Goal: Task Accomplishment & Management: Manage account settings

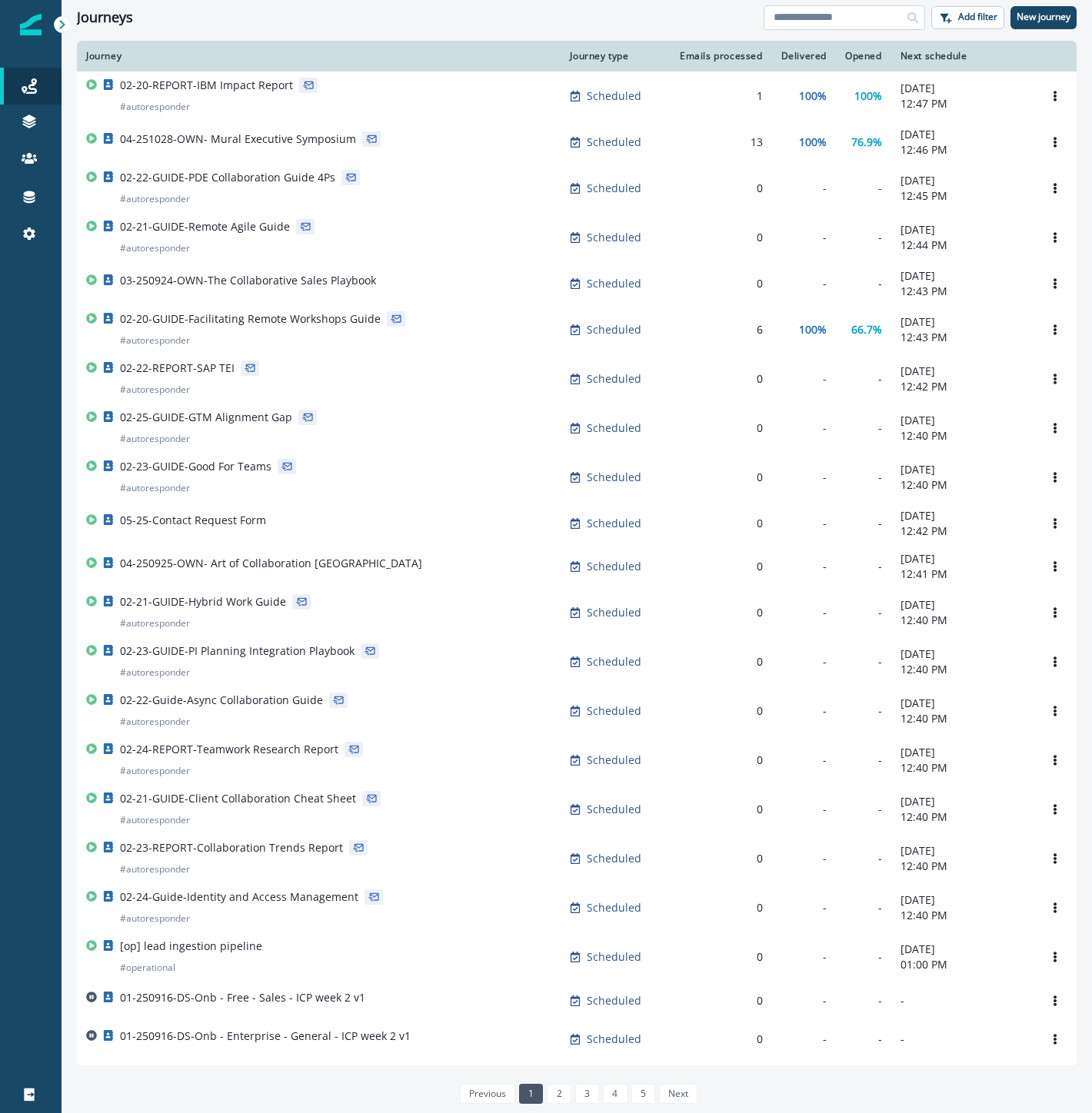
click at [856, 13] on input at bounding box center [843, 18] width 161 height 25
type input "****"
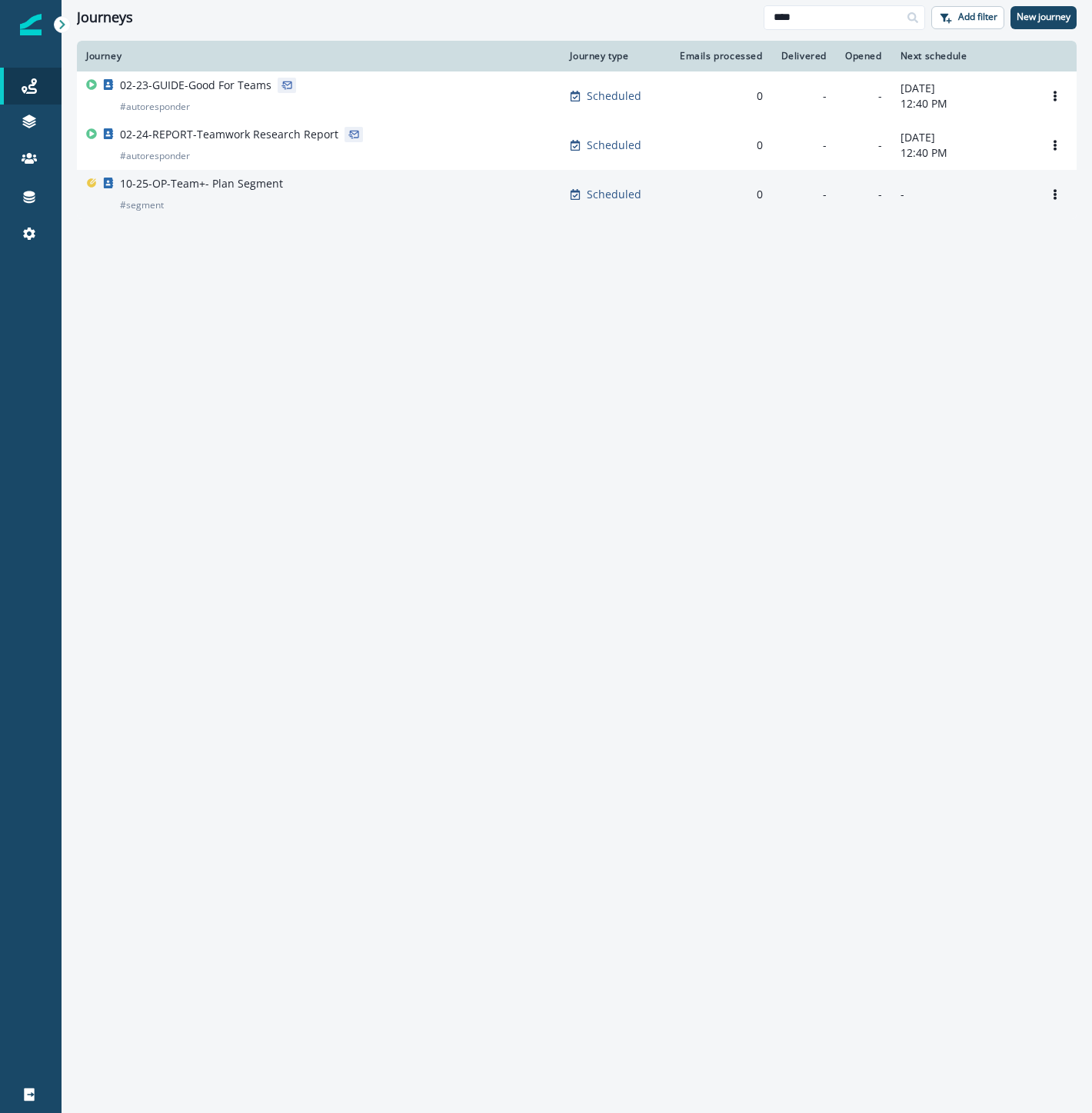
click at [383, 201] on div "10-25-OP-Team+- Plan Segment # segment" at bounding box center [318, 194] width 465 height 37
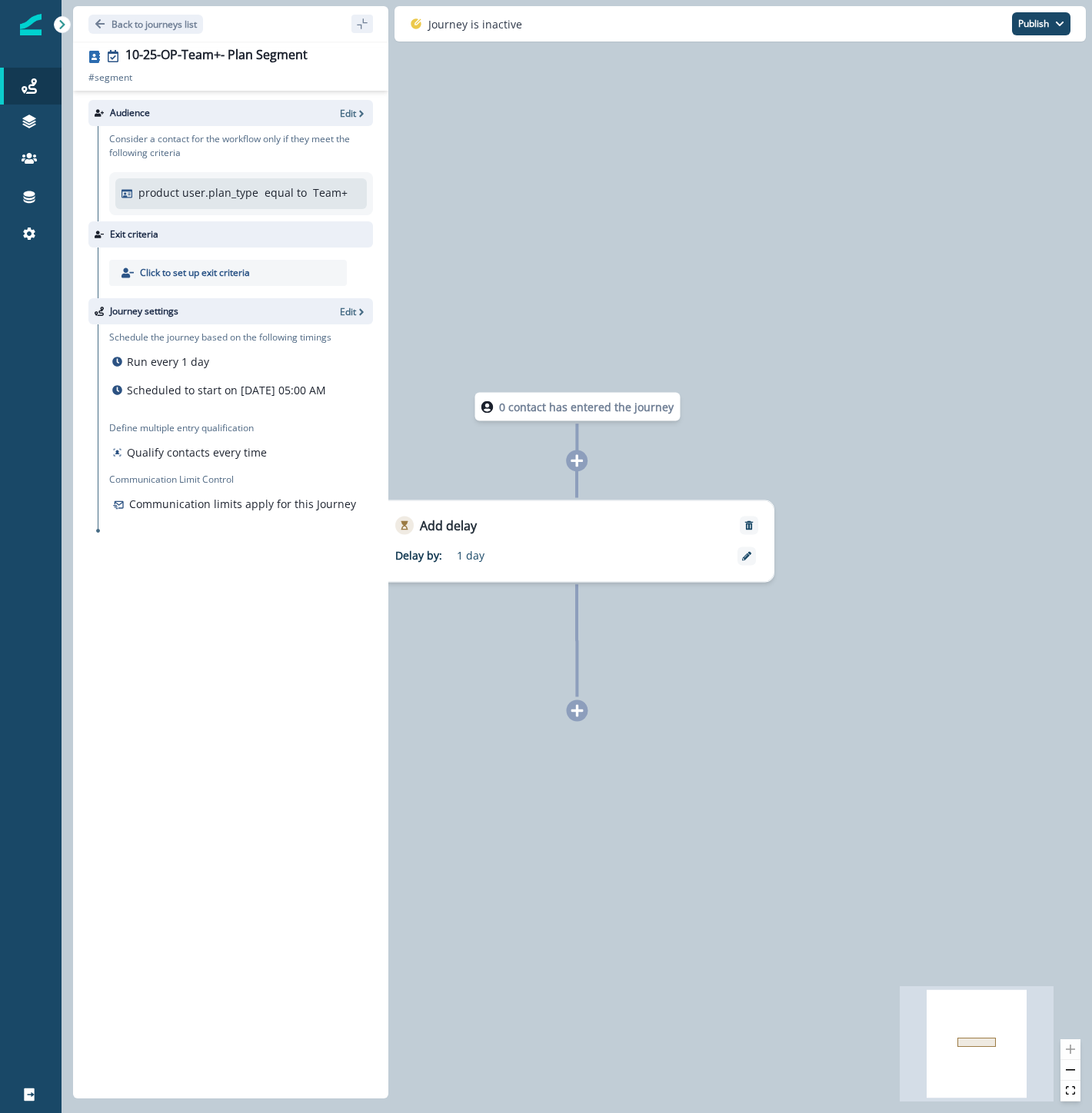
click at [865, 248] on div "0 contact has entered the journey Add delay Delay by: 1 day Delay details incom…" at bounding box center [577, 556] width 1031 height 1113
click at [169, 19] on p "Back to journeys list" at bounding box center [154, 25] width 85 height 13
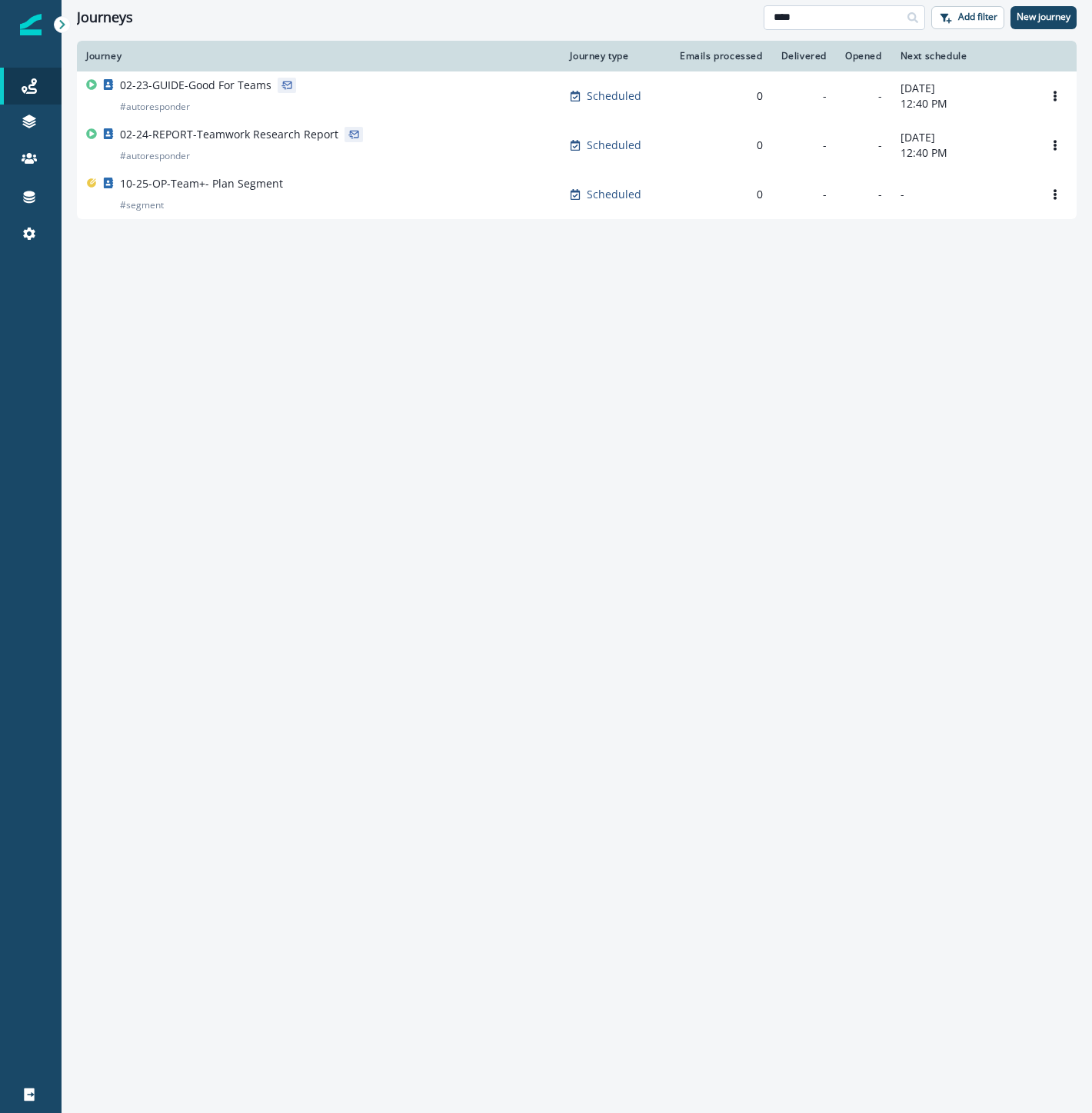
drag, startPoint x: 816, startPoint y: 20, endPoint x: 770, endPoint y: 21, distance: 46.0
click at [771, 21] on input "****" at bounding box center [843, 18] width 161 height 25
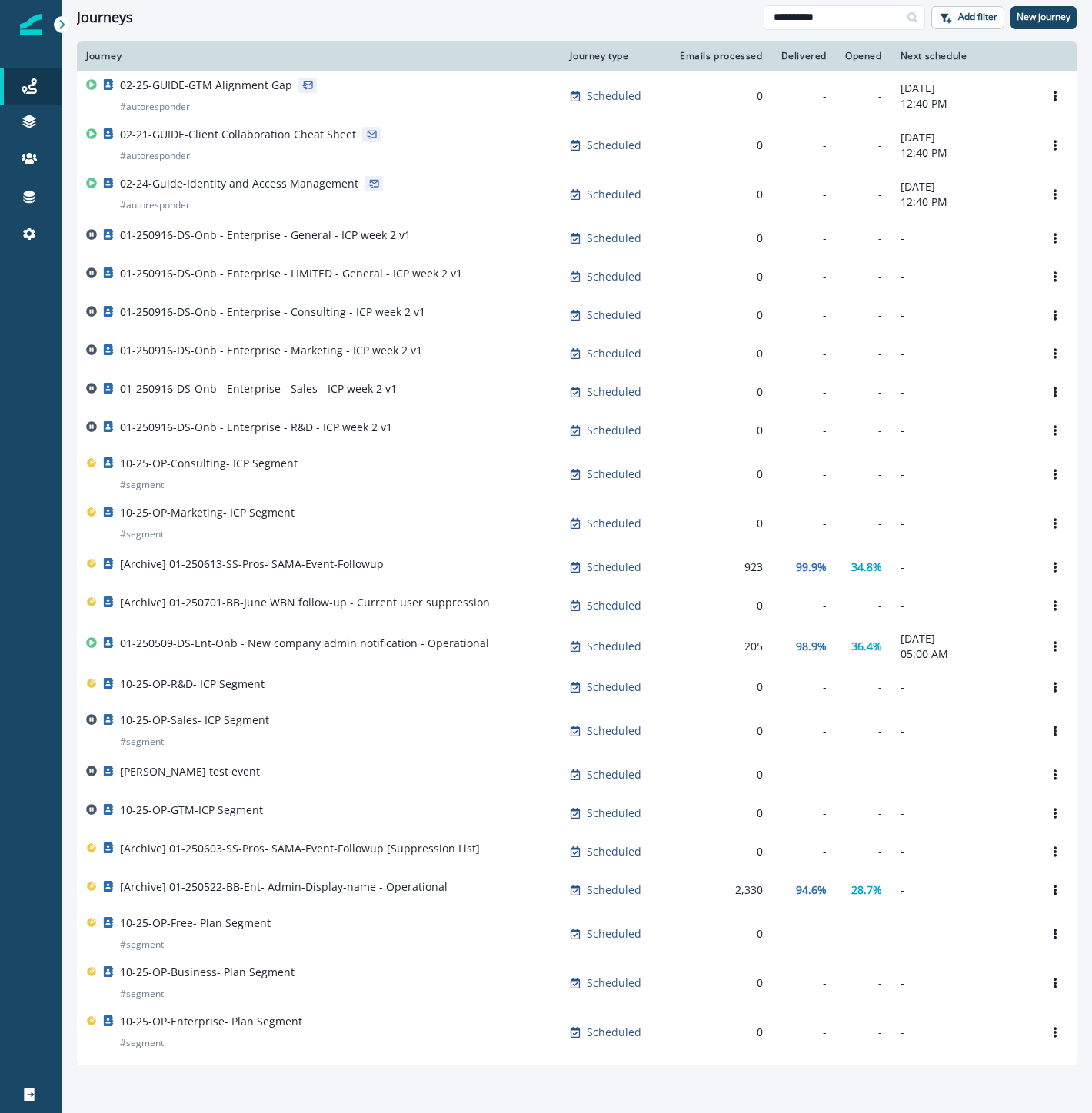
type input "**********"
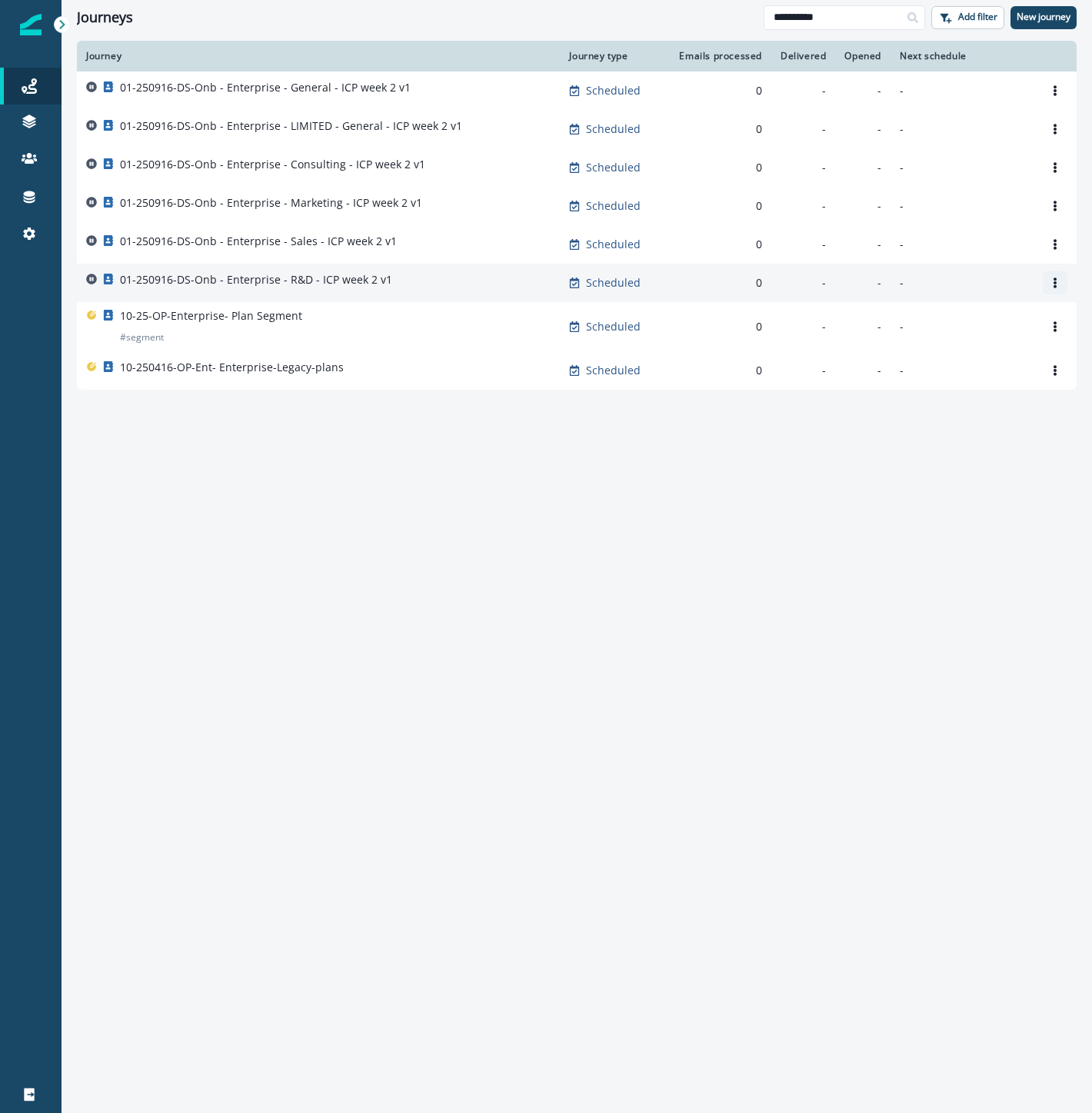
click at [1059, 281] on icon "Options" at bounding box center [1054, 282] width 11 height 11
click at [958, 317] on button "Clone" at bounding box center [981, 320] width 171 height 25
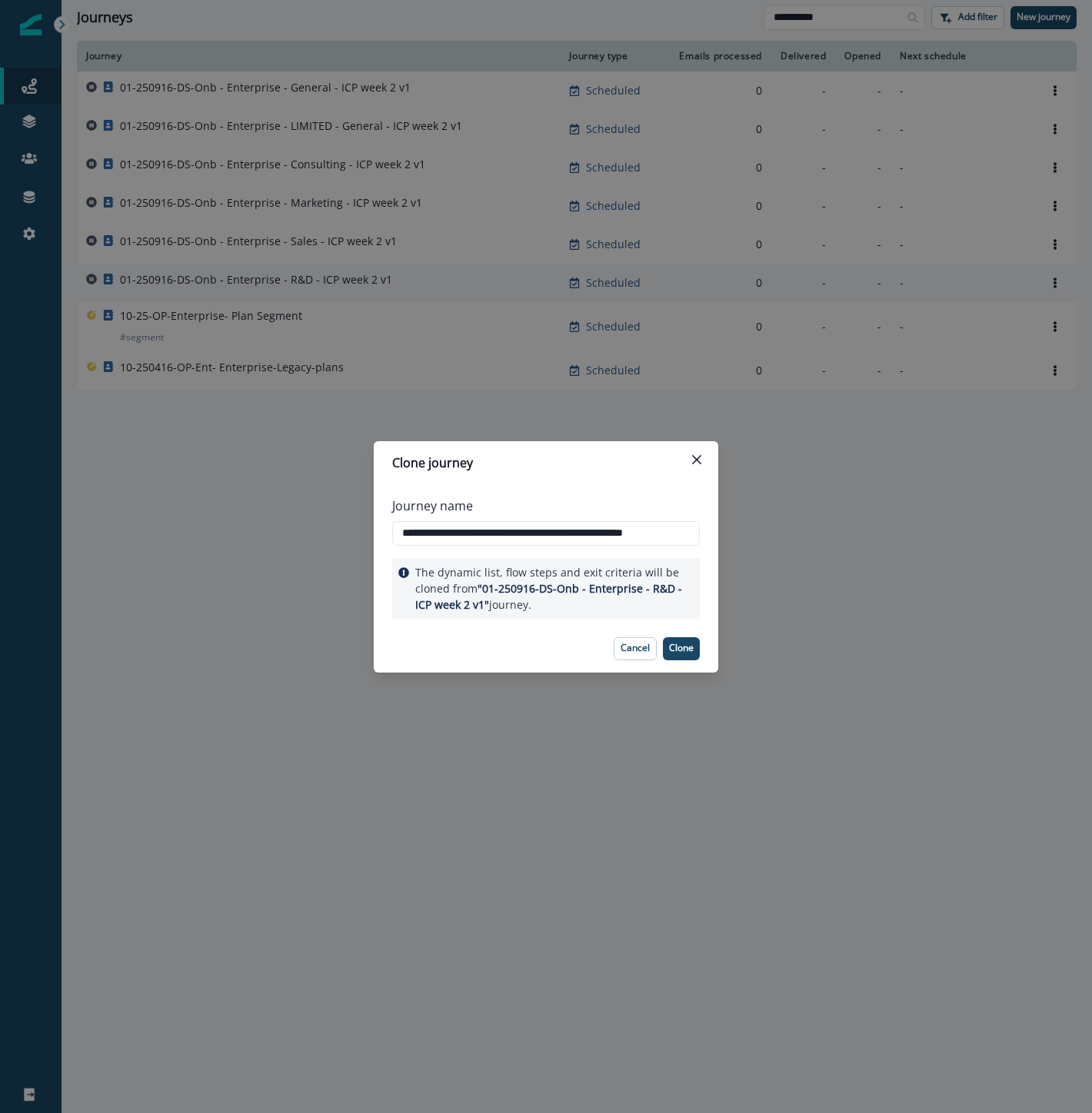
click at [77, 574] on div "**********" at bounding box center [546, 556] width 1092 height 1113
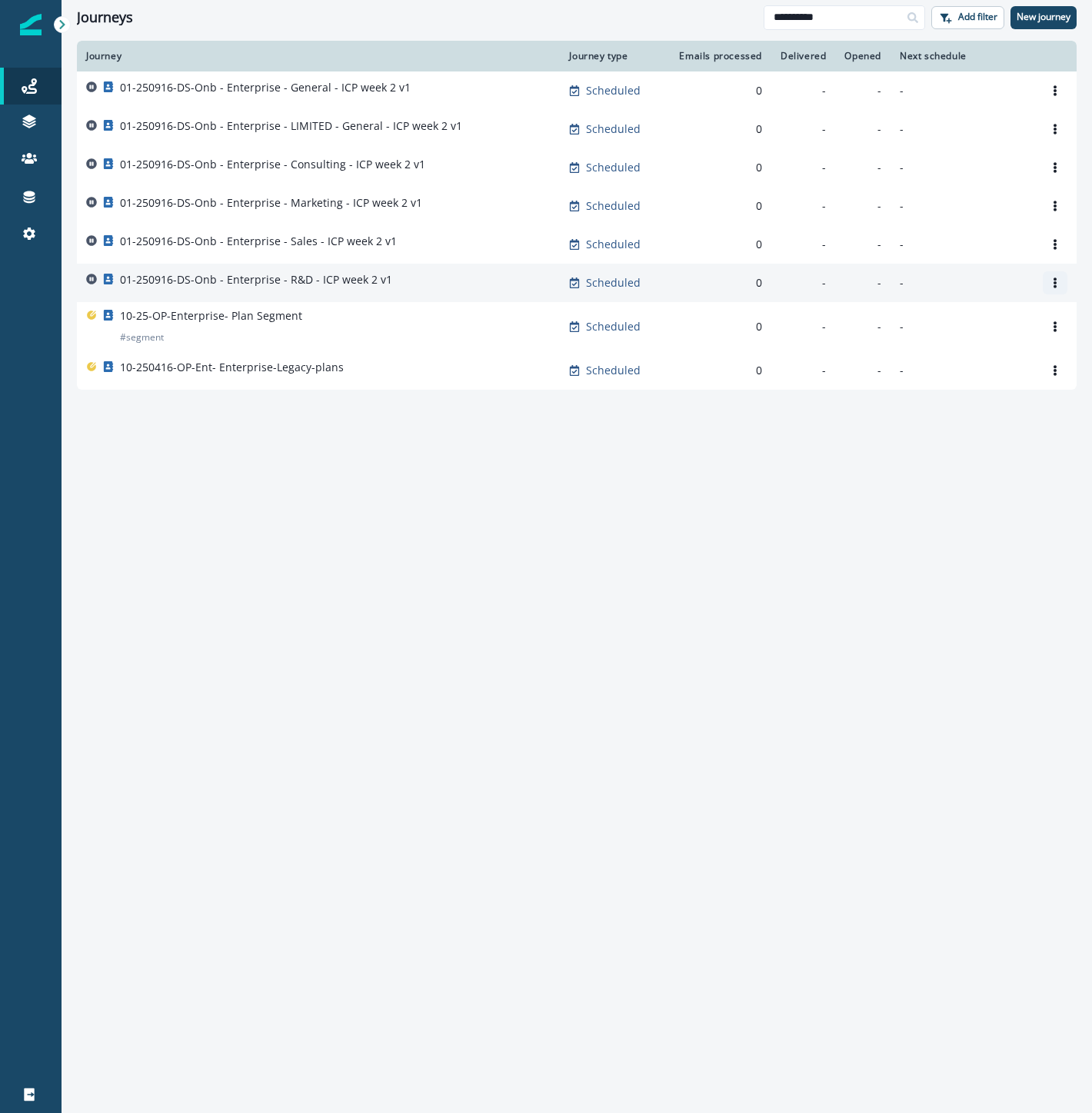
click at [1057, 279] on icon "Options" at bounding box center [1054, 282] width 11 height 11
click at [985, 319] on button "Clone" at bounding box center [981, 320] width 171 height 25
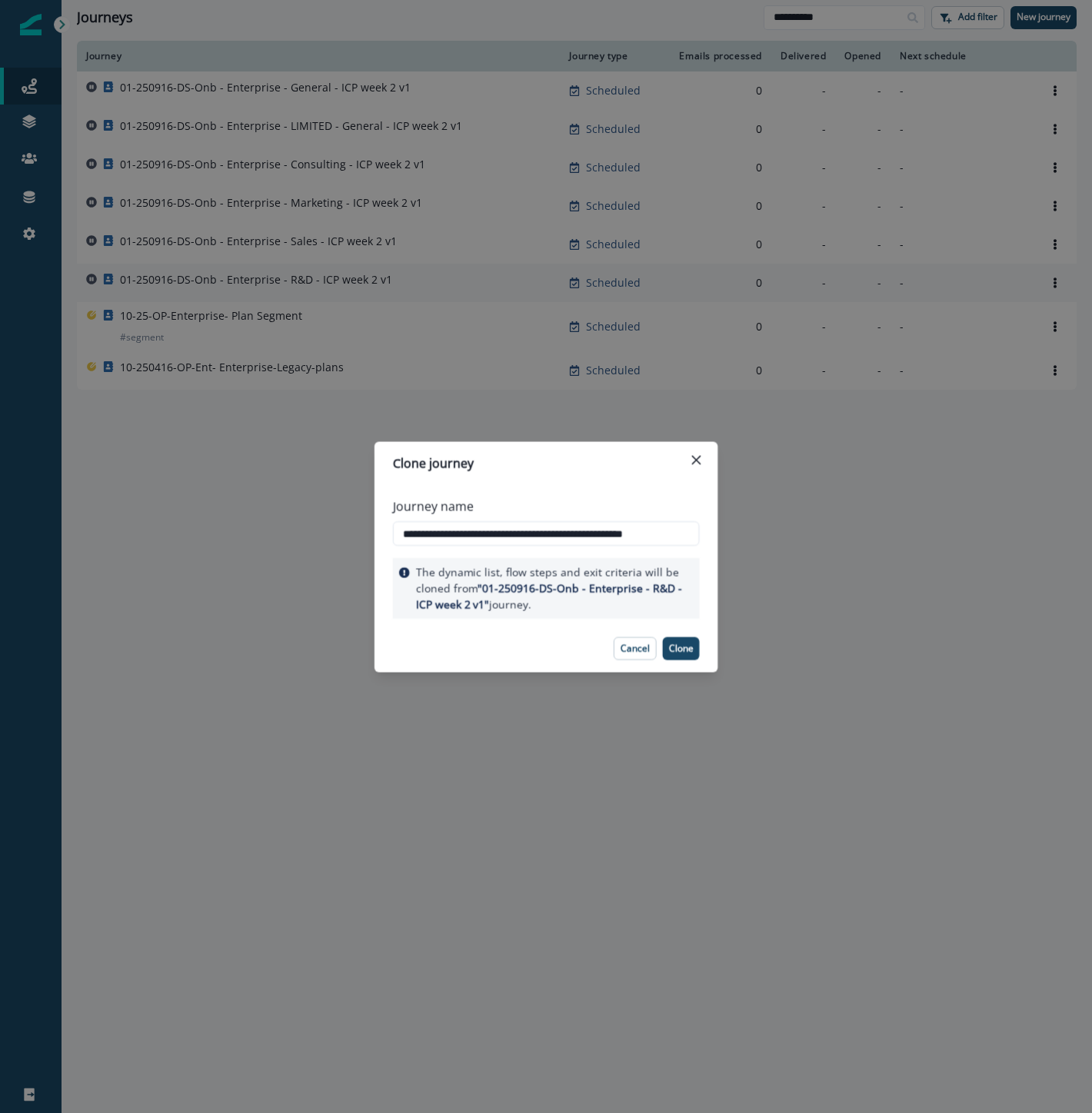
scroll to position [0, 7]
click at [547, 533] on input "**********" at bounding box center [546, 533] width 308 height 25
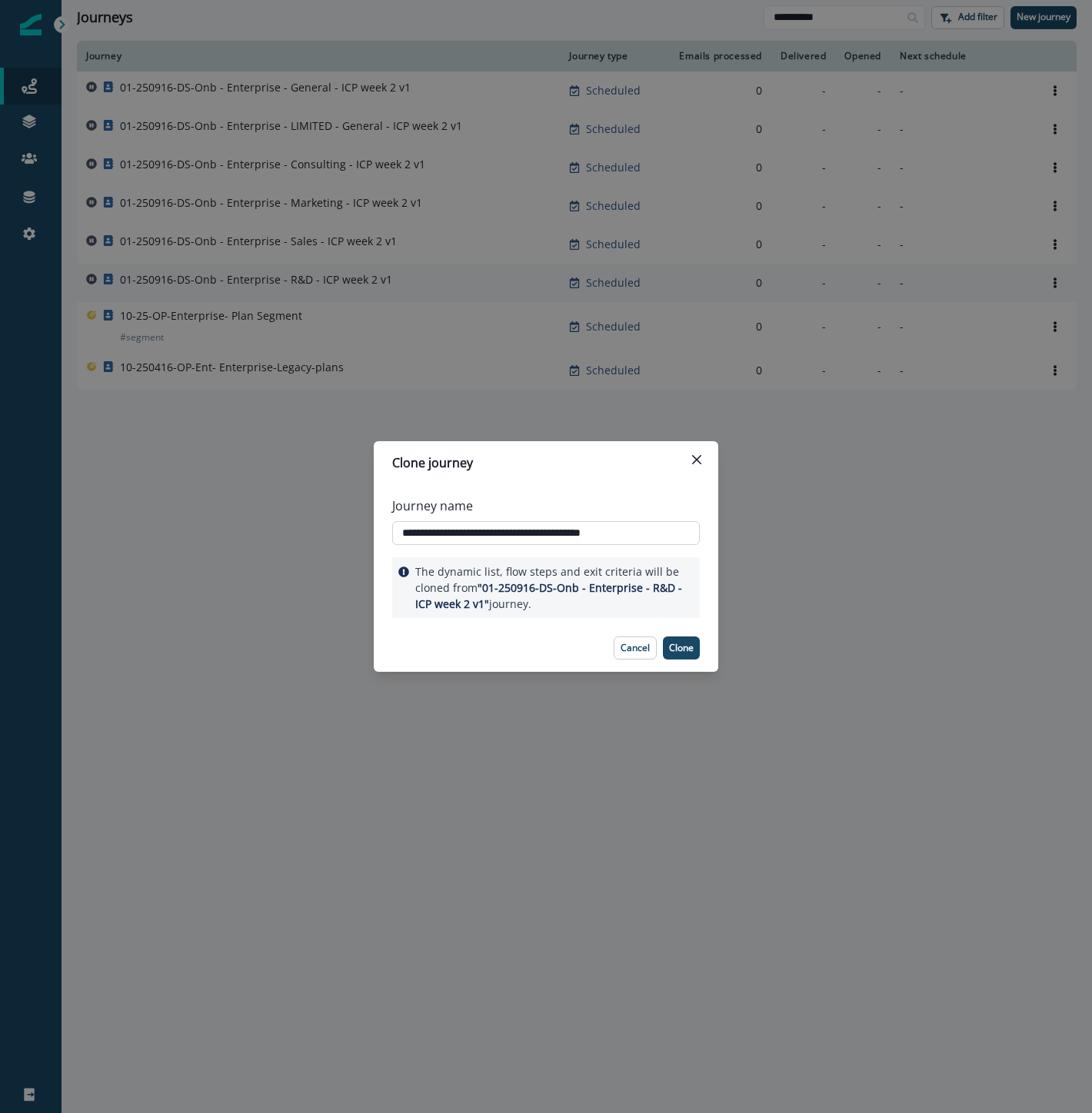
click at [541, 531] on input "**********" at bounding box center [546, 533] width 308 height 25
type input "**********"
click at [681, 644] on p "Clone" at bounding box center [681, 648] width 25 height 11
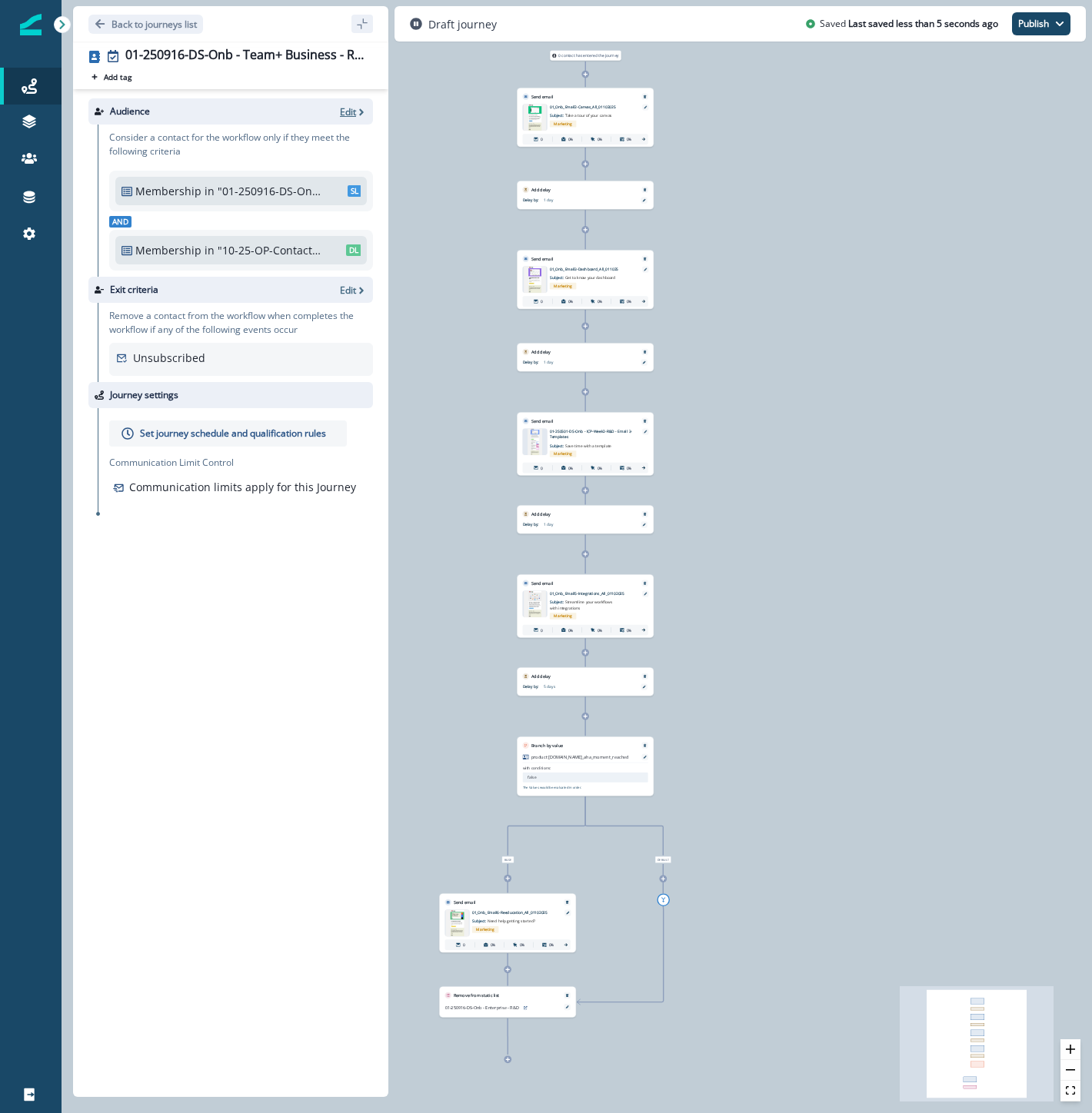
click at [350, 112] on p "Edit" at bounding box center [348, 112] width 16 height 13
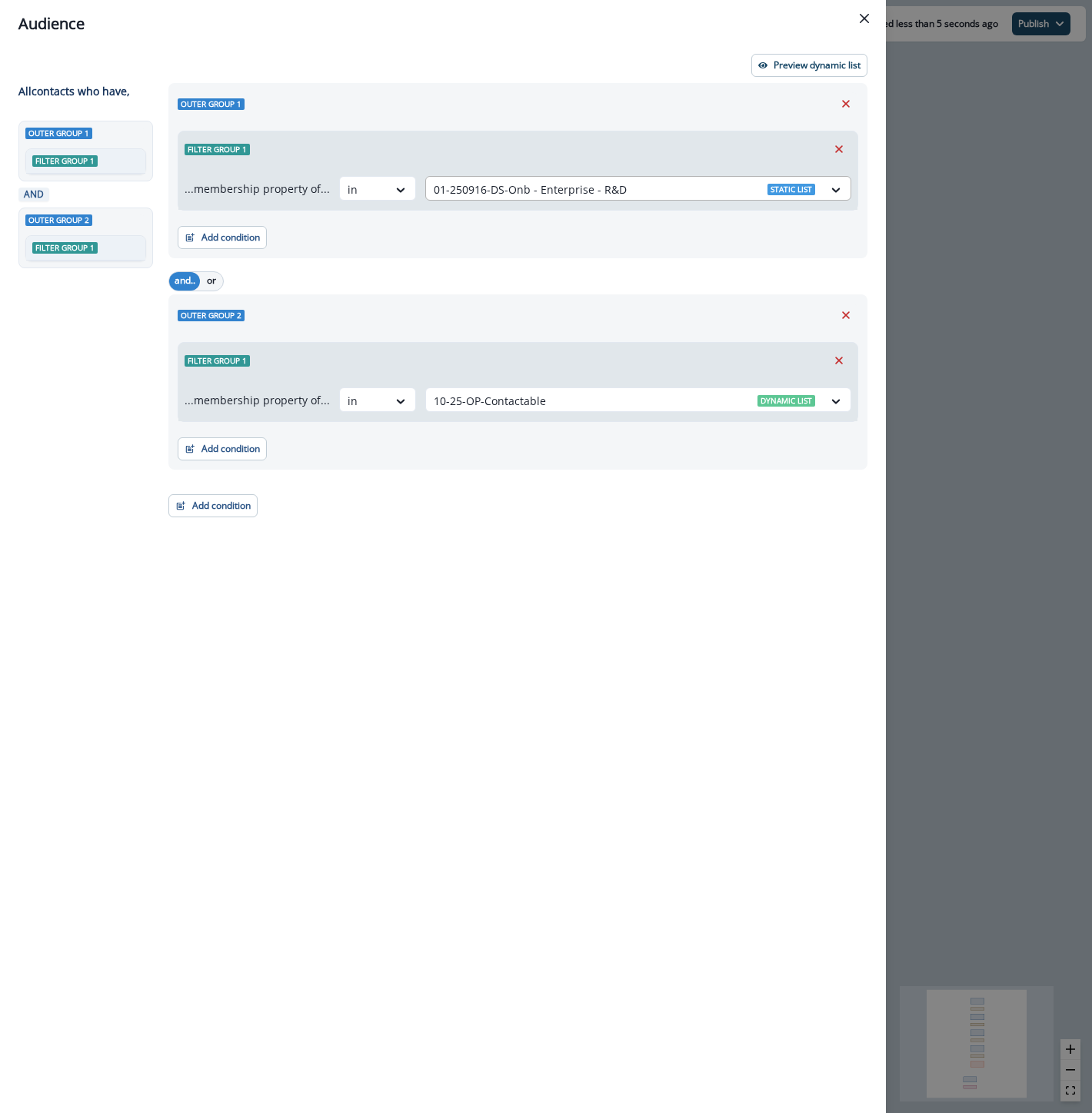
click at [655, 188] on div at bounding box center [624, 189] width 381 height 19
type input "***"
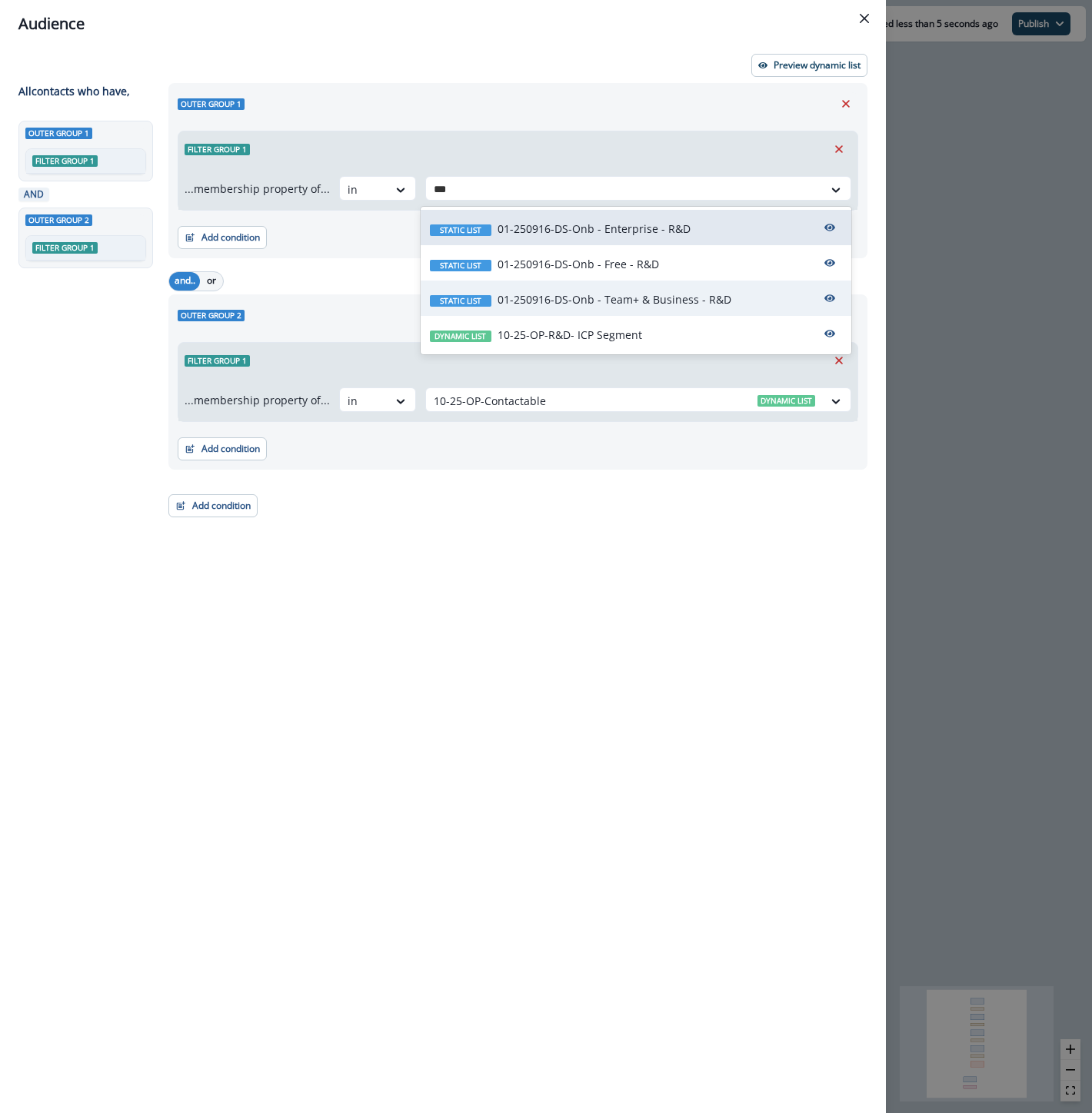
click at [658, 302] on p "01-250916-DS-Onb - Team+ & Business - R&D" at bounding box center [614, 299] width 234 height 16
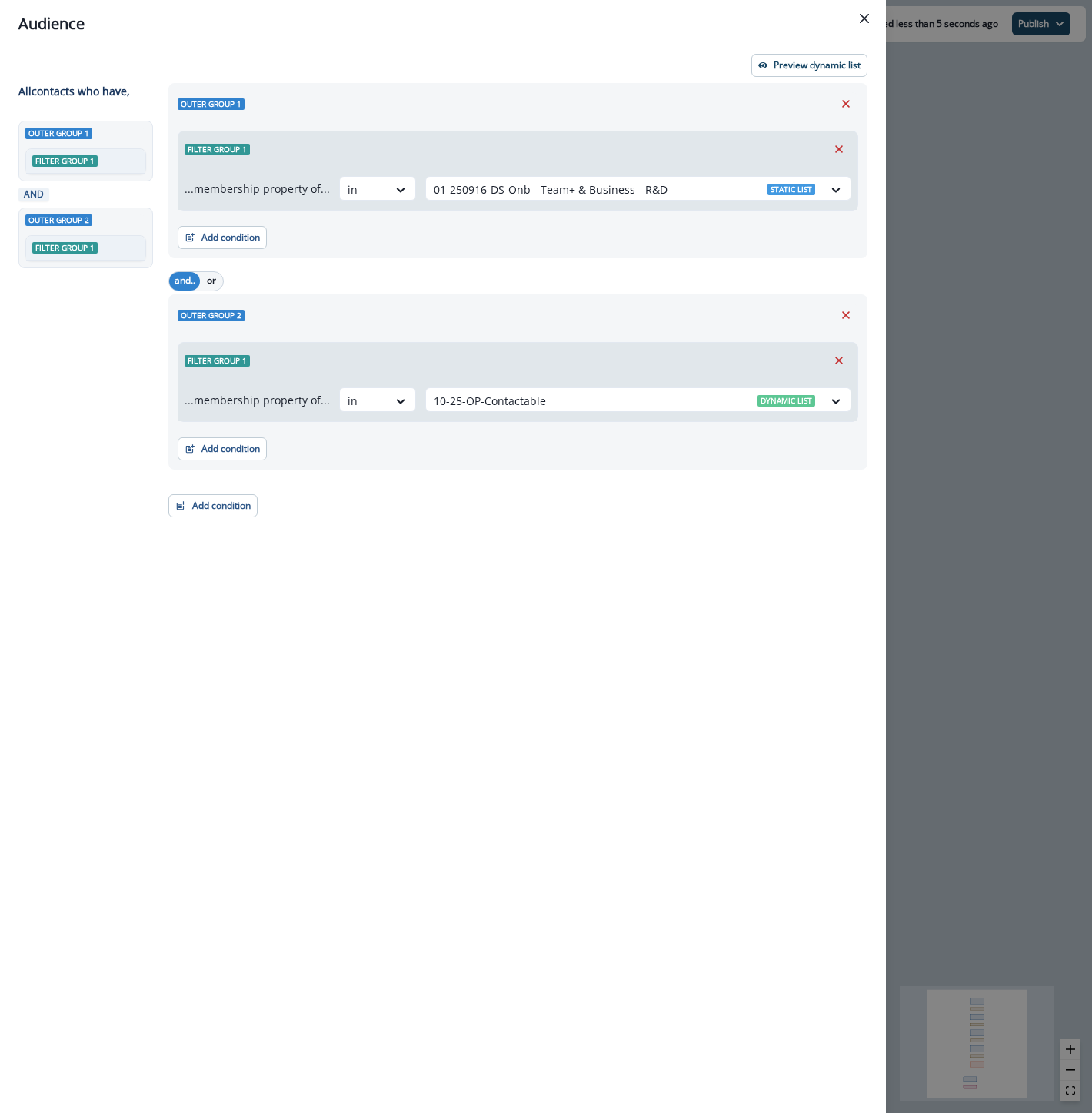
click at [1019, 288] on div "Audience Preview dynamic list All contact s who have, Outer group 1 Filter grou…" at bounding box center [546, 556] width 1092 height 1113
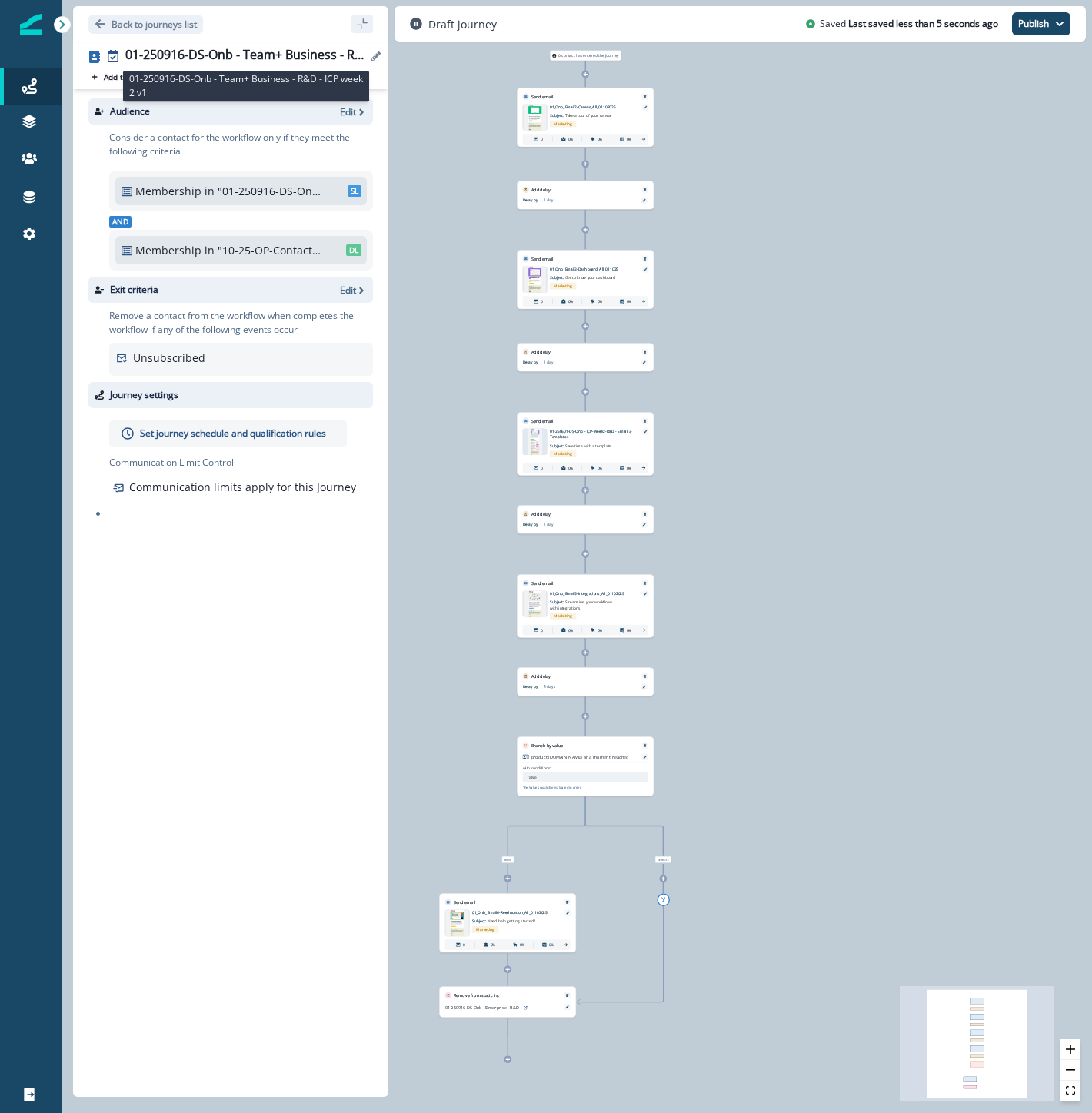
click at [227, 59] on div "01-250916-DS-Onb - Team+ Business - R&D - ICP week 2 v1" at bounding box center [245, 56] width 241 height 17
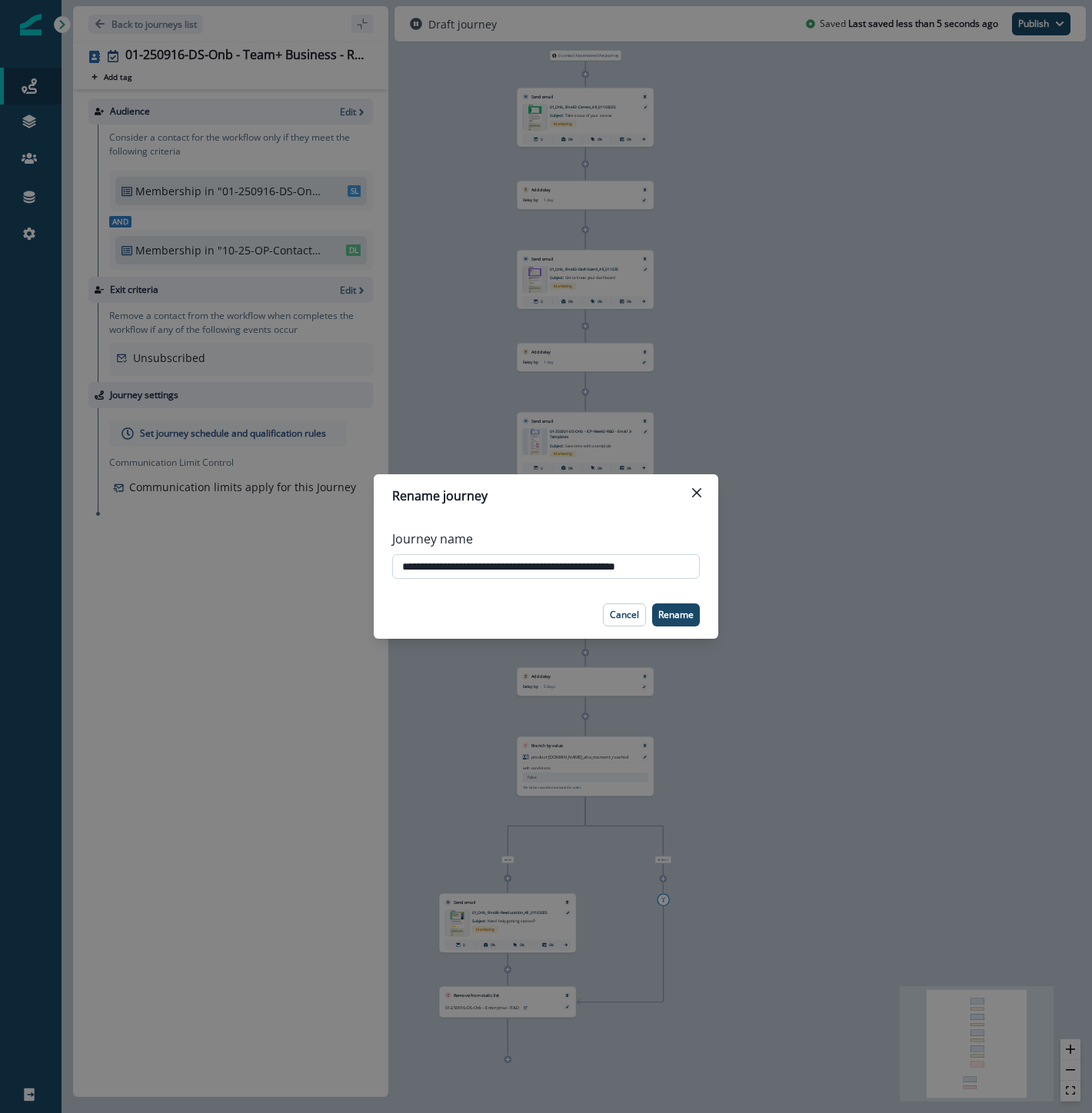
click at [542, 564] on input "**********" at bounding box center [546, 567] width 308 height 25
type input "**********"
click at [674, 609] on p "Rename" at bounding box center [676, 614] width 35 height 11
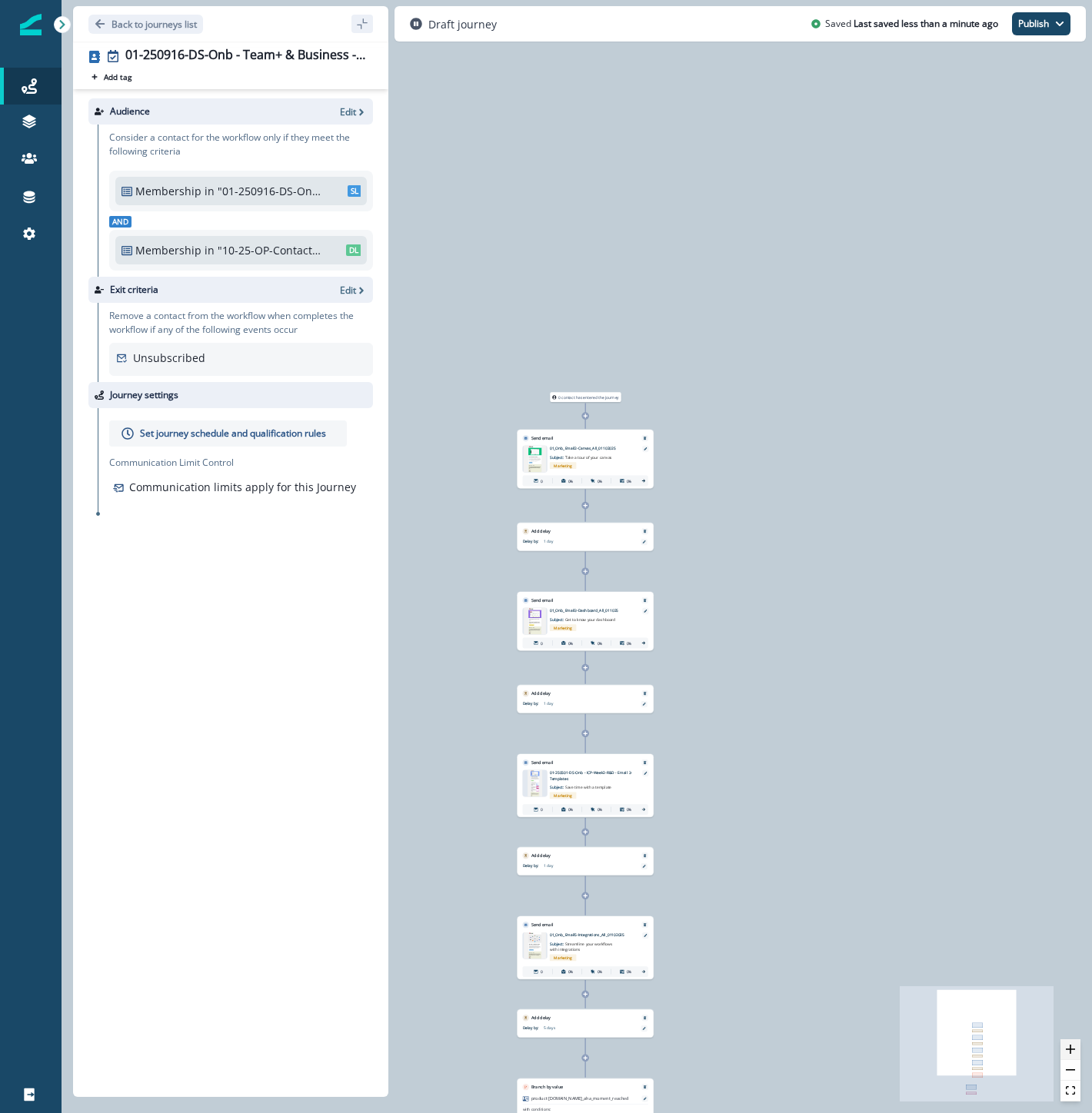
click at [1070, 1046] on icon "zoom in" at bounding box center [1070, 1048] width 9 height 9
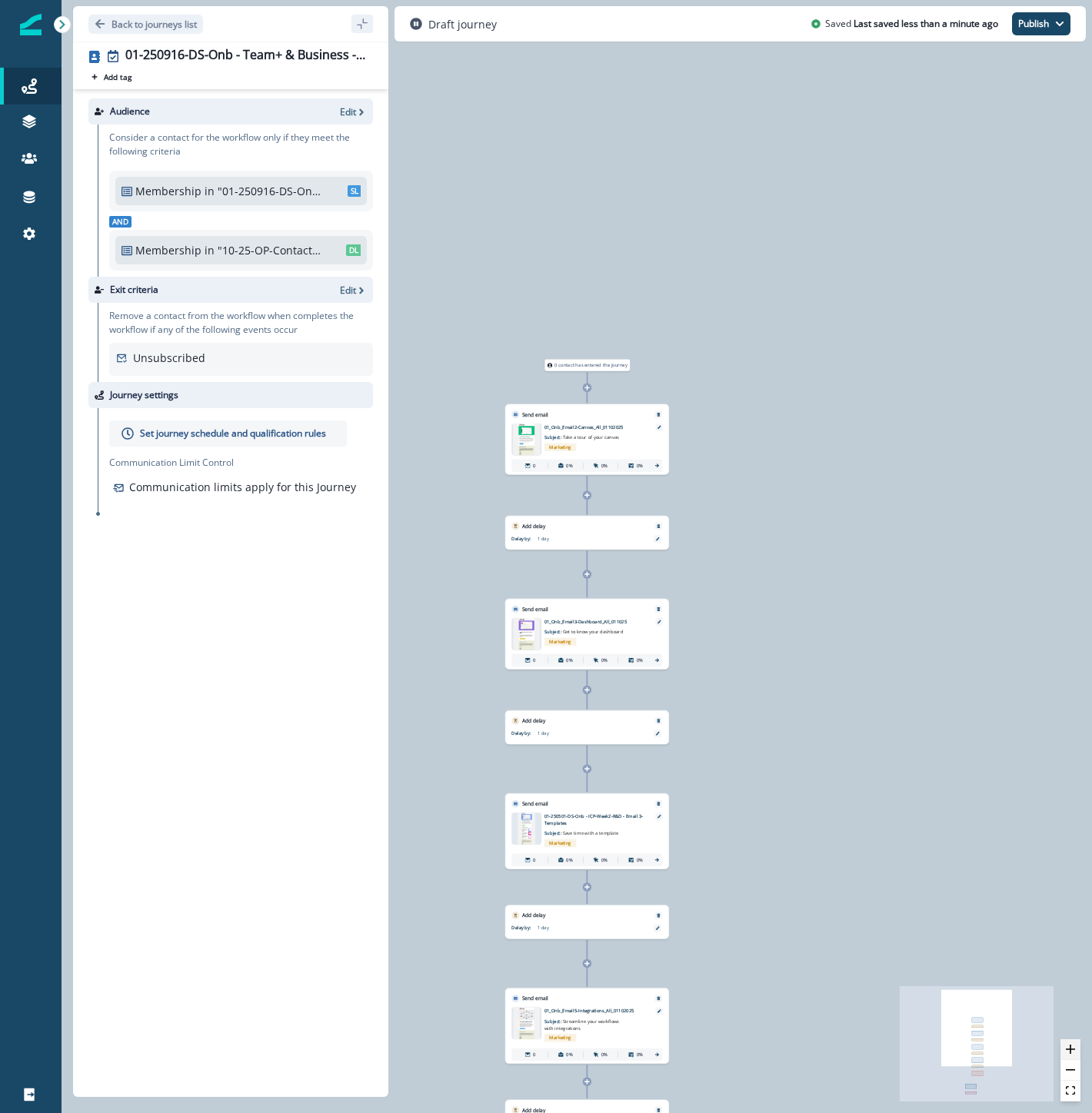
click at [1070, 1046] on icon "zoom in" at bounding box center [1070, 1048] width 9 height 9
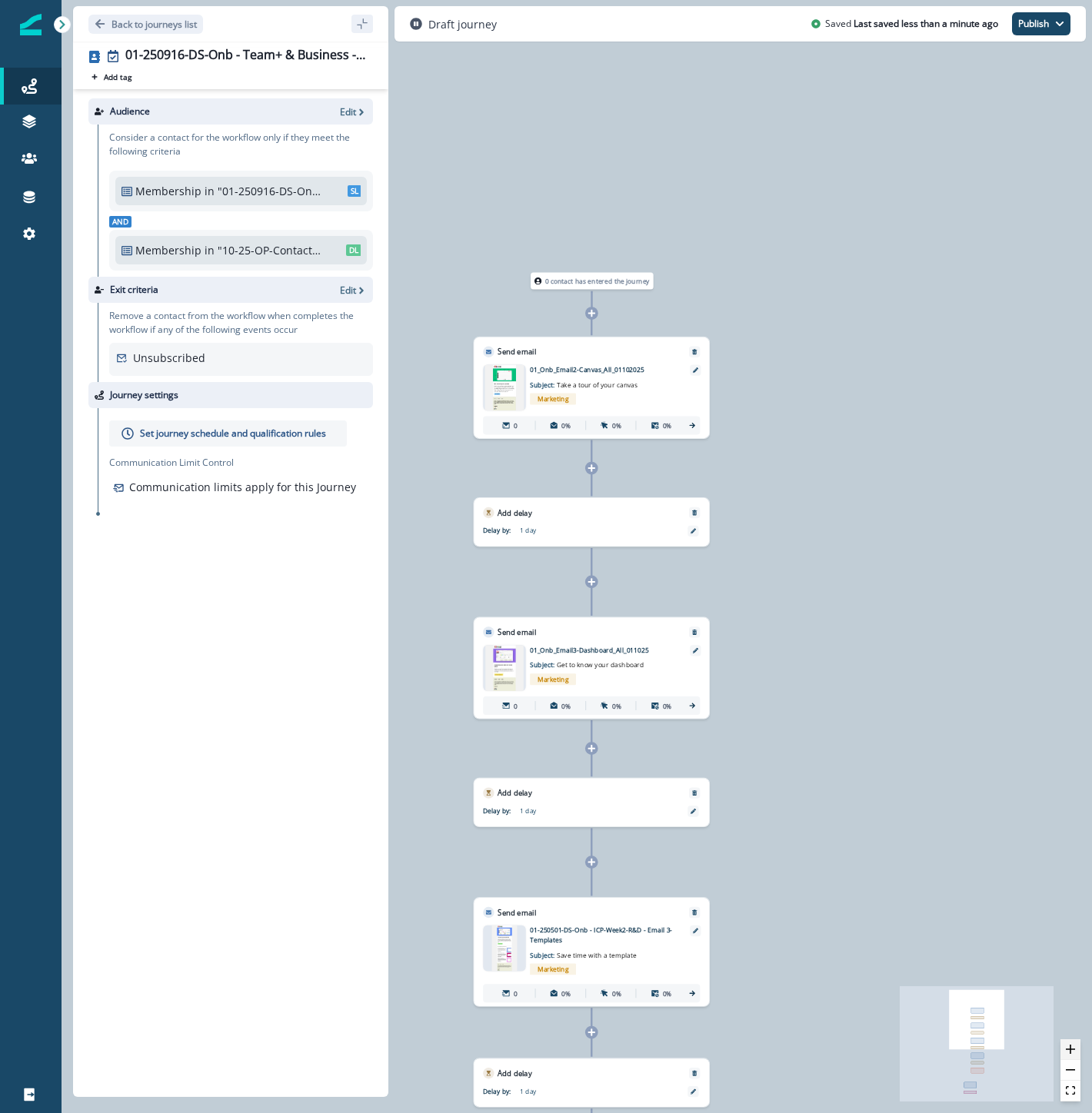
click at [1070, 1046] on icon "zoom in" at bounding box center [1070, 1048] width 9 height 9
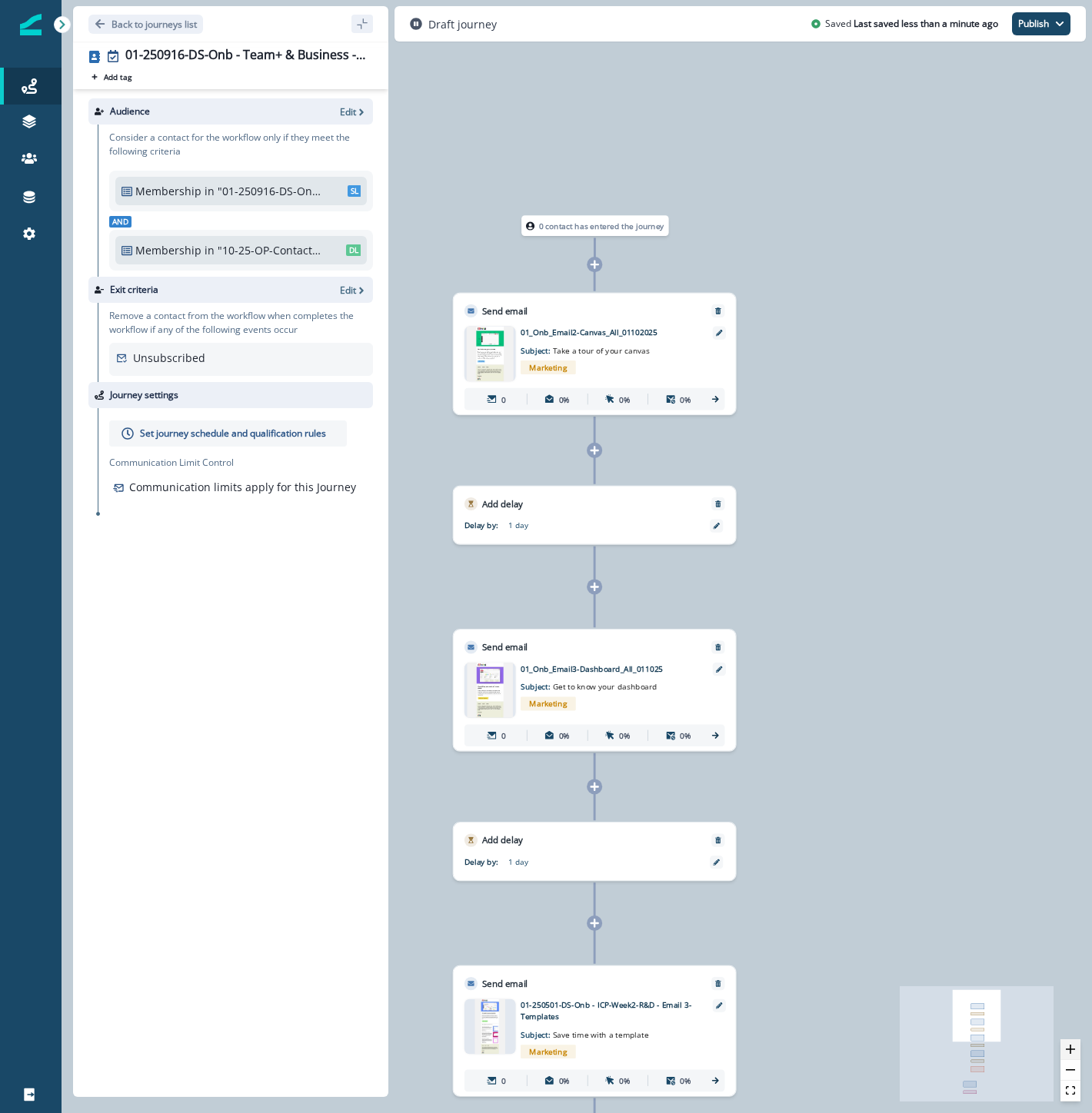
click at [1070, 1046] on icon "zoom in" at bounding box center [1070, 1048] width 9 height 9
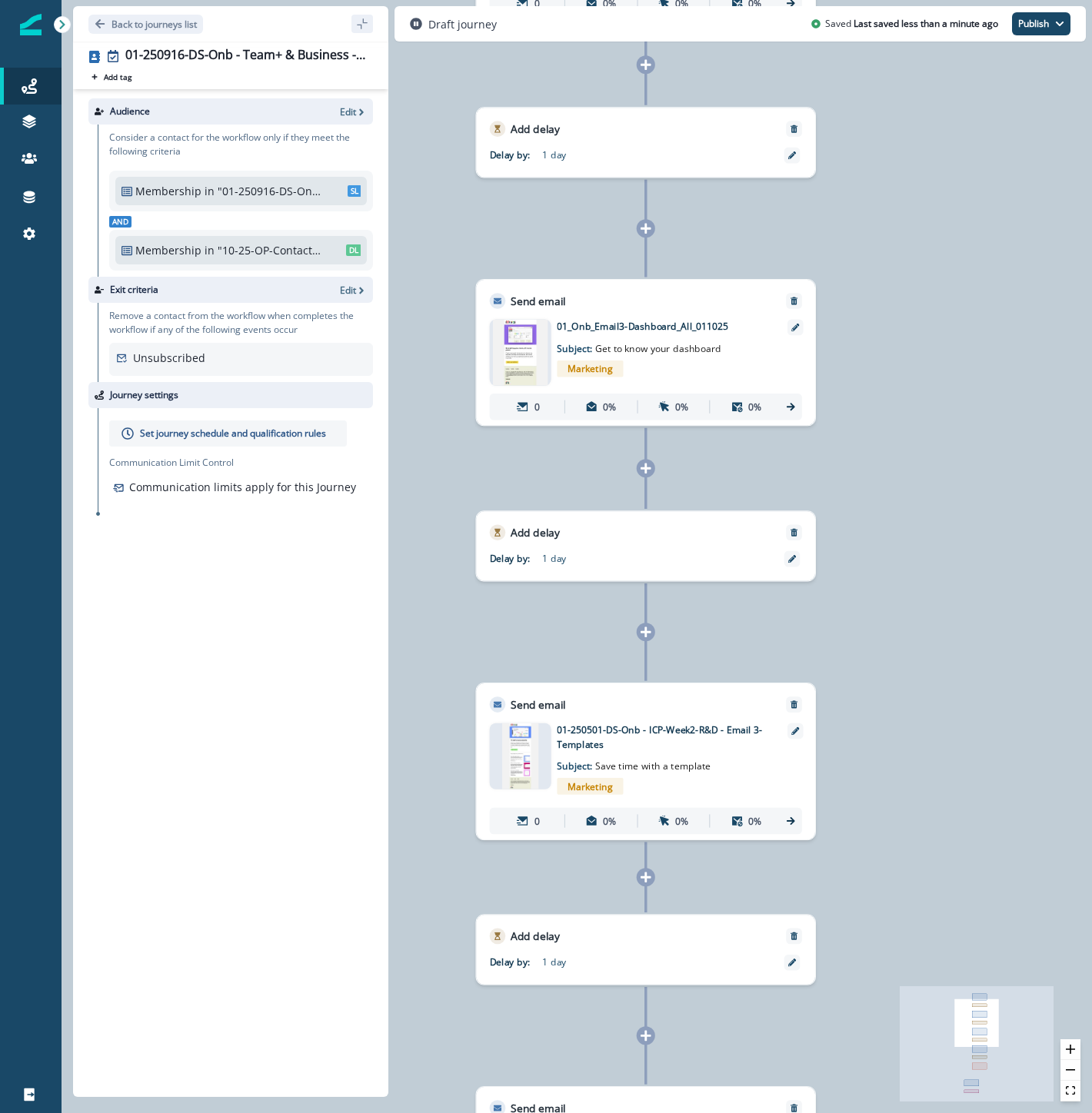
drag, startPoint x: 961, startPoint y: 891, endPoint x: 1010, endPoint y: 100, distance: 792.5
click at [1015, 124] on div "0 contact has entered the journey Send email Email asset changed, journey repor…" at bounding box center [577, 556] width 1031 height 1113
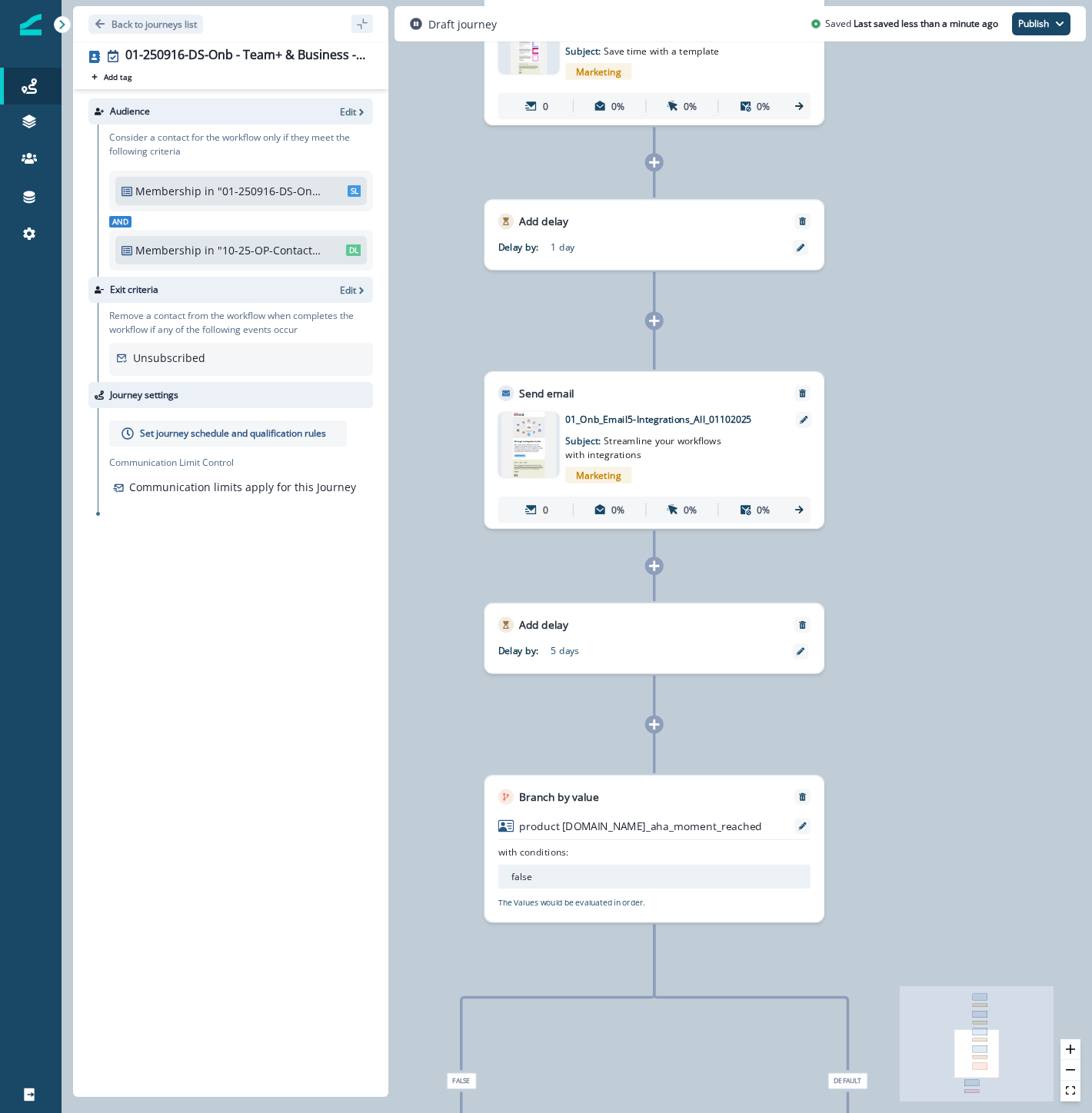
drag, startPoint x: 995, startPoint y: 814, endPoint x: 1007, endPoint y: 462, distance: 352.2
click at [1007, 462] on div "0 contact has entered the journey Send email Email asset changed, journey repor…" at bounding box center [577, 556] width 1031 height 1113
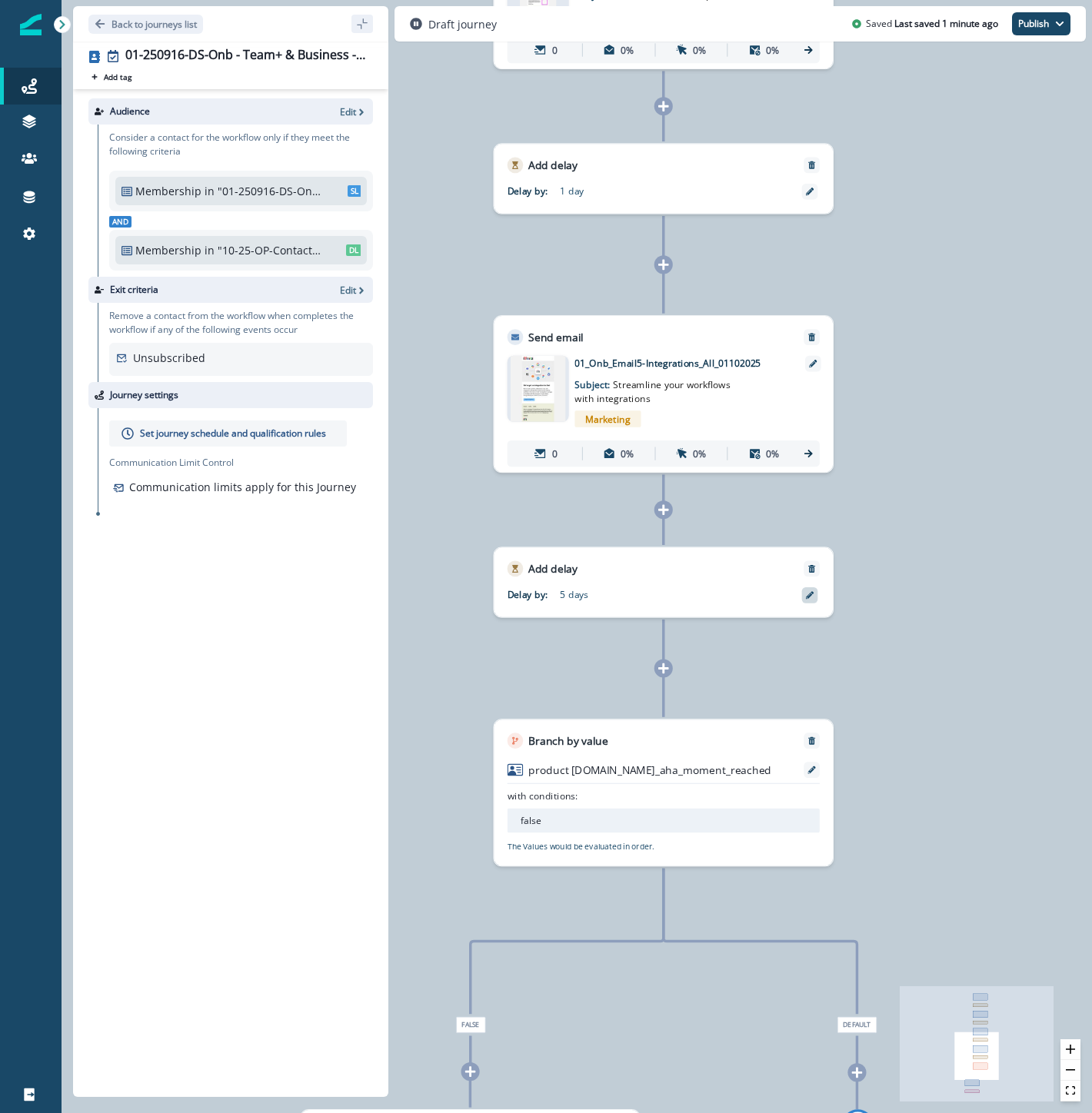
click at [815, 595] on div at bounding box center [810, 595] width 16 height 16
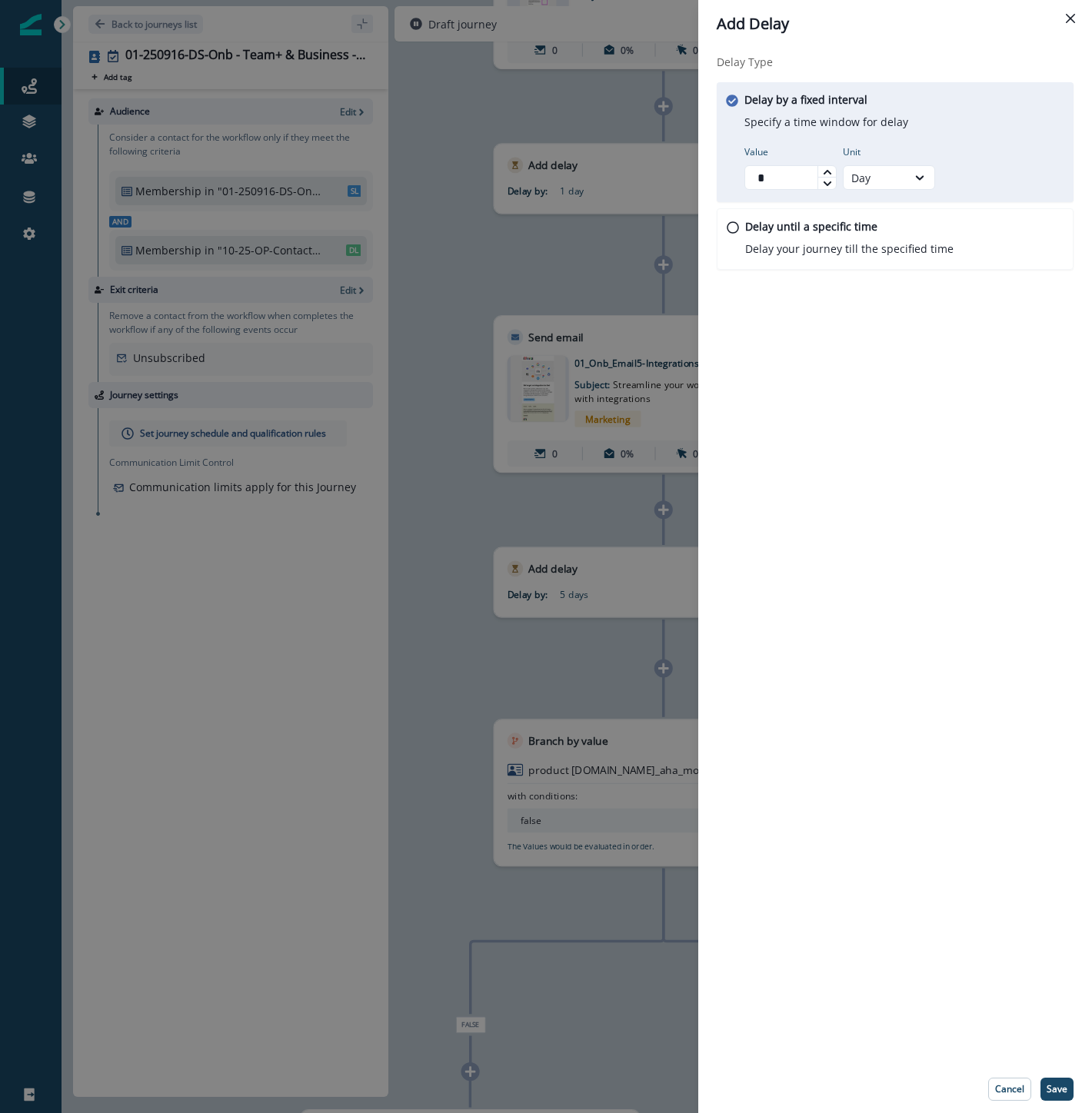
drag, startPoint x: 762, startPoint y: 178, endPoint x: 718, endPoint y: 179, distance: 44.0
click at [718, 179] on div "Delay by a fixed interval Specify a time window for delay Value * Unit Day" at bounding box center [895, 142] width 357 height 120
type input "*"
click at [1051, 1088] on p "Save" at bounding box center [1056, 1088] width 20 height 11
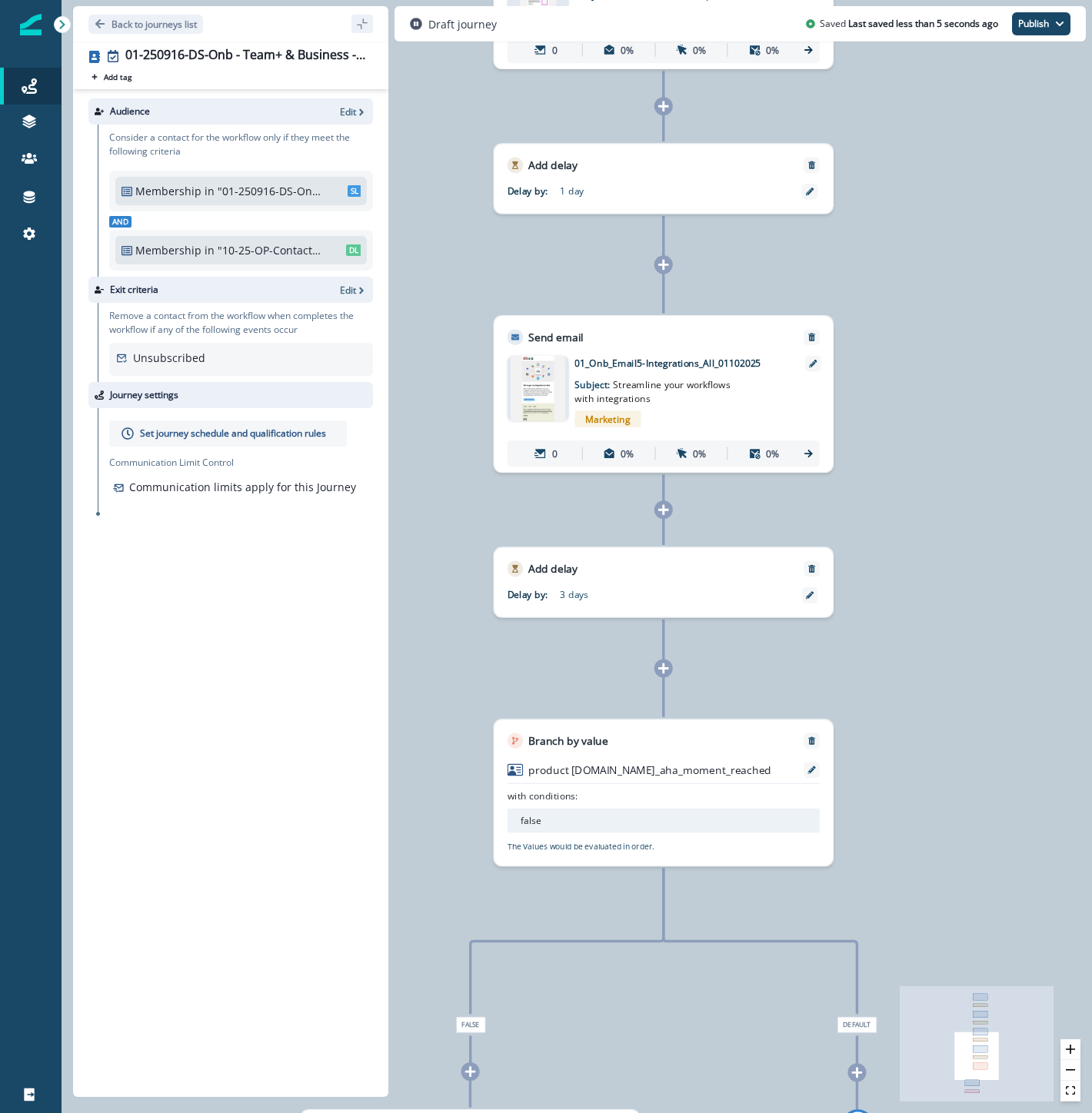
click at [669, 667] on icon at bounding box center [663, 668] width 11 height 11
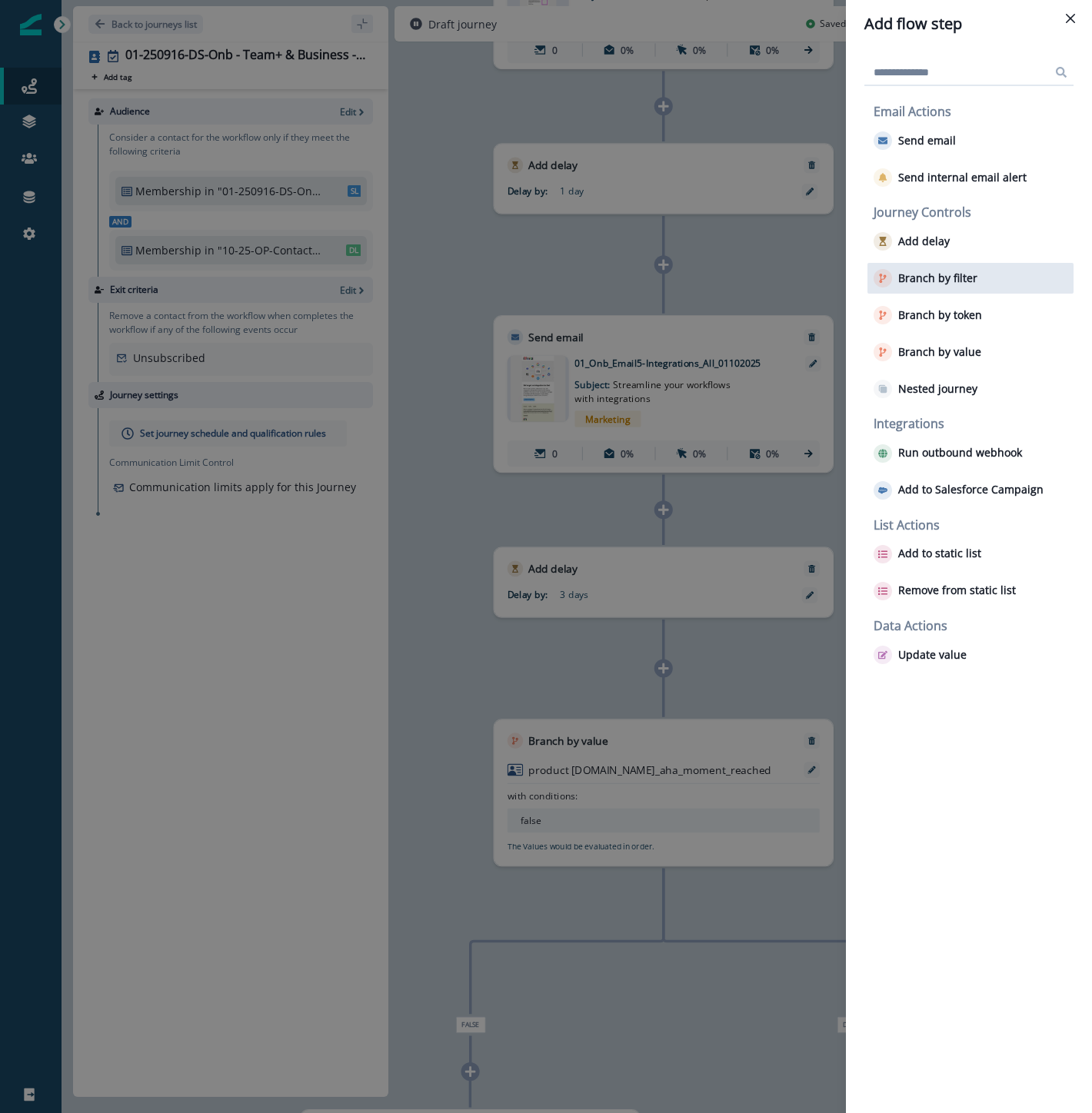
click at [964, 265] on div "Branch by filter" at bounding box center [970, 278] width 206 height 31
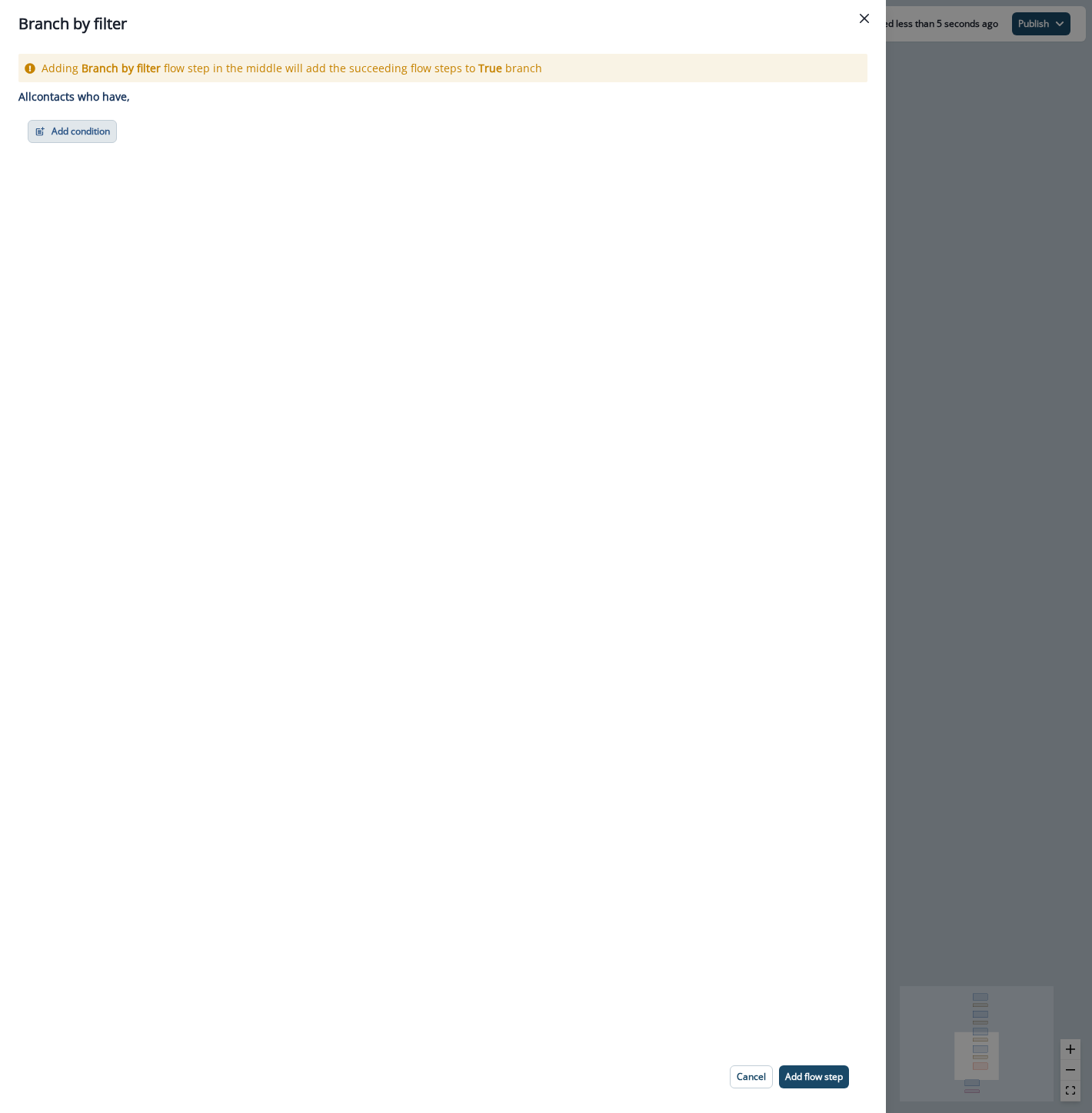
click at [75, 123] on button "Add condition" at bounding box center [72, 132] width 89 height 23
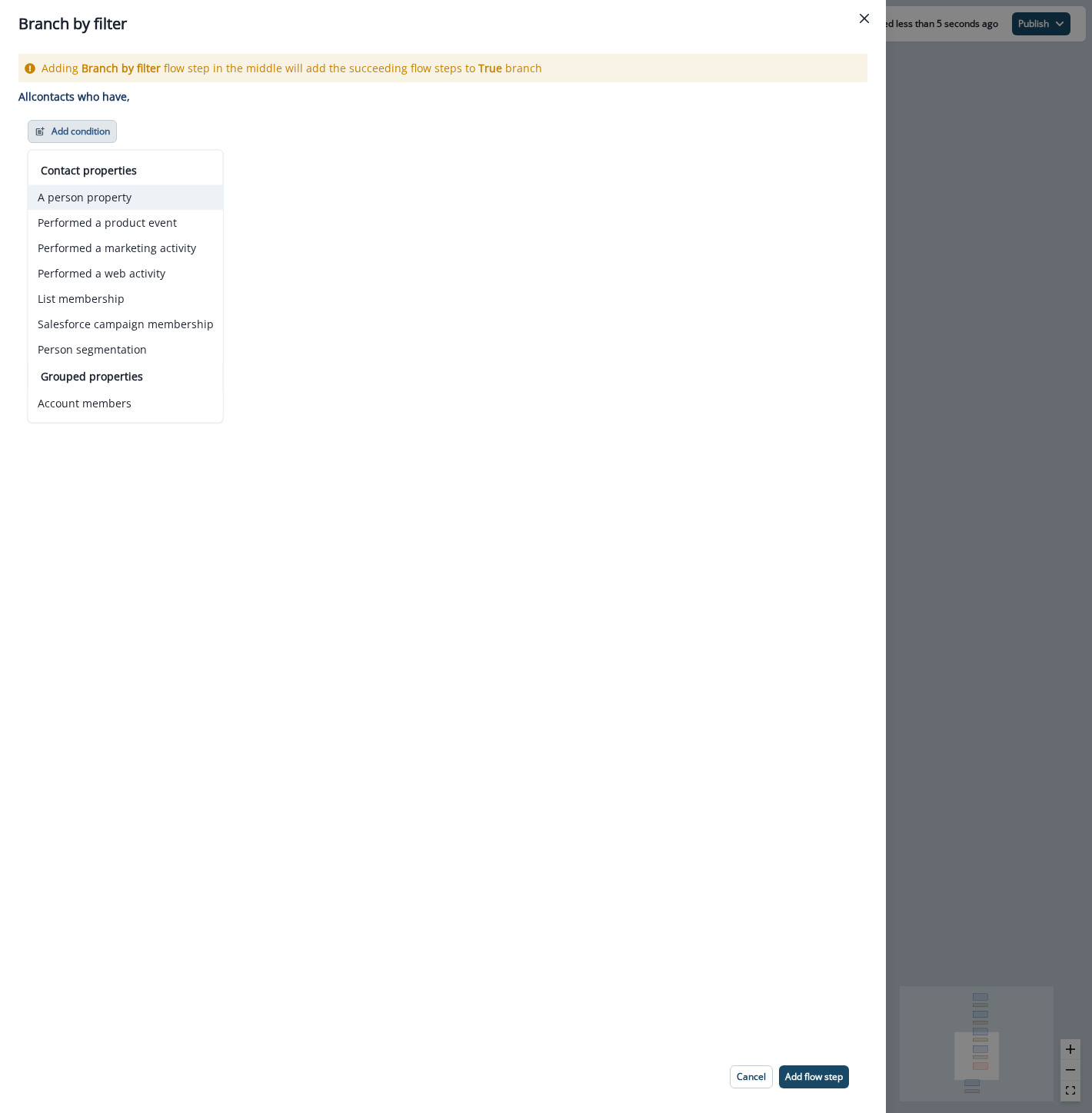
click at [70, 200] on button "A person property" at bounding box center [126, 197] width 195 height 25
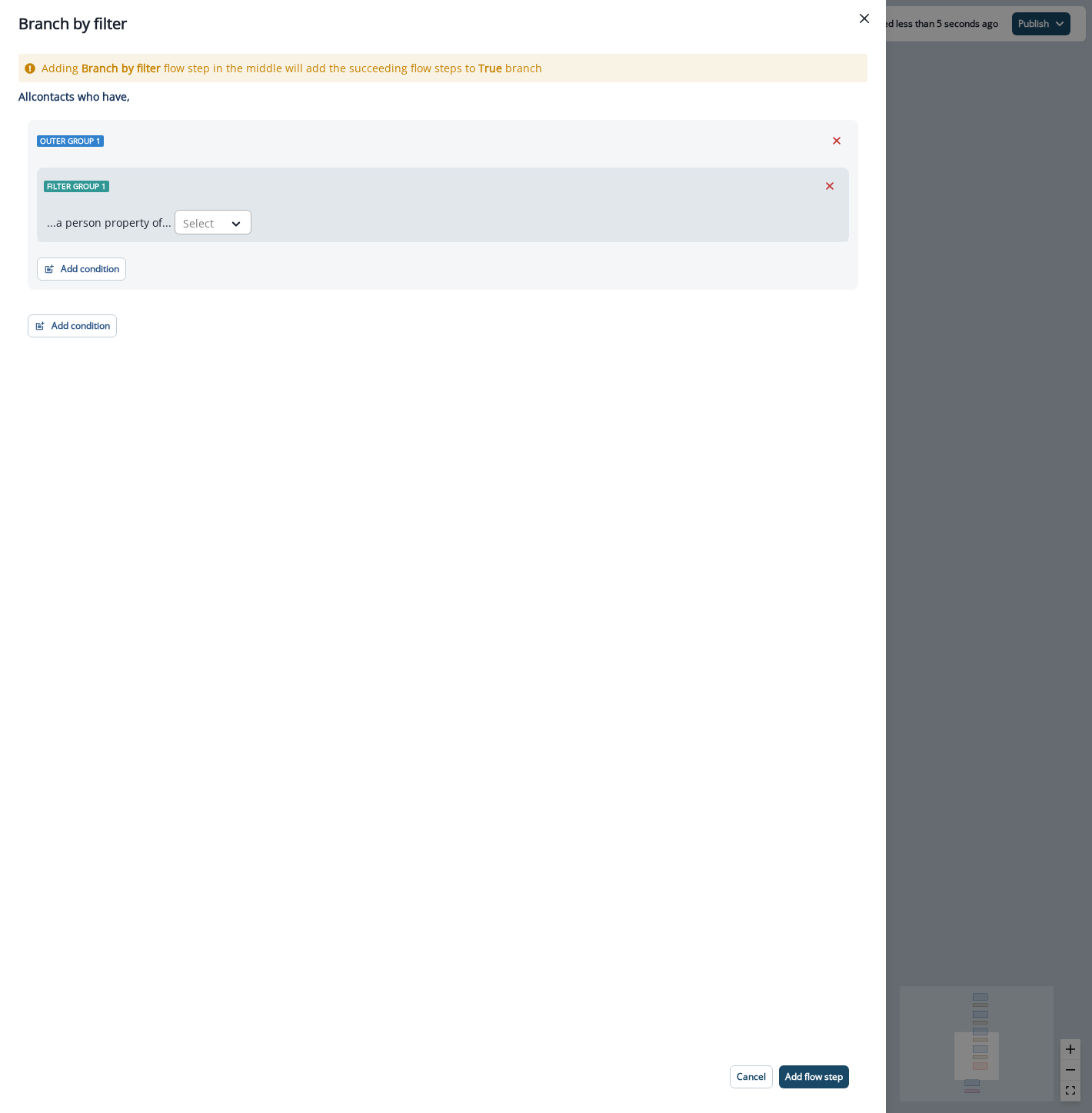
click at [198, 227] on div at bounding box center [199, 222] width 32 height 19
type input "**"
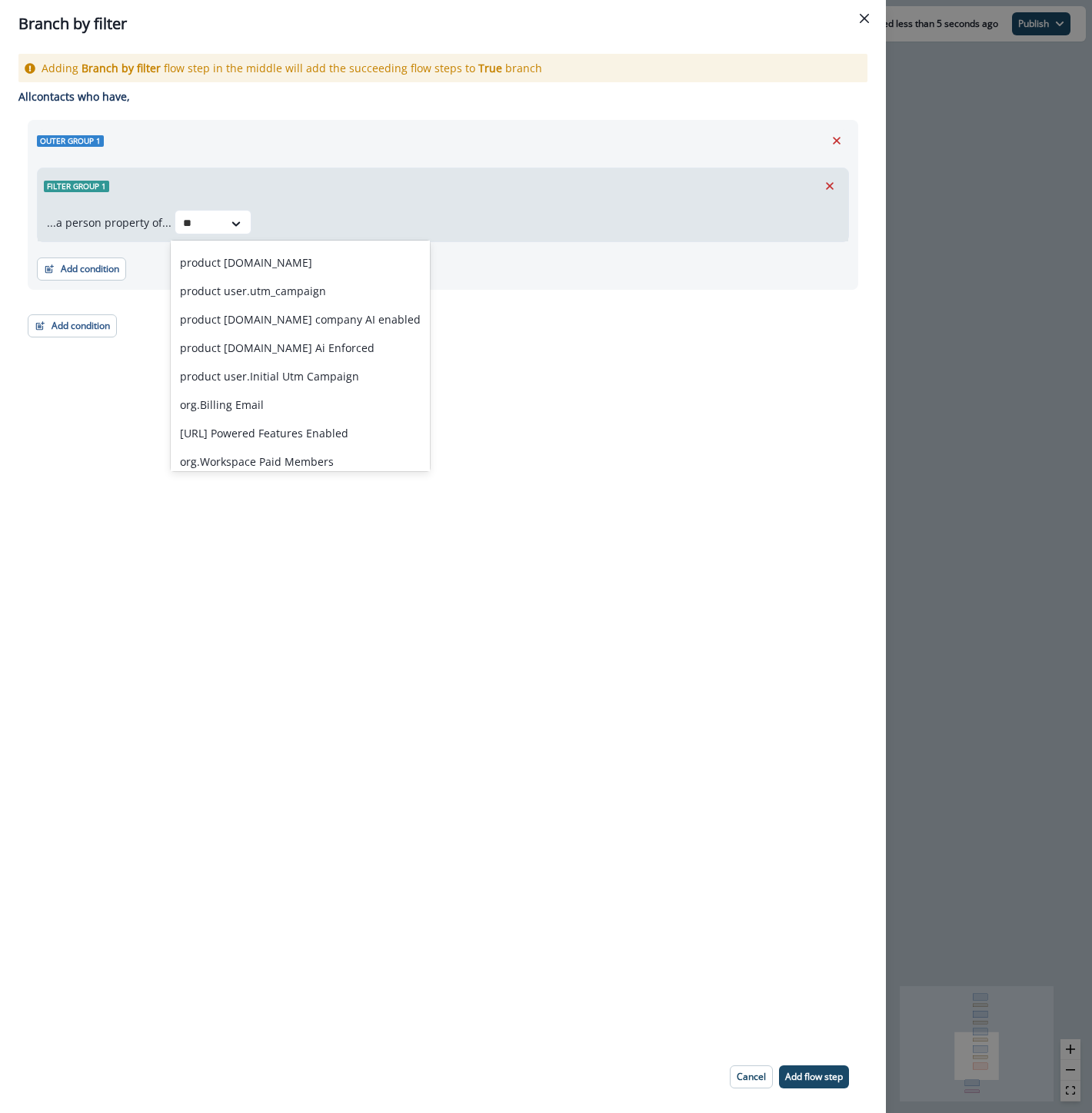
scroll to position [88, 0]
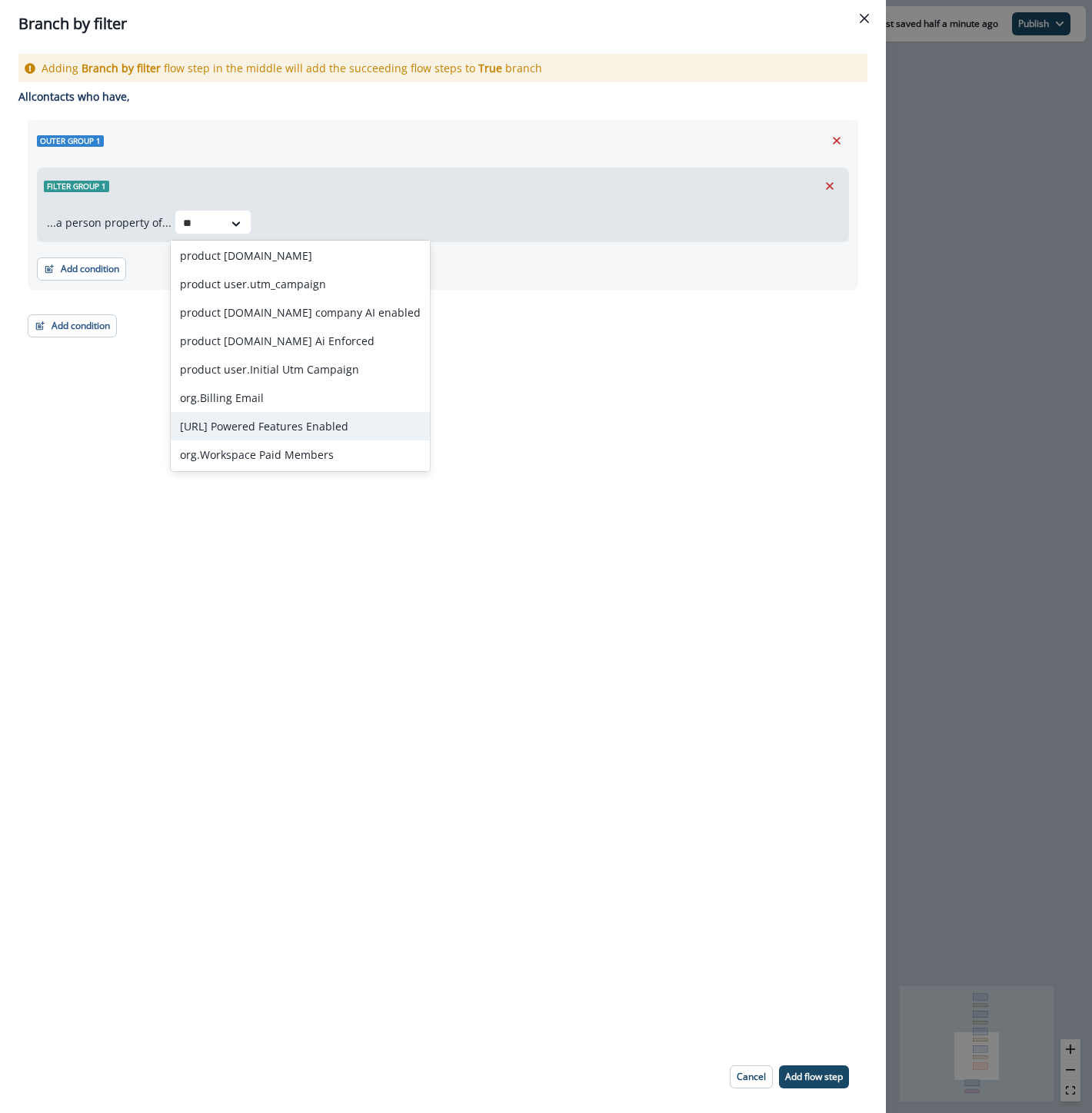
click at [321, 433] on div "[URL] Powered Features Enabled" at bounding box center [300, 426] width 259 height 29
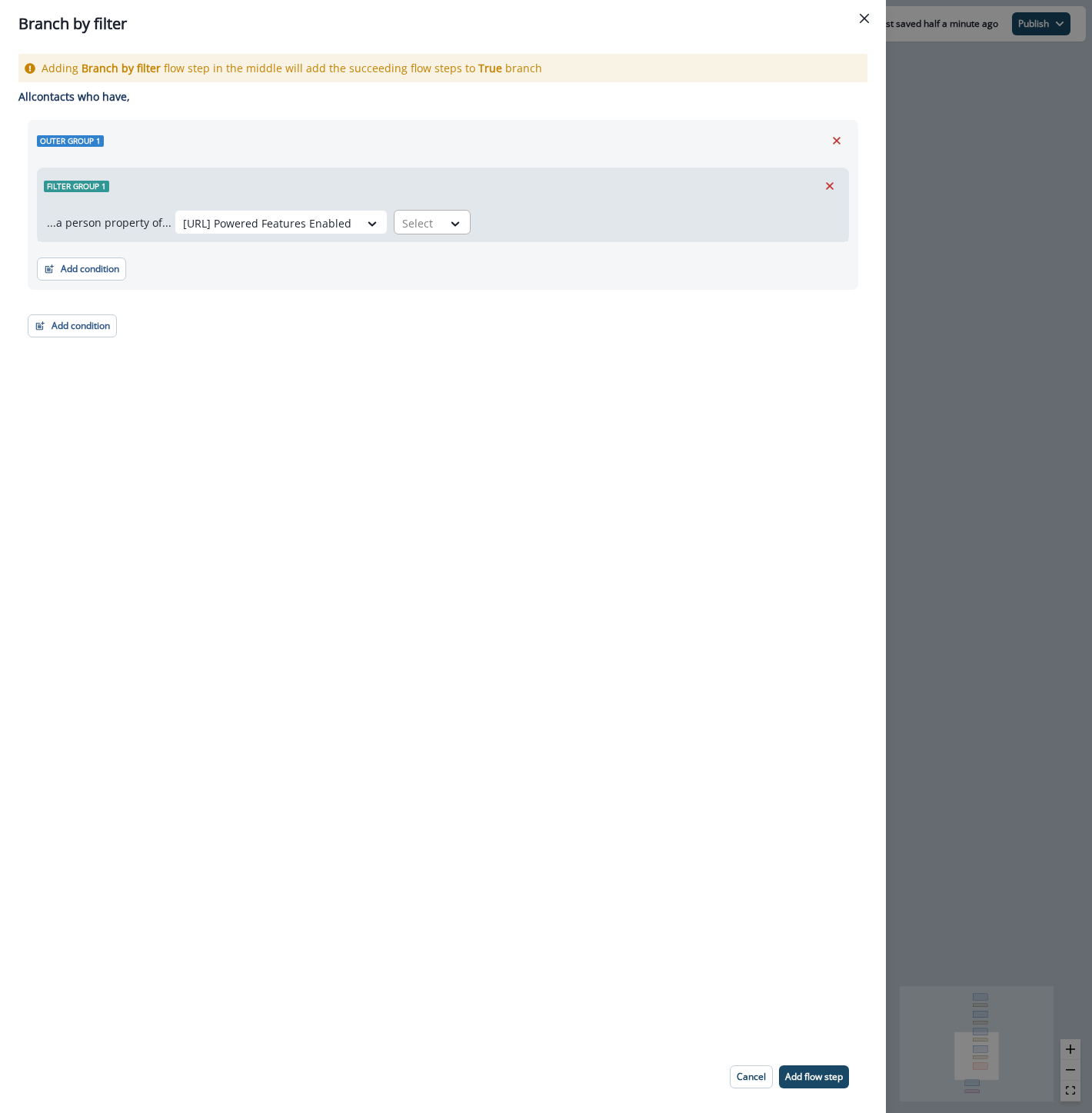
click at [429, 228] on div "Select" at bounding box center [418, 223] width 47 height 25
click at [424, 294] on div "true" at bounding box center [426, 286] width 77 height 29
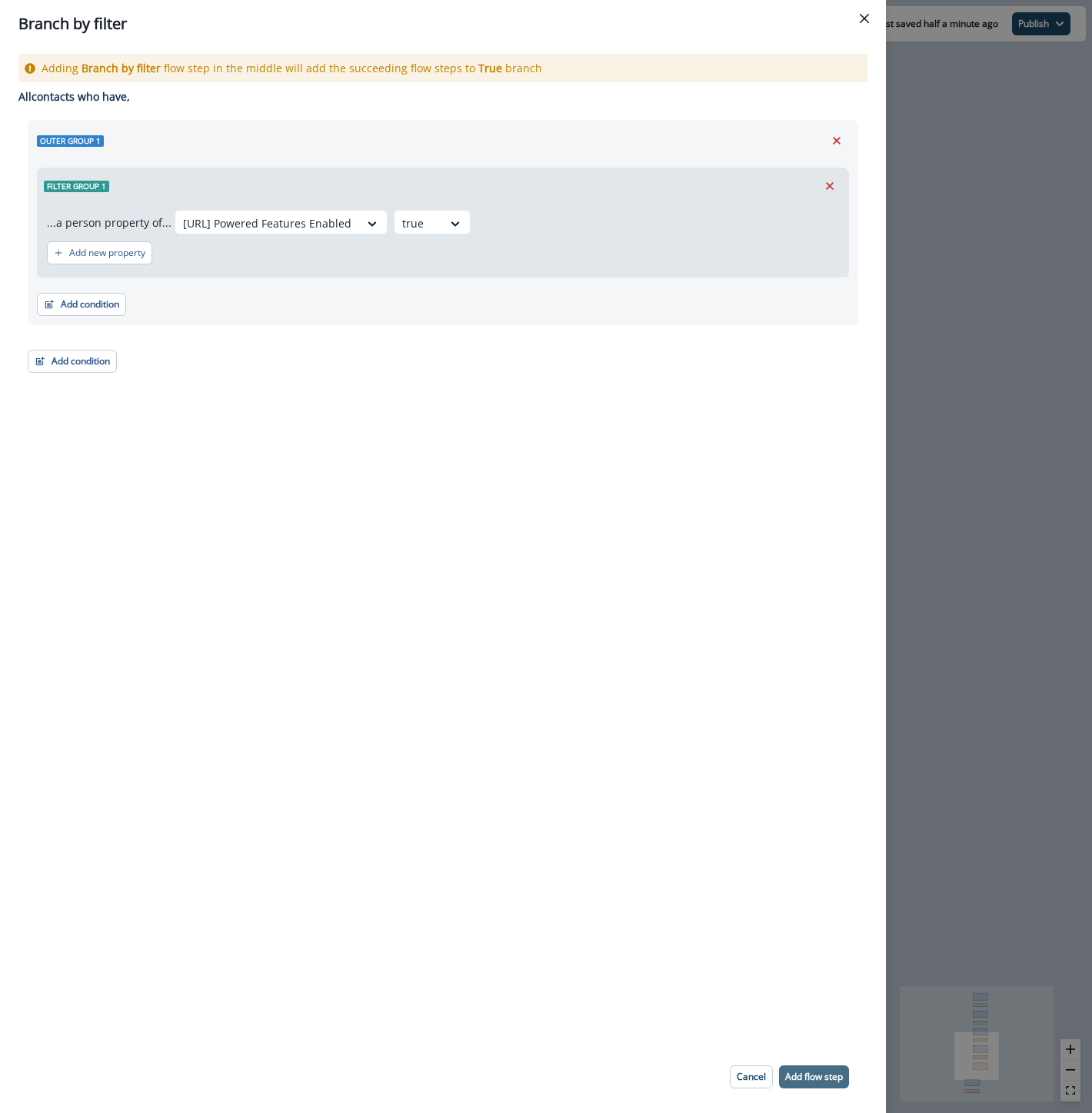
click at [809, 1072] on p "Add flow step" at bounding box center [814, 1076] width 57 height 11
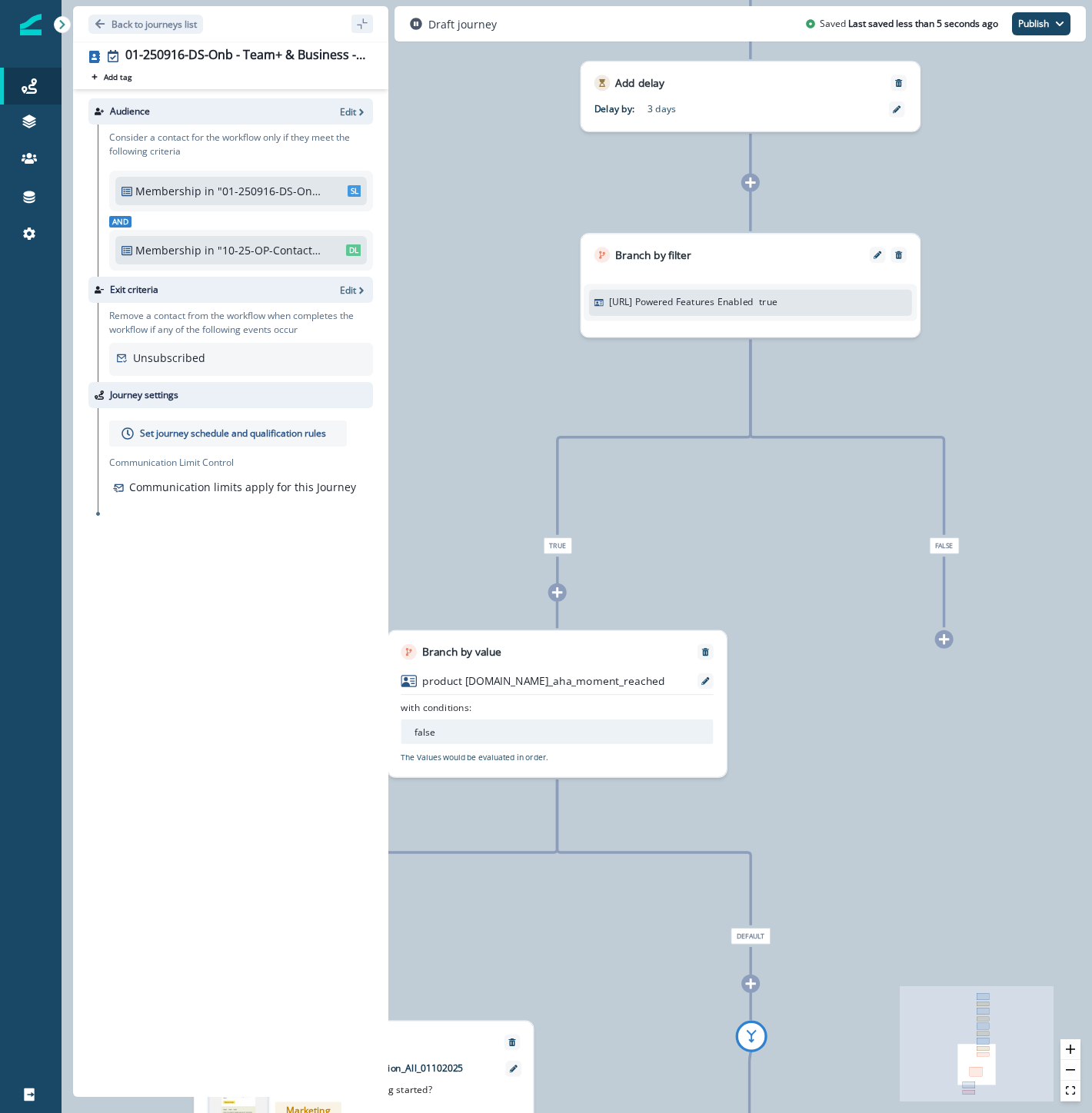
drag, startPoint x: 901, startPoint y: 762, endPoint x: 987, endPoint y: 315, distance: 455.2
click at [987, 315] on div "0 contact has entered the journey Send email Email asset changed, journey repor…" at bounding box center [577, 556] width 1031 height 1113
click at [561, 595] on icon at bounding box center [557, 592] width 11 height 11
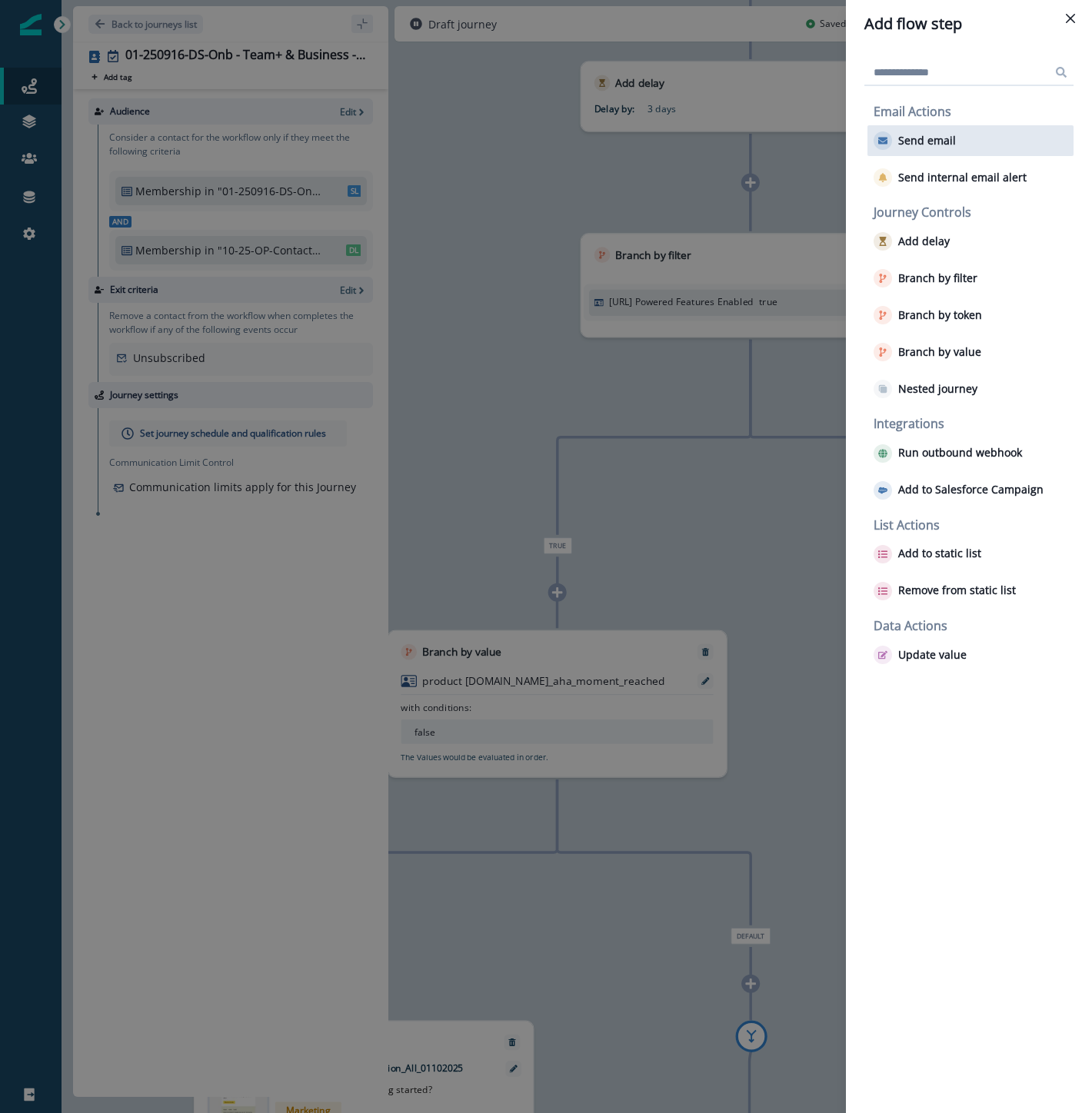
click at [975, 143] on div "Send email" at bounding box center [970, 141] width 206 height 31
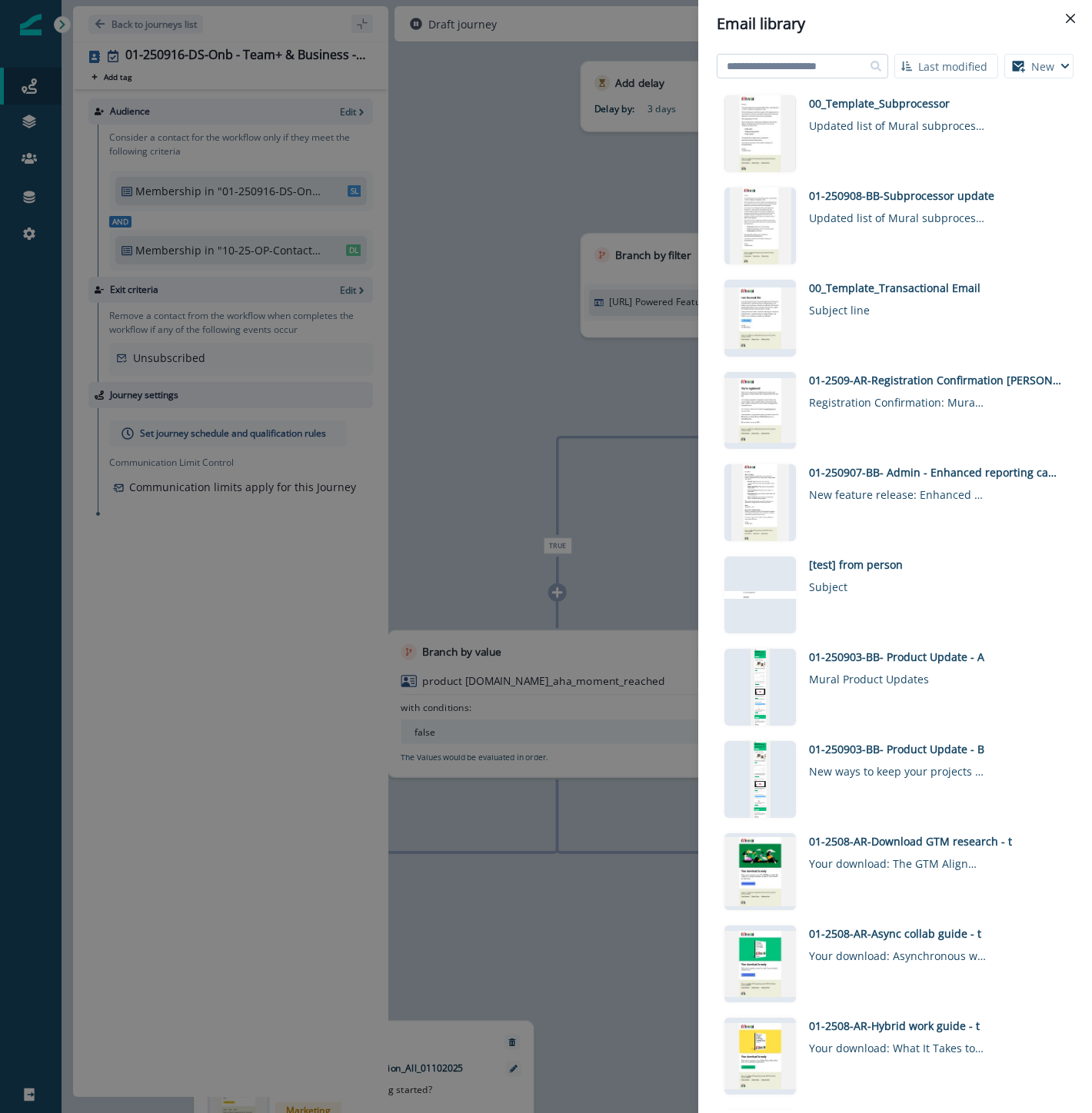
click at [813, 64] on input at bounding box center [802, 66] width 172 height 25
type input "********"
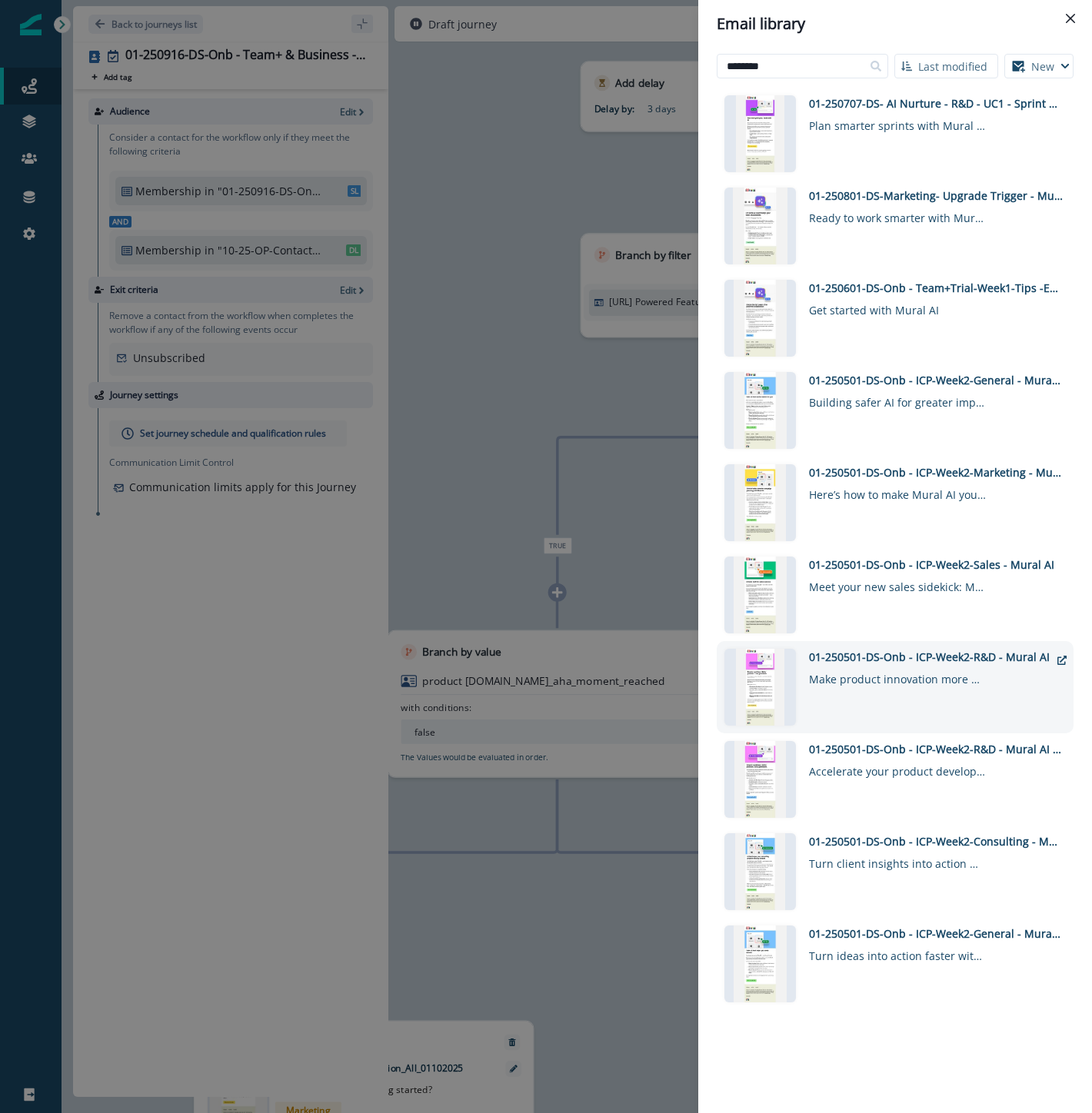
click at [952, 651] on div "01-250501-DS-Onb - ICP-Week2-R&D - Mural AI" at bounding box center [929, 657] width 240 height 16
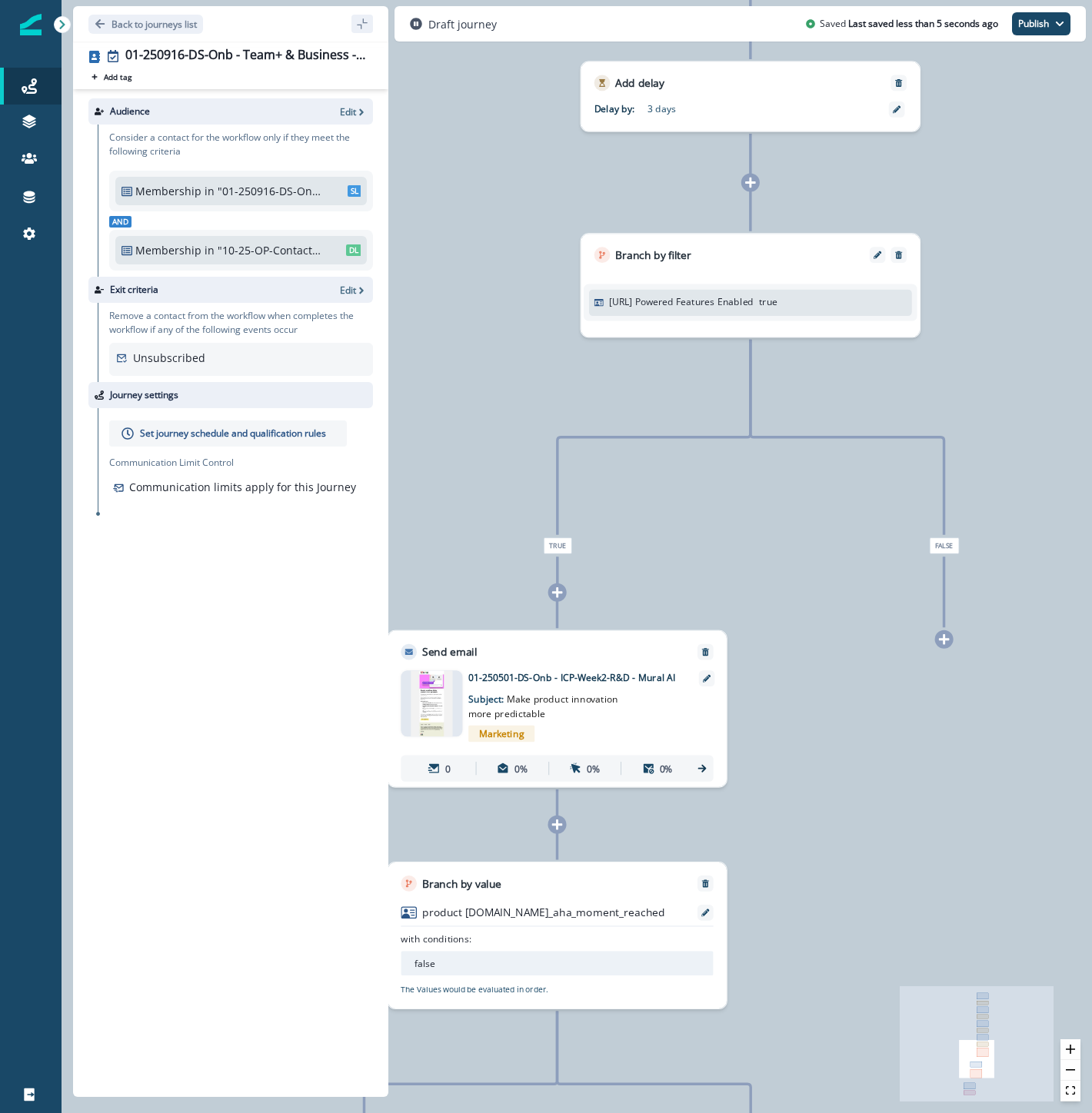
click at [559, 824] on icon at bounding box center [557, 824] width 11 height 11
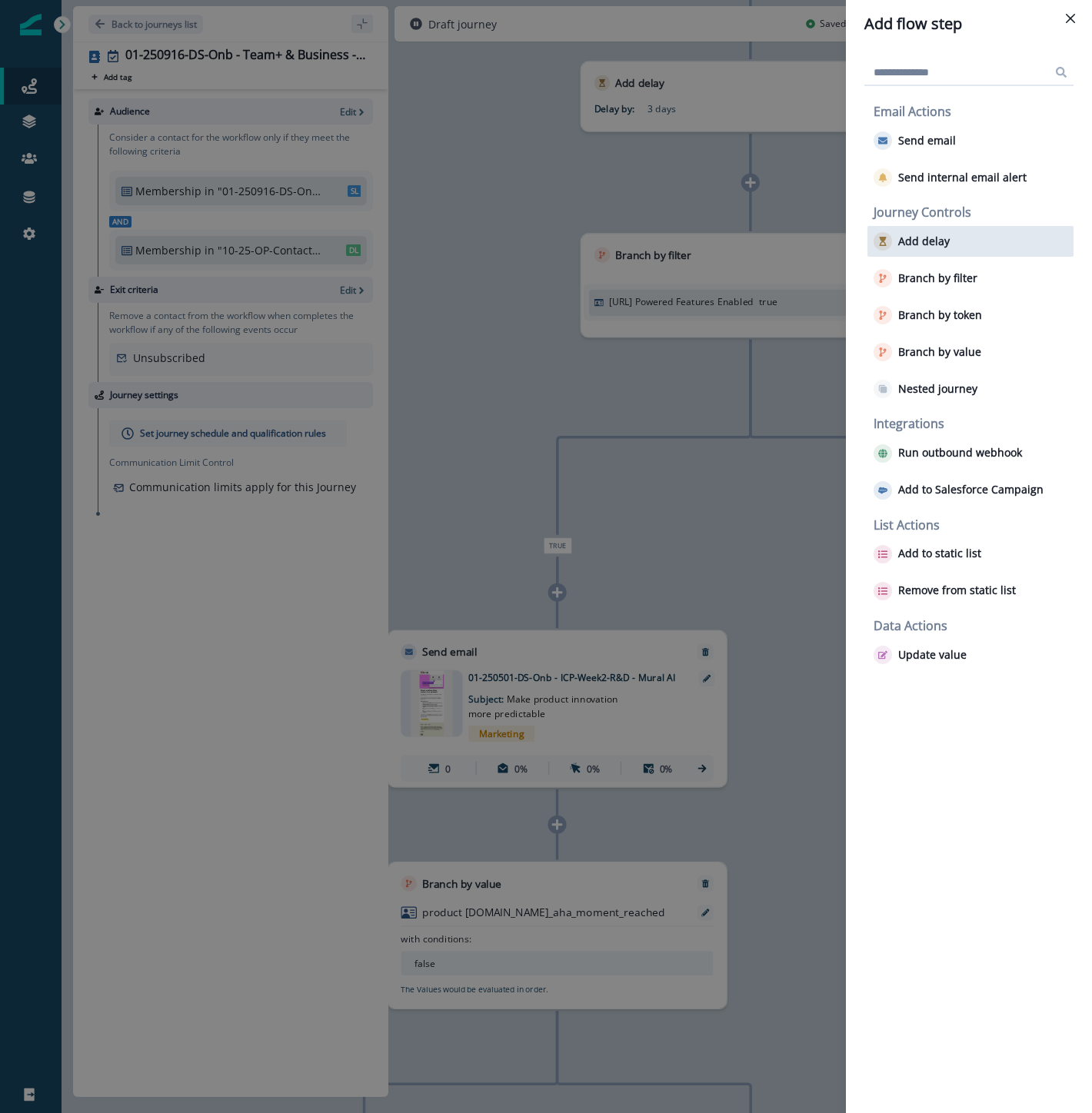
click at [908, 244] on p "Add delay" at bounding box center [923, 242] width 52 height 13
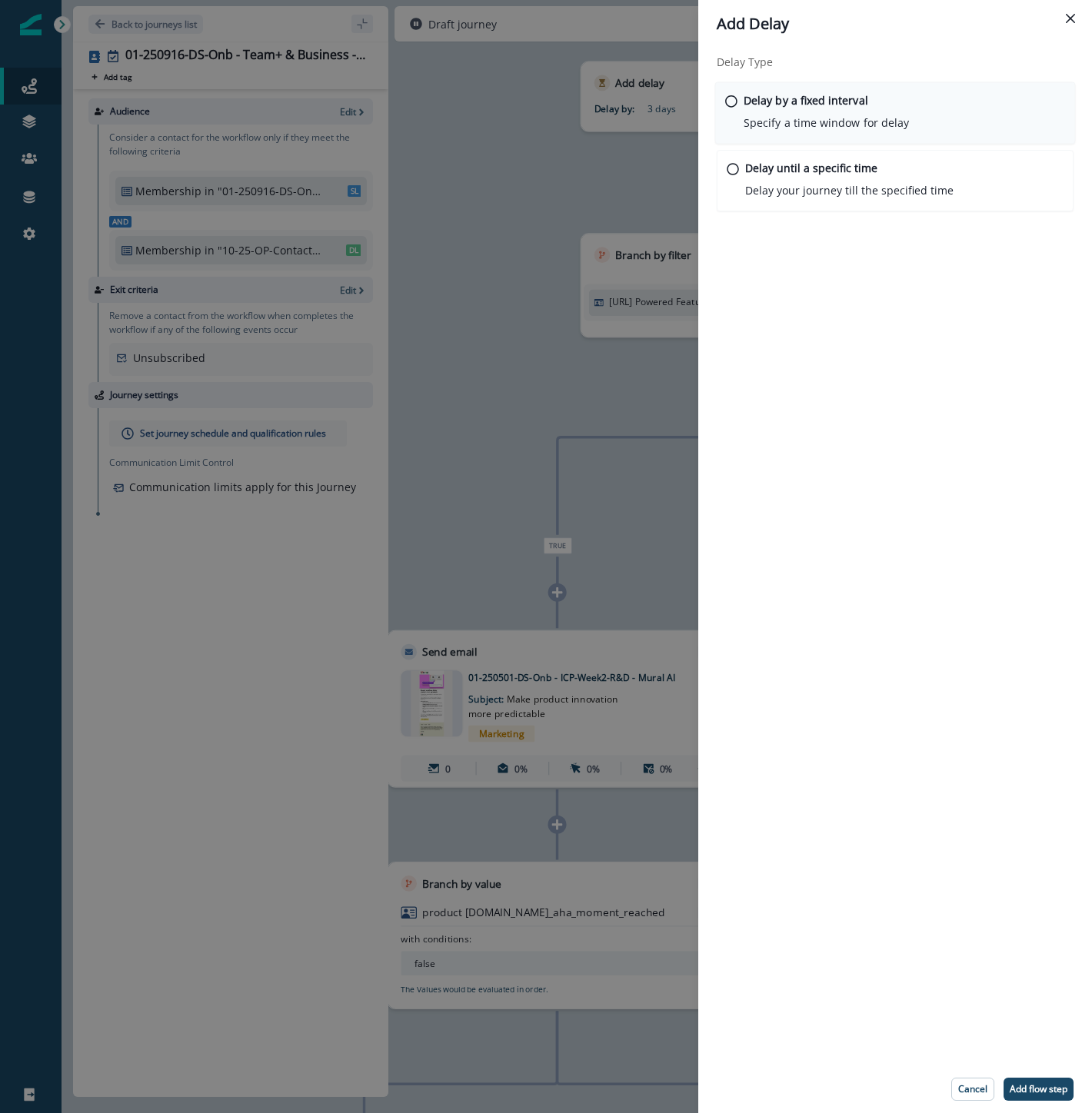
click at [780, 101] on p "Delay by a fixed interval" at bounding box center [806, 101] width 124 height 16
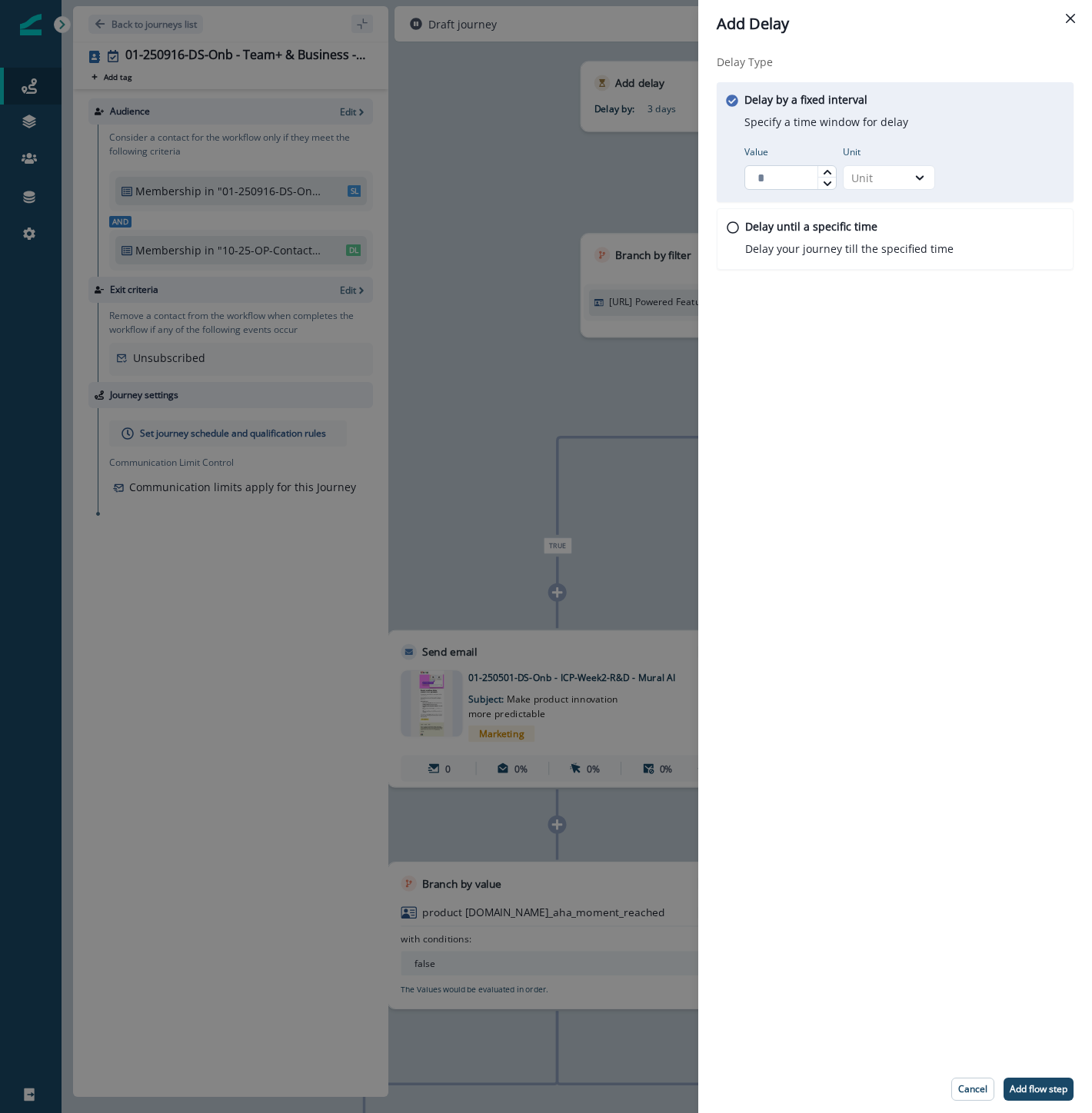
click at [789, 182] on input "Value" at bounding box center [790, 177] width 92 height 25
type input "*"
click at [911, 185] on div at bounding box center [919, 177] width 26 height 16
click at [886, 266] on div "Day" at bounding box center [888, 270] width 92 height 29
click at [1058, 1089] on p "Add flow step" at bounding box center [1038, 1088] width 57 height 11
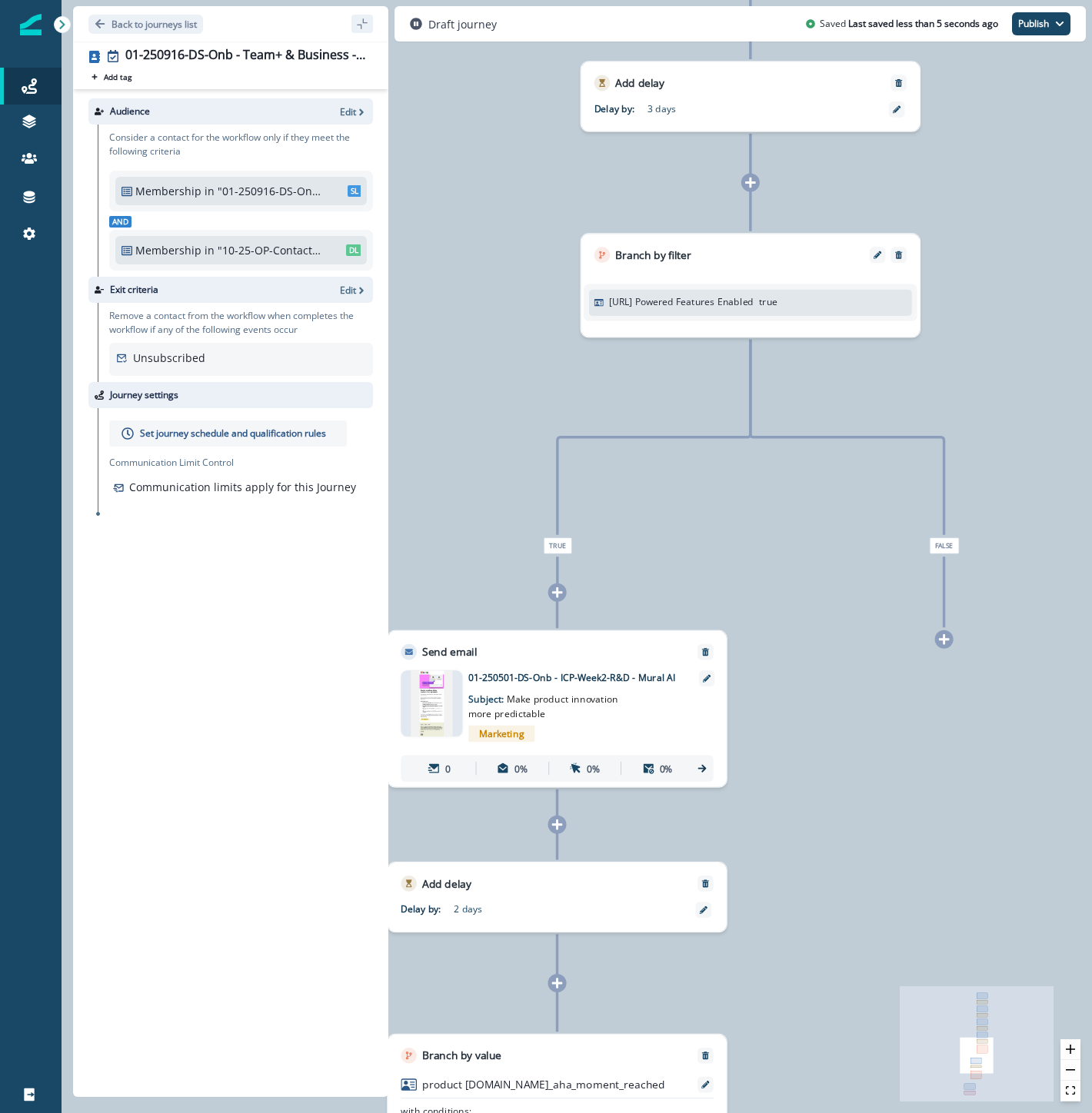
click at [944, 641] on icon at bounding box center [944, 639] width 11 height 11
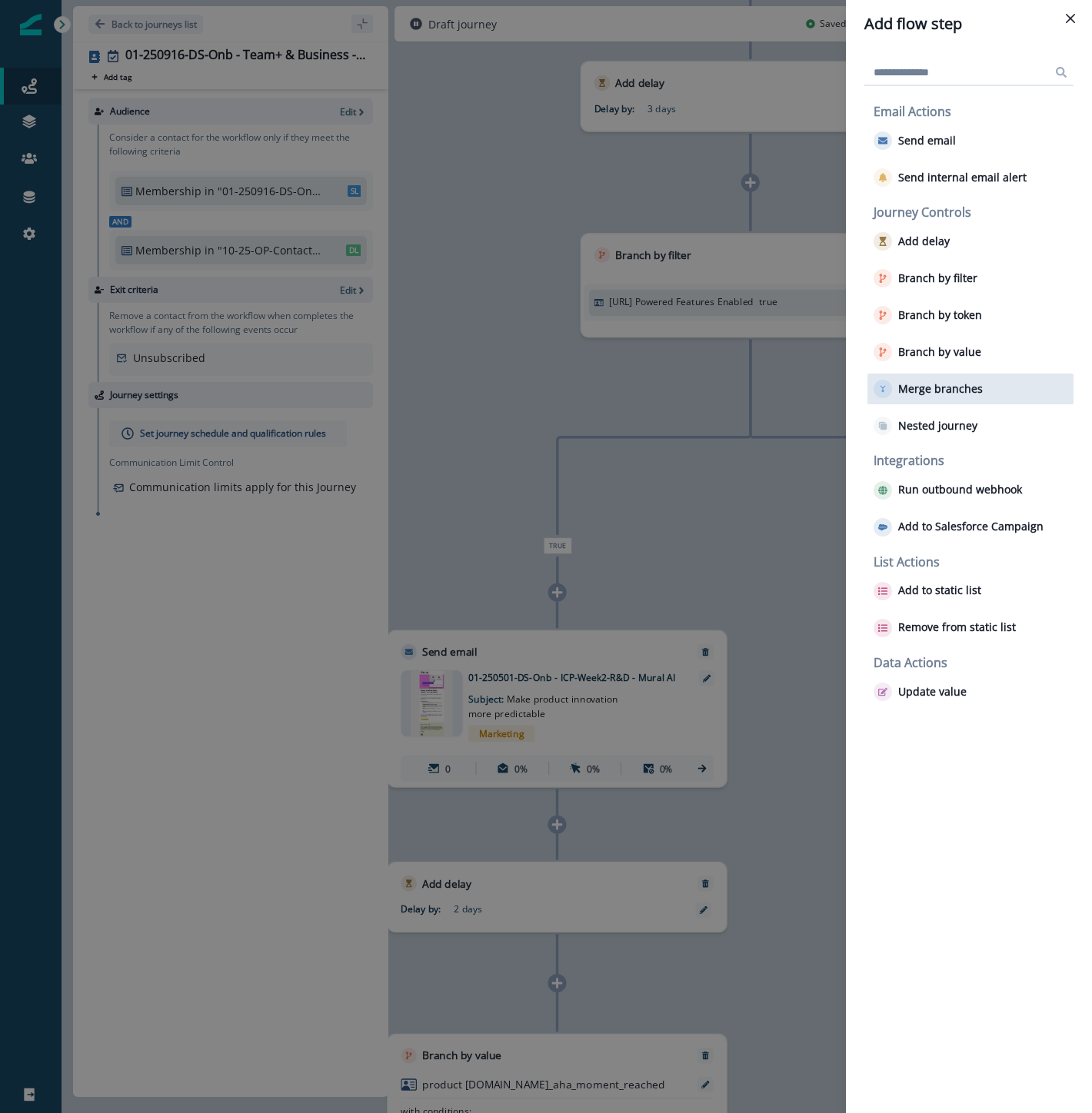
click at [942, 388] on p "Merge branches" at bounding box center [940, 389] width 84 height 13
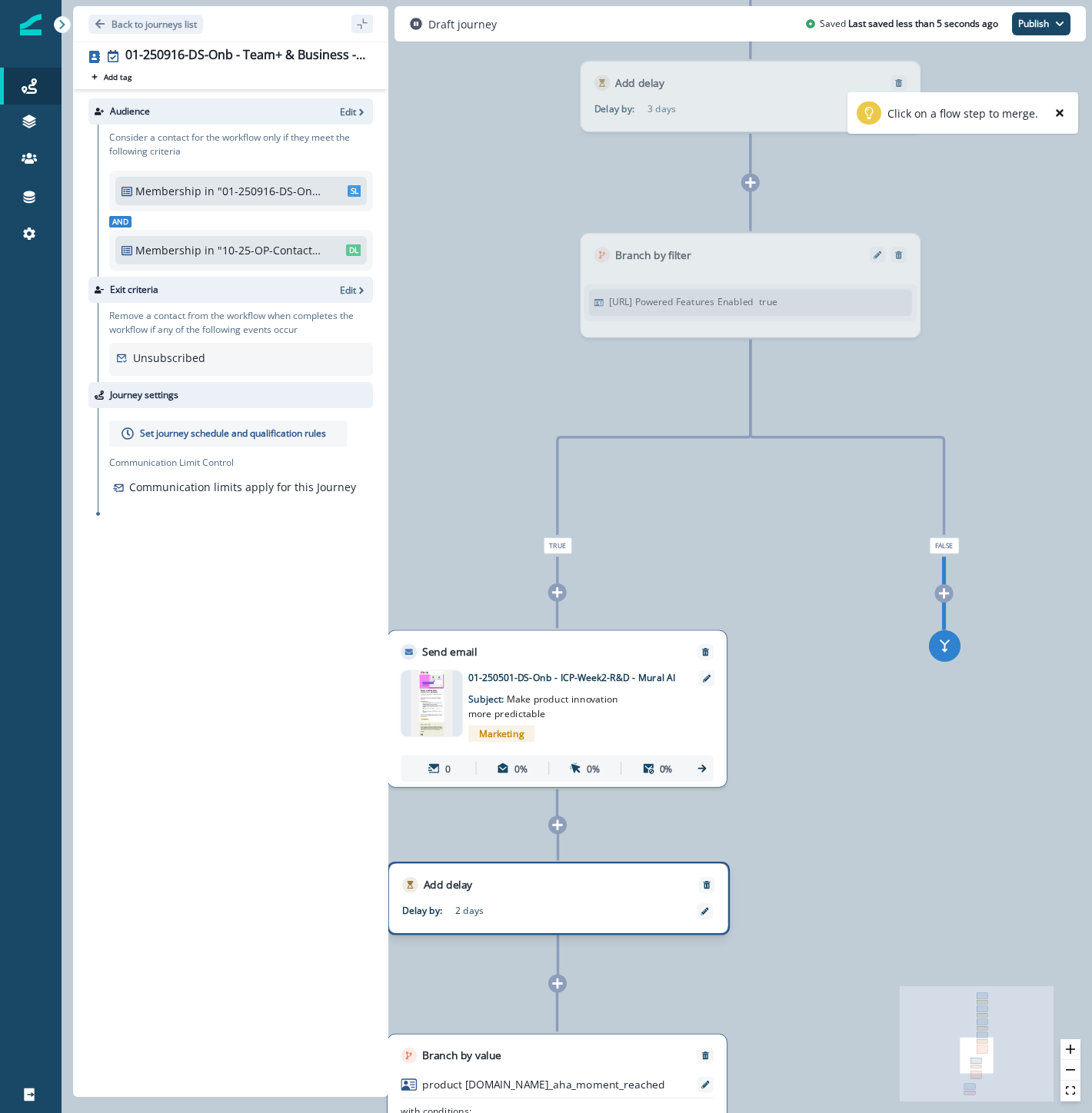
click at [640, 901] on div "Add delay Delay by: 2 days Delay details incomplete Scheduled according to work…" at bounding box center [558, 899] width 343 height 74
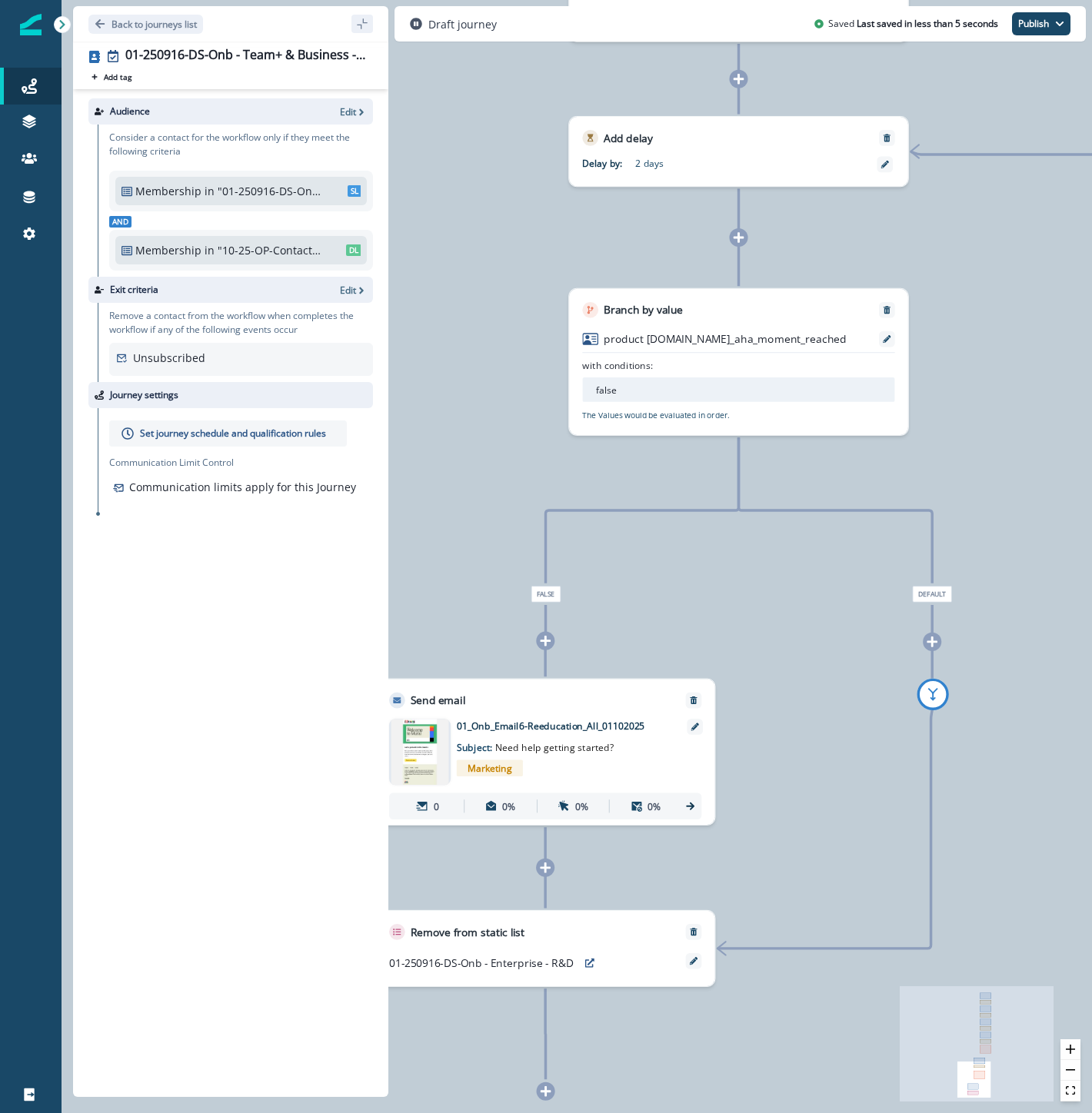
drag, startPoint x: 835, startPoint y: 1012, endPoint x: 1017, endPoint y: 267, distance: 766.9
click at [1017, 267] on div "0 contact has entered the journey Send email Email asset changed, journey repor…" at bounding box center [577, 556] width 1031 height 1113
click at [595, 965] on button "preview" at bounding box center [590, 963] width 21 height 20
click at [694, 963] on icon at bounding box center [693, 960] width 7 height 7
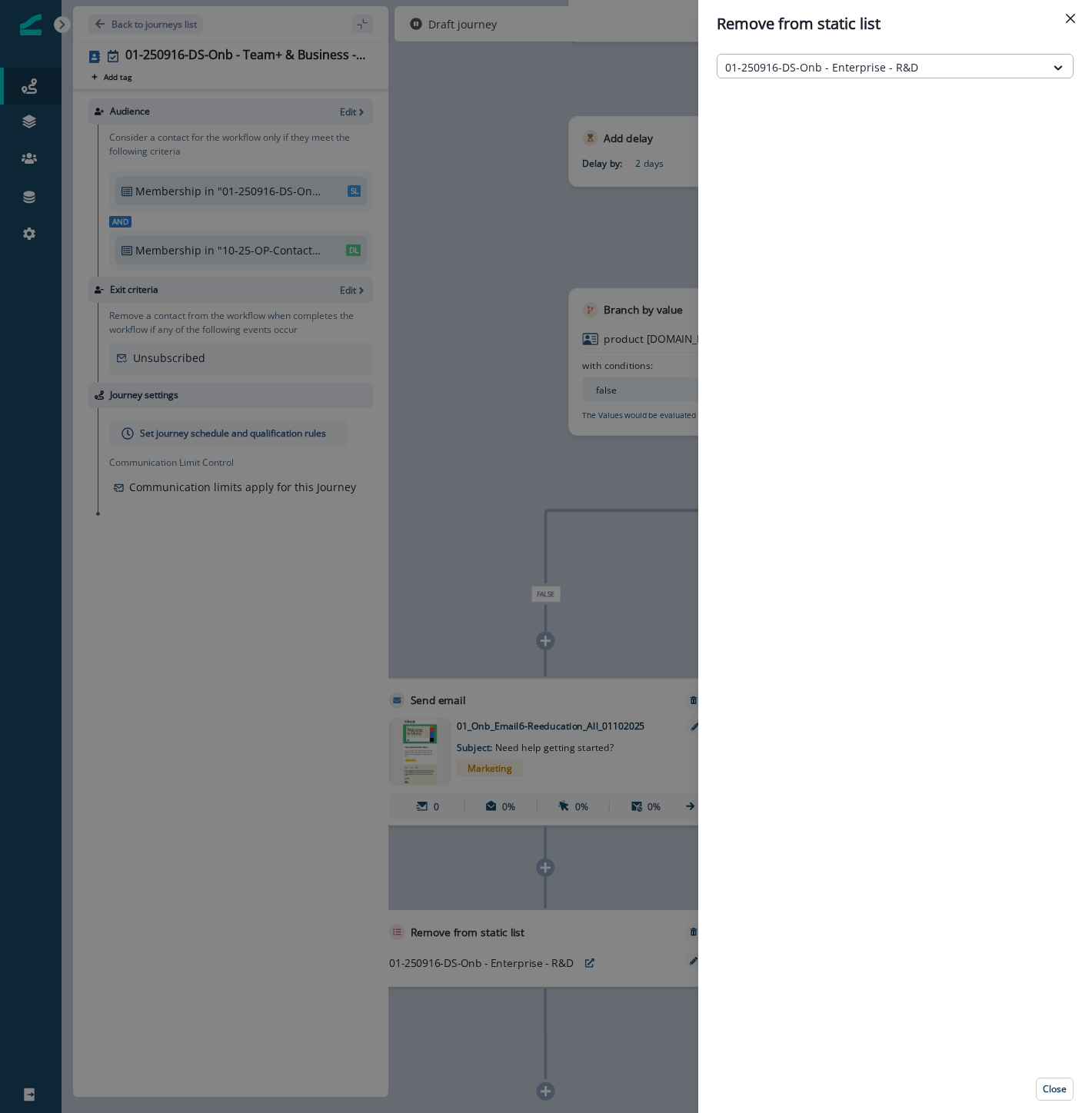
click at [889, 64] on div at bounding box center [881, 66] width 312 height 19
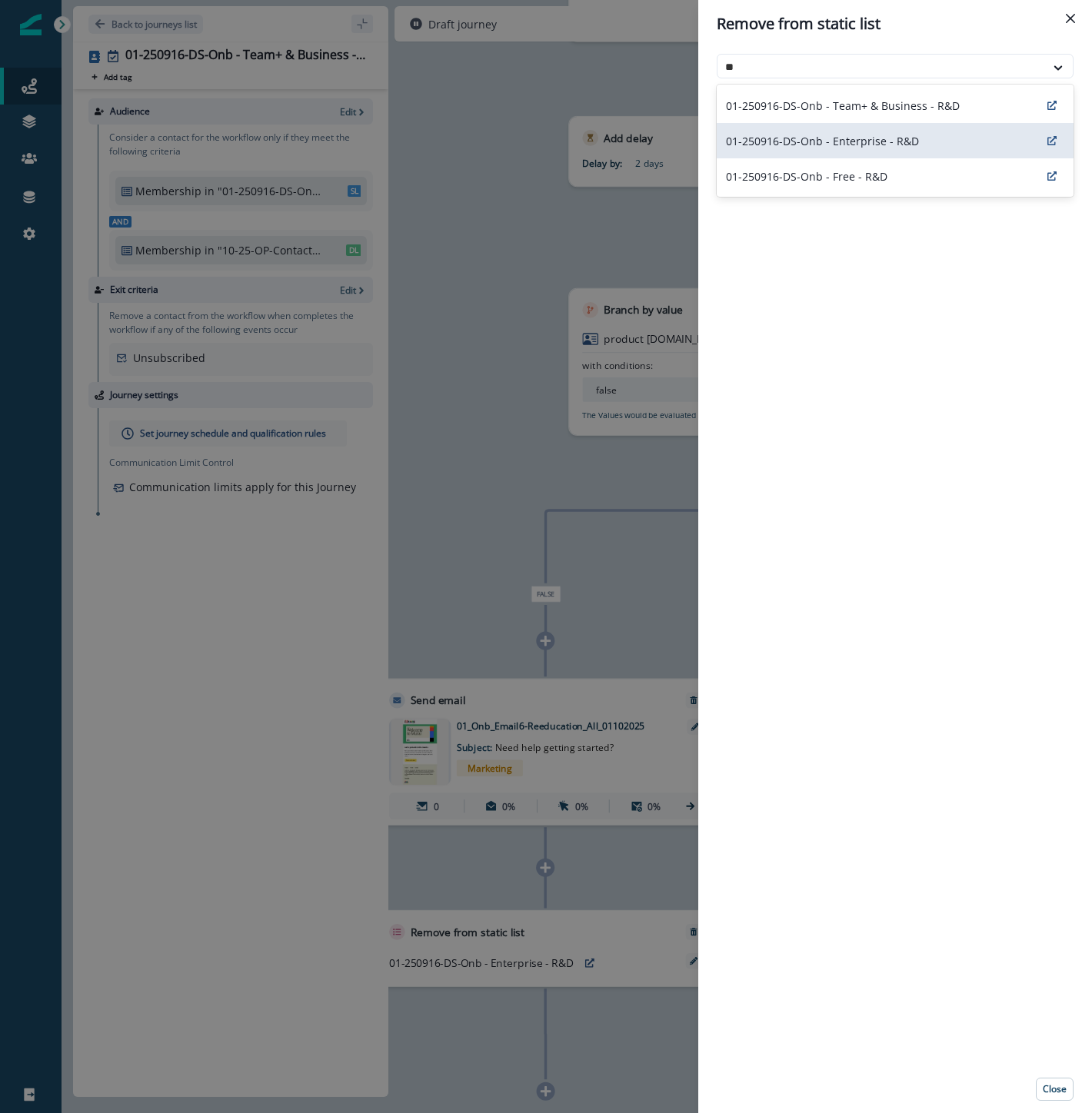
type input "***"
click at [902, 103] on p "01-250916-DS-Onb - Team+ & Business - R&D" at bounding box center [843, 105] width 234 height 16
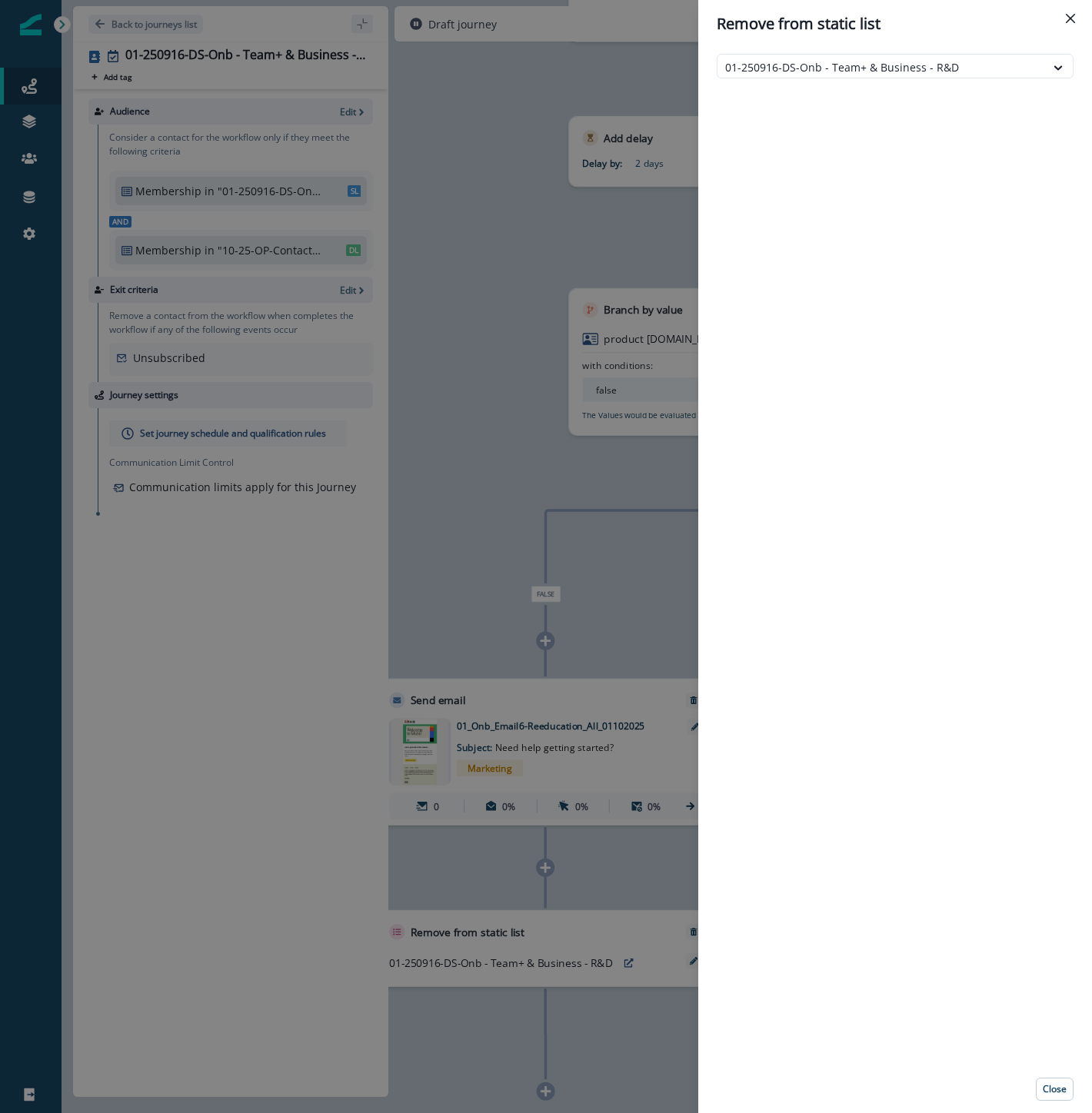
click at [455, 451] on div "Remove from static list option 01-250916-DS-Onb - Team+ & Business - R&D, selec…" at bounding box center [546, 556] width 1092 height 1113
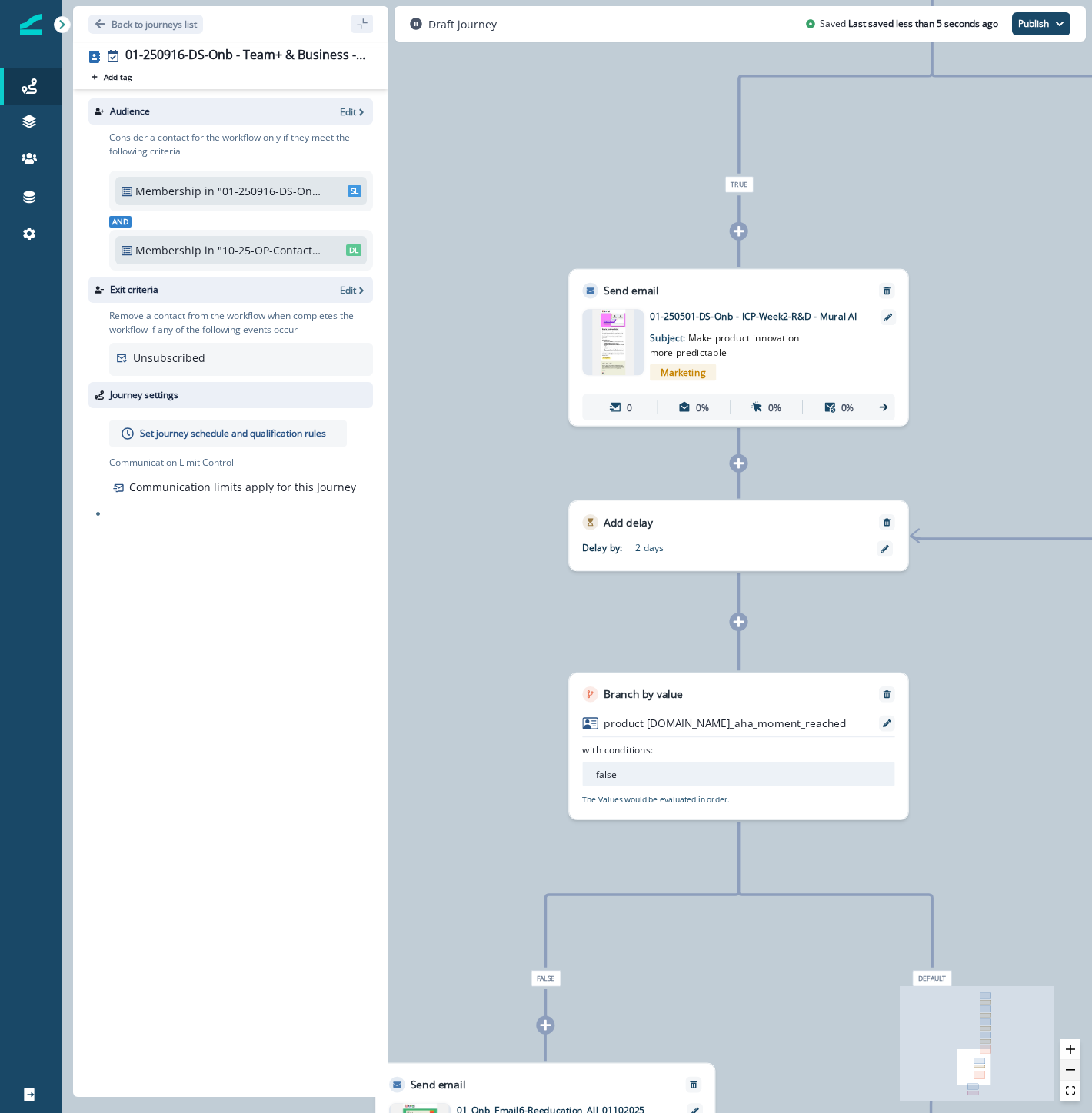
click at [1070, 1069] on button "zoom out" at bounding box center [1070, 1070] width 20 height 20
click at [1070, 1070] on icon "zoom out" at bounding box center [1070, 1070] width 9 height 2
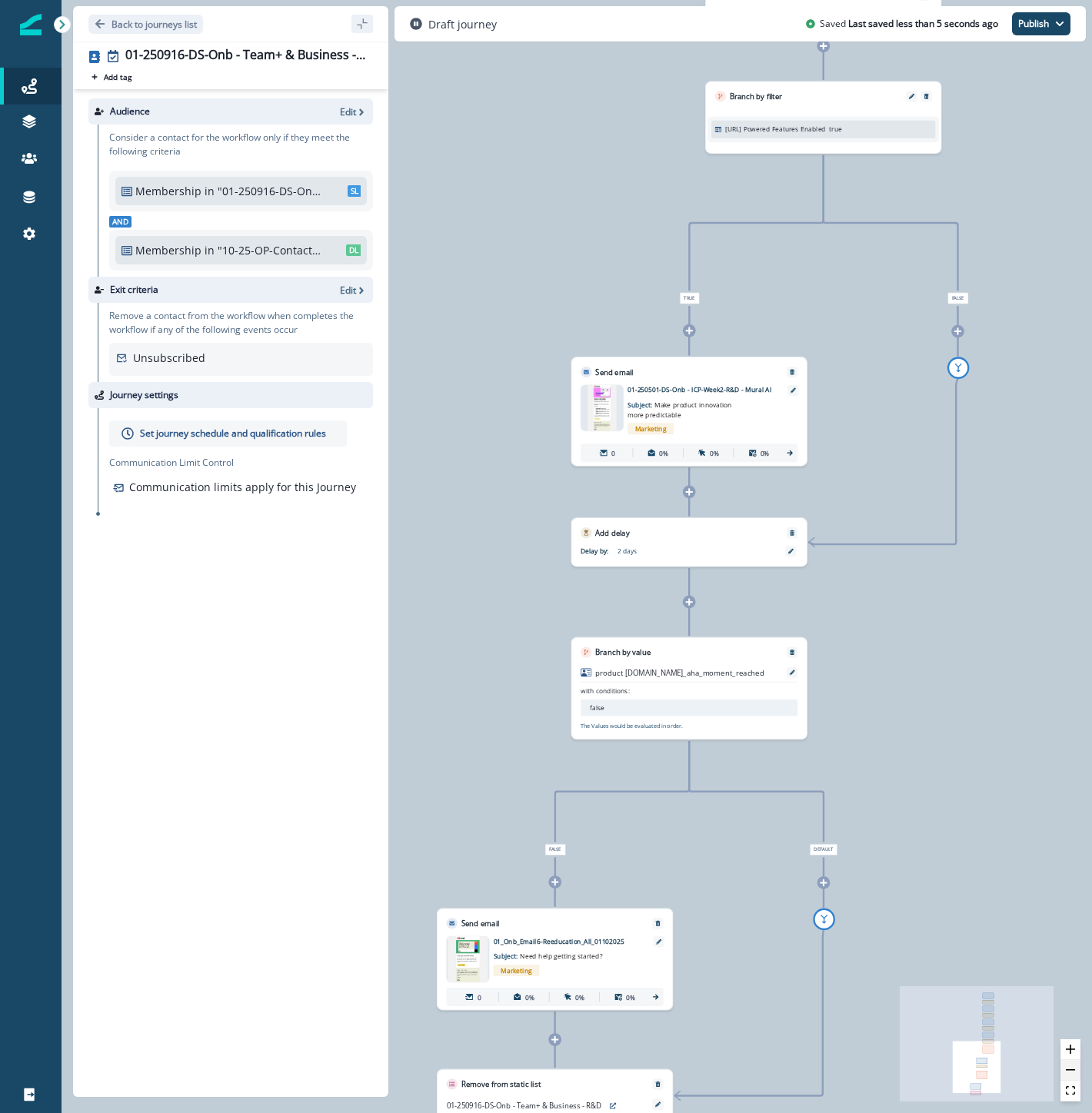
click at [1070, 1070] on icon "zoom out" at bounding box center [1070, 1070] width 9 height 2
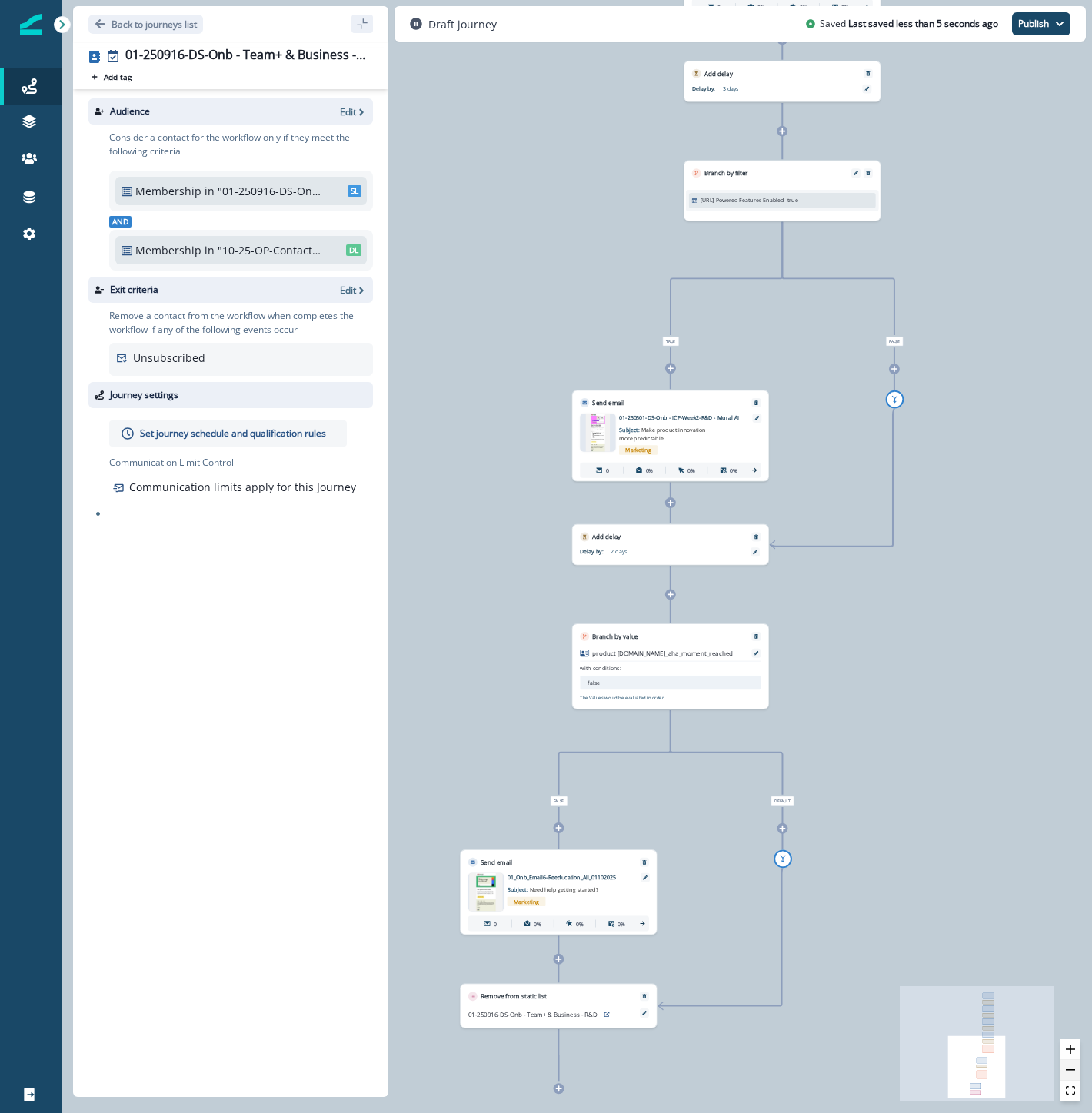
click at [1070, 1070] on icon "zoom out" at bounding box center [1070, 1070] width 9 height 2
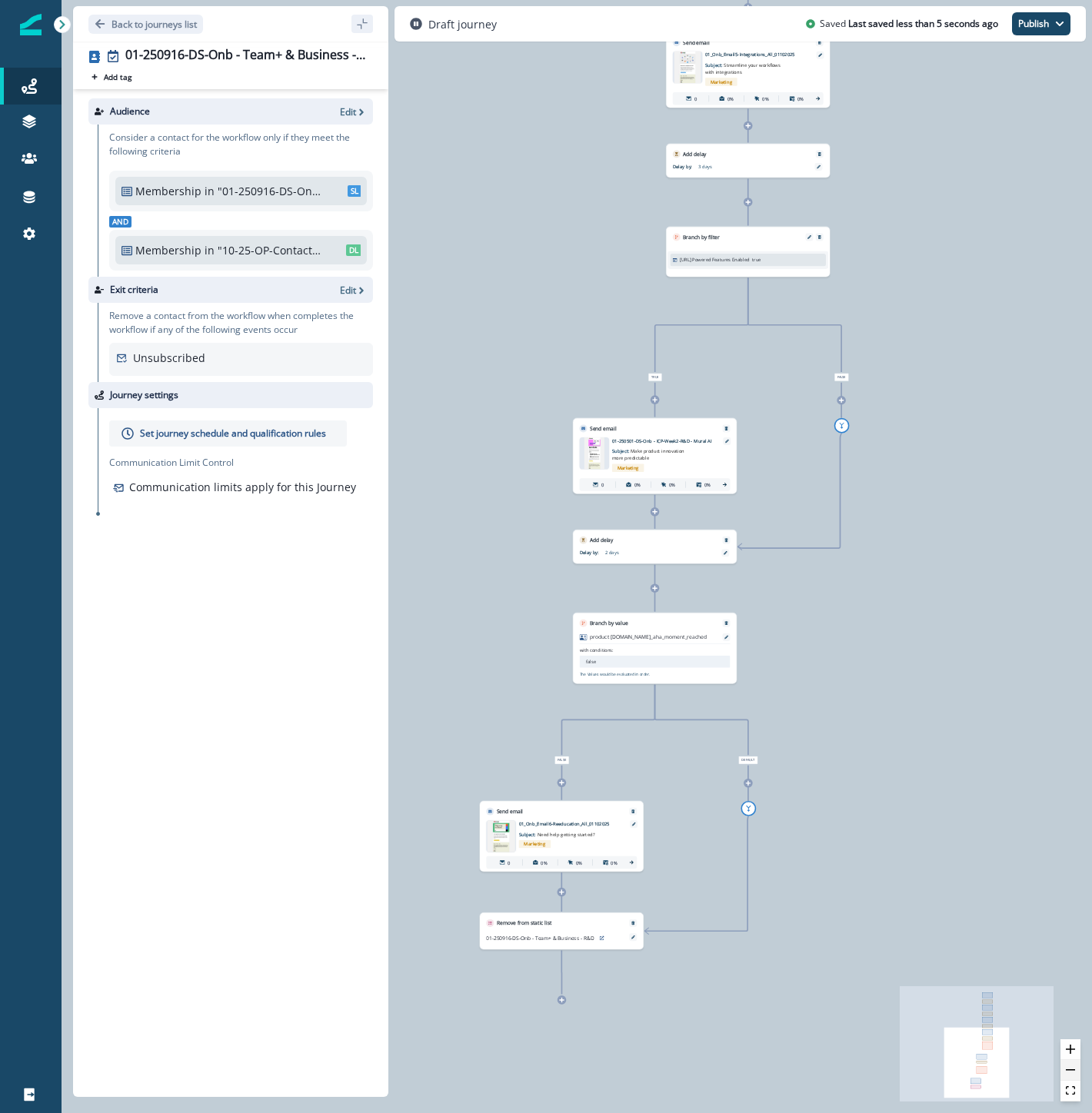
click at [1070, 1070] on icon "zoom out" at bounding box center [1070, 1070] width 9 height 2
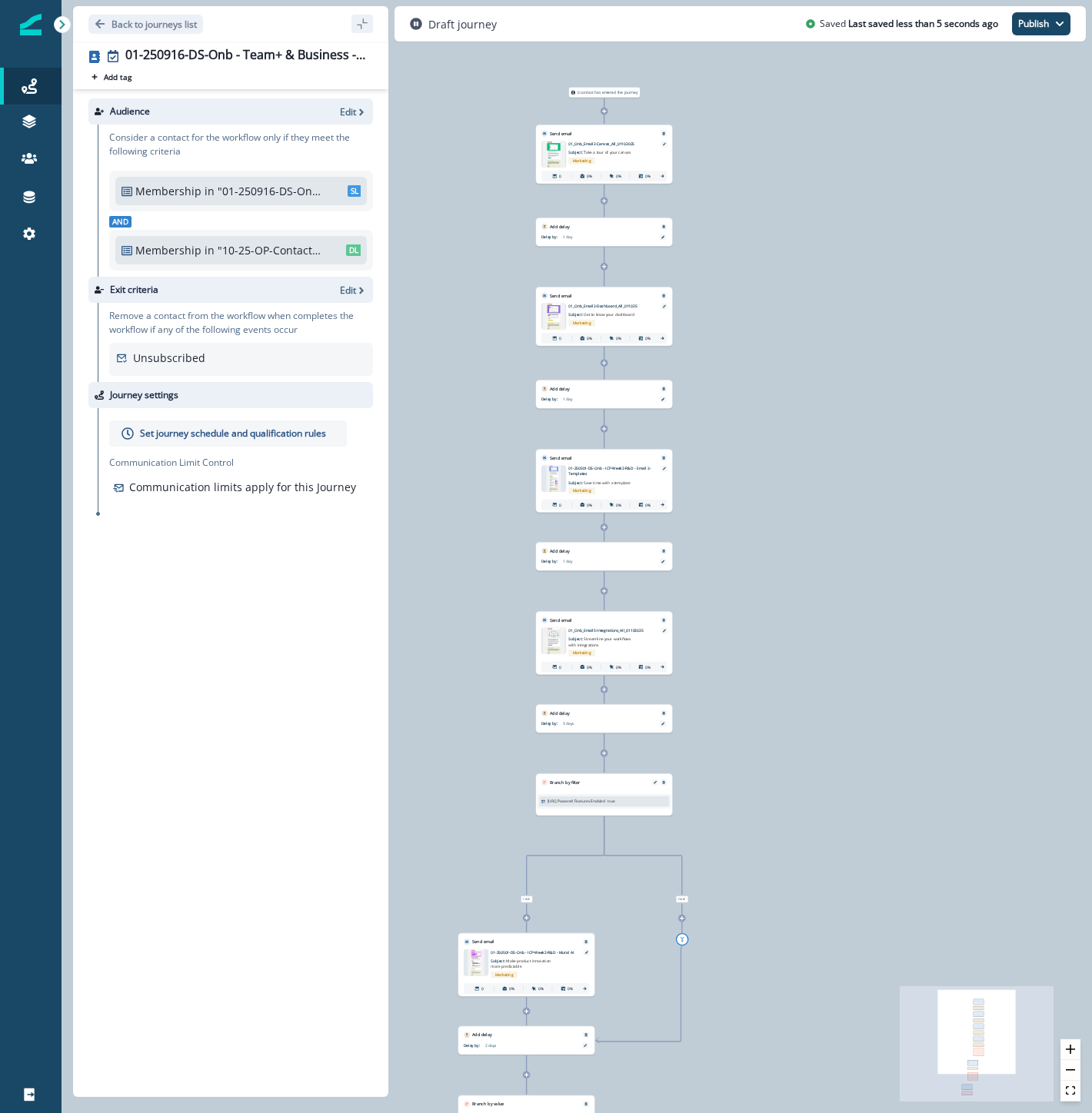
drag, startPoint x: 993, startPoint y: 255, endPoint x: 878, endPoint y: 747, distance: 505.3
click at [878, 747] on div "0 contact has entered the journey Send email Email asset changed, journey repor…" at bounding box center [577, 556] width 1031 height 1113
click at [206, 432] on p "Set journey schedule and qualification rules" at bounding box center [232, 433] width 186 height 14
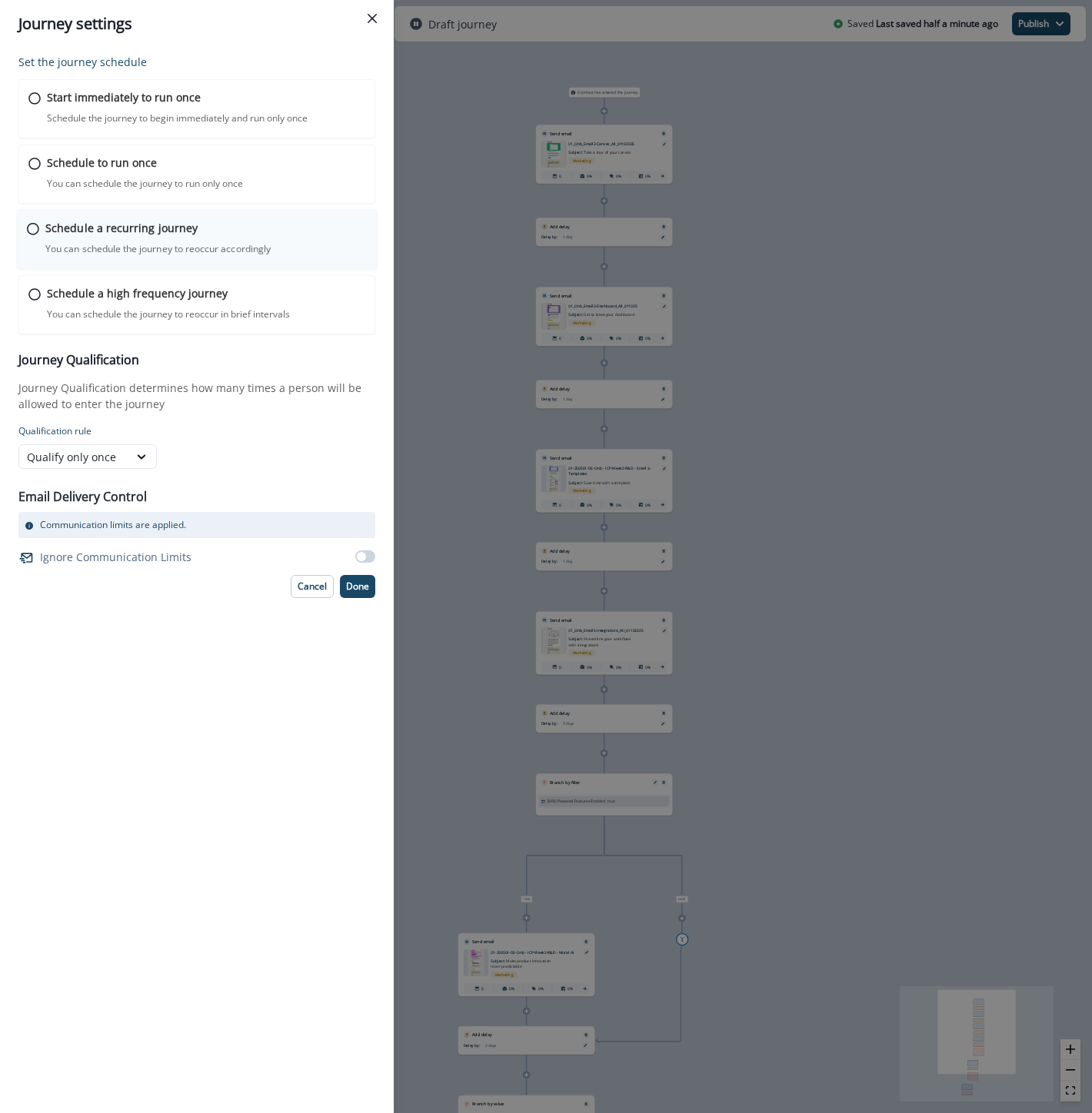
click at [79, 234] on p "Schedule a recurring journey" at bounding box center [121, 228] width 152 height 16
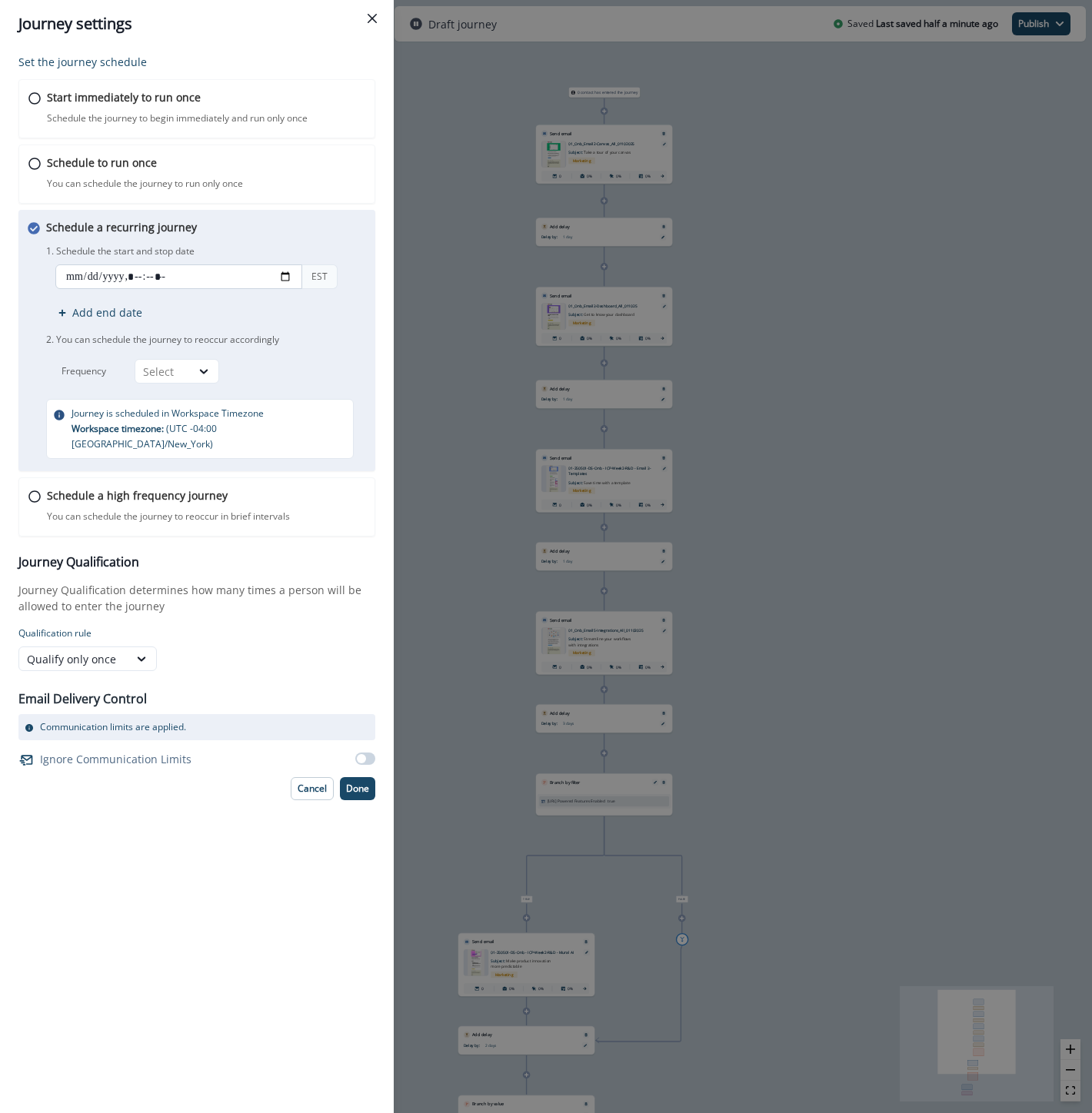
click at [165, 276] on input "datetime-local" at bounding box center [179, 276] width 247 height 25
click at [285, 283] on input "datetime-local" at bounding box center [179, 276] width 247 height 25
click at [335, 582] on p "Journey Qualification determines how many times a person will be allowed to ent…" at bounding box center [197, 598] width 357 height 32
type input "**********"
click at [181, 371] on div "Select" at bounding box center [163, 372] width 40 height 16
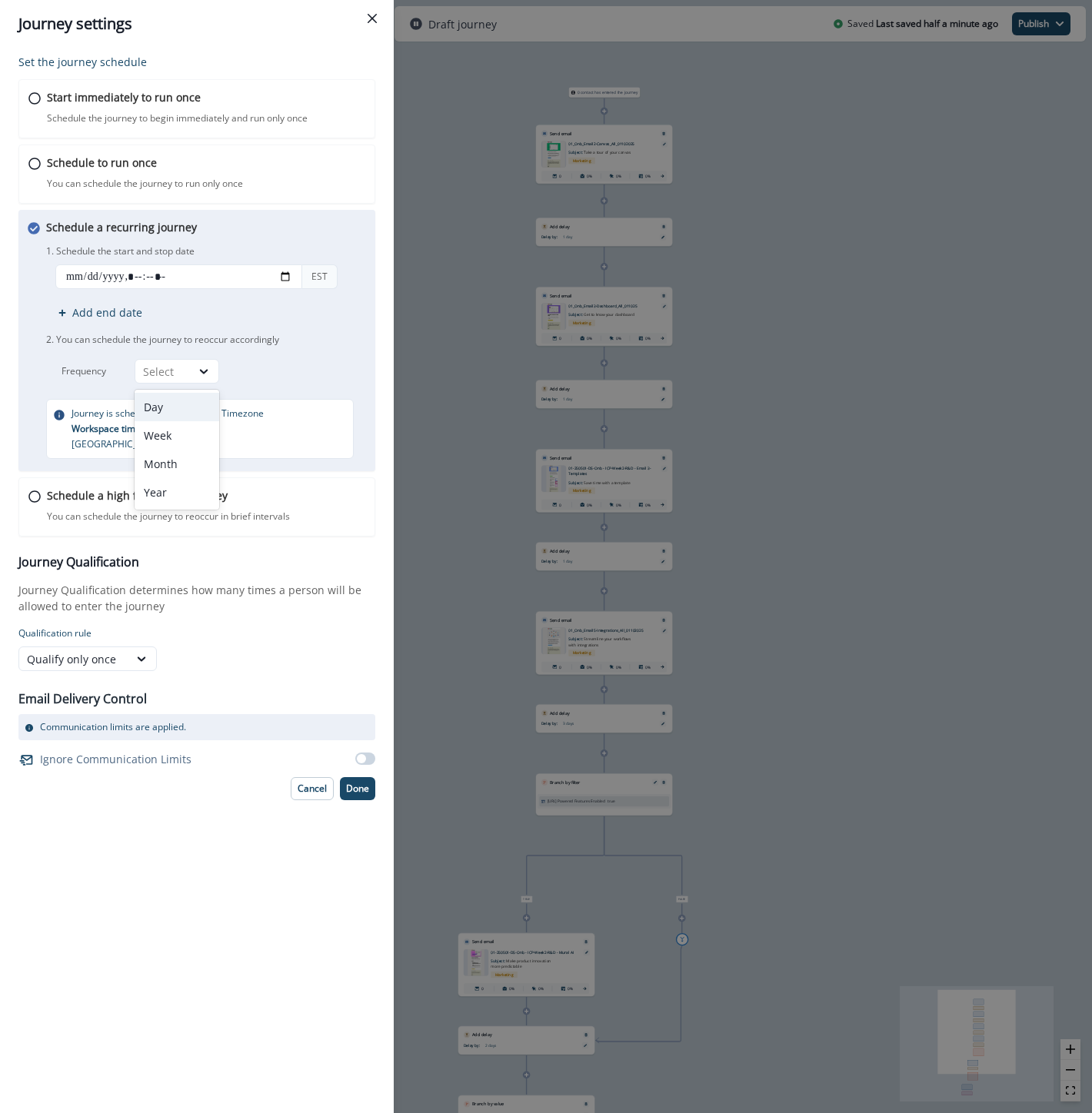
click at [173, 405] on div "Day" at bounding box center [176, 406] width 84 height 29
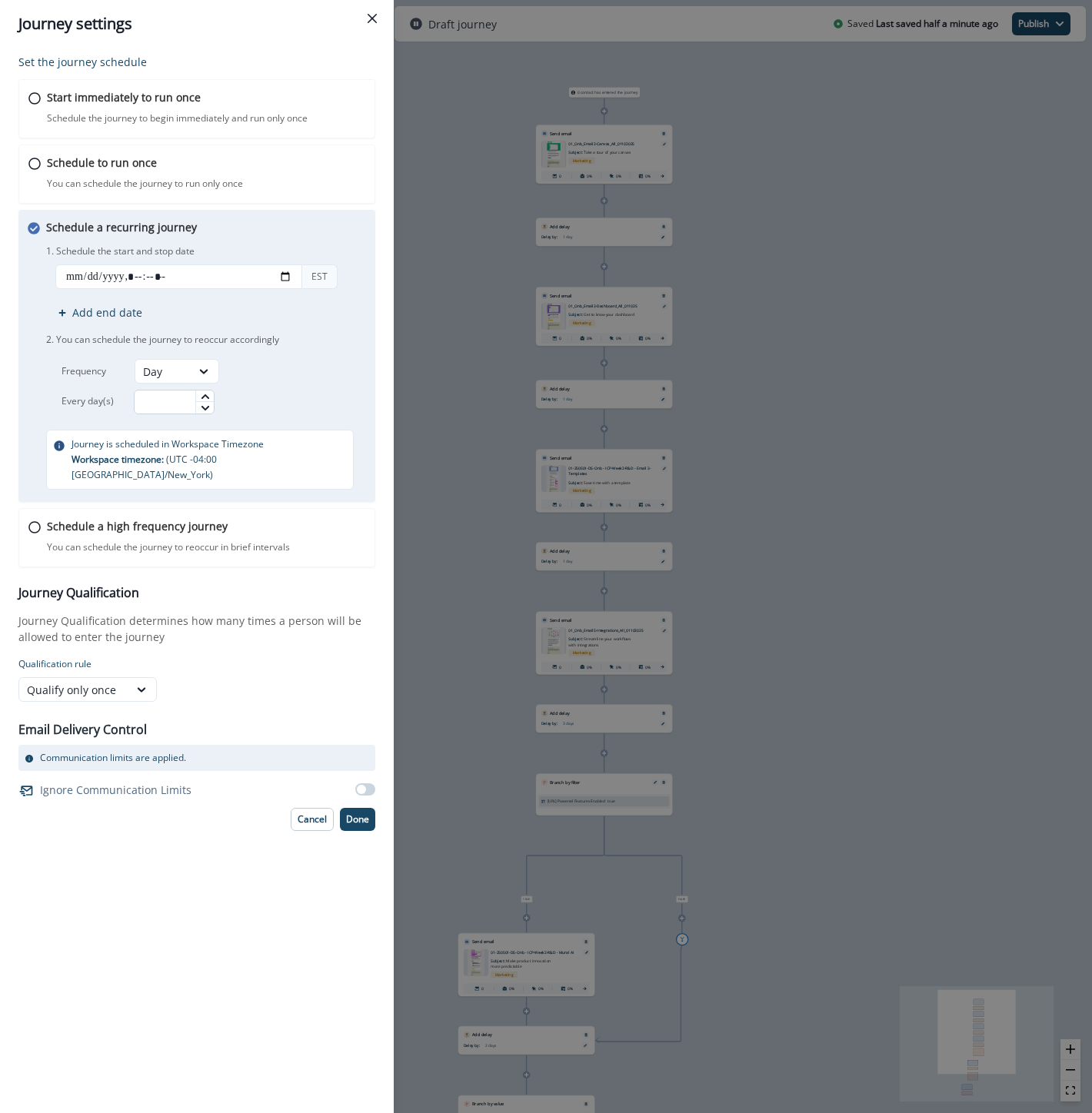
click at [186, 393] on input "text" at bounding box center [174, 402] width 81 height 25
type input "*"
click at [364, 814] on p "Done" at bounding box center [357, 819] width 23 height 11
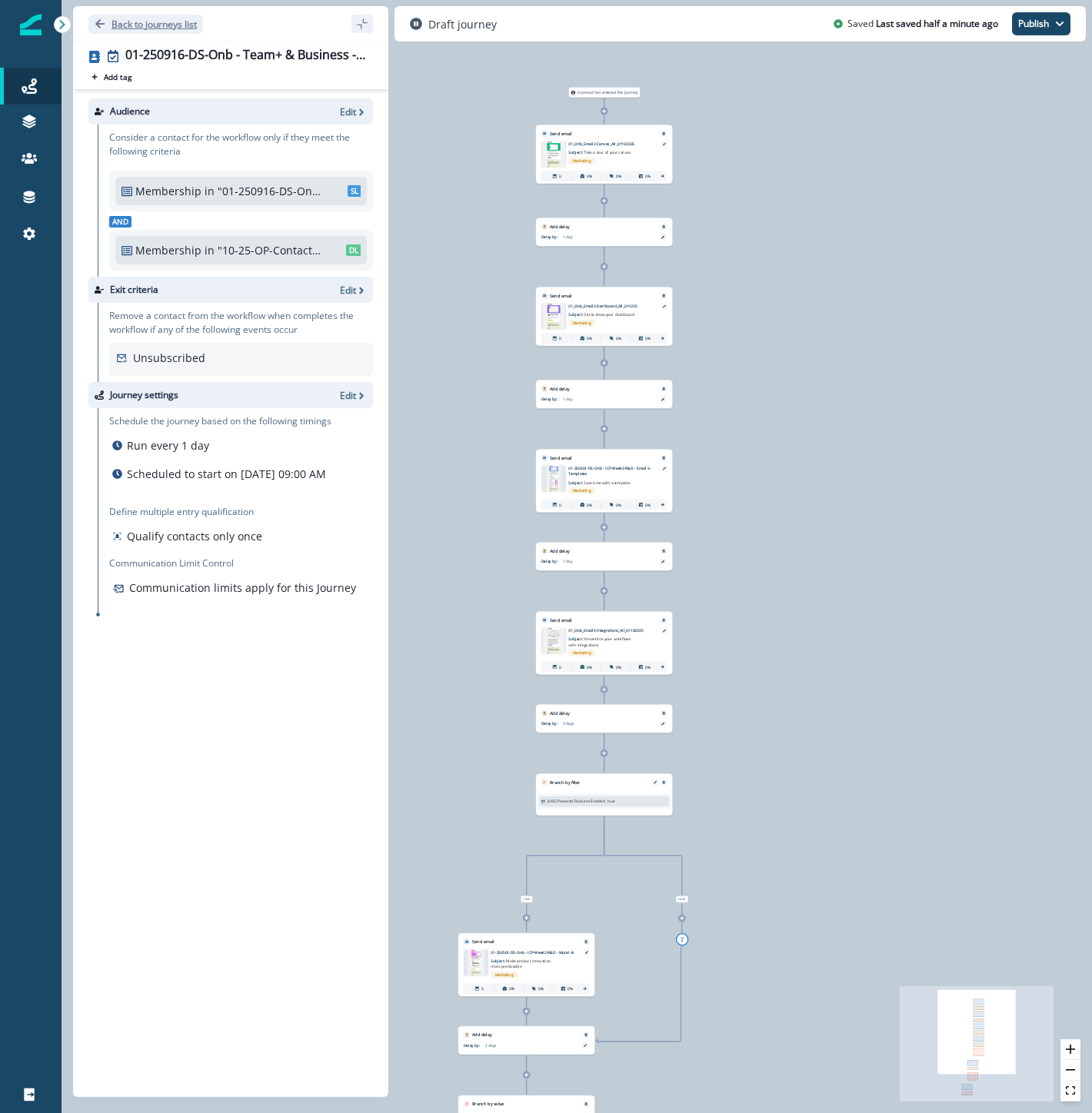
click at [163, 20] on p "Back to journeys list" at bounding box center [154, 25] width 85 height 13
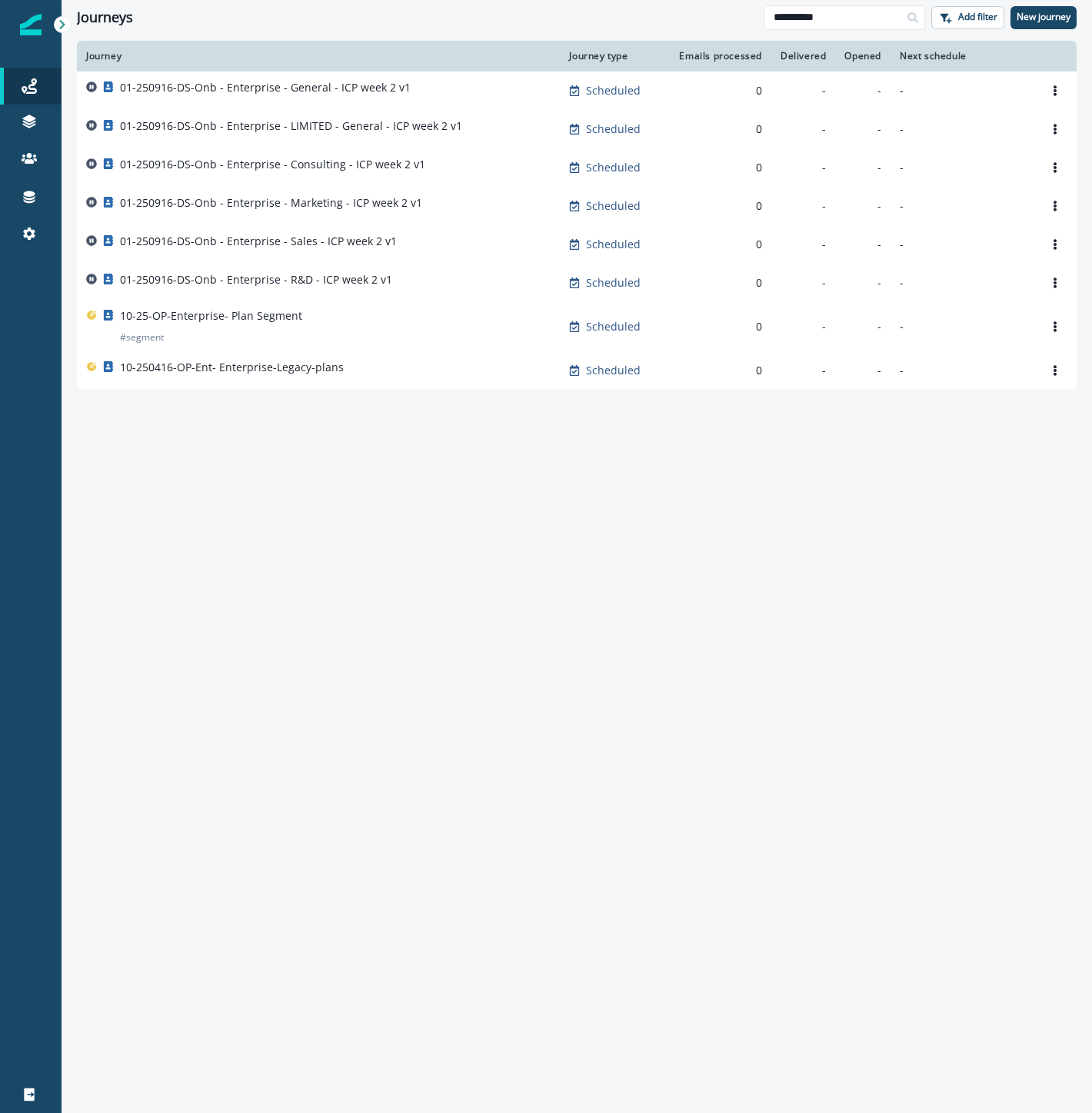
drag, startPoint x: 844, startPoint y: 17, endPoint x: 654, endPoint y: 2, distance: 190.6
click at [654, 2] on div "**********" at bounding box center [577, 17] width 1031 height 34
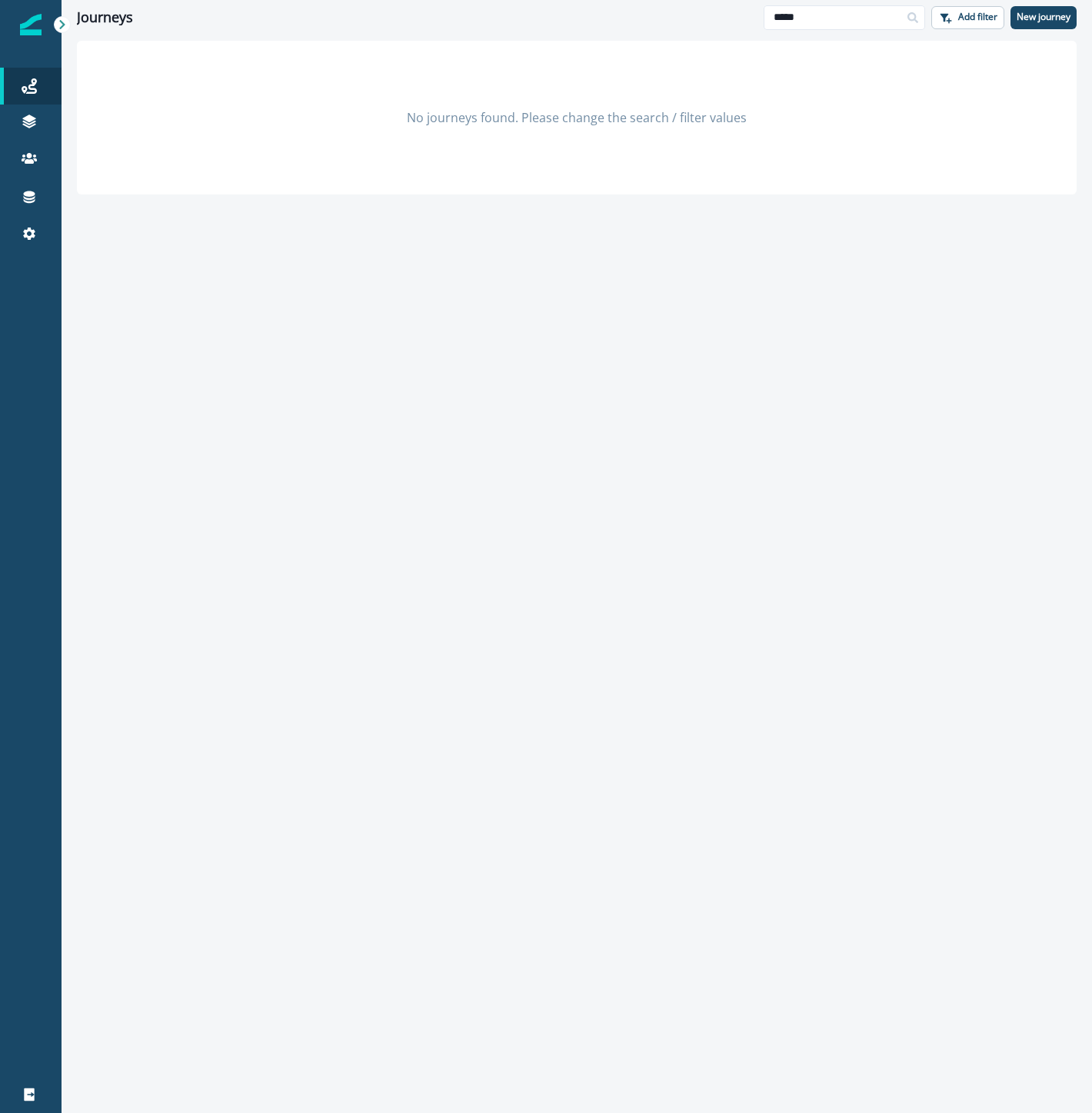
type input "*****"
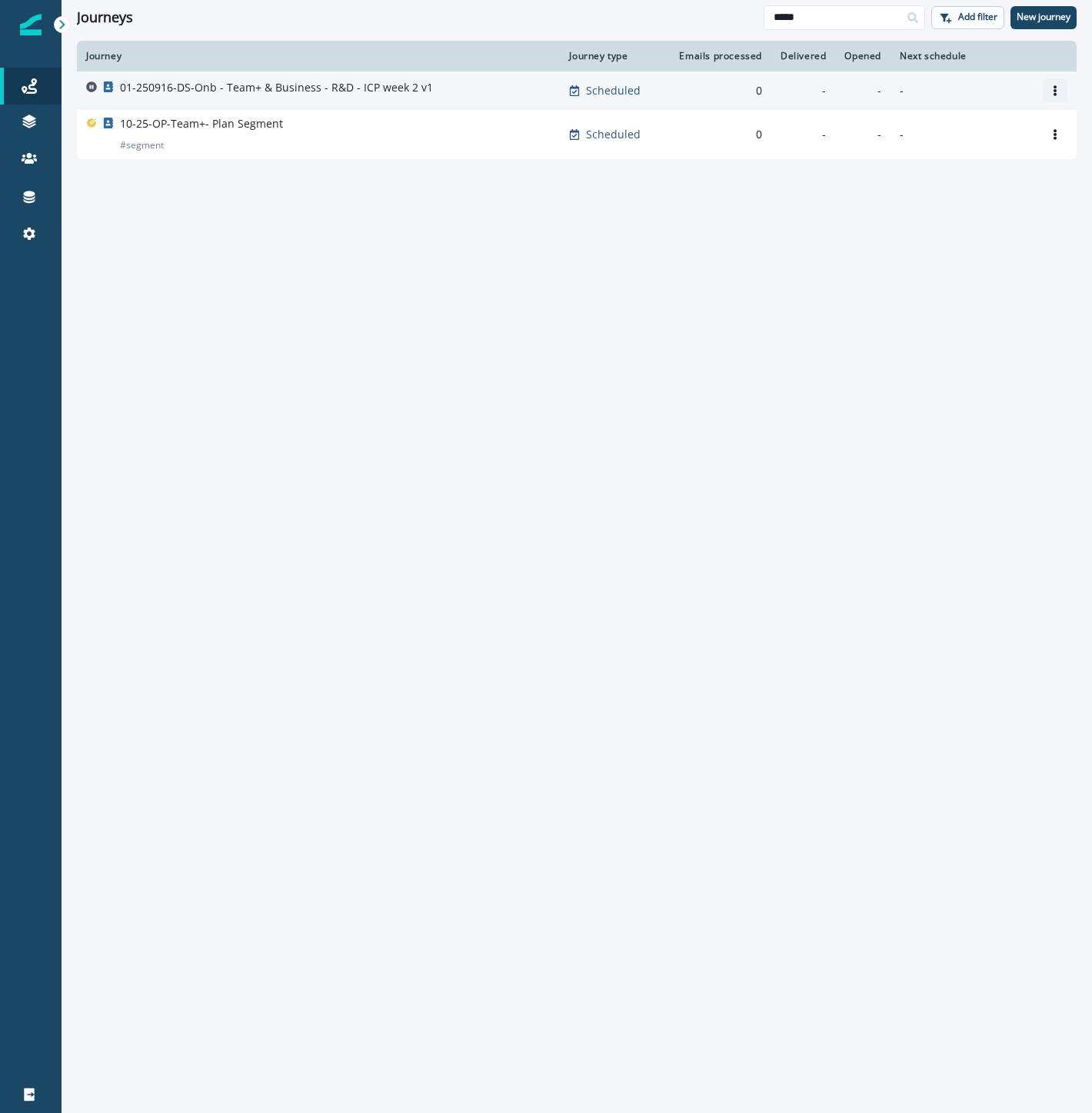
click at [1057, 97] on button "Options" at bounding box center [1055, 91] width 25 height 23
click at [1003, 128] on button "Clone" at bounding box center [981, 128] width 171 height 25
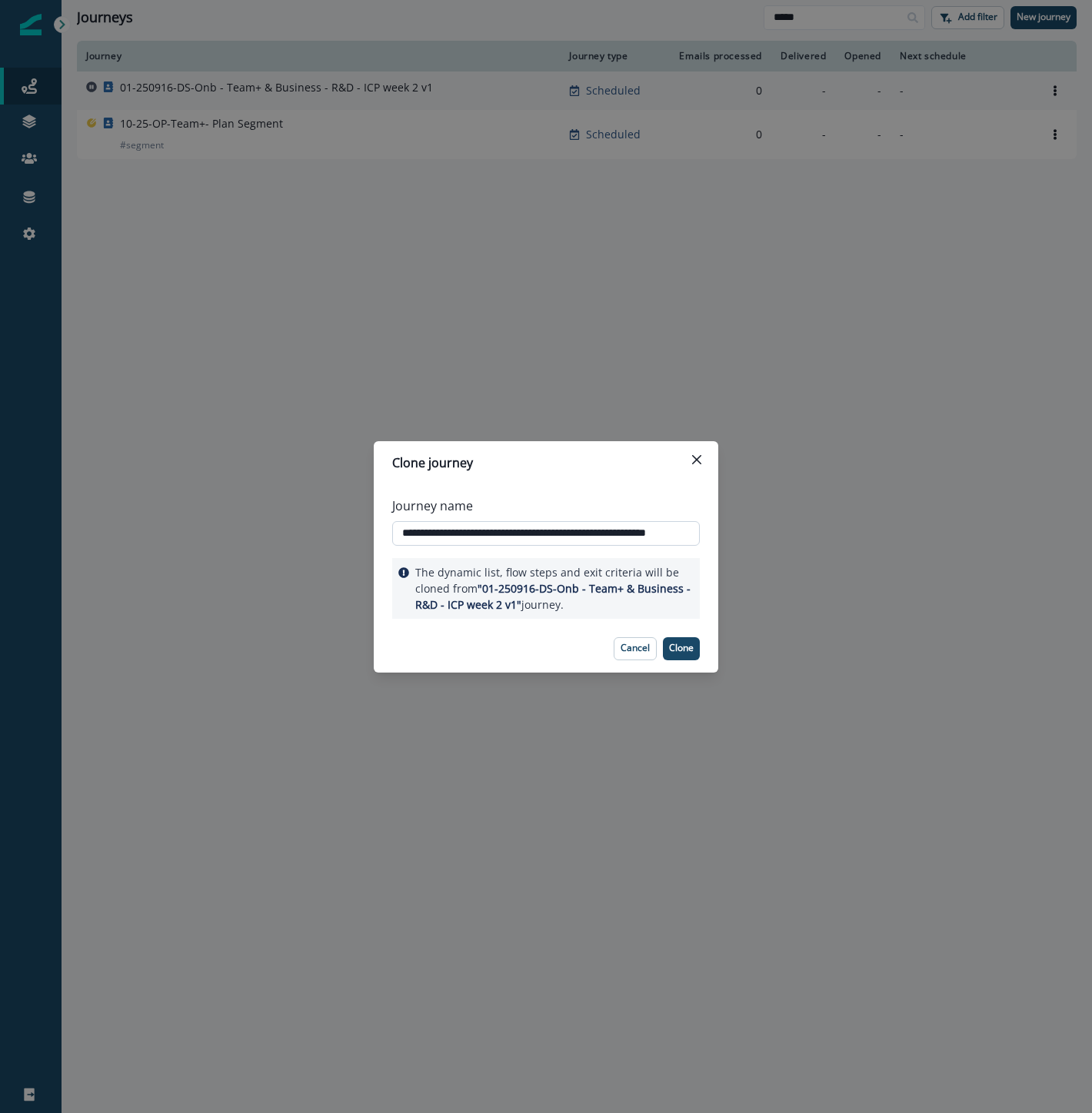
drag, startPoint x: 628, startPoint y: 528, endPoint x: 609, endPoint y: 528, distance: 19.0
click at [609, 528] on input "**********" at bounding box center [546, 533] width 308 height 25
type input "**********"
click at [678, 647] on p "Clone" at bounding box center [681, 648] width 25 height 11
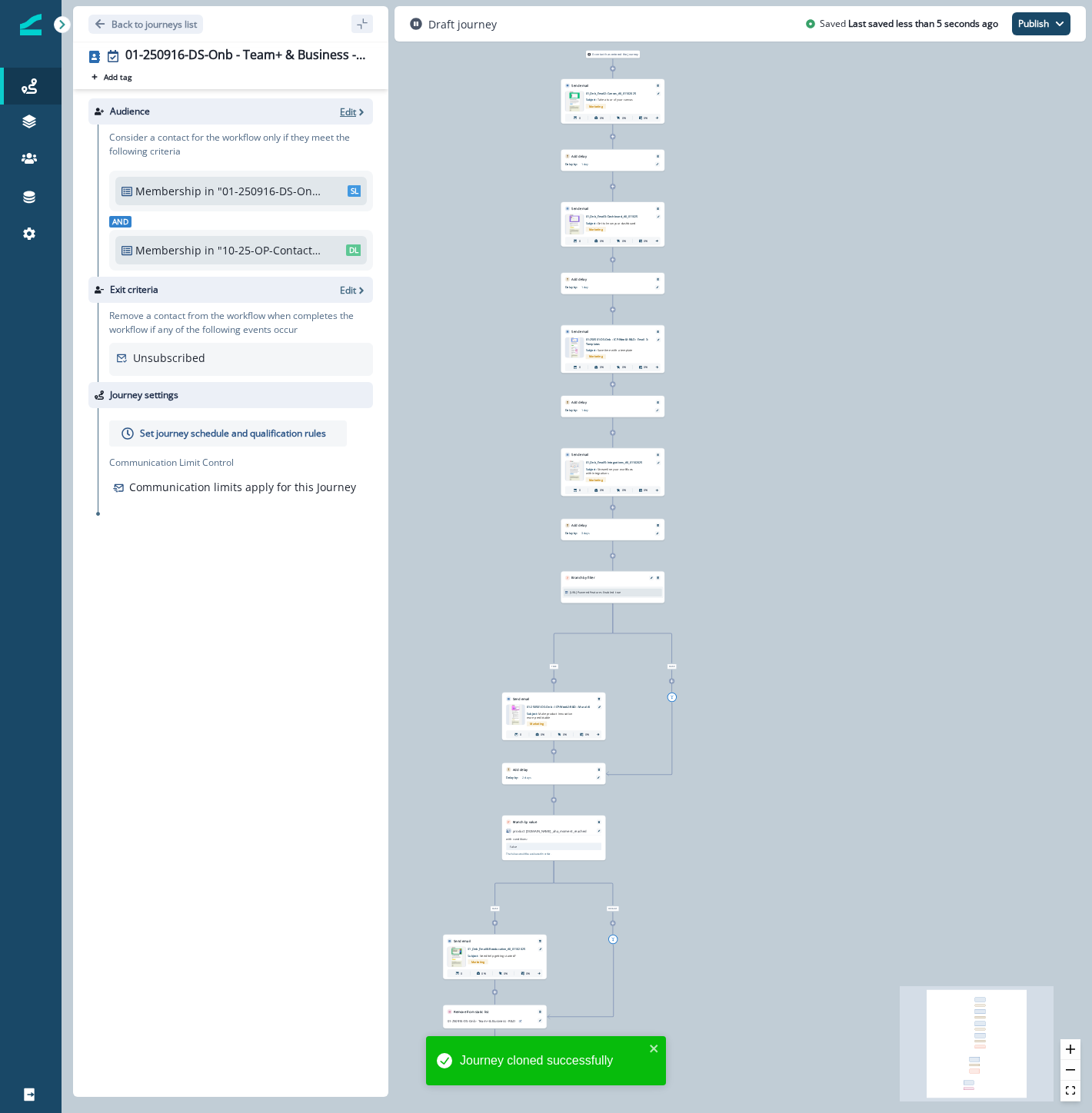
click at [347, 105] on p "Edit" at bounding box center [348, 112] width 16 height 13
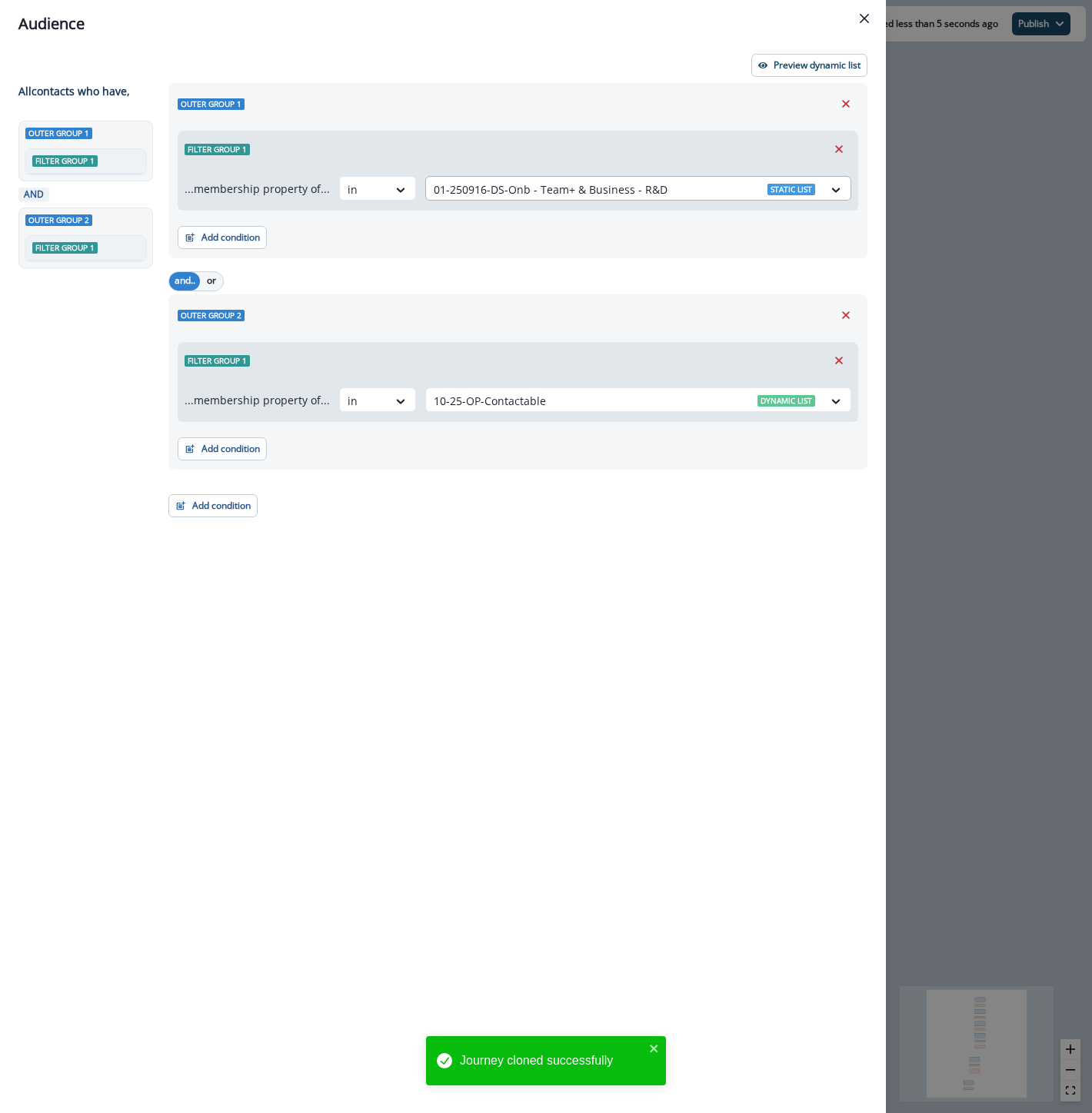
click at [501, 190] on div at bounding box center [624, 189] width 381 height 19
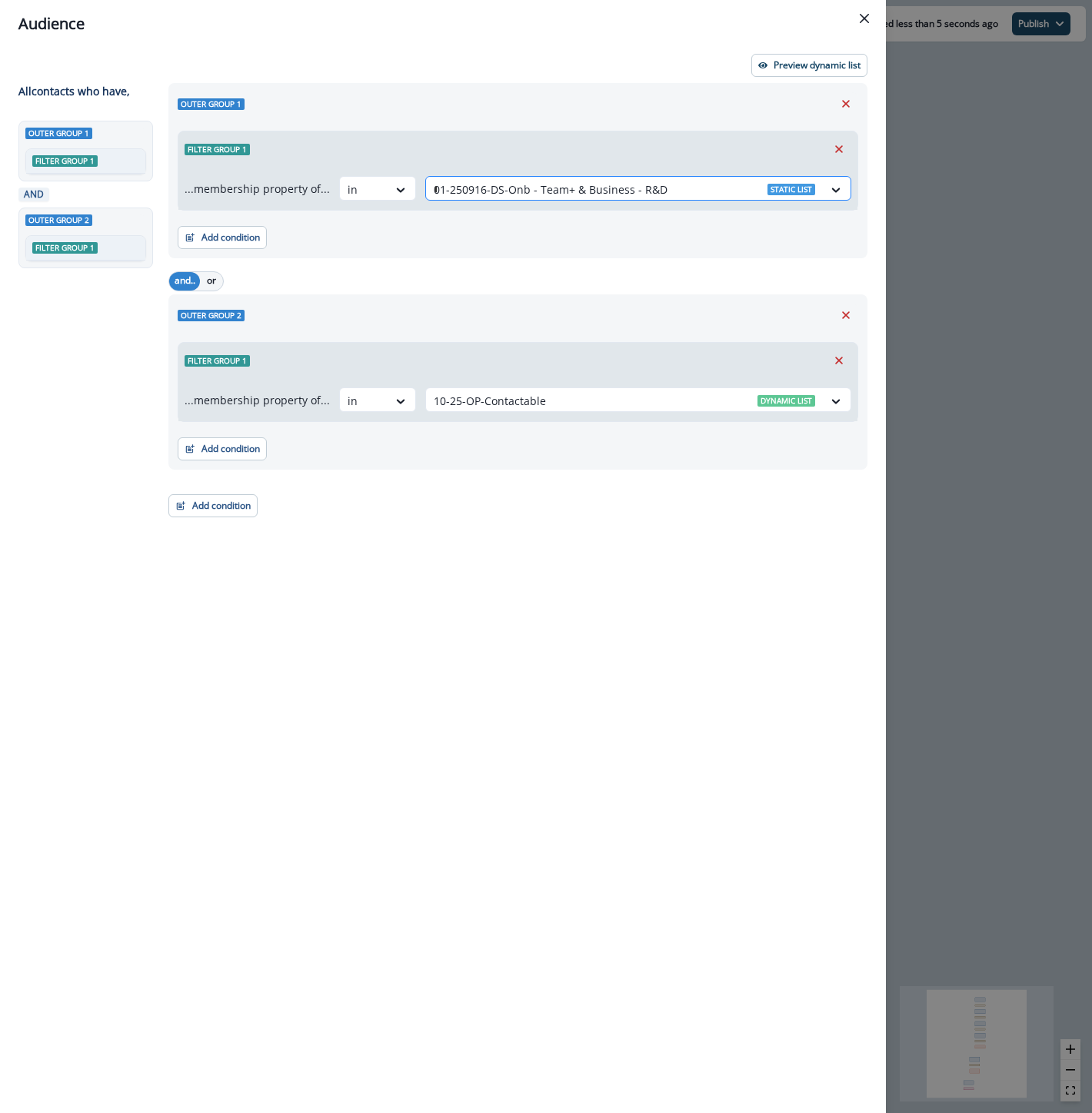
type input "*****"
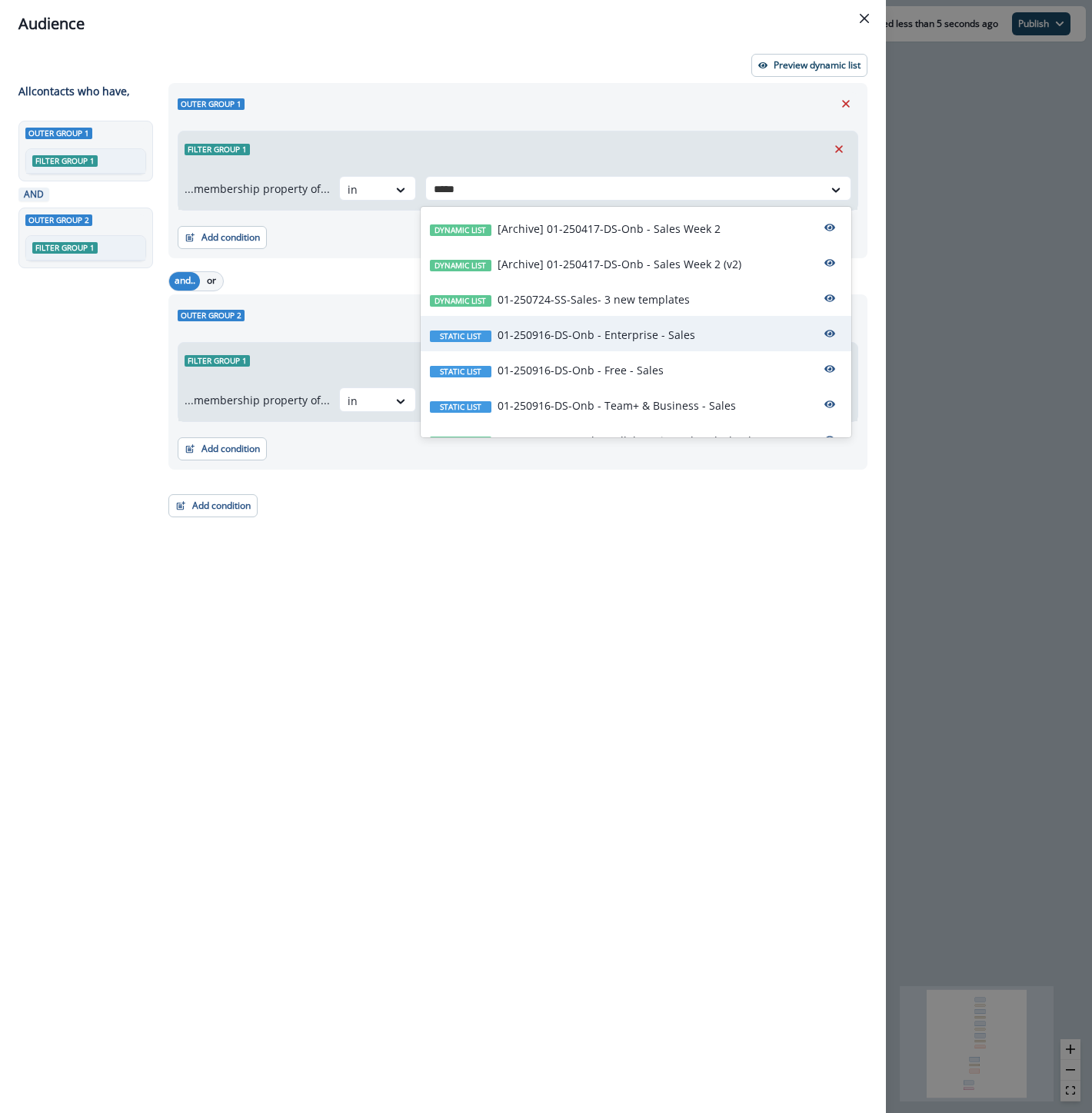
scroll to position [128, 0]
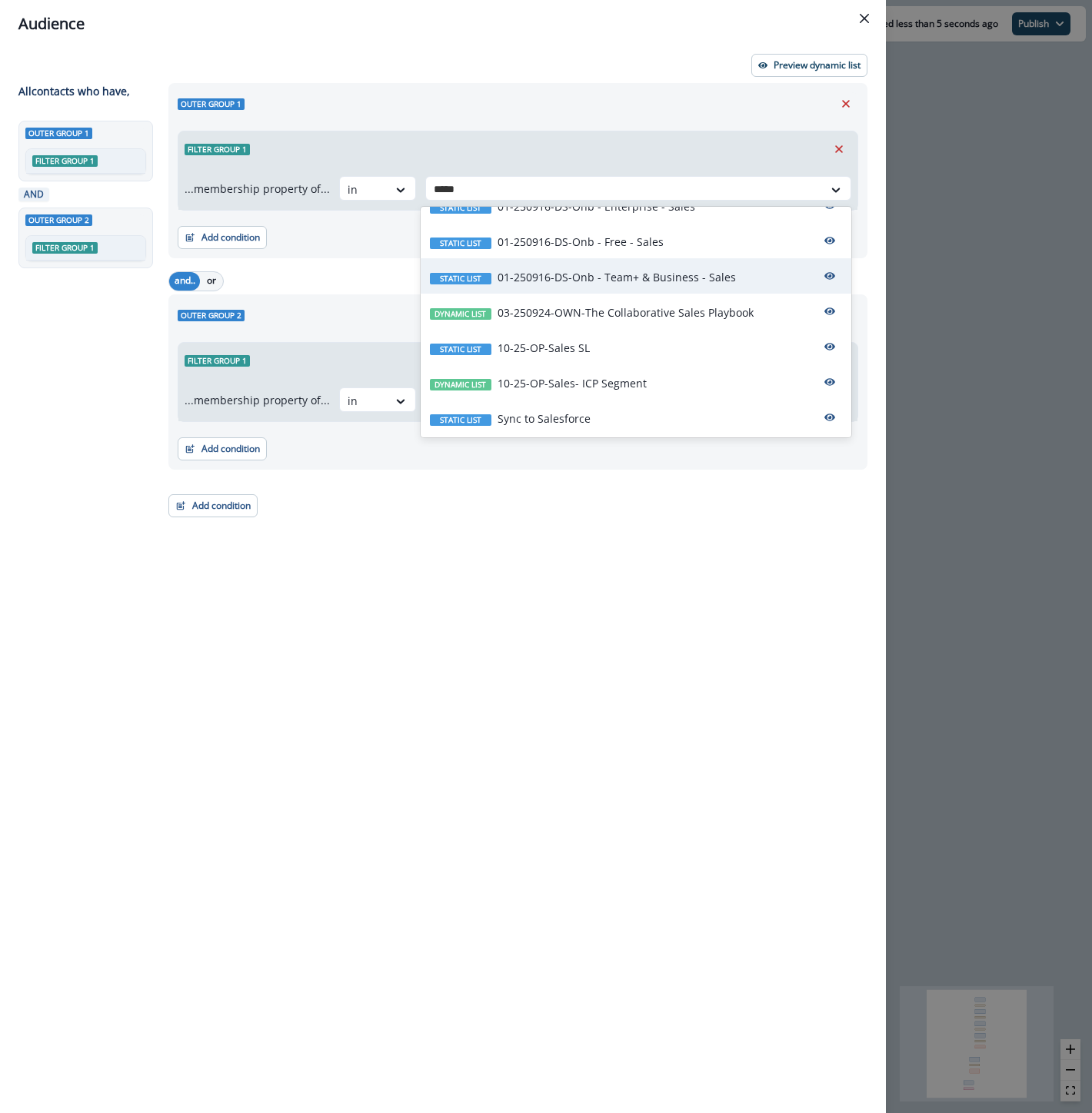
click at [570, 274] on p "01-250916-DS-Onb - Team+ & Business - Sales" at bounding box center [616, 277] width 238 height 16
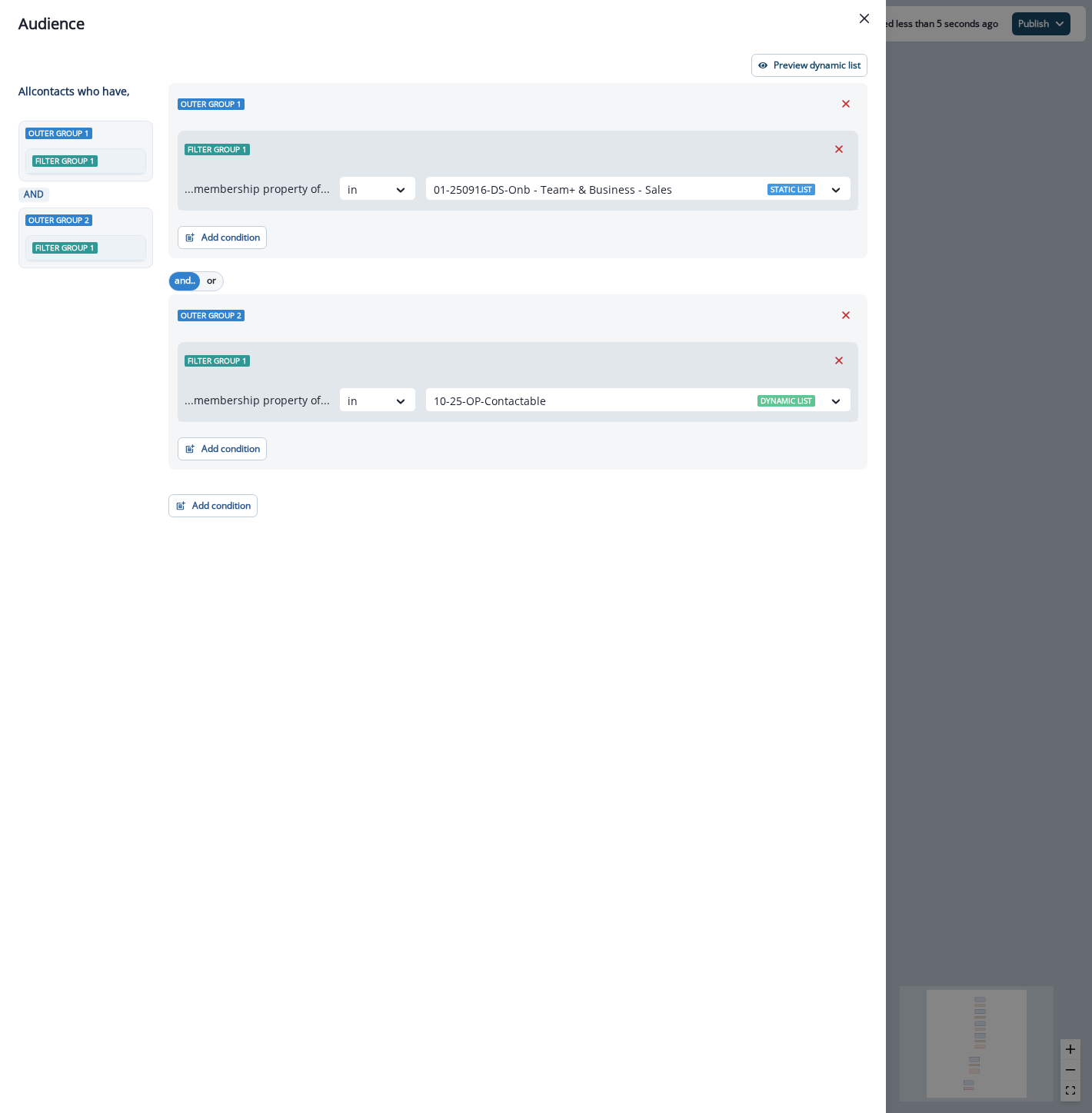
click at [961, 416] on div "Audience Preview dynamic list All contact s who have, Outer group 1 Filter grou…" at bounding box center [546, 556] width 1092 height 1113
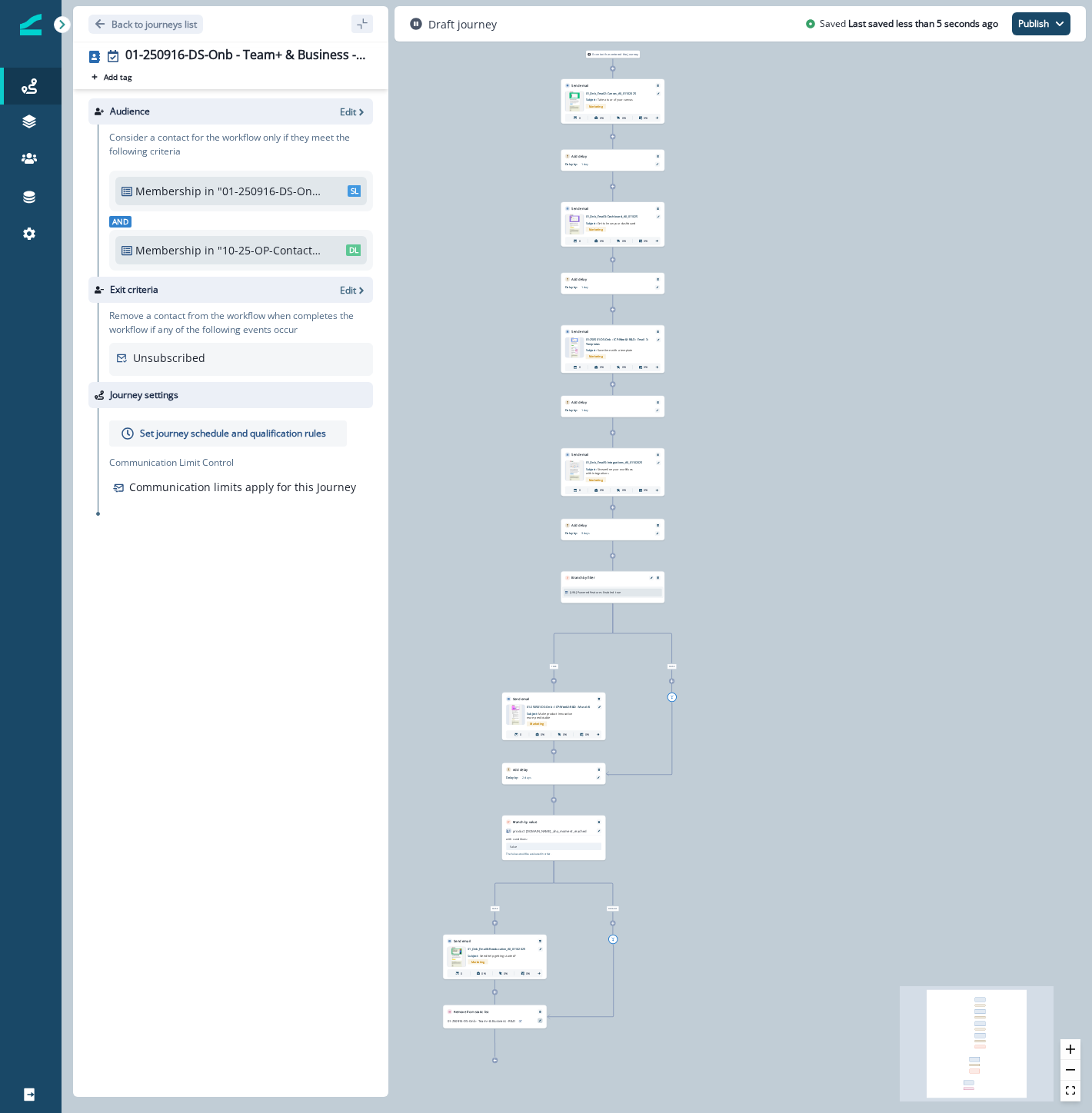
click at [542, 1018] on div at bounding box center [540, 1021] width 5 height 5
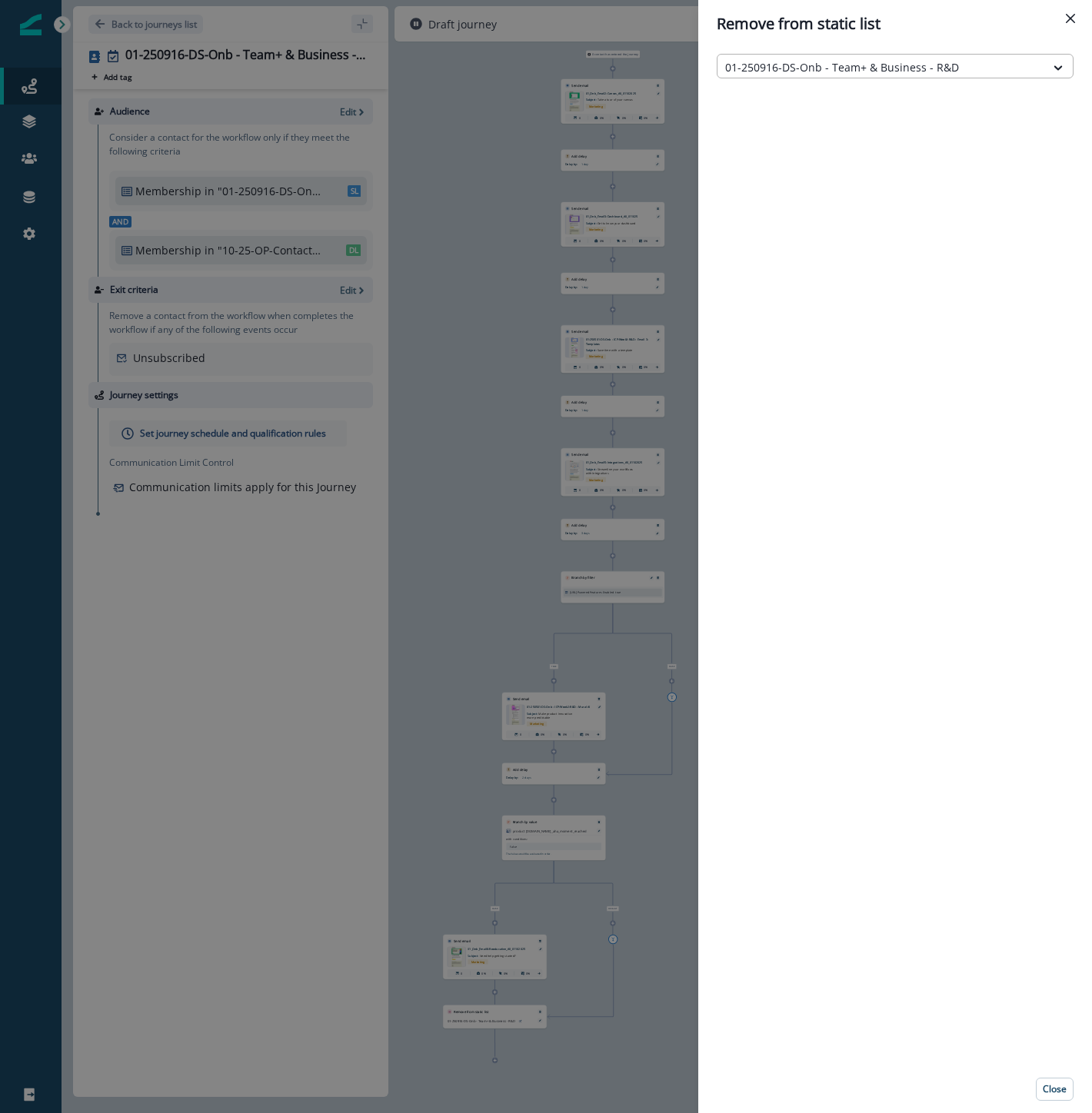
click at [978, 73] on div at bounding box center [881, 66] width 312 height 19
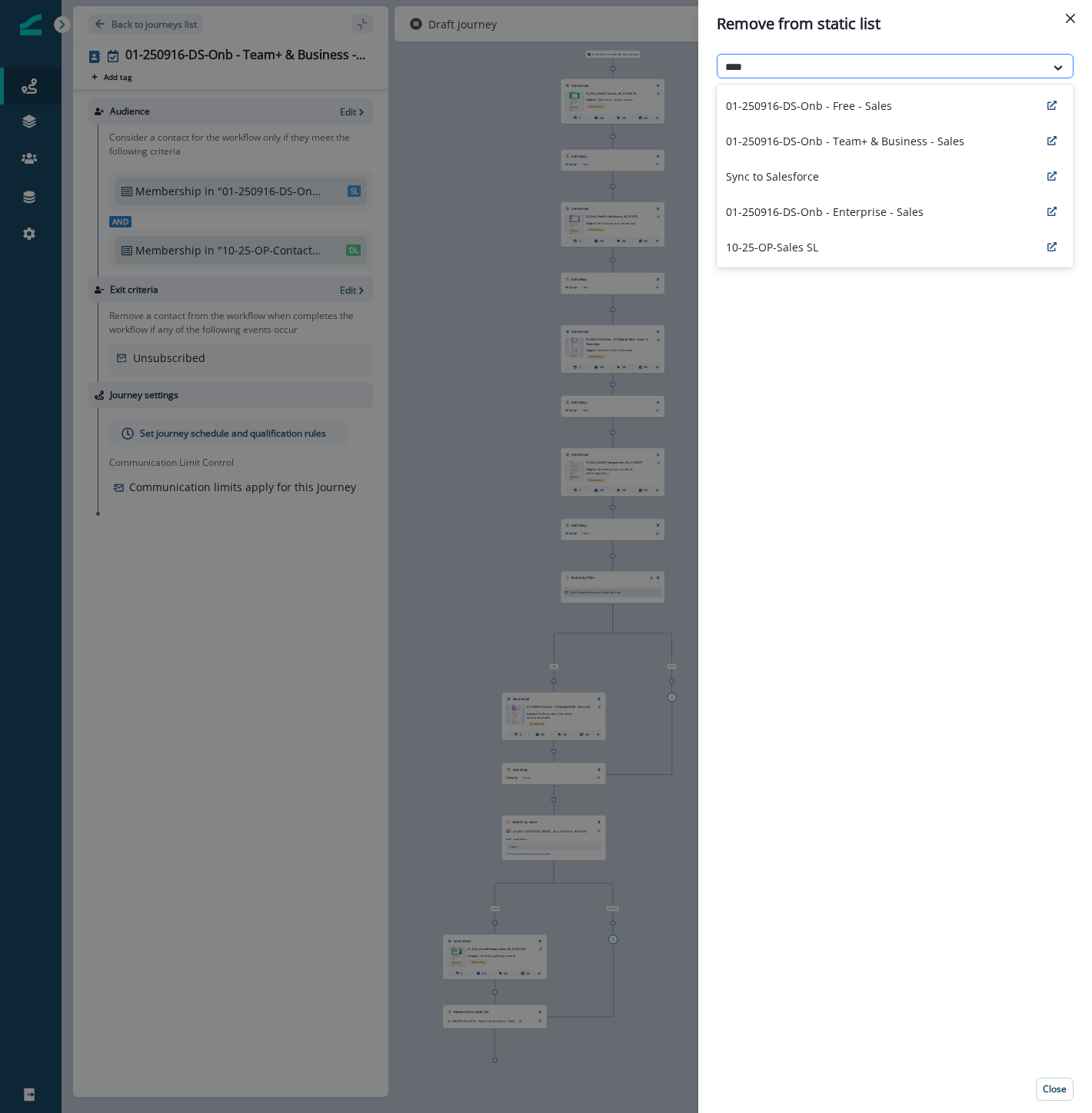
type input "*****"
click at [943, 136] on p "01-250916-DS-Onb - Team+ & Business - Sales" at bounding box center [844, 141] width 238 height 16
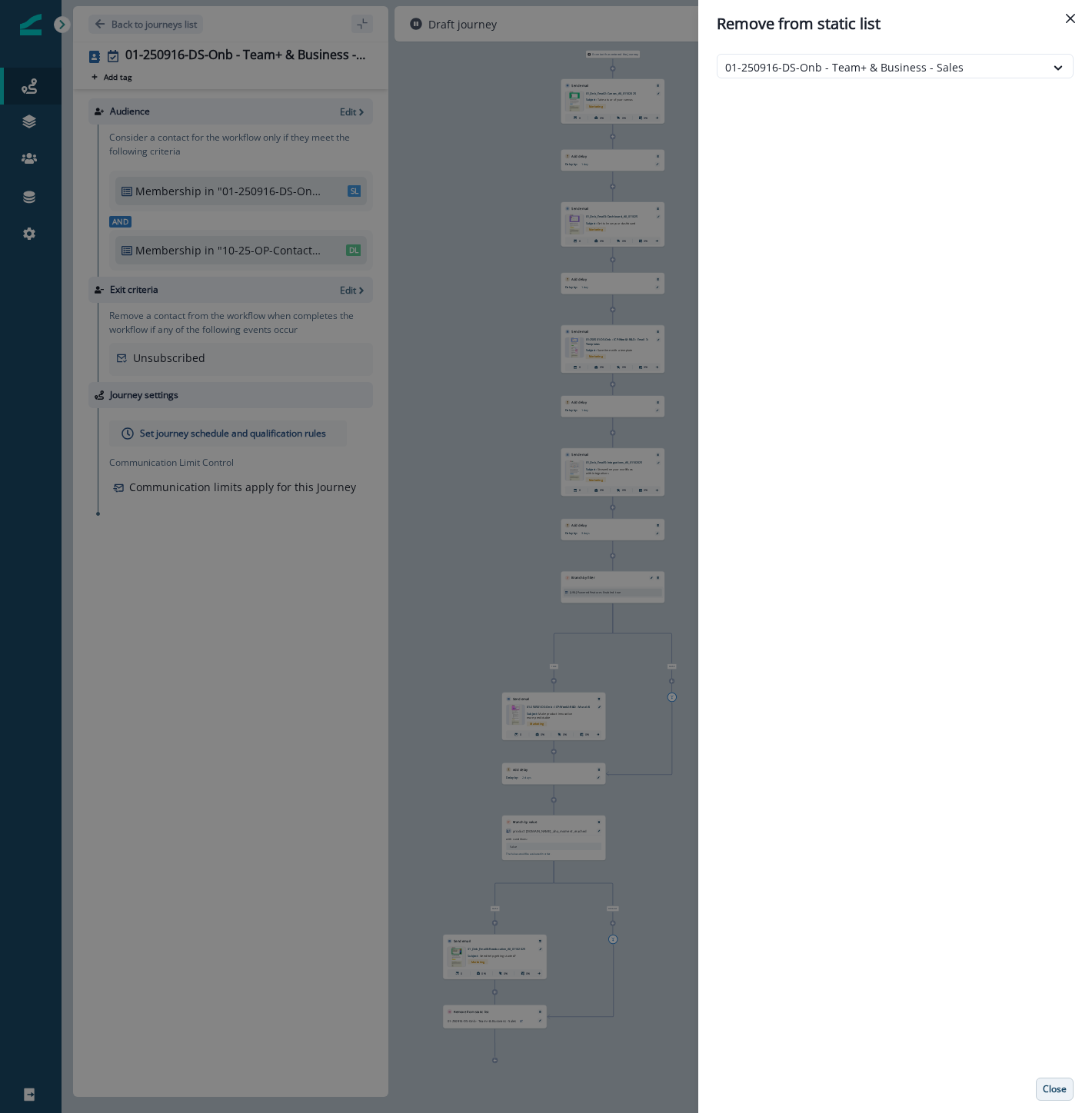
click at [1062, 1092] on p "Close" at bounding box center [1054, 1088] width 24 height 11
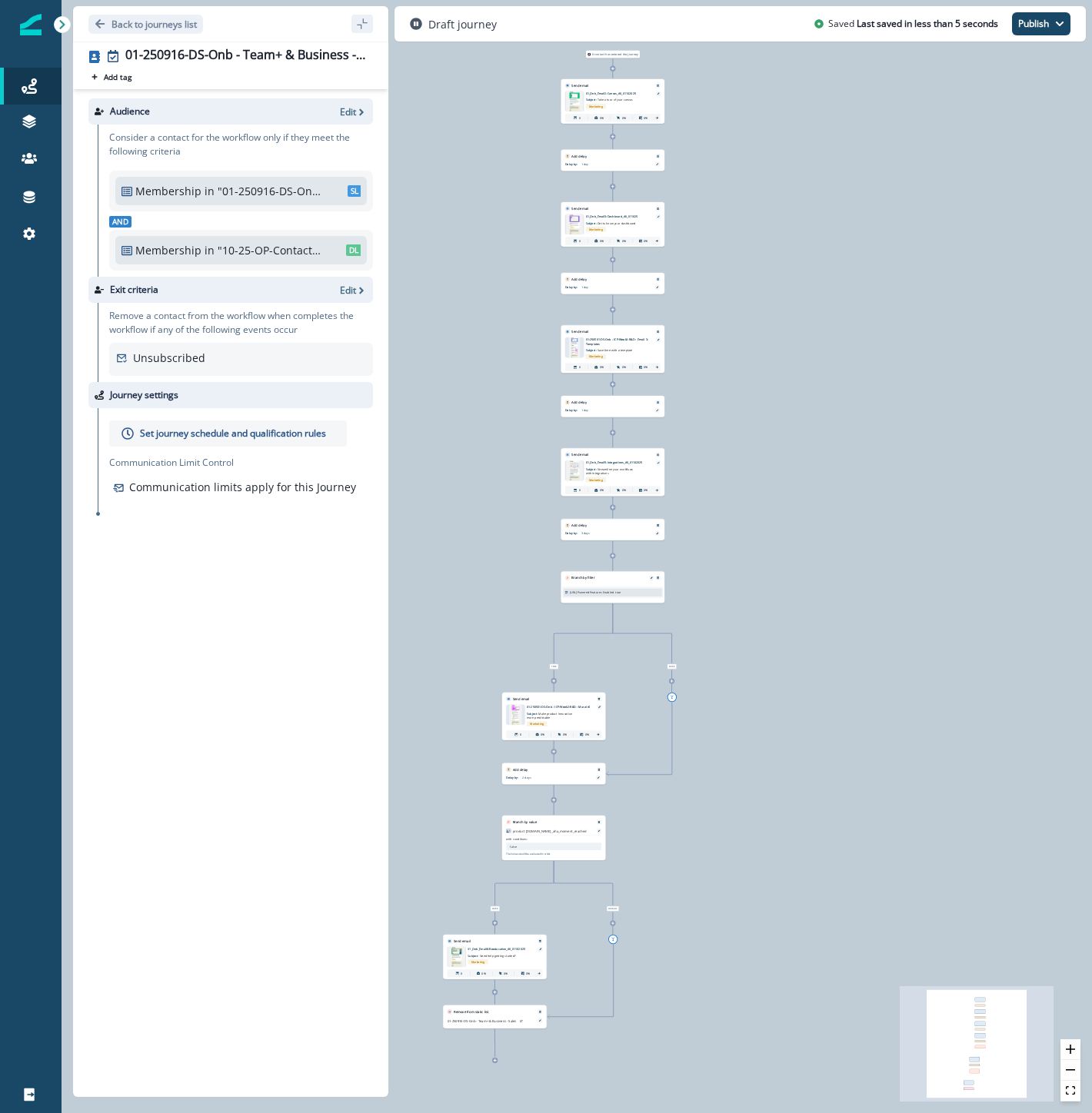
click at [546, 706] on p "01-250501-DS-Onb - ICP-Week2-R&D - Mural AI" at bounding box center [559, 707] width 65 height 5
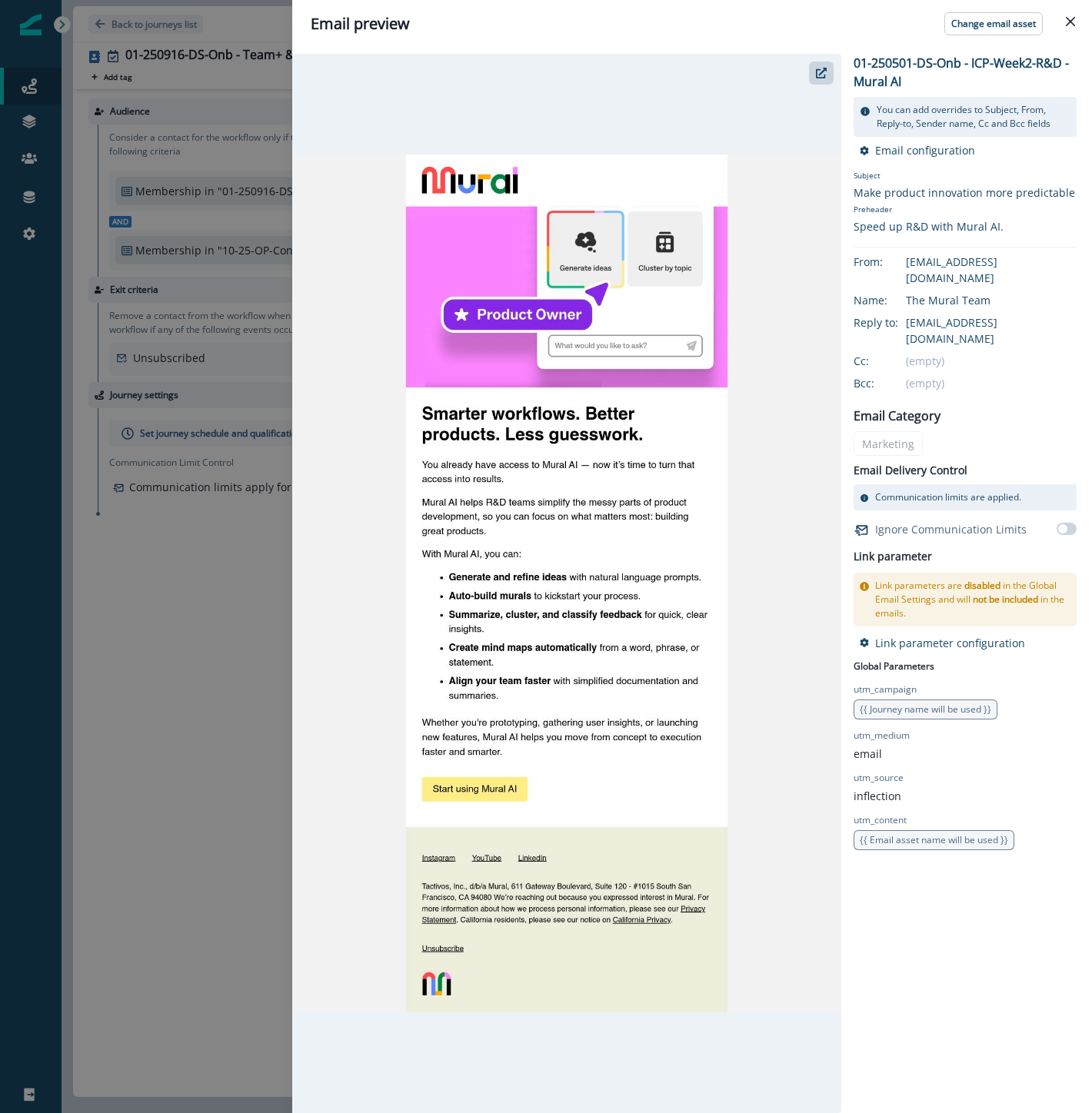
click at [119, 792] on div "Email preview Change email asset 01-250501-DS-Onb - ICP-Week2-R&D - Mural AI Yo…" at bounding box center [546, 556] width 1092 height 1113
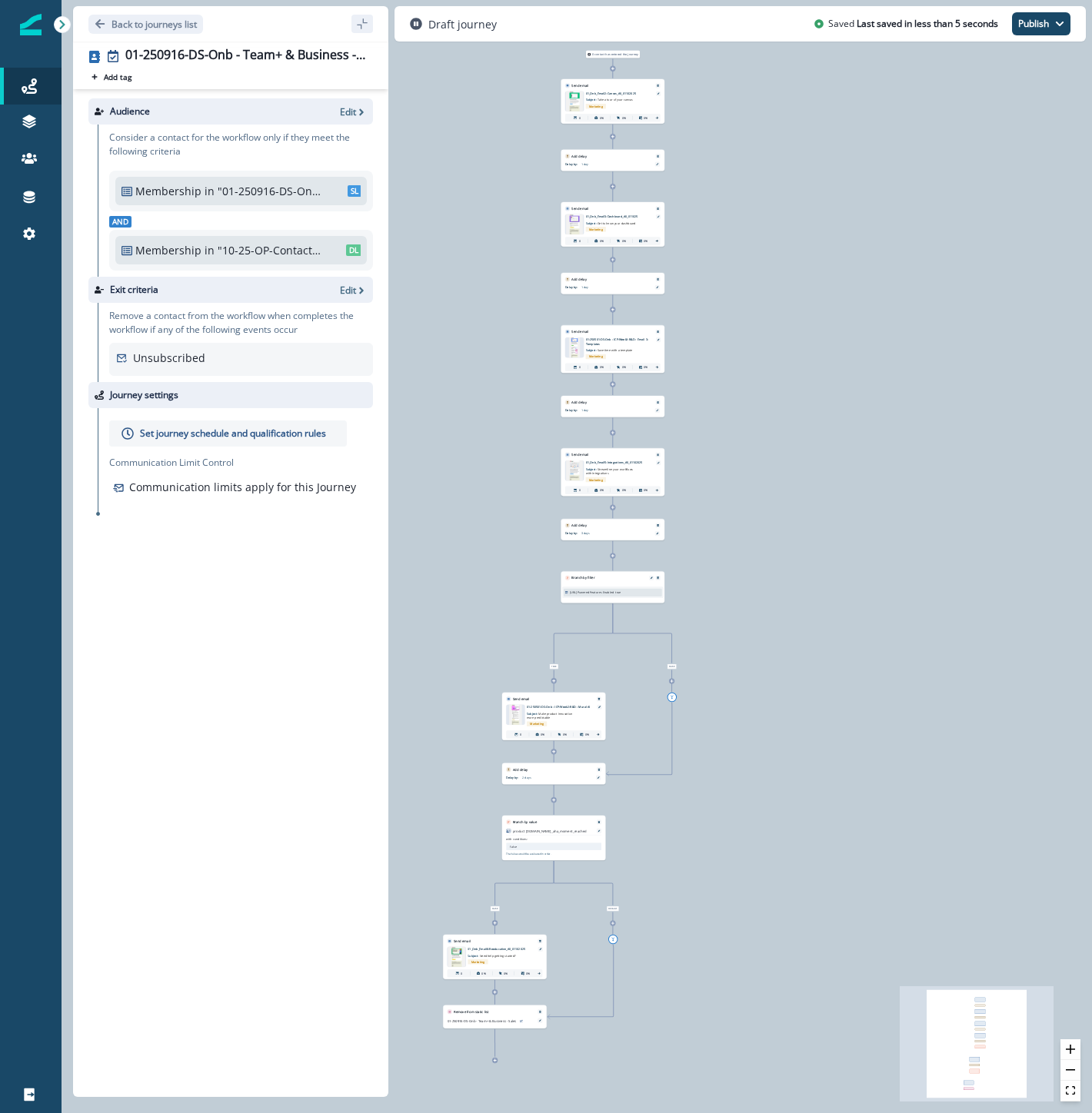
click at [555, 679] on icon at bounding box center [554, 680] width 4 height 4
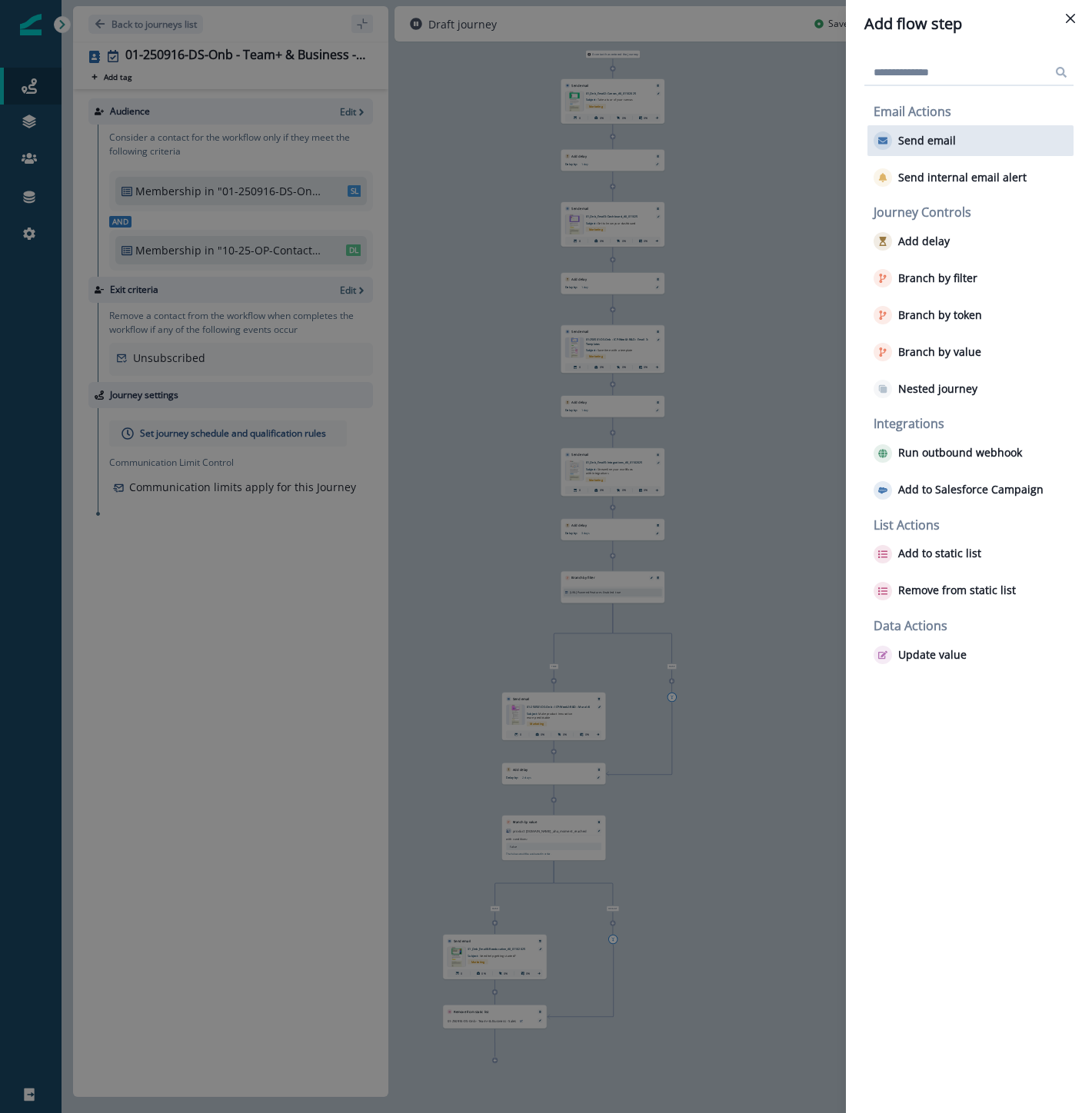
click at [932, 139] on p "Send email" at bounding box center [927, 141] width 57 height 13
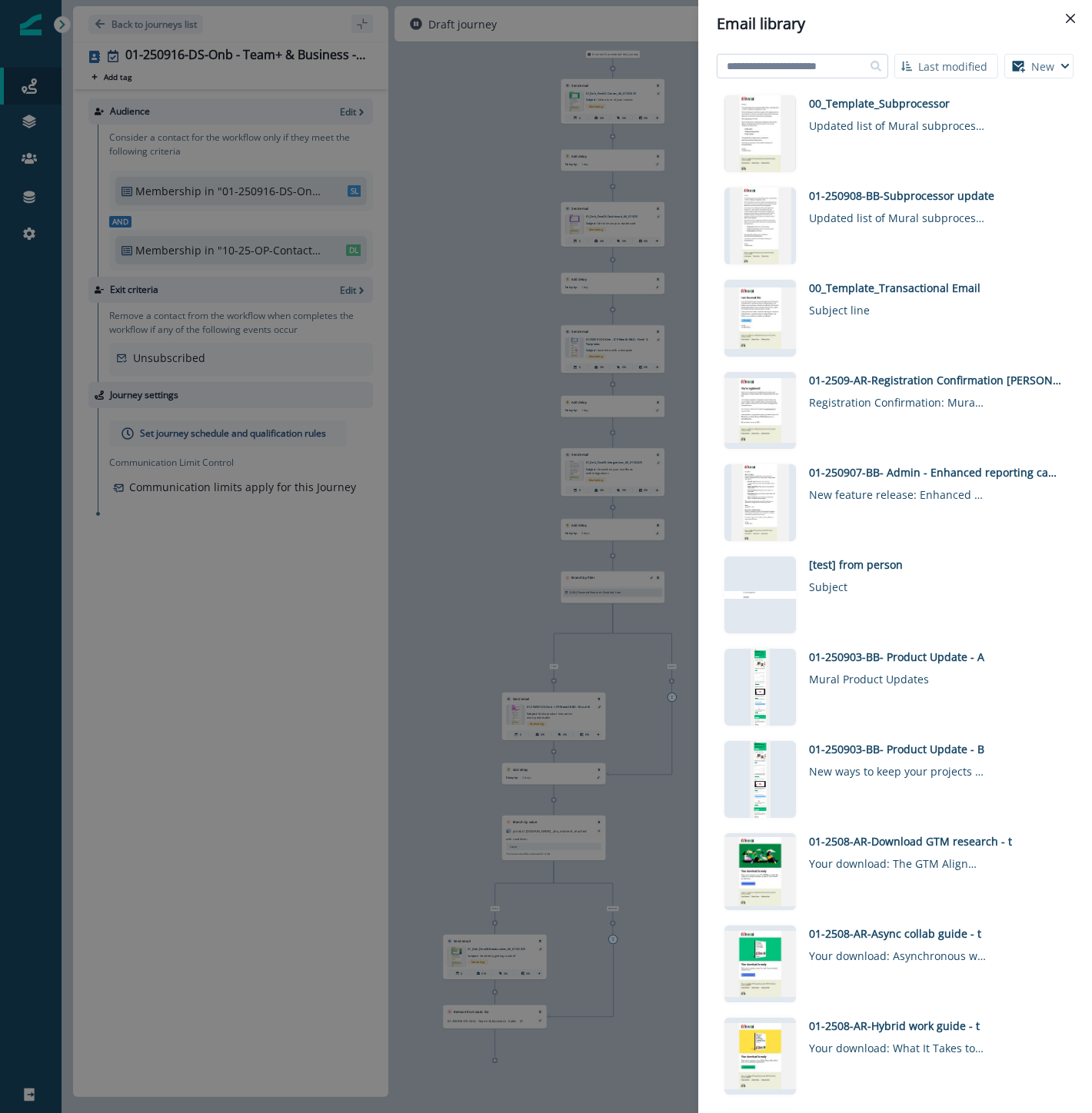
click at [831, 65] on input at bounding box center [802, 66] width 172 height 25
type input "********"
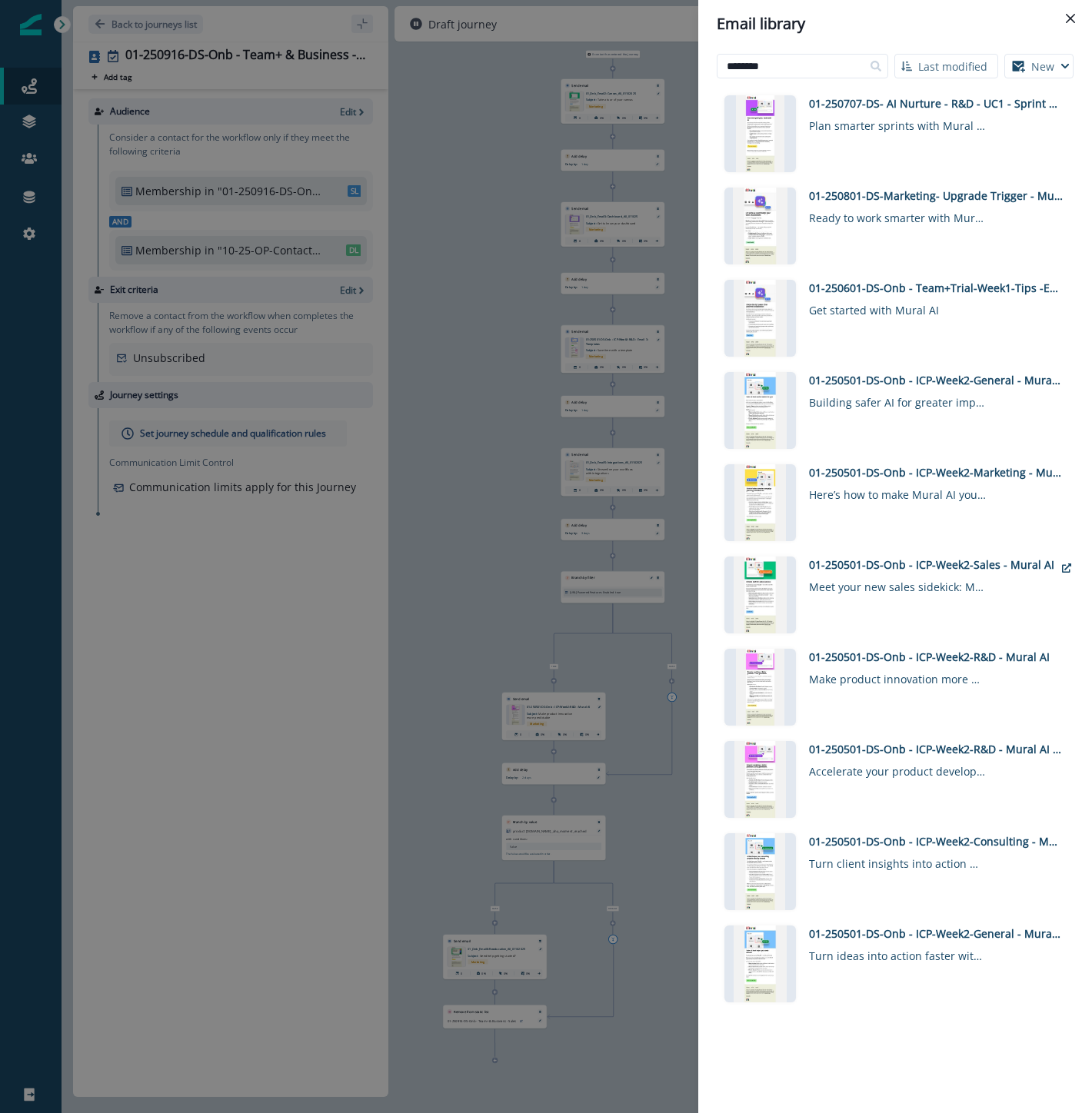
drag, startPoint x: 951, startPoint y: 561, endPoint x: 506, endPoint y: 747, distance: 482.3
click at [951, 561] on div "01-250501-DS-Onb - ICP-Week2-Sales - Mural AI" at bounding box center [932, 565] width 245 height 16
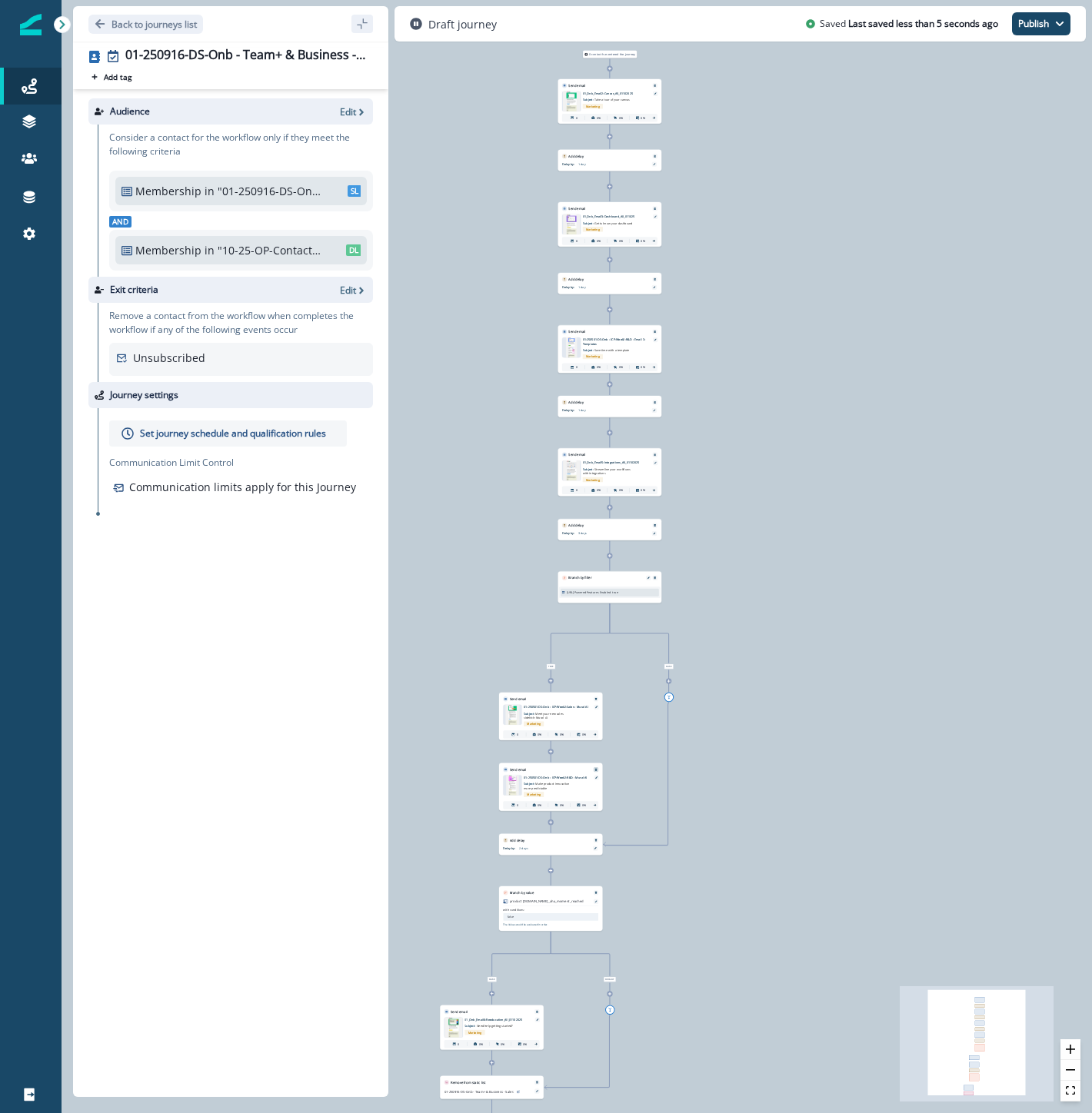
click at [595, 769] on icon "Remove" at bounding box center [596, 770] width 2 height 2
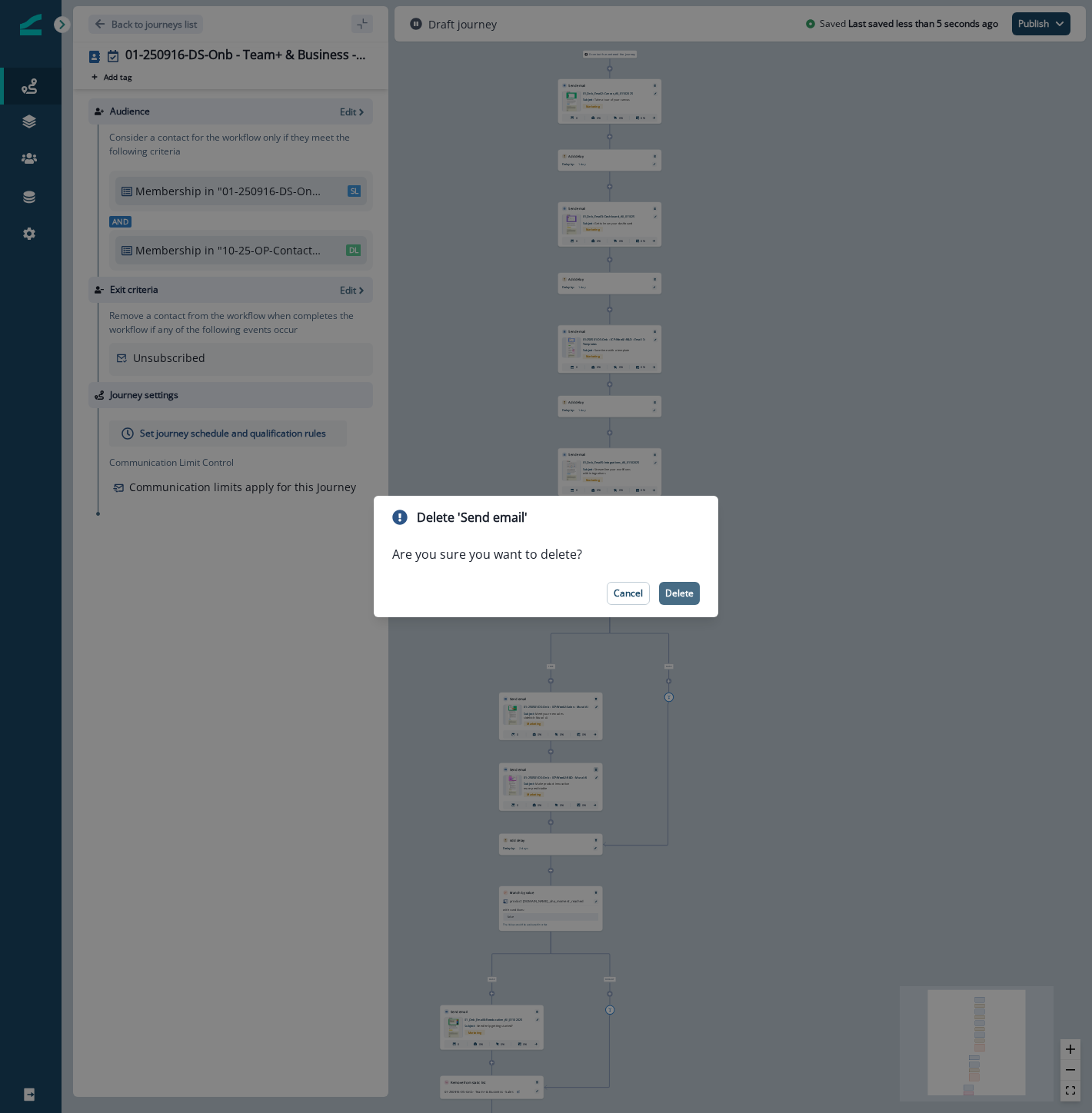
click at [677, 585] on button "Delete" at bounding box center [680, 594] width 41 height 23
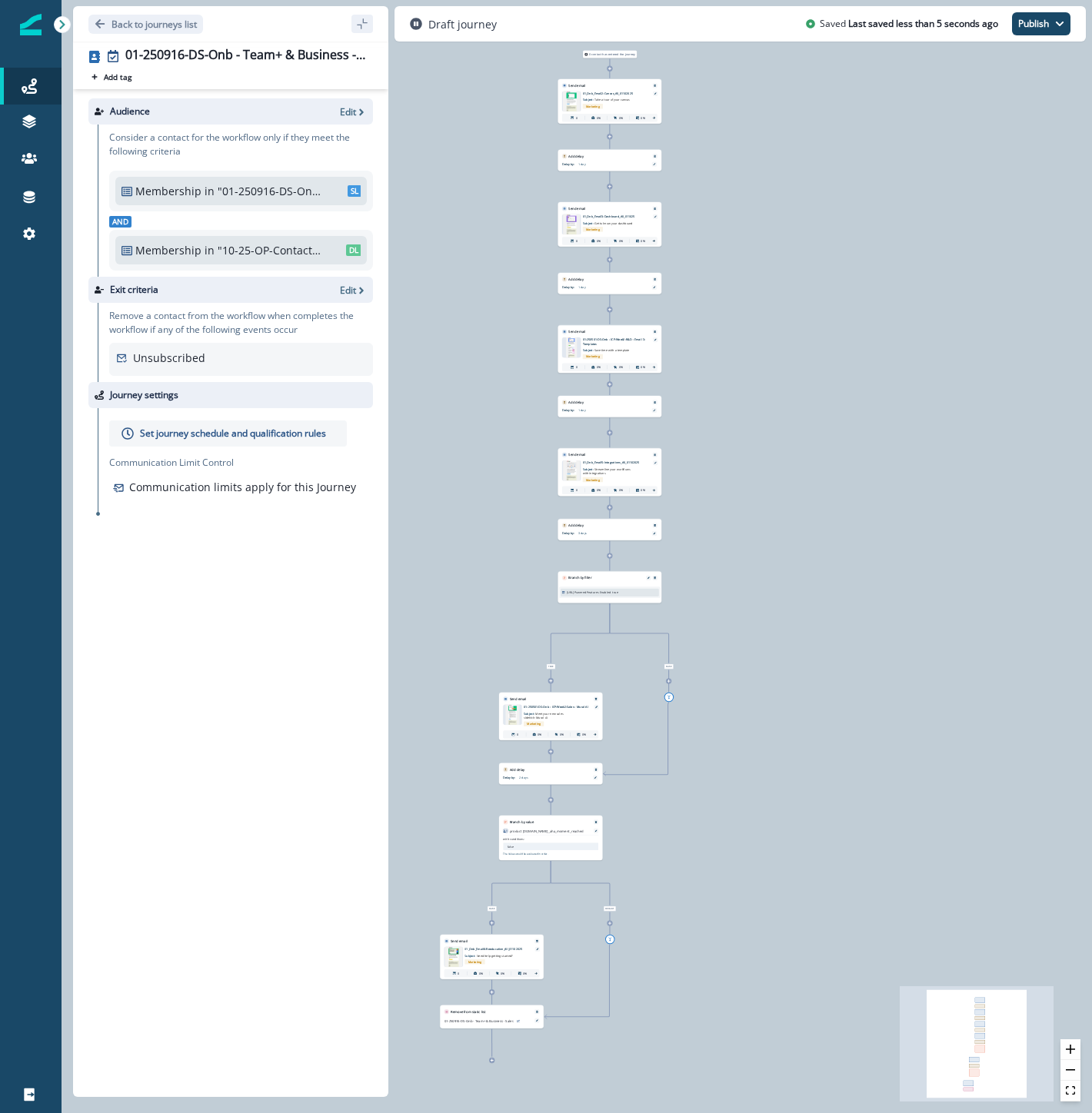
click at [634, 339] on p "01-250501-DS-Onb - ICP-Week2-R&D - Email 3-Templates" at bounding box center [615, 342] width 65 height 8
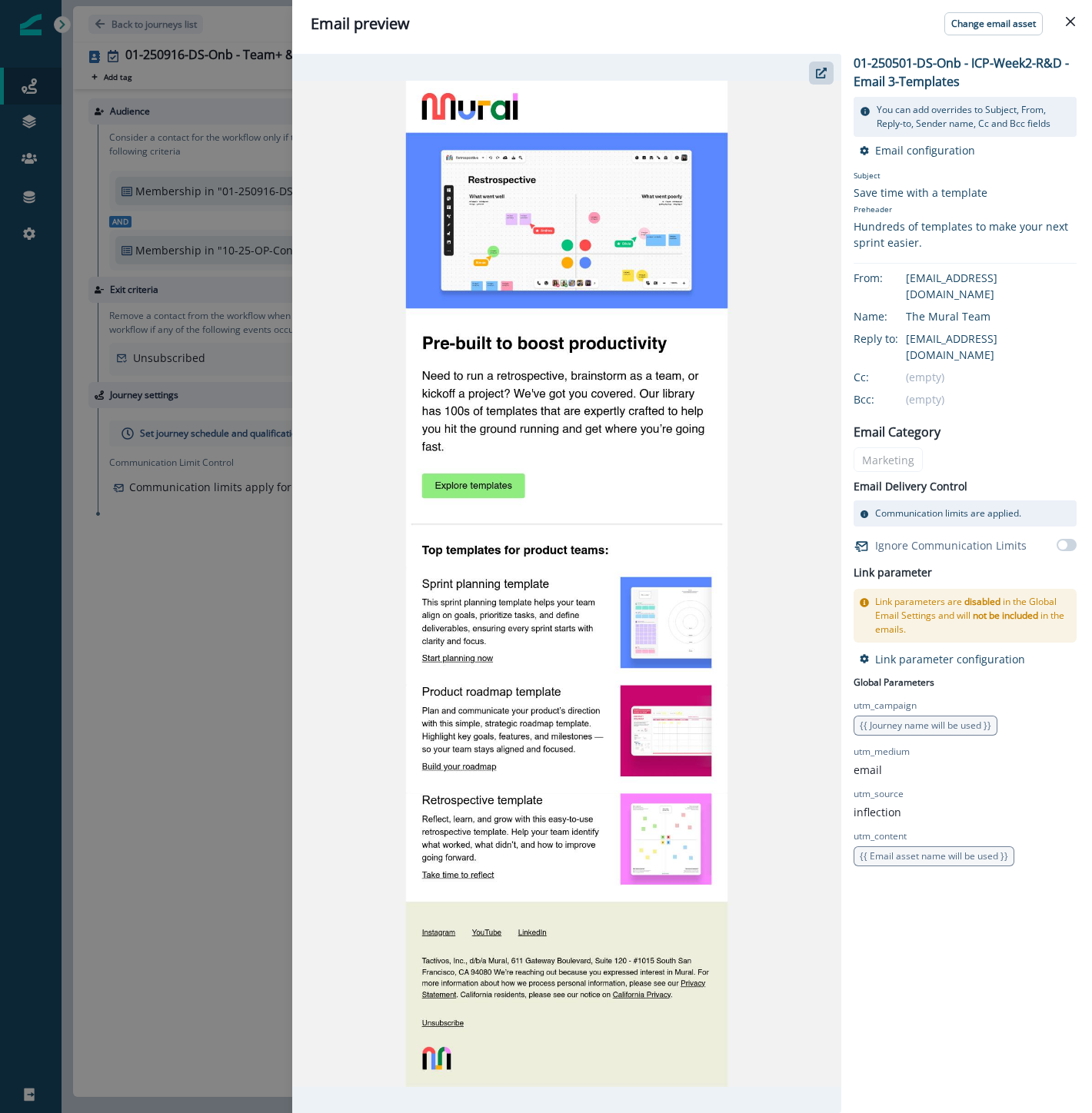
click at [171, 693] on div "Email preview Change email asset 01-250501-DS-Onb - ICP-Week2-R&D - Email 3-Tem…" at bounding box center [546, 556] width 1092 height 1113
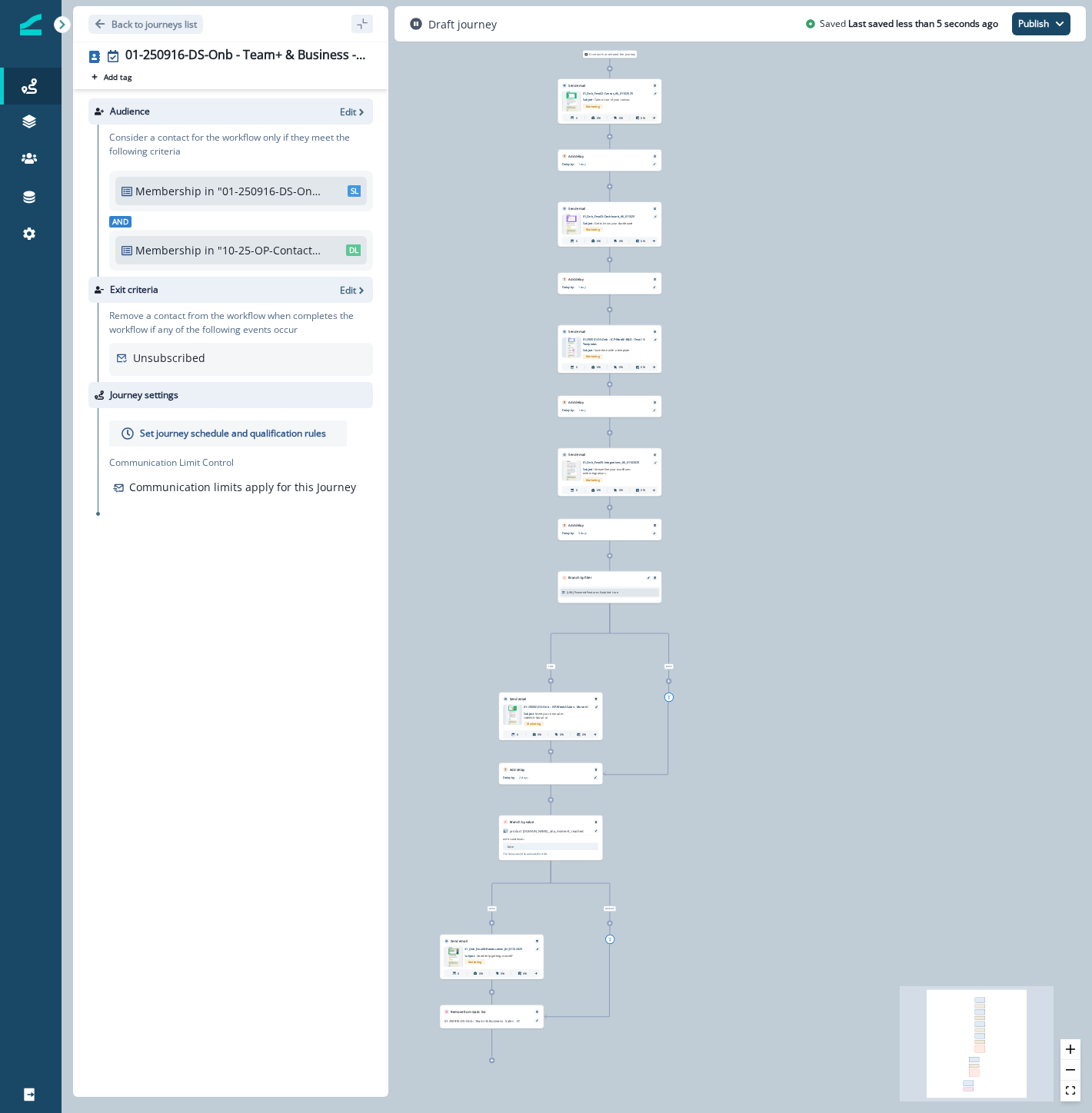
click at [609, 313] on icon "Edge from 8f984ef8-6325-4d6e-87c1-bd2c736270b4 to 4766ec55-d44d-44bf-b661-86c25…" at bounding box center [609, 309] width 0 height 30
click at [609, 312] on div at bounding box center [609, 309] width 6 height 6
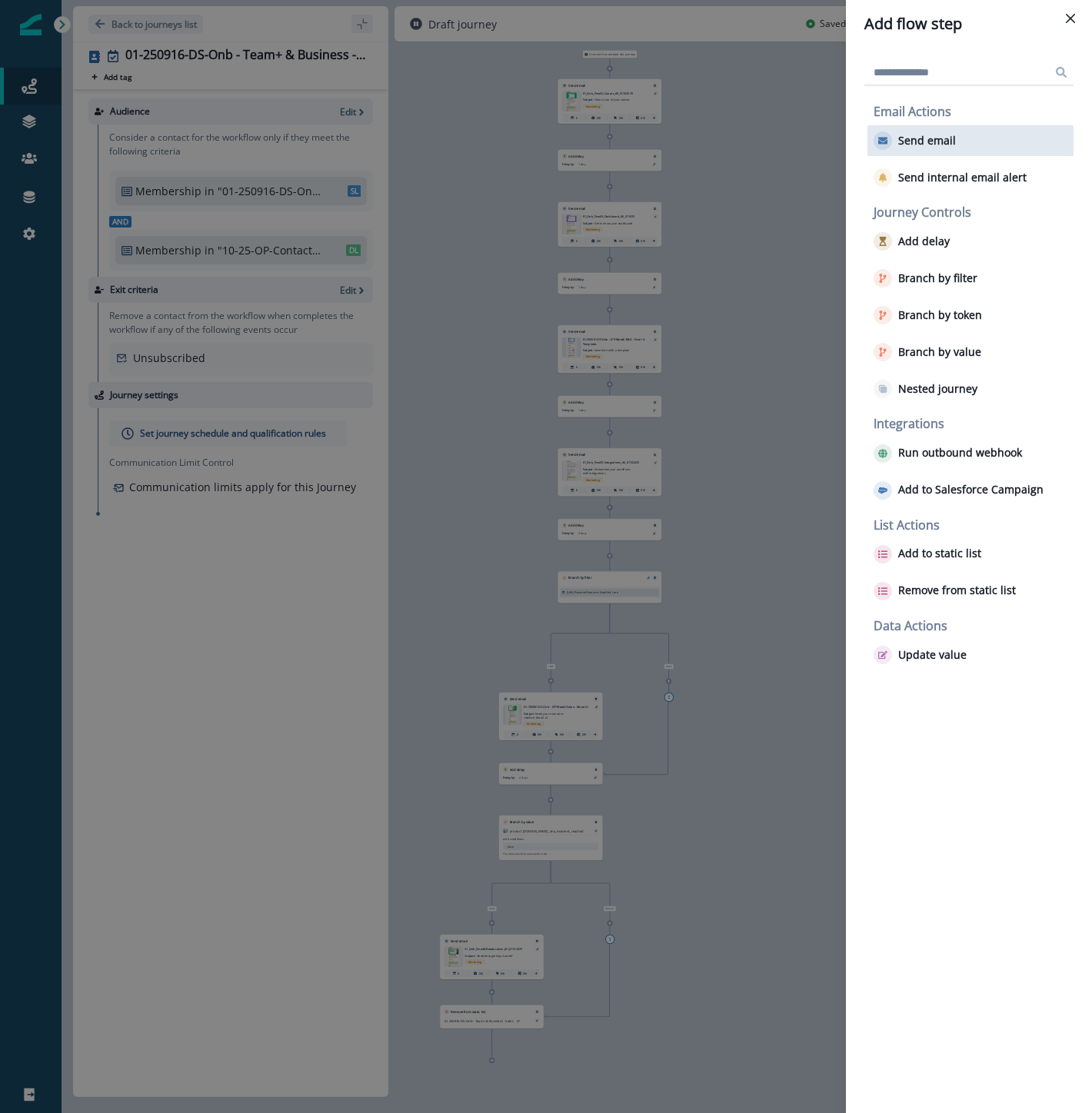
click at [942, 141] on p "Send email" at bounding box center [927, 141] width 57 height 13
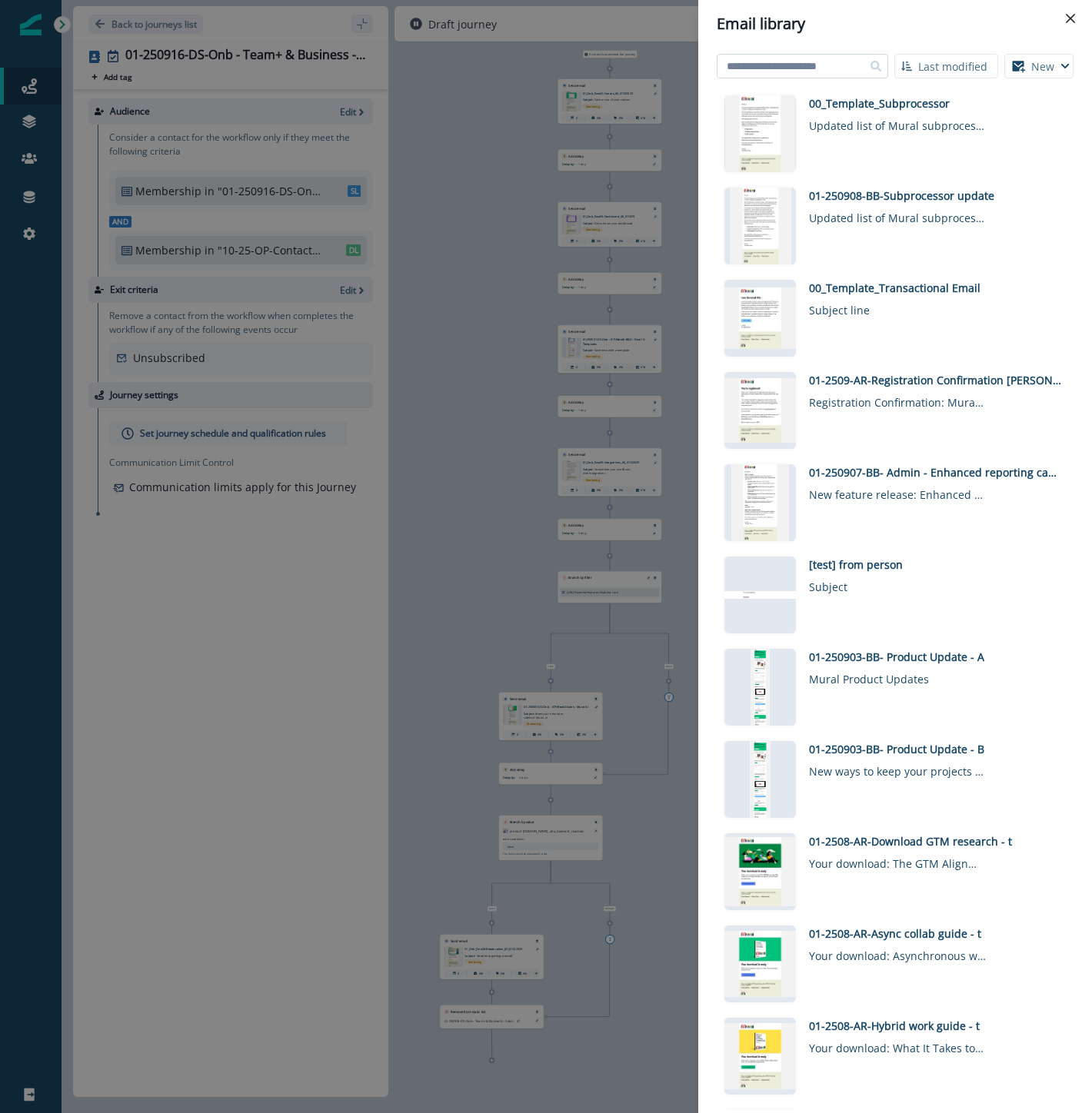
click at [802, 59] on input at bounding box center [802, 66] width 172 height 25
type input "*********"
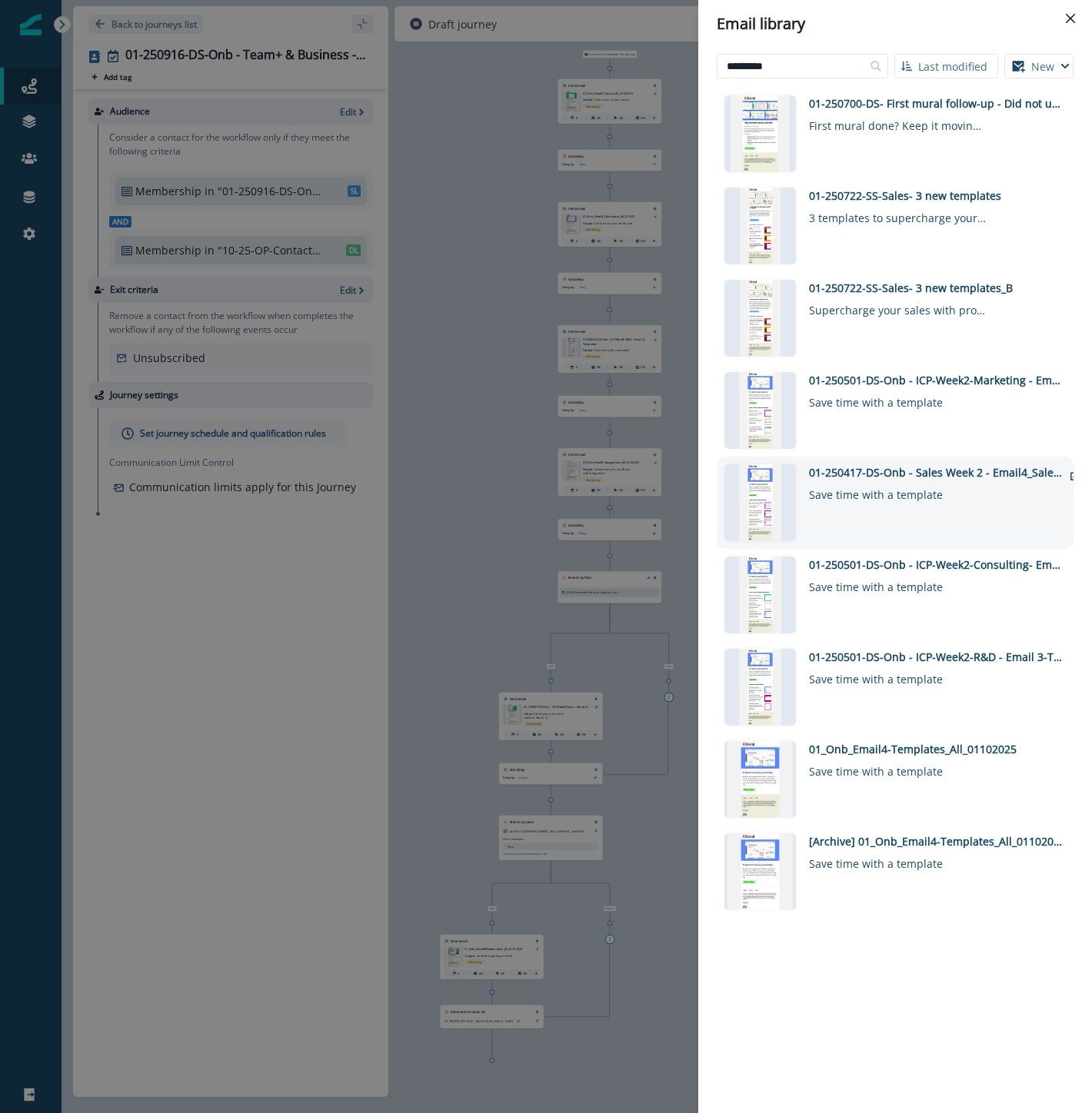
click at [936, 469] on div "01-250417-DS-Onb - Sales Week 2 - Email4_SalesTemplates" at bounding box center [936, 473] width 254 height 16
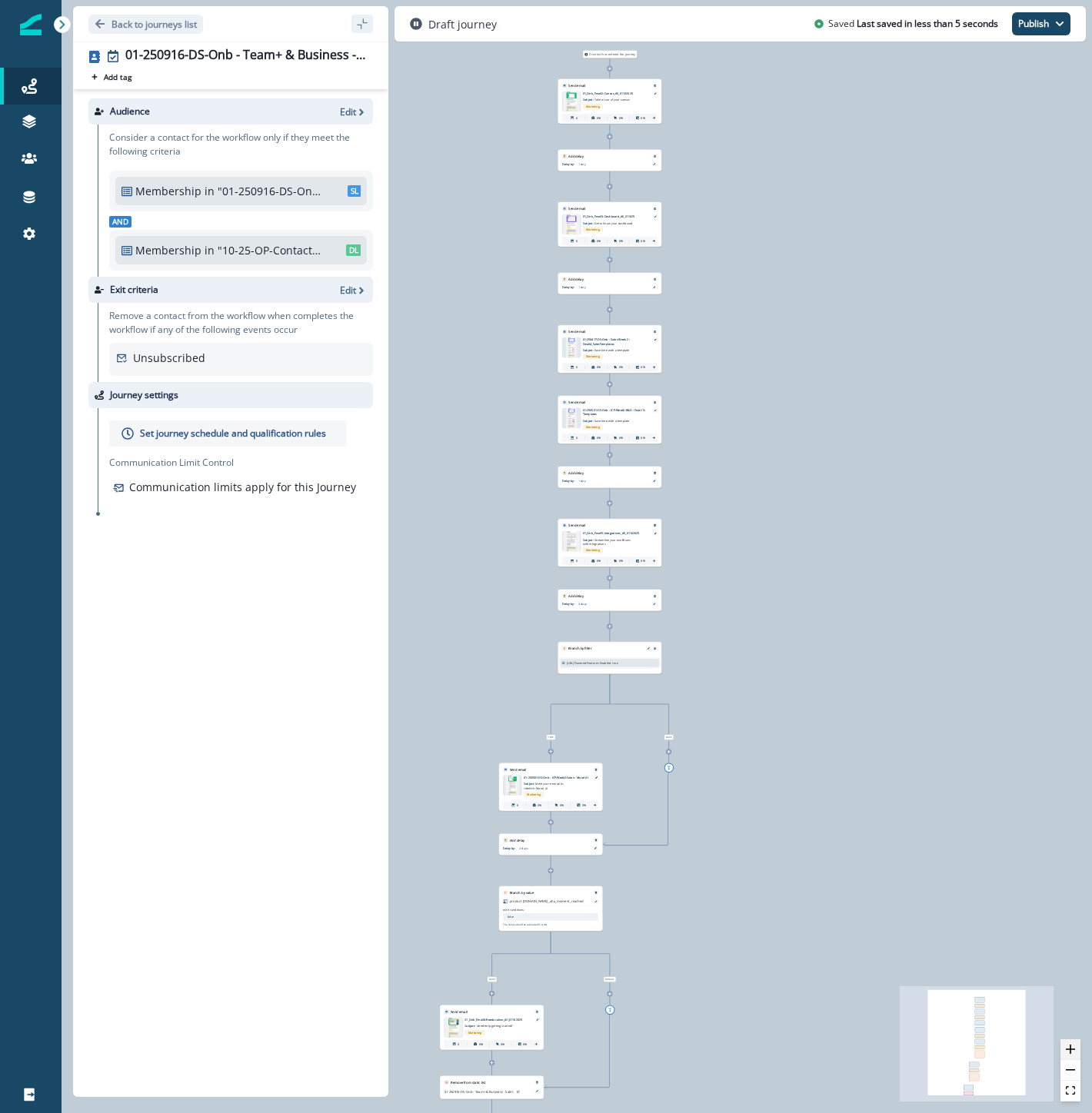
click at [1073, 1048] on icon "zoom in" at bounding box center [1070, 1048] width 9 height 9
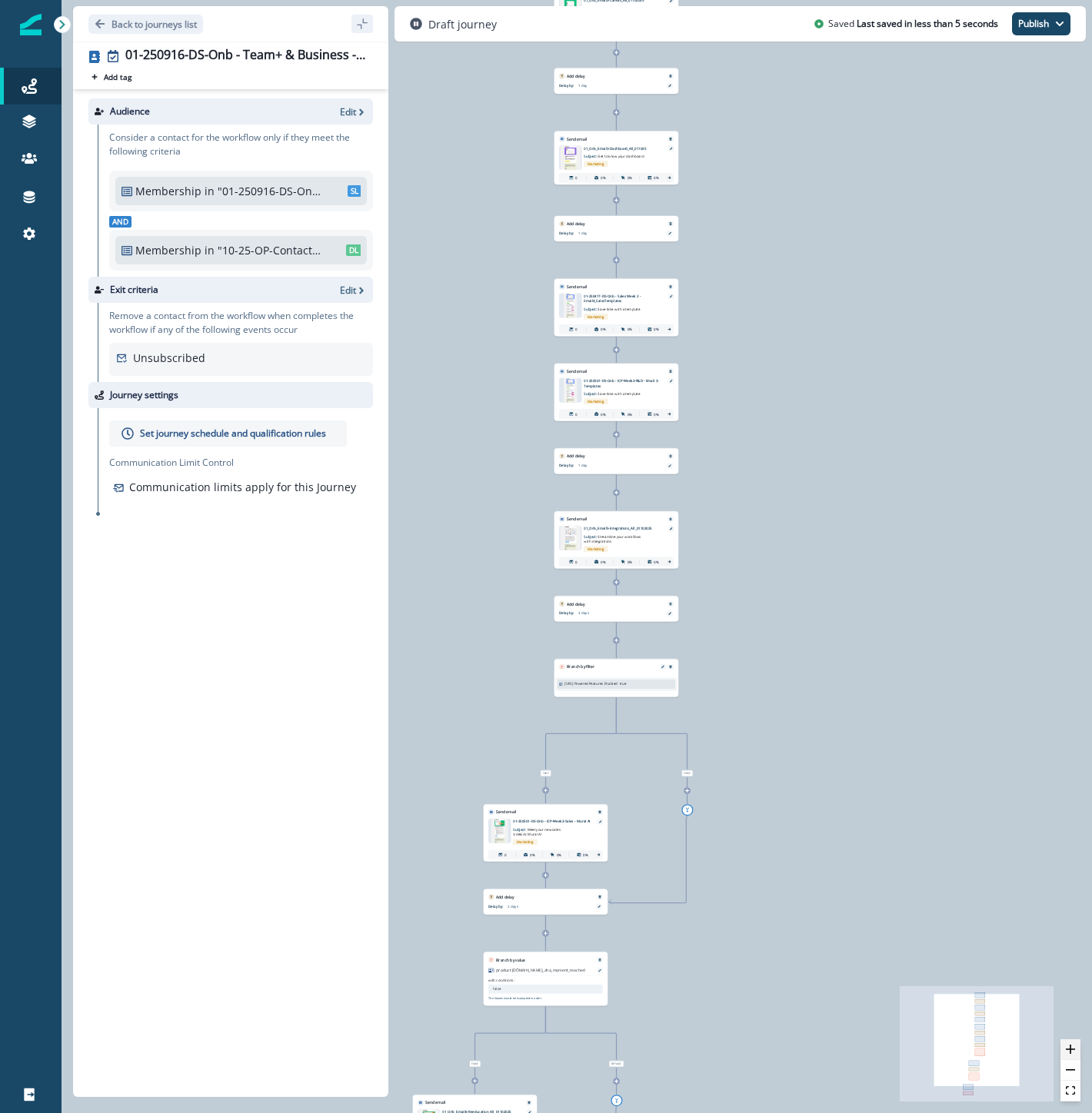
click at [1073, 1049] on icon "zoom in" at bounding box center [1070, 1048] width 9 height 9
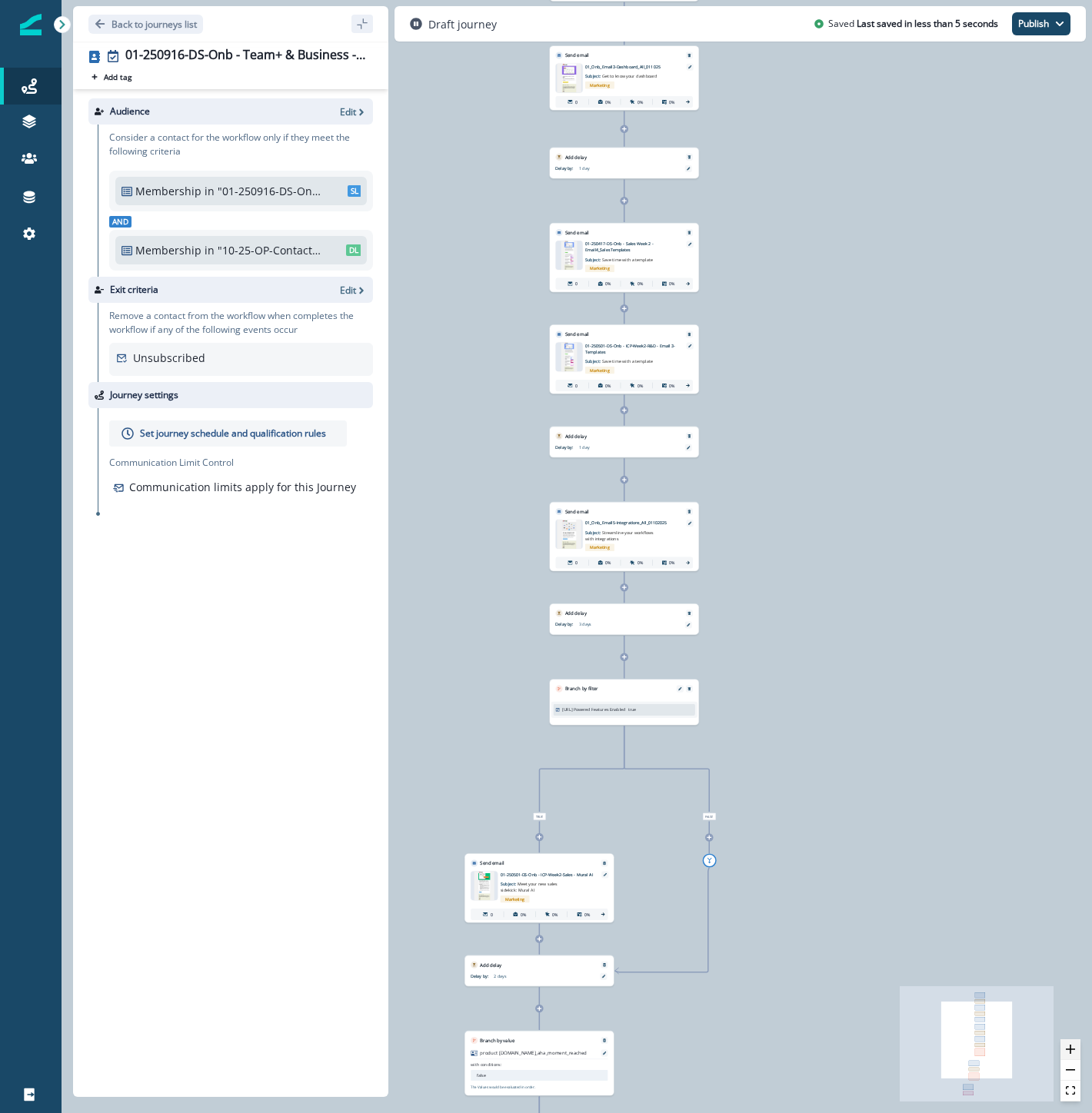
click at [1073, 1049] on icon "zoom in" at bounding box center [1070, 1048] width 9 height 9
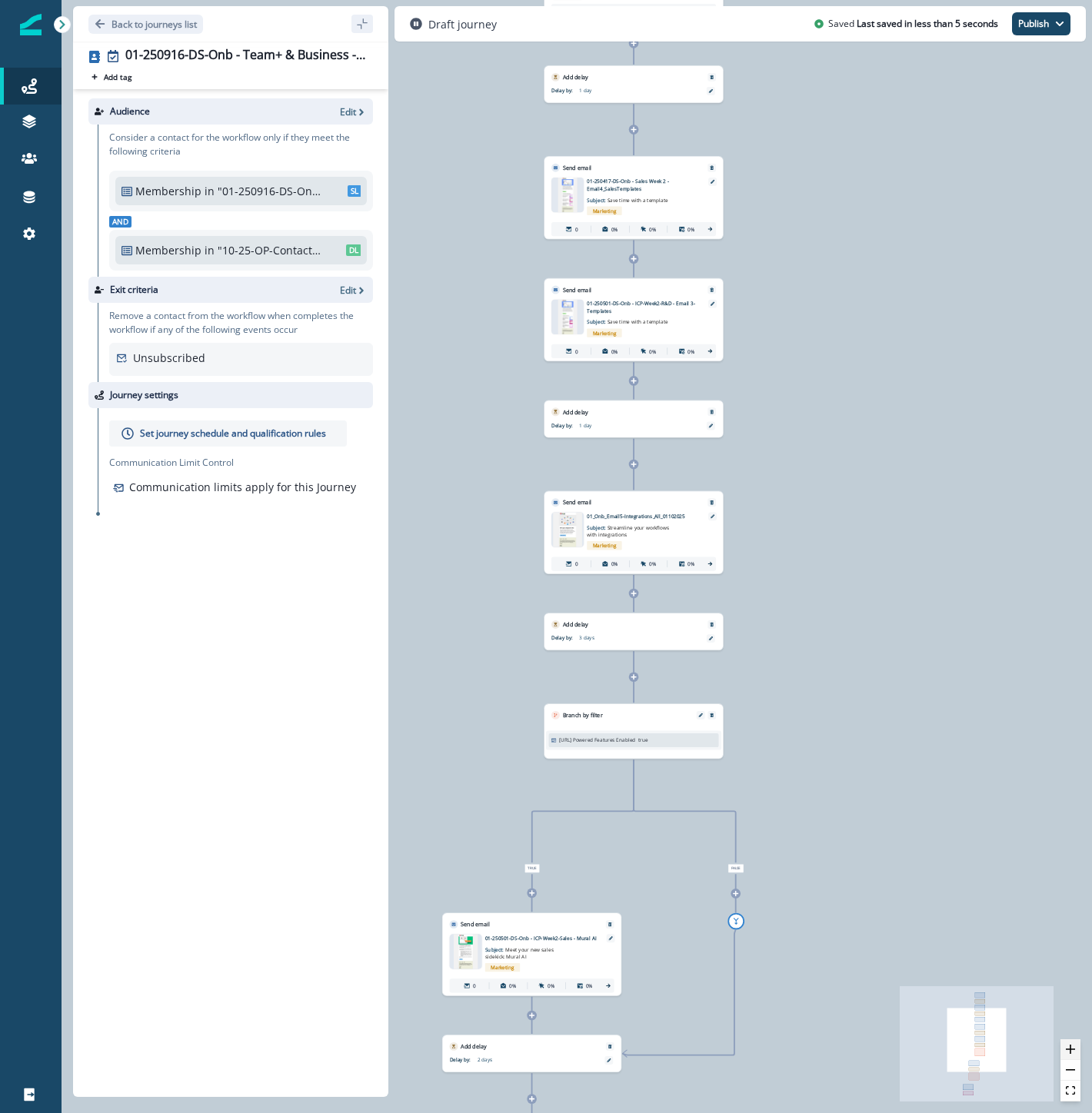
click at [1073, 1049] on icon "zoom in" at bounding box center [1070, 1048] width 9 height 9
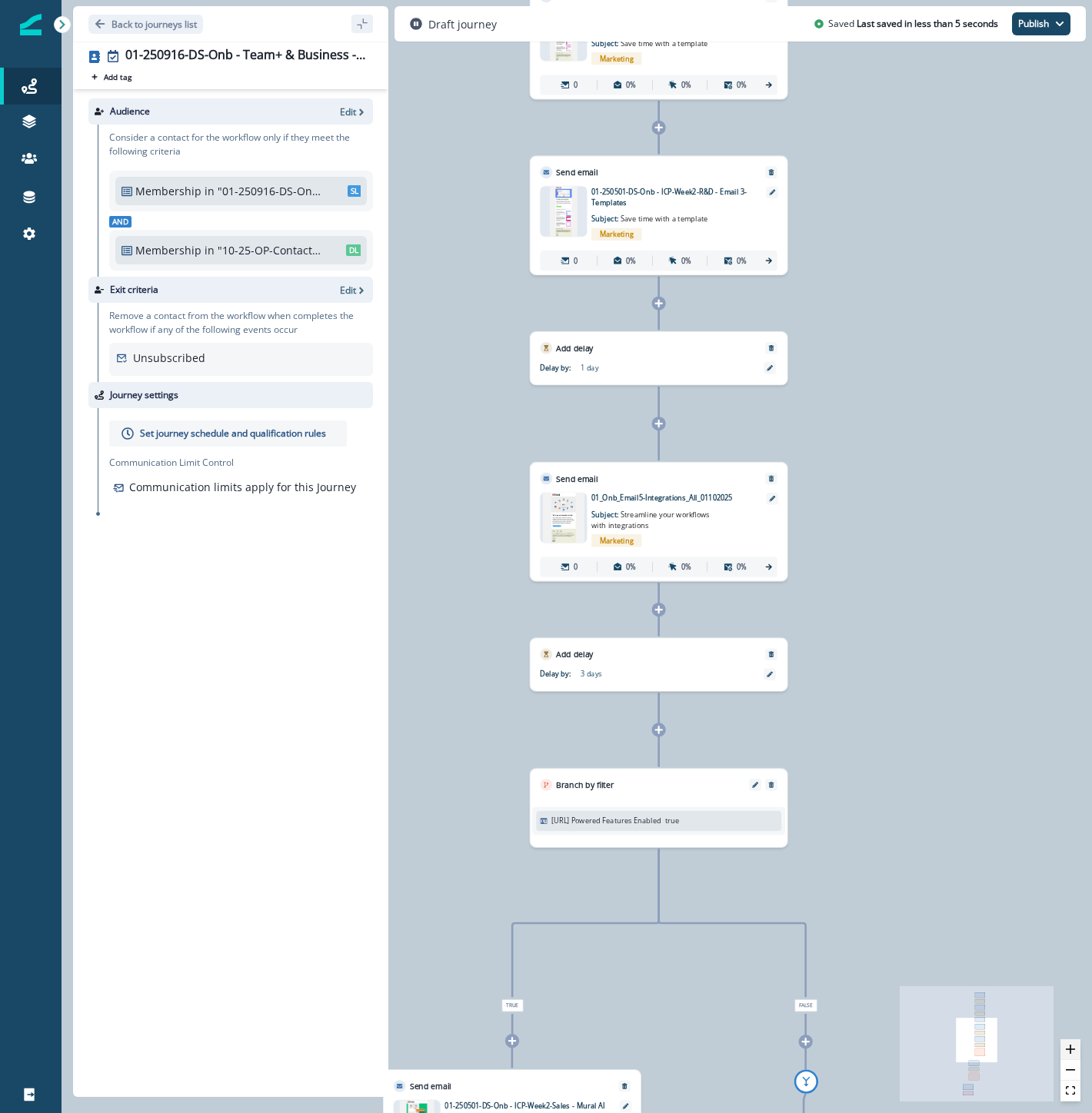
click at [1073, 1049] on icon "zoom in" at bounding box center [1070, 1048] width 9 height 9
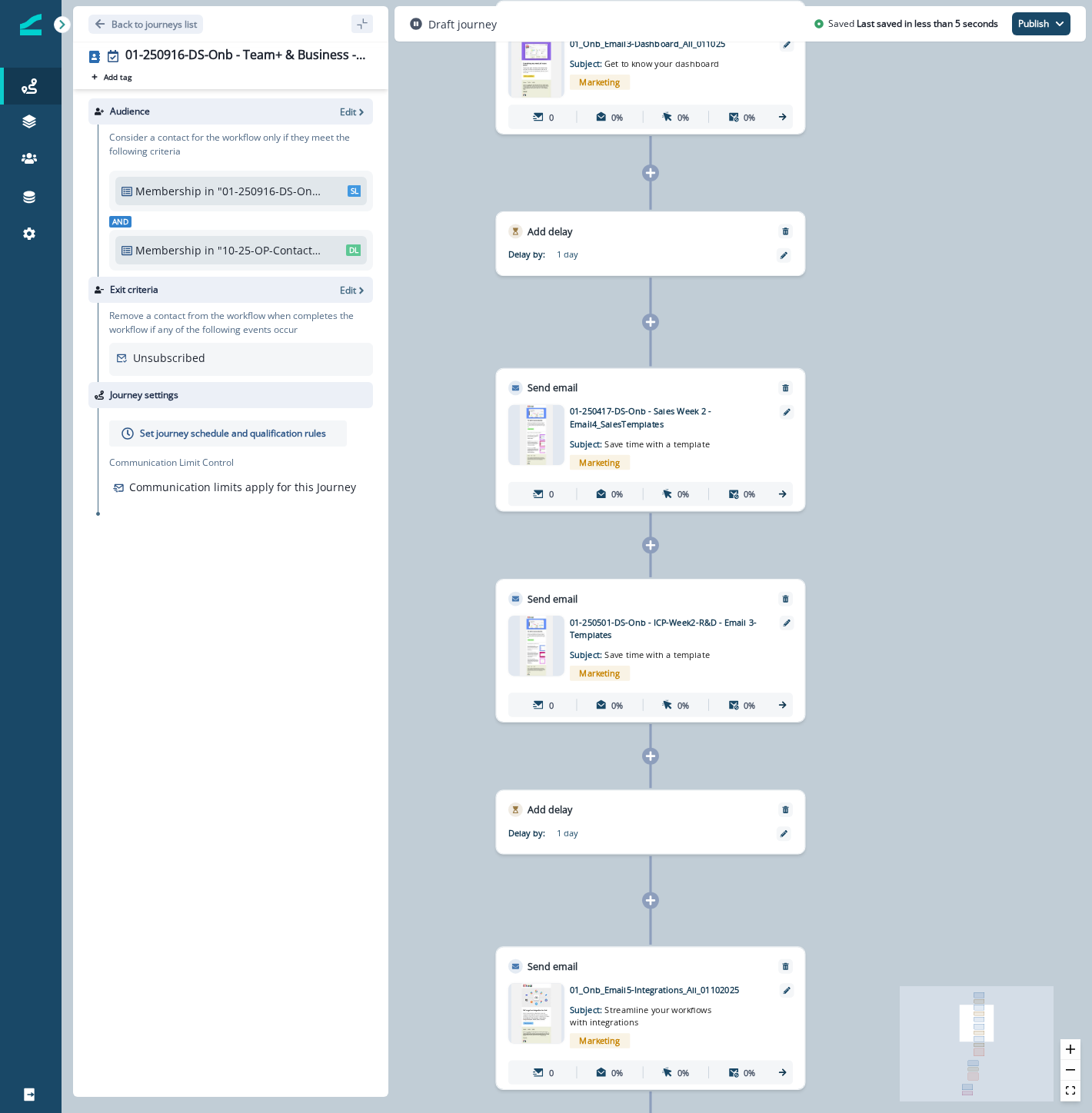
drag, startPoint x: 901, startPoint y: 326, endPoint x: 888, endPoint y: 702, distance: 376.2
click at [888, 702] on div "0 contact has entered the journey Send email Email asset changed, journey repor…" at bounding box center [577, 556] width 1031 height 1113
click at [784, 596] on icon "Remove" at bounding box center [785, 599] width 8 height 8
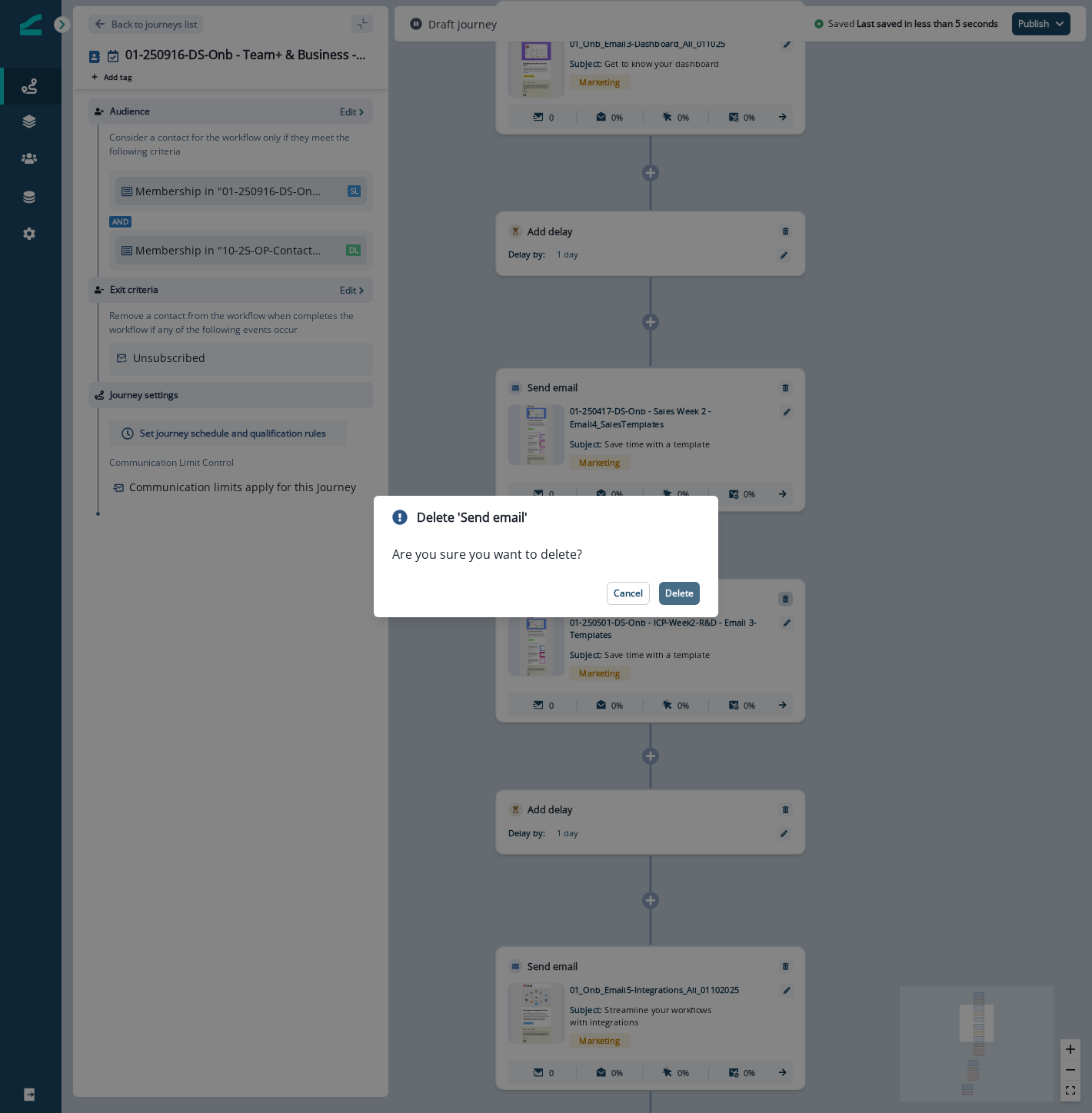
click at [685, 592] on p "Delete" at bounding box center [679, 593] width 29 height 11
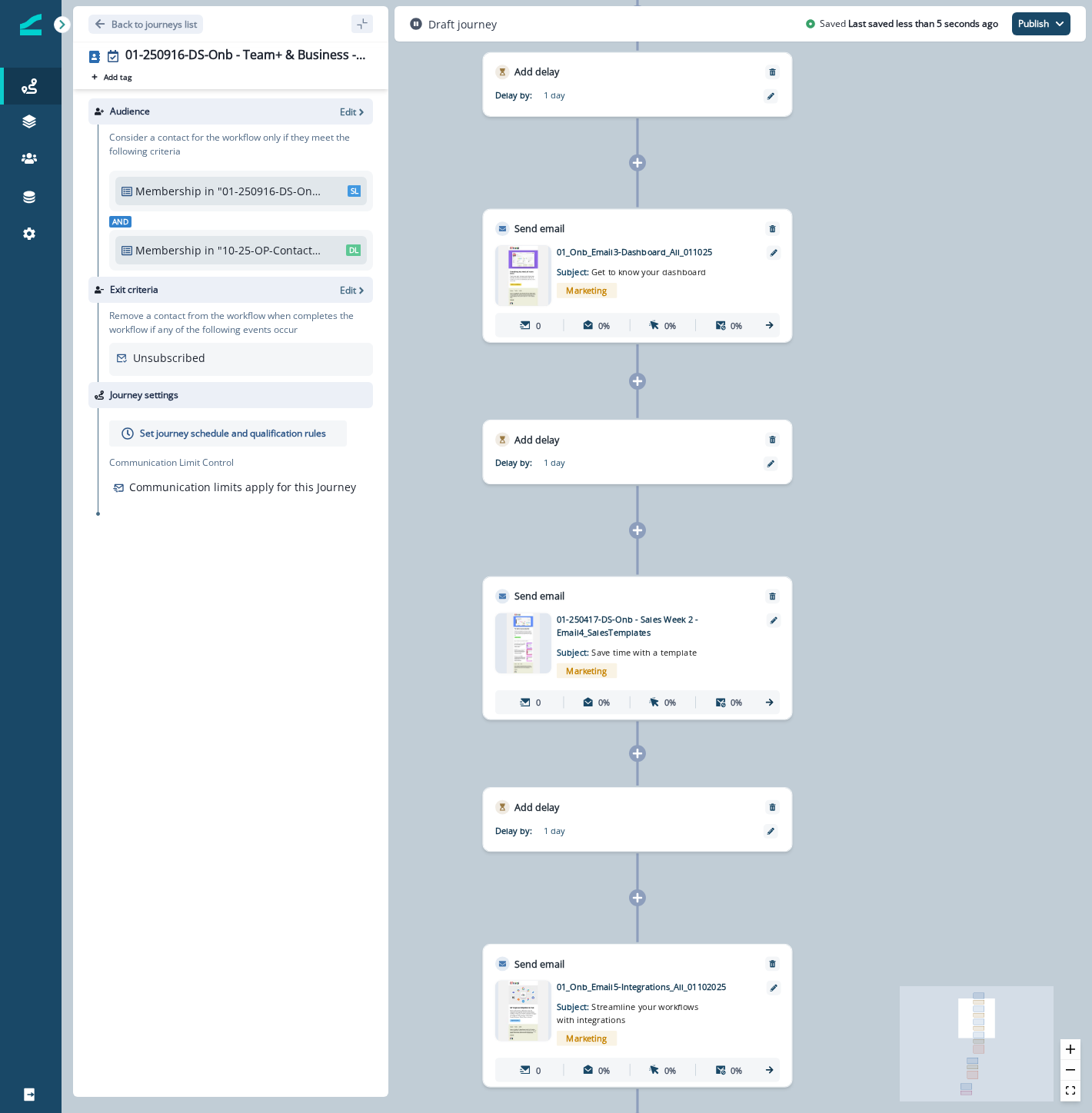
drag, startPoint x: 964, startPoint y: 352, endPoint x: 951, endPoint y: 551, distance: 199.4
click at [951, 551] on div "0 contact has entered the journey Send email Email asset changed, journey repor…" at bounding box center [577, 556] width 1031 height 1113
click at [206, 429] on p "Set journey schedule and qualification rules" at bounding box center [232, 433] width 186 height 14
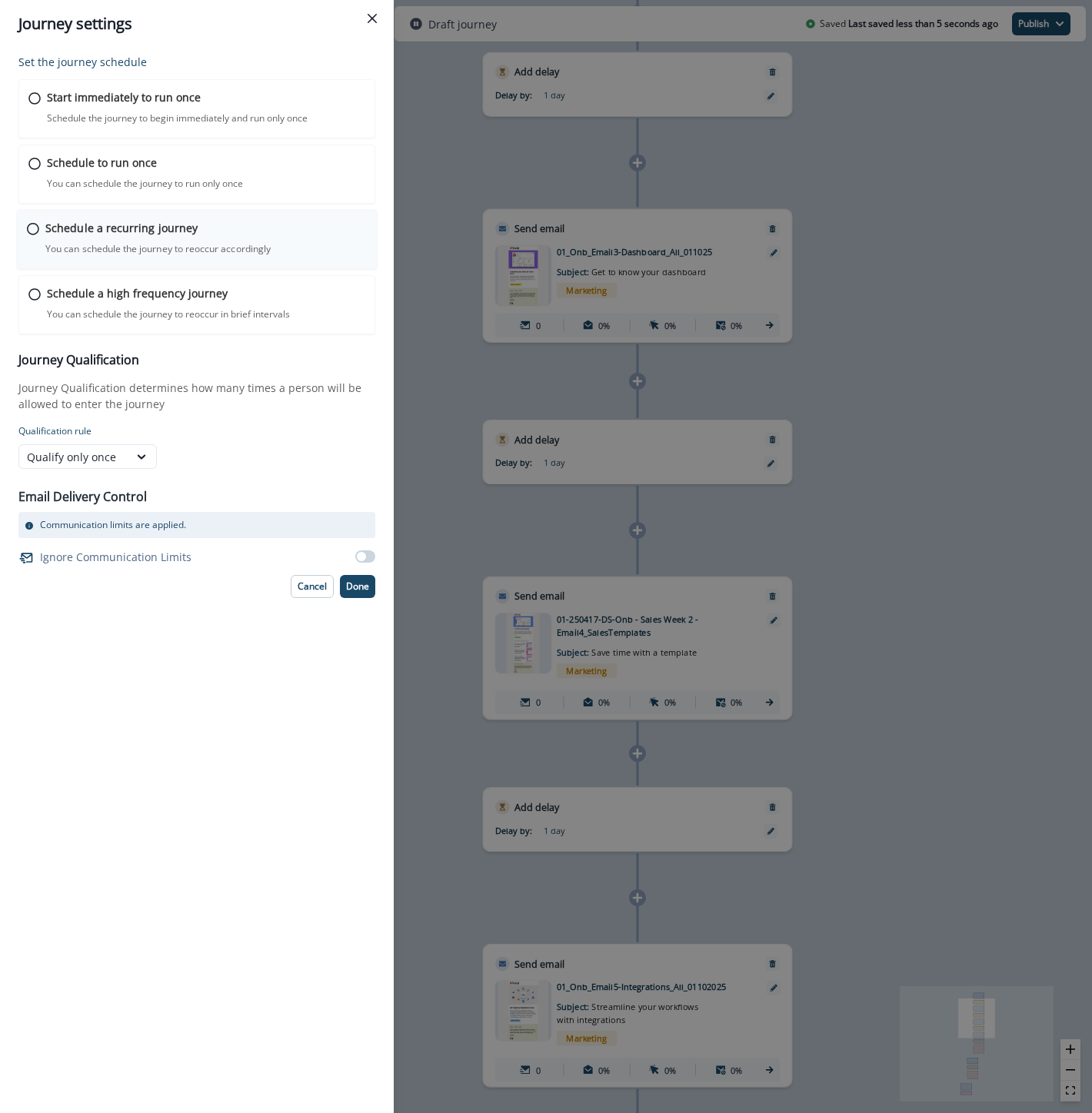
click at [87, 235] on p "Schedule a recurring journey" at bounding box center [121, 228] width 152 height 16
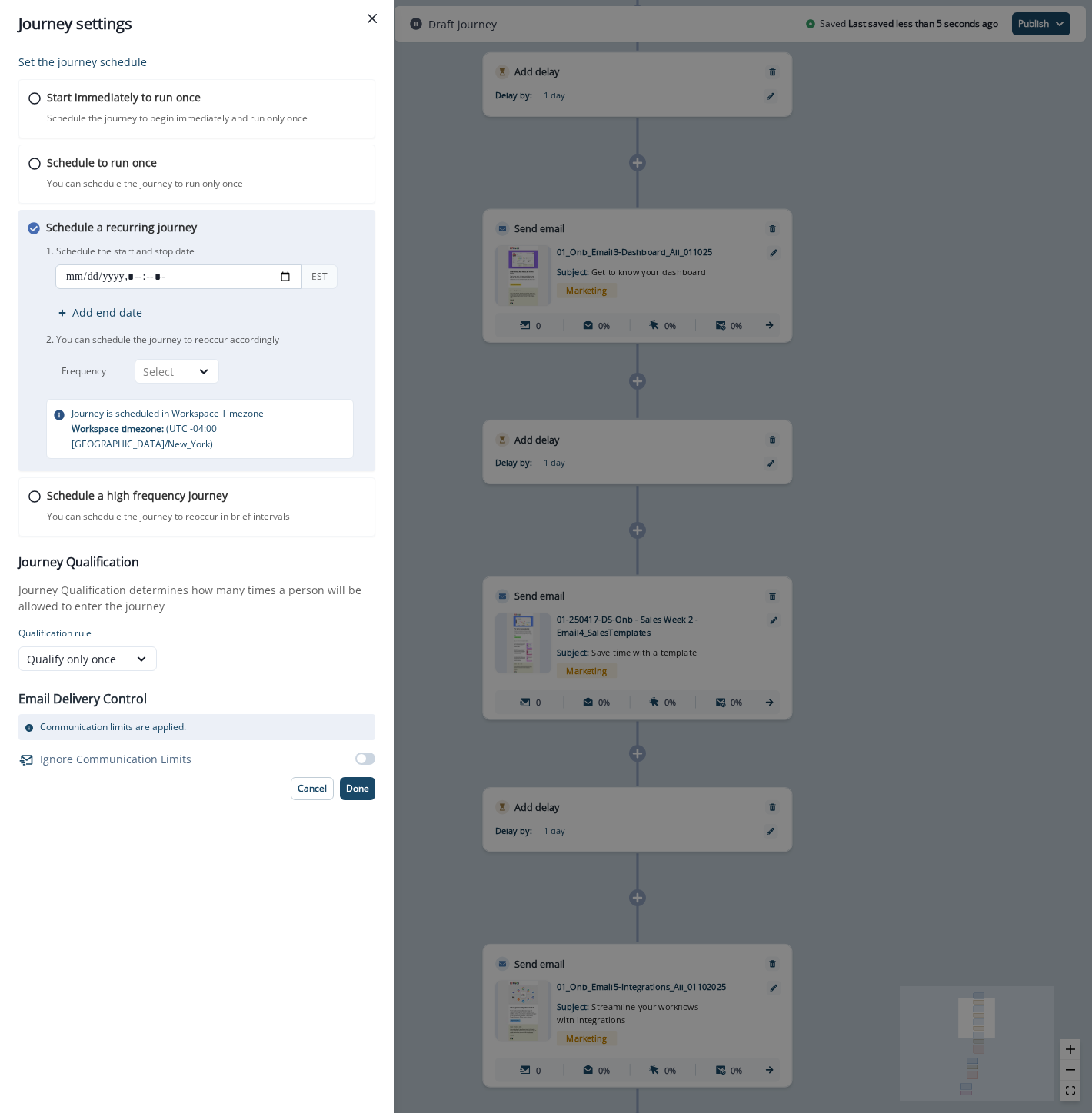
click at [74, 264] on input "datetime-local" at bounding box center [179, 276] width 247 height 25
click at [280, 272] on input "datetime-local" at bounding box center [179, 276] width 247 height 25
type input "**********"
click at [296, 228] on div "Schedule a recurring journey You can schedule the journey to reoccur accordingl…" at bounding box center [207, 339] width 323 height 240
click at [175, 378] on div "Select" at bounding box center [163, 372] width 40 height 16
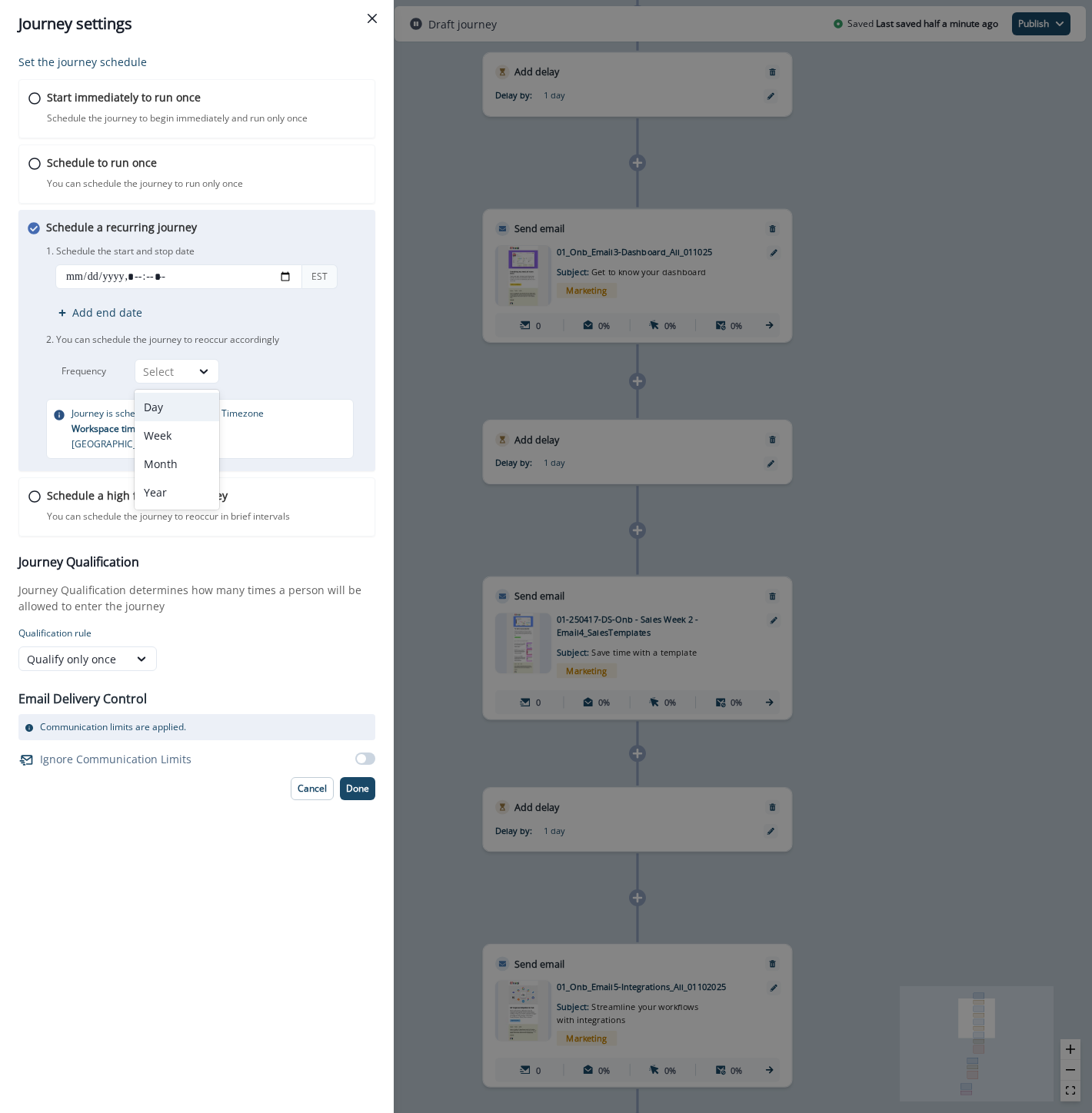
click at [173, 408] on div "Day" at bounding box center [176, 406] width 84 height 29
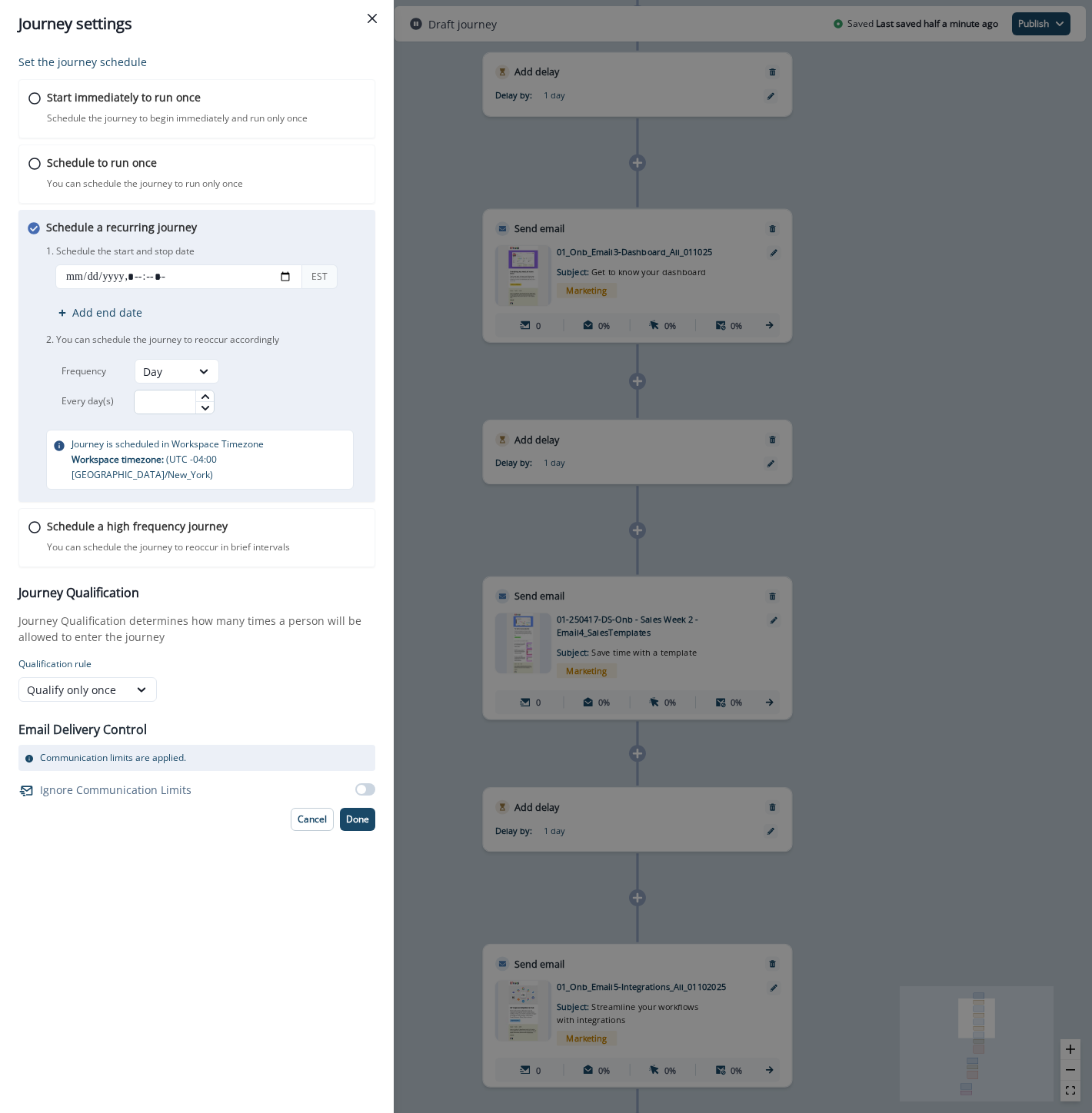
click at [178, 398] on input "text" at bounding box center [174, 402] width 81 height 25
type input "*"
click at [246, 657] on p "Qualification rule" at bounding box center [197, 664] width 357 height 14
click at [363, 814] on p "Done" at bounding box center [357, 819] width 23 height 11
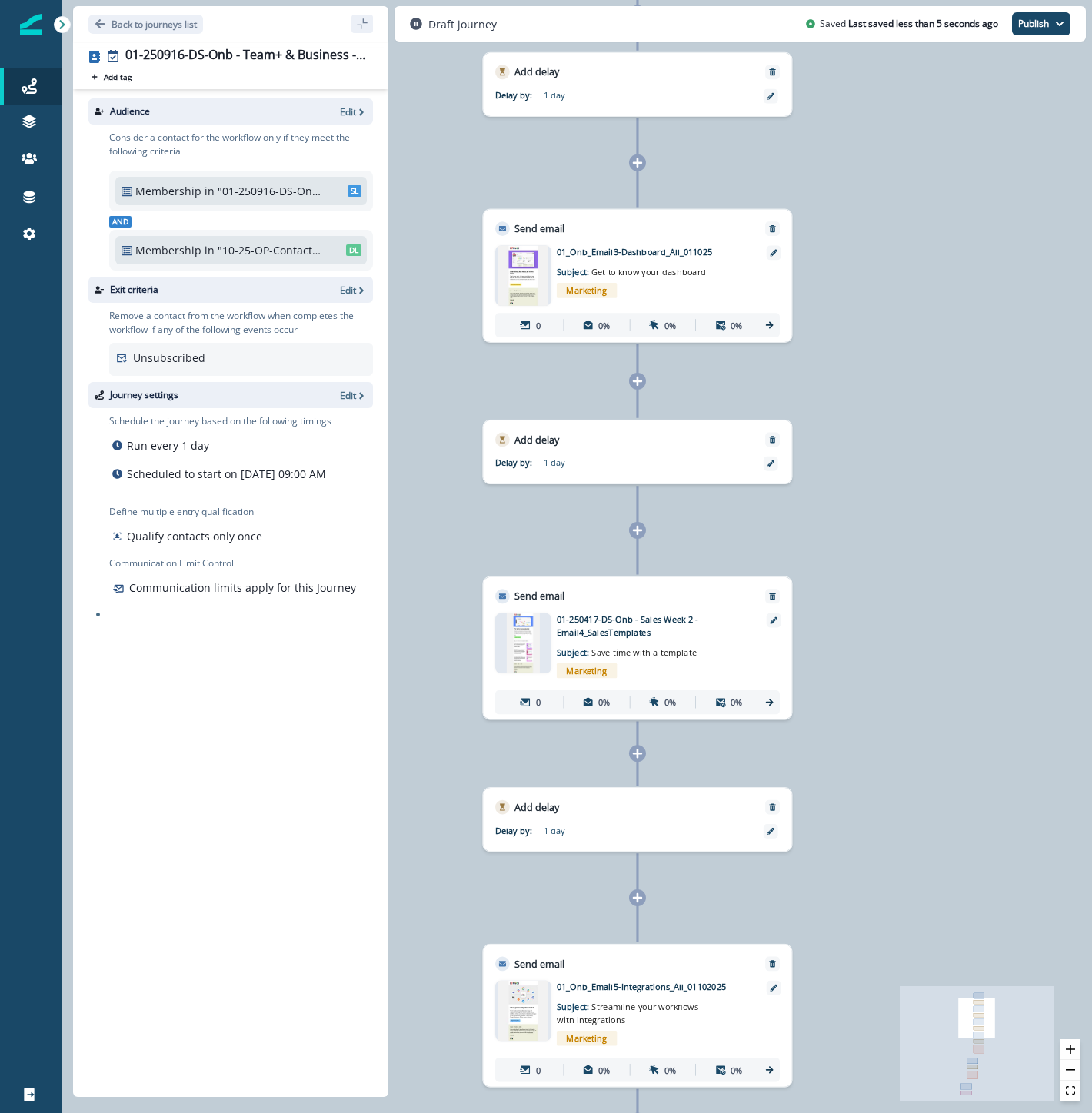
click at [285, 192] on p ""01-250916-DS-Onb - Team+ & Business - Sales"" at bounding box center [269, 191] width 103 height 16
click at [351, 109] on p "Edit" at bounding box center [348, 112] width 16 height 13
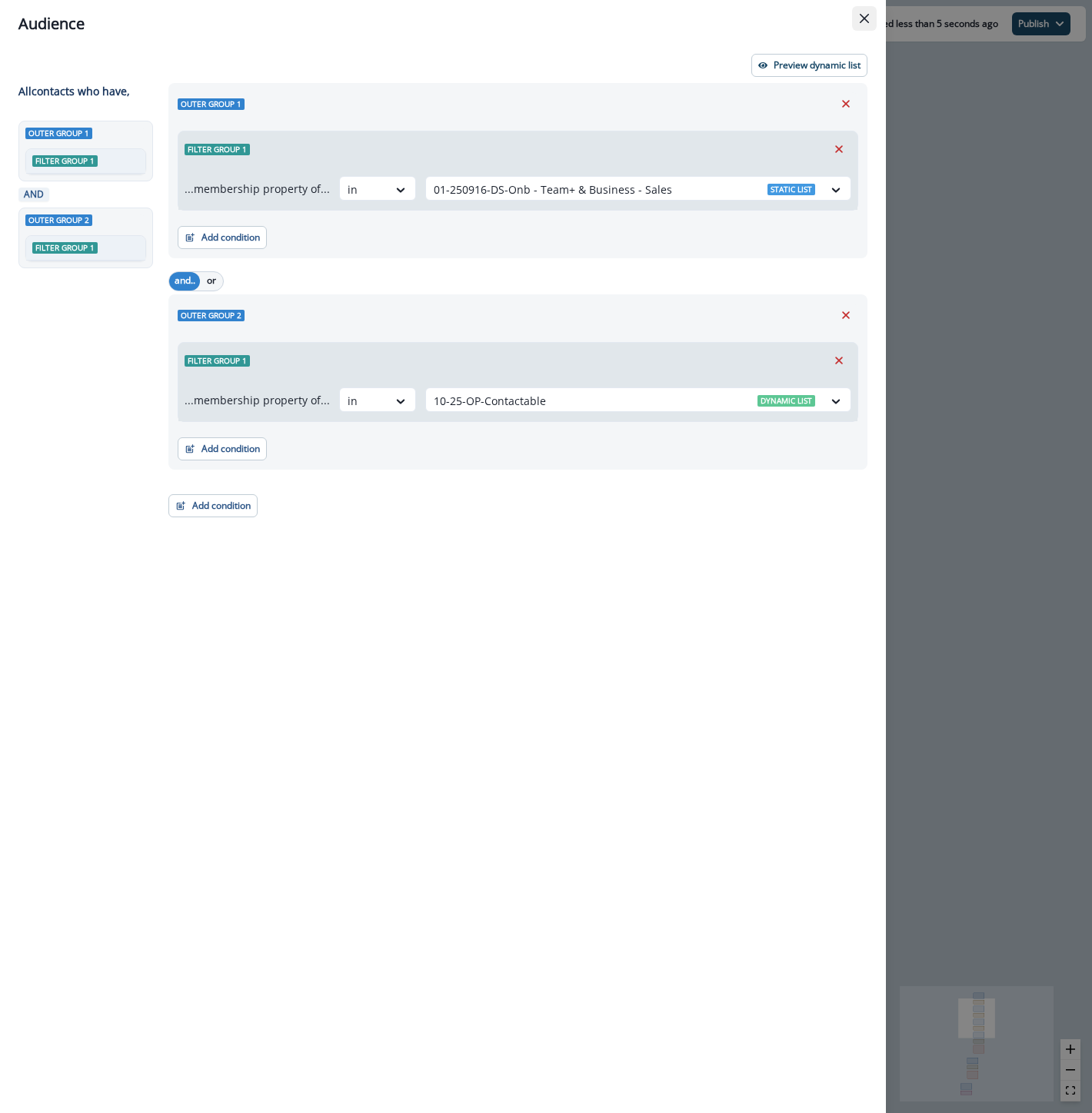
click at [855, 16] on button "Close" at bounding box center [865, 19] width 25 height 25
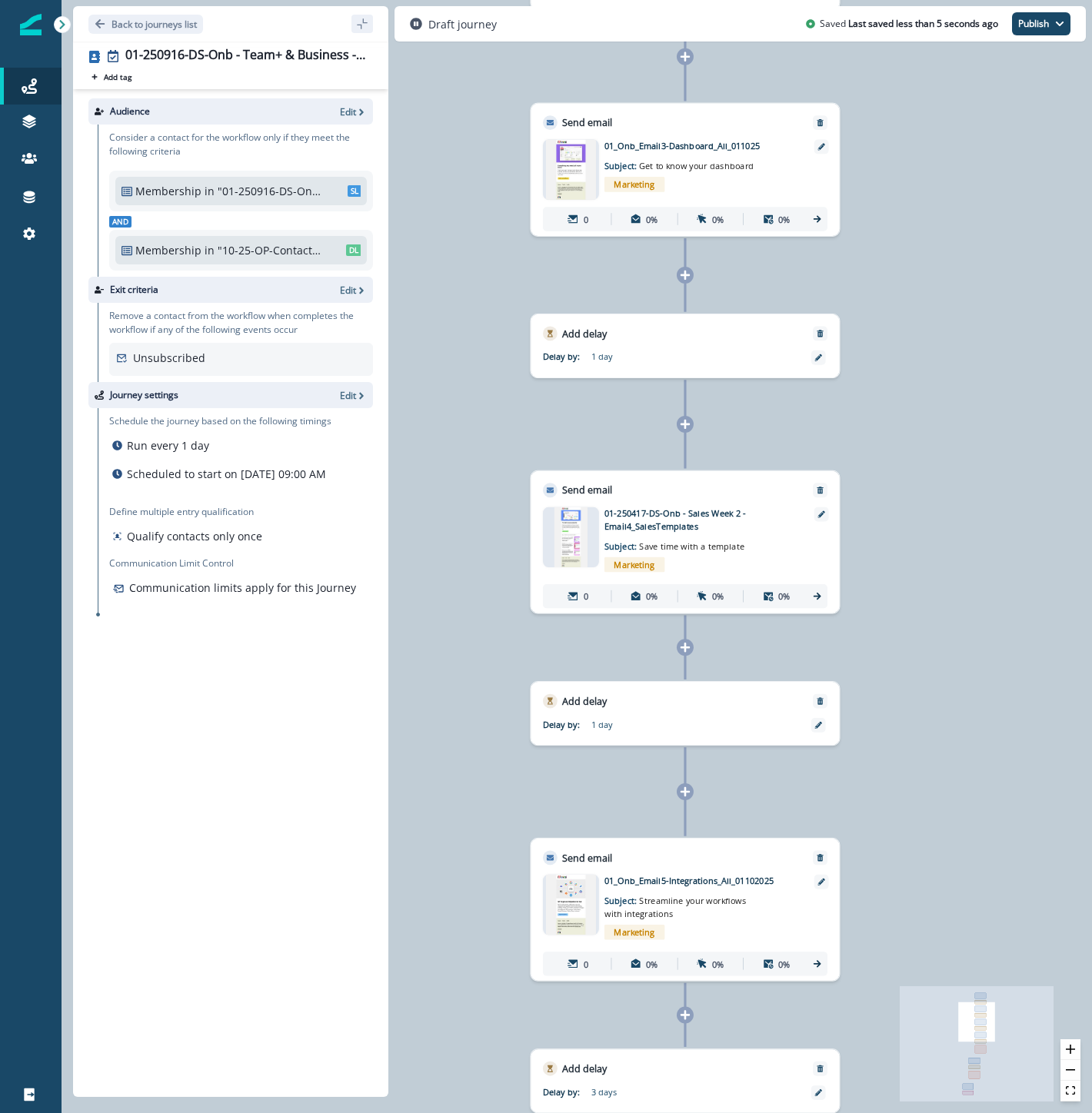
drag, startPoint x: 844, startPoint y: 942, endPoint x: 1021, endPoint y: -74, distance: 1031.3
click at [1021, 0] on html "A newer version of Inflection.io is available. Refresh your page to load the la…" at bounding box center [546, 556] width 1092 height 1113
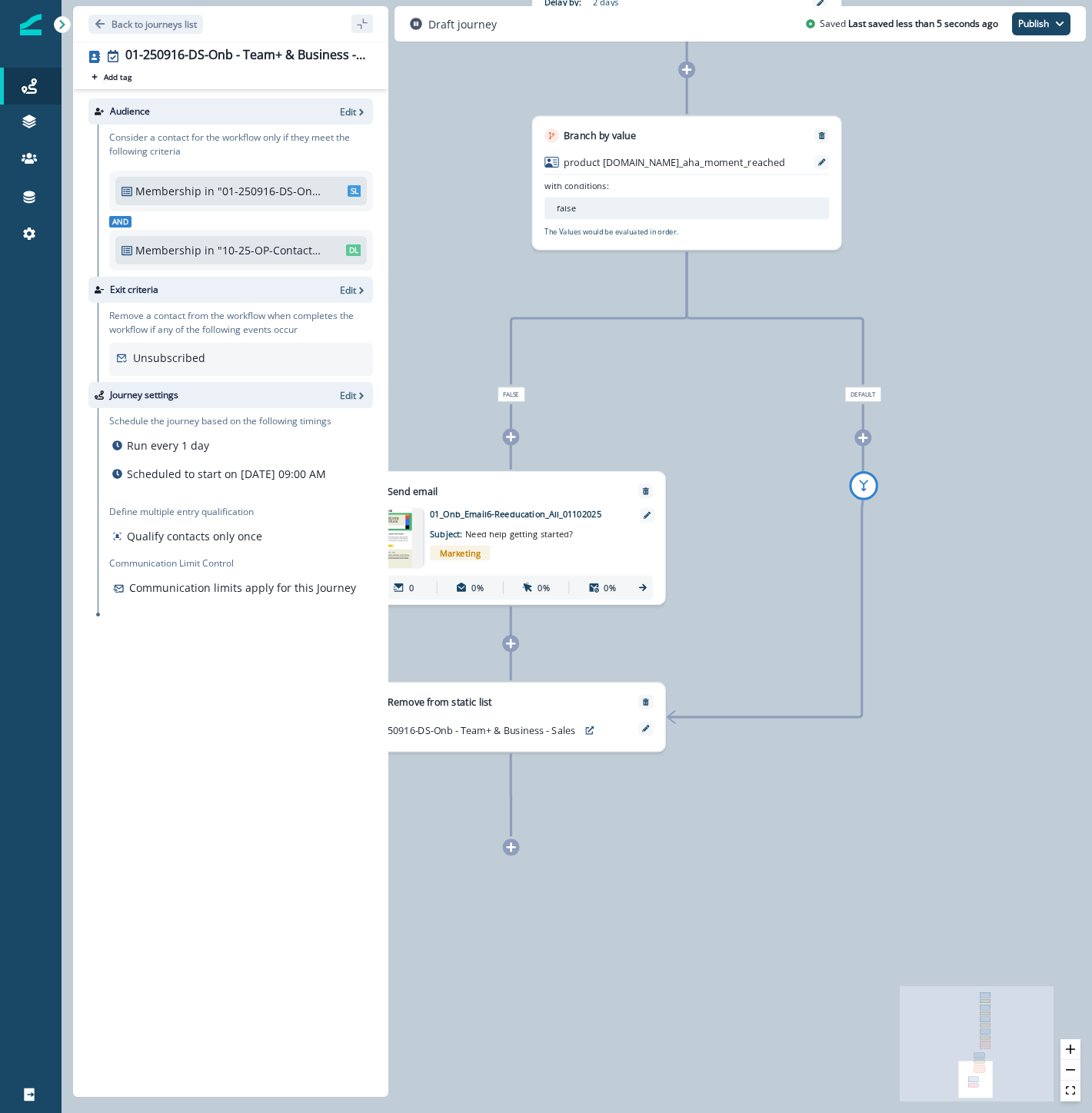
drag, startPoint x: 900, startPoint y: 487, endPoint x: 933, endPoint y: -74, distance: 562.0
click at [933, 0] on html "A newer version of Inflection.io is available. Refresh your page to load the la…" at bounding box center [546, 556] width 1092 height 1113
click at [155, 20] on p "Back to journeys list" at bounding box center [154, 25] width 85 height 13
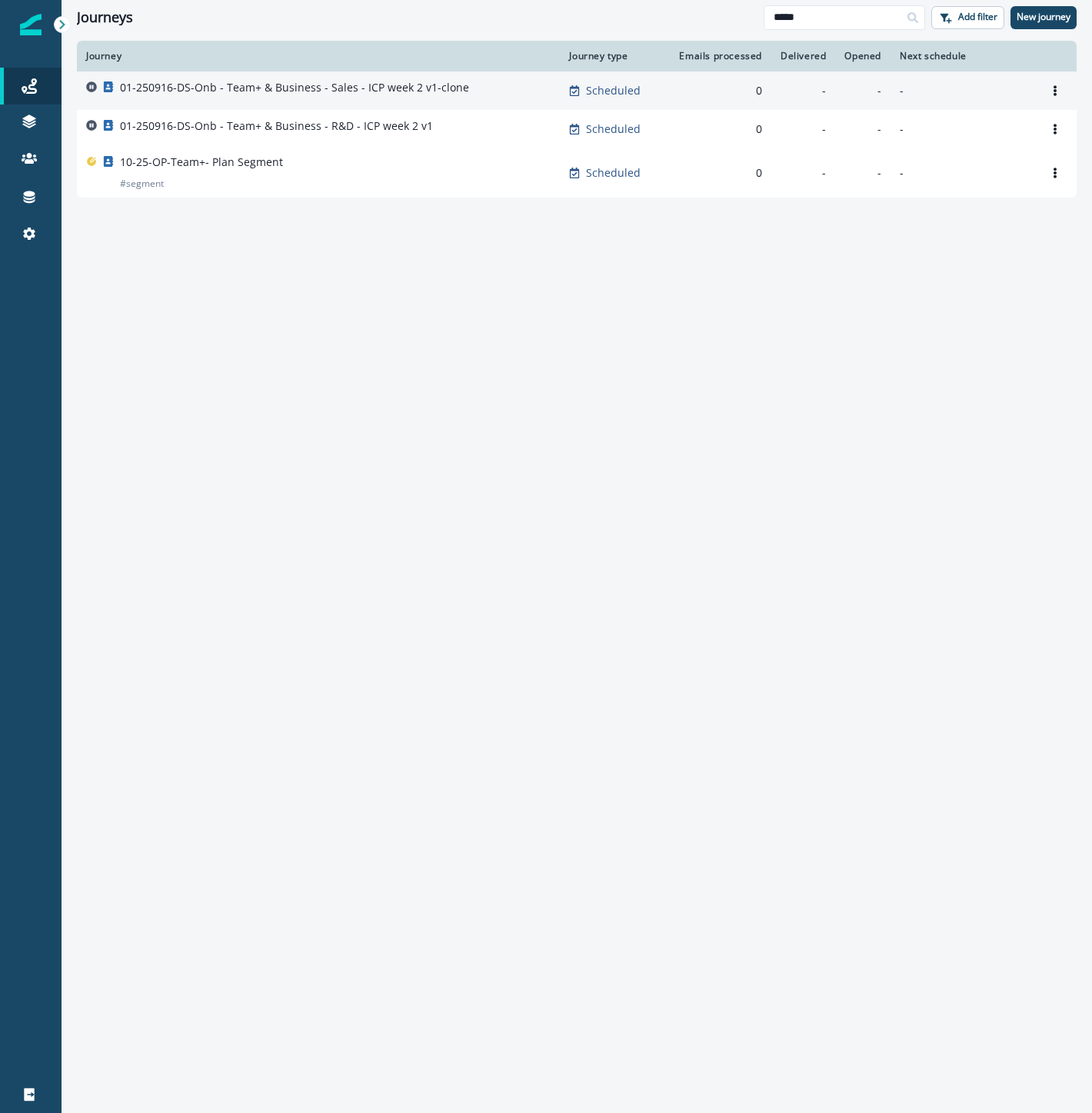
click at [447, 97] on div "01-250916-DS-Onb - Team+ & Business - Sales - ICP week 2 v1-clone" at bounding box center [294, 91] width 349 height 21
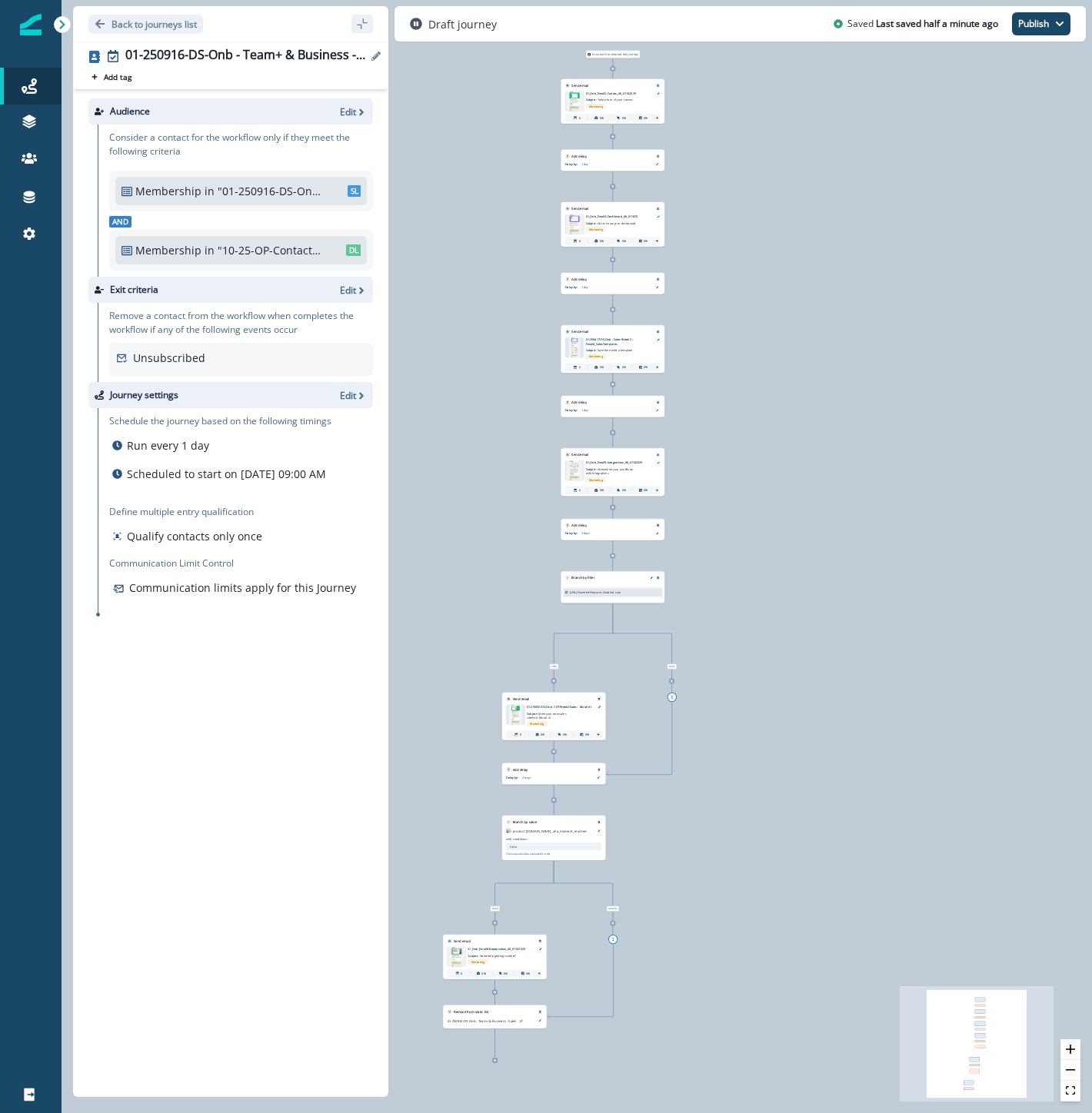
click at [320, 52] on div "01-250916-DS-Onb - Team+ & Business - Sales - ICP week 2 v1-clone" at bounding box center [245, 56] width 241 height 17
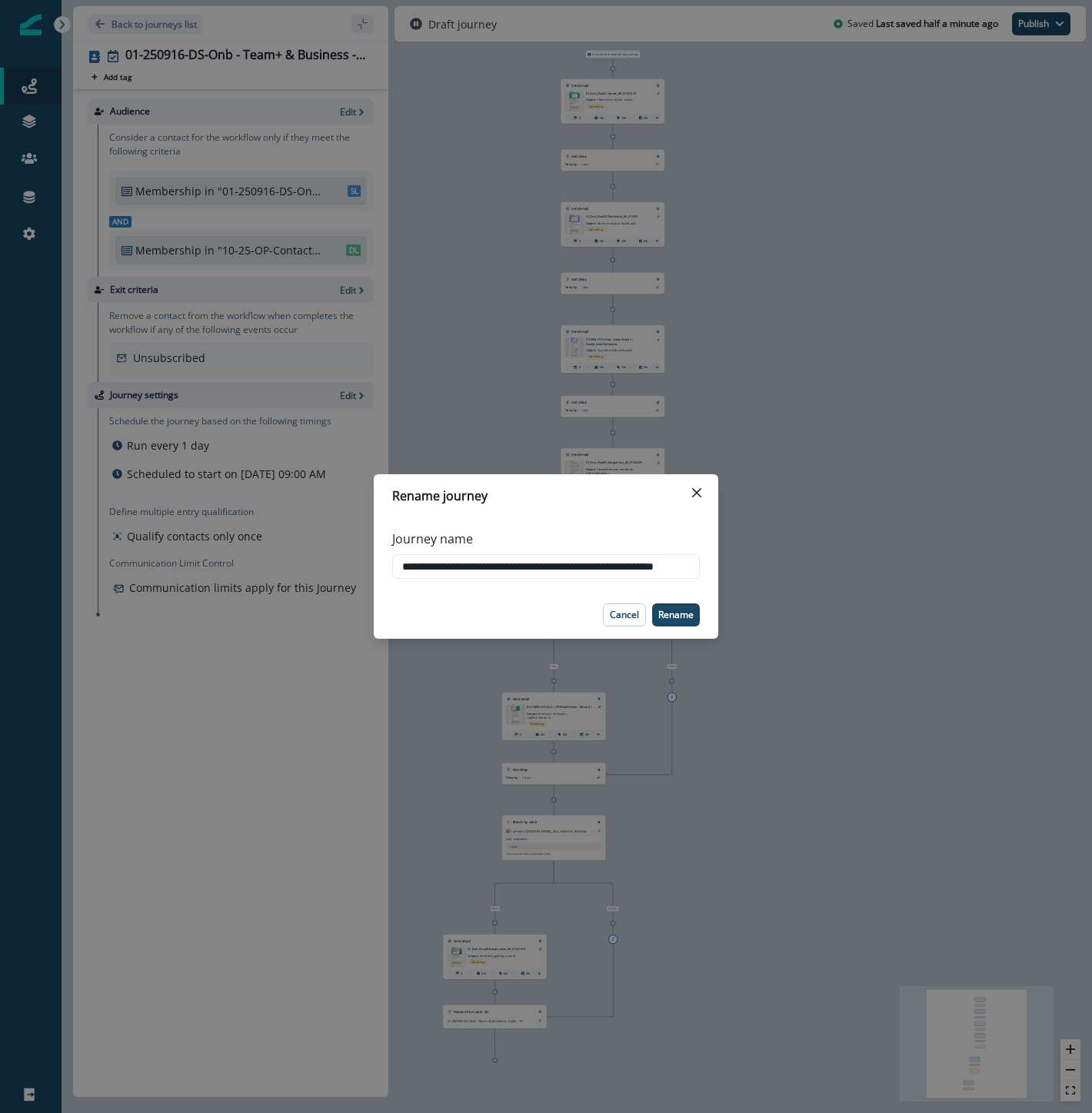
scroll to position [0, 51]
drag, startPoint x: 661, startPoint y: 561, endPoint x: 816, endPoint y: 562, distance: 155.0
click at [825, 562] on div "**********" at bounding box center [546, 556] width 1092 height 1113
click at [669, 563] on input "**********" at bounding box center [546, 567] width 308 height 25
drag, startPoint x: 658, startPoint y: 565, endPoint x: 1134, endPoint y: 529, distance: 477.4
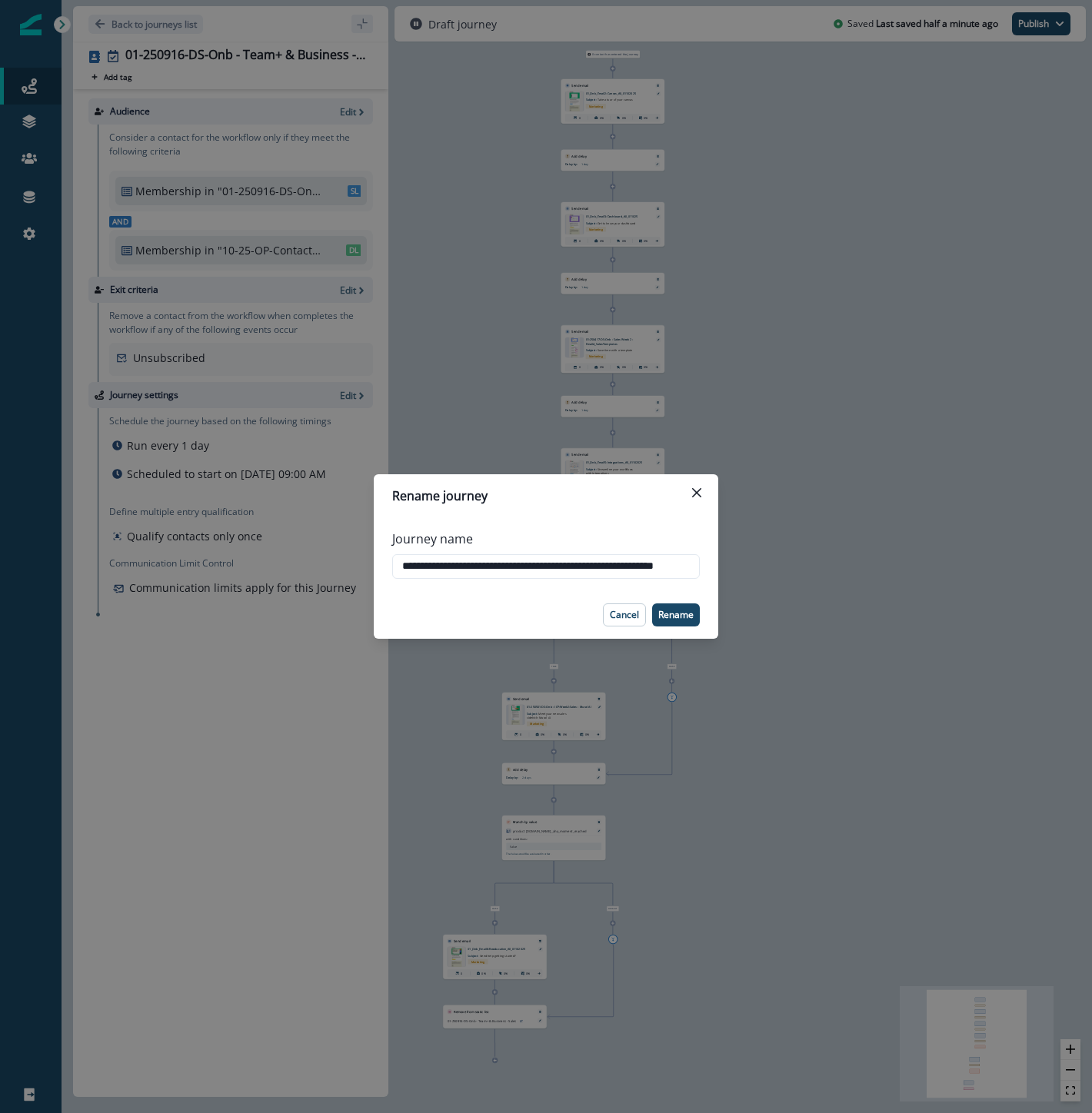
click at [1091, 529] on html "A newer version of Inflection.io is available. Refresh your page to load the la…" at bounding box center [546, 556] width 1092 height 1113
type input "**********"
click at [695, 613] on button "Rename" at bounding box center [676, 615] width 47 height 23
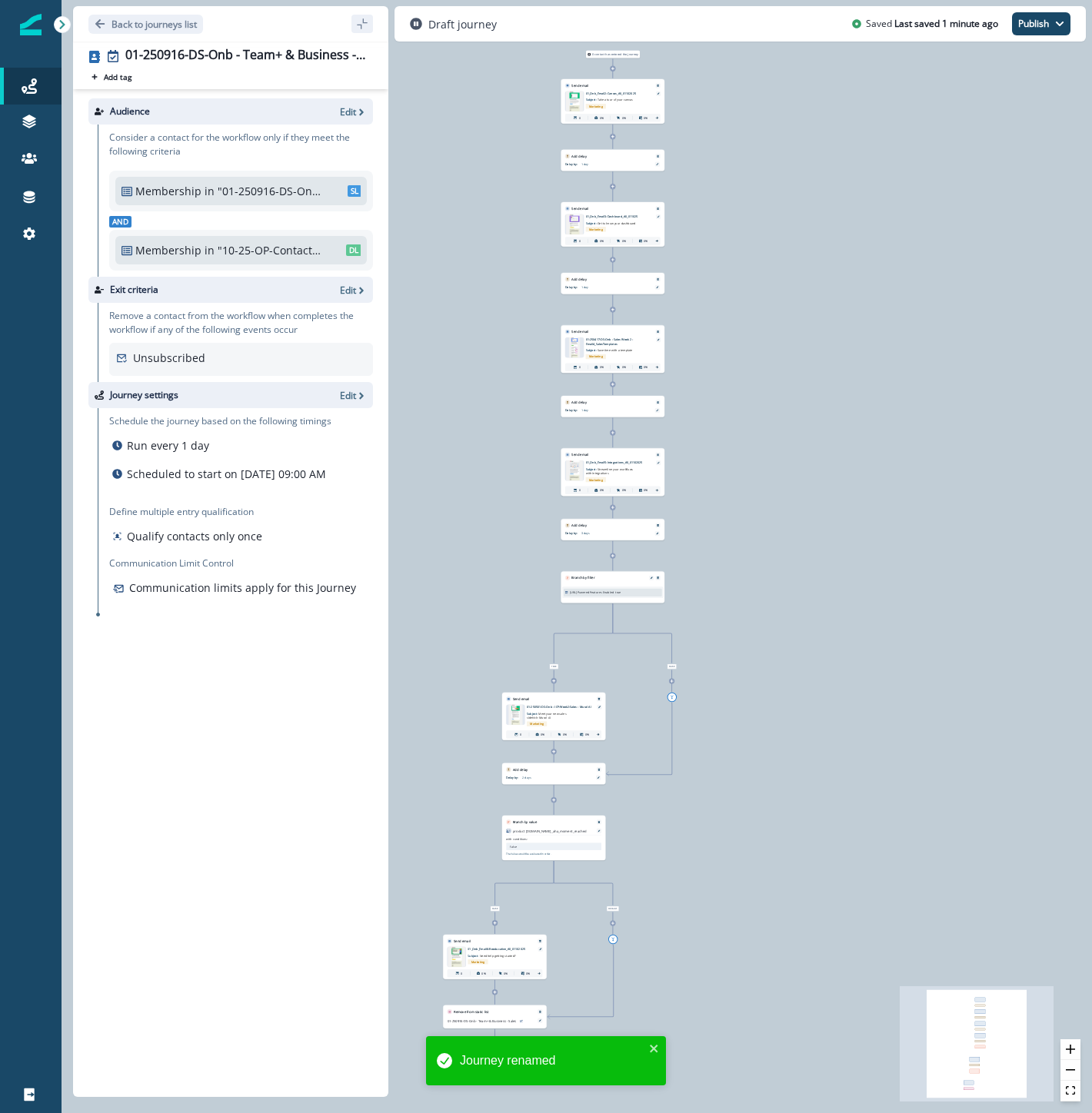
click at [20, 377] on div at bounding box center [30, 673] width 61 height 806
click at [256, 55] on div "01-250916-DS-Onb - Team+ & Business - Sales - ICP week 2 v1" at bounding box center [245, 56] width 241 height 17
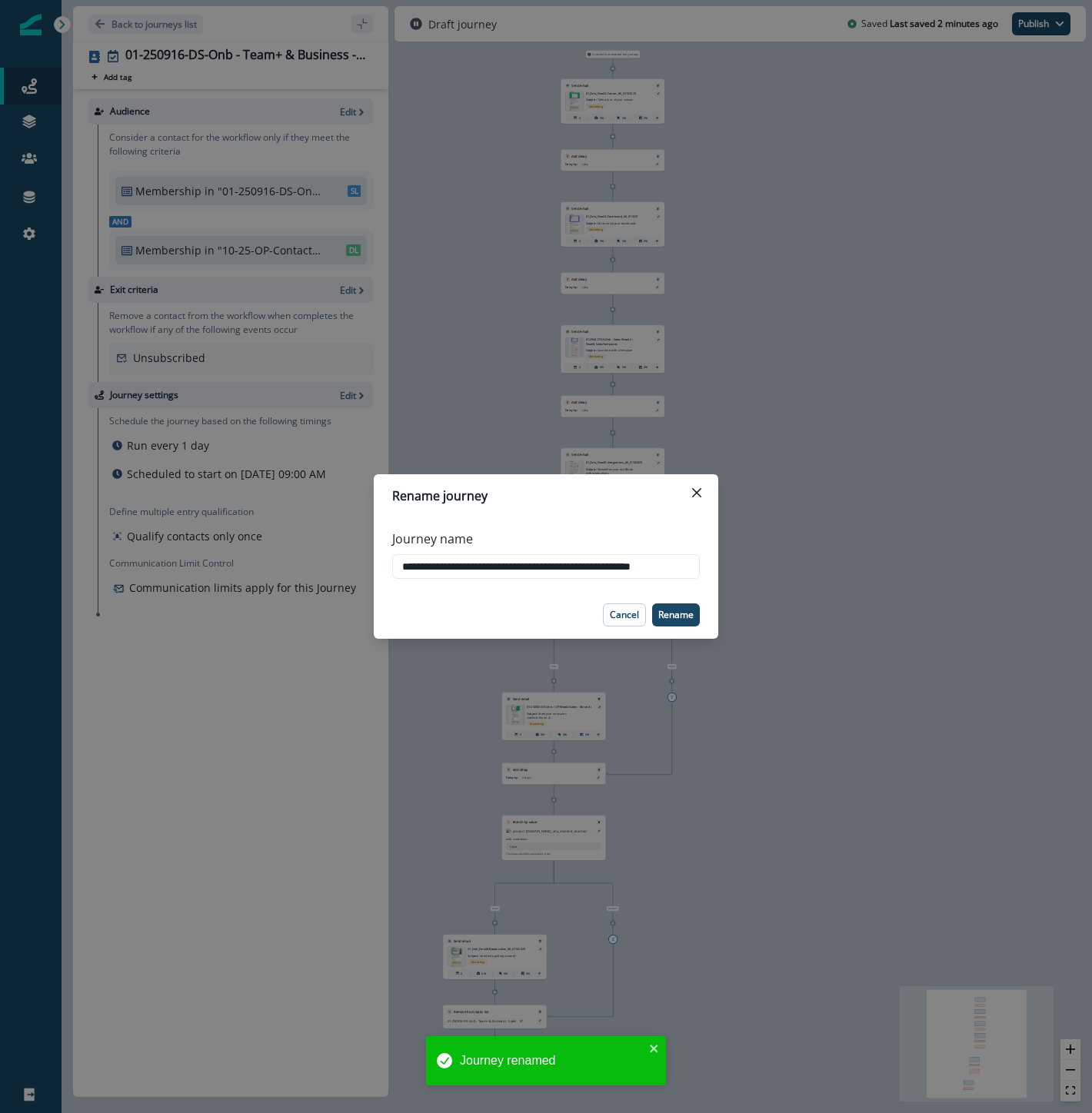
click at [151, 879] on div "**********" at bounding box center [546, 556] width 1092 height 1113
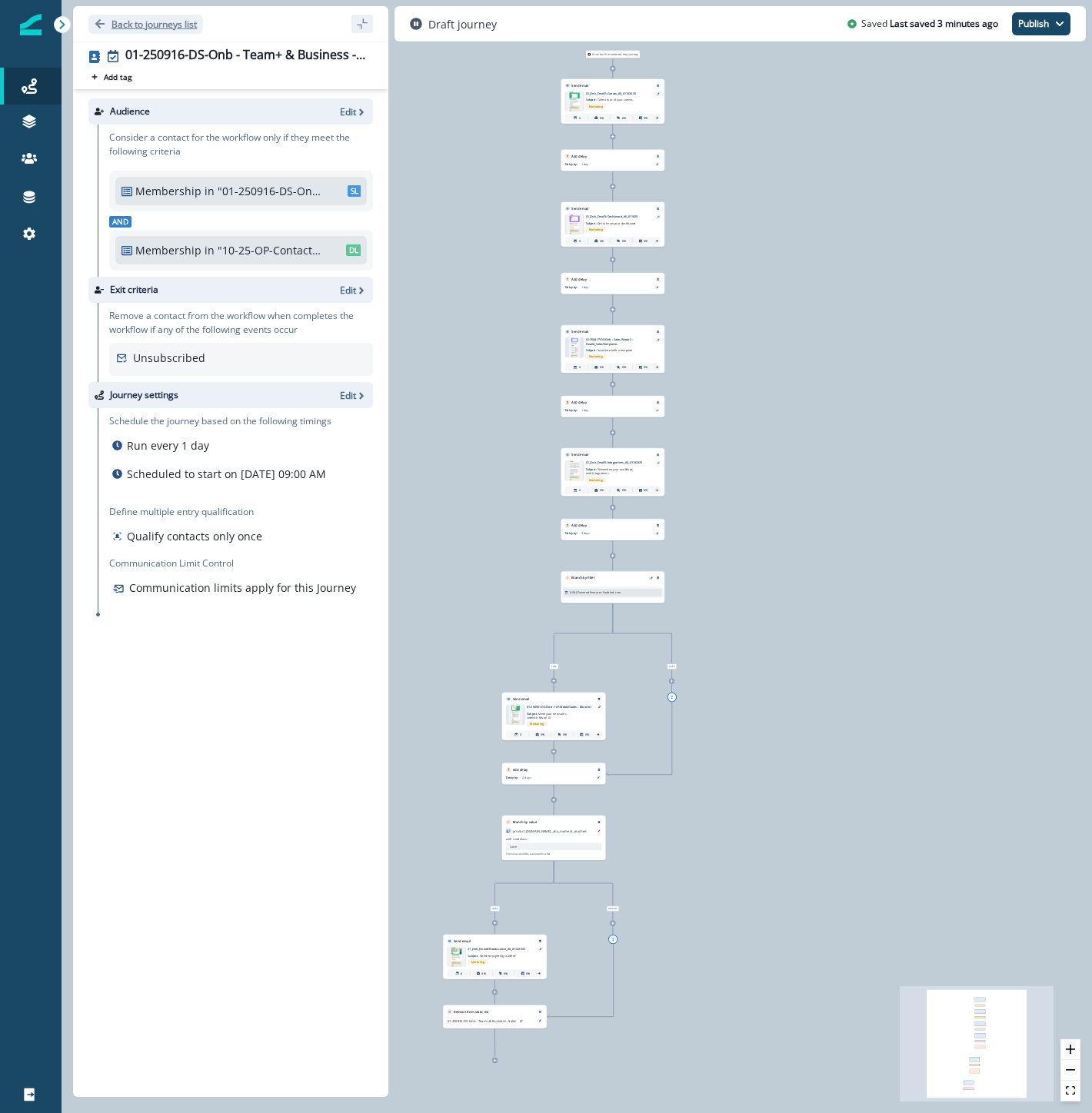
click at [164, 28] on p "Back to journeys list" at bounding box center [154, 25] width 85 height 13
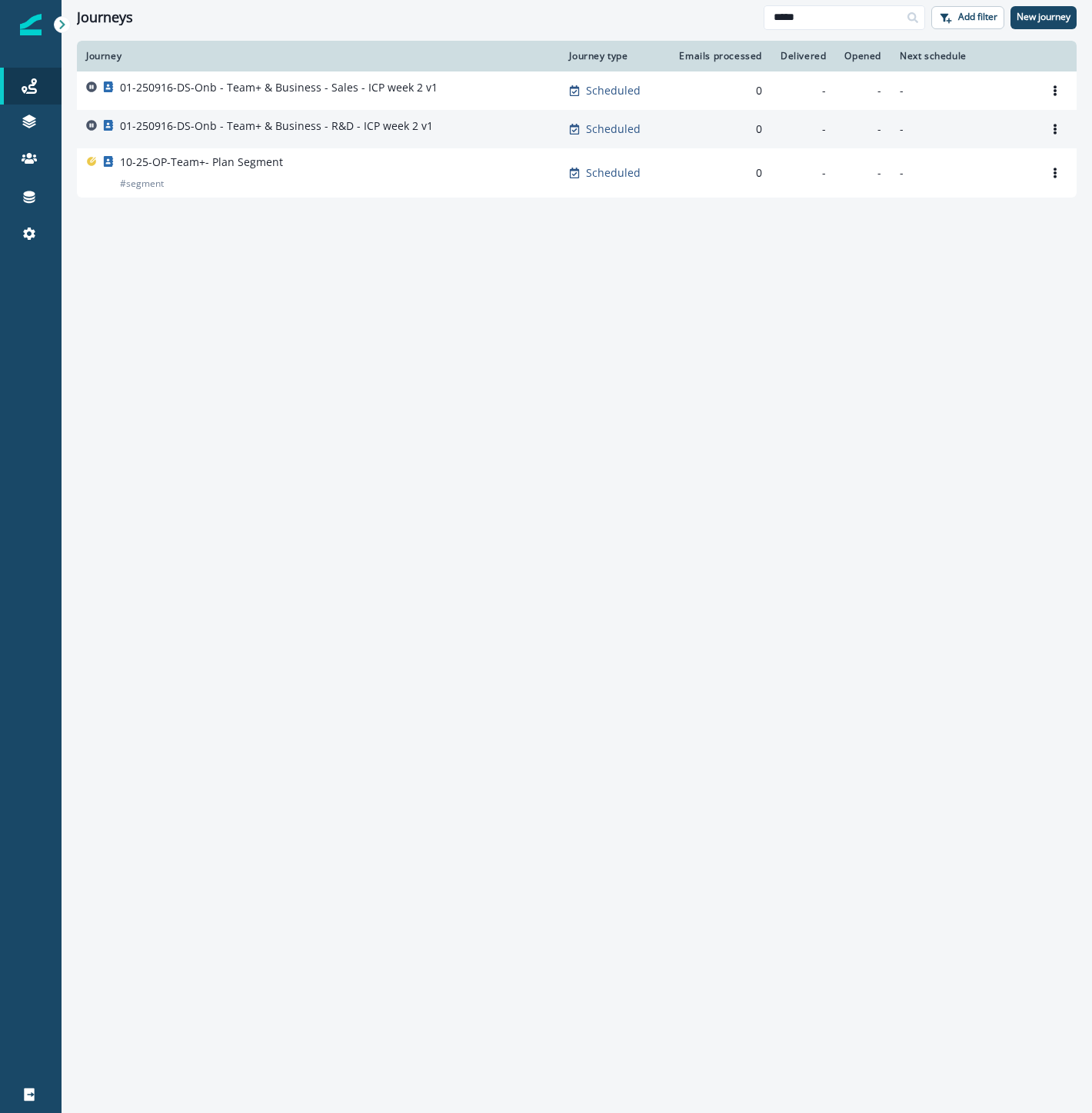
click at [438, 133] on div "01-250916-DS-Onb - Team+ & Business - R&D - ICP week 2 v1" at bounding box center [318, 129] width 465 height 21
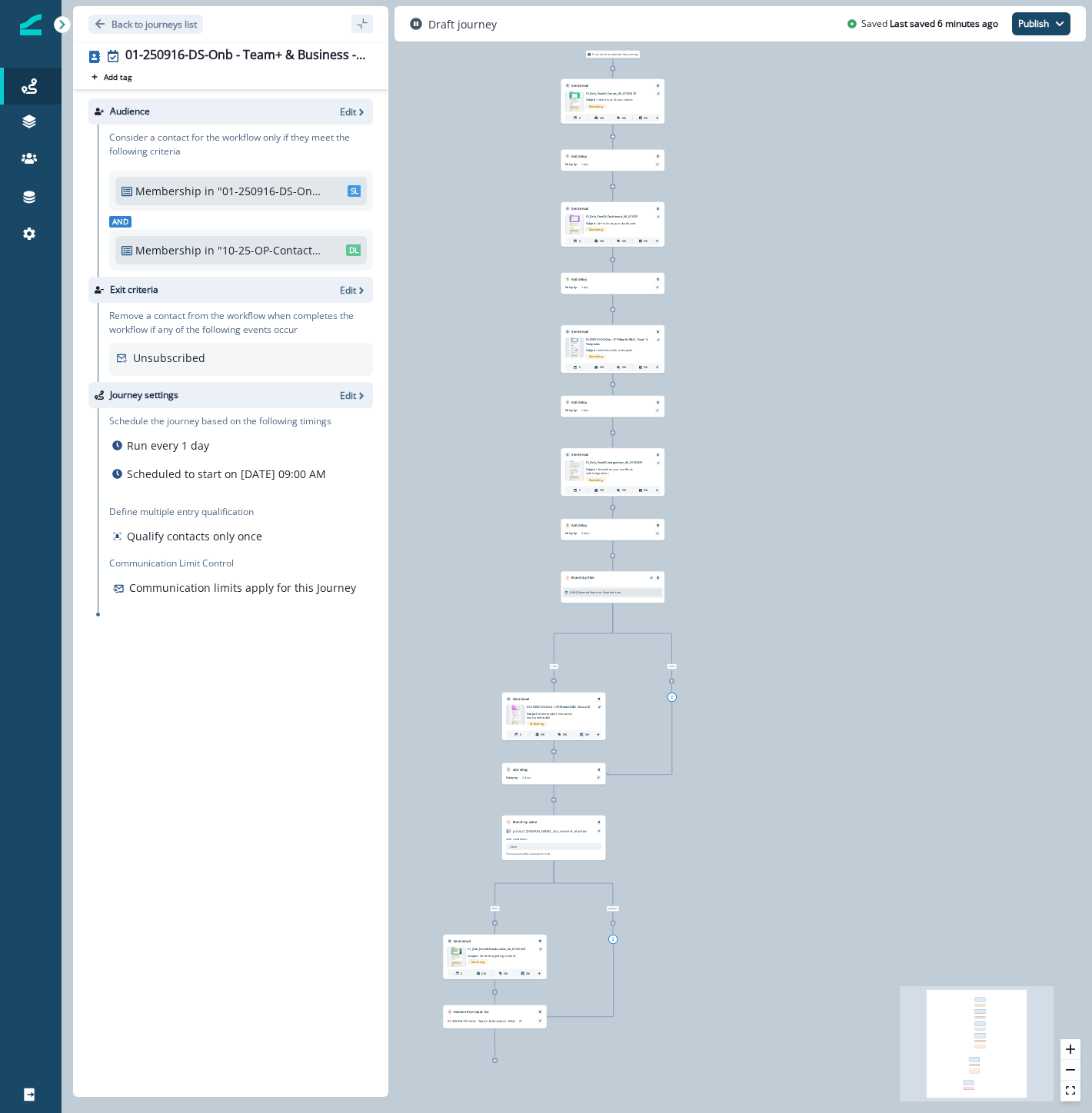
drag, startPoint x: 47, startPoint y: 471, endPoint x: 59, endPoint y: 443, distance: 30.5
click at [47, 471] on div at bounding box center [30, 673] width 61 height 806
click at [168, 28] on p "Back to journeys list" at bounding box center [154, 25] width 85 height 13
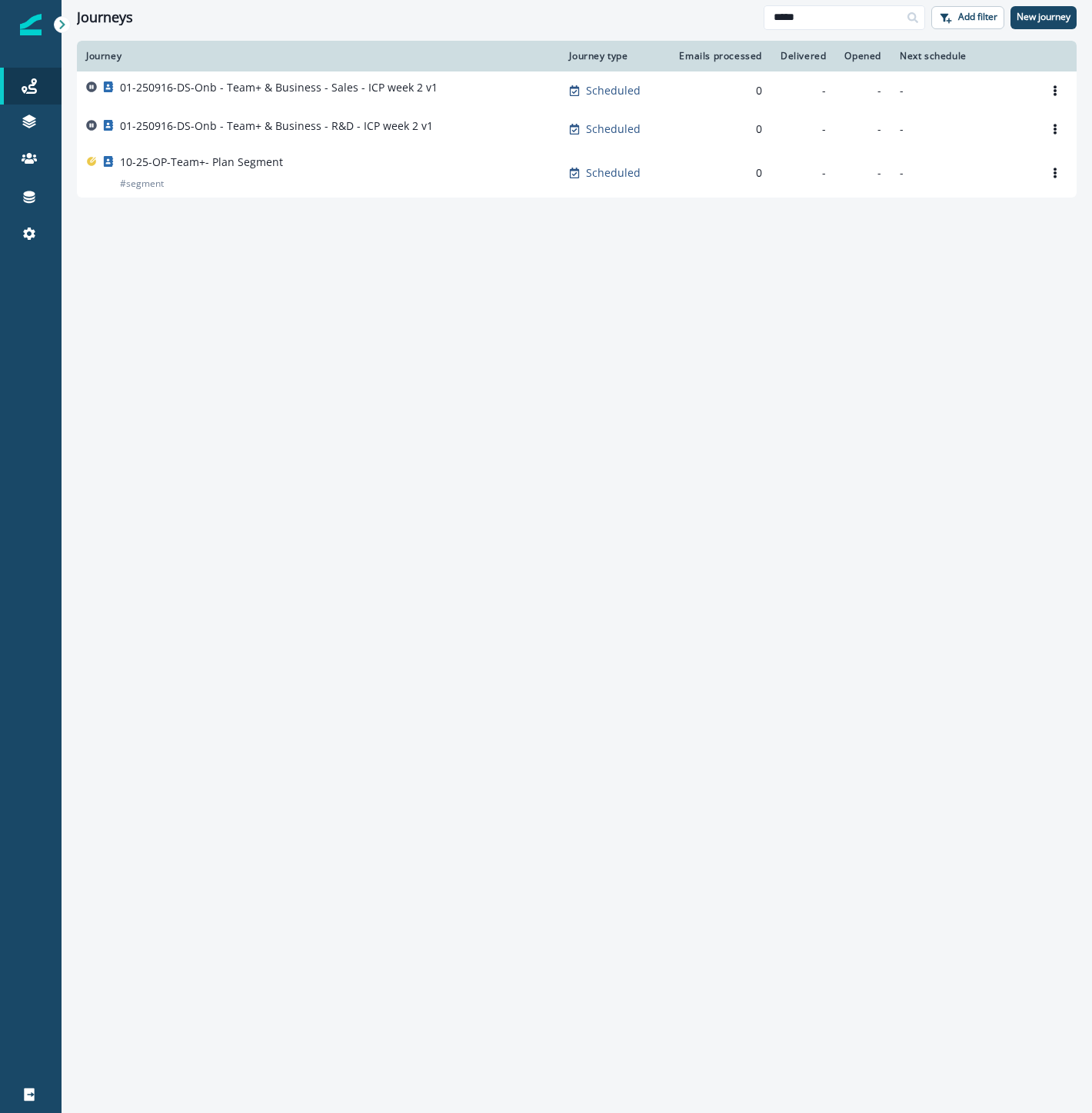
drag, startPoint x: 839, startPoint y: 18, endPoint x: 711, endPoint y: 19, distance: 128.0
click at [711, 19] on div "Journeys ***** Add filter New journey" at bounding box center [577, 17] width 1031 height 34
drag, startPoint x: 853, startPoint y: 19, endPoint x: 632, endPoint y: -10, distance: 222.9
click at [632, 0] on html "A newer version of Inflection.io is available. Refresh your page to load the la…" at bounding box center [546, 556] width 1092 height 1113
type input "*****"
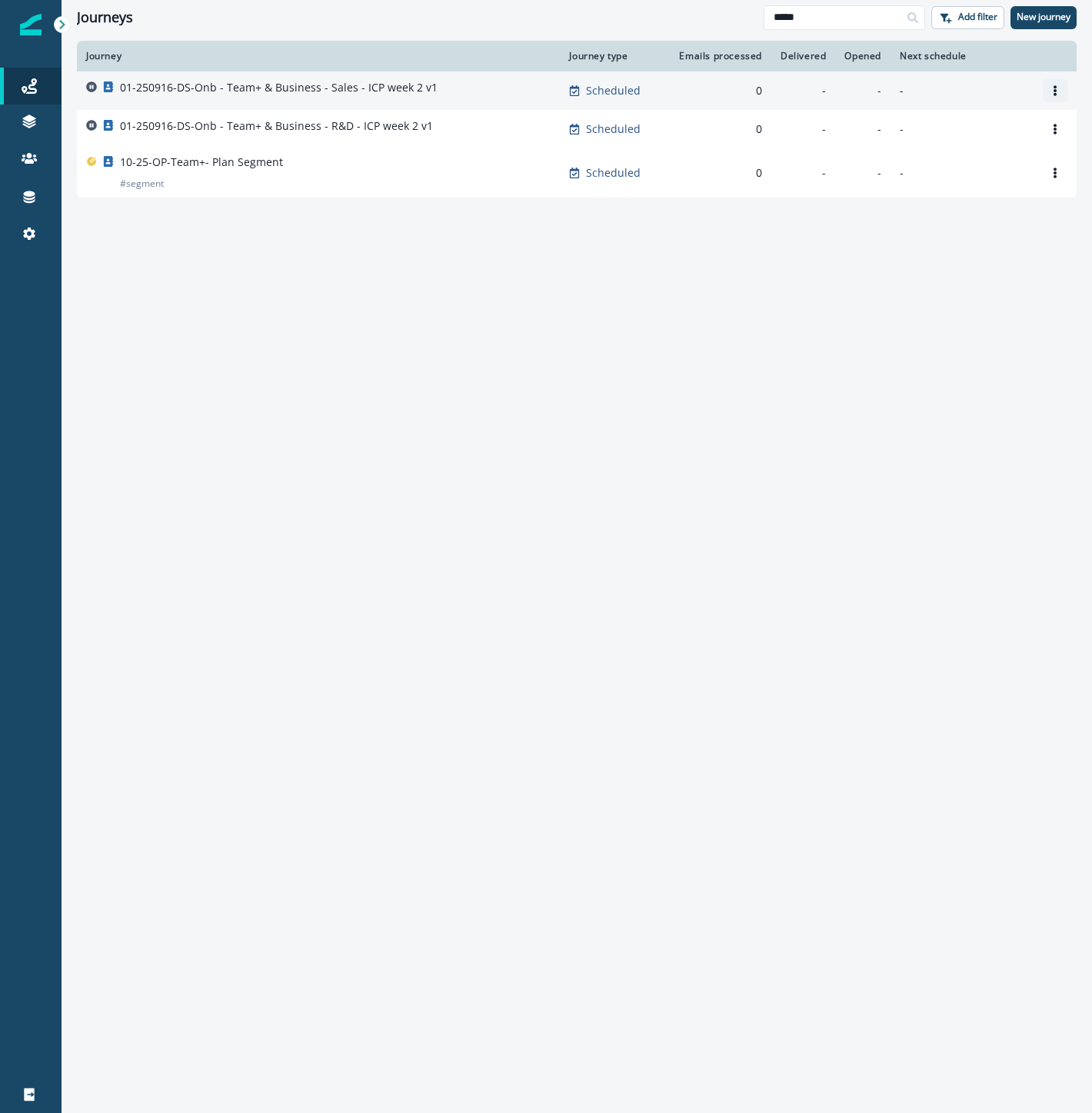
click at [1051, 88] on icon "Options" at bounding box center [1054, 90] width 11 height 11
click at [963, 124] on button "Clone" at bounding box center [981, 128] width 171 height 25
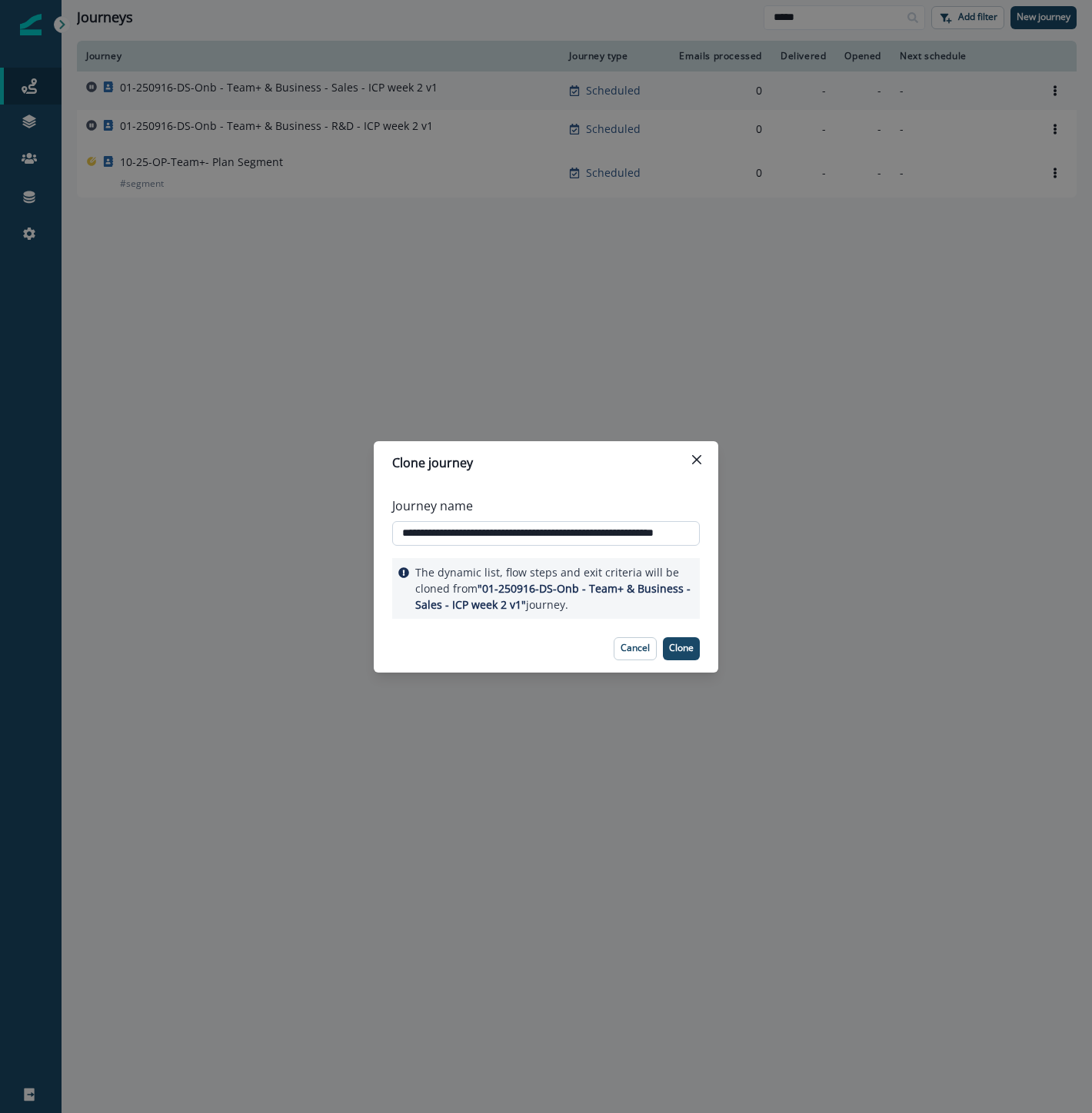
click at [521, 541] on input "**********" at bounding box center [546, 533] width 308 height 25
paste input "text"
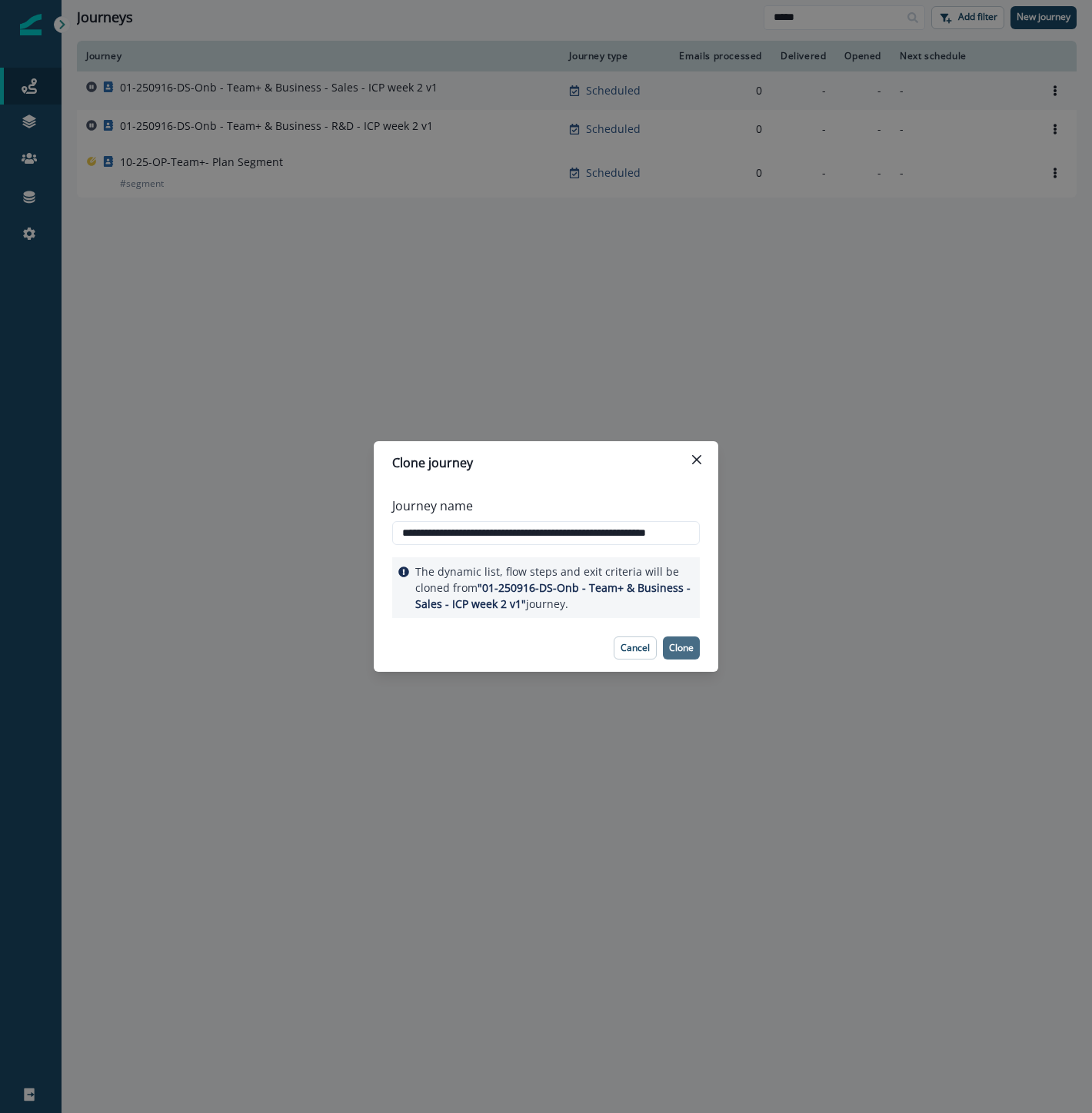
type input "**********"
click at [685, 651] on p "Clone" at bounding box center [681, 648] width 25 height 11
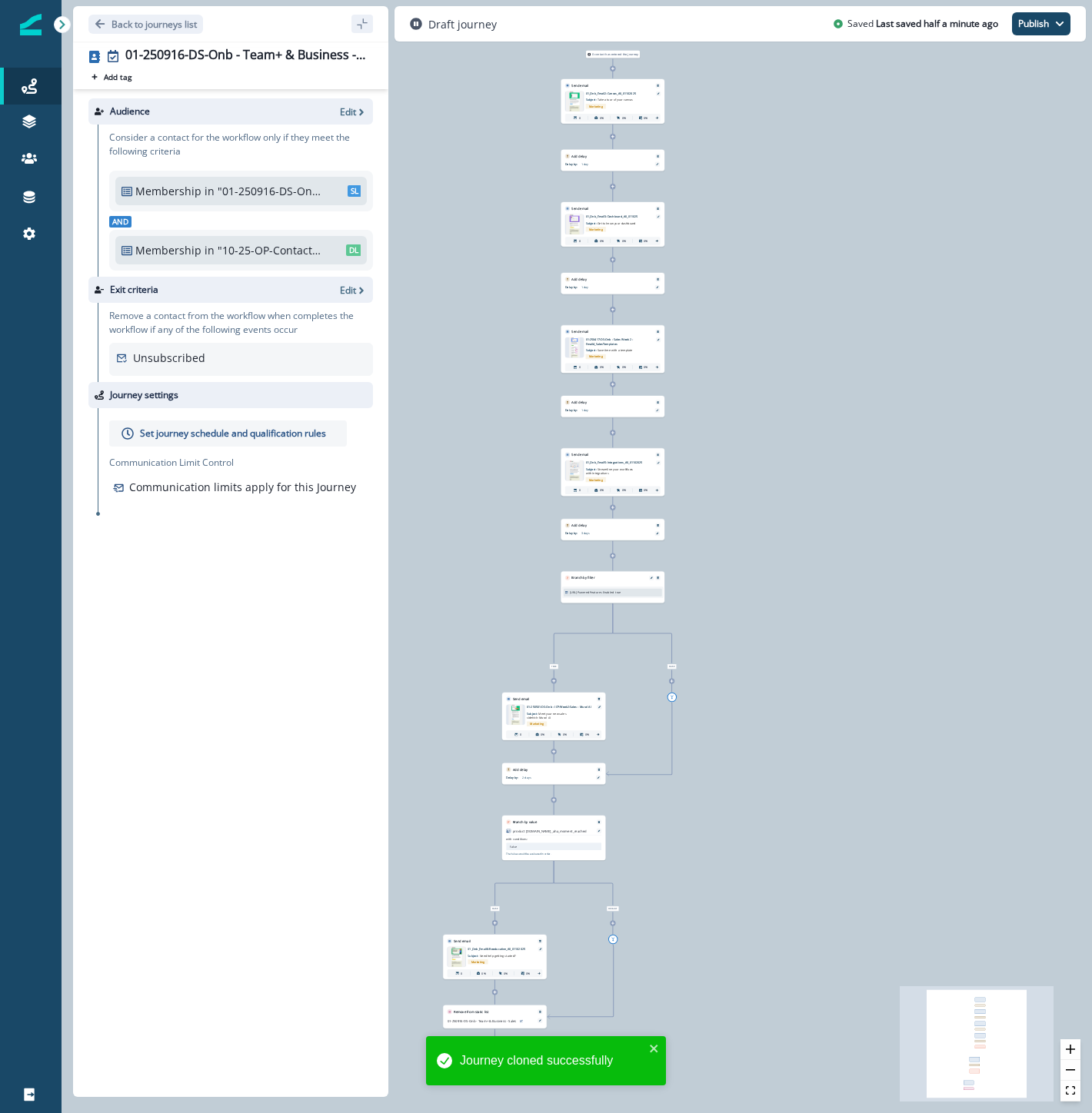
click at [138, 672] on div "Audience Edit Consider a contact for the workflow only if they meet the followi…" at bounding box center [230, 590] width 315 height 1002
click at [272, 783] on div "Audience Edit Consider a contact for the workflow only if they meet the followi…" at bounding box center [230, 590] width 315 height 1002
click at [288, 186] on p ""01-250916-DS-Onb - Team+ & Business - Sales"" at bounding box center [269, 191] width 103 height 16
click at [356, 110] on icon "button" at bounding box center [361, 112] width 11 height 11
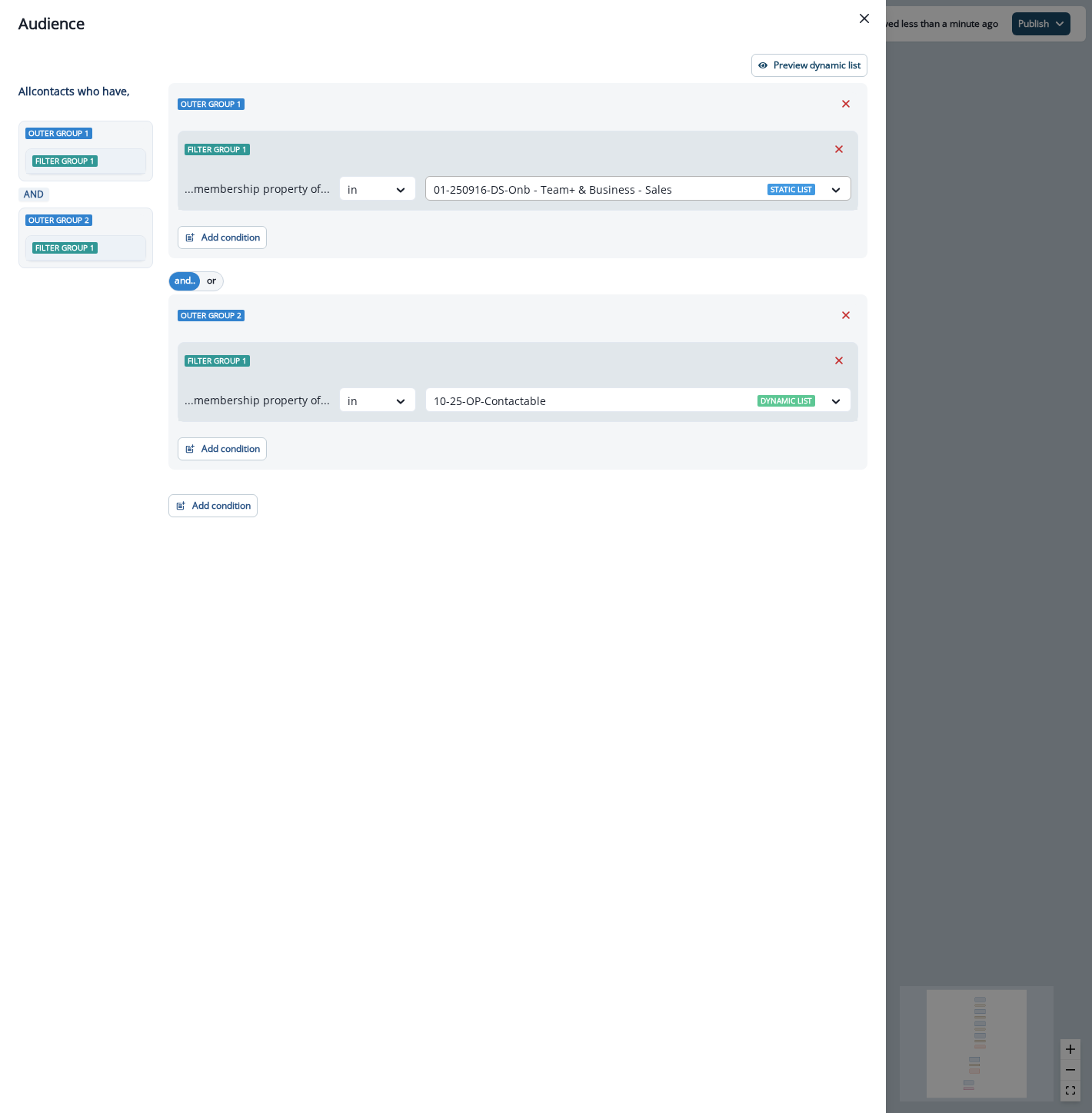
click at [686, 186] on div at bounding box center [624, 189] width 381 height 19
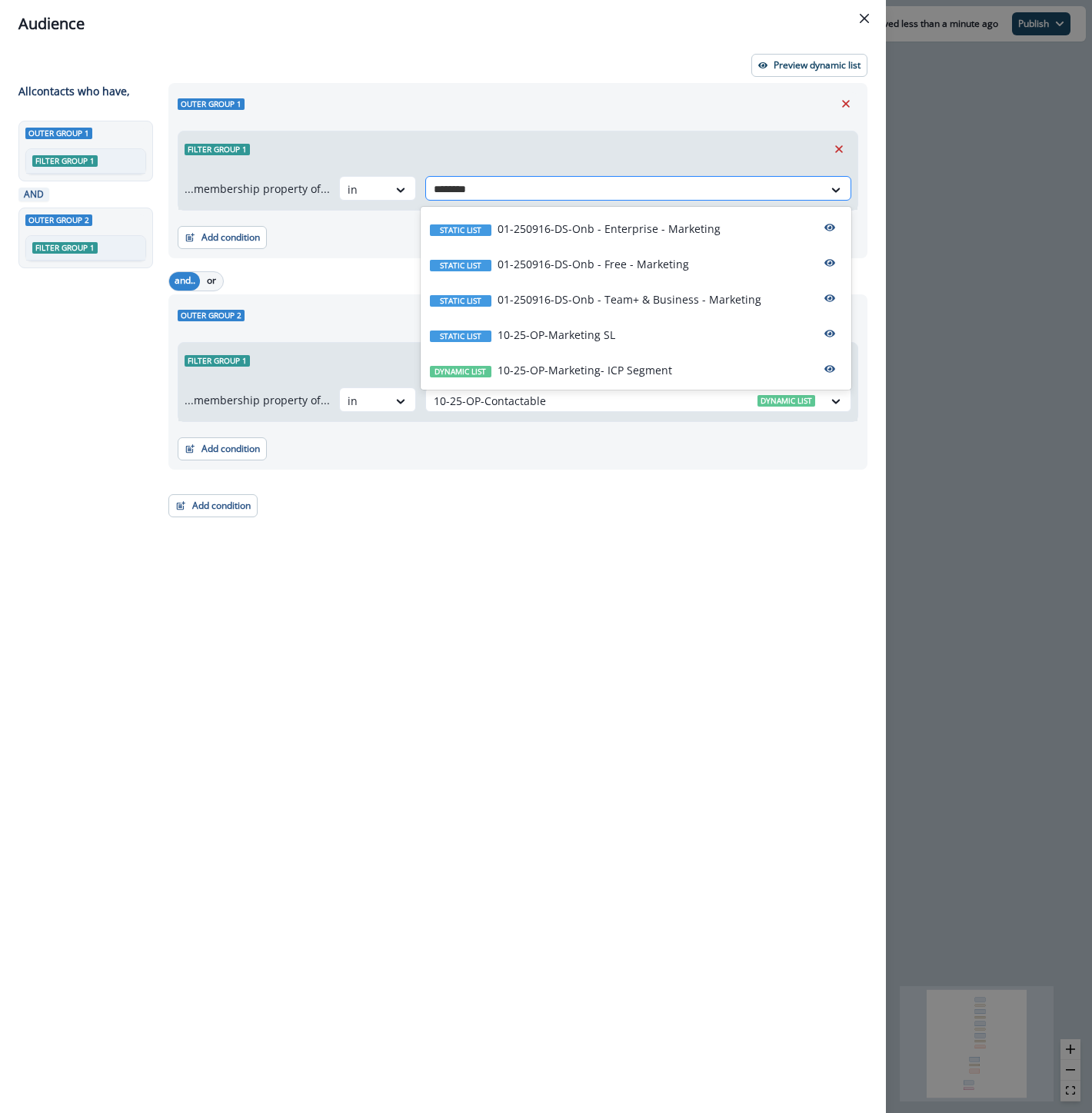
type input "*********"
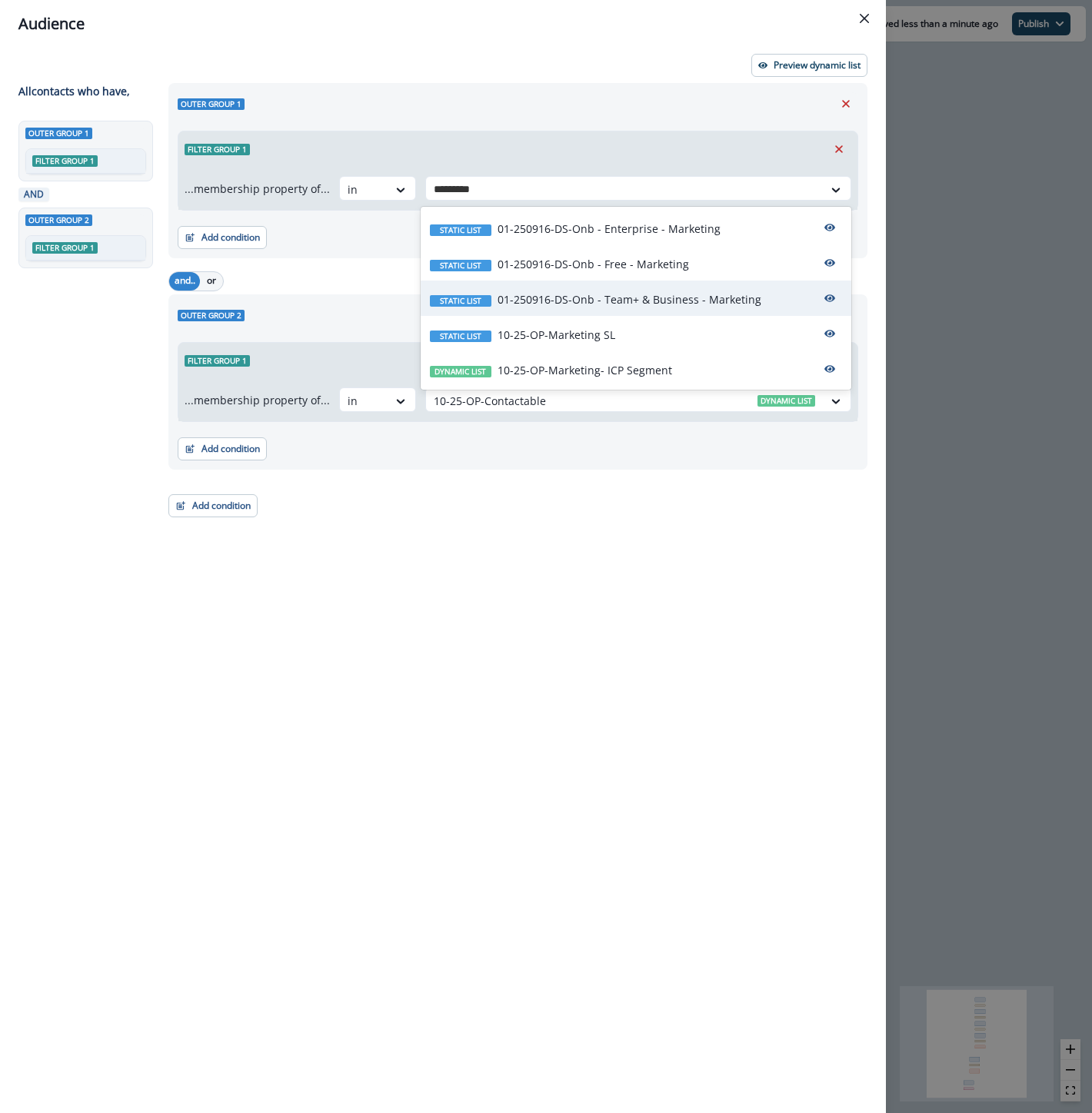
click at [661, 294] on p "01-250916-DS-Onb - Team+ & Business - Marketing" at bounding box center [629, 299] width 263 height 16
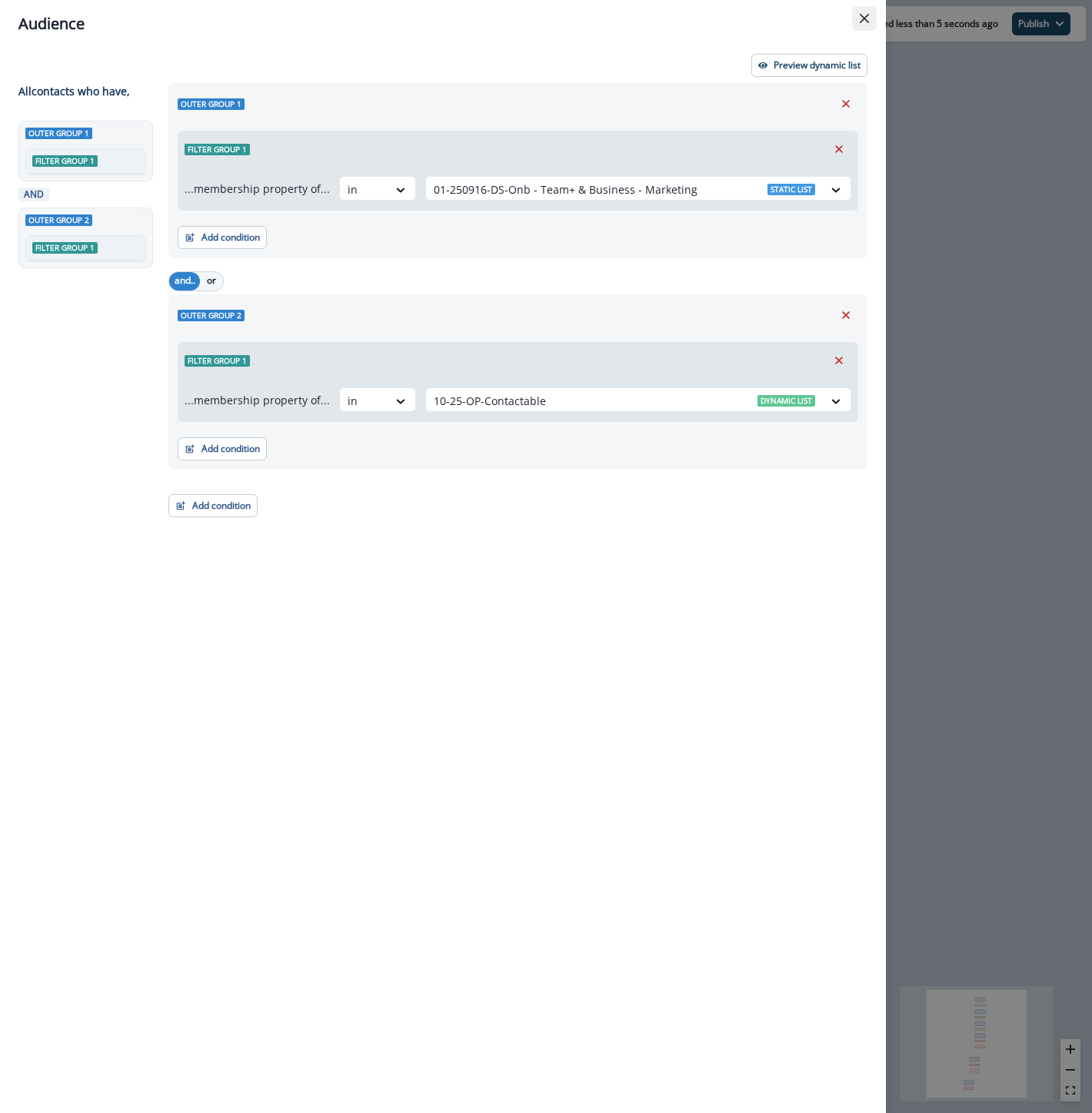
click at [861, 7] on button "Close" at bounding box center [865, 19] width 25 height 25
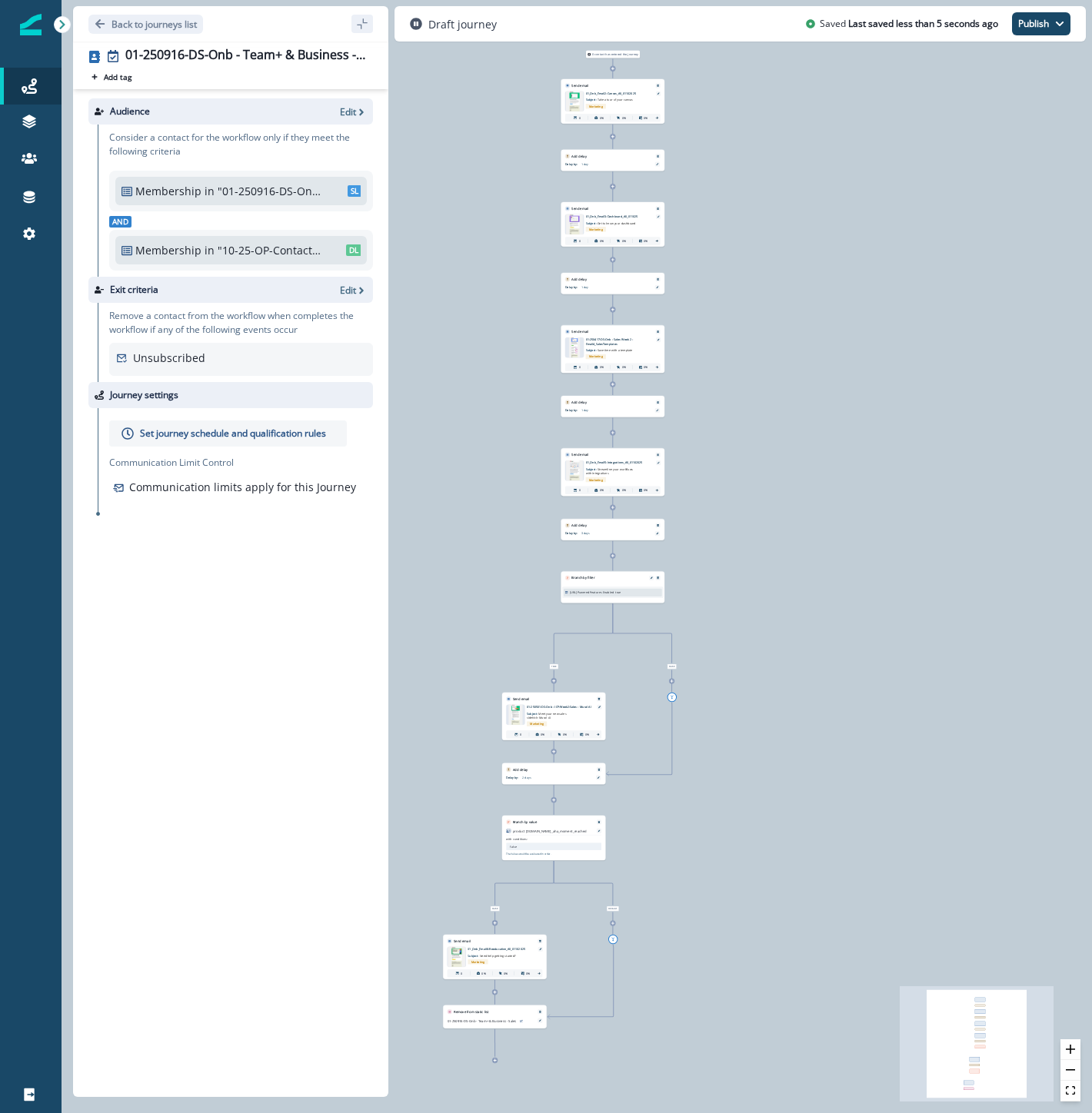
click at [289, 429] on p "Set journey schedule and qualification rules" at bounding box center [232, 433] width 186 height 14
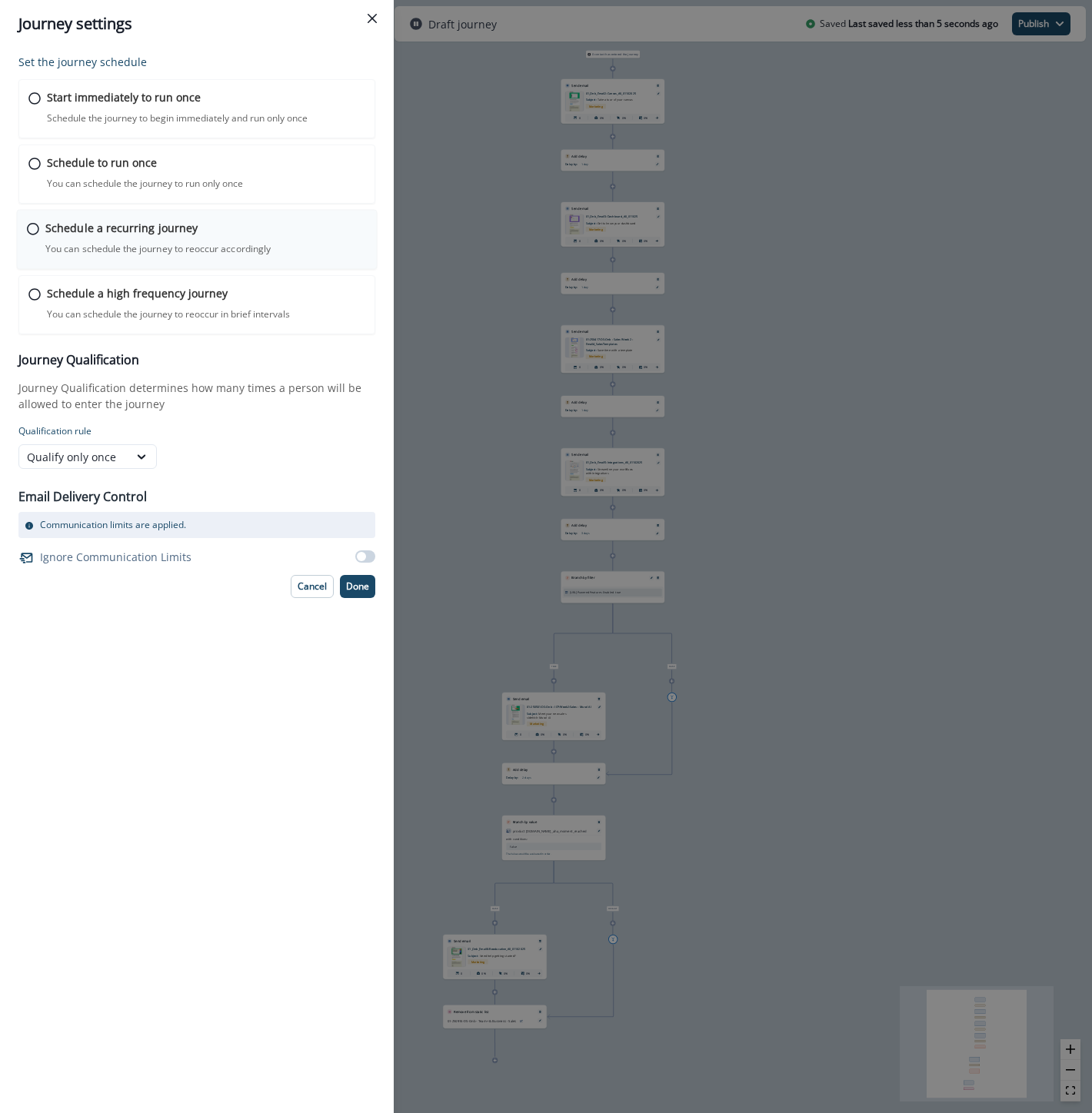
click at [128, 226] on p "Schedule a recurring journey" at bounding box center [121, 228] width 152 height 16
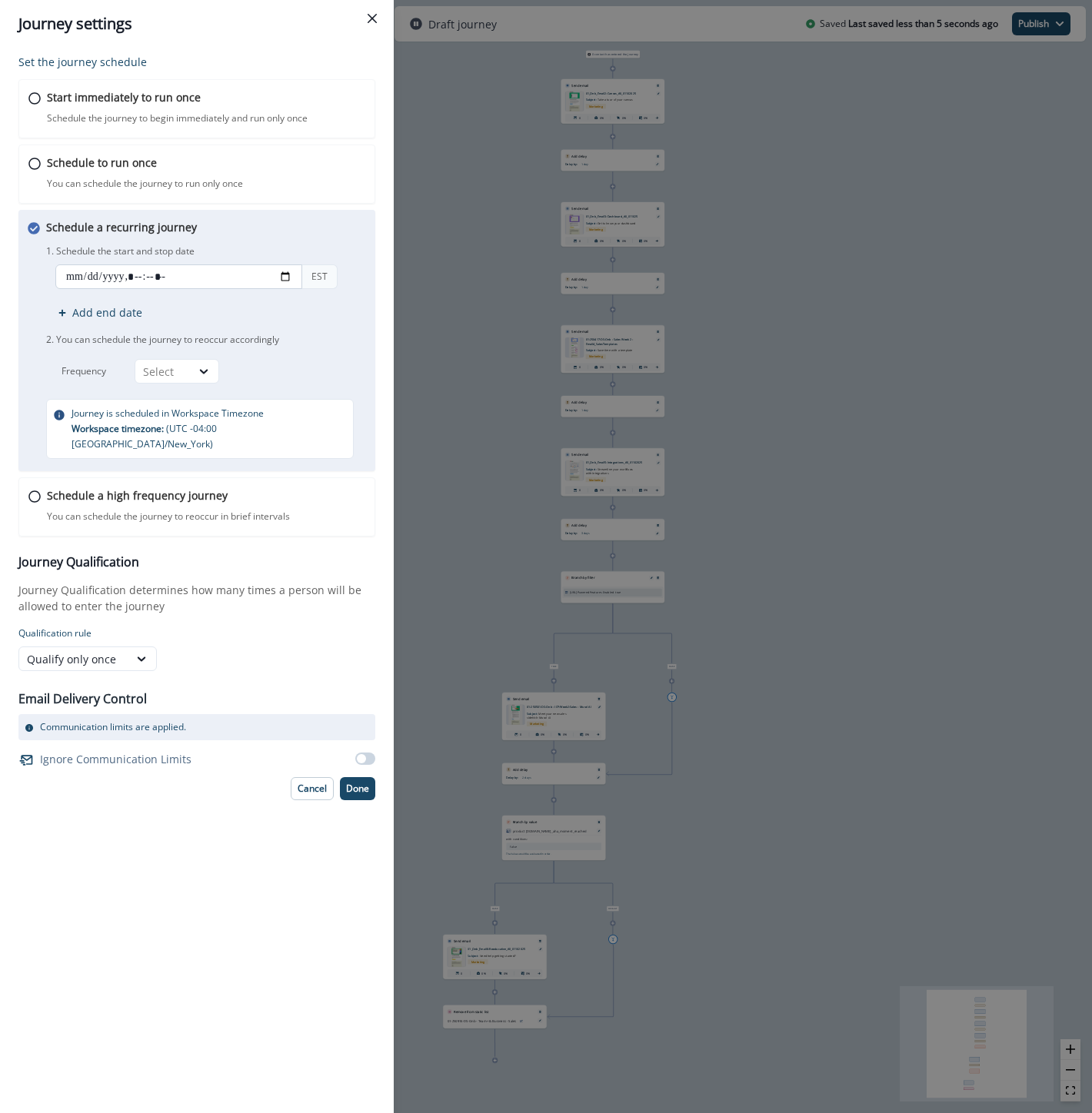
click at [288, 276] on input "datetime-local" at bounding box center [179, 276] width 247 height 25
click at [355, 252] on p "1. Schedule the start and stop date" at bounding box center [207, 251] width 323 height 14
type input "**********"
click at [200, 362] on div at bounding box center [204, 371] width 28 height 23
click at [181, 409] on div "Day" at bounding box center [176, 406] width 84 height 29
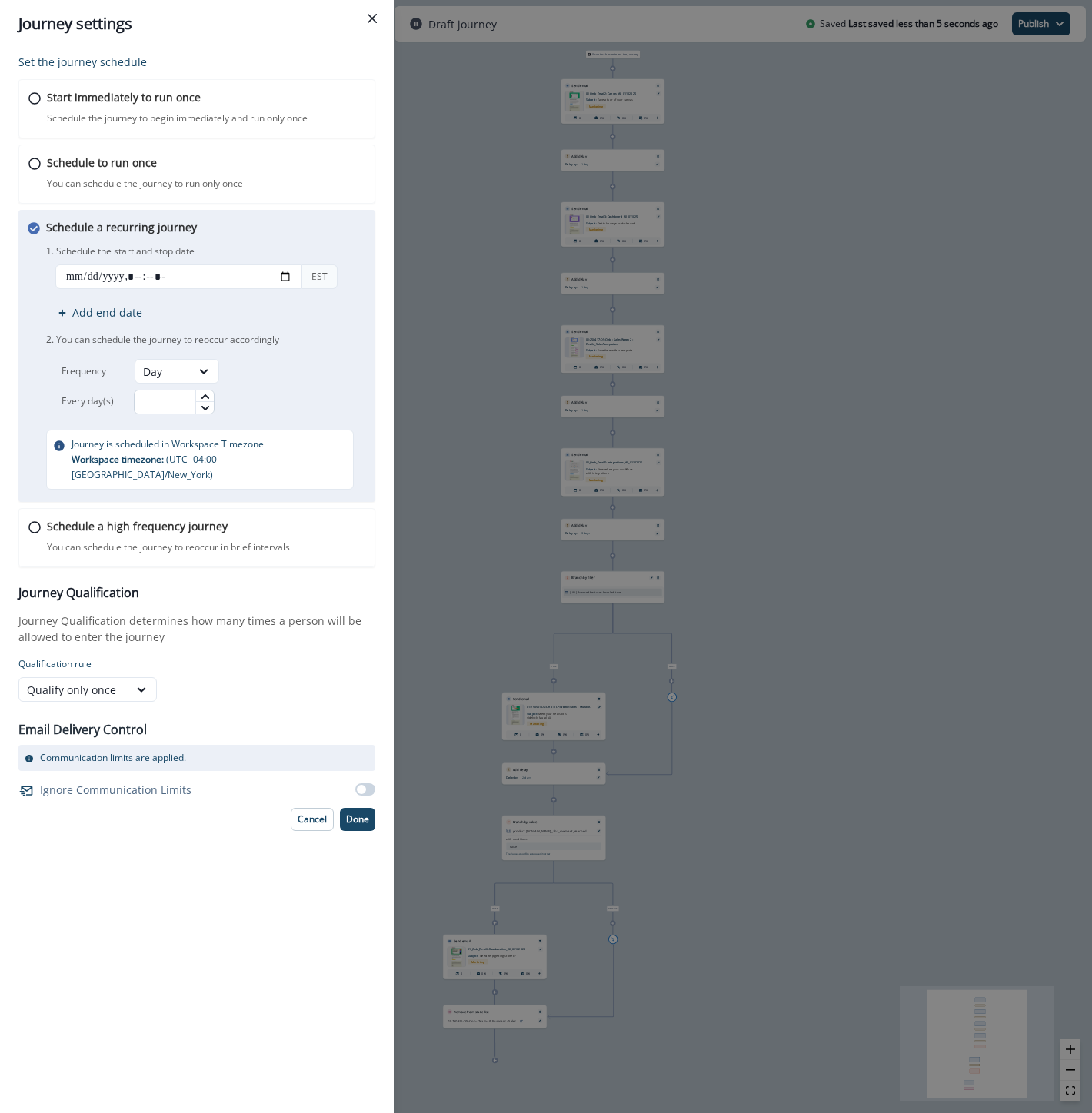
click at [181, 395] on input "text" at bounding box center [174, 402] width 81 height 25
type input "*"
click at [353, 814] on p "Done" at bounding box center [357, 819] width 23 height 11
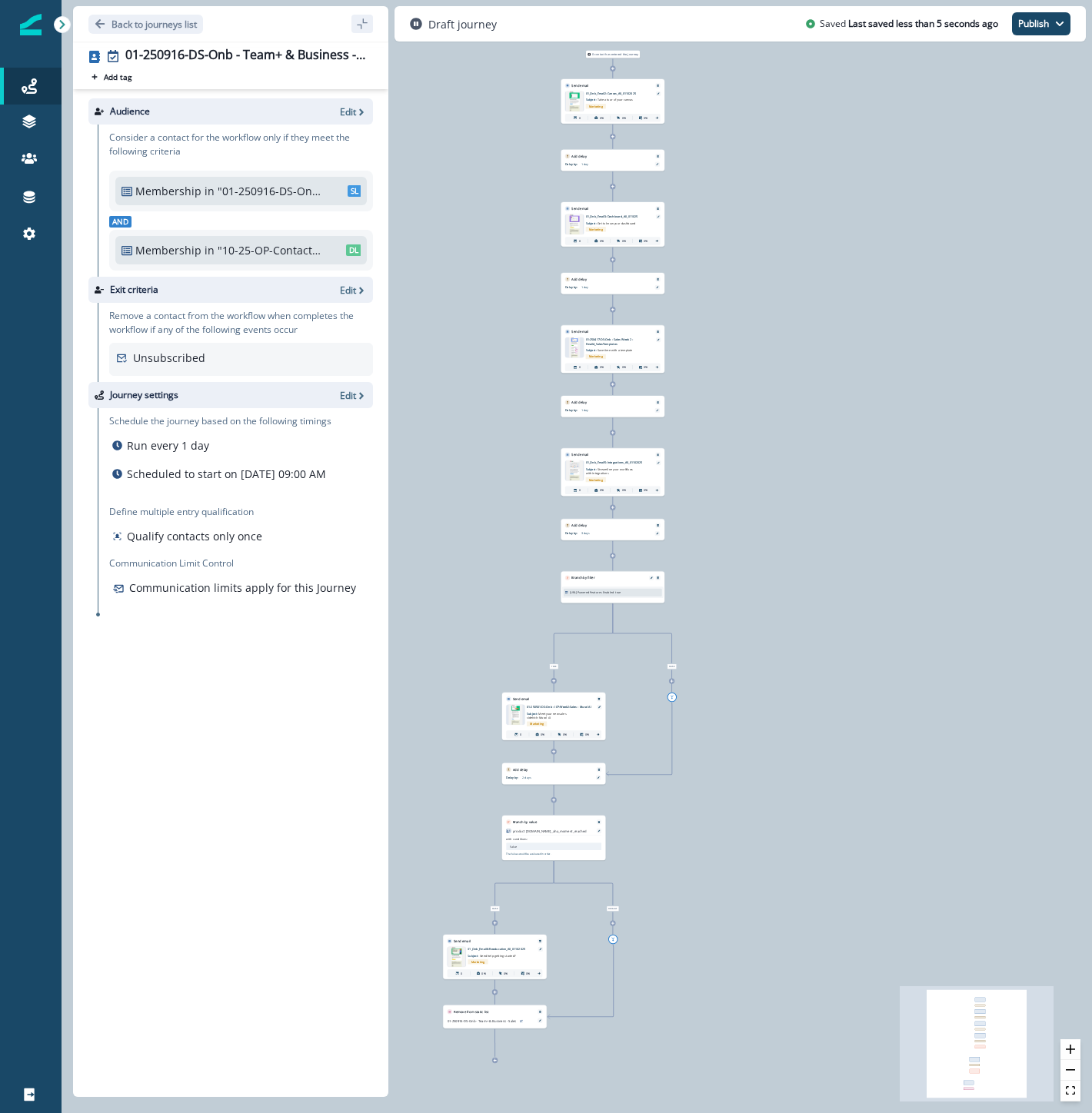
click at [612, 308] on icon at bounding box center [613, 310] width 3 height 3
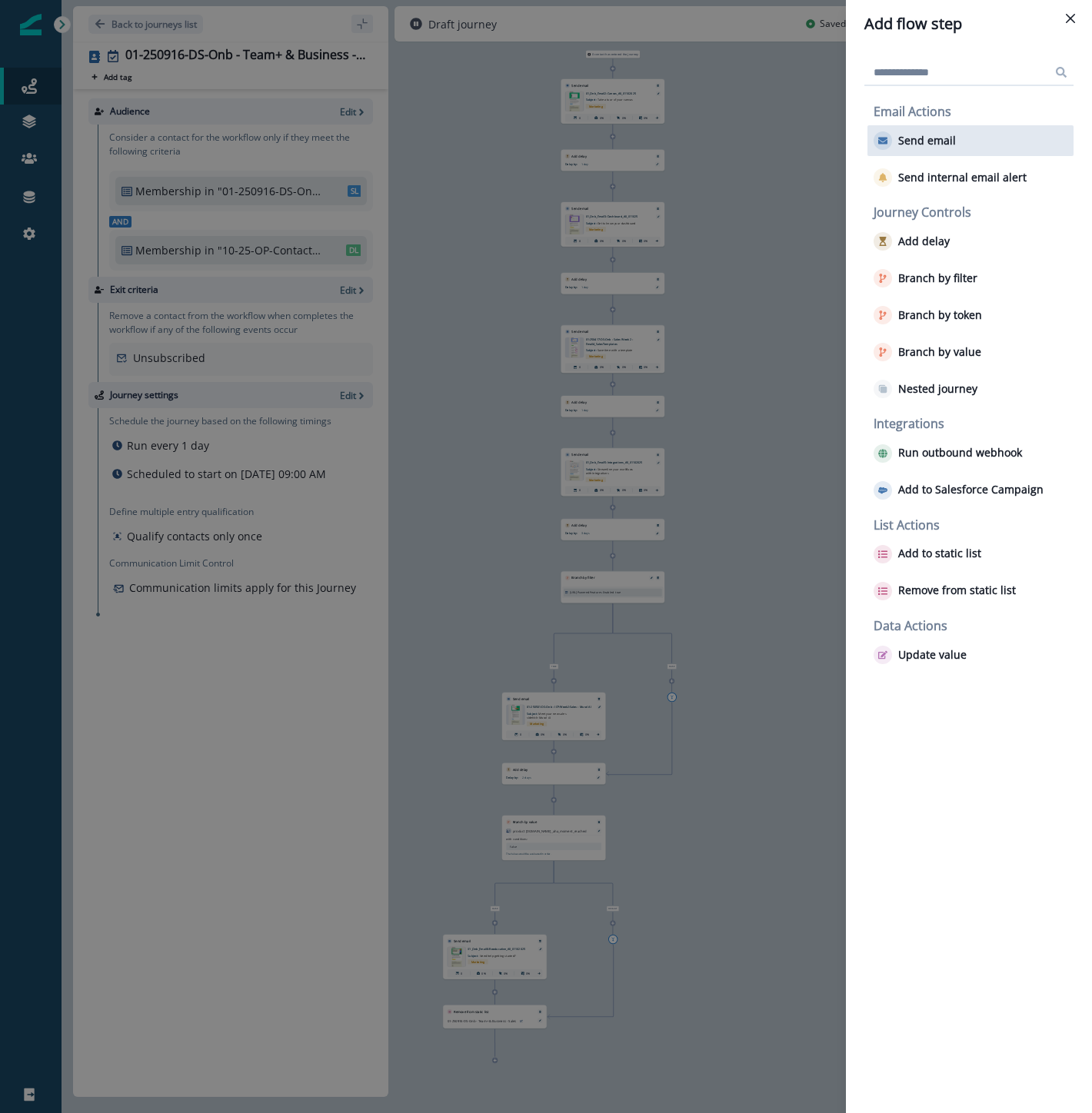
click at [927, 155] on div "Send email" at bounding box center [970, 141] width 206 height 31
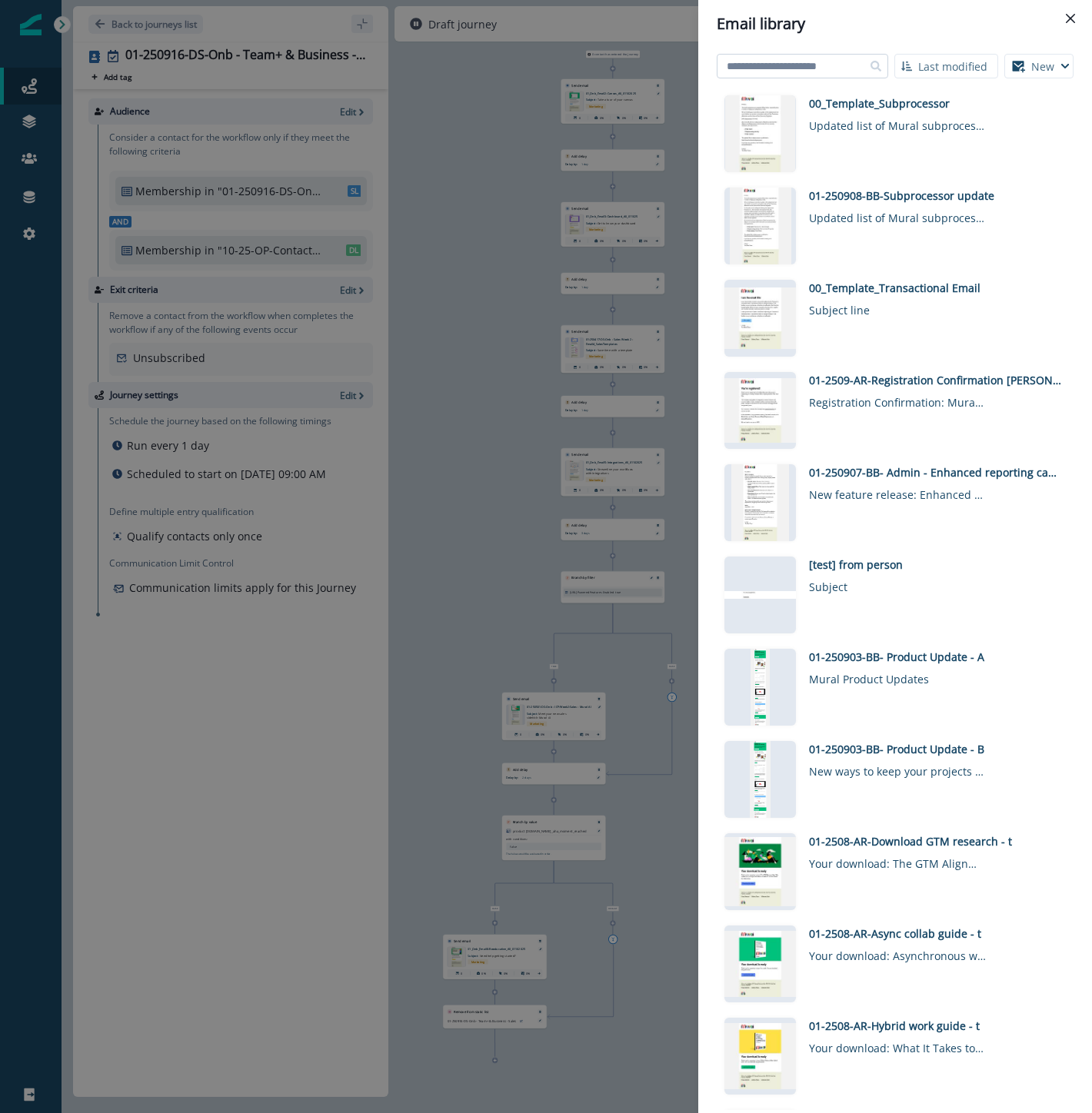
click at [847, 70] on input at bounding box center [802, 66] width 172 height 25
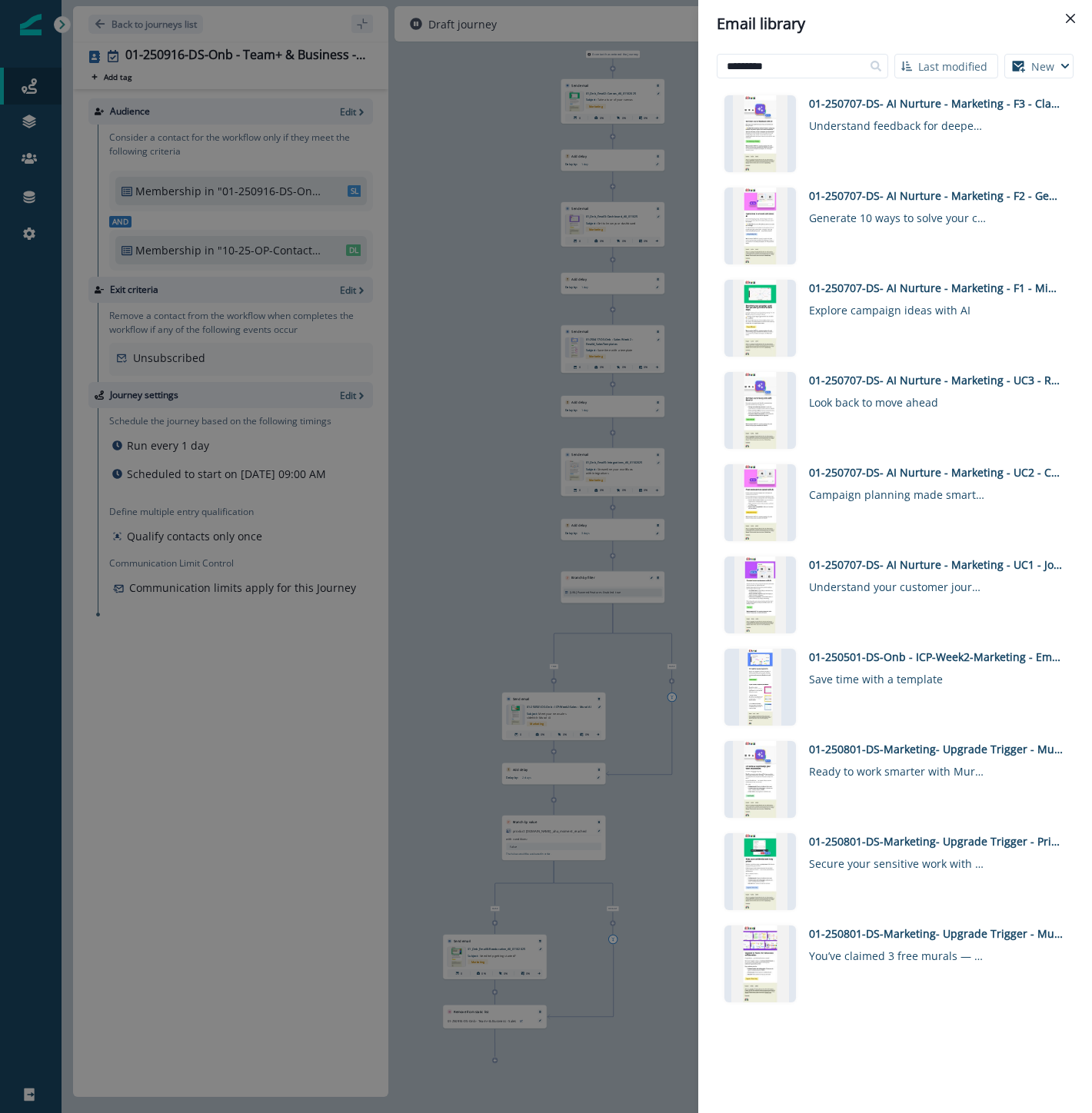
drag, startPoint x: 792, startPoint y: 61, endPoint x: 651, endPoint y: 44, distance: 142.0
click at [658, 45] on div "Email library ********* Last modified Name (A-Z) Last modified Last created New…" at bounding box center [546, 556] width 1092 height 1113
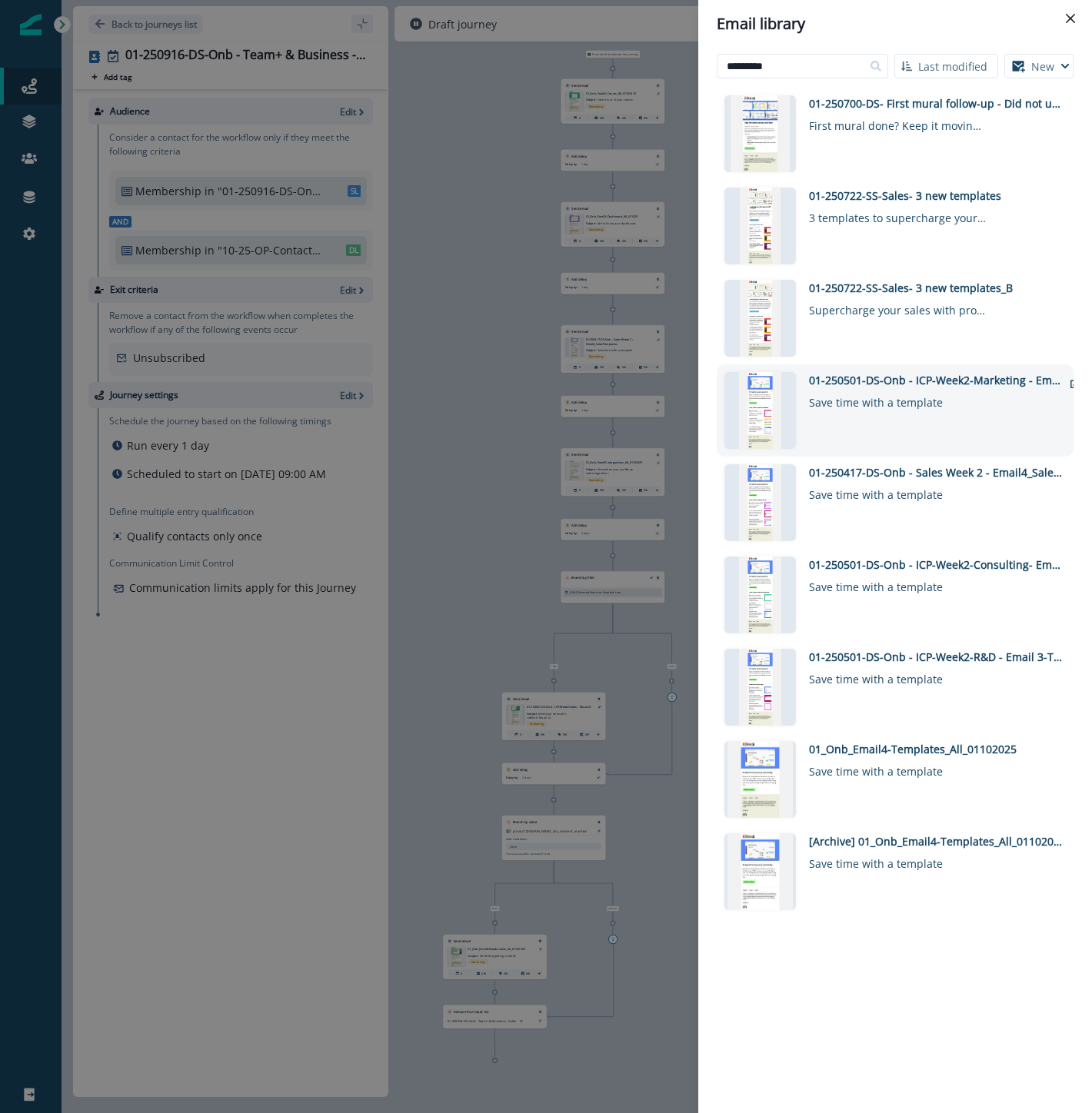
type input "*********"
click at [947, 381] on div "01-250501-DS-Onb - ICP-Week2-Marketing - Email 4-Templates" at bounding box center [936, 380] width 254 height 16
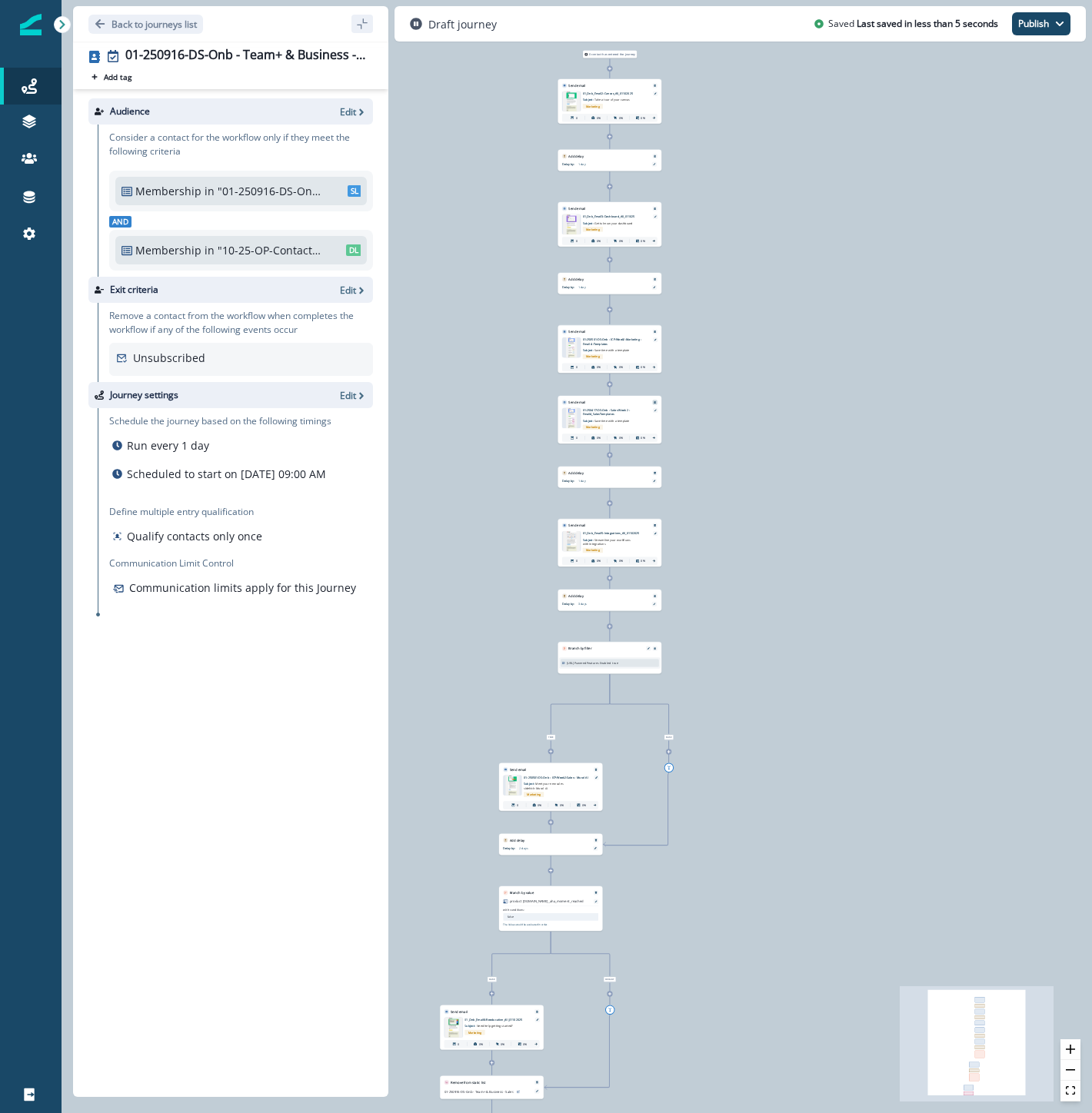
click at [654, 403] on icon "Remove" at bounding box center [655, 403] width 3 height 3
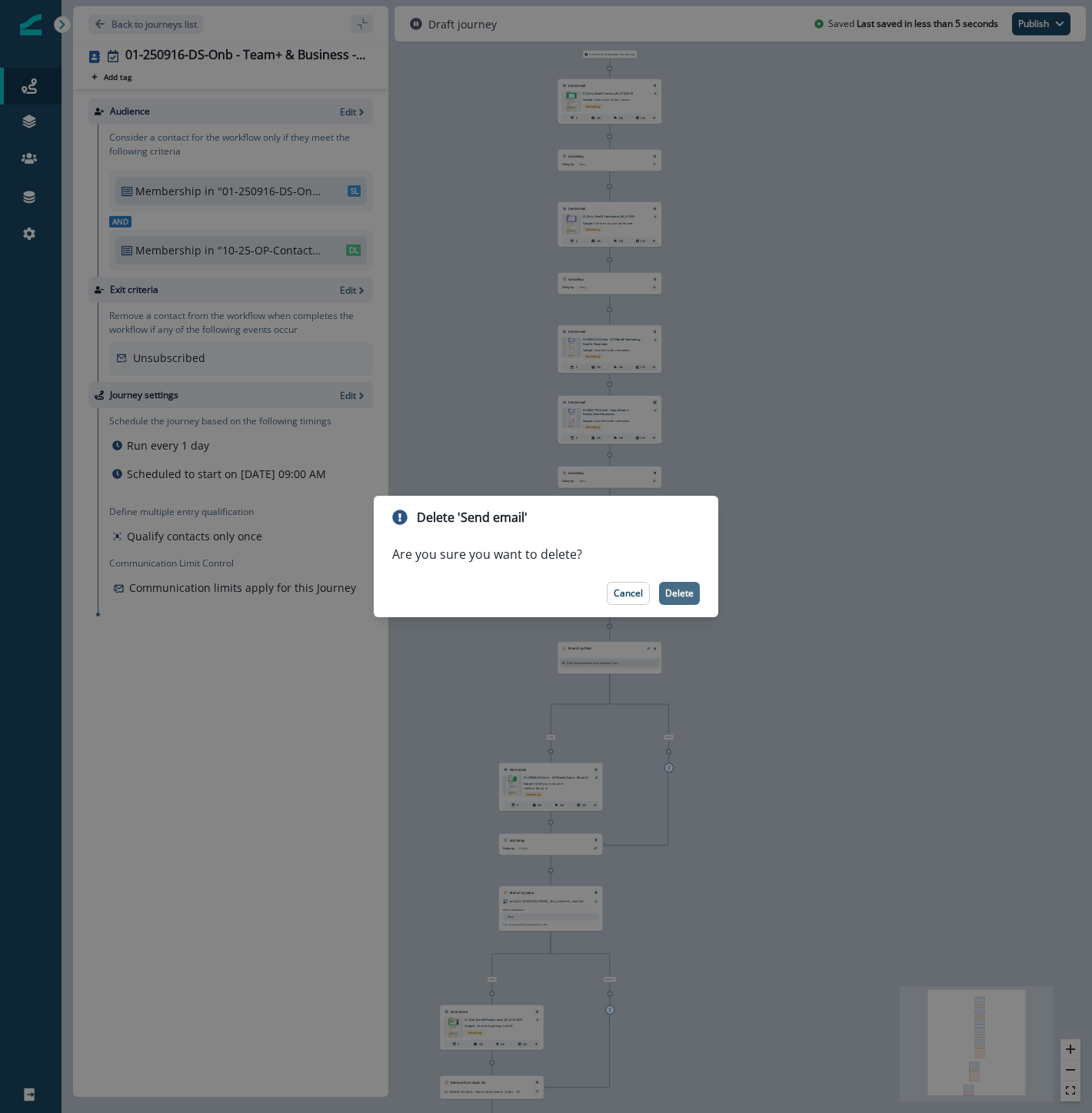
click at [671, 588] on p "Delete" at bounding box center [679, 593] width 29 height 11
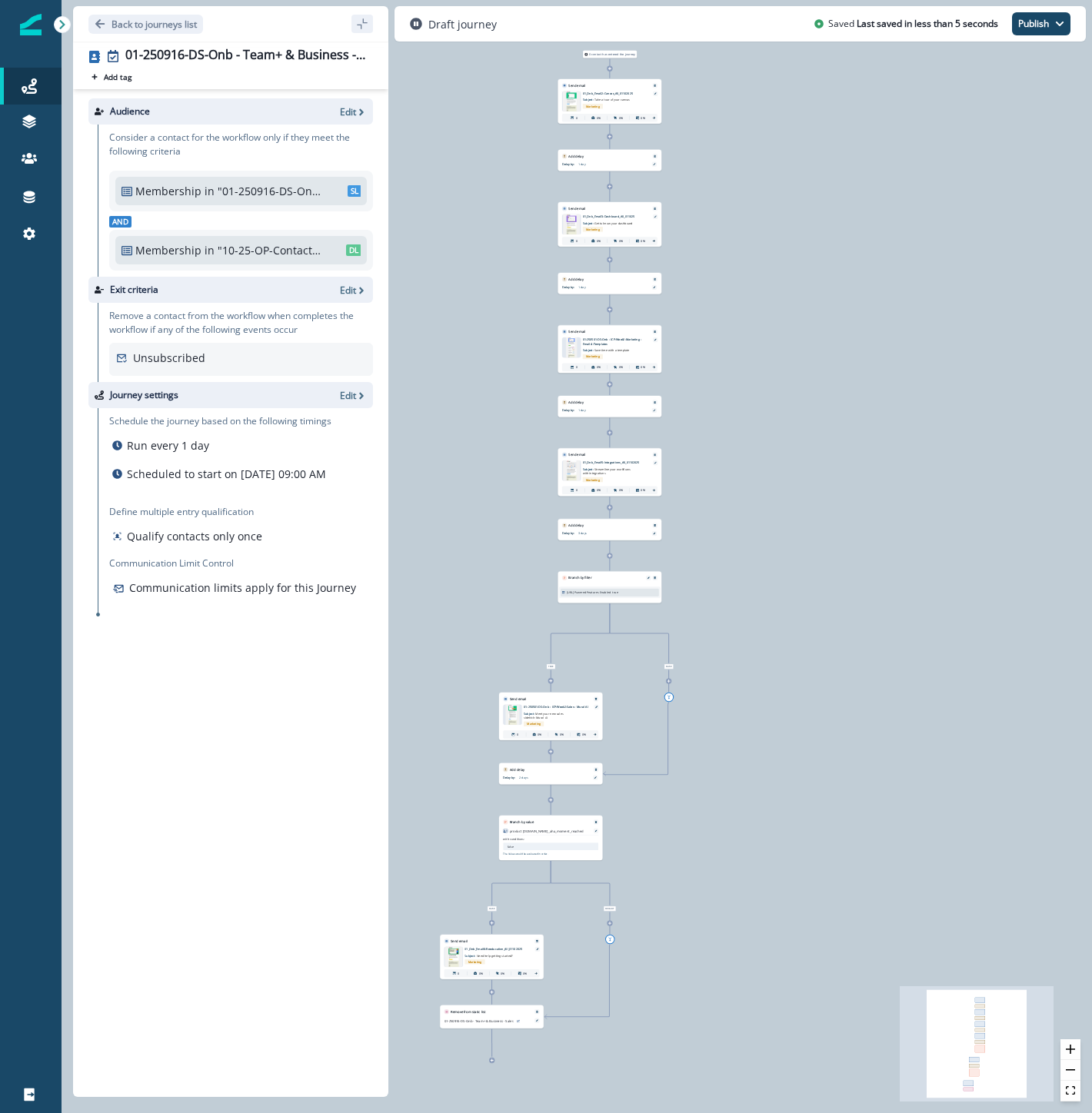
click at [550, 684] on icon "Edge from node-edge-label5ce066fd-8ace-4711-b69f-cc47f1f89e6c to fe26ca99-33e5-…" at bounding box center [550, 681] width 0 height 21
click at [549, 679] on icon at bounding box center [550, 680] width 4 height 4
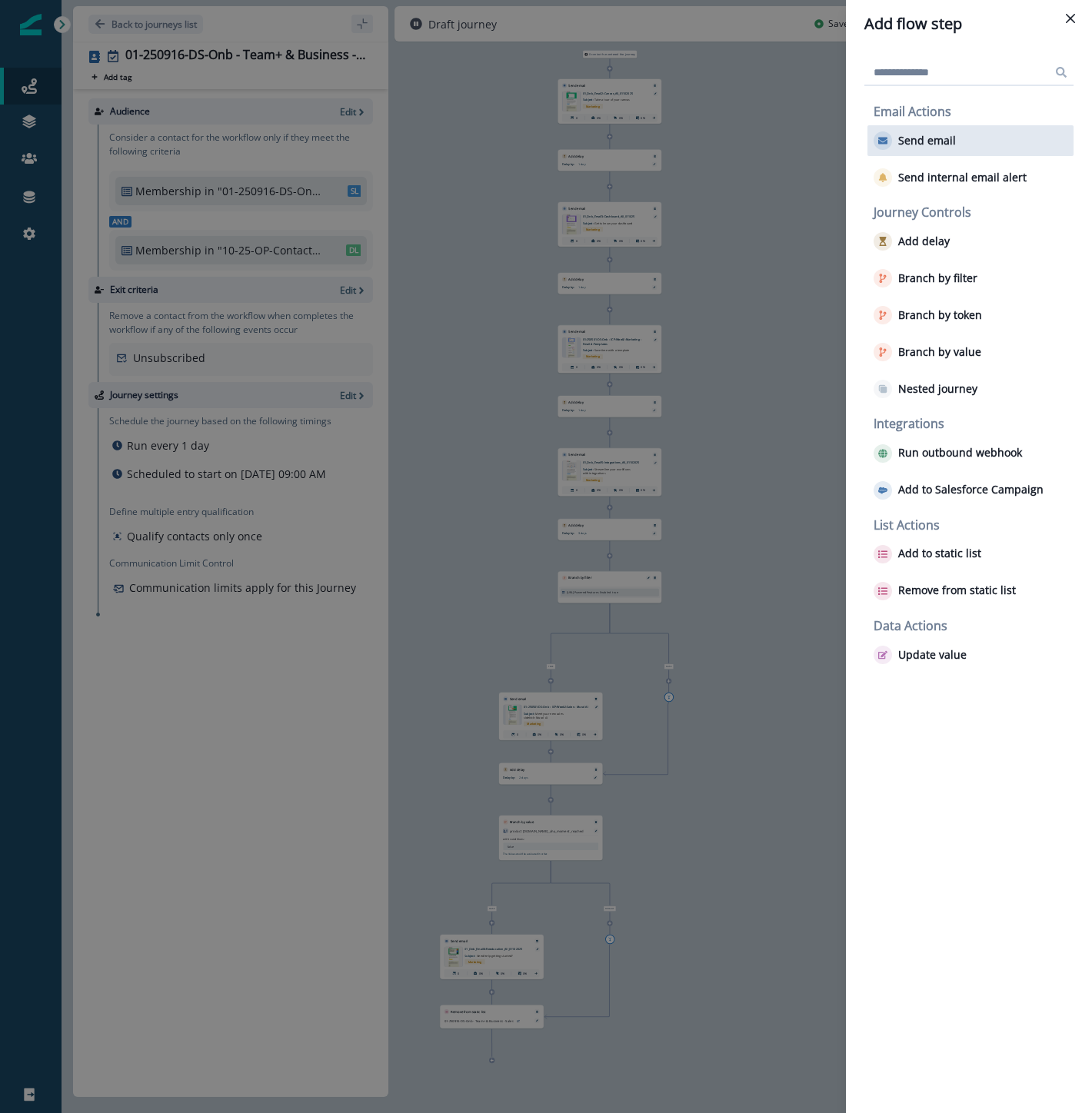
click at [907, 150] on div "Send email" at bounding box center [970, 141] width 206 height 31
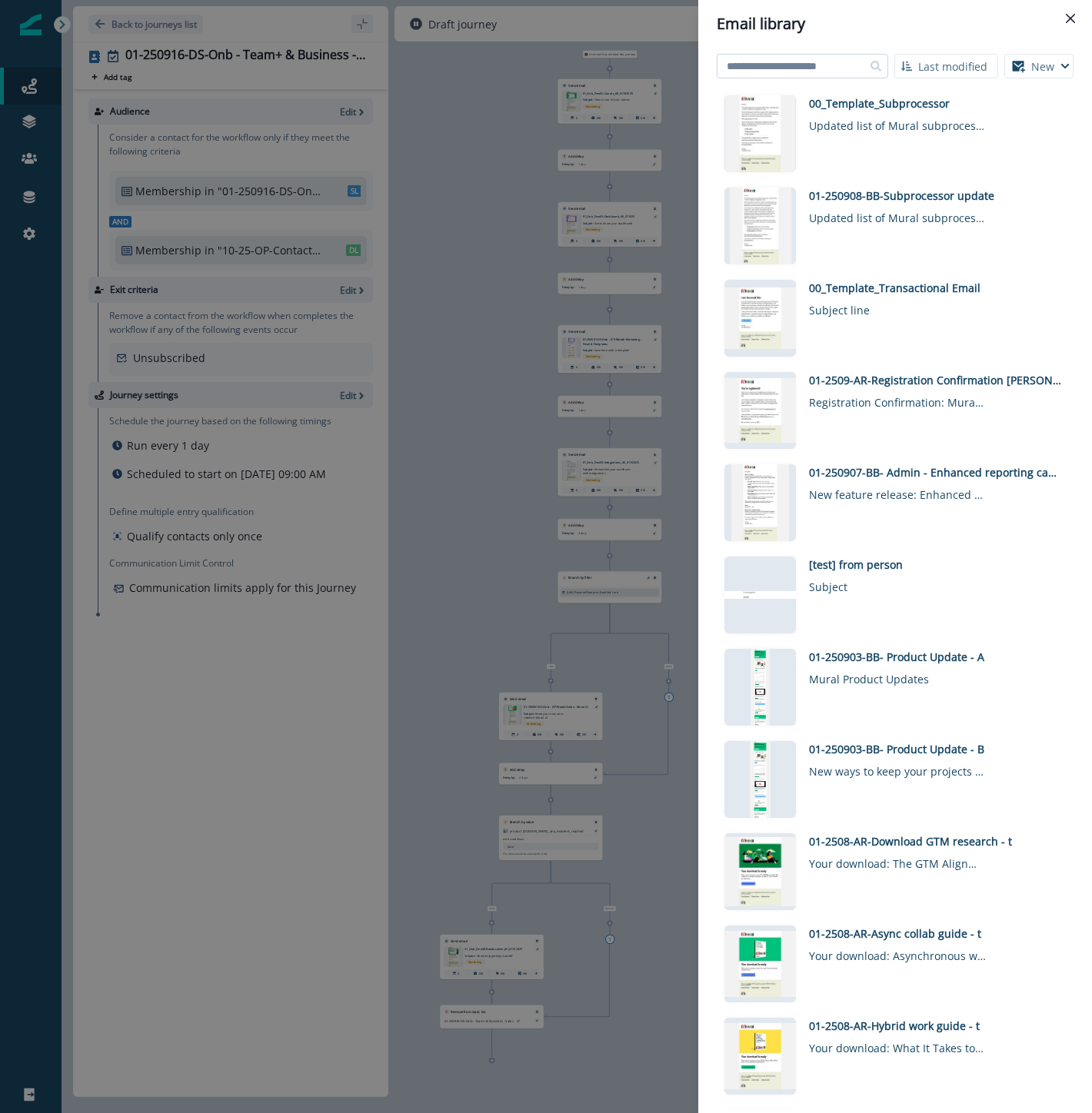
click at [836, 70] on input at bounding box center [802, 66] width 172 height 25
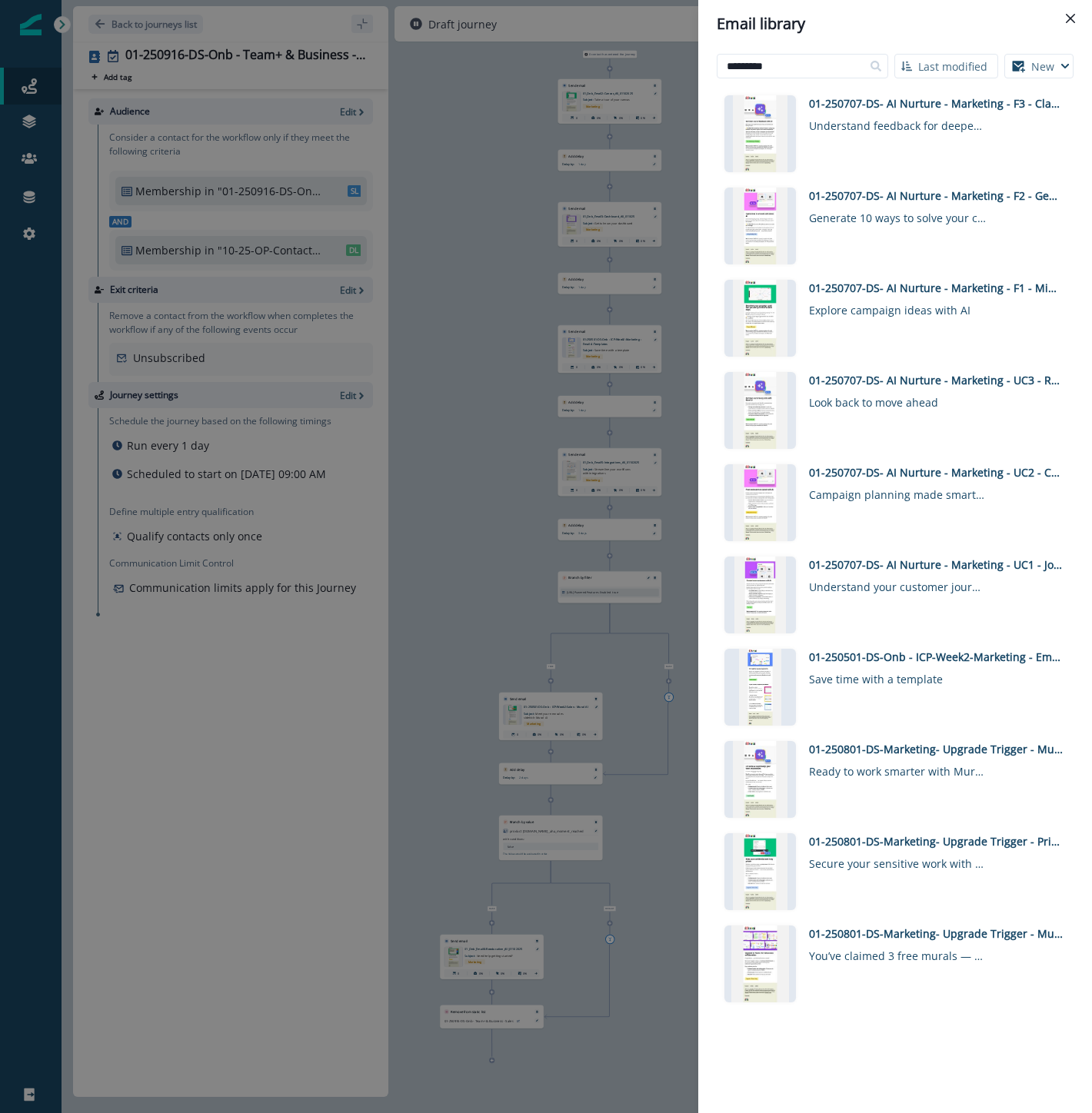
drag, startPoint x: 813, startPoint y: 65, endPoint x: 580, endPoint y: 47, distance: 233.7
click at [581, 47] on div "Email library ********* Last modified Name (A-Z) Last modified Last created New…" at bounding box center [546, 556] width 1092 height 1113
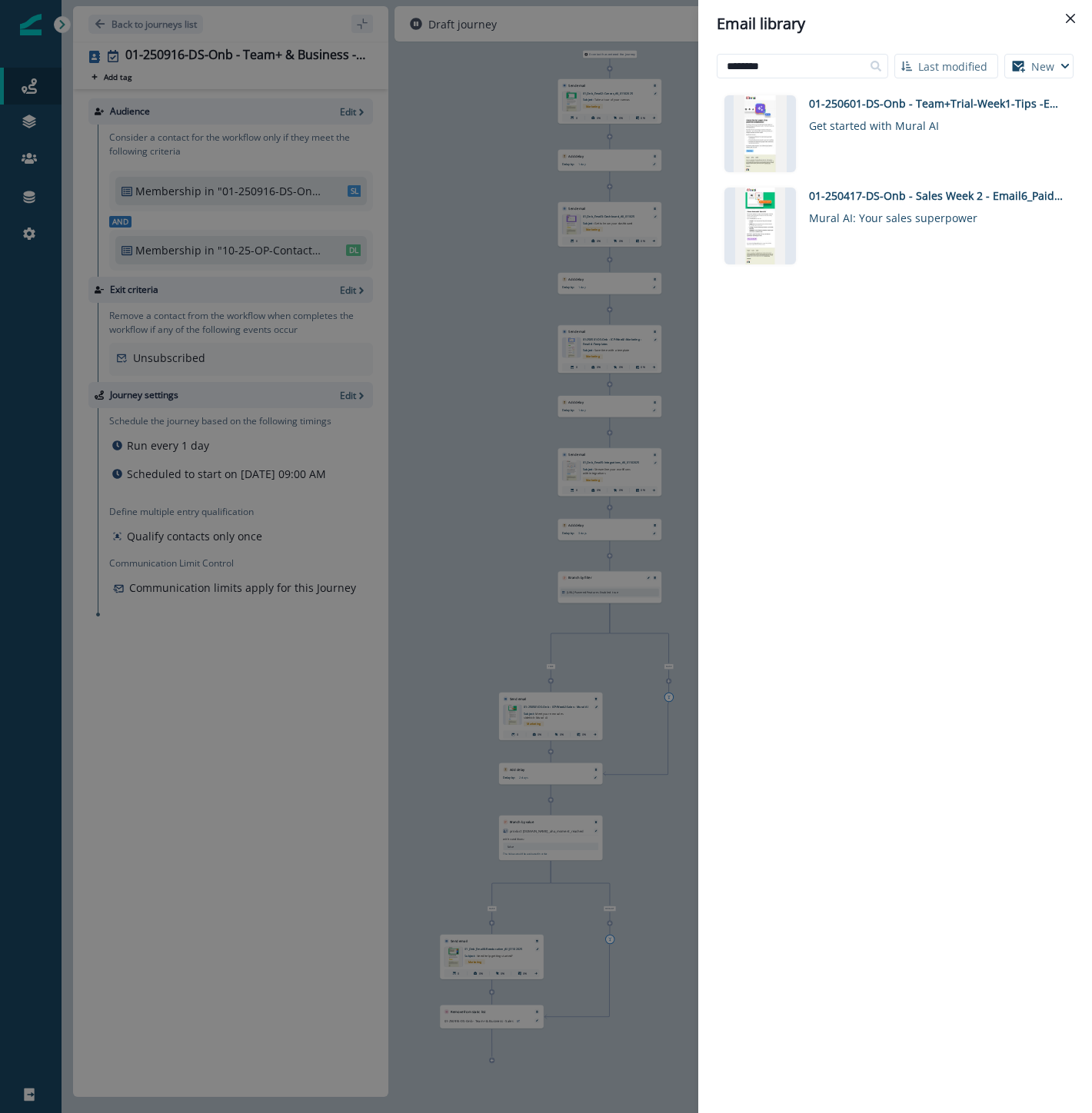
type input "********"
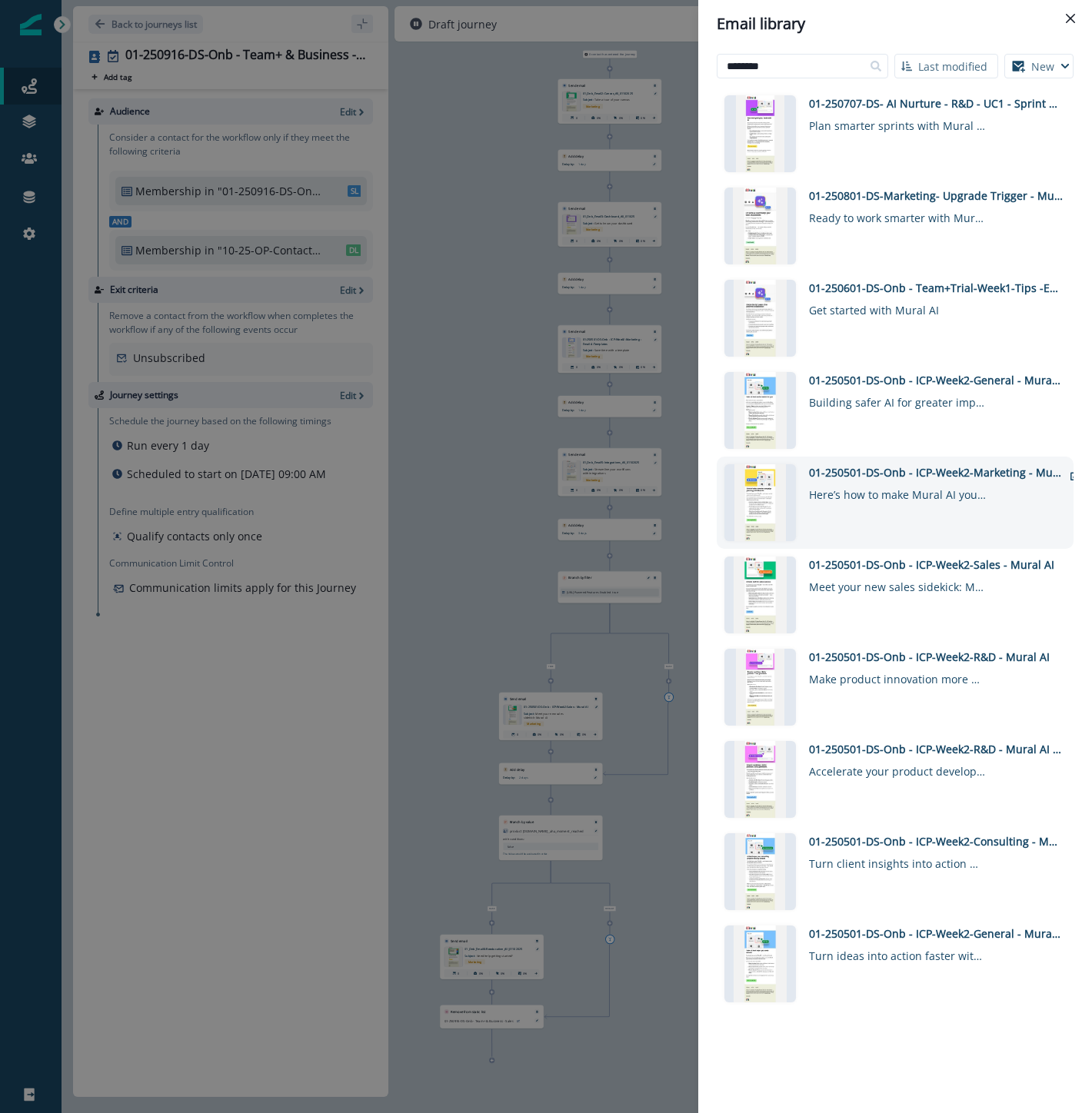
click at [951, 472] on div "01-250501-DS-Onb - ICP-Week2-Marketing - Mural AI" at bounding box center [936, 473] width 254 height 16
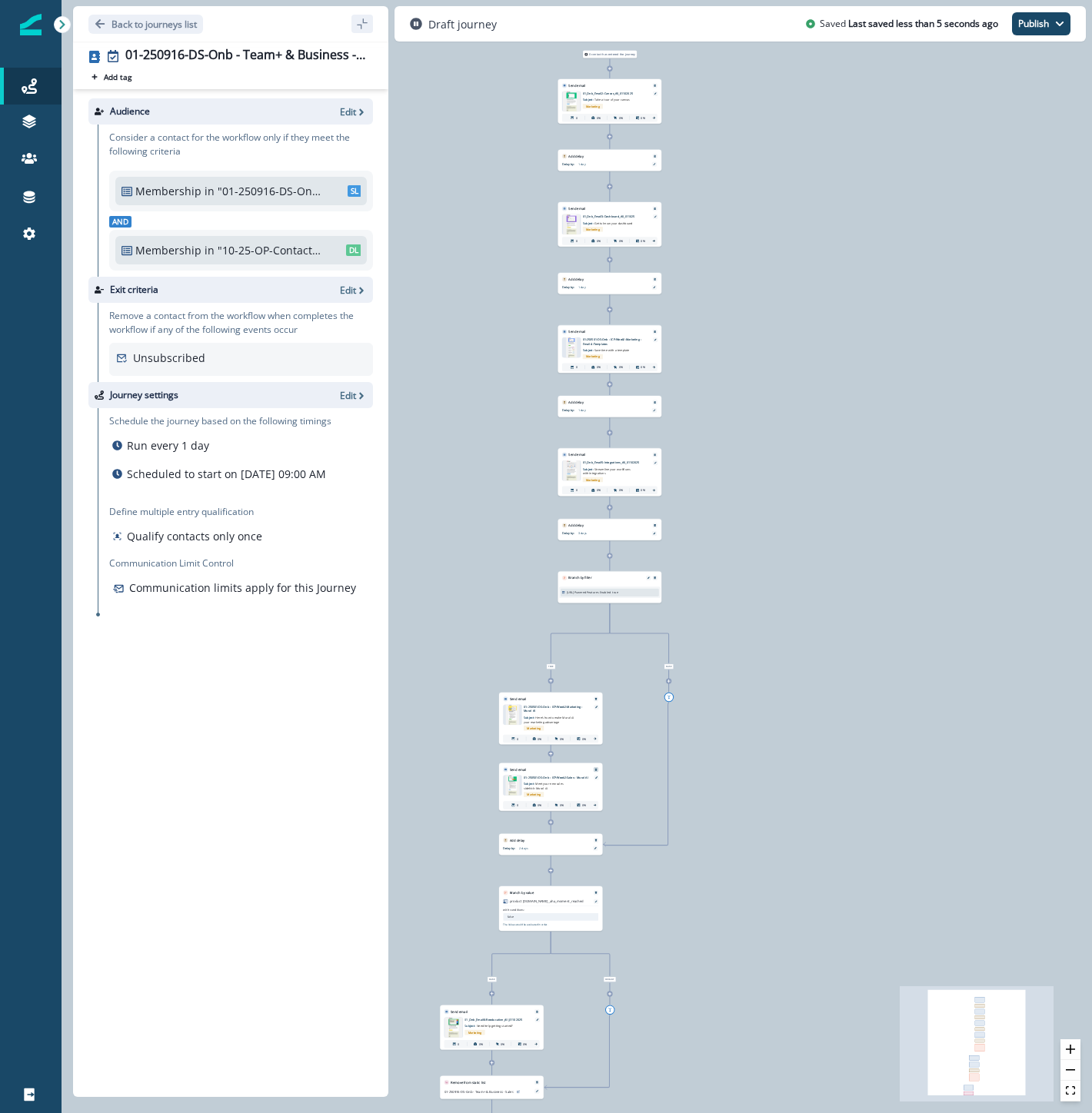
click at [595, 768] on icon "Remove" at bounding box center [596, 770] width 3 height 3
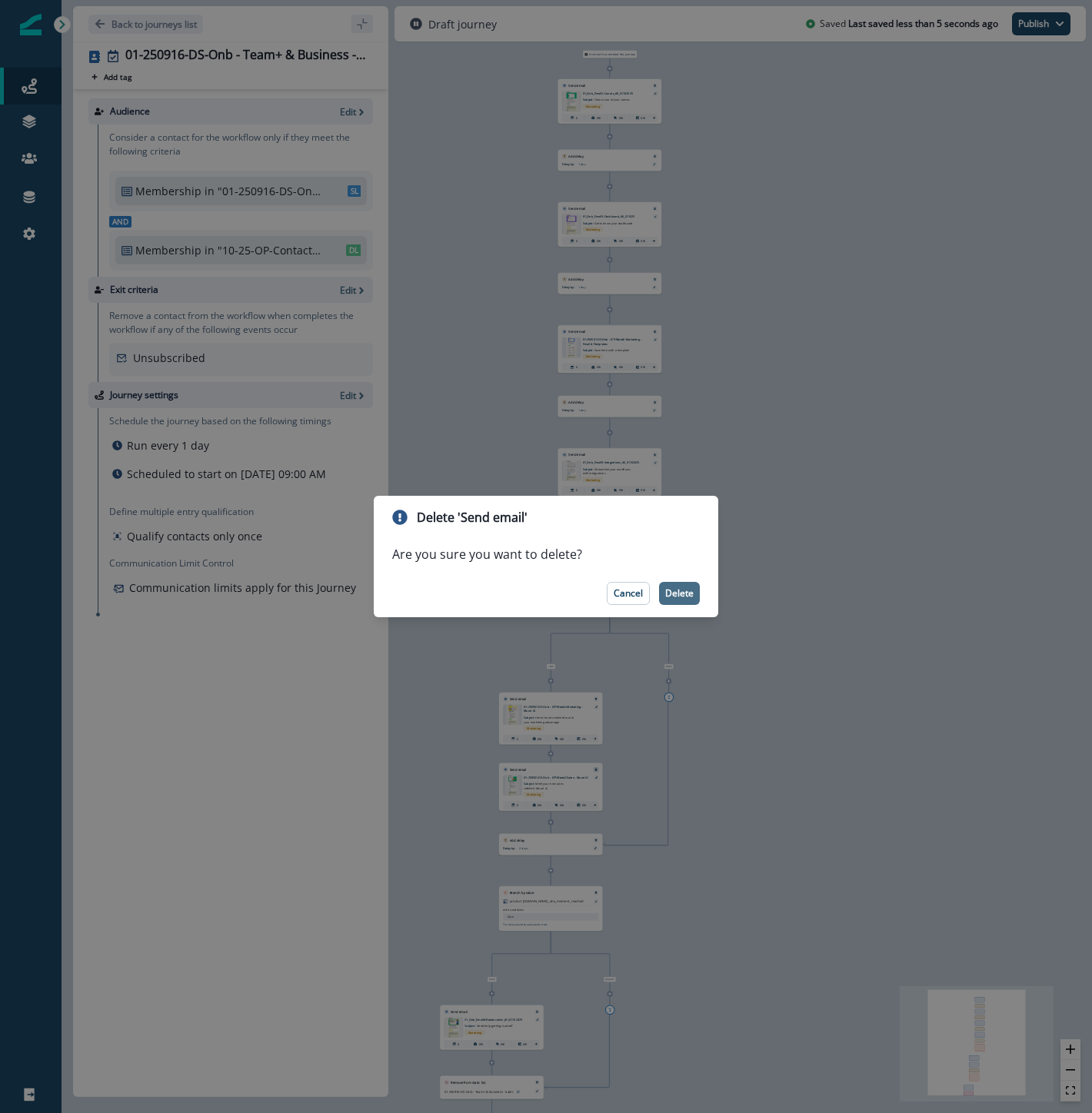
click at [681, 585] on button "Delete" at bounding box center [680, 594] width 41 height 23
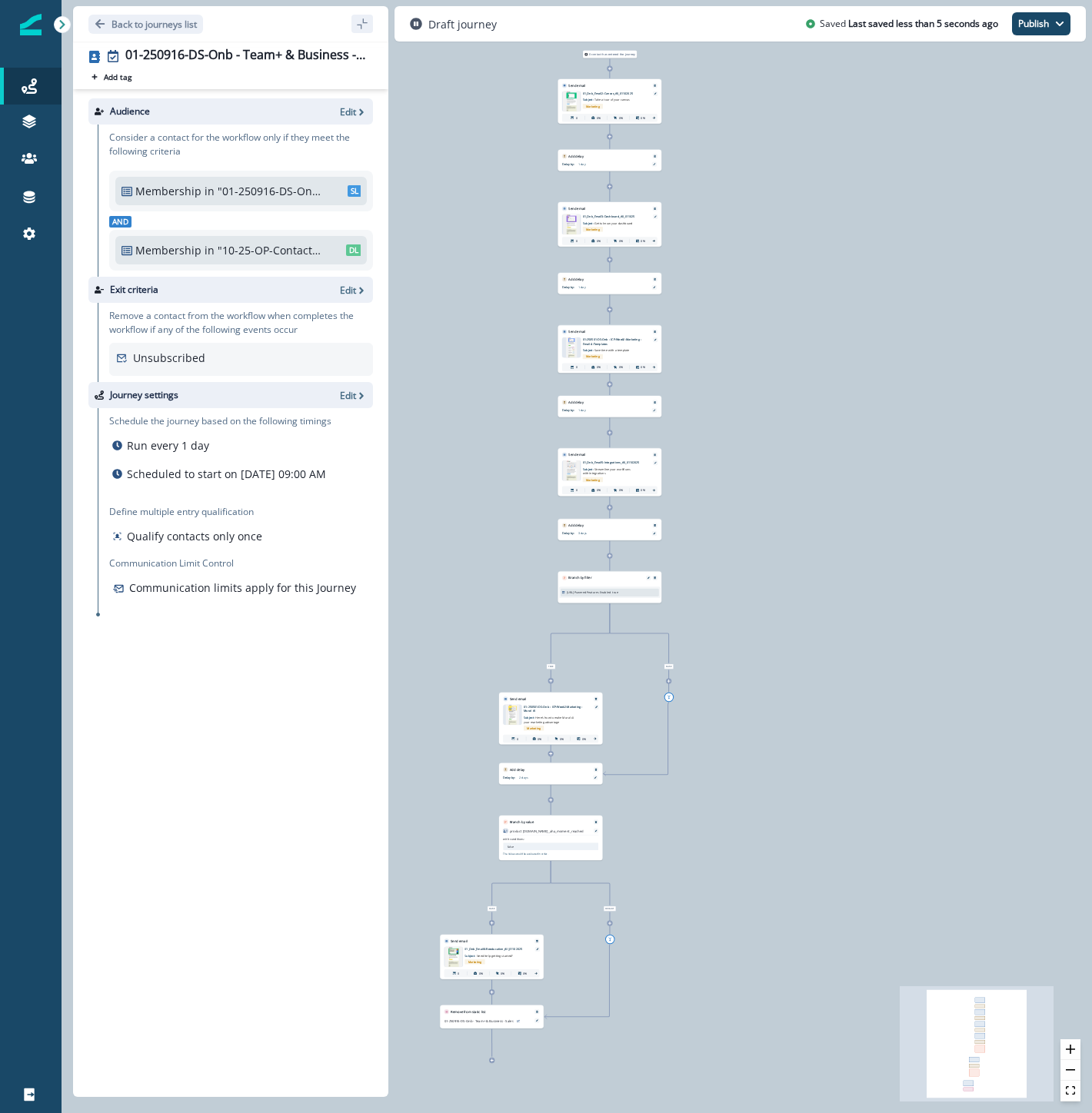
click at [491, 993] on icon at bounding box center [492, 992] width 4 height 4
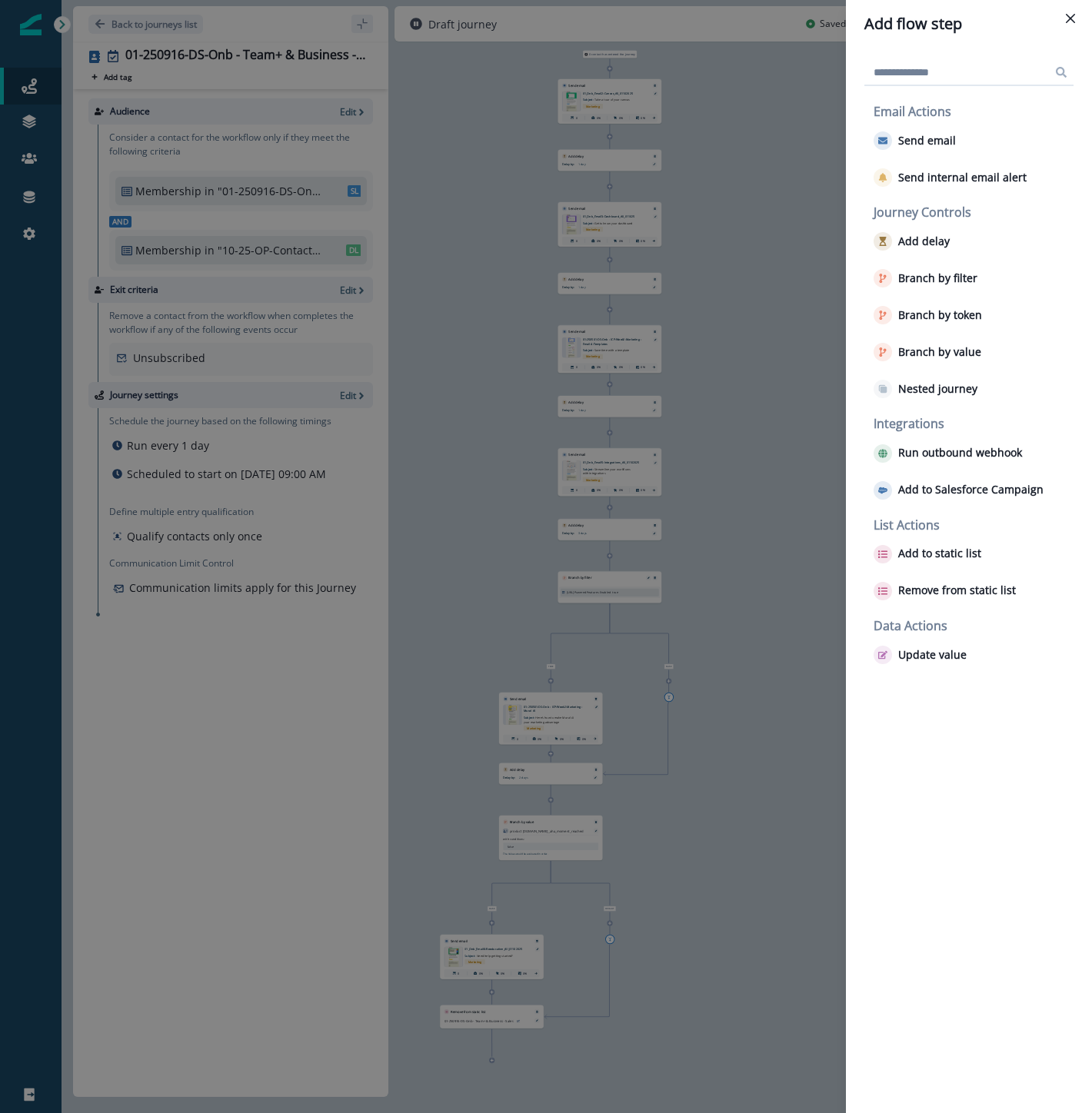
drag, startPoint x: 937, startPoint y: 587, endPoint x: 384, endPoint y: 1074, distance: 736.9
click at [379, 1079] on div "Add flow step Email Actions Send email Send internal email alert Journey Contro…" at bounding box center [546, 556] width 1092 height 1113
click at [496, 1024] on div "Add flow step Email Actions Send email Send internal email alert Journey Contro…" at bounding box center [546, 556] width 1092 height 1113
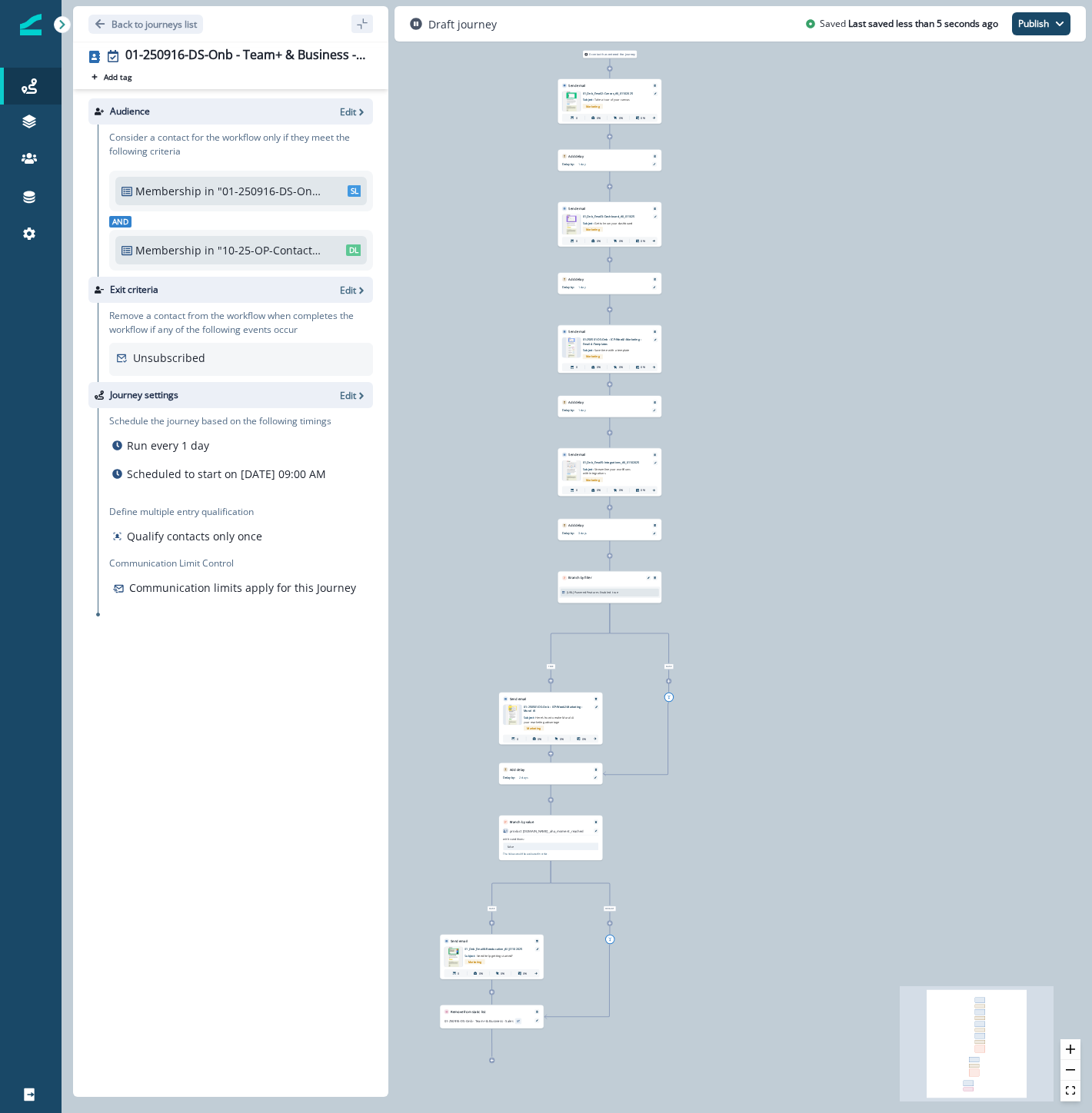
click at [515, 1020] on button "preview" at bounding box center [519, 1021] width 7 height 7
click at [537, 1020] on icon at bounding box center [537, 1020] width 2 height 2
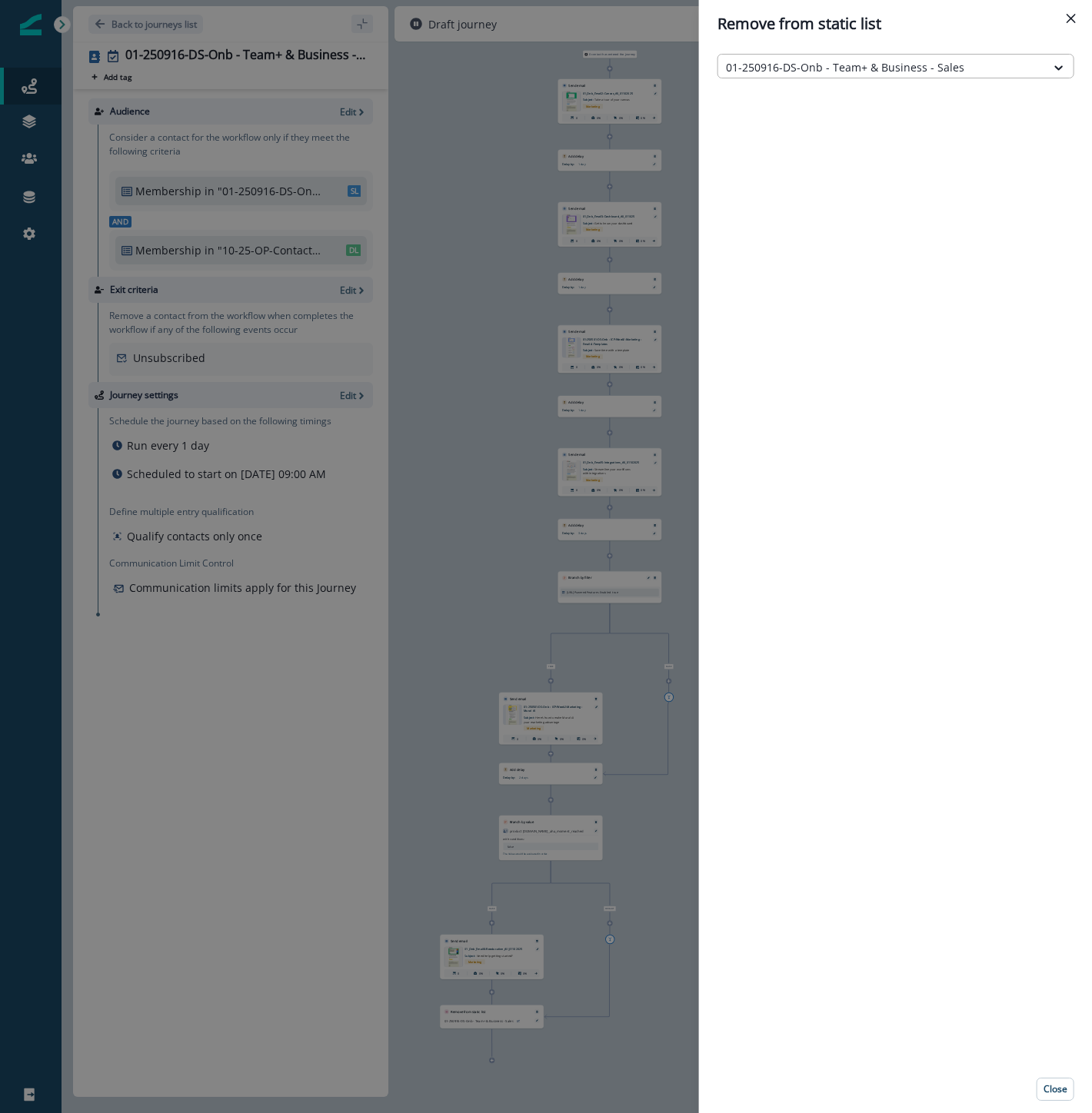
click at [952, 65] on div at bounding box center [882, 66] width 312 height 19
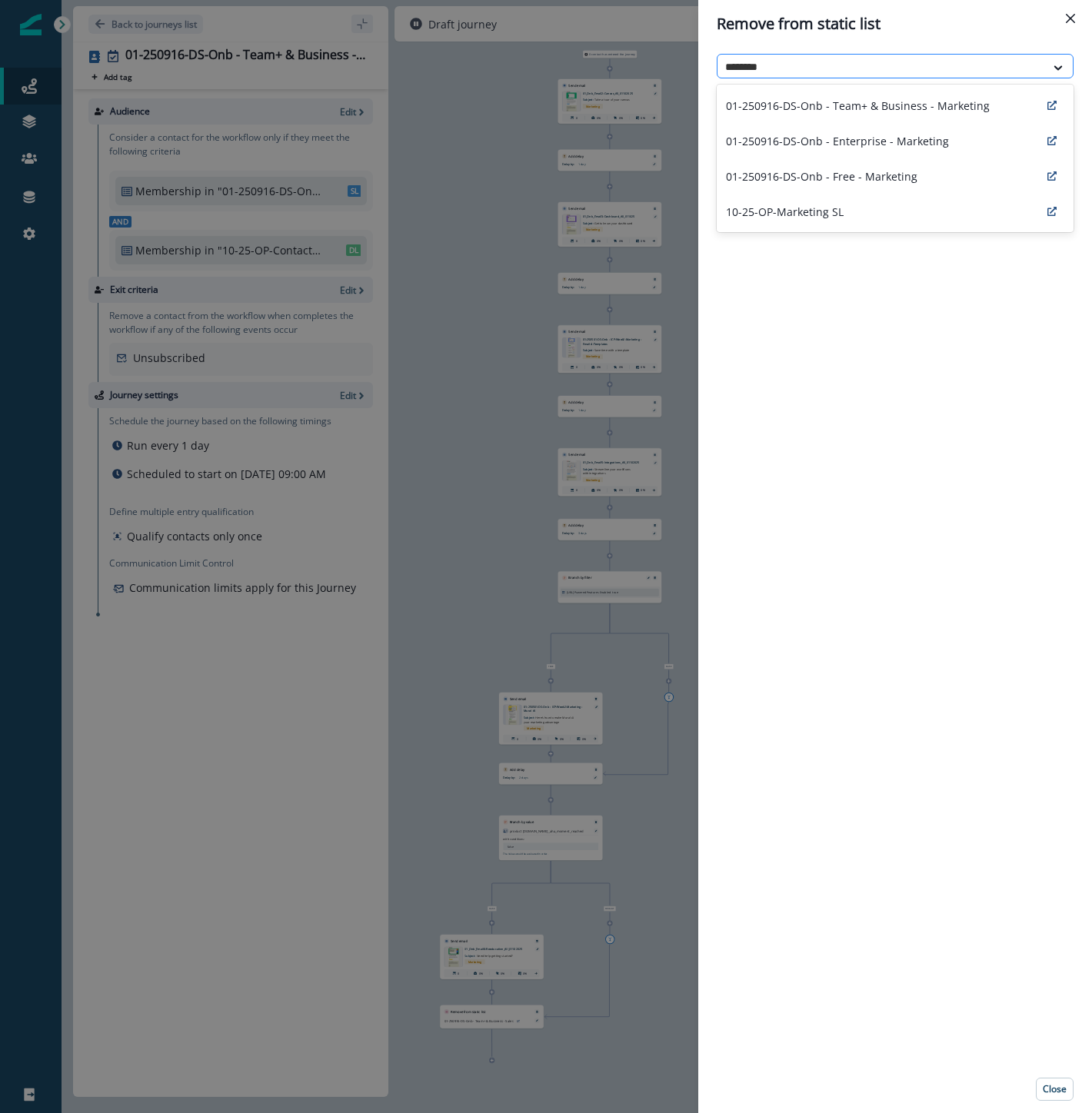
type input "*********"
click at [941, 110] on p "01-250916-DS-Onb - Team+ & Business - Marketing" at bounding box center [857, 105] width 263 height 16
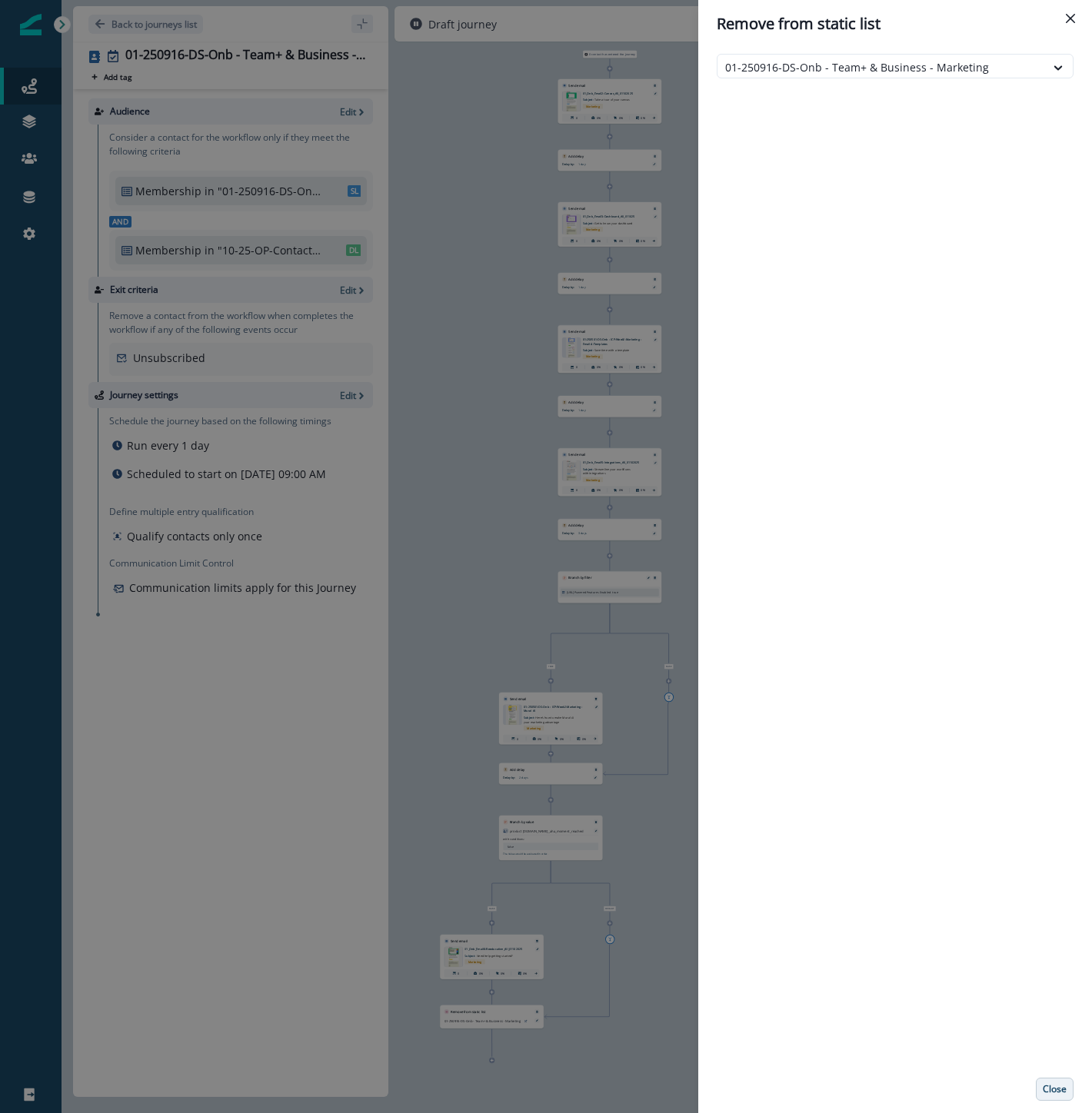
click at [1052, 1087] on p "Close" at bounding box center [1054, 1088] width 24 height 11
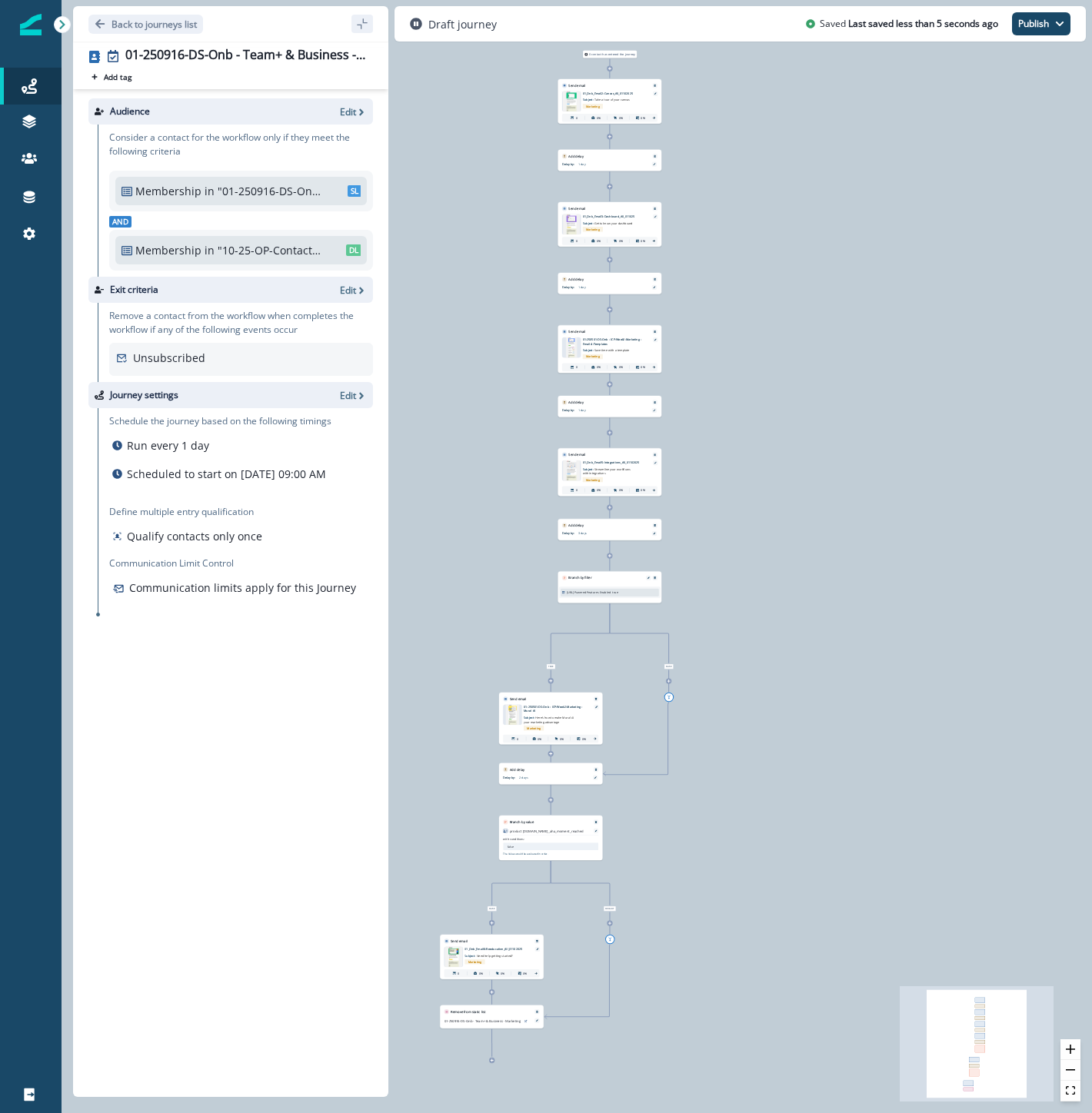
click at [735, 956] on div "0 contact has entered the journey Send email Email asset changed, journey repor…" at bounding box center [577, 556] width 1031 height 1113
click at [133, 23] on p "Back to journeys list" at bounding box center [154, 25] width 85 height 13
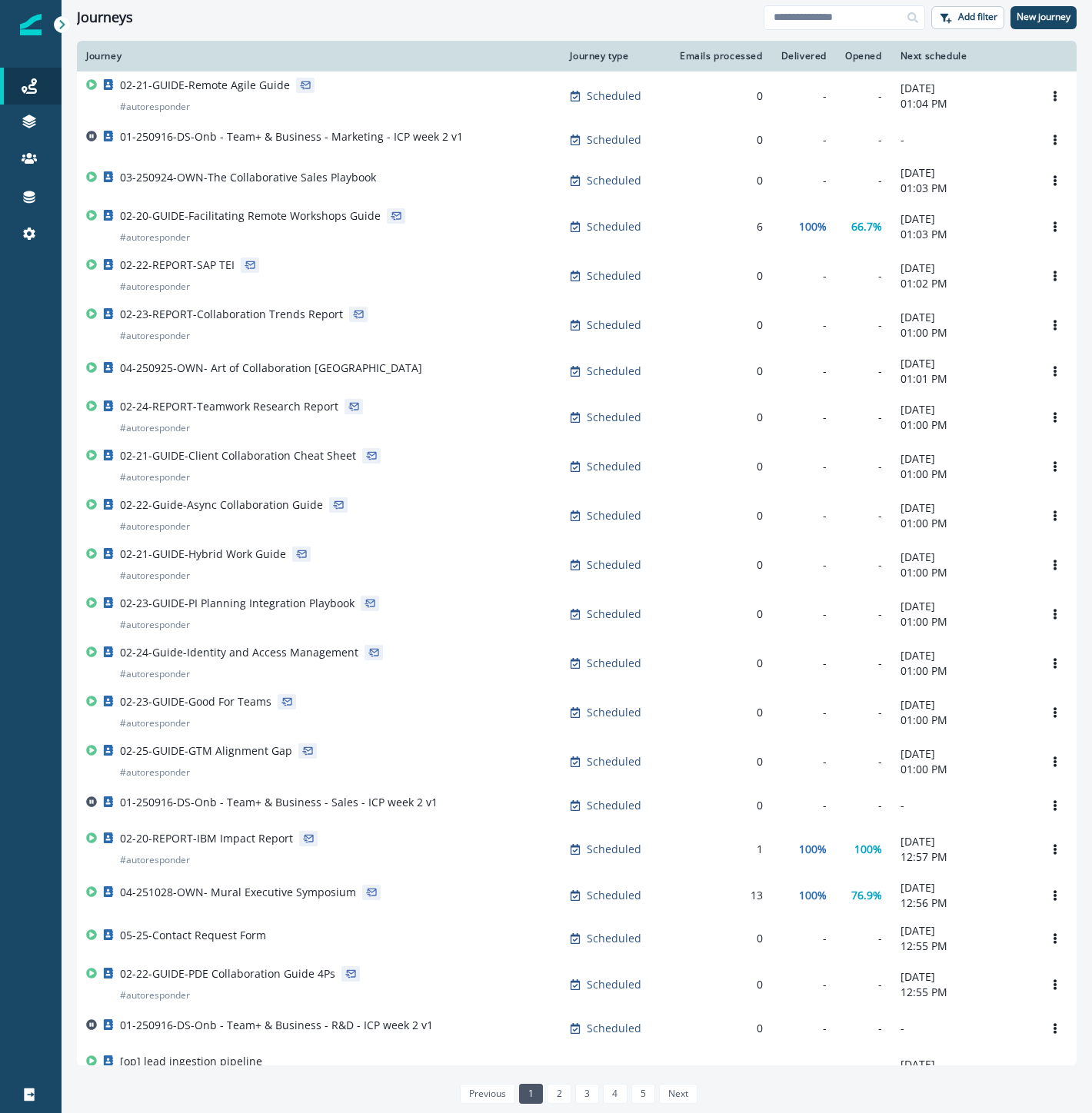
click at [47, 292] on div at bounding box center [30, 673] width 61 height 806
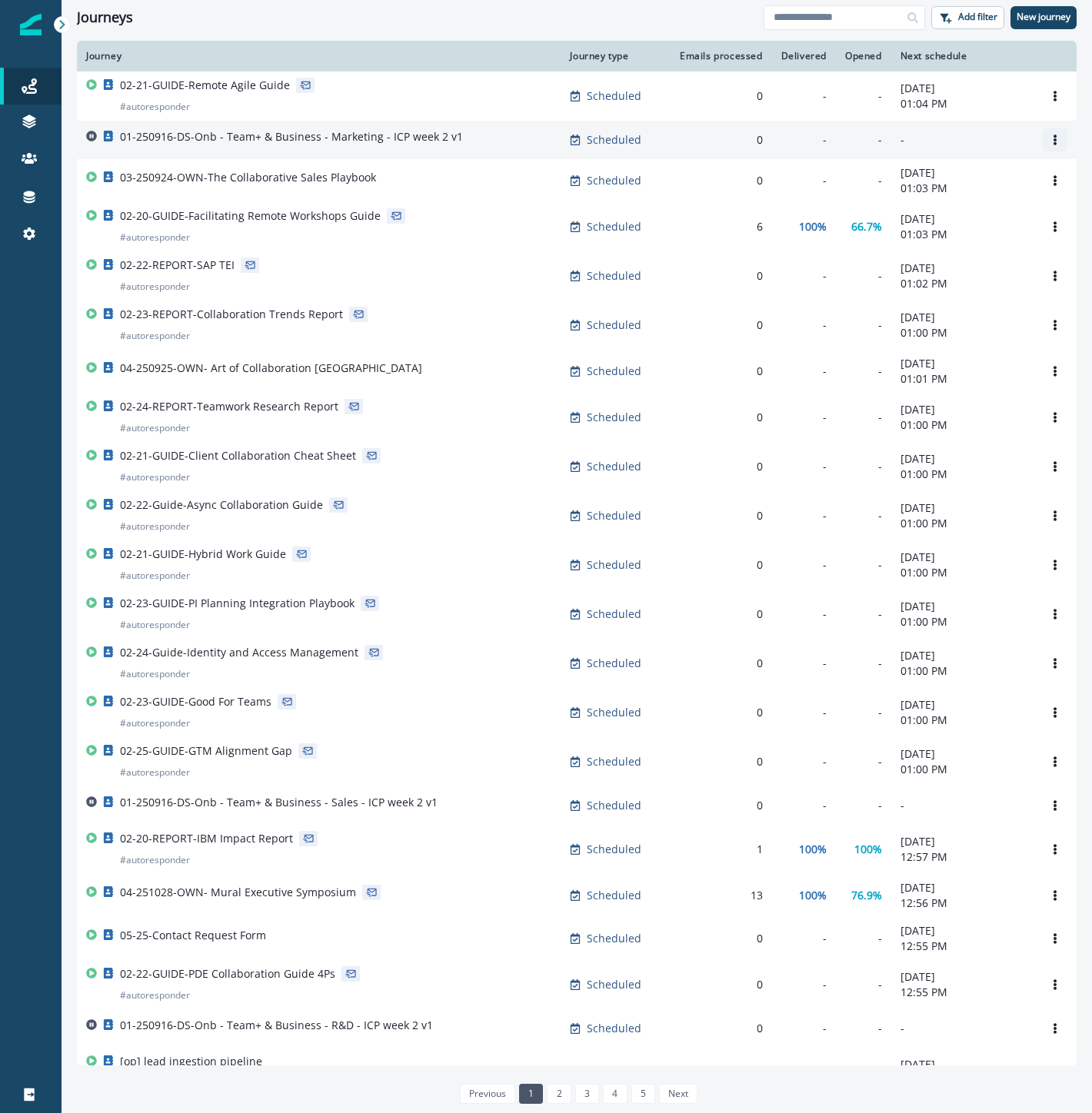
click at [1049, 134] on icon "Options" at bounding box center [1054, 139] width 11 height 11
click at [969, 172] on button "Clone" at bounding box center [968, 177] width 171 height 25
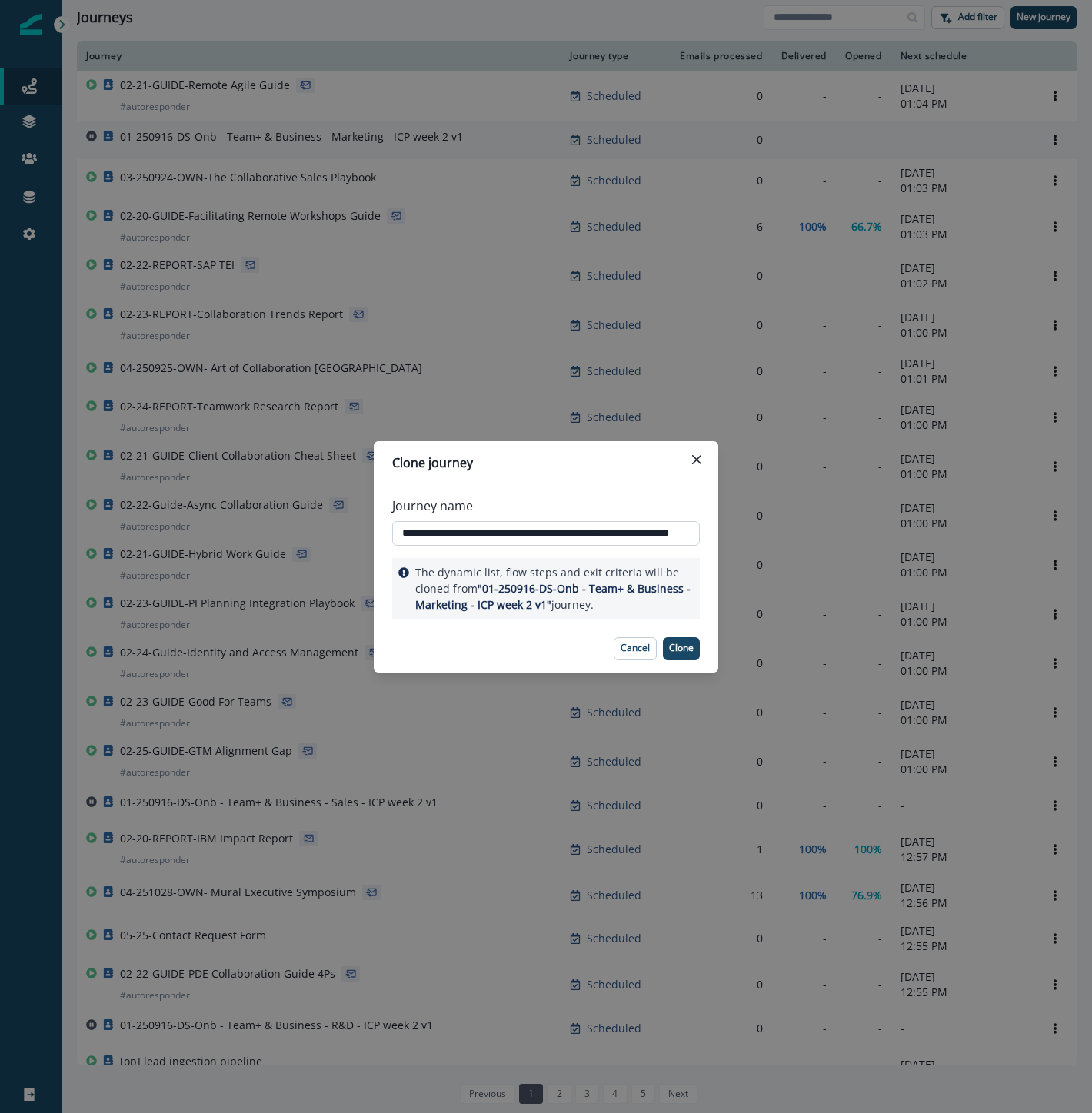
click at [595, 532] on input "**********" at bounding box center [546, 533] width 308 height 25
type input "**********"
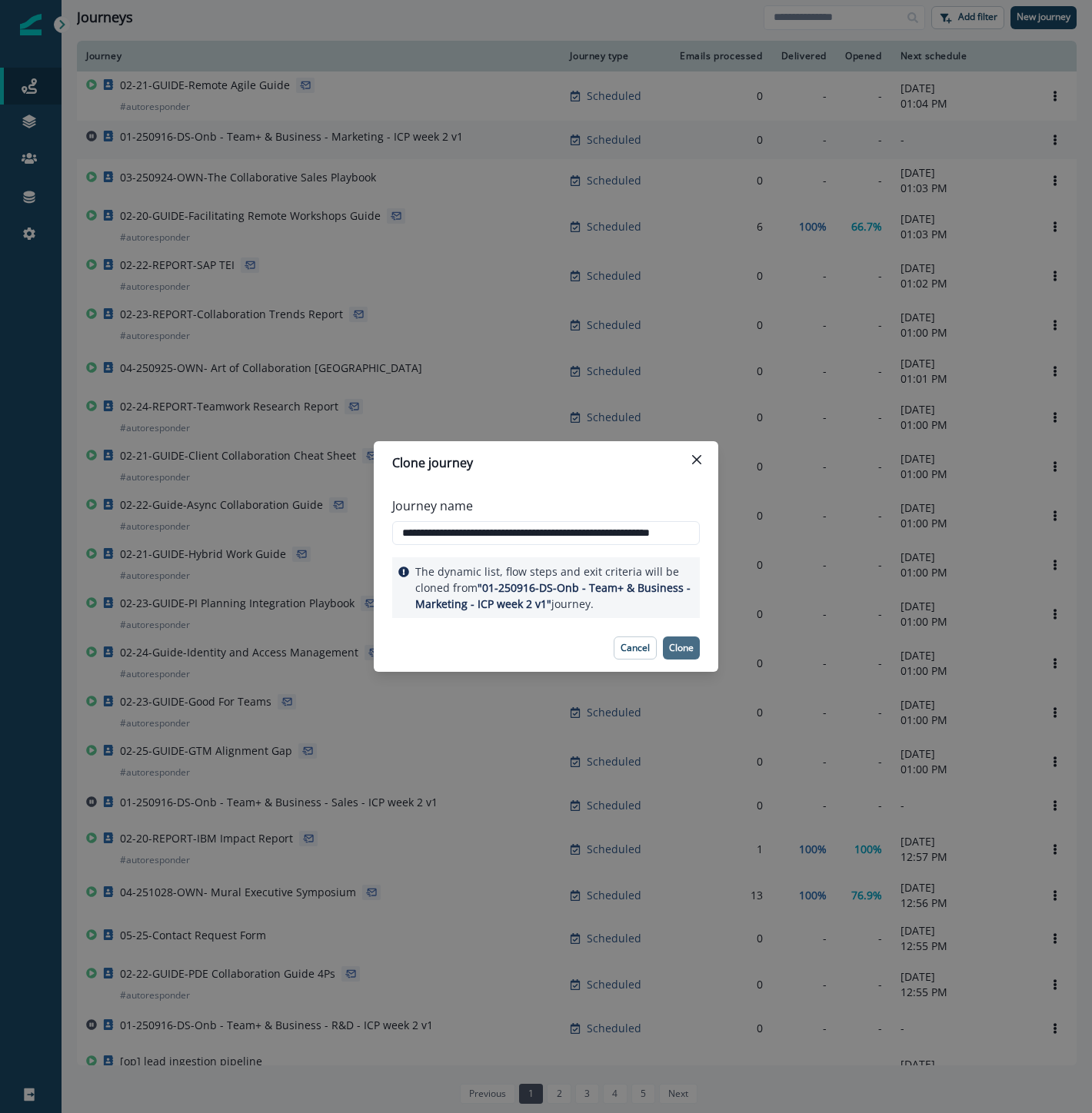
click at [681, 648] on p "Clone" at bounding box center [681, 648] width 25 height 11
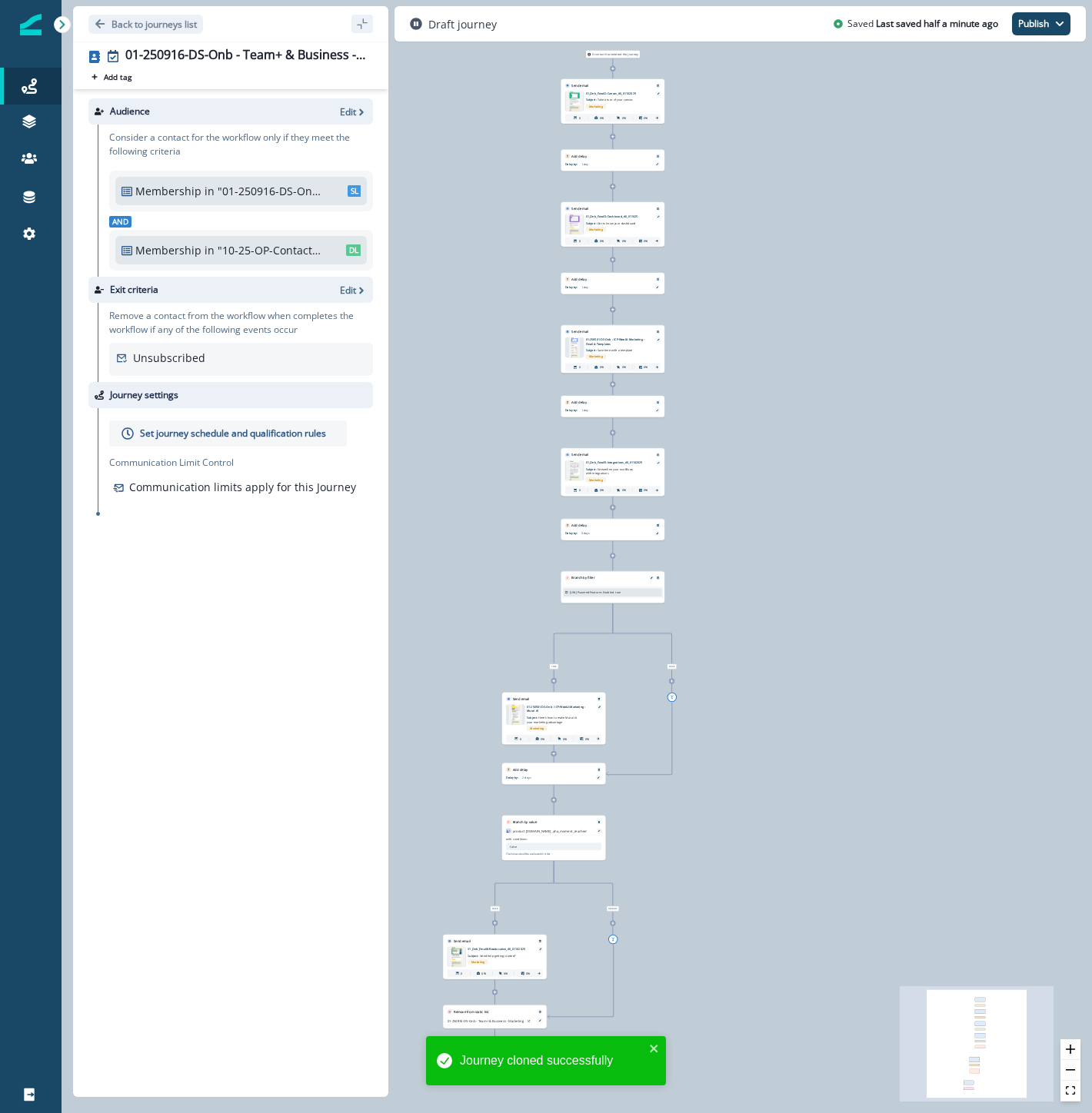
click at [128, 825] on div "Audience Edit Consider a contact for the workflow only if they meet the followi…" at bounding box center [230, 590] width 315 height 1002
click at [351, 112] on p "Edit" at bounding box center [348, 112] width 16 height 13
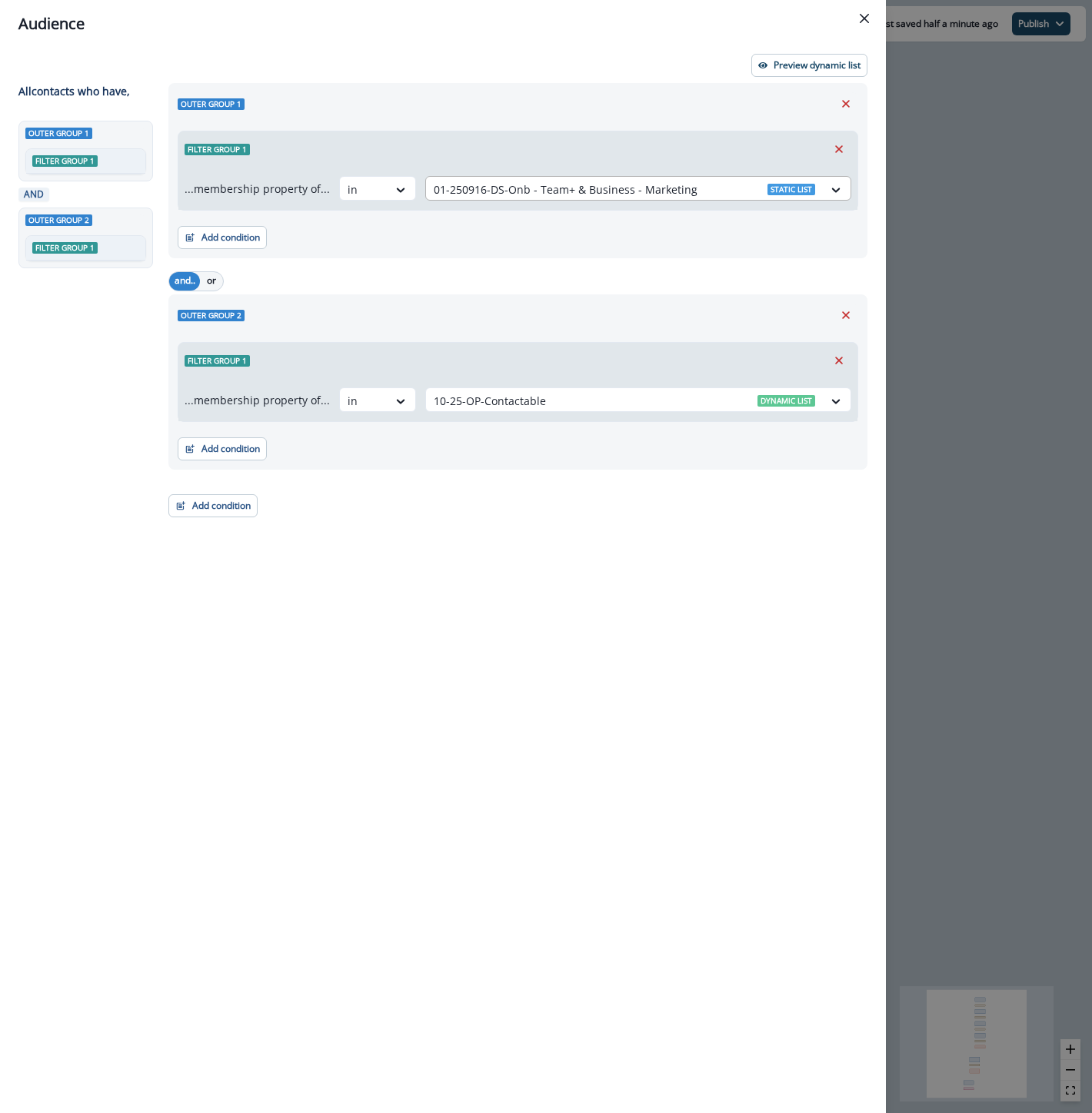
click at [640, 191] on div at bounding box center [624, 189] width 381 height 19
type input "**********"
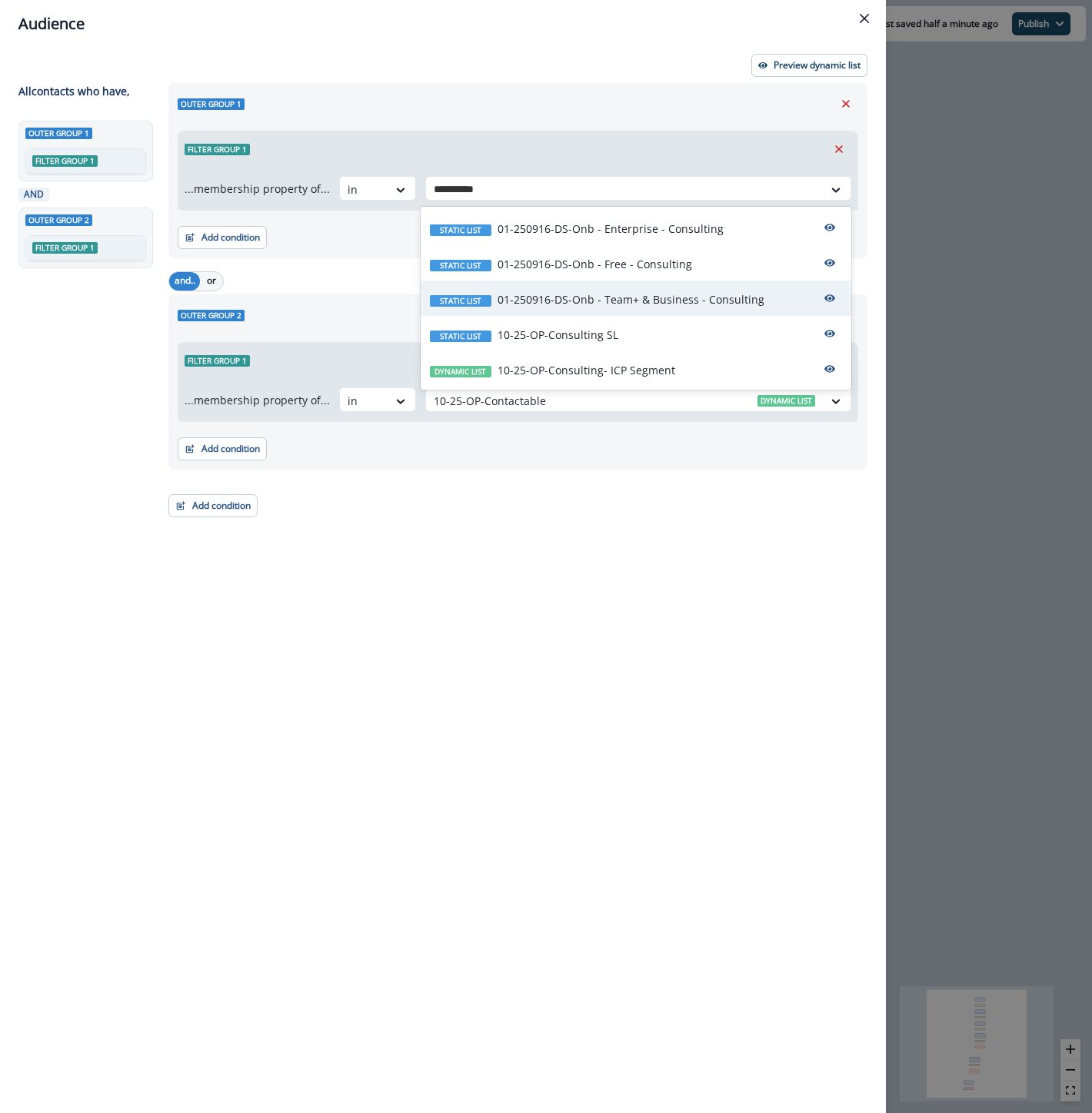
click at [658, 301] on p "01-250916-DS-Onb - Team+ & Business - Consulting" at bounding box center [631, 299] width 267 height 16
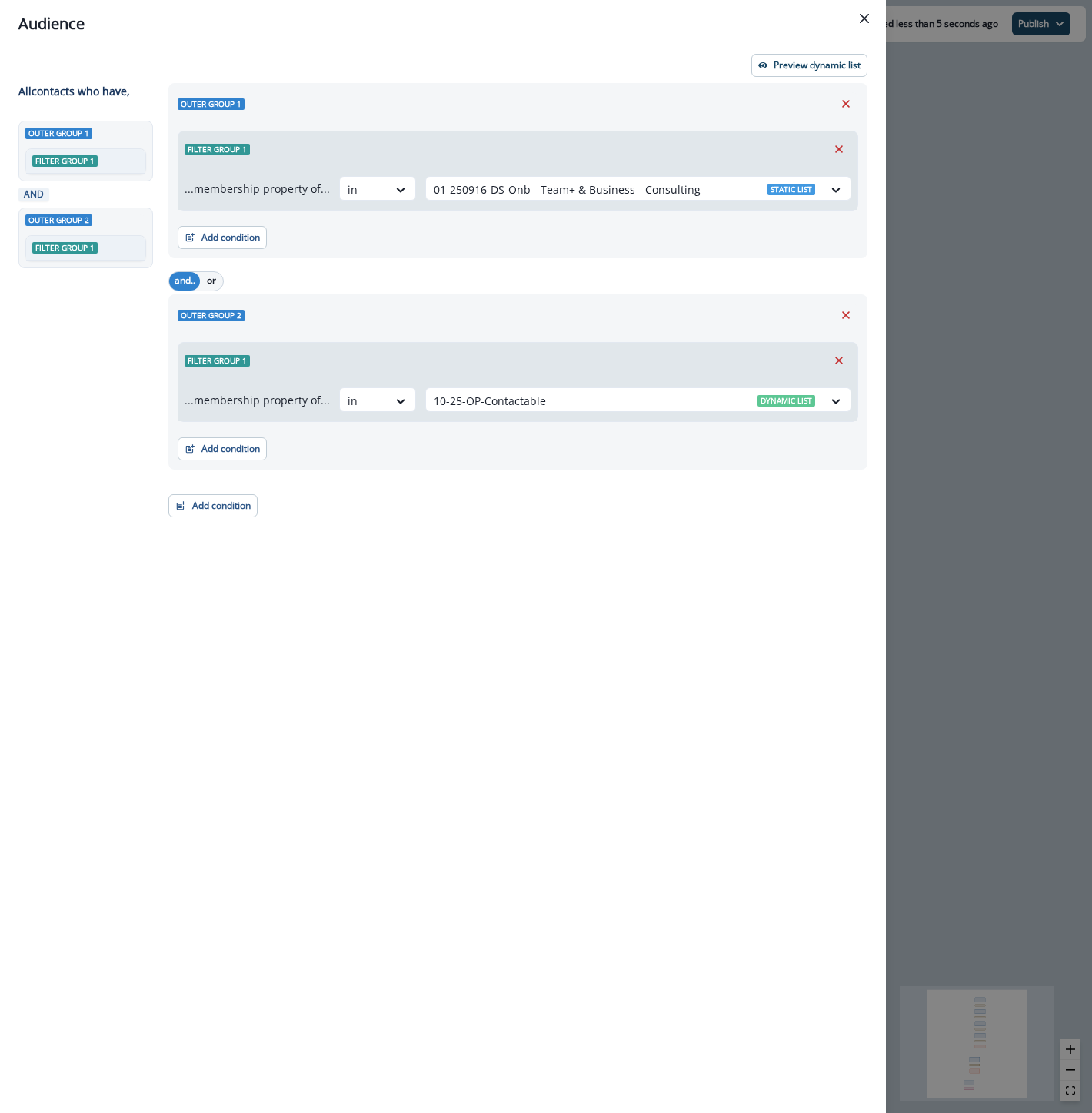
click at [970, 125] on div "Audience Preview dynamic list All contact s who have, Outer group 1 Filter grou…" at bounding box center [546, 556] width 1092 height 1113
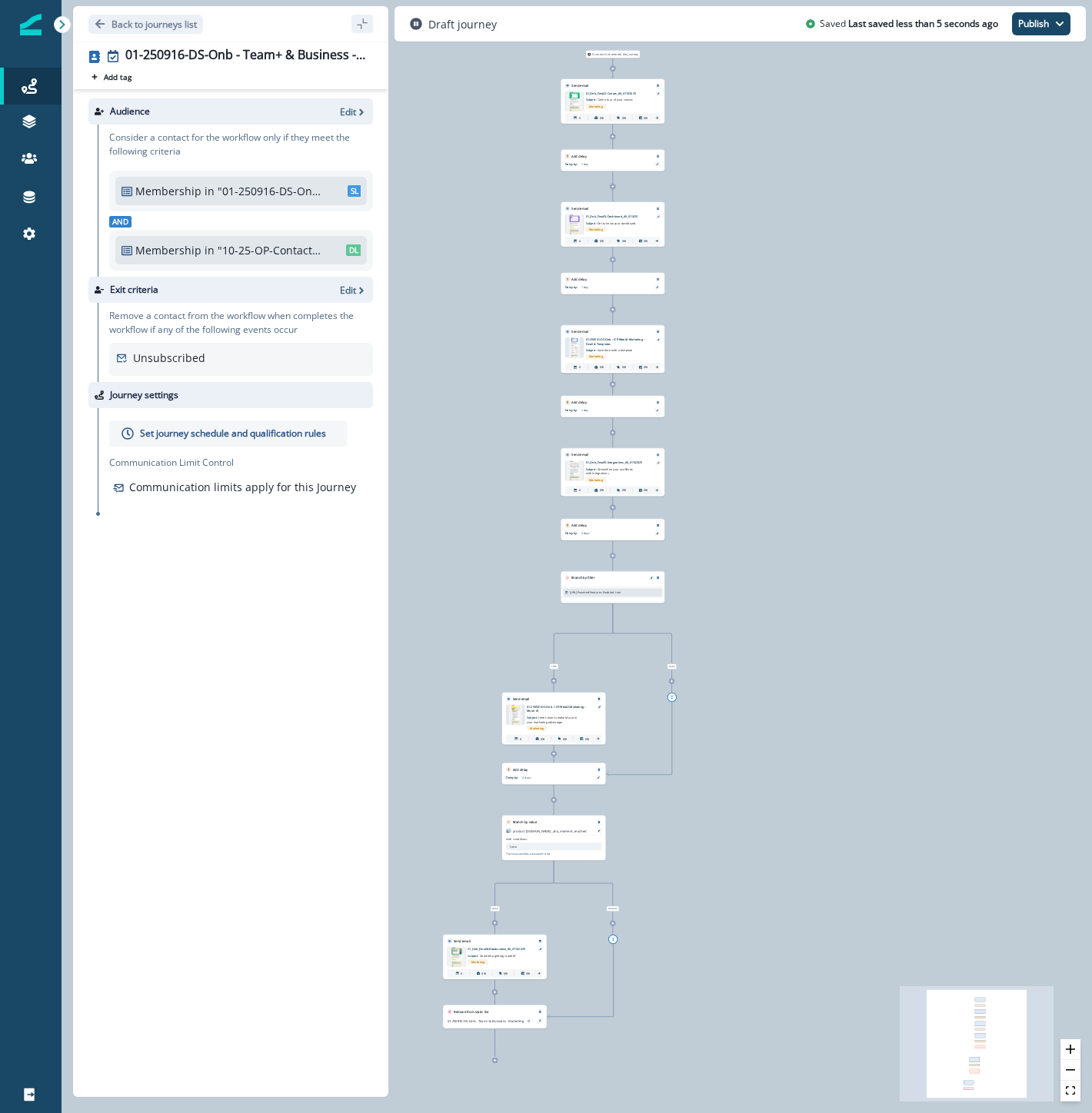
click at [204, 436] on p "Set journey schedule and qualification rules" at bounding box center [232, 433] width 186 height 14
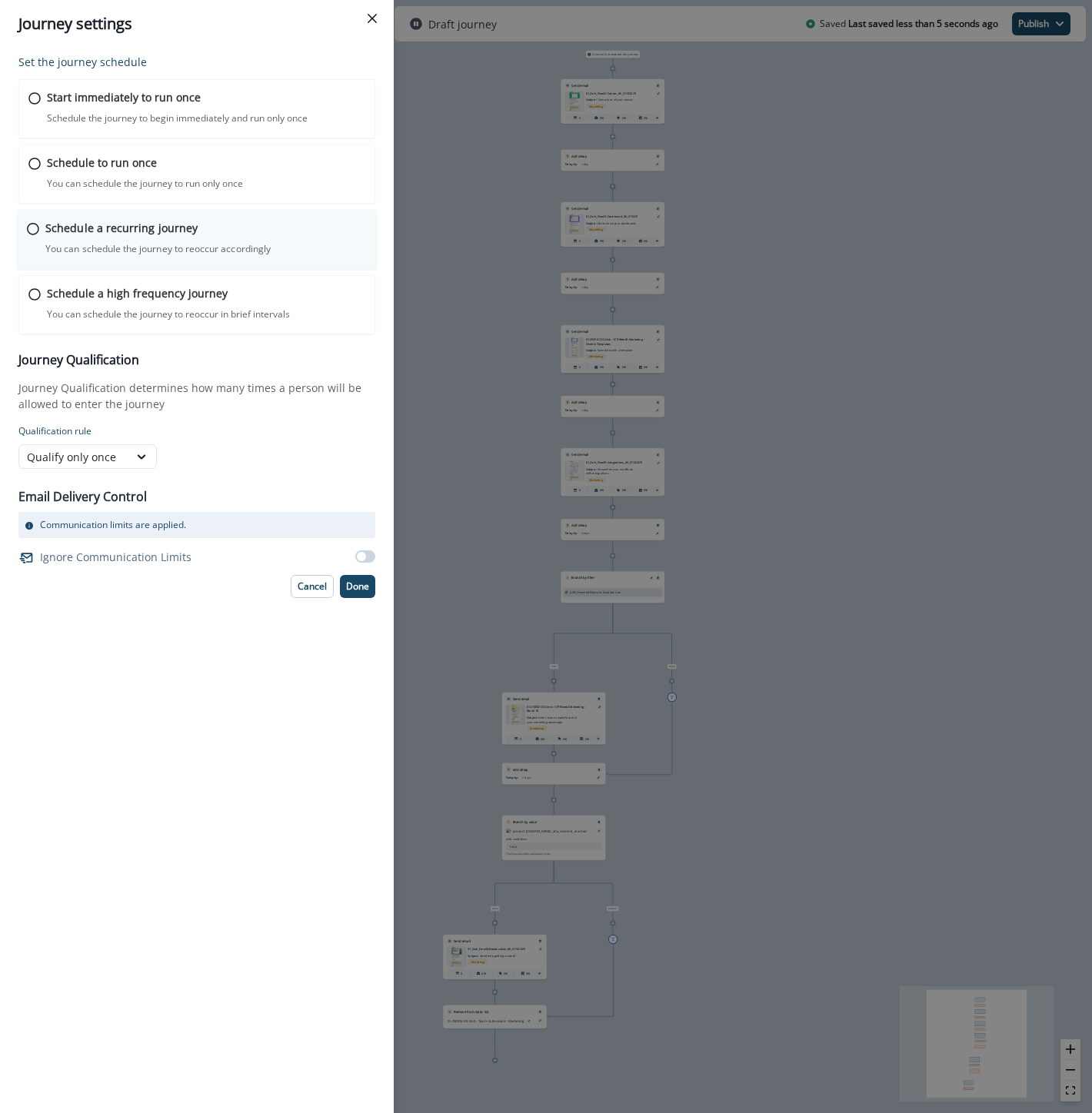
click at [116, 234] on p "Schedule a recurring journey" at bounding box center [121, 228] width 152 height 16
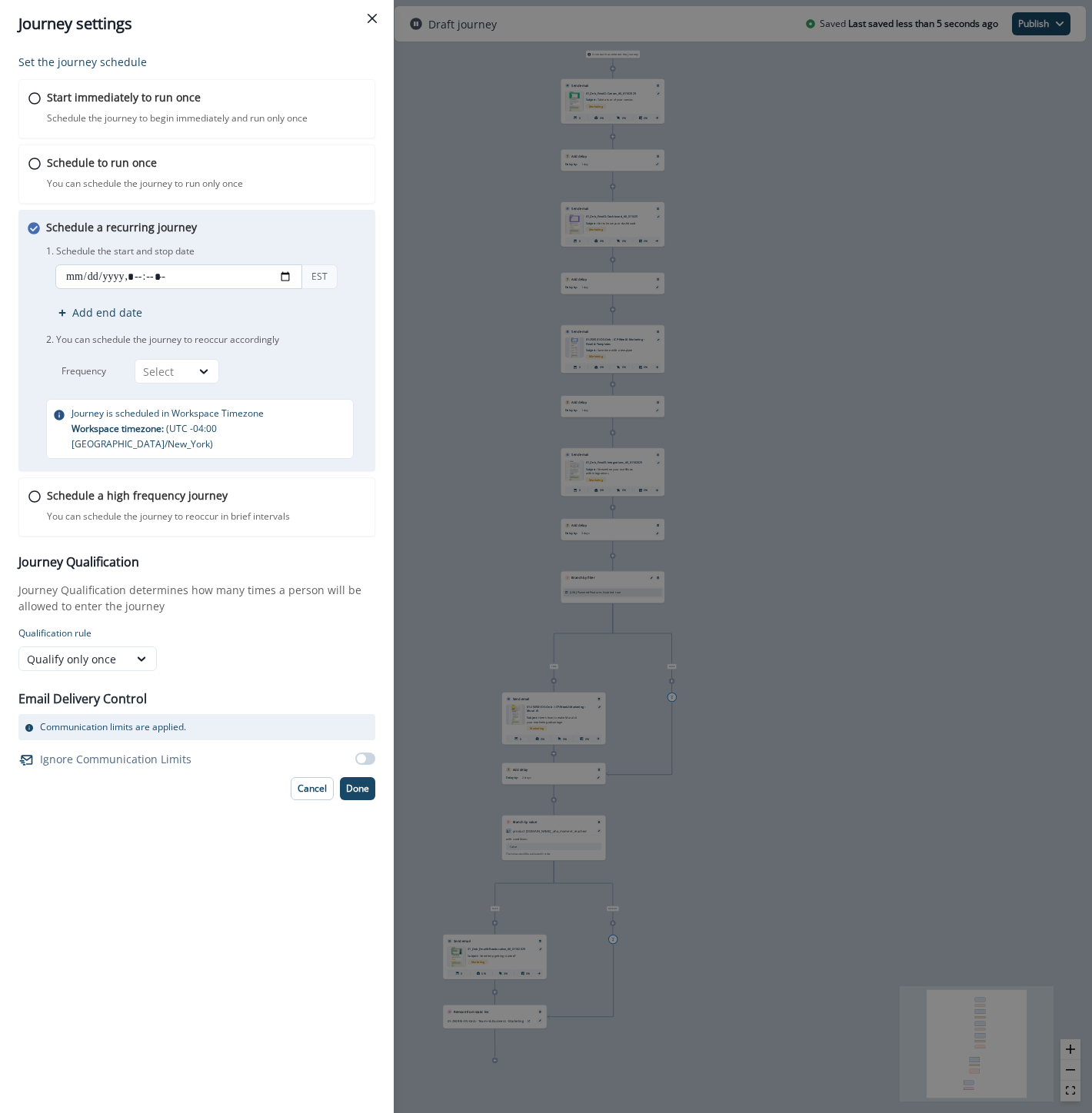
click at [283, 274] on input "datetime-local" at bounding box center [179, 276] width 247 height 25
type input "**********"
click at [316, 655] on form "Qualification rule Qualify only once" at bounding box center [197, 649] width 357 height 45
click at [195, 375] on div at bounding box center [204, 371] width 26 height 16
click at [179, 402] on div "Day" at bounding box center [176, 406] width 84 height 29
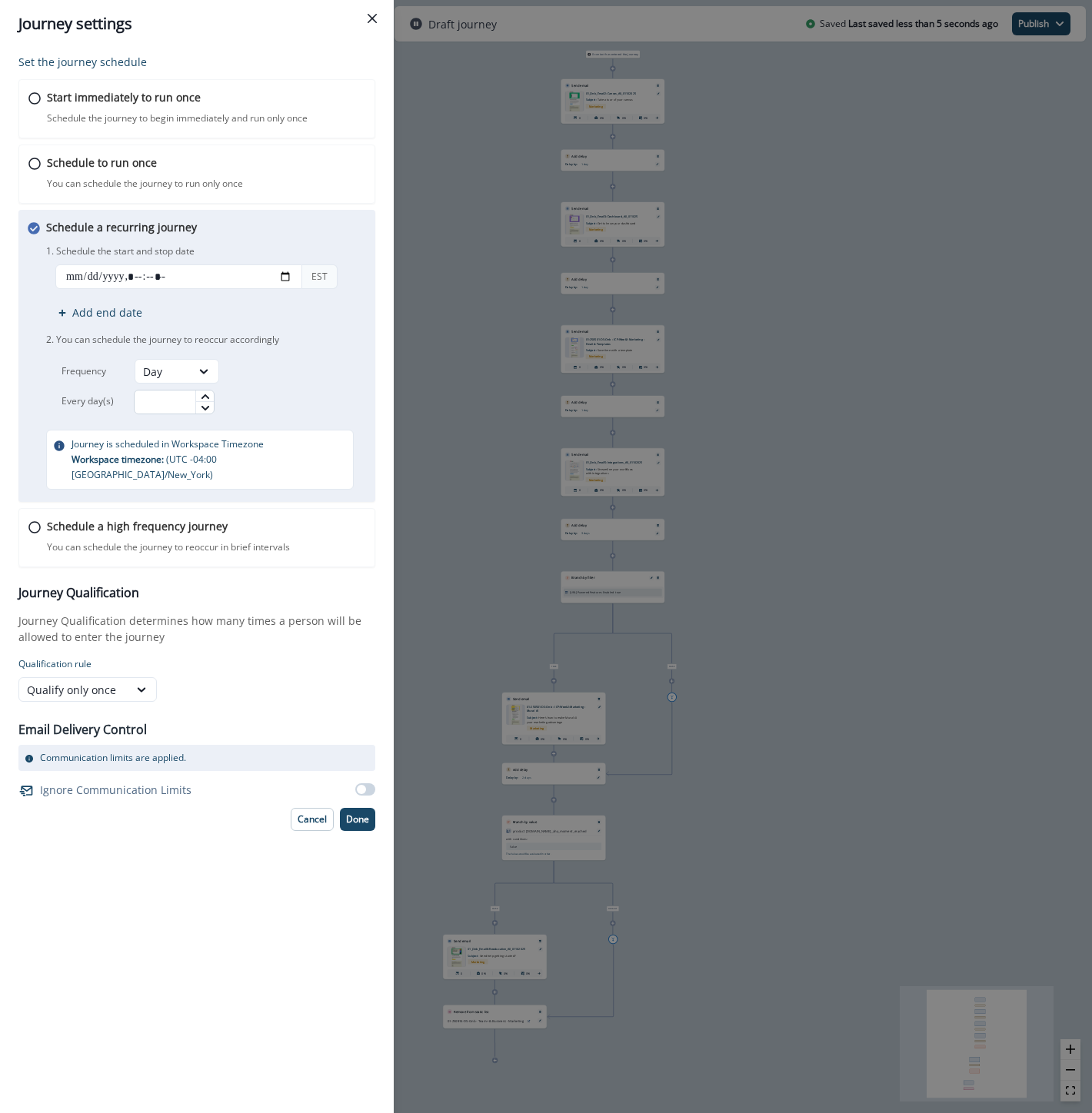
click at [177, 404] on input "text" at bounding box center [174, 402] width 81 height 25
type input "*"
click at [359, 814] on p "Done" at bounding box center [357, 819] width 23 height 11
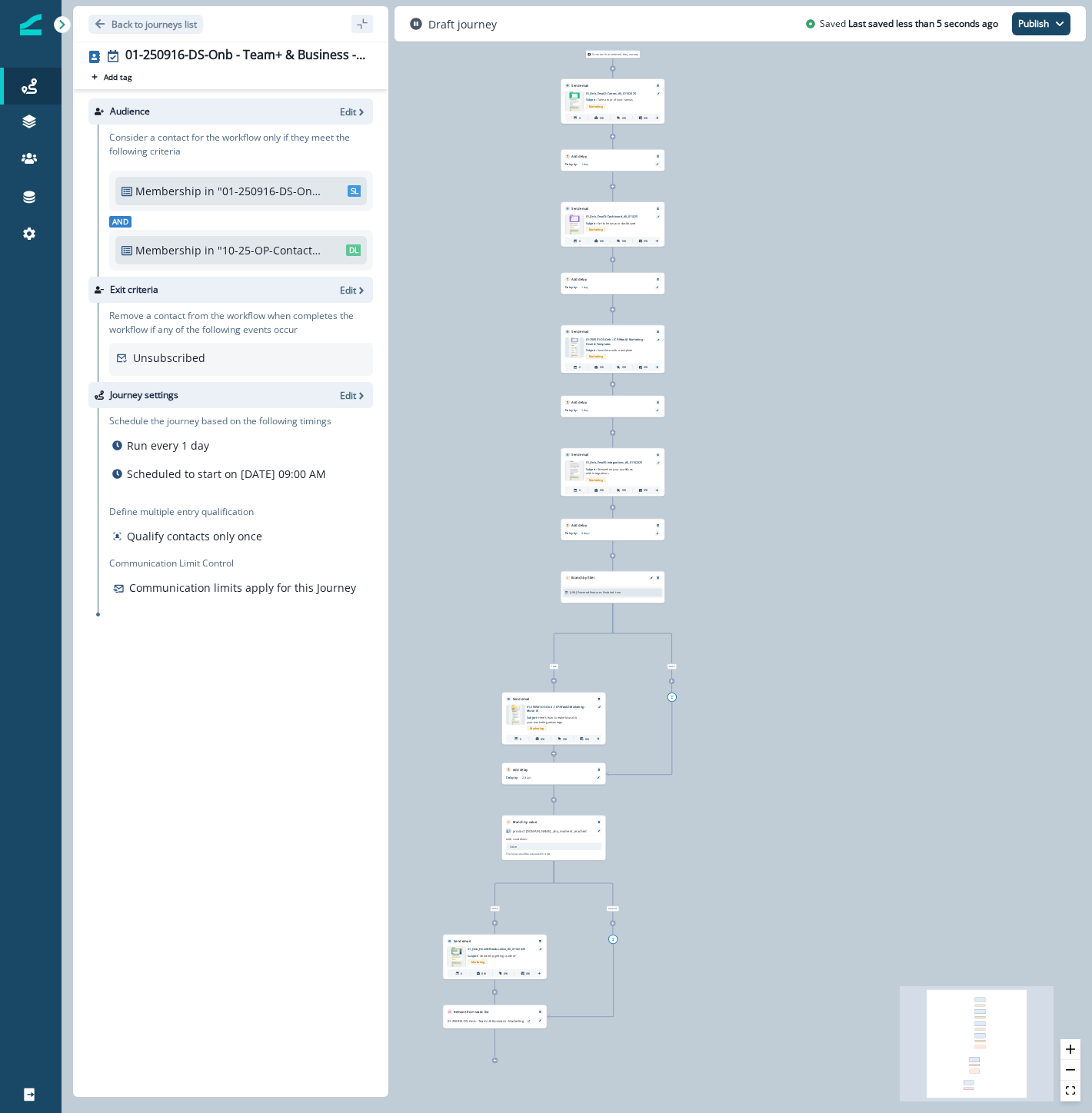
click at [612, 309] on icon at bounding box center [613, 310] width 3 height 3
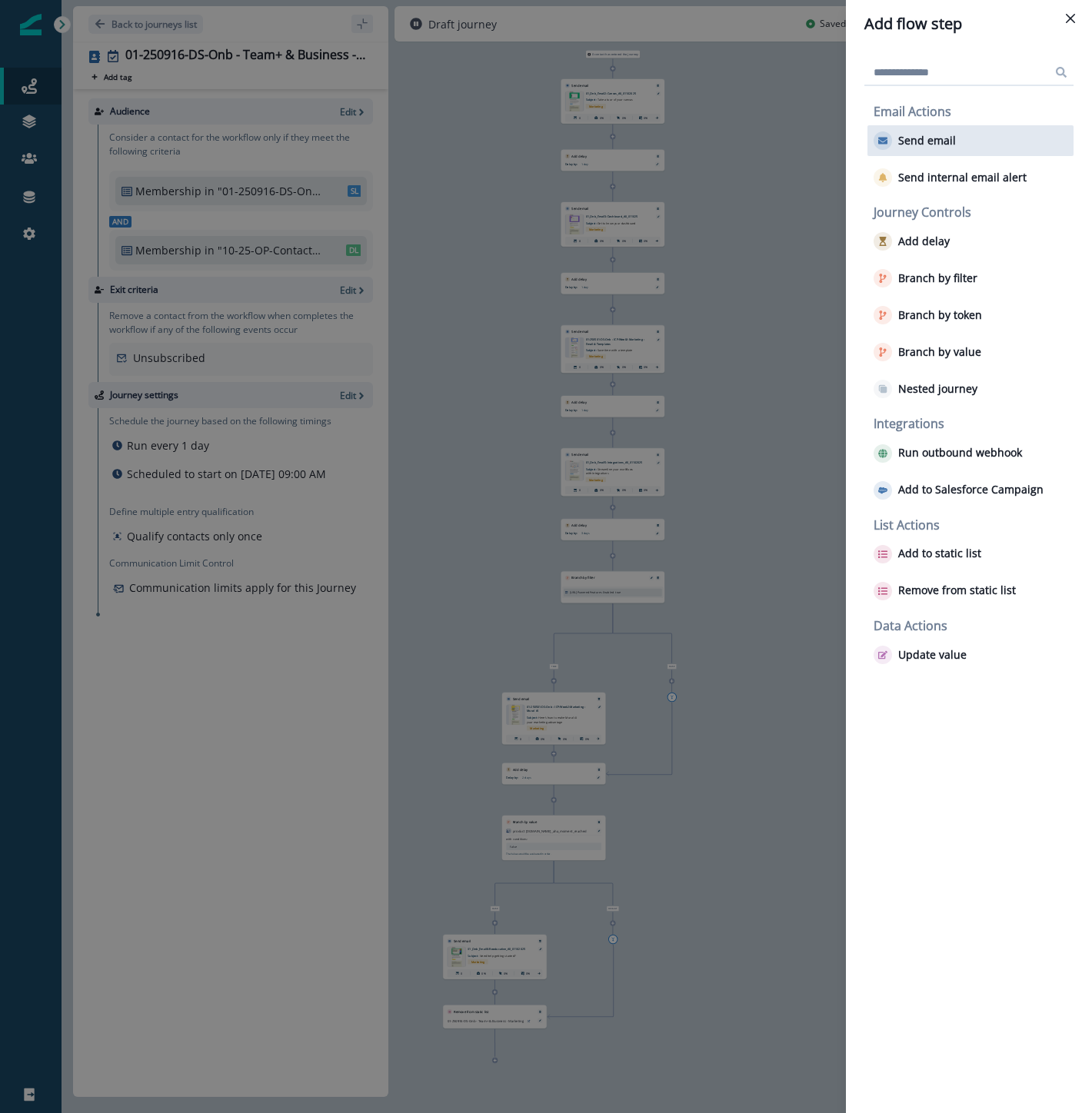
click at [928, 138] on p "Send email" at bounding box center [927, 141] width 57 height 13
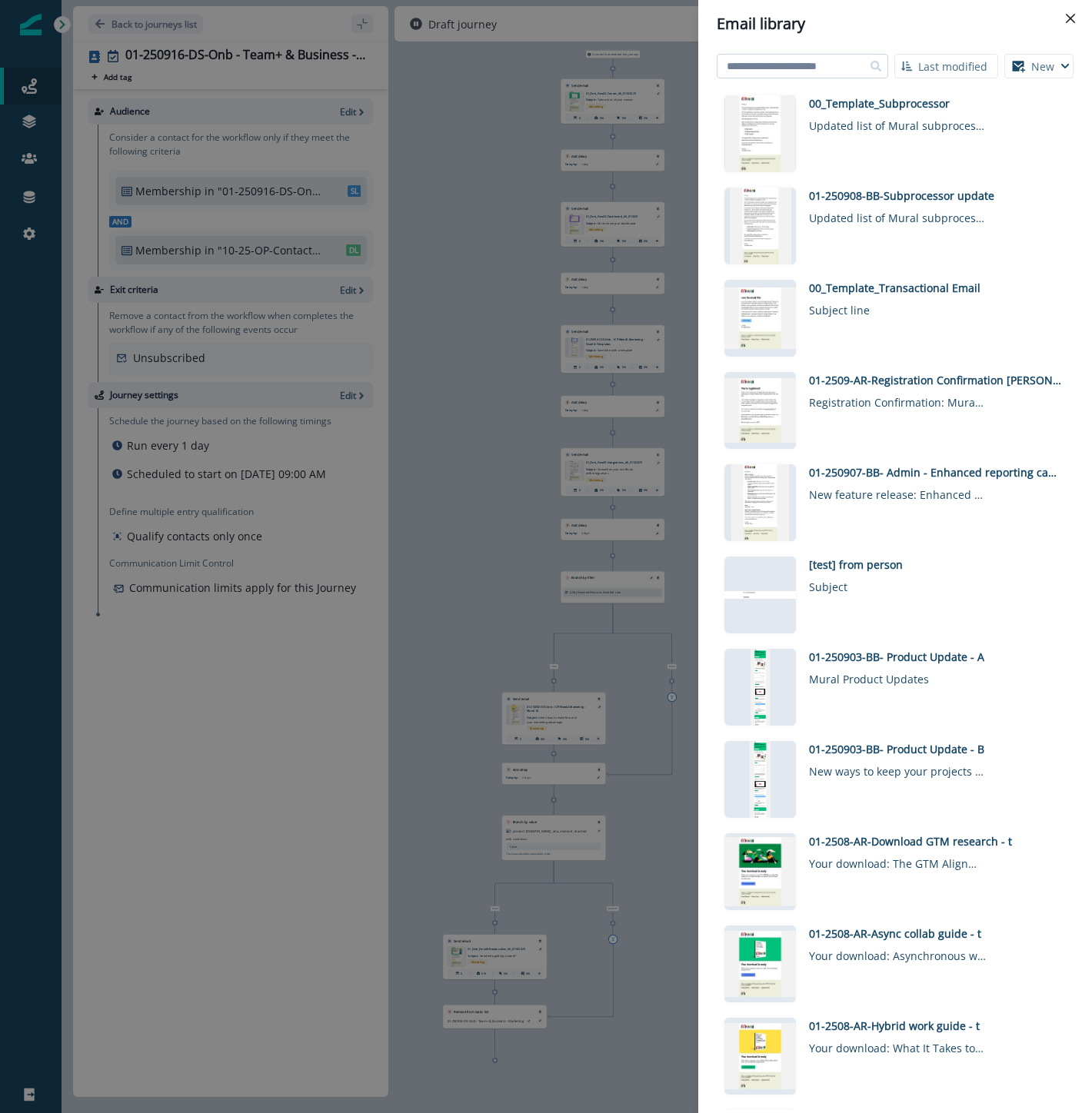
click at [816, 73] on input at bounding box center [802, 66] width 172 height 25
type input "**********"
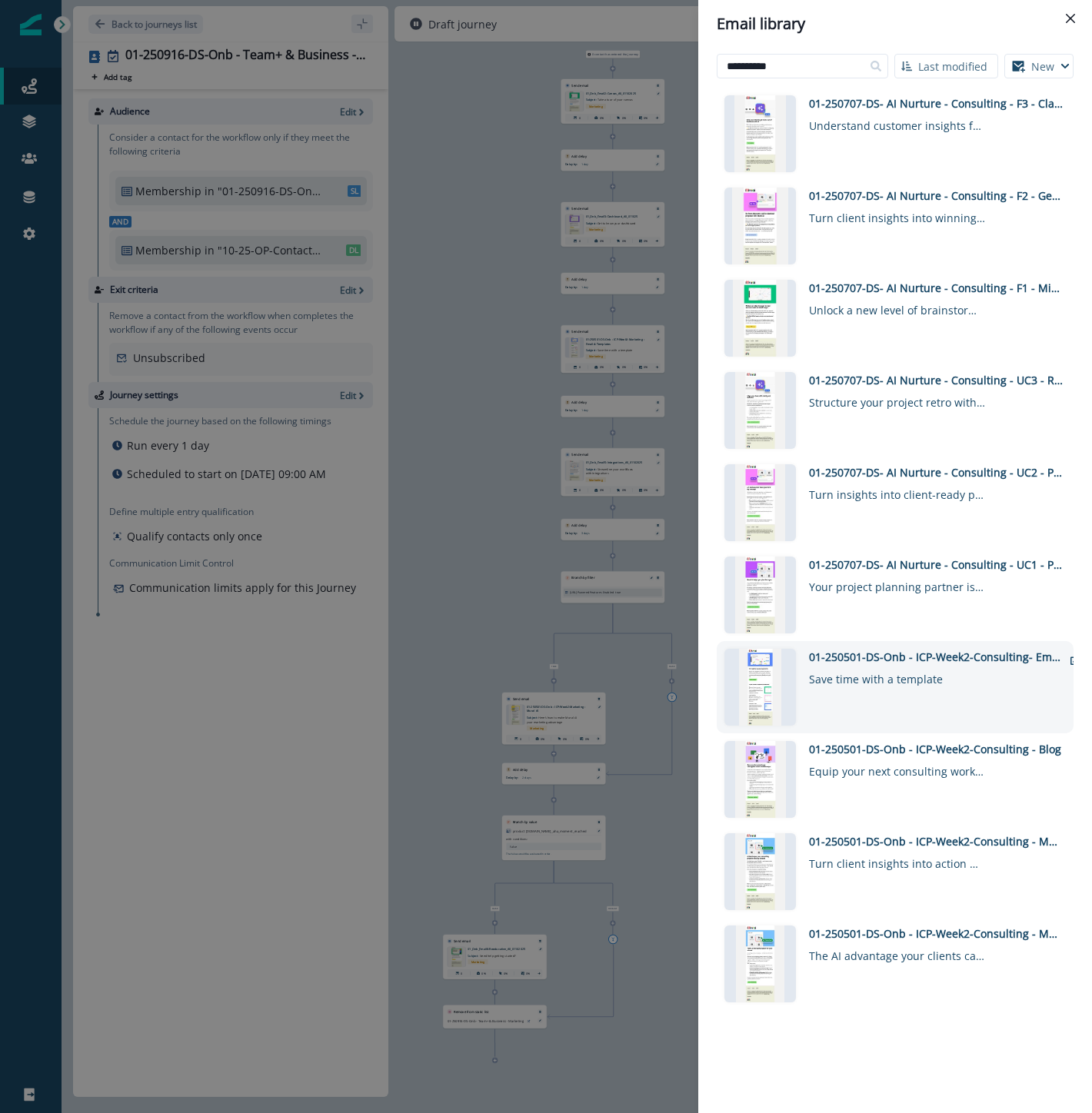
click at [888, 657] on div "01-250501-DS-Onb - ICP-Week2-Consulting- Email 4-Templates" at bounding box center [936, 657] width 254 height 16
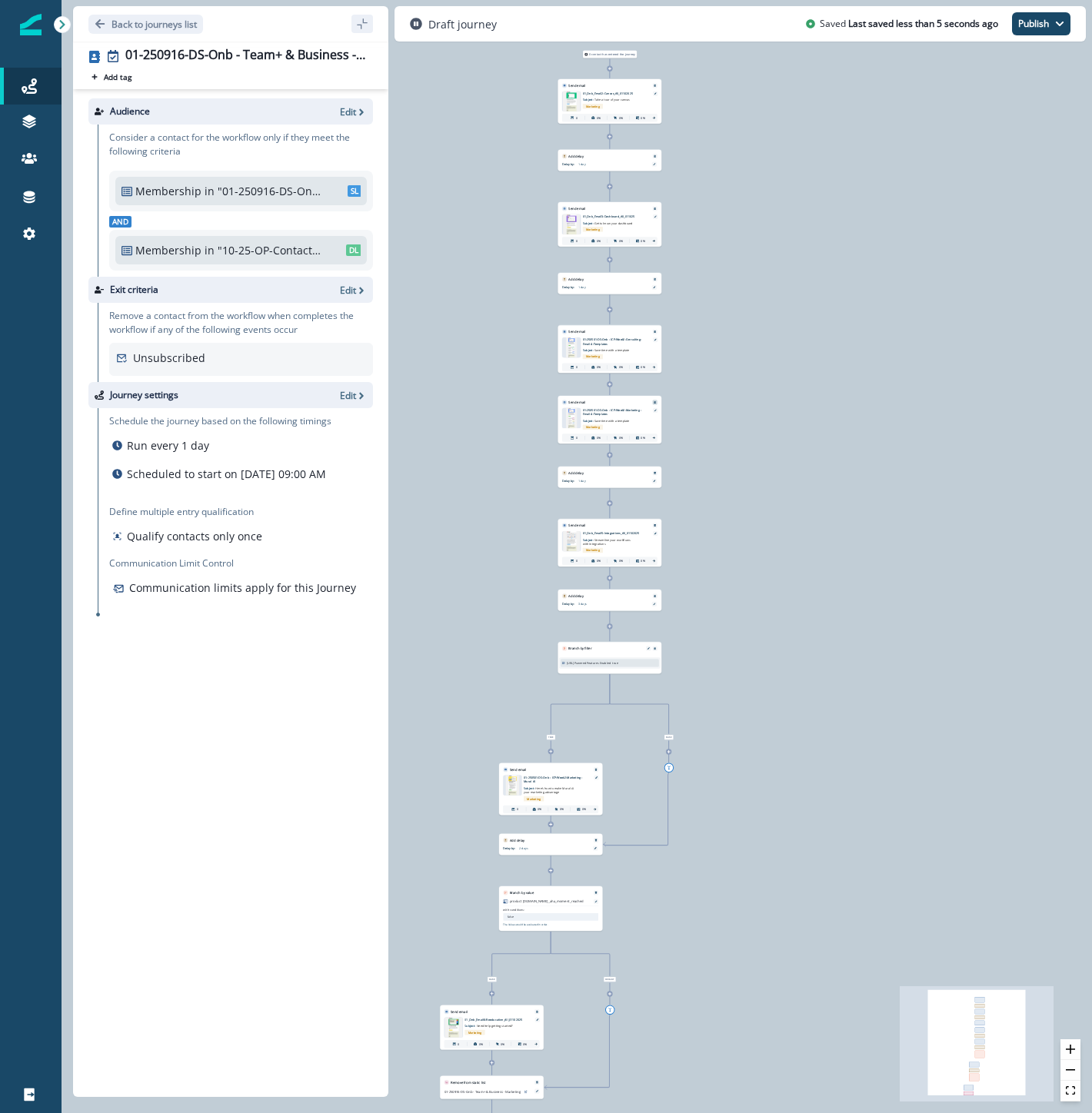
click at [657, 402] on button "Remove" at bounding box center [654, 403] width 7 height 3
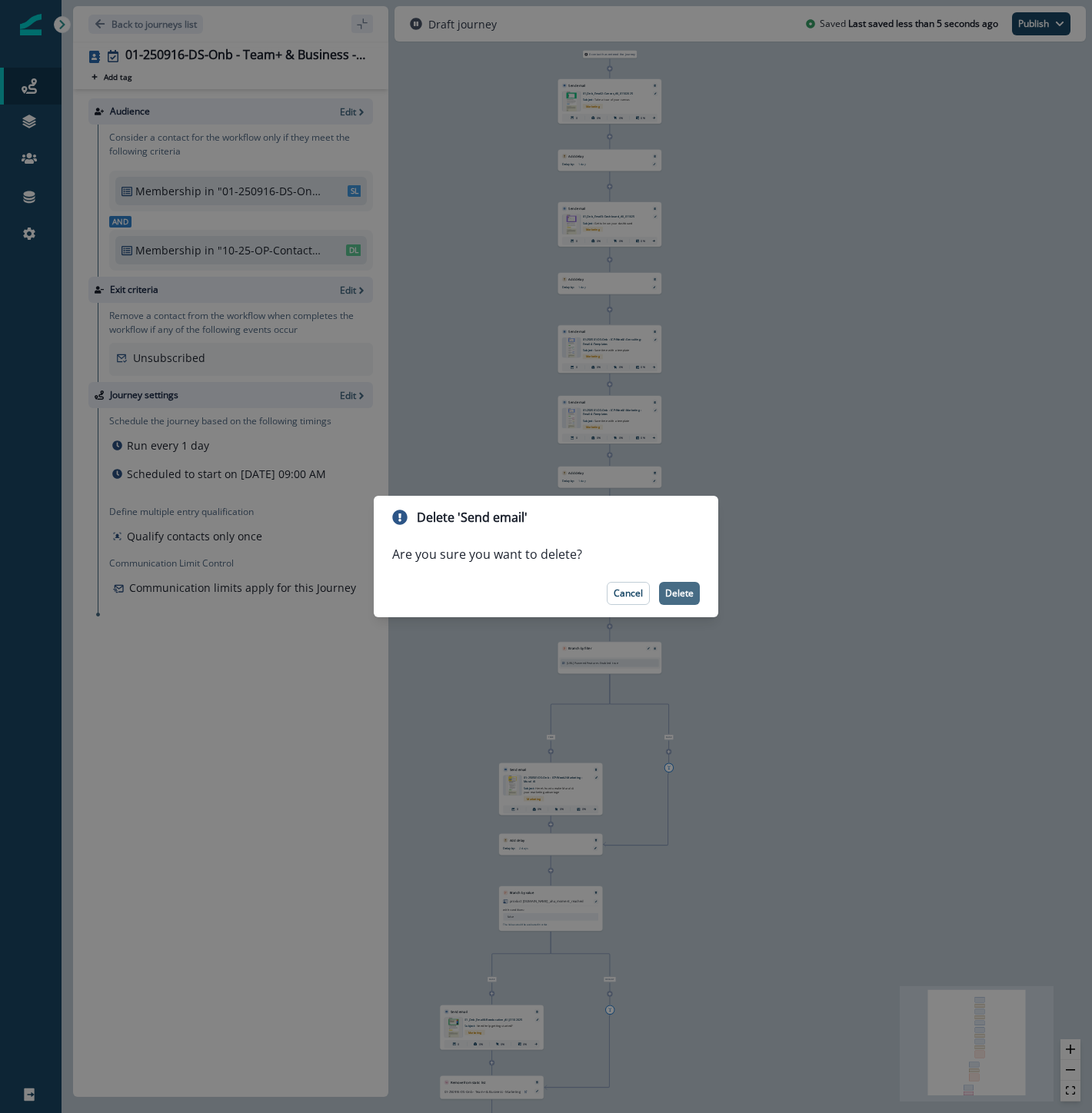
click at [672, 596] on p "Delete" at bounding box center [679, 593] width 29 height 11
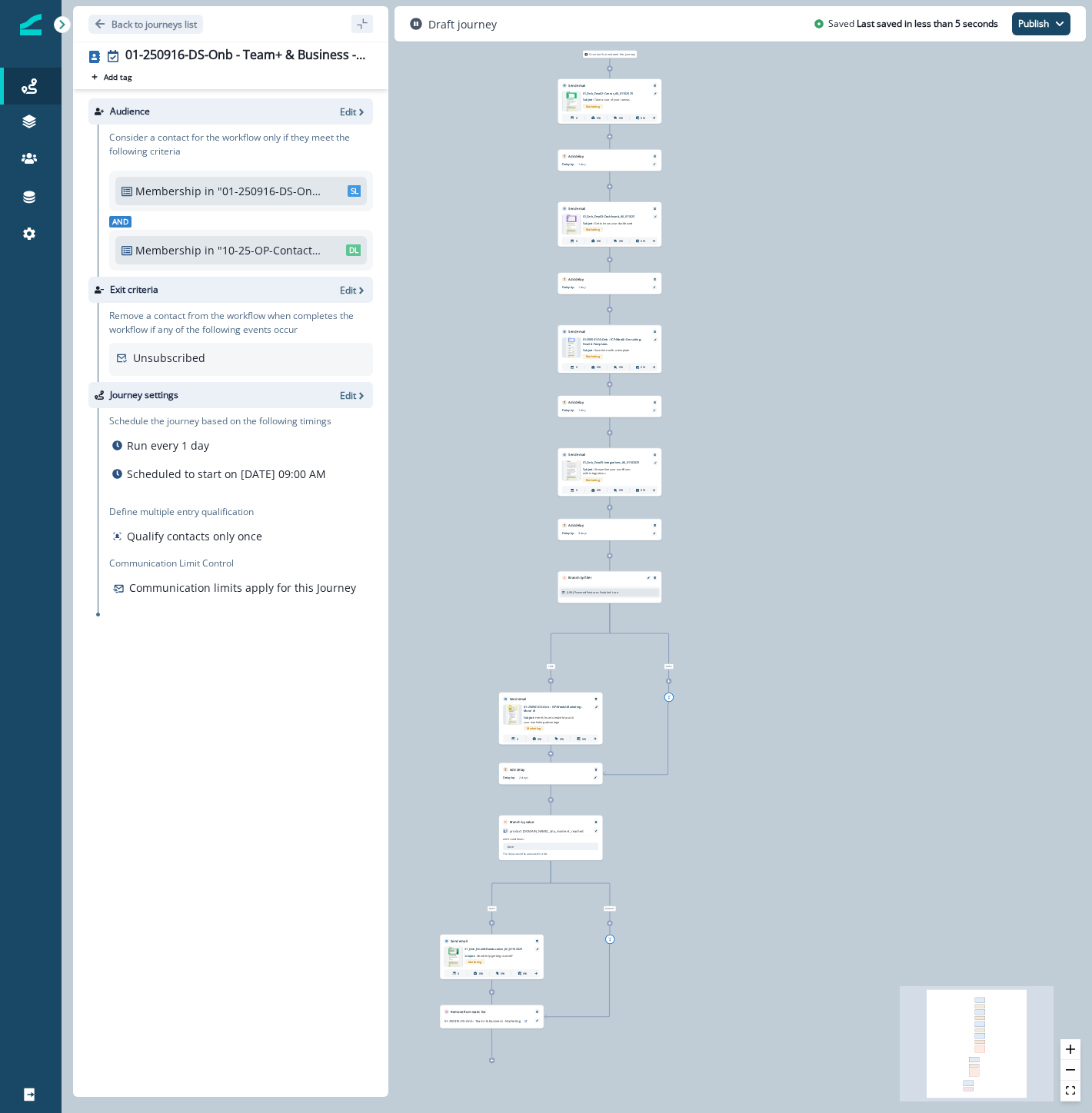
click at [550, 680] on icon at bounding box center [550, 680] width 4 height 4
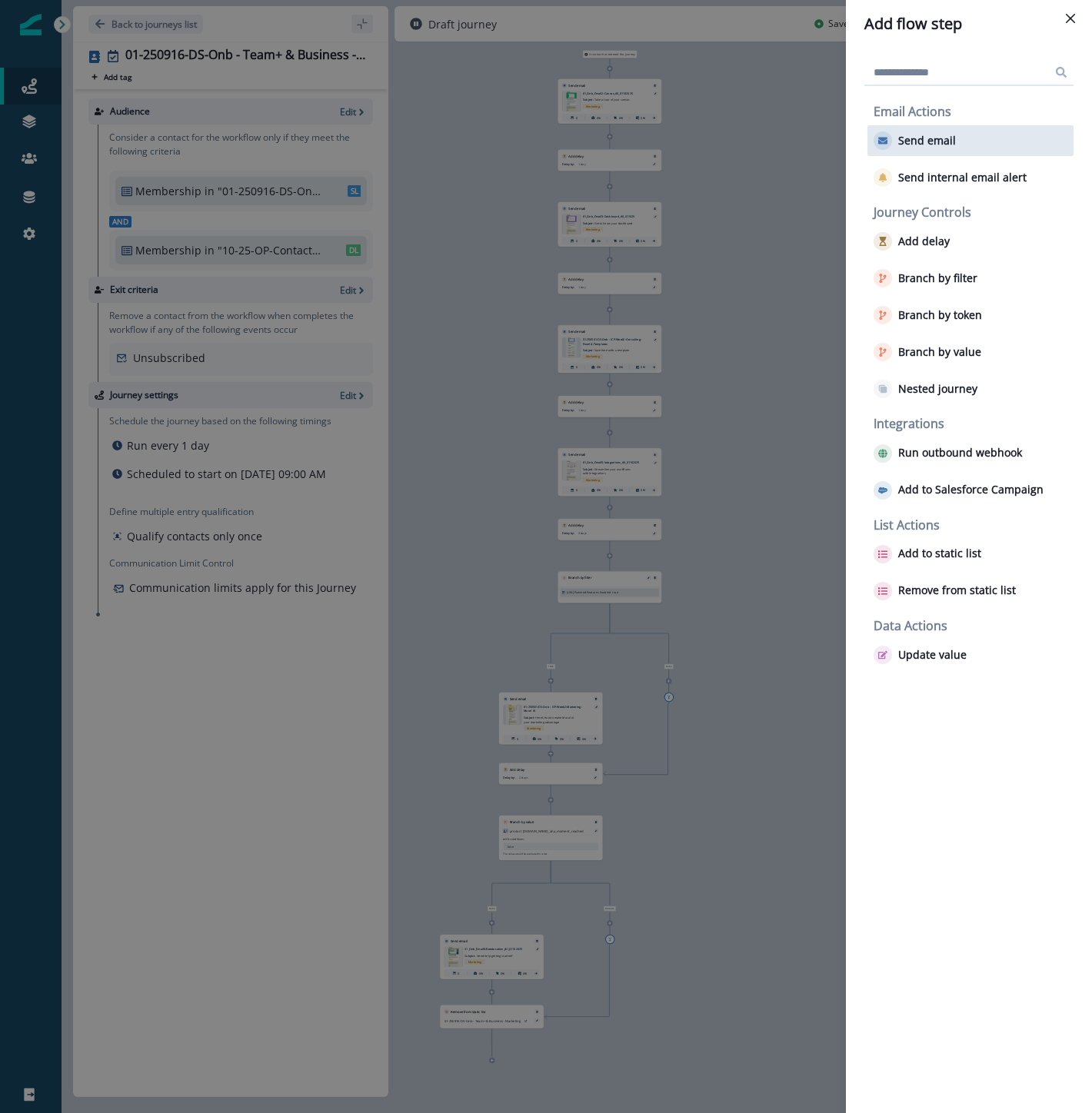
click at [920, 134] on p "Send email" at bounding box center [927, 141] width 57 height 13
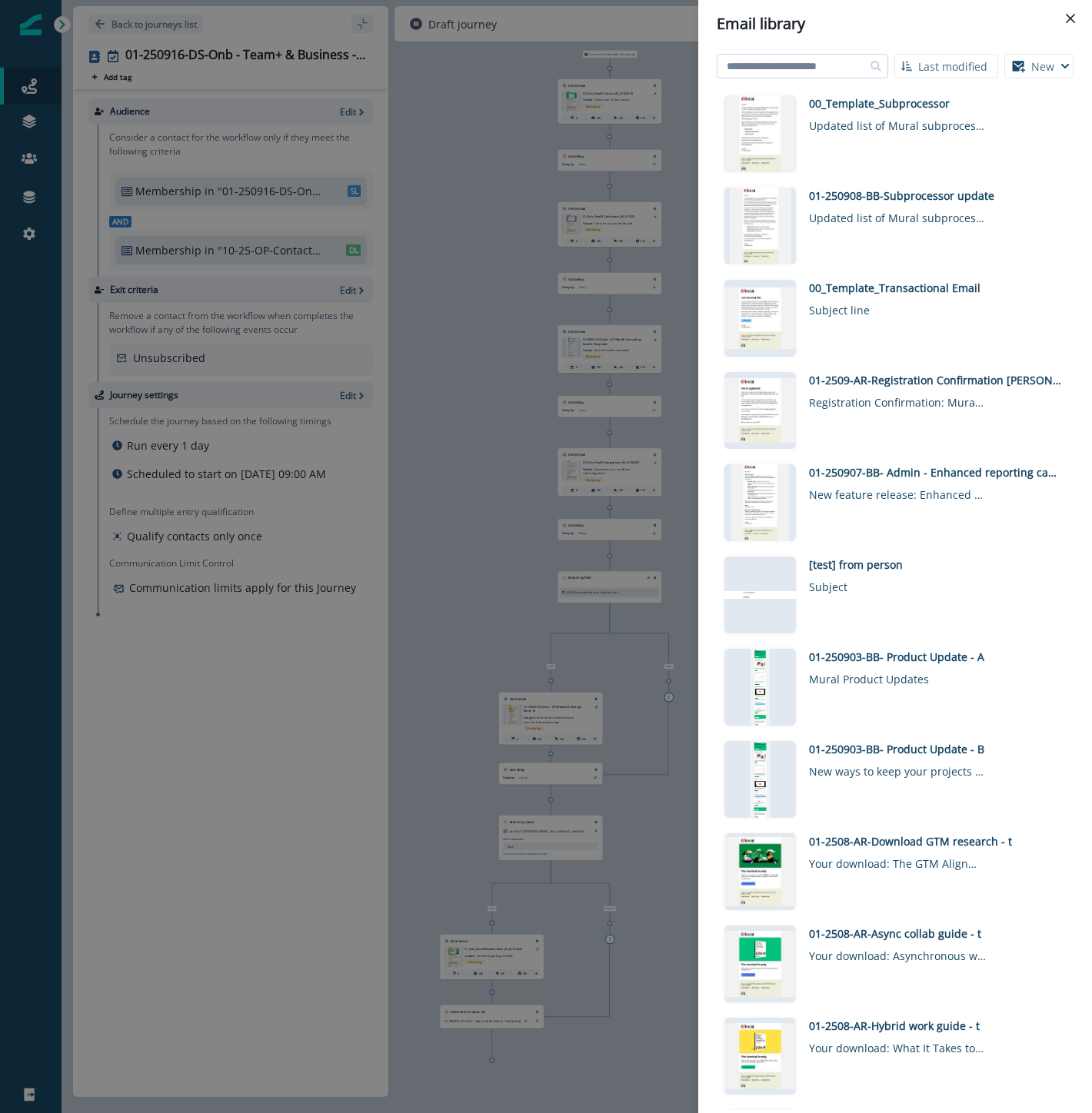
click at [811, 70] on input at bounding box center [802, 66] width 172 height 25
type input "**********"
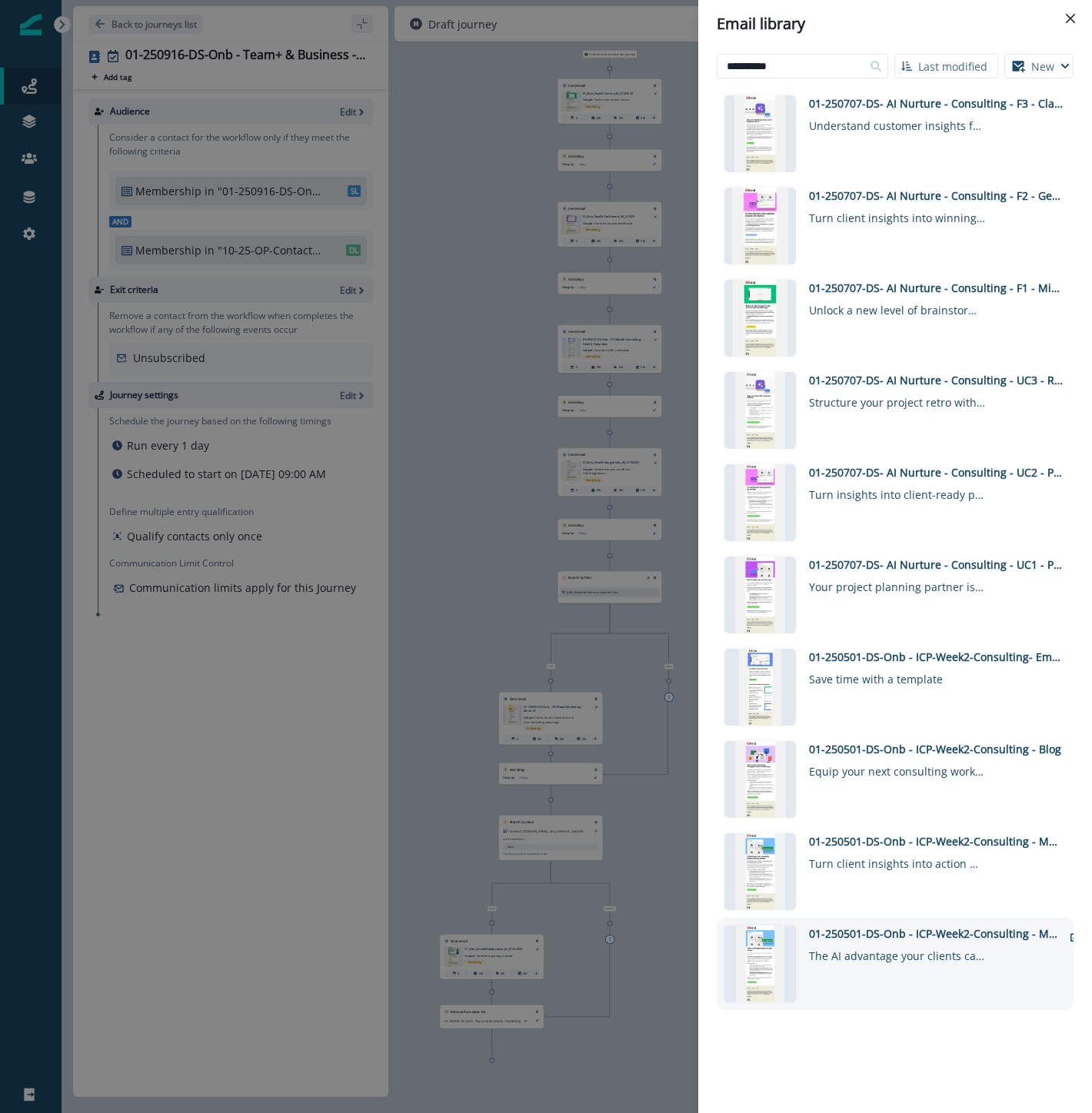
click at [919, 931] on div "01-250501-DS-Onb - ICP-Week2-Consulting - Mural AI Upgrade" at bounding box center [936, 934] width 254 height 16
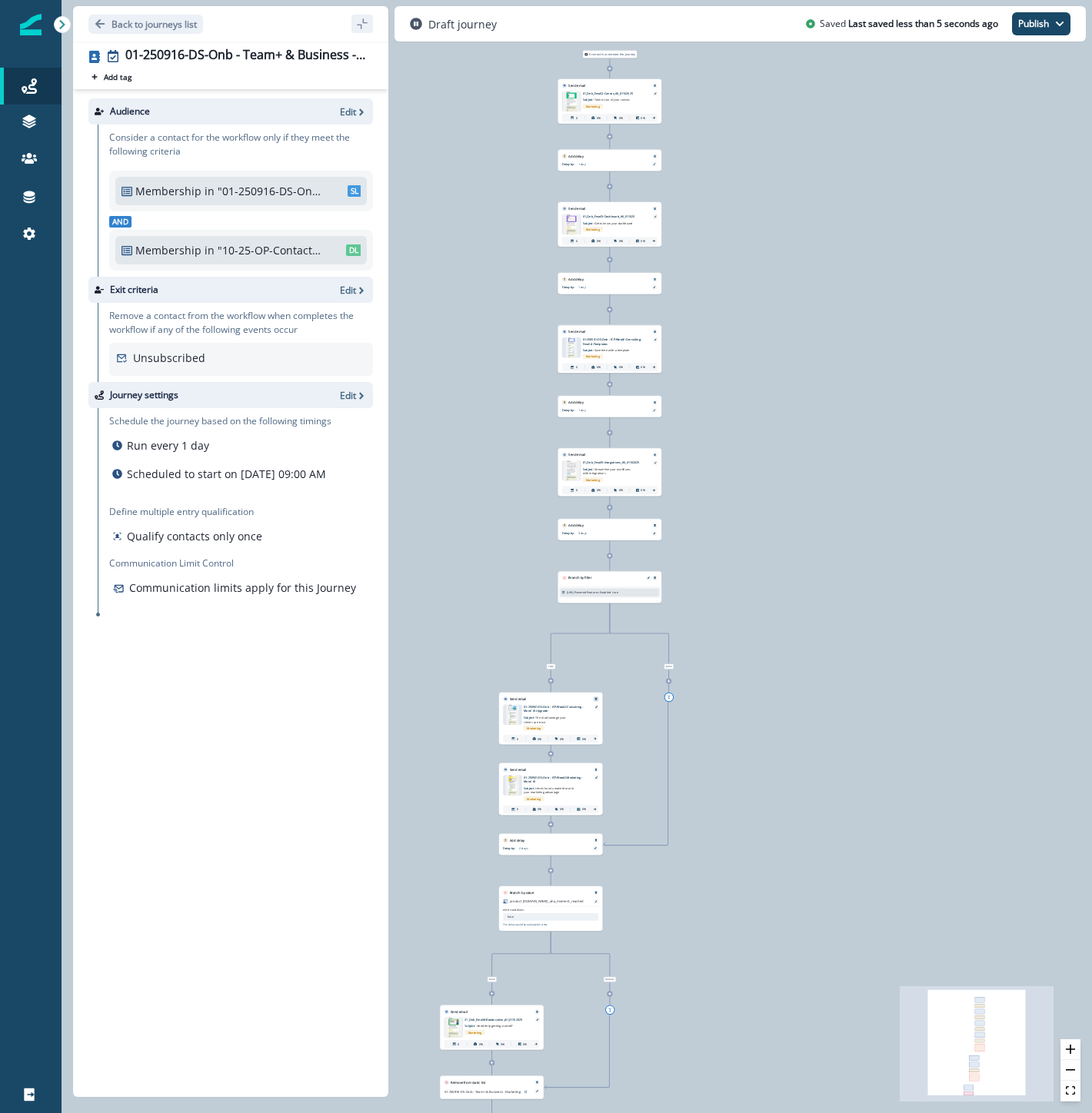
click at [596, 698] on icon "Remove" at bounding box center [596, 699] width 3 height 3
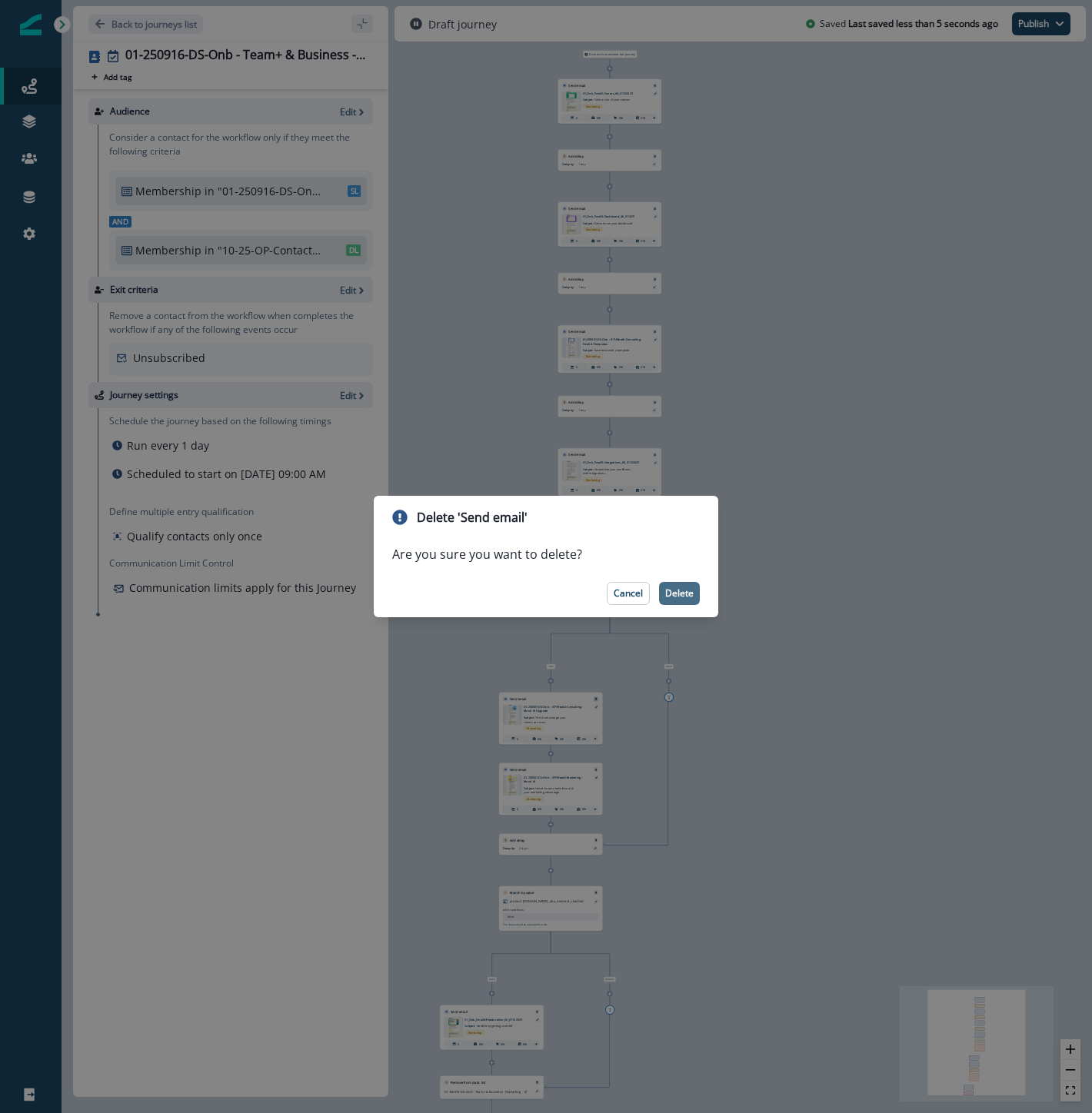
click at [693, 589] on p "Delete" at bounding box center [679, 593] width 29 height 11
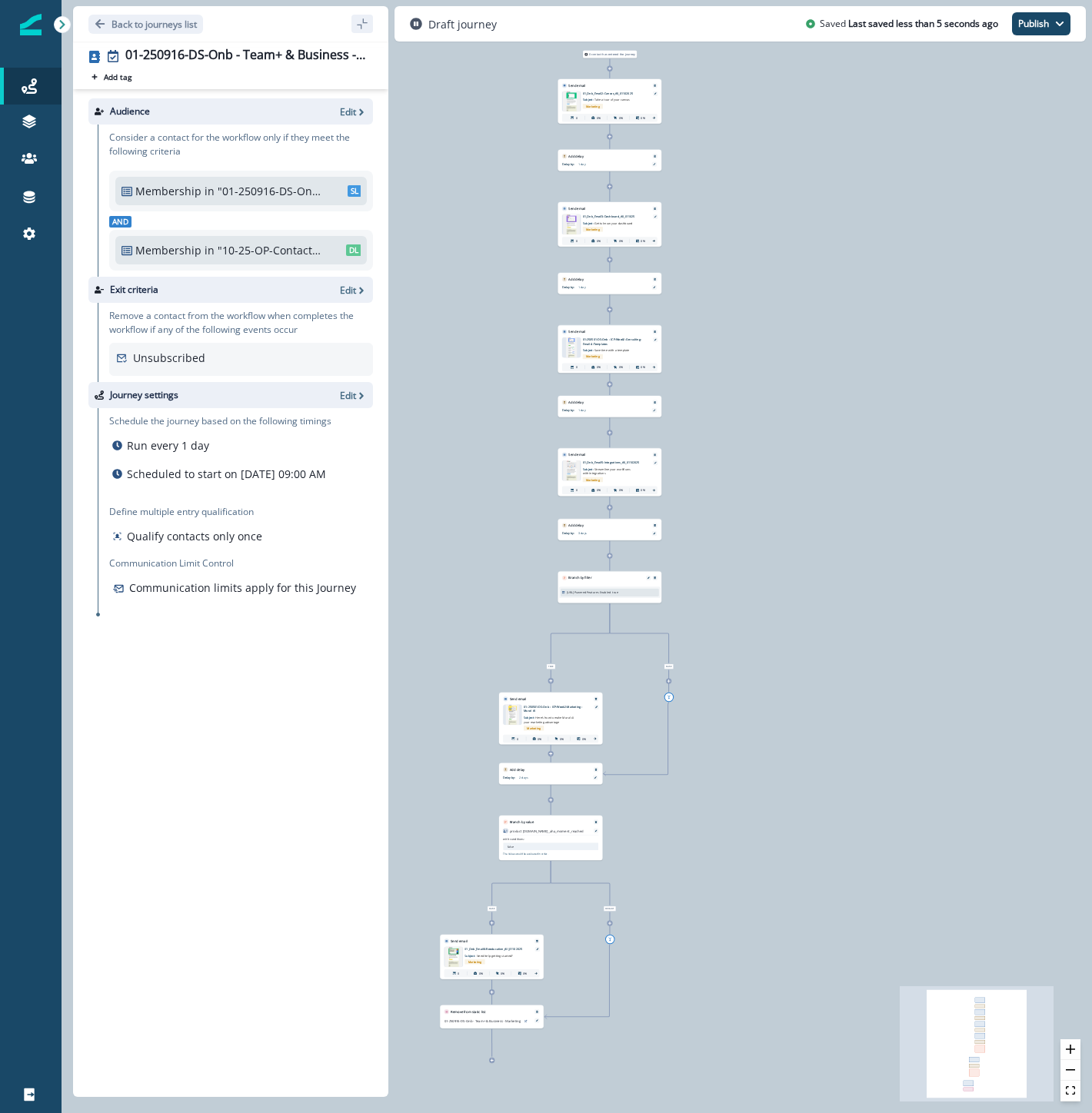
click at [552, 685] on div "0 contact has entered the journey Send email Email asset changed, journey repor…" at bounding box center [577, 556] width 1031 height 1113
click at [551, 680] on icon at bounding box center [550, 681] width 3 height 3
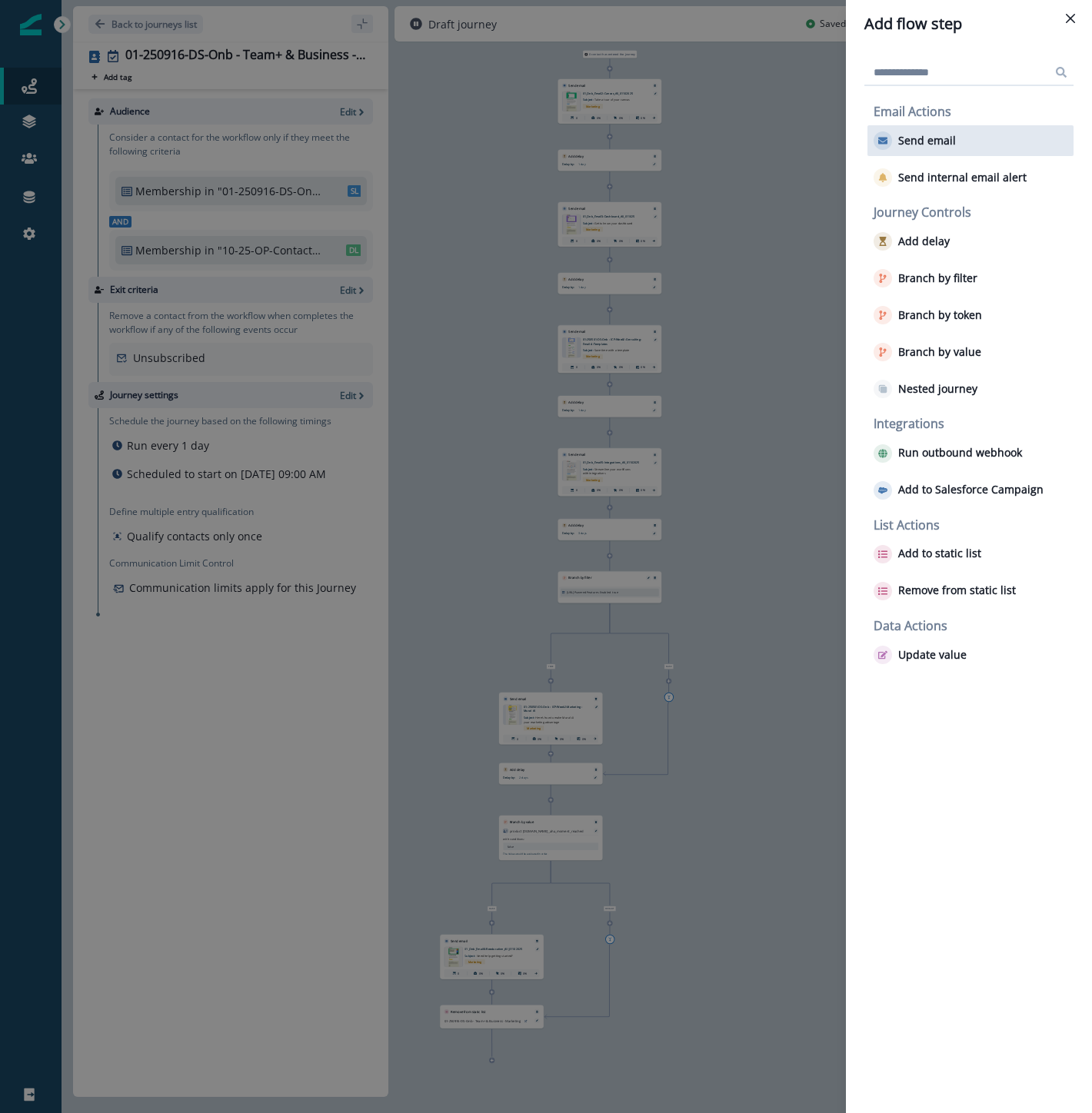
click at [982, 137] on div "Send email" at bounding box center [970, 141] width 206 height 31
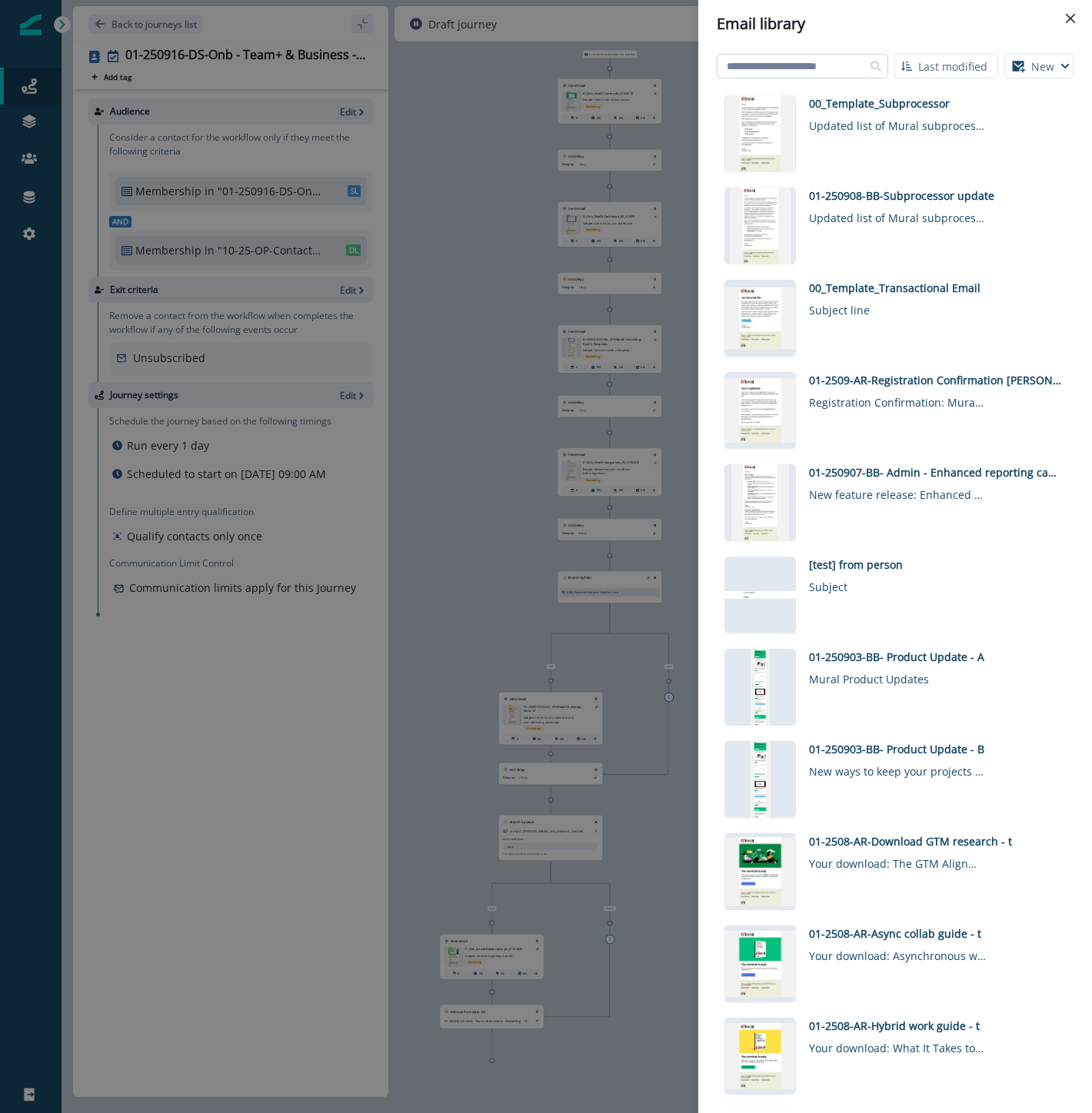
drag, startPoint x: 837, startPoint y: 70, endPoint x: 826, endPoint y: 62, distance: 13.6
click at [837, 70] on input at bounding box center [802, 66] width 172 height 25
type input "**********"
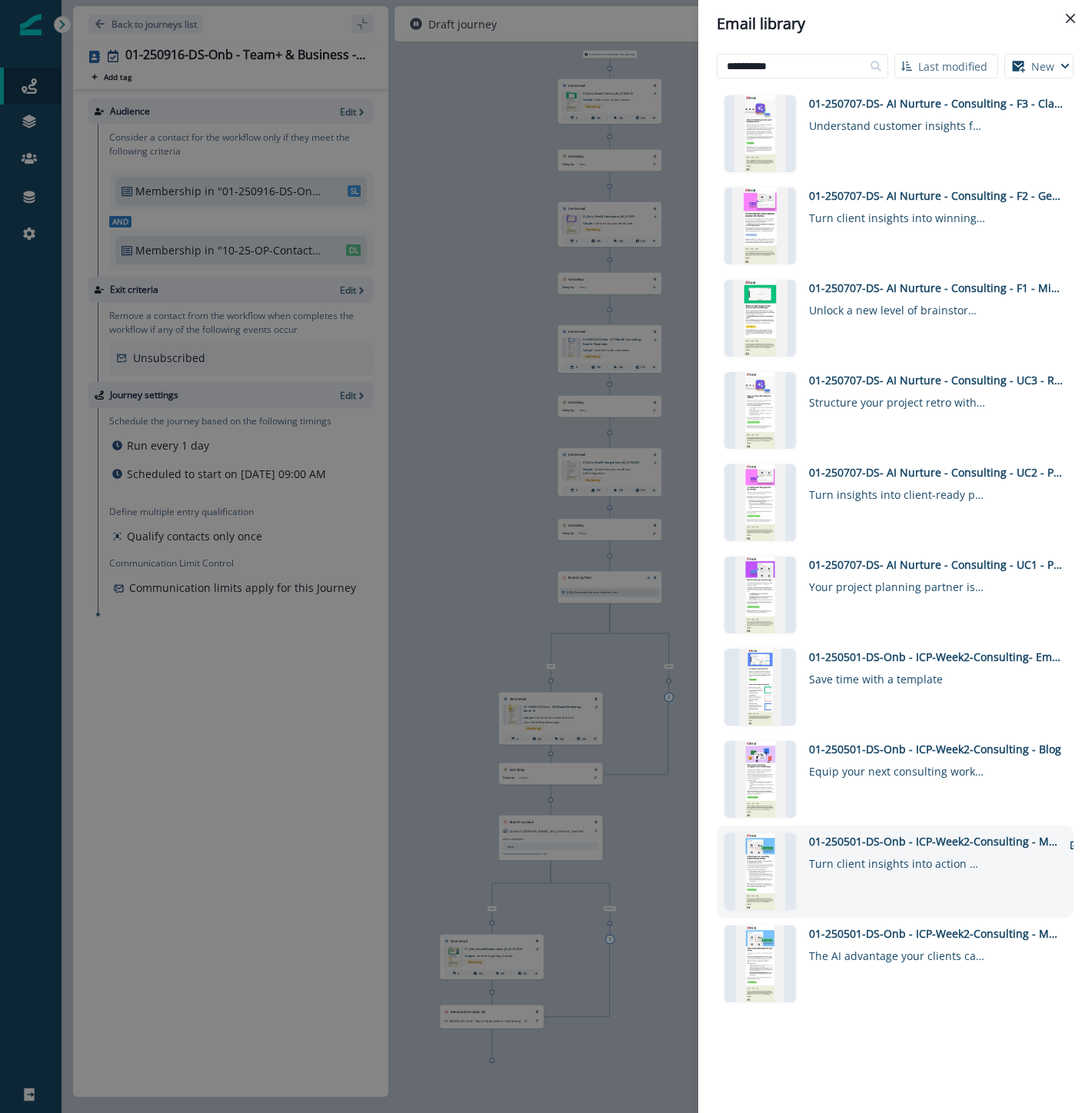
click at [890, 844] on div "01-250501-DS-Onb - ICP-Week2-Consulting - Mural AI" at bounding box center [936, 841] width 254 height 16
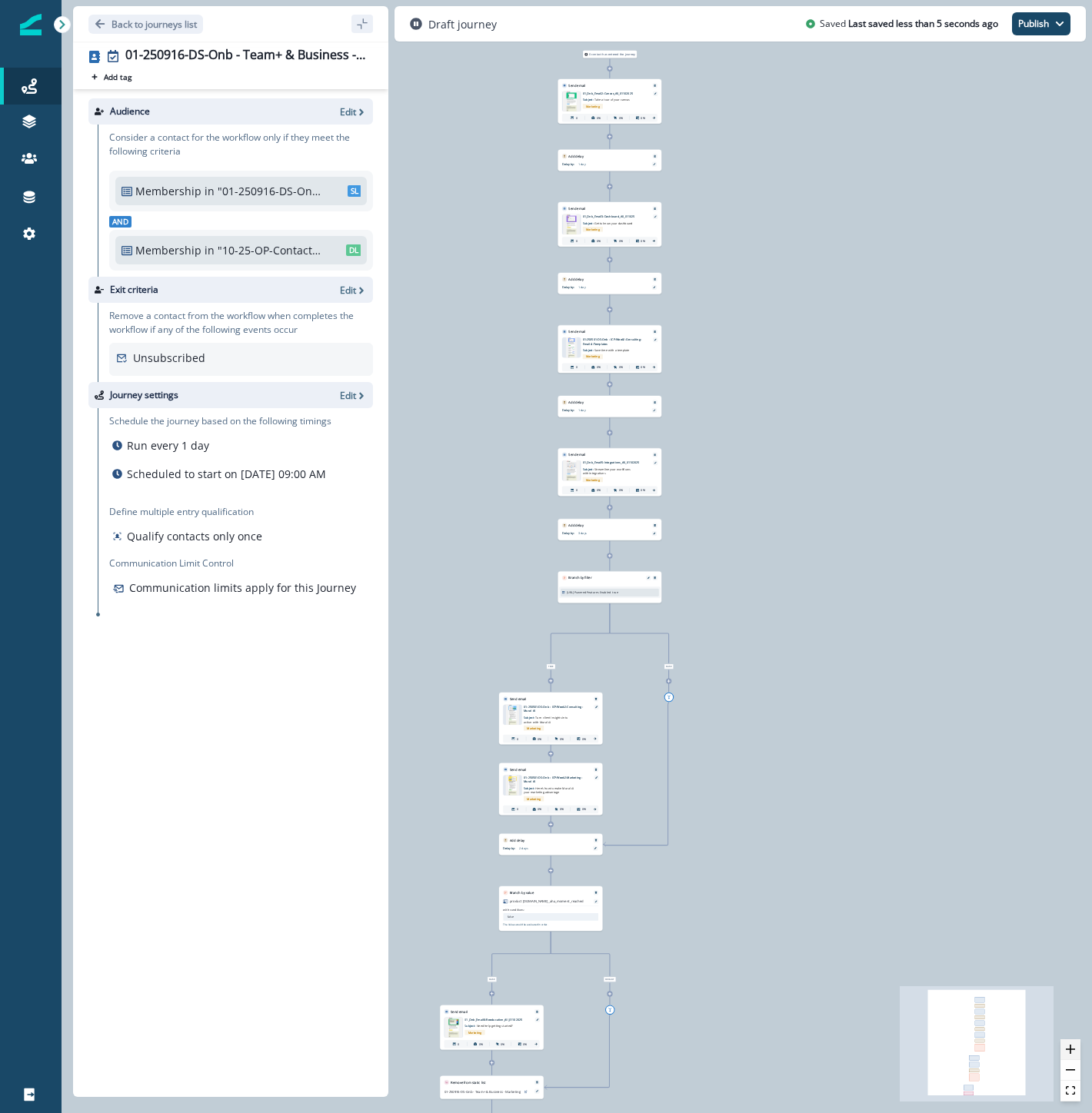
click at [1071, 1049] on icon "zoom in" at bounding box center [1070, 1048] width 9 height 9
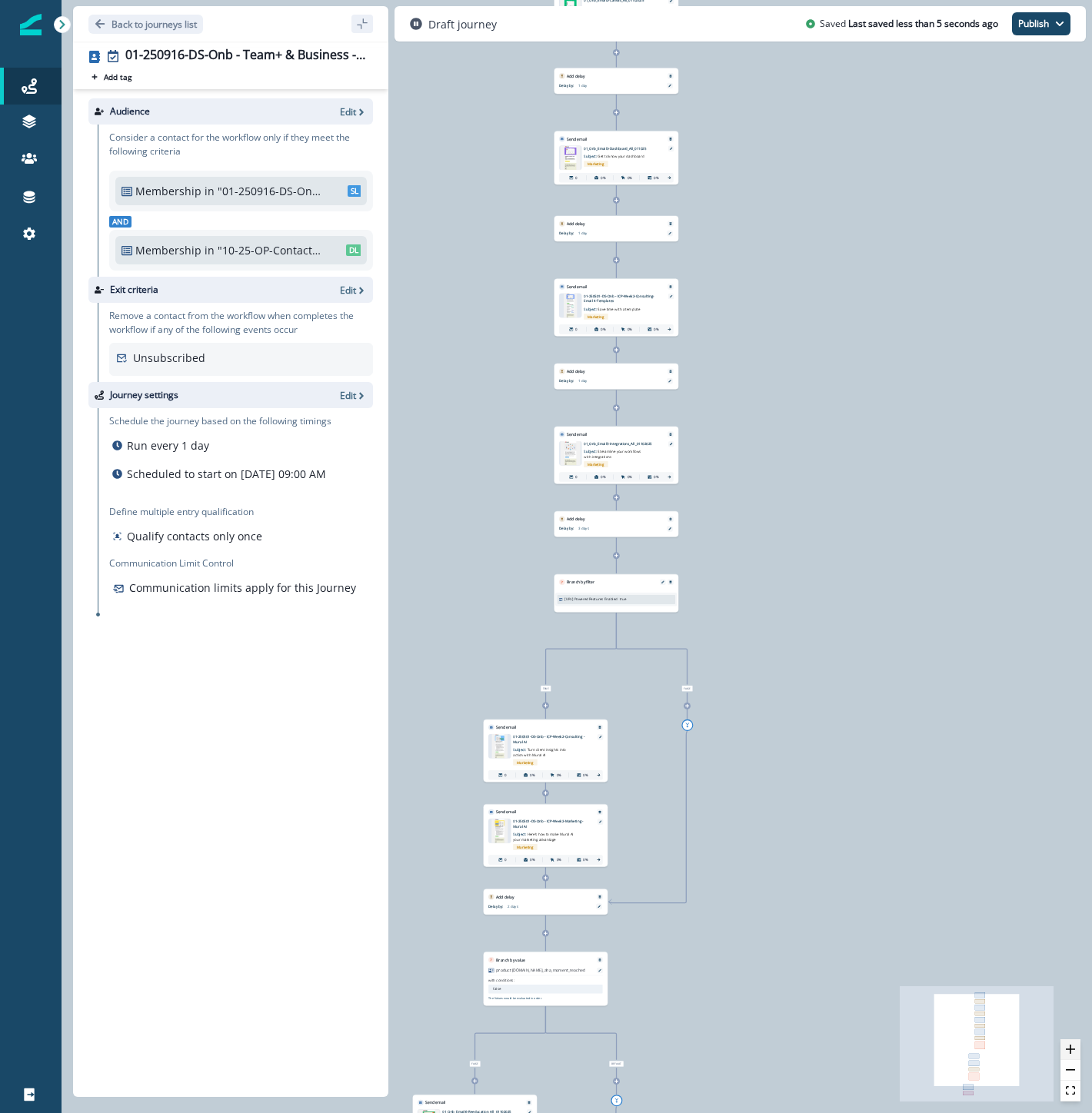
click at [1071, 1049] on icon "zoom in" at bounding box center [1070, 1048] width 9 height 9
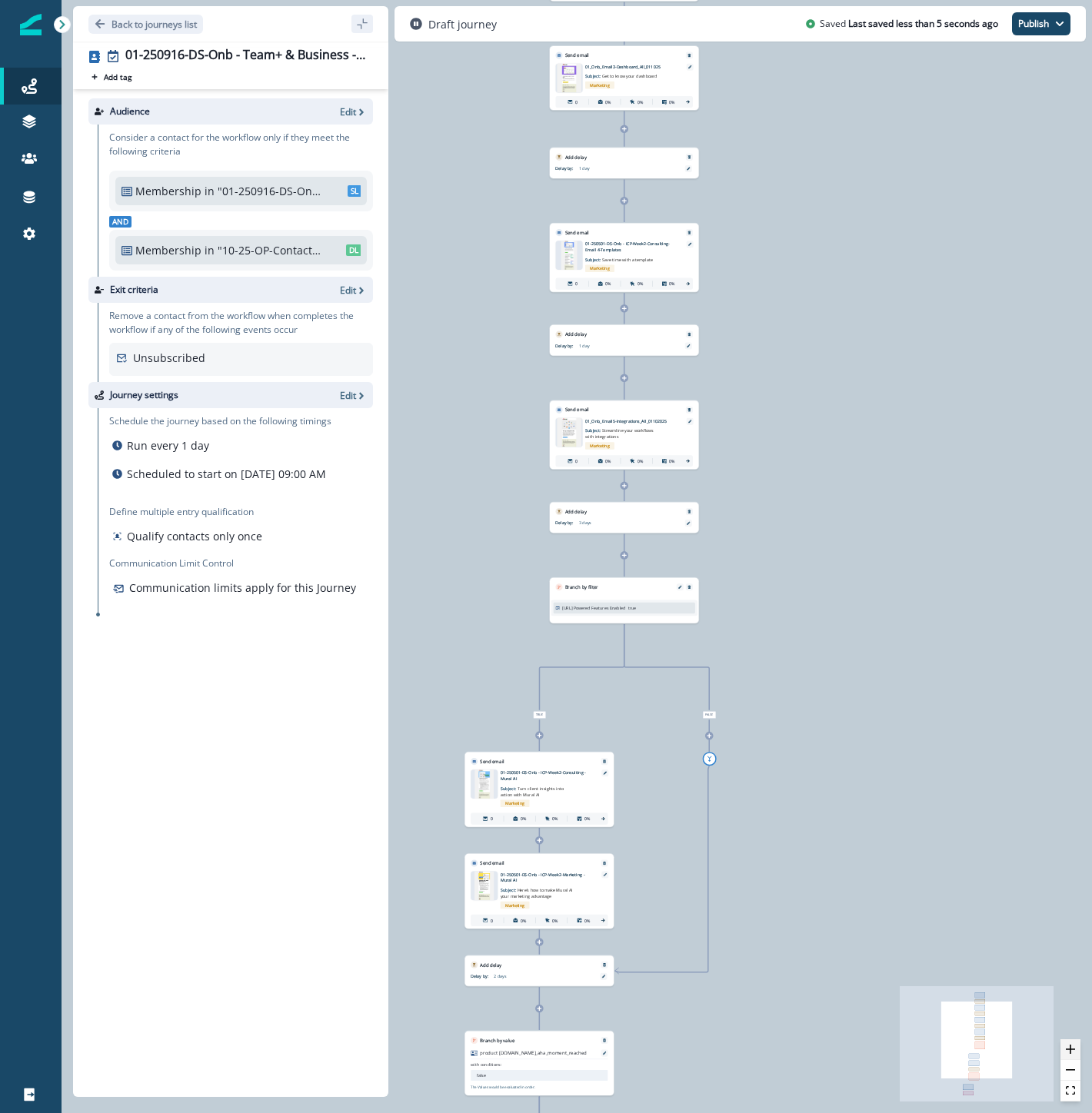
click at [1071, 1049] on icon "zoom in" at bounding box center [1070, 1048] width 9 height 9
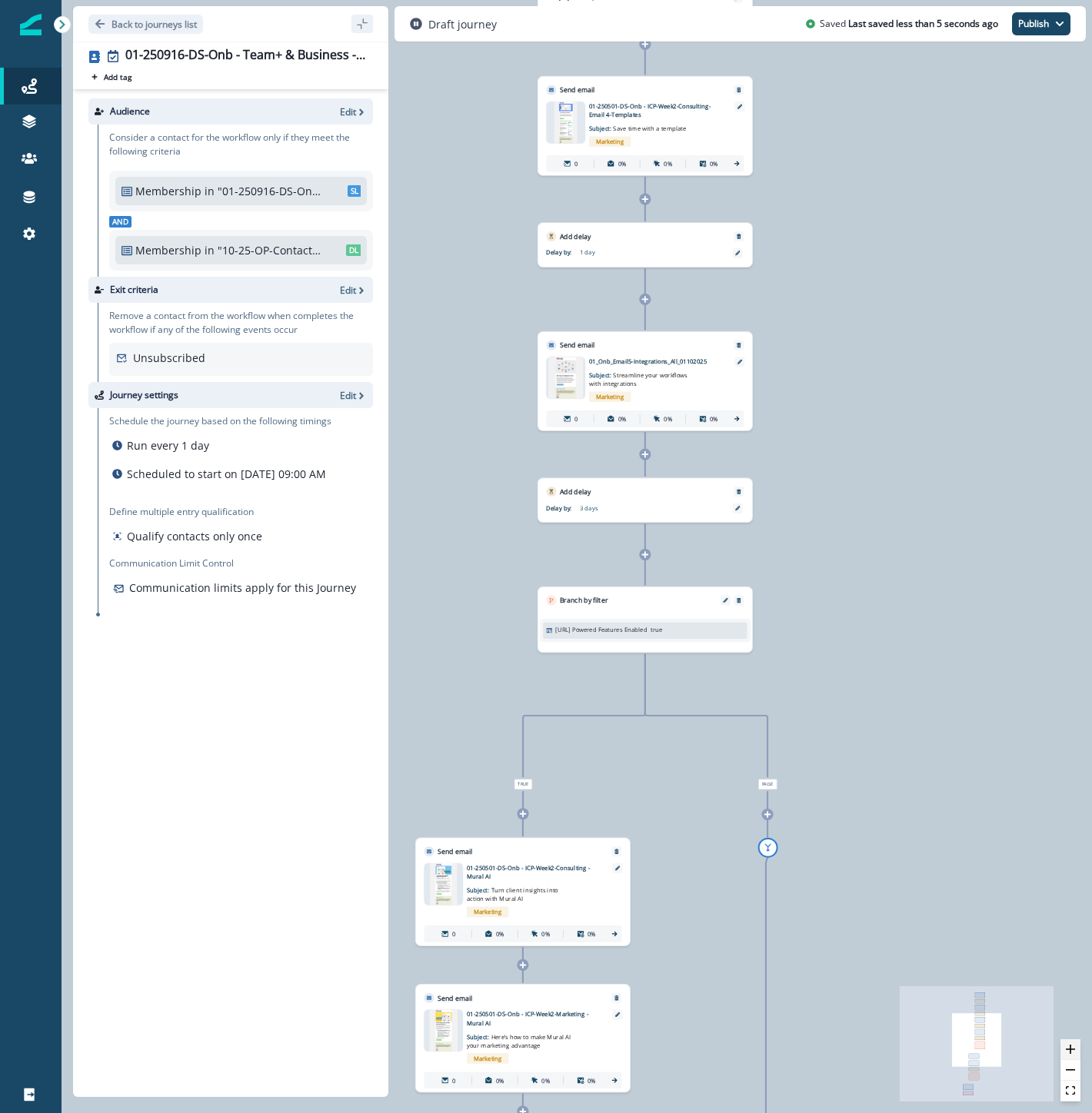
click at [1071, 1049] on icon "zoom in" at bounding box center [1070, 1048] width 9 height 9
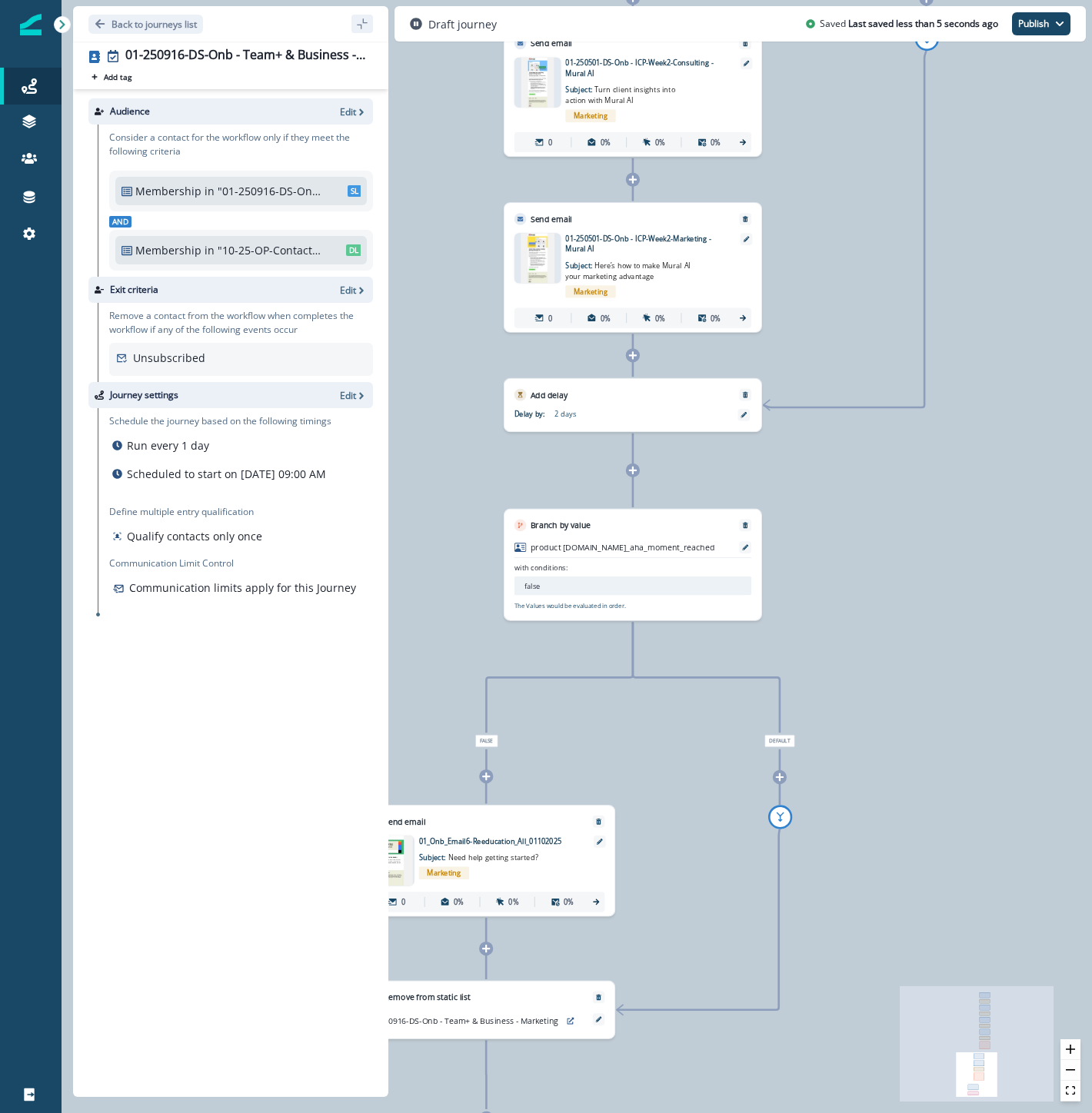
drag, startPoint x: 917, startPoint y: 858, endPoint x: 1038, endPoint y: -9, distance: 875.4
click at [1038, 0] on html "A newer version of Inflection.io is available. Refresh your page to load the la…" at bounding box center [546, 556] width 1092 height 1113
drag, startPoint x: 1038, startPoint y: -9, endPoint x: 470, endPoint y: 286, distance: 640.0
click at [470, 286] on div "0 contact has entered the journey Send email Email asset changed, journey repor…" at bounding box center [577, 556] width 1031 height 1113
click at [741, 215] on icon "Remove" at bounding box center [744, 218] width 7 height 7
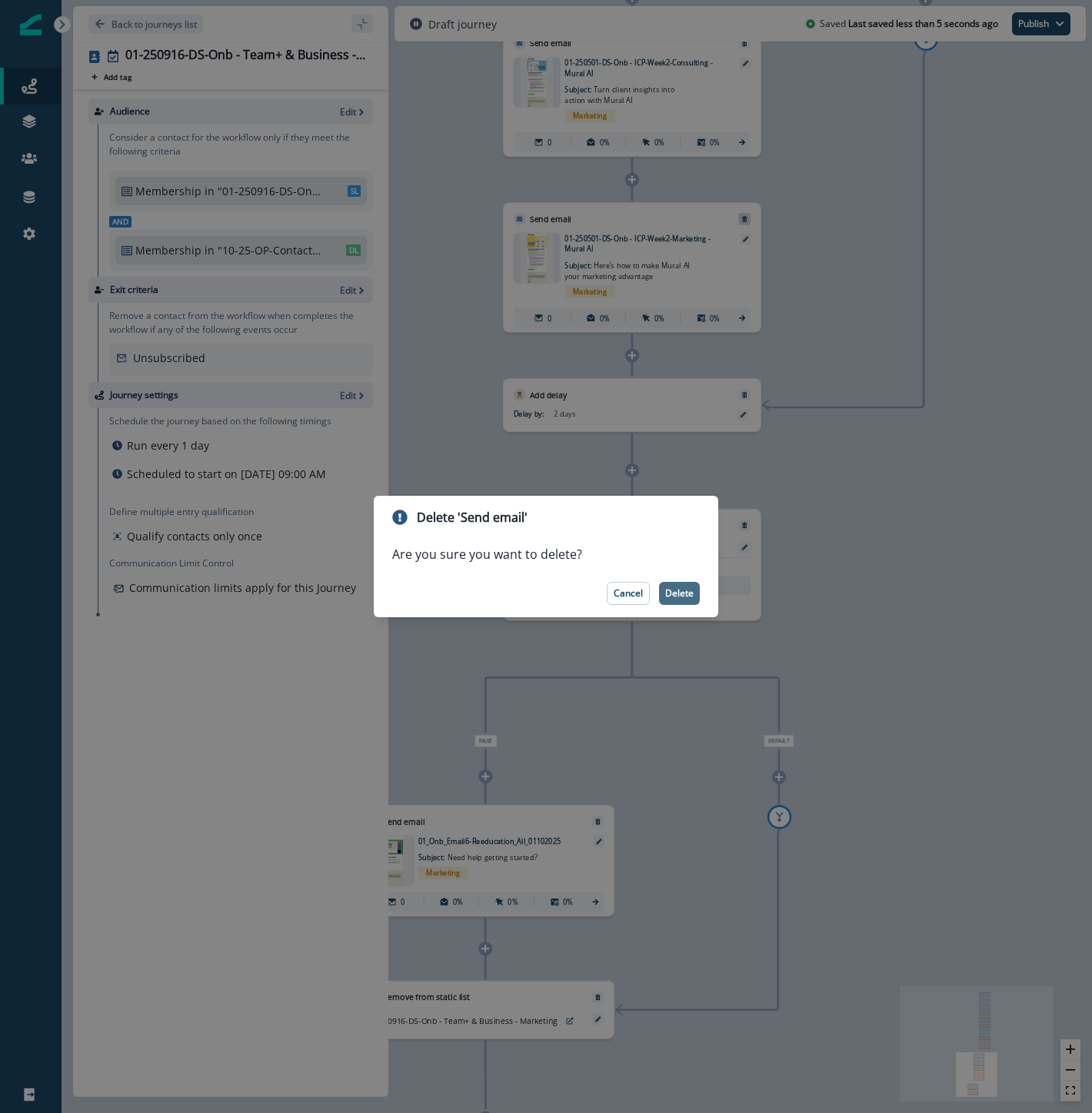
click at [677, 597] on p "Delete" at bounding box center [679, 593] width 29 height 11
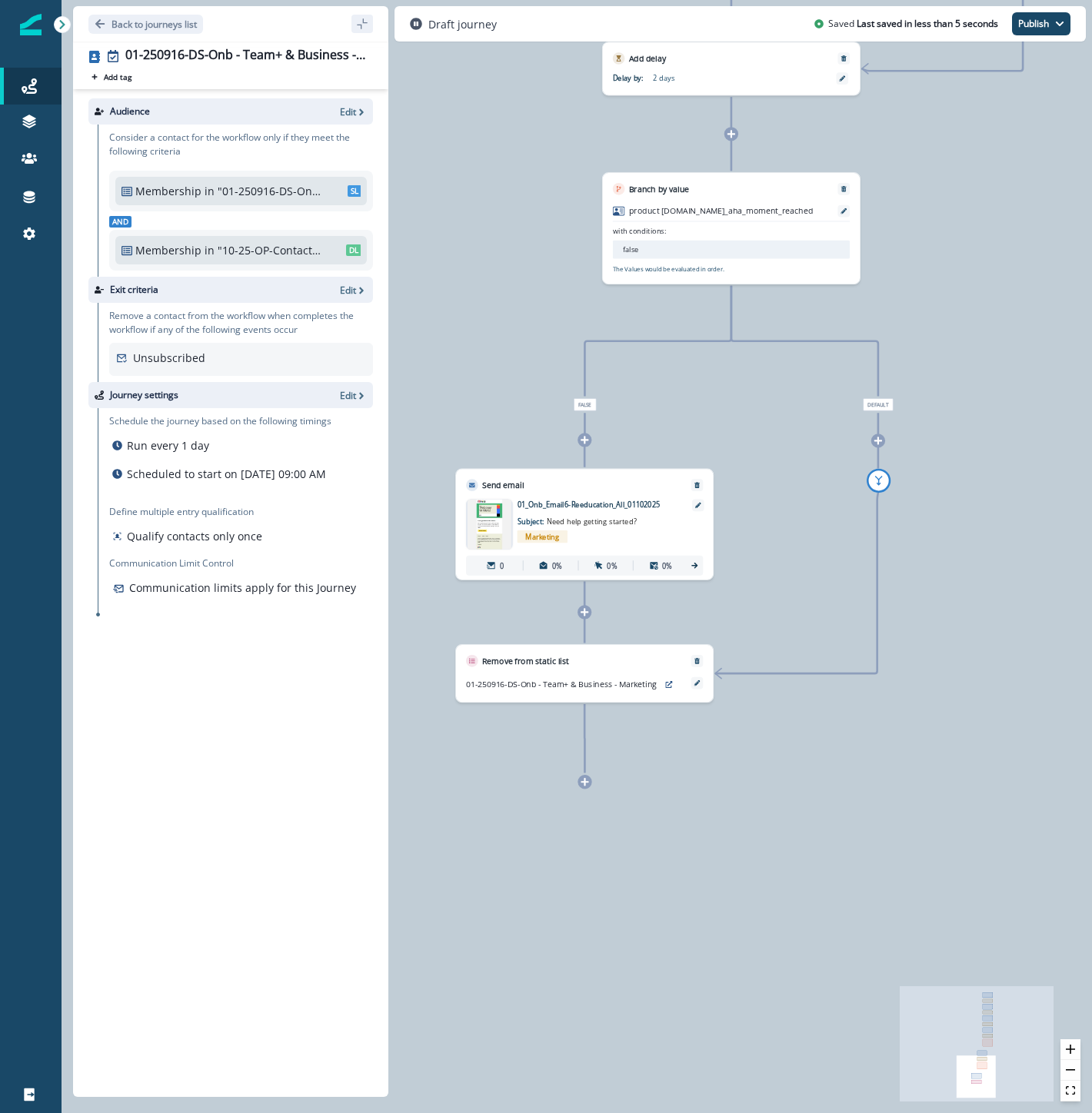
drag, startPoint x: 919, startPoint y: 711, endPoint x: 1000, endPoint y: 573, distance: 160.0
click at [1000, 573] on div "0 contact has entered the journey Send email Email asset changed, journey repor…" at bounding box center [577, 556] width 1031 height 1113
click at [699, 683] on icon at bounding box center [698, 684] width 7 height 7
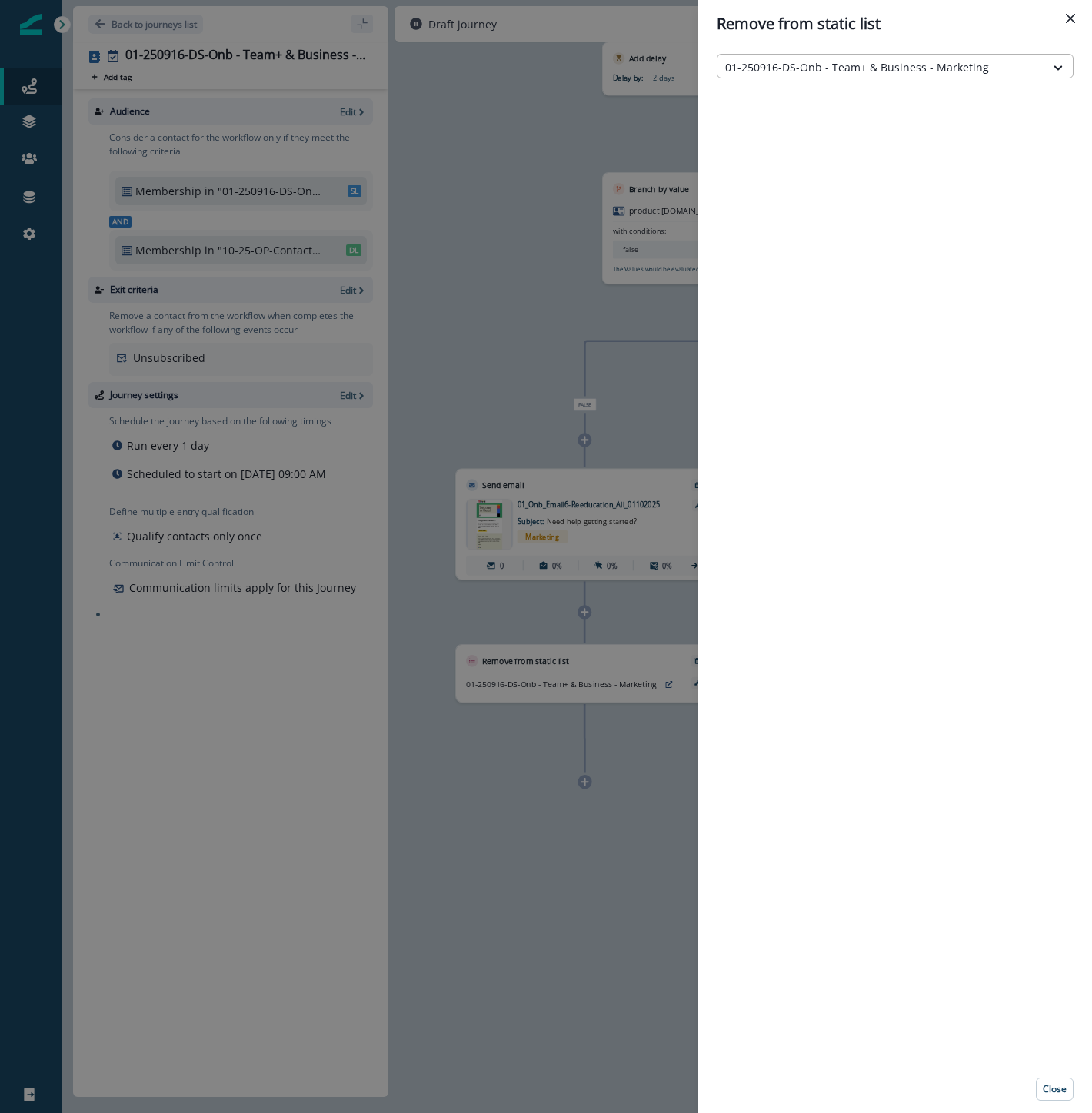
click at [840, 66] on div at bounding box center [881, 66] width 312 height 19
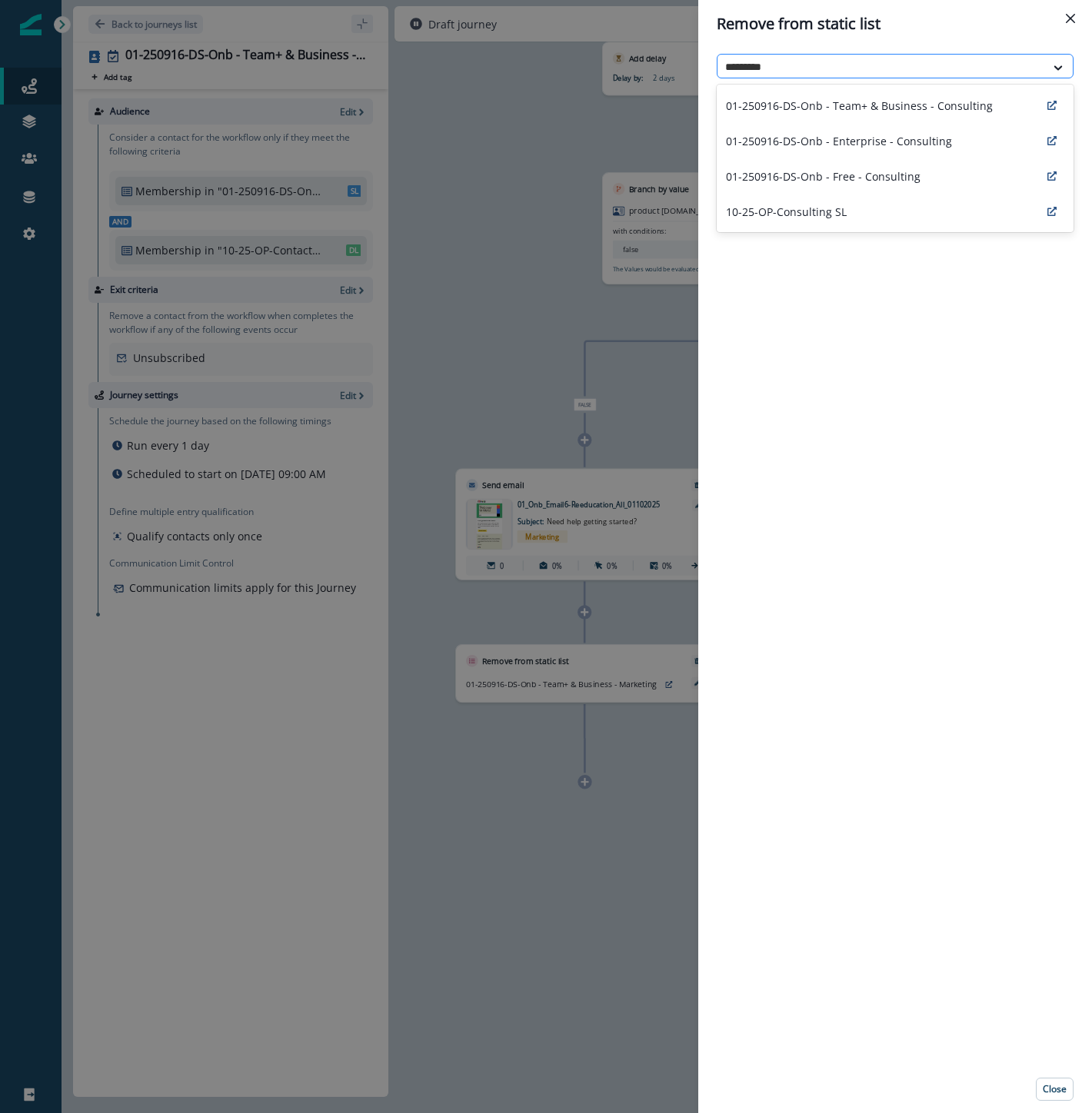
type input "**********"
click at [860, 105] on p "01-250916-DS-Onb - Team+ & Business - Consulting" at bounding box center [859, 105] width 267 height 16
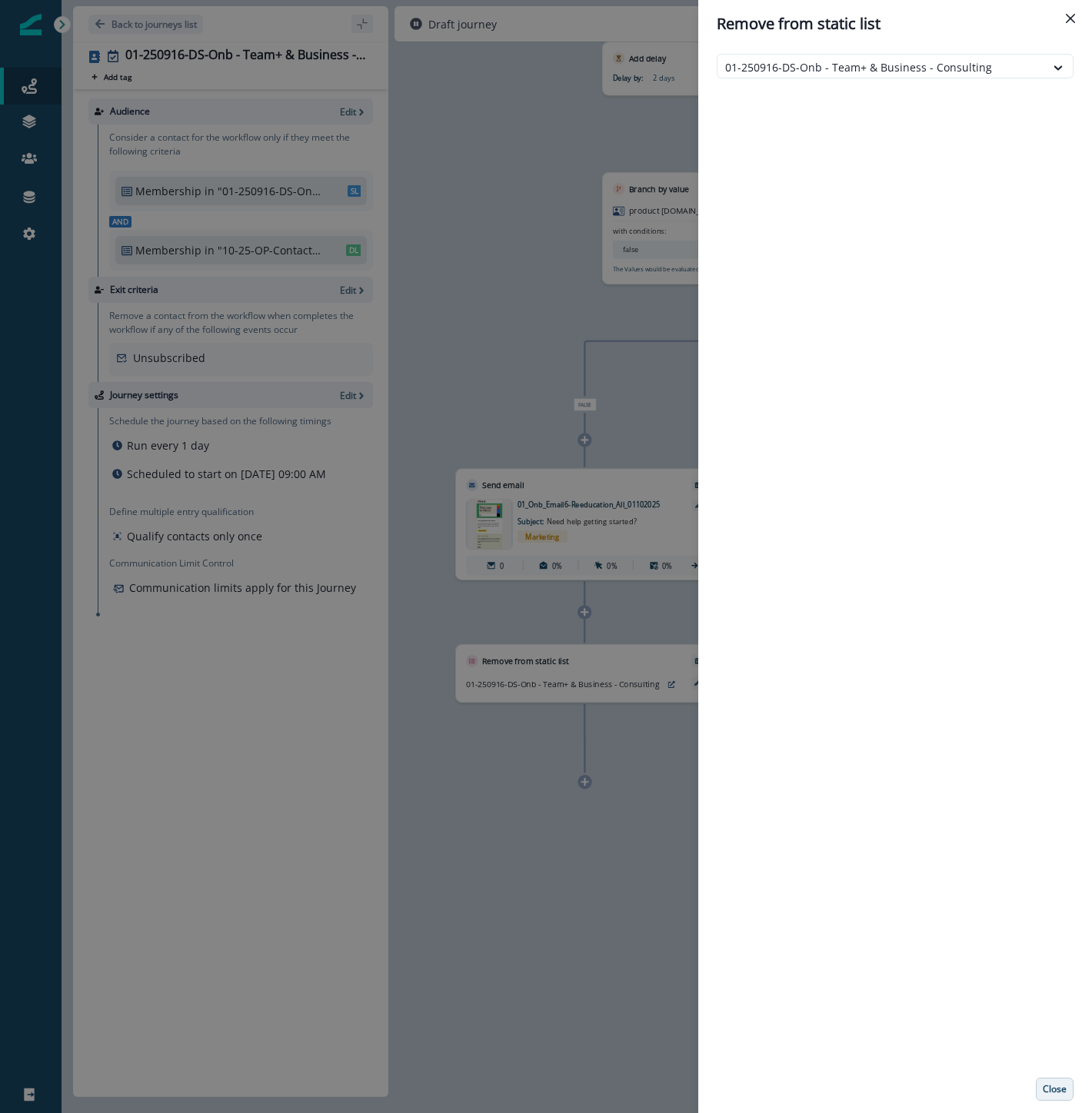
click at [1057, 1095] on p "Close" at bounding box center [1054, 1088] width 24 height 11
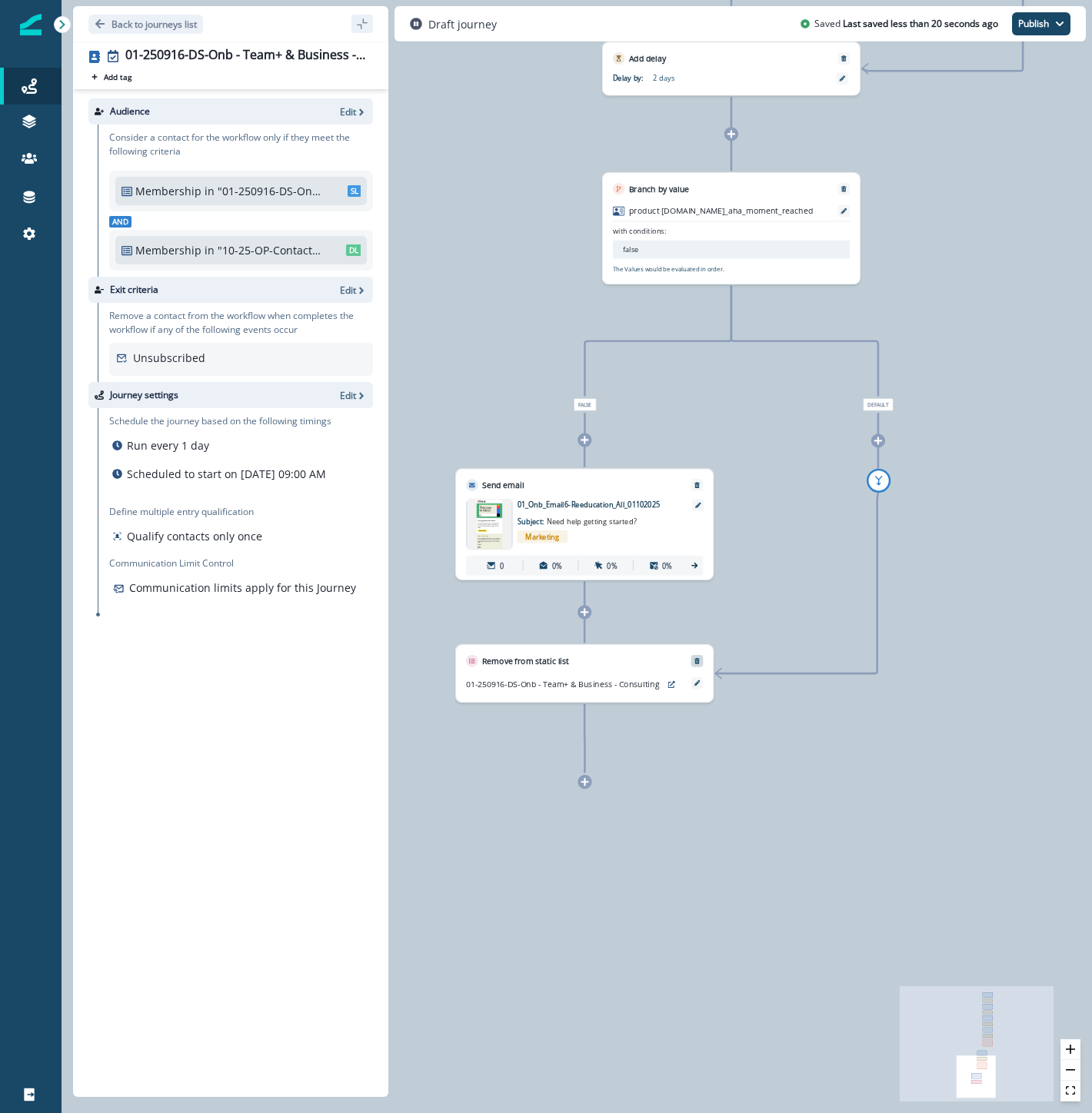
click at [695, 657] on icon "Remove" at bounding box center [697, 661] width 7 height 7
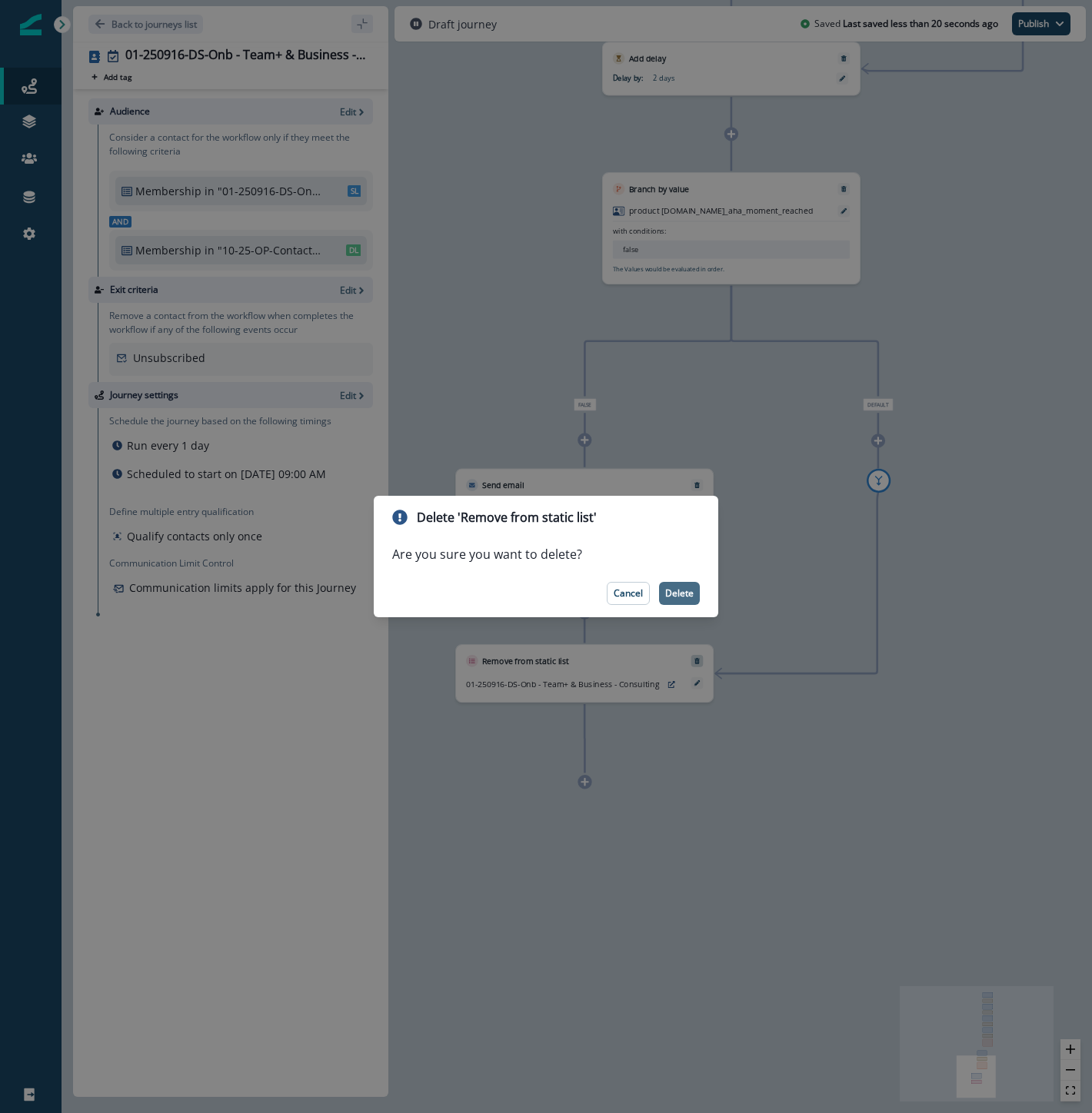
click at [681, 595] on p "Delete" at bounding box center [679, 593] width 29 height 11
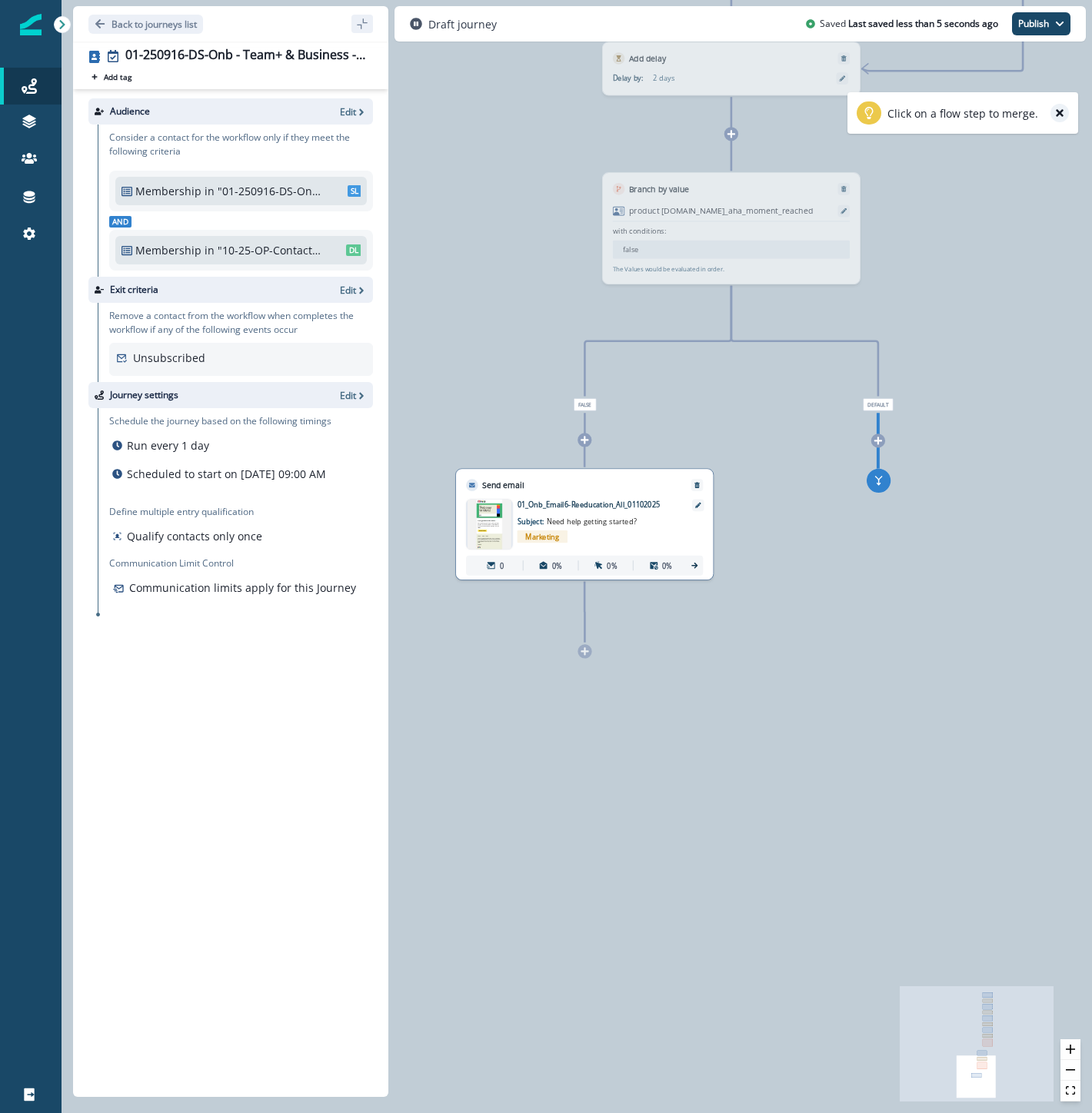
click at [1062, 114] on icon "close-help" at bounding box center [1059, 112] width 7 height 7
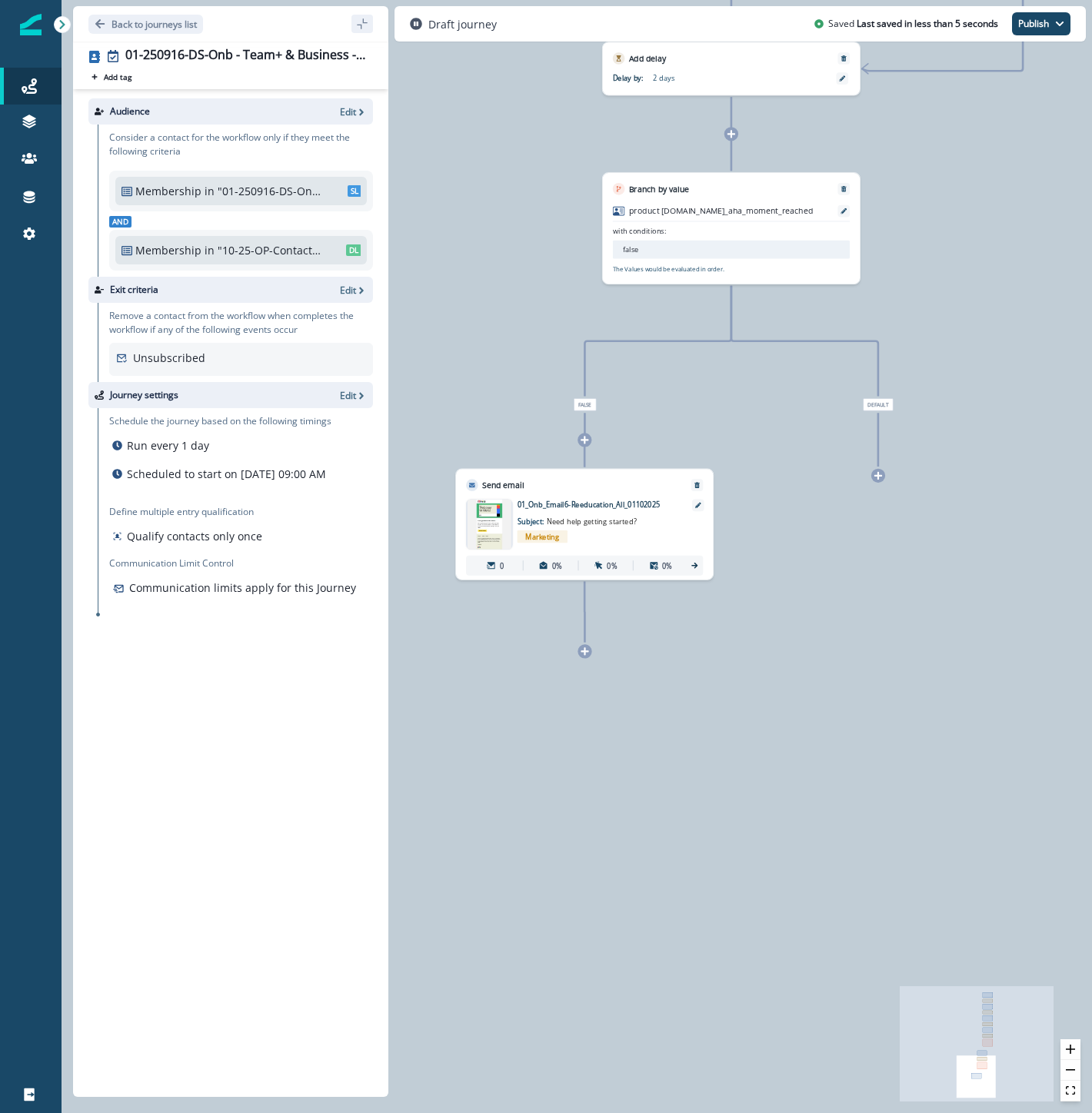
click at [879, 473] on icon at bounding box center [878, 475] width 9 height 9
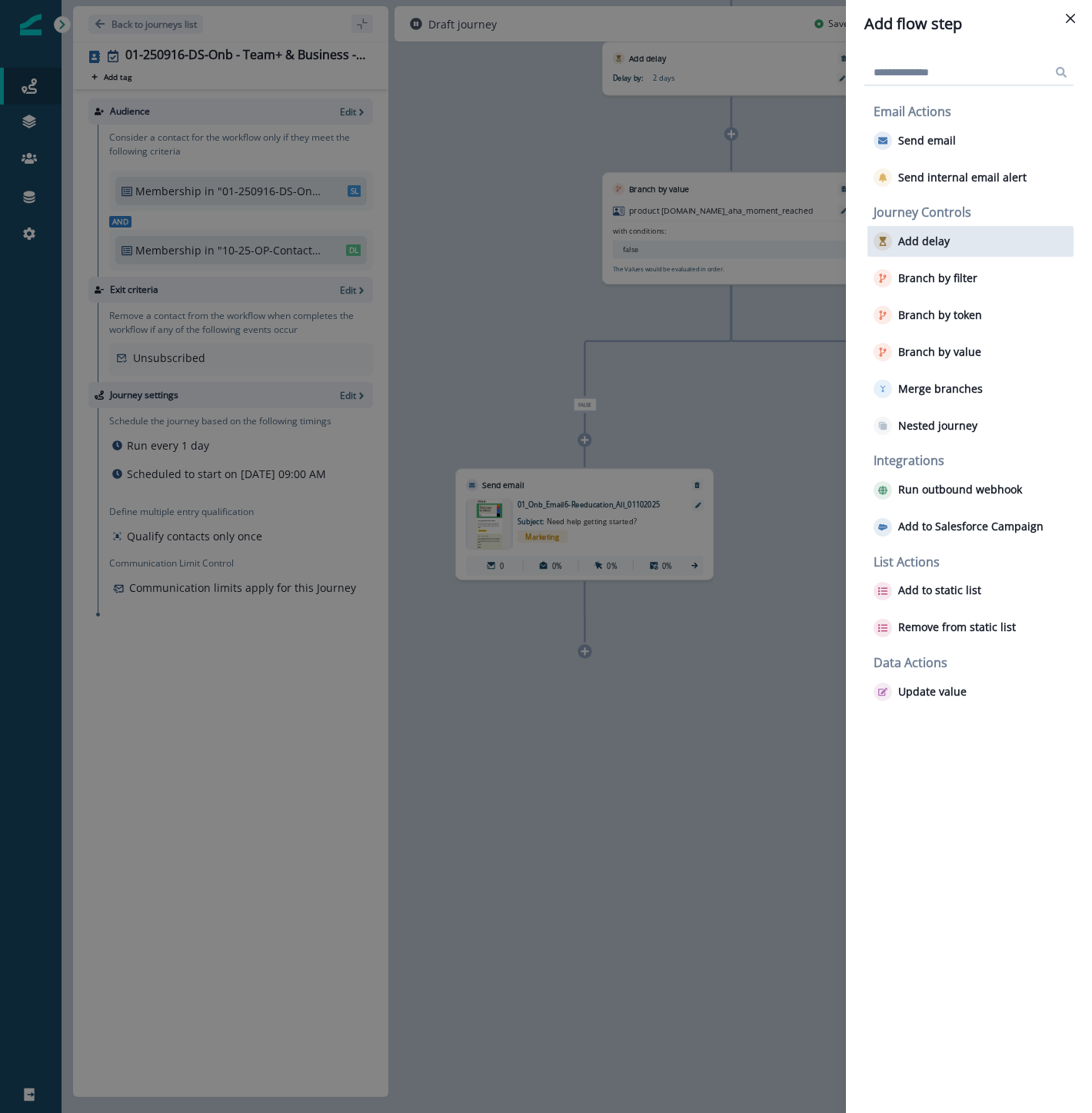
click at [939, 248] on button "Add delay" at bounding box center [911, 241] width 76 height 19
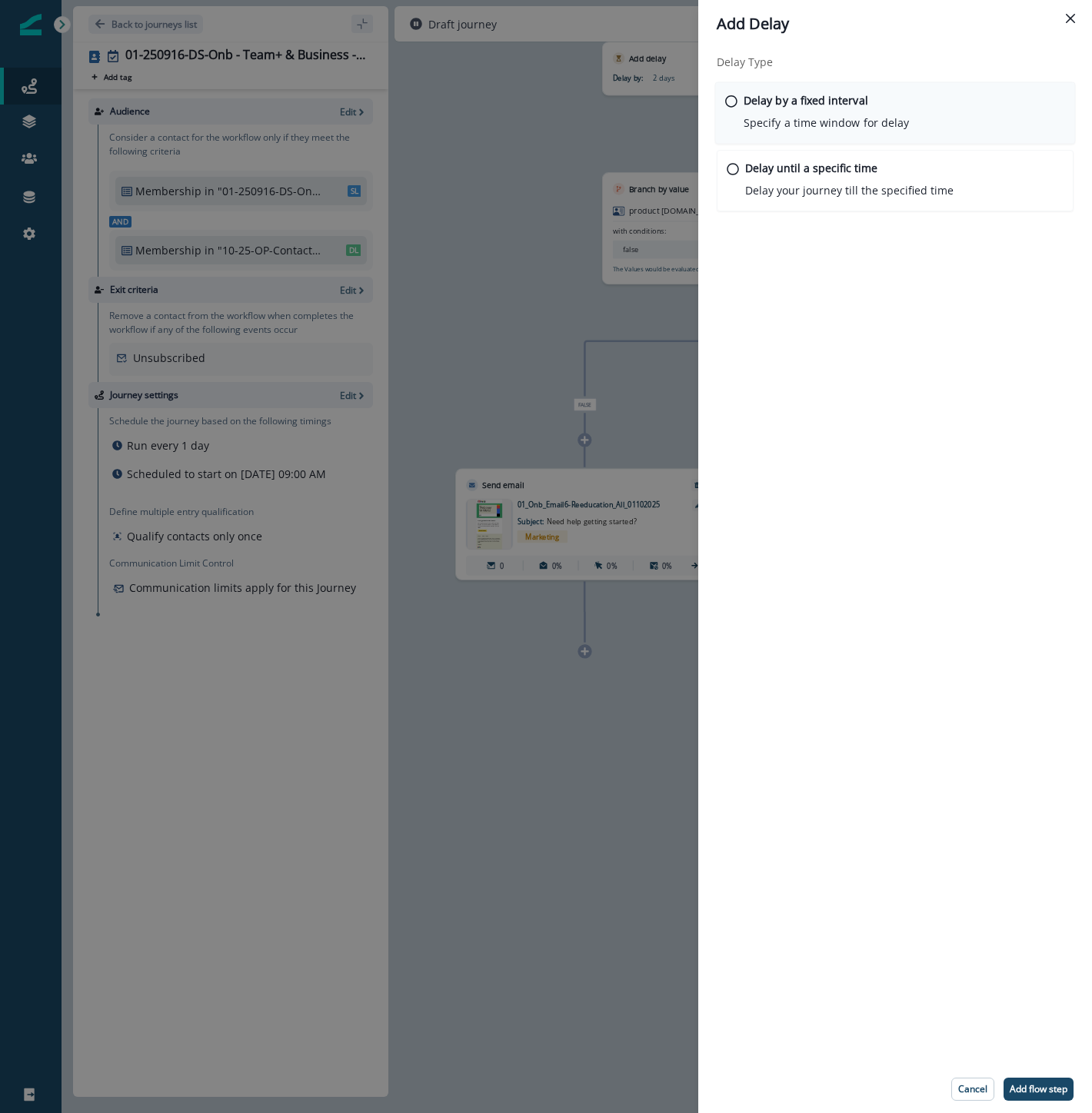
click at [739, 108] on div "Delay by a fixed interval Specify a time window for delay" at bounding box center [895, 114] width 361 height 62
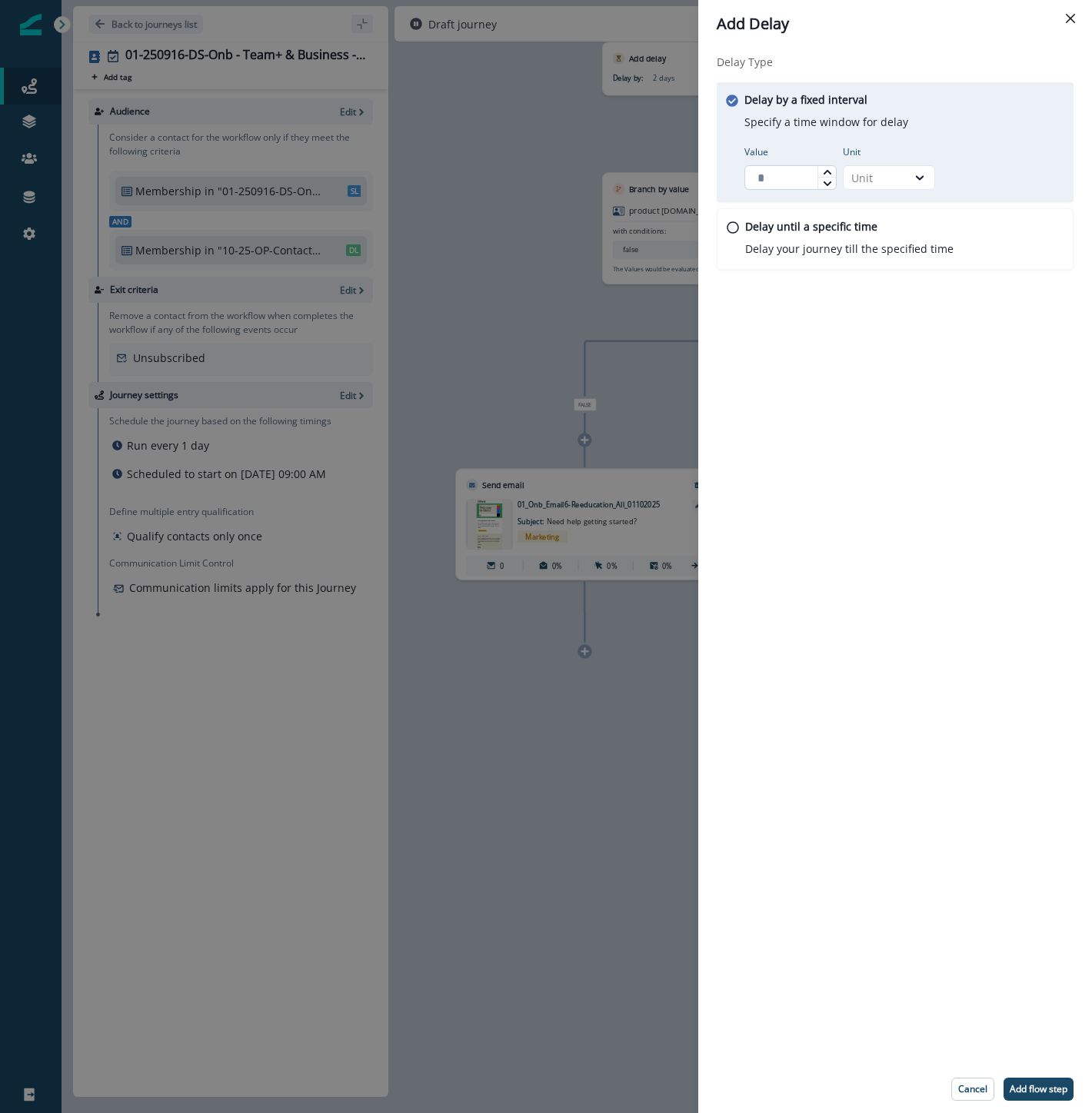
click at [766, 178] on input "Value" at bounding box center [790, 177] width 92 height 25
type input "*"
click at [918, 174] on icon at bounding box center [919, 177] width 14 height 16
click at [877, 275] on div "Day" at bounding box center [888, 270] width 92 height 29
click at [1028, 1102] on footer "Cancel Add flow step" at bounding box center [895, 1089] width 393 height 47
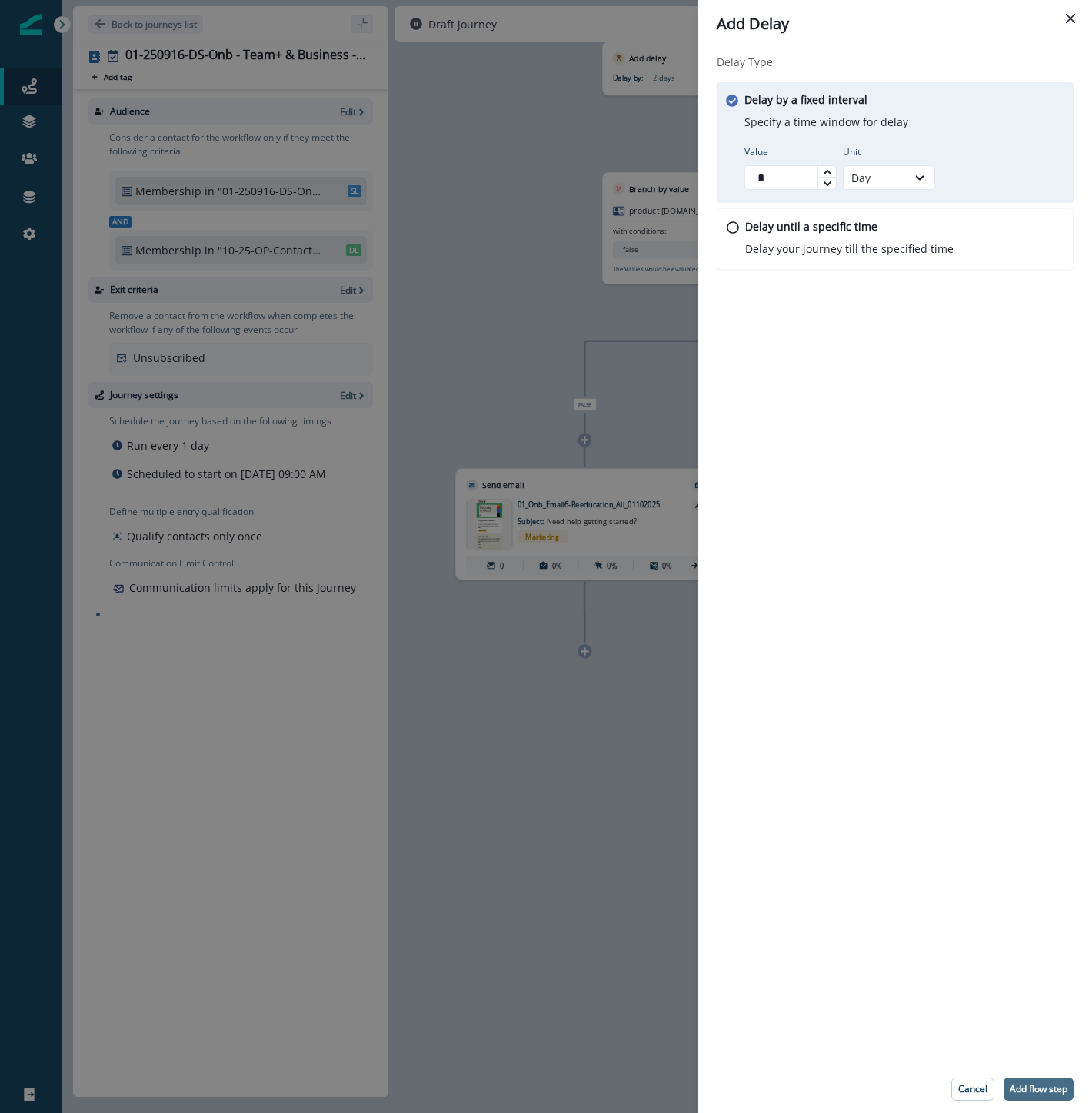
click at [1031, 1088] on p "Add flow step" at bounding box center [1038, 1088] width 57 height 11
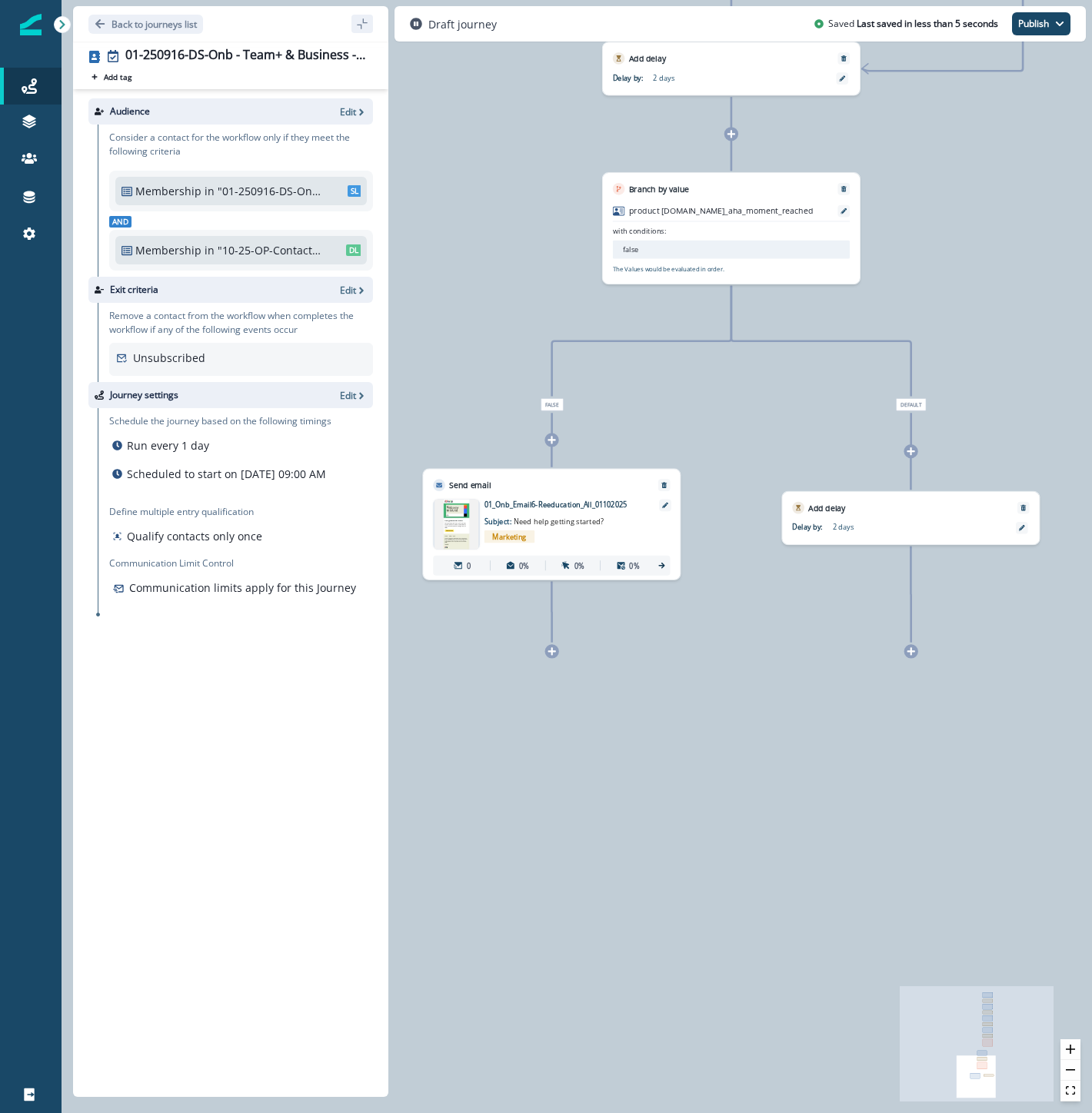
click at [554, 650] on icon at bounding box center [551, 650] width 7 height 7
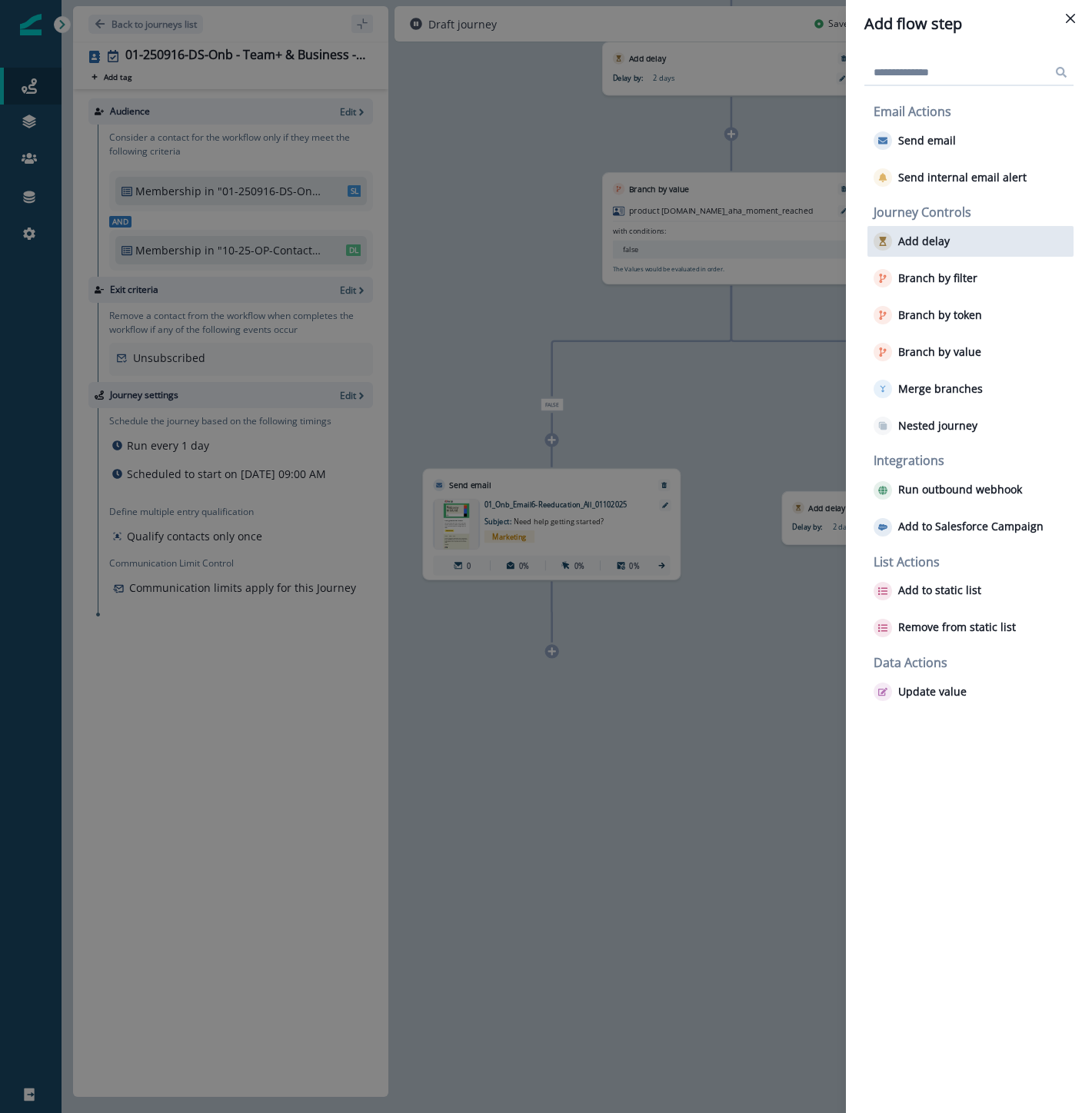
click at [933, 240] on p "Add delay" at bounding box center [923, 242] width 52 height 13
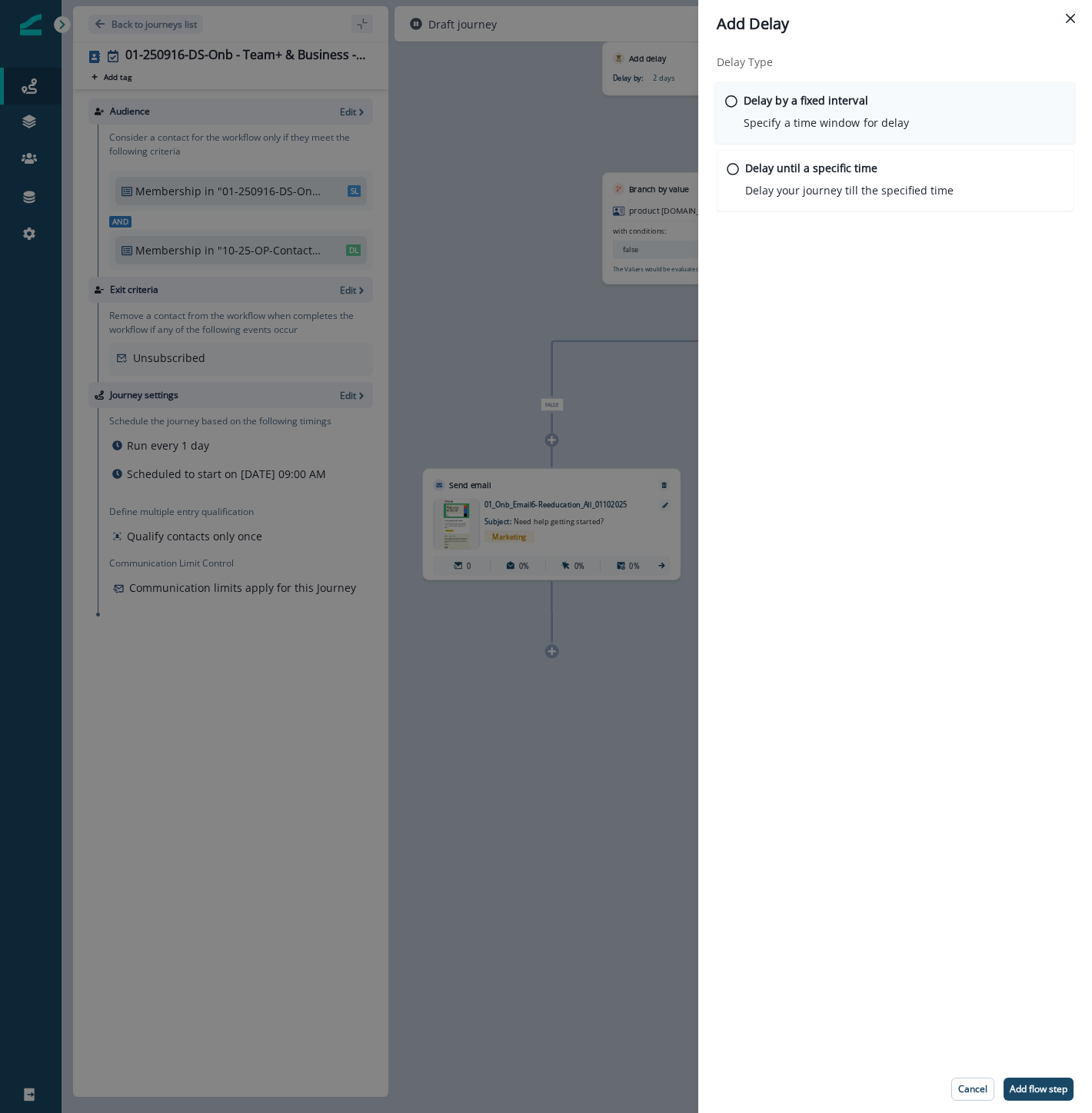
click at [848, 101] on p "Delay by a fixed interval" at bounding box center [806, 101] width 124 height 16
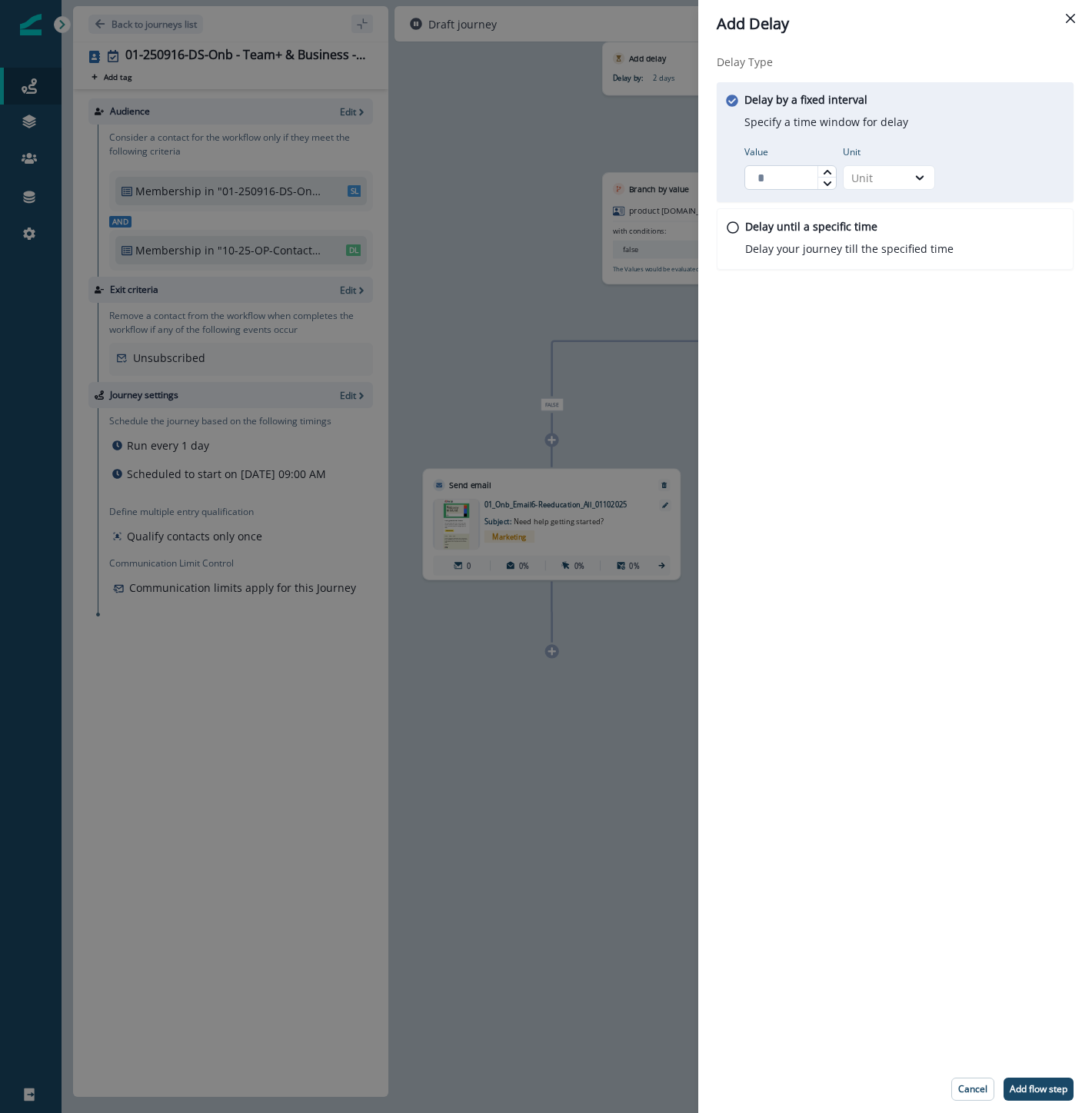
click at [756, 175] on input "Value" at bounding box center [790, 177] width 92 height 25
type input "*"
click at [931, 183] on div at bounding box center [919, 177] width 26 height 16
click at [881, 264] on div "Day" at bounding box center [888, 270] width 92 height 29
click at [1044, 1084] on p "Add flow step" at bounding box center [1038, 1088] width 57 height 11
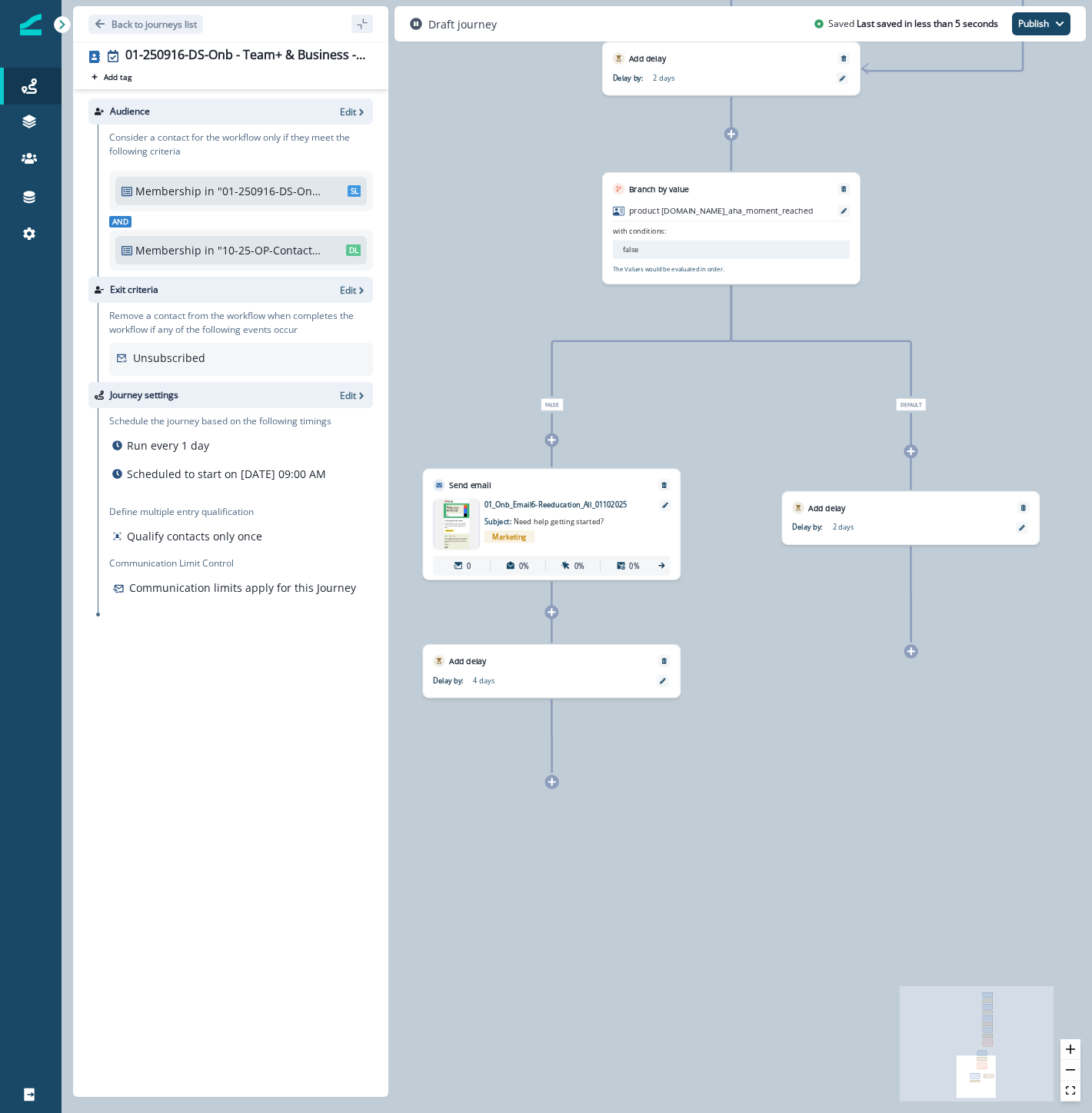
click at [549, 782] on icon at bounding box center [551, 781] width 7 height 7
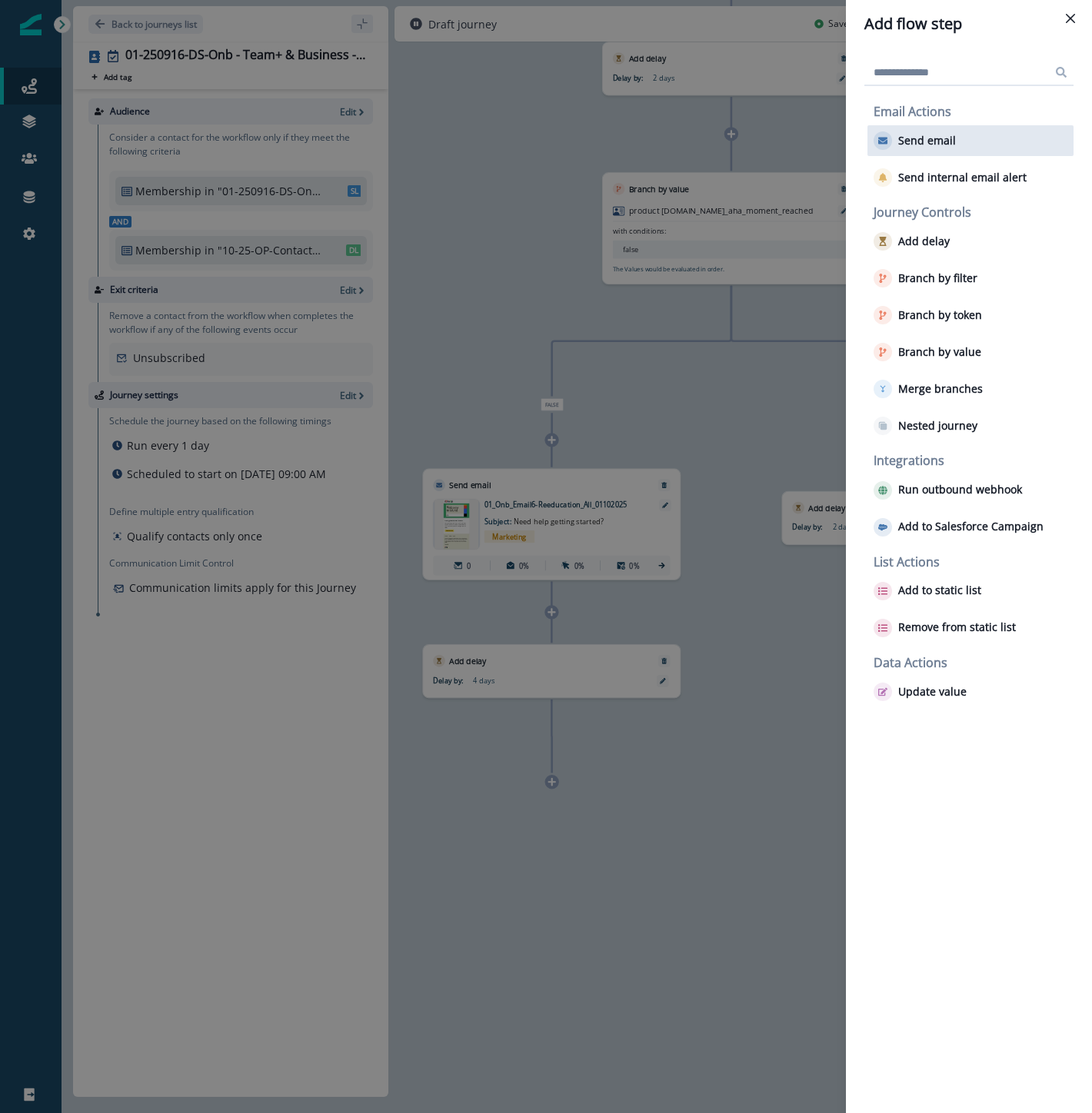
click at [936, 135] on p "Send email" at bounding box center [927, 141] width 57 height 13
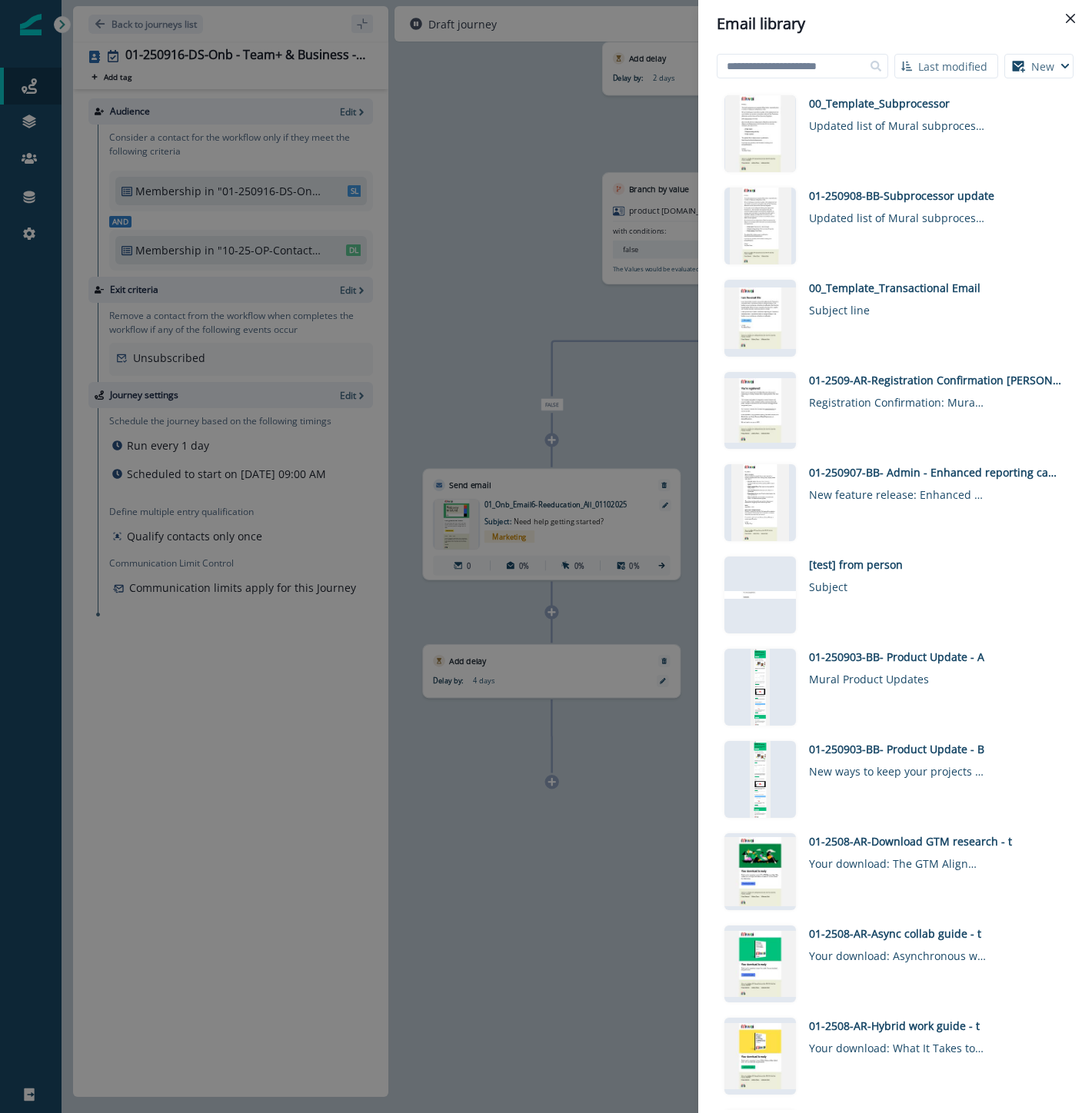
drag, startPoint x: 821, startPoint y: 60, endPoint x: 827, endPoint y: 50, distance: 11.7
click at [821, 60] on input at bounding box center [802, 66] width 172 height 25
type input "****"
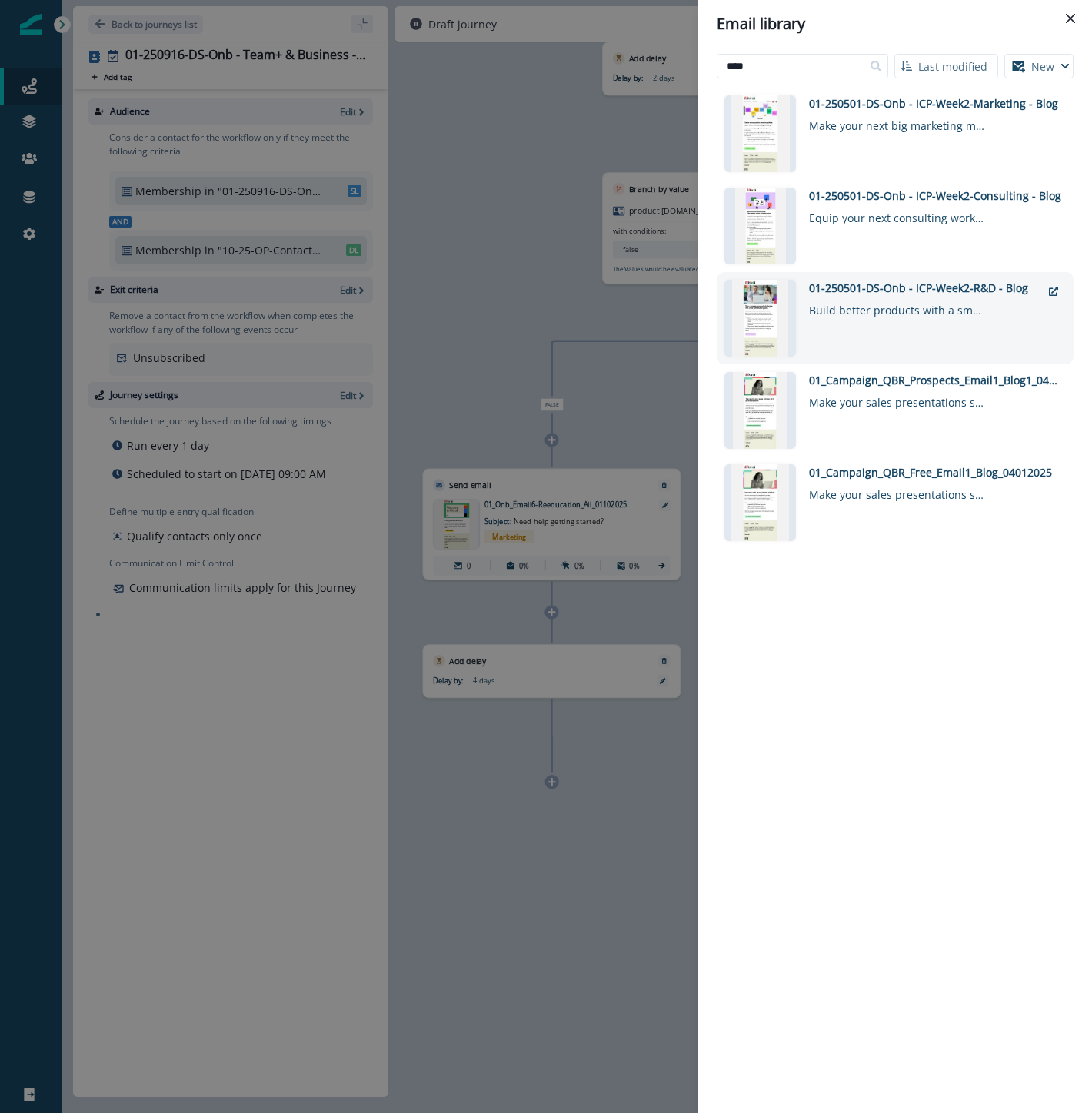
click at [952, 285] on div "01-250501-DS-Onb - ICP-Week2-R&D - Blog" at bounding box center [925, 288] width 232 height 16
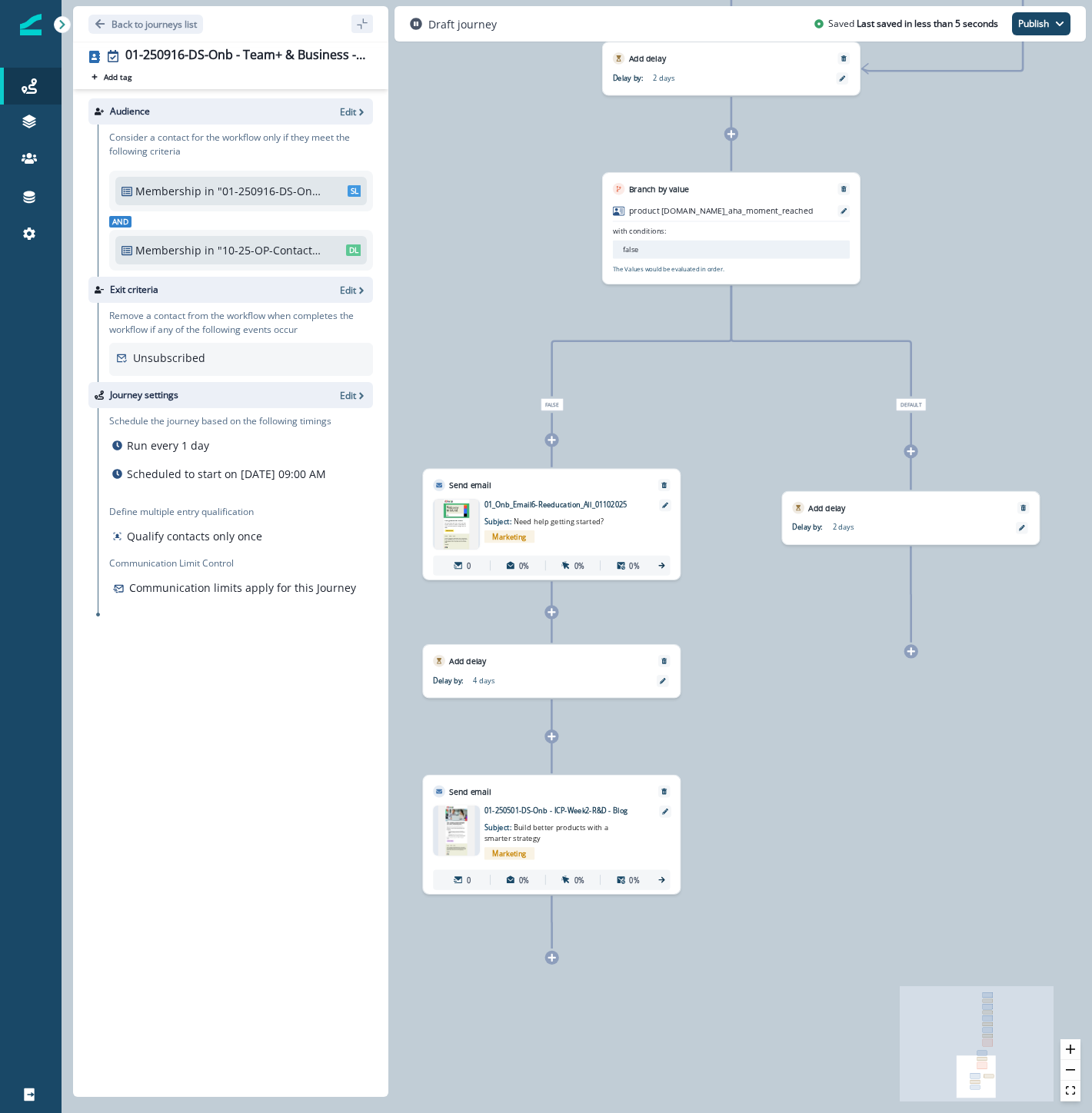
click at [555, 957] on icon at bounding box center [551, 958] width 7 height 7
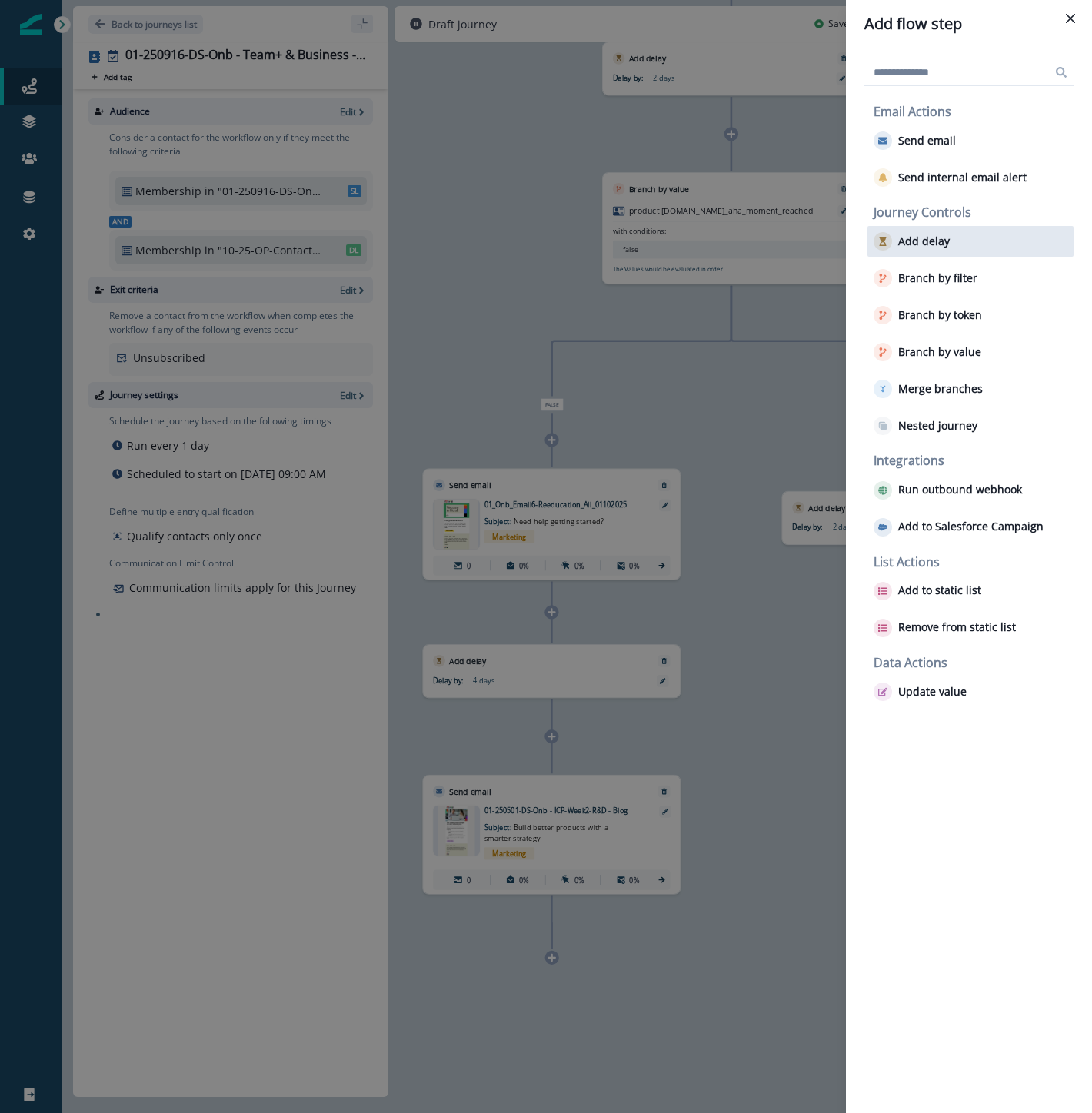
click at [932, 241] on p "Add delay" at bounding box center [923, 242] width 52 height 13
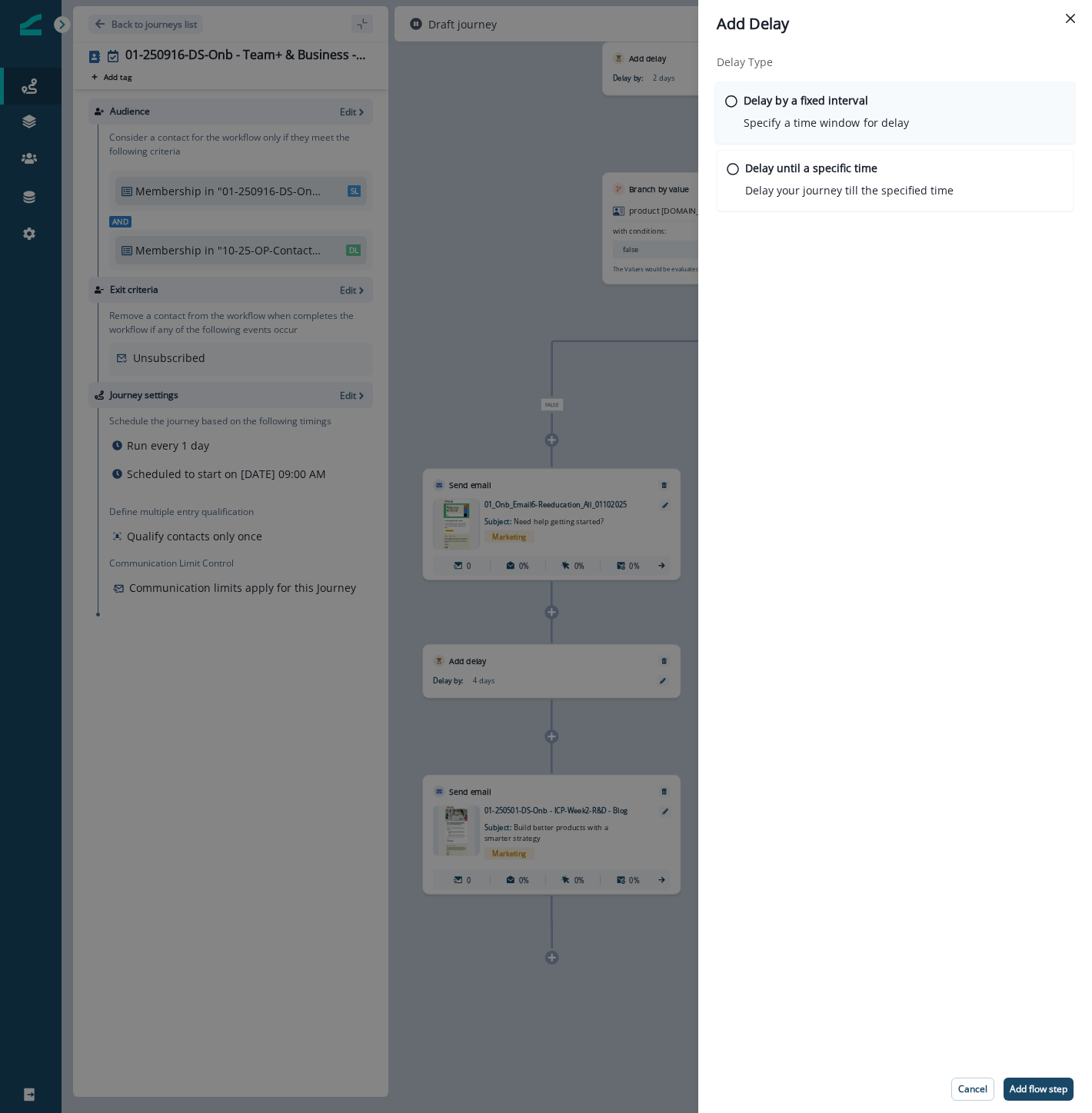
click at [731, 113] on div "Delay by a fixed interval Specify a time window for delay" at bounding box center [895, 114] width 361 height 62
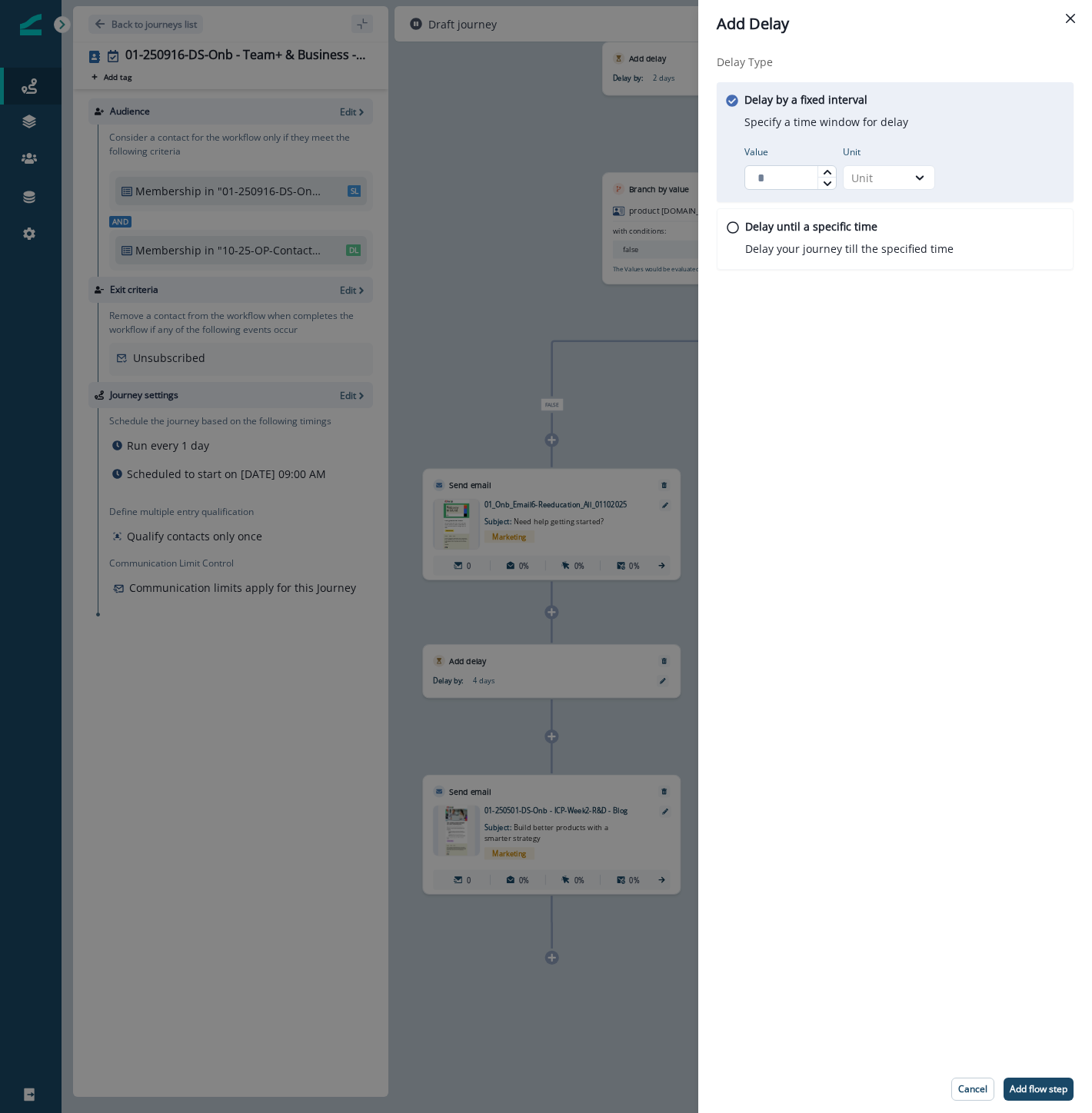
click at [793, 182] on input "Value" at bounding box center [790, 177] width 92 height 25
type input "*"
click at [874, 168] on div "Unit" at bounding box center [874, 177] width 63 height 19
click at [879, 256] on div "Day" at bounding box center [888, 270] width 92 height 29
click at [1034, 1095] on p "Add flow step" at bounding box center [1038, 1088] width 57 height 11
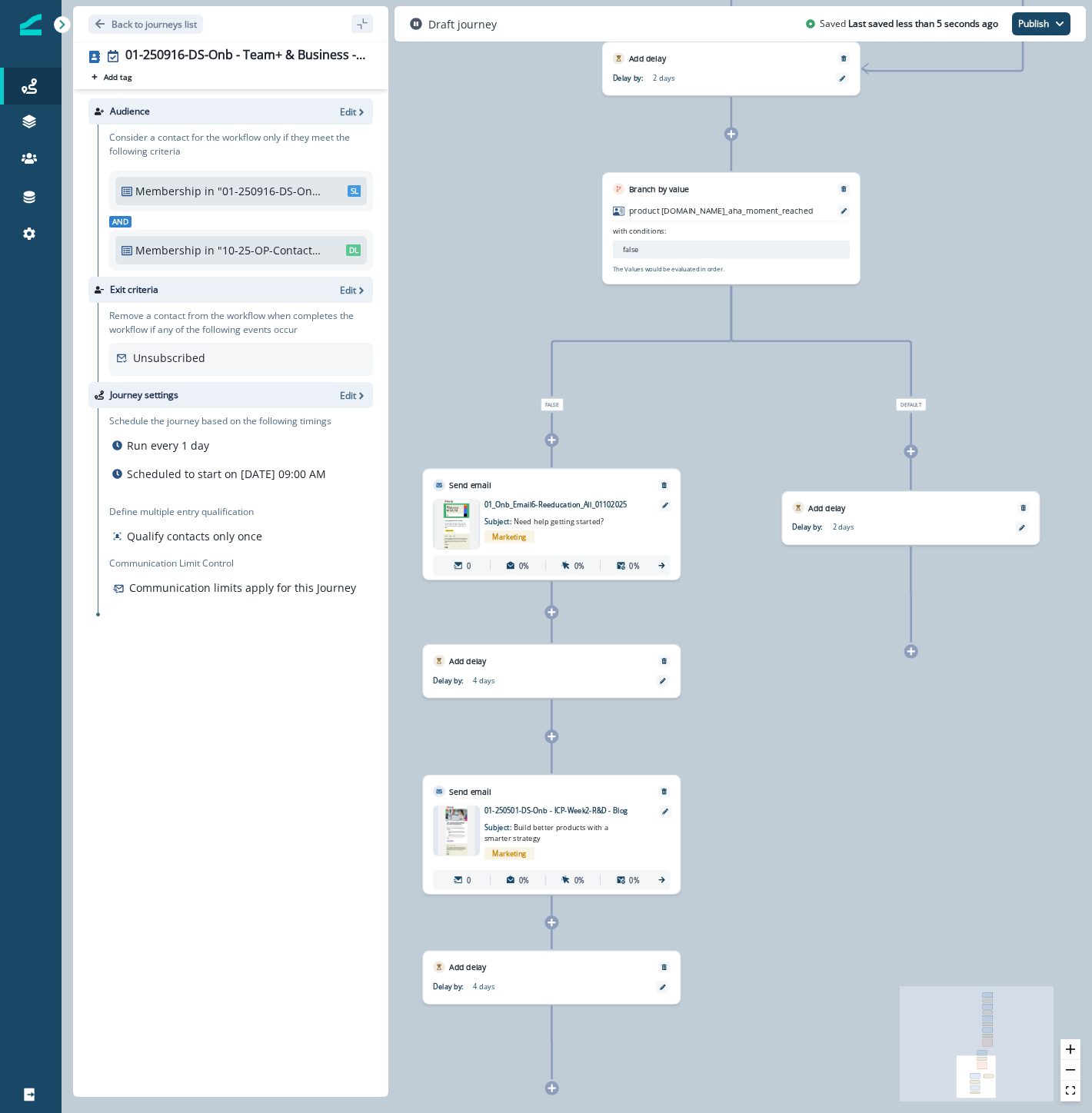
click at [550, 1092] on icon at bounding box center [551, 1088] width 7 height 7
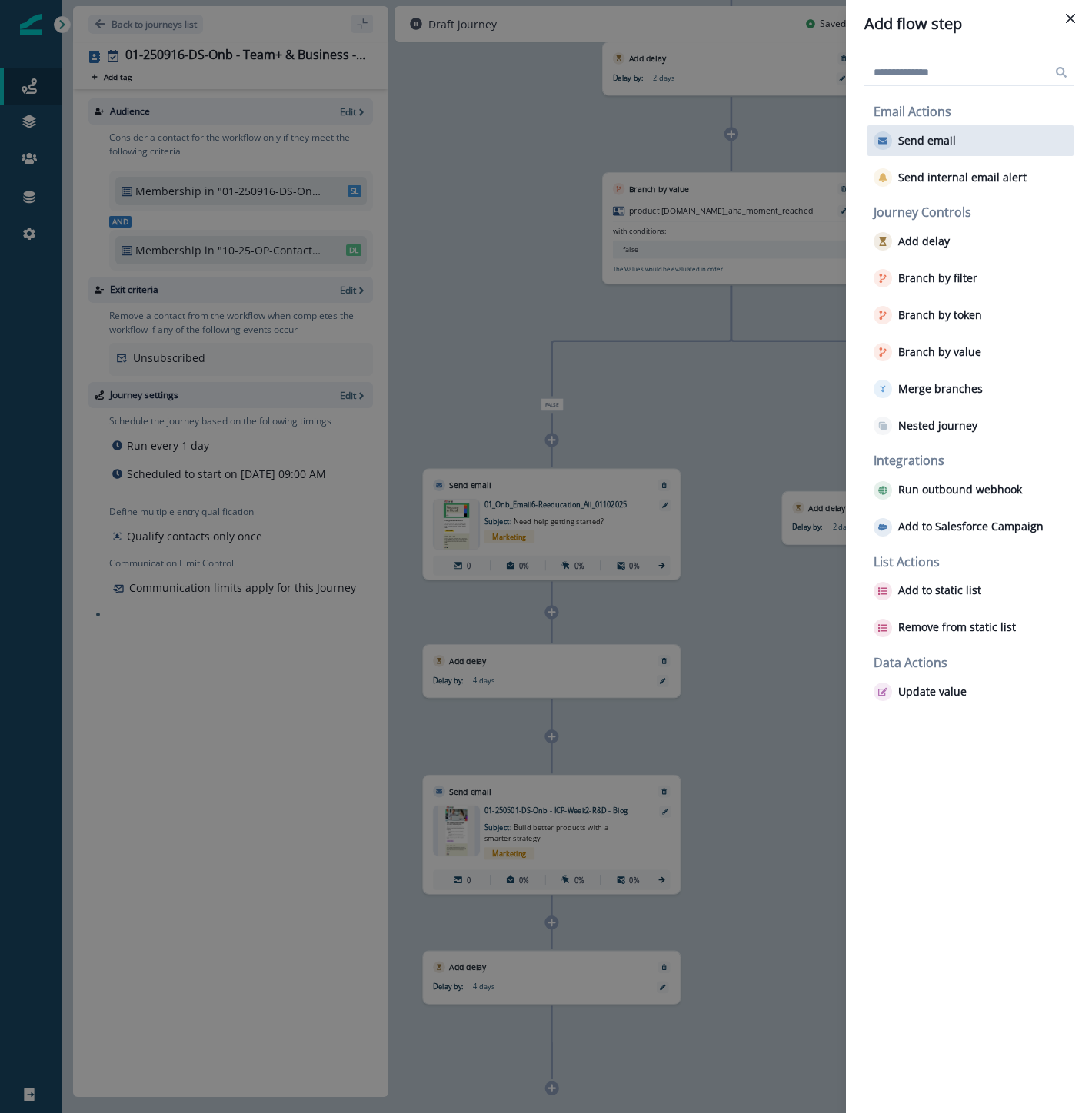
click at [947, 147] on button "Send email" at bounding box center [914, 141] width 83 height 19
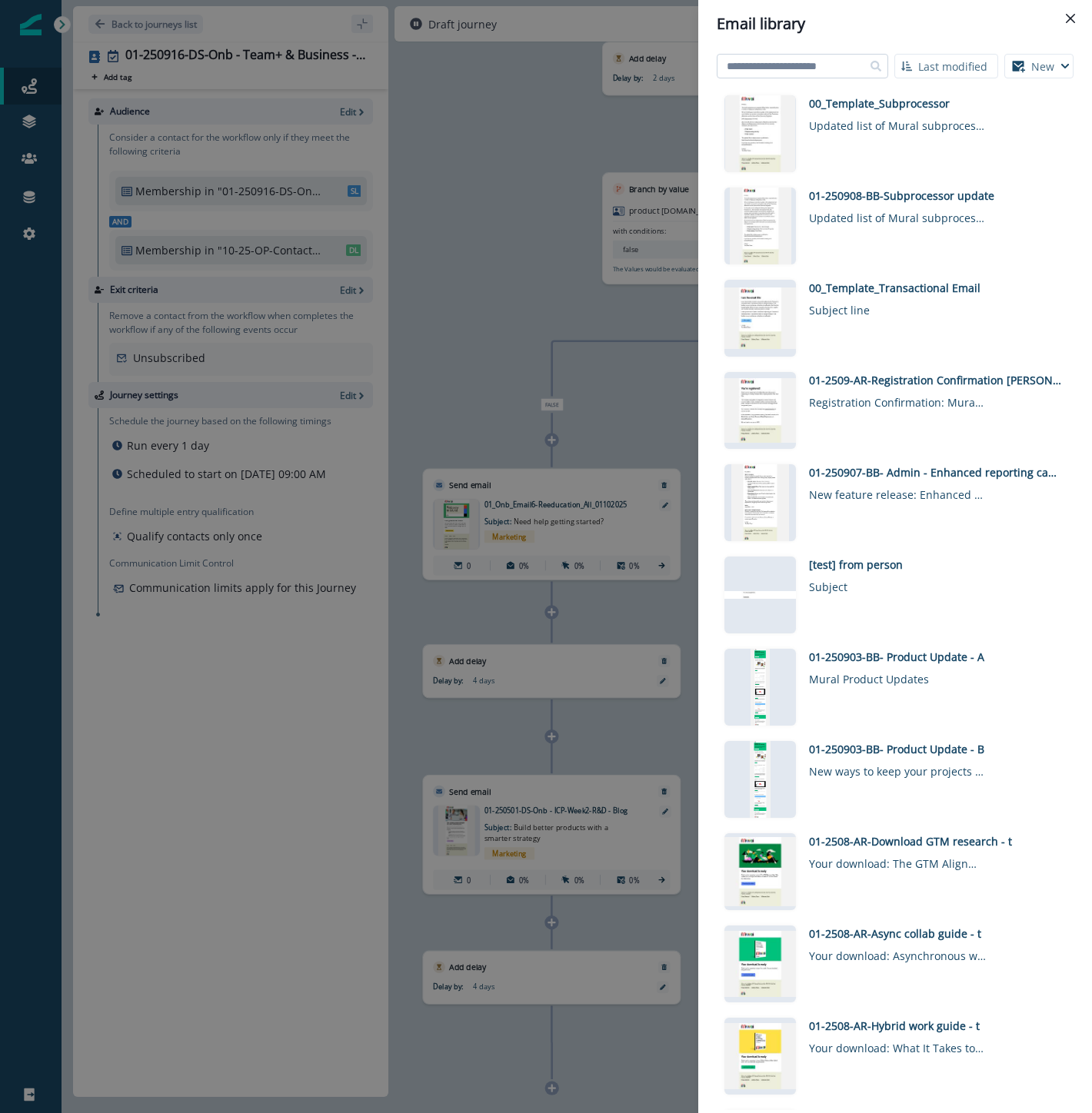
click at [823, 65] on input at bounding box center [802, 66] width 172 height 25
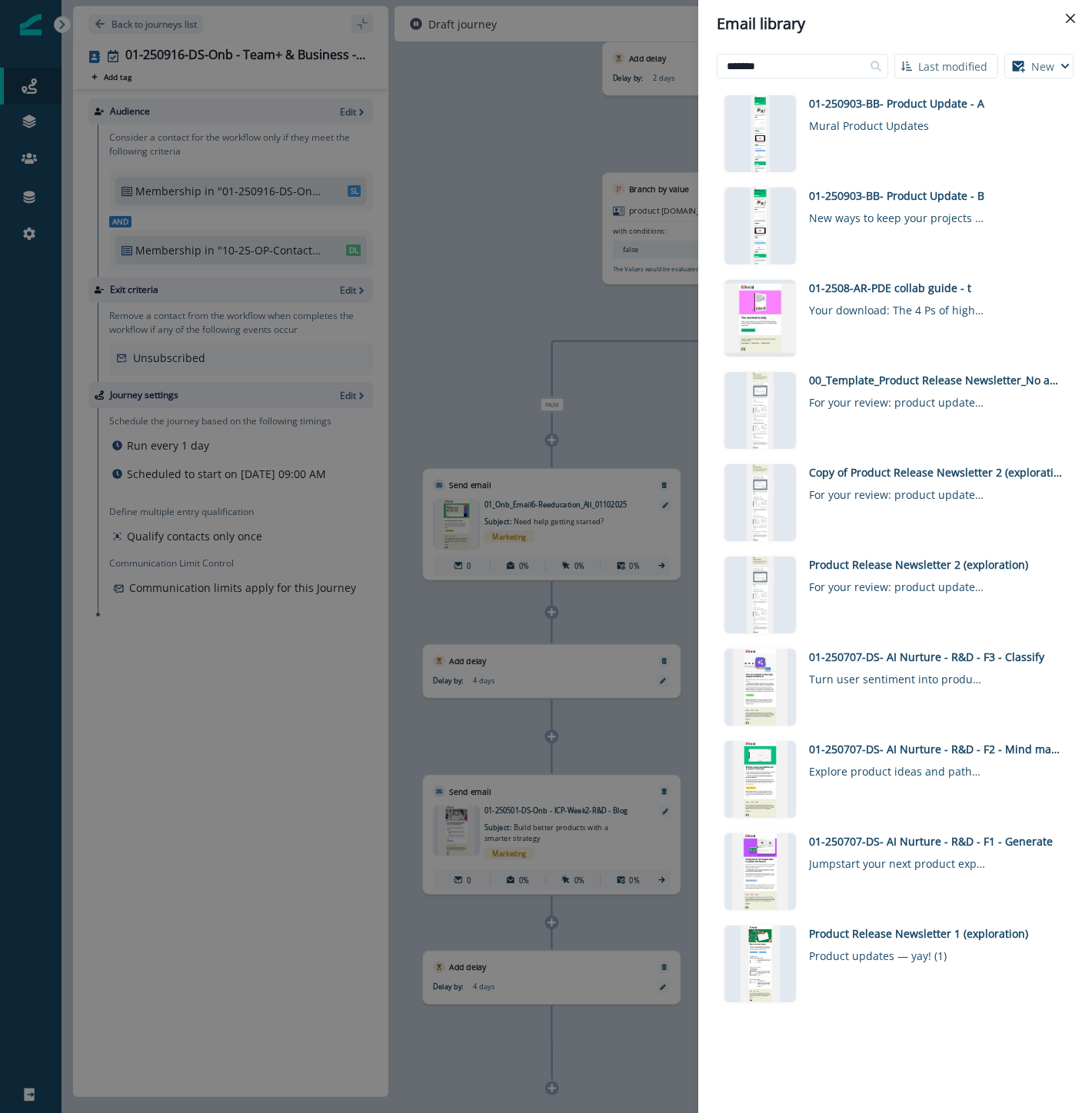
drag, startPoint x: 775, startPoint y: 65, endPoint x: 670, endPoint y: 43, distance: 107.3
click at [670, 46] on div "Email library ******* Last modified Name (A-Z) Last modified Last created New V…" at bounding box center [546, 556] width 1092 height 1113
type input "***"
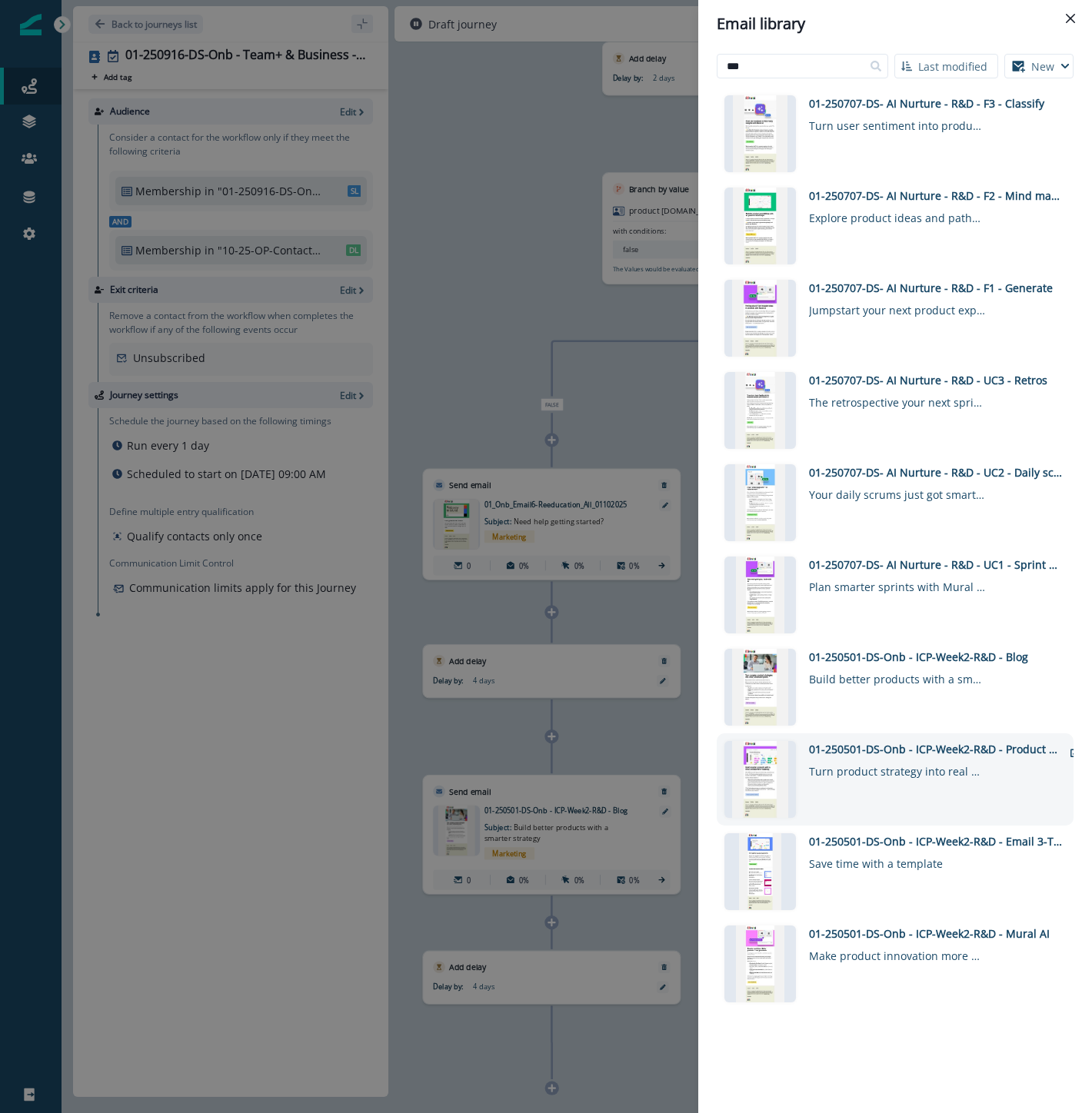
click at [907, 749] on div "01-250501-DS-Onb - ICP-Week2-R&D - Product Roadmap Template" at bounding box center [936, 749] width 254 height 16
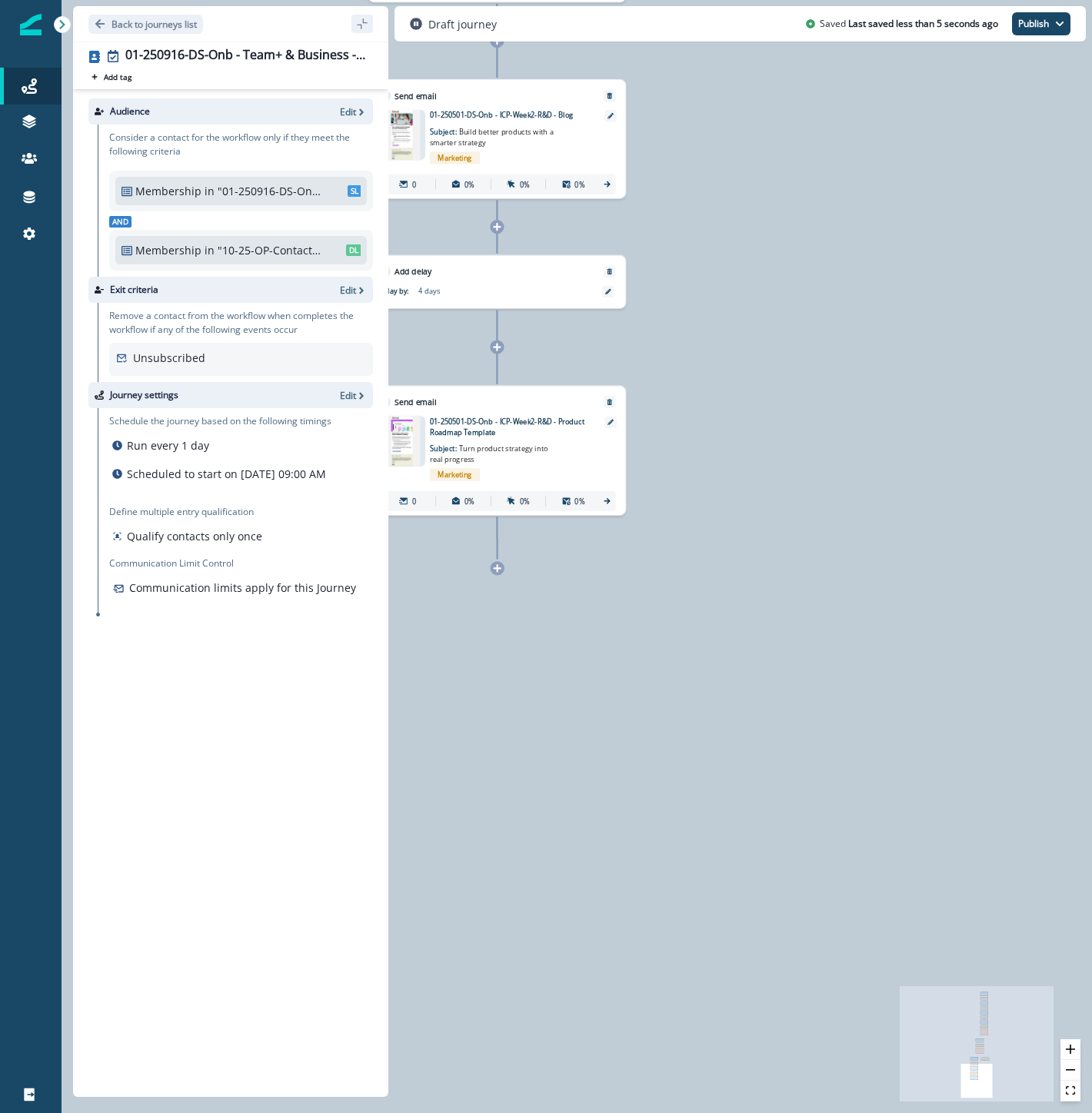
drag, startPoint x: 782, startPoint y: 874, endPoint x: 496, endPoint y: 601, distance: 395.4
click at [729, 190] on div "0 contact has entered the journey Send email Email asset changed, journey repor…" at bounding box center [577, 556] width 1031 height 1113
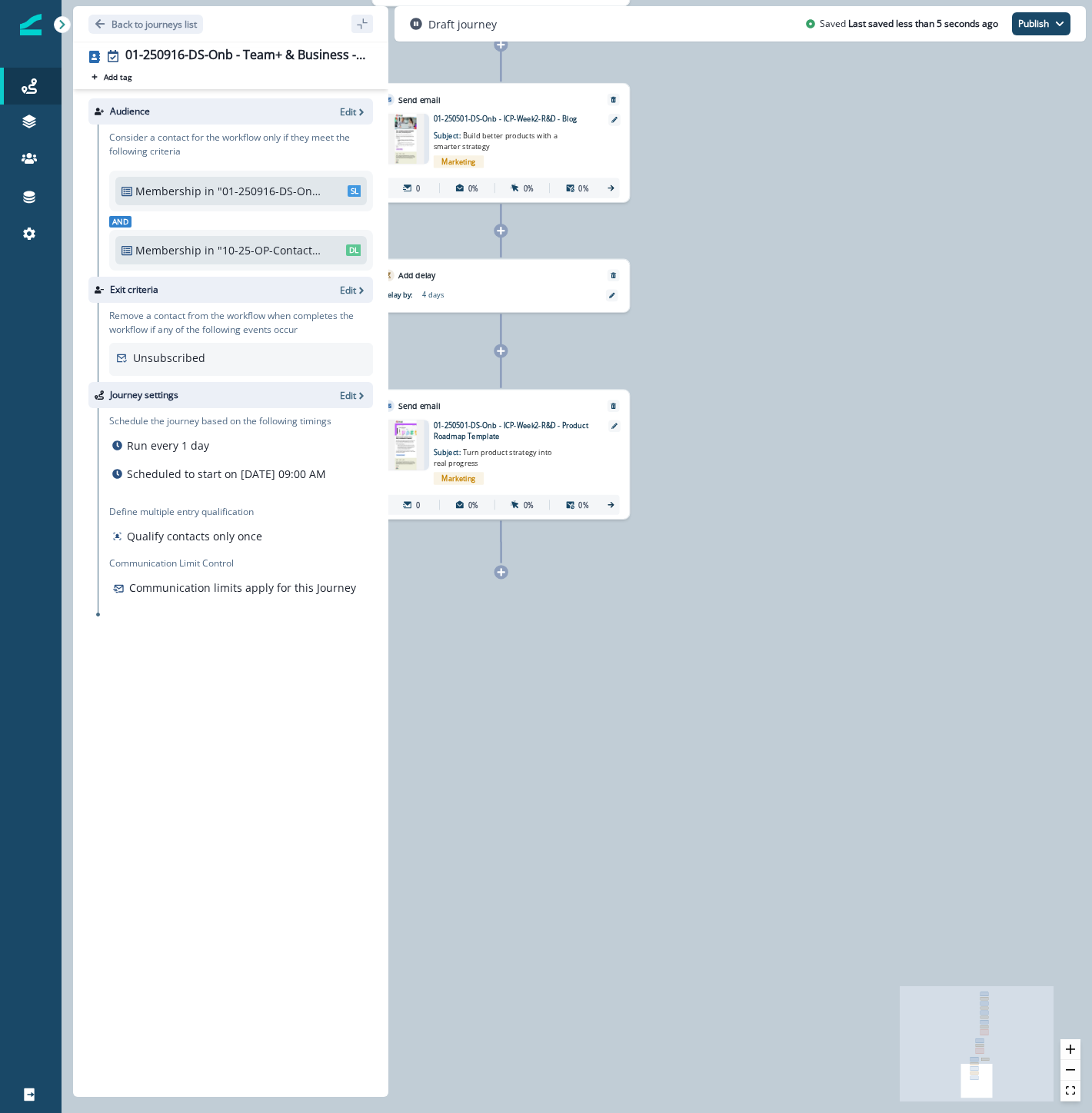
click at [501, 574] on icon at bounding box center [501, 572] width 7 height 7
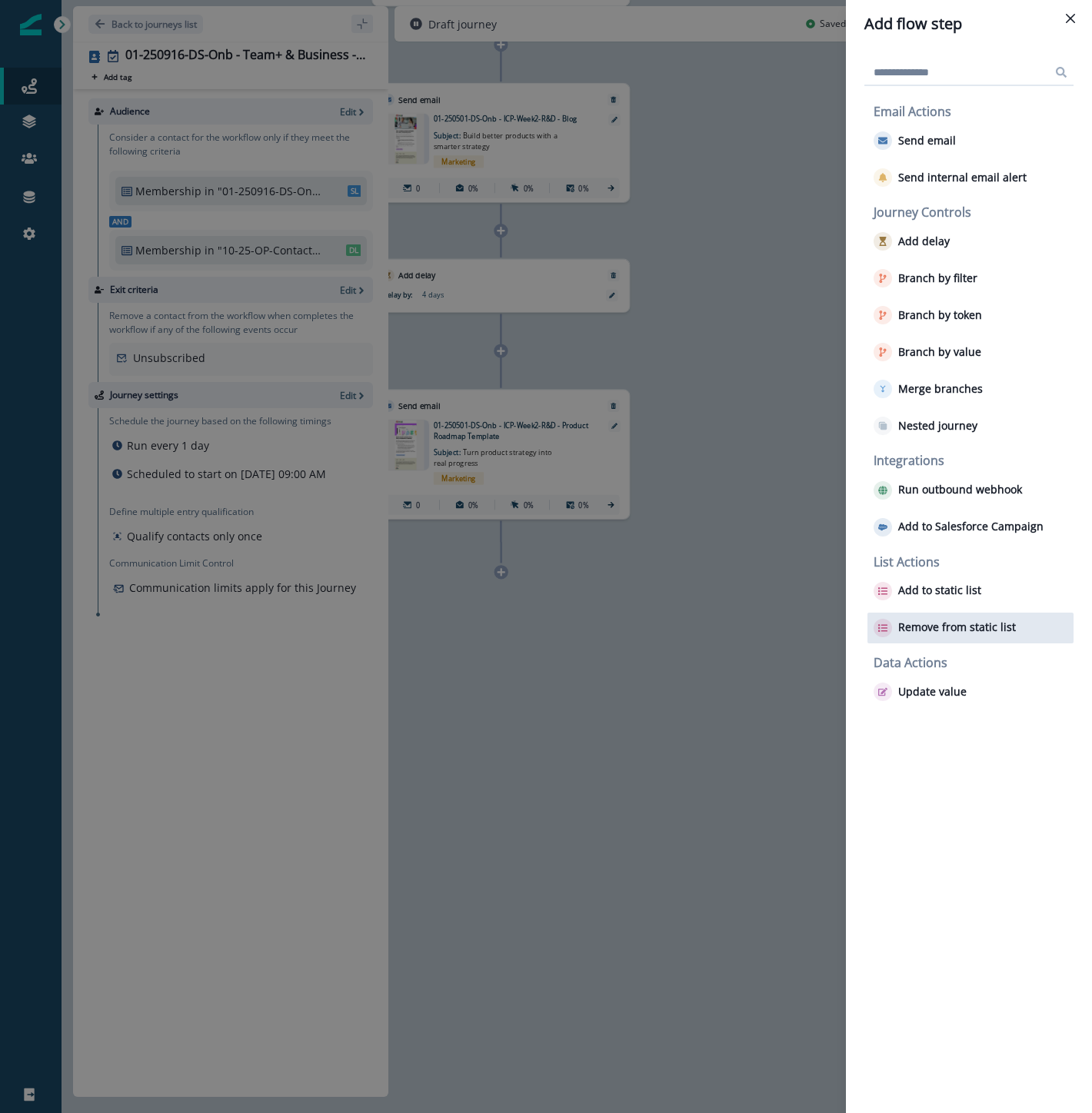
click at [959, 624] on p "Remove from static list" at bounding box center [957, 628] width 118 height 13
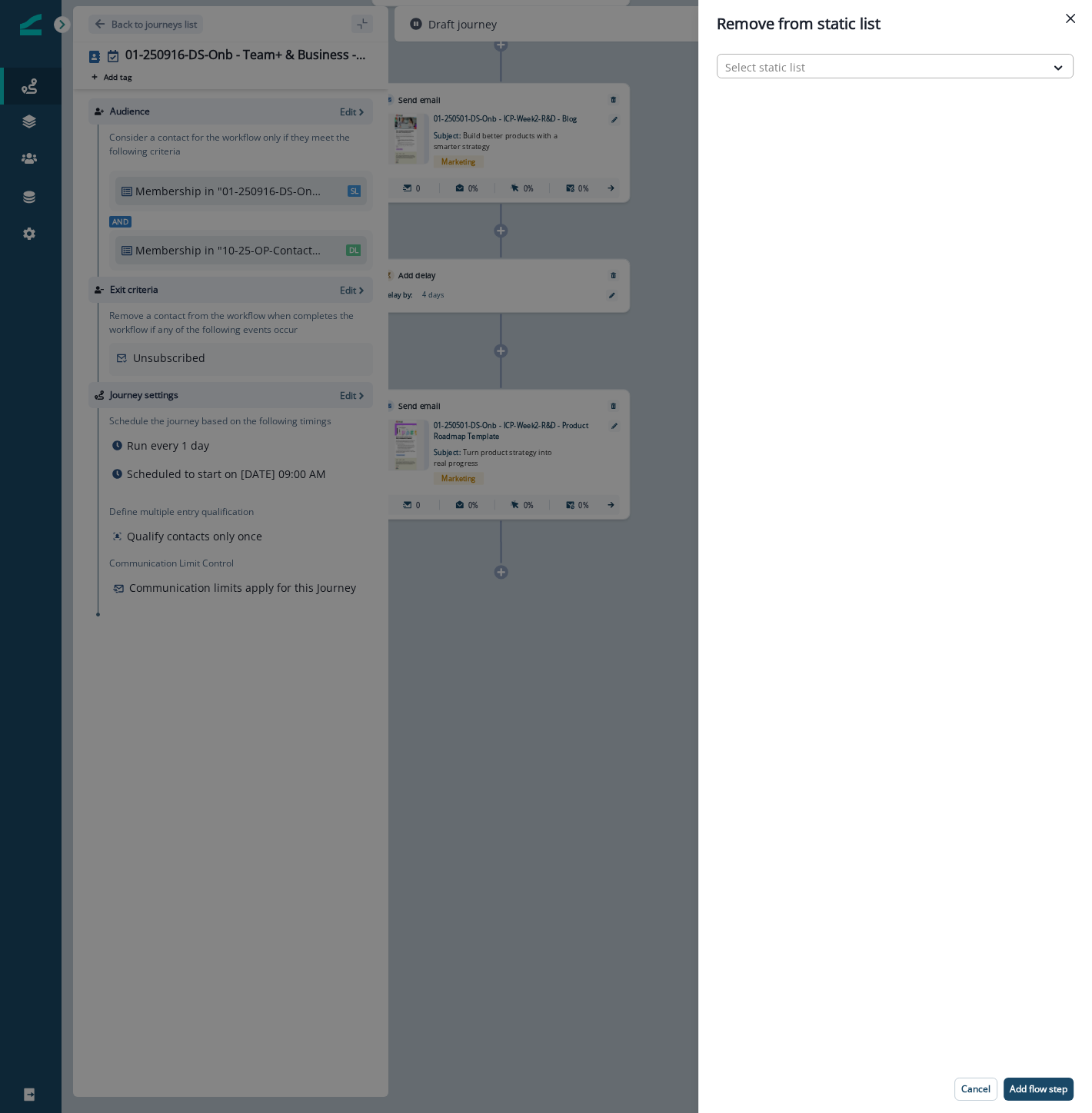
click at [766, 62] on div at bounding box center [881, 66] width 312 height 19
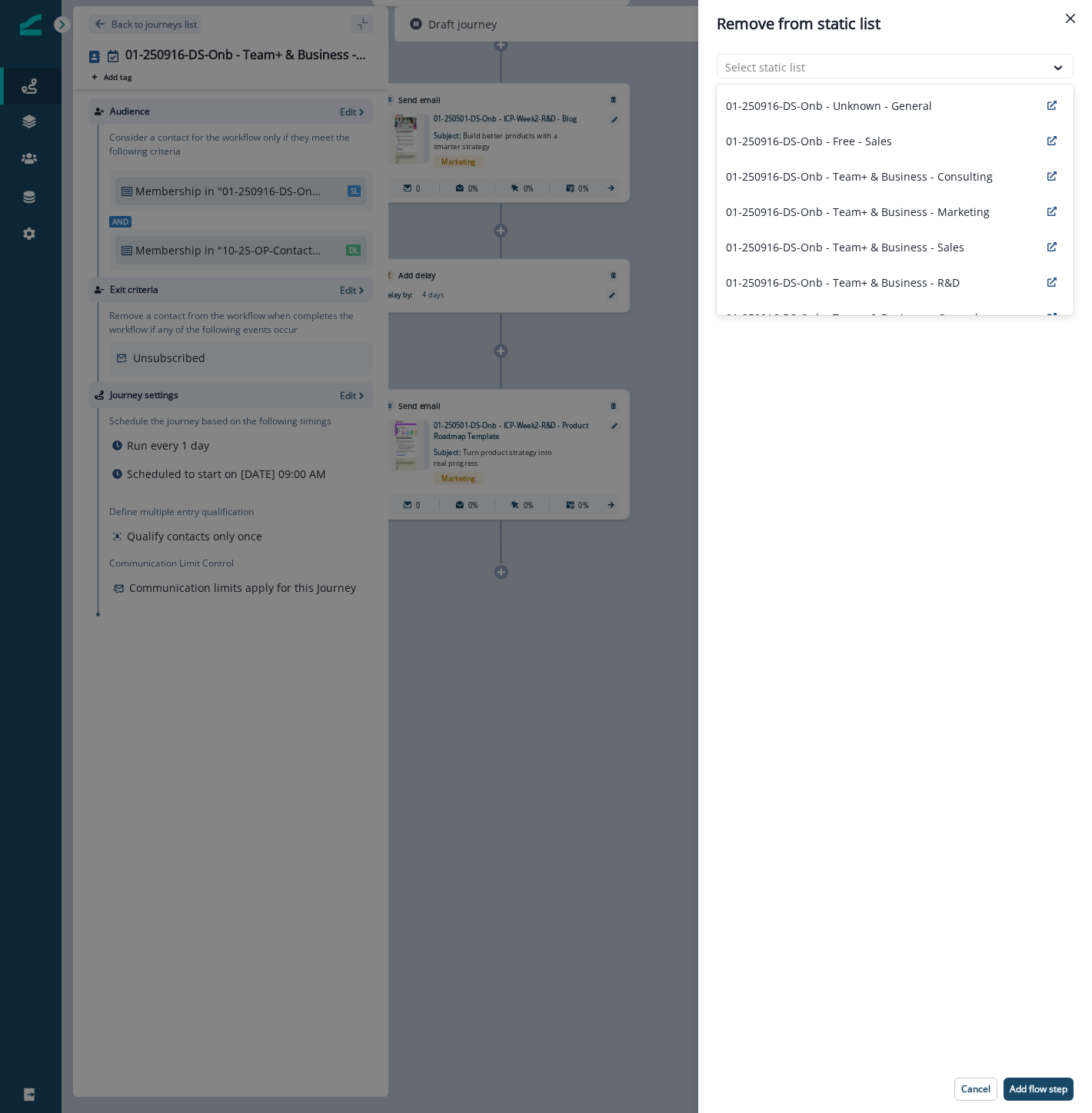
click at [546, 695] on div "Remove from static list 90 results available. Use Up and Down to choose options…" at bounding box center [546, 556] width 1092 height 1113
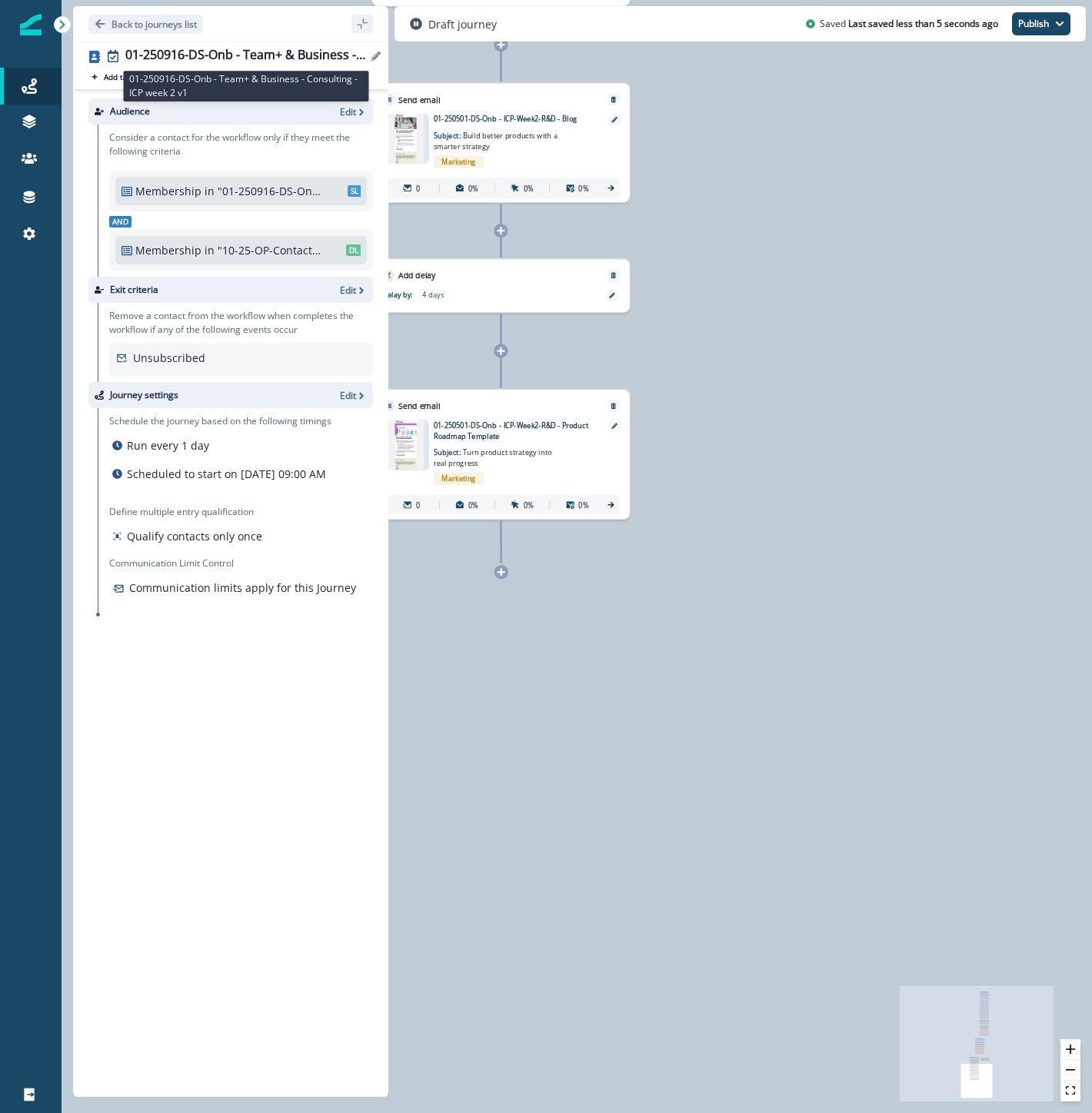
click at [327, 52] on div "01-250916-DS-Onb - Team+ & Business - Consulting - ICP week 2 v1" at bounding box center [245, 56] width 241 height 17
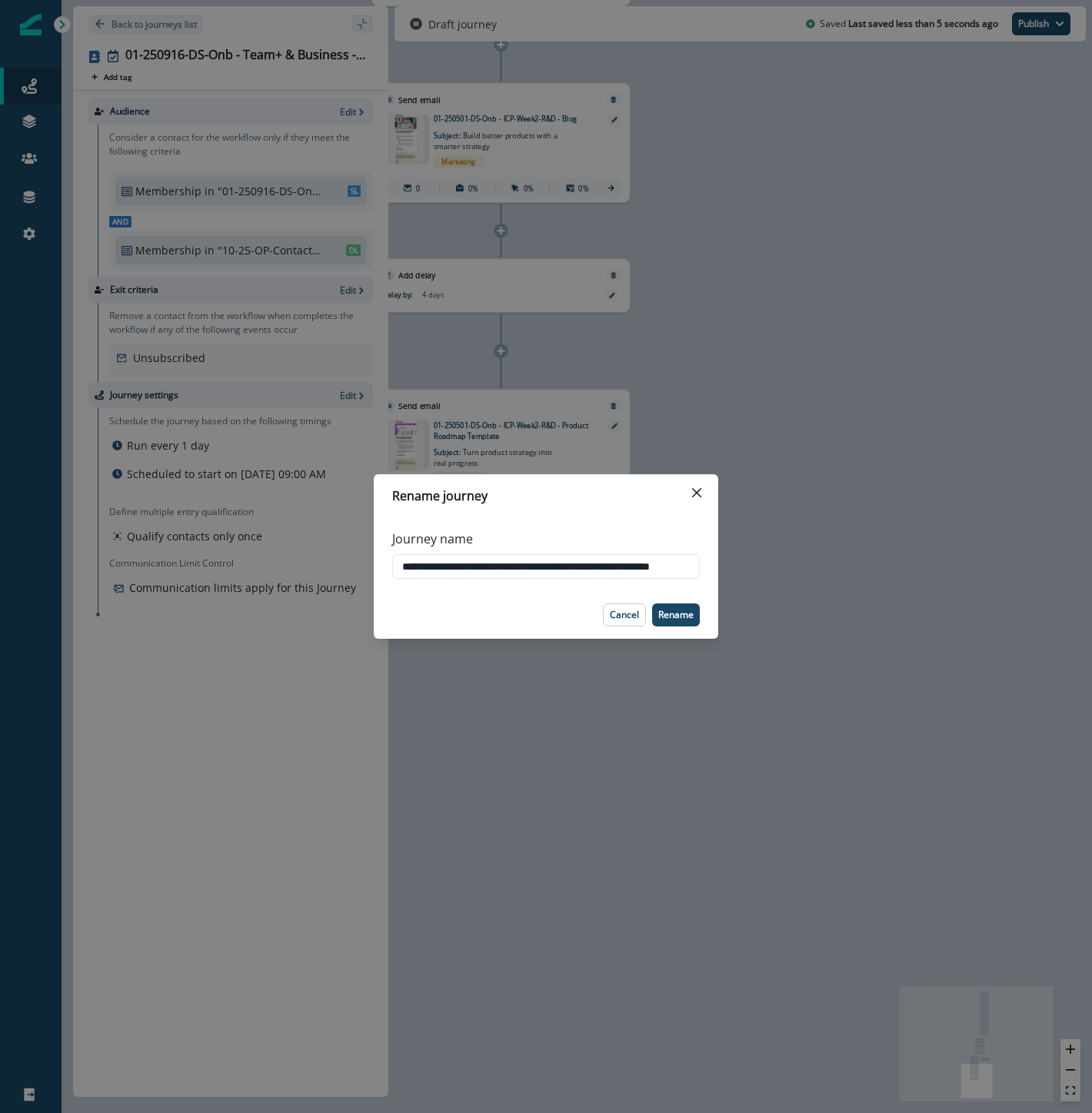
click at [783, 789] on div "**********" at bounding box center [546, 556] width 1092 height 1113
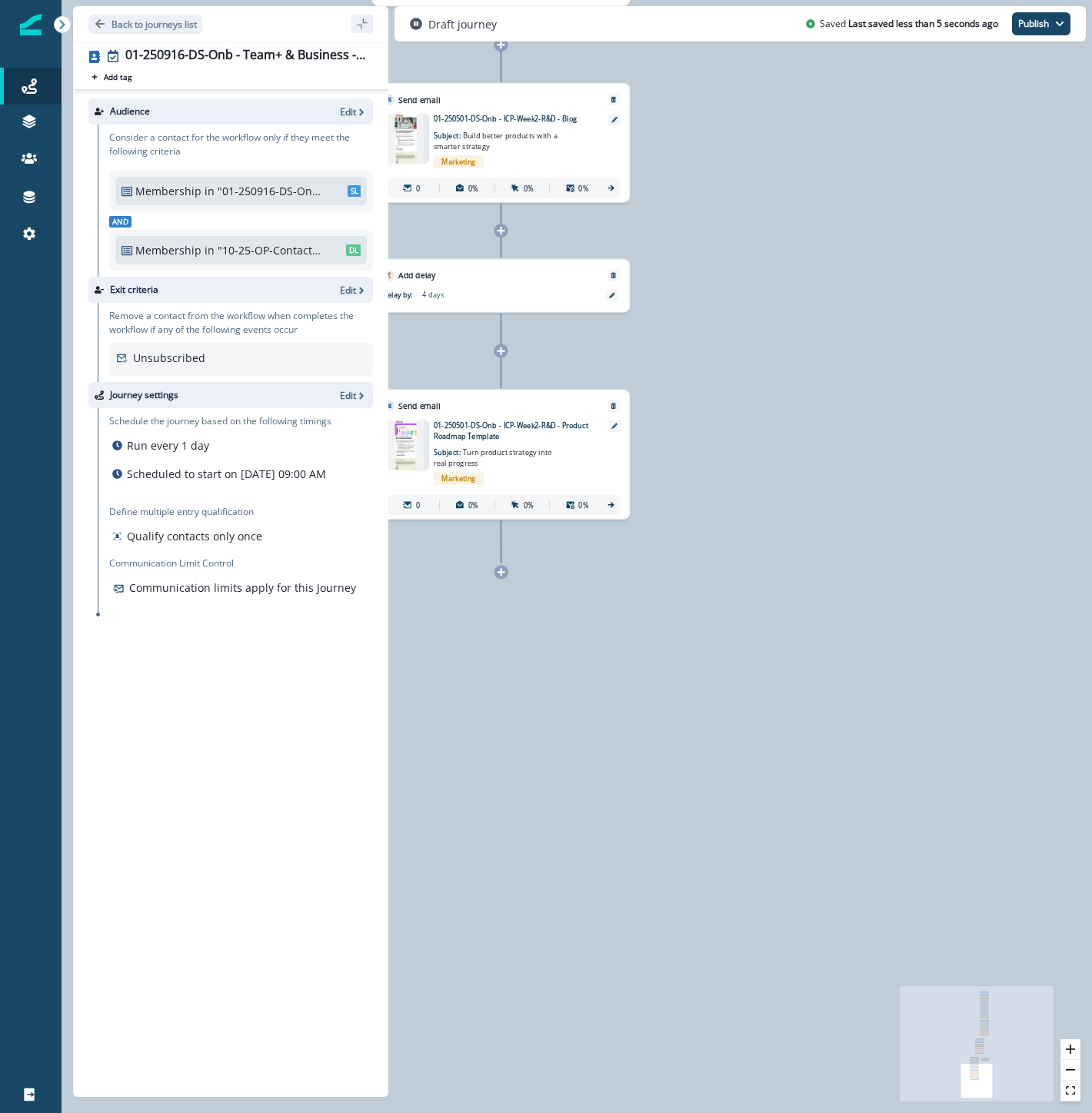
click at [507, 577] on div at bounding box center [501, 572] width 14 height 14
click at [500, 566] on div at bounding box center [501, 572] width 14 height 14
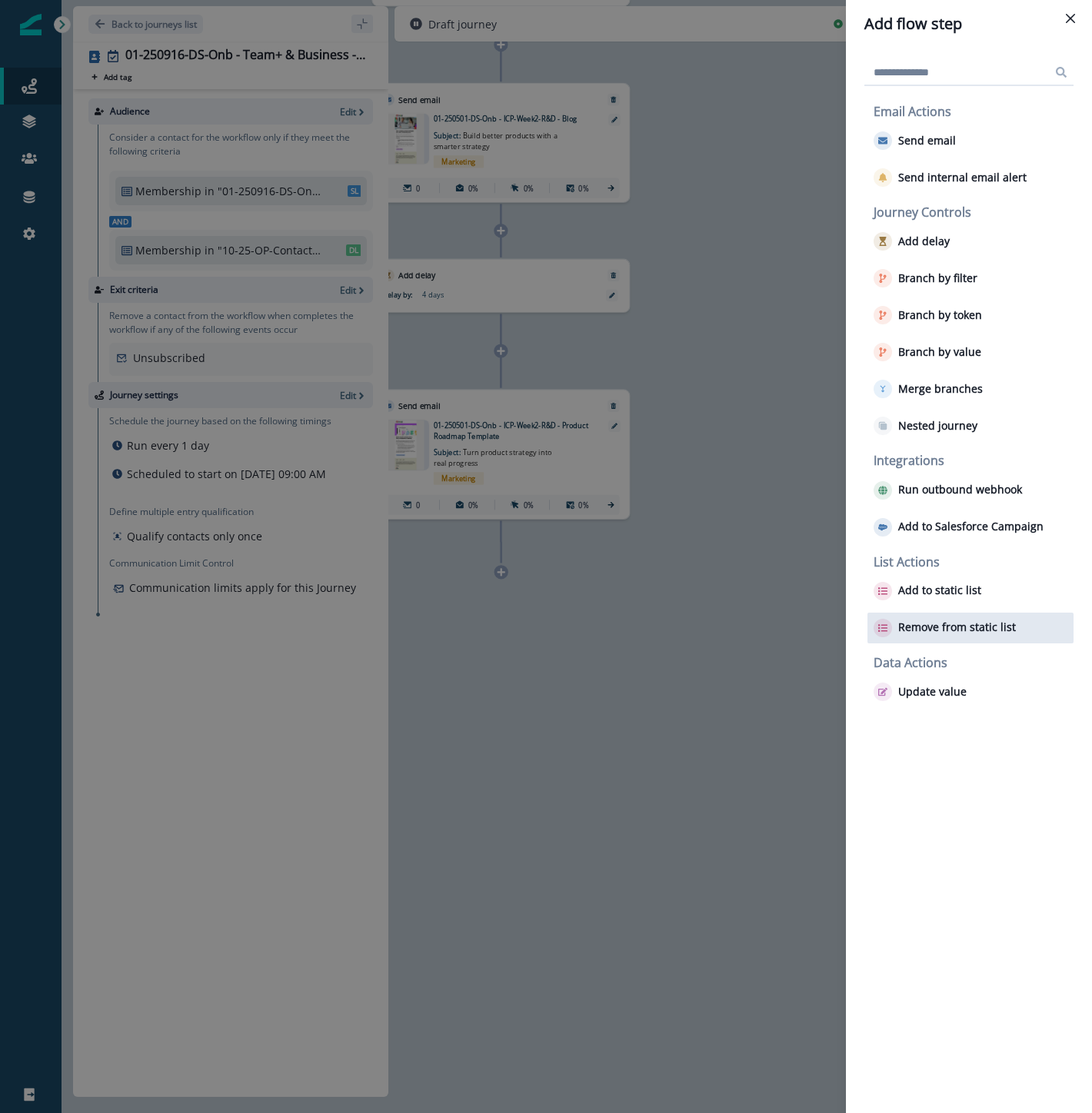
click at [940, 634] on button "Remove from static list" at bounding box center [945, 628] width 142 height 19
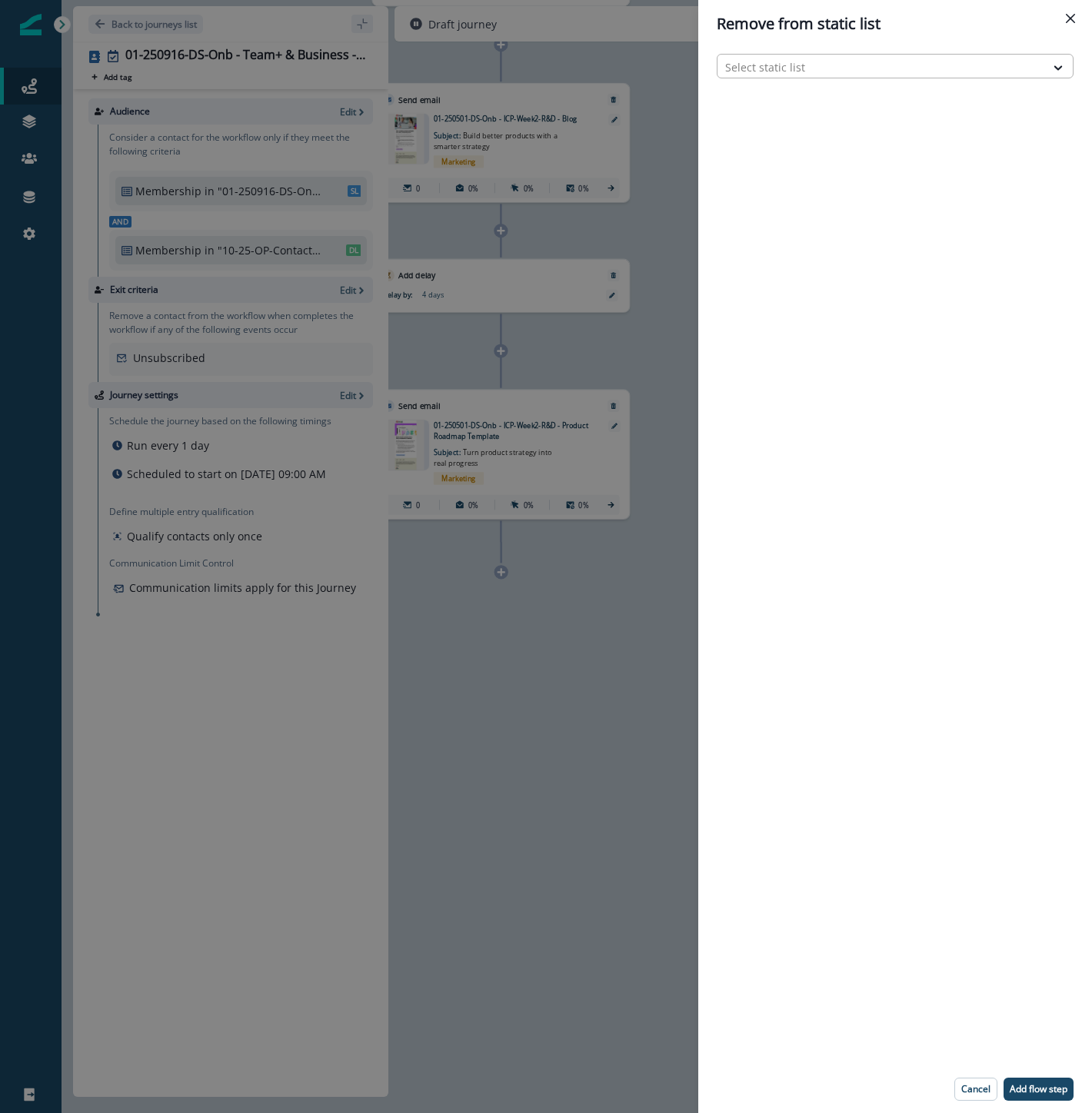
click at [877, 65] on div at bounding box center [881, 66] width 312 height 19
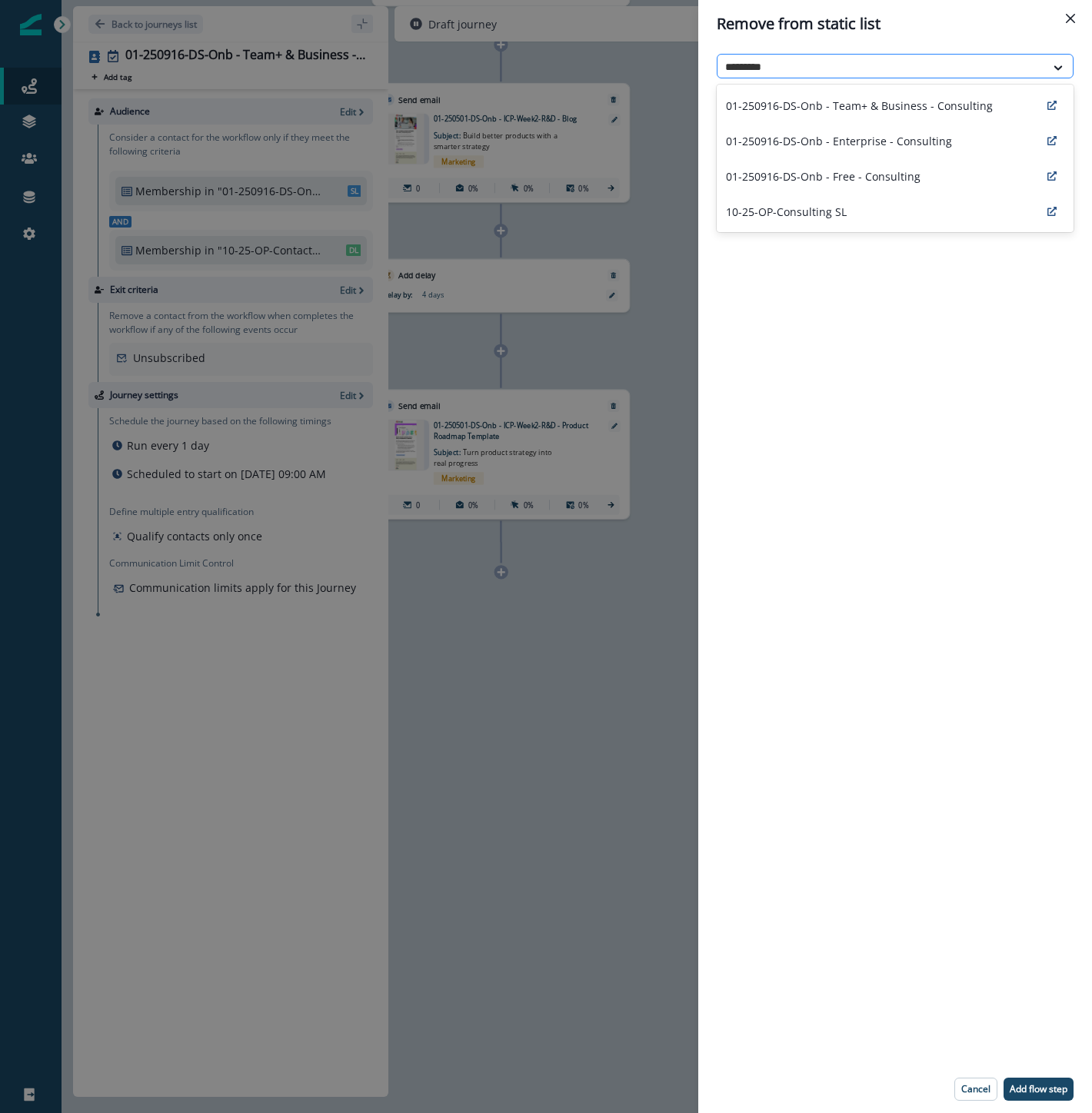
type input "**********"
click at [856, 105] on p "01-250916-DS-Onb - Team+ & Business - Consulting" at bounding box center [859, 105] width 267 height 16
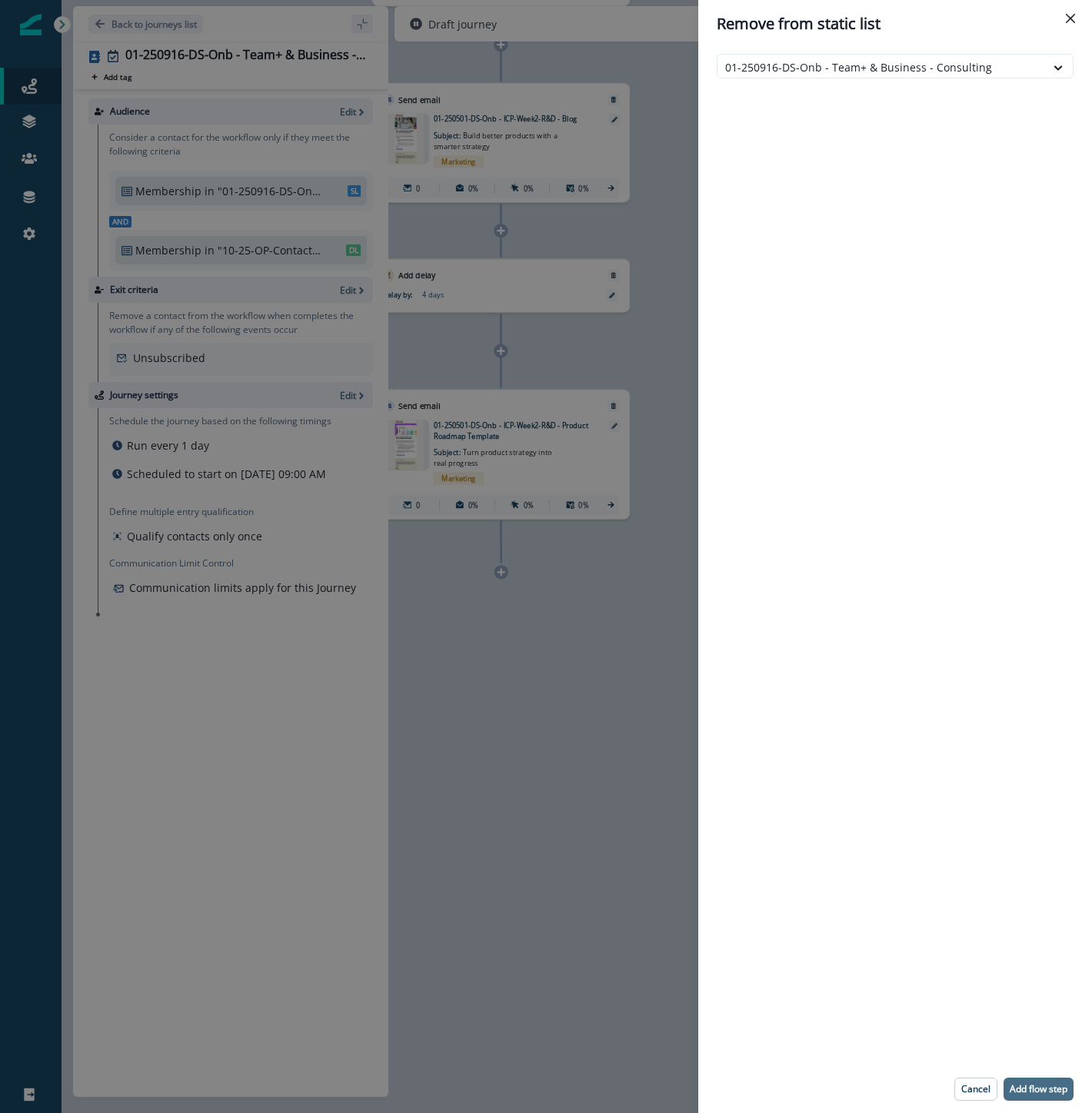
click at [1018, 1093] on p "Add flow step" at bounding box center [1038, 1088] width 57 height 11
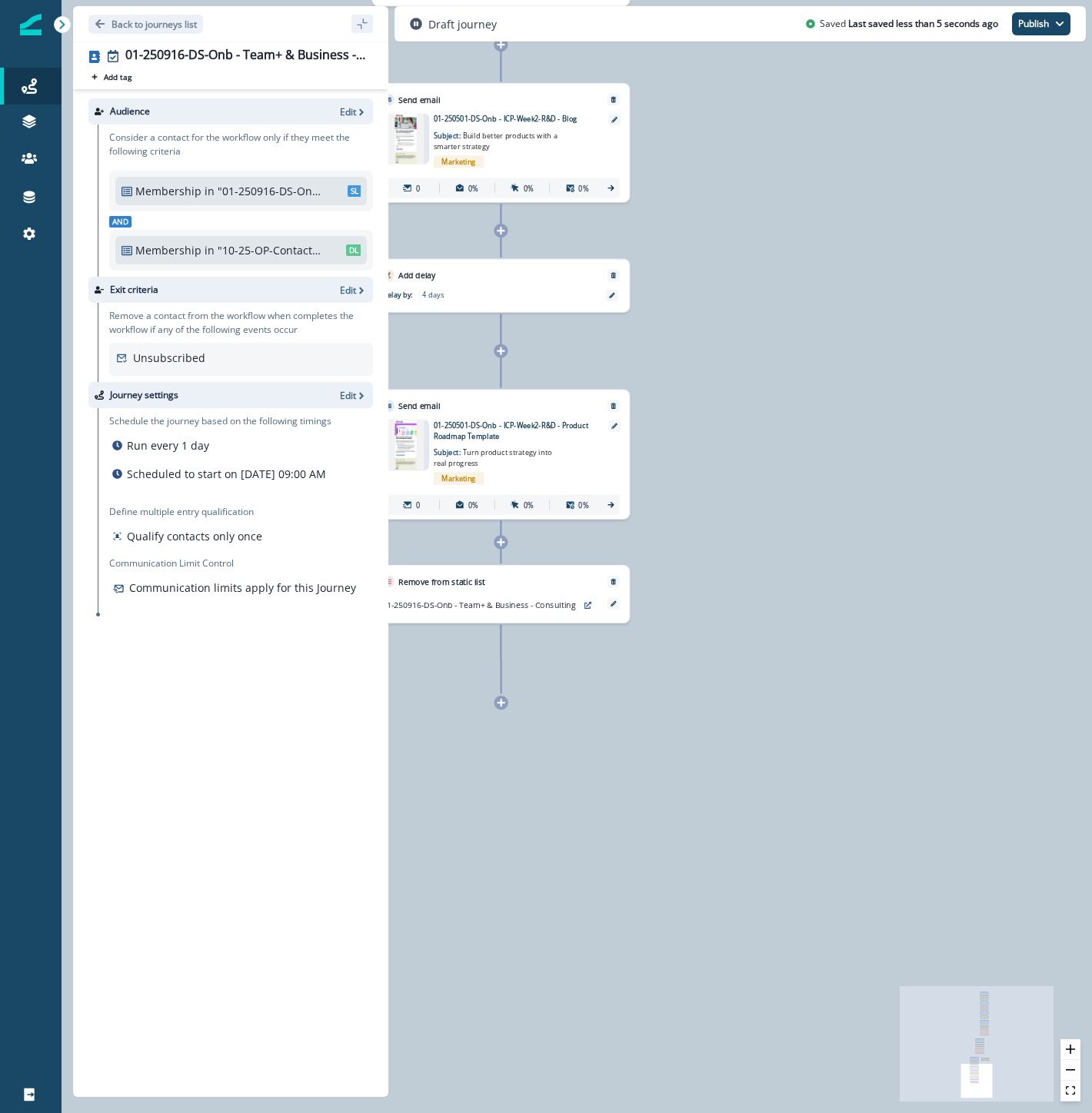
click at [503, 349] on icon at bounding box center [500, 351] width 9 height 9
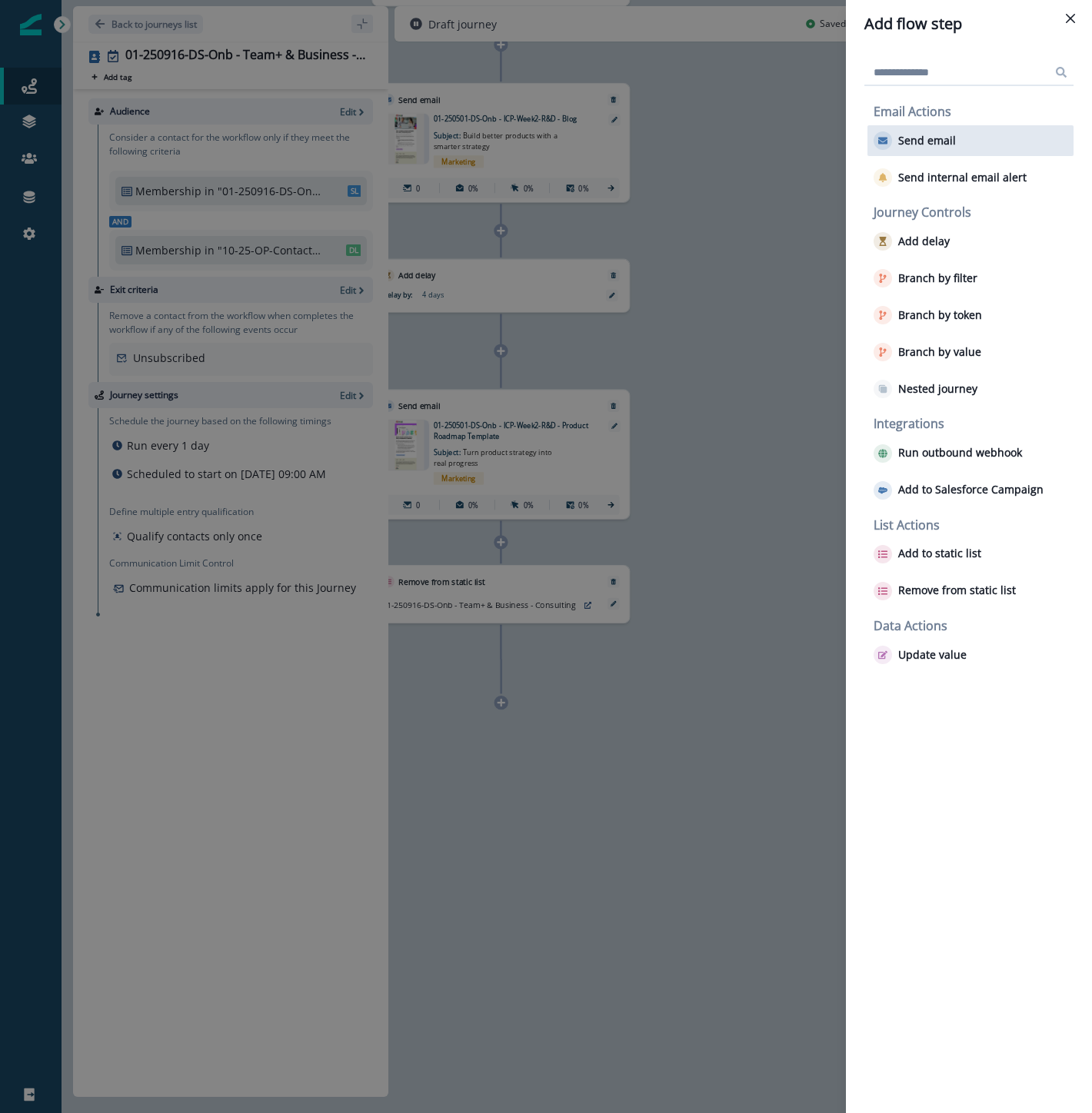
click at [930, 142] on p "Send email" at bounding box center [927, 141] width 57 height 13
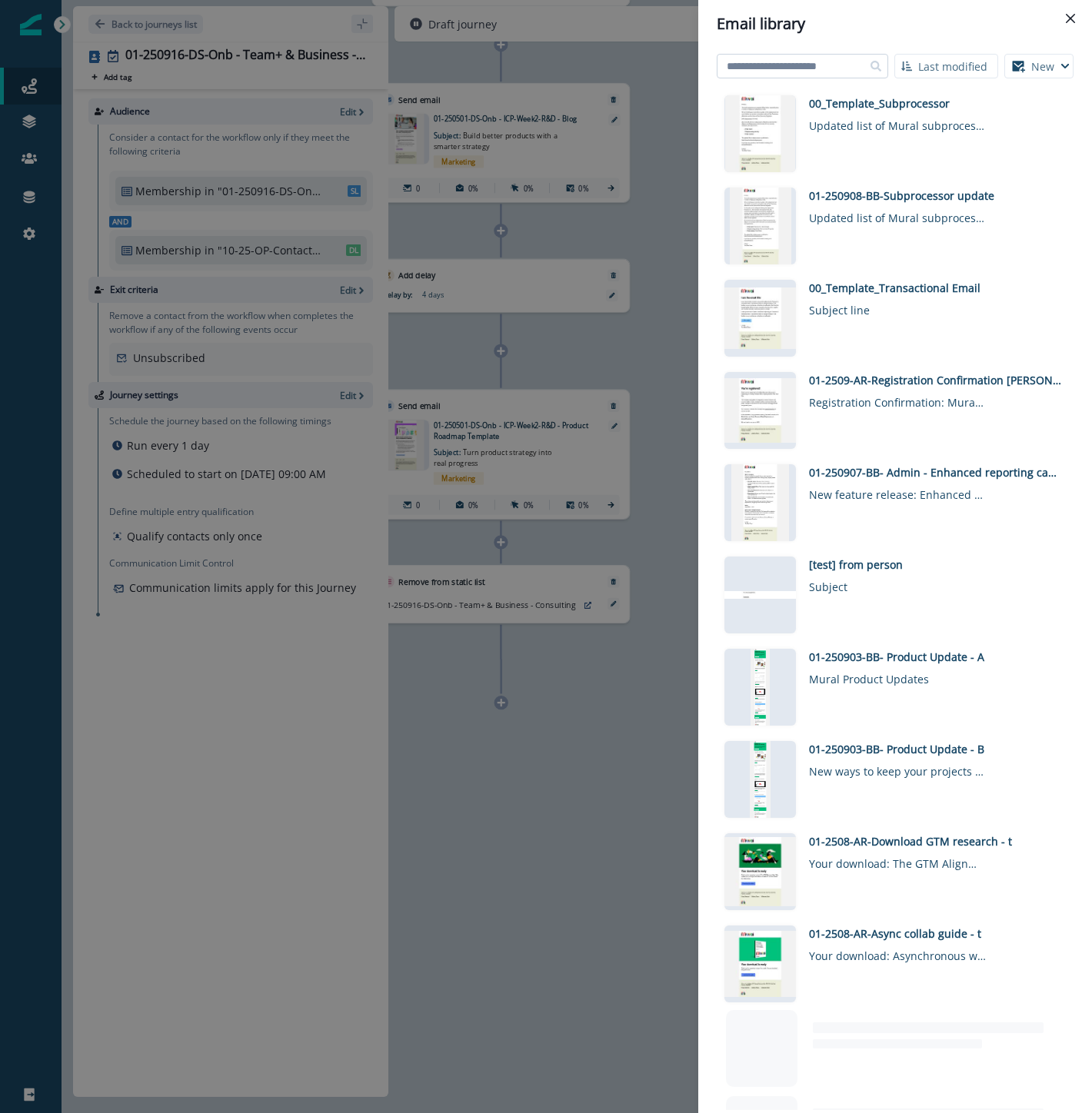
click at [839, 71] on input at bounding box center [802, 66] width 172 height 25
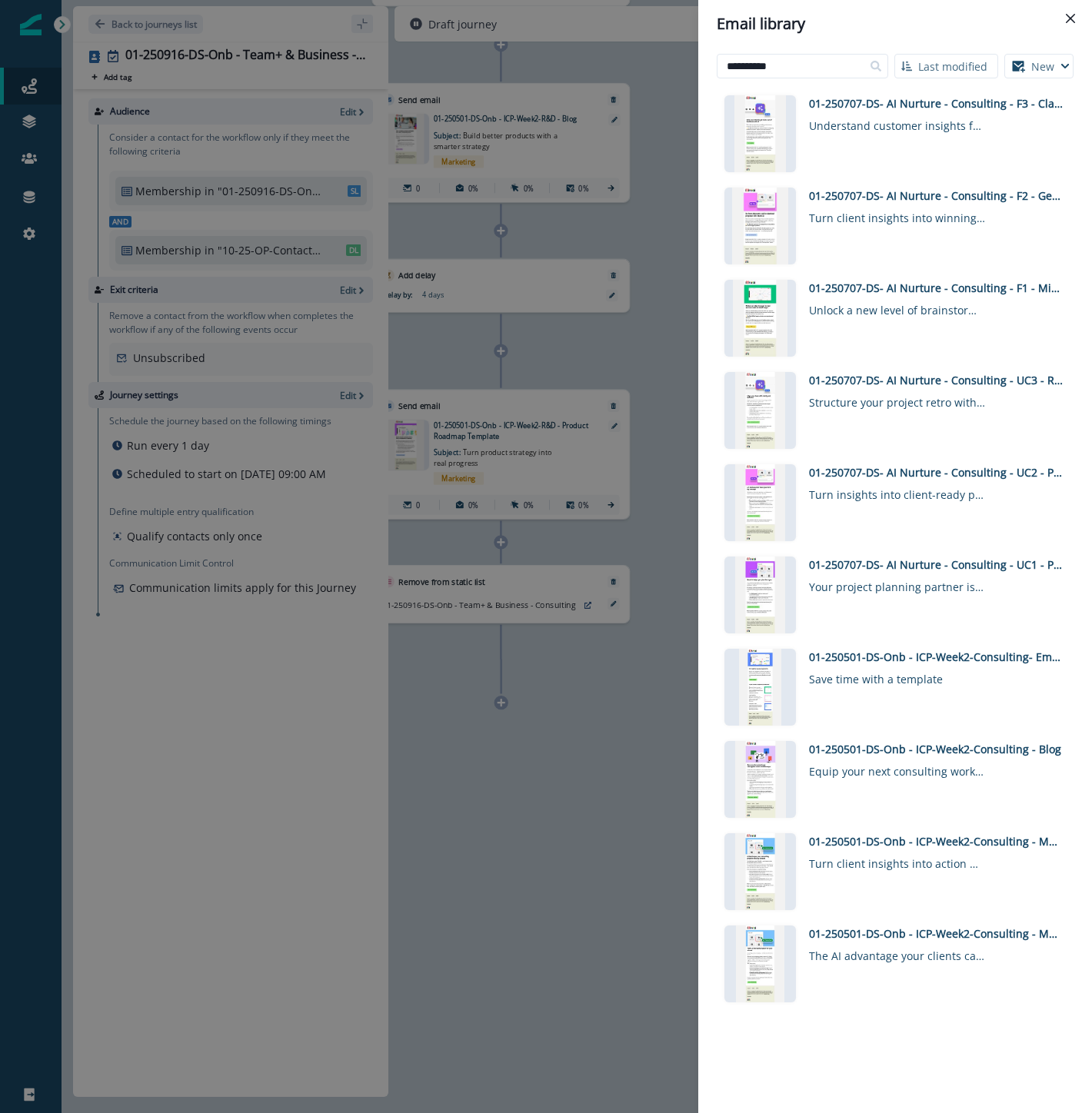
drag, startPoint x: 811, startPoint y: 65, endPoint x: 571, endPoint y: 34, distance: 242.0
click at [571, 34] on div "**********" at bounding box center [546, 556] width 1092 height 1113
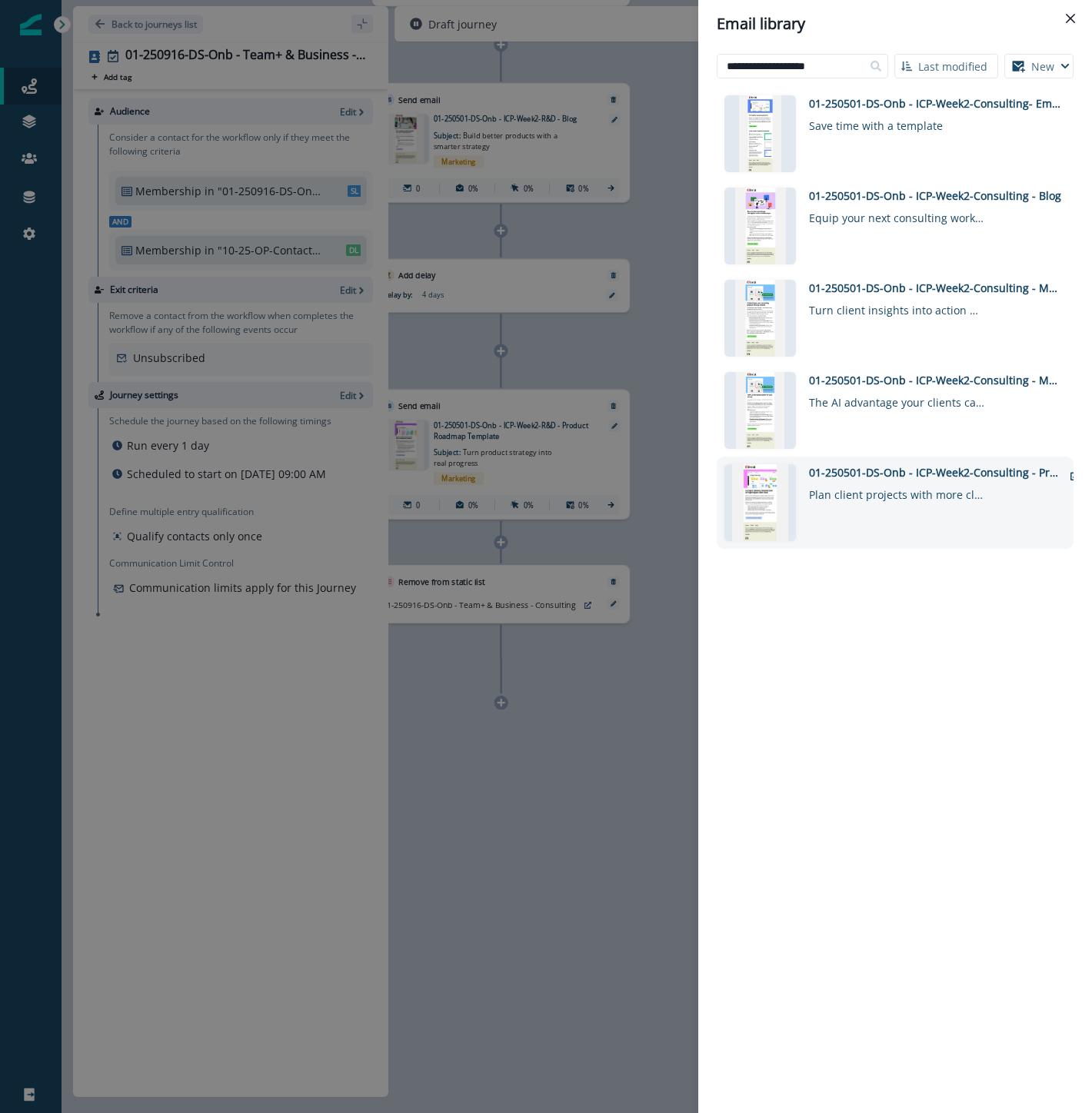
type input "**********"
click at [955, 466] on div "01-250501-DS-Onb - ICP-Week2-Consulting - Project Planning Template" at bounding box center [936, 473] width 254 height 16
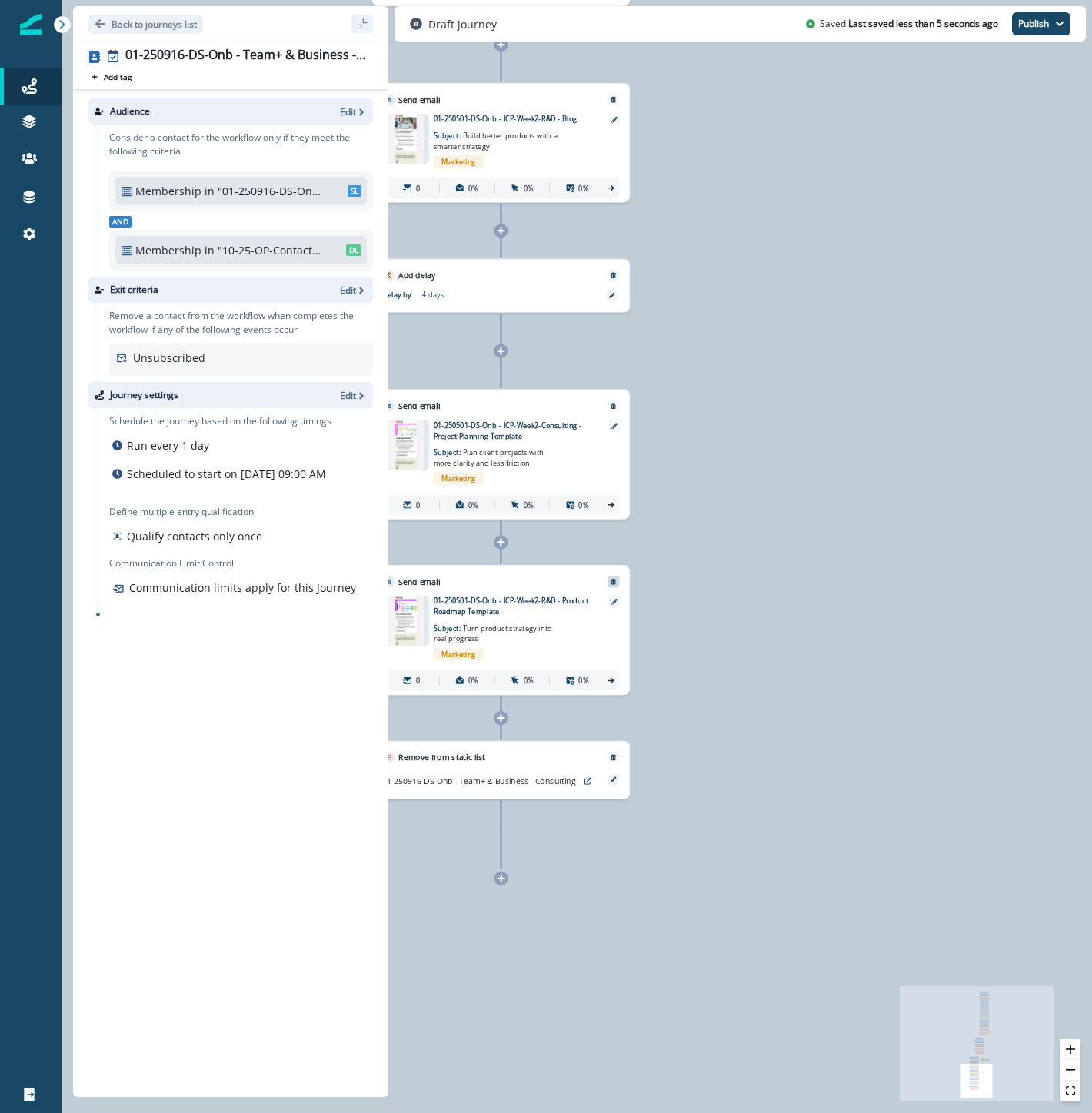
click at [616, 583] on icon "Remove" at bounding box center [613, 581] width 7 height 7
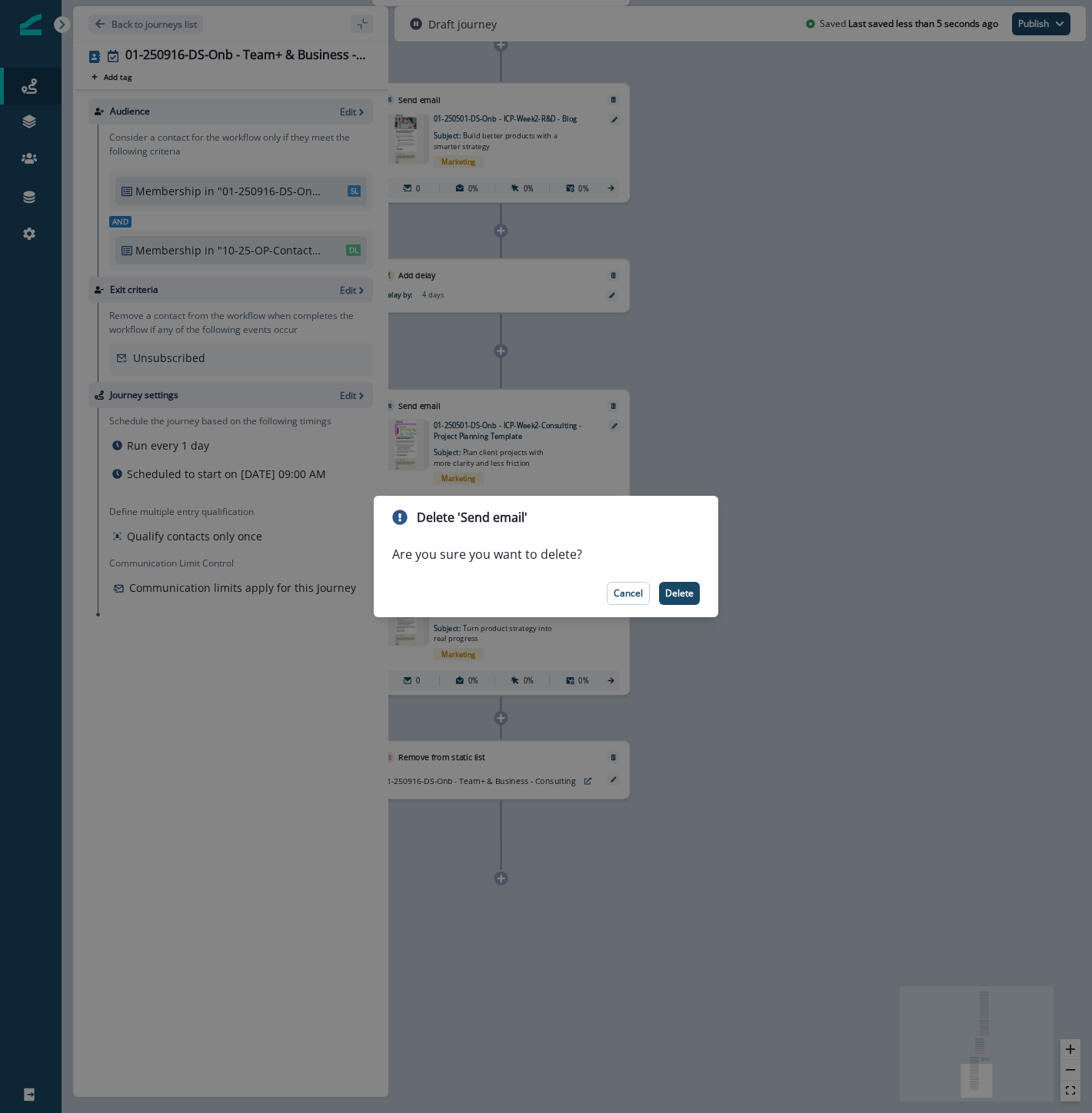
click at [672, 589] on p "Delete" at bounding box center [679, 593] width 29 height 11
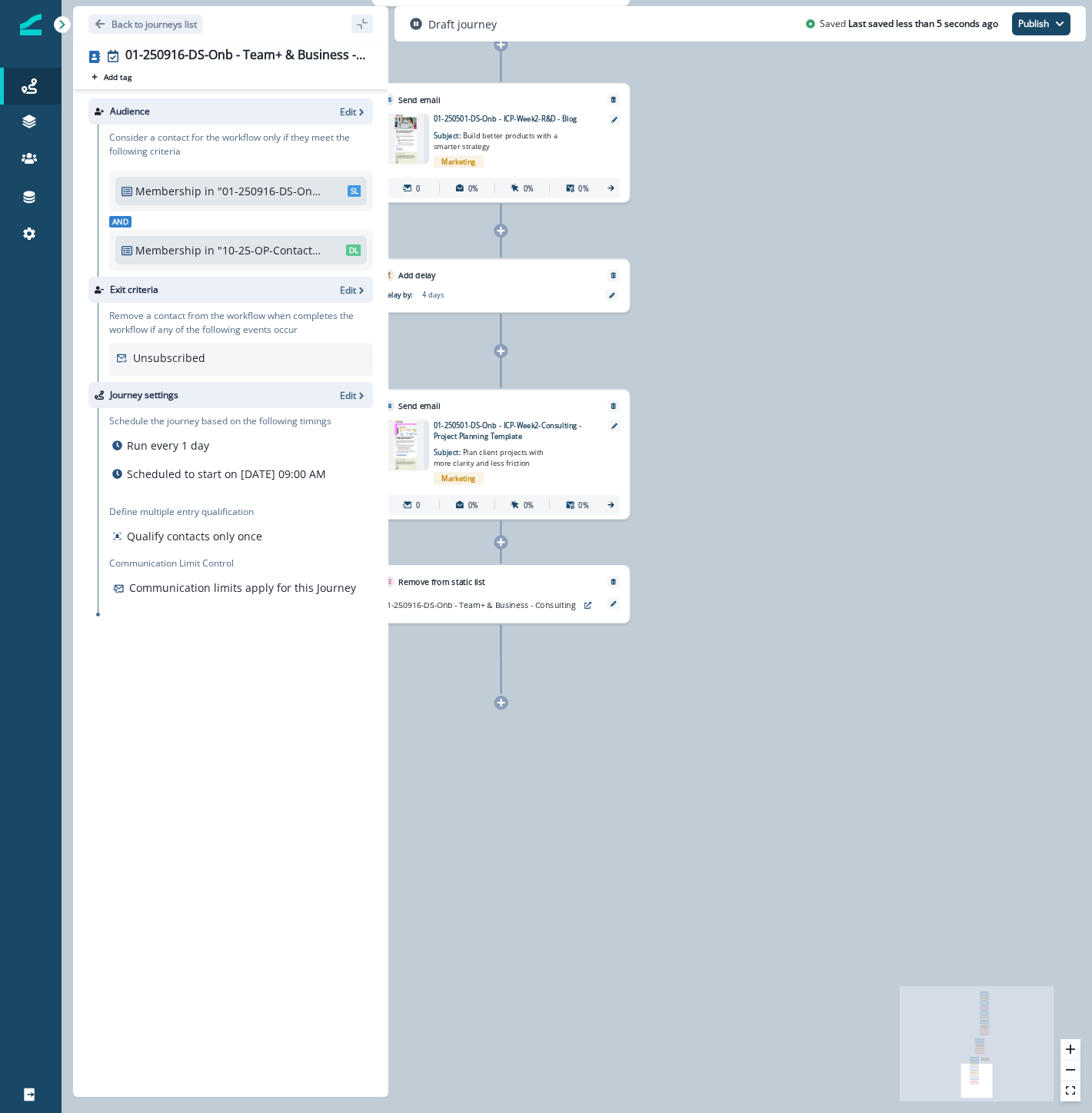
click at [500, 47] on icon at bounding box center [500, 44] width 9 height 9
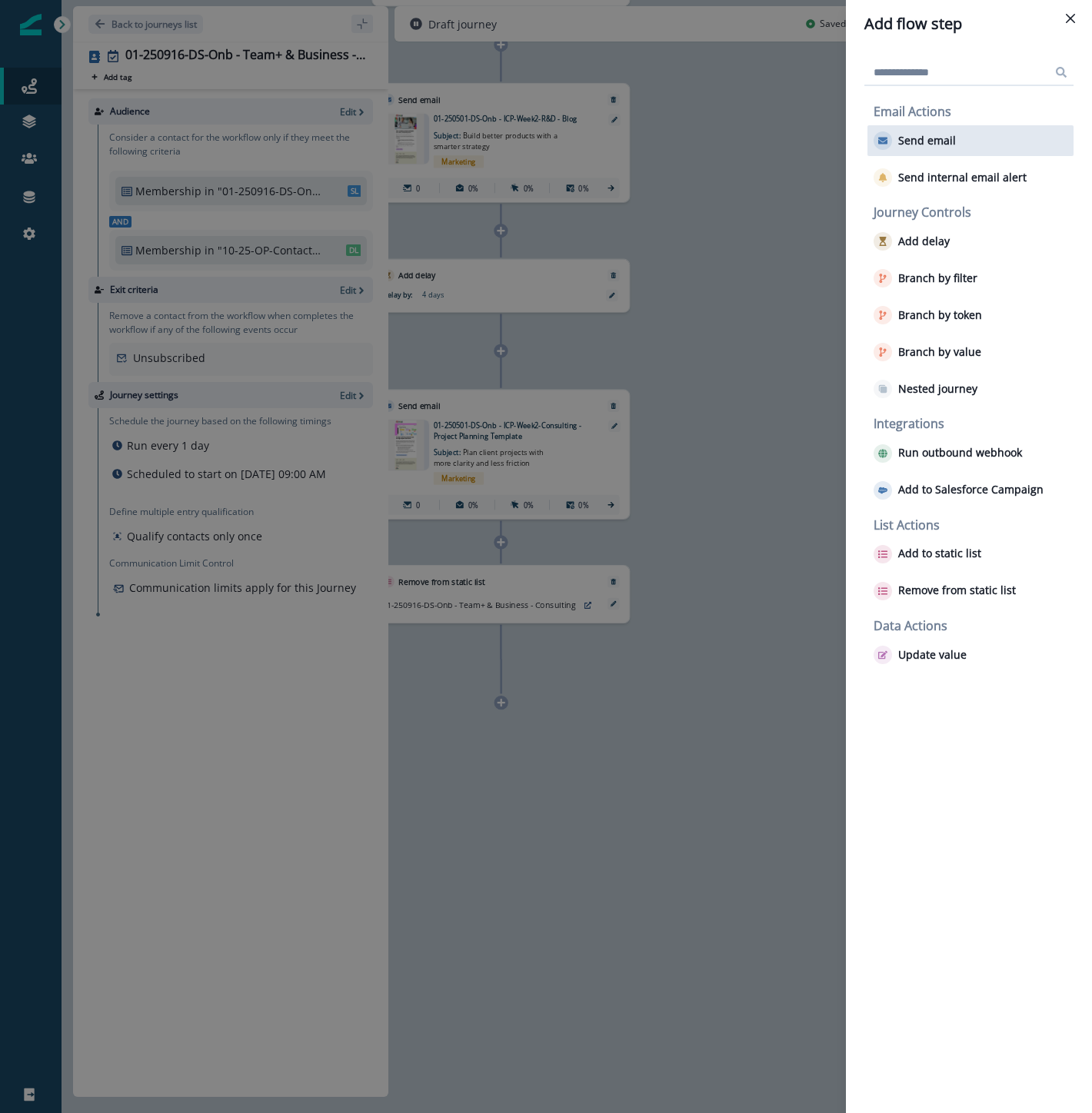
click at [944, 134] on p "Send email" at bounding box center [927, 141] width 57 height 13
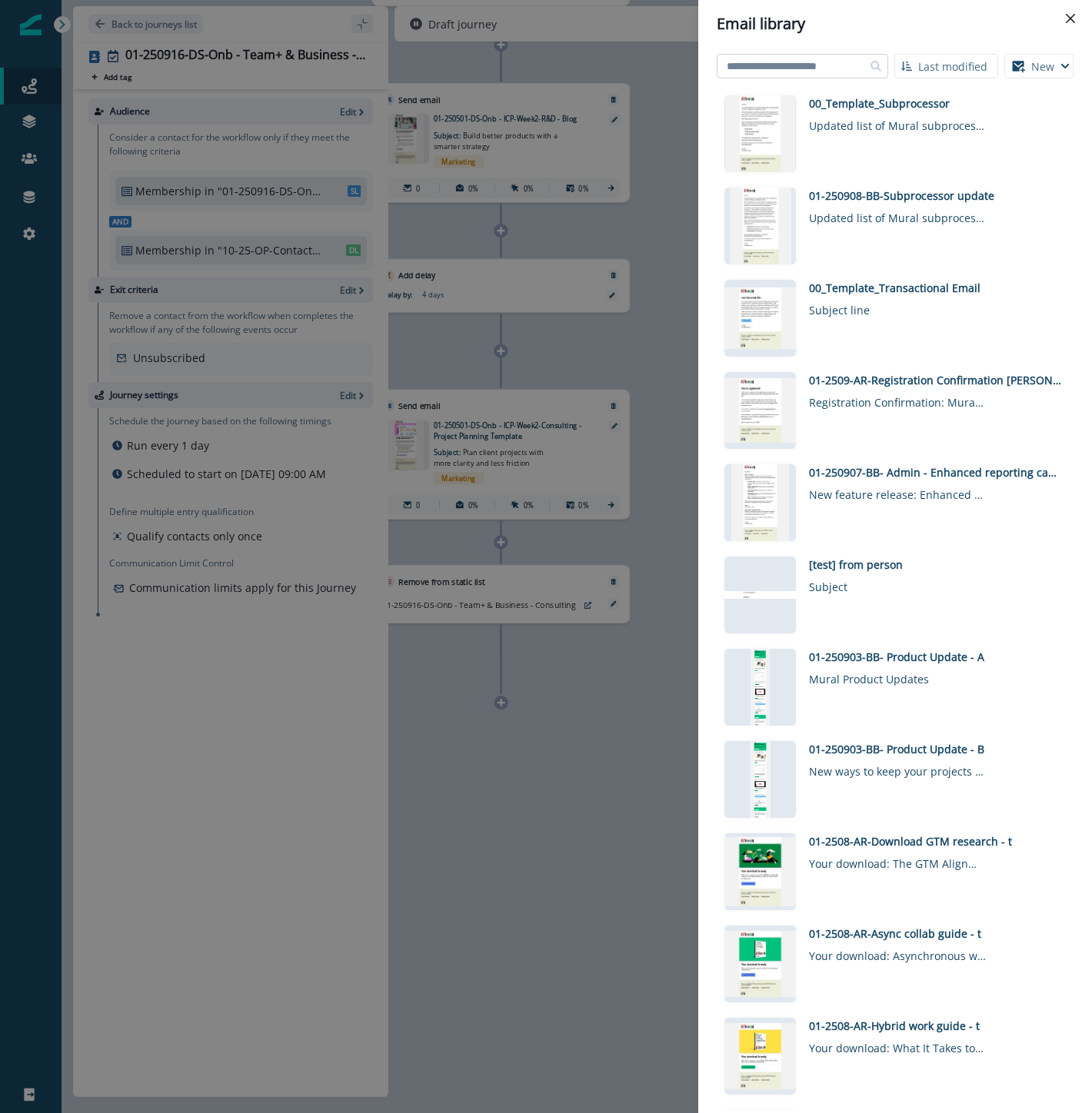
click at [840, 70] on input at bounding box center [802, 66] width 172 height 25
type input "****"
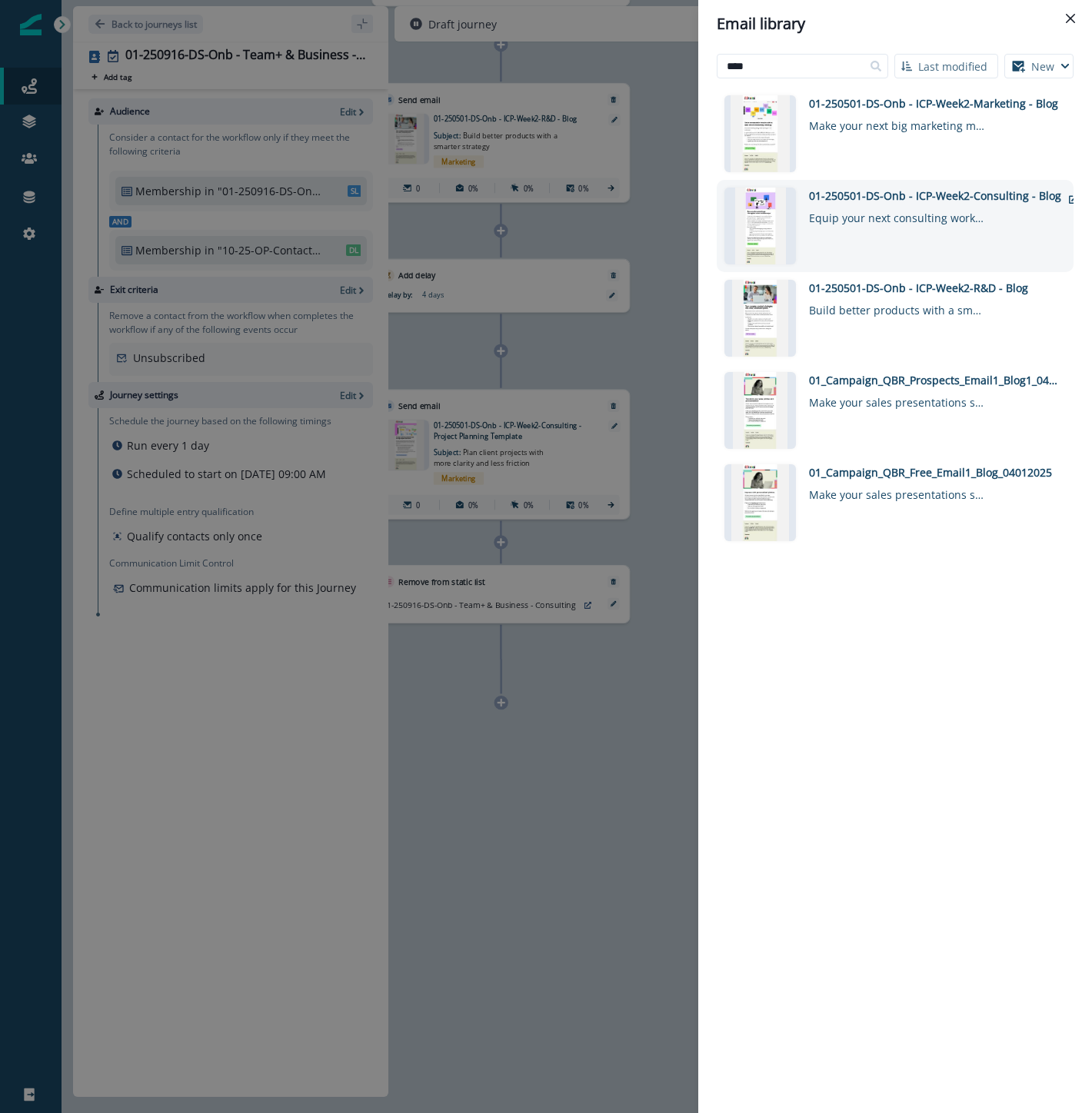
click at [919, 197] on div "01-250501-DS-Onb - ICP-Week2-Consulting - Blog" at bounding box center [935, 195] width 252 height 16
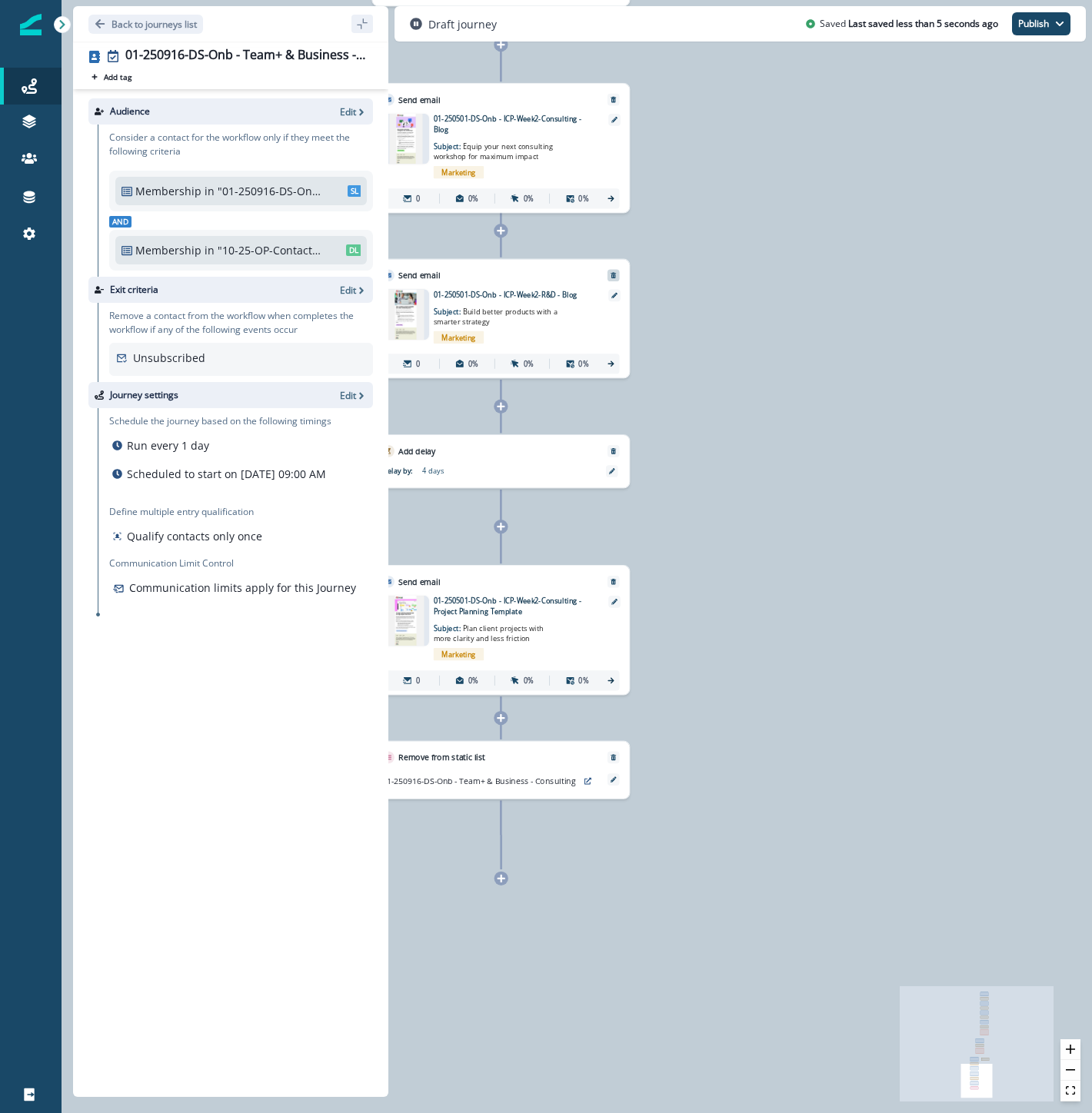
click at [616, 272] on icon "Remove" at bounding box center [613, 276] width 7 height 7
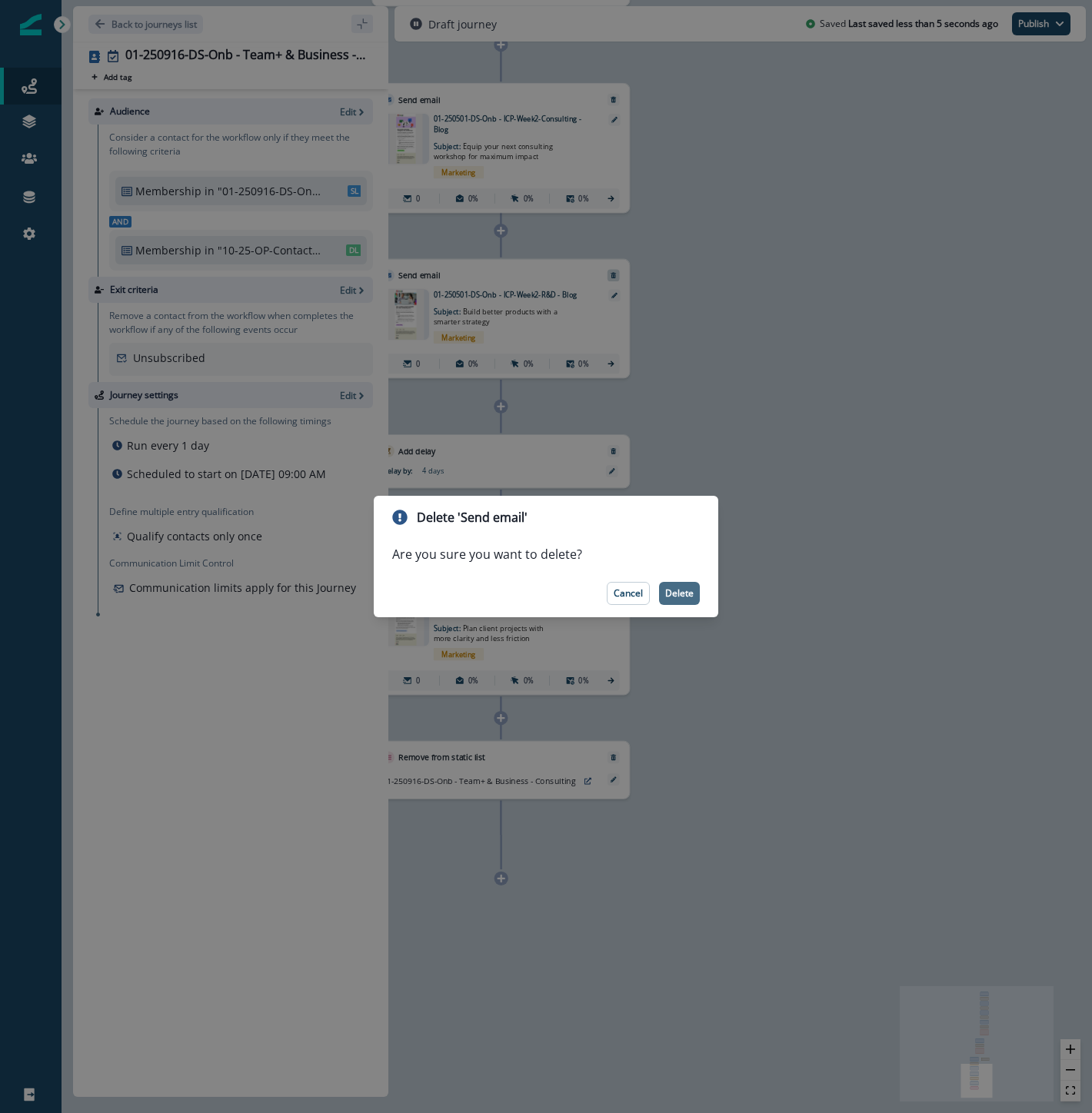
click at [681, 590] on p "Delete" at bounding box center [679, 593] width 29 height 11
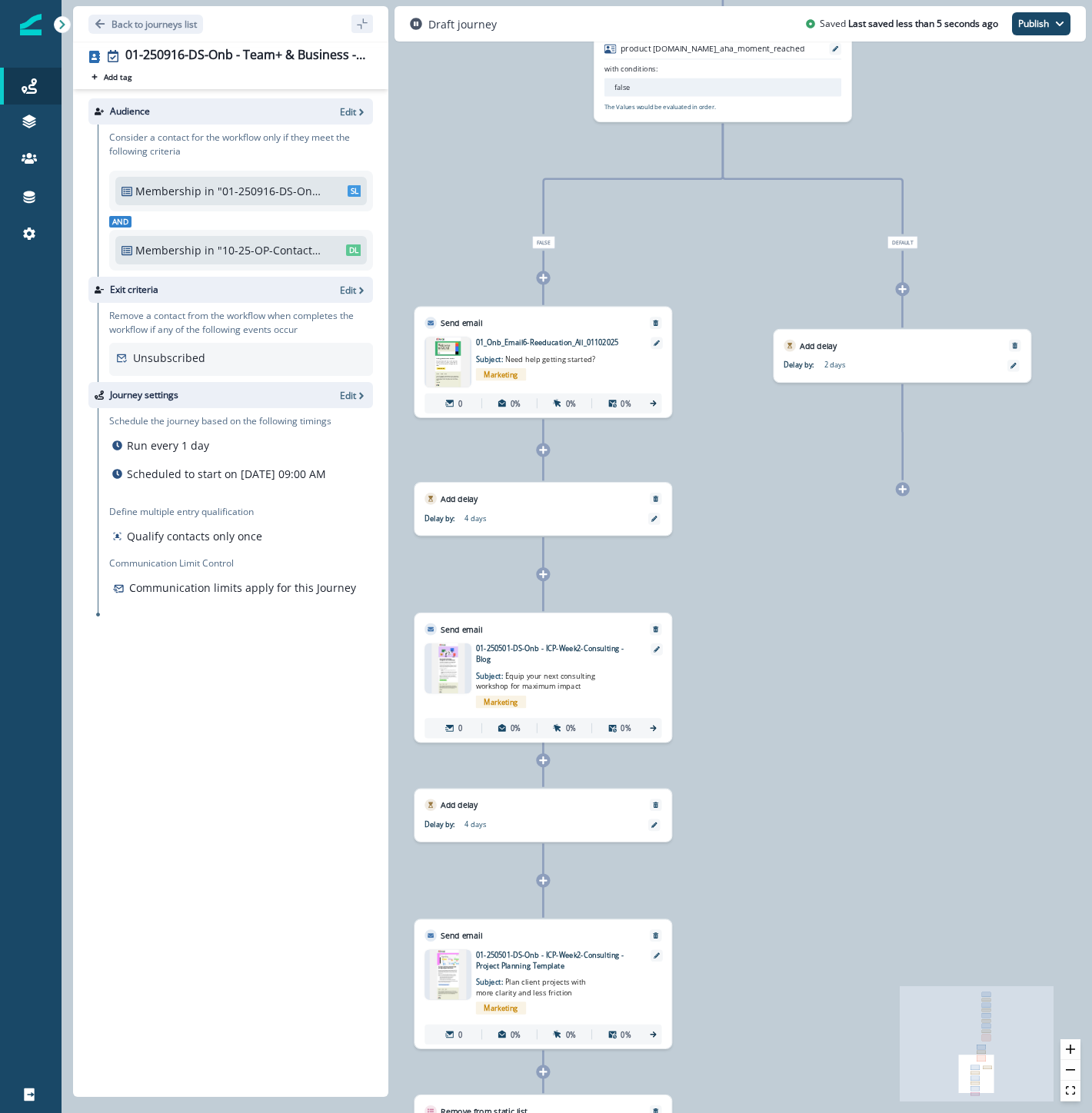
drag, startPoint x: 886, startPoint y: 159, endPoint x: 888, endPoint y: 519, distance: 360.0
click at [928, 683] on div "0 contact has entered the journey Send email Email asset changed, journey repor…" at bounding box center [577, 556] width 1031 height 1113
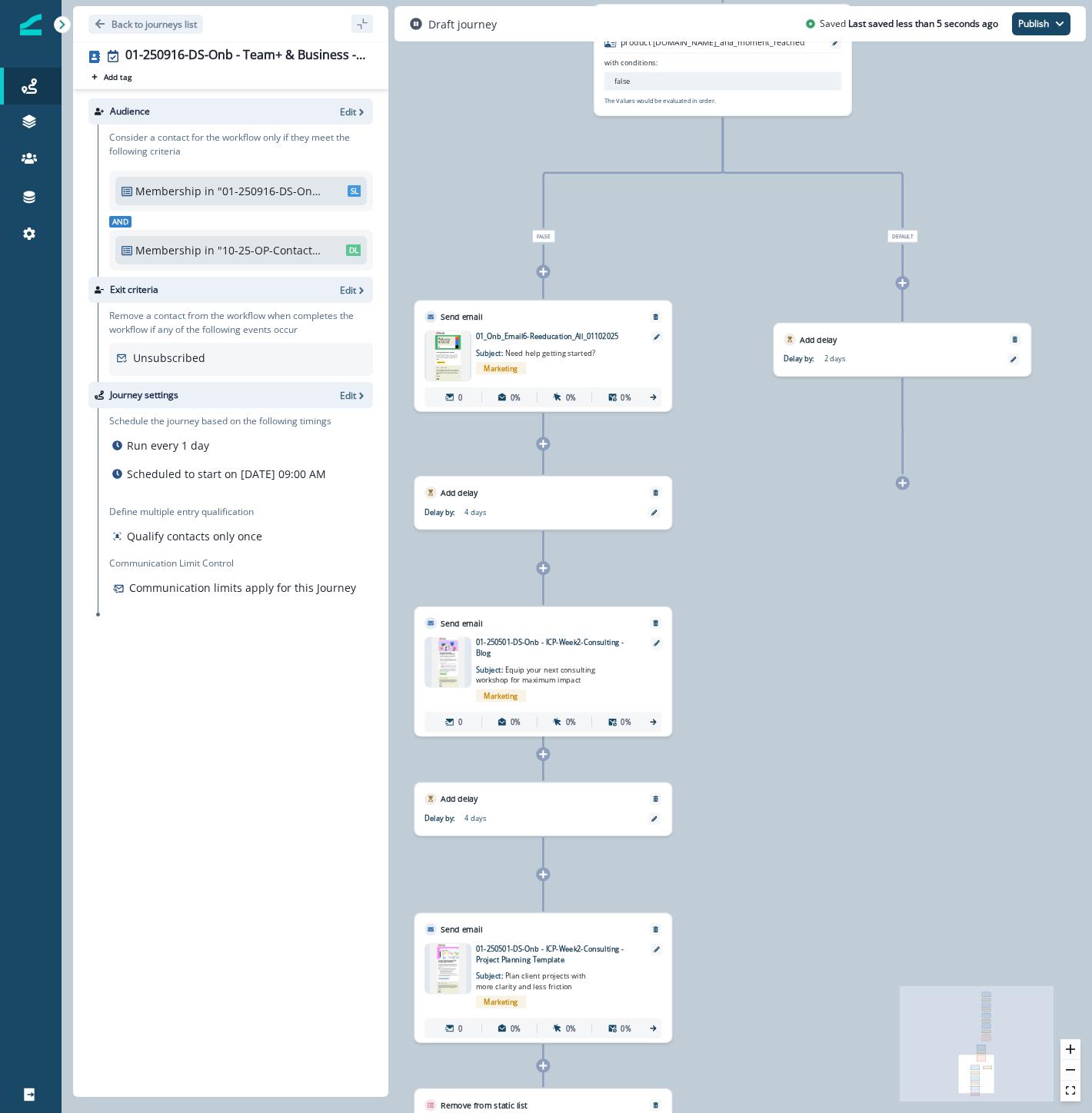
click at [903, 486] on icon at bounding box center [902, 482] width 7 height 7
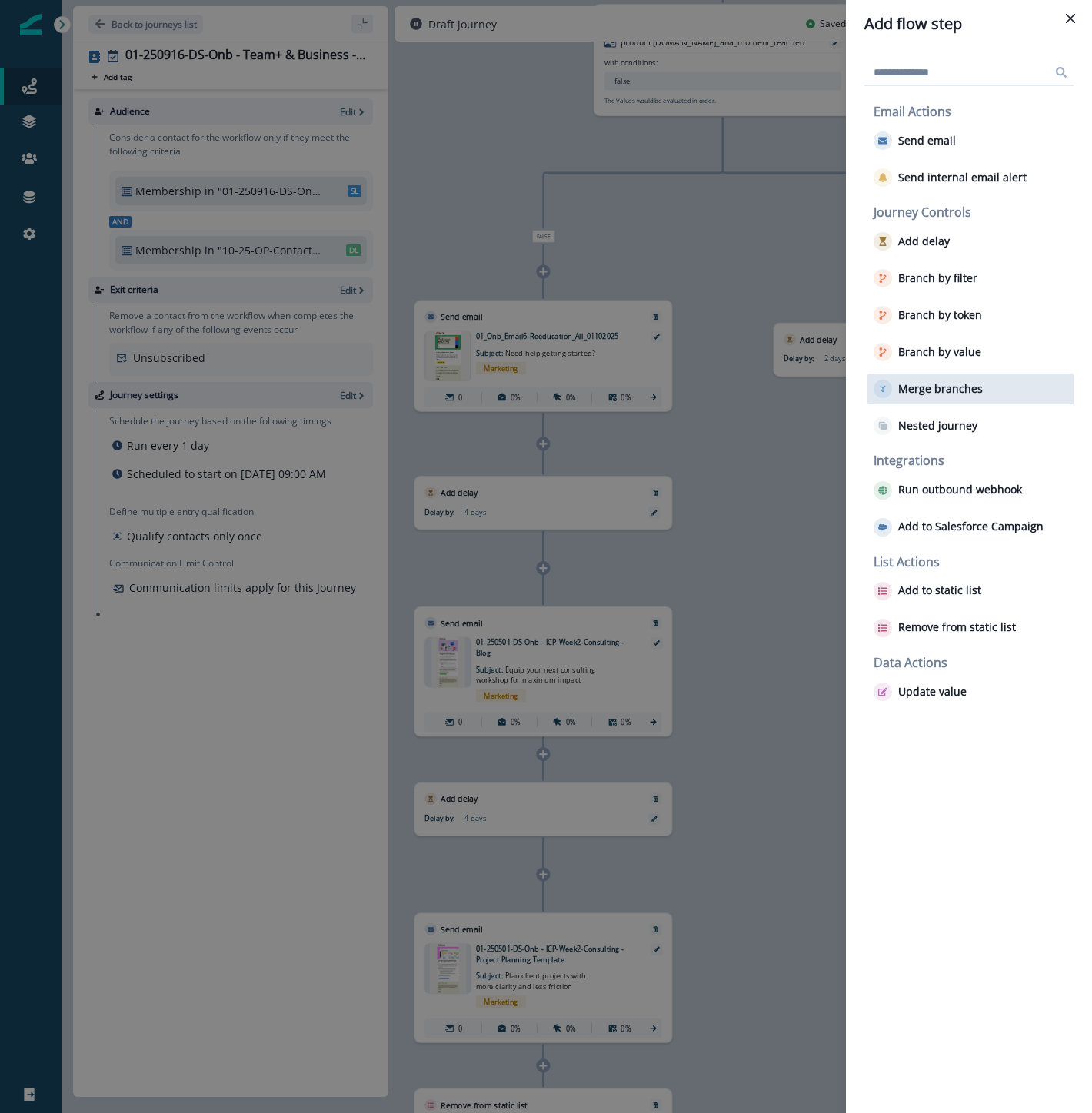
click at [949, 388] on p "Merge branches" at bounding box center [940, 389] width 84 height 13
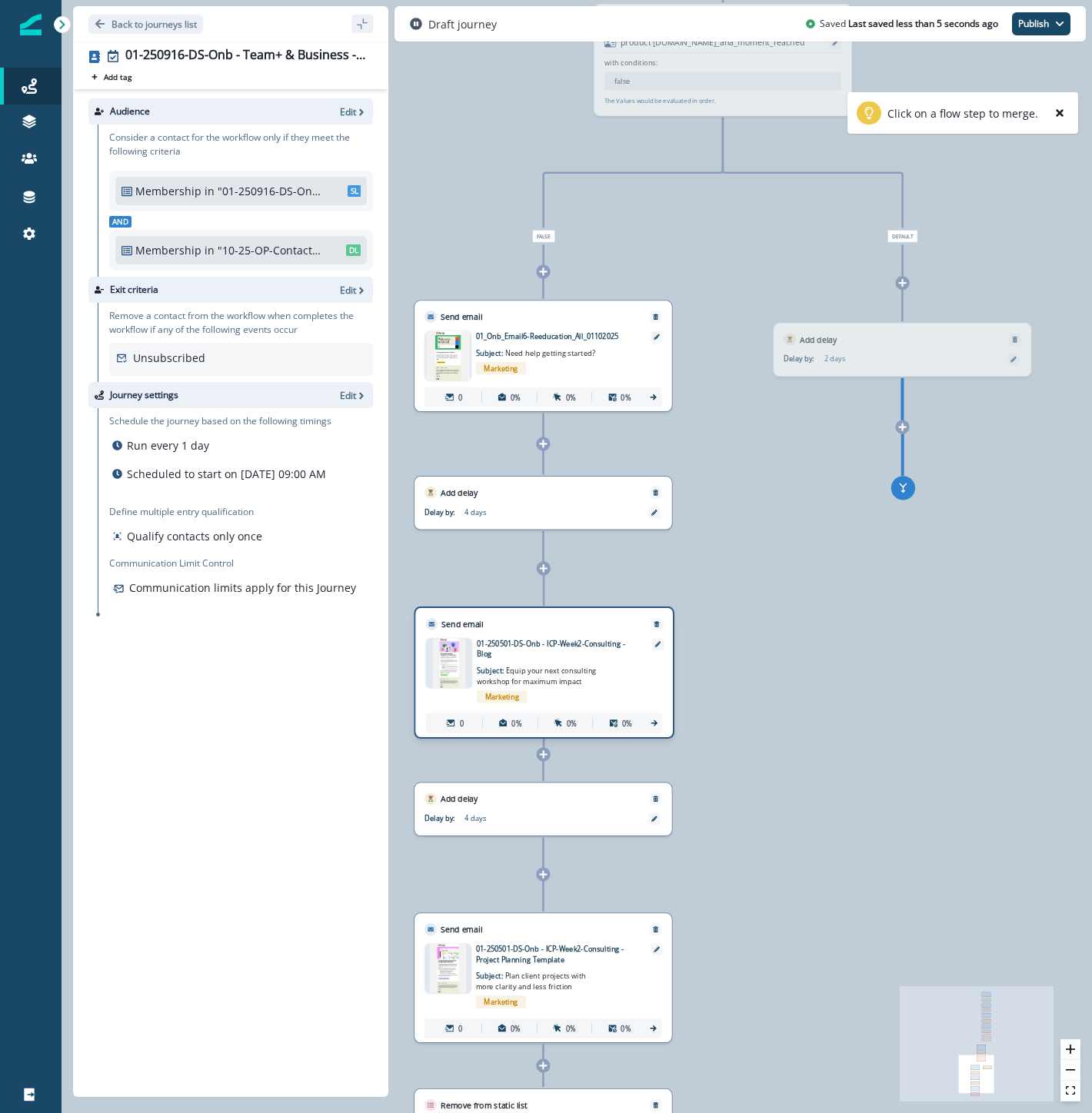
click at [609, 673] on div "Send email Email asset changed, journey reports will be subject to change This …" at bounding box center [545, 673] width 260 height 132
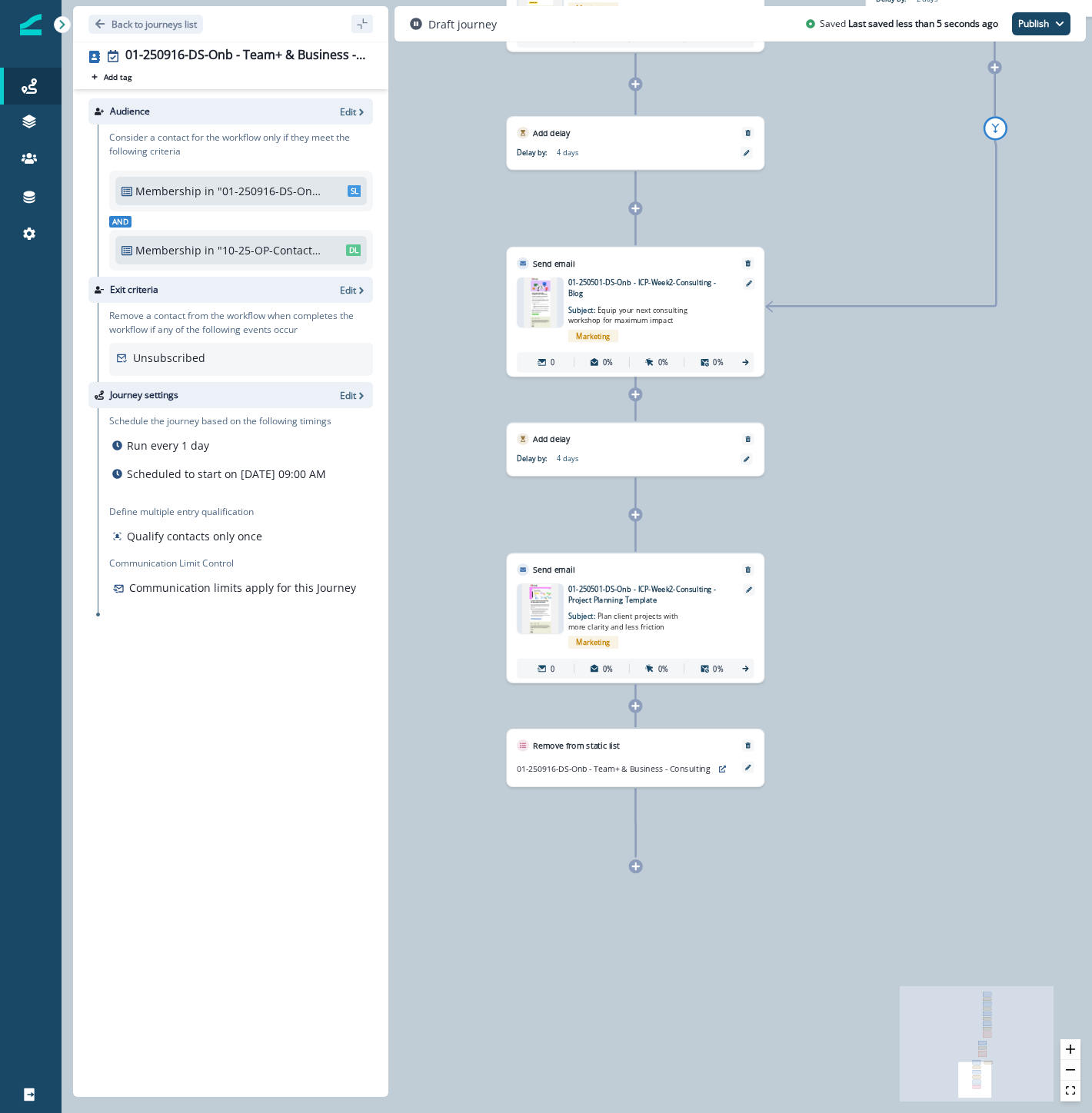
drag, startPoint x: 840, startPoint y: 824, endPoint x: 932, endPoint y: 464, distance: 371.6
click at [932, 464] on div "0 contact has entered the journey Send email Email asset changed, journey repor…" at bounding box center [577, 556] width 1031 height 1113
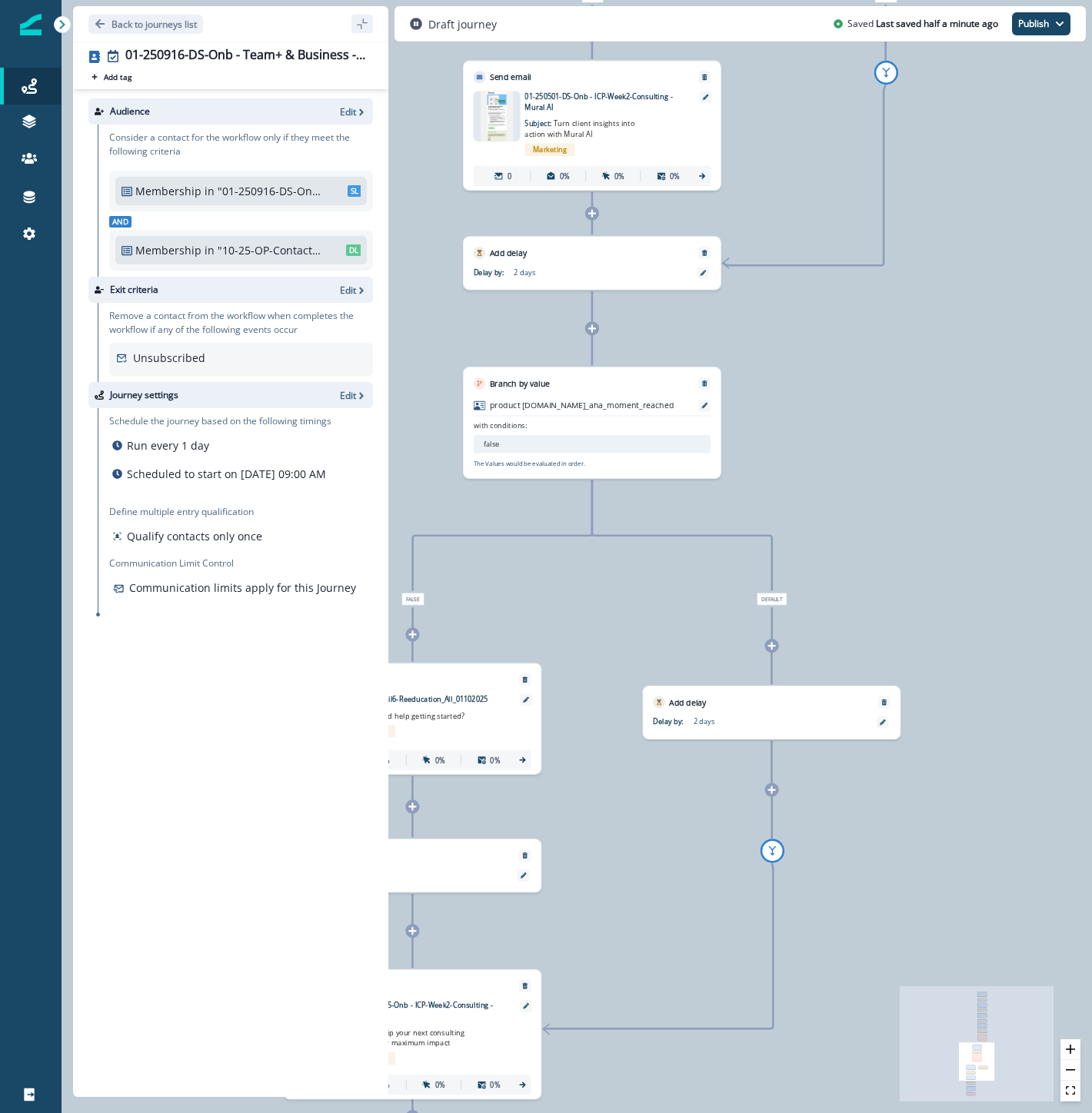
drag, startPoint x: 916, startPoint y: 432, endPoint x: 693, endPoint y: 1155, distance: 756.6
click at [693, 1112] on html "A newer version of Inflection.io is available. Refresh your page to load the la…" at bounding box center [546, 556] width 1092 height 1113
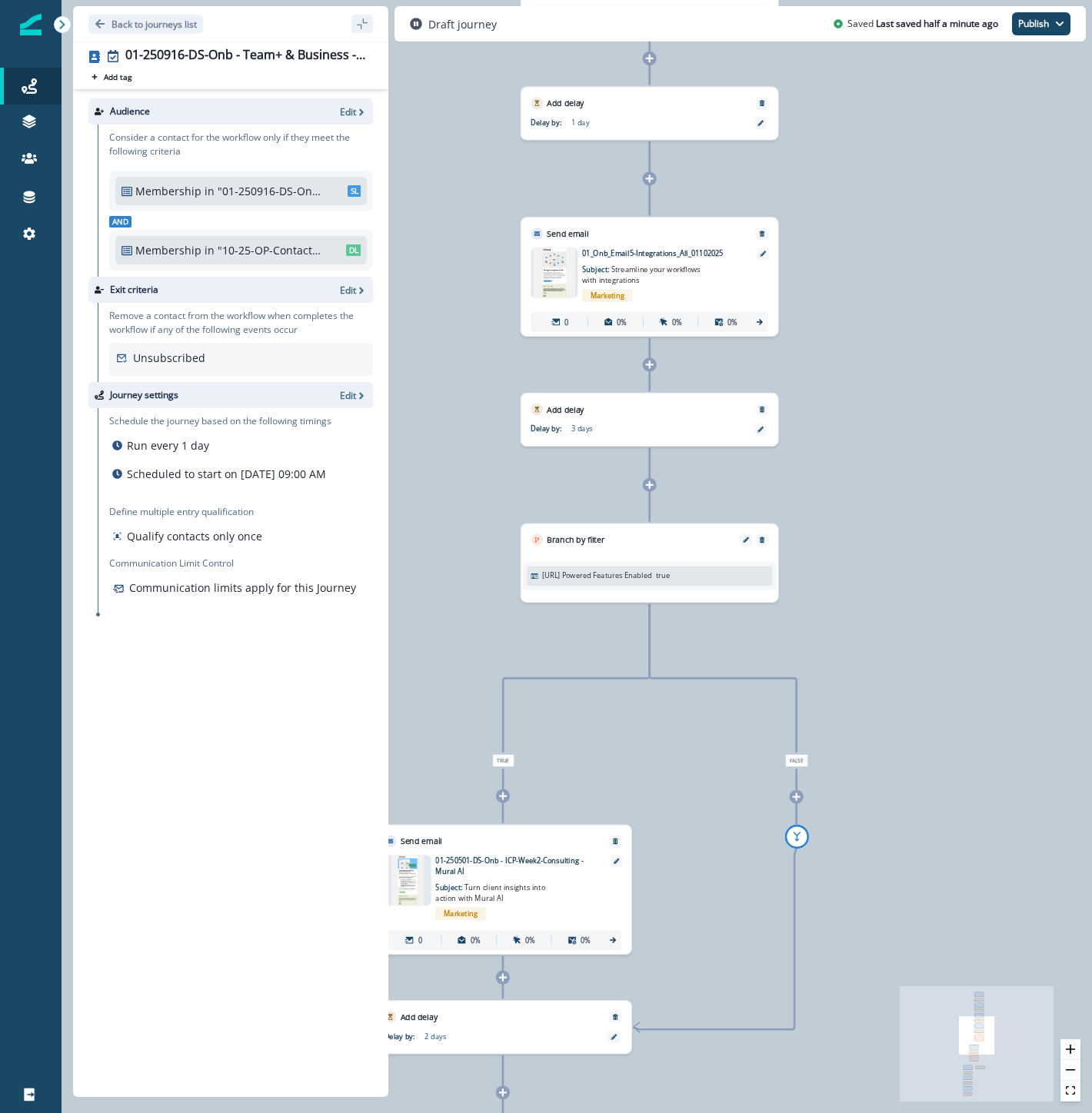
drag, startPoint x: 959, startPoint y: 391, endPoint x: 831, endPoint y: 1067, distance: 688.0
click at [829, 1112] on html "A newer version of Inflection.io is available. Refresh your page to load the la…" at bounding box center [546, 556] width 1092 height 1113
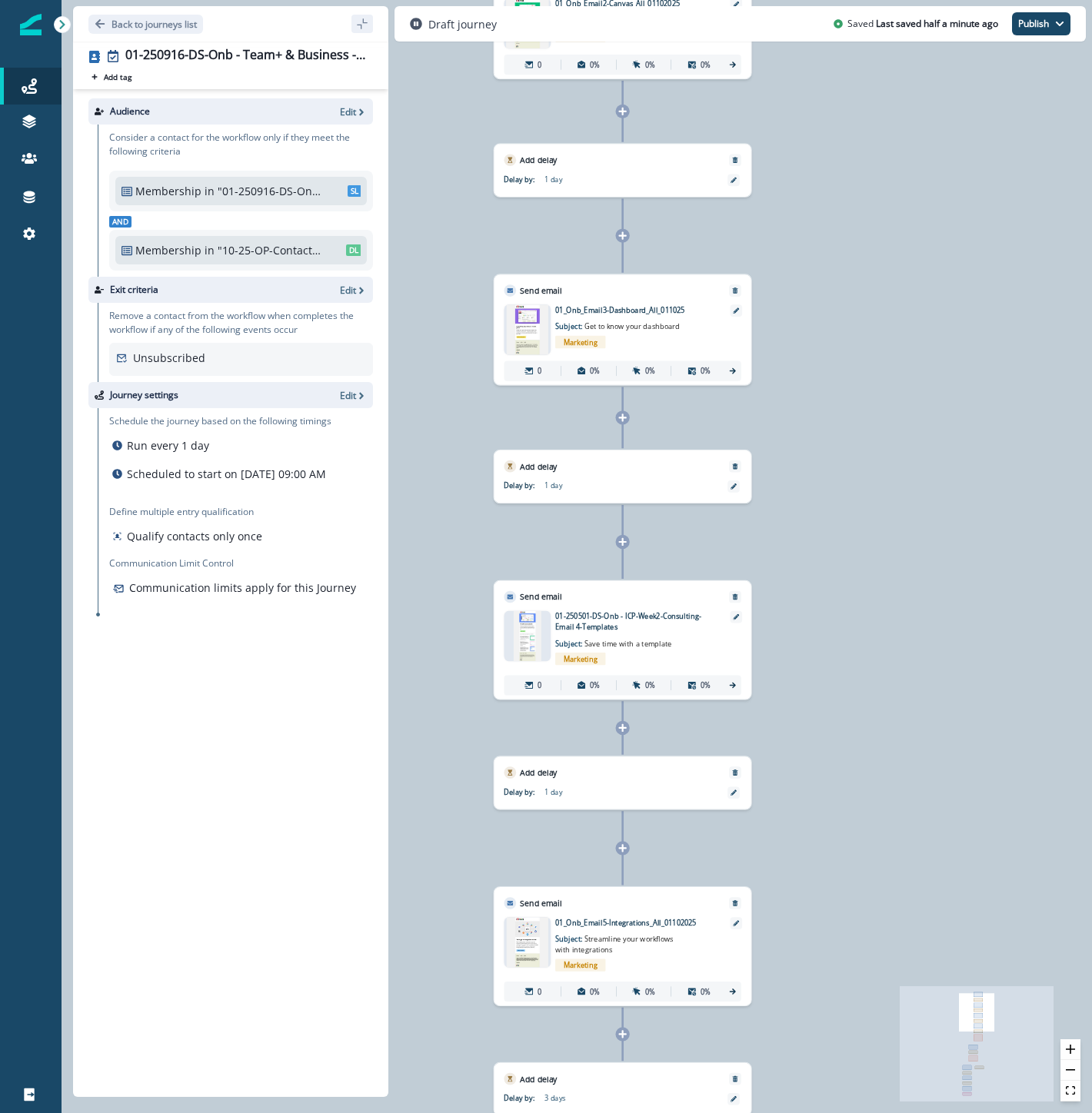
drag, startPoint x: 883, startPoint y: 387, endPoint x: 898, endPoint y: 1066, distance: 679.2
click at [898, 1066] on div "0 contact has entered the journey Send email Email asset changed, journey repor…" at bounding box center [577, 556] width 1031 height 1113
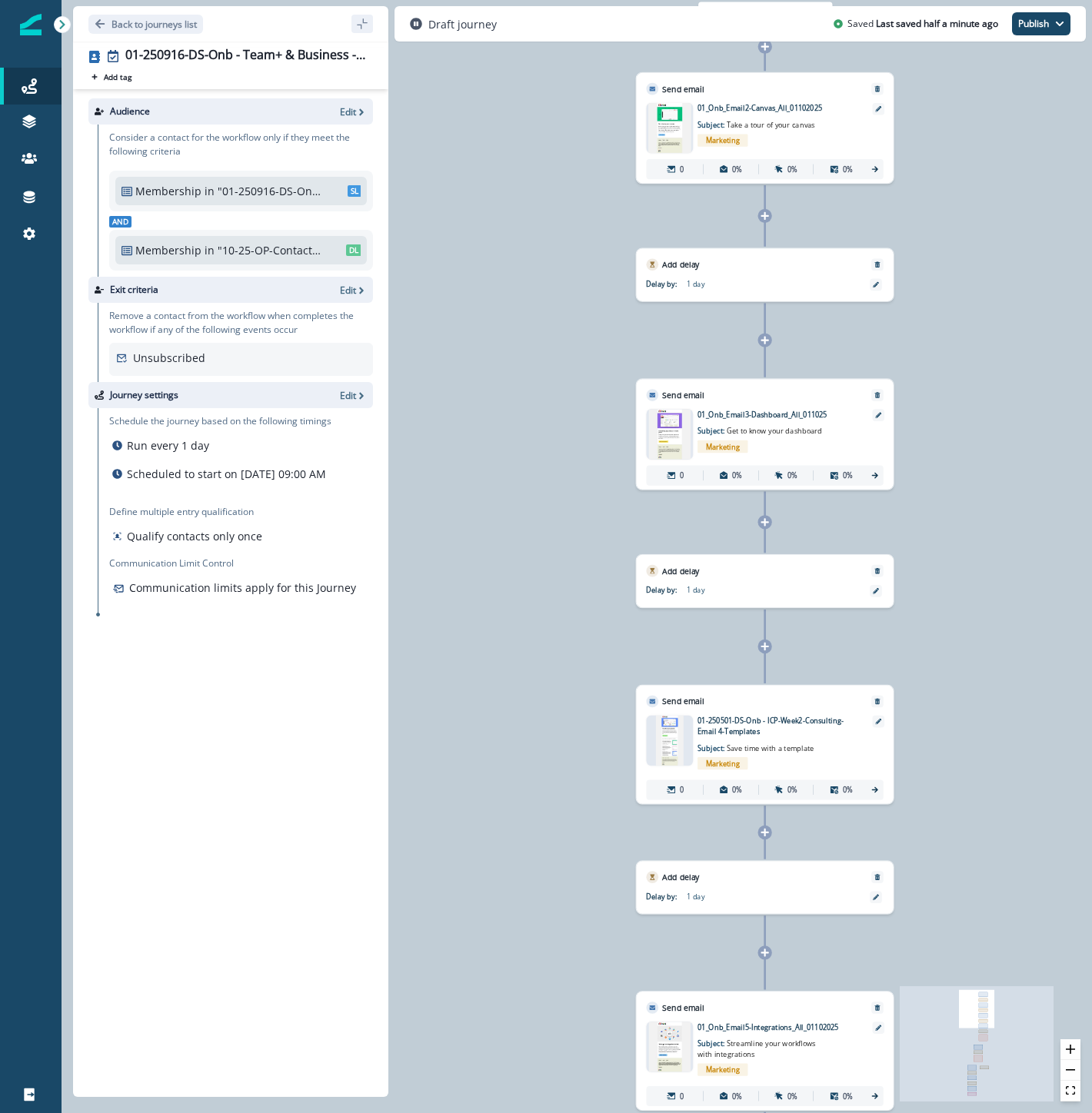
drag, startPoint x: 909, startPoint y: 428, endPoint x: 1051, endPoint y: 532, distance: 176.0
click at [1051, 532] on div "0 contact has entered the journey Send email Email asset changed, journey repor…" at bounding box center [577, 556] width 1031 height 1113
drag, startPoint x: 127, startPoint y: 737, endPoint x: 155, endPoint y: 531, distance: 207.9
click at [127, 737] on div "Audience Edit Consider a contact for the workflow only if they meet the followi…" at bounding box center [230, 590] width 315 height 1002
click at [158, 16] on button "Back to journeys list" at bounding box center [146, 24] width 115 height 19
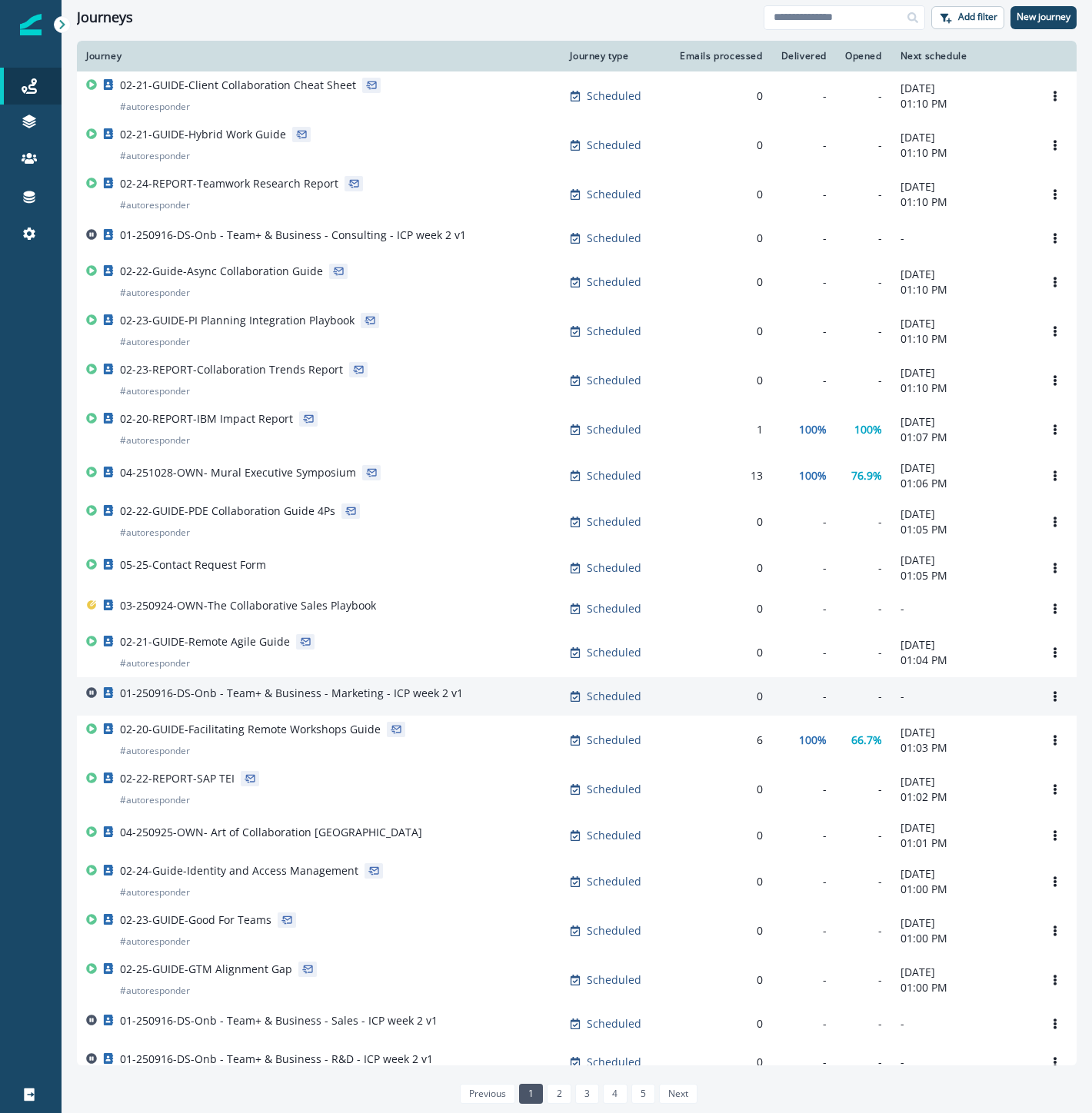
click at [451, 699] on p "01-250916-DS-Onb - Team+ & Business - Marketing - ICP week 2 v1" at bounding box center [291, 693] width 343 height 16
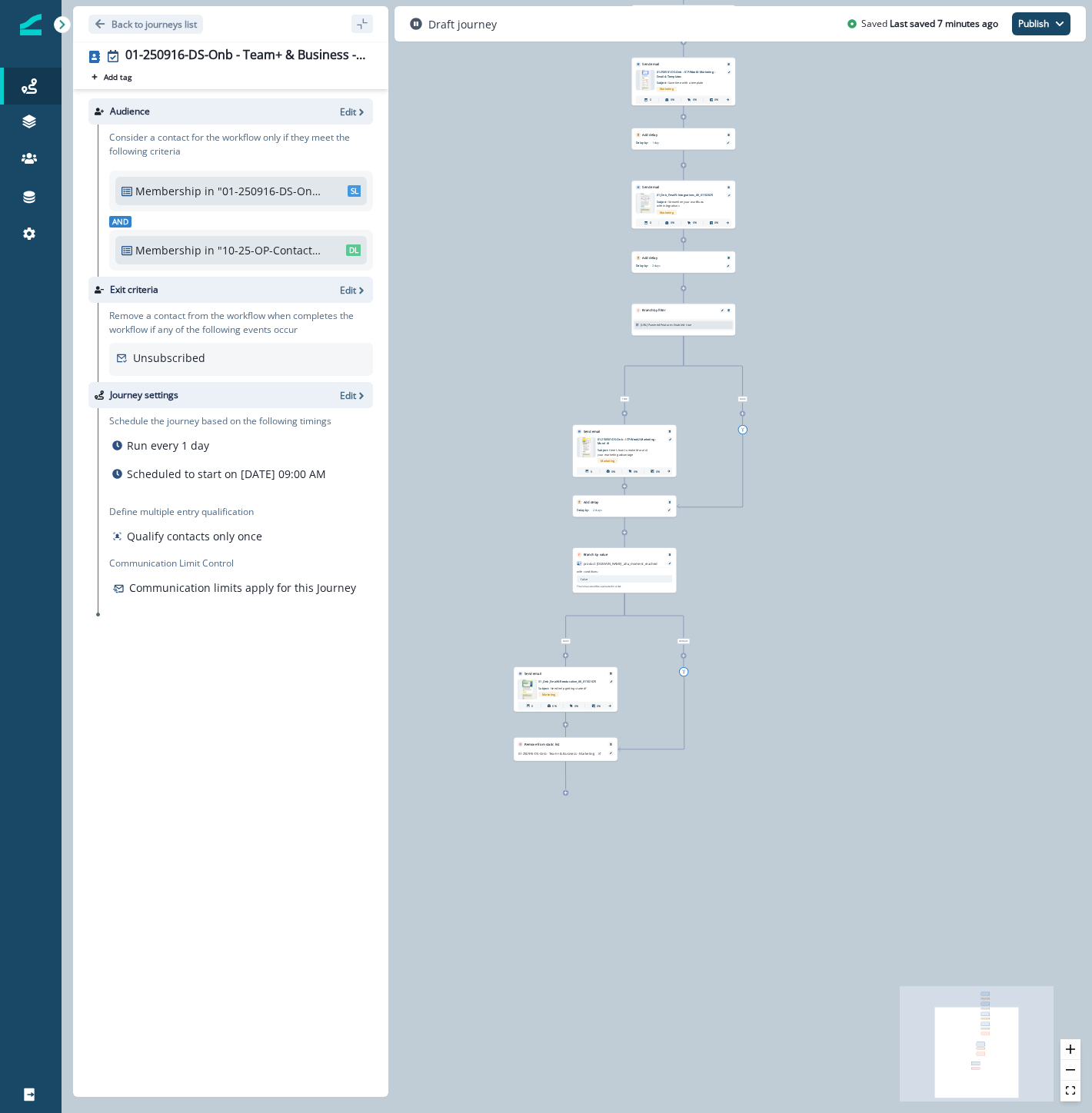
drag, startPoint x: 687, startPoint y: 1011, endPoint x: 758, endPoint y: 743, distance: 277.2
click at [758, 743] on div "0 contact has entered the journey Send email Email asset changed, journey repor…" at bounding box center [577, 556] width 1031 height 1113
click at [610, 743] on icon "Remove" at bounding box center [610, 743] width 2 height 2
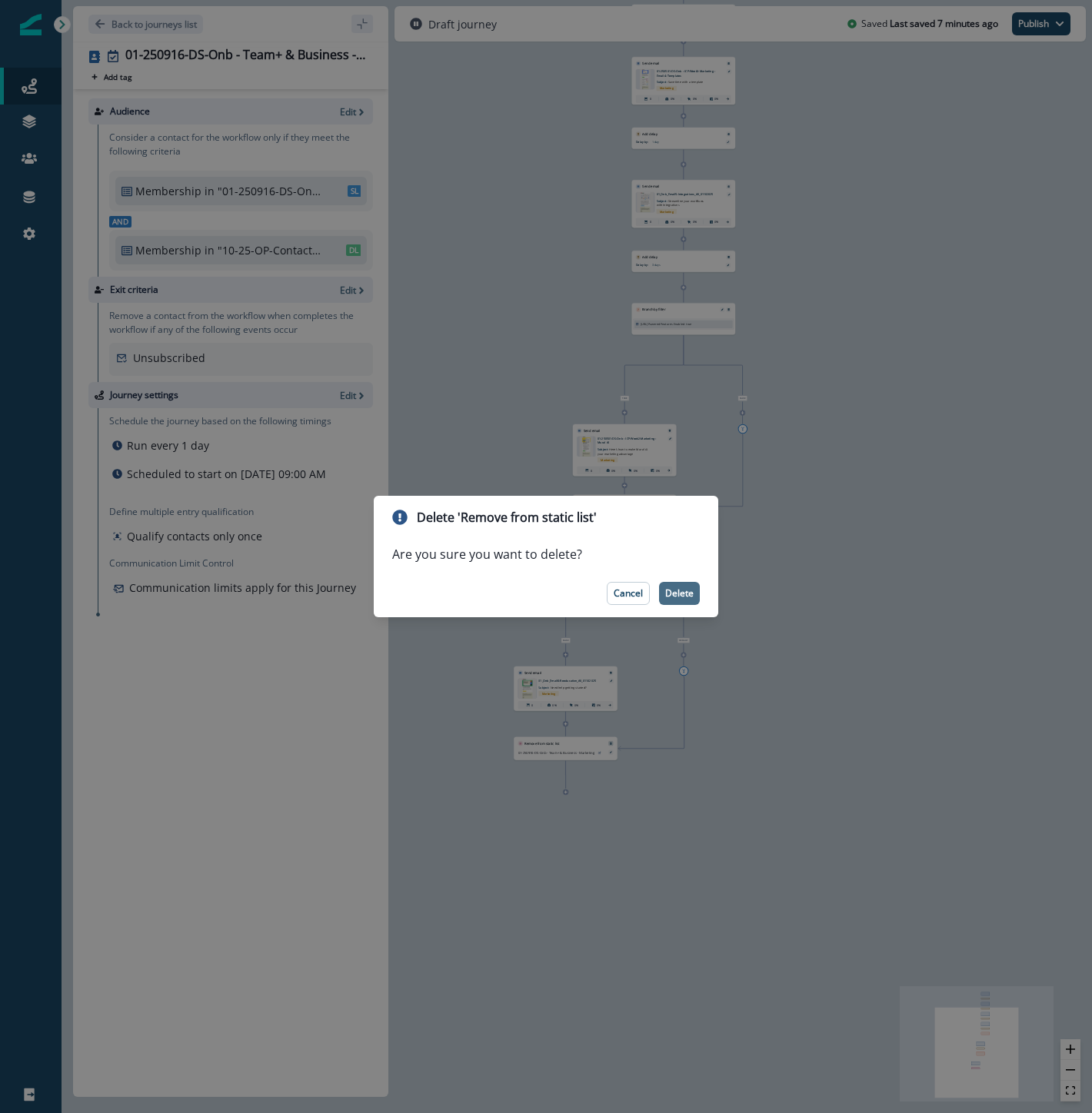
click at [686, 595] on p "Delete" at bounding box center [679, 593] width 29 height 11
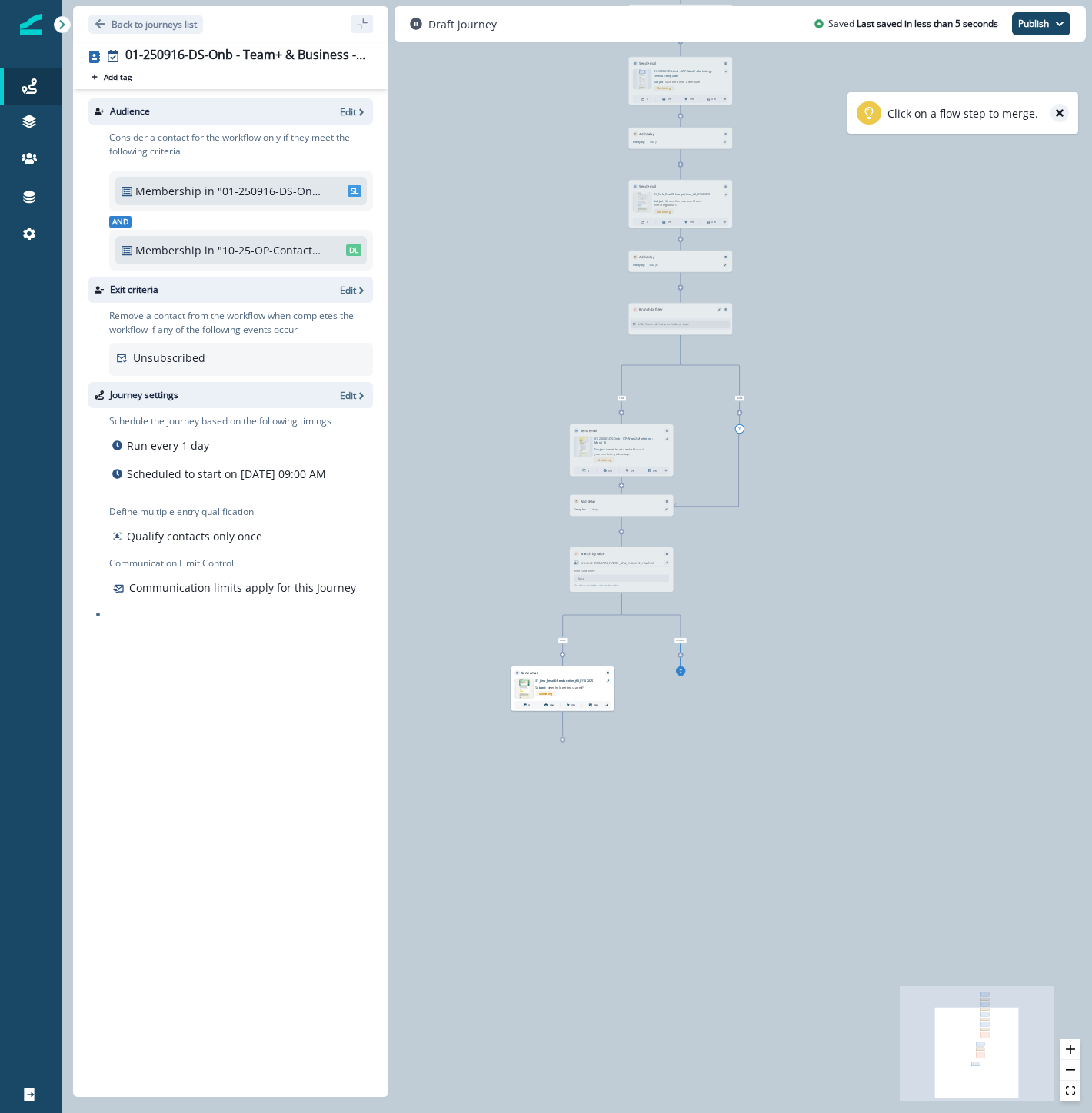
click at [1062, 117] on icon "close-help" at bounding box center [1059, 113] width 11 height 11
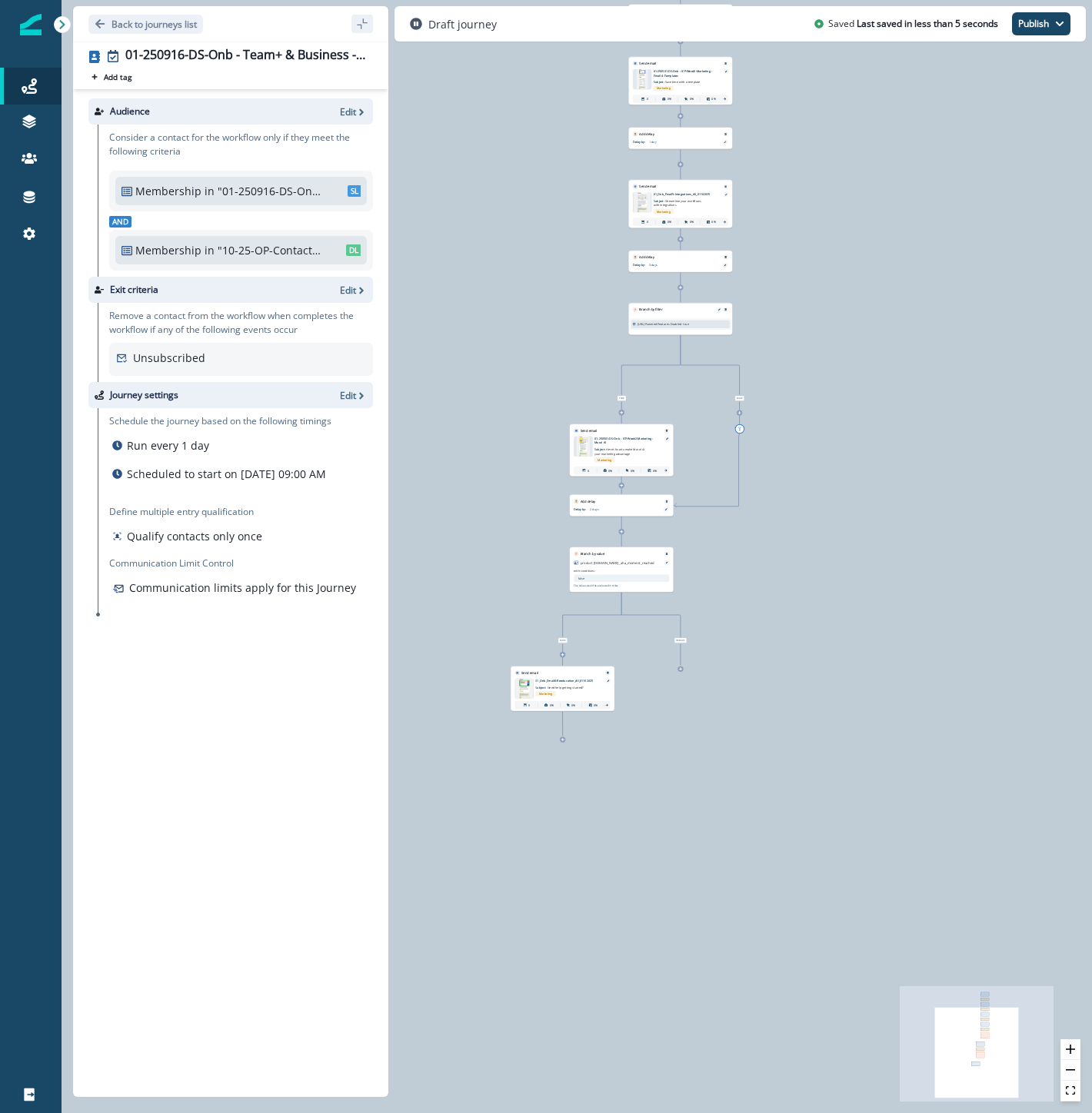
click at [681, 667] on icon at bounding box center [681, 669] width 4 height 4
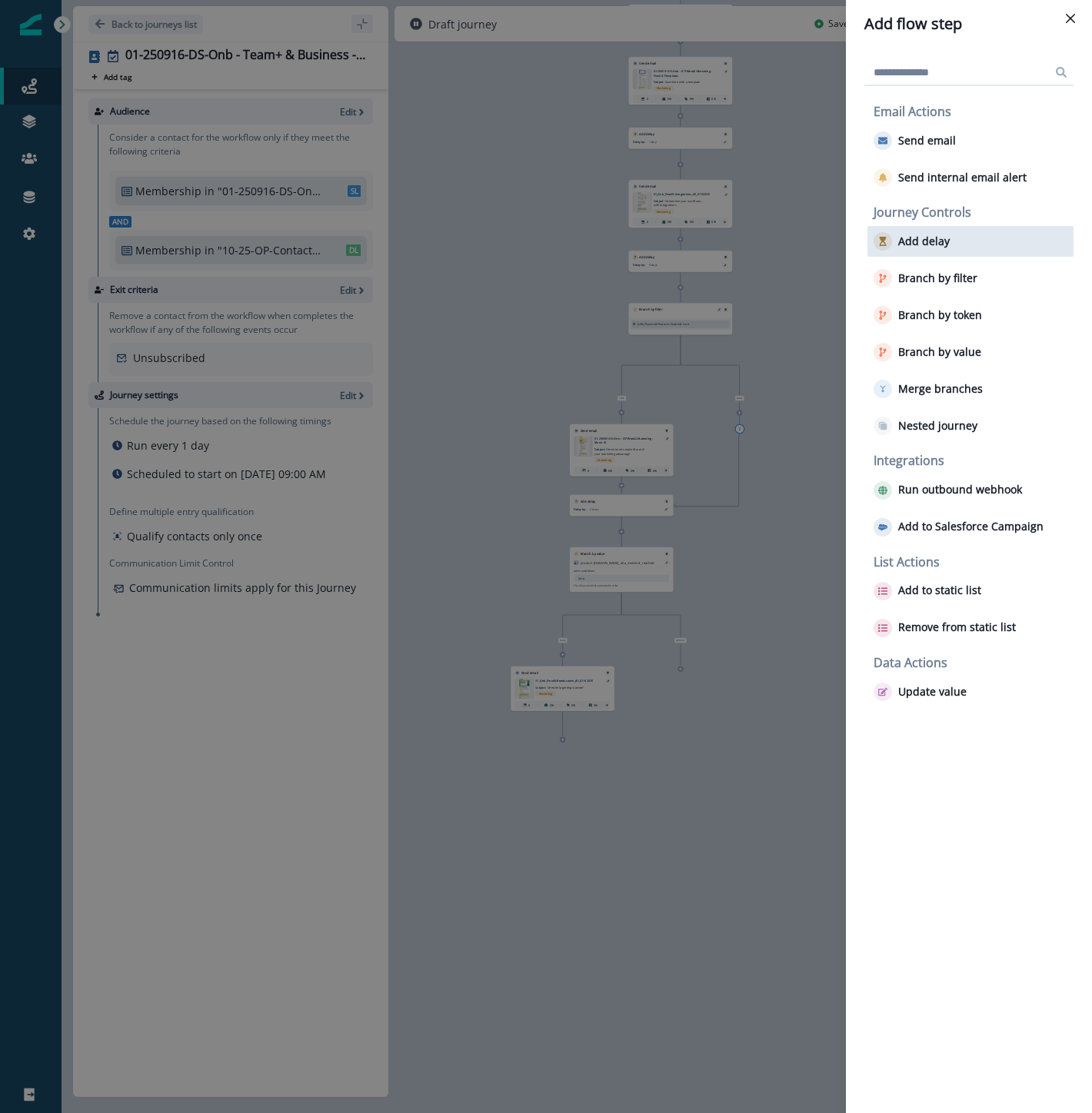
click at [946, 249] on div "Add delay" at bounding box center [970, 241] width 206 height 31
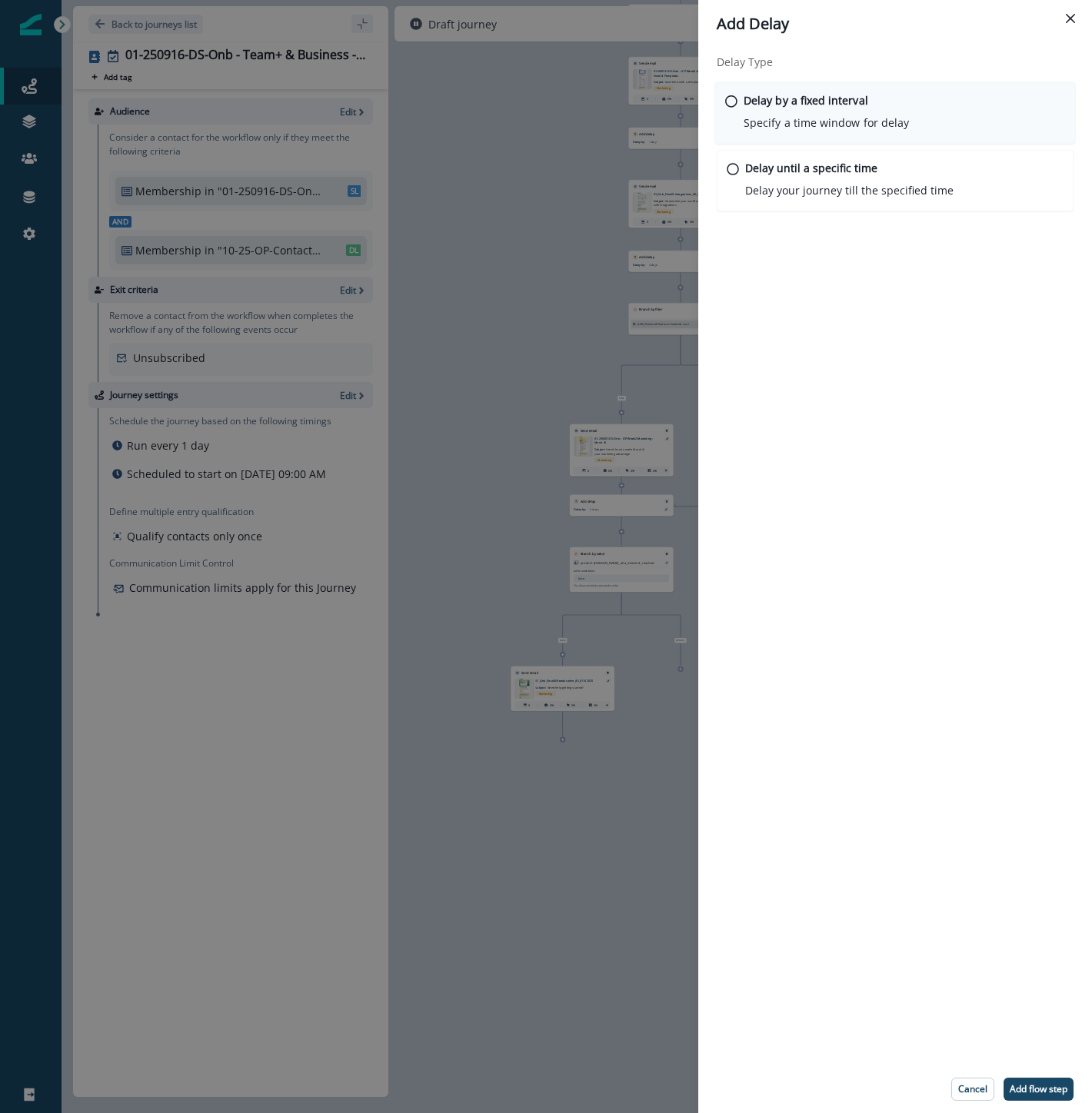
click at [780, 100] on p "Delay by a fixed interval" at bounding box center [806, 101] width 124 height 16
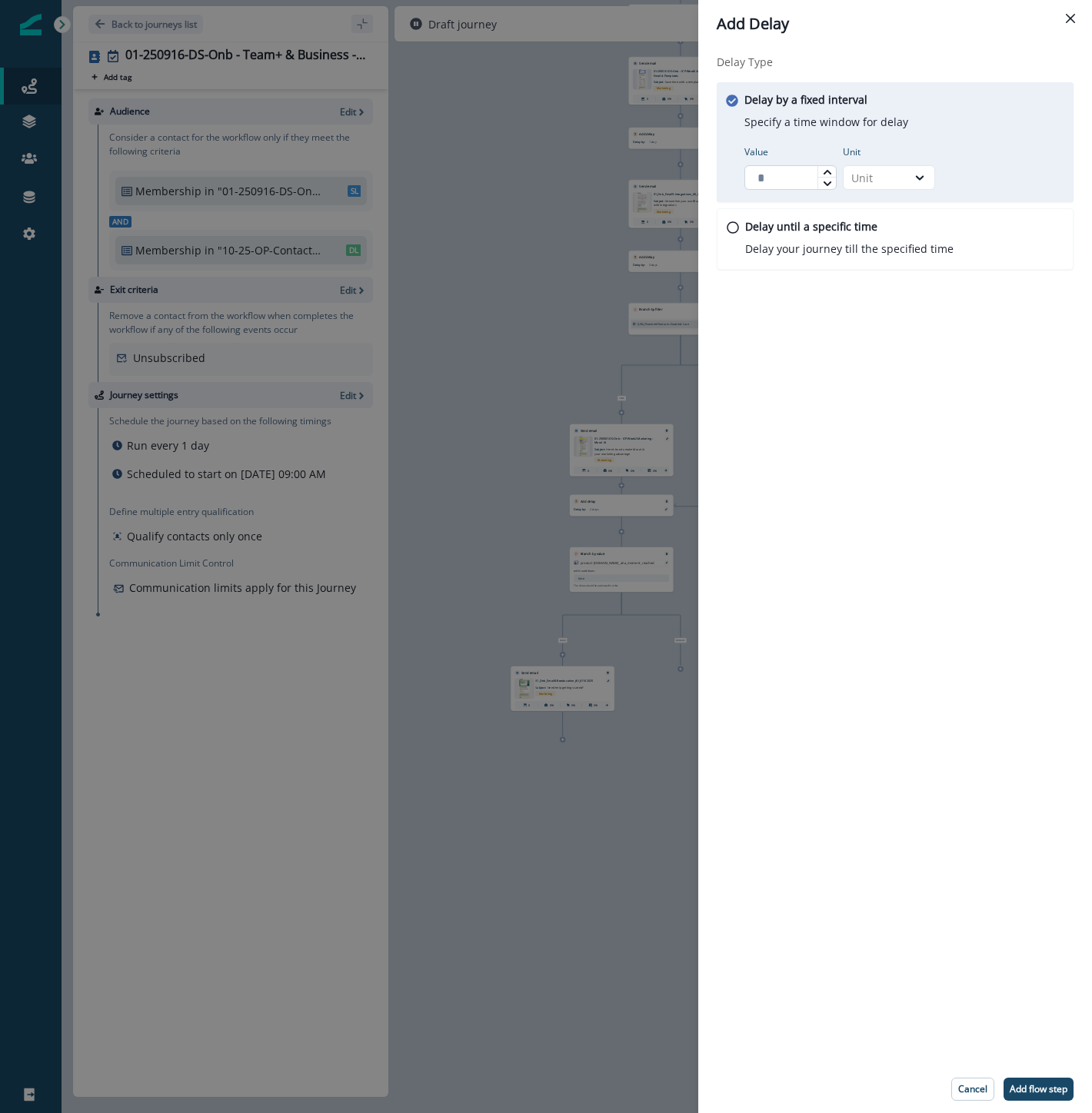
click at [774, 172] on input "Value" at bounding box center [790, 177] width 92 height 25
type input "*"
click at [885, 181] on div "Unit" at bounding box center [875, 178] width 47 height 16
click at [871, 265] on div "Day" at bounding box center [888, 270] width 92 height 29
click at [1034, 1108] on footer "Cancel Add flow step" at bounding box center [895, 1089] width 393 height 47
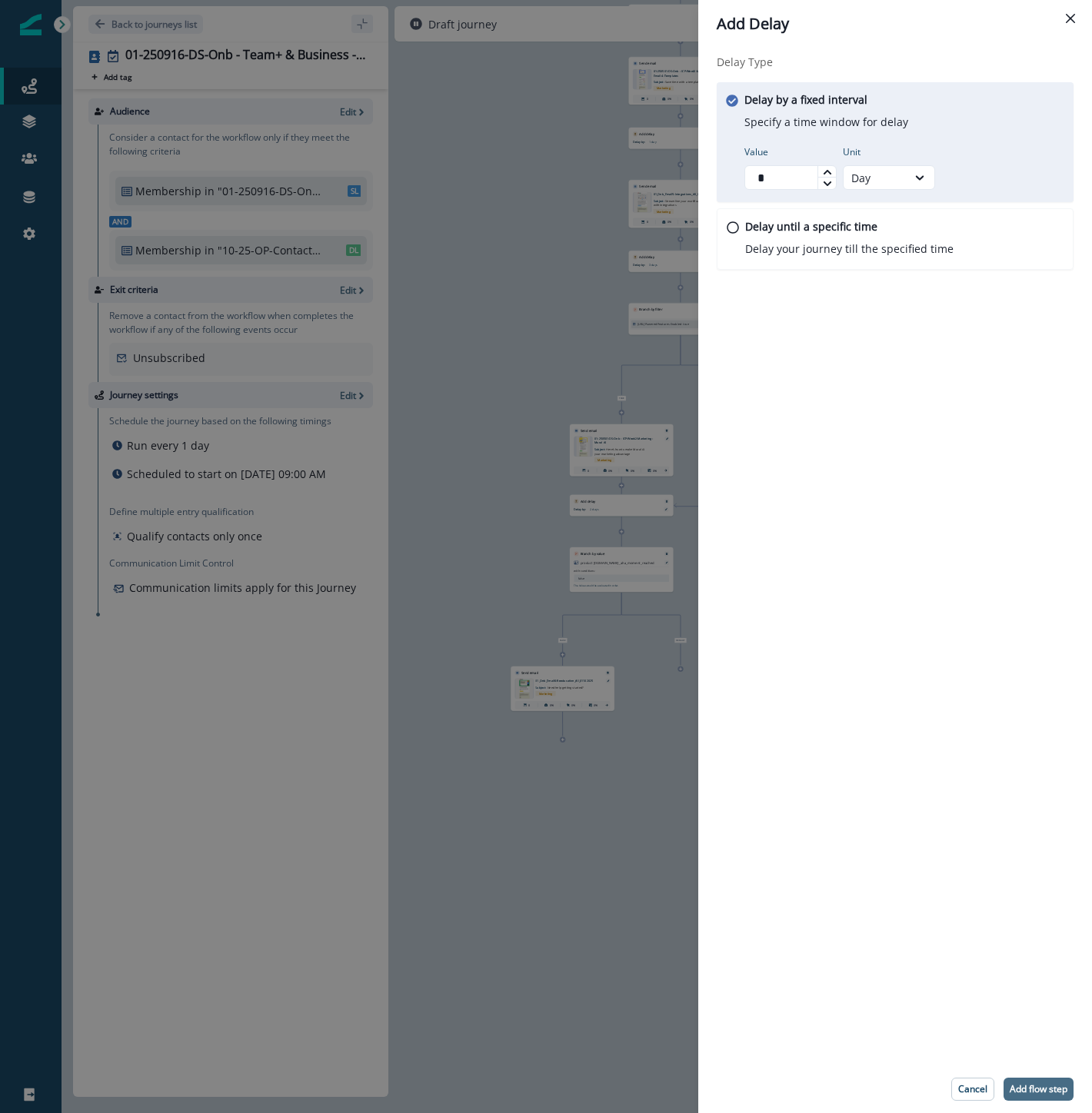
click at [1042, 1097] on button "Add flow step" at bounding box center [1039, 1089] width 70 height 23
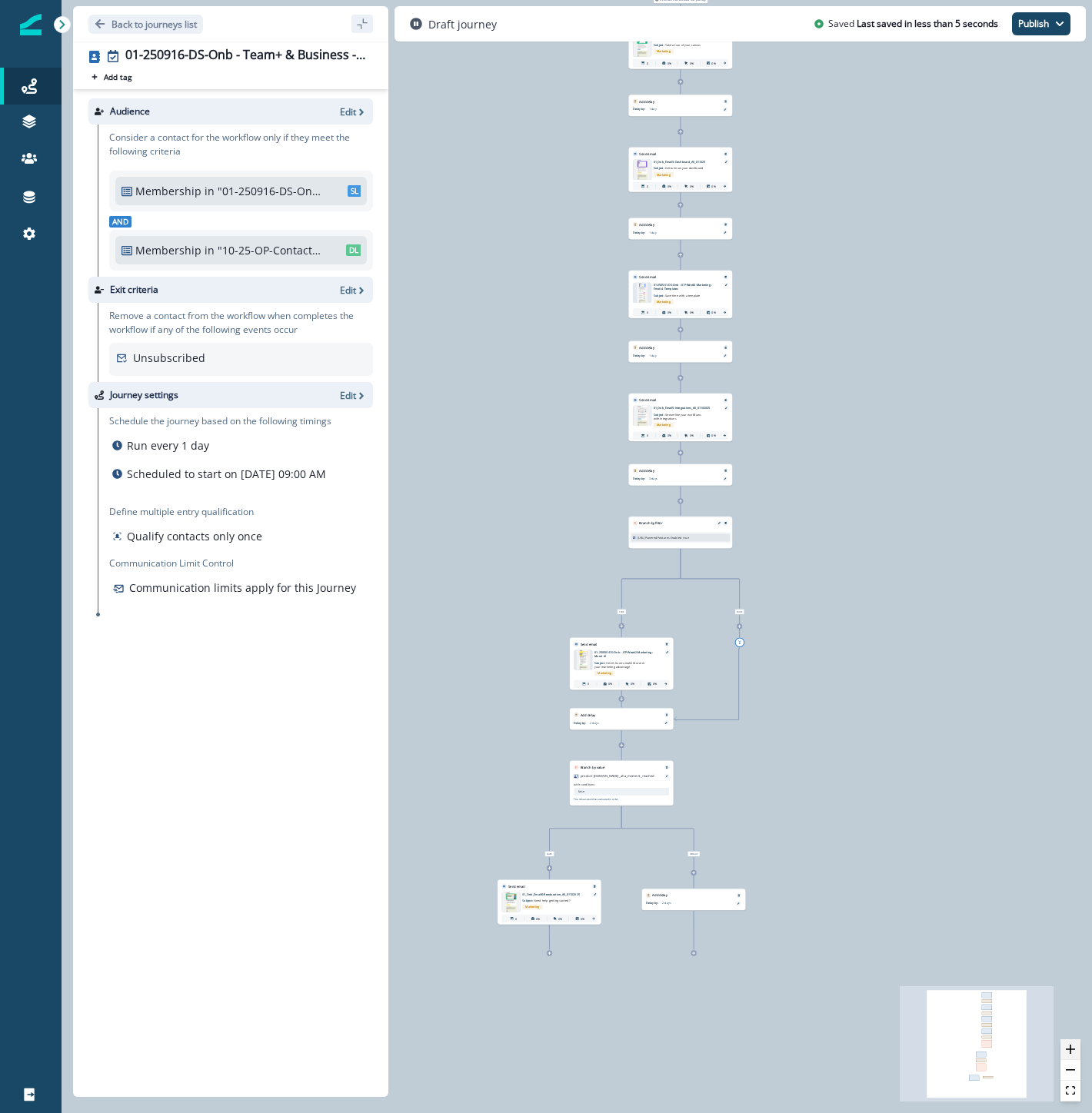
click at [1067, 1050] on icon "zoom in" at bounding box center [1070, 1048] width 9 height 9
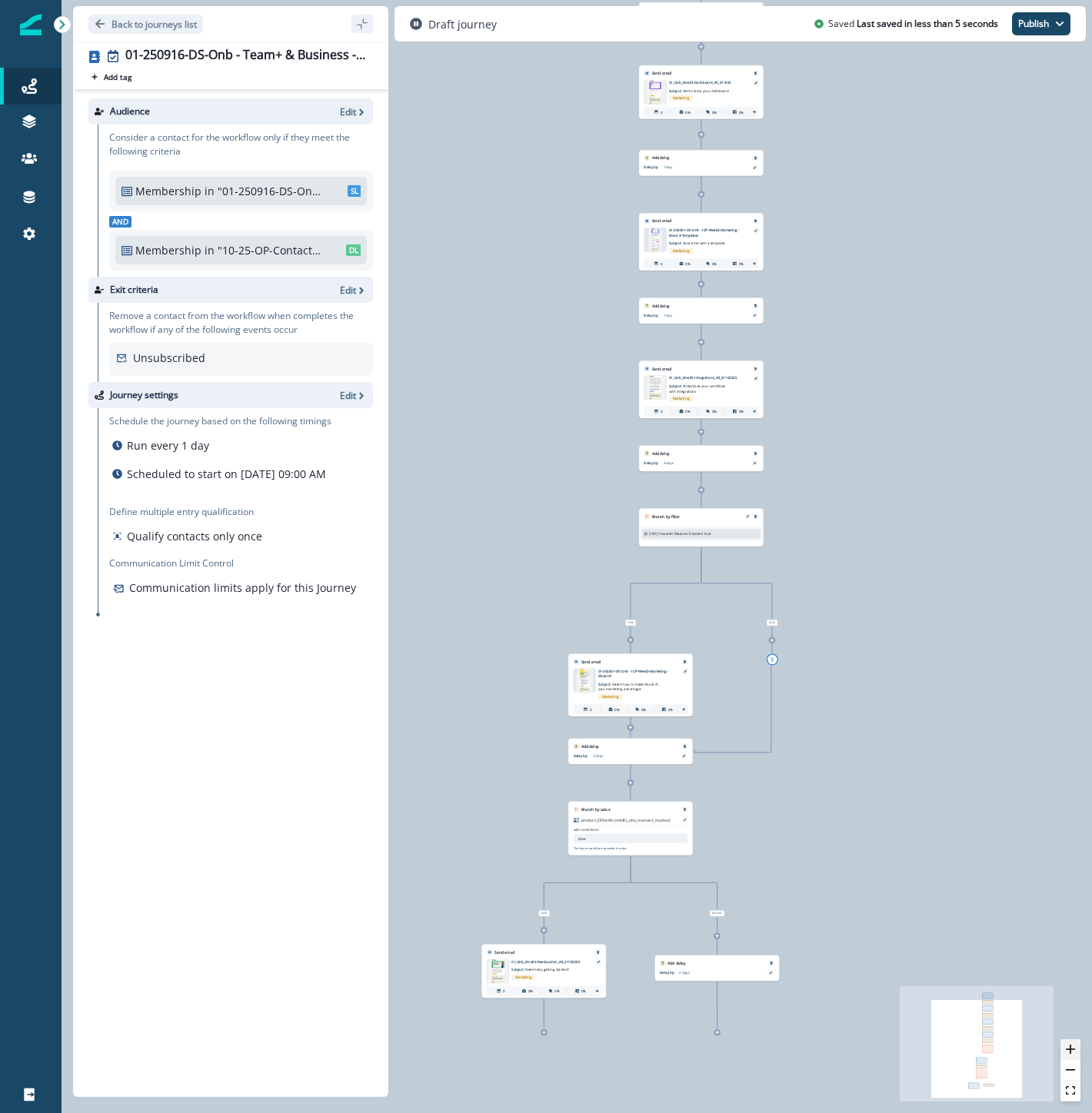
click at [1067, 1050] on icon "zoom in" at bounding box center [1070, 1048] width 9 height 9
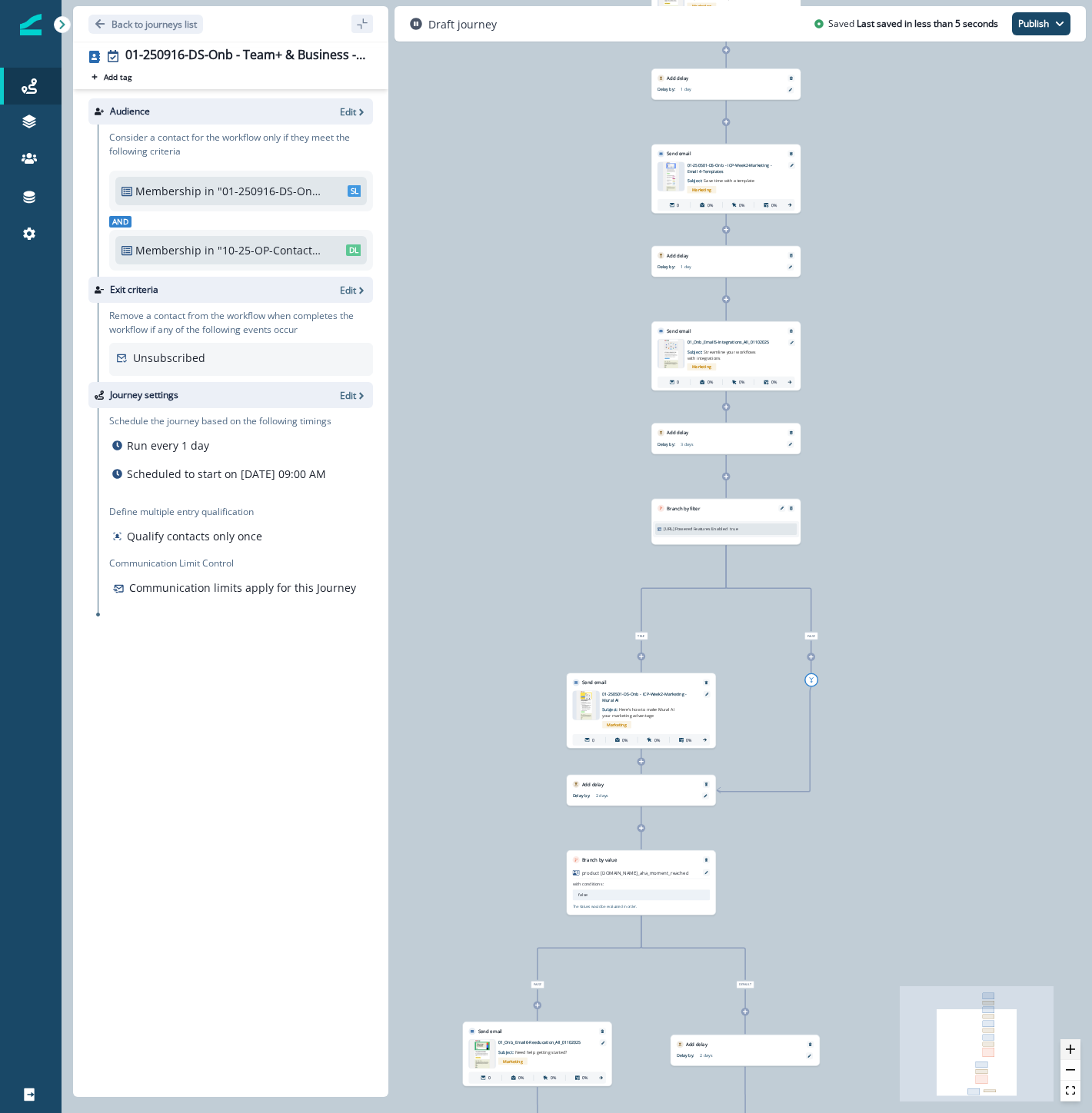
click at [1067, 1050] on icon "zoom in" at bounding box center [1070, 1048] width 9 height 9
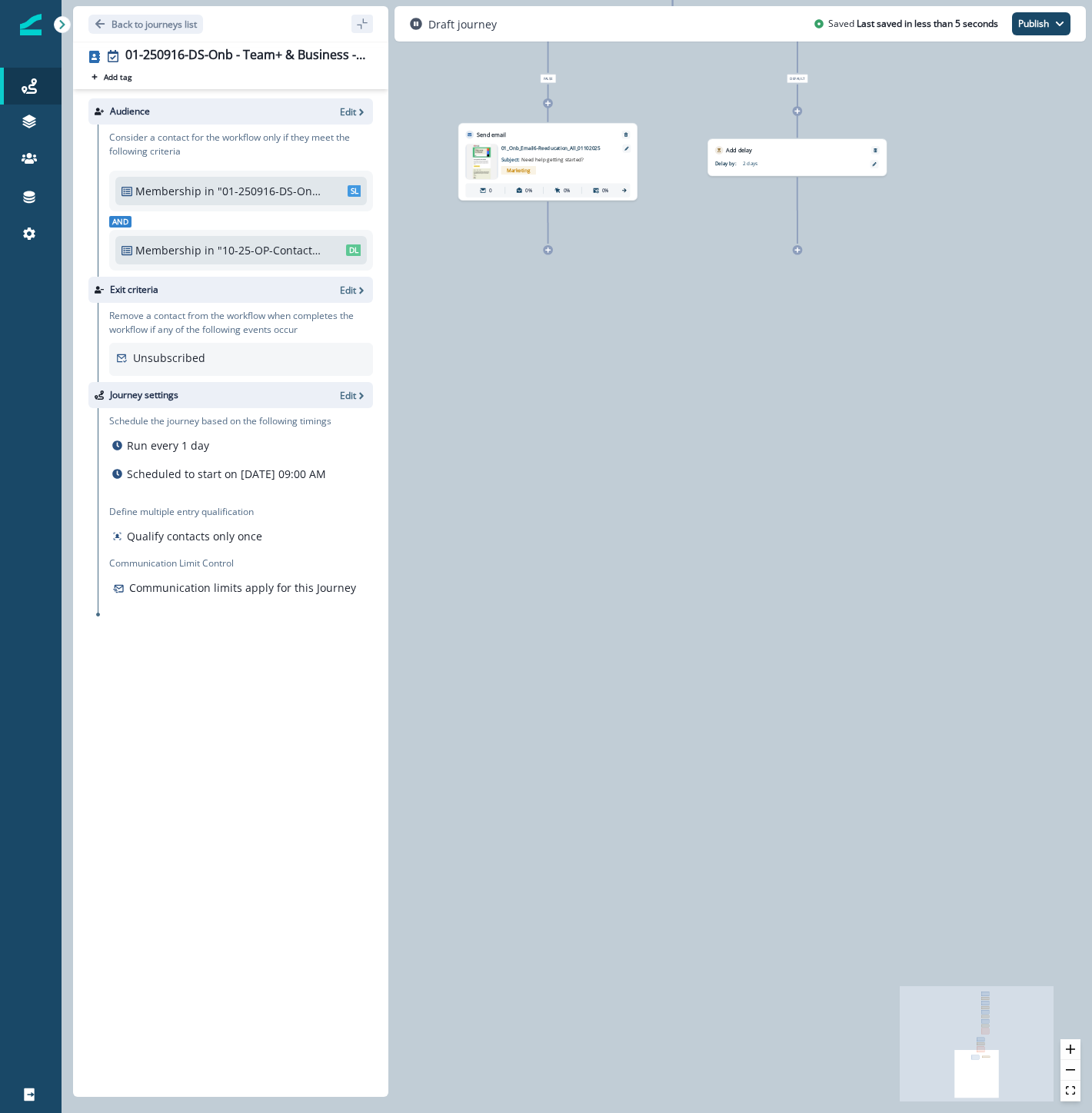
drag, startPoint x: 943, startPoint y: 909, endPoint x: 973, endPoint y: -74, distance: 983.5
click at [973, 0] on html "A newer version of Inflection.io is available. Refresh your page to load the la…" at bounding box center [546, 556] width 1092 height 1113
click at [557, 250] on icon at bounding box center [560, 250] width 7 height 7
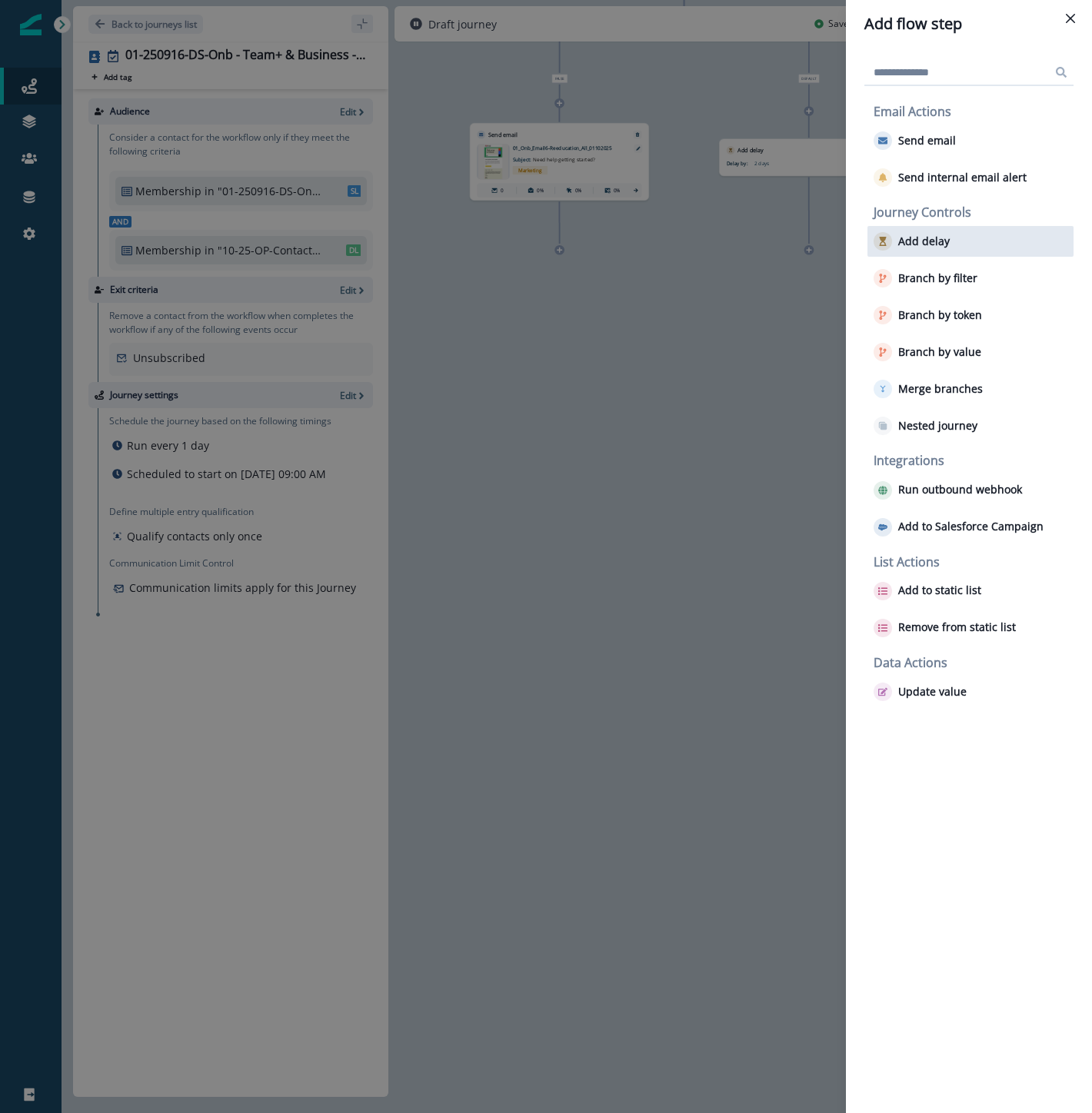
click at [950, 245] on div "Add delay" at bounding box center [970, 241] width 206 height 31
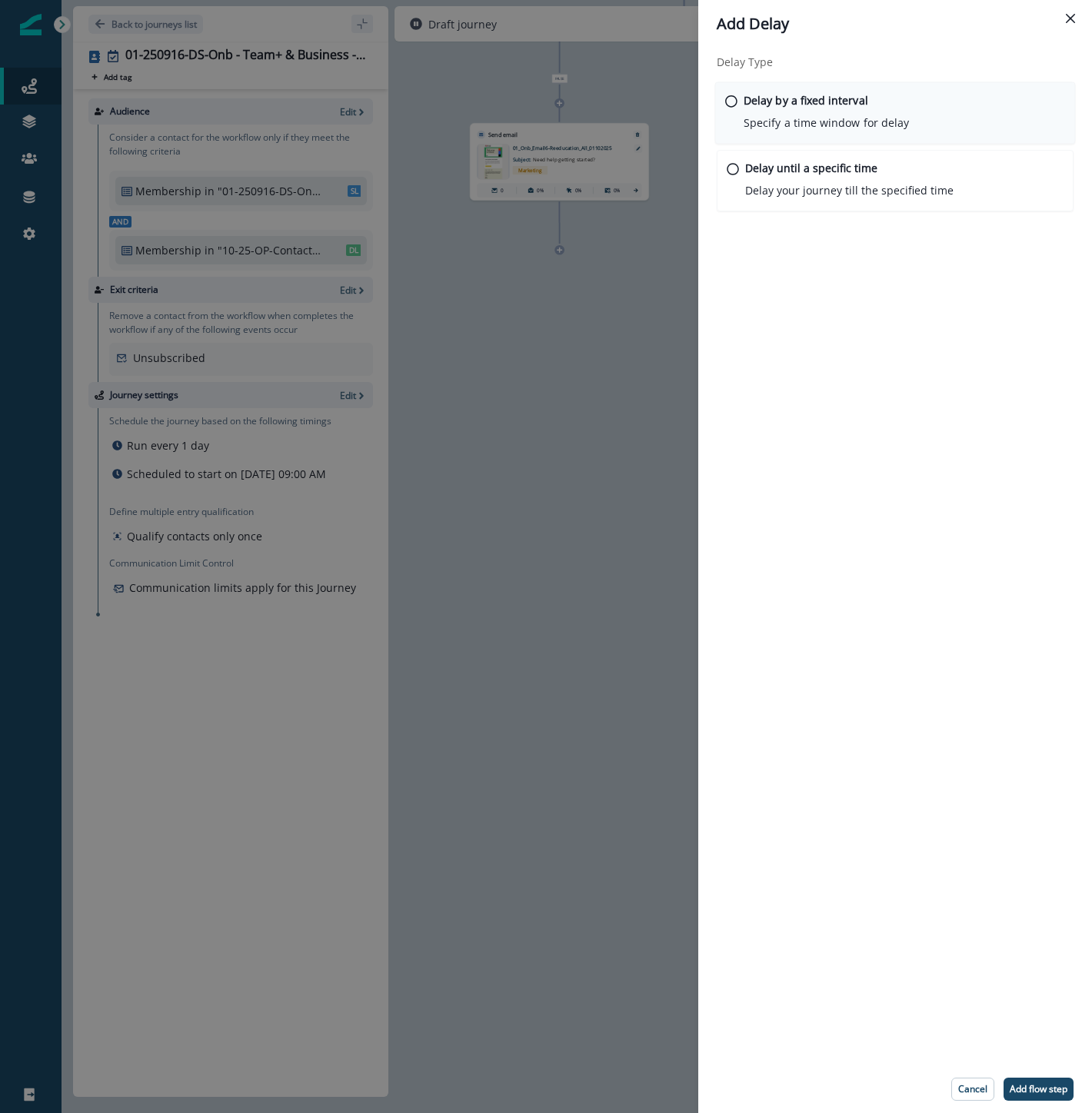
click at [808, 109] on div "Delay by a fixed interval Specify a time window for delay" at bounding box center [826, 112] width 165 height 39
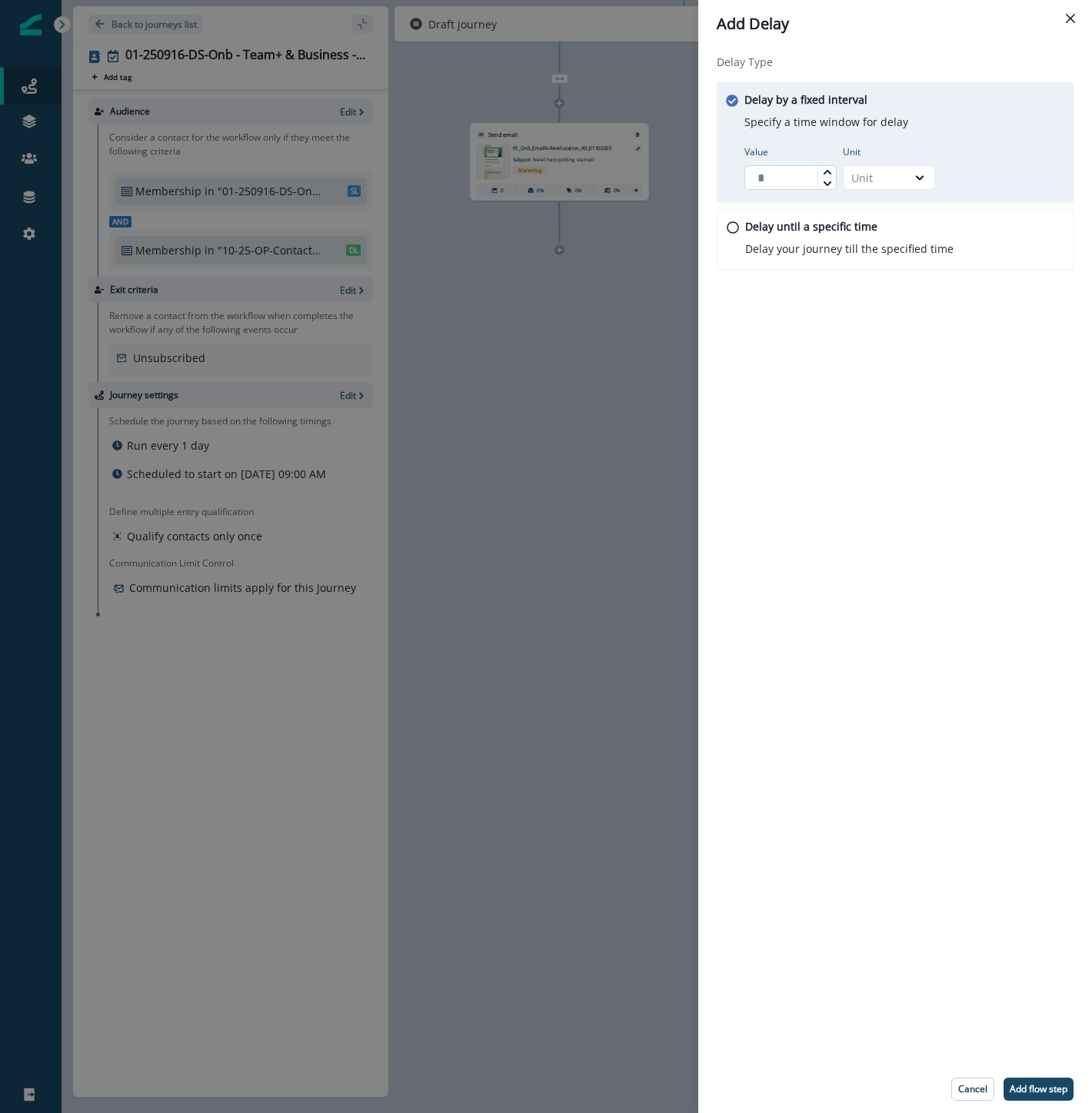
click at [762, 183] on input "Value" at bounding box center [790, 177] width 92 height 25
type input "*"
click at [890, 173] on div "Unit" at bounding box center [875, 178] width 47 height 16
click at [870, 270] on div "Day" at bounding box center [888, 270] width 92 height 29
click at [1027, 1088] on p "Add flow step" at bounding box center [1038, 1088] width 57 height 11
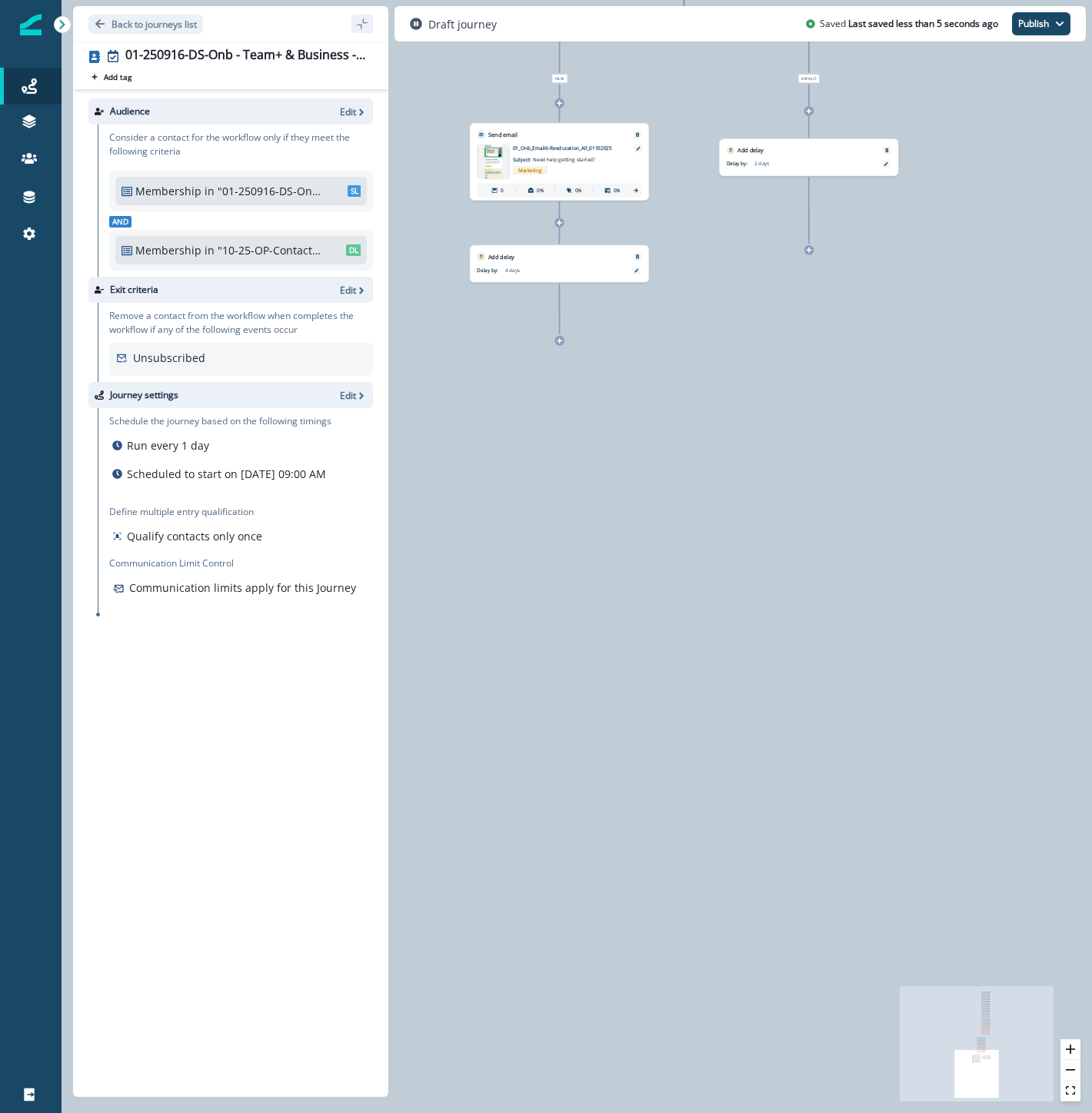
click at [557, 339] on icon at bounding box center [560, 341] width 7 height 7
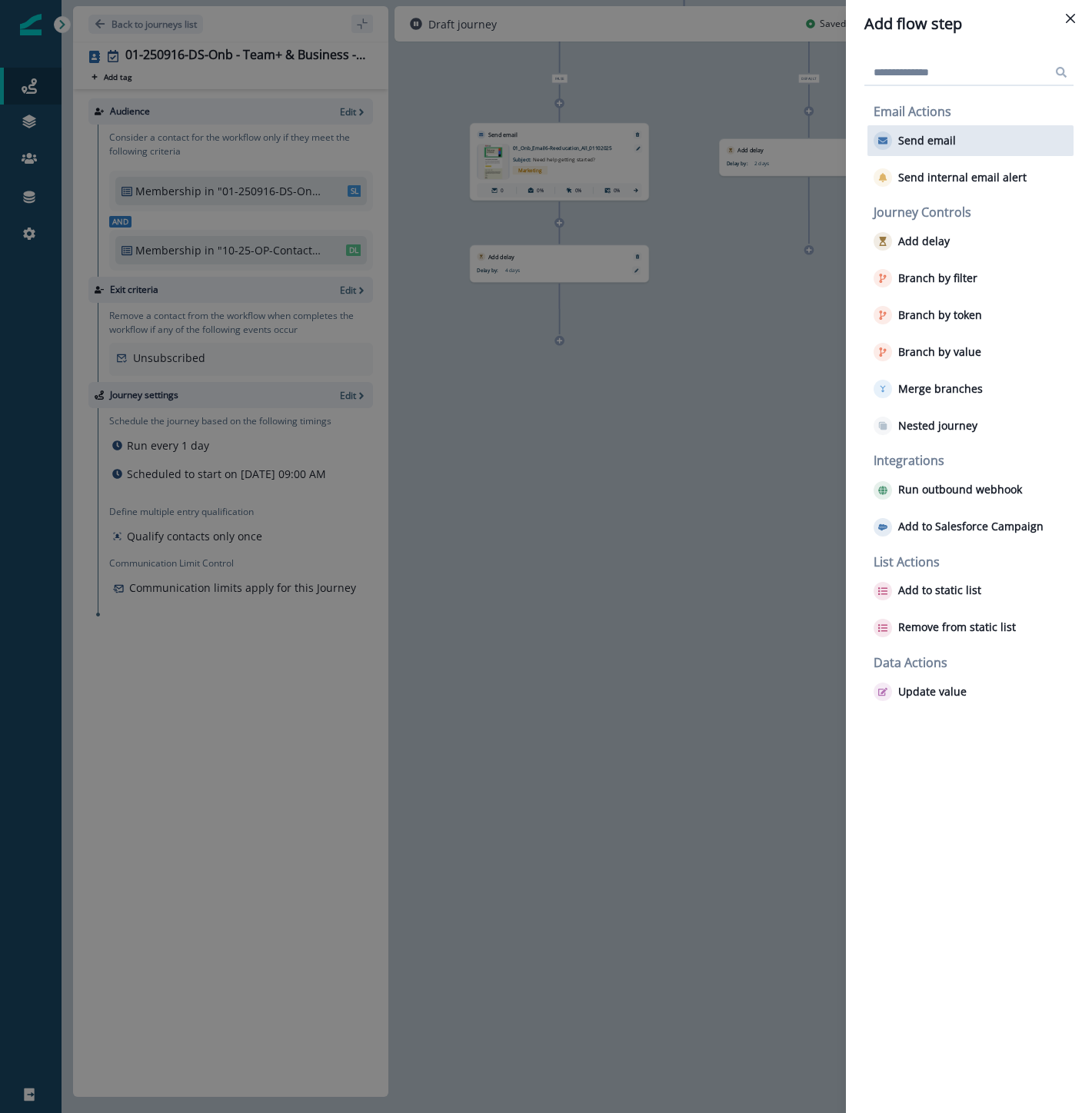
click at [944, 140] on p "Send email" at bounding box center [927, 141] width 57 height 13
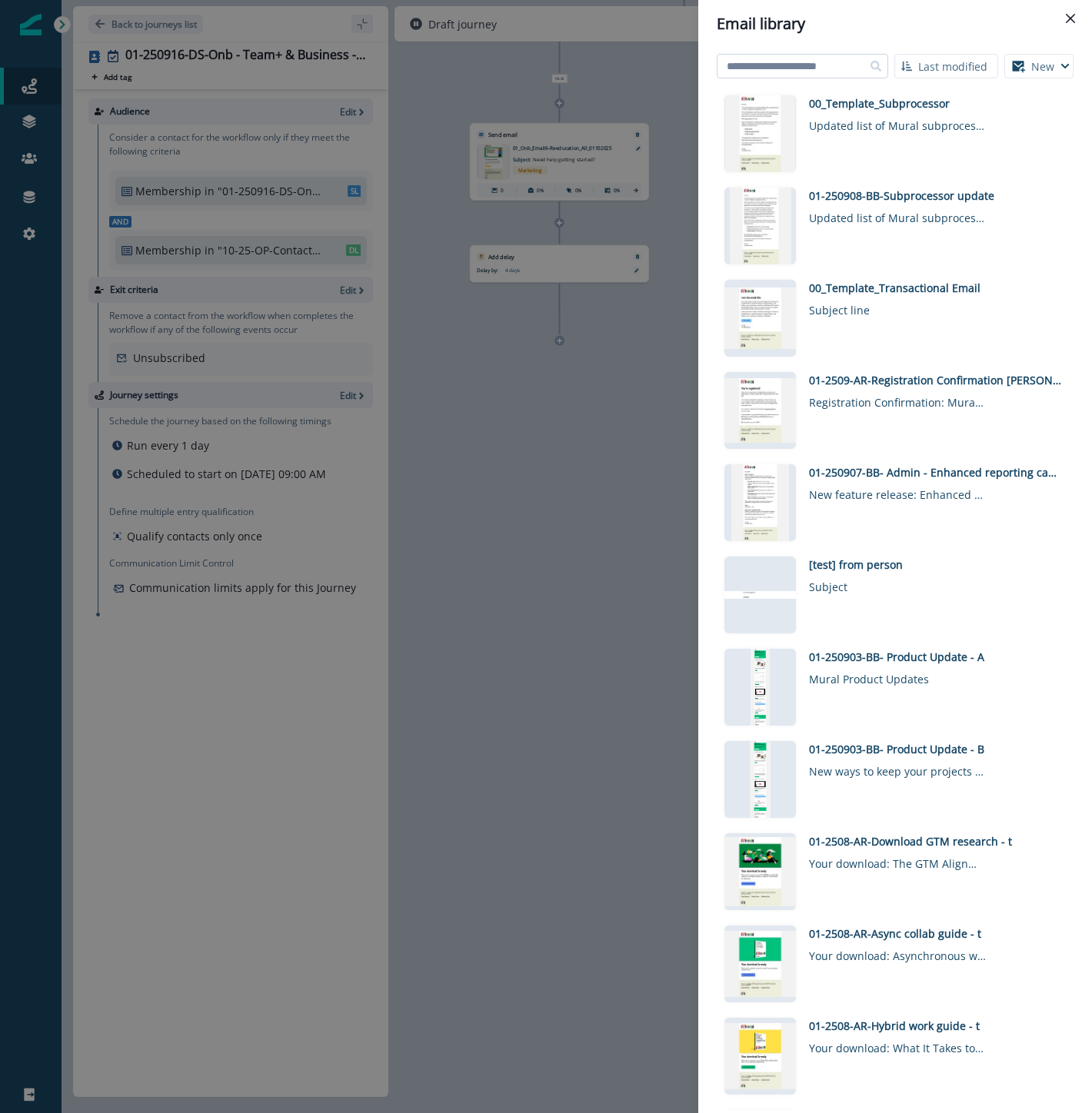
click at [851, 70] on input at bounding box center [802, 66] width 172 height 25
type input "****"
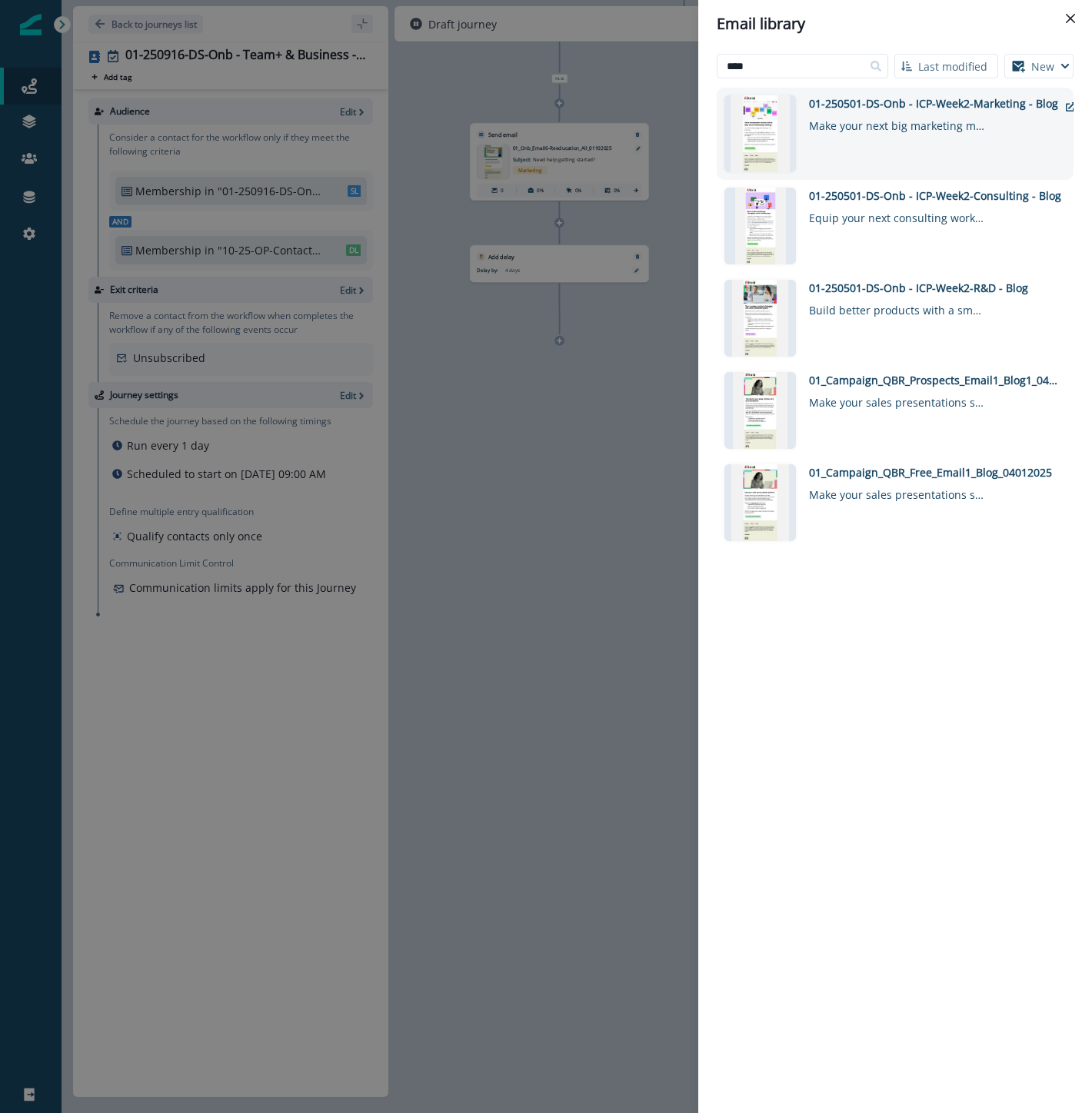
click at [950, 98] on div "01-250501-DS-Onb - ICP-Week2-Marketing - Blog" at bounding box center [933, 104] width 249 height 16
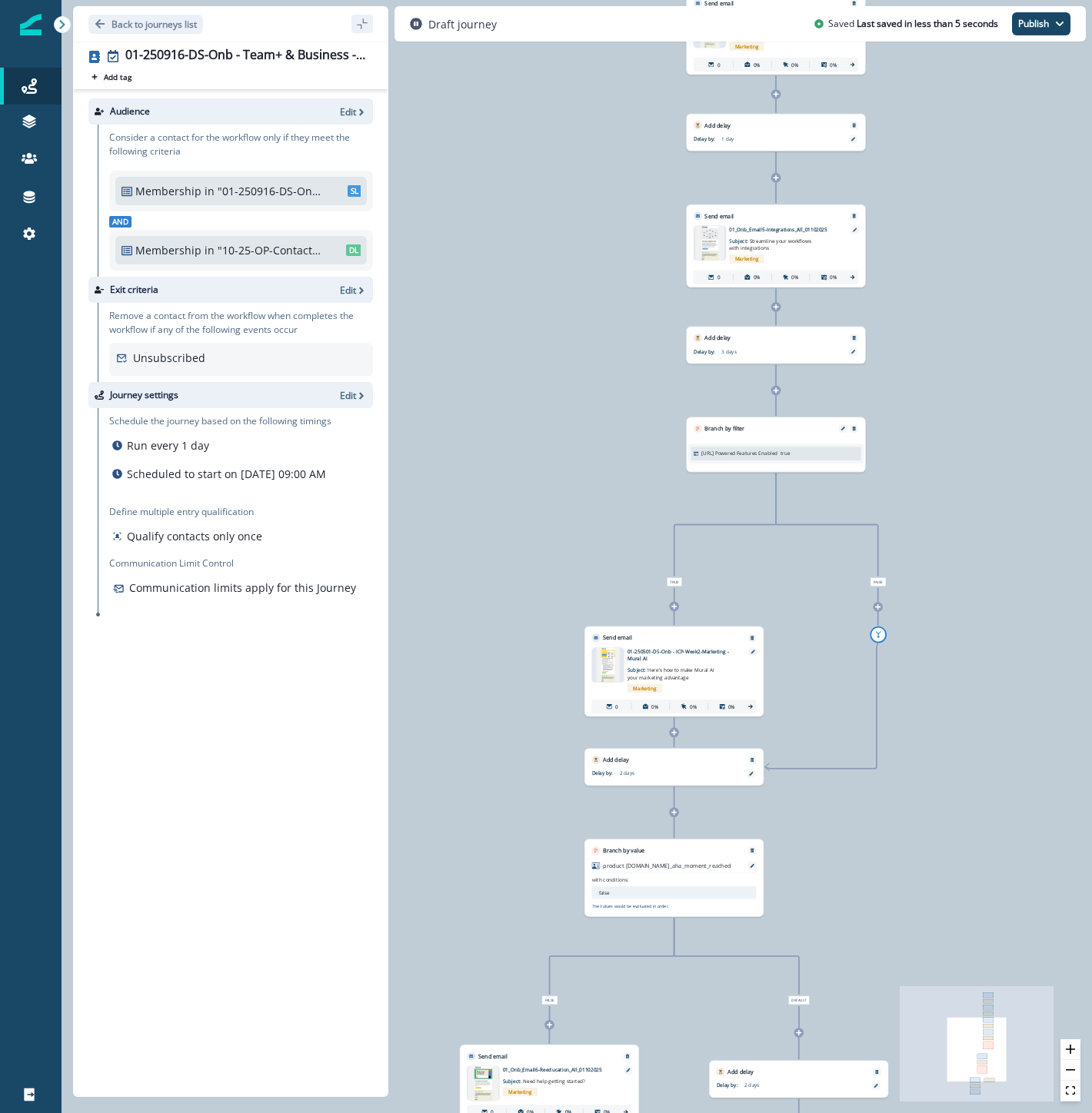
drag, startPoint x: 977, startPoint y: 145, endPoint x: 1003, endPoint y: 559, distance: 414.8
click at [968, 1065] on div "0 contact has entered the journey Send email Email asset changed, journey repor…" at bounding box center [577, 556] width 1031 height 1113
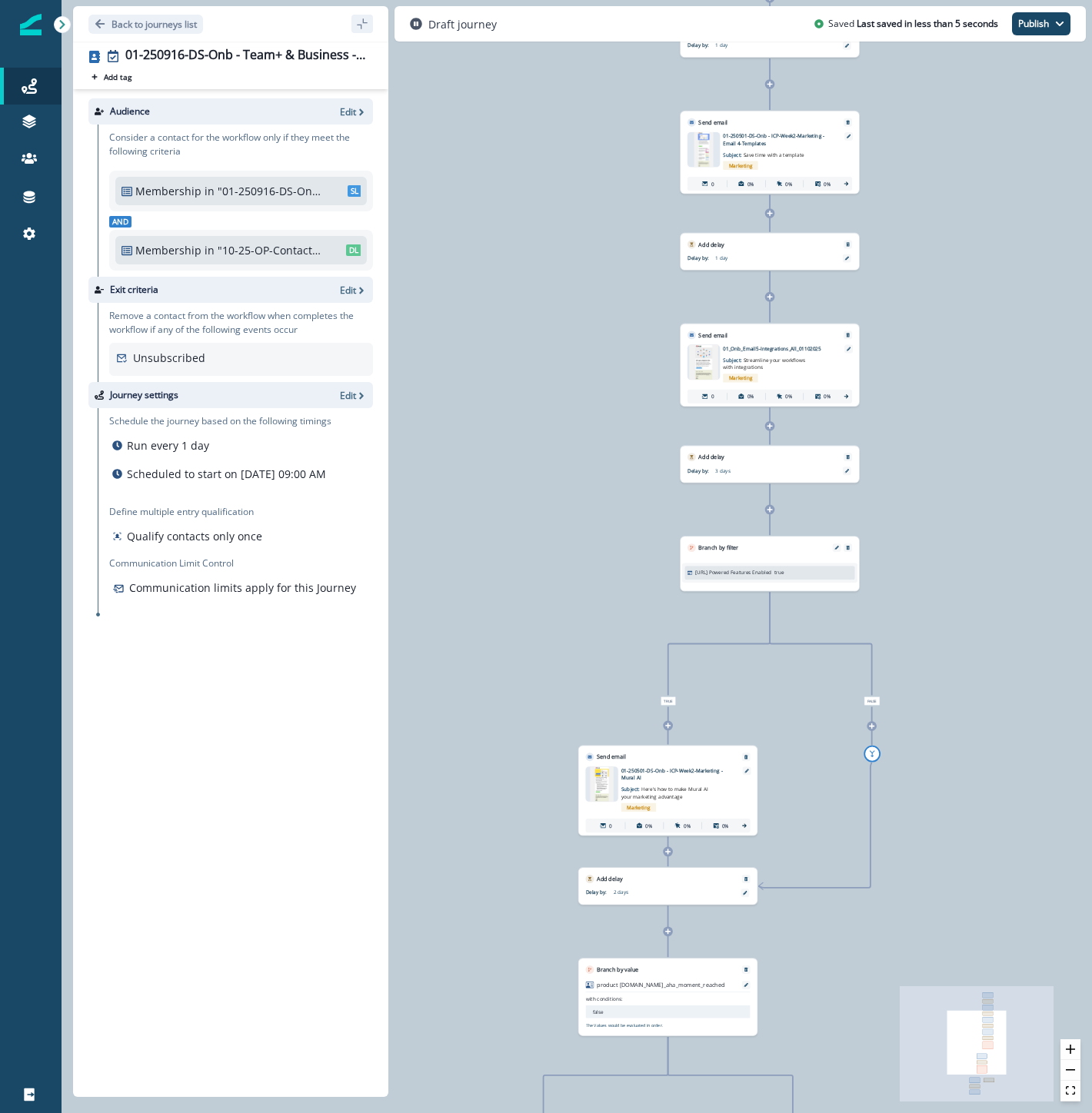
drag, startPoint x: 973, startPoint y: 527, endPoint x: 975, endPoint y: -57, distance: 584.0
click at [975, 0] on html "A newer version of Inflection.io is available. Refresh your page to load the la…" at bounding box center [546, 556] width 1092 height 1113
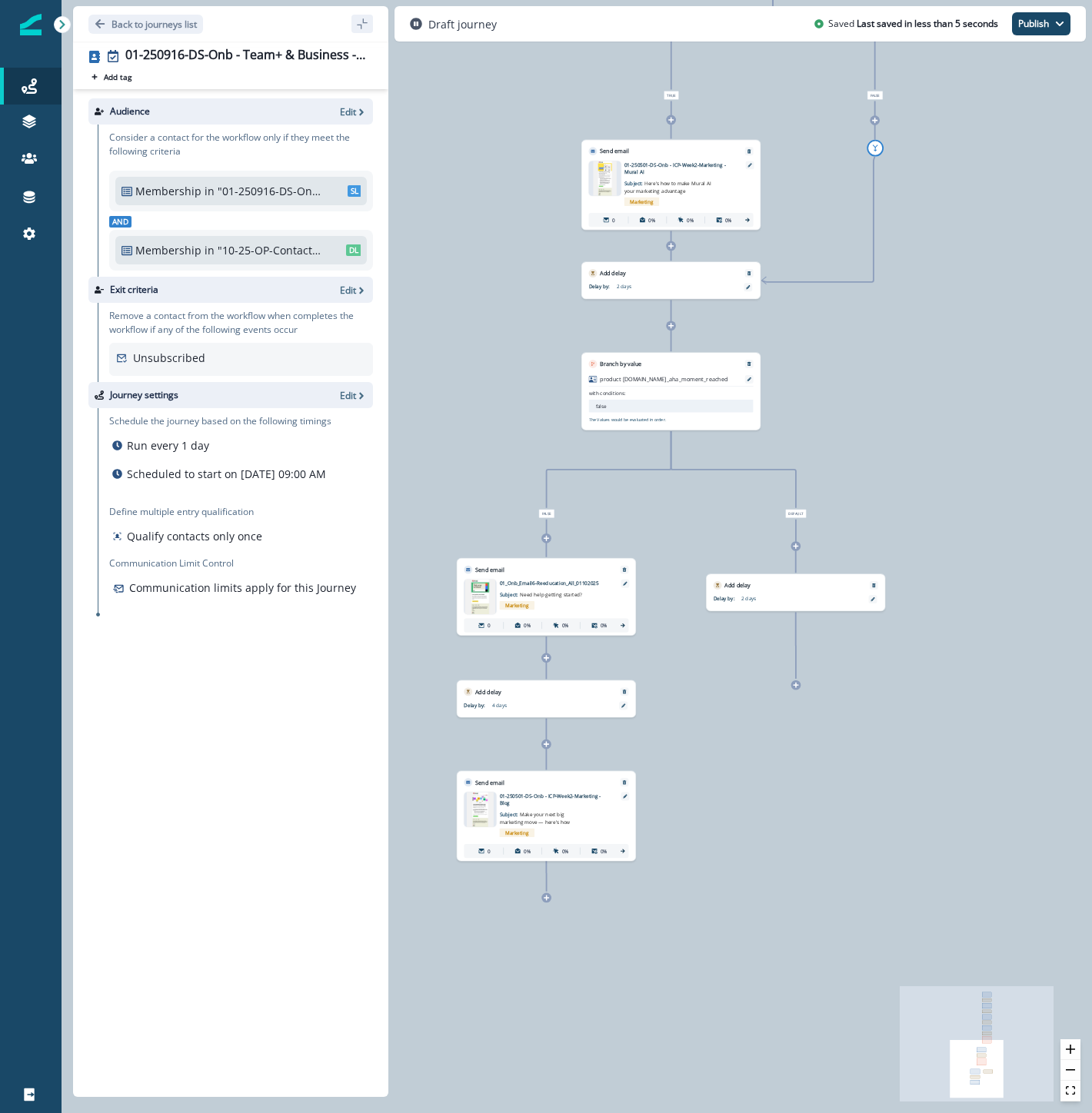
click at [794, 685] on icon at bounding box center [796, 685] width 7 height 7
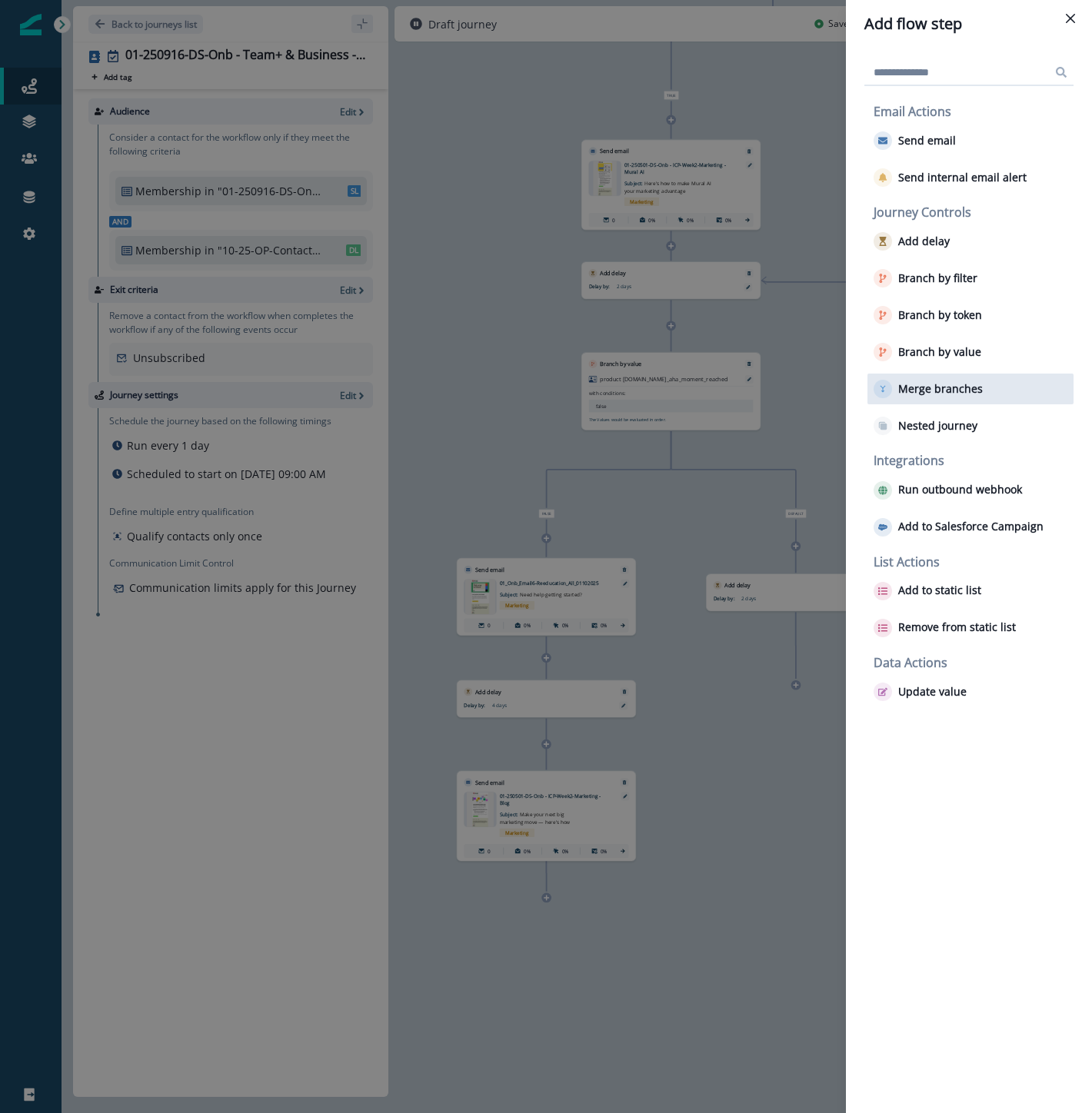
click at [915, 395] on button "Merge branches" at bounding box center [928, 388] width 109 height 19
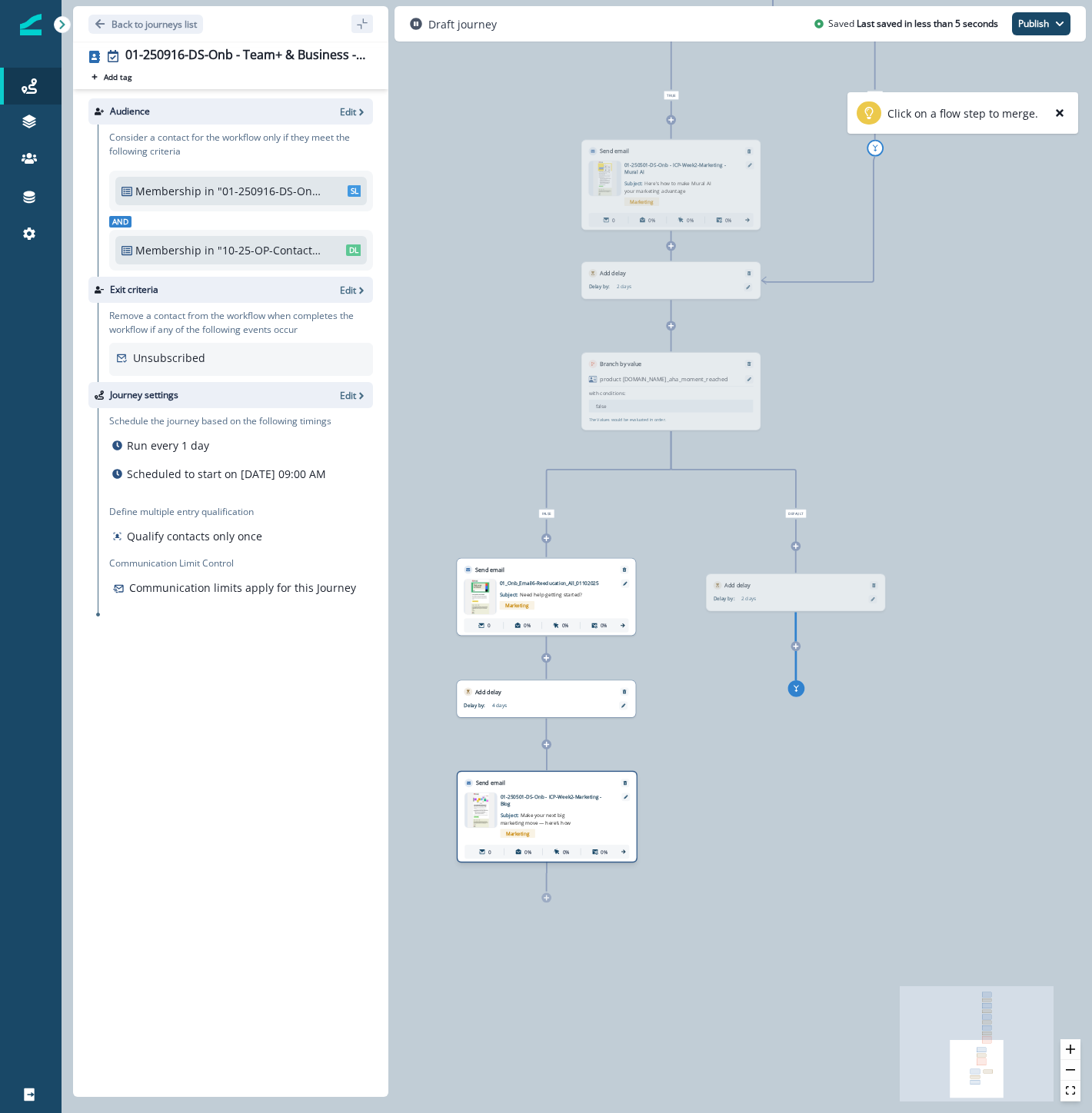
click at [581, 814] on div "Send email Email asset changed, journey reports will be subject to change This …" at bounding box center [546, 817] width 181 height 92
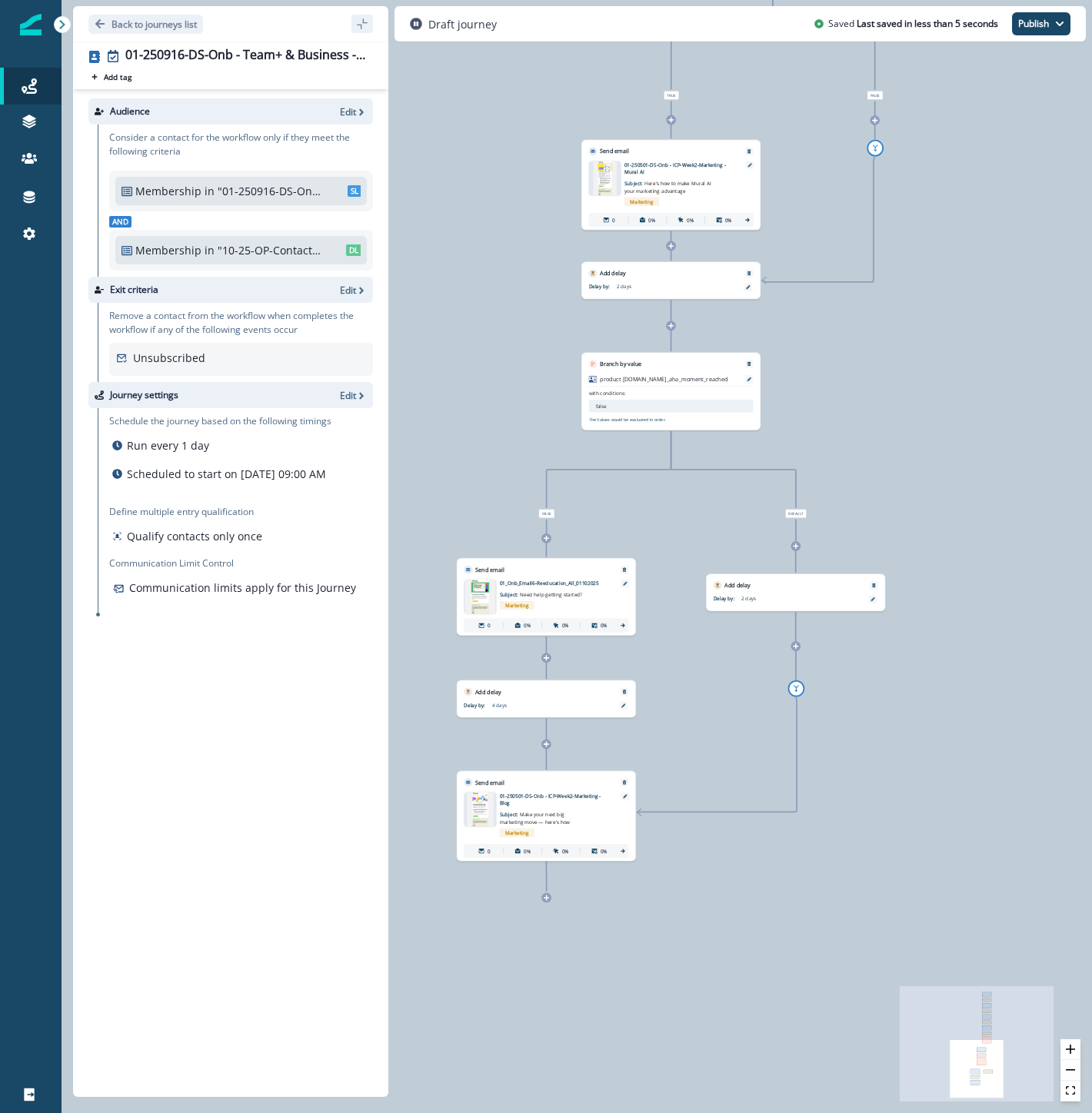
click at [548, 900] on icon at bounding box center [547, 898] width 7 height 7
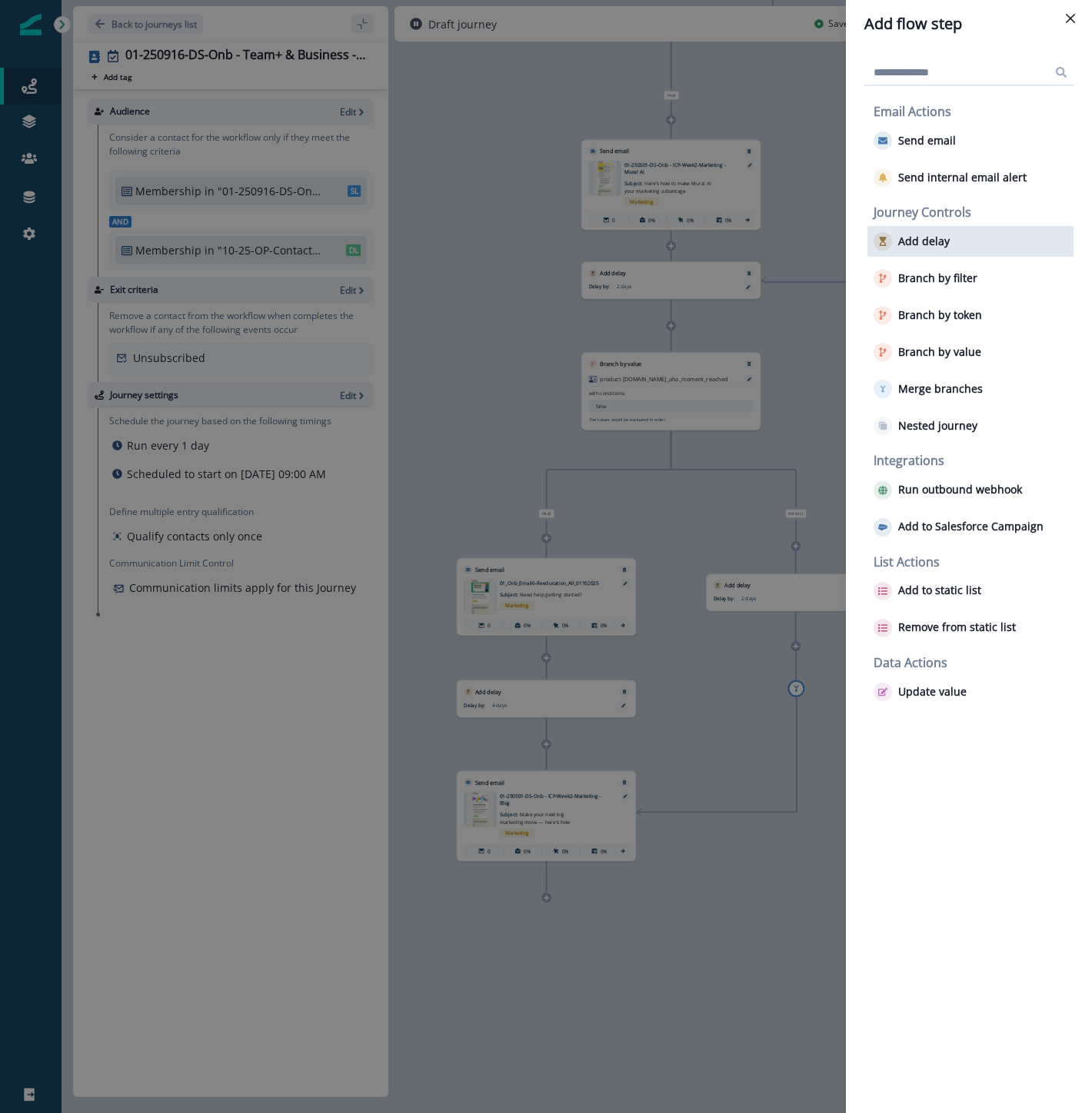
click at [954, 234] on div "Add delay" at bounding box center [970, 241] width 206 height 31
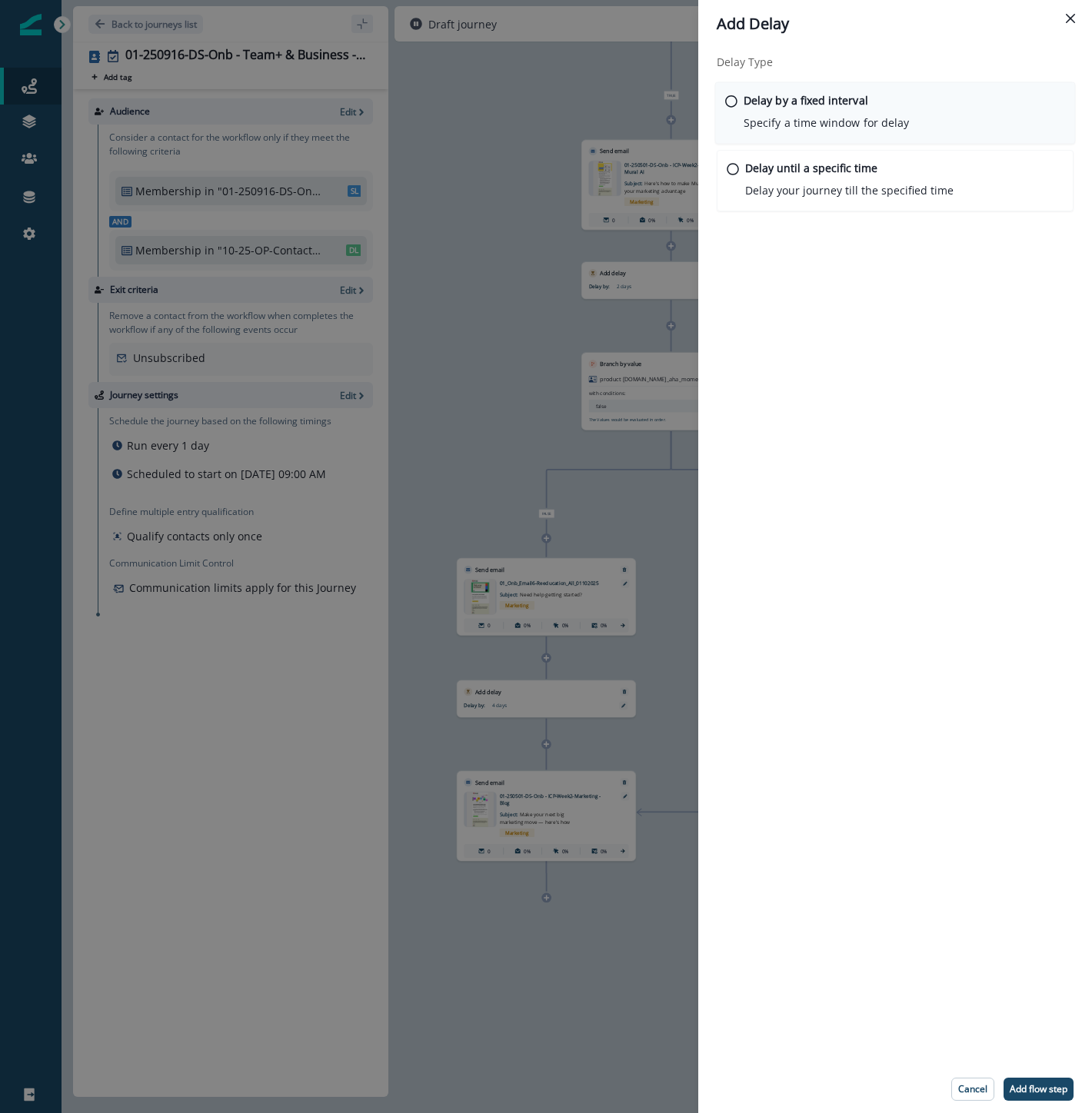
click at [732, 97] on icon at bounding box center [730, 101] width 12 height 12
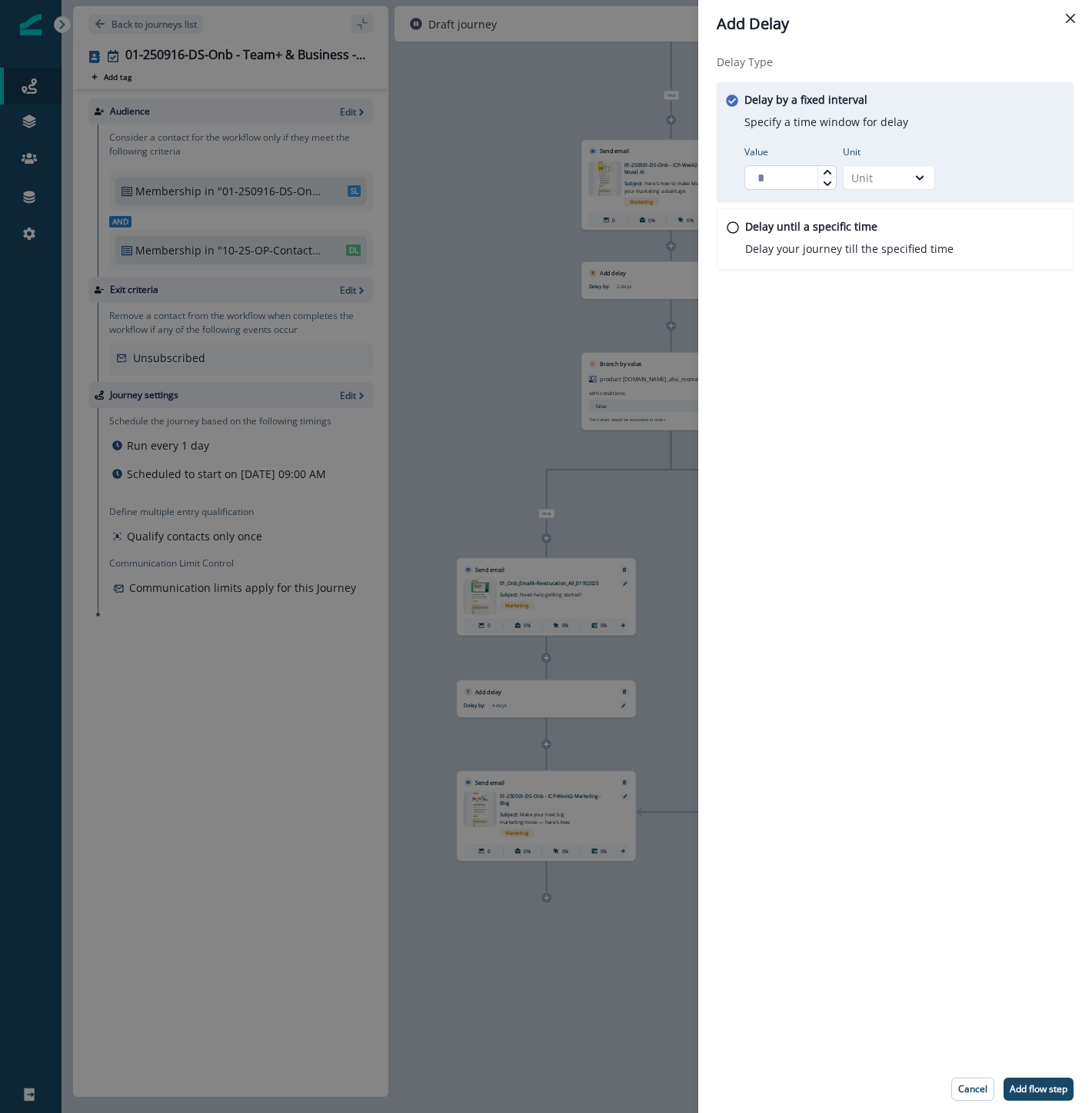
click at [782, 182] on input "Value" at bounding box center [790, 177] width 92 height 25
type input "*"
click at [911, 177] on div at bounding box center [919, 177] width 26 height 16
click at [875, 270] on div "Day" at bounding box center [888, 270] width 92 height 29
click at [1047, 1085] on button "Add flow step" at bounding box center [1039, 1089] width 70 height 23
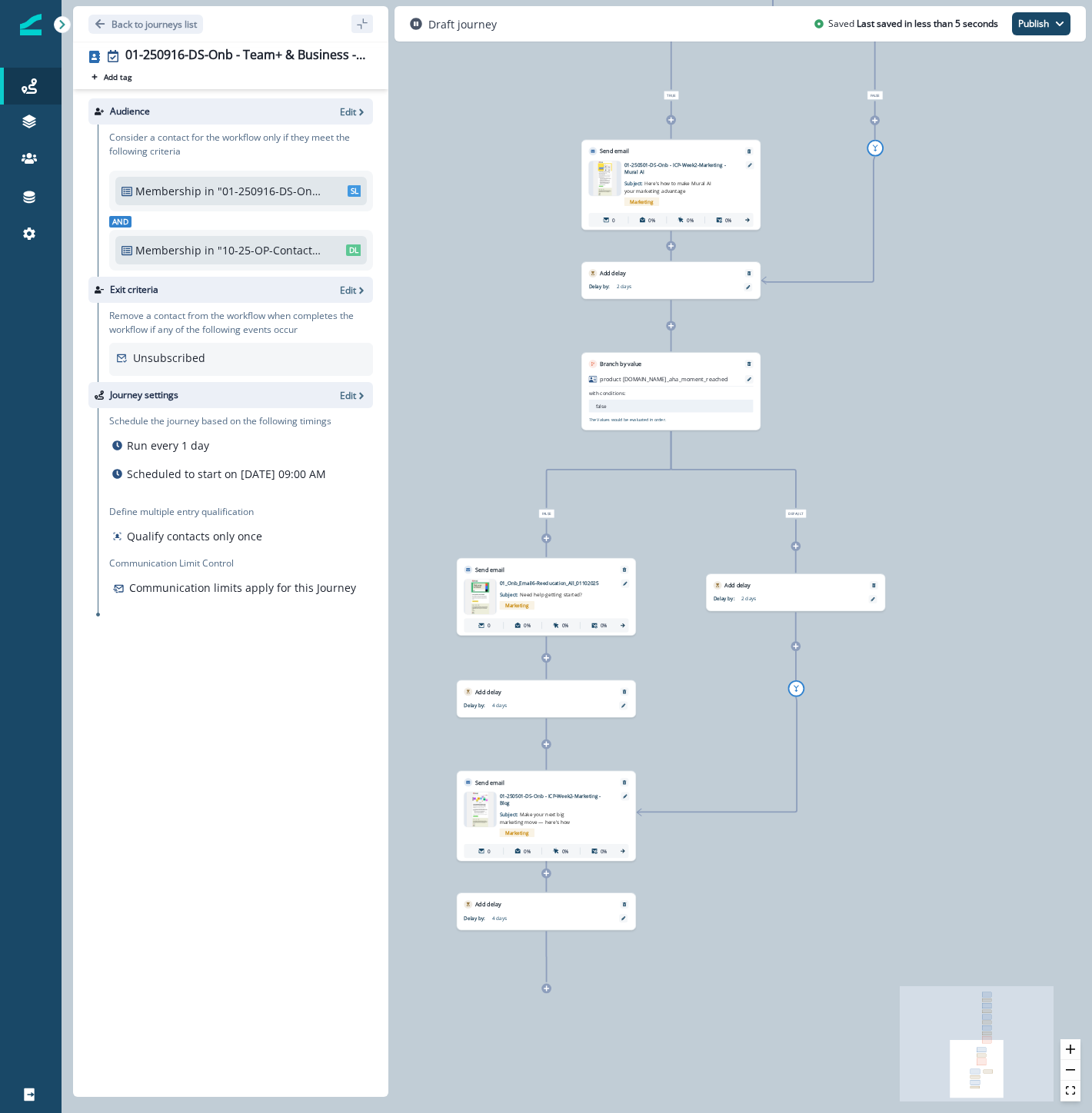
click at [549, 988] on icon at bounding box center [547, 989] width 7 height 7
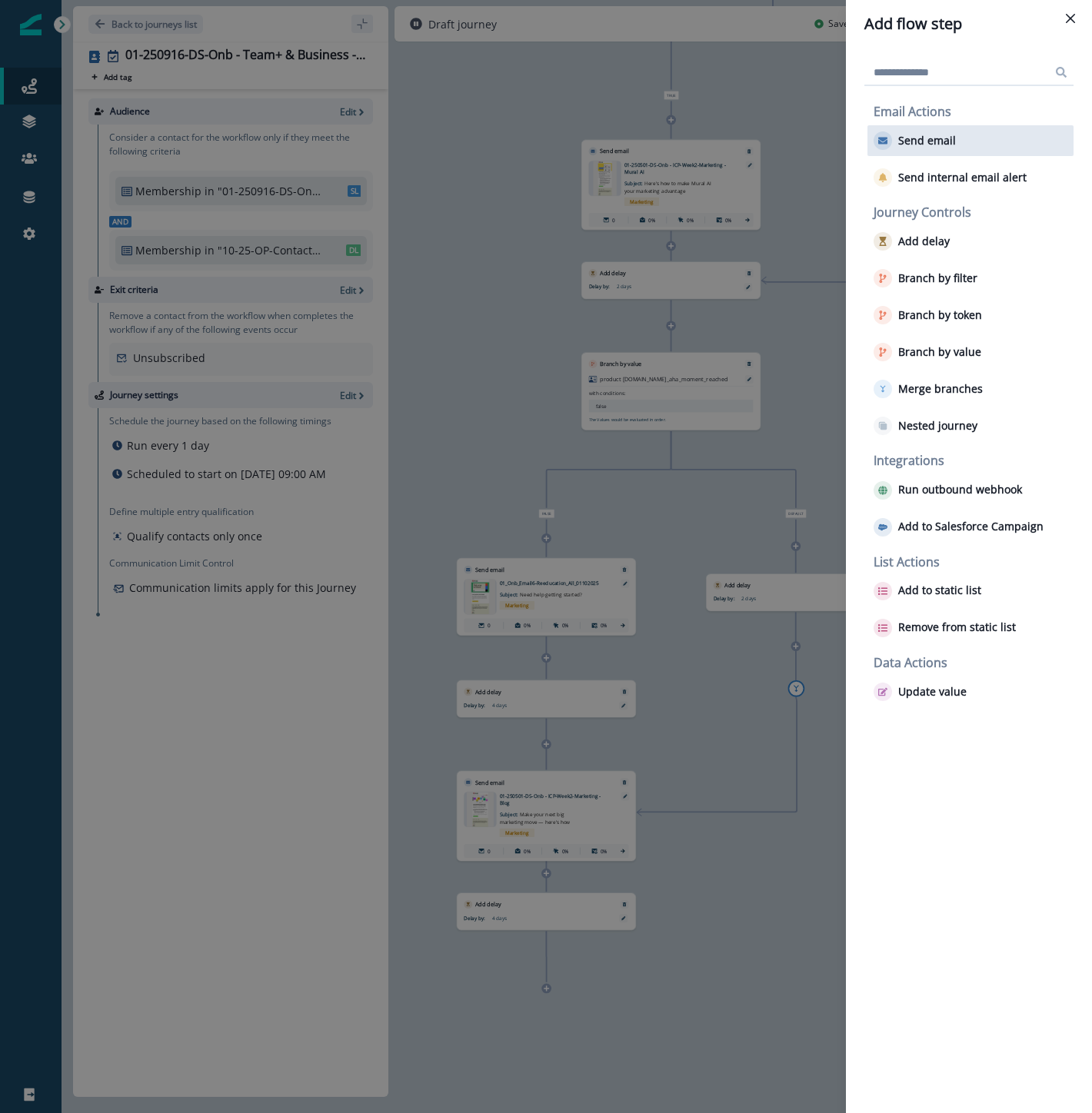
click at [930, 137] on p "Send email" at bounding box center [927, 141] width 57 height 13
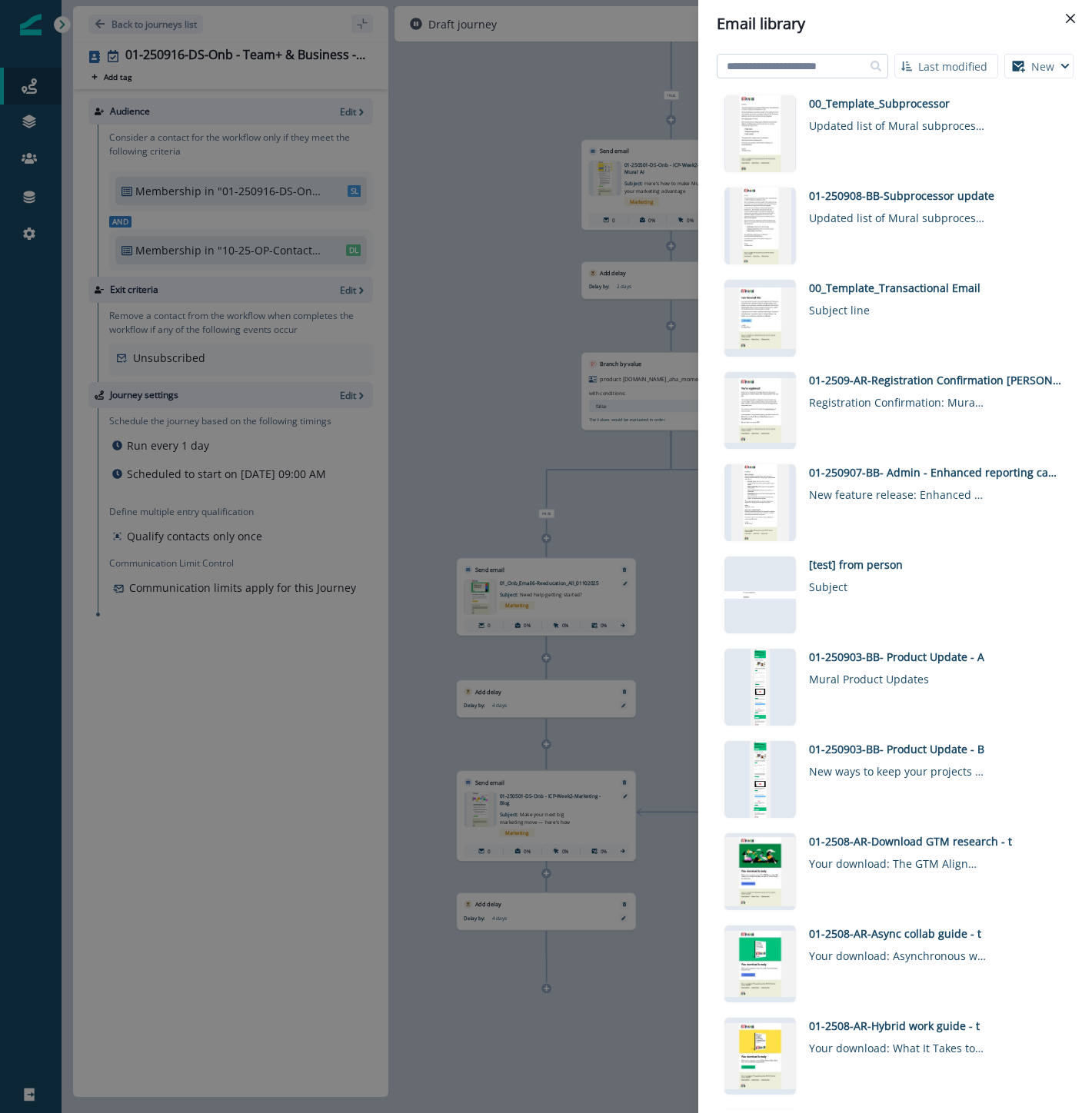
click at [812, 67] on input at bounding box center [802, 66] width 172 height 25
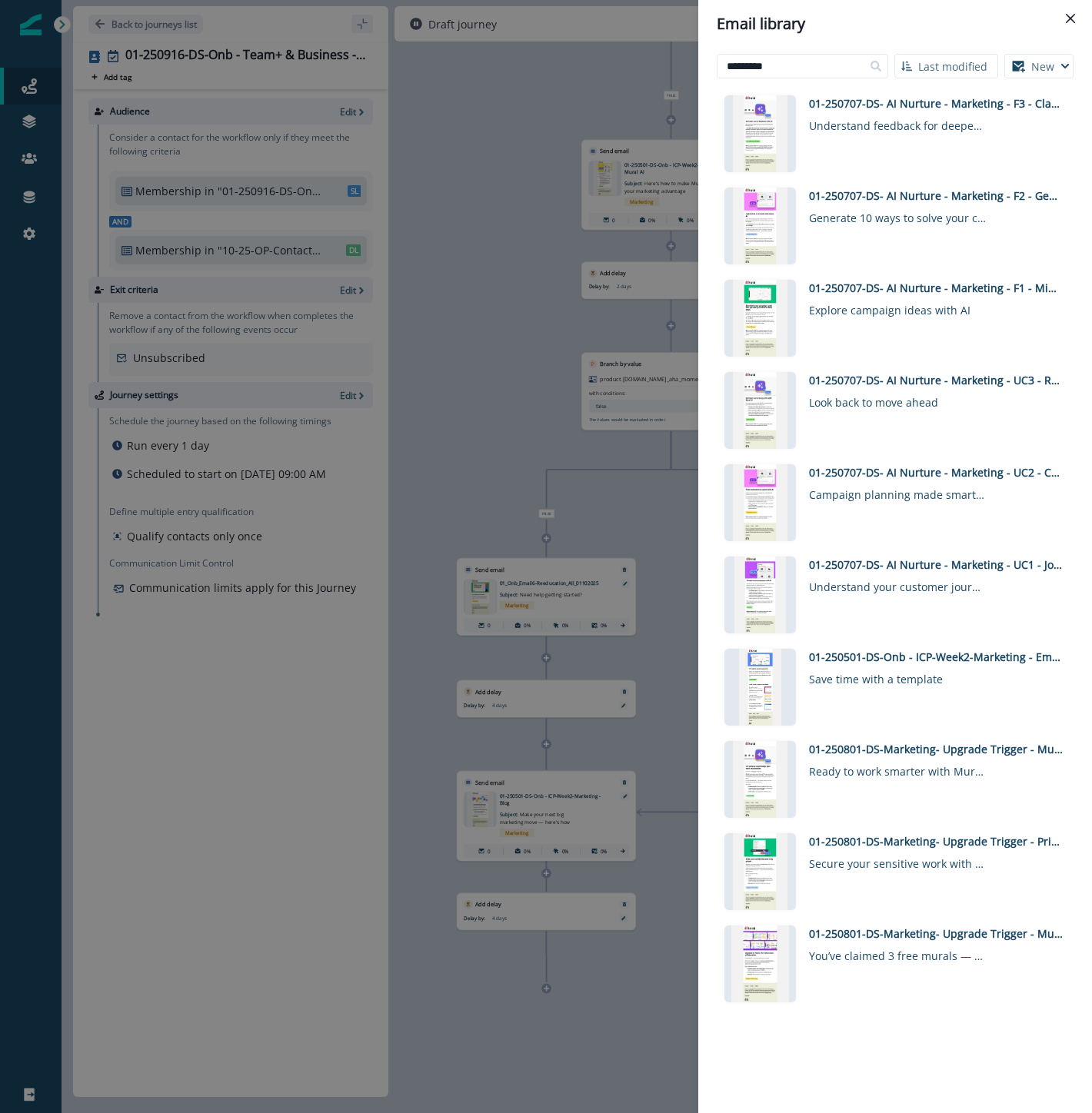
drag, startPoint x: 825, startPoint y: 68, endPoint x: 586, endPoint y: 47, distance: 239.9
click at [586, 47] on div "Email library ********* Last modified Name (A-Z) Last modified Last created New…" at bounding box center [546, 556] width 1092 height 1113
type input "********"
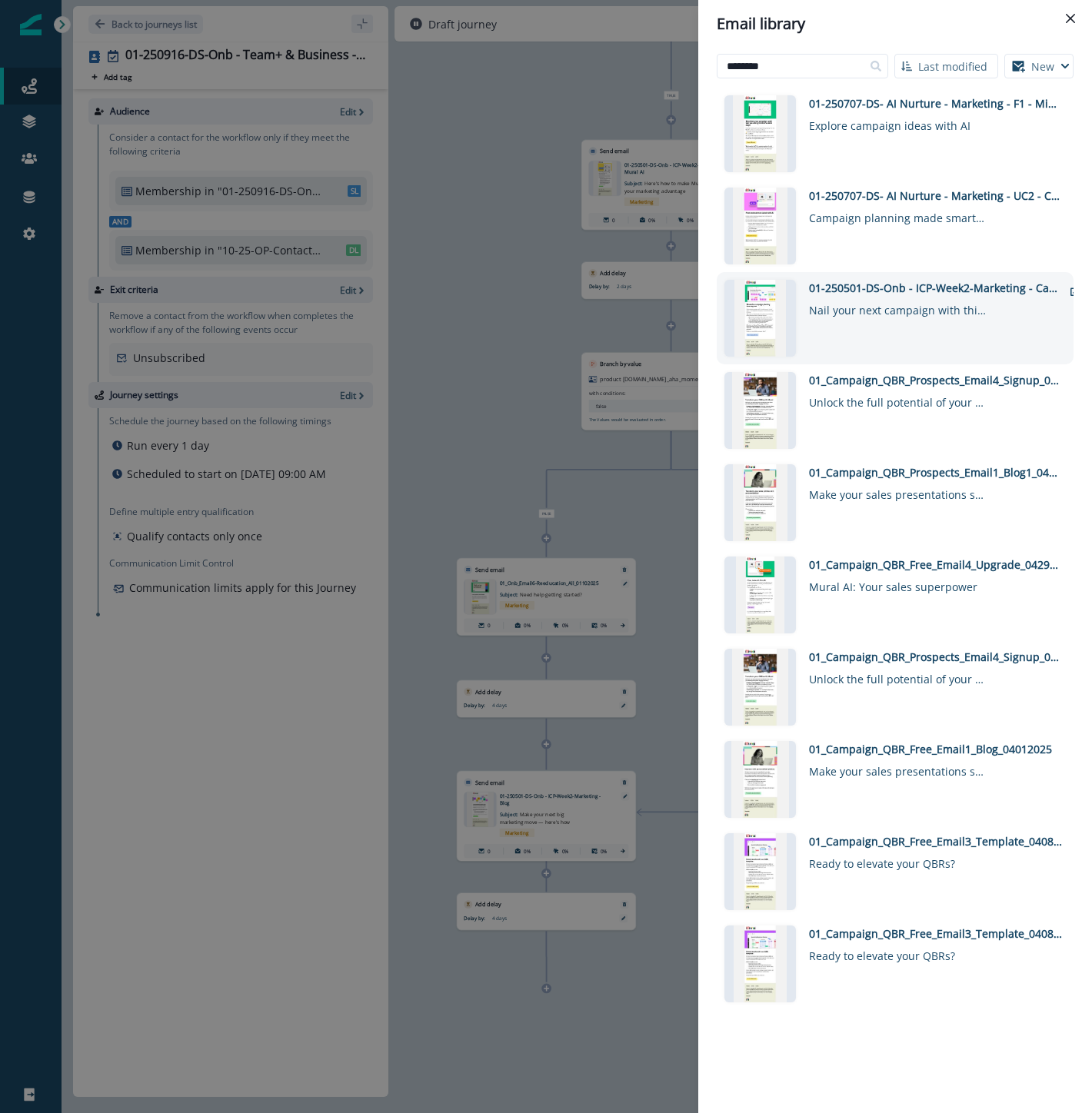
click at [932, 285] on div "01-250501-DS-Onb - ICP-Week2-Marketing - Campaign Planning Template" at bounding box center [936, 288] width 254 height 16
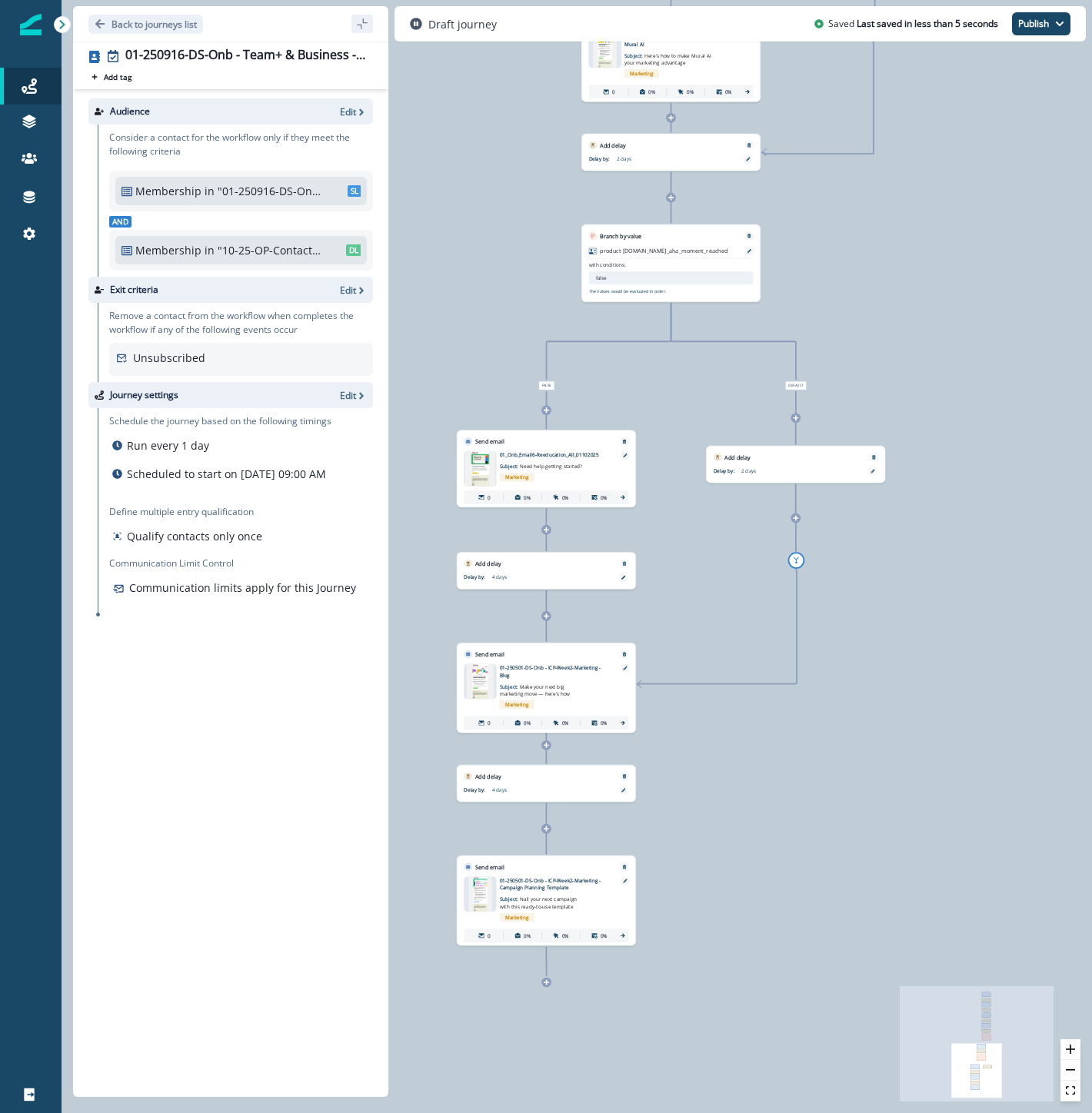
click at [546, 980] on icon at bounding box center [546, 982] width 6 height 6
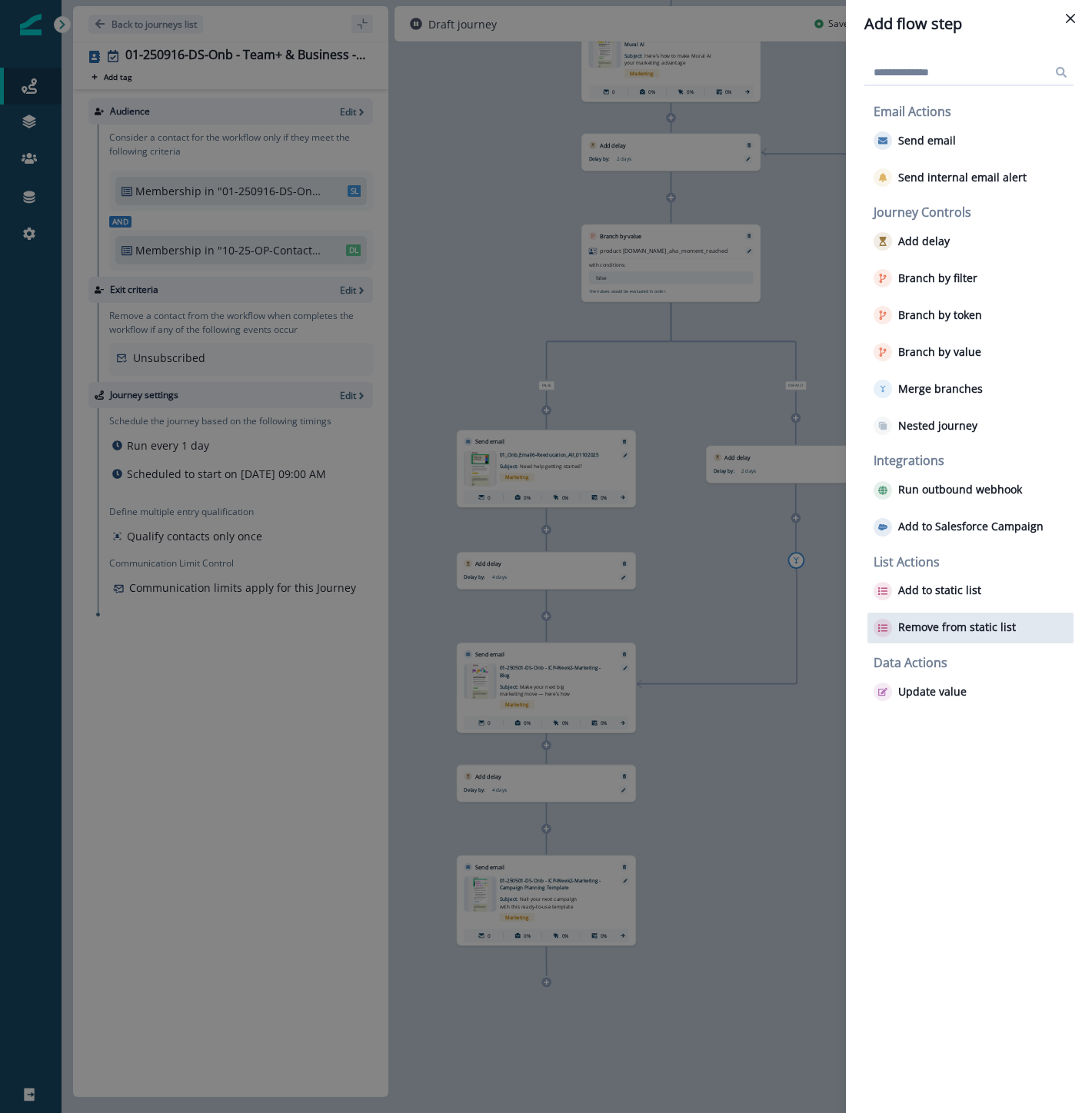
click at [933, 627] on p "Remove from static list" at bounding box center [957, 628] width 118 height 13
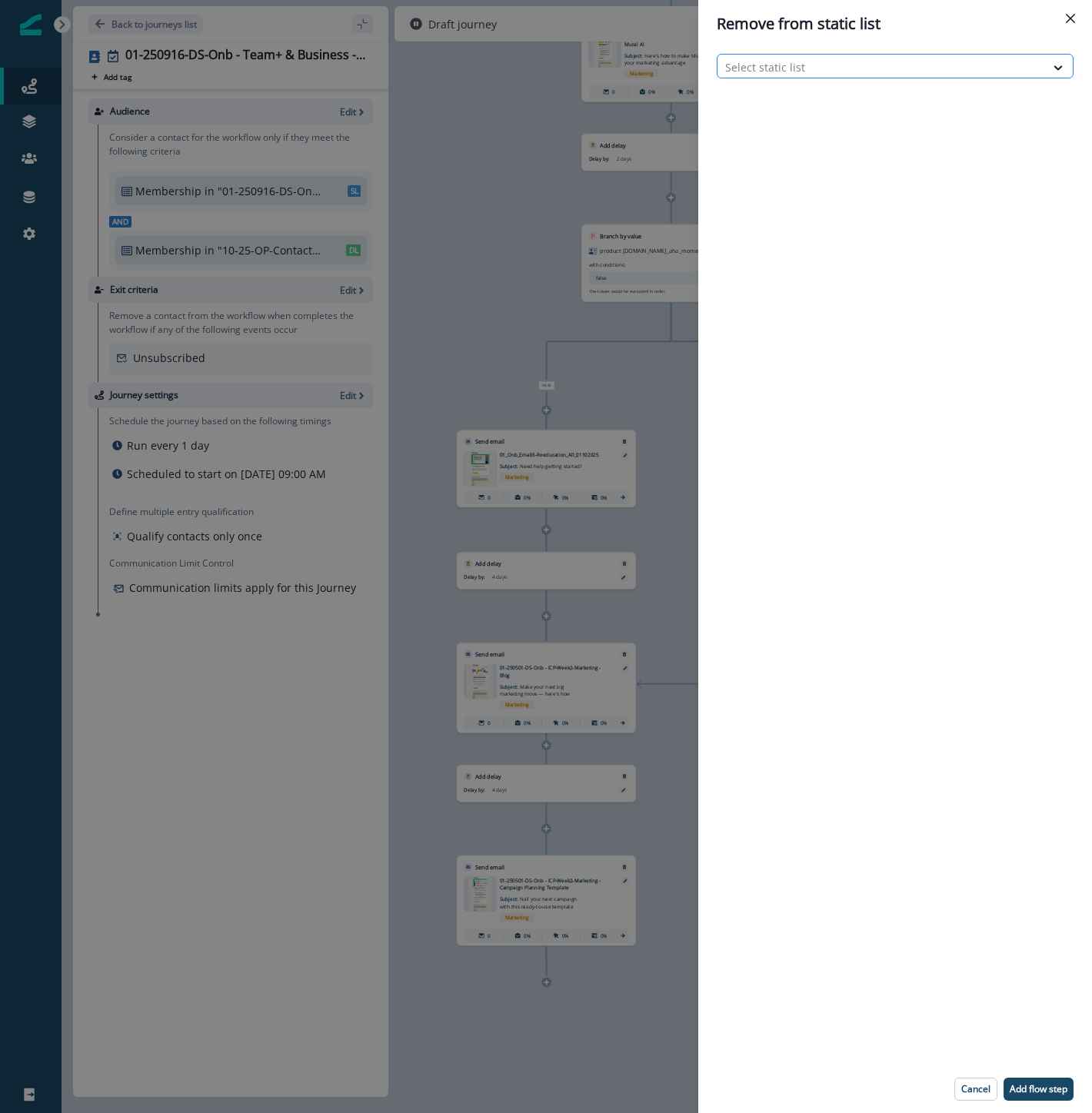
click at [750, 64] on div at bounding box center [881, 66] width 312 height 19
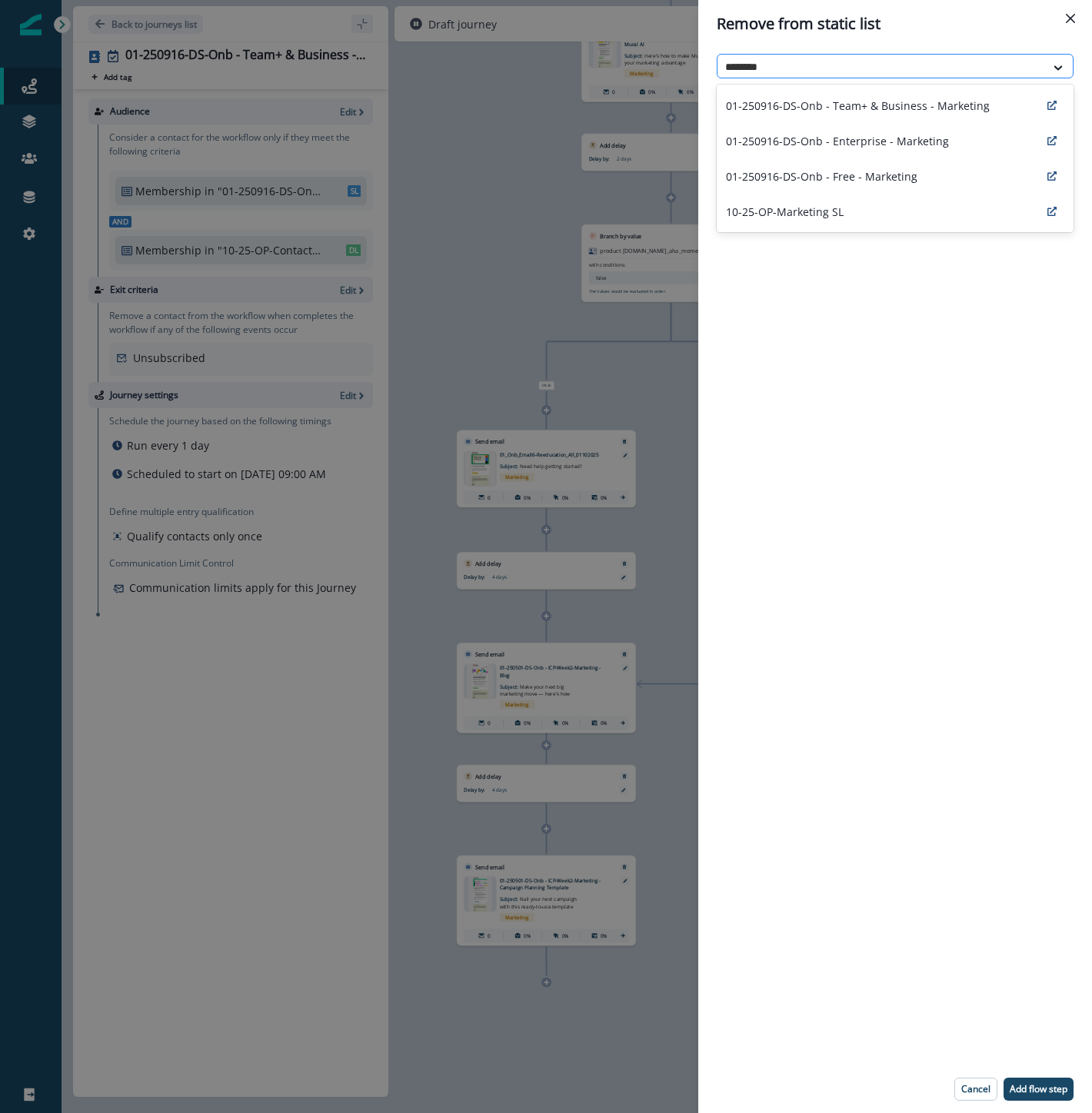
type input "*********"
click at [780, 96] on div "01-250916-DS-Onb - Team+ & Business - Marketing" at bounding box center [895, 105] width 357 height 35
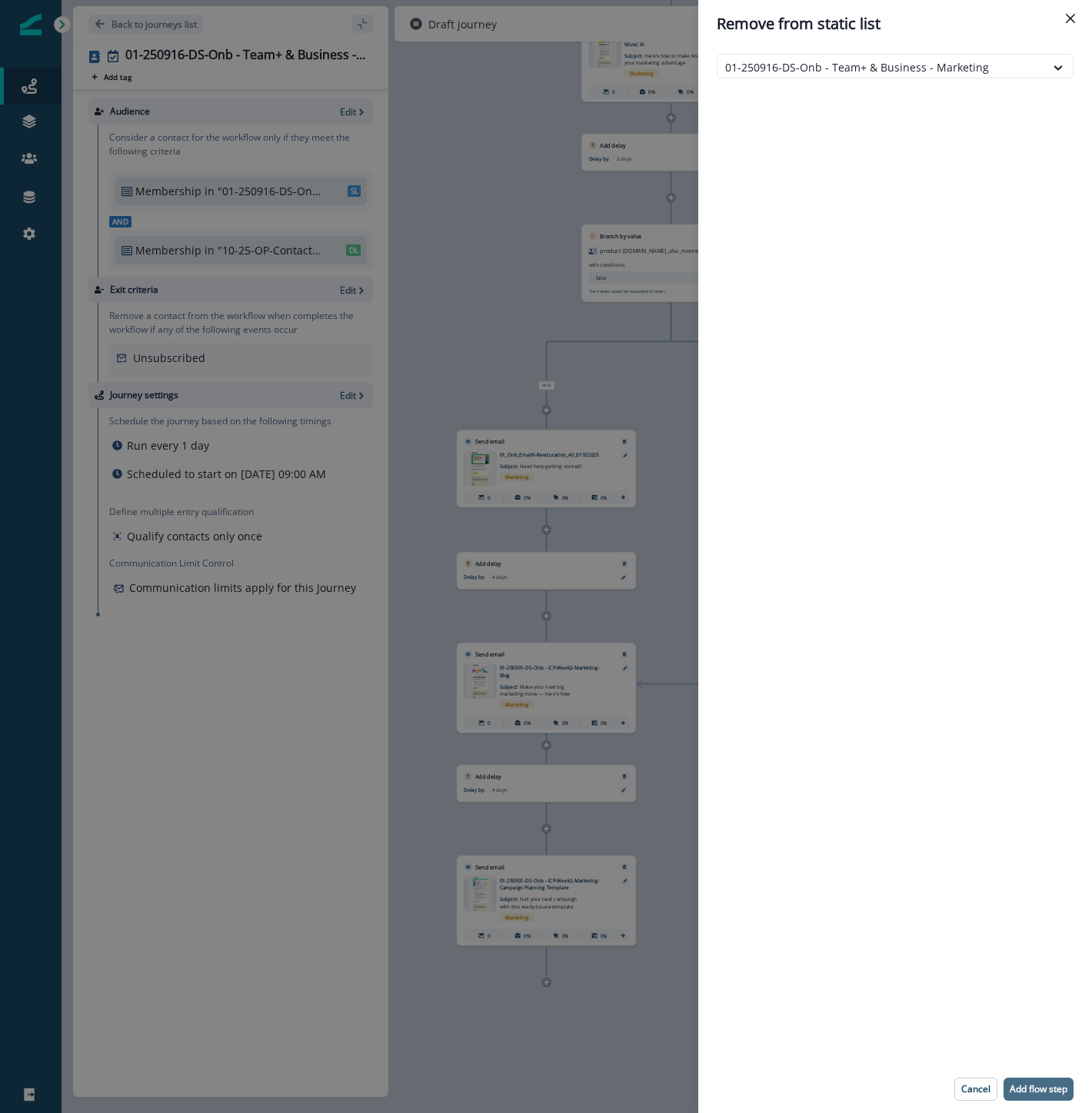
click at [1052, 1088] on p "Add flow step" at bounding box center [1038, 1088] width 57 height 11
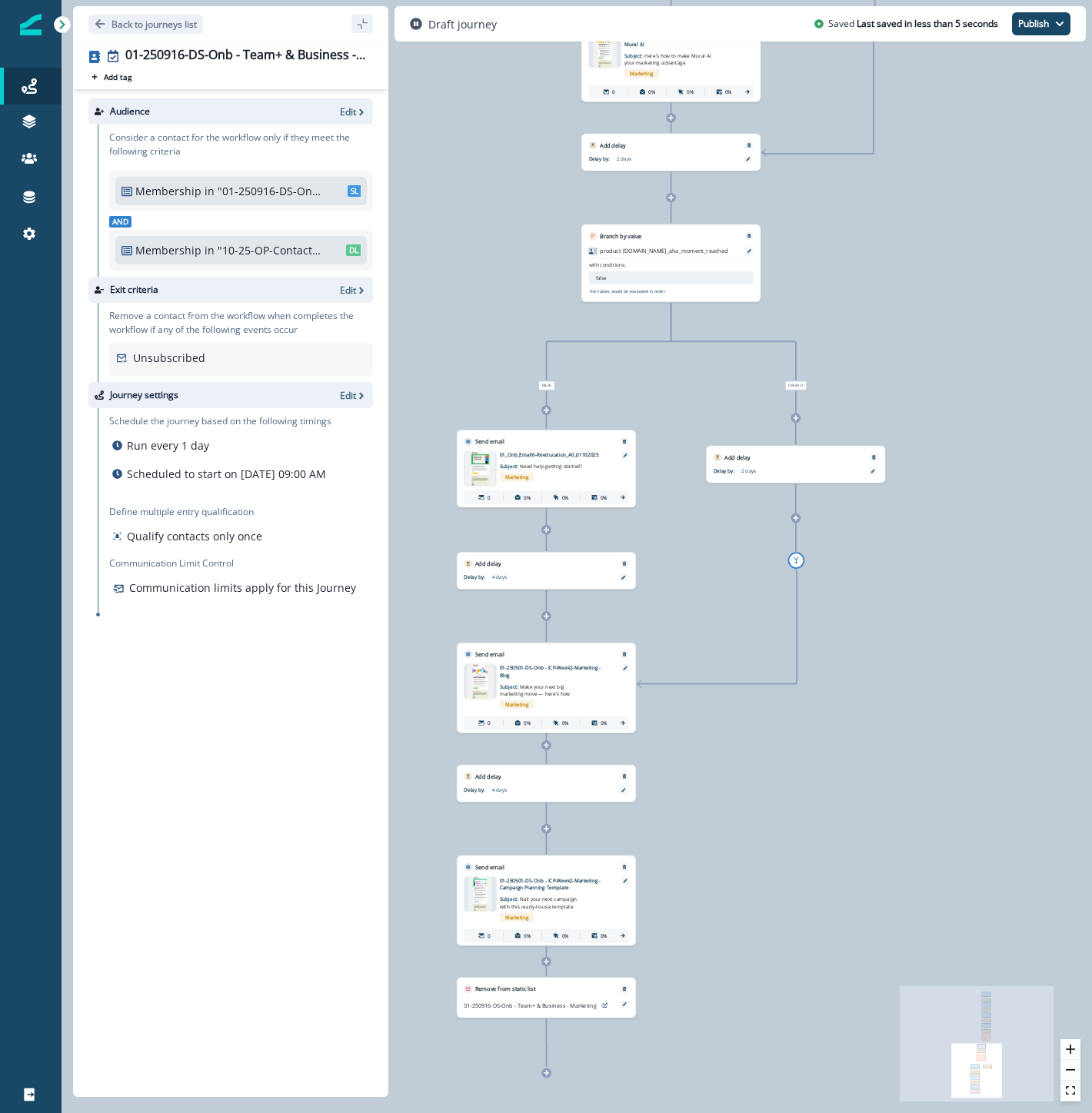
click at [955, 724] on div "0 contact has entered the journey Send email Email asset changed, journey repor…" at bounding box center [577, 556] width 1031 height 1113
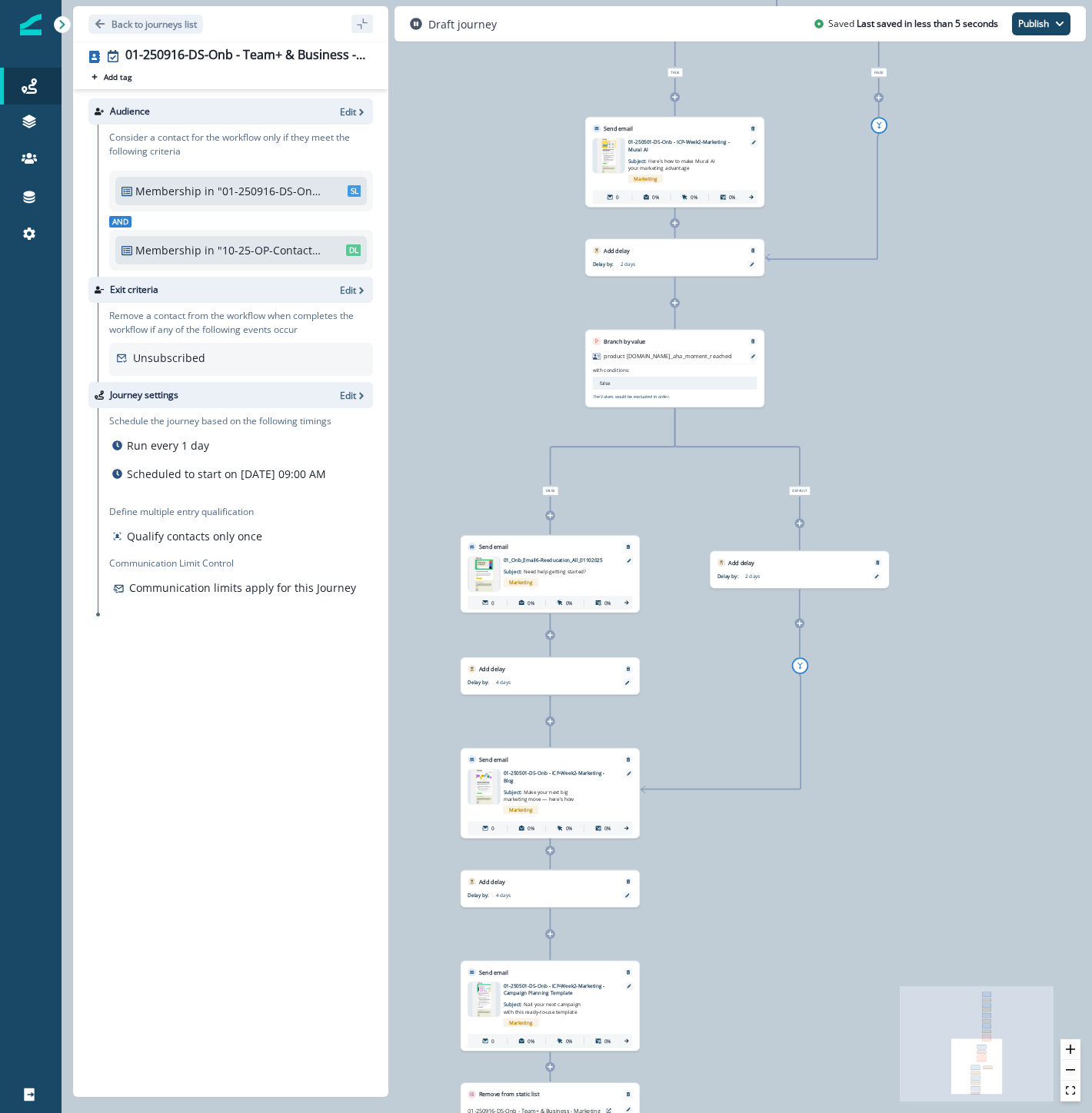
drag, startPoint x: 1045, startPoint y: 424, endPoint x: 1029, endPoint y: 846, distance: 422.3
click at [1035, 924] on div "0 contact has entered the journey Send email Email asset changed, journey repor…" at bounding box center [577, 556] width 1031 height 1113
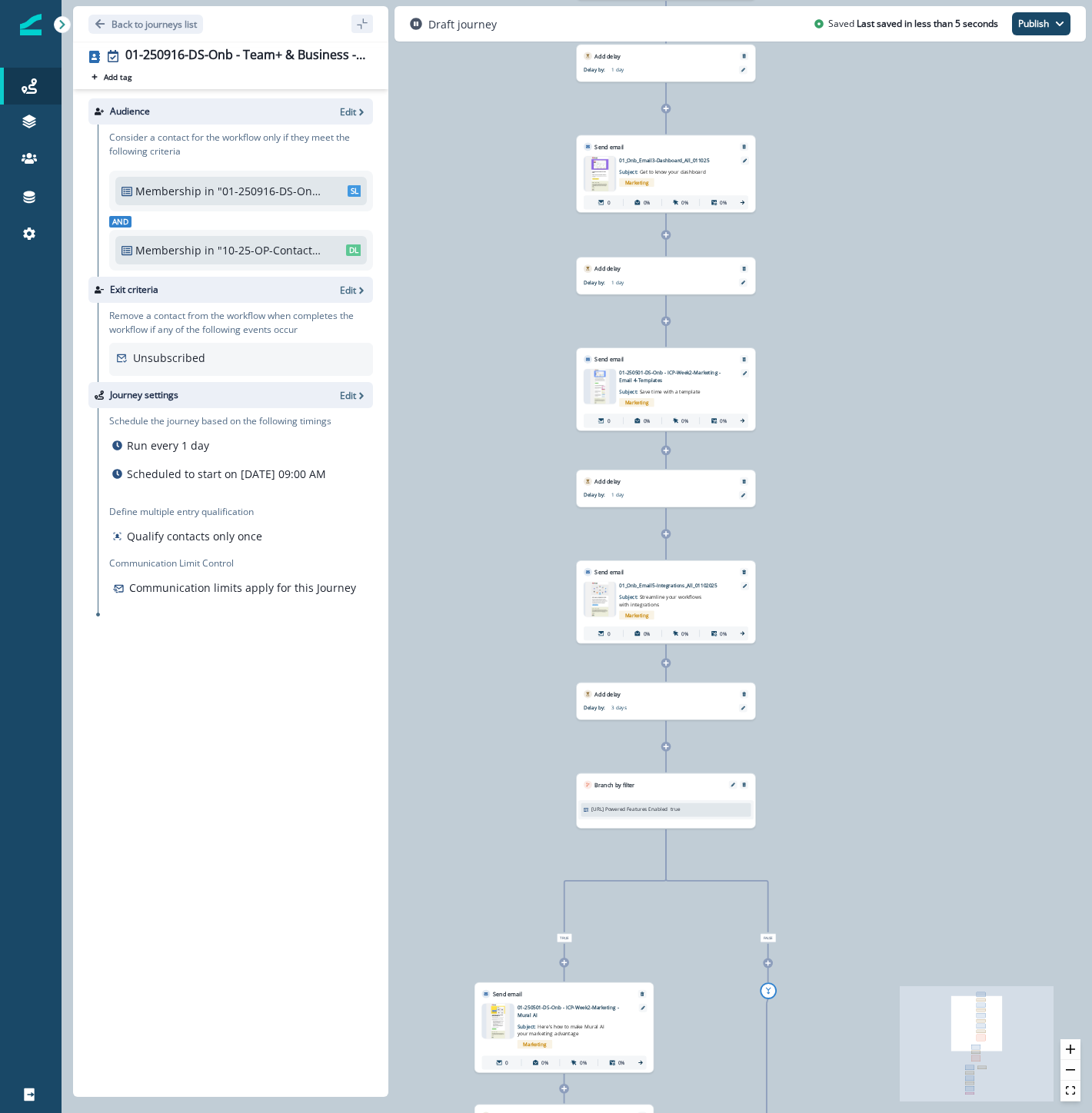
drag, startPoint x: 1059, startPoint y: 520, endPoint x: 919, endPoint y: 963, distance: 464.6
click at [917, 989] on div "0 contact has entered the journey Send email Email asset changed, journey repor…" at bounding box center [577, 556] width 1031 height 1113
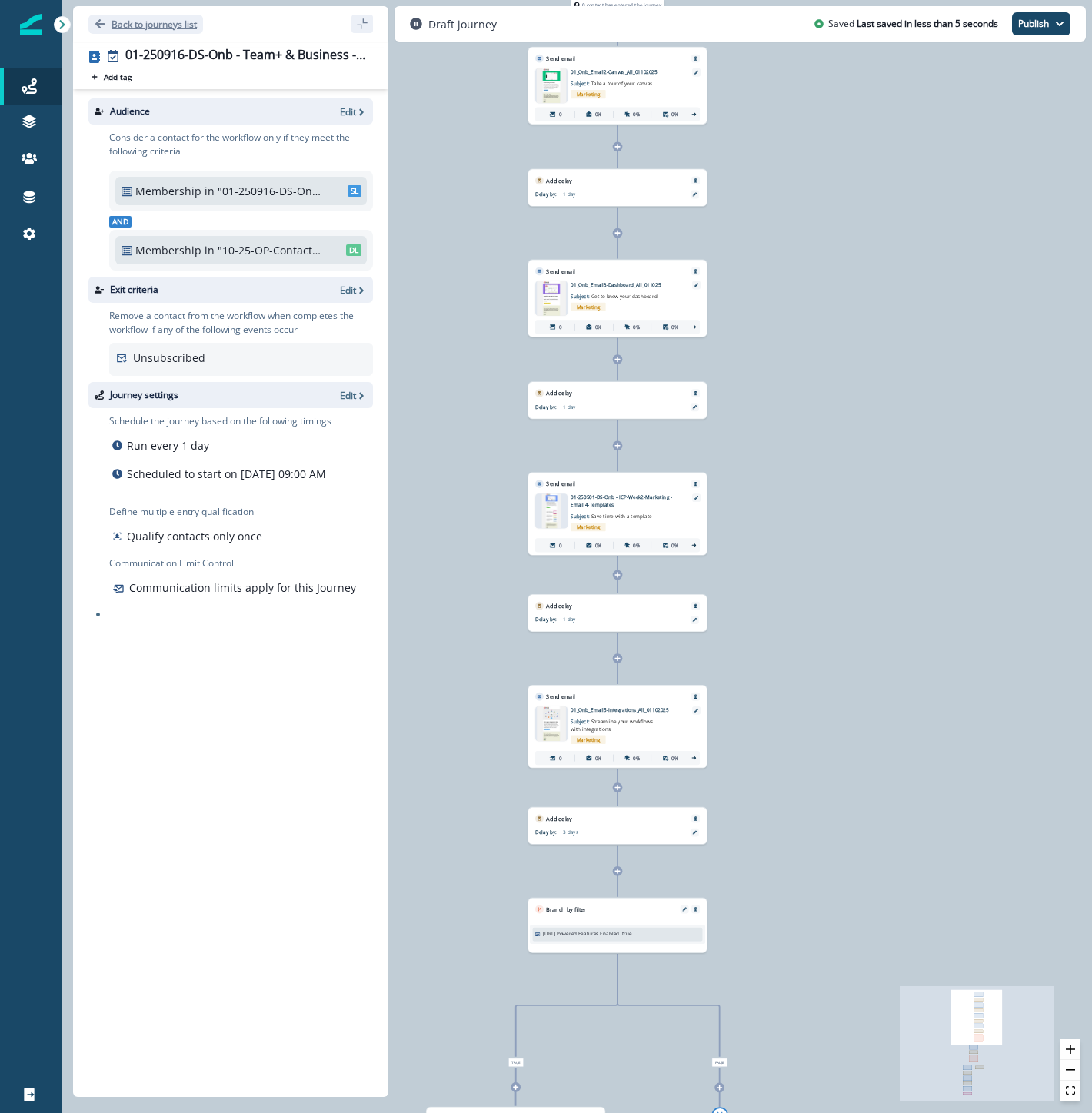
click at [162, 29] on p "Back to journeys list" at bounding box center [154, 25] width 85 height 13
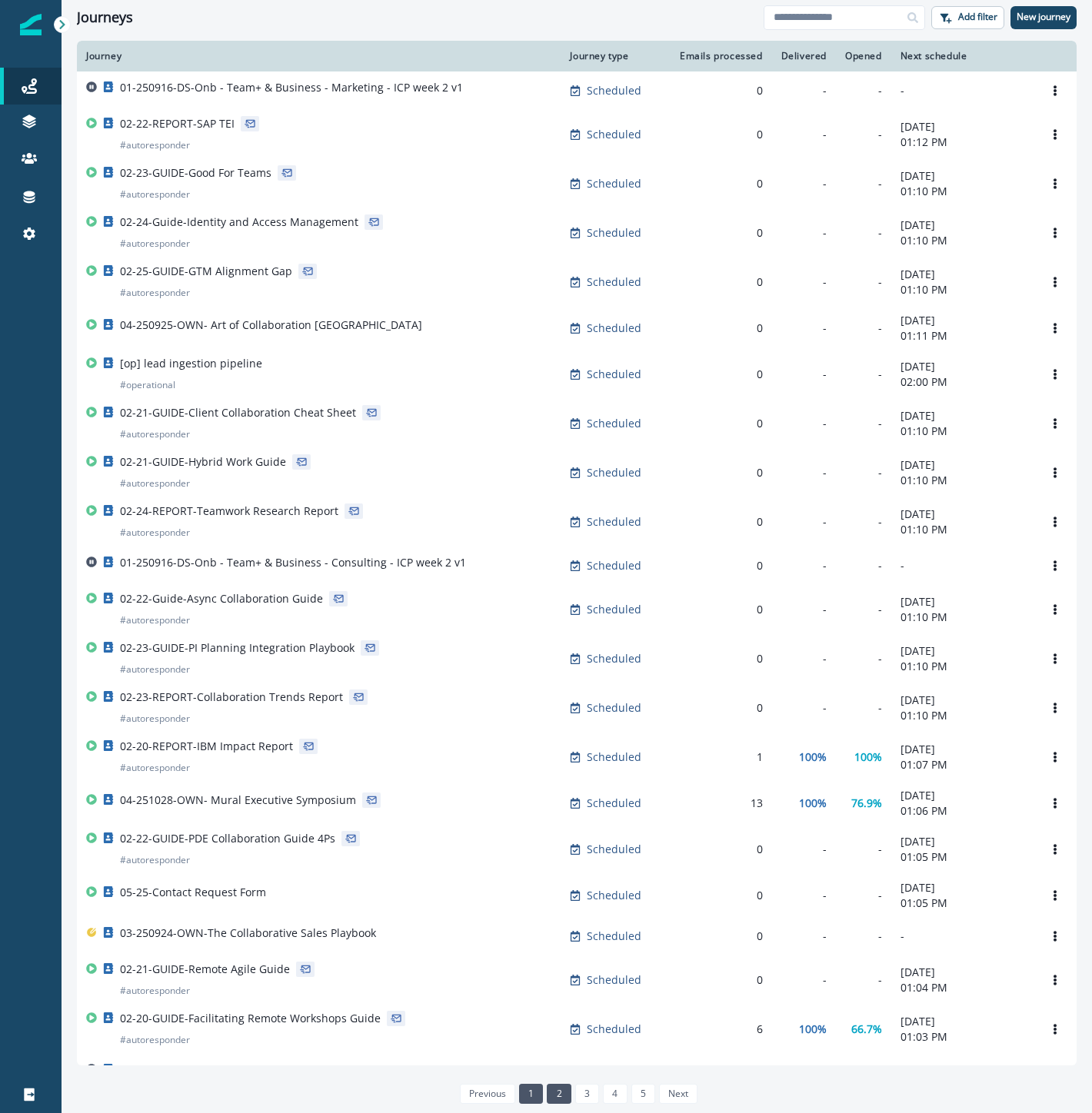
click at [561, 1096] on link "2" at bounding box center [558, 1093] width 24 height 20
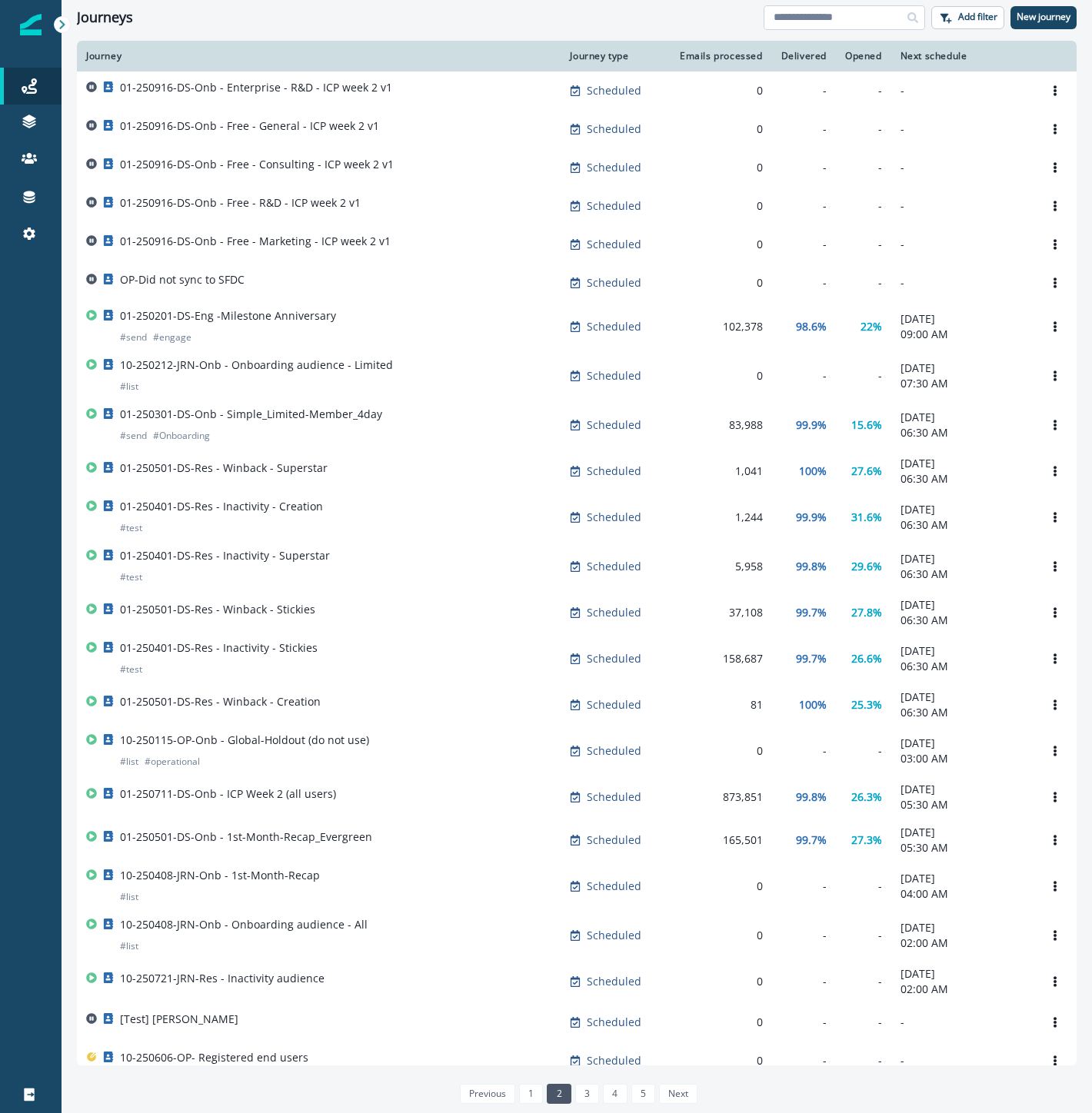
click at [839, 18] on input at bounding box center [843, 18] width 161 height 25
type input "***"
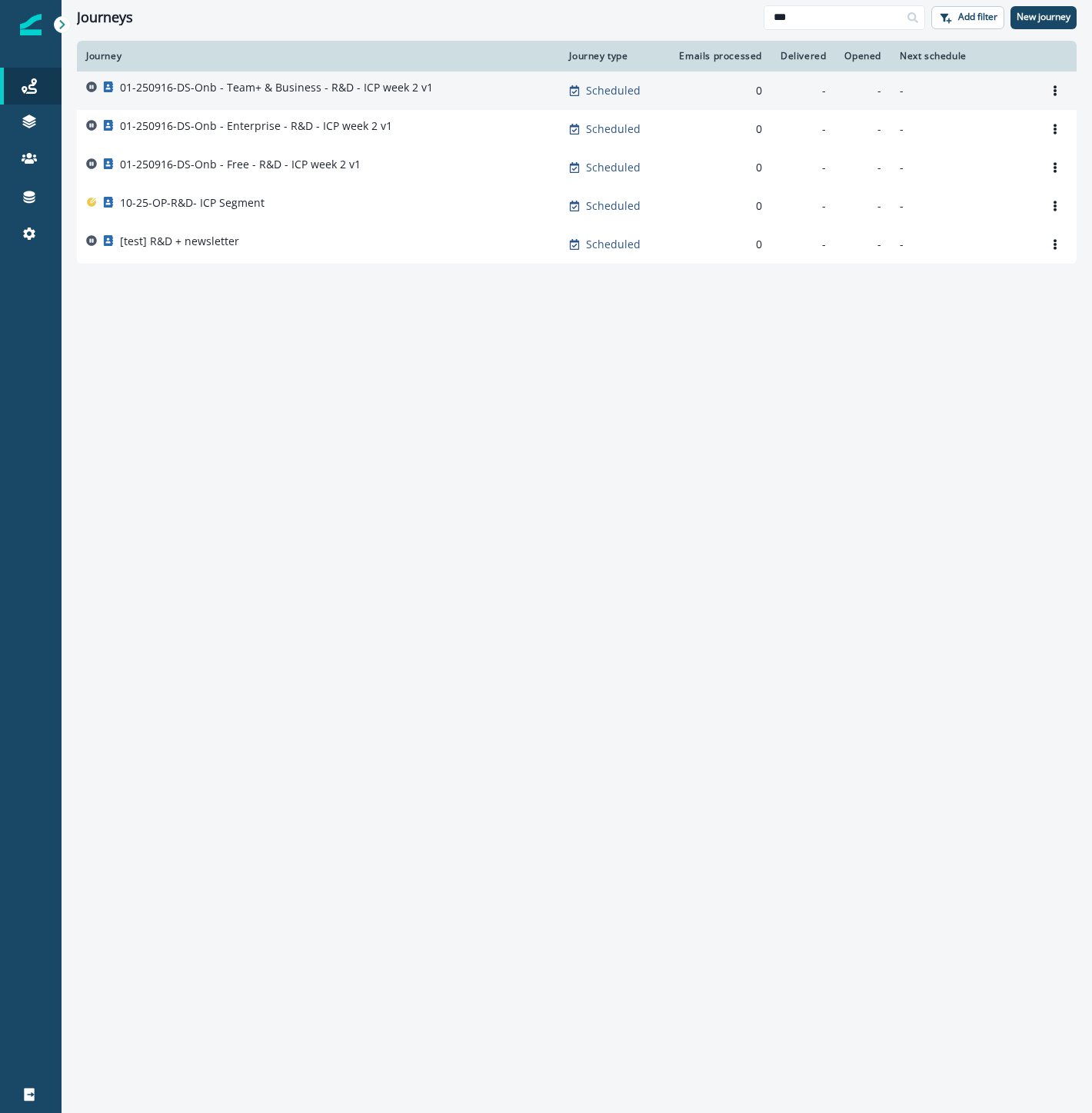
click at [435, 83] on div "01-250916-DS-Onb - Team+ & Business - R&D - ICP week 2 v1" at bounding box center [318, 91] width 465 height 21
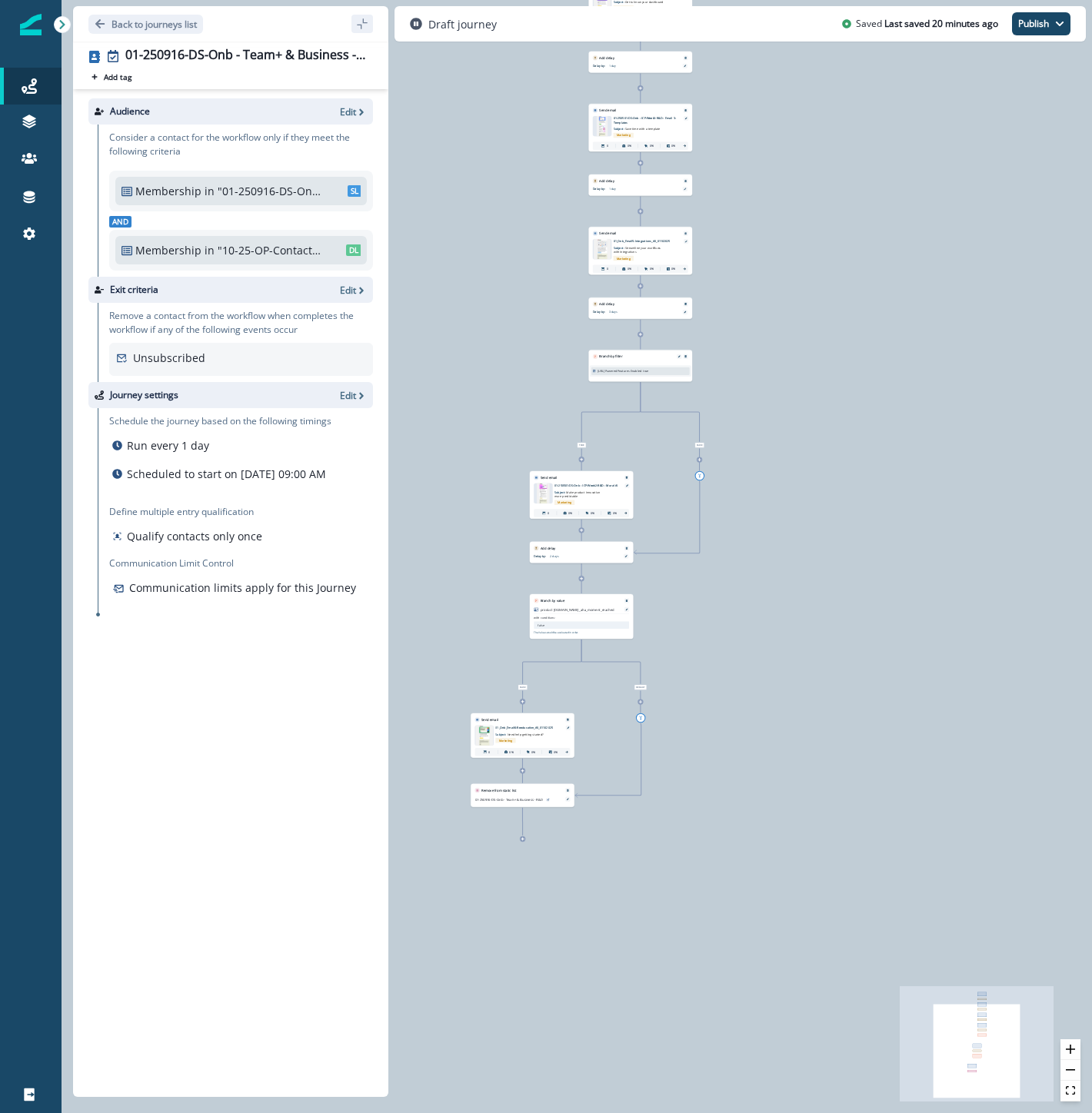
drag, startPoint x: 709, startPoint y: 972, endPoint x: 757, endPoint y: 580, distance: 394.9
click at [757, 580] on div "0 contact has entered the journey Send email Email asset changed, journey repor…" at bounding box center [577, 556] width 1031 height 1113
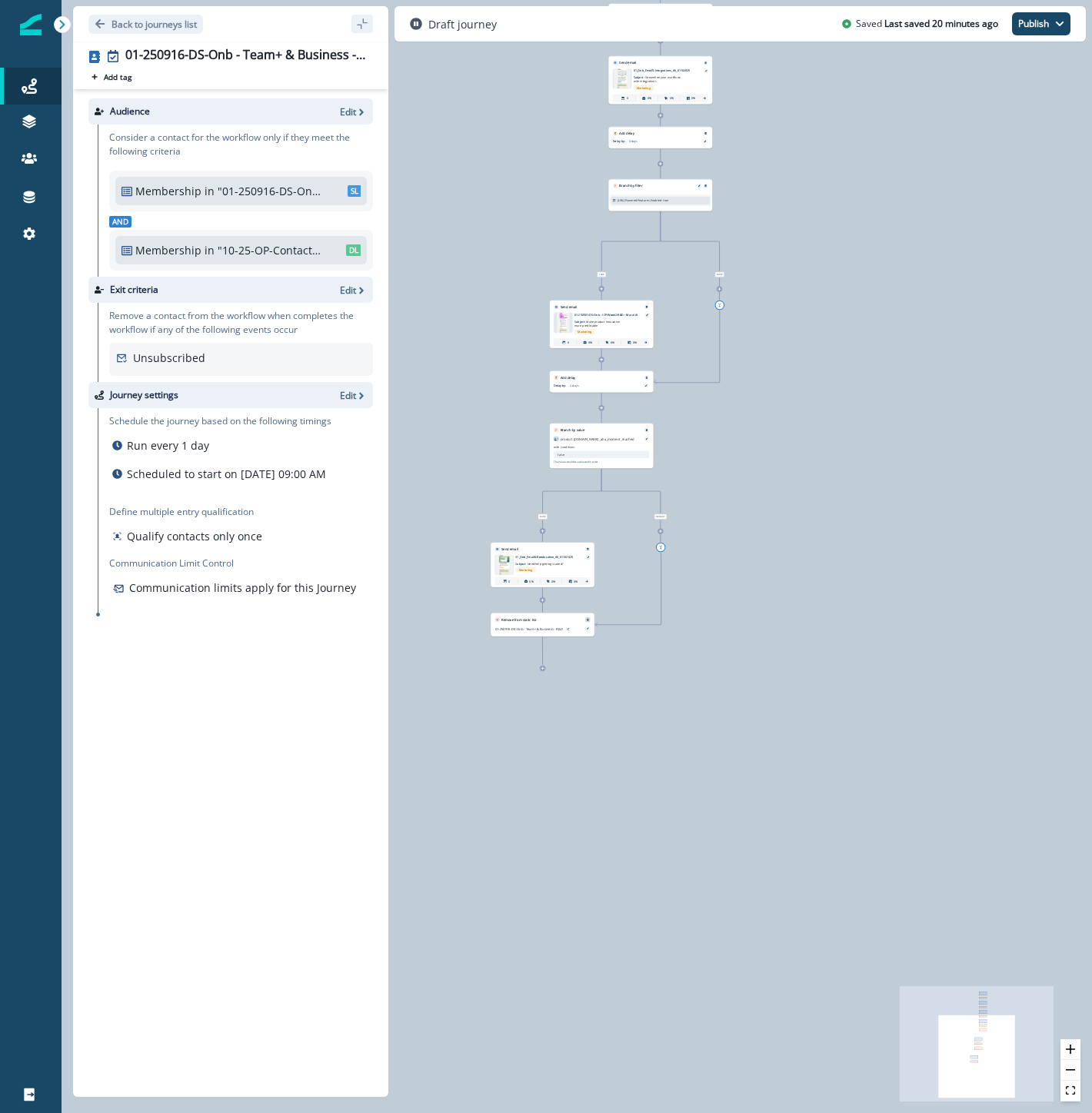
click at [587, 619] on icon "Remove" at bounding box center [587, 620] width 2 height 2
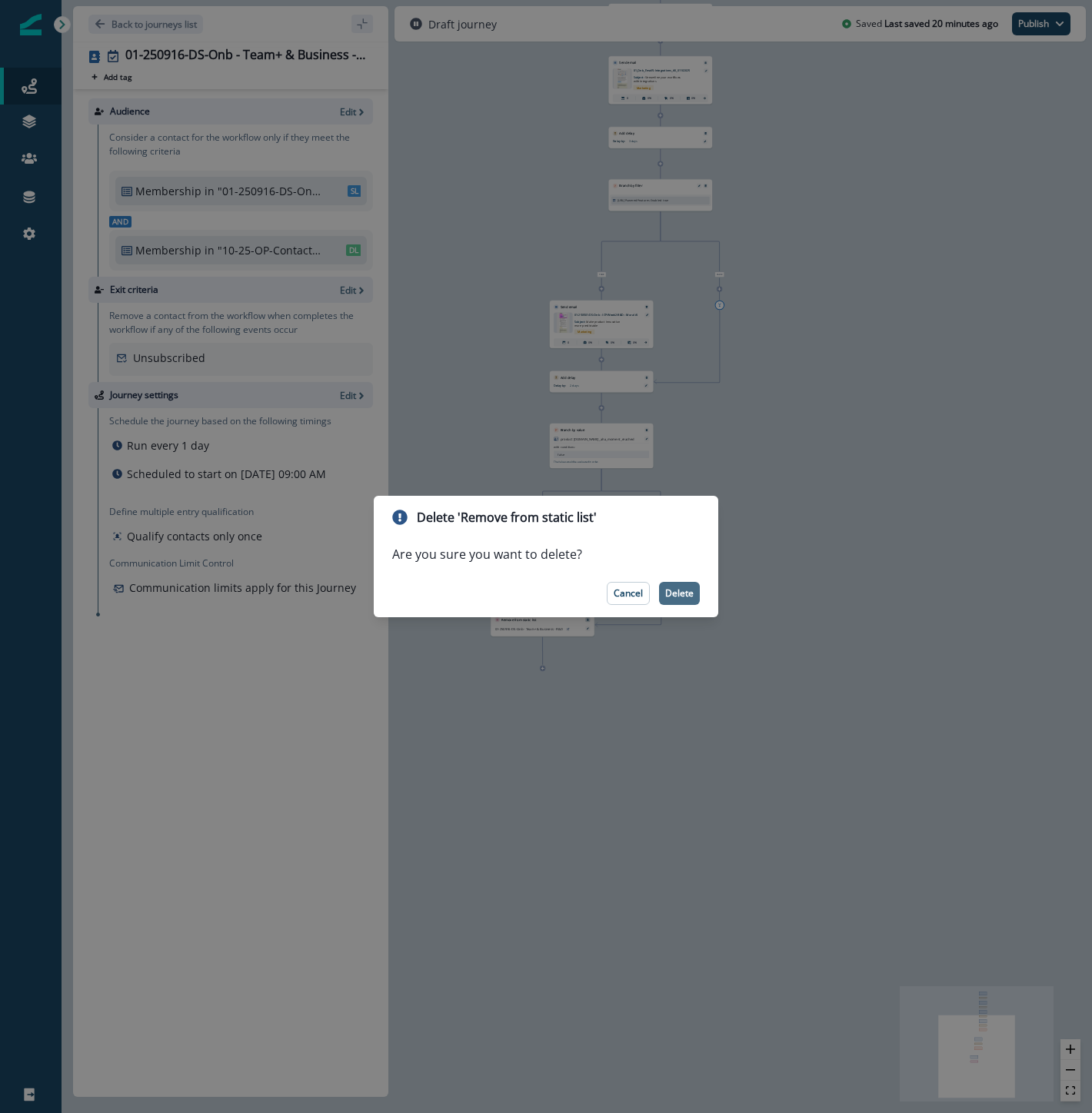
click at [667, 595] on p "Delete" at bounding box center [679, 593] width 29 height 11
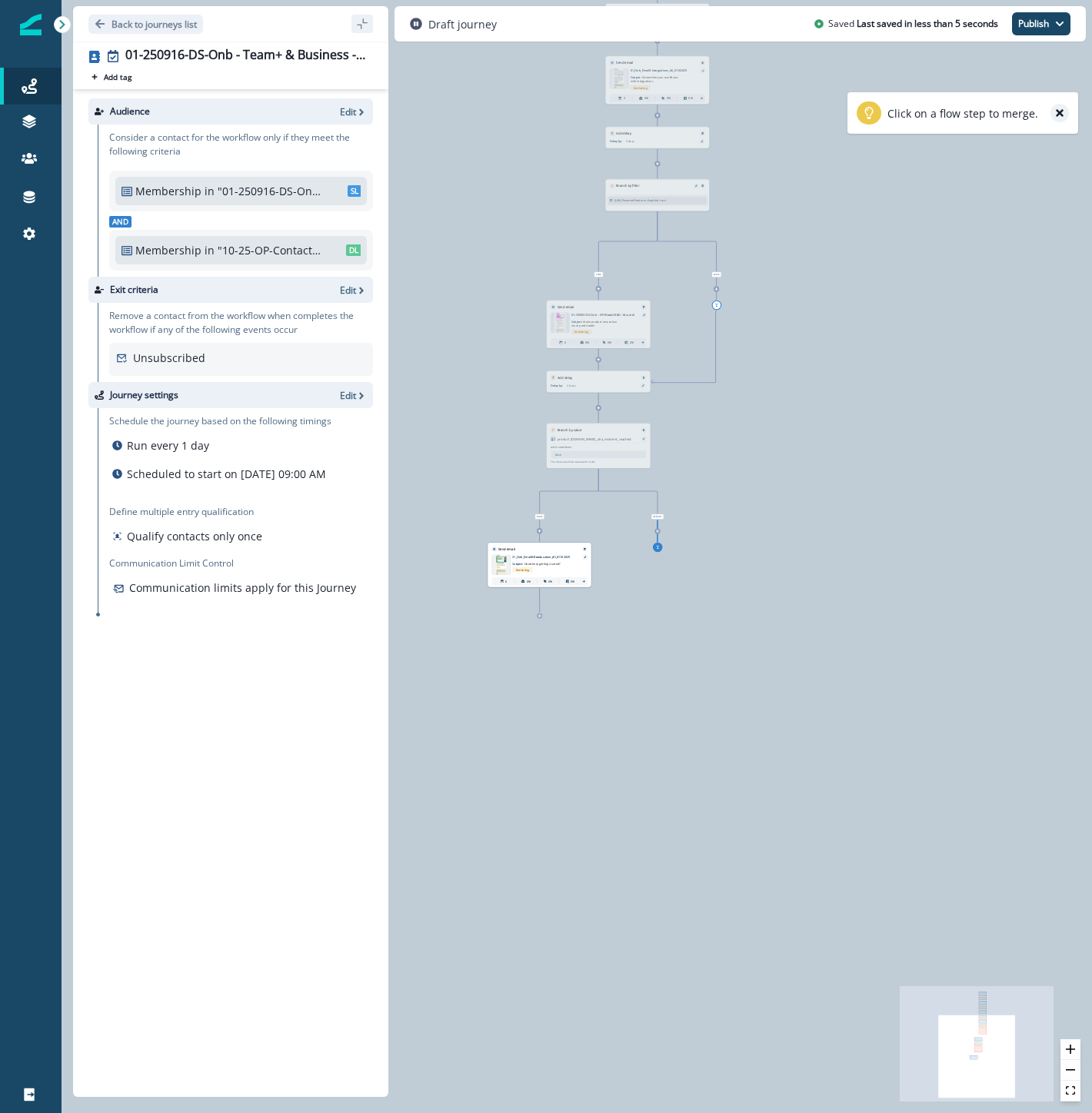
click at [1062, 110] on icon "close-help" at bounding box center [1059, 112] width 7 height 7
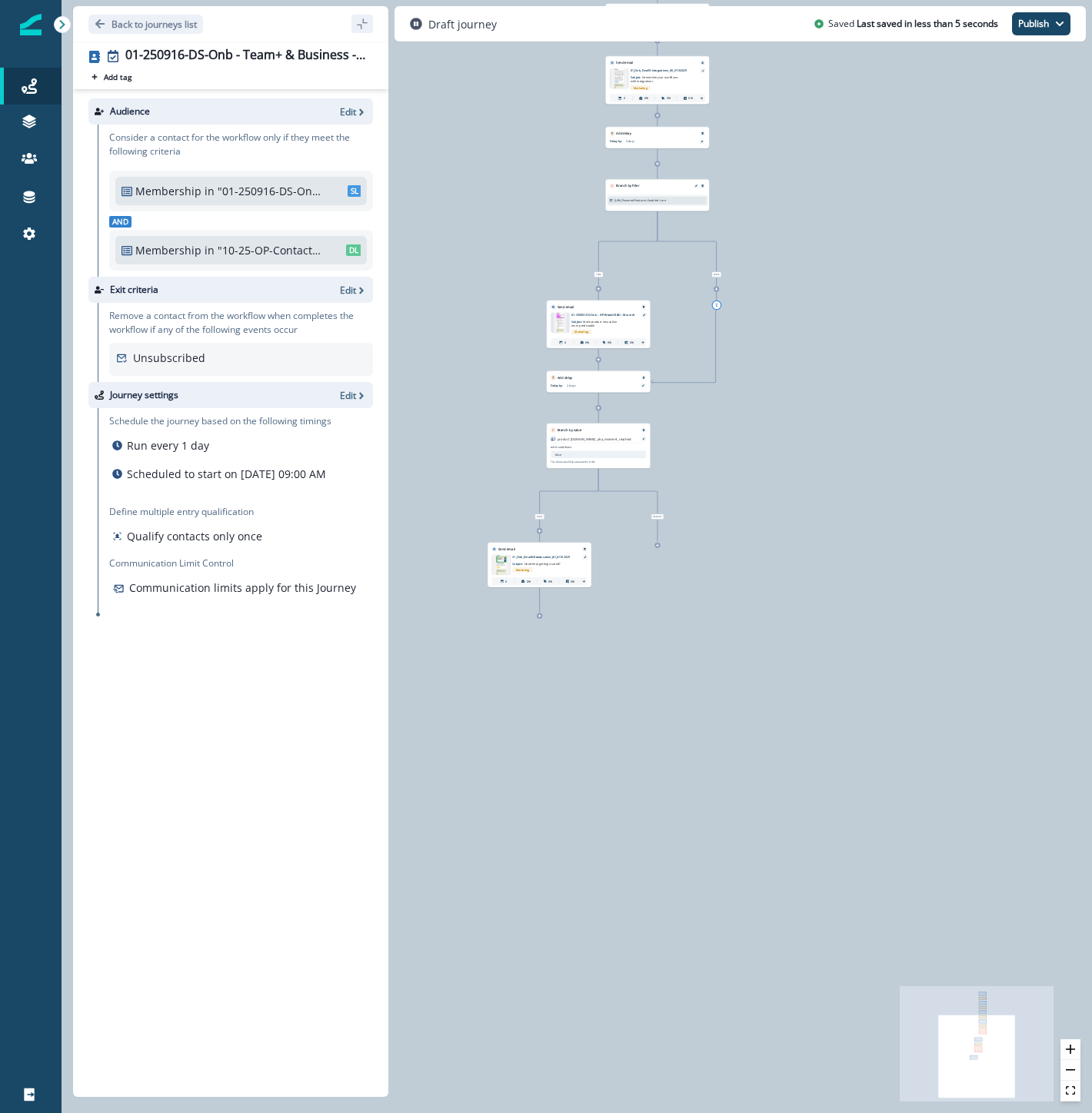
click at [660, 546] on div "0 contact has entered the journey Send email Email asset changed, journey repor…" at bounding box center [577, 556] width 1031 height 1113
click at [659, 550] on div "0 contact has entered the journey Send email Email asset changed, journey repor…" at bounding box center [577, 556] width 1031 height 1113
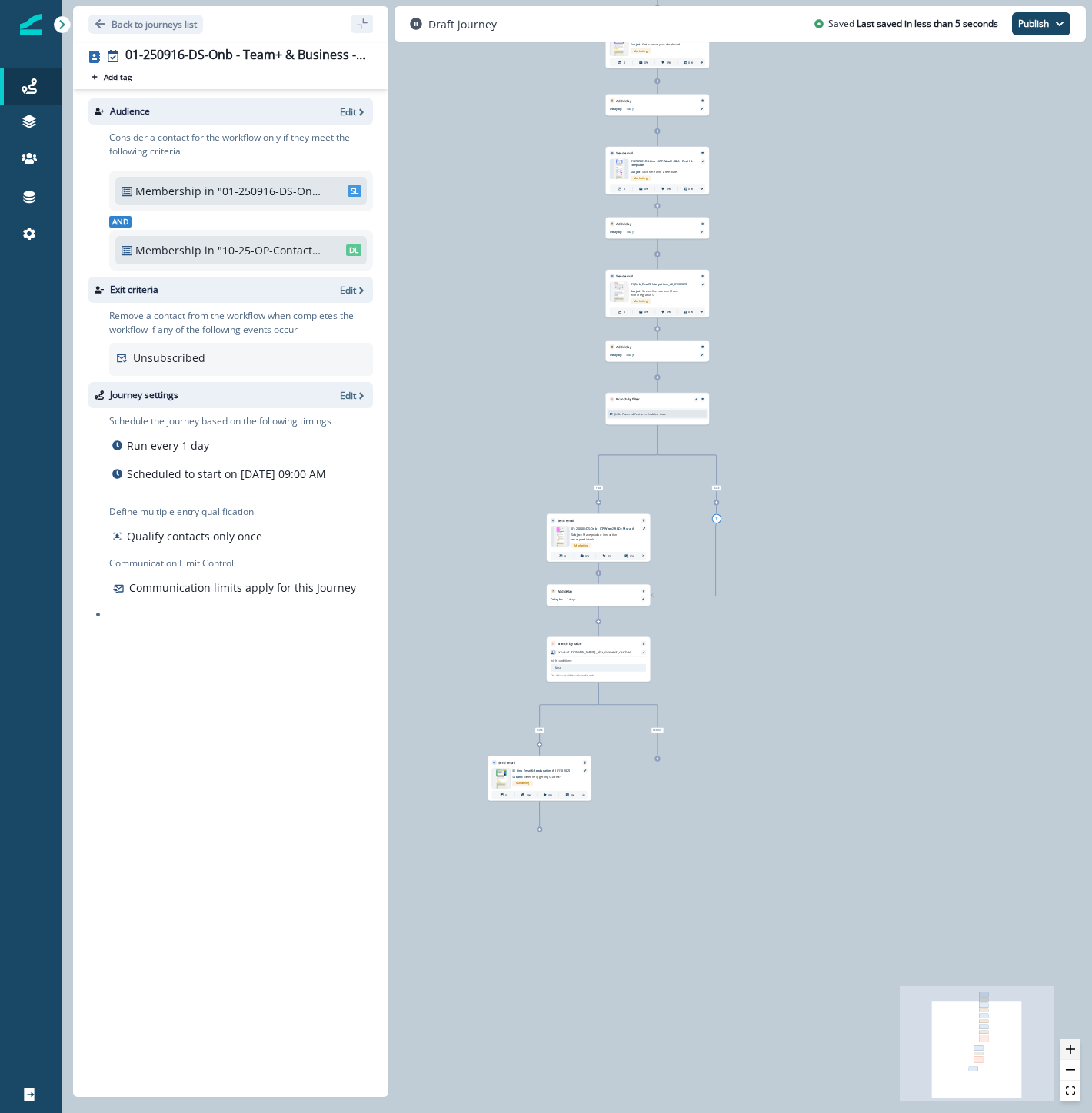
click at [1075, 1049] on button "zoom in" at bounding box center [1070, 1049] width 20 height 20
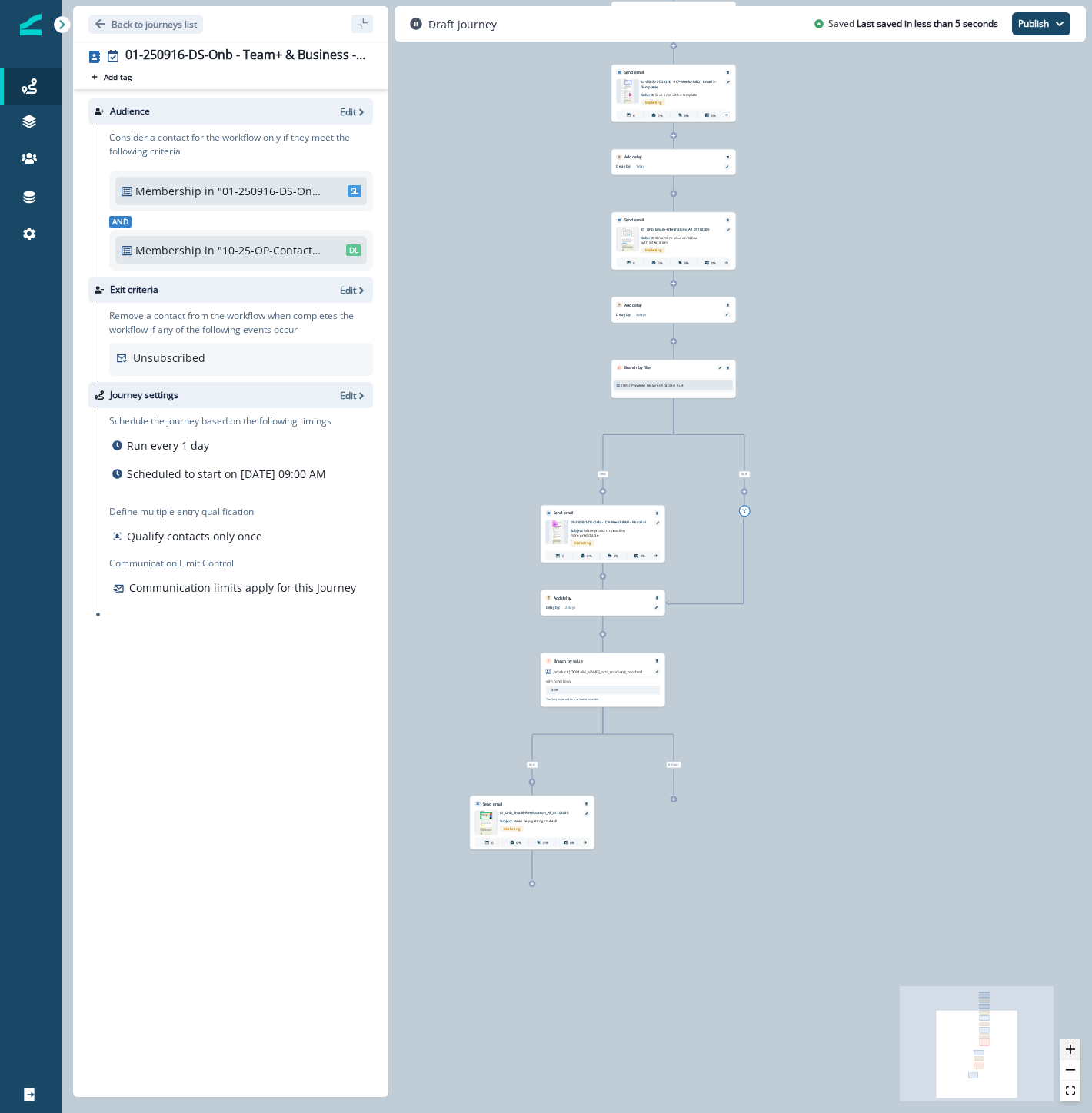
click at [1075, 1049] on button "zoom in" at bounding box center [1070, 1049] width 20 height 20
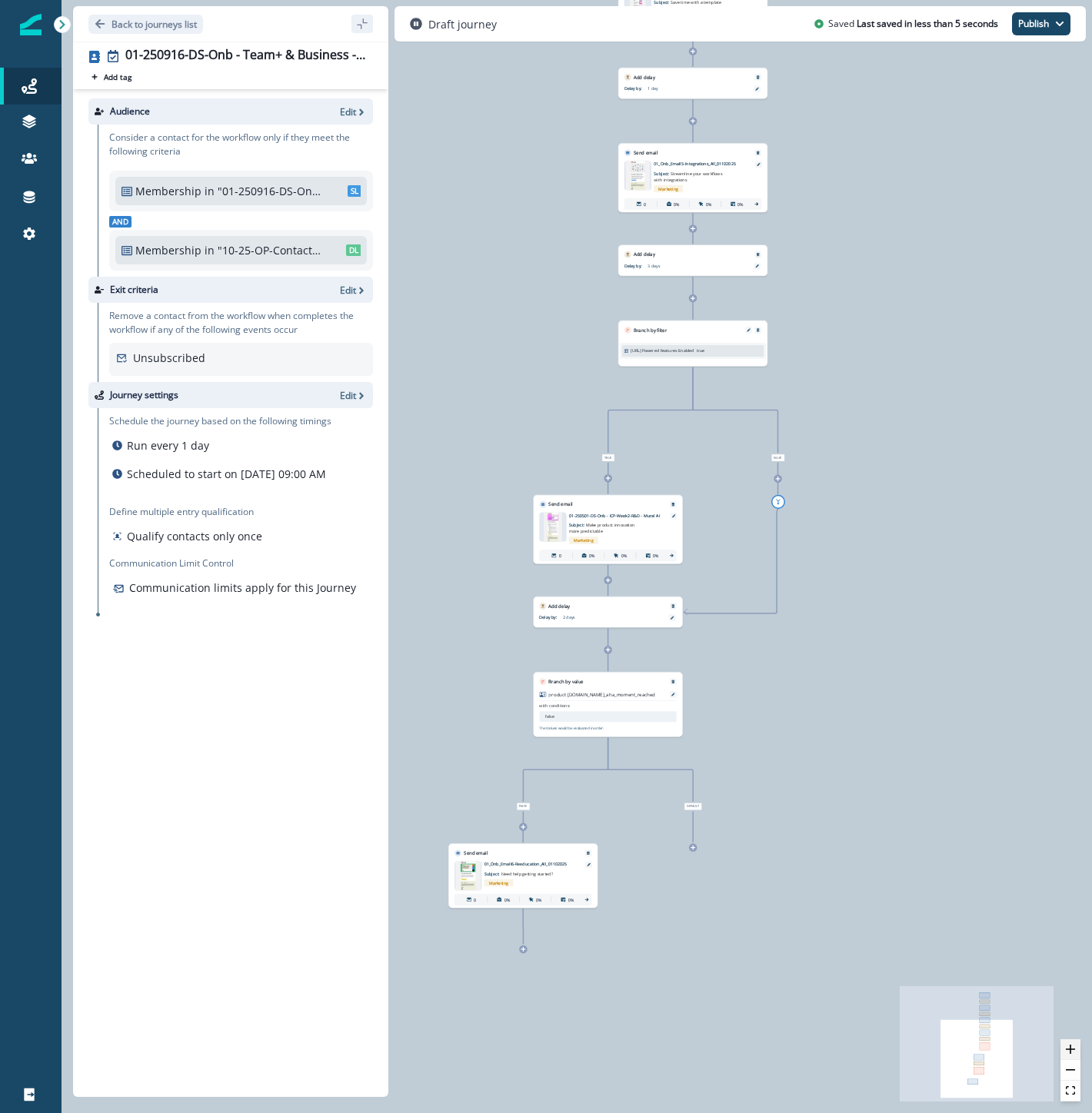
click at [1075, 1049] on button "zoom in" at bounding box center [1070, 1049] width 20 height 20
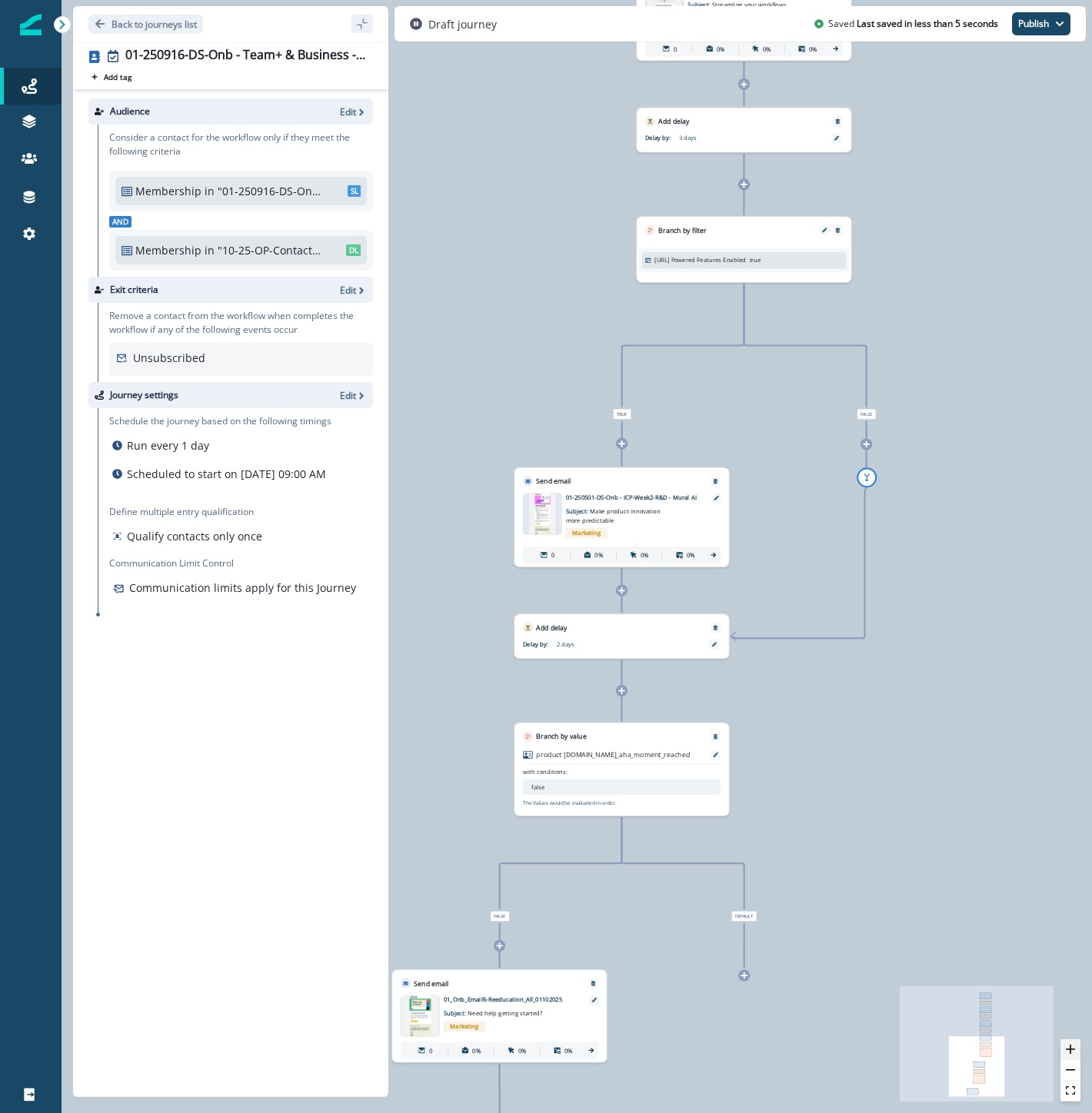
click at [1075, 1049] on button "zoom in" at bounding box center [1070, 1049] width 20 height 20
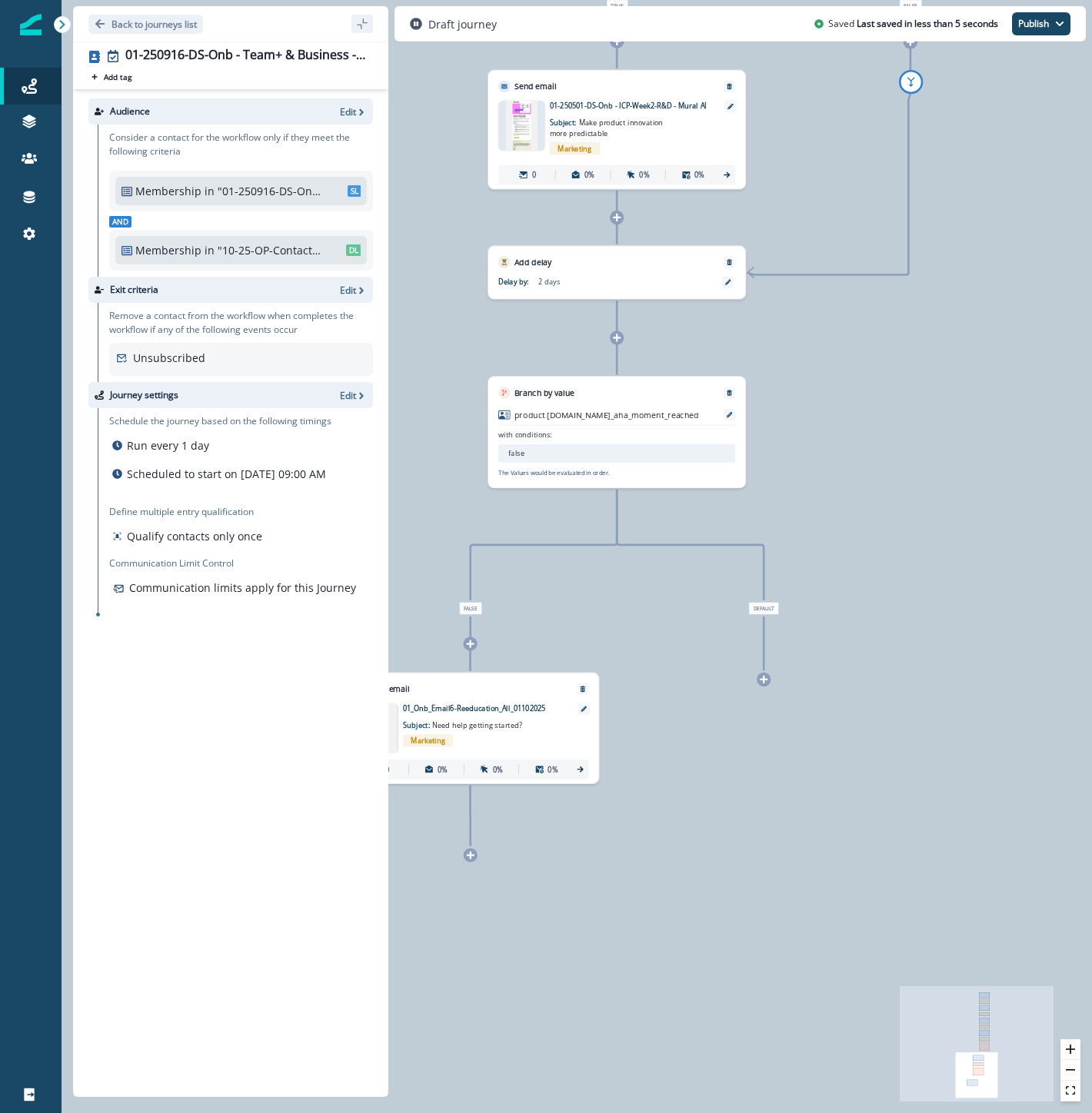
drag, startPoint x: 860, startPoint y: 739, endPoint x: 858, endPoint y: 486, distance: 253.0
click at [858, 487] on div "0 contact has entered the journey Send email Email asset changed, journey repor…" at bounding box center [577, 556] width 1031 height 1113
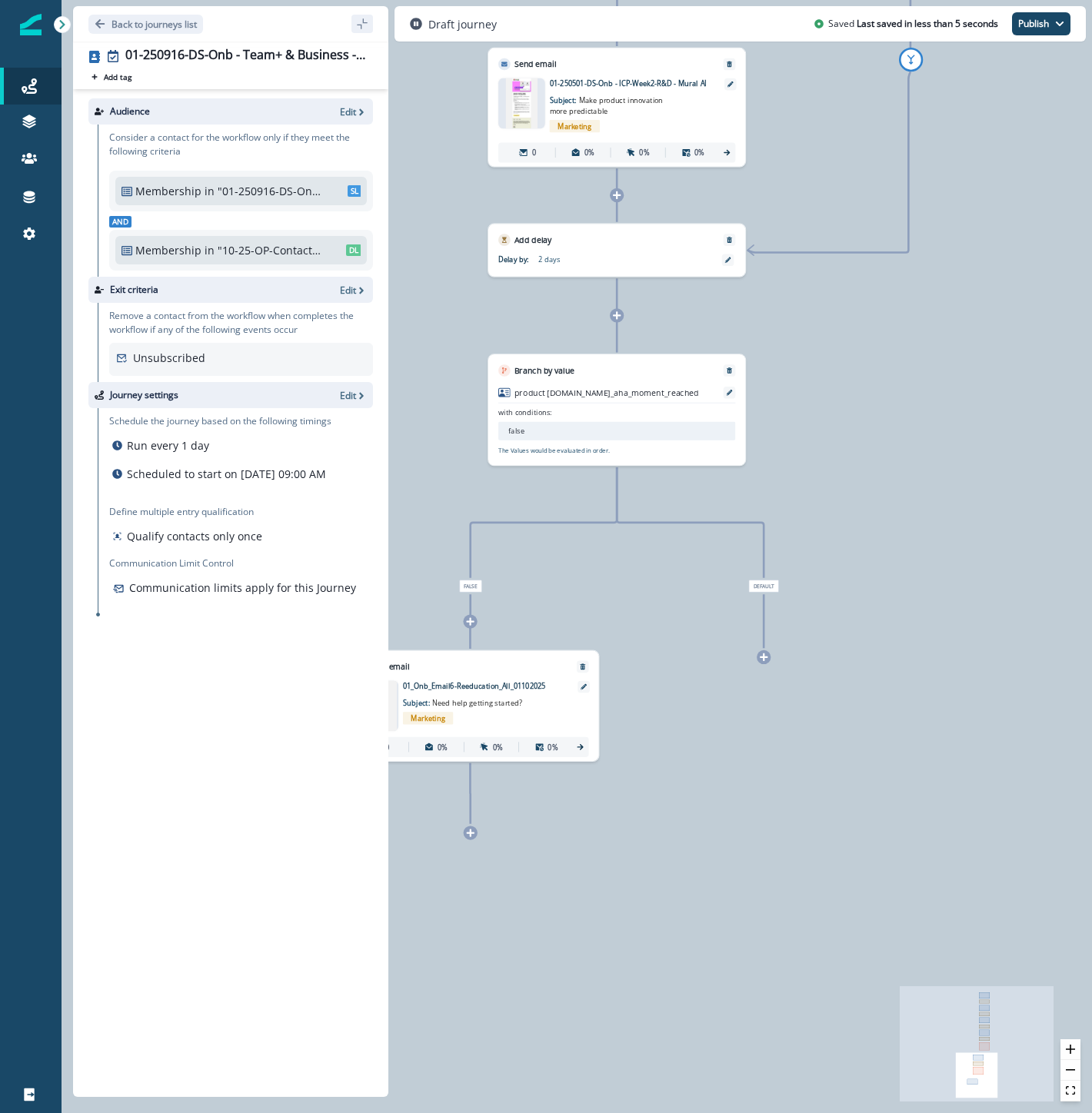
click at [762, 657] on icon at bounding box center [763, 657] width 7 height 7
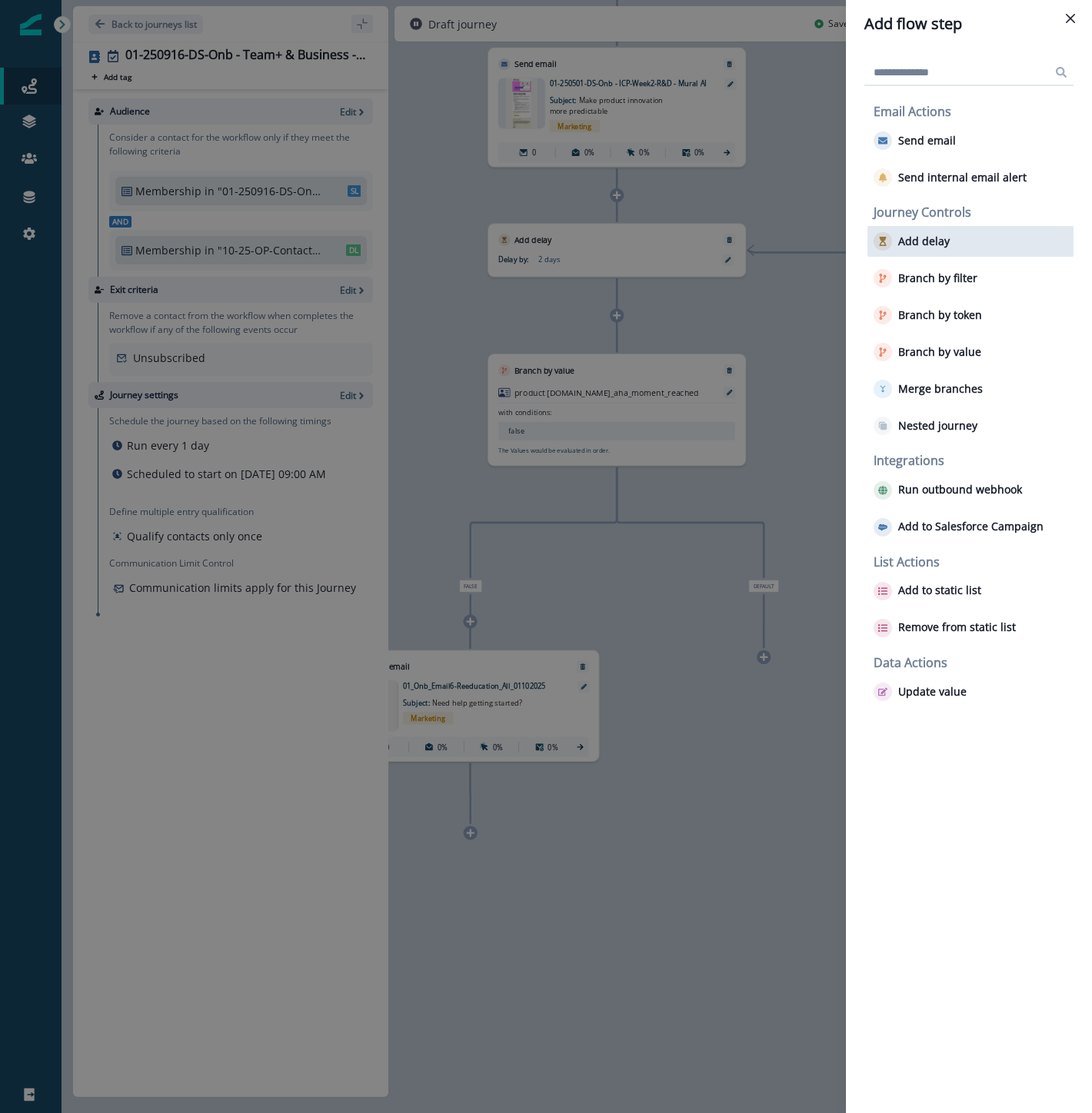
click at [959, 254] on div "Add delay" at bounding box center [970, 241] width 206 height 31
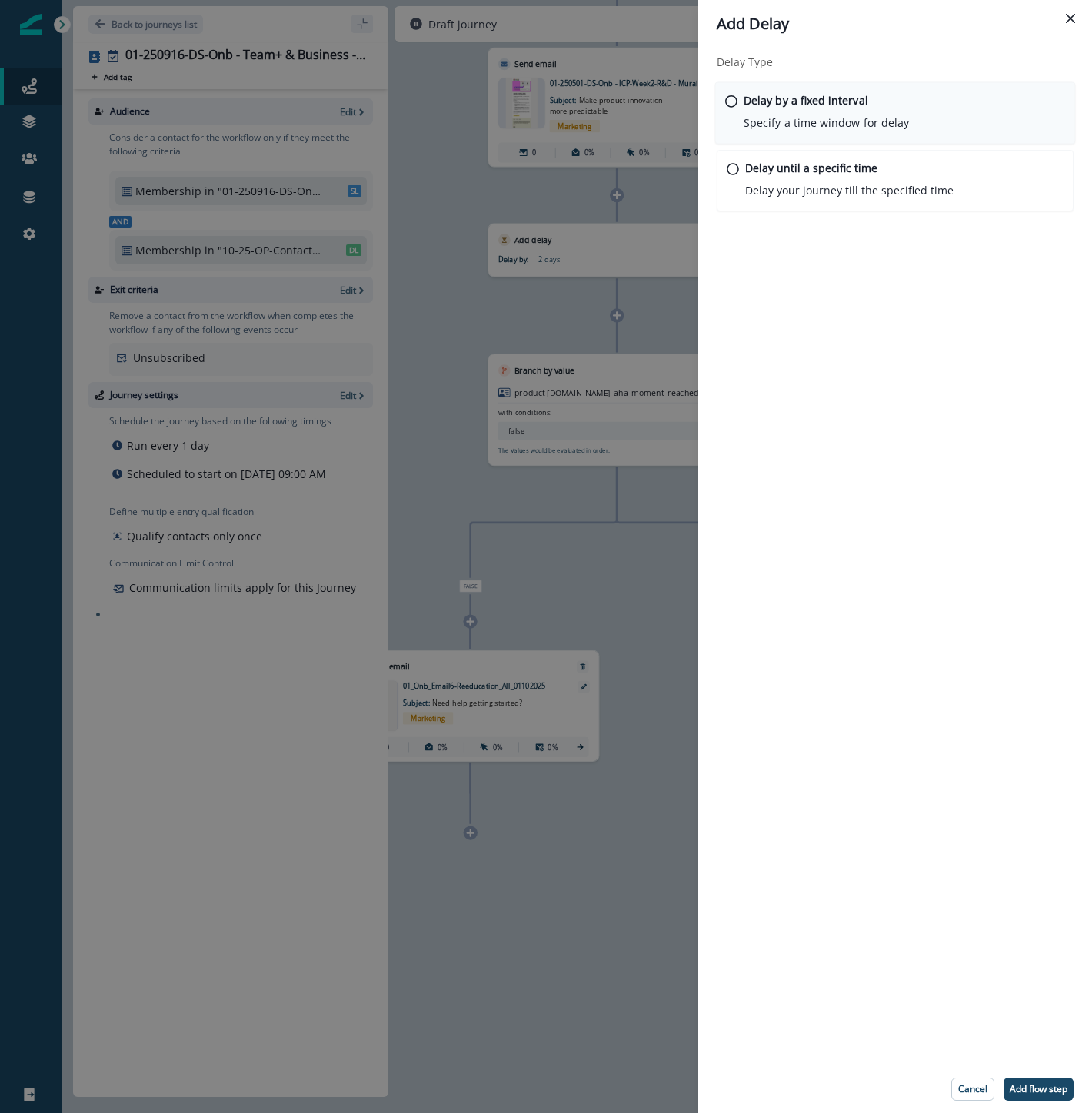
click at [765, 109] on div "Delay by a fixed interval Specify a time window for delay" at bounding box center [826, 112] width 165 height 39
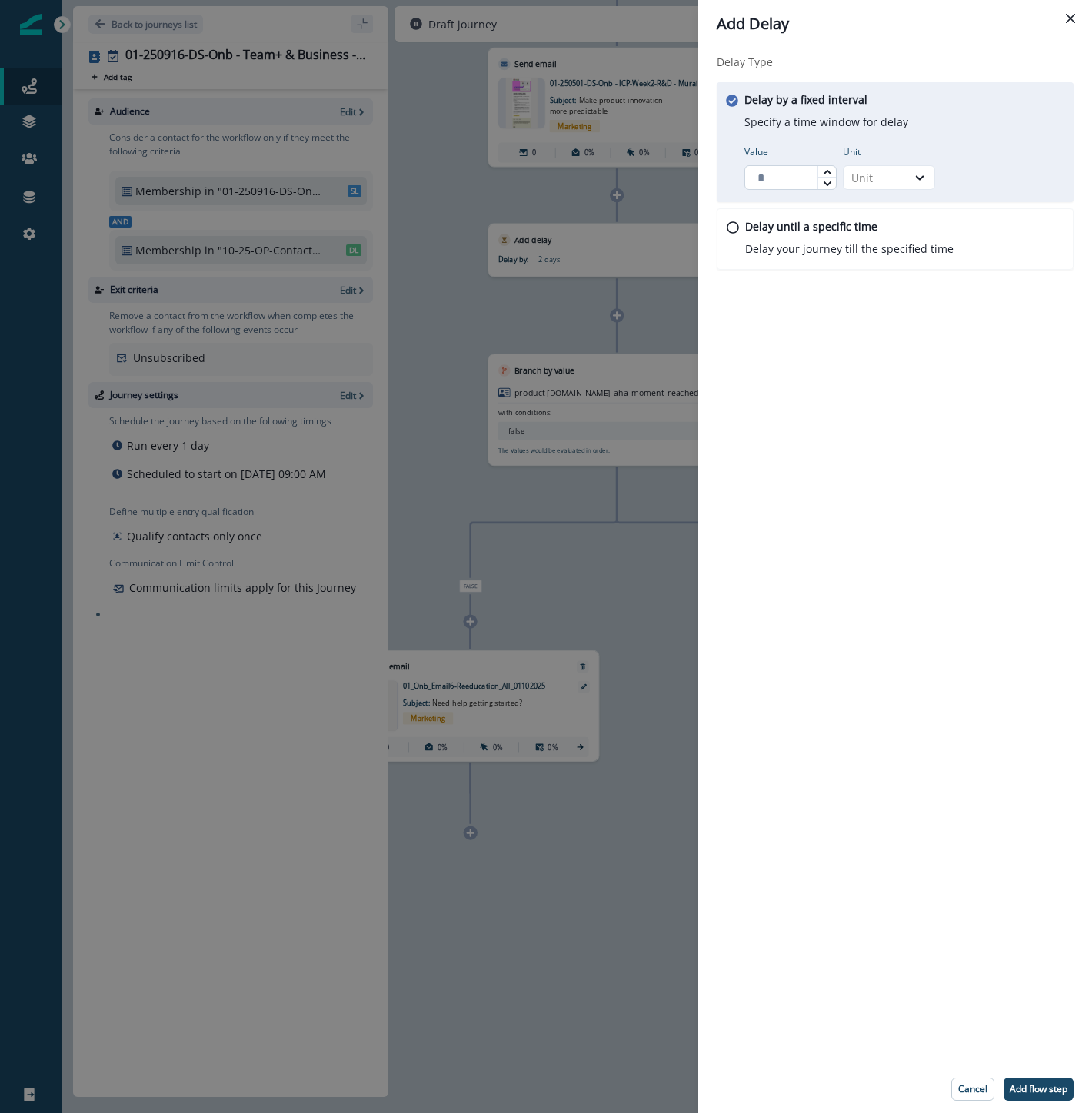
click at [784, 168] on input "Value" at bounding box center [790, 177] width 92 height 25
type input "*"
click at [875, 173] on div "Unit" at bounding box center [875, 178] width 47 height 16
click at [870, 269] on div "Day" at bounding box center [888, 270] width 92 height 29
click at [1020, 1084] on p "Add flow step" at bounding box center [1038, 1088] width 57 height 11
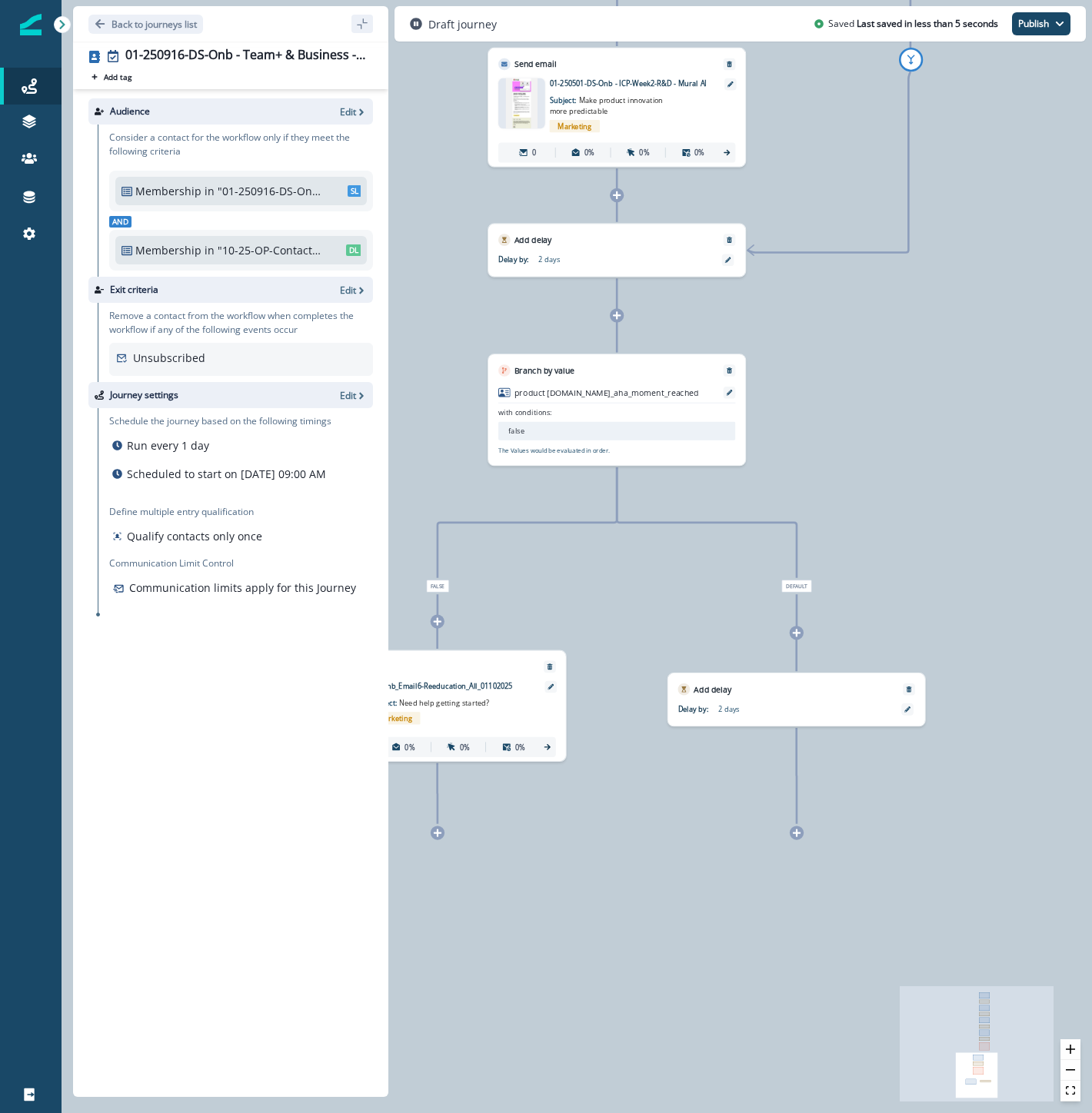
click at [439, 833] on icon at bounding box center [437, 832] width 7 height 7
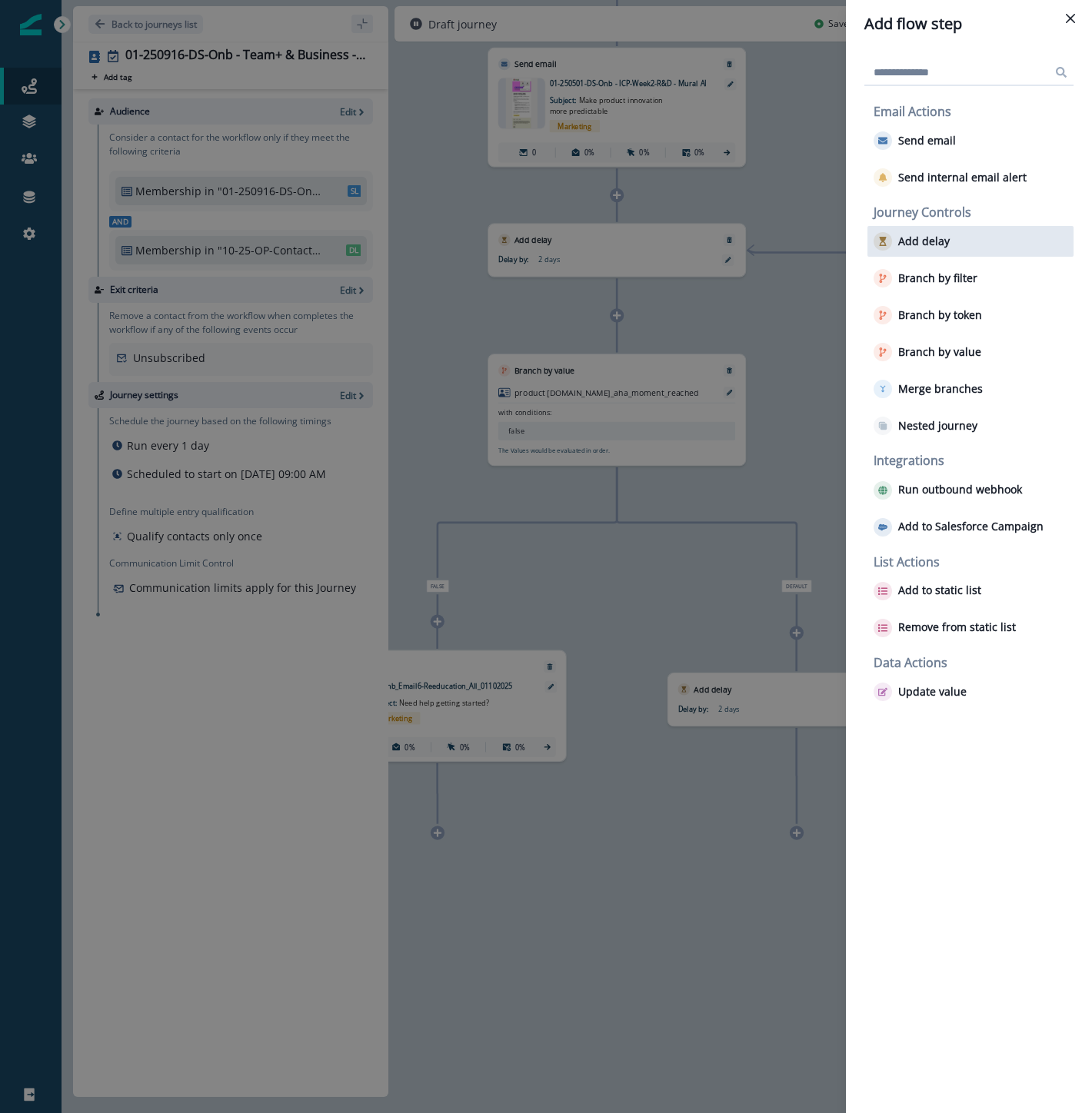
click at [955, 233] on div "Add delay" at bounding box center [970, 241] width 206 height 31
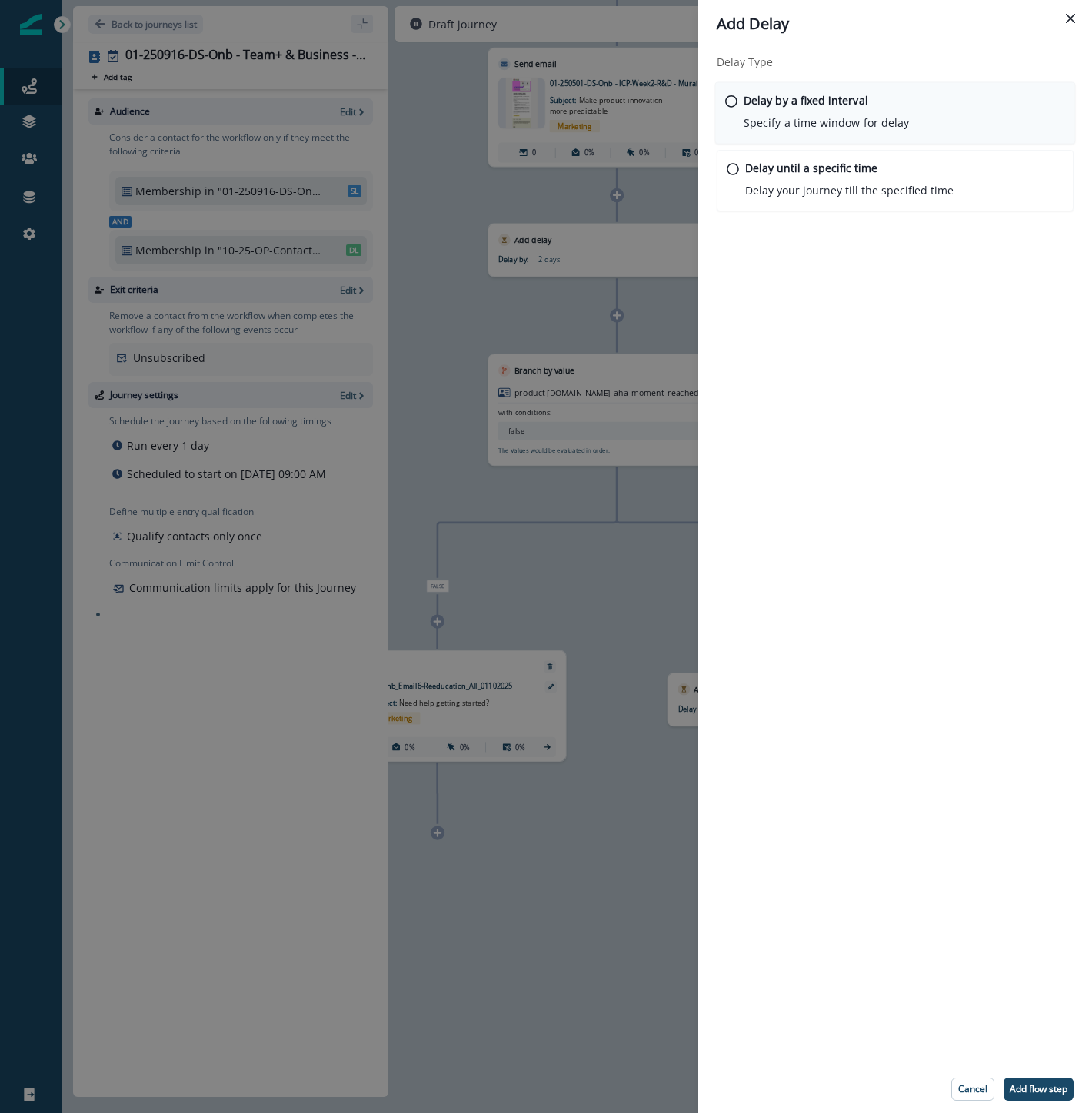
click at [765, 101] on p "Delay by a fixed interval" at bounding box center [806, 101] width 124 height 16
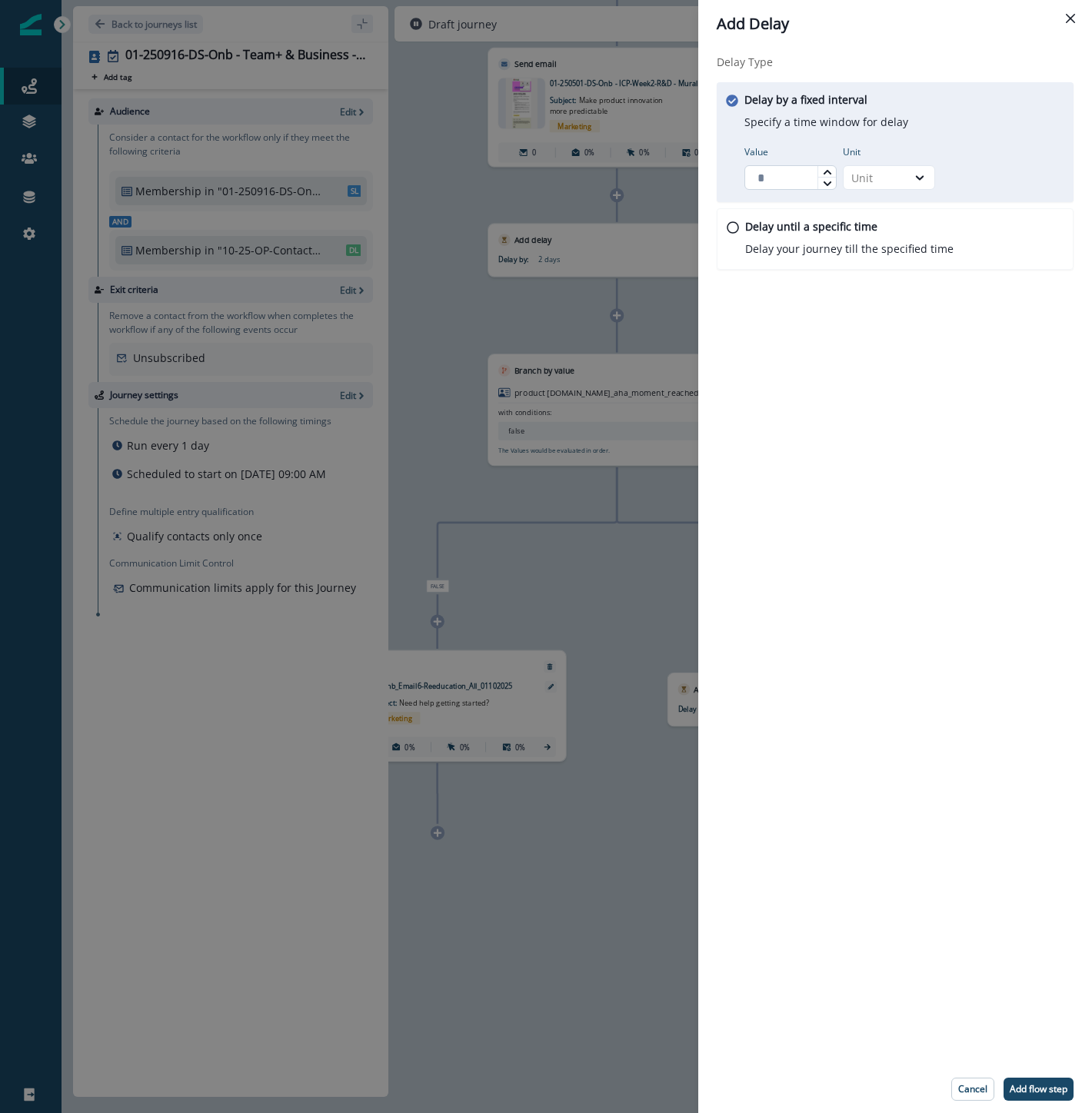
click at [774, 186] on input "Value" at bounding box center [790, 177] width 92 height 25
type input "*"
click at [887, 173] on div "Unit" at bounding box center [875, 178] width 47 height 16
click at [890, 272] on div "Day" at bounding box center [888, 270] width 92 height 29
click at [1044, 1093] on p "Add flow step" at bounding box center [1038, 1088] width 57 height 11
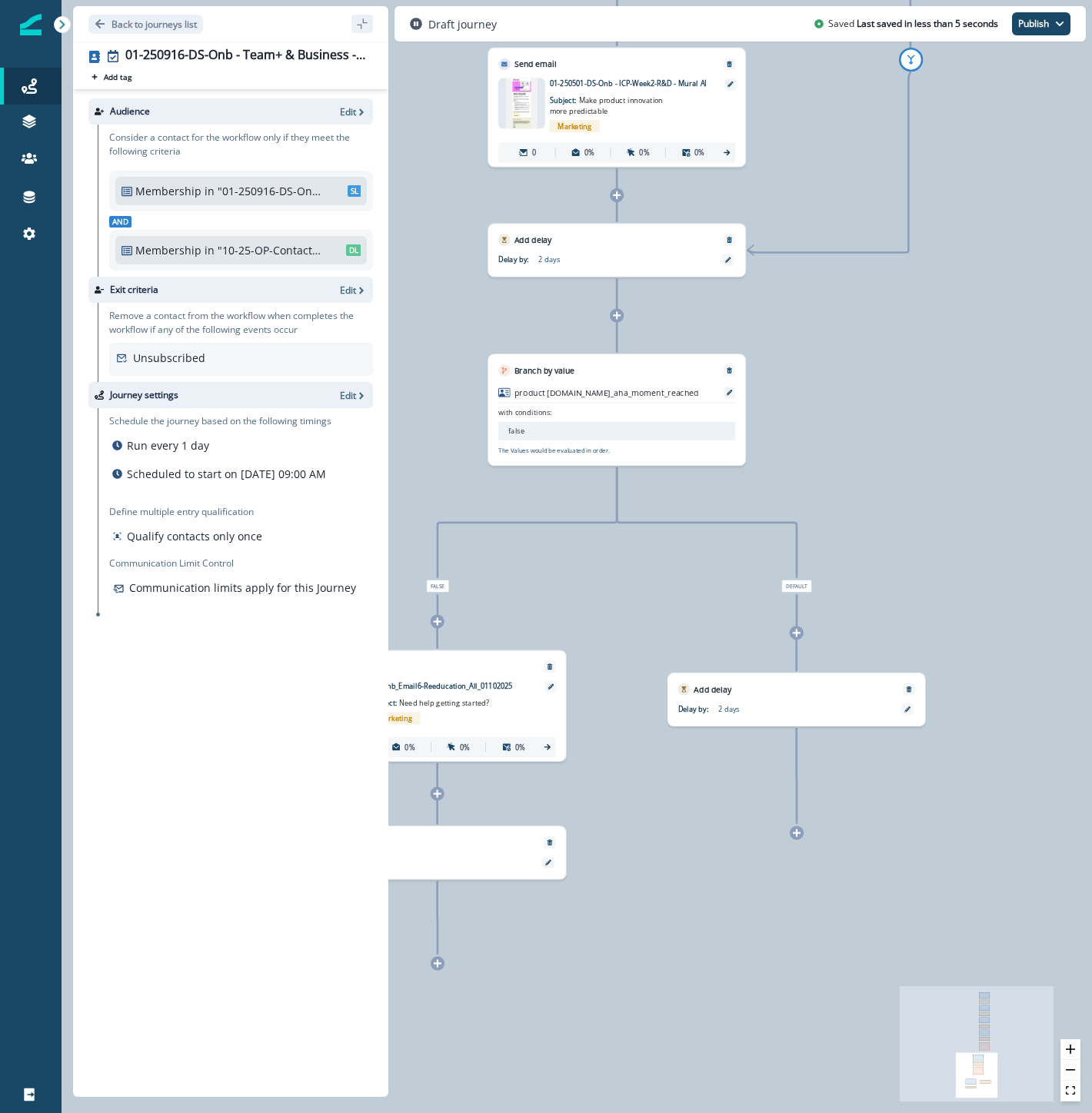
click at [613, 980] on div "0 contact has entered the journey Send email Email asset changed, journey repor…" at bounding box center [577, 556] width 1031 height 1113
click at [440, 968] on div at bounding box center [437, 963] width 14 height 14
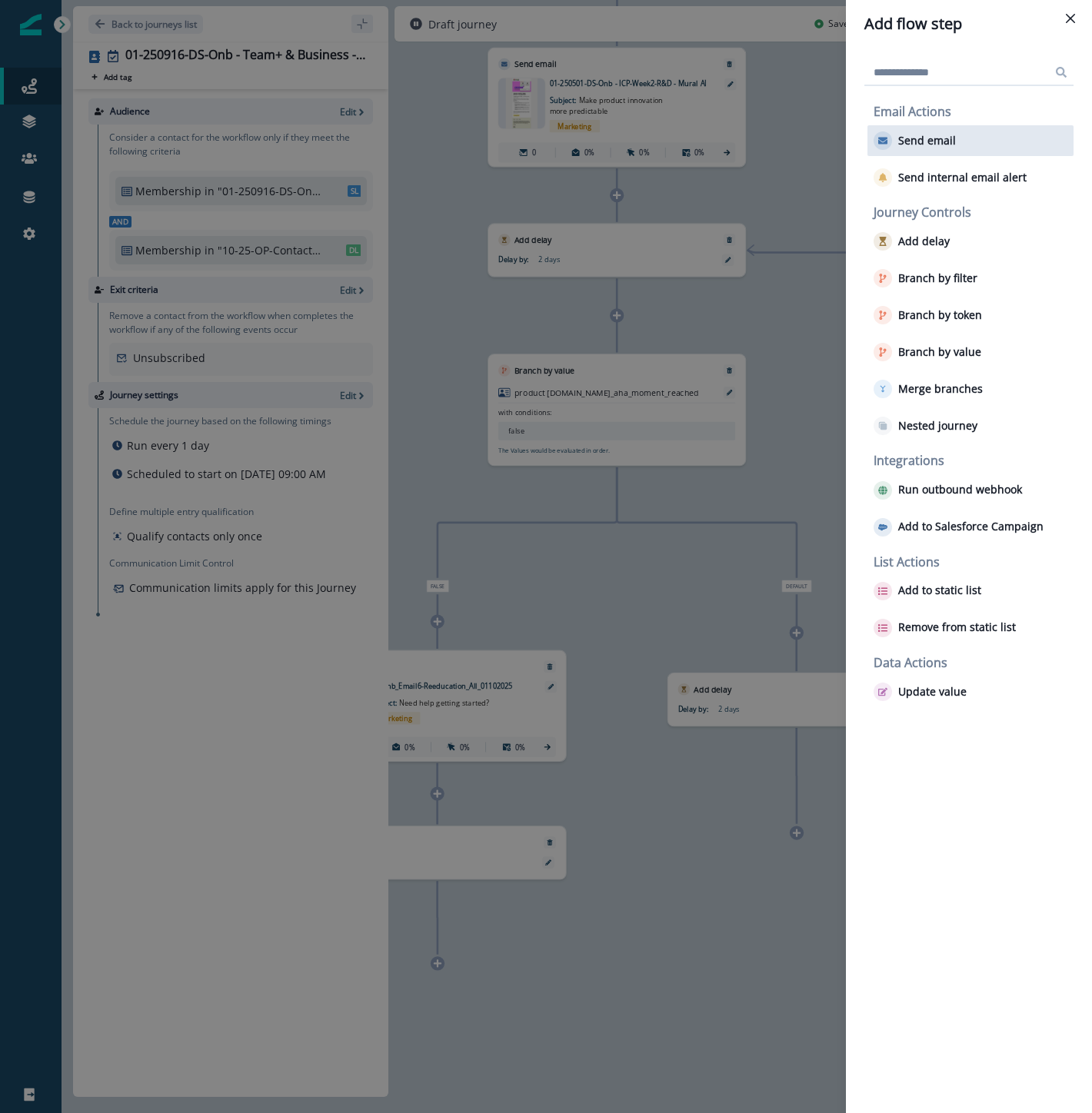
click at [888, 152] on div "Send email" at bounding box center [970, 141] width 206 height 31
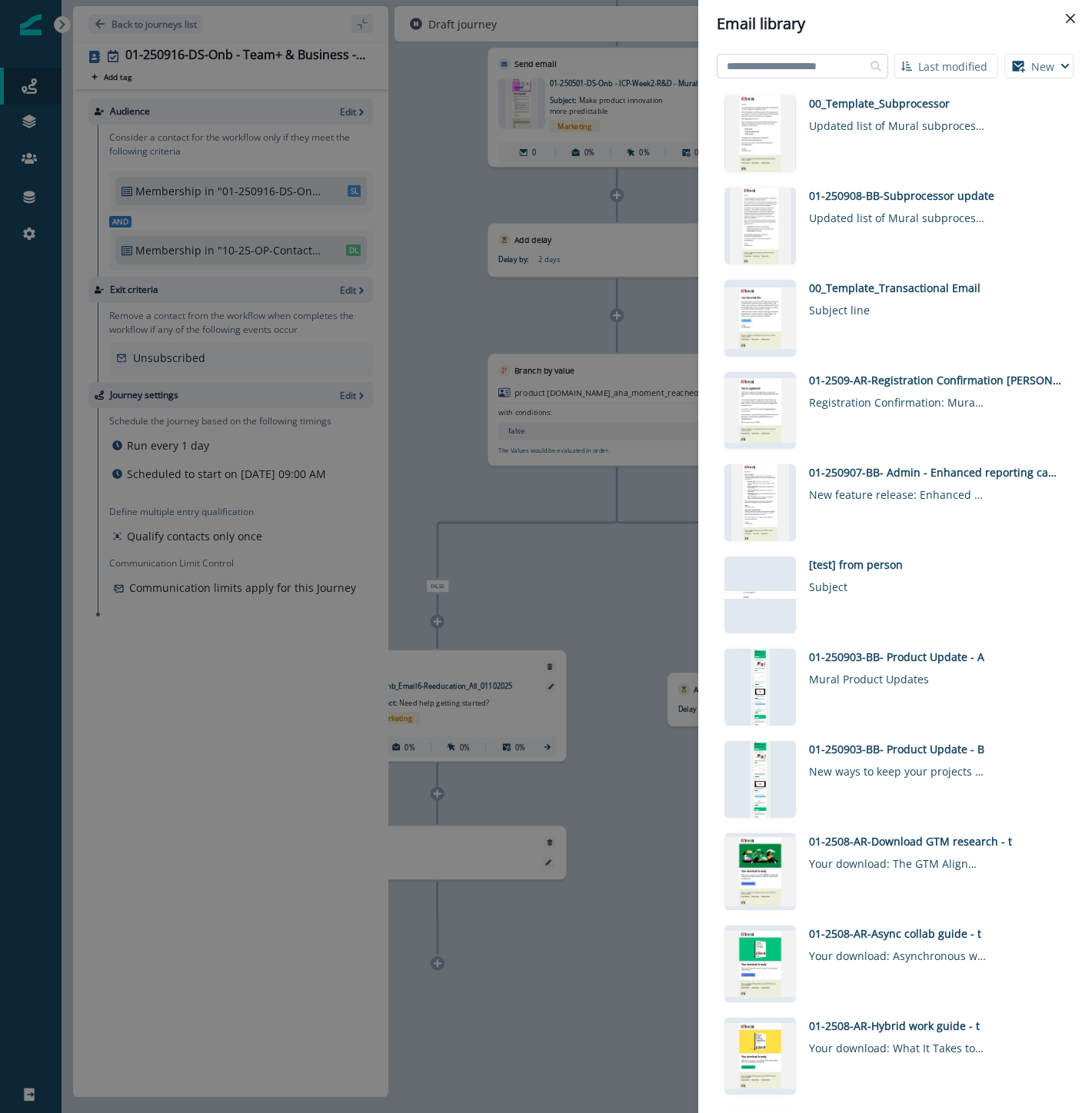
click at [736, 57] on input at bounding box center [802, 66] width 172 height 25
type input "***"
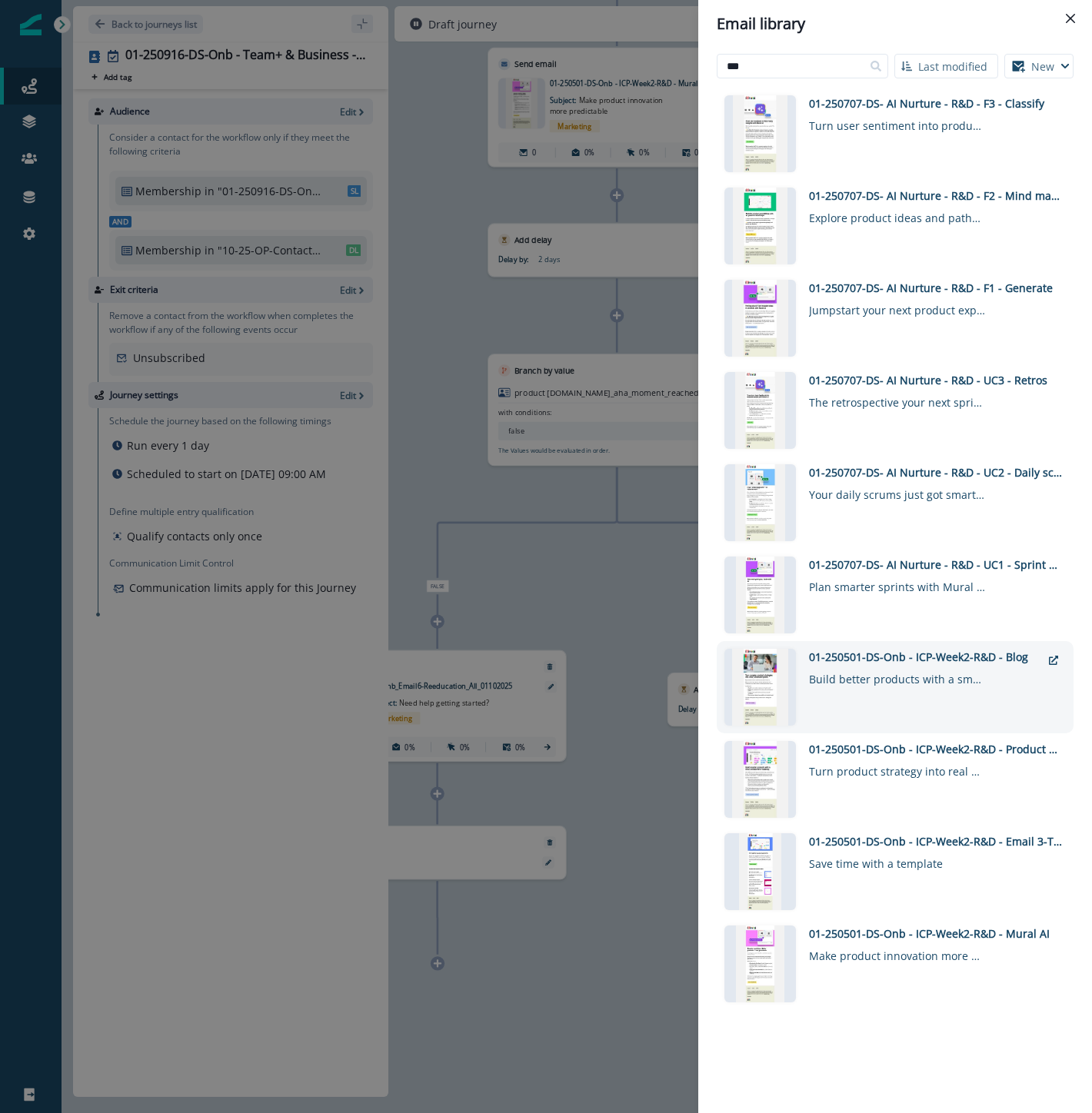
click at [914, 655] on div "01-250501-DS-Onb - ICP-Week2-R&D - Blog" at bounding box center [925, 657] width 232 height 16
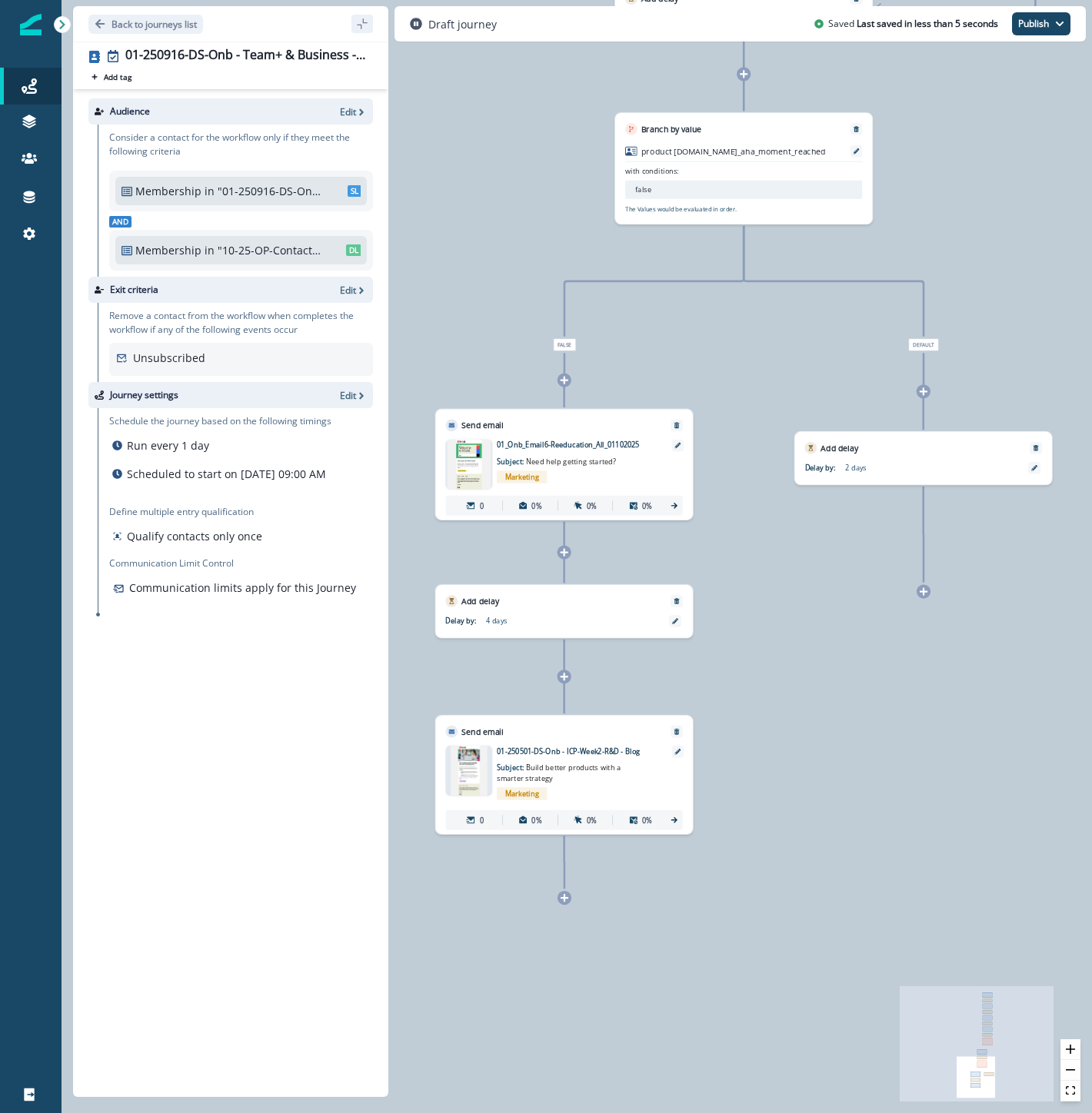
drag, startPoint x: 740, startPoint y: 962, endPoint x: 893, endPoint y: 617, distance: 377.4
click at [892, 640] on div "0 contact has entered the journey Send email Email asset changed, journey repor…" at bounding box center [577, 556] width 1031 height 1113
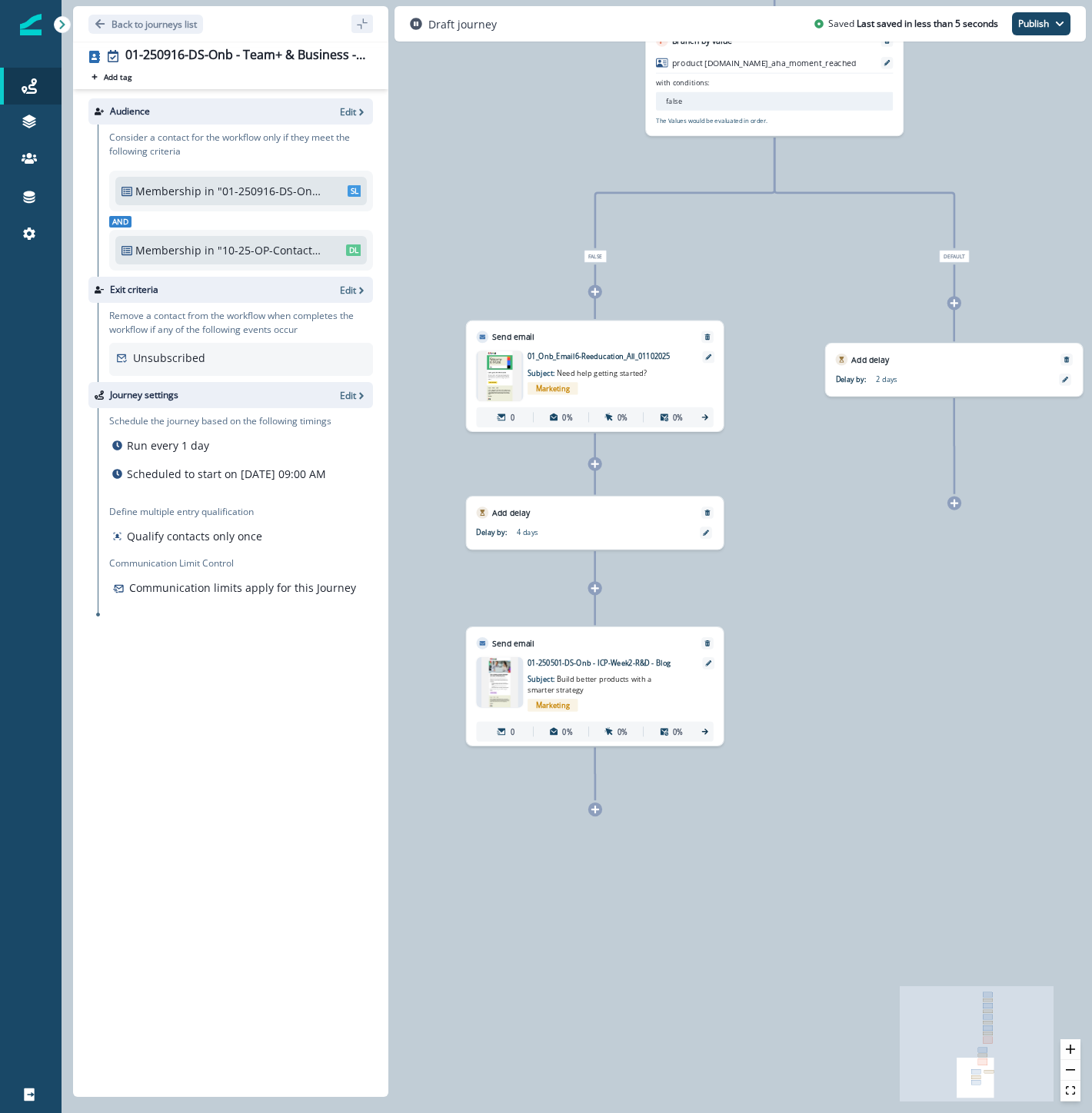
click at [955, 504] on icon at bounding box center [954, 502] width 7 height 7
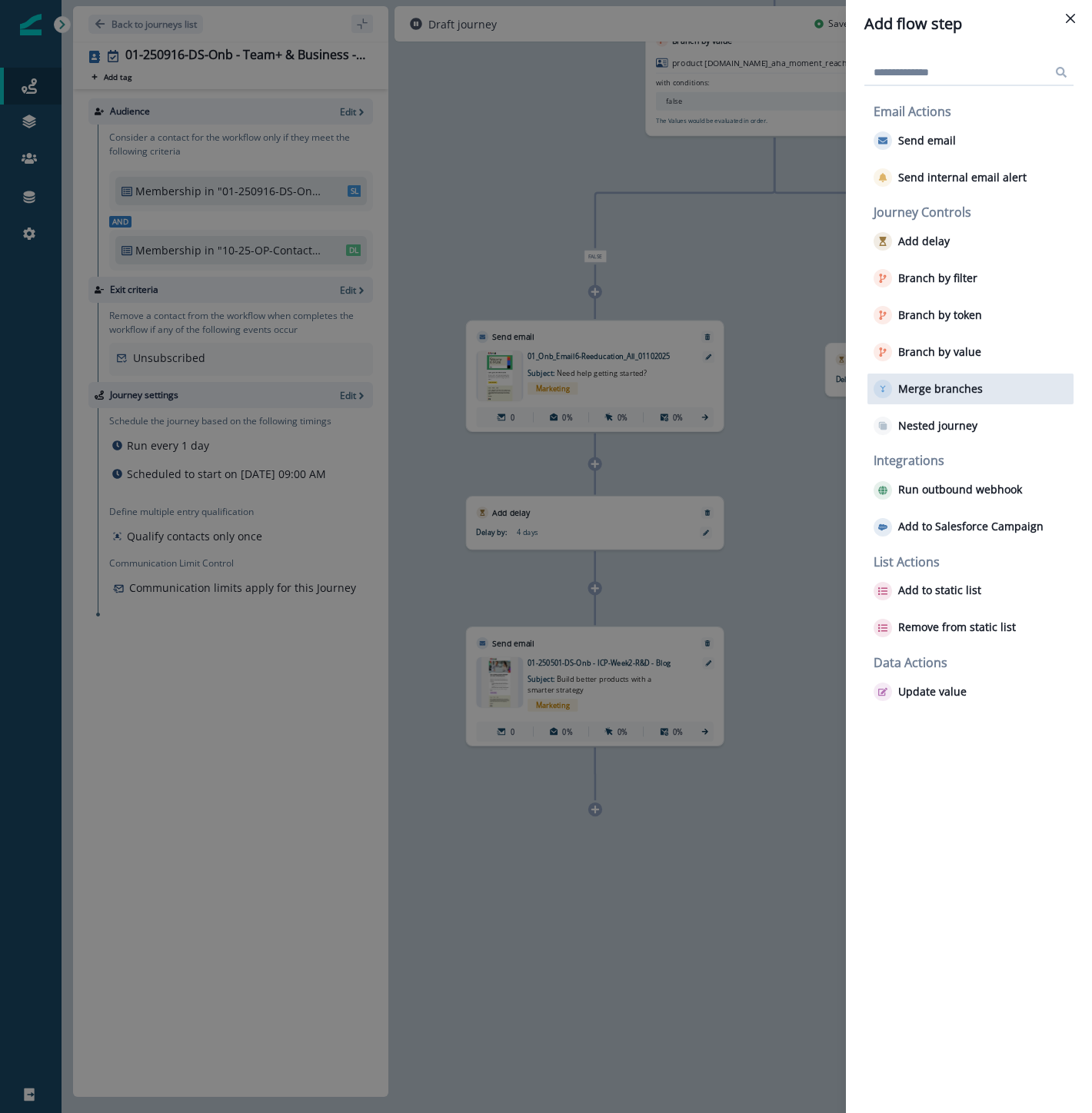
click at [924, 388] on p "Merge branches" at bounding box center [940, 389] width 84 height 13
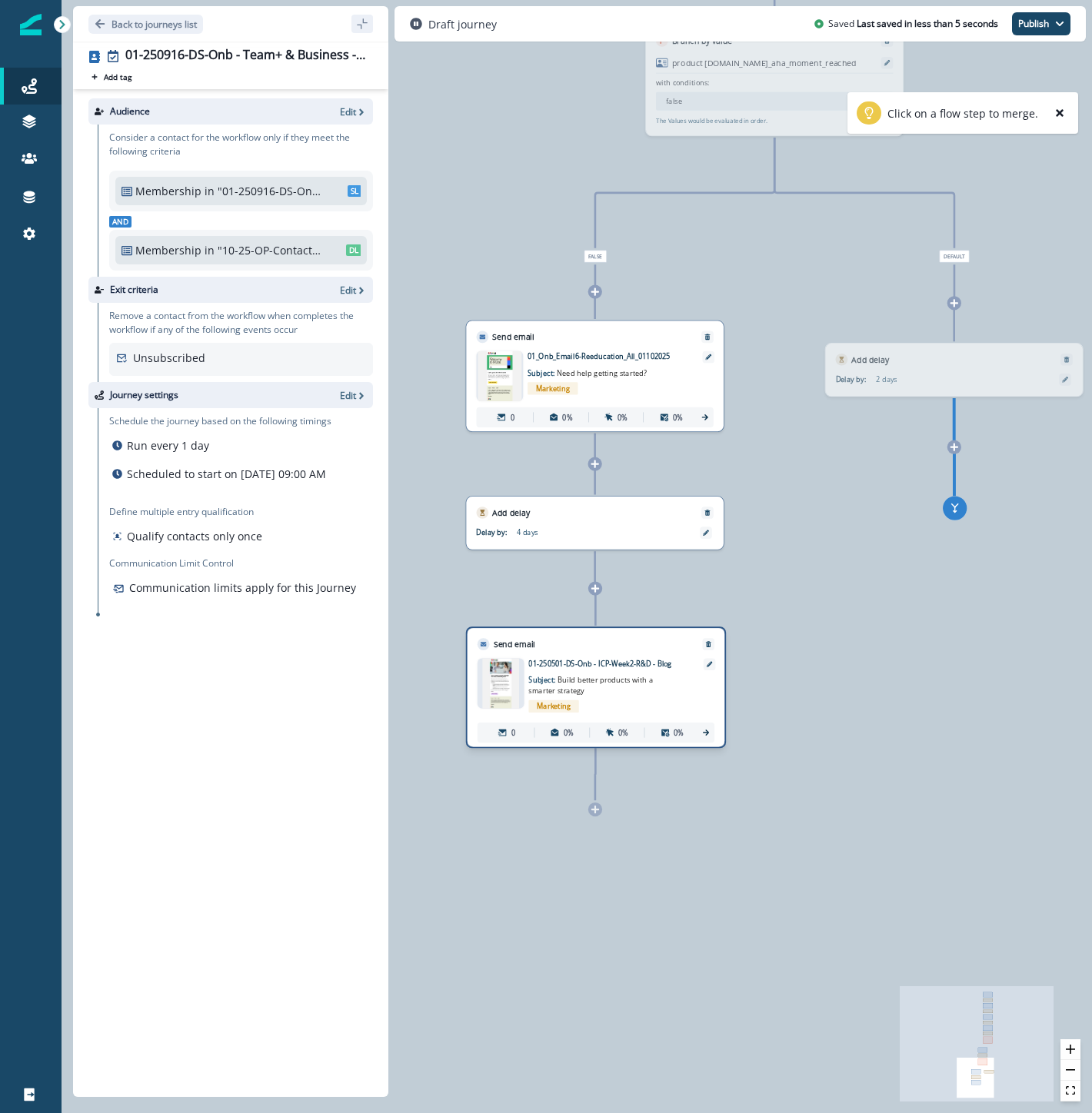
click at [667, 690] on div "Send email Email asset changed, journey reports will be subject to change This …" at bounding box center [596, 687] width 260 height 122
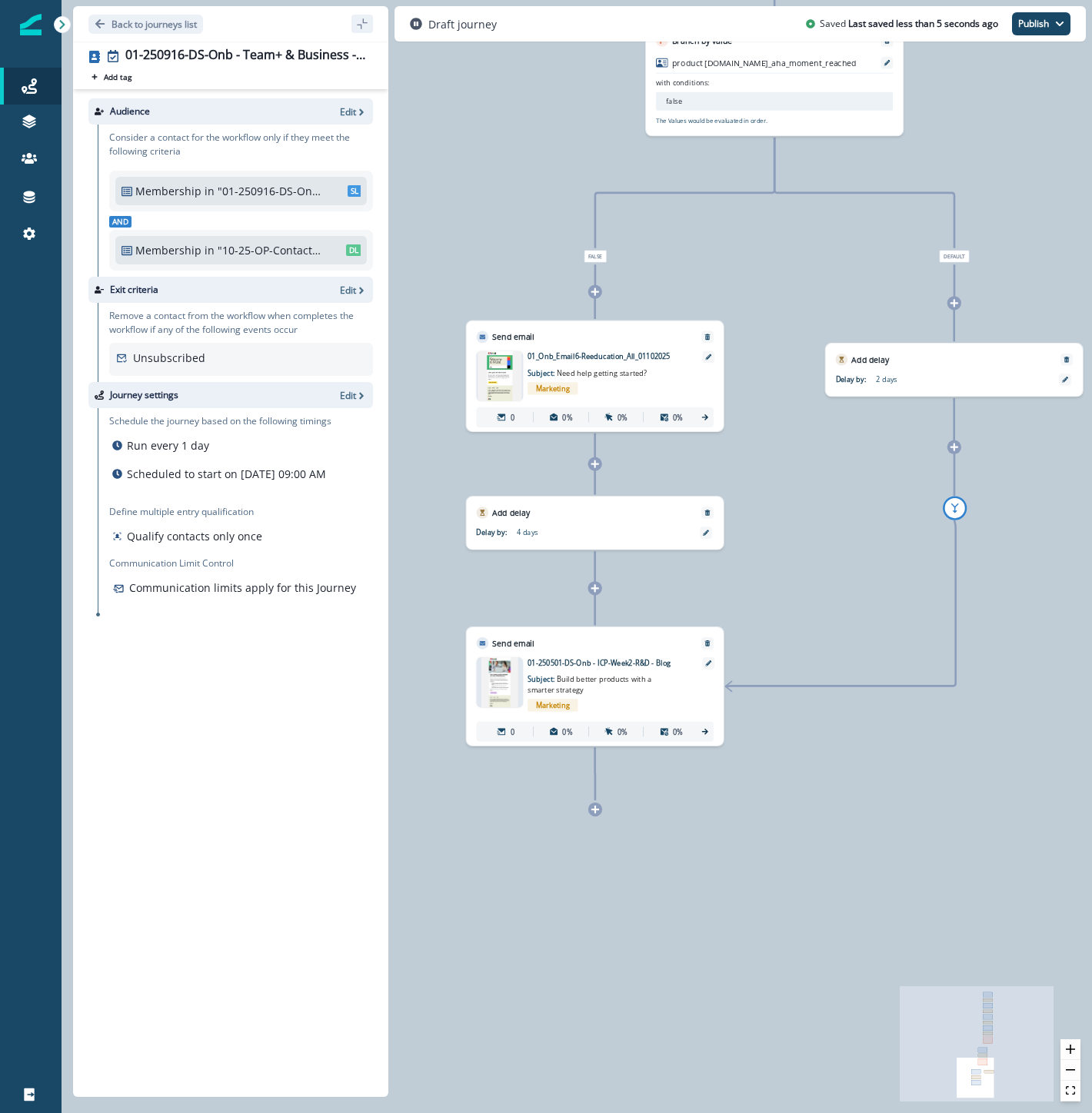
click at [596, 813] on icon at bounding box center [595, 809] width 9 height 9
click at [595, 811] on icon at bounding box center [595, 810] width 7 height 7
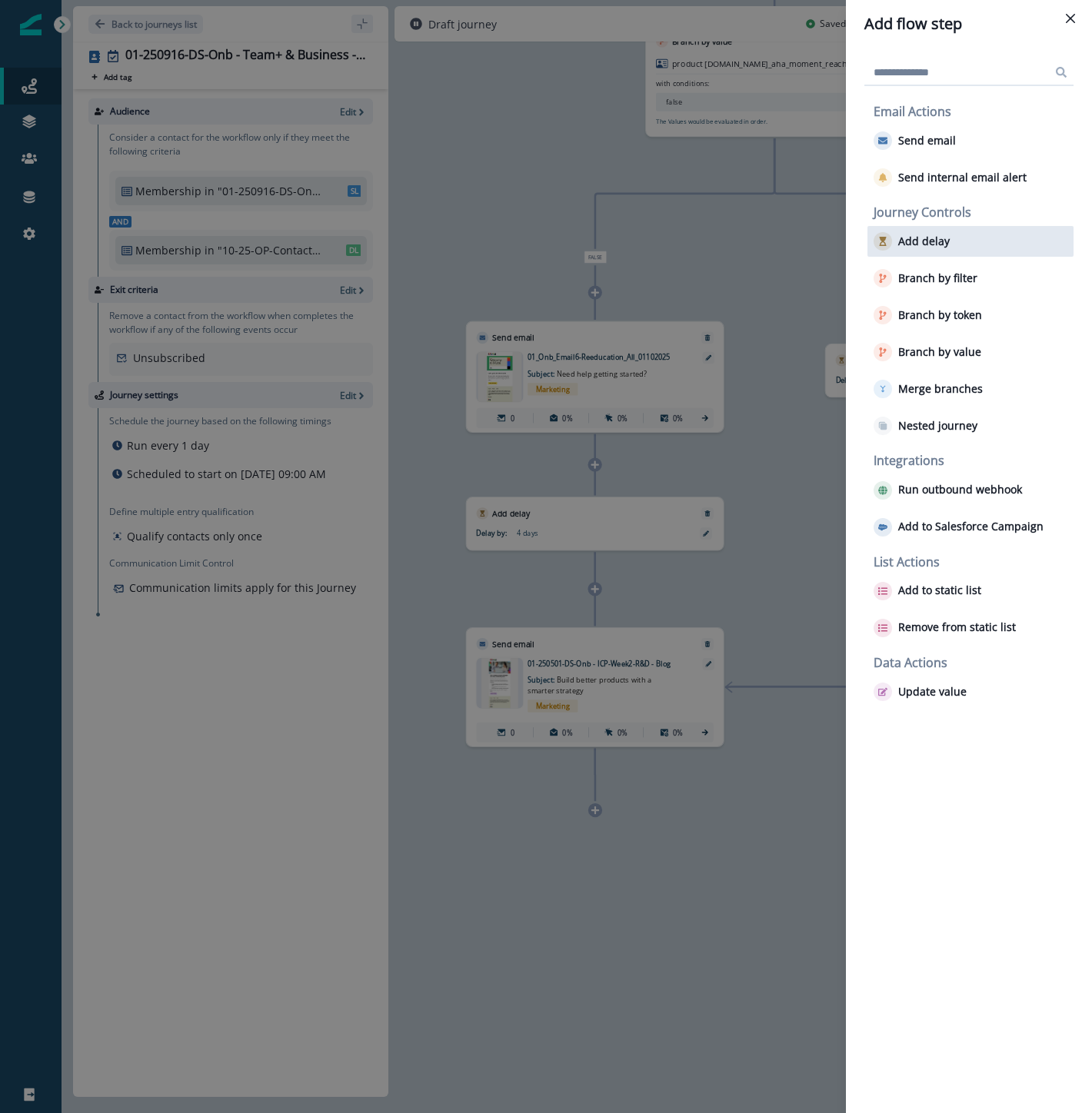
click at [934, 251] on div "Add delay" at bounding box center [970, 241] width 206 height 31
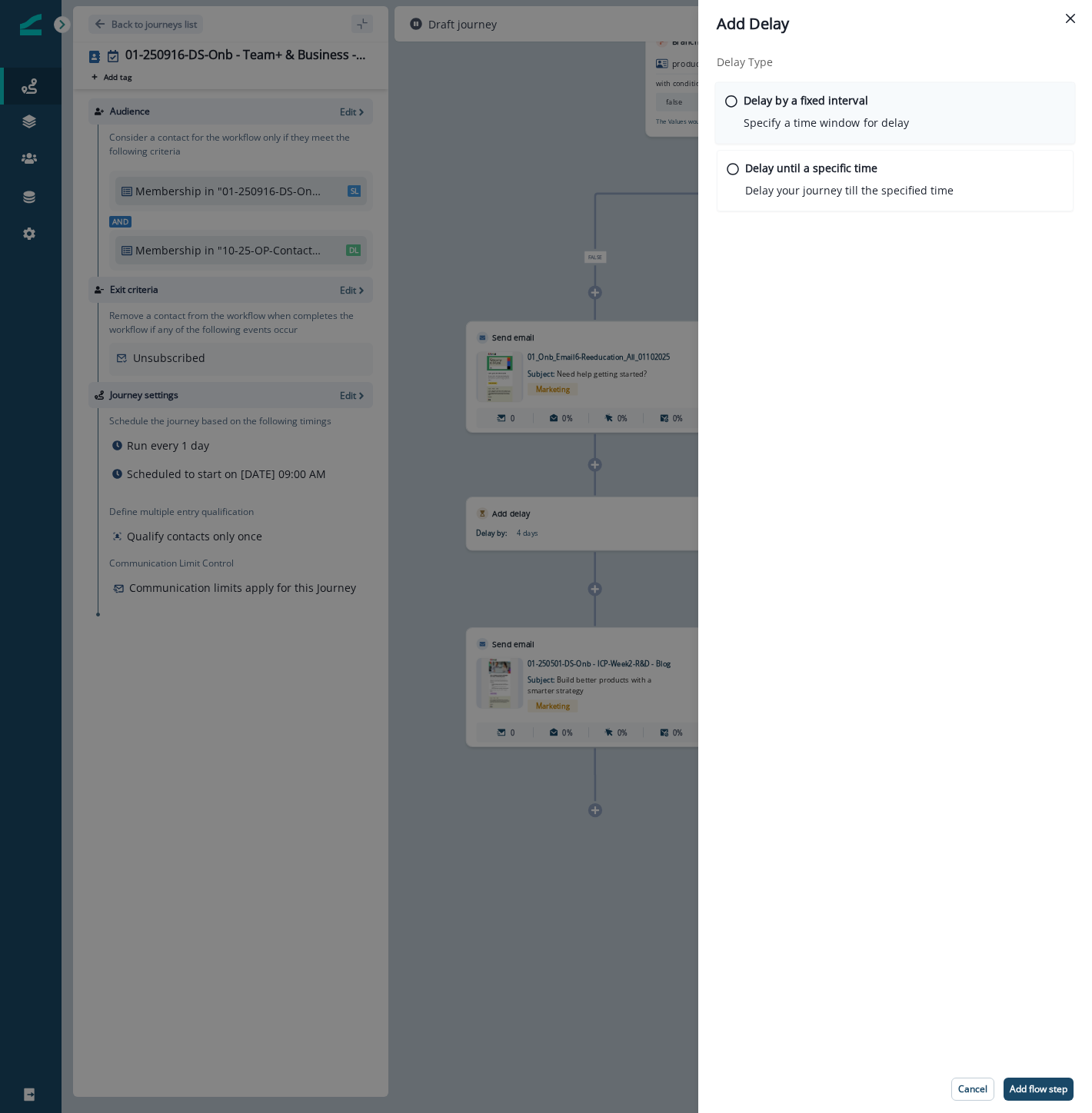
click at [801, 120] on p "Specify a time window for delay" at bounding box center [826, 123] width 165 height 16
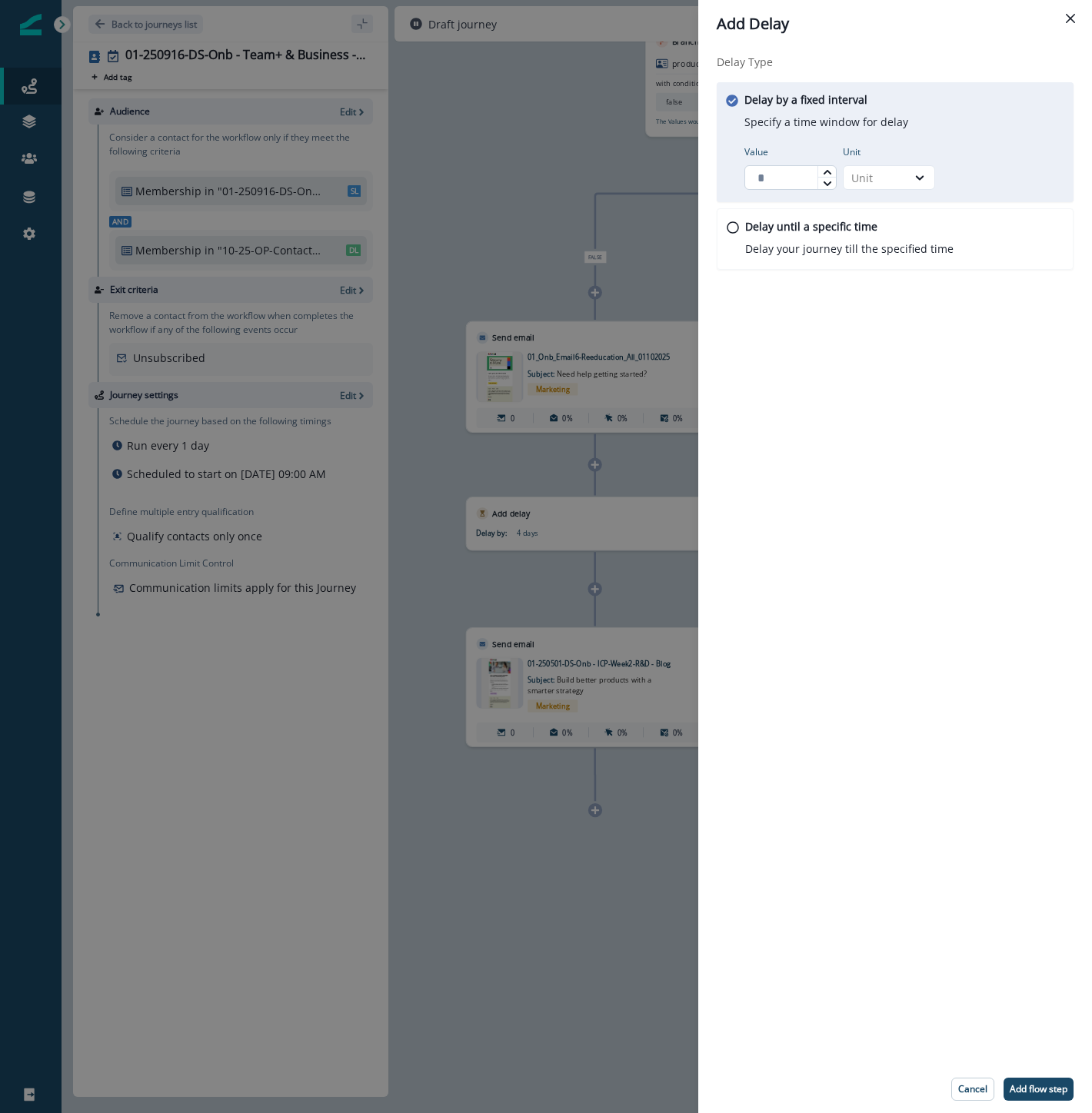
click at [790, 174] on input "Value" at bounding box center [790, 177] width 92 height 25
type input "*"
click at [877, 174] on div "Unit" at bounding box center [875, 178] width 47 height 16
click at [877, 262] on div "Day" at bounding box center [888, 270] width 92 height 29
click at [1044, 1090] on p "Add flow step" at bounding box center [1038, 1088] width 57 height 11
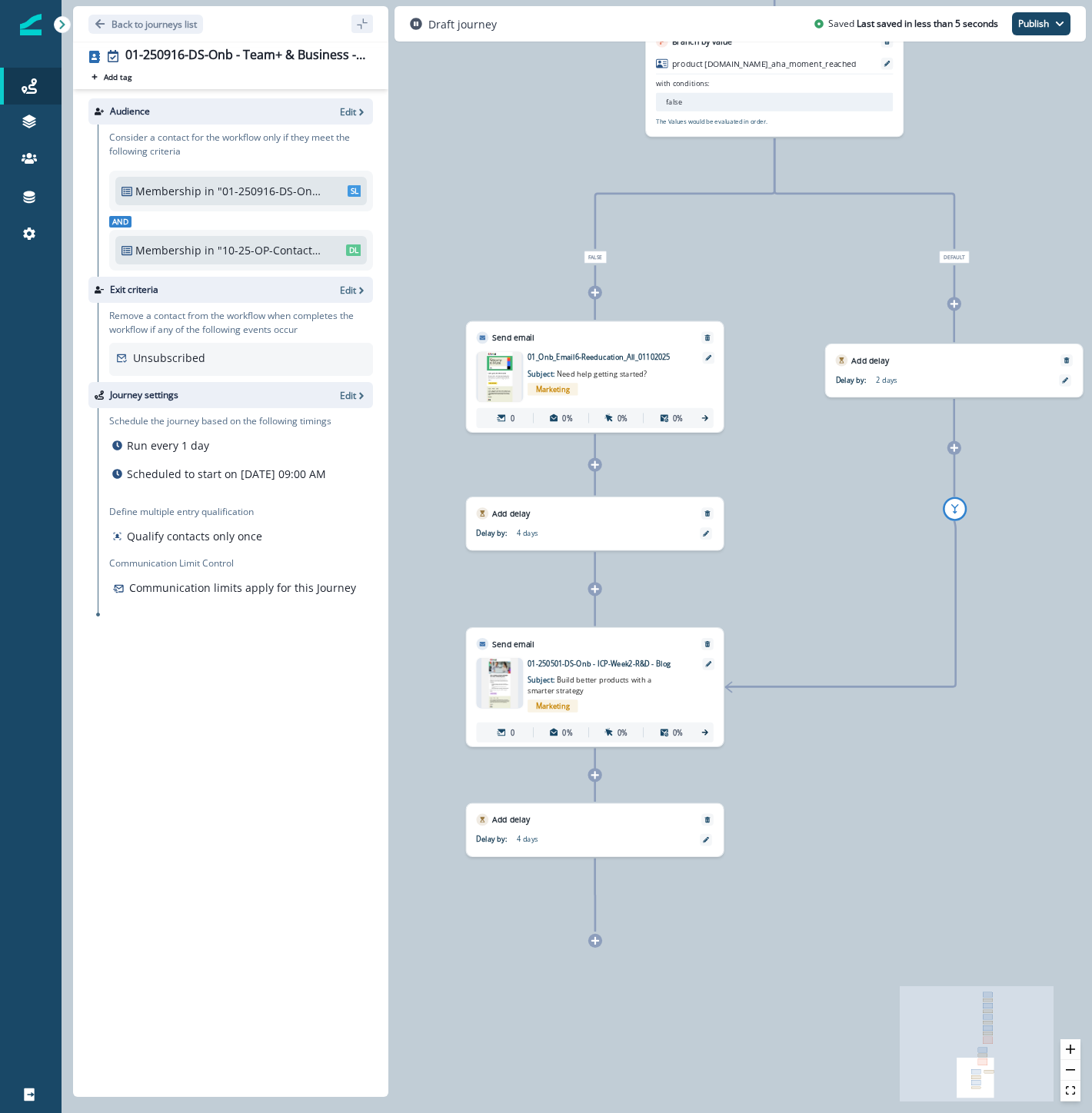
click at [597, 945] on div at bounding box center [595, 940] width 14 height 14
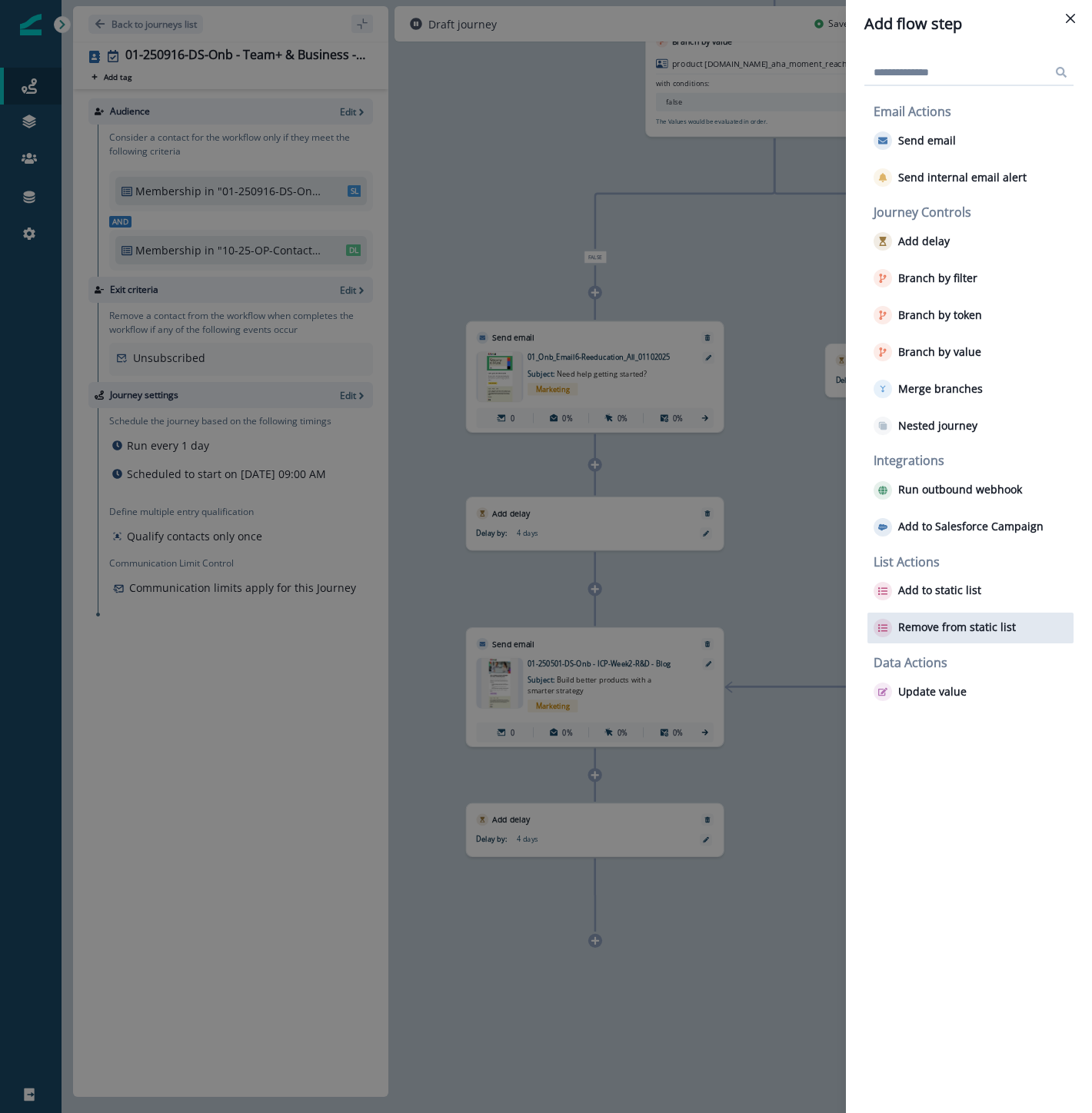
click at [955, 631] on p "Remove from static list" at bounding box center [957, 628] width 118 height 13
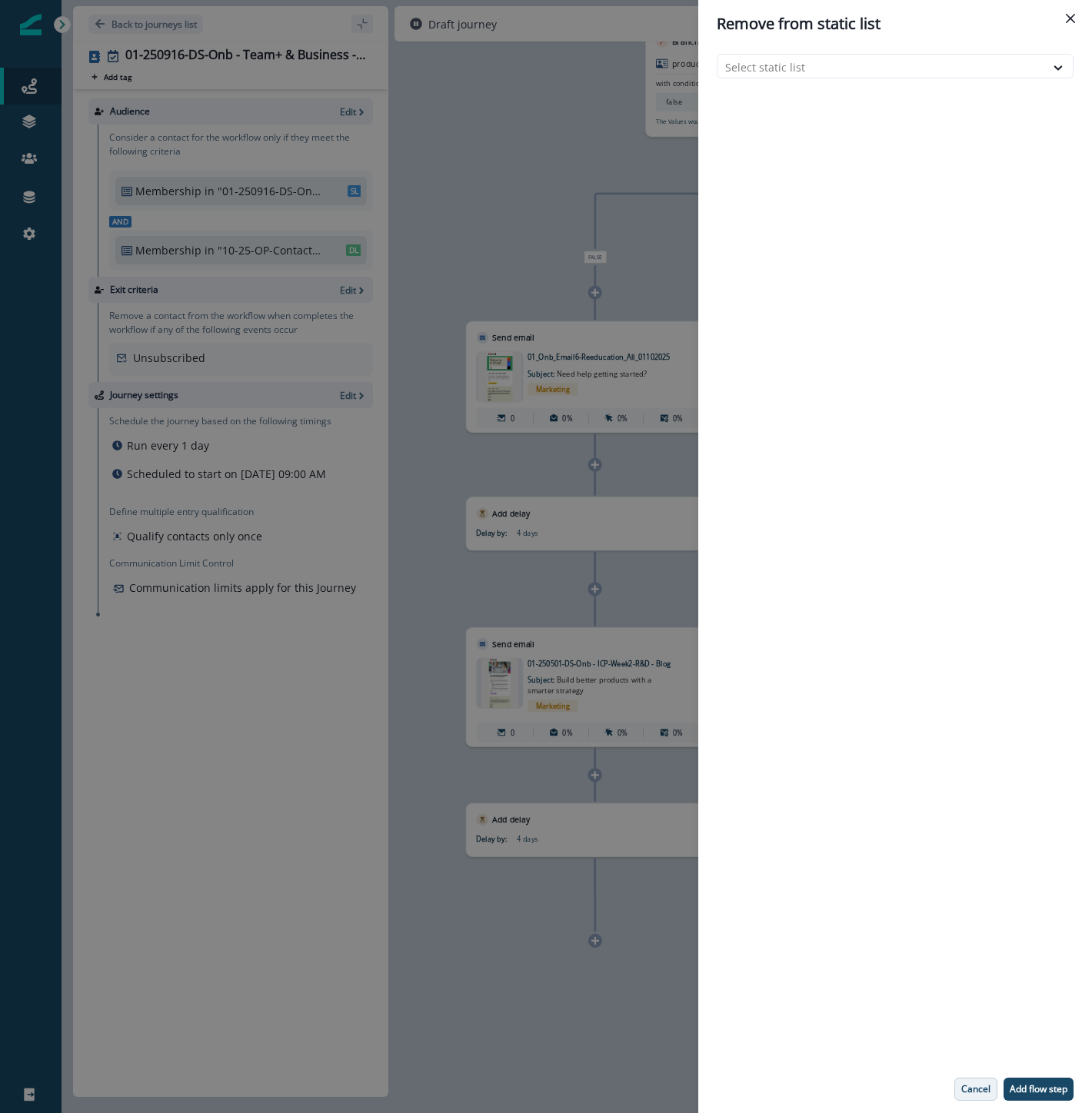
click at [971, 1084] on p "Cancel" at bounding box center [976, 1088] width 29 height 11
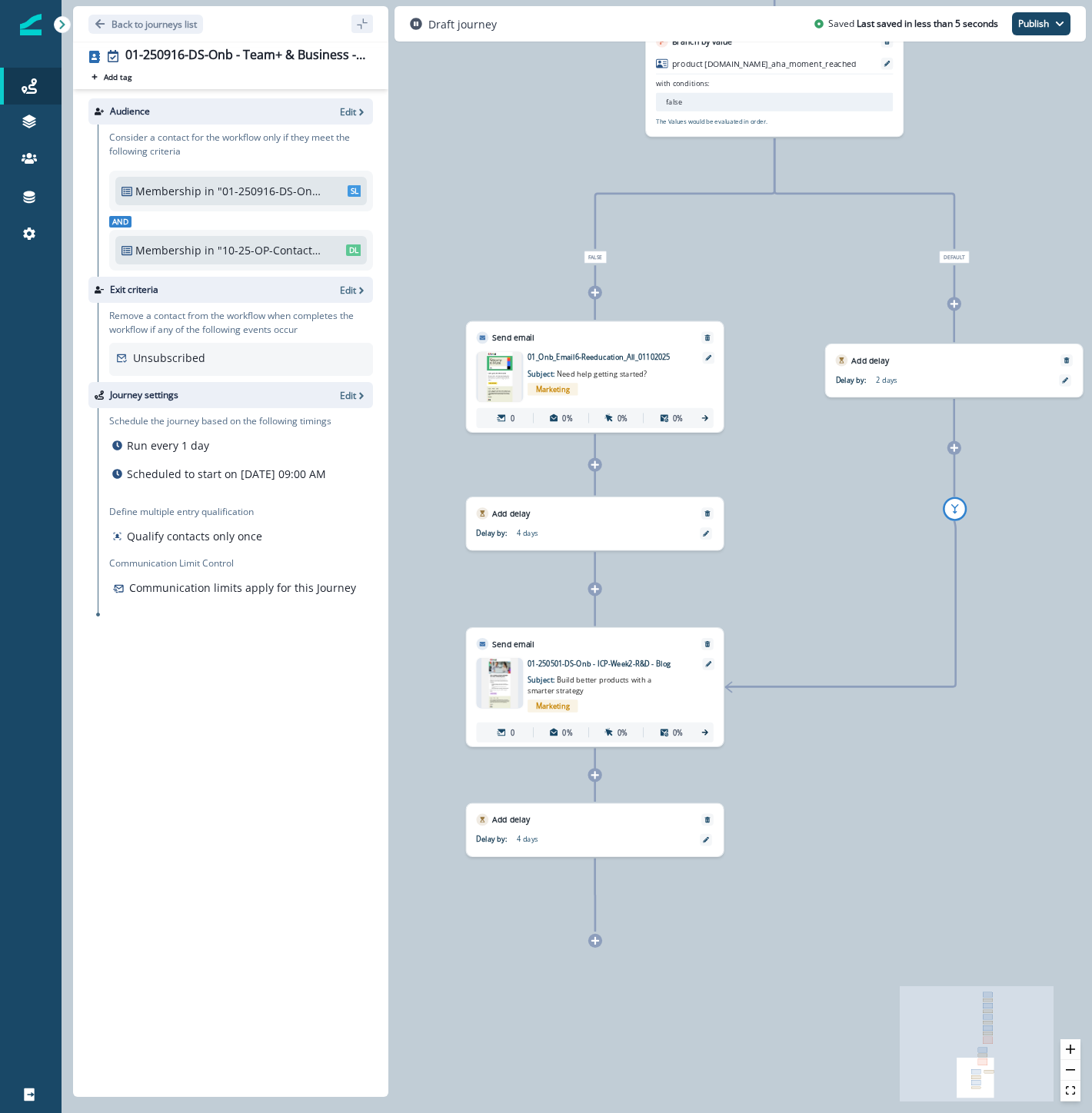
click at [597, 941] on icon at bounding box center [595, 940] width 7 height 7
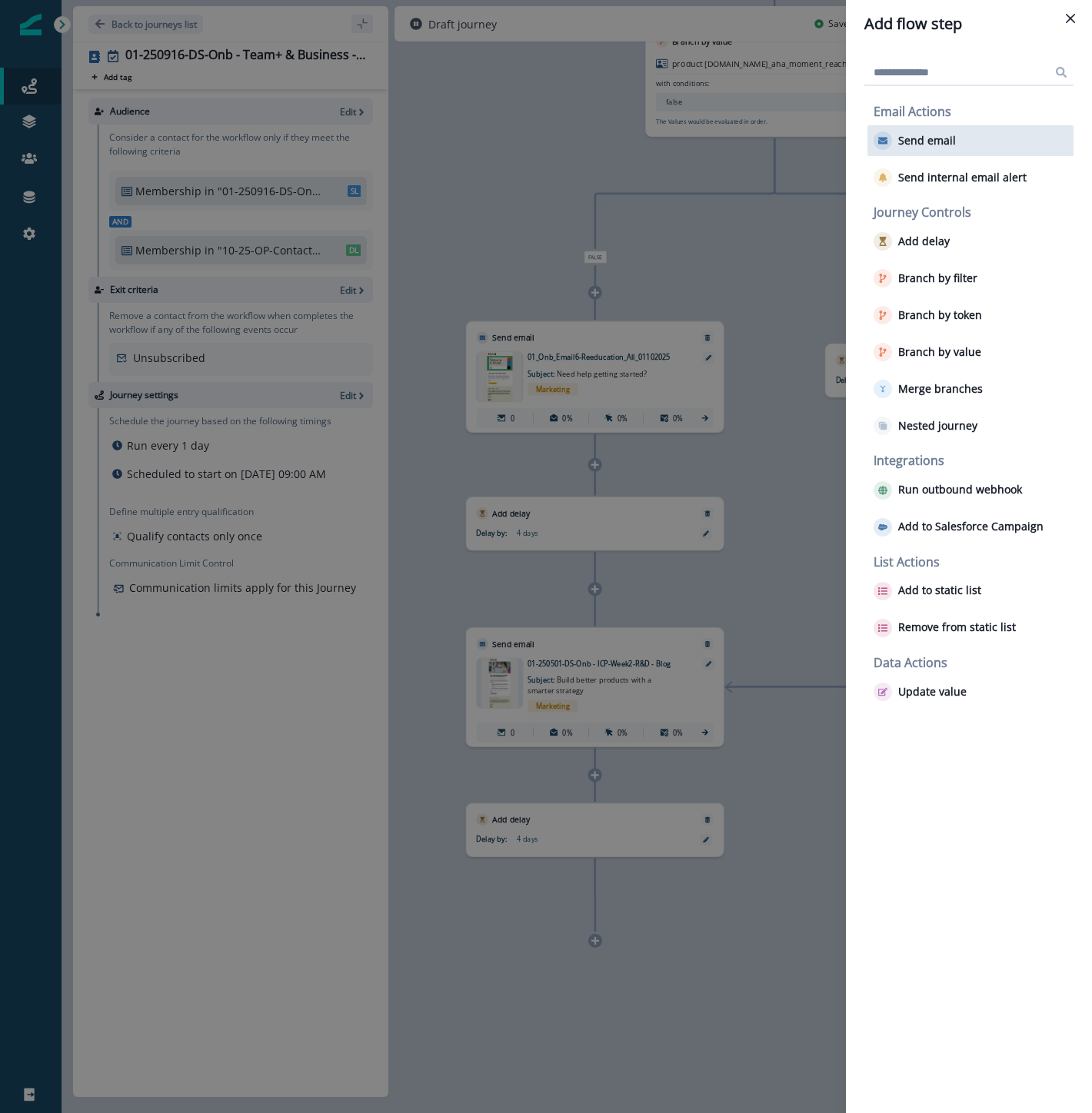
click at [928, 127] on div "Send email" at bounding box center [970, 141] width 206 height 31
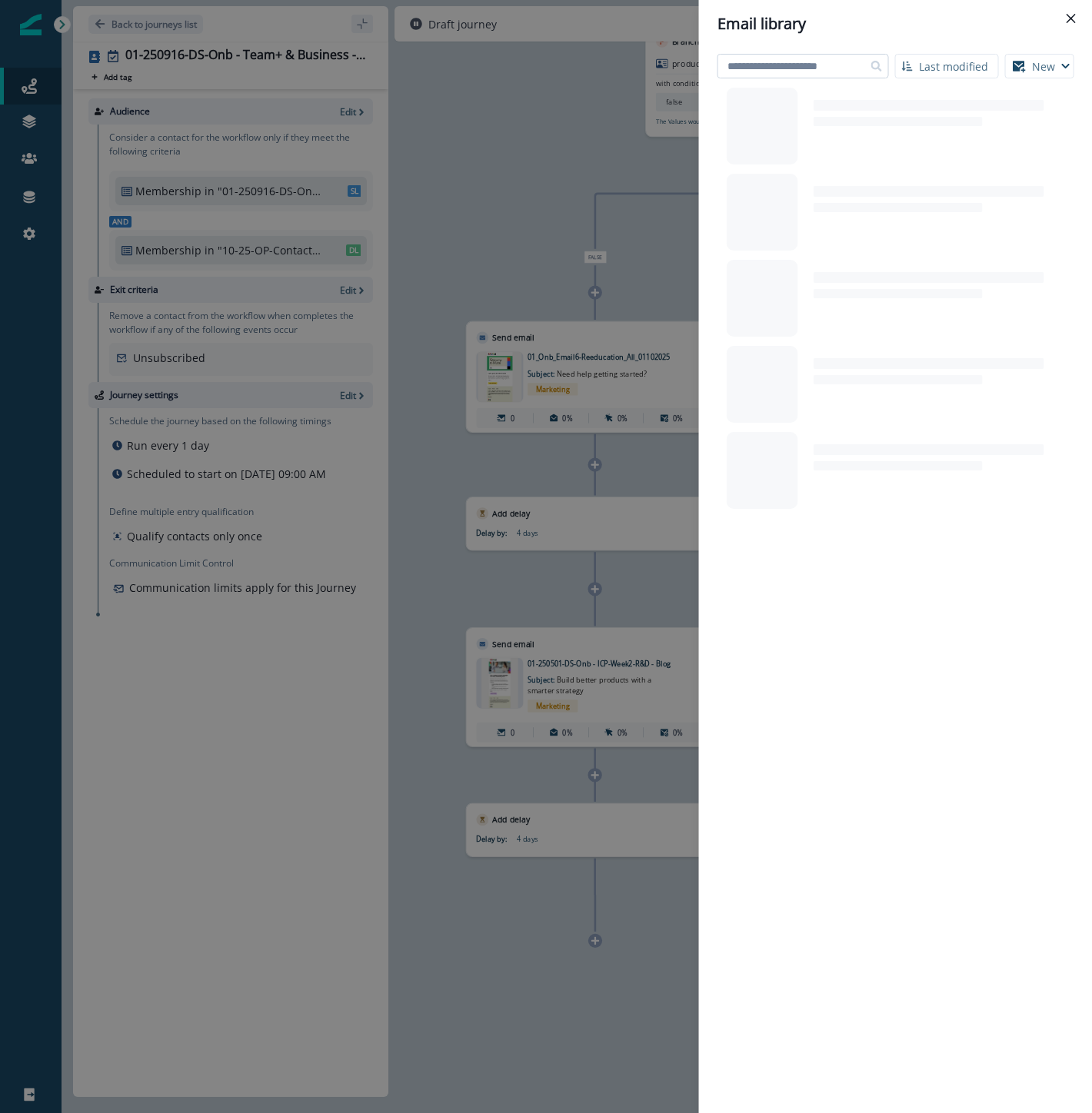
click at [804, 63] on input at bounding box center [803, 66] width 172 height 25
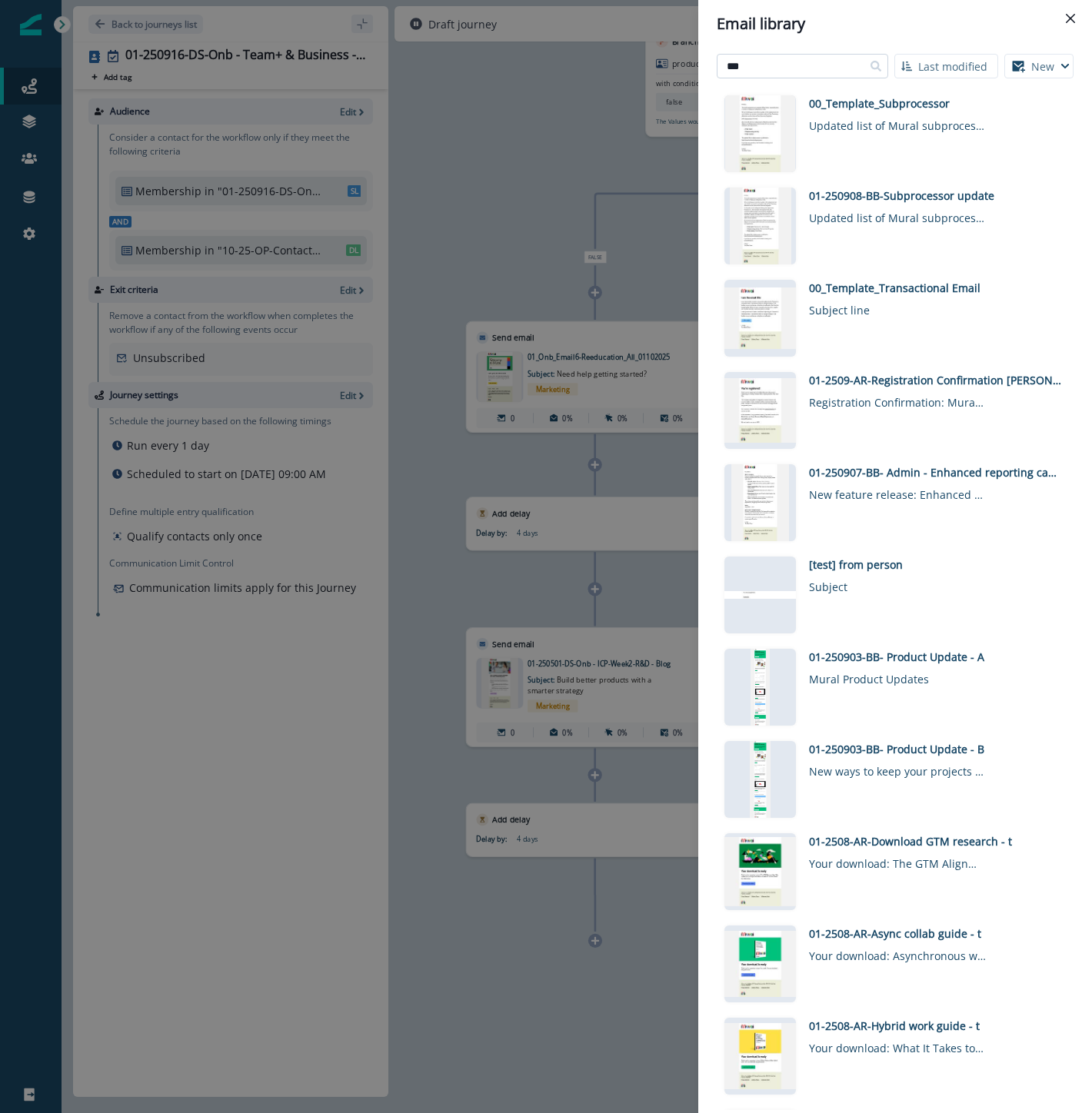
type input "***"
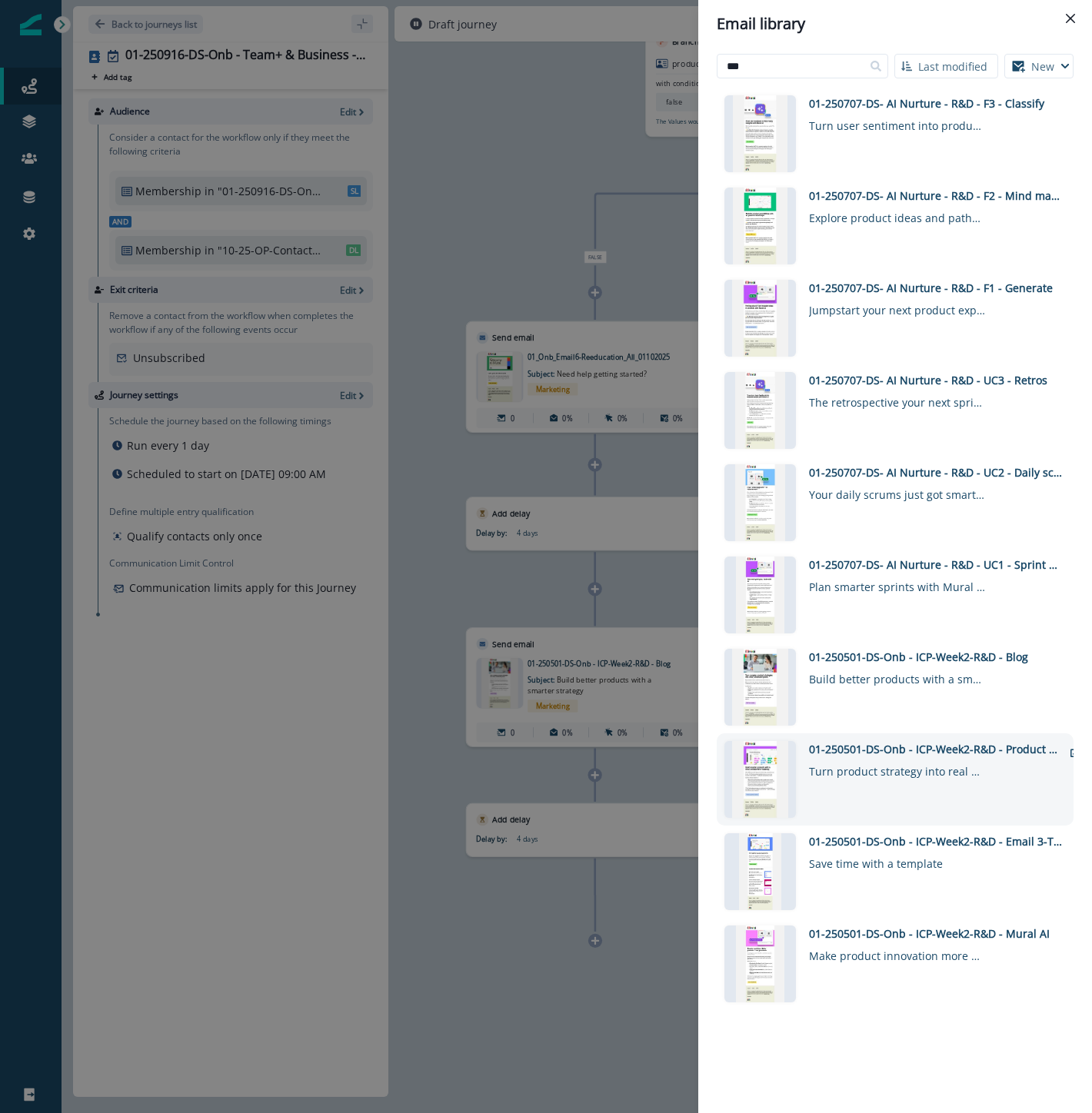
click at [874, 748] on div "01-250501-DS-Onb - ICP-Week2-R&D - Product Roadmap Template" at bounding box center [936, 749] width 254 height 16
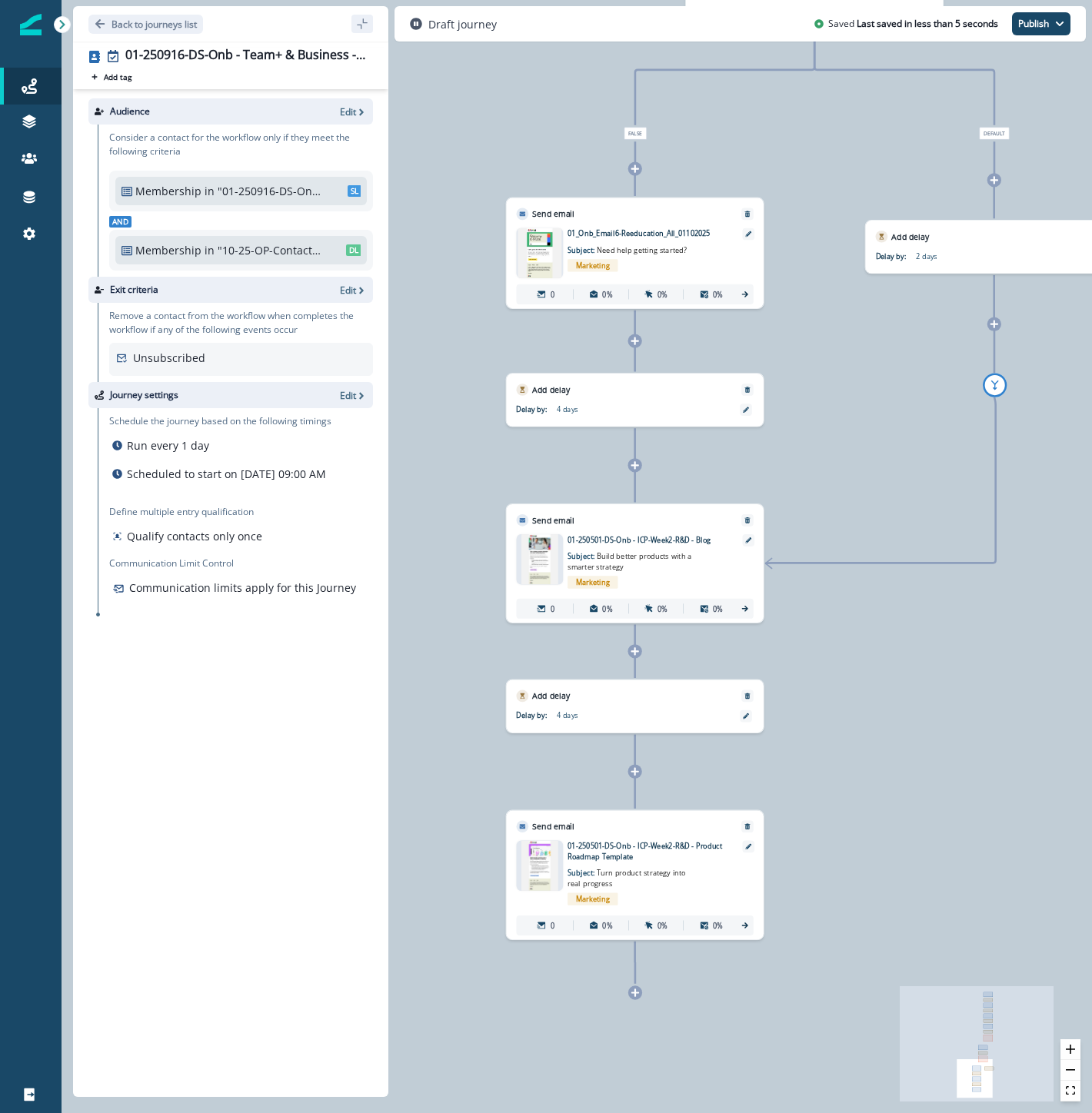
drag, startPoint x: 902, startPoint y: 779, endPoint x: 896, endPoint y: 629, distance: 150.1
click at [898, 631] on div "0 contact has entered the journey Send email Email asset changed, journey repor…" at bounding box center [577, 556] width 1031 height 1113
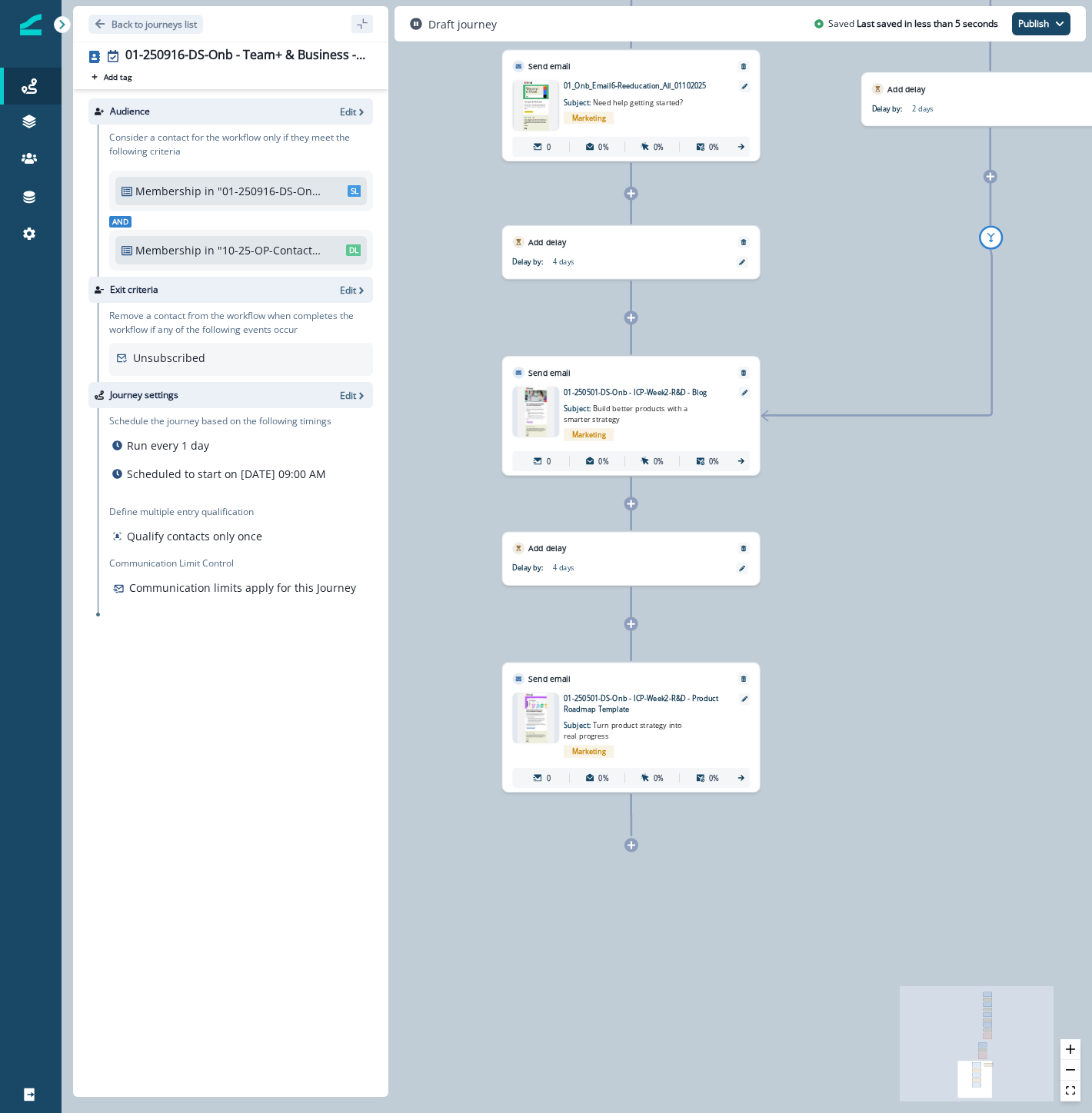
click at [631, 842] on icon at bounding box center [631, 844] width 7 height 7
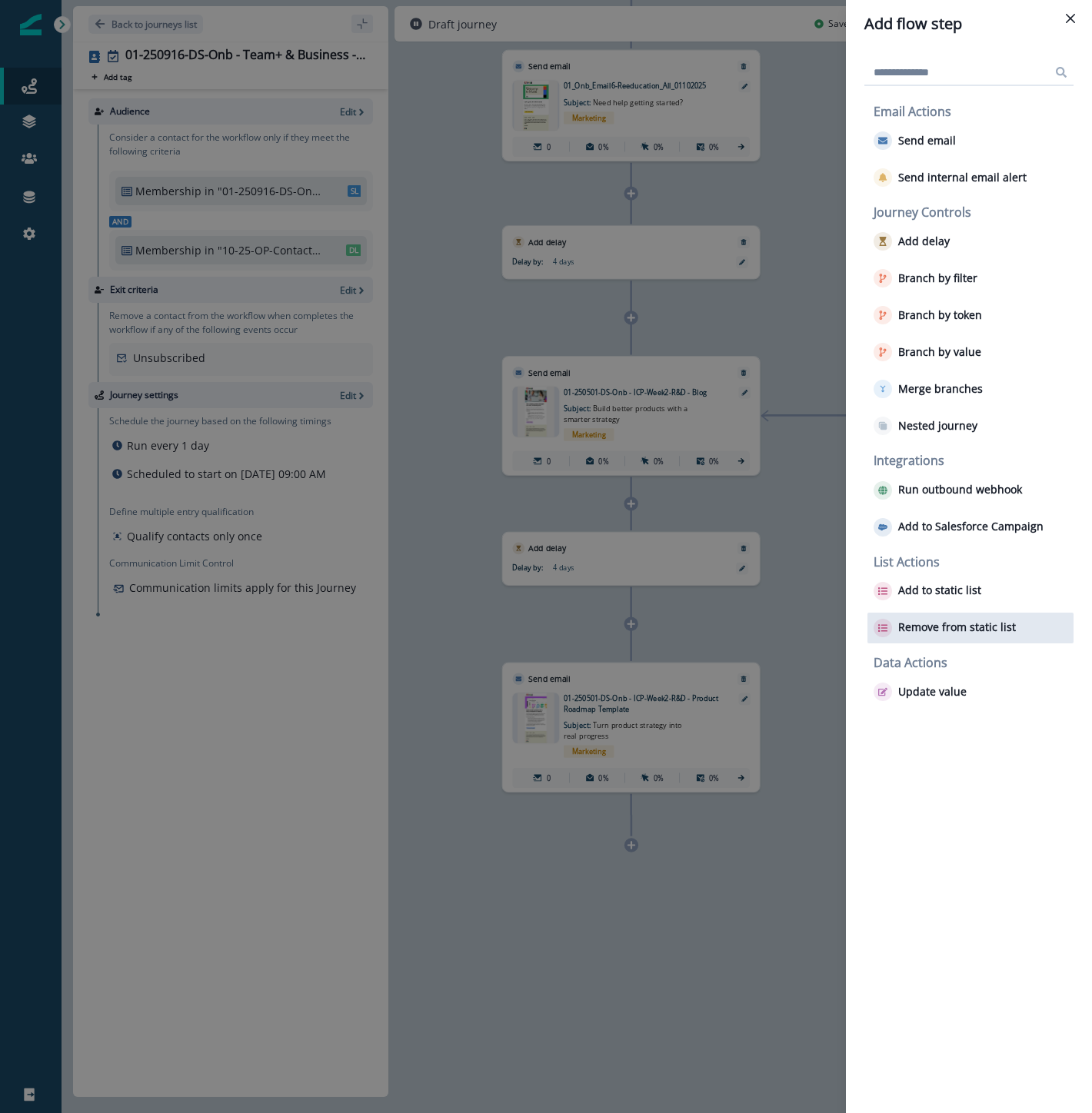
click at [980, 622] on p "Remove from static list" at bounding box center [957, 628] width 118 height 13
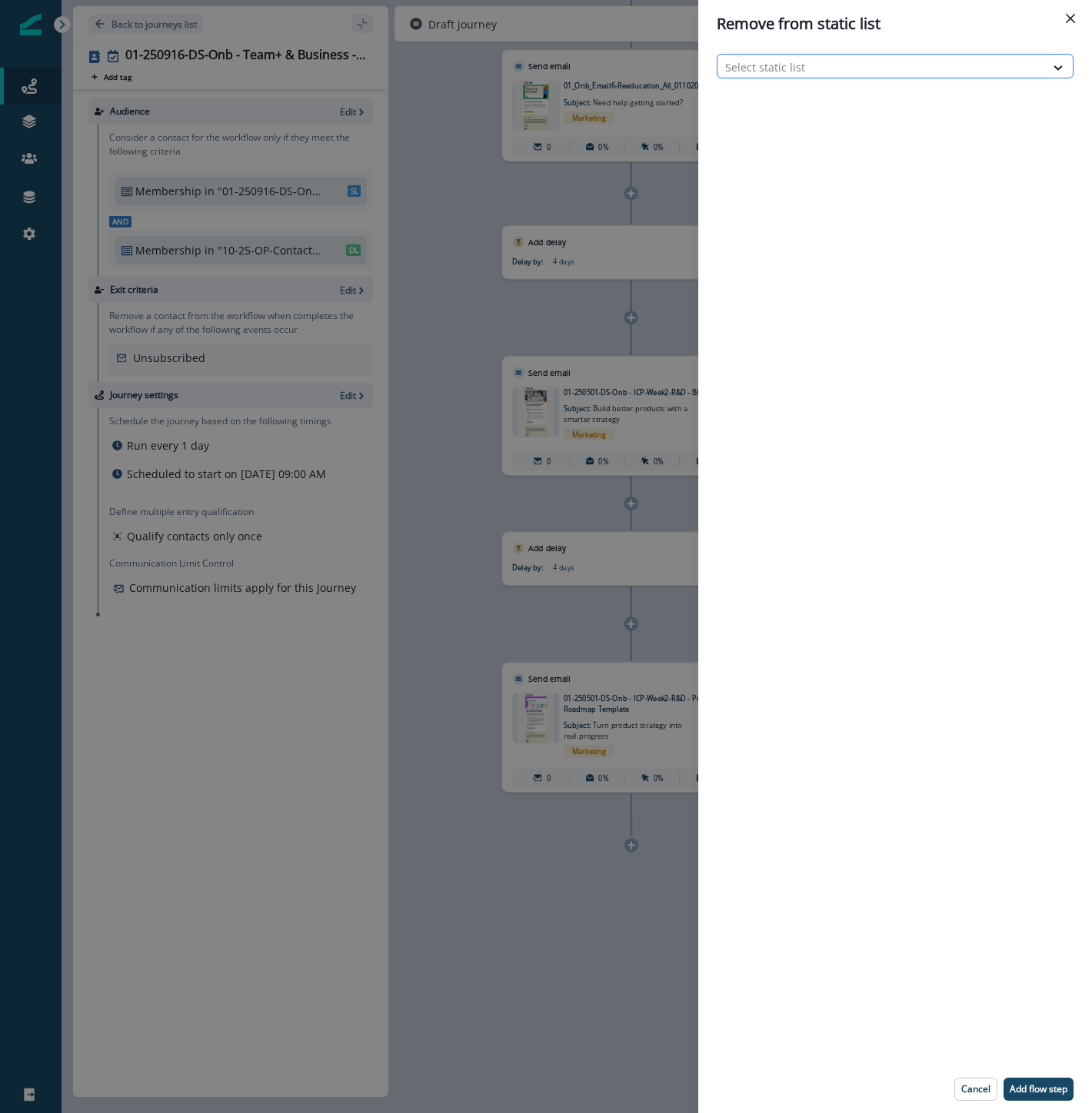
click at [780, 70] on div at bounding box center [881, 66] width 312 height 19
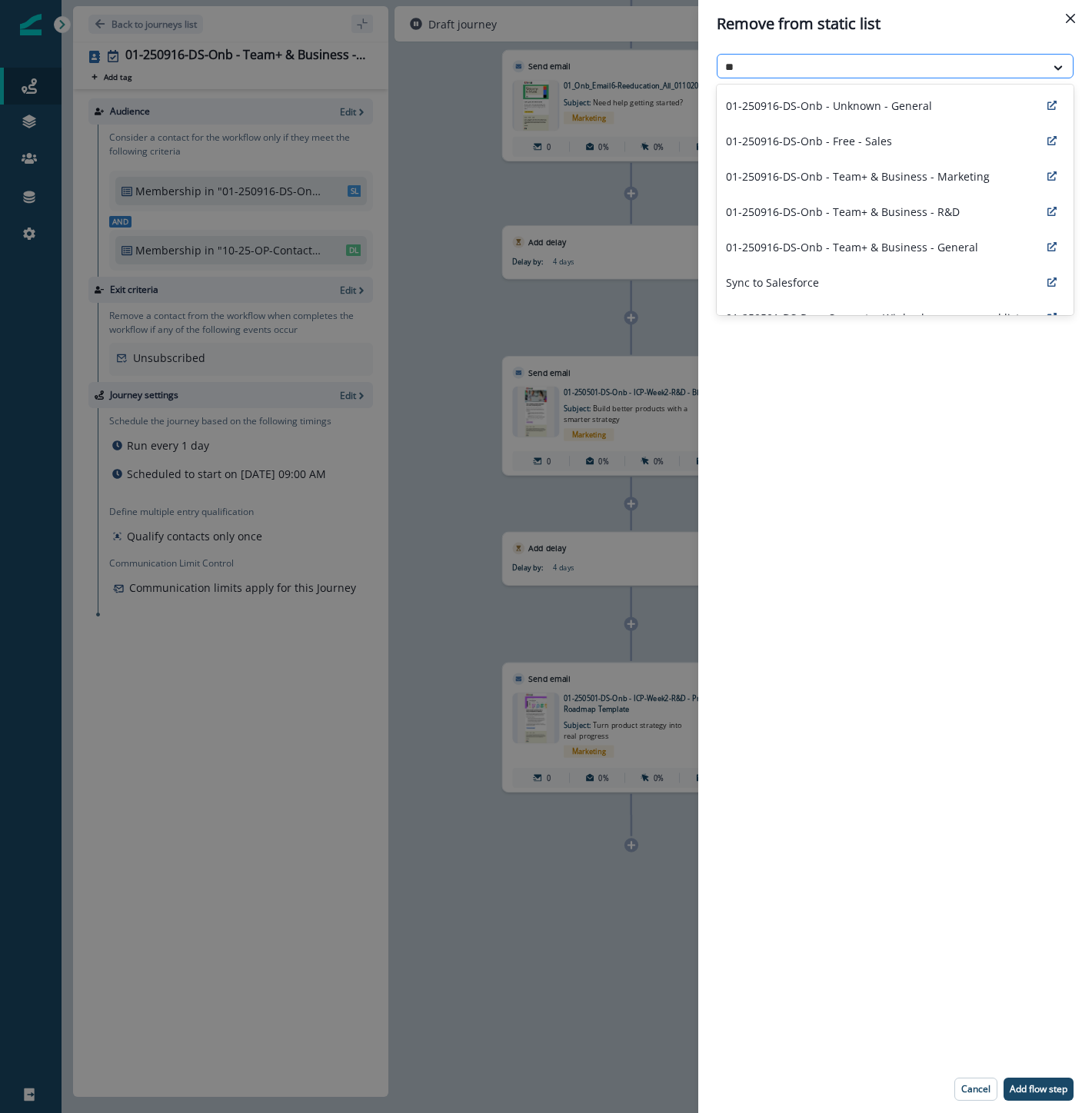
type input "***"
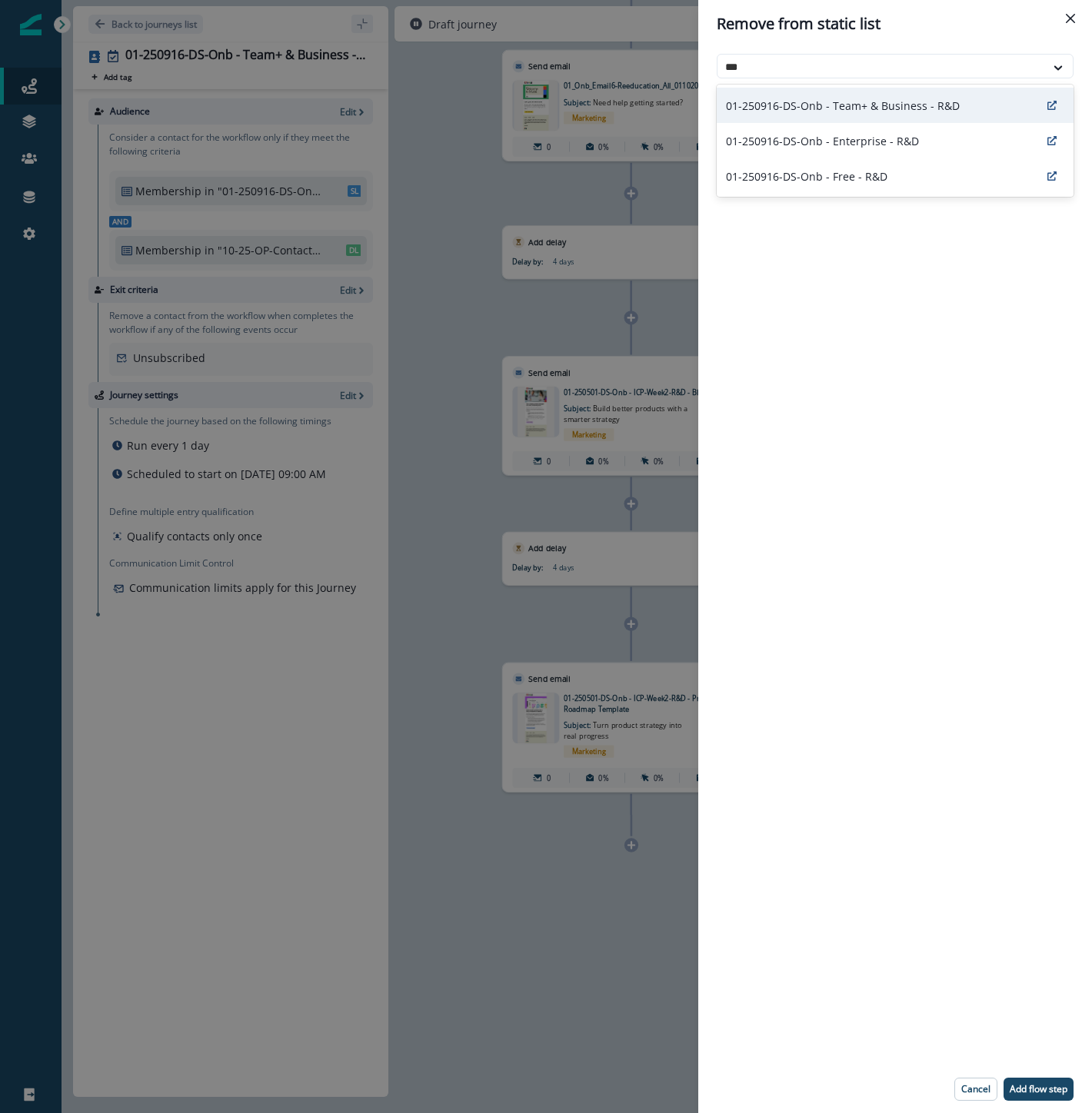
click at [788, 109] on p "01-250916-DS-Onb - Team+ & Business - R&D" at bounding box center [843, 105] width 234 height 16
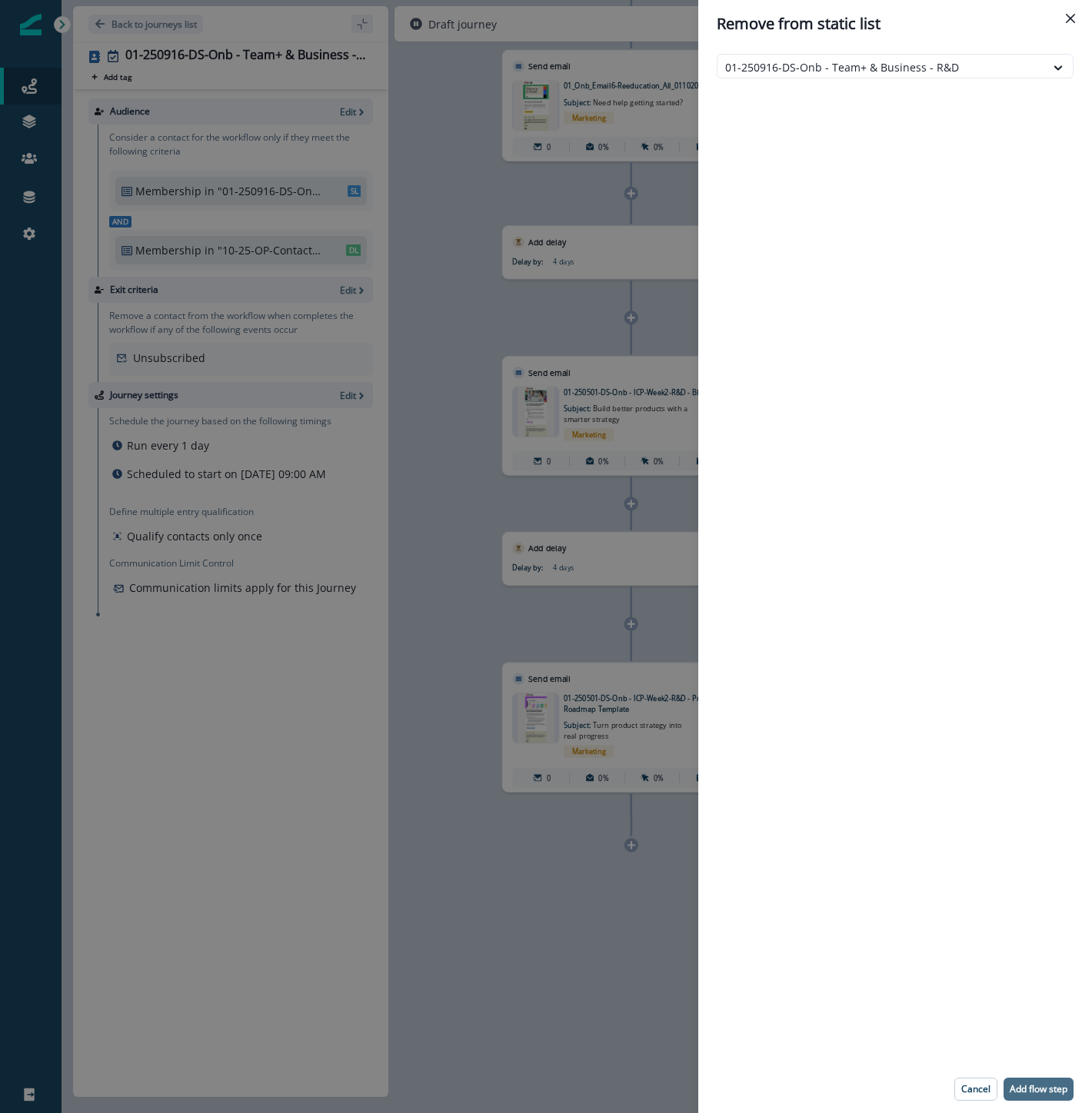
click at [1038, 1084] on p "Add flow step" at bounding box center [1038, 1088] width 57 height 11
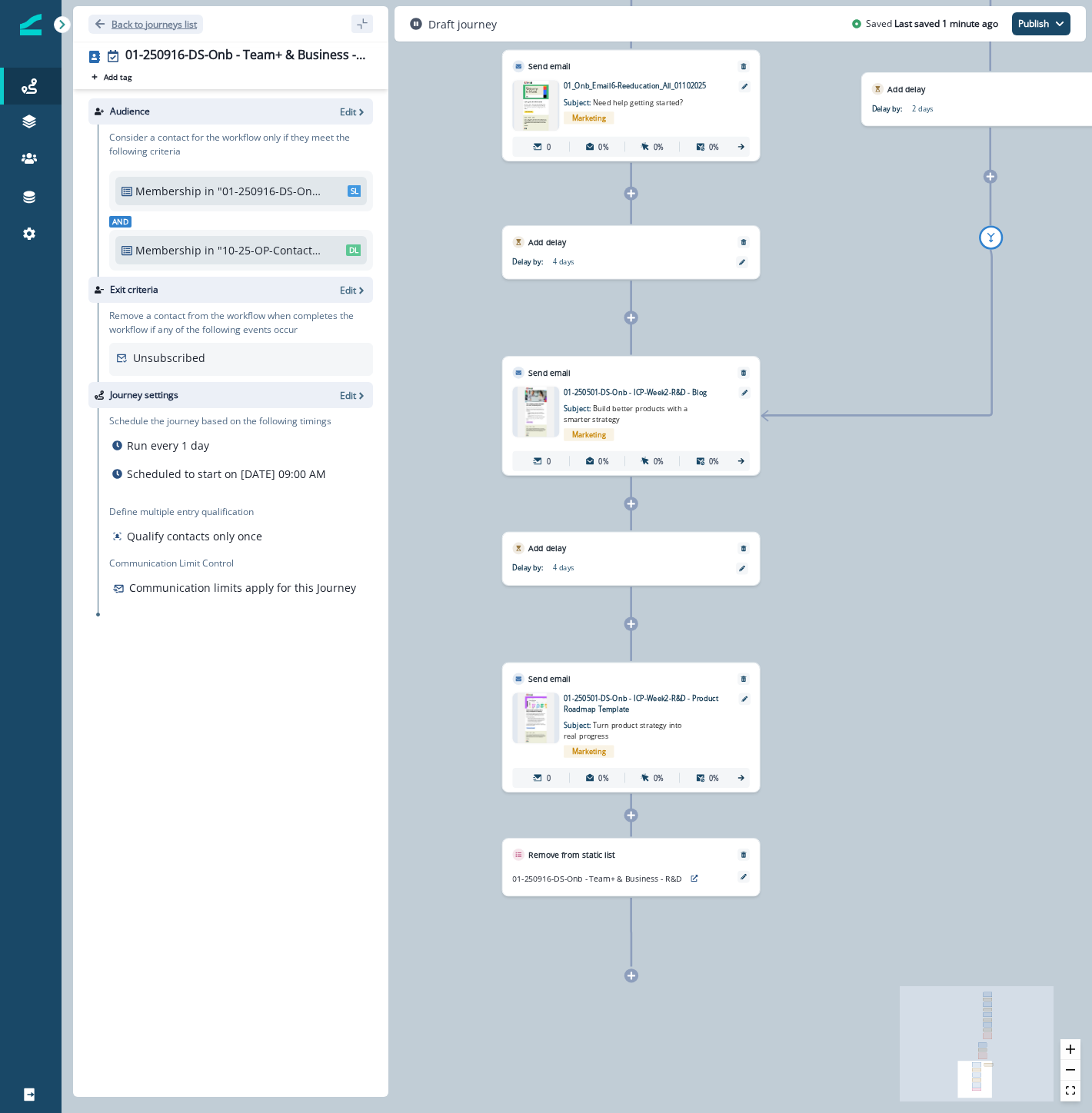
click at [156, 20] on p "Back to journeys list" at bounding box center [154, 25] width 85 height 13
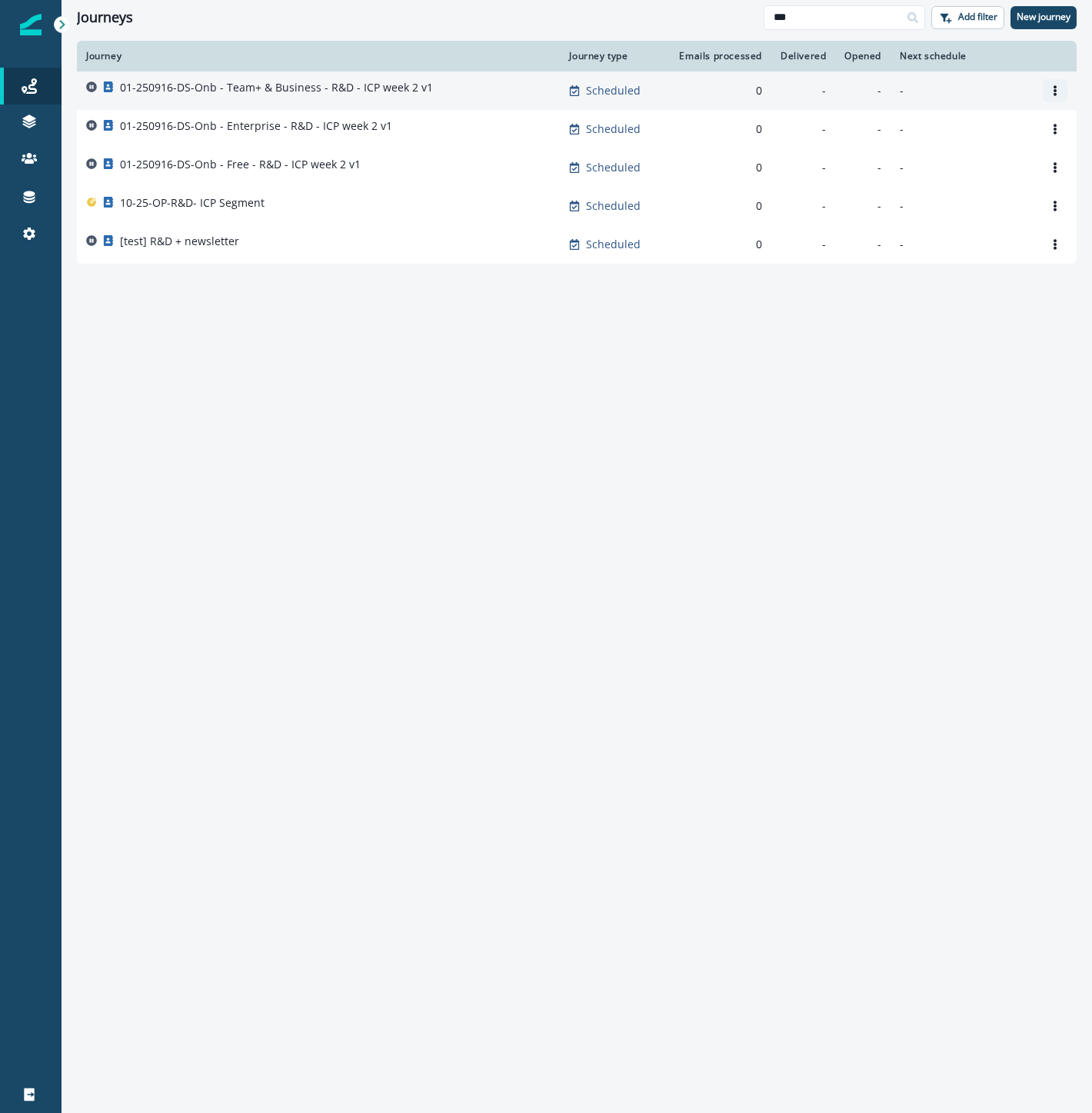
click at [1056, 92] on icon "Options" at bounding box center [1054, 90] width 11 height 11
click at [1004, 123] on button "Clone" at bounding box center [981, 128] width 171 height 25
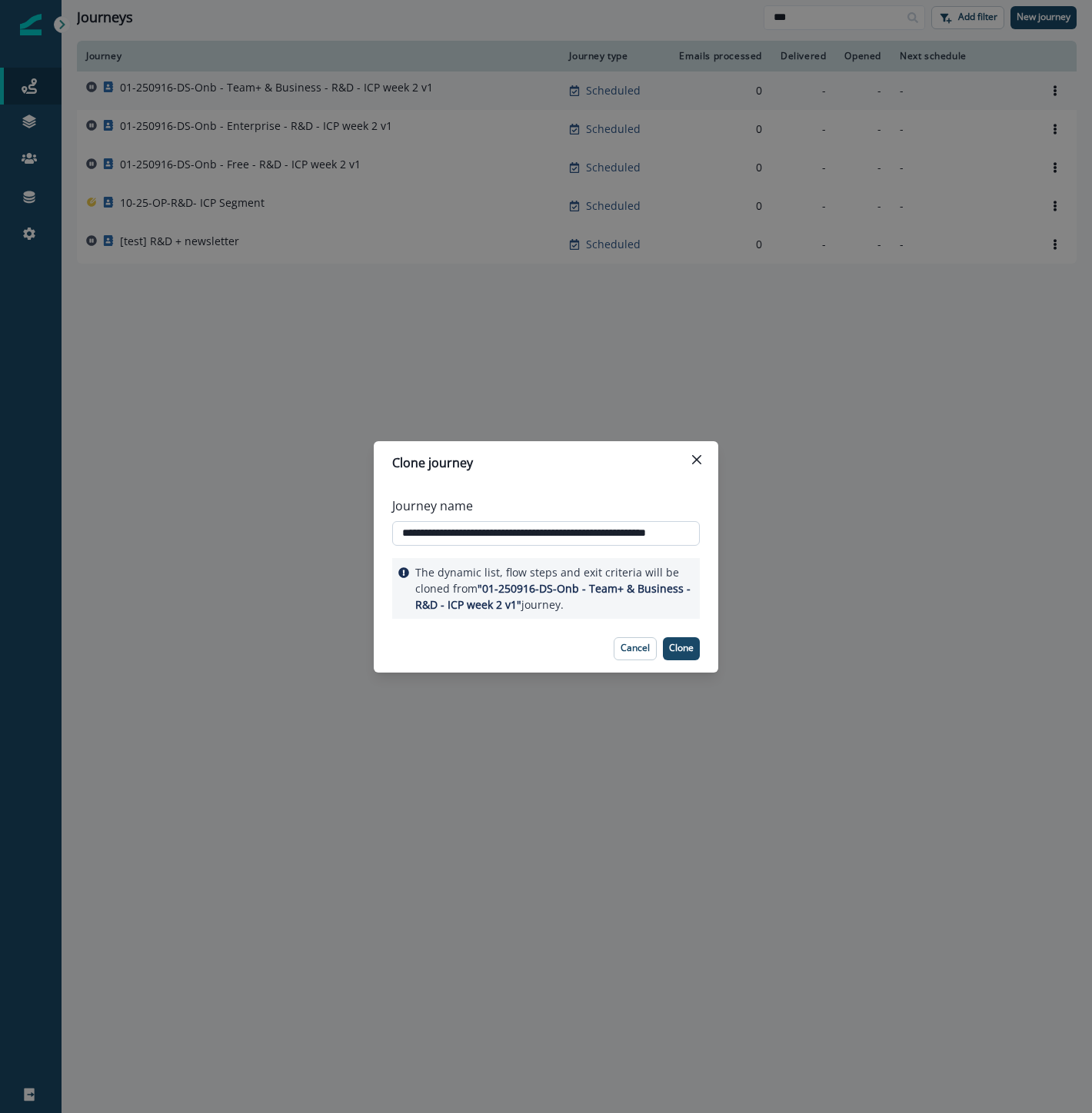
click at [562, 536] on input "**********" at bounding box center [546, 533] width 308 height 25
paste input "text"
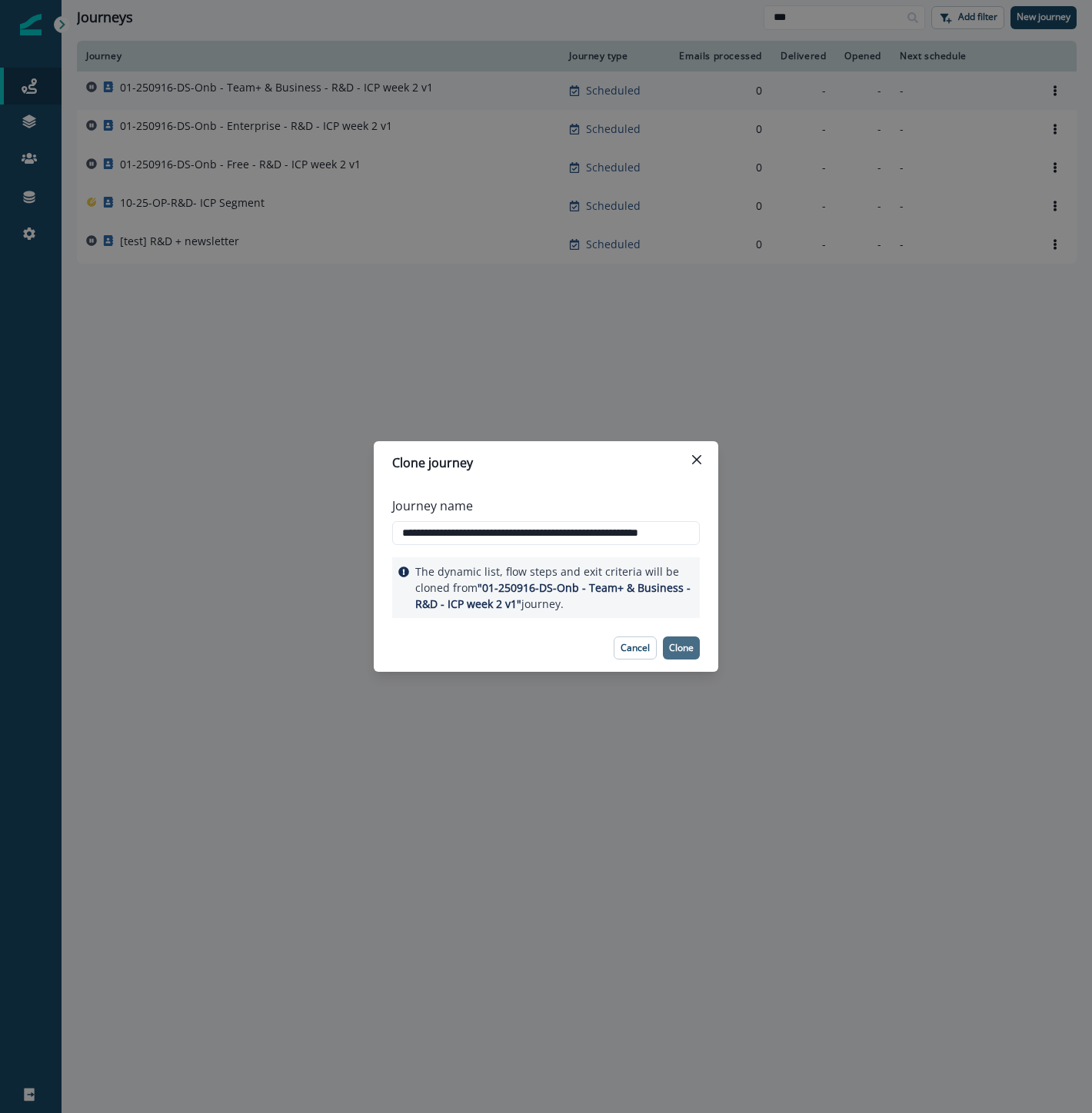
type input "**********"
click at [682, 644] on p "Clone" at bounding box center [681, 648] width 25 height 11
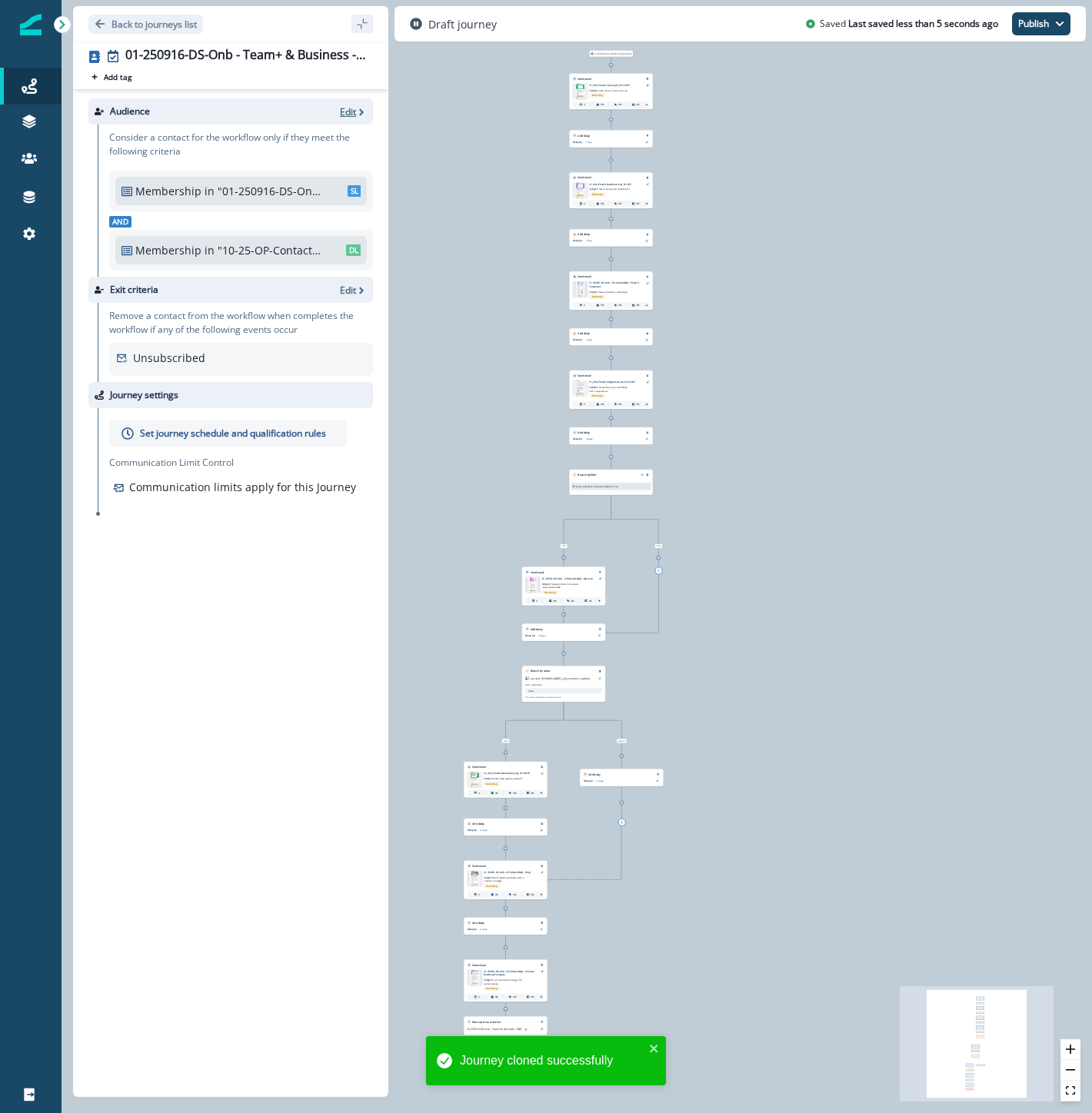
click at [350, 110] on p "Edit" at bounding box center [348, 112] width 16 height 13
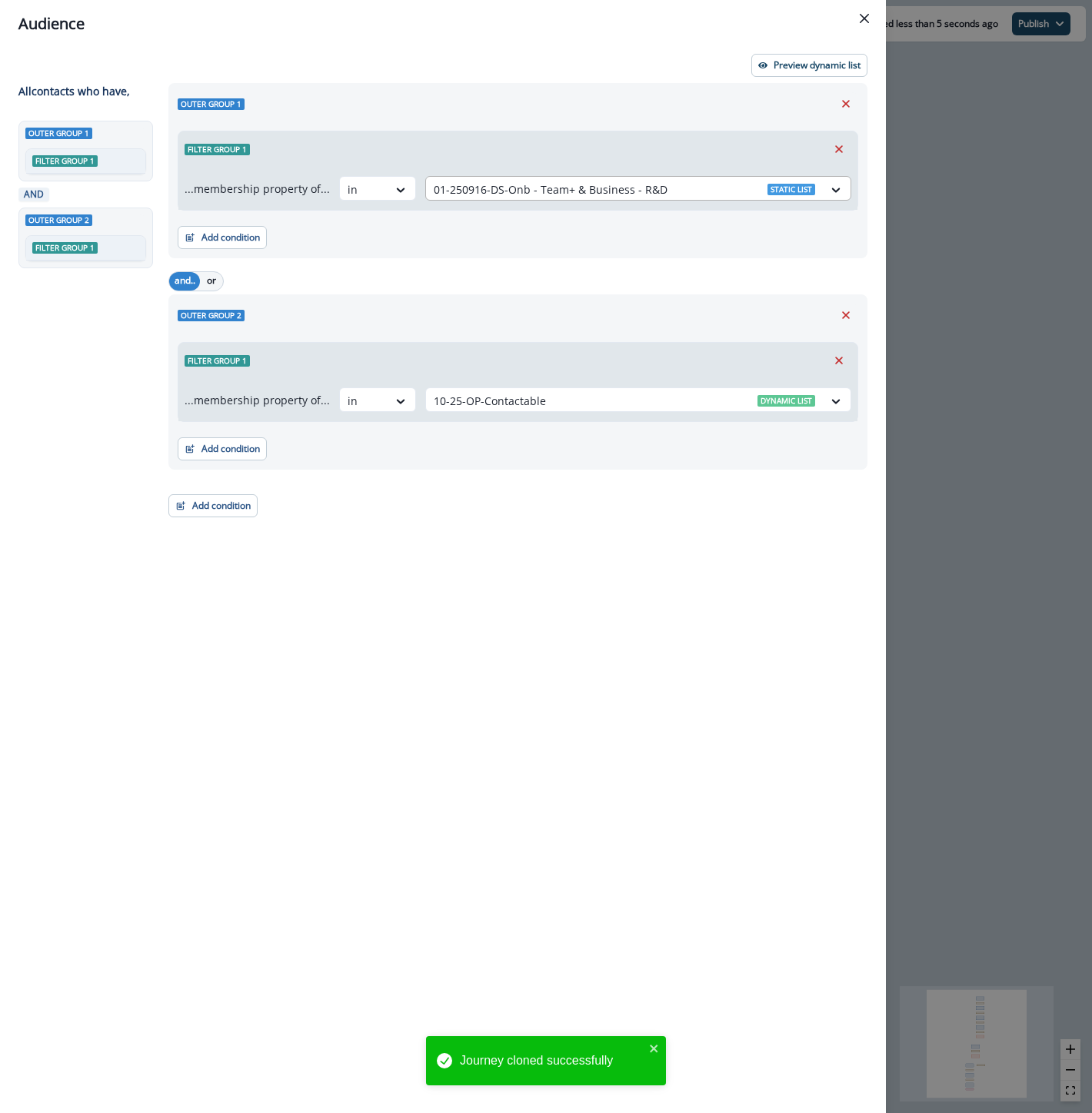
click at [579, 192] on div at bounding box center [624, 189] width 381 height 19
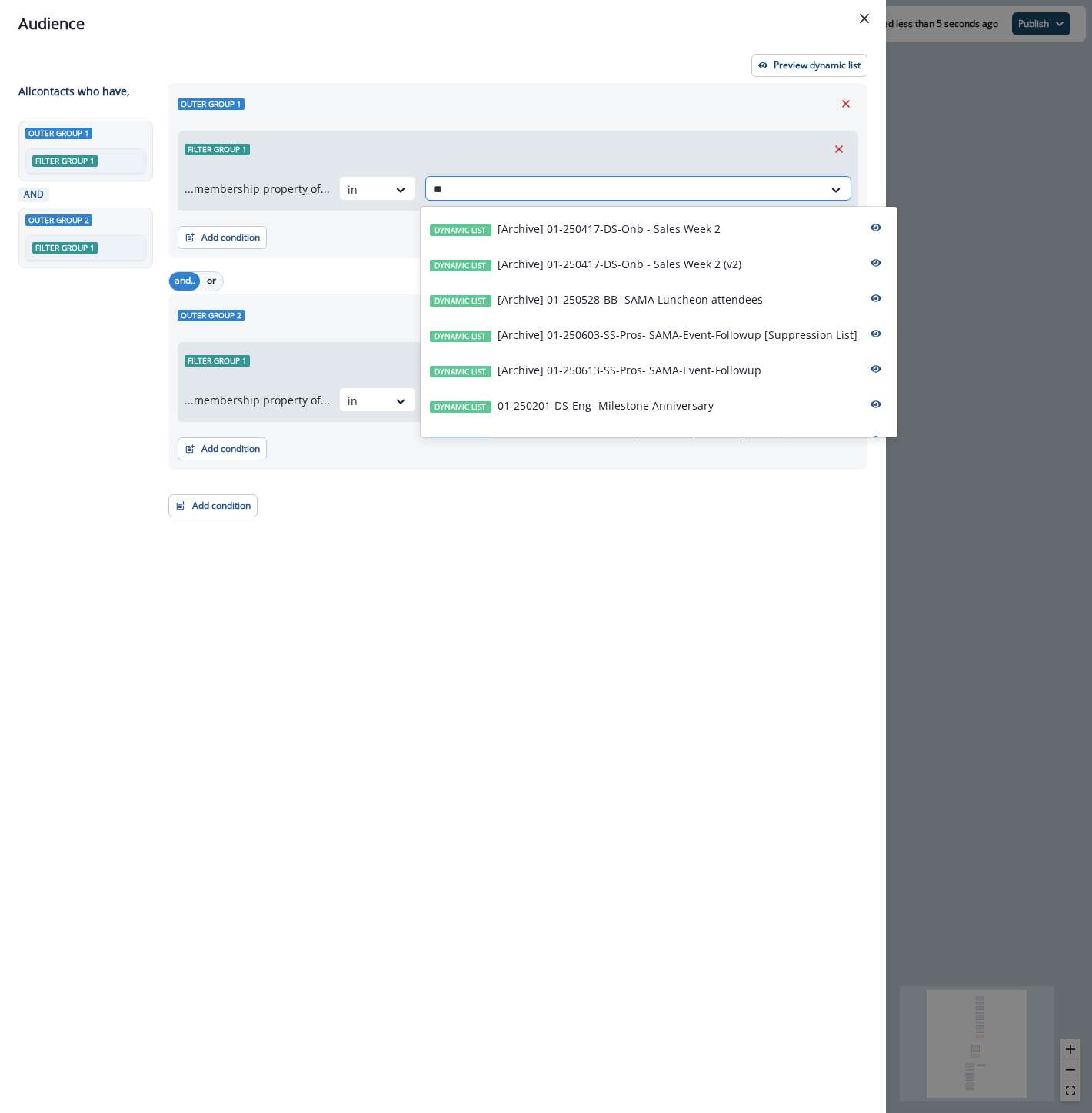
type input "*"
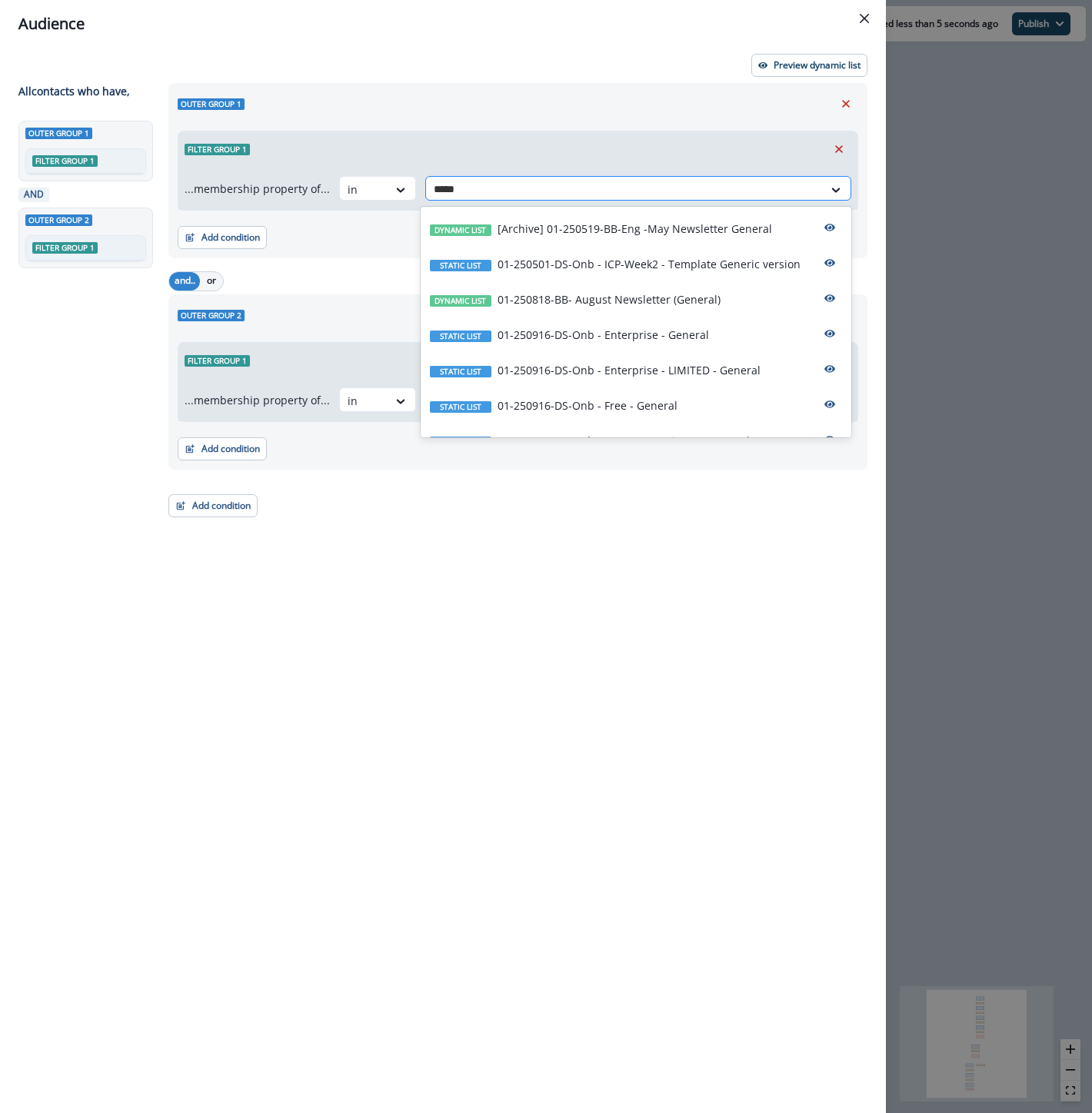
type input "******"
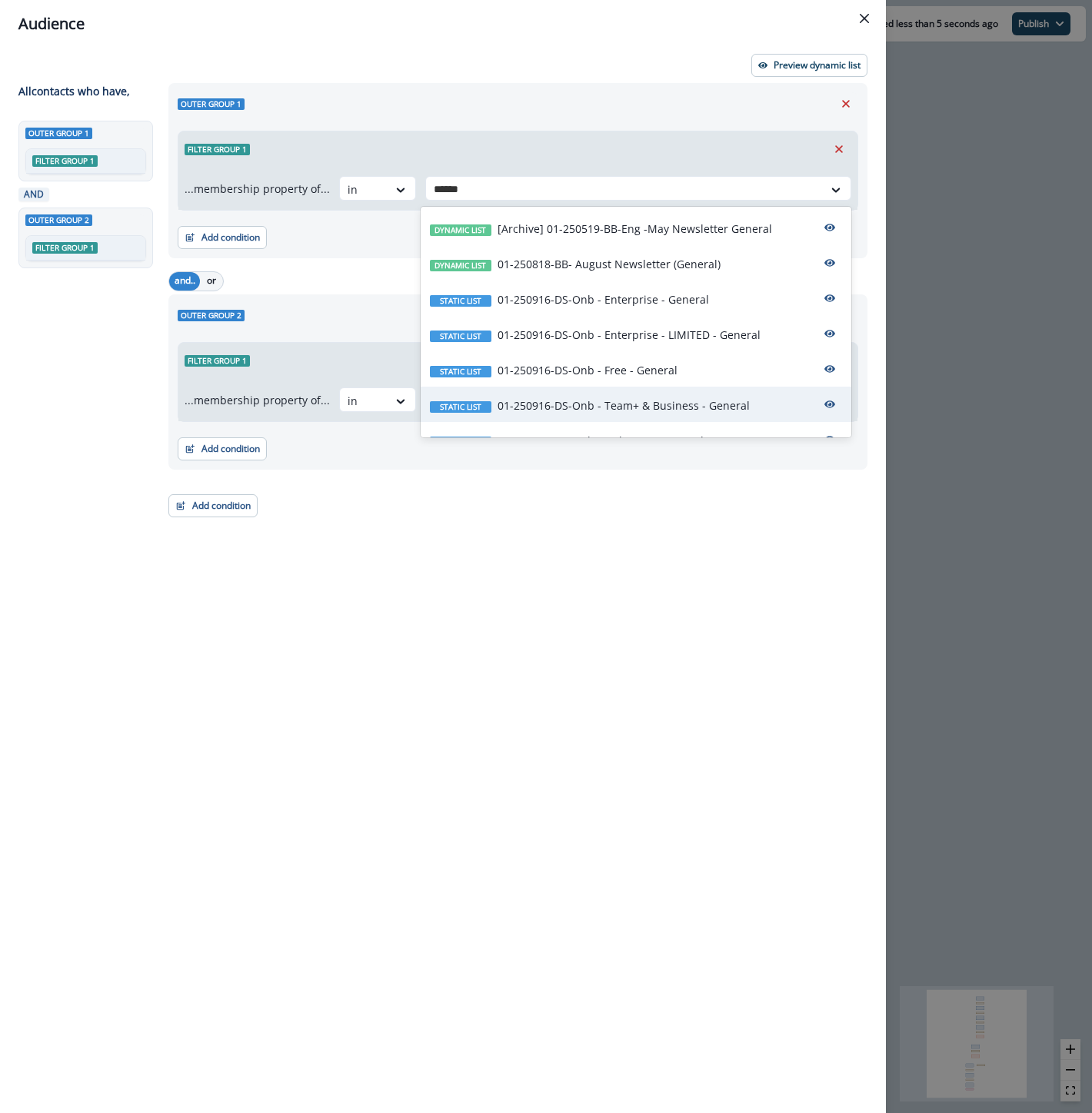
click at [711, 417] on div "Static list 01-250916-DS-Onb - Team+ & Business - General" at bounding box center [636, 404] width 430 height 35
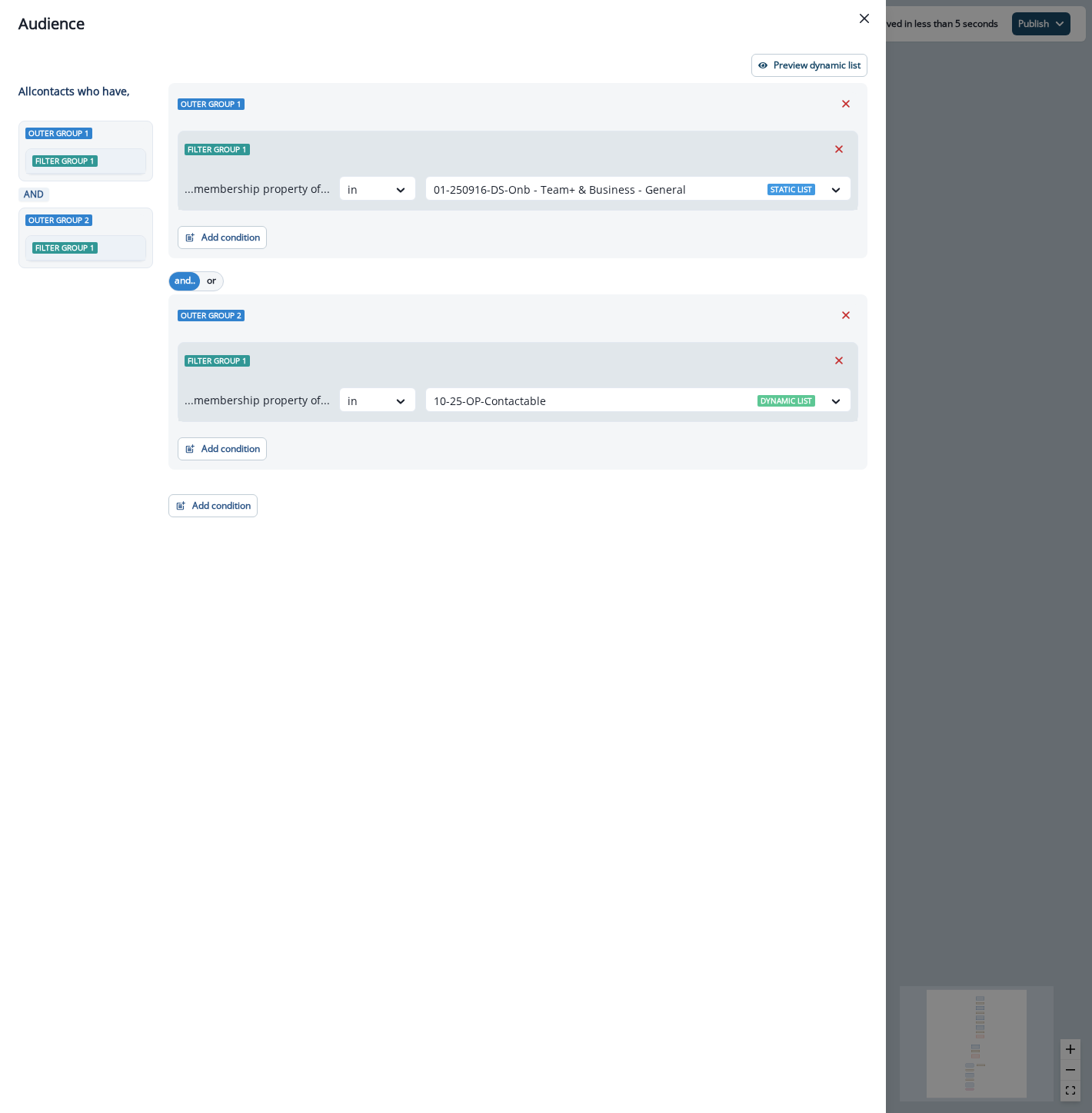
click at [1000, 141] on div "Audience Preview dynamic list All contact s who have, Outer group 1 Filter grou…" at bounding box center [546, 556] width 1092 height 1113
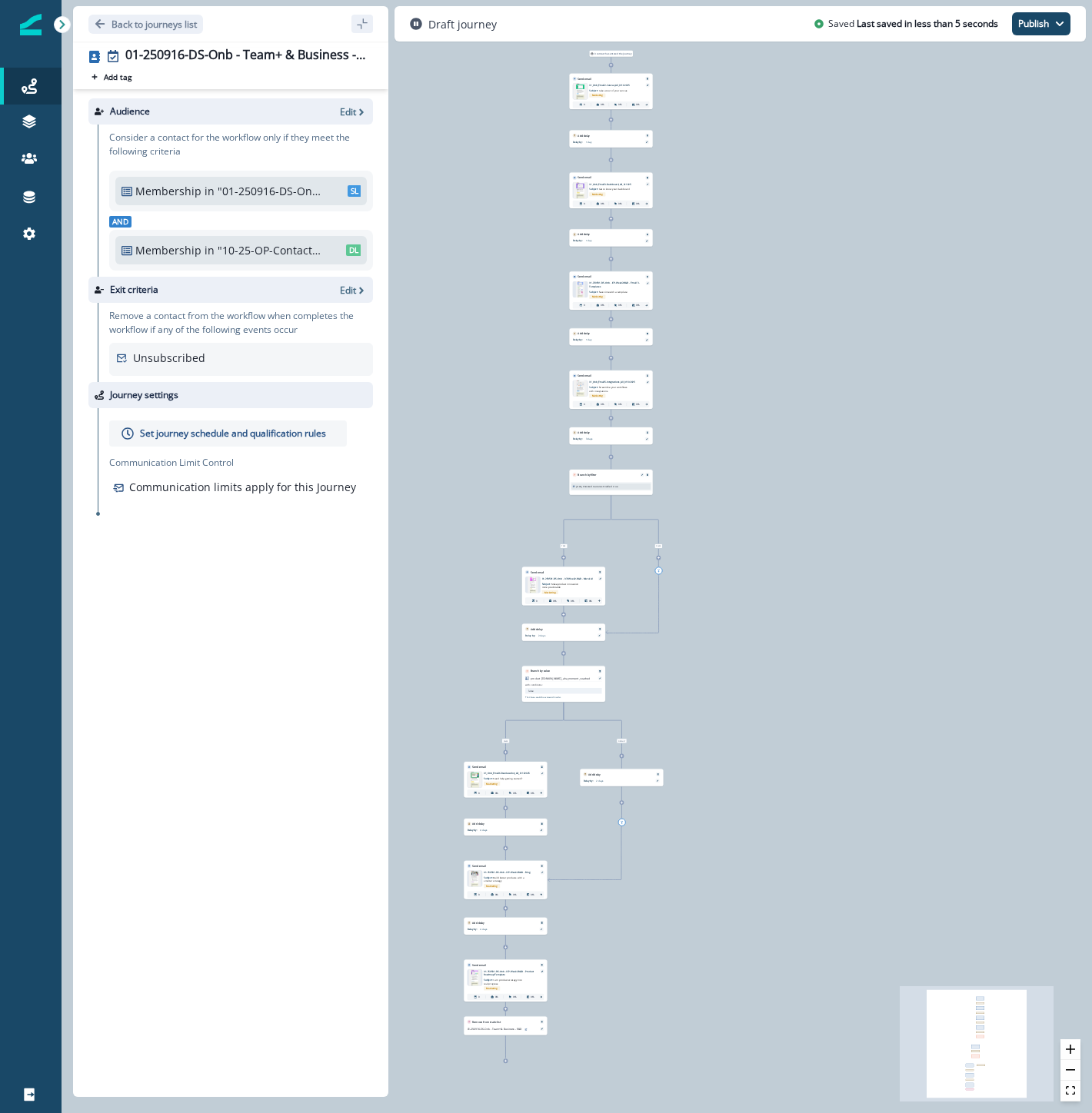
click at [233, 433] on p "Set journey schedule and qualification rules" at bounding box center [232, 433] width 186 height 14
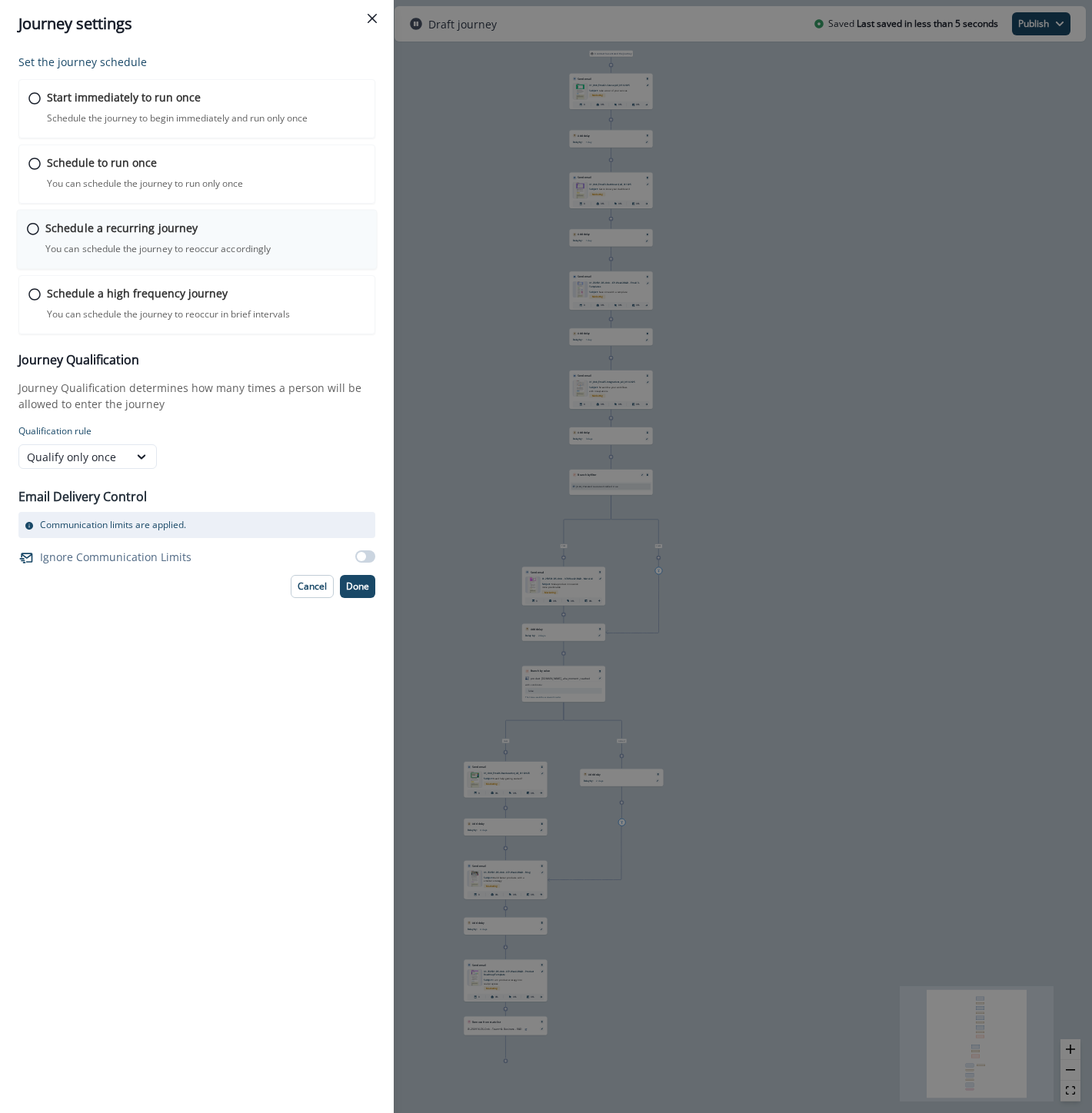
click at [87, 236] on div "Schedule a recurring journey You can schedule the journey to reoccur accordingl…" at bounding box center [205, 238] width 321 height 36
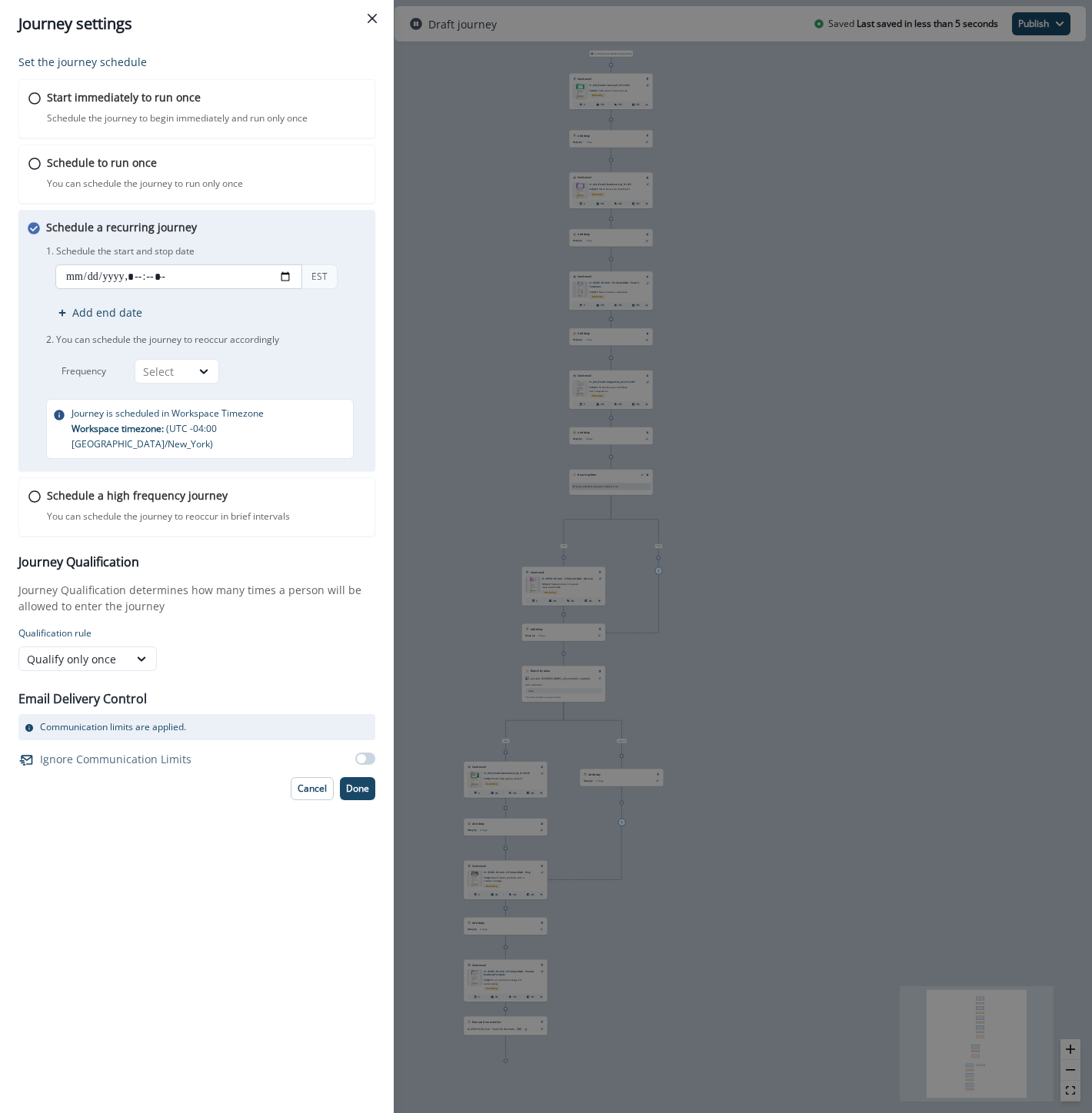
click at [285, 275] on input "datetime-local" at bounding box center [179, 276] width 247 height 25
type input "**********"
click at [264, 232] on div "Schedule a recurring journey You can schedule the journey to reoccur accordingl…" at bounding box center [207, 339] width 323 height 240
click at [195, 369] on div at bounding box center [204, 371] width 26 height 16
click at [164, 412] on div "Day" at bounding box center [176, 406] width 84 height 29
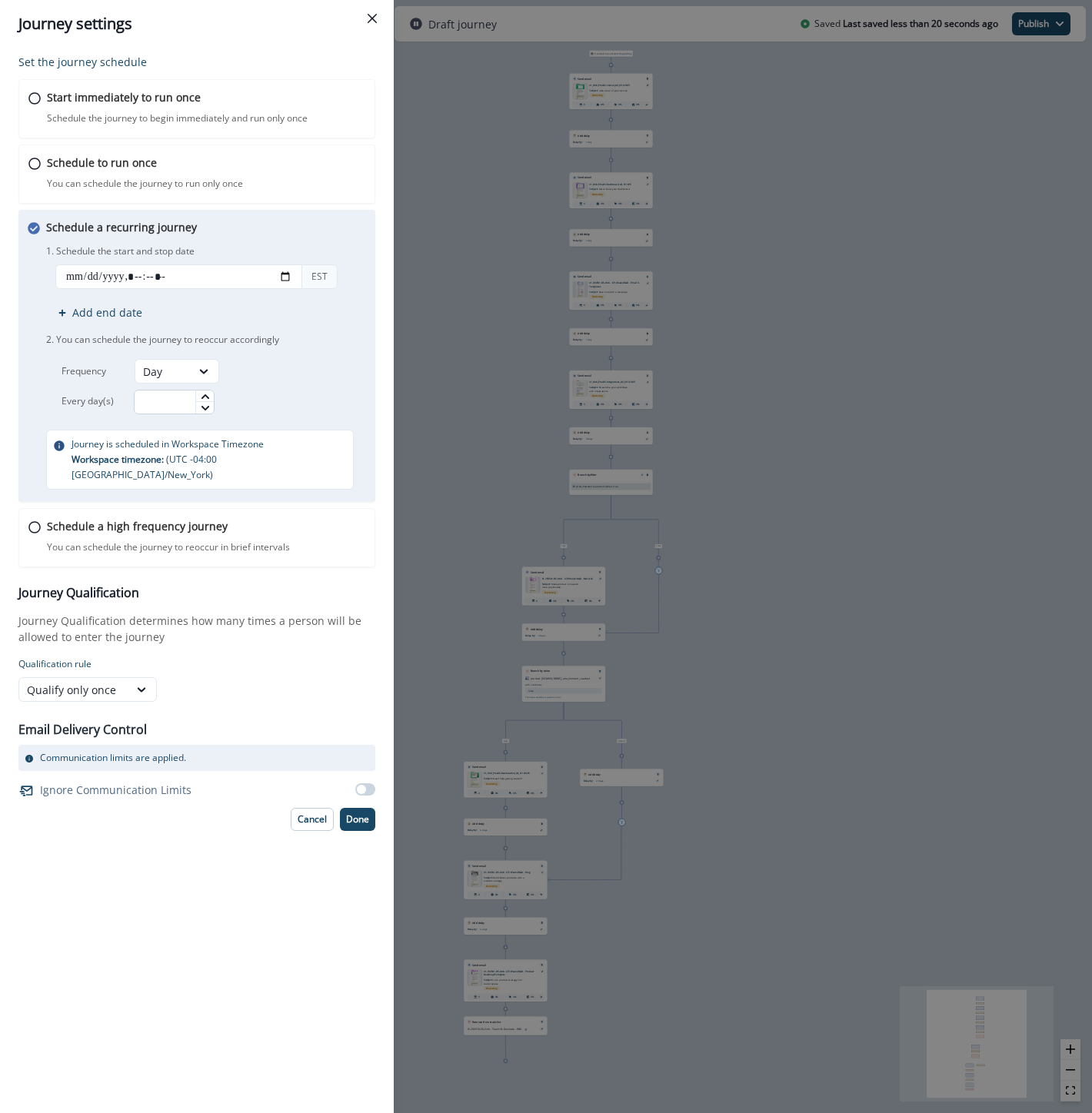
click at [187, 400] on input "text" at bounding box center [174, 402] width 81 height 25
type input "*"
click at [262, 392] on div "*" at bounding box center [227, 402] width 187 height 25
click at [358, 814] on p "Done" at bounding box center [357, 819] width 23 height 11
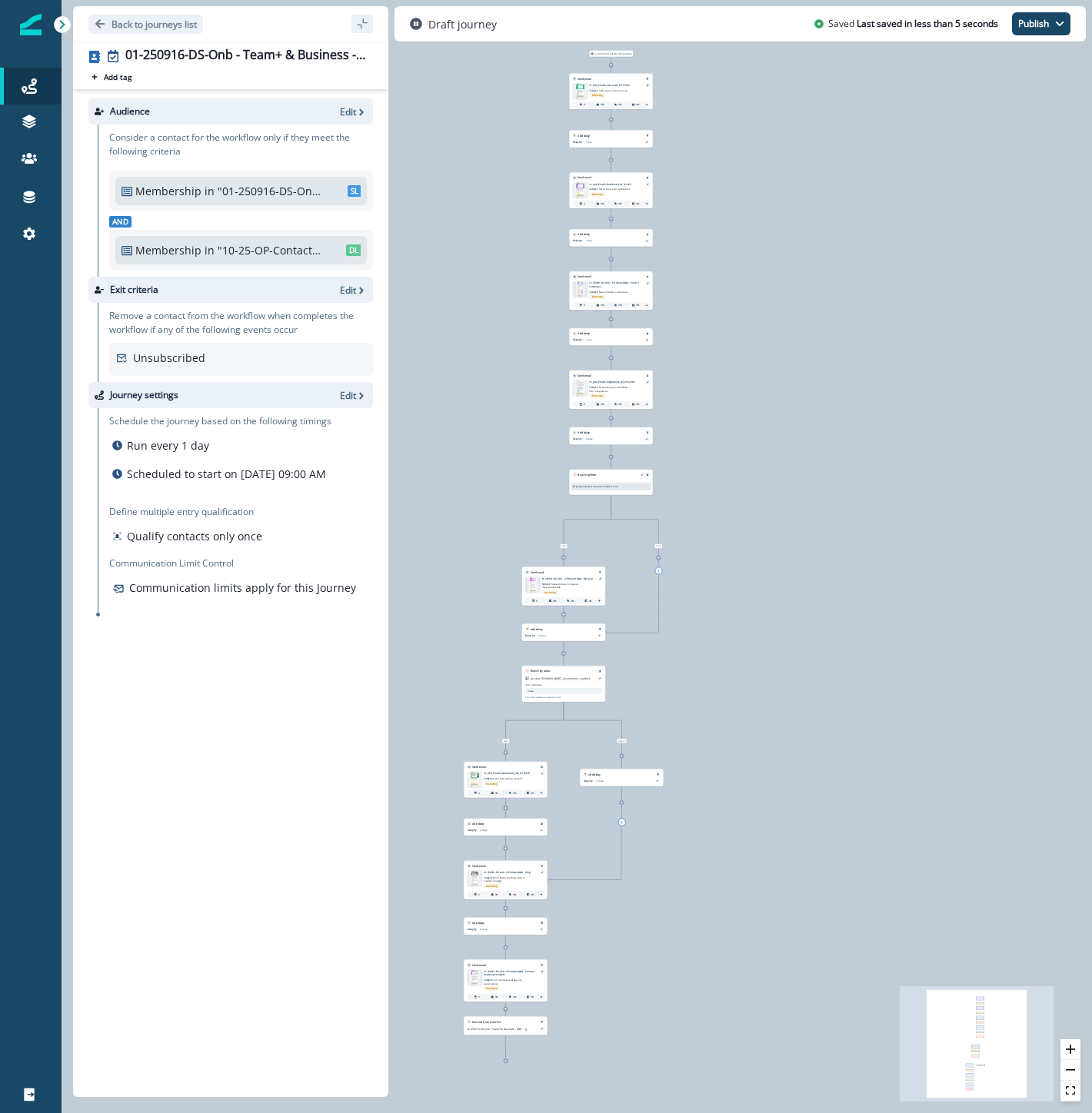
click at [820, 370] on div "0 contact has entered the journey Send email Email asset changed, journey repor…" at bounding box center [577, 556] width 1031 height 1113
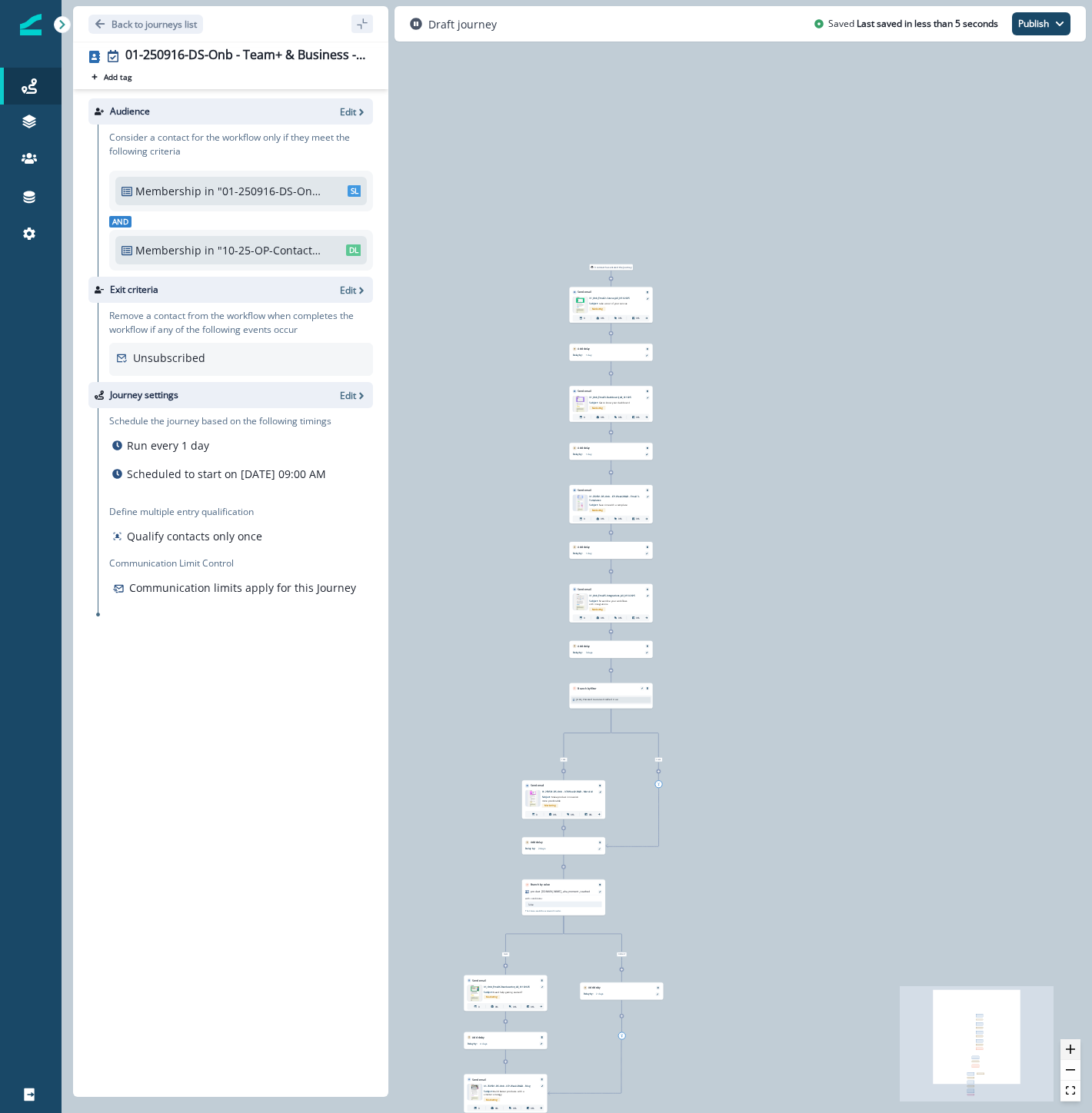
click at [1072, 1048] on icon "zoom in" at bounding box center [1070, 1048] width 9 height 9
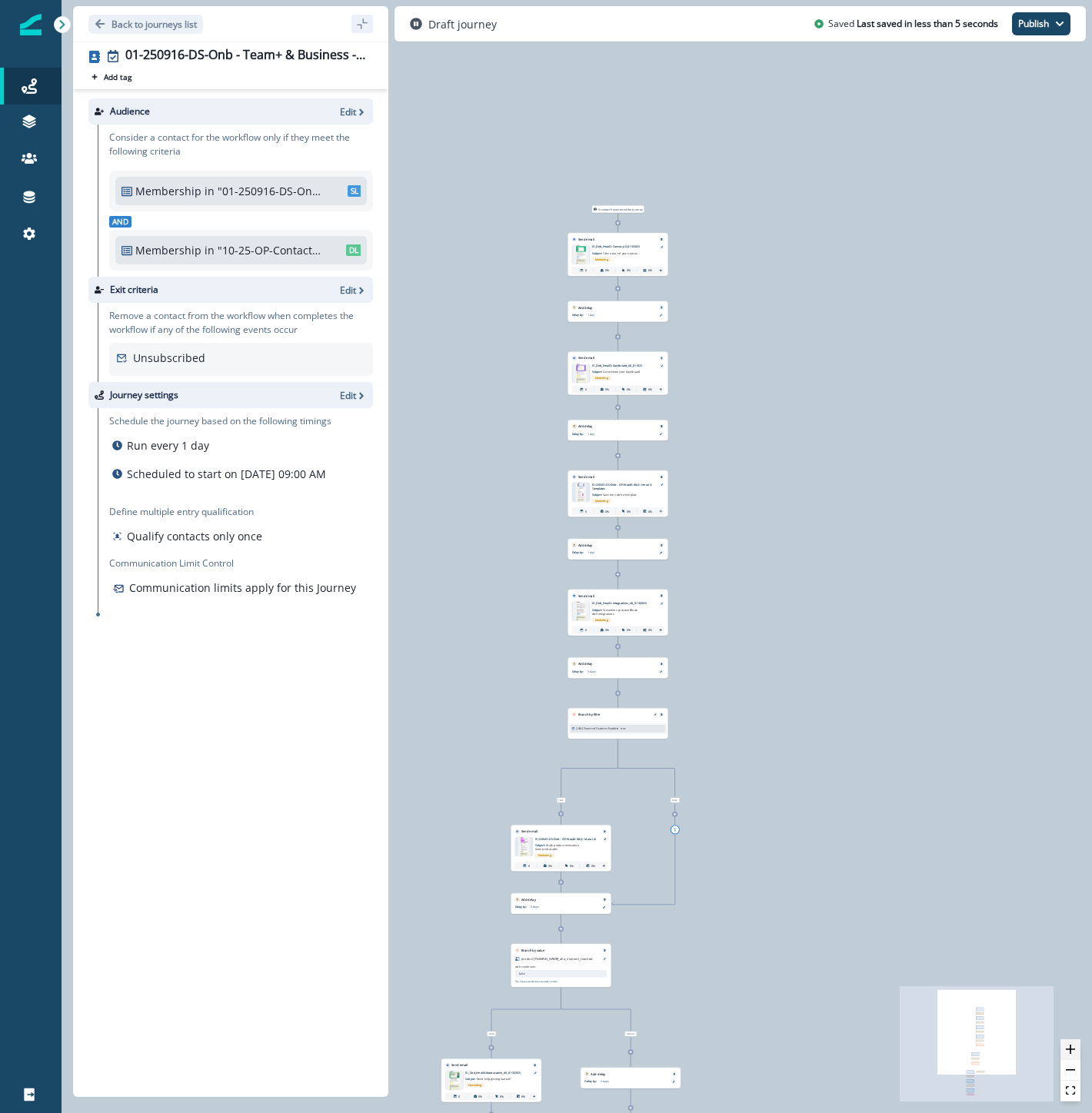
click at [1072, 1048] on icon "zoom in" at bounding box center [1070, 1048] width 9 height 9
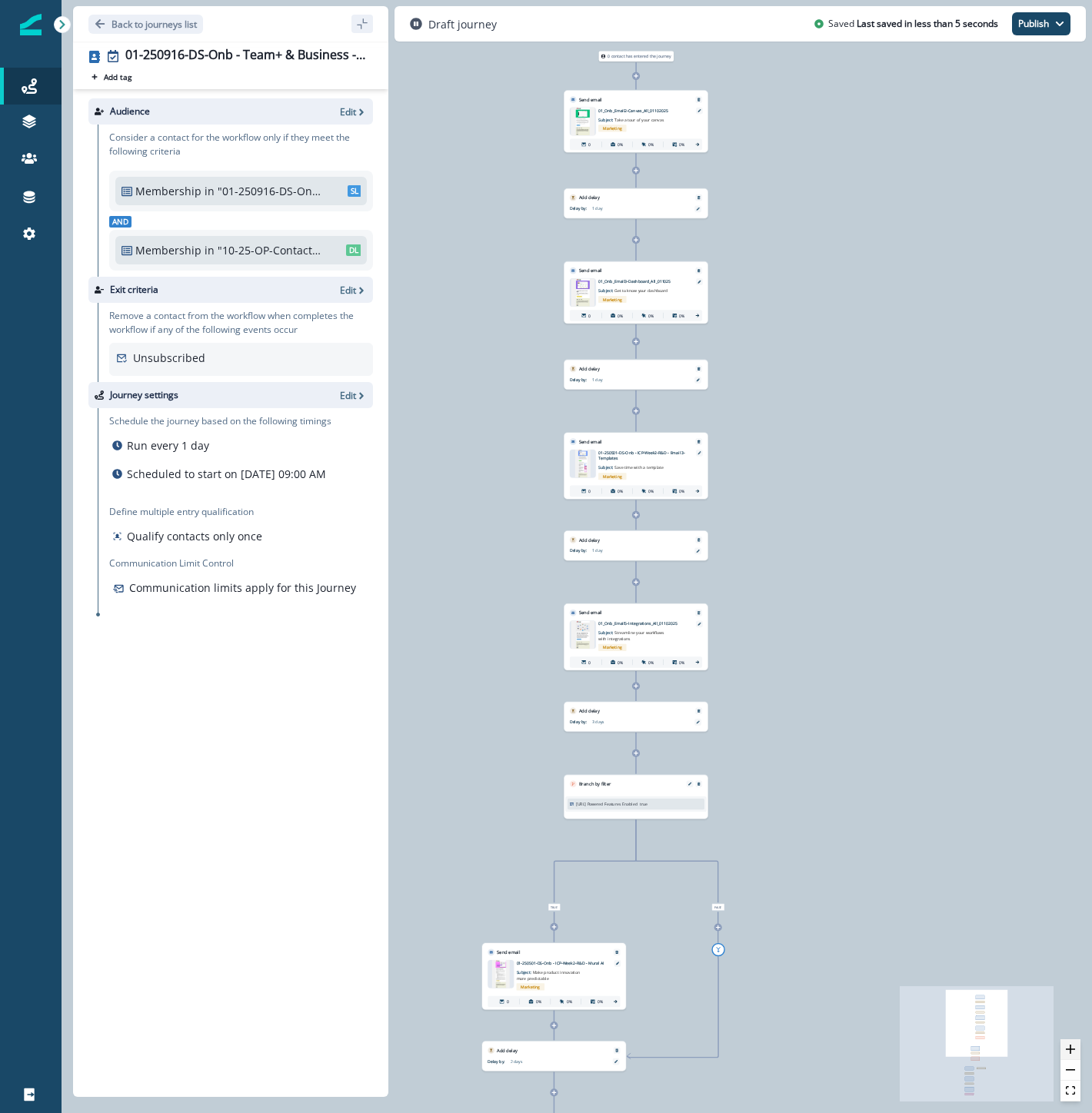
click at [1072, 1048] on icon "zoom in" at bounding box center [1070, 1048] width 9 height 9
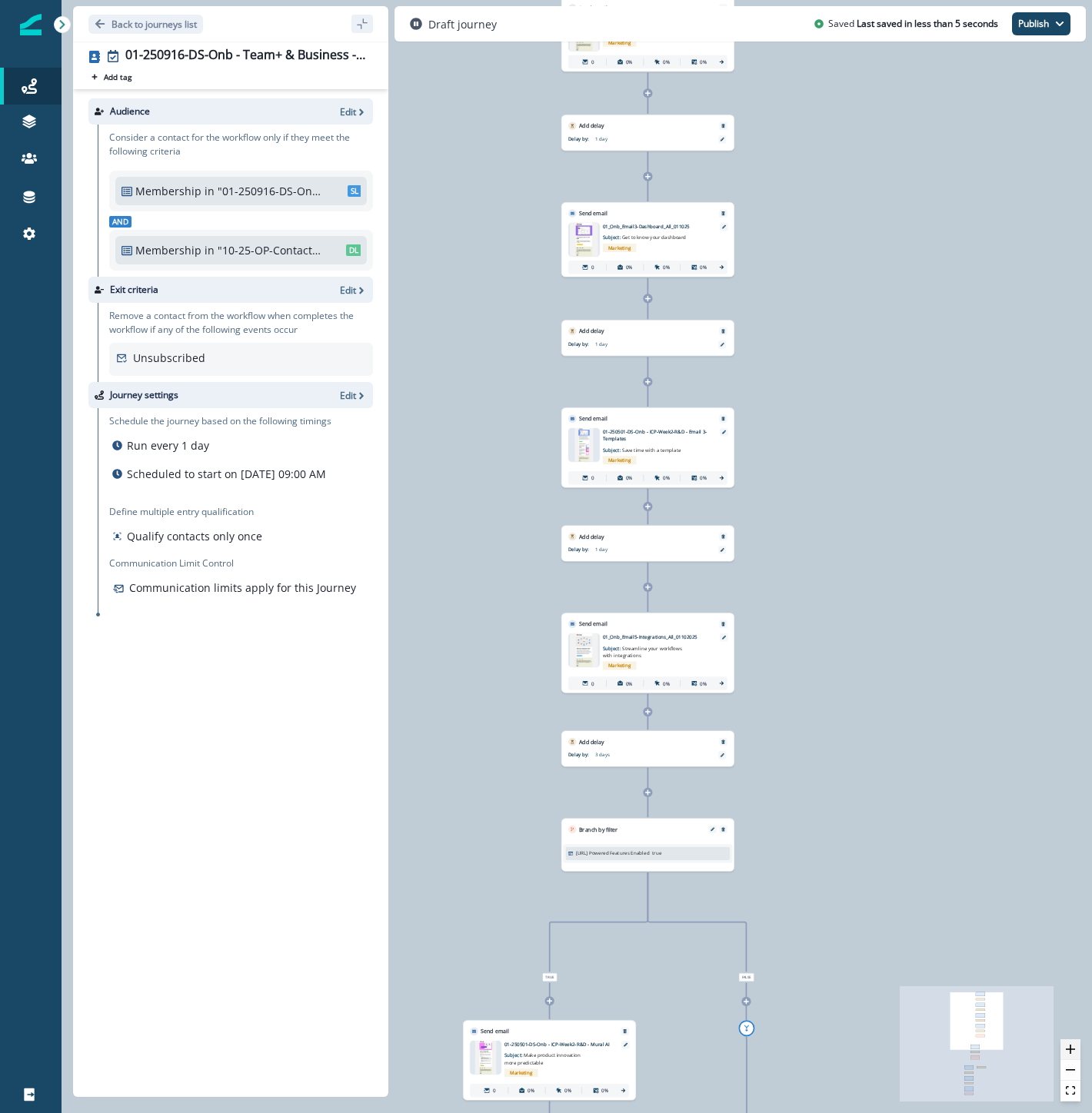
click at [1072, 1048] on icon "zoom in" at bounding box center [1070, 1048] width 9 height 9
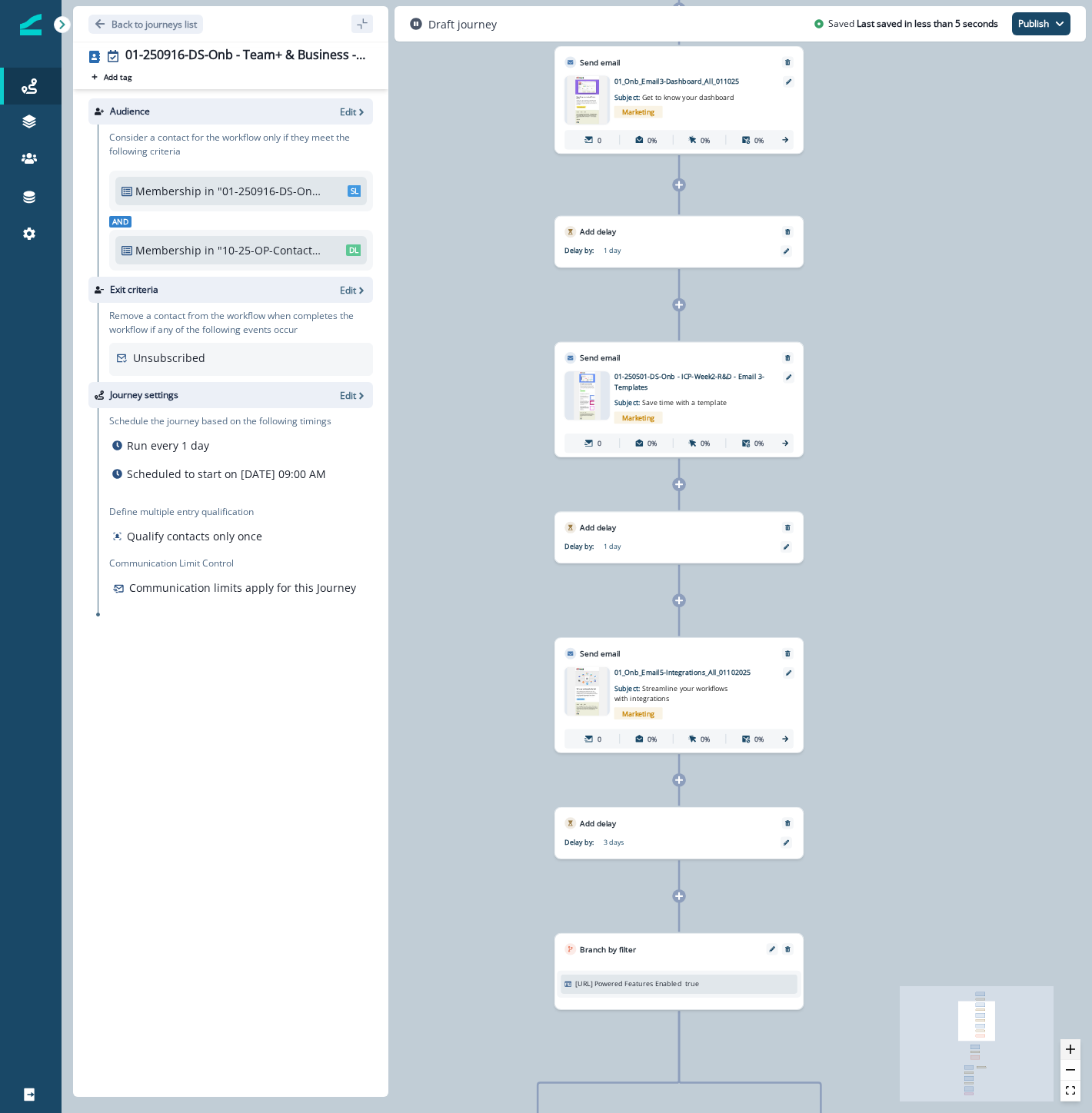
click at [1072, 1048] on icon "zoom in" at bounding box center [1070, 1048] width 9 height 9
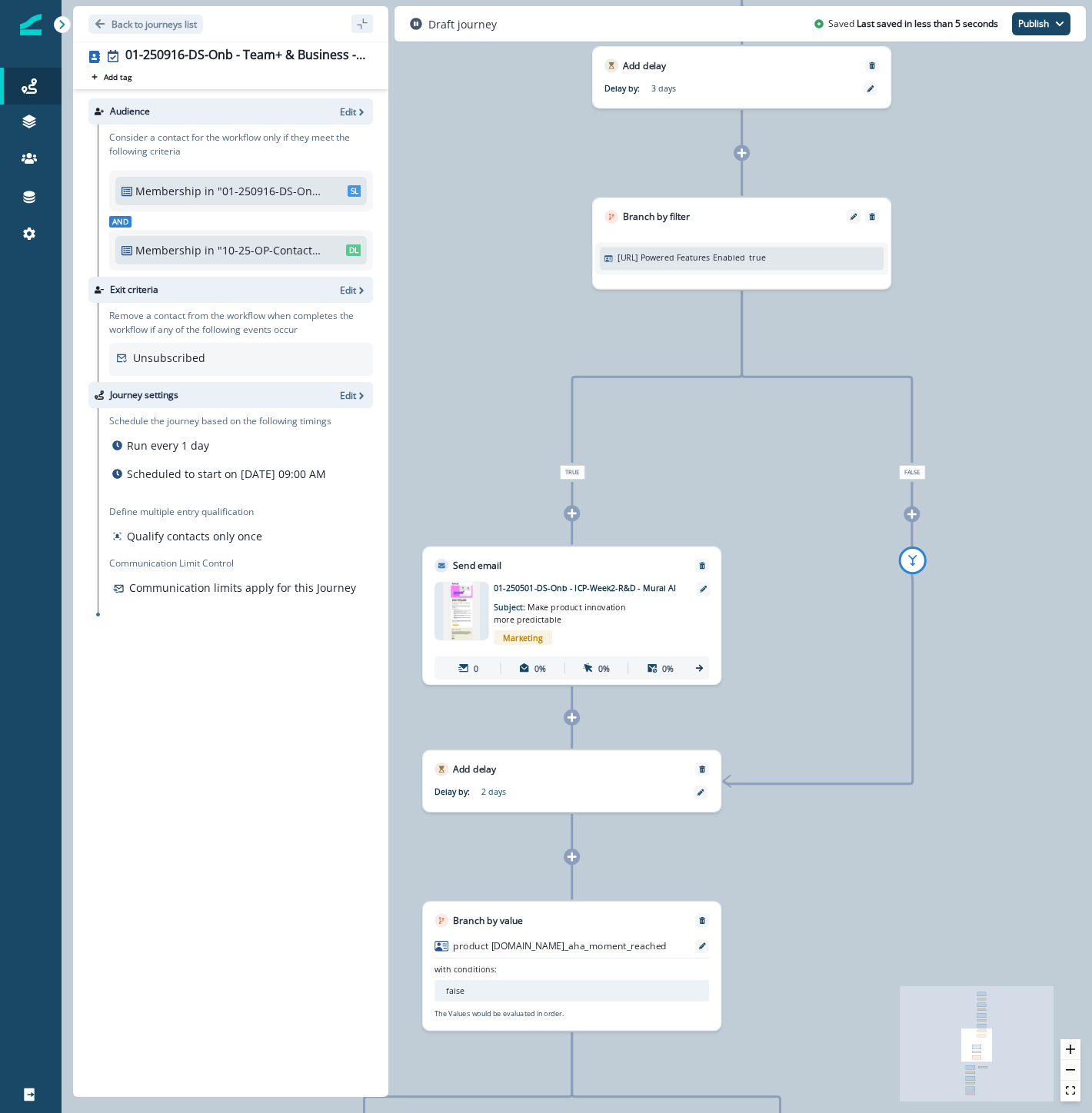
drag, startPoint x: 965, startPoint y: 844, endPoint x: 1007, endPoint y: 33, distance: 812.1
click at [1007, 33] on div "Back to journeys list 01-250916-DS-Onb - Team+ & Business - General - ICP week …" at bounding box center [577, 556] width 1031 height 1113
click at [572, 511] on icon at bounding box center [572, 513] width 9 height 9
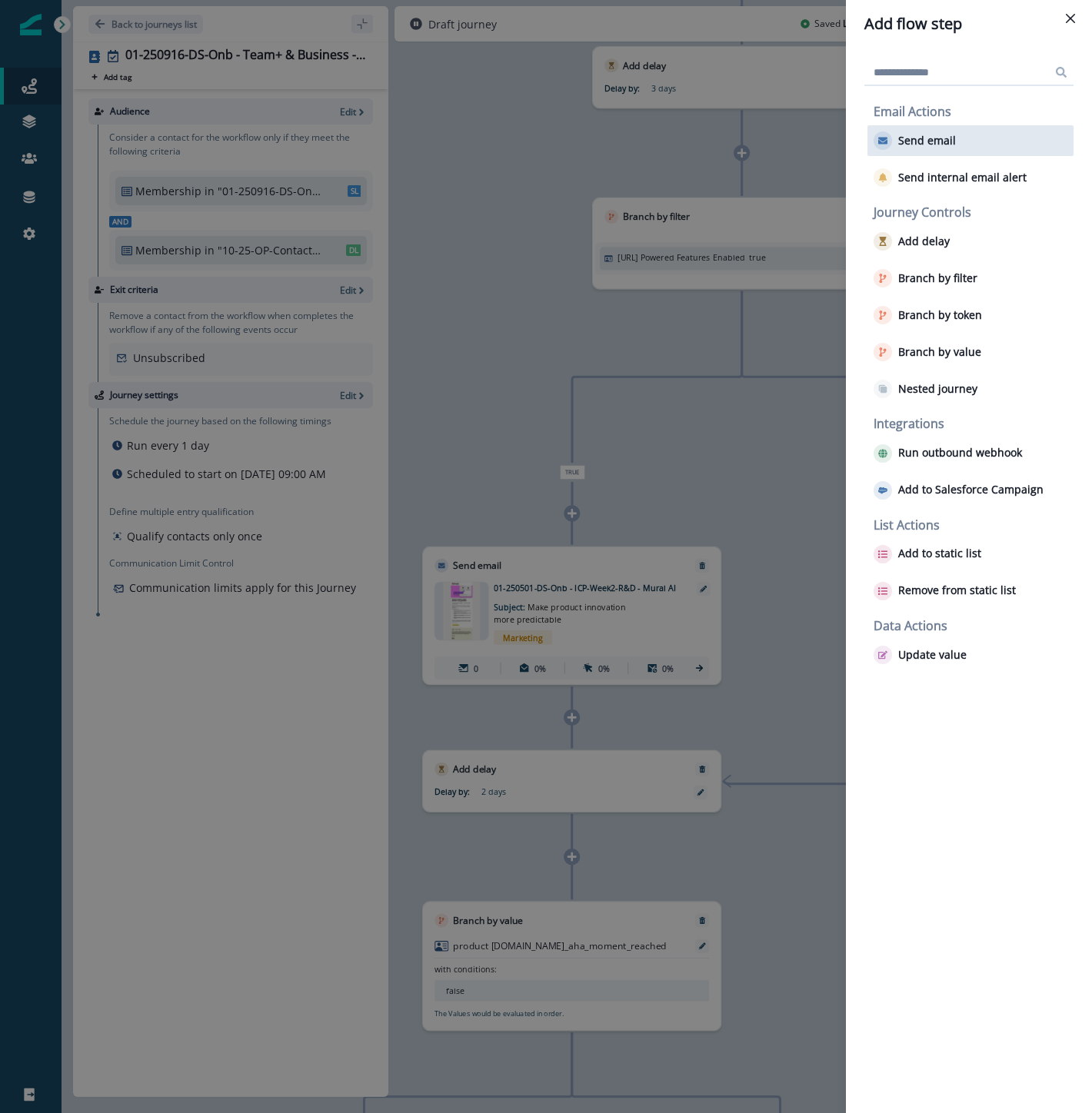
click at [949, 129] on div "Send email" at bounding box center [970, 141] width 206 height 31
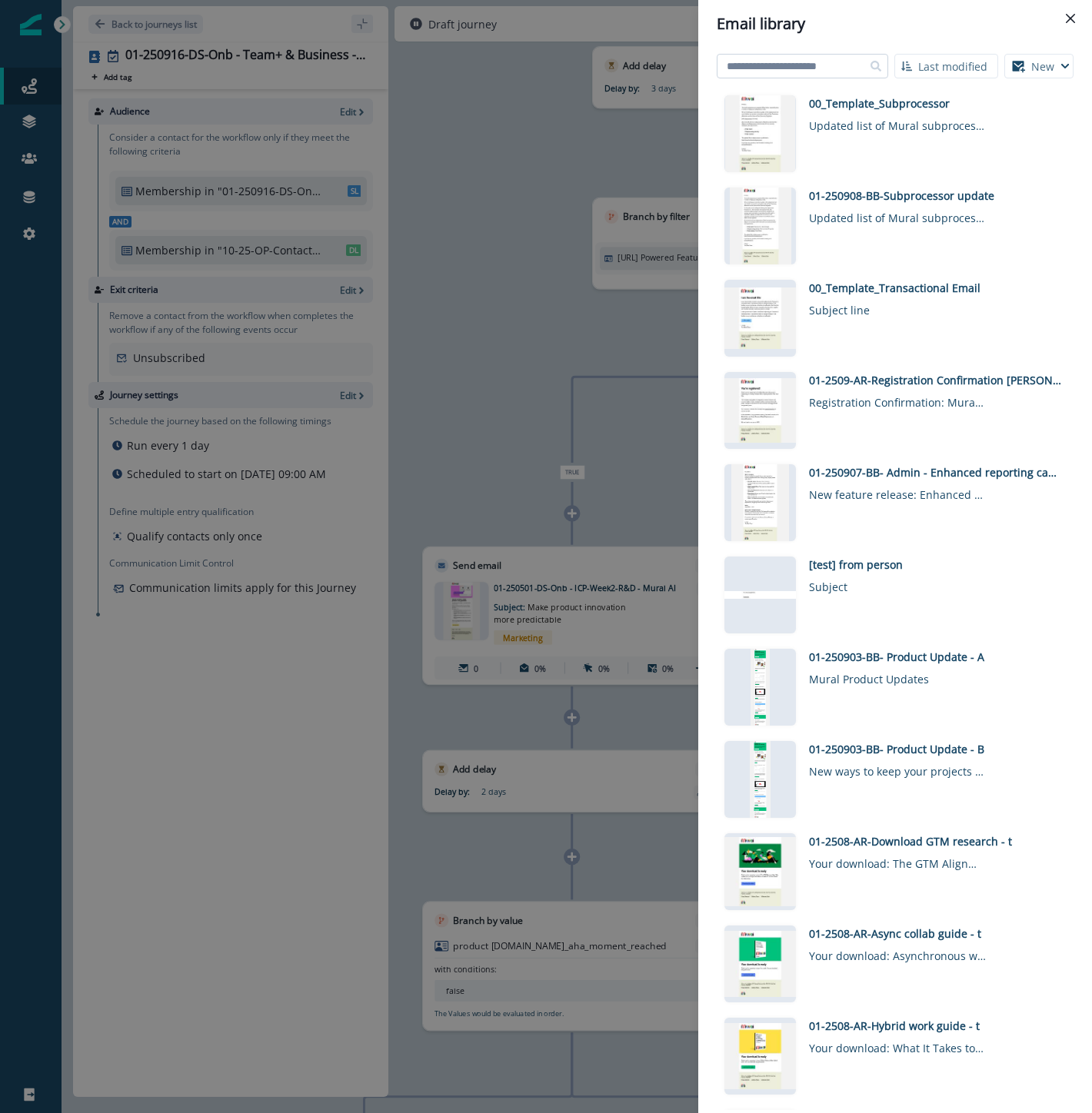
click at [848, 64] on input at bounding box center [802, 66] width 172 height 25
type input "********"
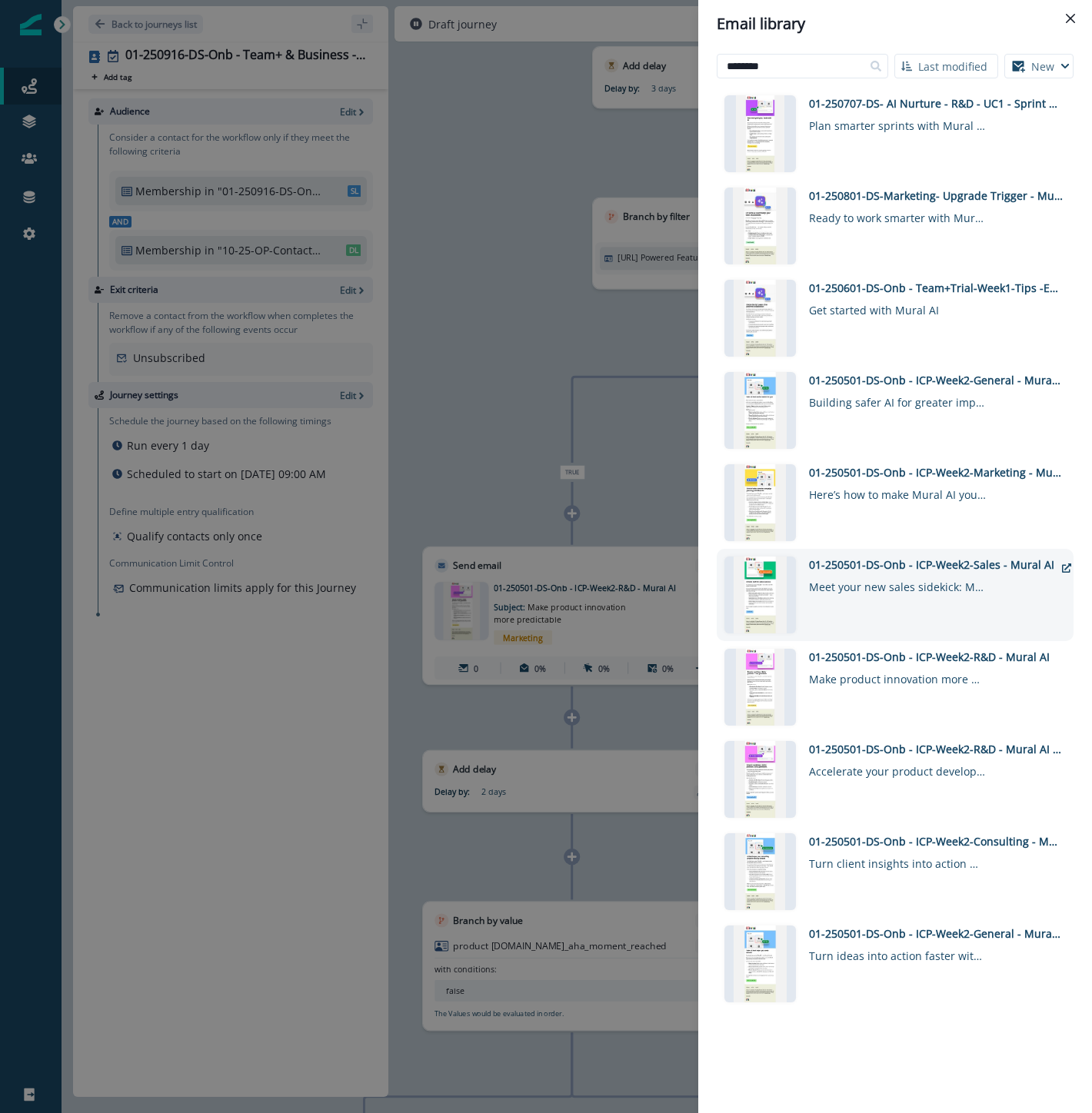
click at [950, 563] on div "01-250501-DS-Onb - ICP-Week2-Sales - Mural AI" at bounding box center [932, 565] width 245 height 16
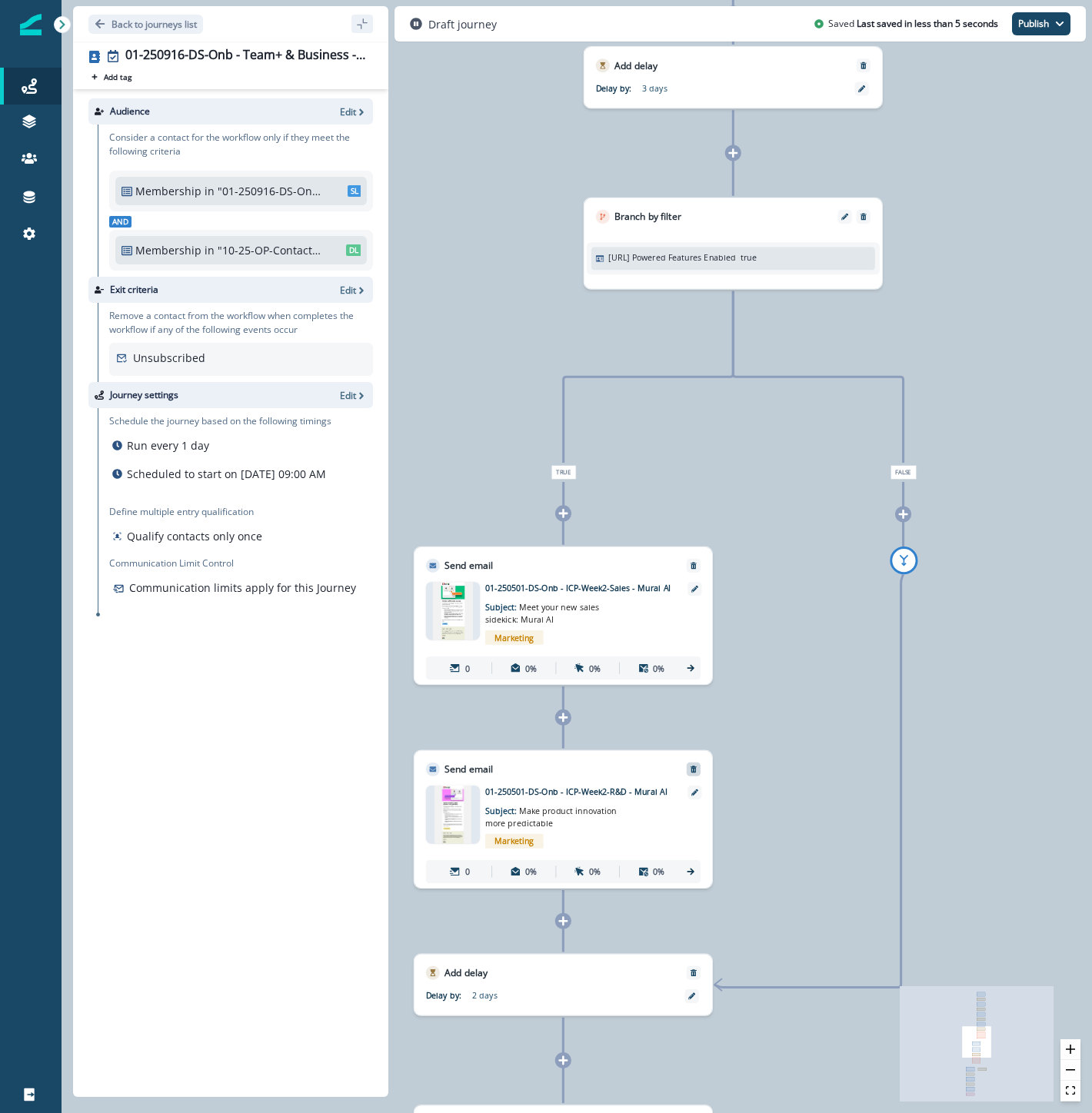
click at [698, 770] on button "Remove" at bounding box center [694, 769] width 19 height 8
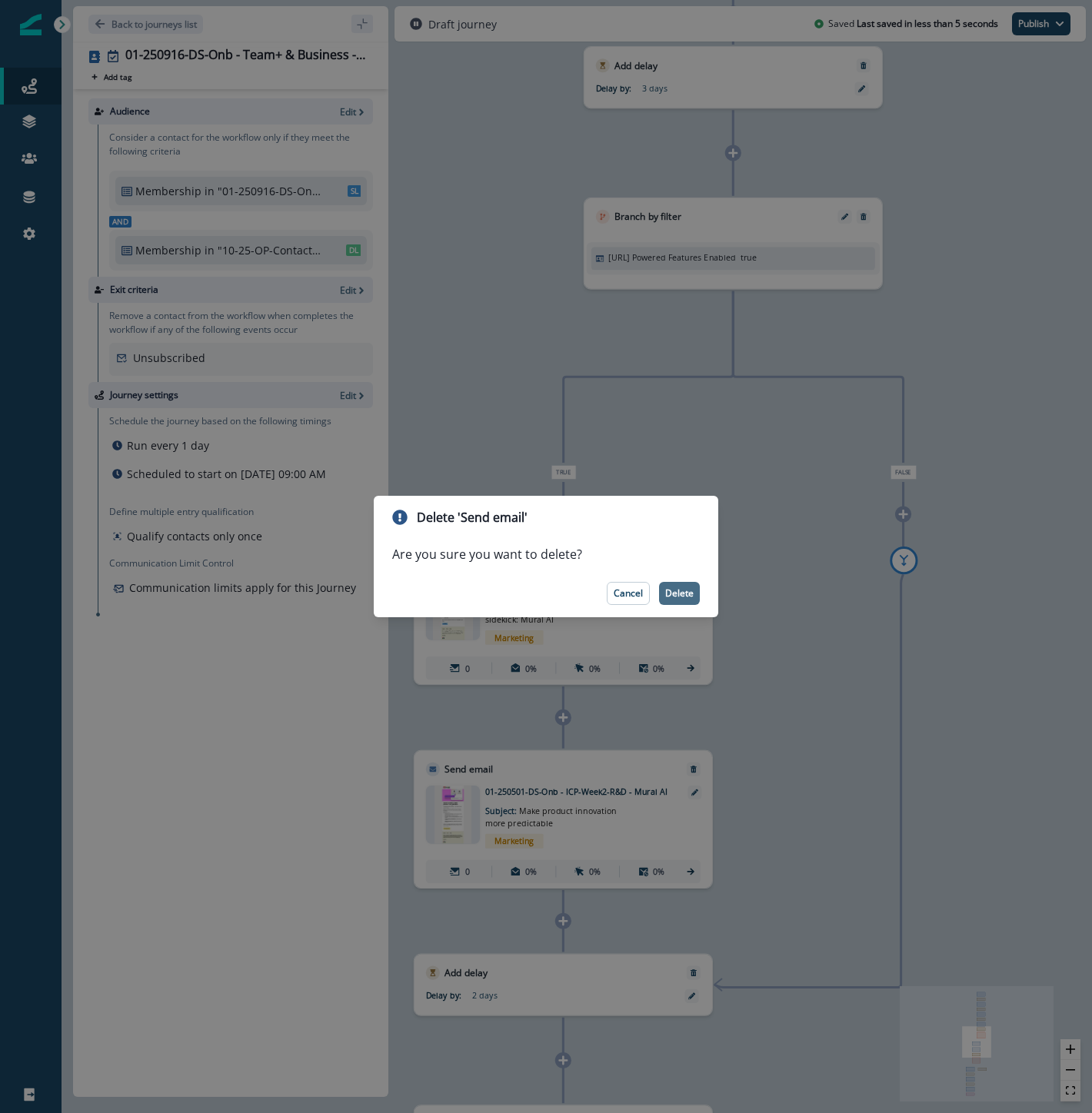
click at [693, 595] on p "Delete" at bounding box center [679, 593] width 29 height 11
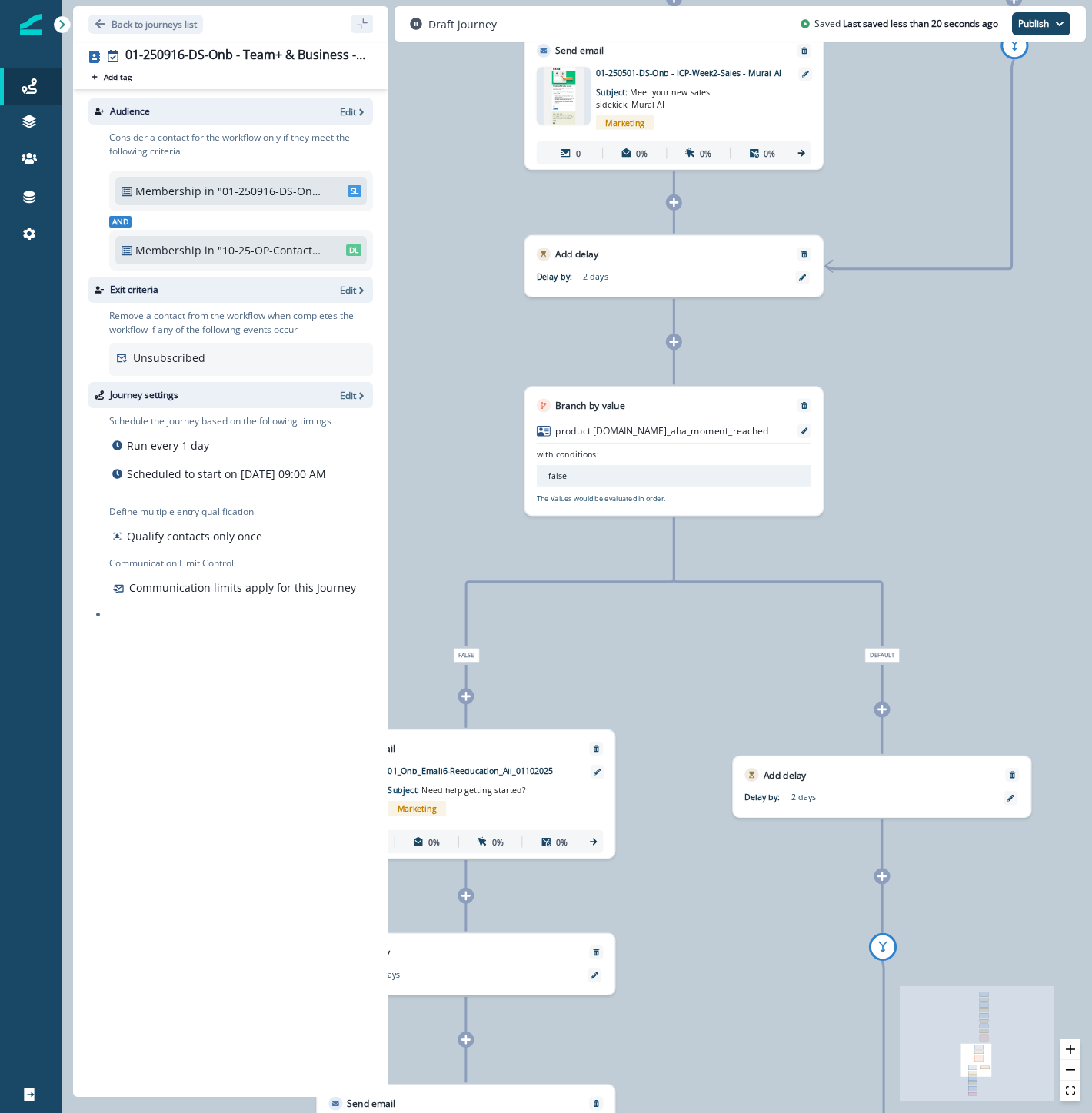
drag, startPoint x: 789, startPoint y: 985, endPoint x: 916, endPoint y: 465, distance: 535.3
click at [903, 412] on div "0 contact has entered the journey Send email Email asset changed, journey repor…" at bounding box center [577, 556] width 1031 height 1113
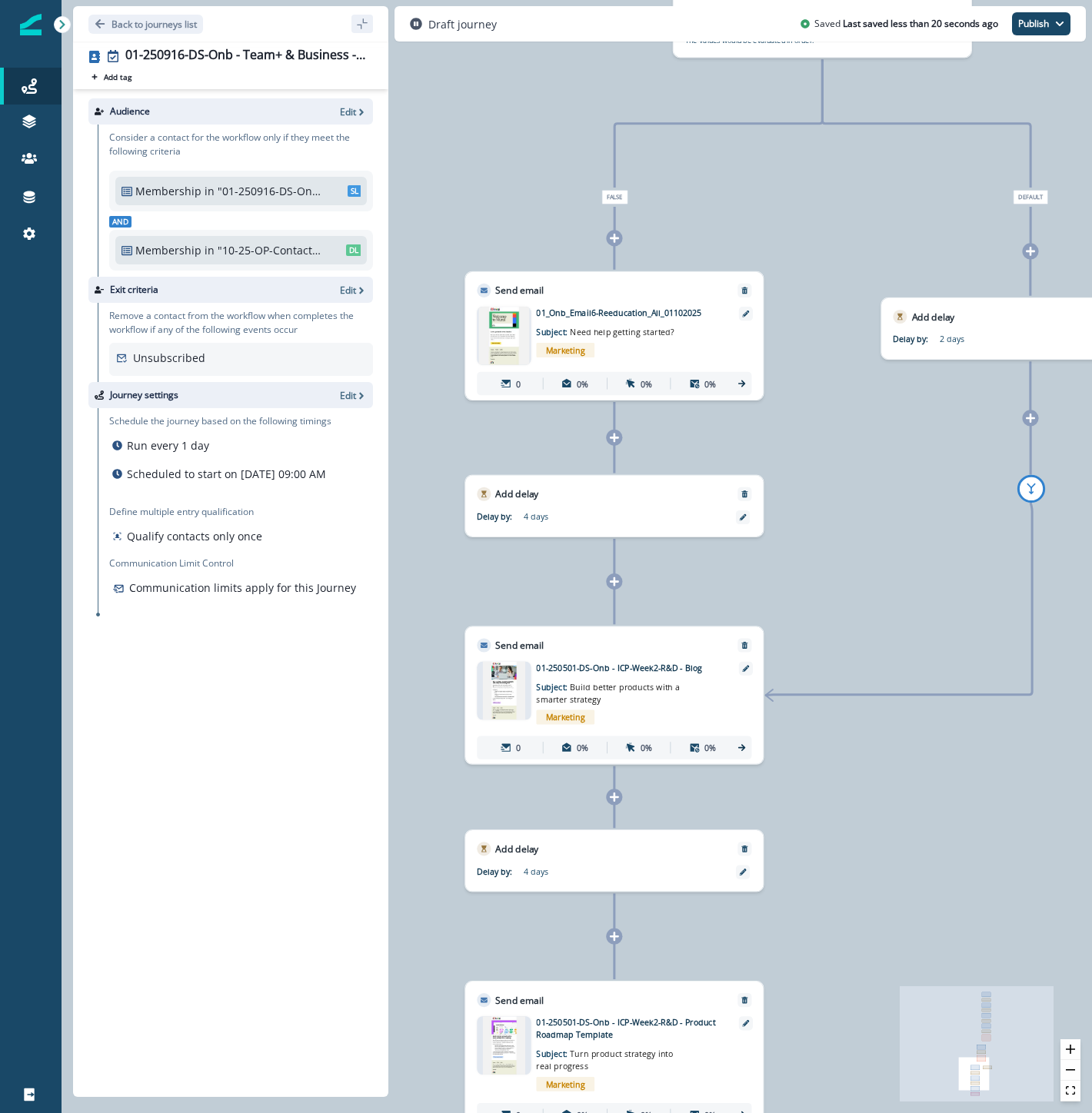
drag, startPoint x: 718, startPoint y: 924, endPoint x: 863, endPoint y: 524, distance: 425.5
click at [863, 524] on div "0 contact has entered the journey Send email Email asset changed, journey repor…" at bounding box center [577, 556] width 1031 height 1113
click at [612, 577] on icon at bounding box center [613, 581] width 11 height 11
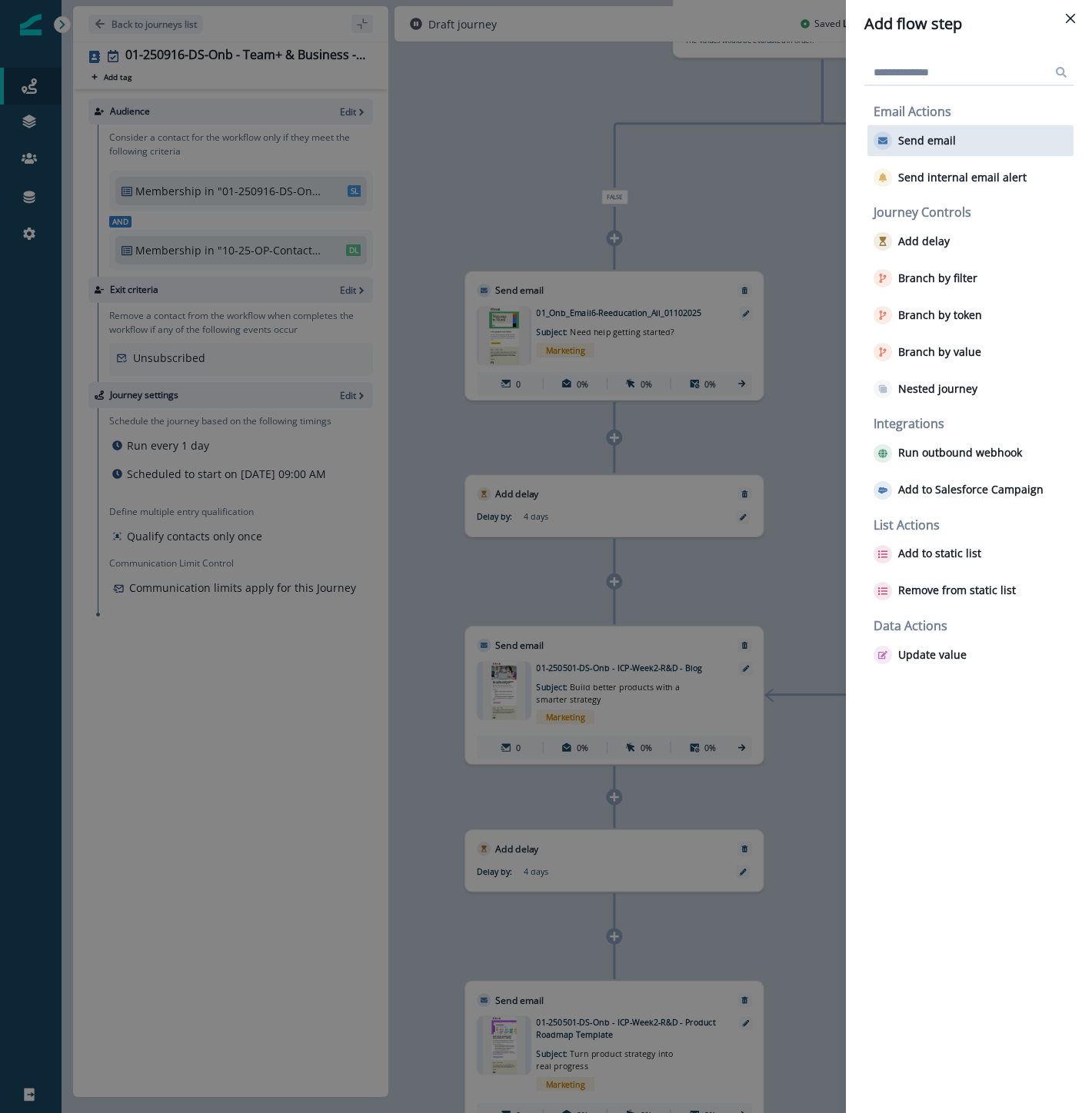
click at [957, 137] on div "Send email" at bounding box center [970, 141] width 206 height 31
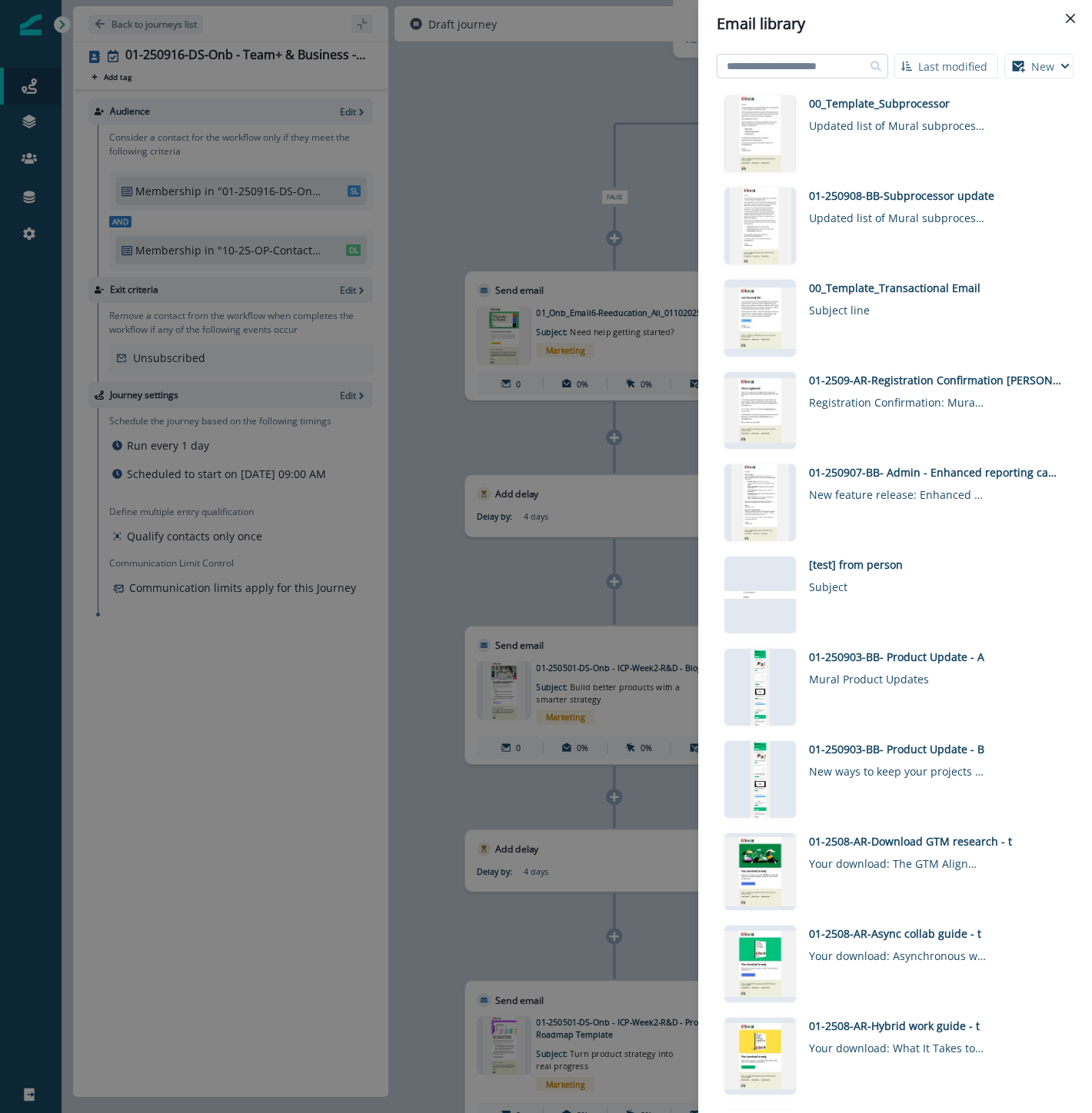
click at [756, 61] on input at bounding box center [802, 66] width 172 height 25
type input "****"
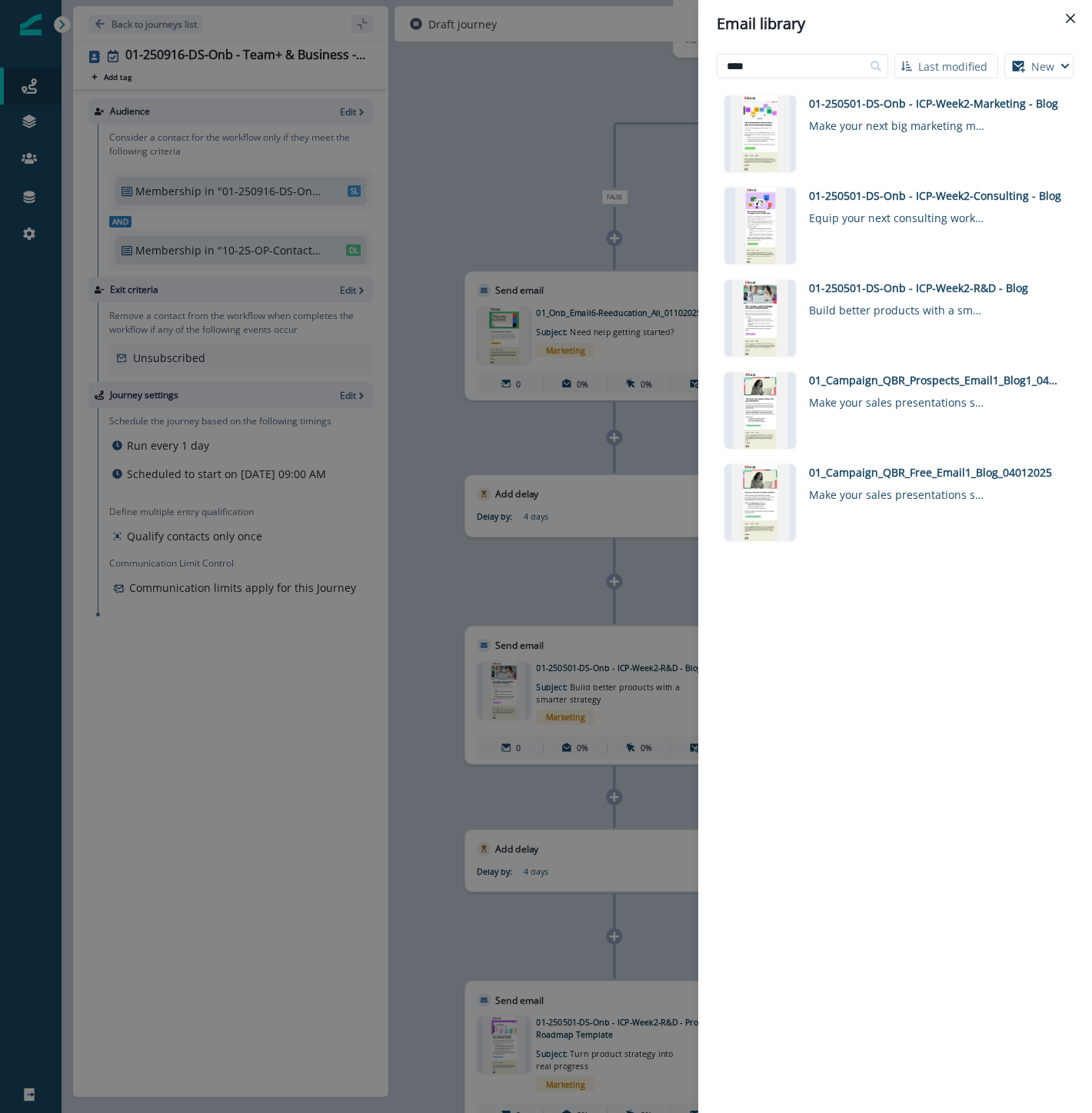
click at [496, 575] on div "Email library **** Last modified Name (A-Z) Last modified Last created New Visu…" at bounding box center [546, 556] width 1092 height 1113
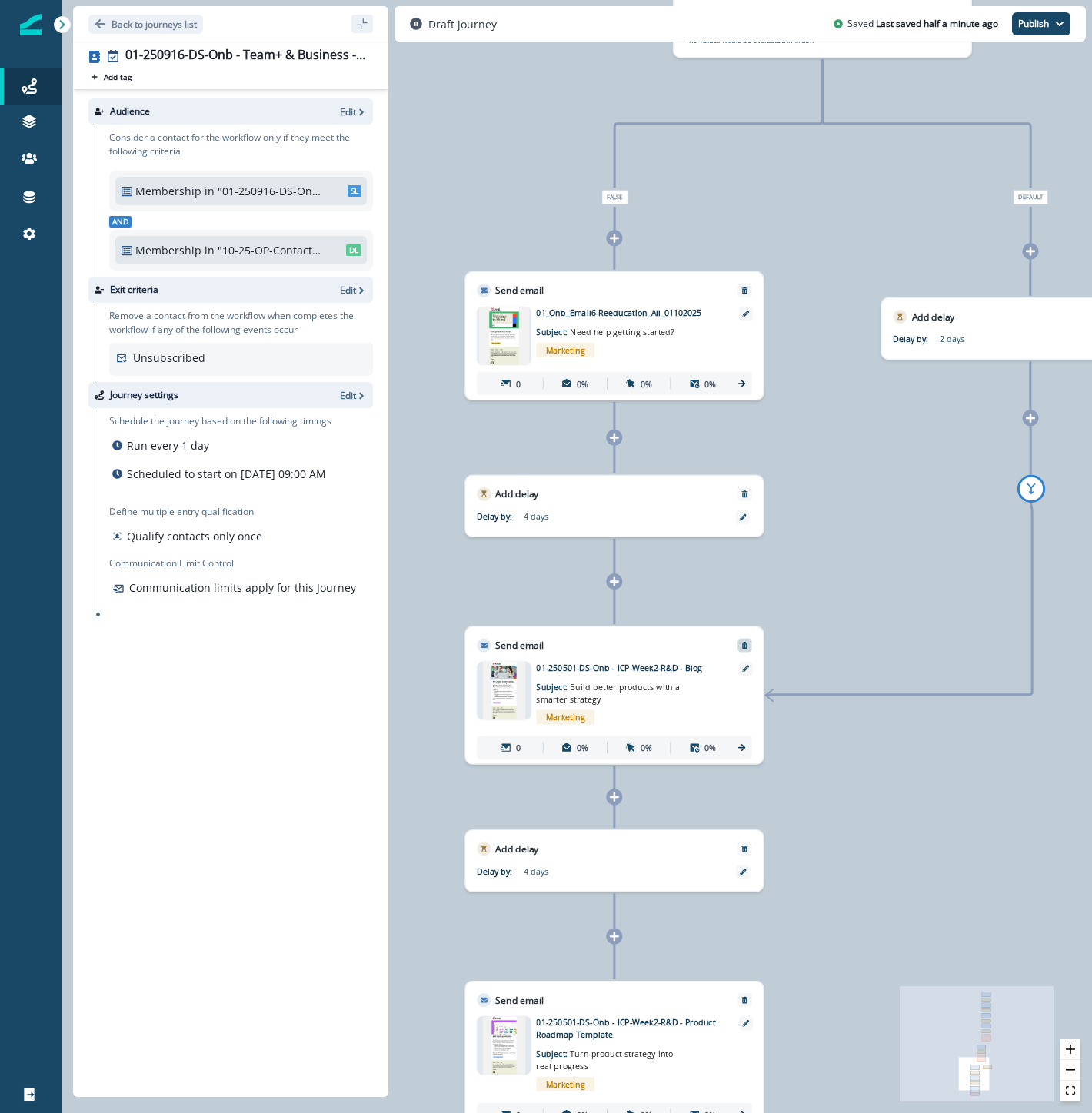
click at [744, 644] on icon "Remove" at bounding box center [744, 645] width 7 height 7
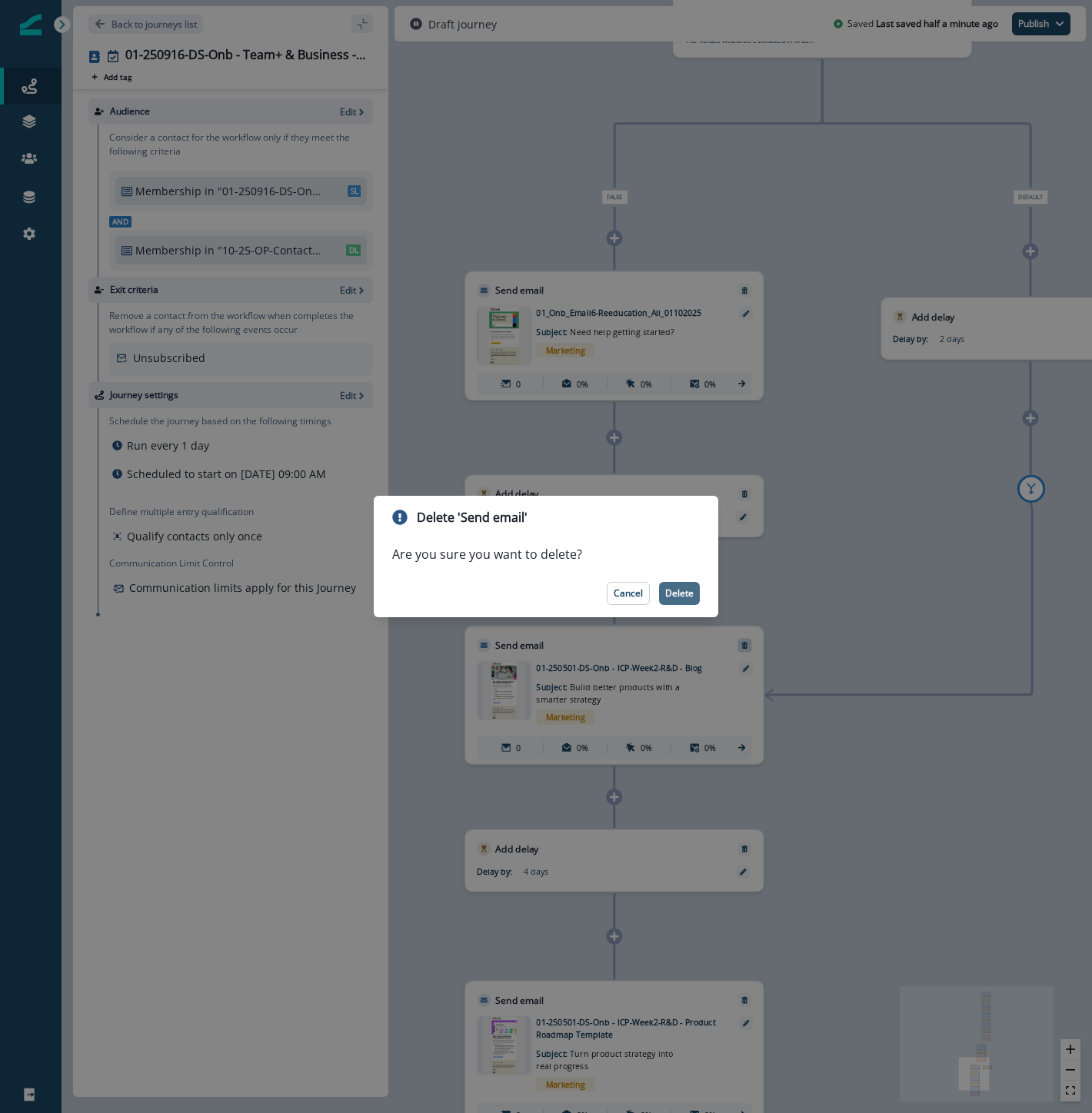
click at [685, 597] on p "Delete" at bounding box center [679, 593] width 29 height 11
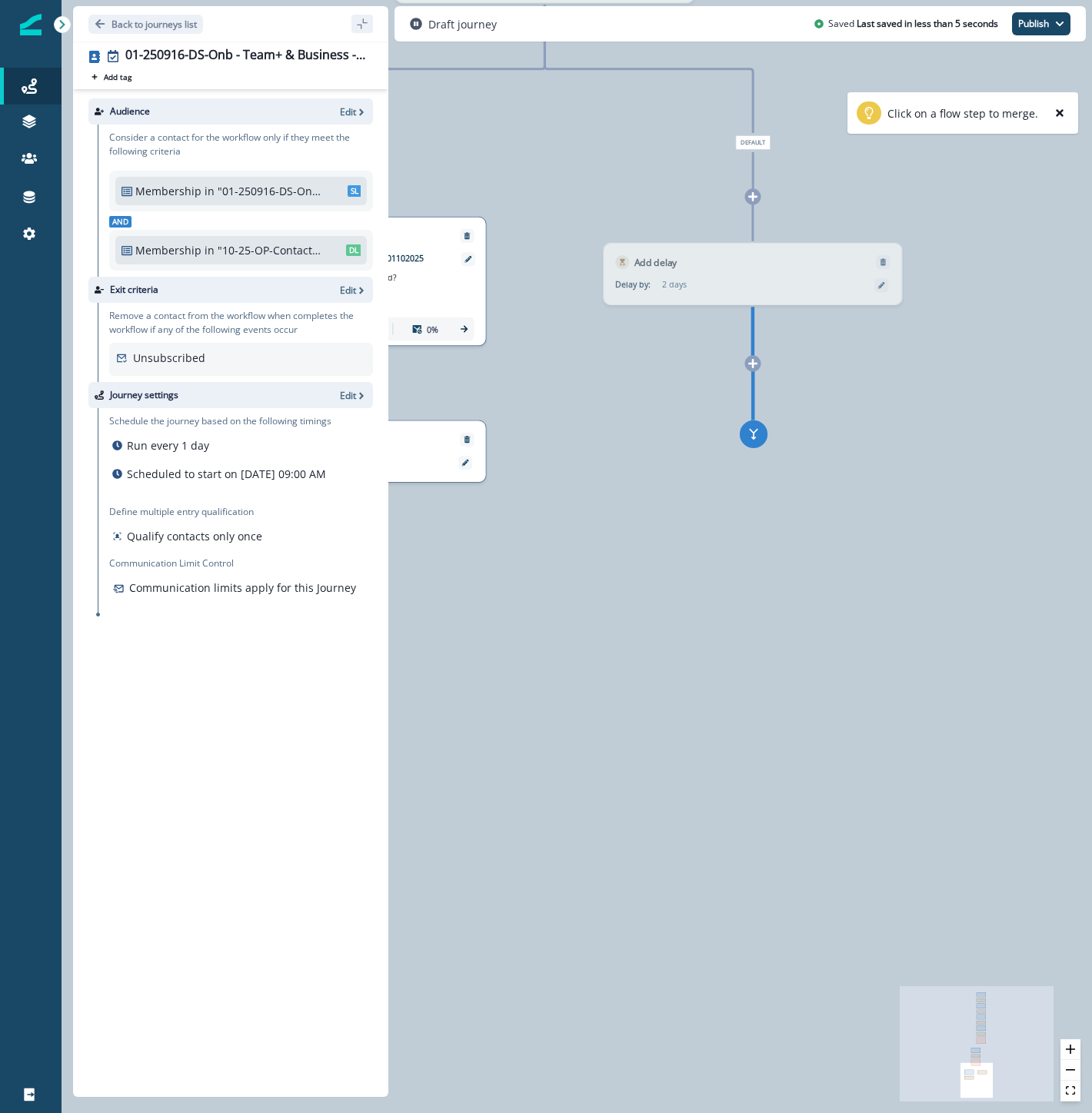
drag, startPoint x: 941, startPoint y: 644, endPoint x: 663, endPoint y: 589, distance: 283.4
click at [663, 589] on div "0 contact has entered the journey Send email Email asset changed, journey repor…" at bounding box center [577, 556] width 1031 height 1113
click at [1058, 121] on button "close-help" at bounding box center [1059, 113] width 19 height 19
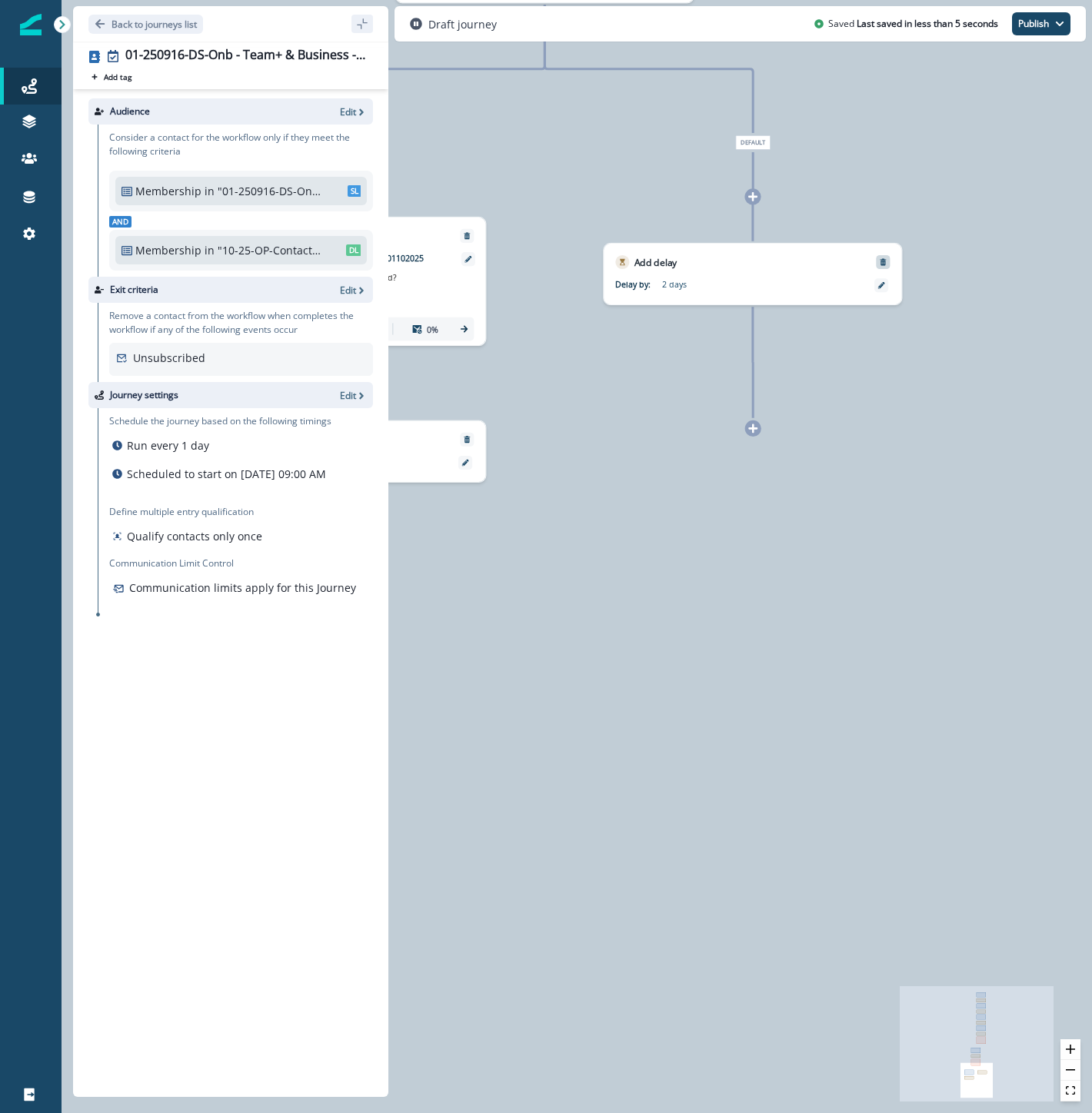
click at [888, 259] on button "Remove" at bounding box center [883, 263] width 19 height 8
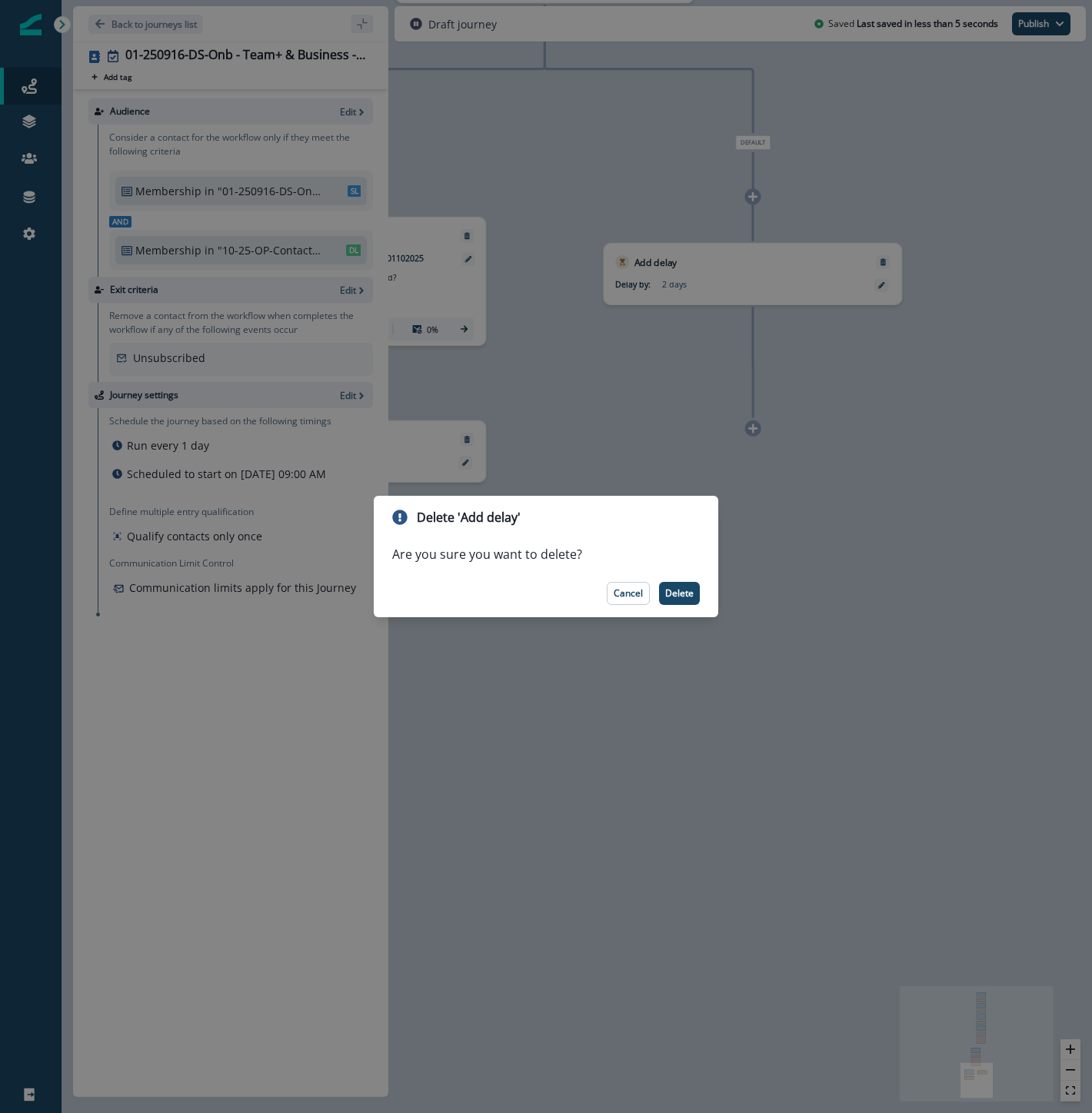
drag, startPoint x: 678, startPoint y: 593, endPoint x: 719, endPoint y: 551, distance: 58.7
click at [679, 593] on p "Delete" at bounding box center [679, 593] width 29 height 11
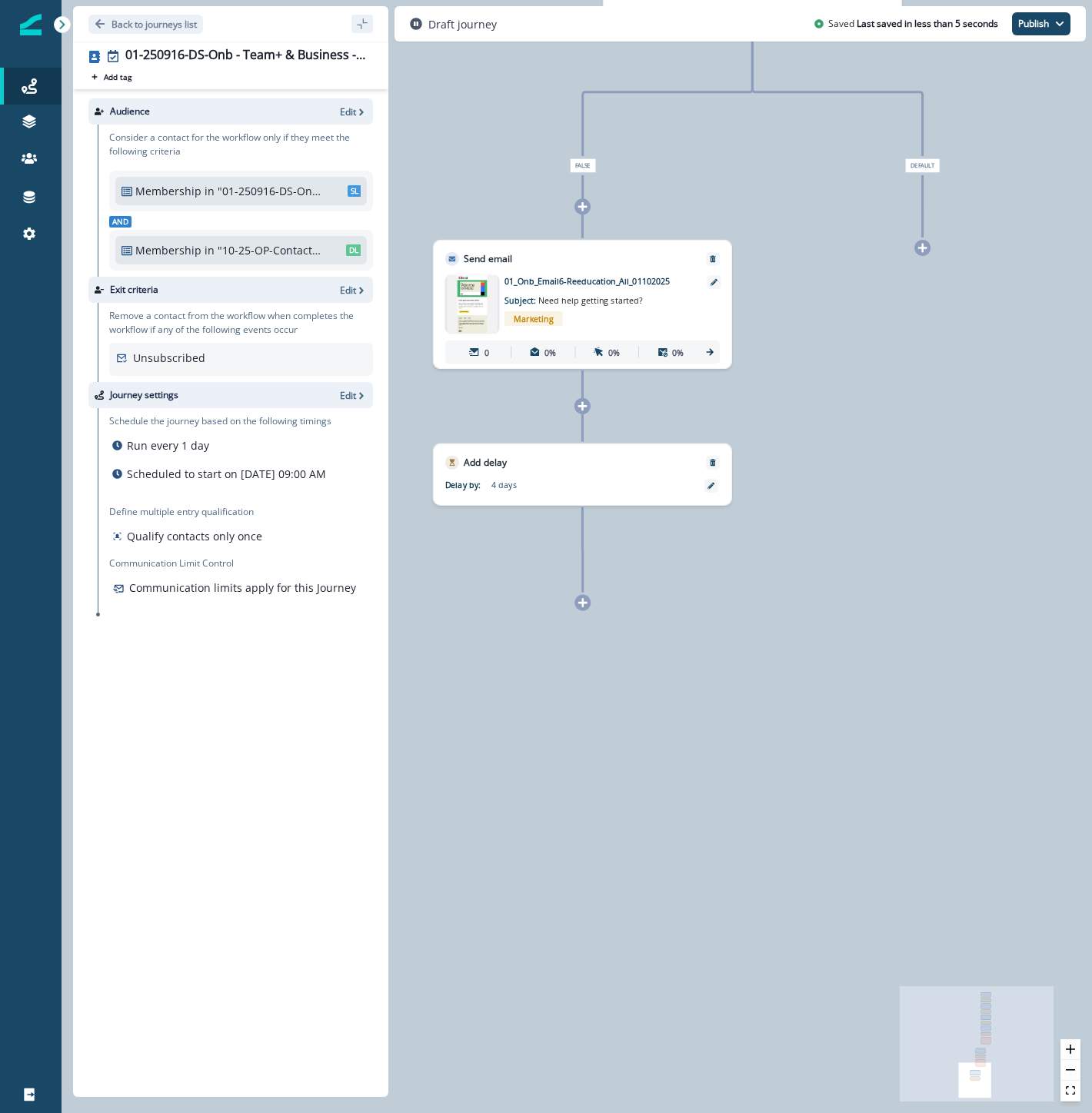
drag, startPoint x: 810, startPoint y: 685, endPoint x: 777, endPoint y: 523, distance: 165.3
click at [943, 767] on div "0 contact has entered the journey Send email Email asset changed, journey repor…" at bounding box center [577, 556] width 1031 height 1113
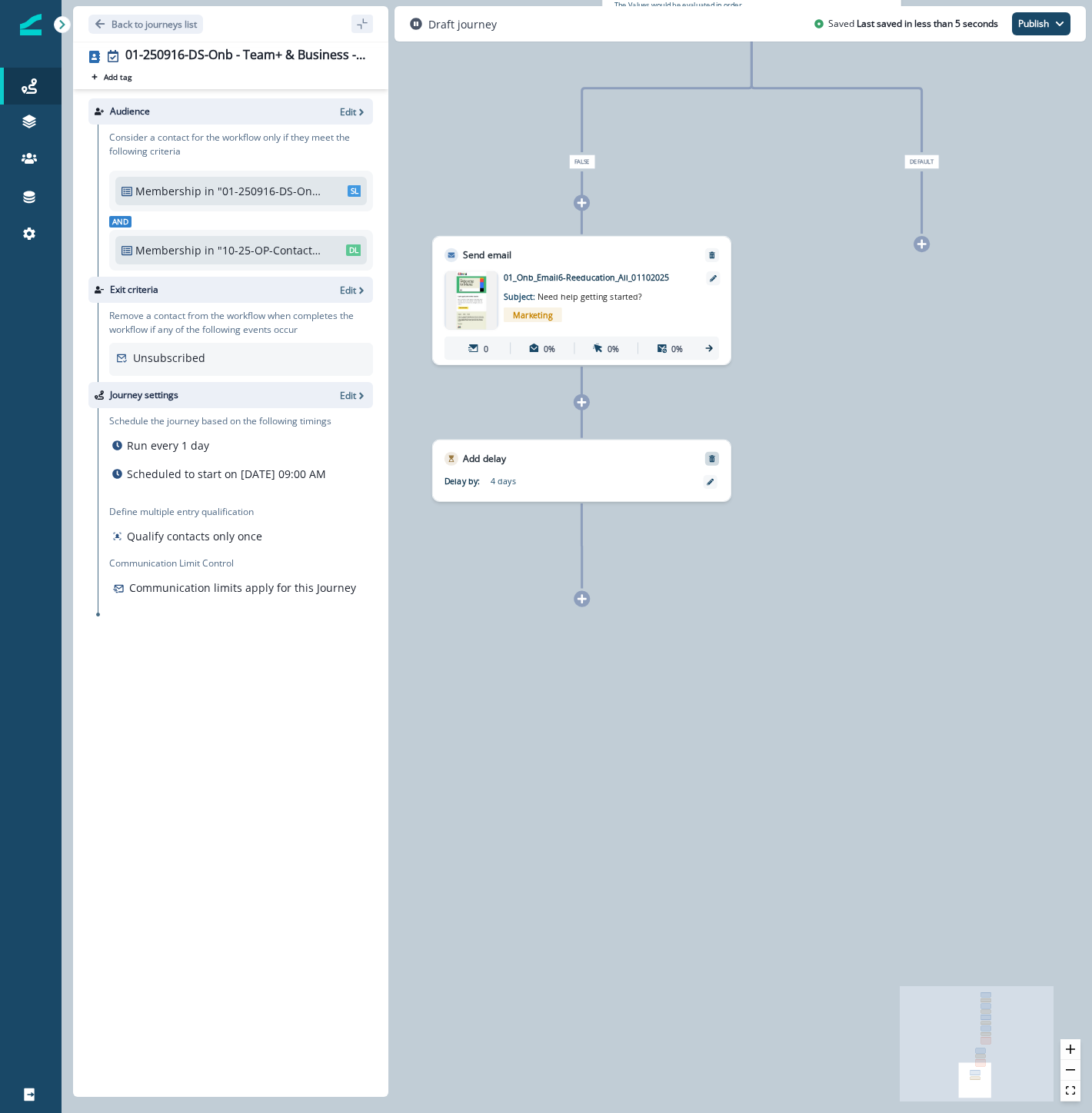
click at [712, 459] on icon "Remove" at bounding box center [712, 458] width 7 height 7
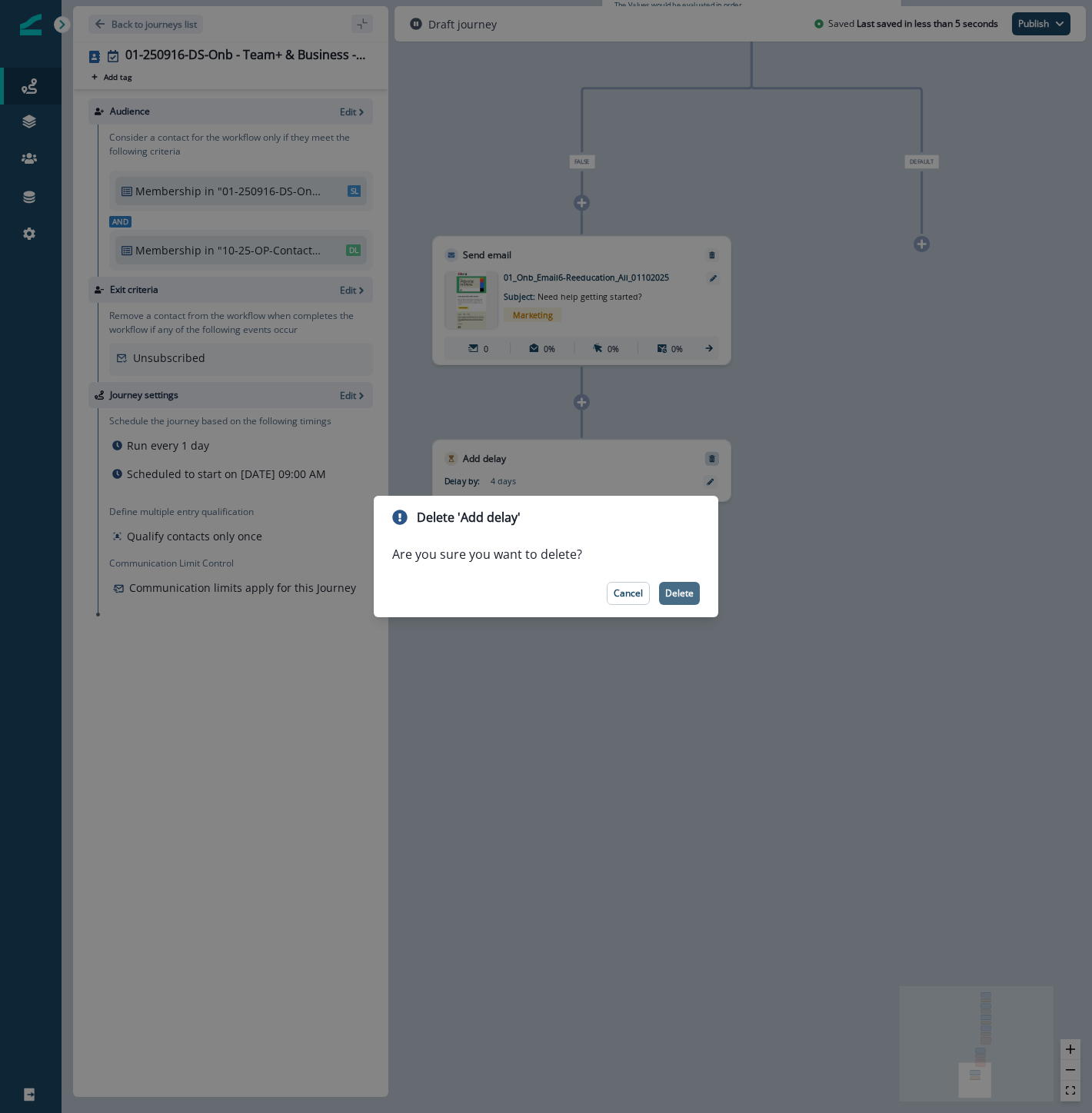
click at [677, 595] on p "Delete" at bounding box center [679, 593] width 29 height 11
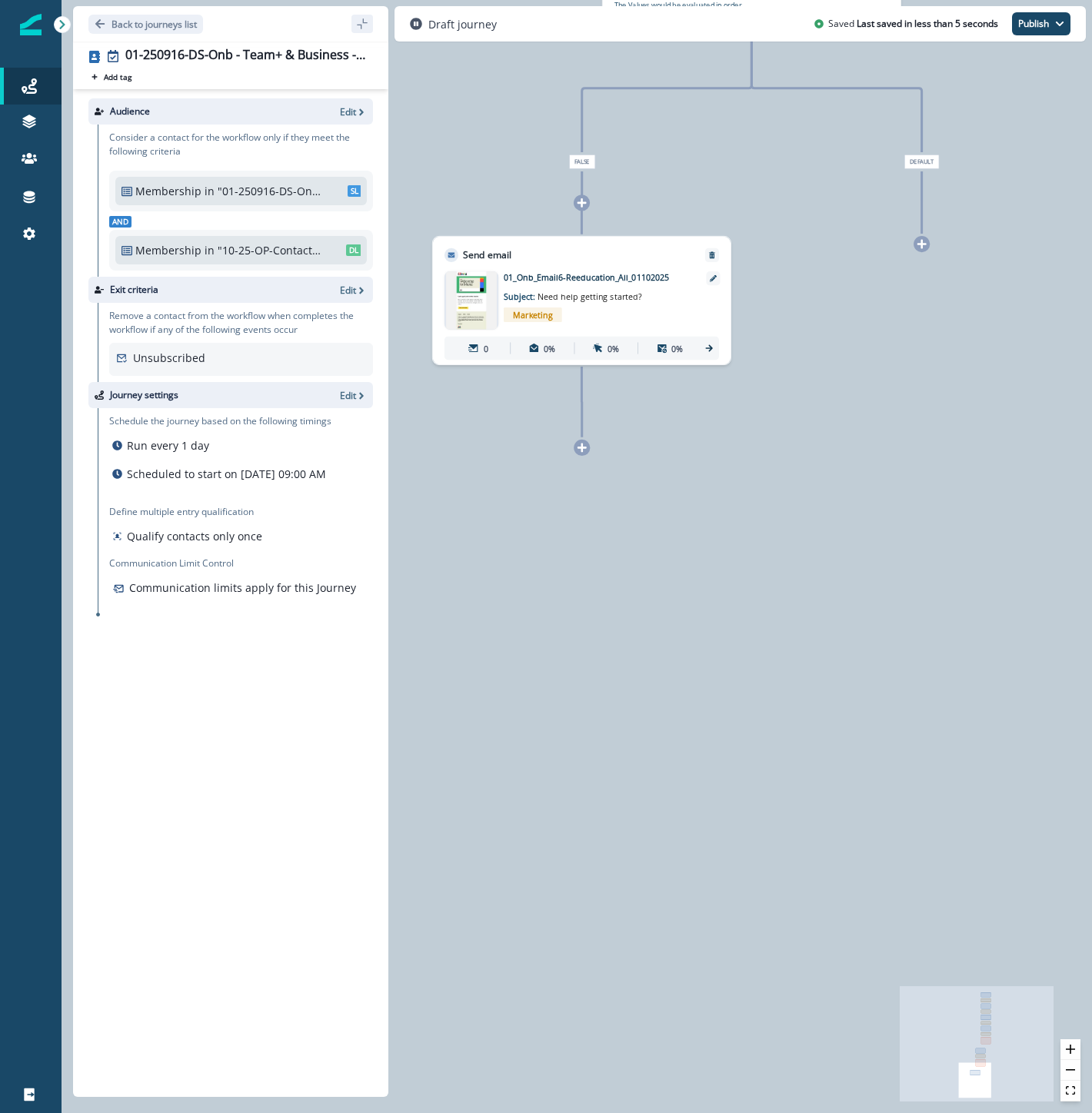
click at [926, 240] on icon at bounding box center [921, 244] width 11 height 11
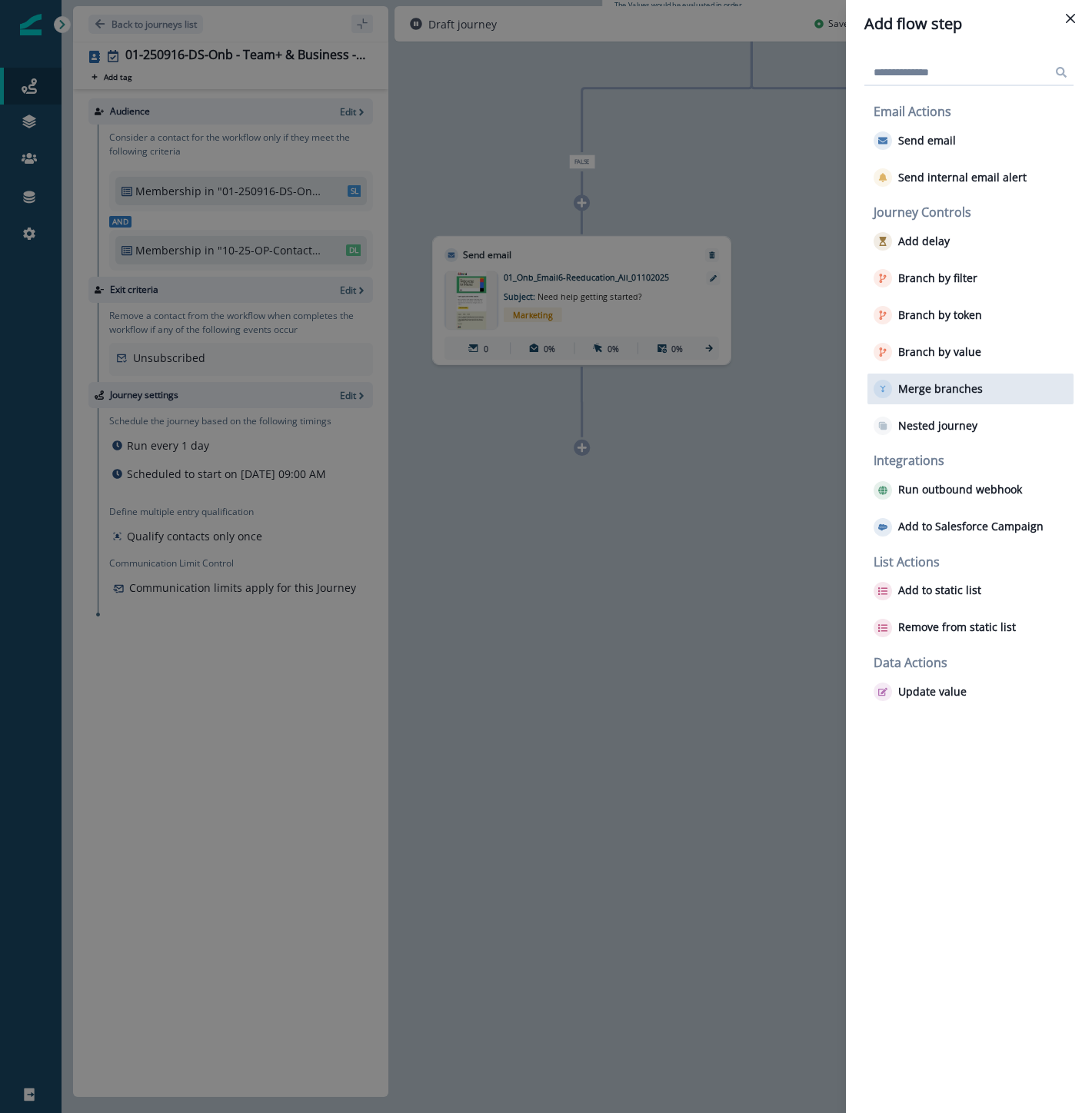
click at [924, 393] on p "Merge branches" at bounding box center [940, 389] width 84 height 13
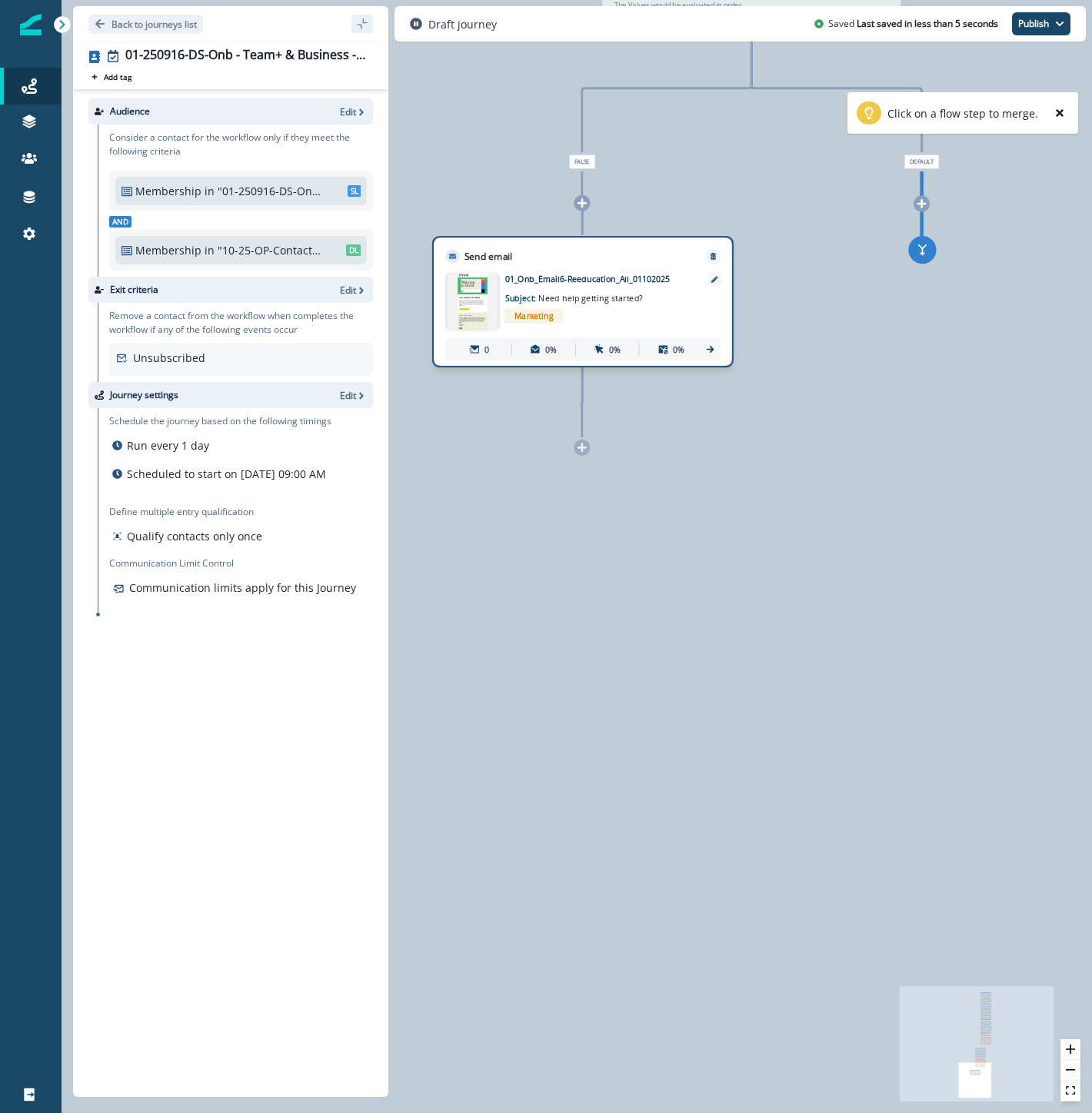
click at [658, 293] on div "Send email Email asset changed, journey reports will be subject to change This …" at bounding box center [582, 302] width 301 height 132
click at [671, 288] on div "Send email Email asset changed, journey reports will be subject to change This …" at bounding box center [583, 302] width 301 height 132
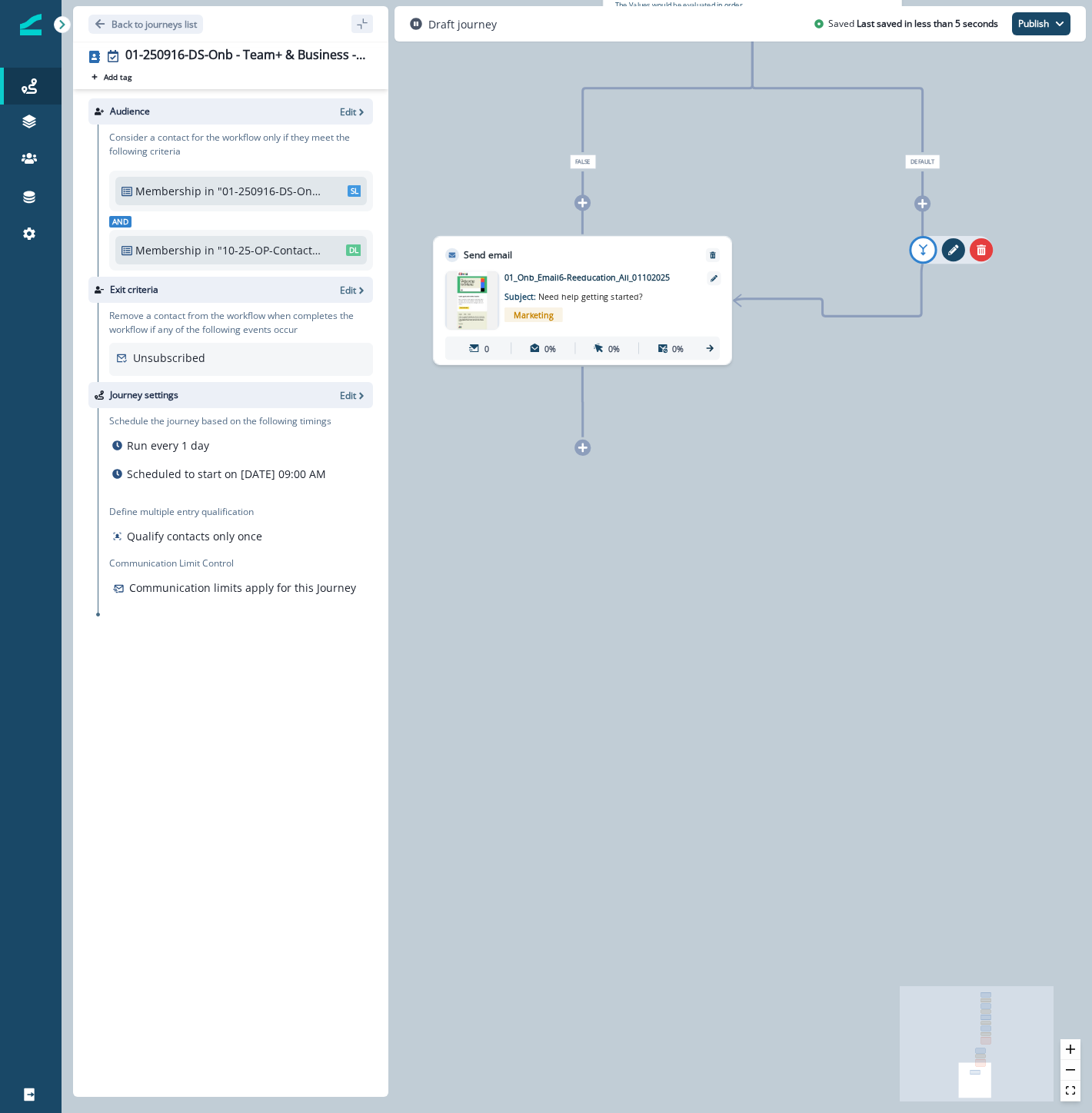
click at [929, 258] on button "add-goto" at bounding box center [923, 250] width 28 height 28
click at [586, 452] on icon at bounding box center [582, 447] width 11 height 11
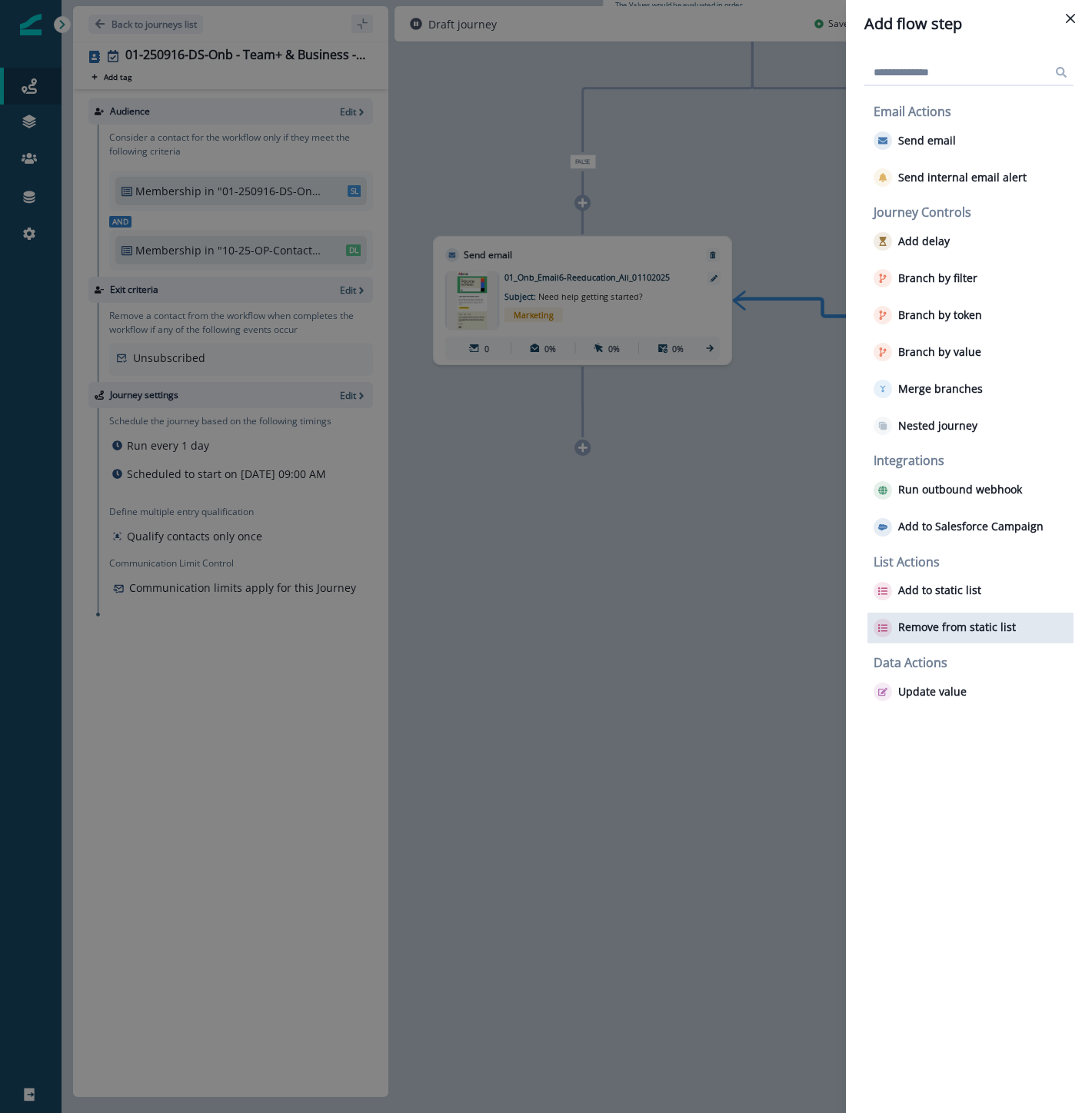
click at [964, 627] on p "Remove from static list" at bounding box center [957, 628] width 118 height 13
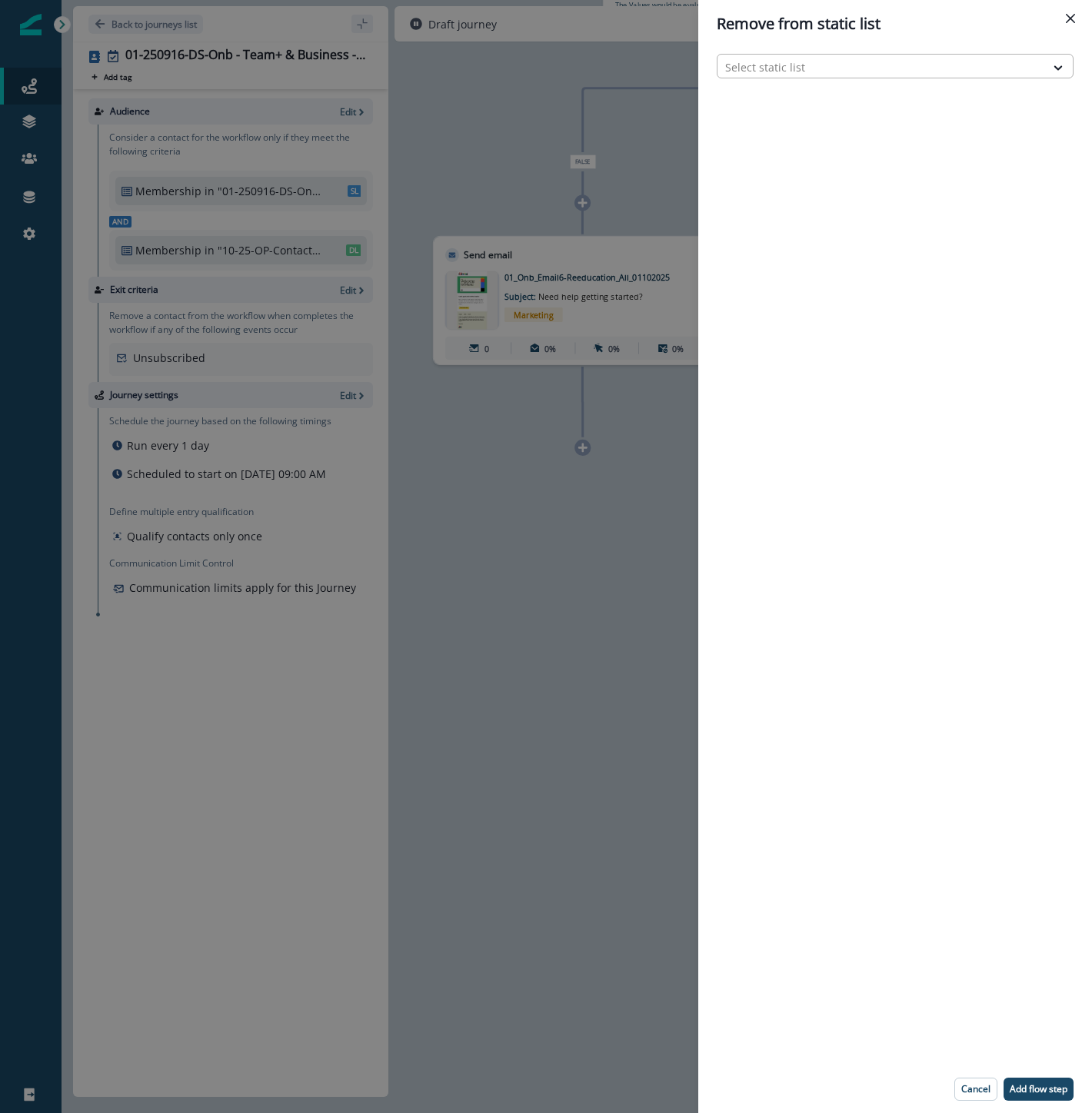
click at [774, 63] on div at bounding box center [881, 66] width 312 height 19
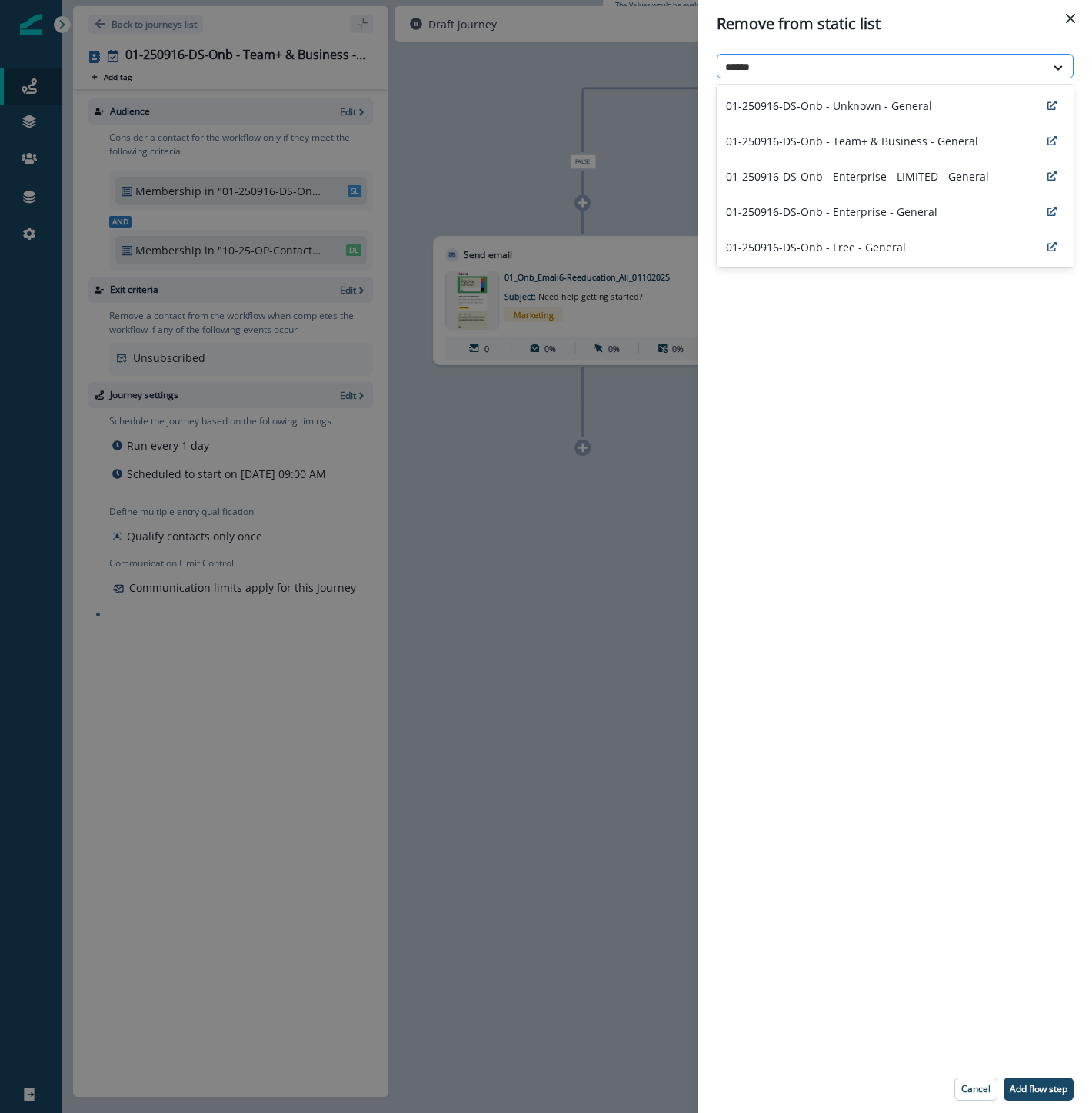
type input "*******"
click at [909, 150] on div "01-250916-DS-Onb - Team+ & Business - General" at bounding box center [895, 140] width 357 height 35
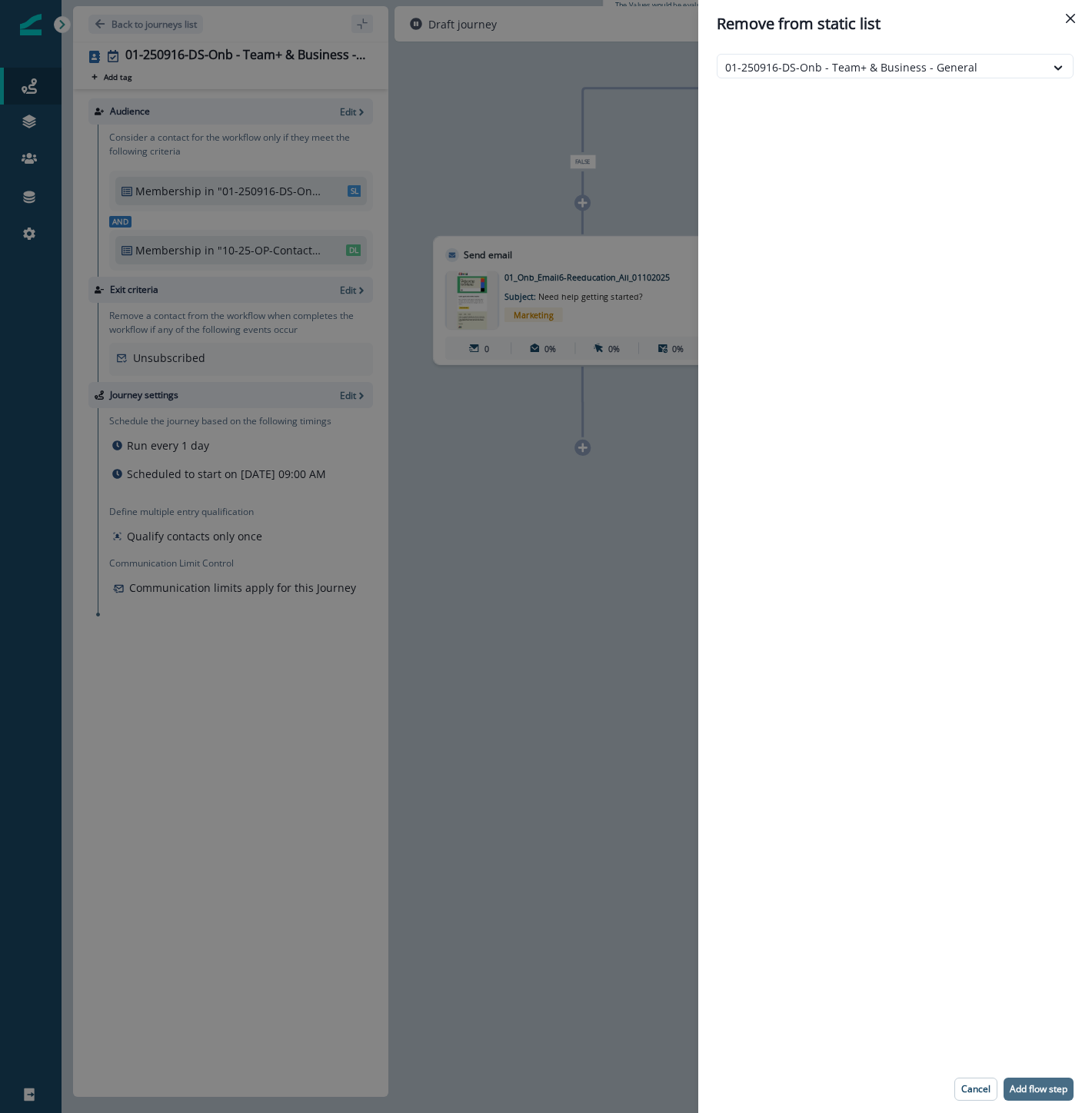
click at [1032, 1100] on button "Add flow step" at bounding box center [1039, 1089] width 70 height 23
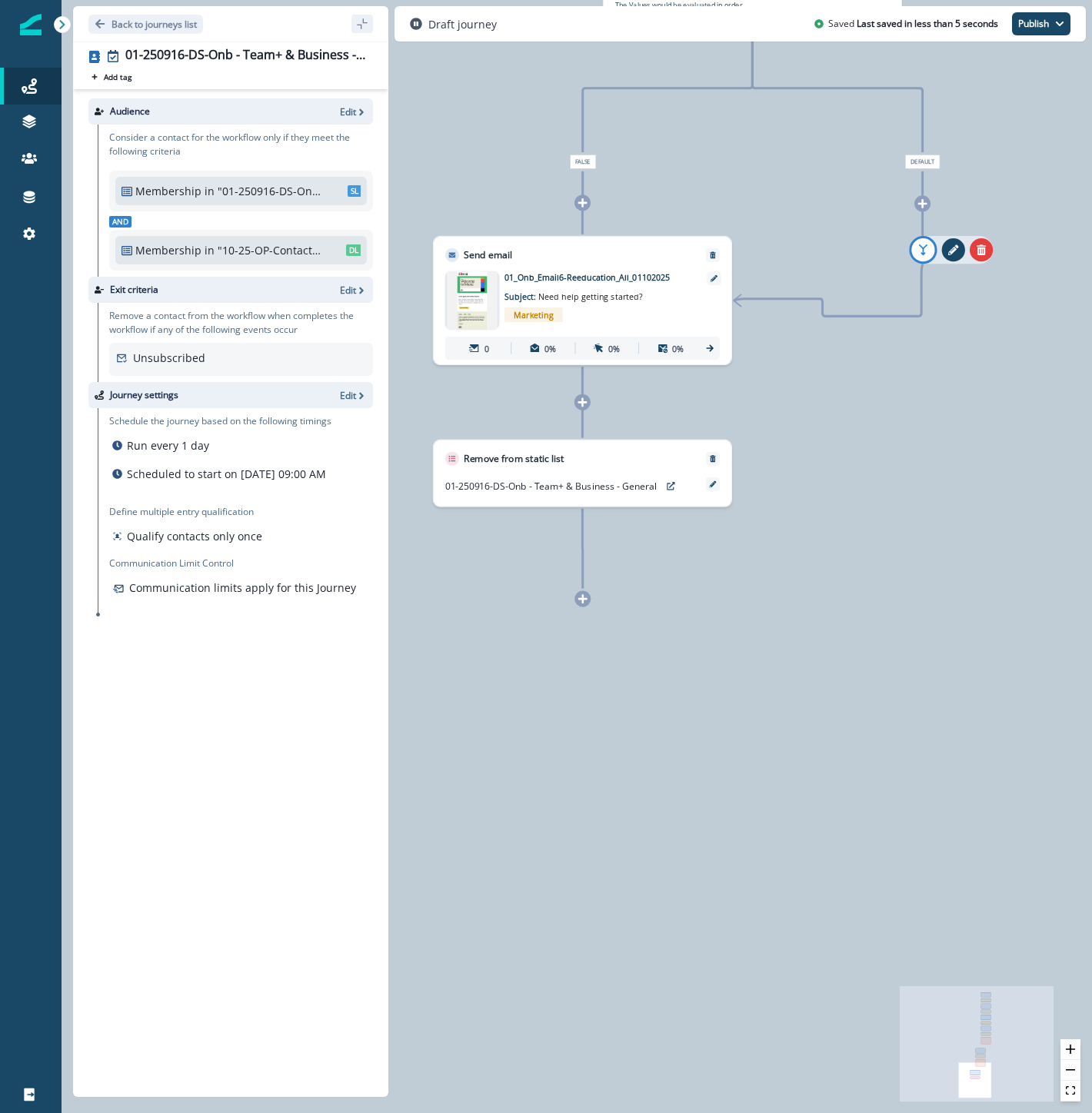
click at [930, 255] on icon "add-goto" at bounding box center [923, 249] width 16 height 16
click at [950, 250] on icon "remove-goto-link" at bounding box center [953, 249] width 11 height 11
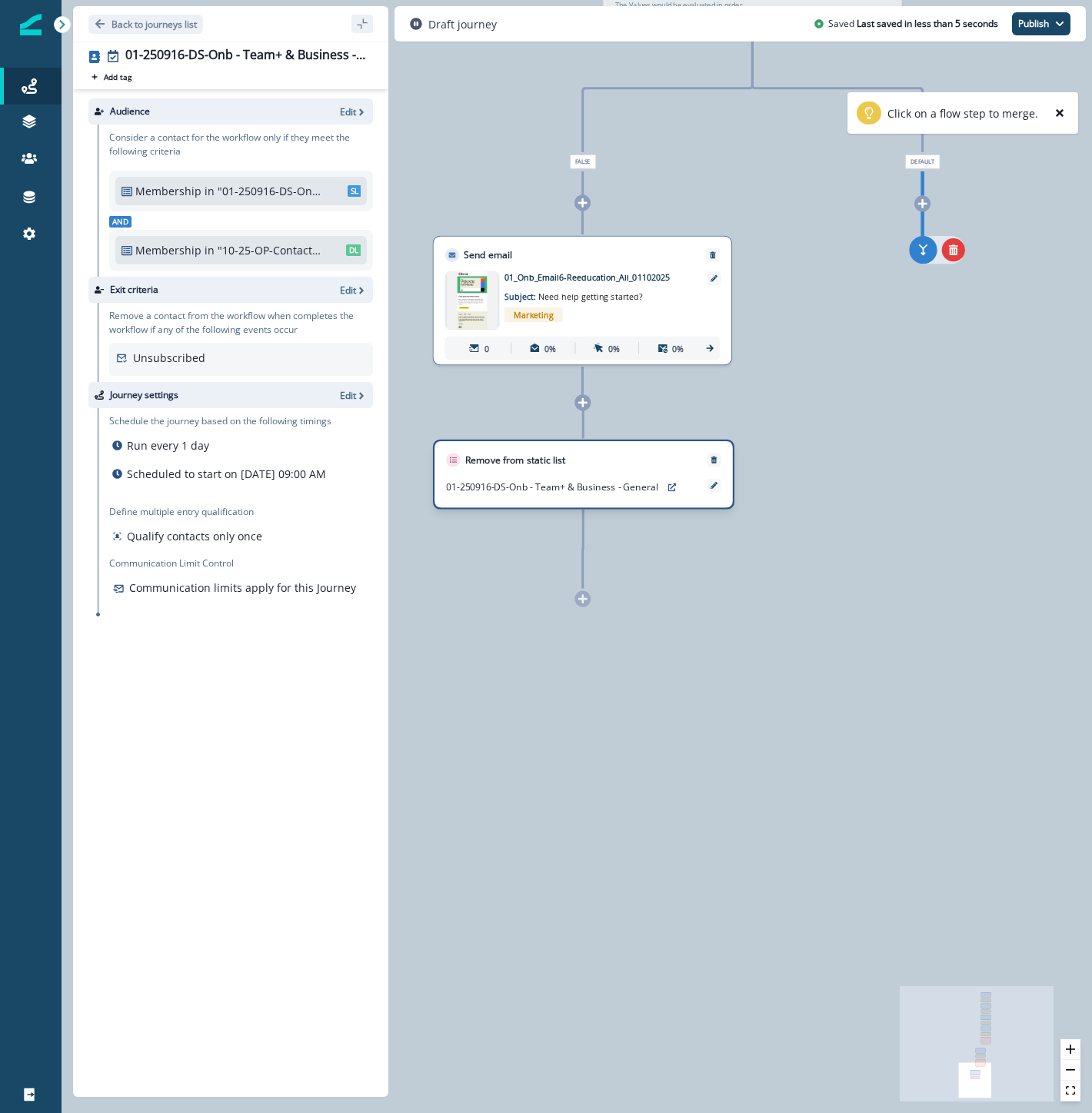
click at [676, 468] on div "Remove from static list 01-250916-DS-Onb - Team+ & Business - General" at bounding box center [583, 475] width 301 height 70
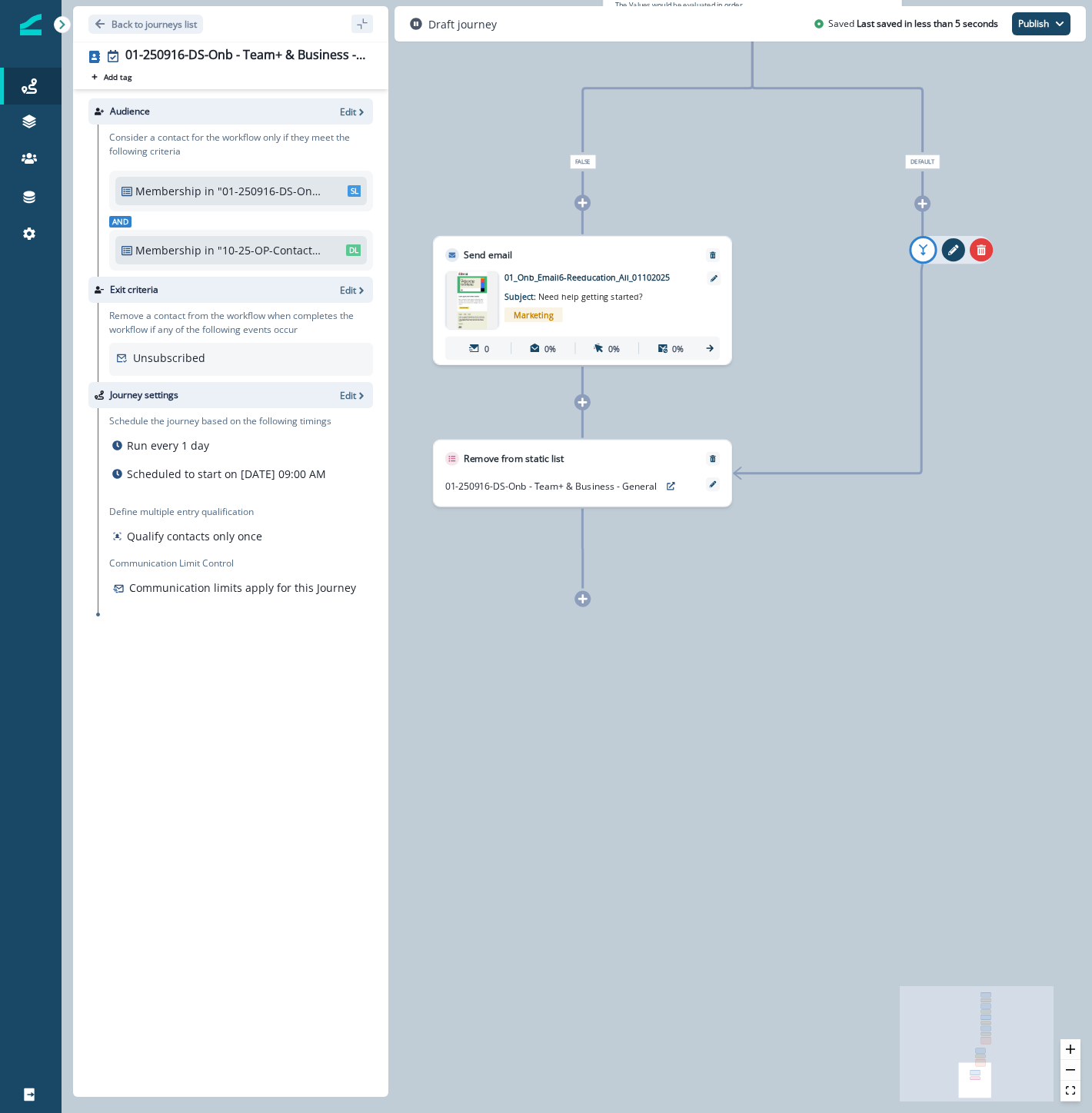
click at [860, 652] on div "0 contact has entered the journey Send email Email asset changed, journey repor…" at bounding box center [577, 556] width 1031 height 1113
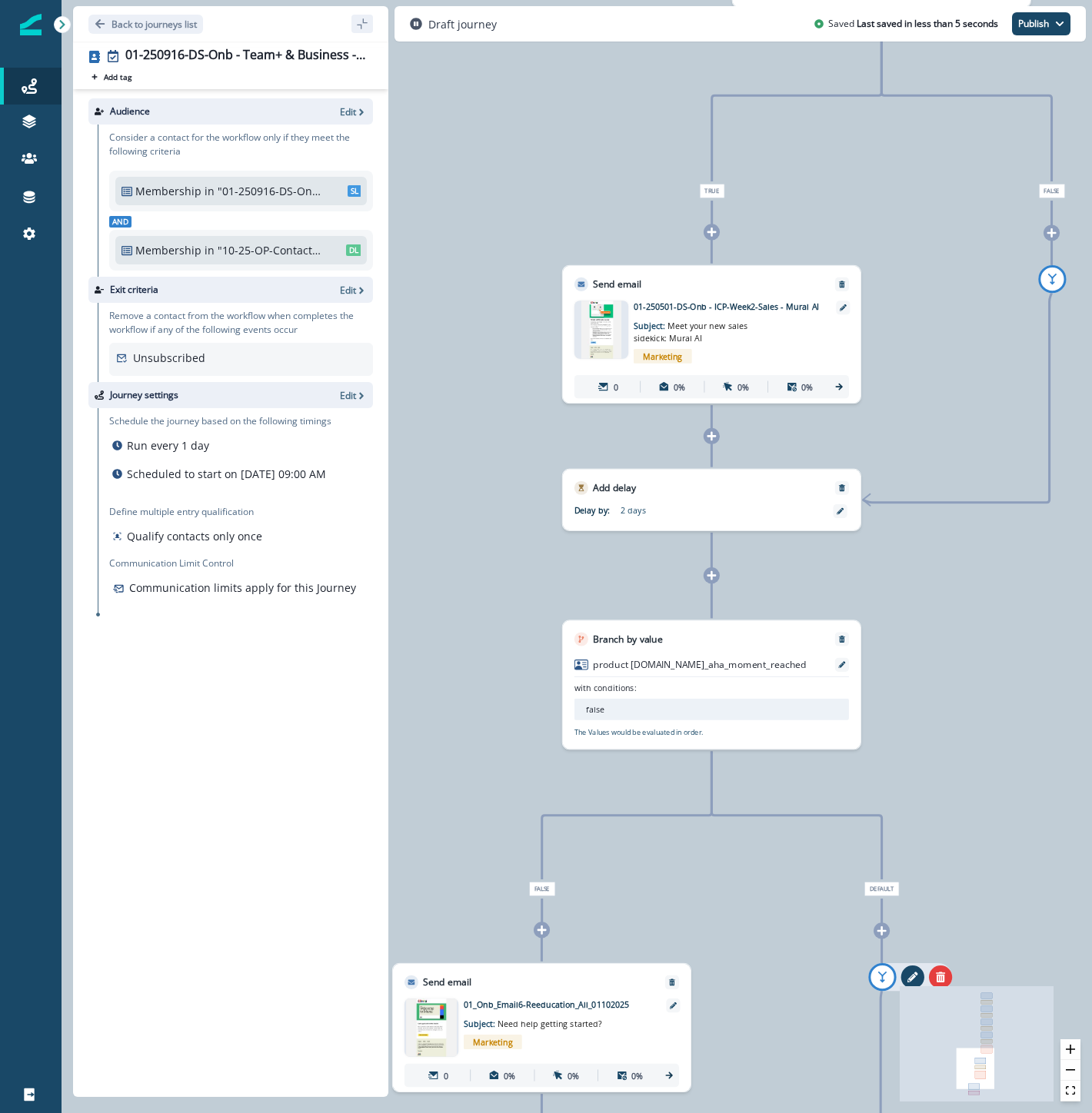
drag, startPoint x: 1006, startPoint y: 109, endPoint x: 965, endPoint y: 835, distance: 727.2
click at [965, 835] on div "0 contact has entered the journey Send email Email asset changed, journey repor…" at bounding box center [577, 556] width 1031 height 1113
drag, startPoint x: 955, startPoint y: 651, endPoint x: 865, endPoint y: 665, distance: 91.1
click at [865, 665] on div "0 contact has entered the journey Send email Email asset changed, journey repor…" at bounding box center [577, 556] width 1031 height 1113
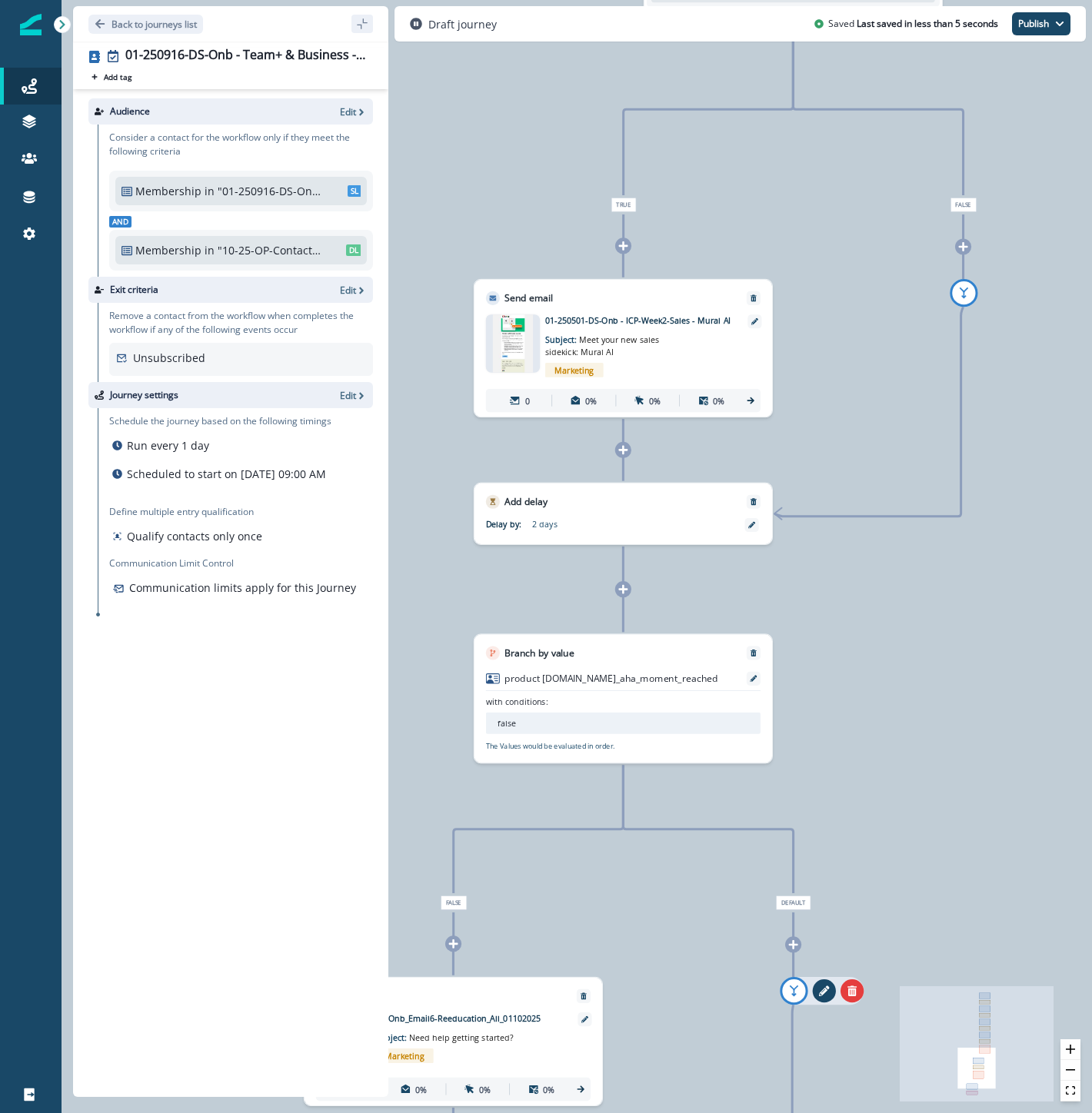
click at [622, 246] on icon at bounding box center [623, 245] width 9 height 9
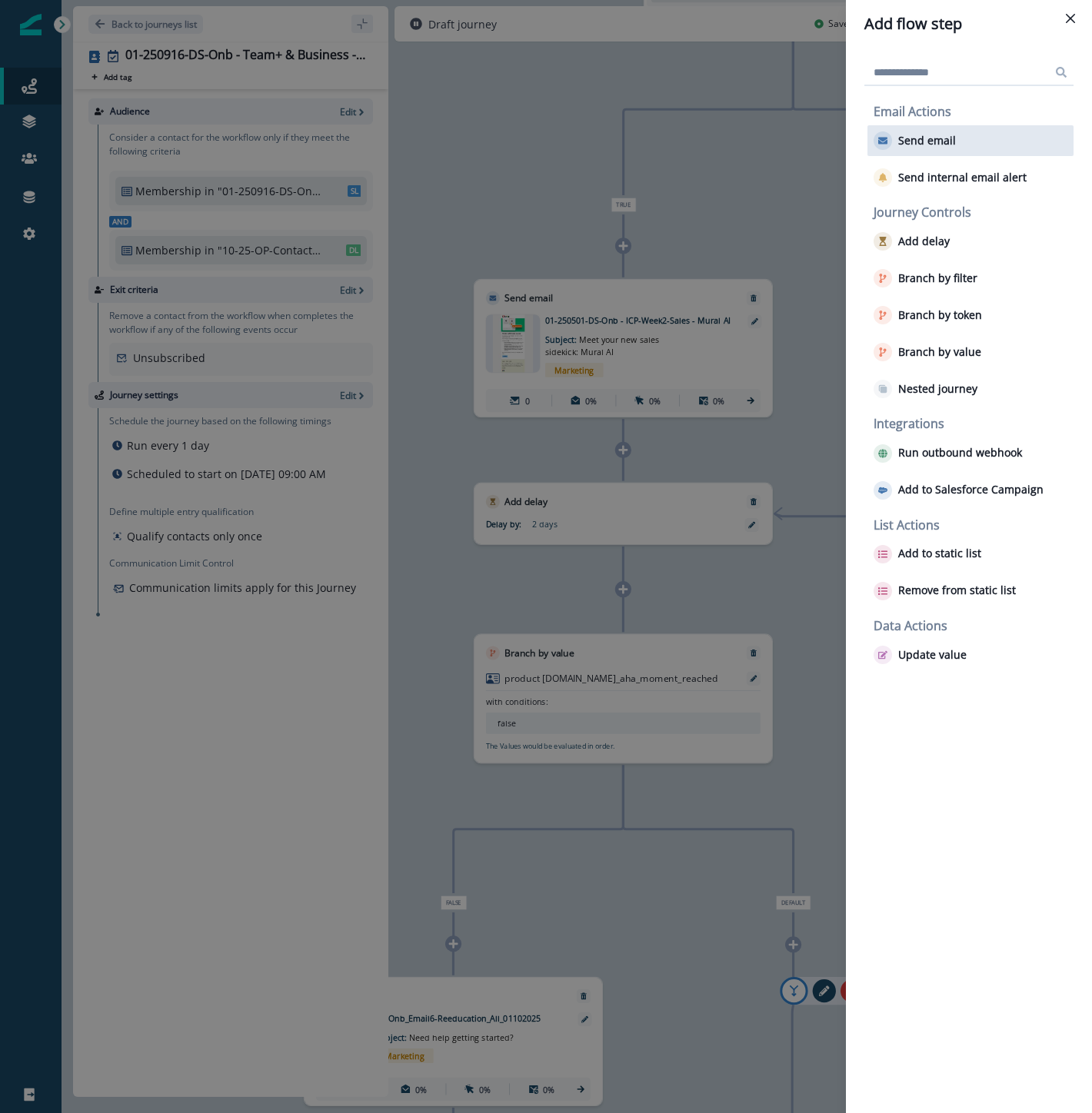
click at [914, 144] on p "Send email" at bounding box center [927, 141] width 57 height 13
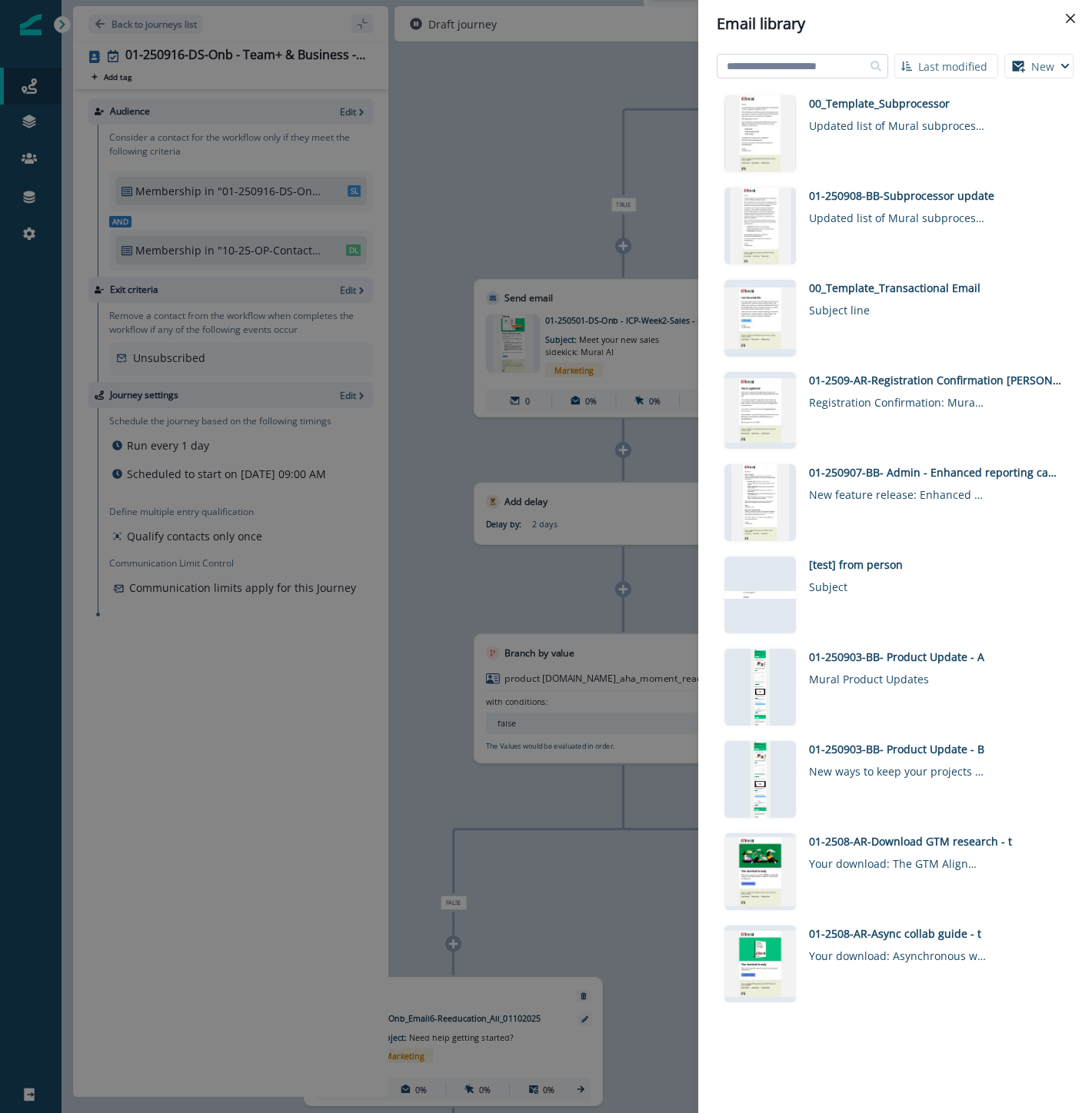
click at [828, 65] on input at bounding box center [802, 66] width 172 height 25
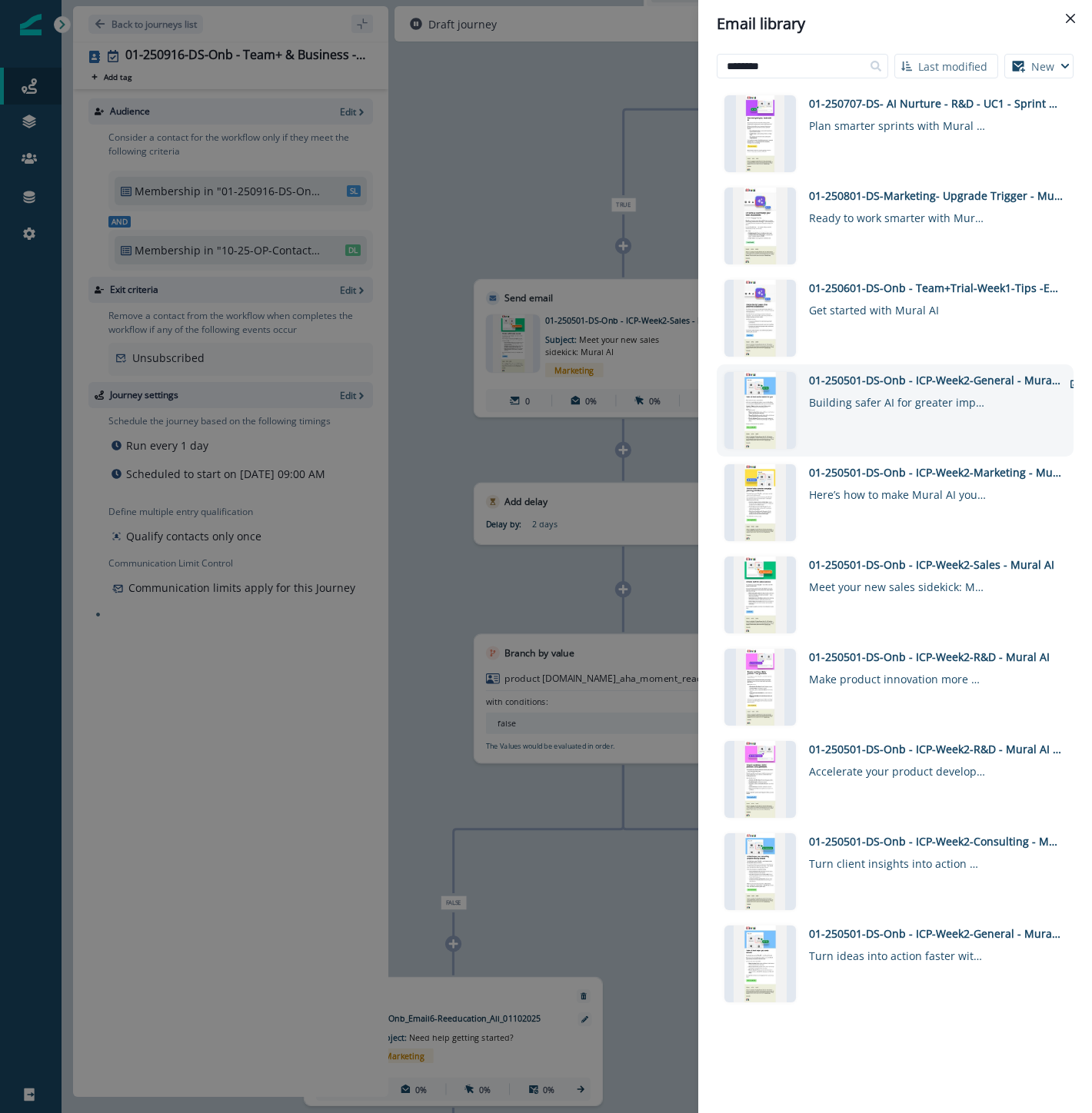
type input "********"
click at [955, 377] on div "01-250501-DS-Onb - ICP-Week2-General - Mural AI Upgrade" at bounding box center [936, 380] width 254 height 16
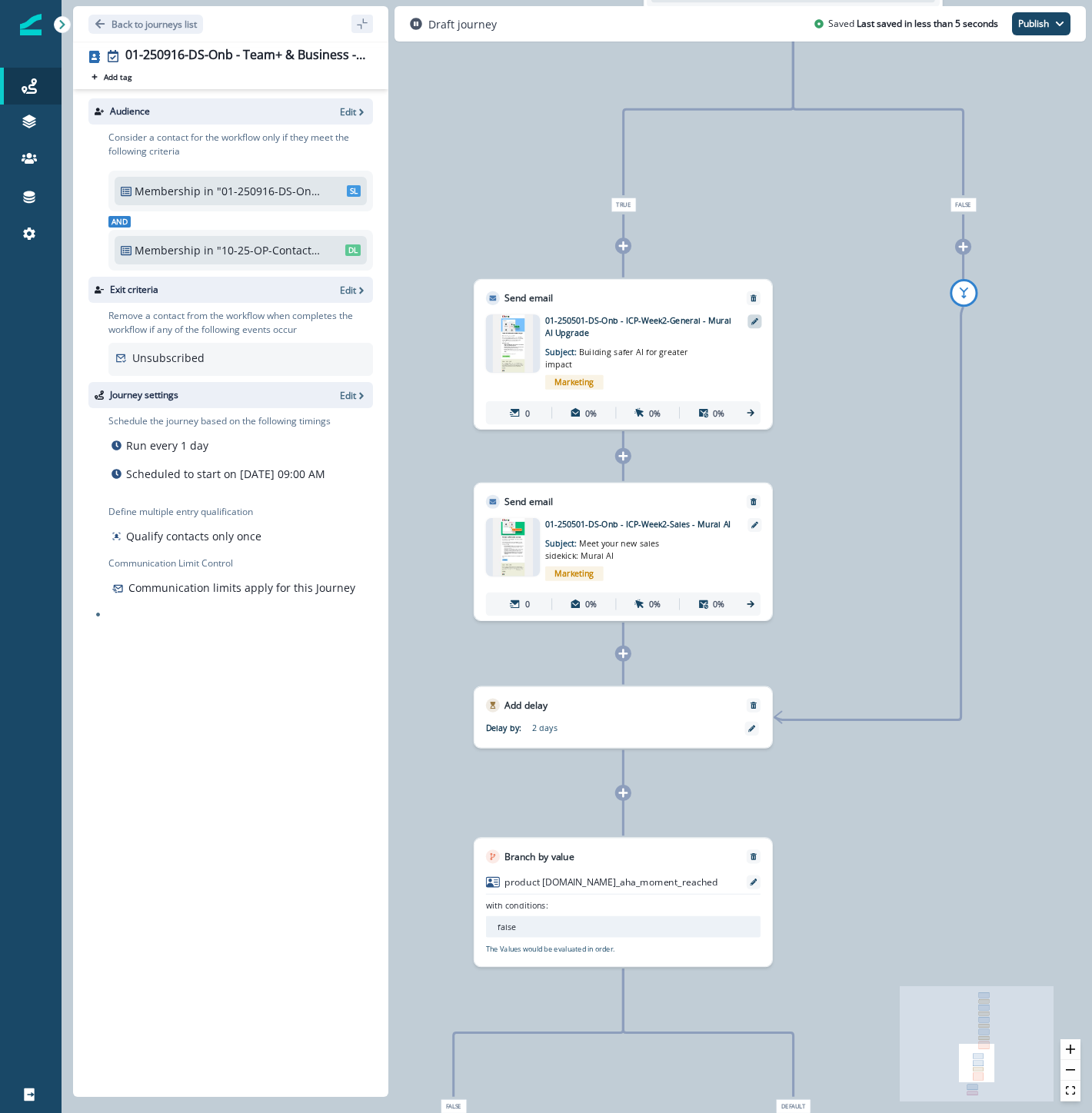
click at [755, 323] on icon at bounding box center [754, 321] width 7 height 7
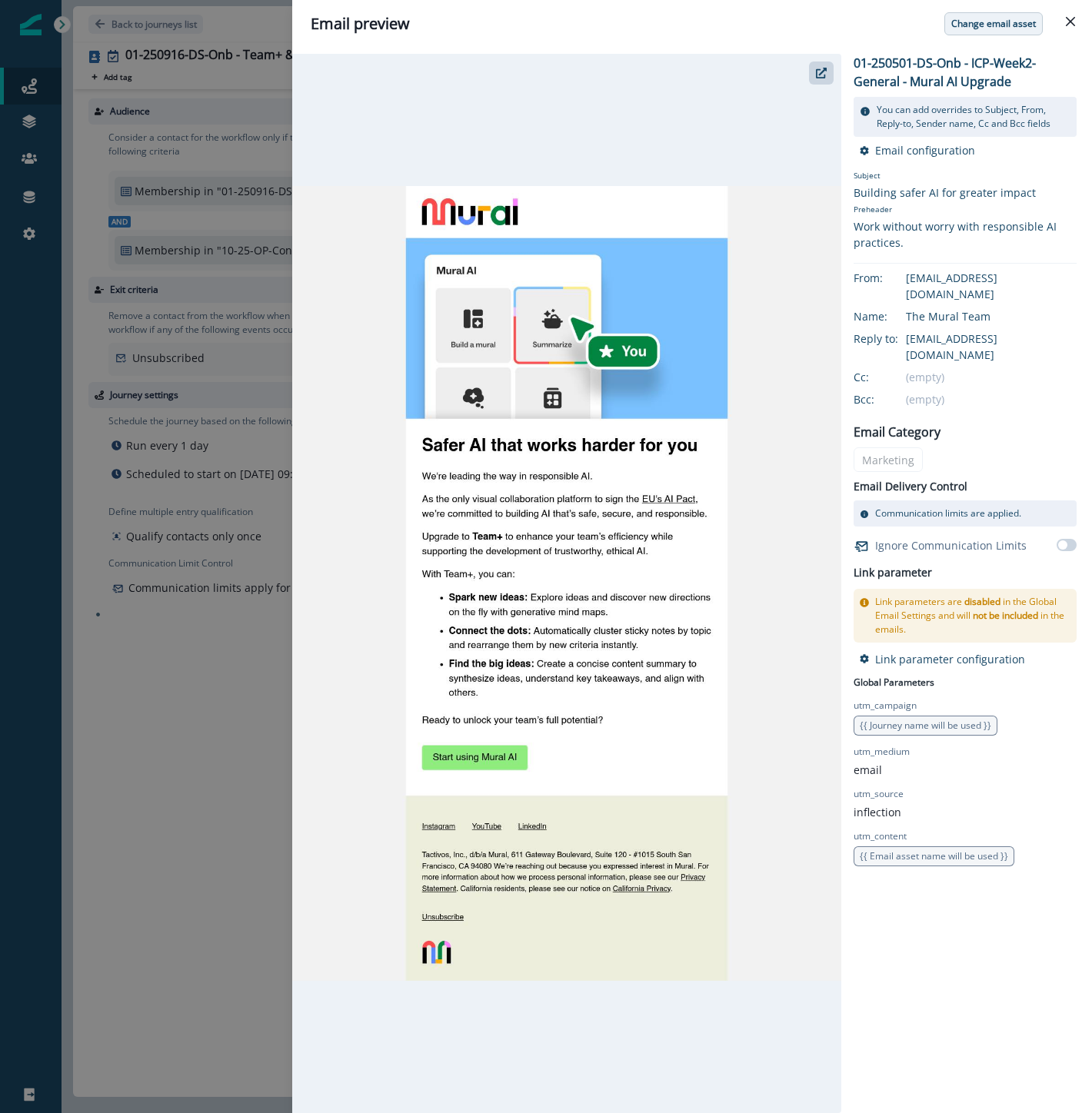
click at [975, 26] on p "Change email asset" at bounding box center [993, 24] width 84 height 11
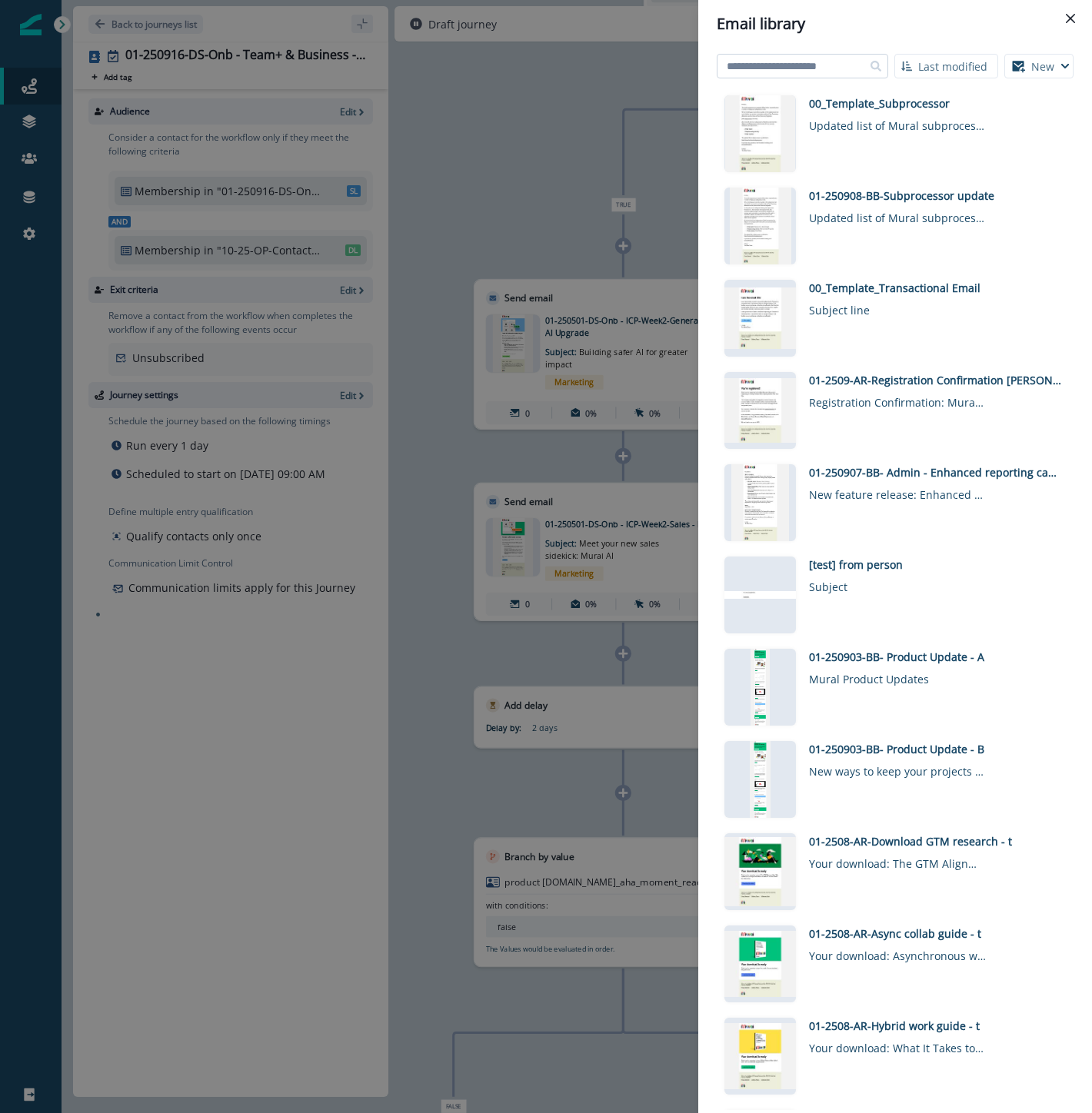
click at [839, 65] on input at bounding box center [802, 66] width 172 height 25
type input "********"
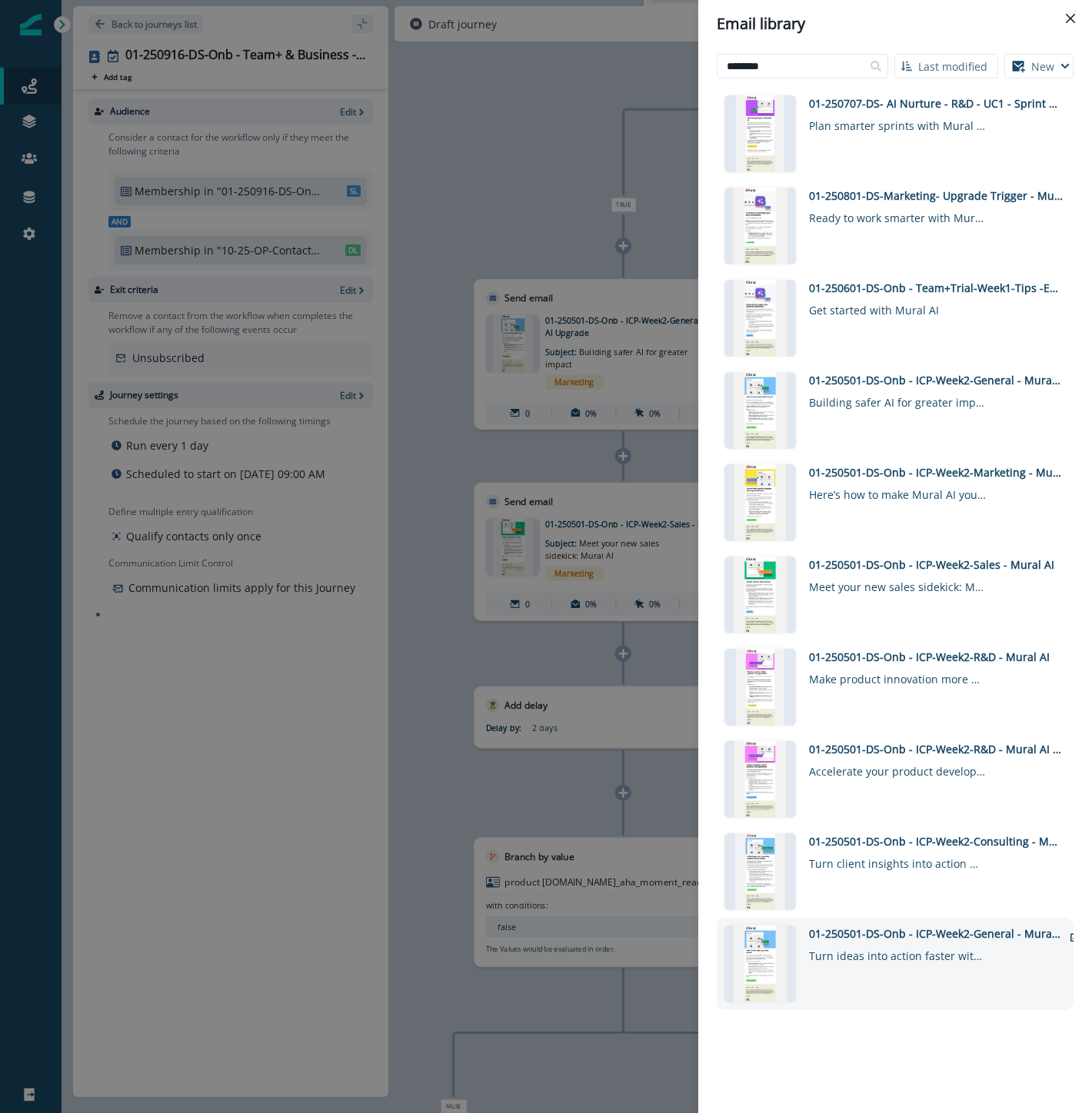
click at [964, 934] on div "01-250501-DS-Onb - ICP-Week2-General - Mural AI" at bounding box center [936, 934] width 254 height 16
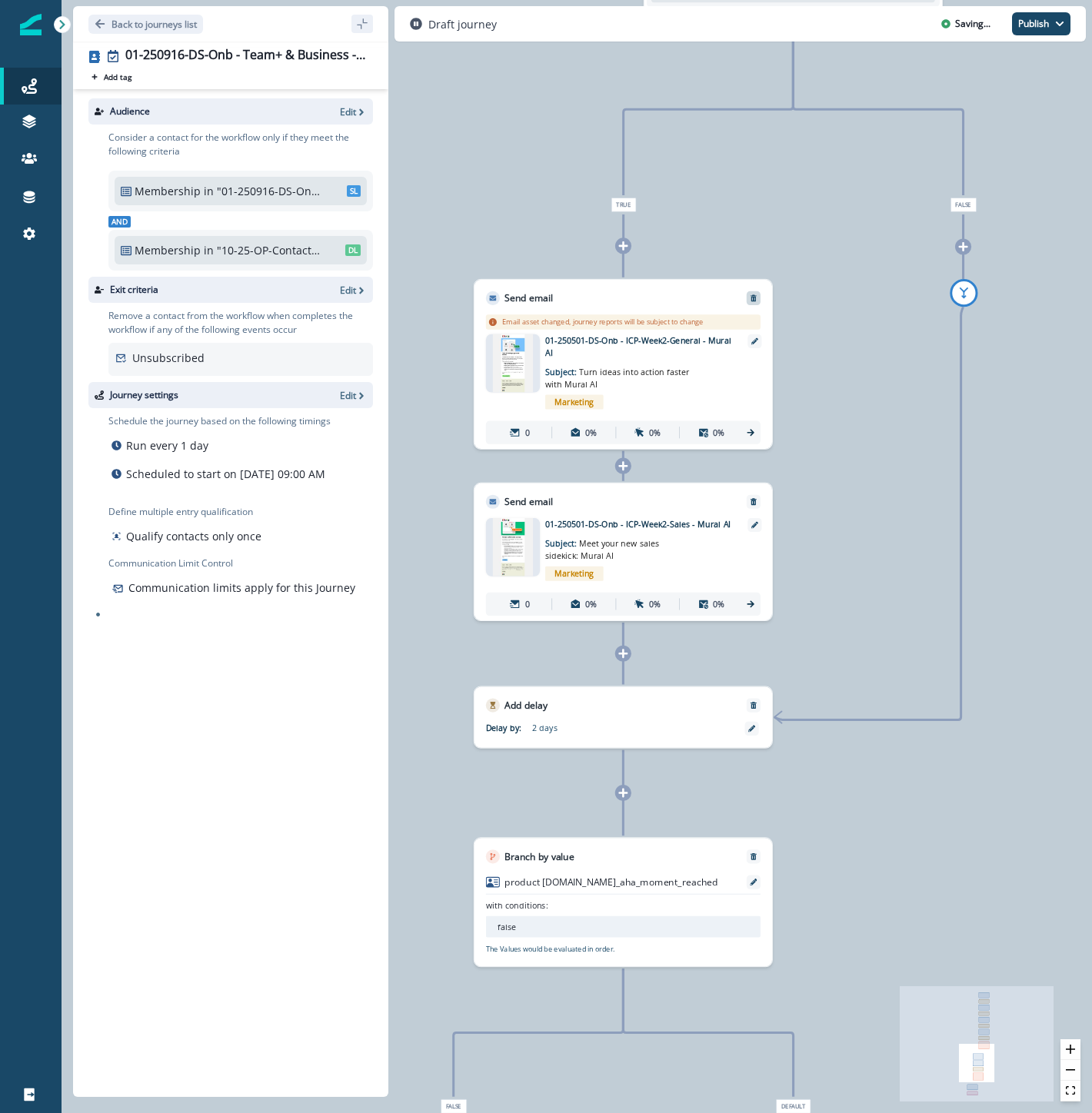
click at [749, 295] on icon "Remove" at bounding box center [753, 298] width 8 height 8
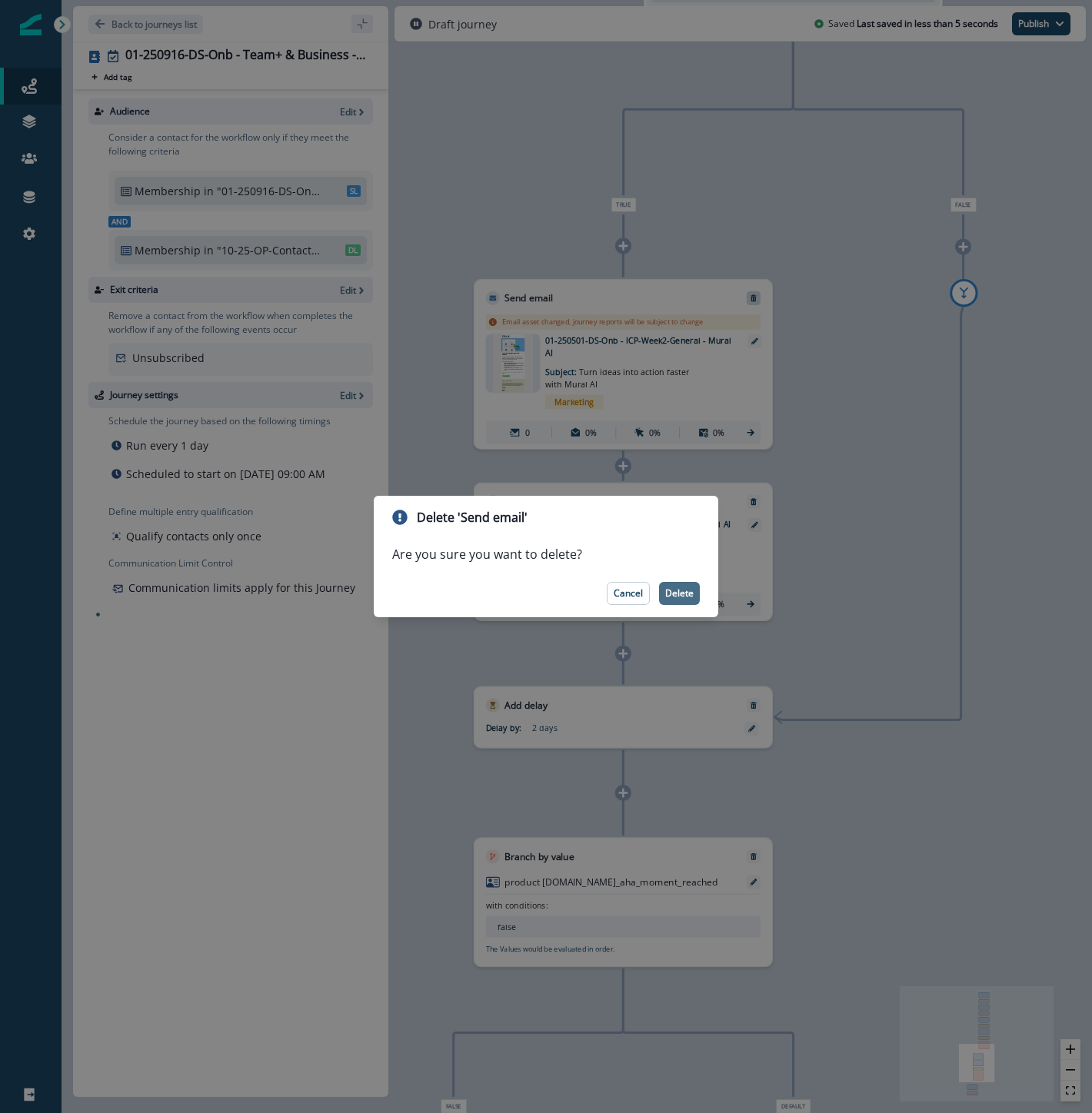
click at [674, 601] on button "Delete" at bounding box center [680, 594] width 41 height 23
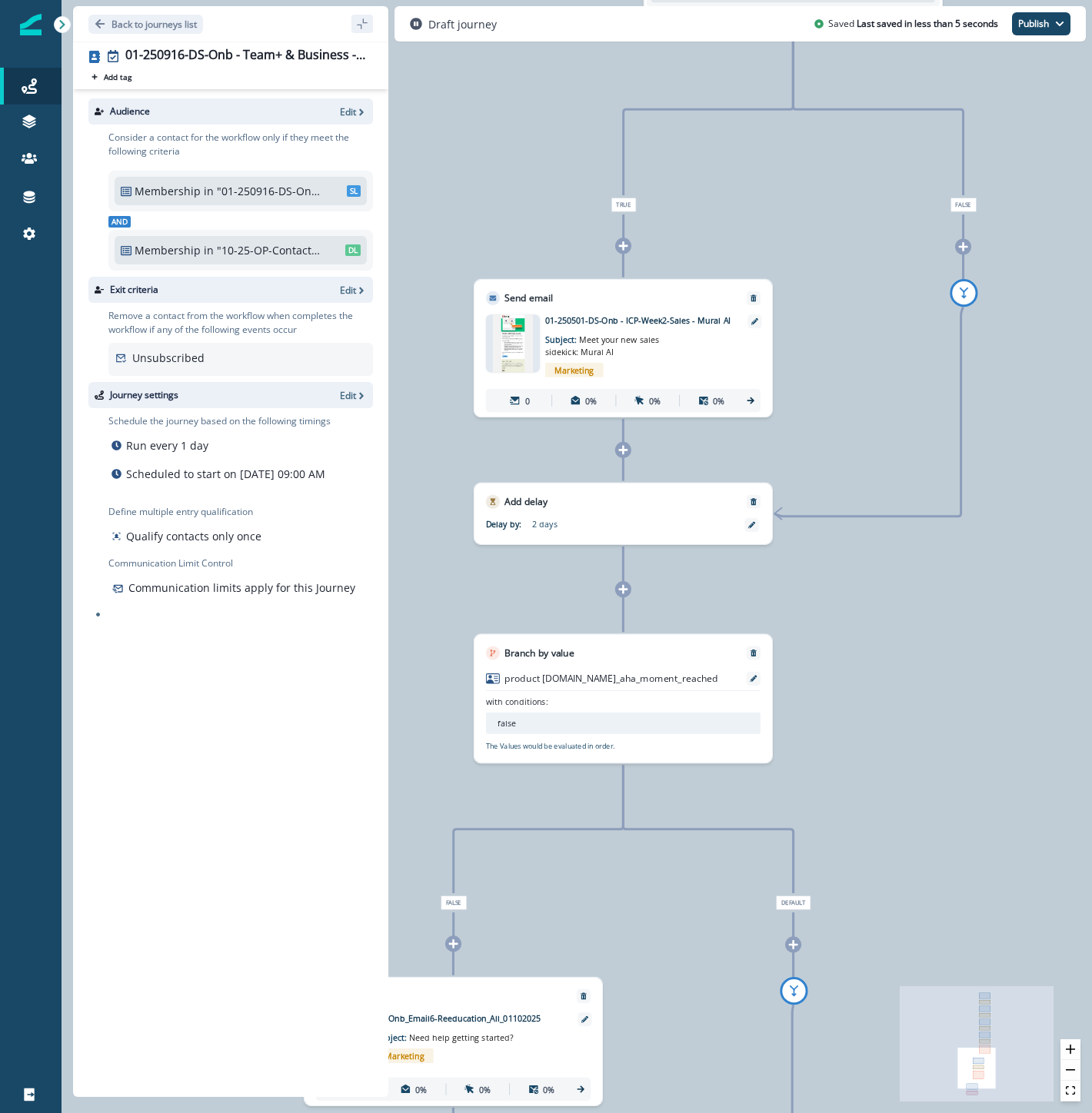
click at [623, 245] on icon at bounding box center [623, 245] width 9 height 9
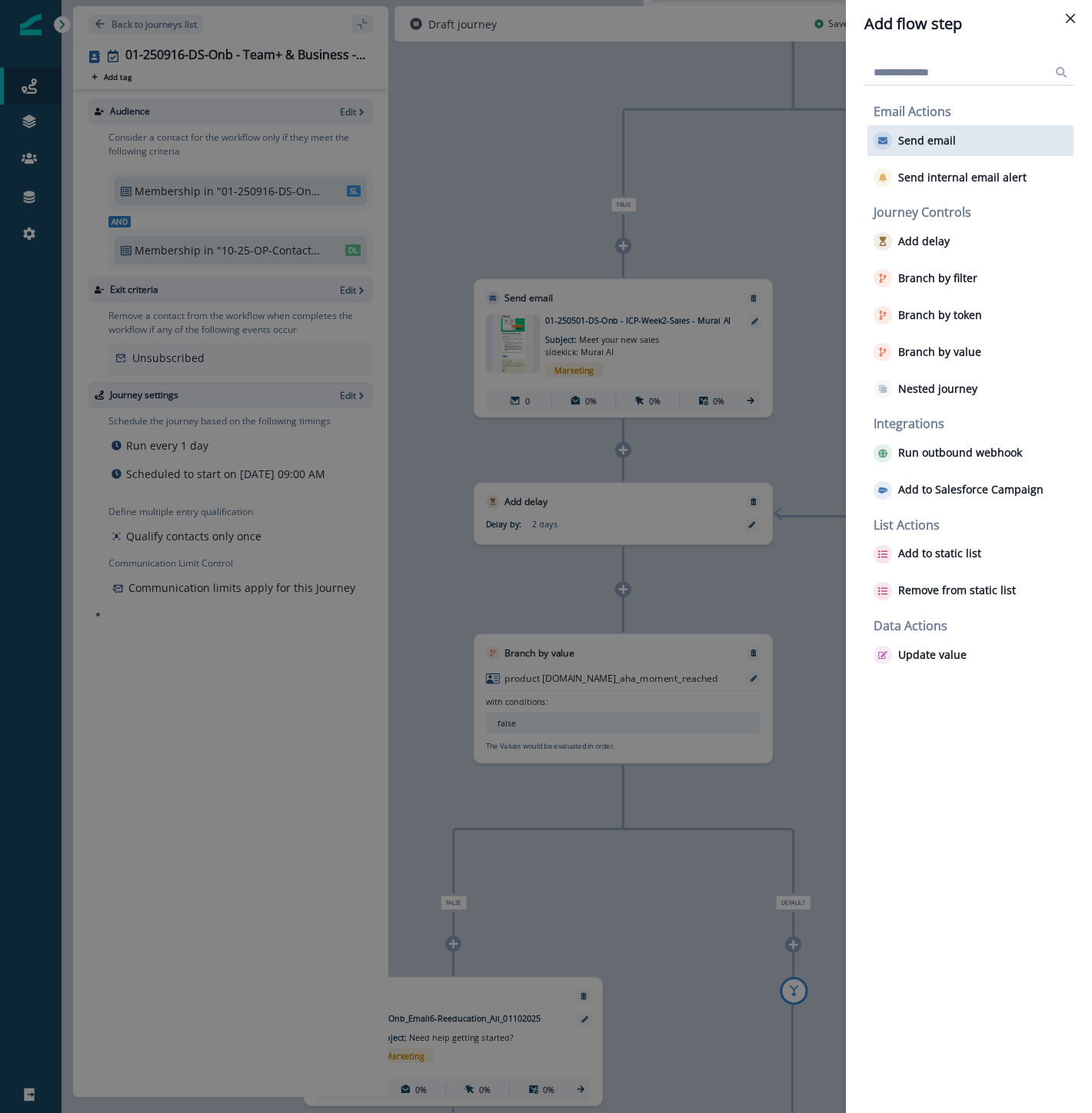
click at [1010, 147] on div "Send email" at bounding box center [970, 141] width 206 height 31
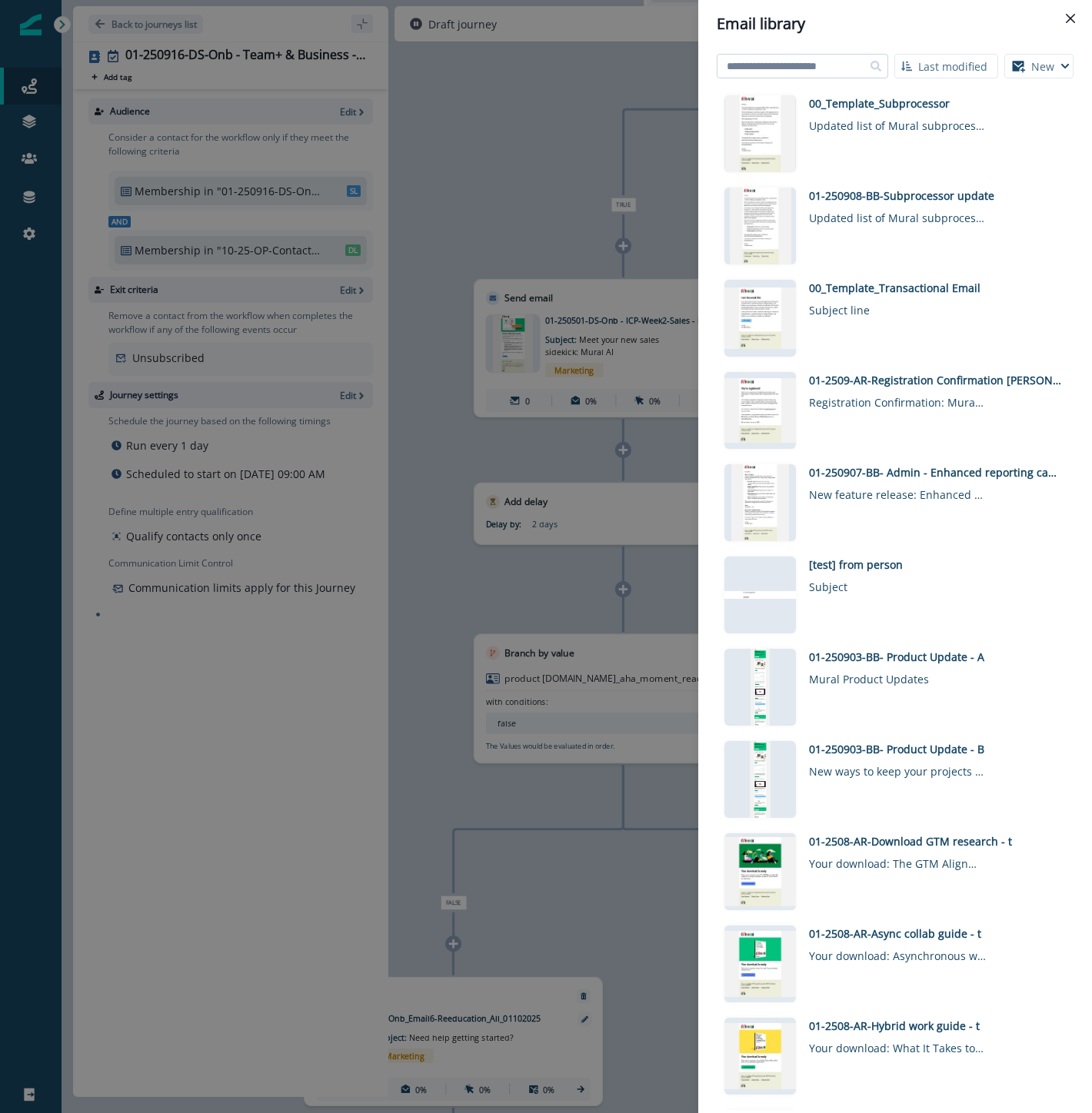
click at [834, 58] on input at bounding box center [802, 66] width 172 height 25
type input "********"
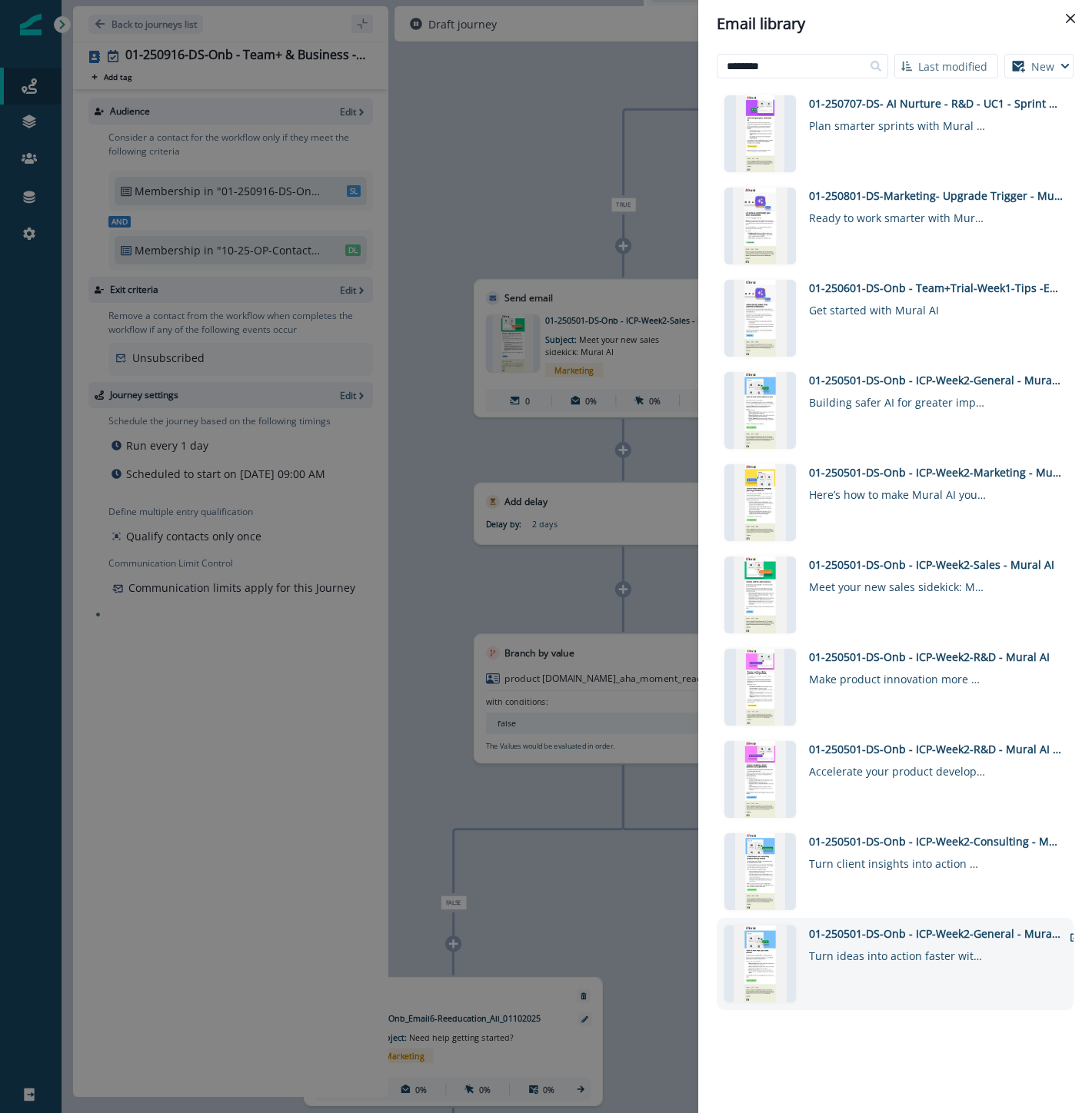
click at [914, 928] on div "01-250501-DS-Onb - ICP-Week2-General - Mural AI" at bounding box center [936, 934] width 254 height 16
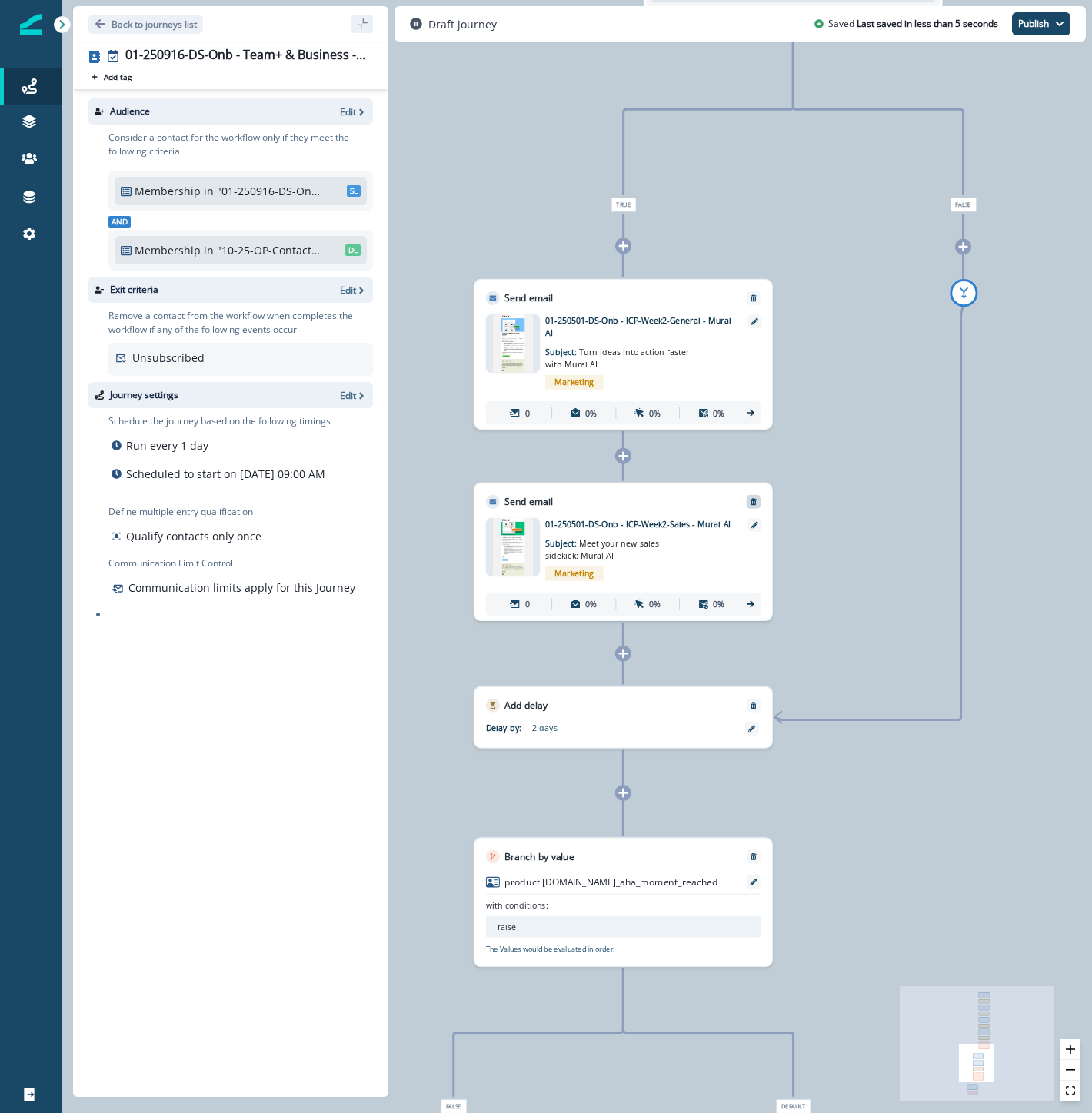
click at [755, 500] on icon "Remove" at bounding box center [753, 501] width 7 height 7
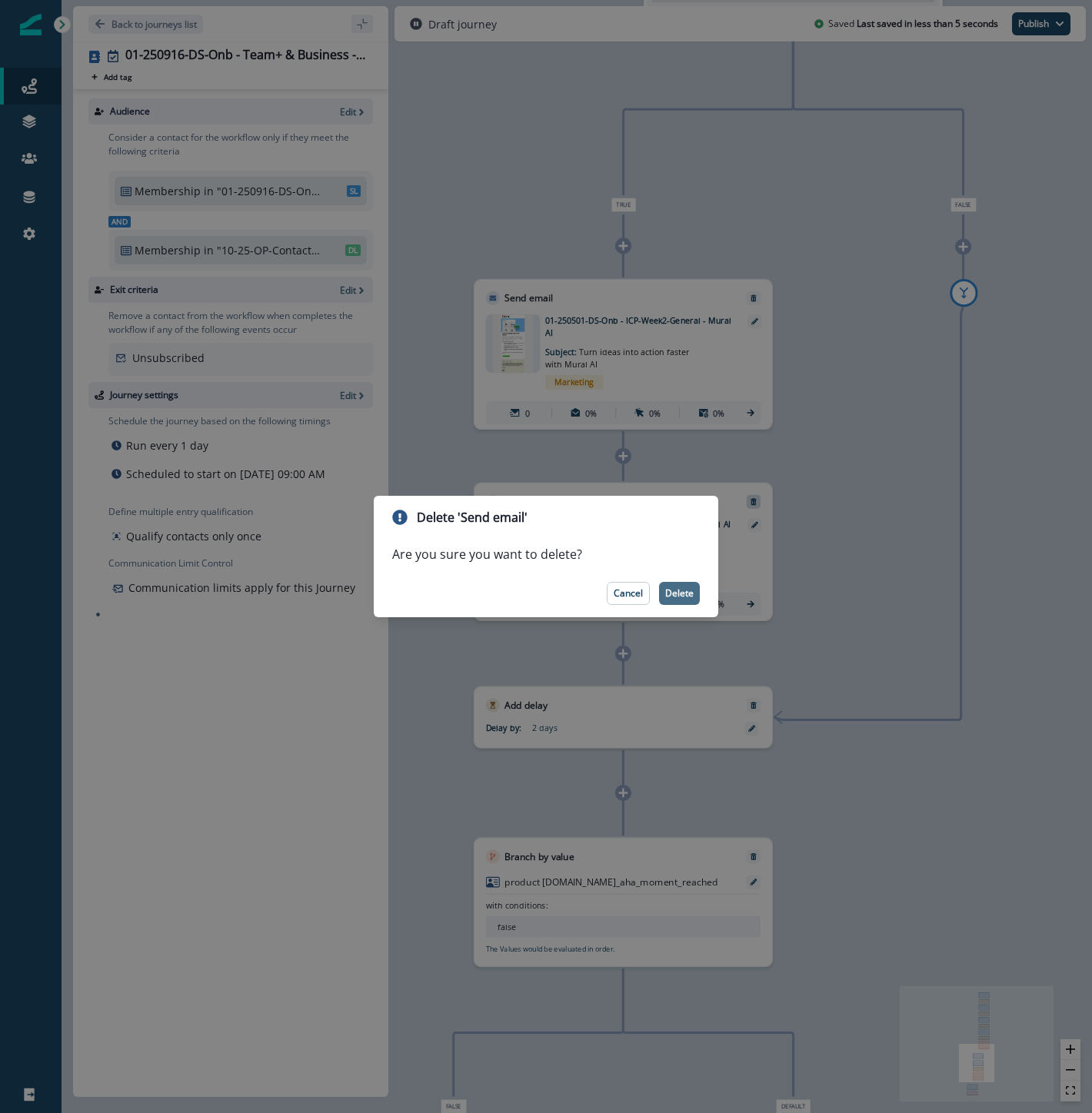
click at [671, 595] on p "Delete" at bounding box center [679, 593] width 29 height 11
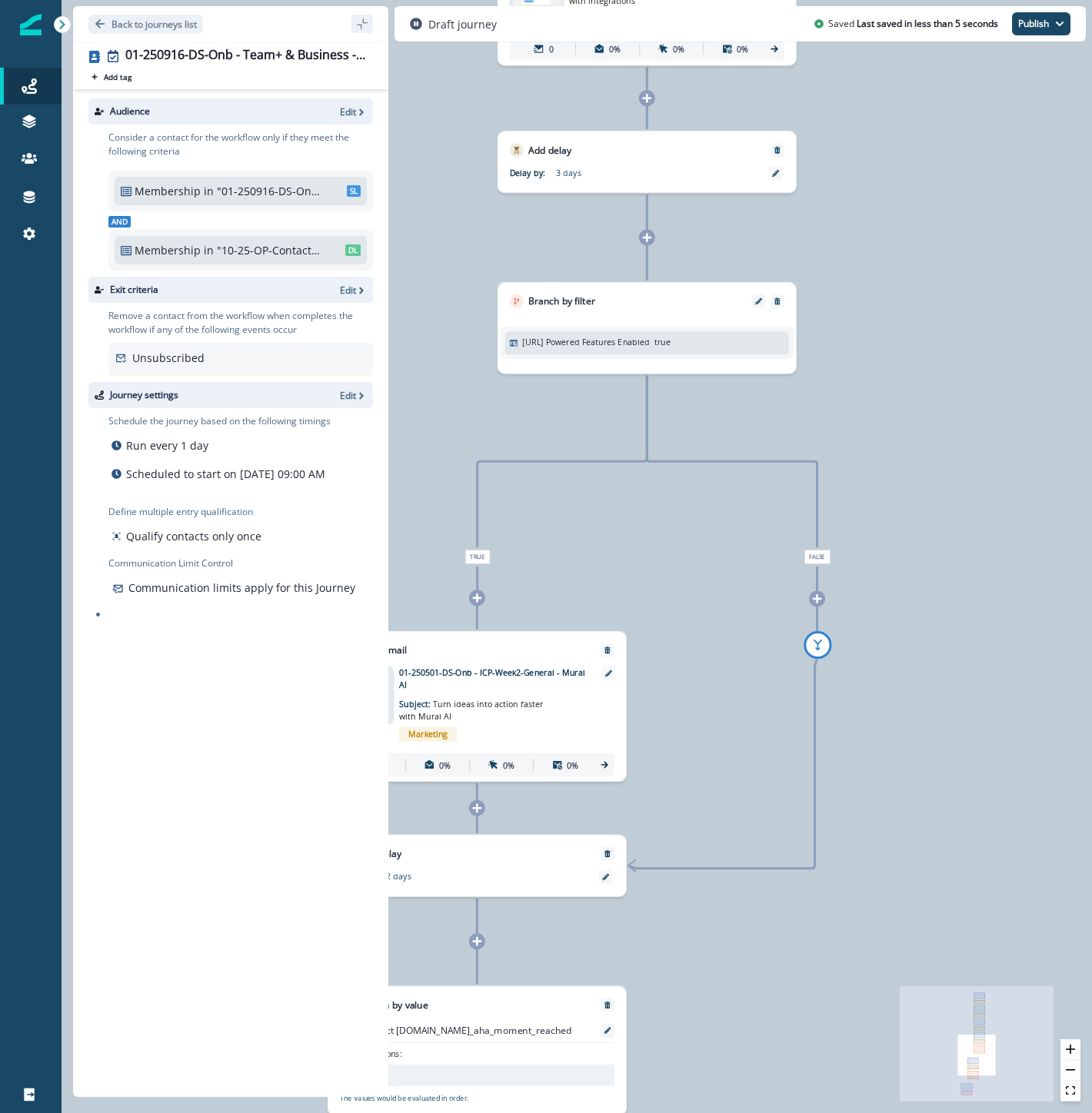
drag, startPoint x: 908, startPoint y: 802, endPoint x: 743, endPoint y: 1155, distance: 389.7
click at [743, 1112] on html "A newer version of [DOMAIN_NAME] is available. Refresh your page to load the la…" at bounding box center [546, 556] width 1092 height 1113
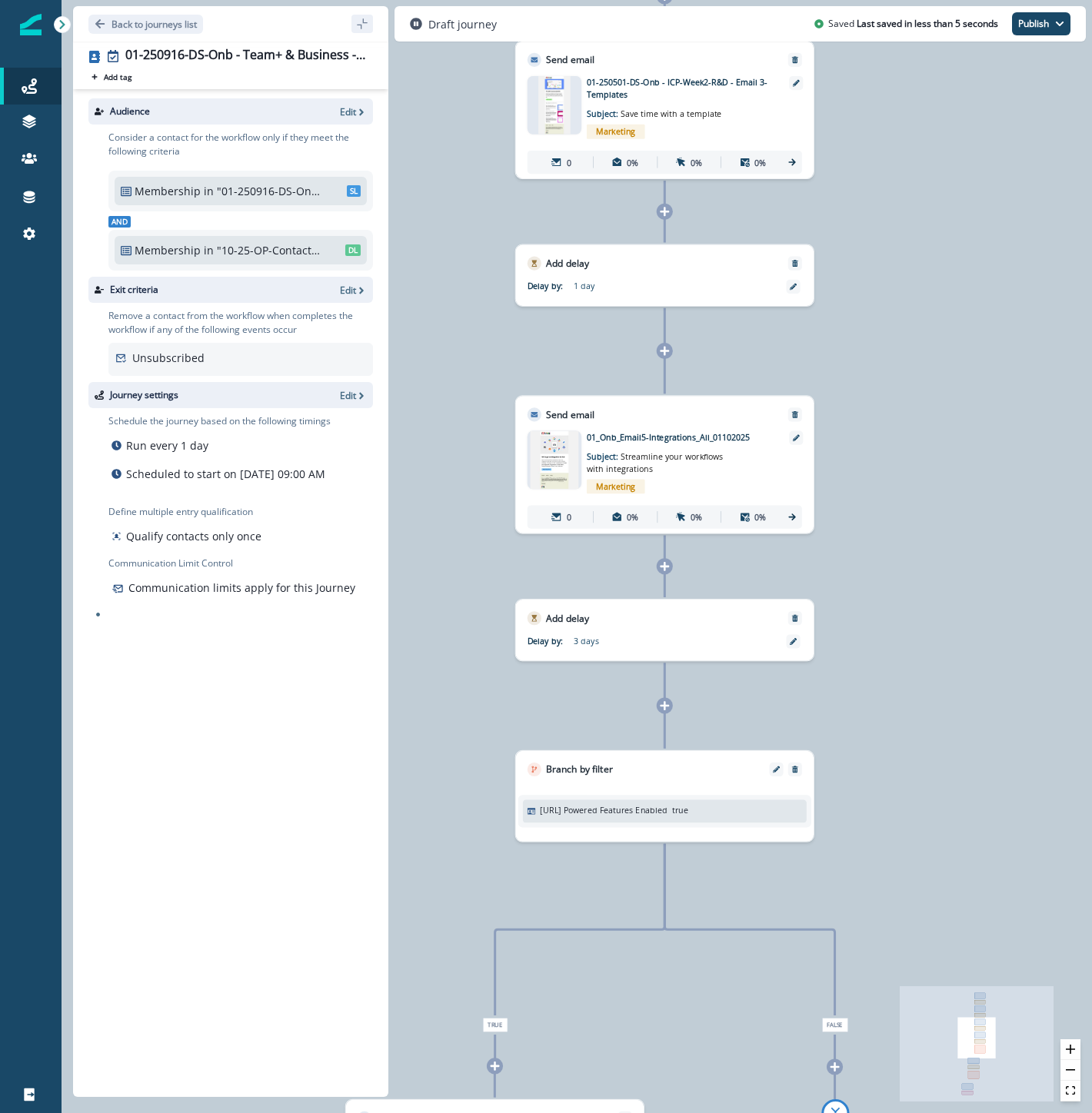
drag, startPoint x: 955, startPoint y: 357, endPoint x: 991, endPoint y: 805, distance: 449.4
click at [991, 805] on div "0 contact has entered the journey Send email Email asset changed, journey repor…" at bounding box center [577, 556] width 1031 height 1113
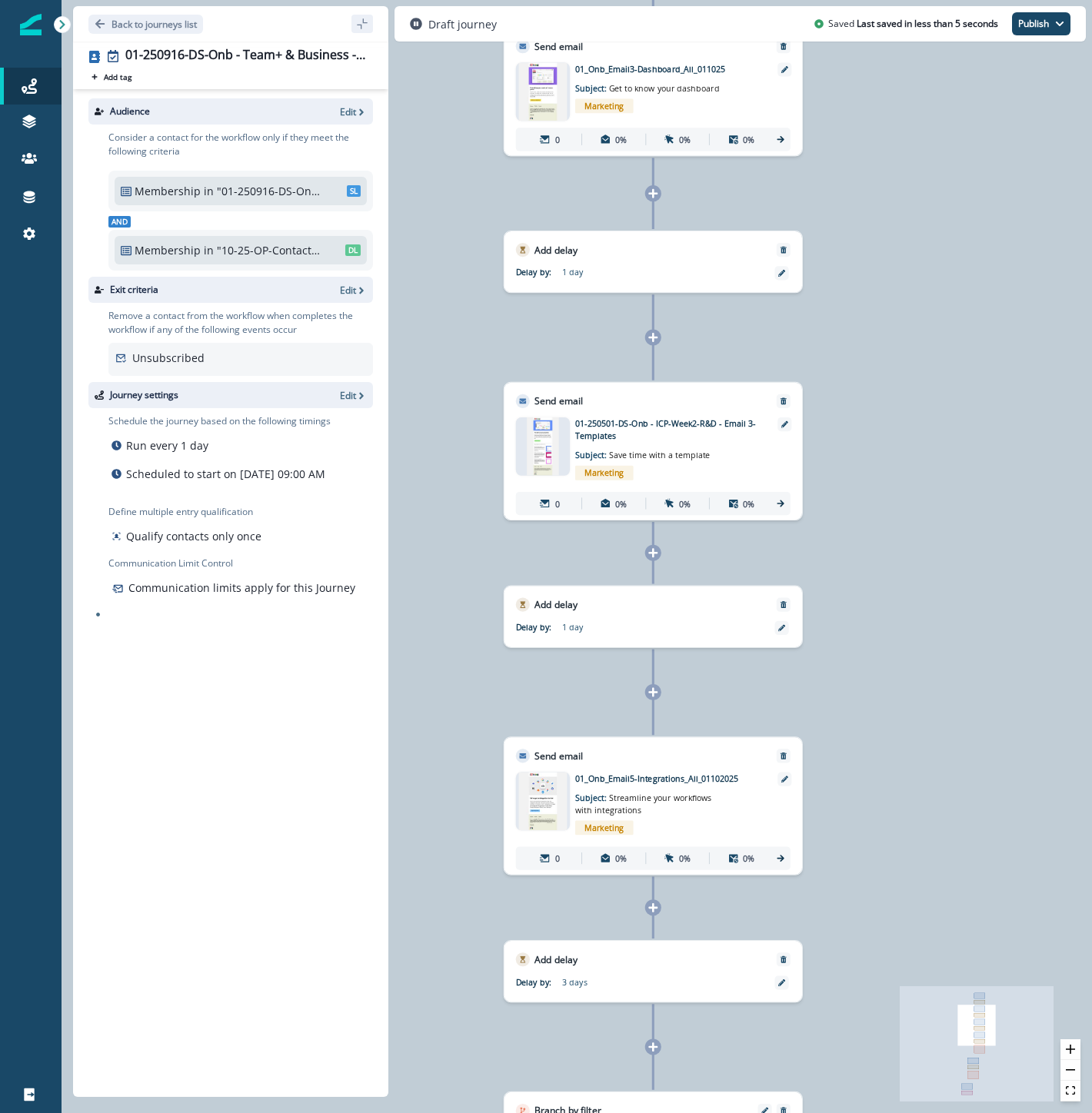
drag, startPoint x: 1015, startPoint y: 413, endPoint x: 886, endPoint y: 550, distance: 188.2
click at [1001, 747] on div "0 contact has entered the journey Send email Email asset changed, journey repor…" at bounding box center [577, 556] width 1031 height 1113
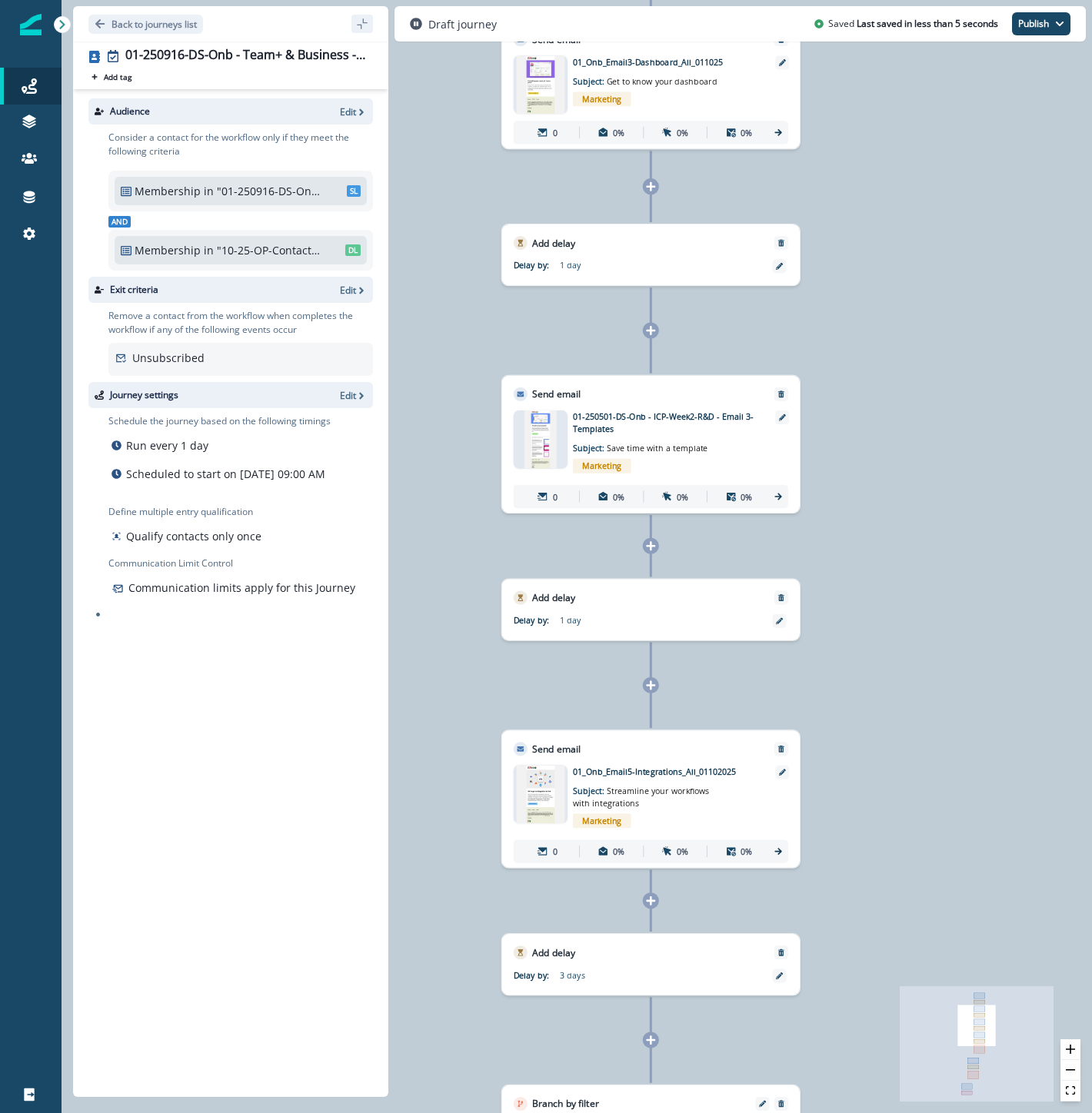
click at [654, 330] on icon at bounding box center [650, 330] width 9 height 9
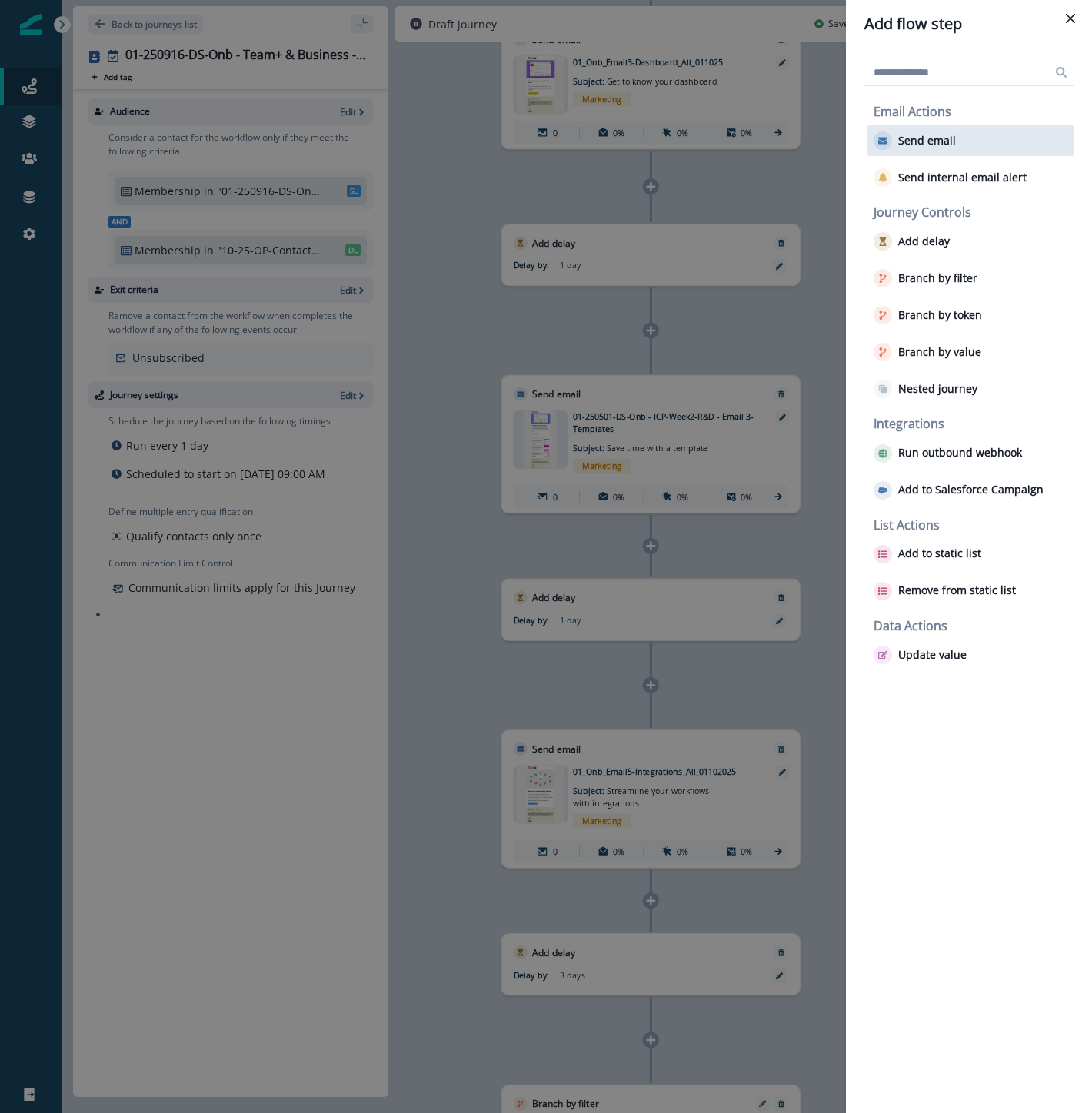
click at [909, 139] on p "Send email" at bounding box center [927, 141] width 57 height 13
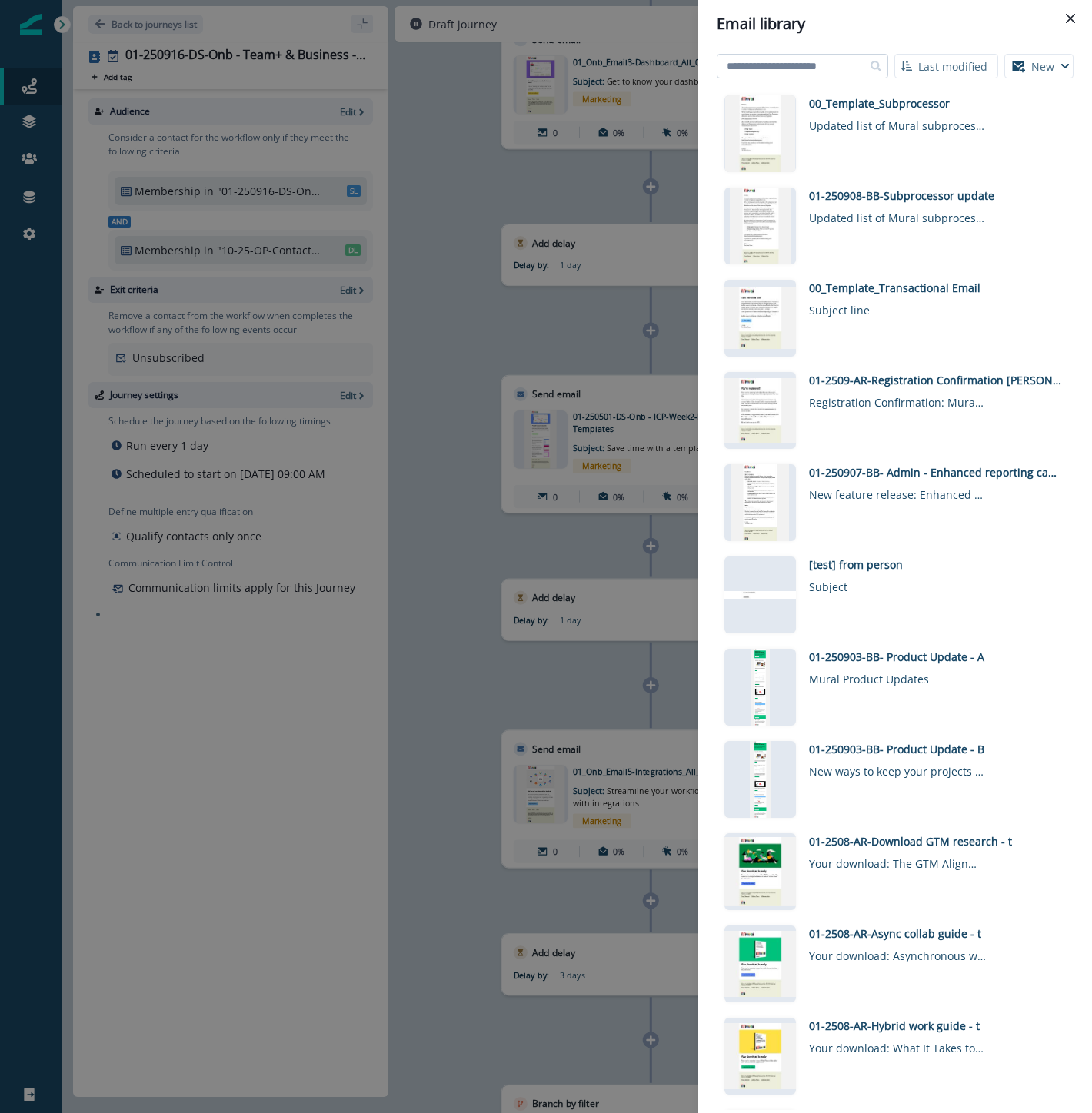
click at [817, 70] on input at bounding box center [802, 66] width 172 height 25
type input "*********"
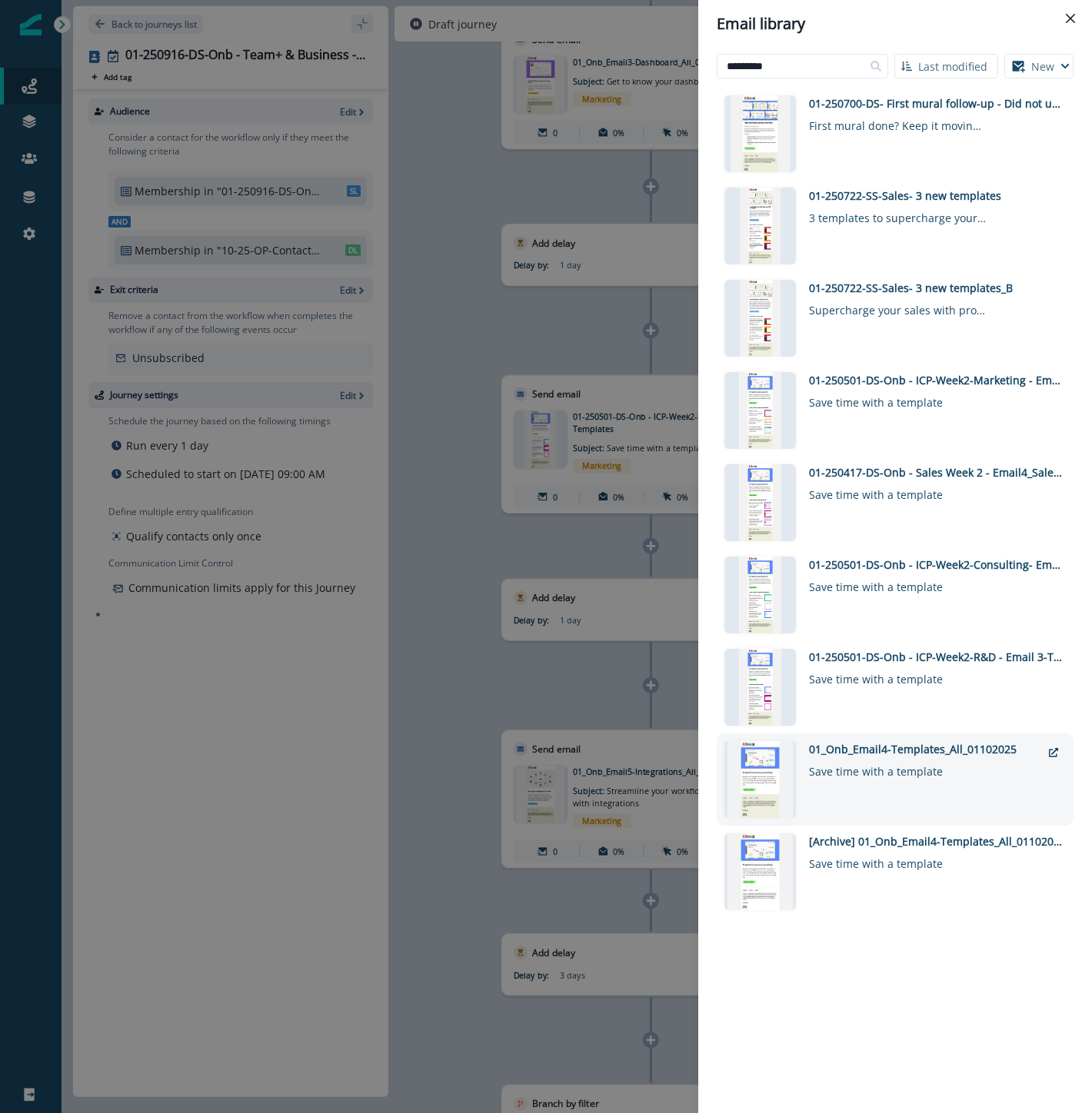
click at [982, 748] on div "01_Onb_Email4-Templates_All_01102025" at bounding box center [925, 749] width 232 height 16
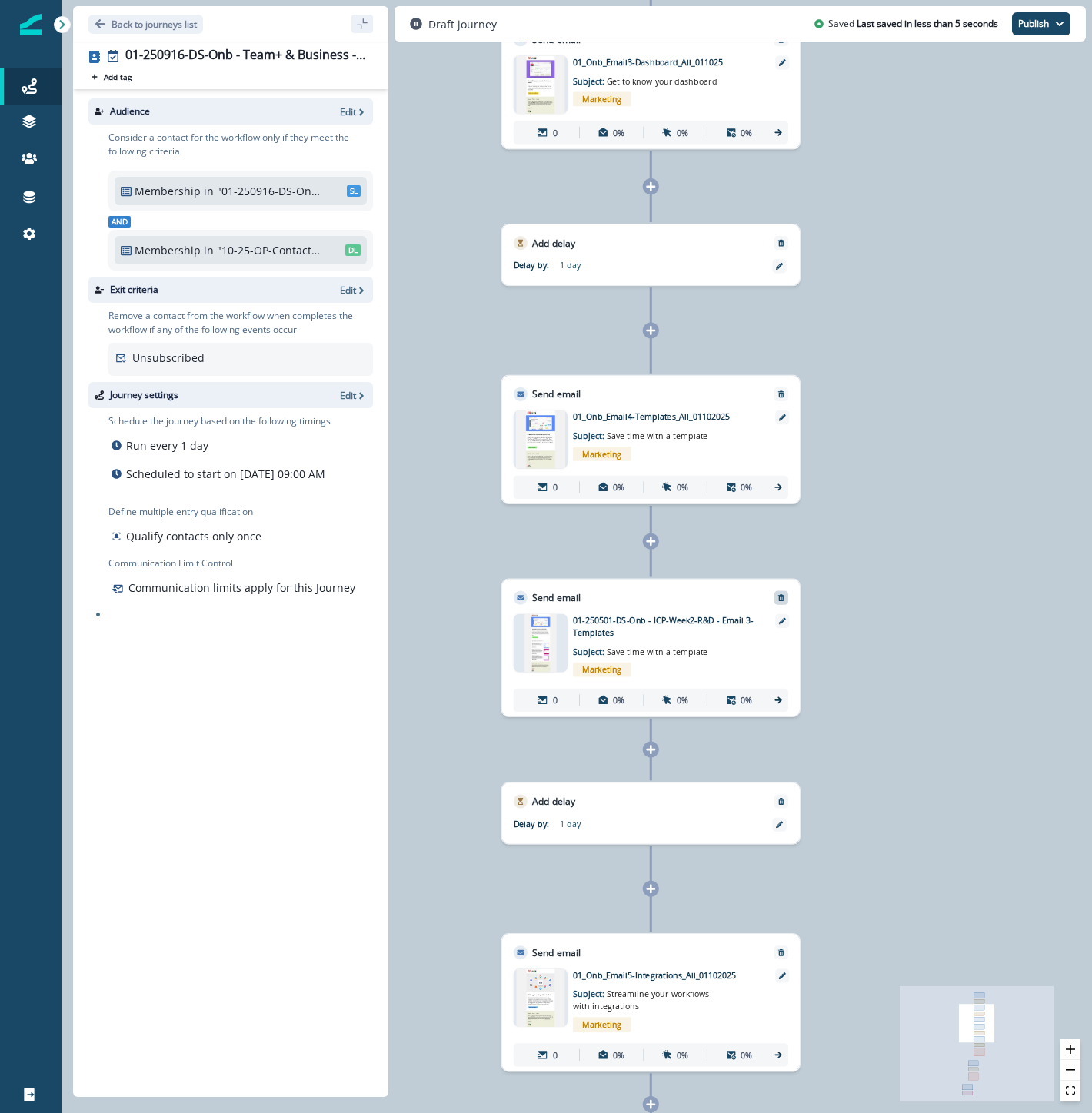
click at [786, 598] on button "Remove" at bounding box center [781, 598] width 19 height 8
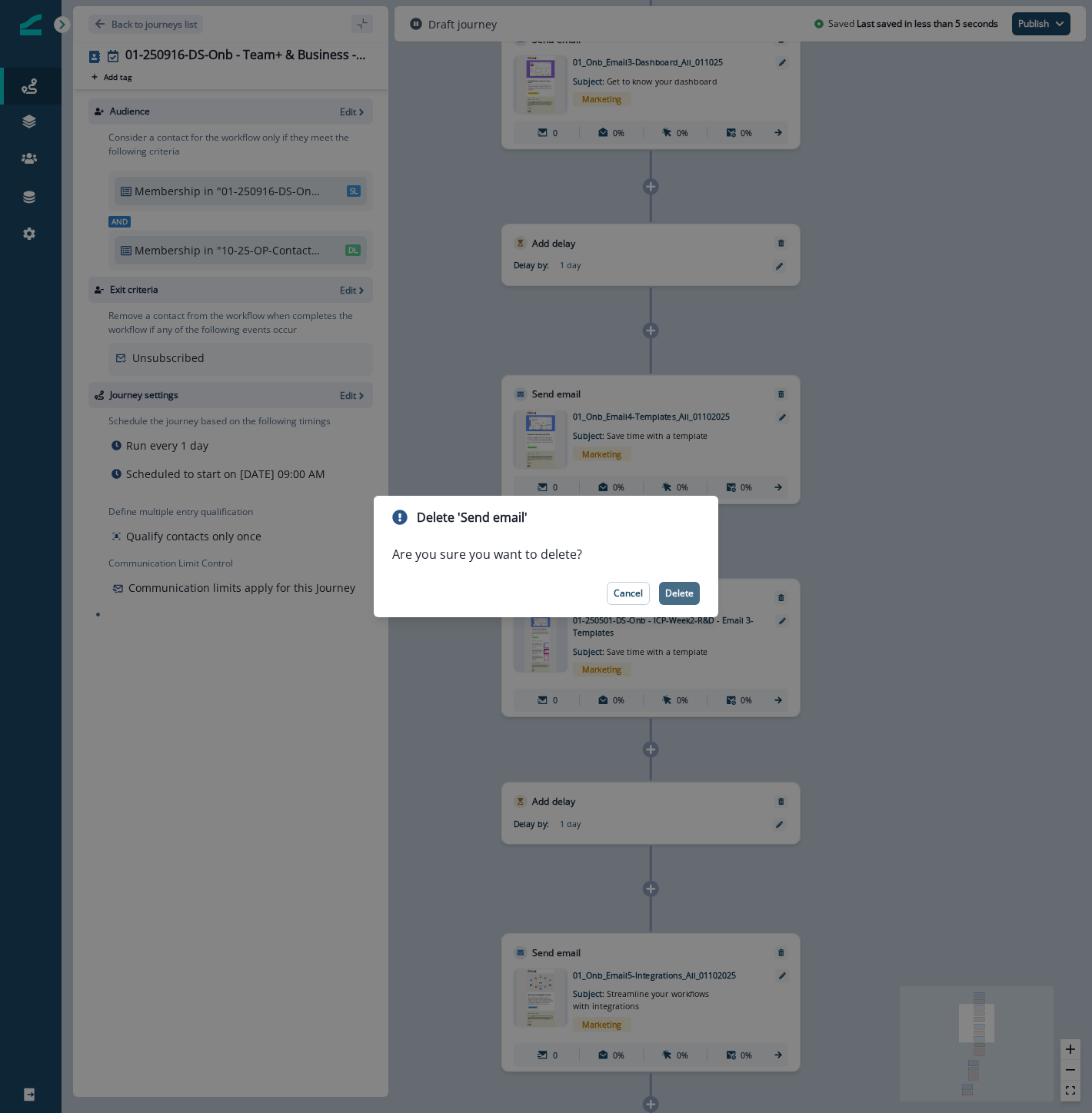
click at [681, 595] on p "Delete" at bounding box center [679, 593] width 29 height 11
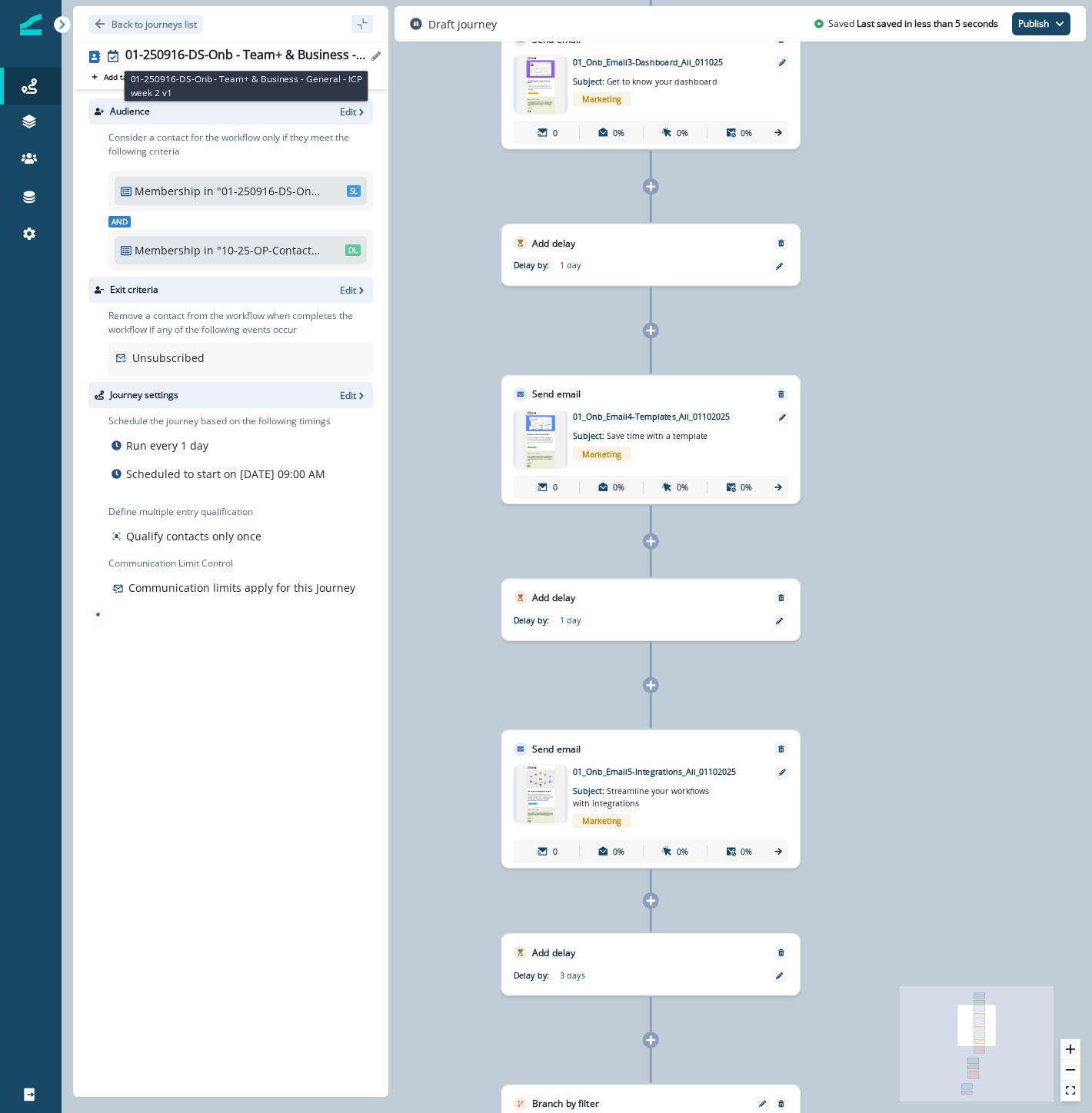
click at [294, 51] on div "01-250916-DS-Onb - Team+ & Business - General - ICP week 2 v1" at bounding box center [245, 56] width 241 height 17
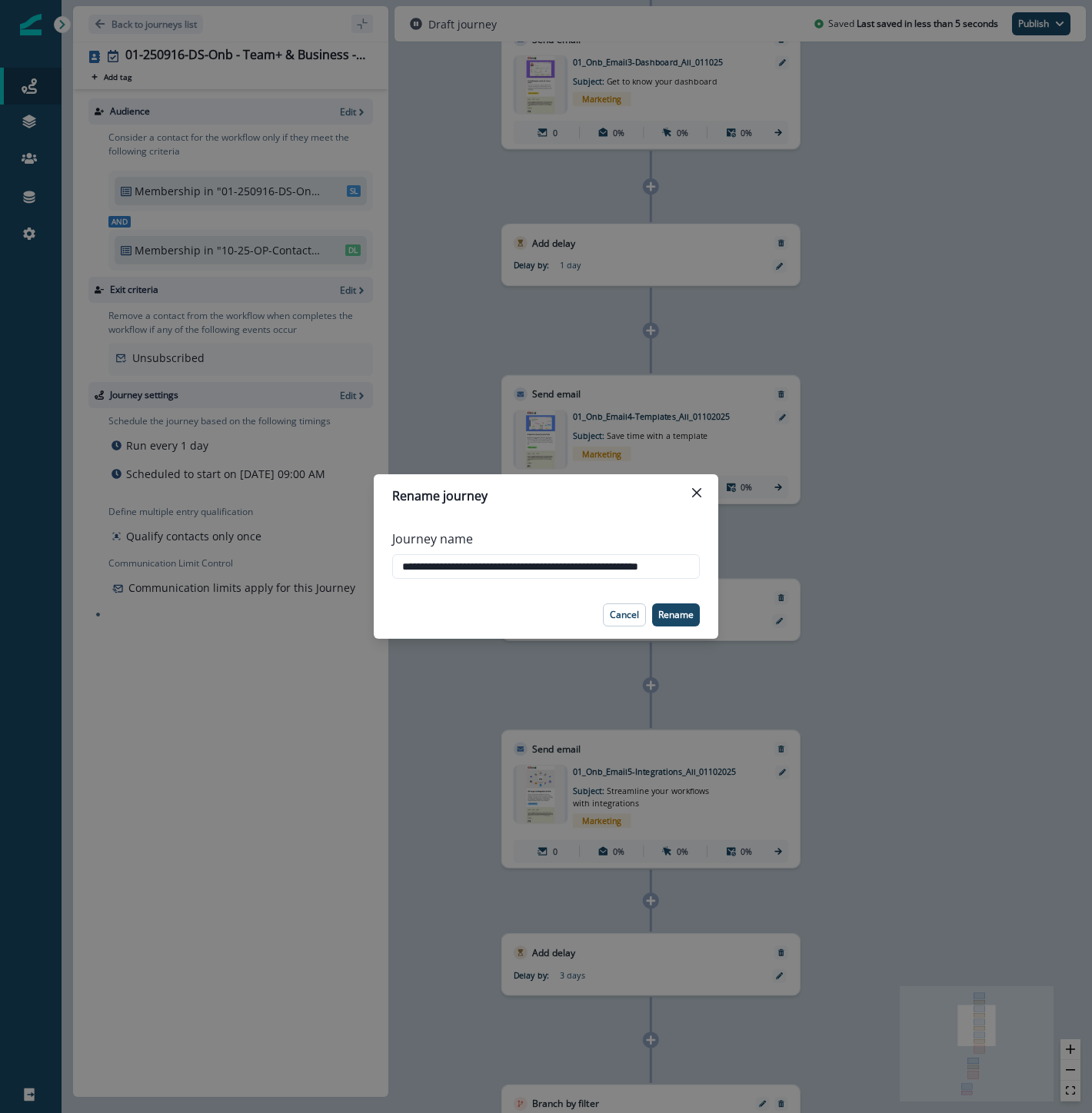
scroll to position [0, 34]
drag, startPoint x: 645, startPoint y: 565, endPoint x: 786, endPoint y: 565, distance: 141.0
click at [786, 565] on div "**********" at bounding box center [546, 556] width 1092 height 1113
click at [697, 496] on icon "Close" at bounding box center [696, 492] width 9 height 9
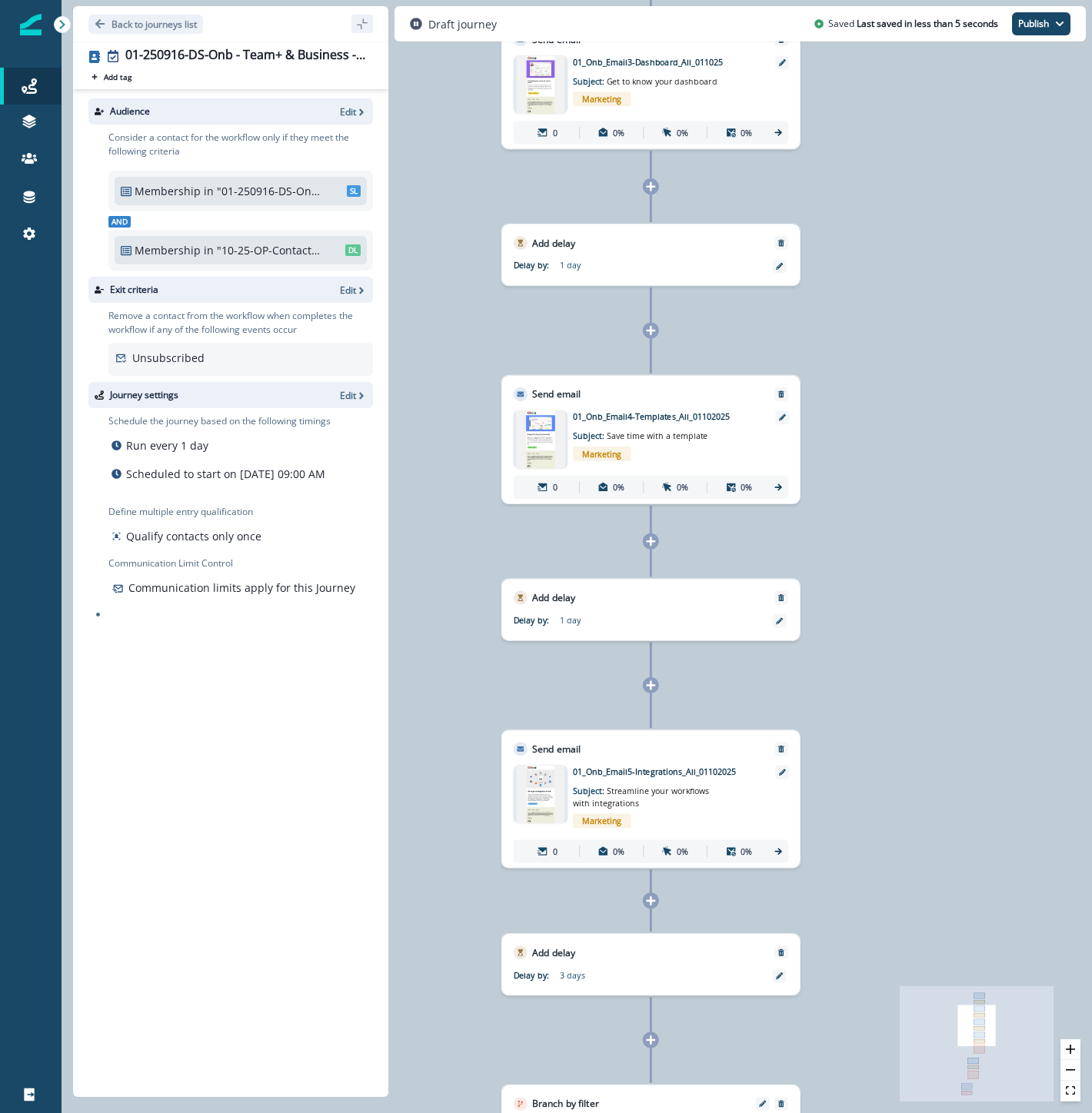
click at [137, 772] on div "Audience Edit Consider a contact for the workflow only if they meet the followi…" at bounding box center [230, 590] width 315 height 1002
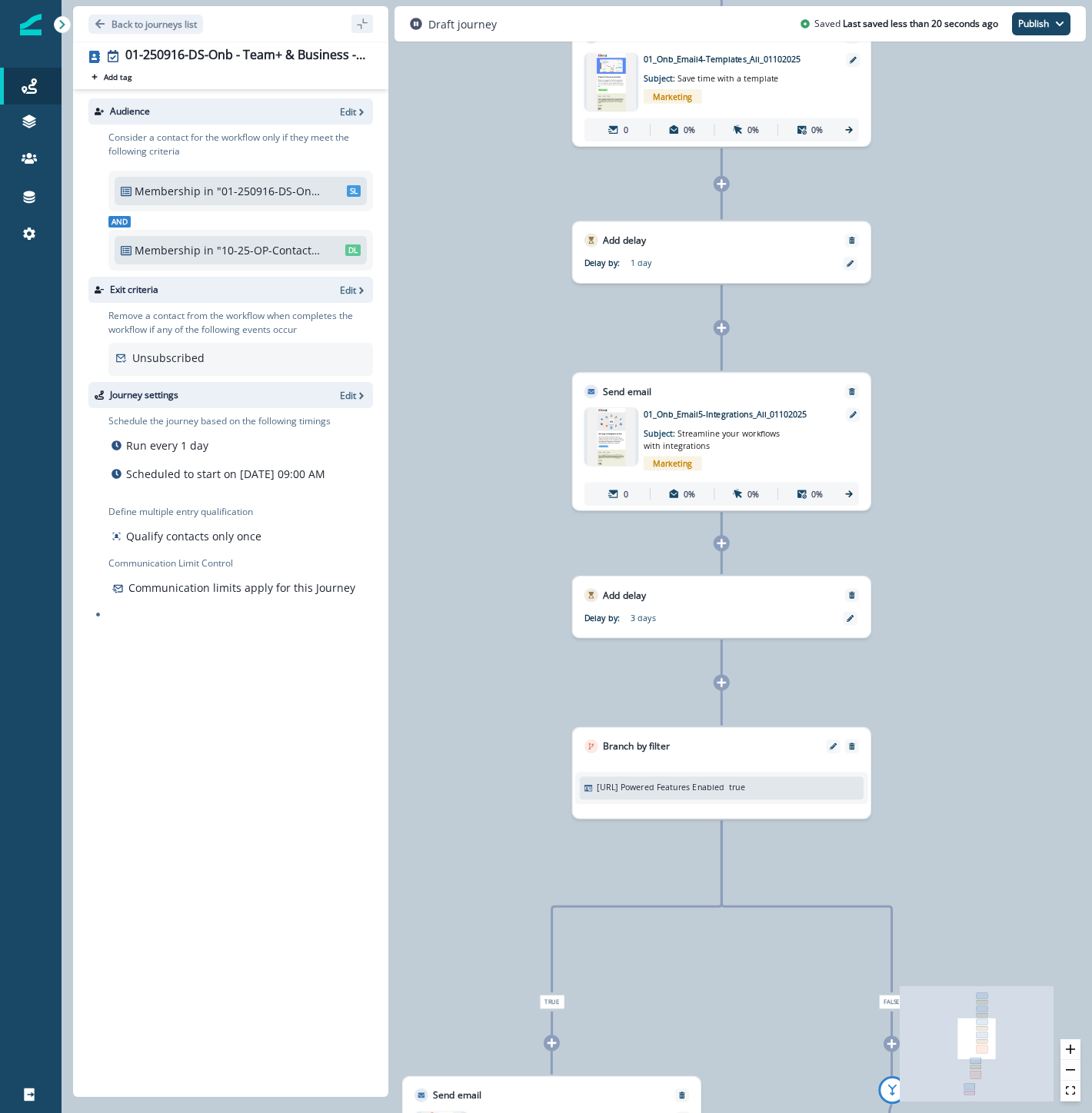
drag, startPoint x: 950, startPoint y: 833, endPoint x: 1007, endPoint y: 173, distance: 662.5
click at [1007, 173] on div "0 contact has entered the journey Send email Email asset changed, journey repor…" at bounding box center [577, 556] width 1031 height 1113
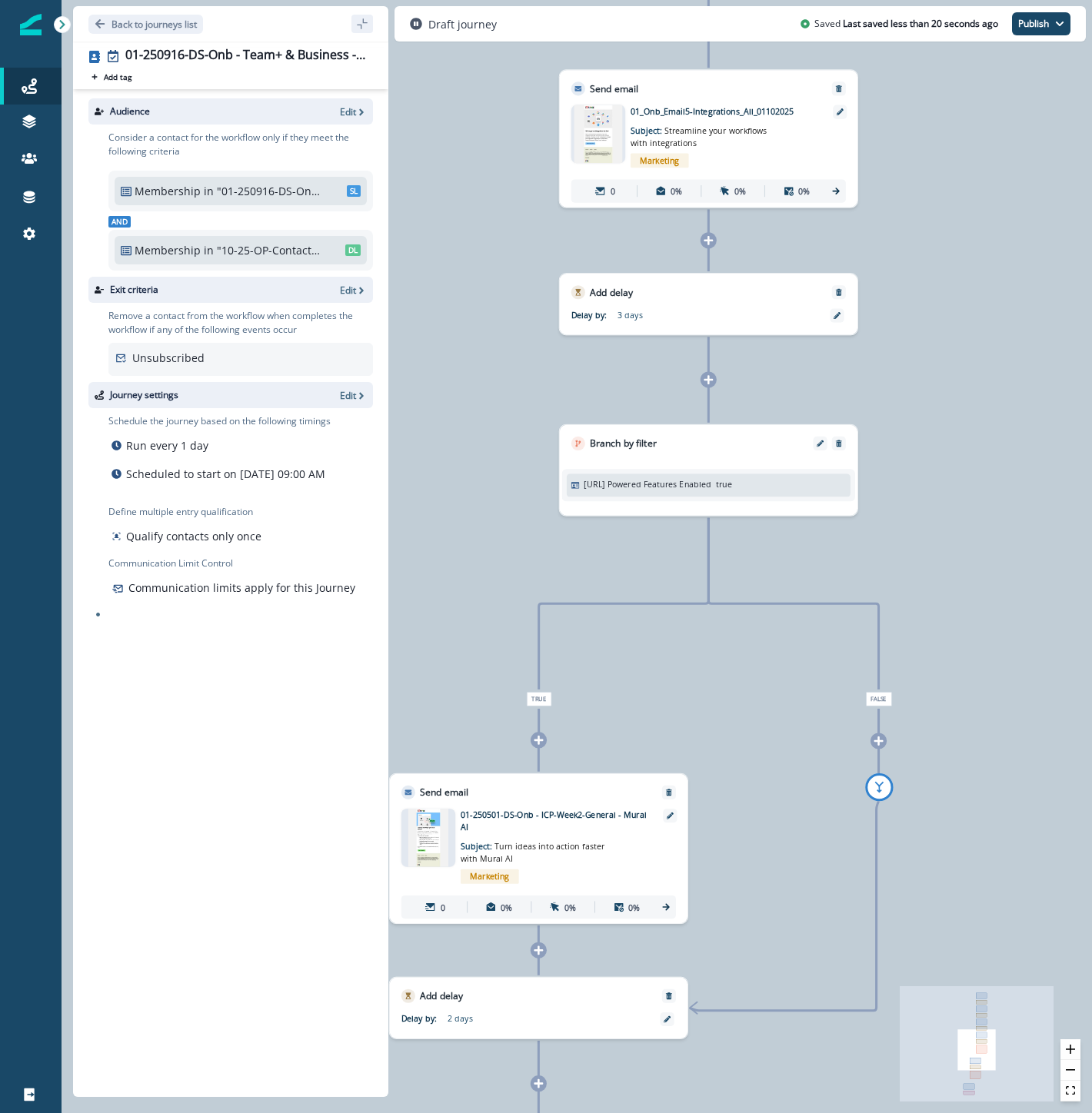
drag, startPoint x: 259, startPoint y: 882, endPoint x: 267, endPoint y: 534, distance: 348.1
click at [263, 874] on div "Audience Edit Consider a contact for the workflow only if they meet the followi…" at bounding box center [230, 590] width 315 height 1002
click at [171, 19] on p "Back to journeys list" at bounding box center [154, 25] width 85 height 13
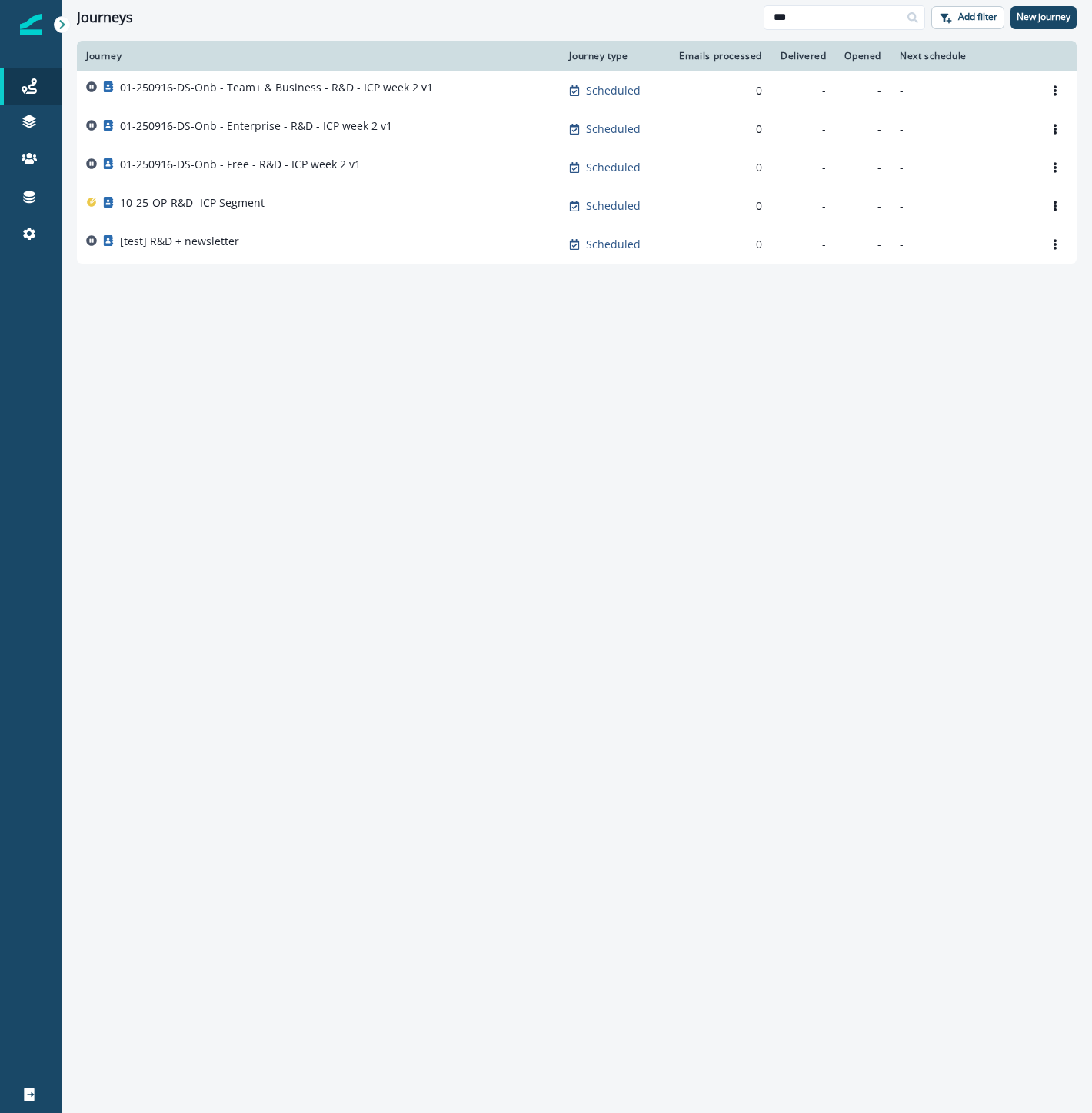
drag, startPoint x: 814, startPoint y: 25, endPoint x: 632, endPoint y: 14, distance: 182.3
click at [636, 14] on div "Journeys *** Add filter New journey" at bounding box center [577, 17] width 1031 height 34
type input "*****"
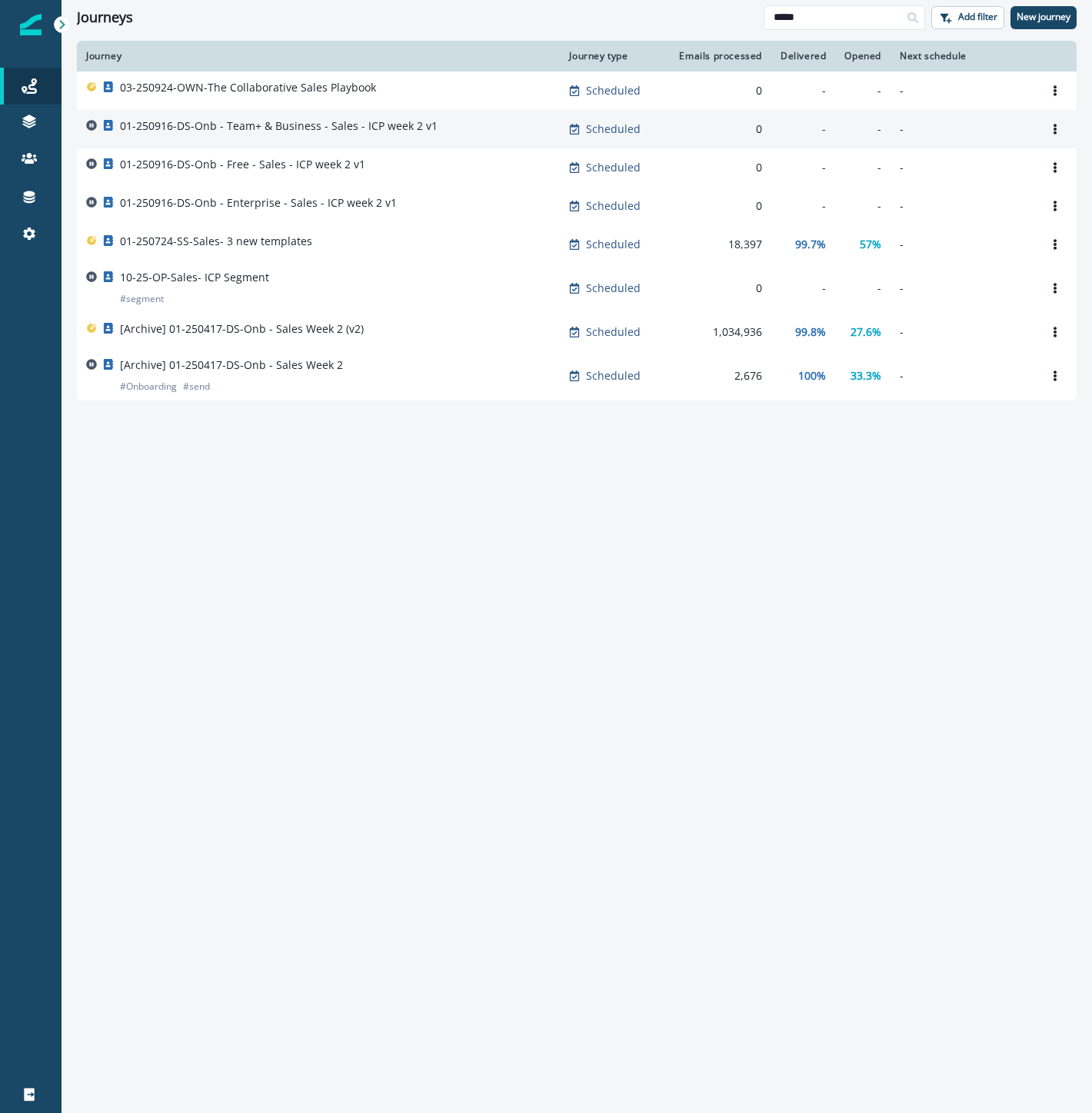
click at [460, 131] on div "01-250916-DS-Onb - Team+ & Business - Sales - ICP week 2 v1" at bounding box center [318, 129] width 465 height 21
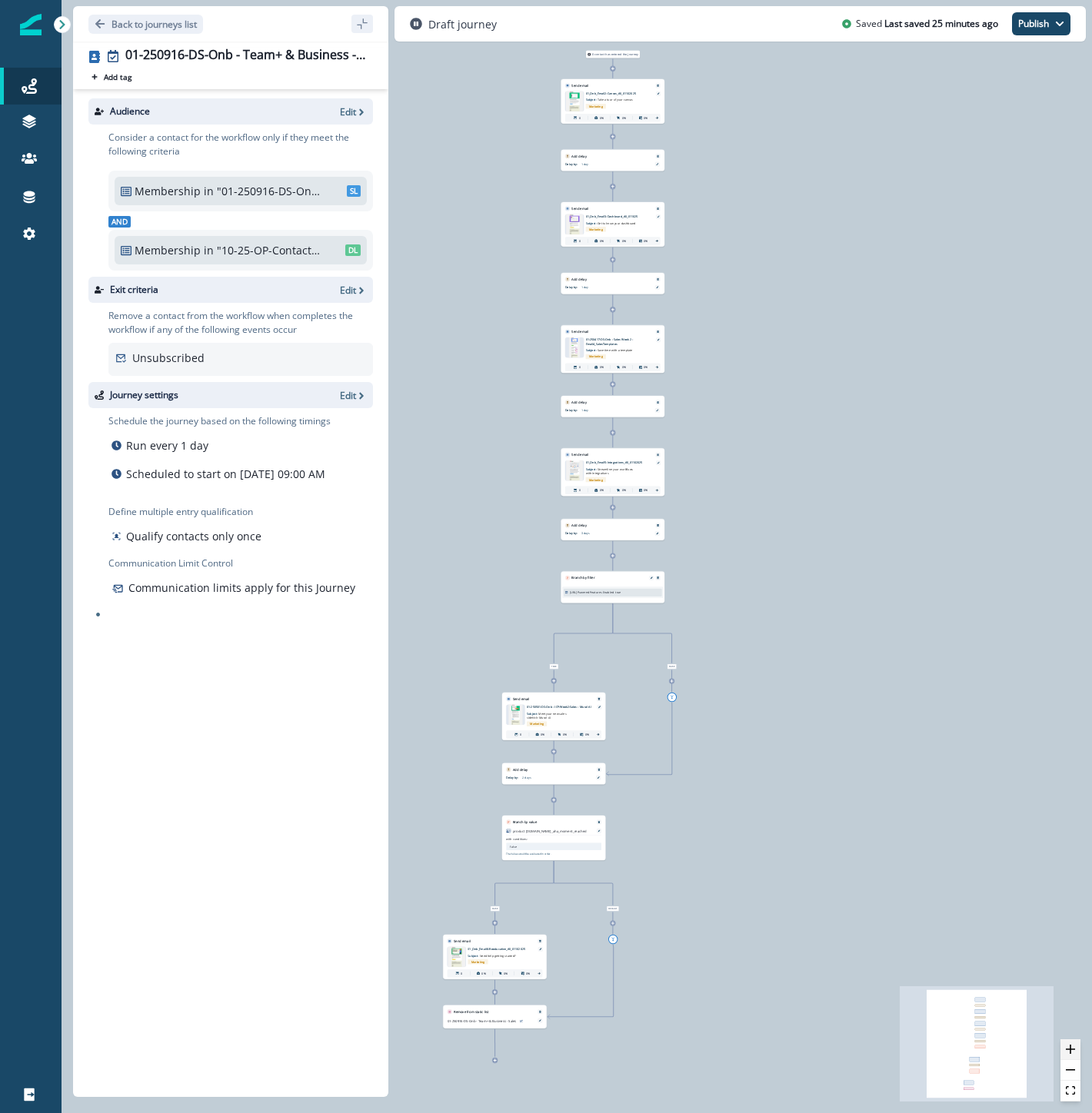
click at [1071, 1051] on icon "zoom in" at bounding box center [1070, 1048] width 9 height 9
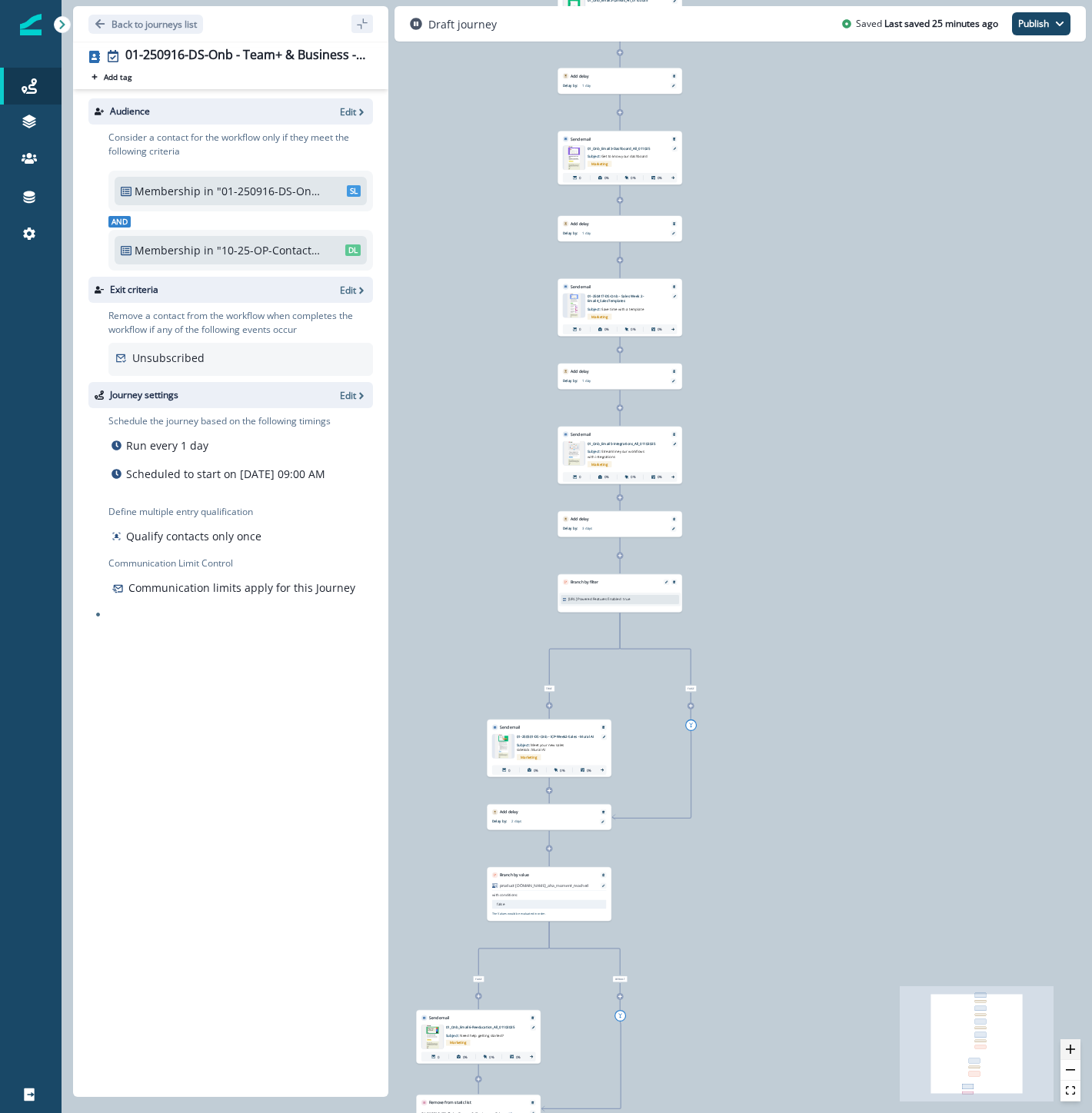
click at [1071, 1051] on icon "zoom in" at bounding box center [1070, 1048] width 9 height 9
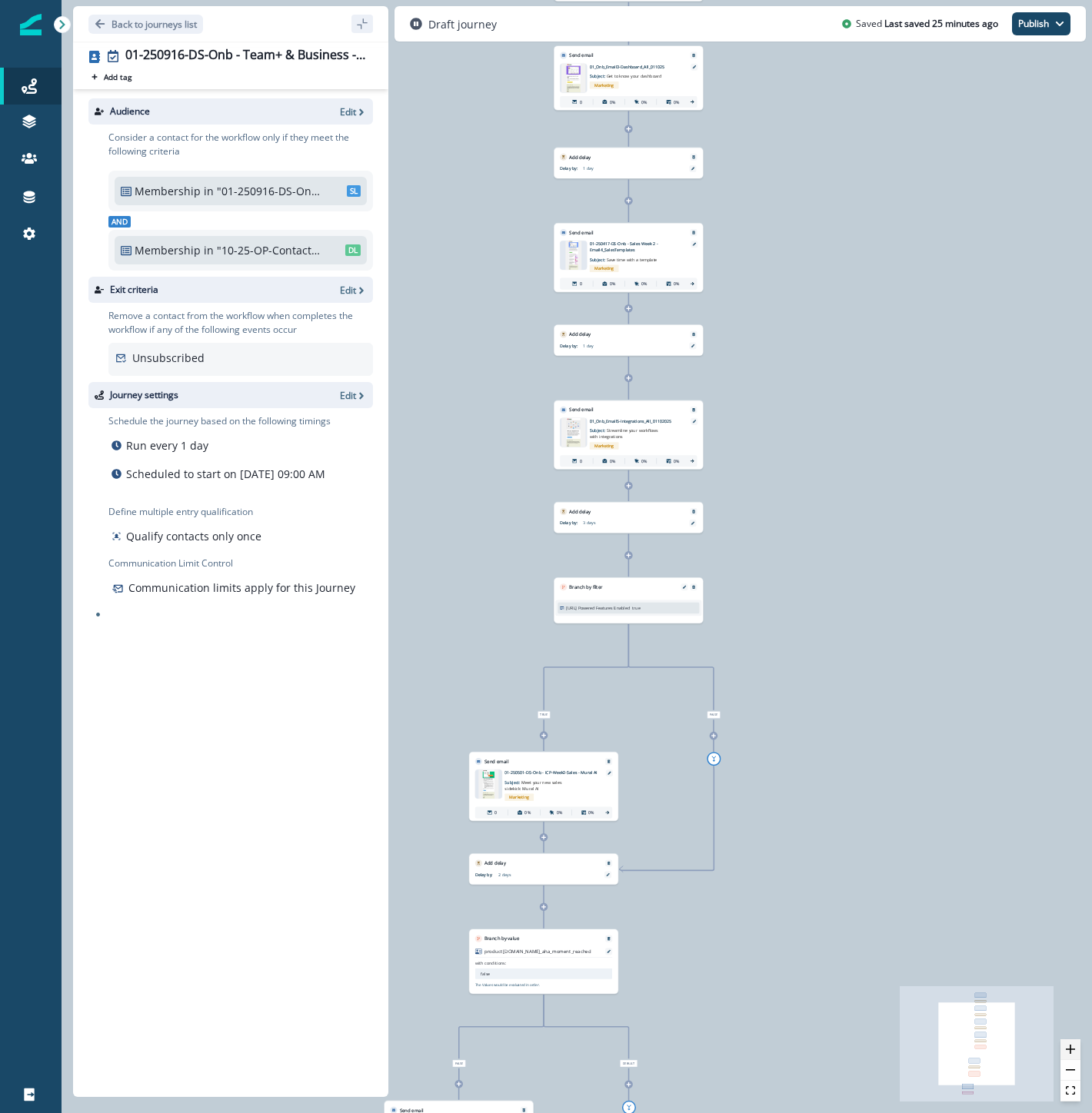
click at [1071, 1051] on icon "zoom in" at bounding box center [1070, 1048] width 9 height 9
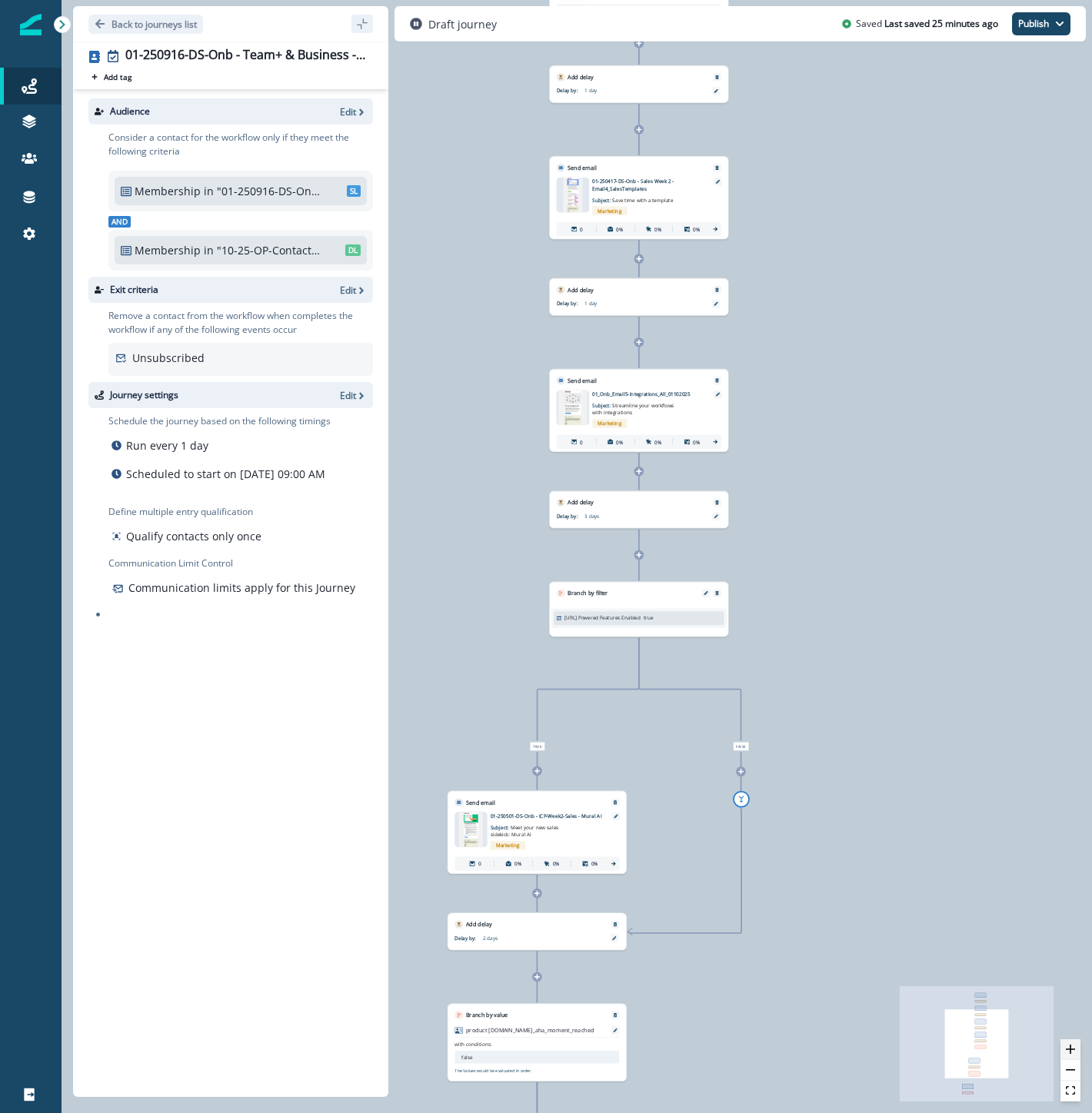
click at [1071, 1051] on icon "zoom in" at bounding box center [1070, 1048] width 9 height 9
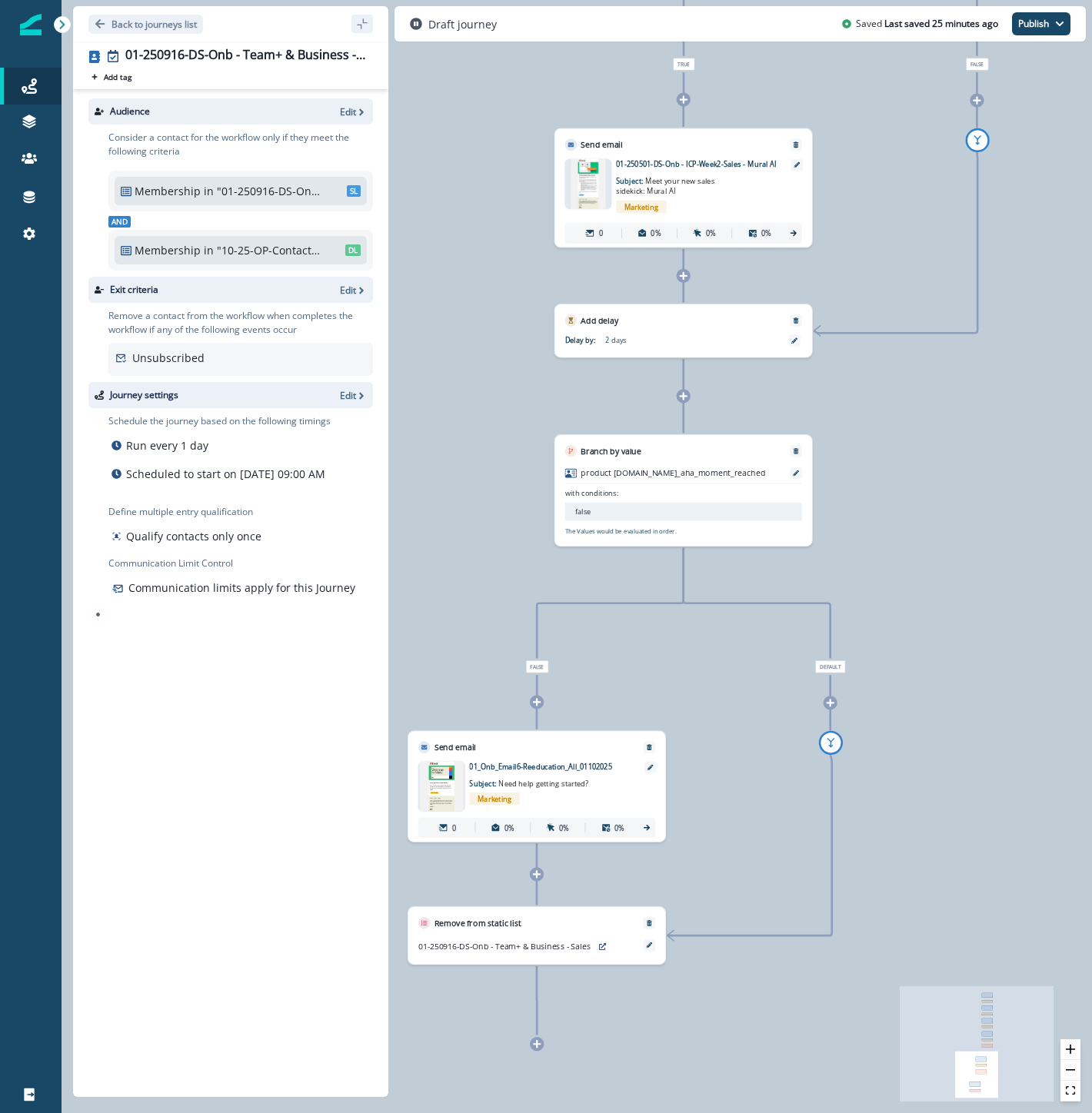
drag, startPoint x: 883, startPoint y: 919, endPoint x: 1045, endPoint y: 154, distance: 782.0
click at [1045, 154] on div "0 contact has entered the journey Send email Email asset changed, journey repor…" at bounding box center [577, 556] width 1031 height 1113
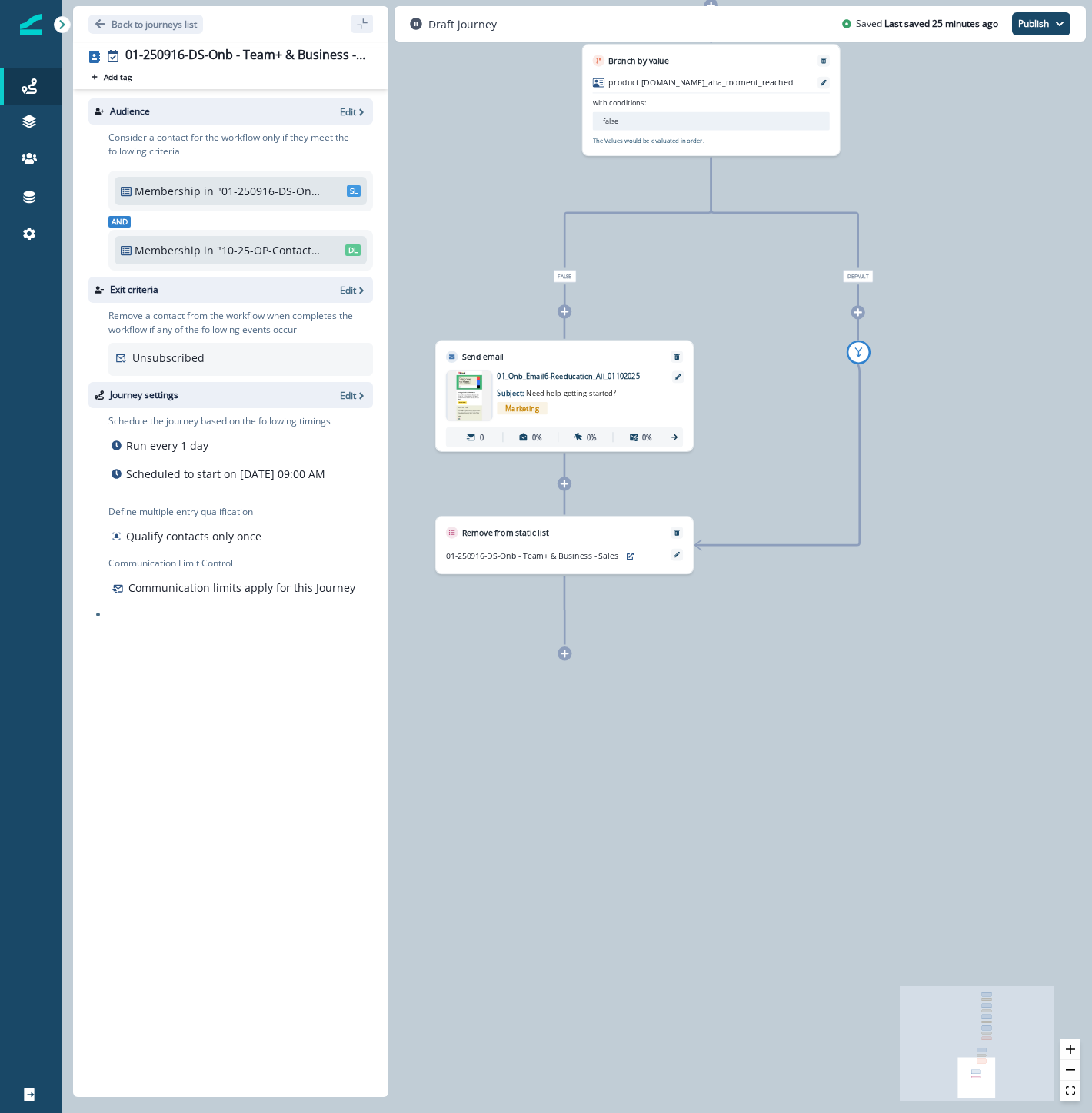
drag, startPoint x: 943, startPoint y: 809, endPoint x: 971, endPoint y: 418, distance: 392.0
click at [971, 418] on div "0 contact has entered the journey Send email Email asset changed, journey repor…" at bounding box center [577, 556] width 1031 height 1113
click at [911, 355] on icon "remove-goto" at bounding box center [908, 352] width 7 height 9
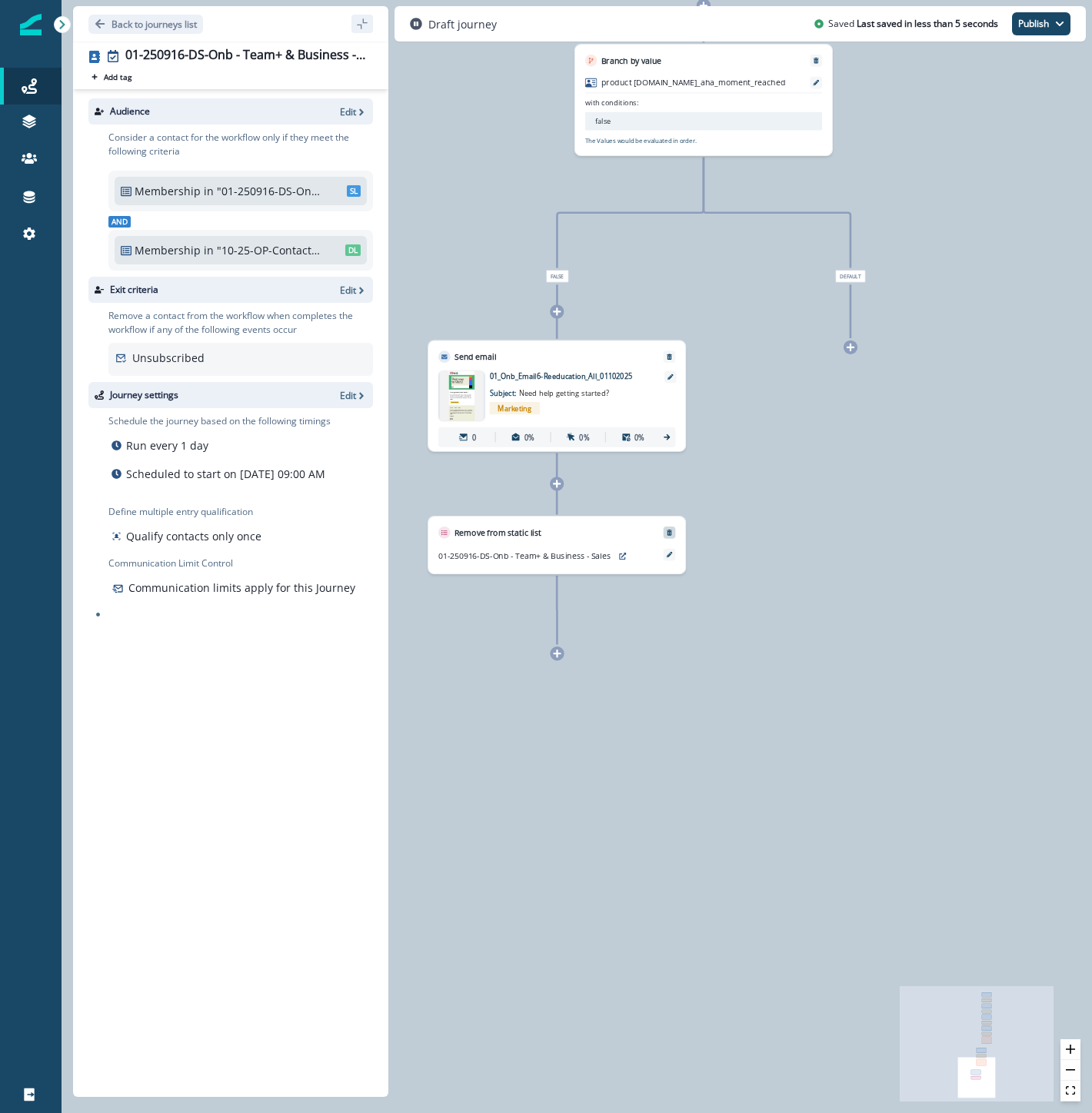
click at [672, 532] on icon "Remove" at bounding box center [669, 532] width 7 height 7
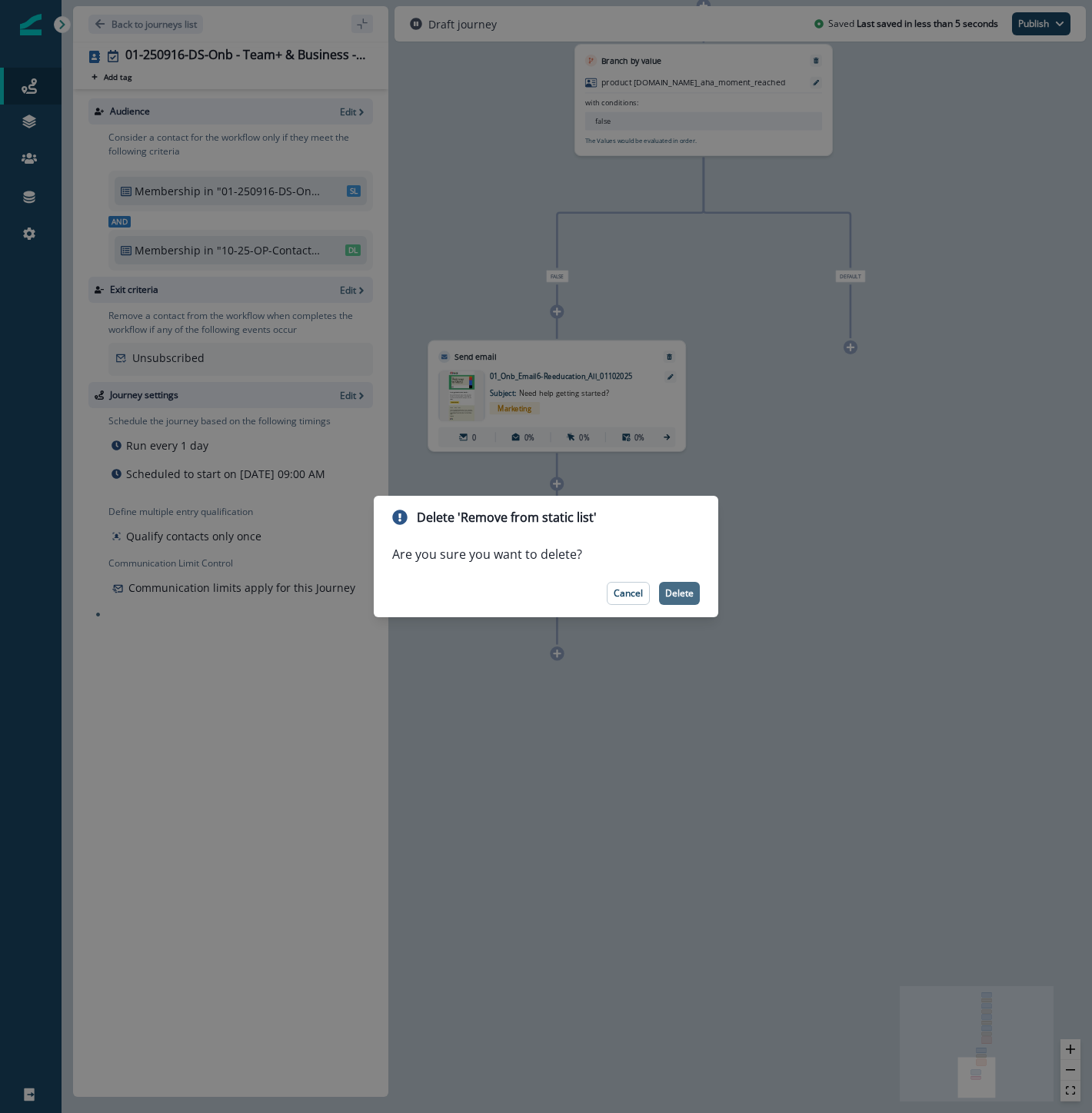
click at [696, 593] on button "Delete" at bounding box center [680, 594] width 41 height 23
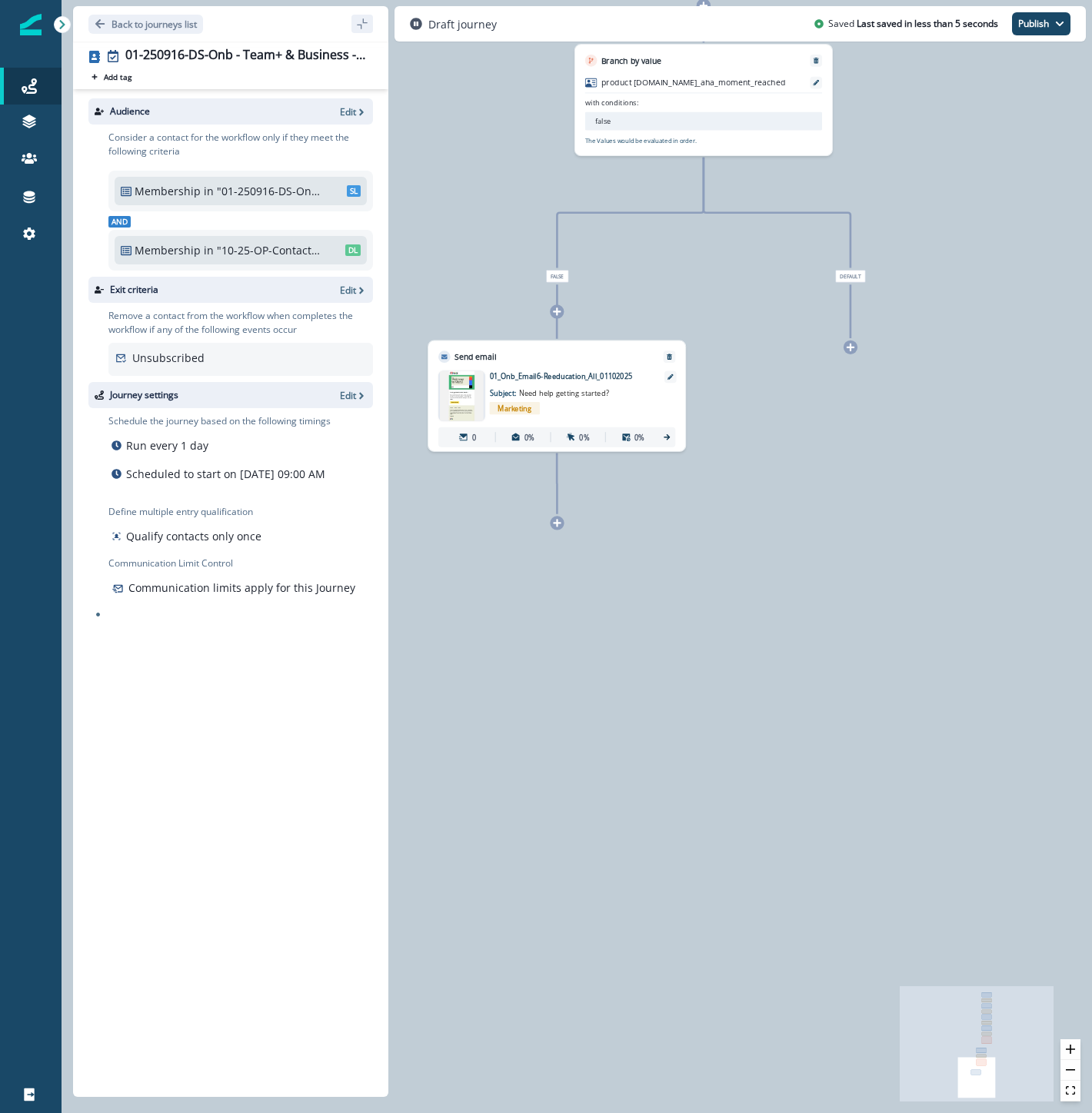
click at [852, 348] on icon at bounding box center [850, 347] width 9 height 9
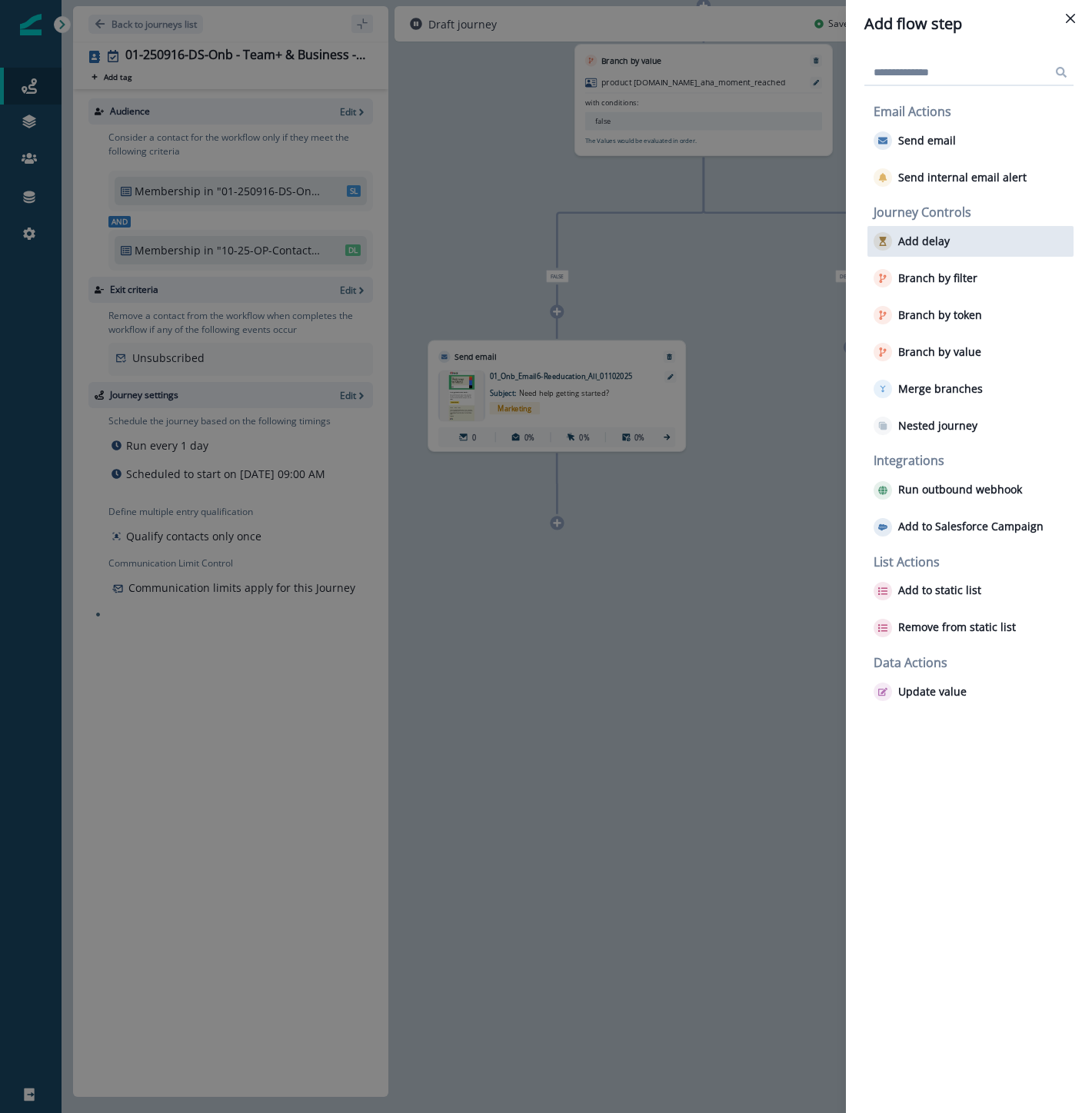
click at [950, 239] on div "Add delay" at bounding box center [970, 241] width 206 height 31
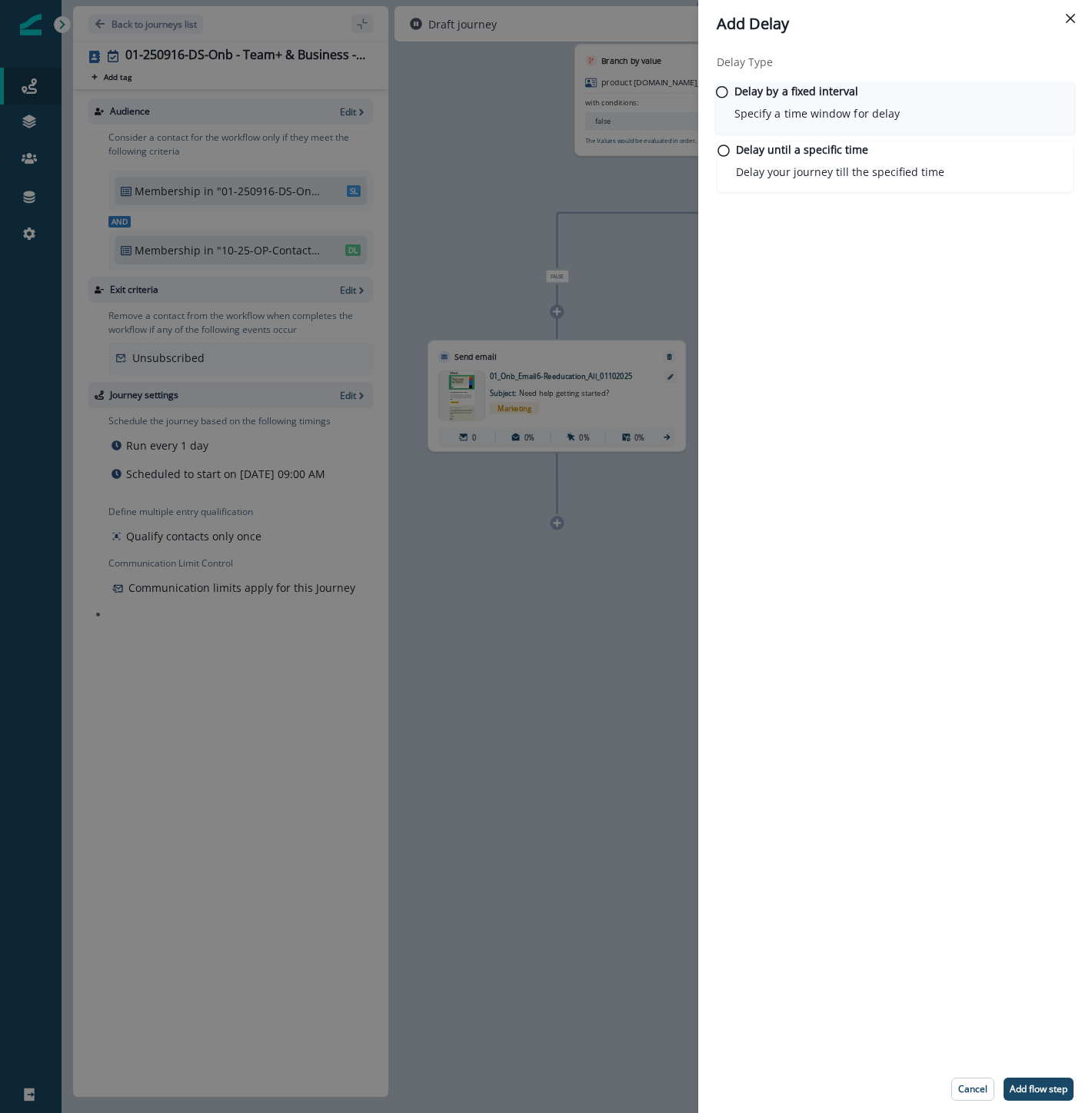
click at [786, 99] on p "Delay by a fixed interval" at bounding box center [797, 92] width 124 height 16
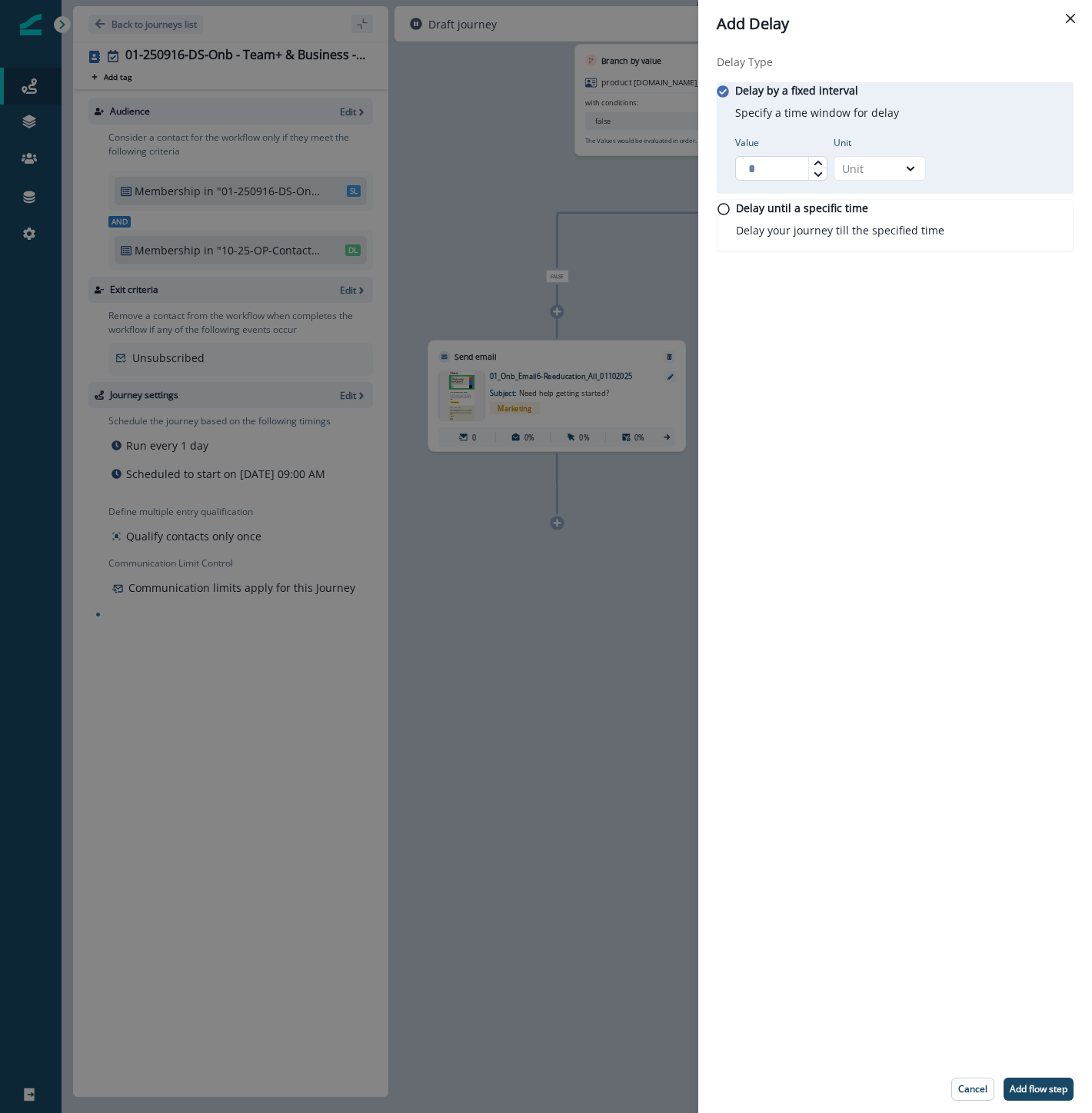
click at [795, 170] on input "Value" at bounding box center [781, 168] width 92 height 25
type input "*"
click at [874, 171] on div "Unit" at bounding box center [865, 168] width 47 height 16
click at [865, 267] on div "Day" at bounding box center [888, 270] width 92 height 29
click at [1032, 1089] on p "Add flow step" at bounding box center [1038, 1088] width 57 height 11
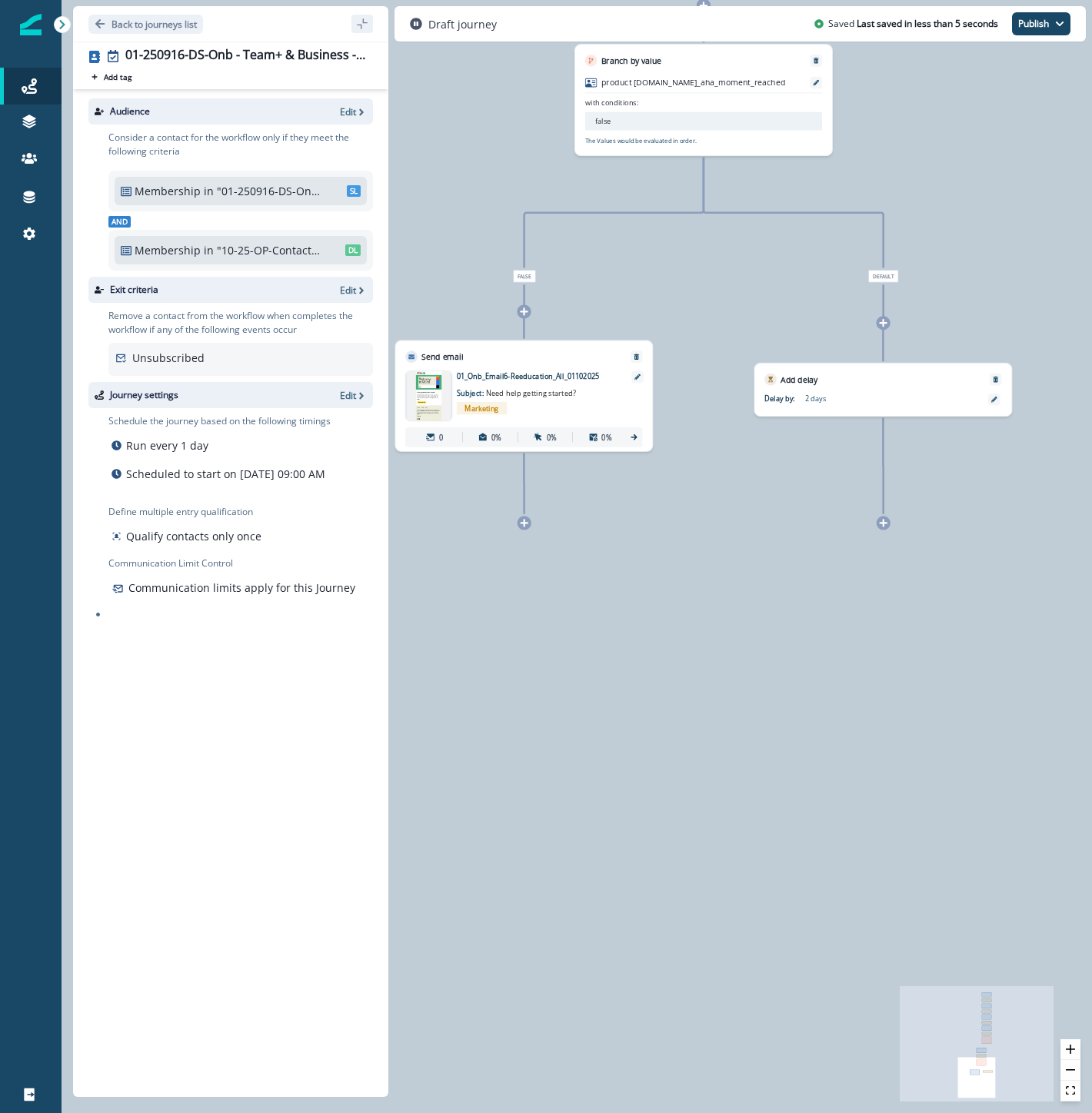
click at [519, 527] on icon at bounding box center [524, 523] width 9 height 9
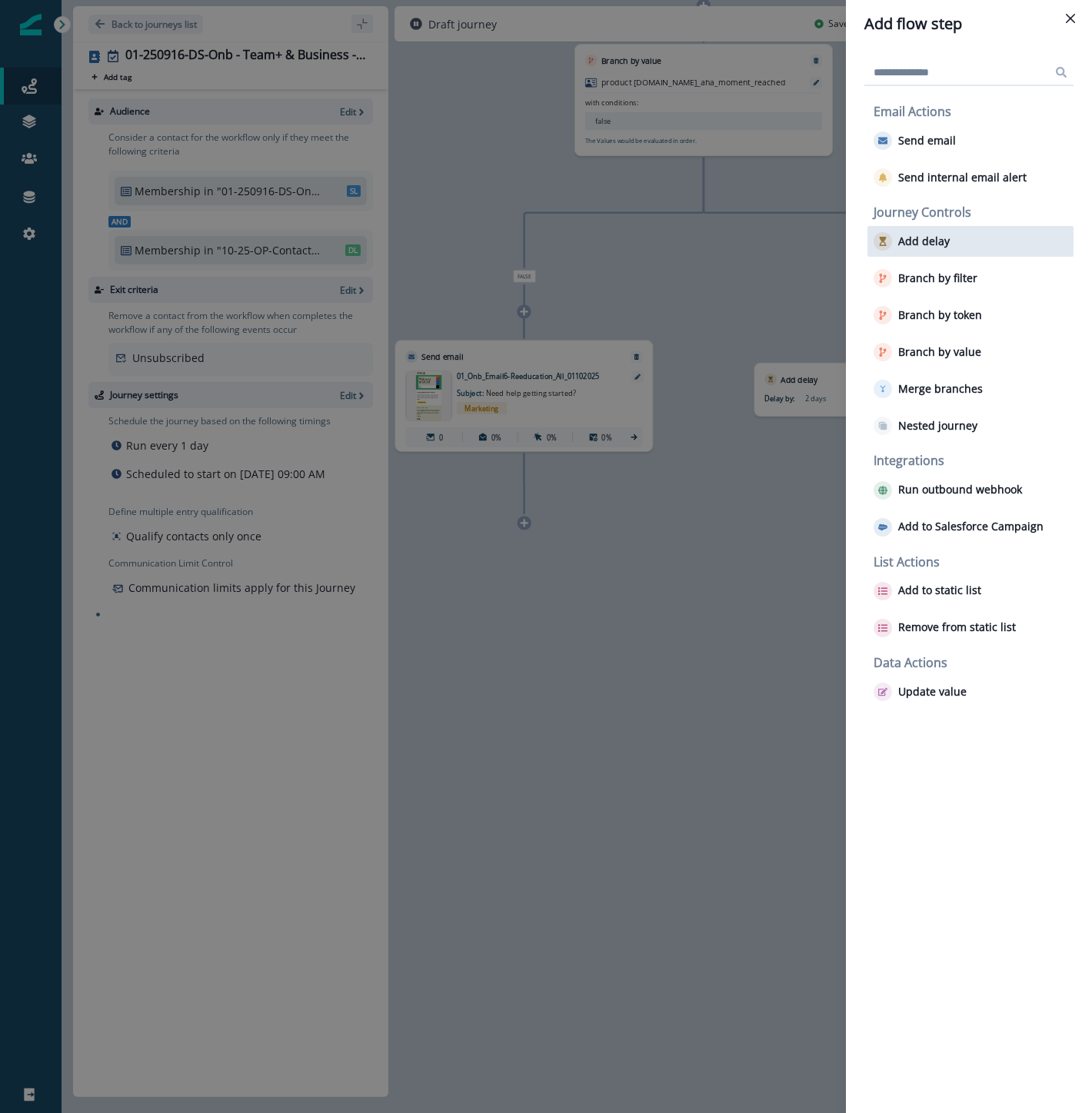
click at [952, 236] on div "Add delay" at bounding box center [970, 241] width 206 height 31
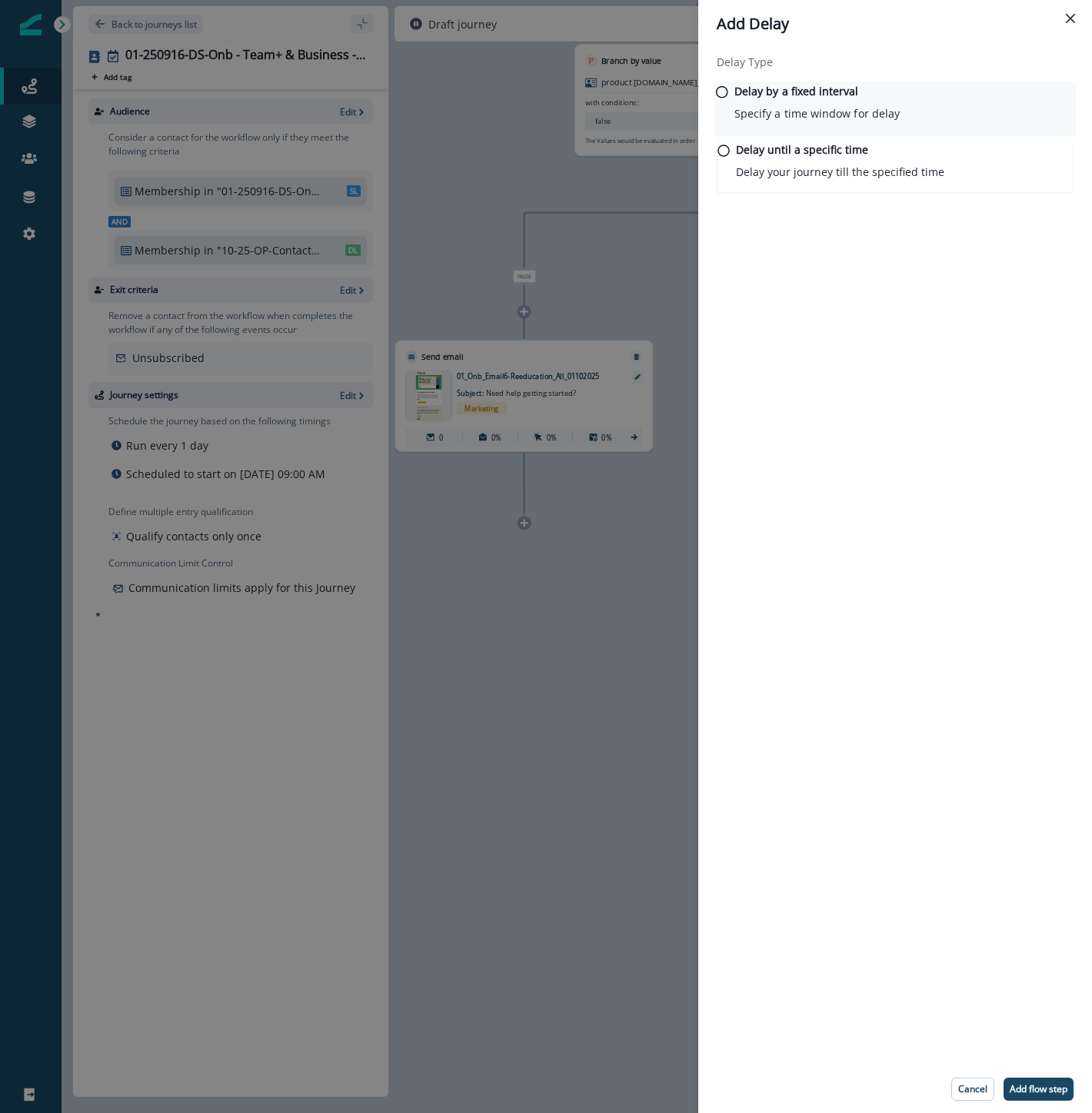
click at [773, 116] on p "Specify a time window for delay" at bounding box center [817, 114] width 165 height 16
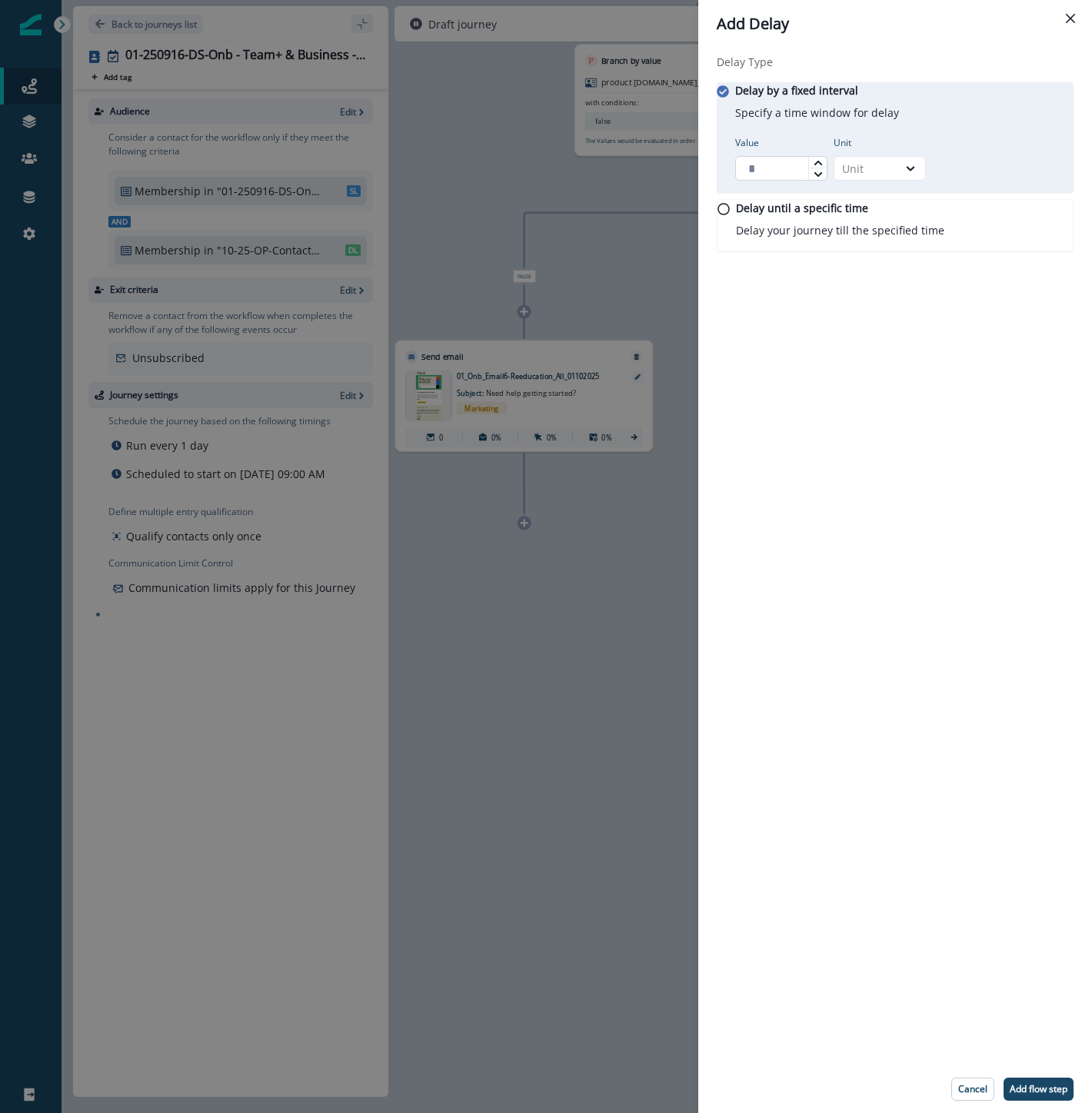
click at [796, 177] on input "Value" at bounding box center [781, 168] width 92 height 25
click at [923, 176] on div at bounding box center [910, 168] width 26 height 16
drag, startPoint x: 773, startPoint y: 173, endPoint x: 744, endPoint y: 175, distance: 29.1
click at [744, 175] on input "*" at bounding box center [781, 168] width 92 height 25
type input "*"
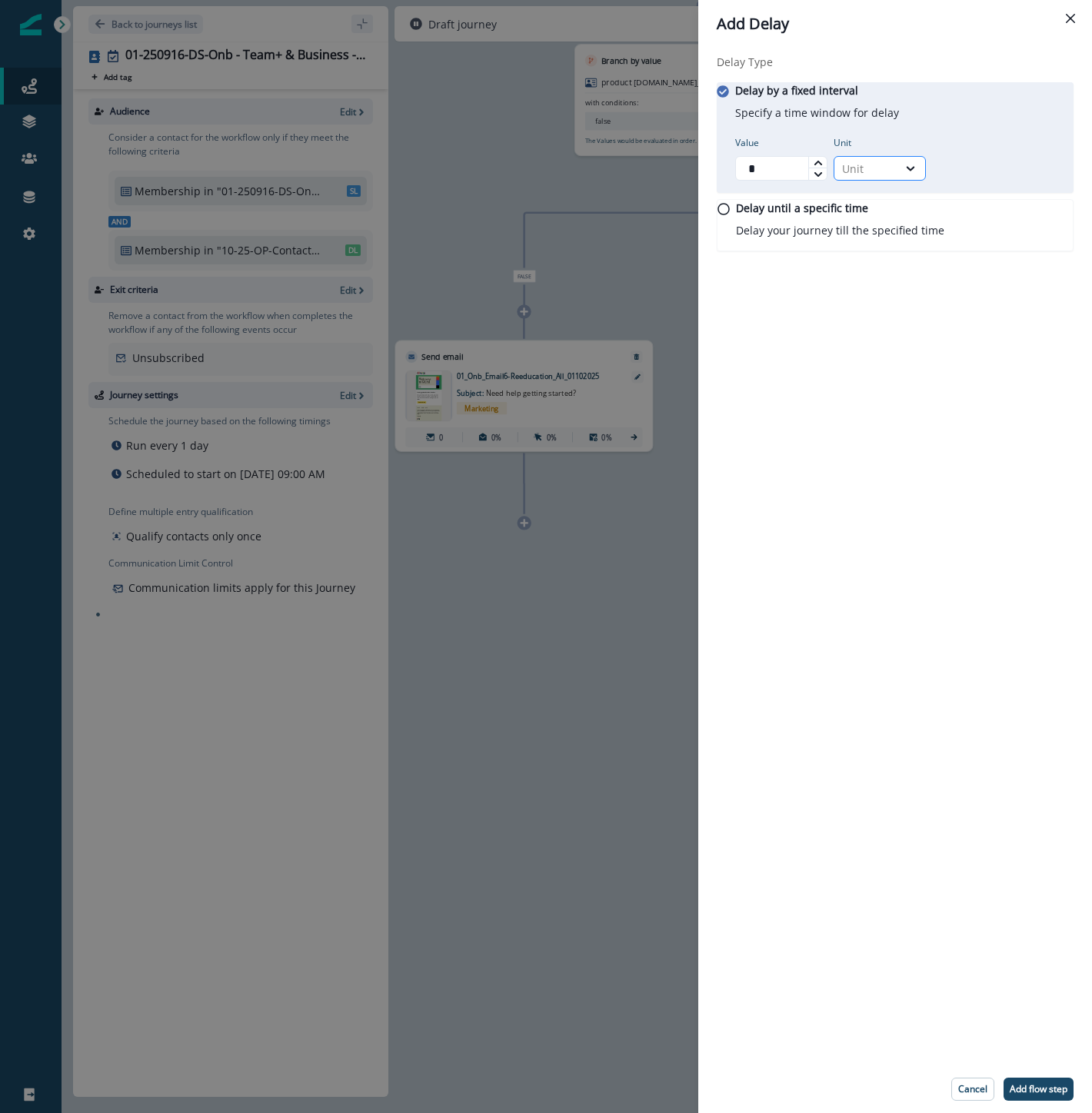
click at [874, 169] on div "Unit" at bounding box center [865, 168] width 47 height 16
click at [880, 264] on div "Day" at bounding box center [888, 270] width 92 height 29
click at [1021, 1096] on button "Add flow step" at bounding box center [1039, 1089] width 70 height 23
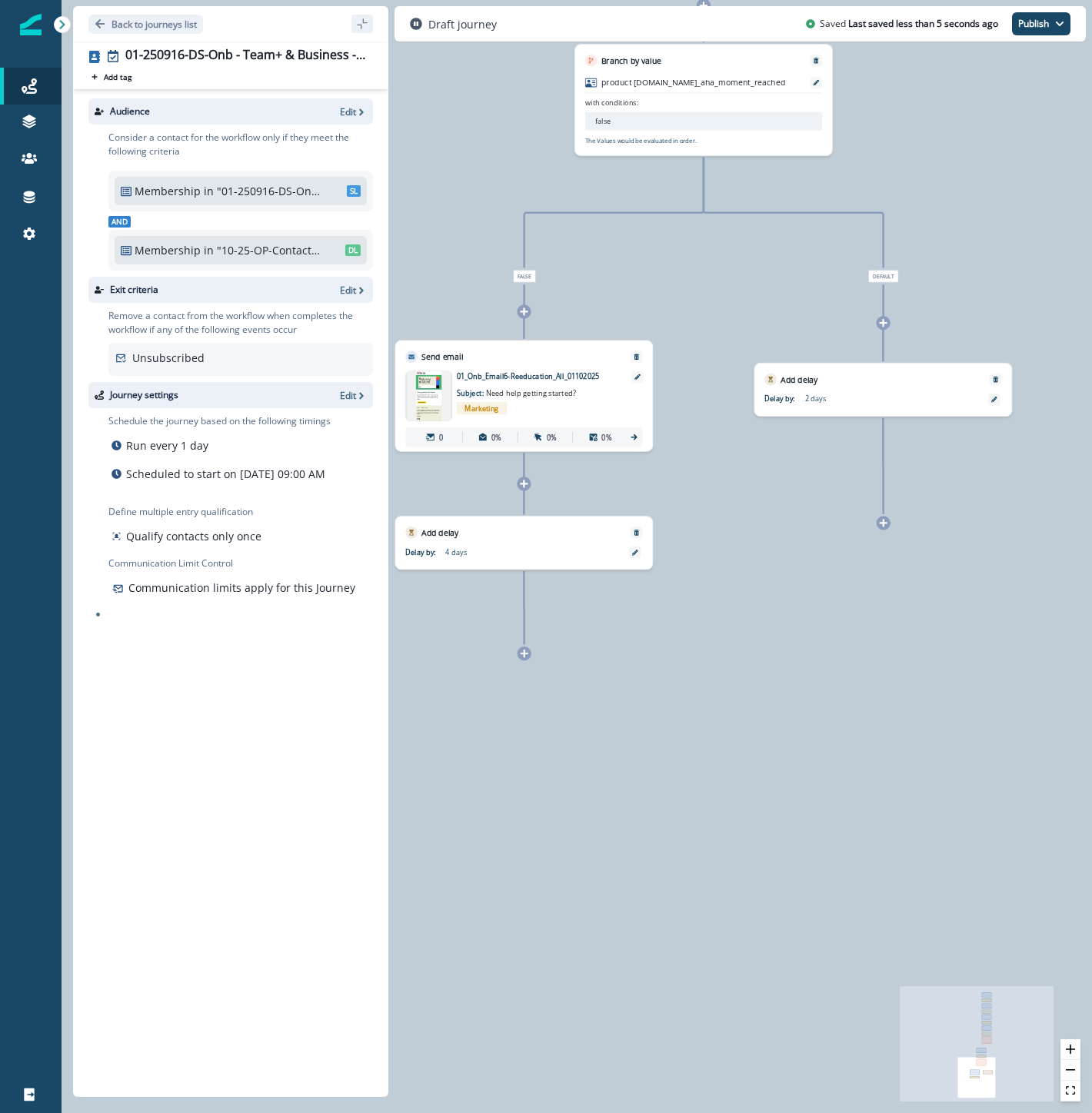
click at [523, 654] on icon at bounding box center [524, 653] width 7 height 7
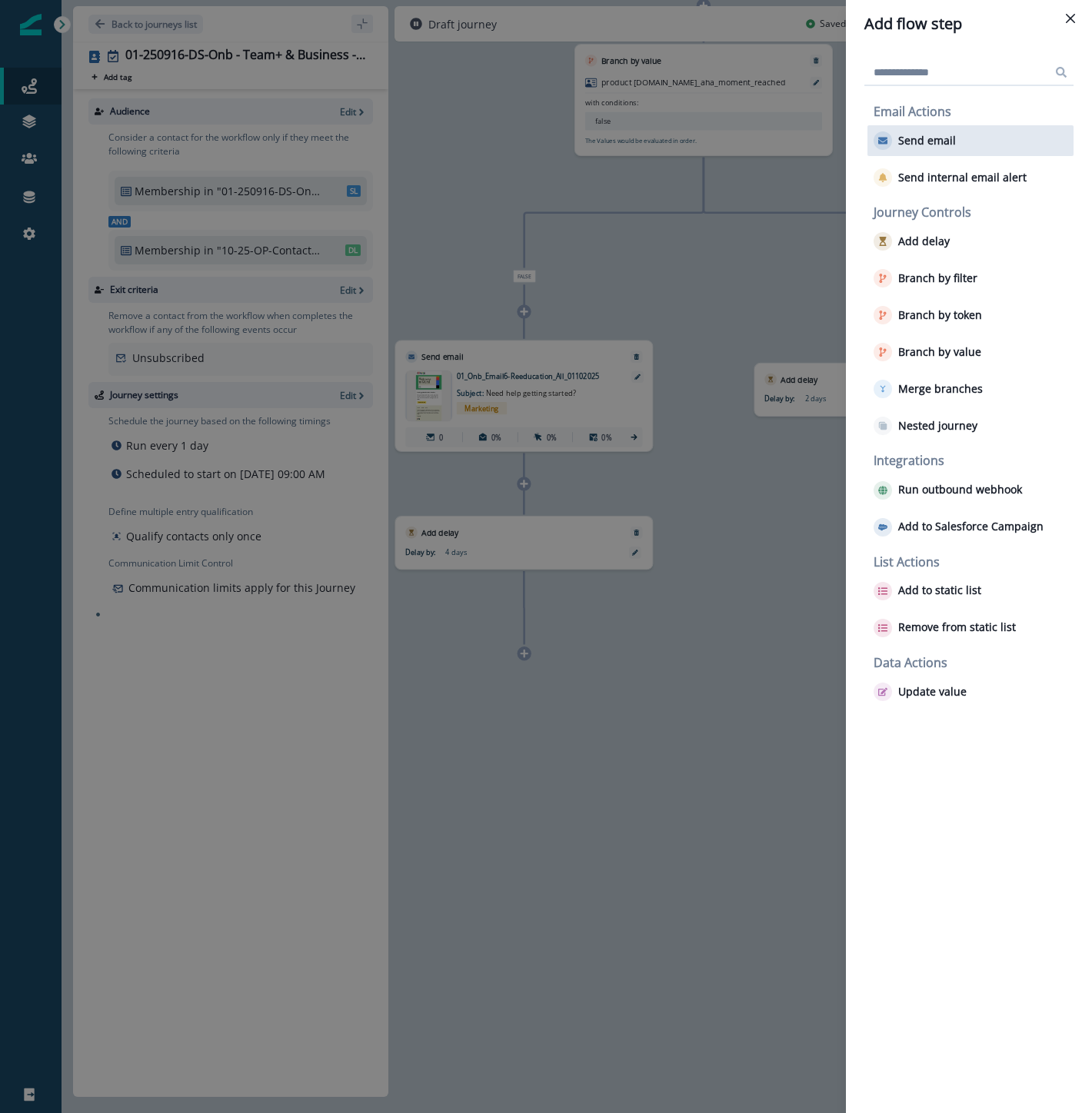
click at [901, 140] on p "Send email" at bounding box center [927, 141] width 57 height 13
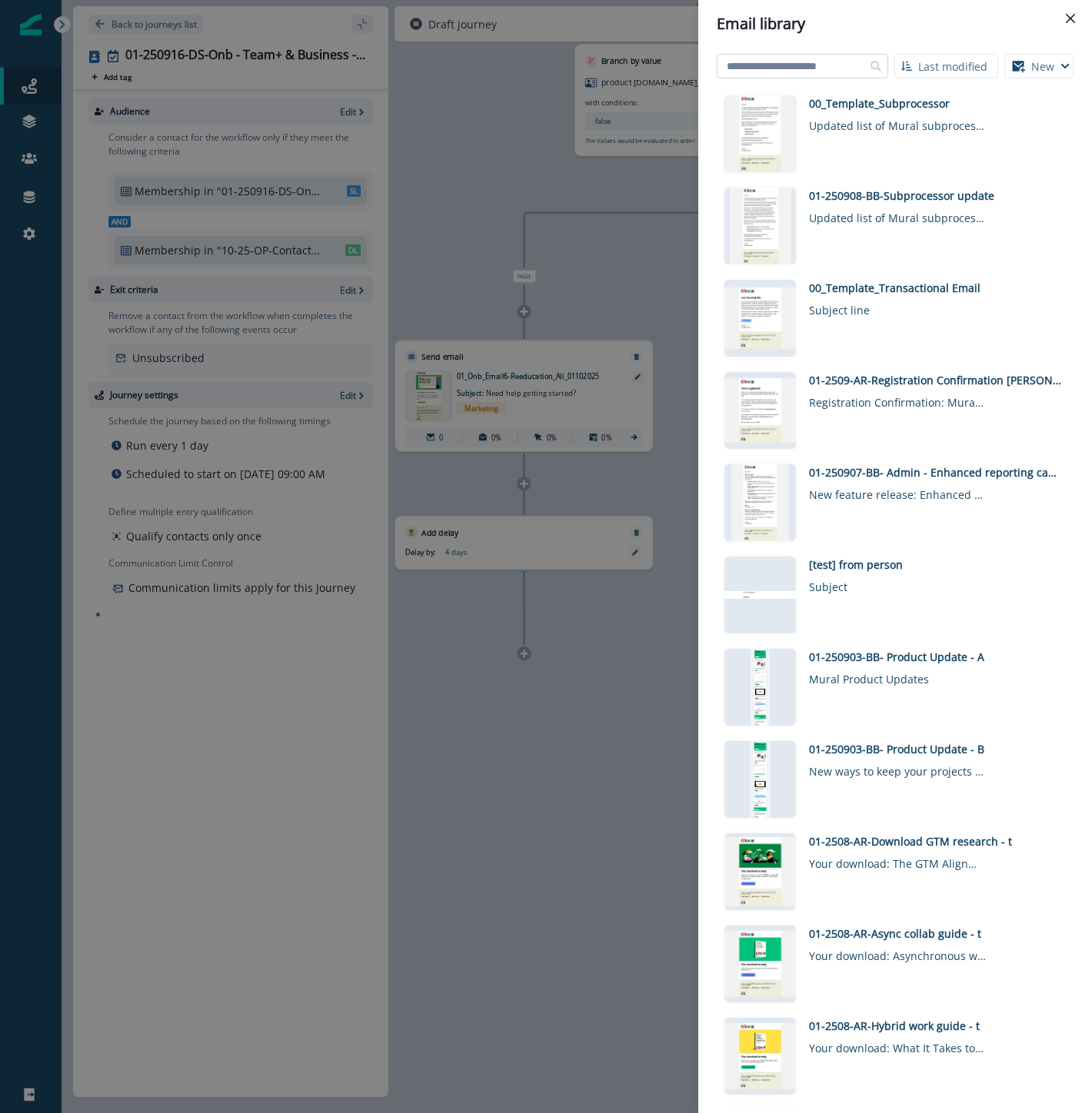
click at [780, 68] on input at bounding box center [802, 66] width 172 height 25
type input "****"
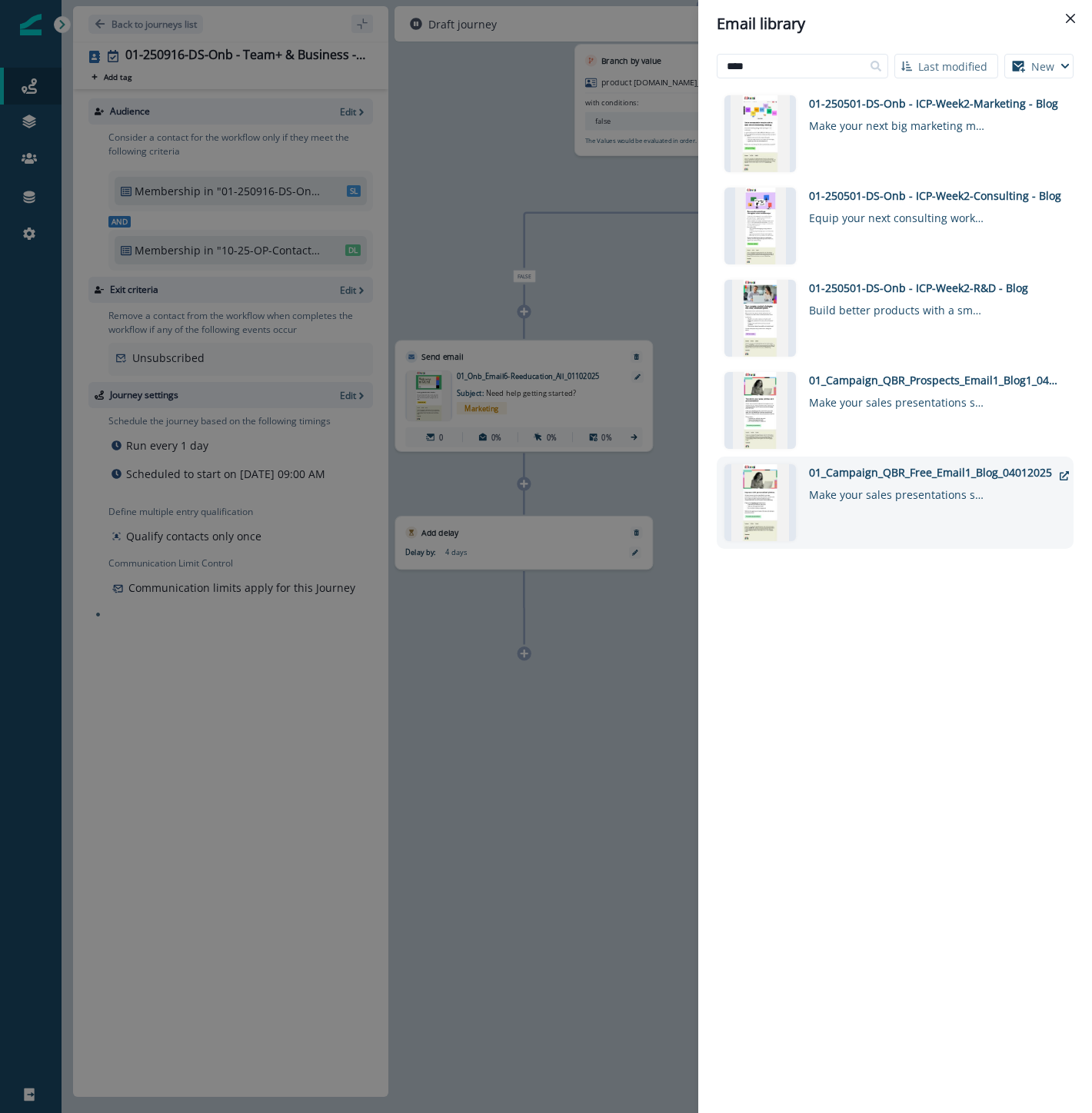
click at [968, 466] on div "01_Campaign_QBR_Free_Email1_Blog_04012025" at bounding box center [930, 473] width 243 height 16
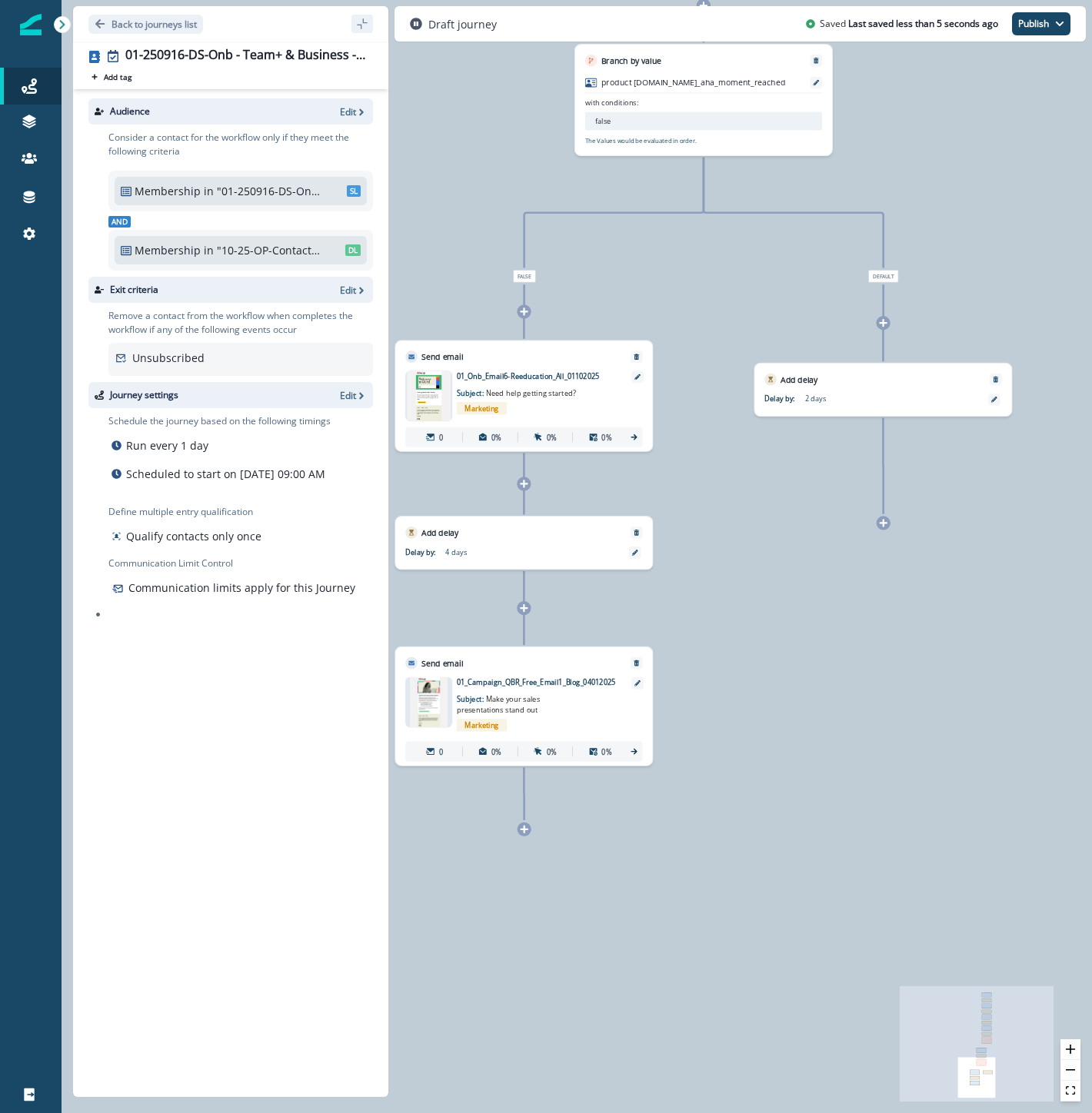
click at [523, 827] on icon at bounding box center [524, 829] width 9 height 9
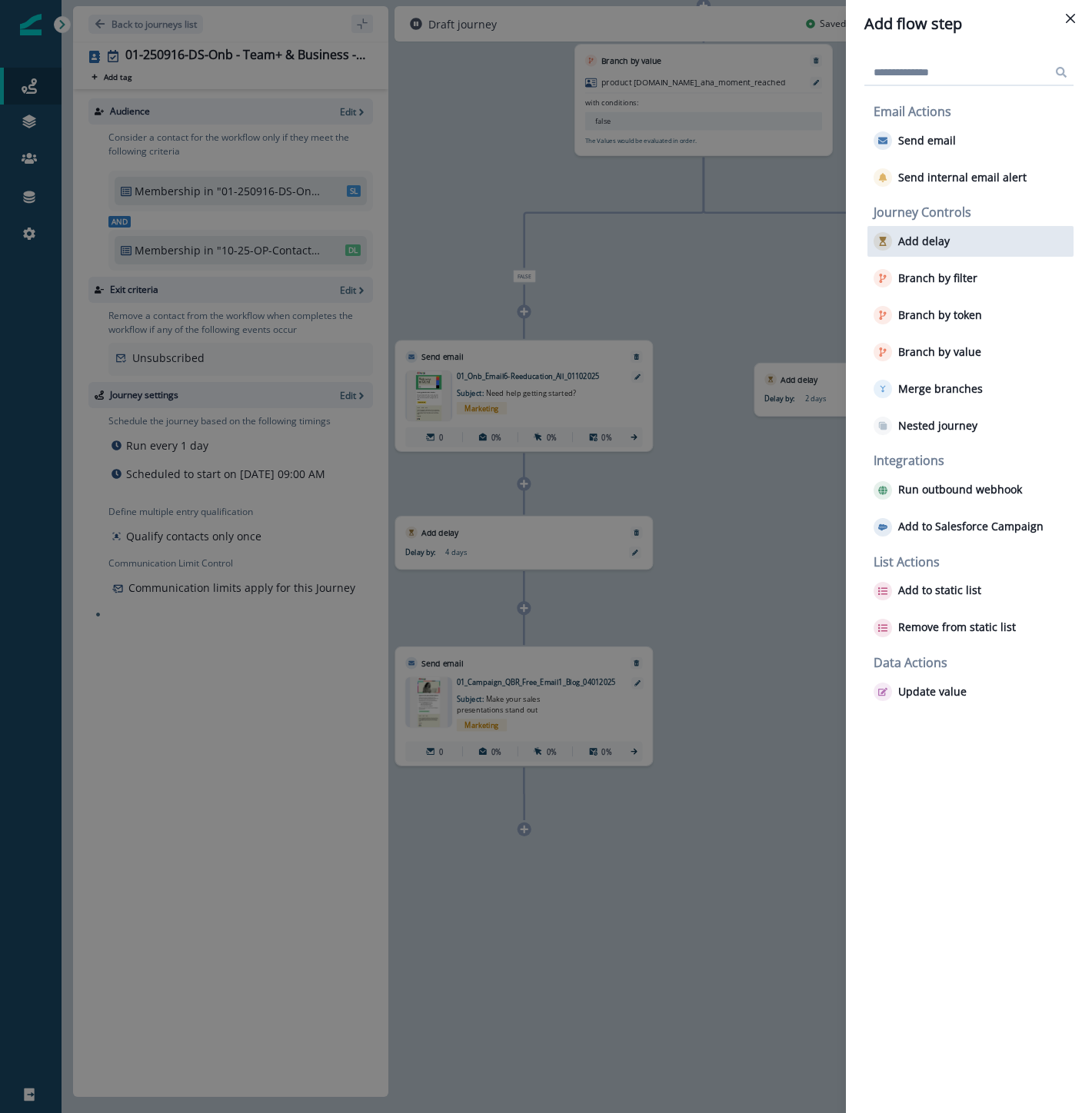
click at [942, 239] on p "Add delay" at bounding box center [923, 242] width 52 height 13
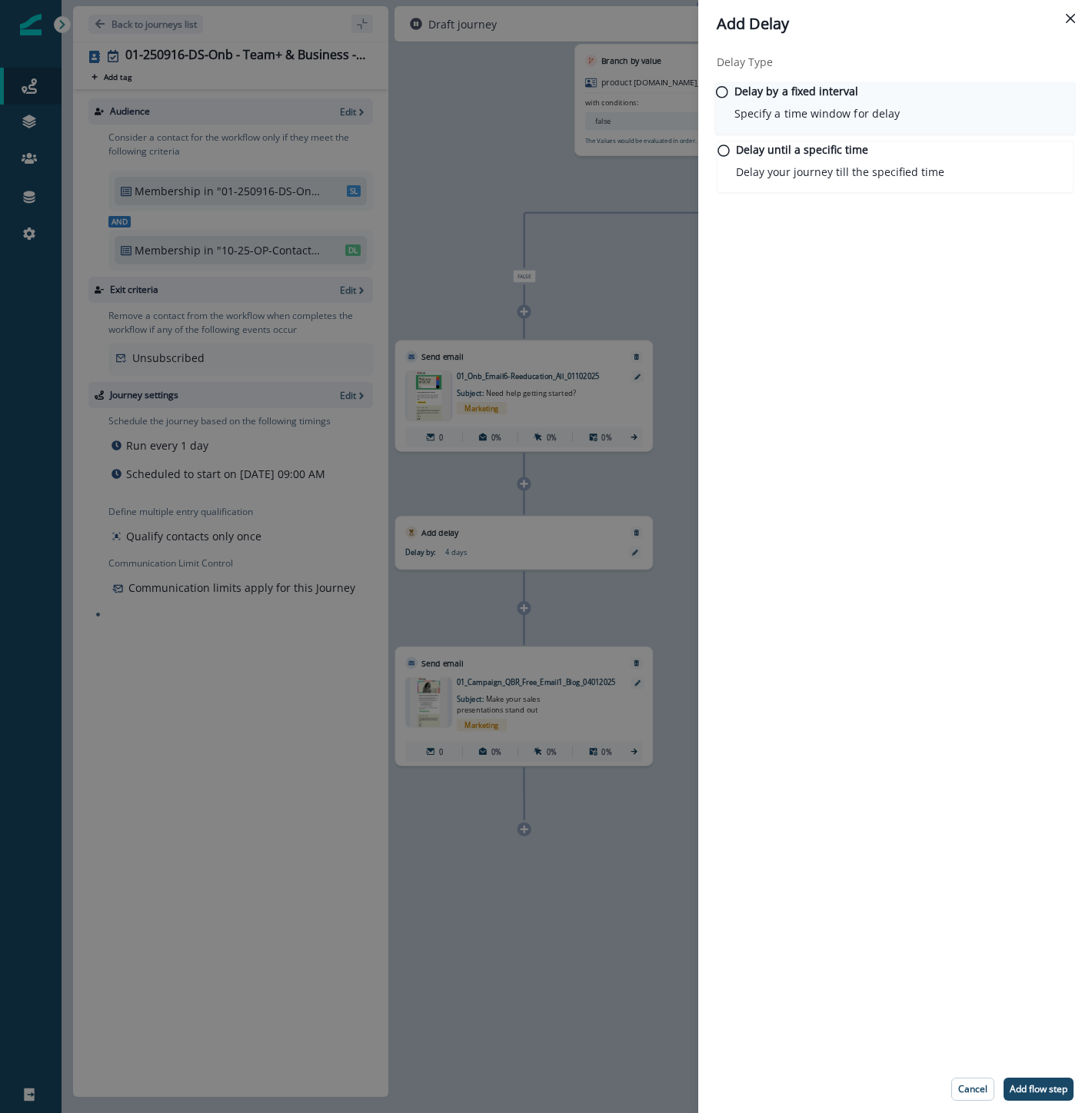
click at [800, 99] on p "Delay by a fixed interval" at bounding box center [797, 92] width 124 height 16
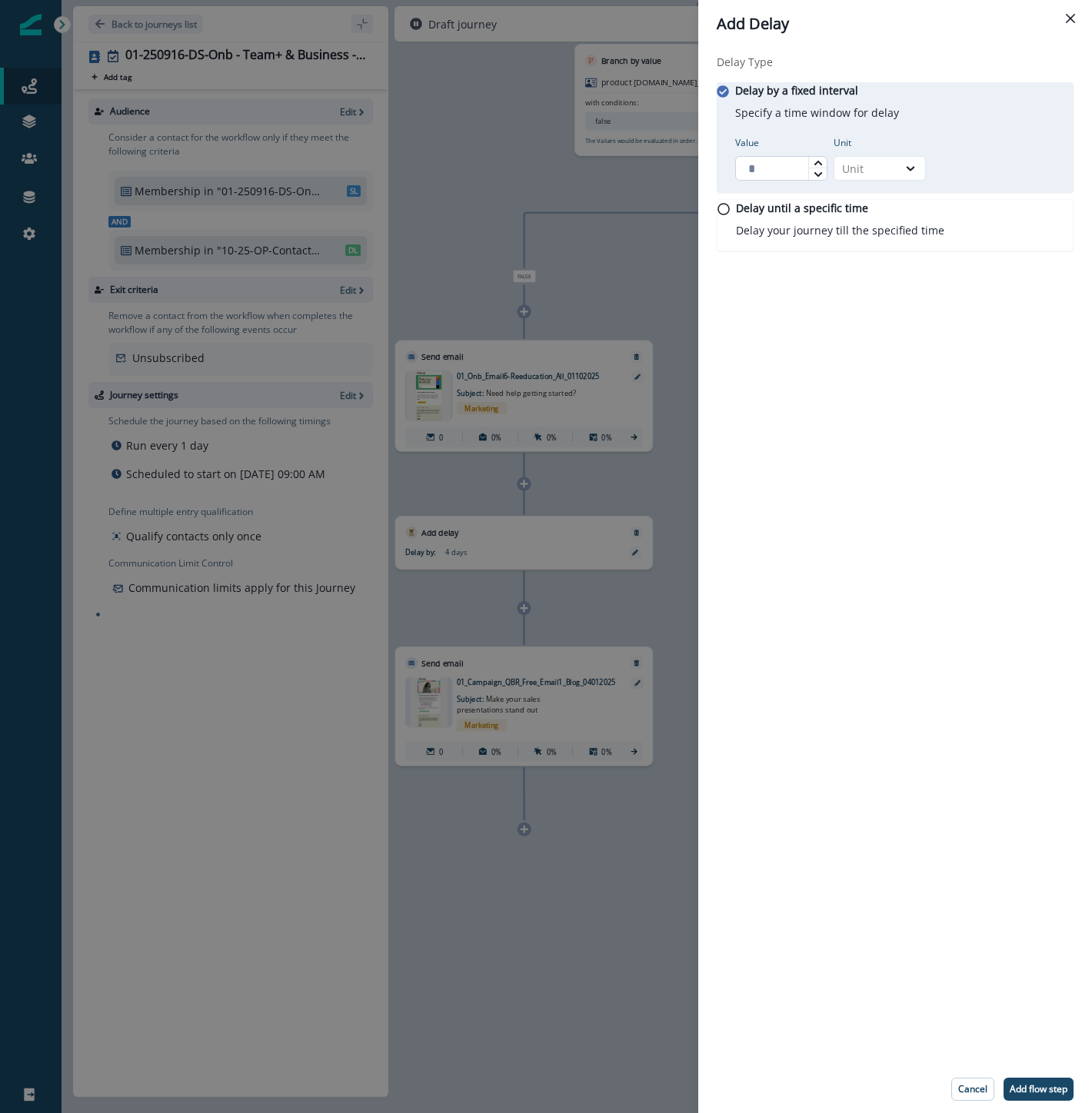
click at [781, 181] on input "Value" at bounding box center [781, 168] width 92 height 25
type input "*"
click at [864, 169] on div "Unit" at bounding box center [865, 168] width 47 height 16
click at [883, 265] on div "Day" at bounding box center [888, 270] width 92 height 29
click at [1070, 1084] on button "Add flow step" at bounding box center [1039, 1089] width 70 height 23
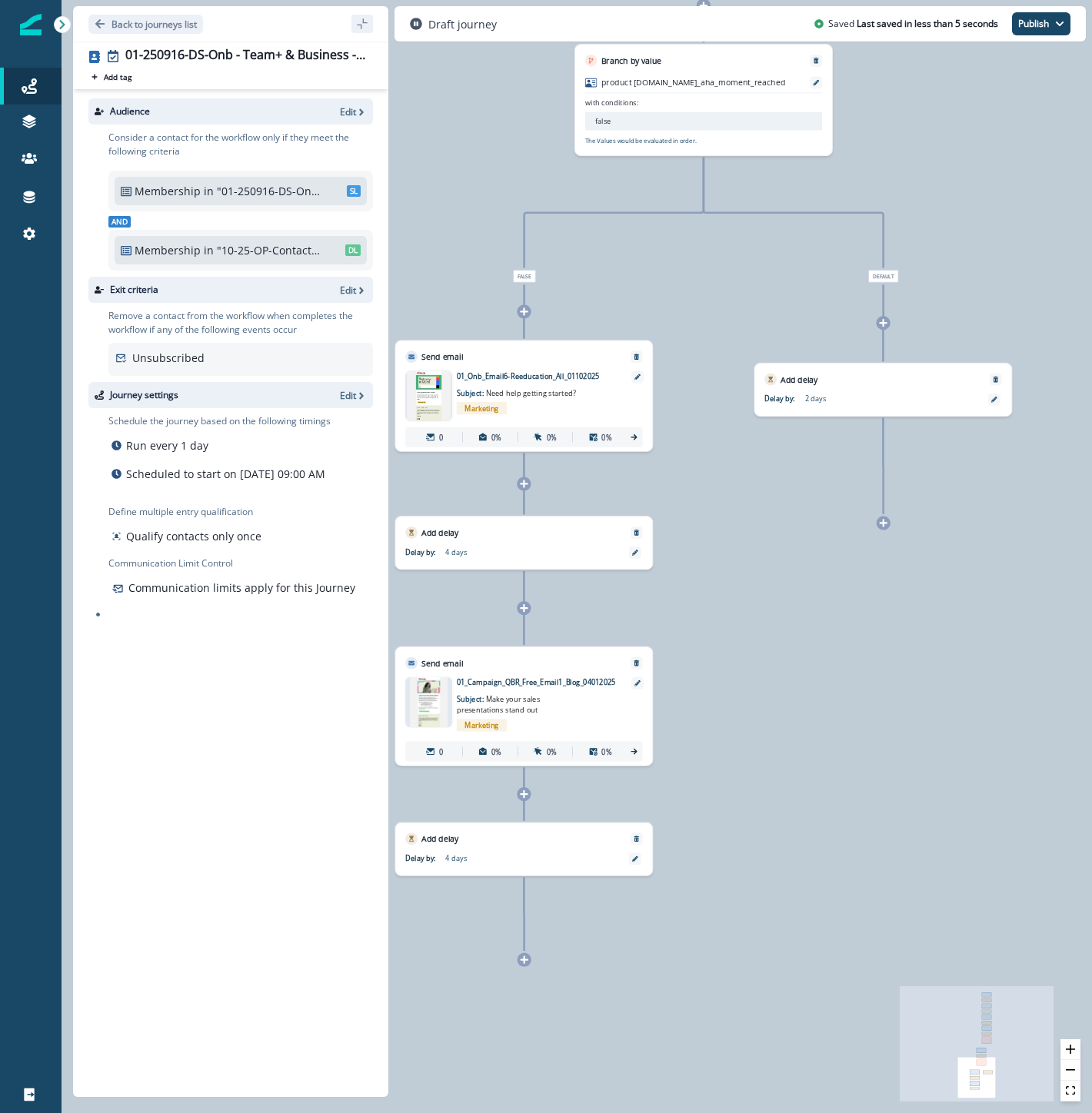
click at [521, 957] on icon at bounding box center [524, 959] width 9 height 9
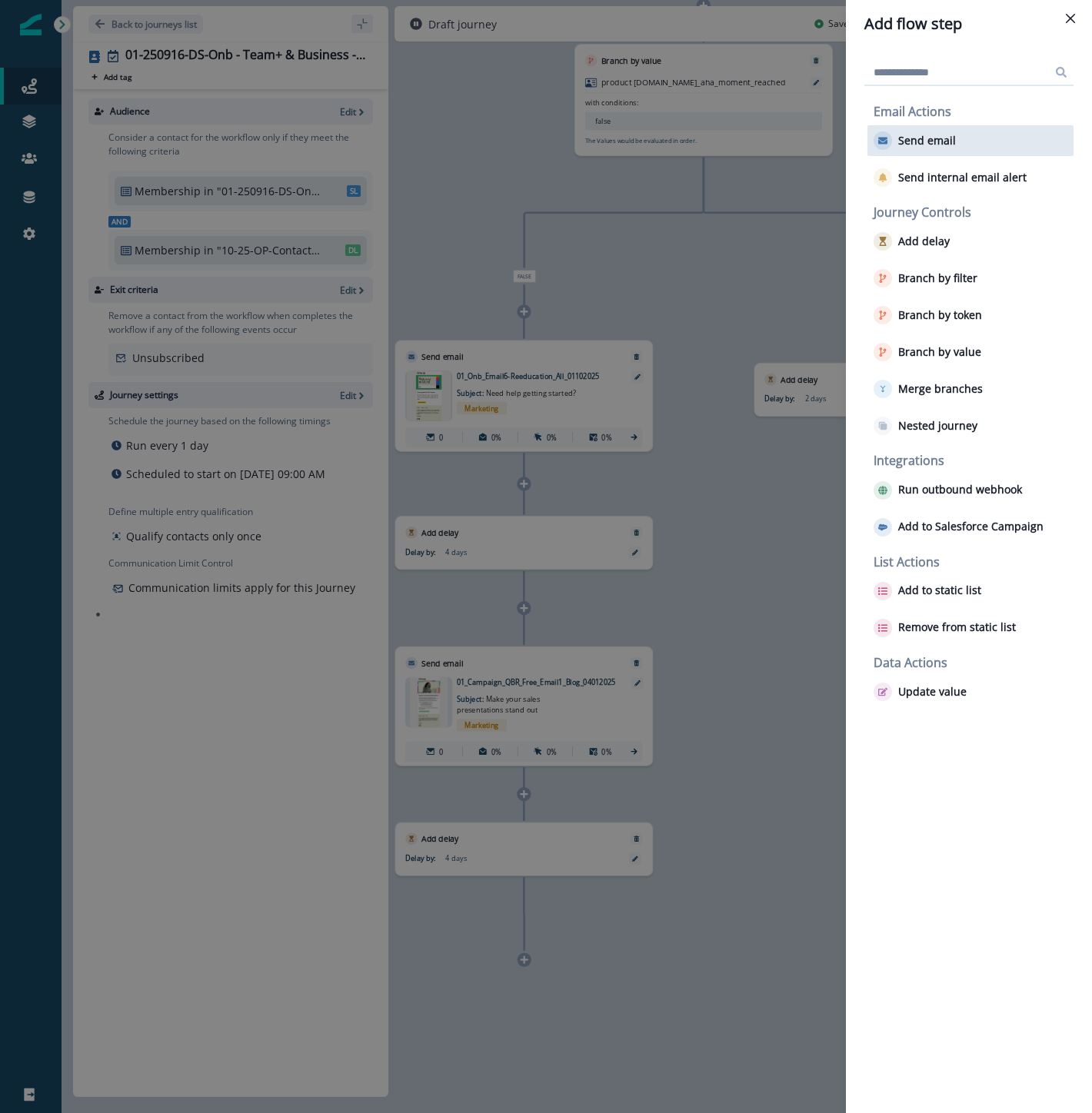
click at [934, 138] on p "Send email" at bounding box center [927, 141] width 57 height 13
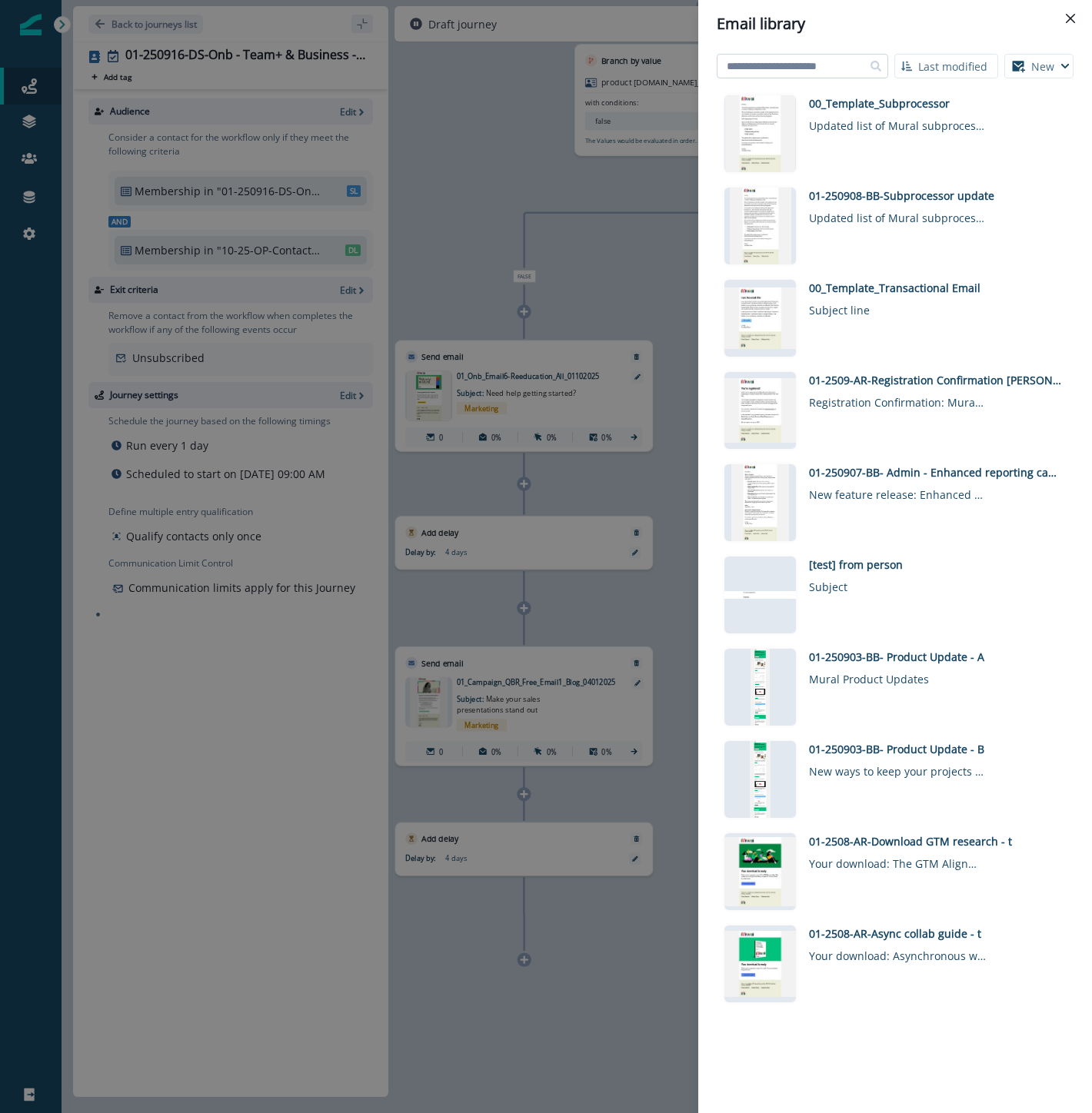
click at [752, 68] on input at bounding box center [802, 66] width 172 height 25
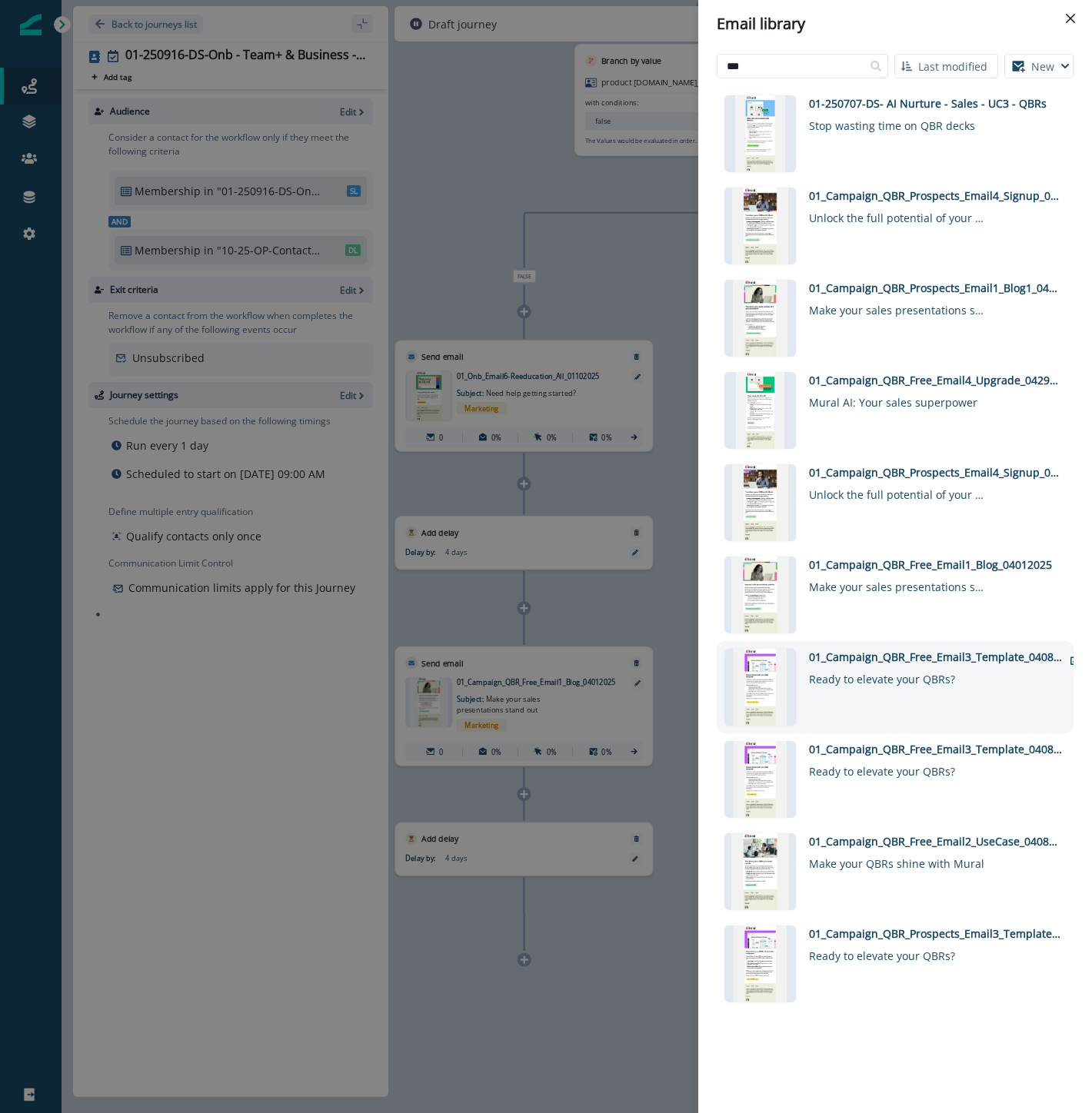
type input "***"
click at [1006, 650] on div "01_Campaign_QBR_Free_Email3_Template_04082025_B" at bounding box center [936, 657] width 254 height 16
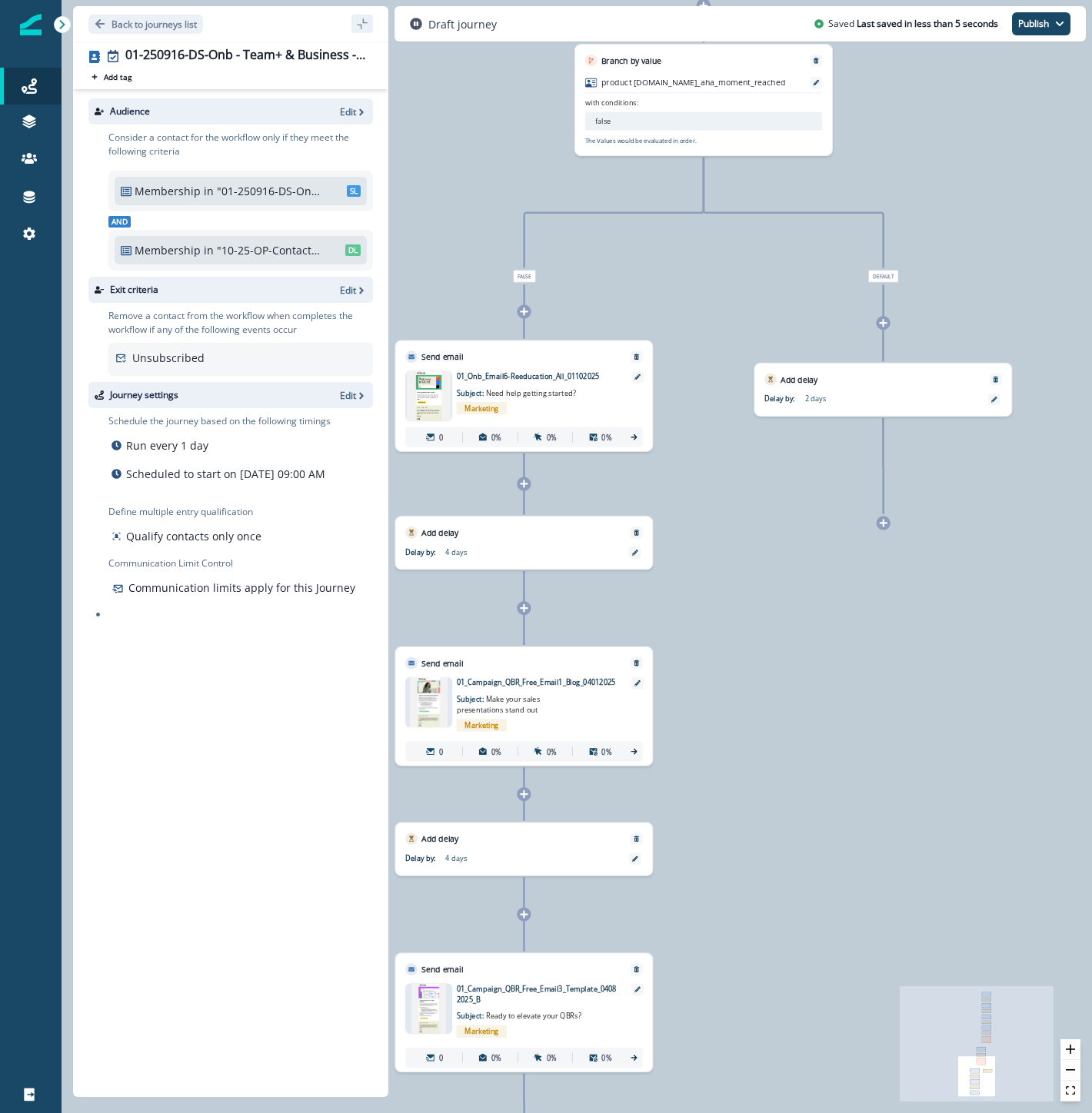
click at [420, 1008] on img at bounding box center [429, 1008] width 34 height 50
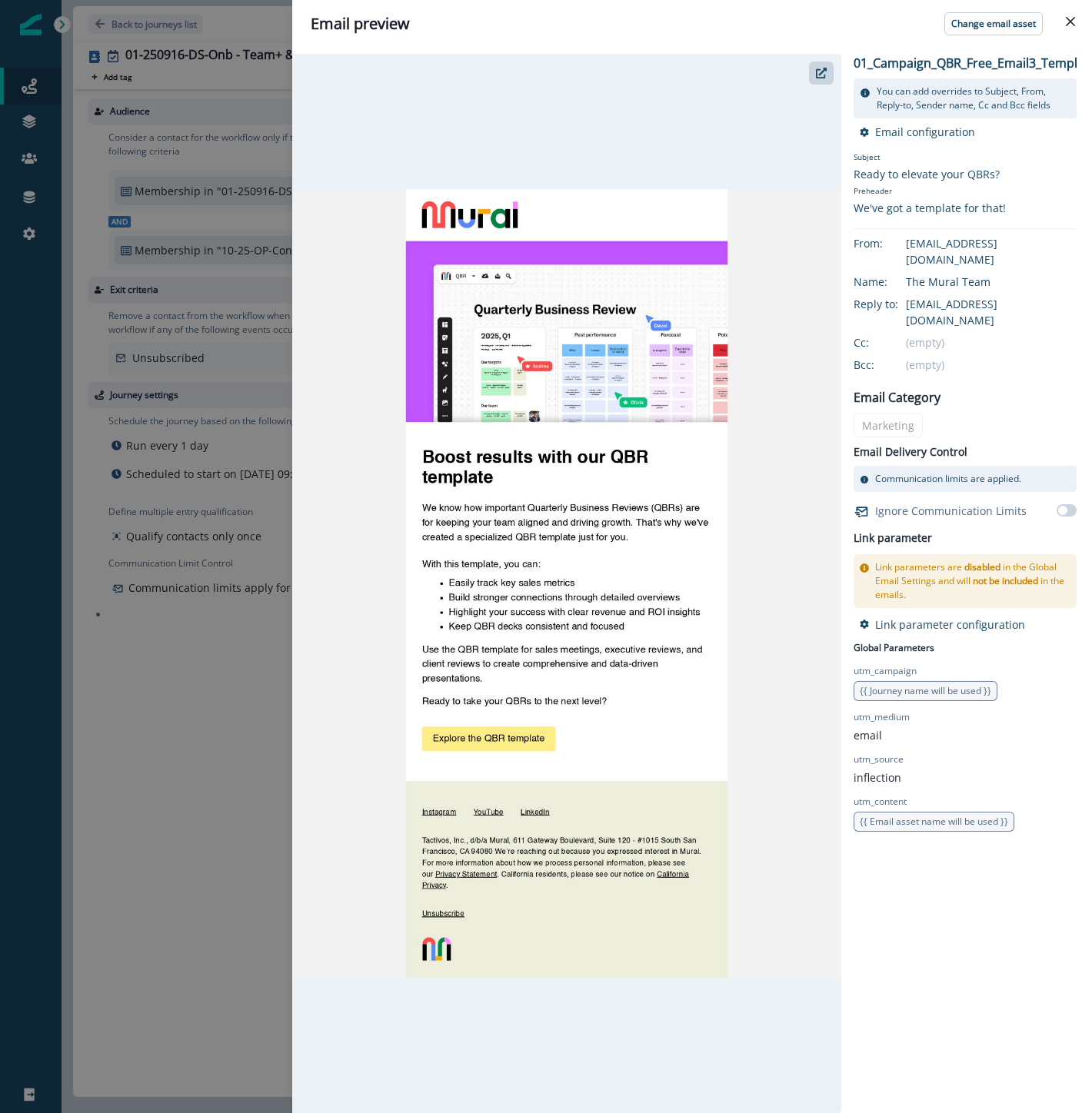
click at [420, 1008] on div at bounding box center [566, 583] width 549 height 1059
click at [1071, 25] on icon "Close" at bounding box center [1070, 21] width 9 height 9
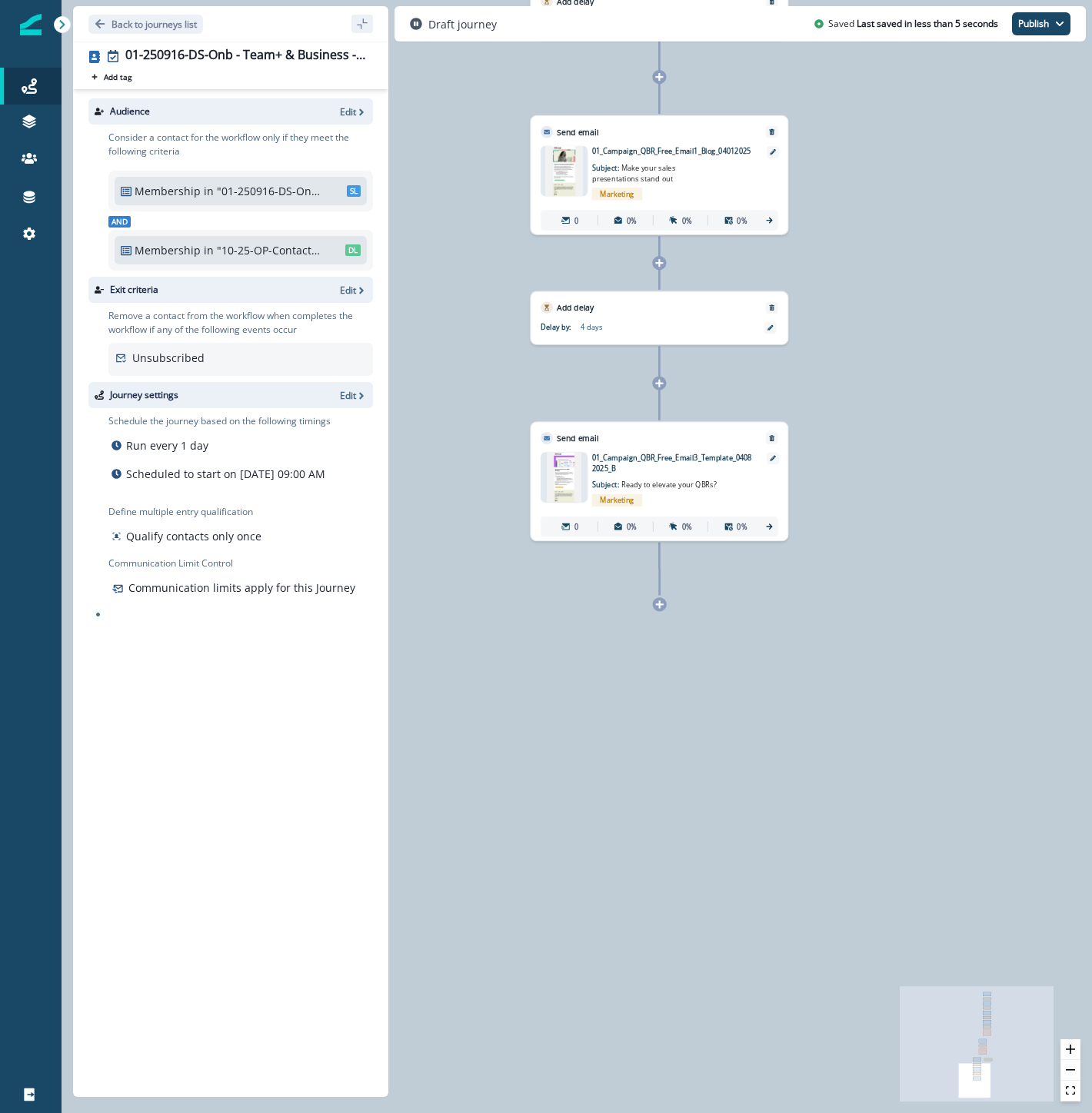
drag, startPoint x: 724, startPoint y: 1018, endPoint x: 860, endPoint y: 488, distance: 547.2
click at [860, 488] on div "0 contact has entered the journey Send email Email asset changed, journey repor…" at bounding box center [577, 556] width 1031 height 1113
click at [659, 606] on icon at bounding box center [659, 604] width 7 height 7
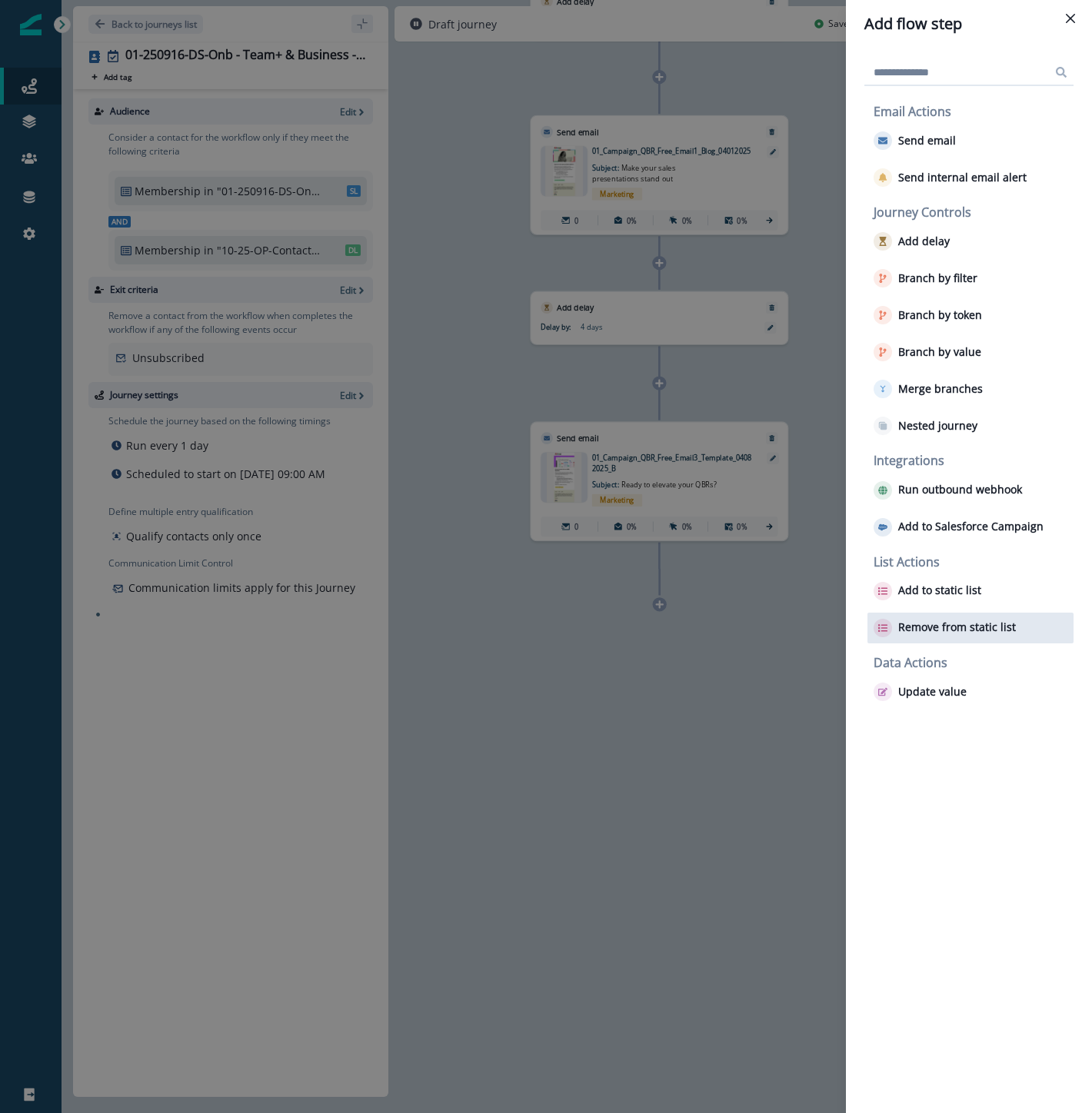
click at [927, 626] on p "Remove from static list" at bounding box center [957, 628] width 118 height 13
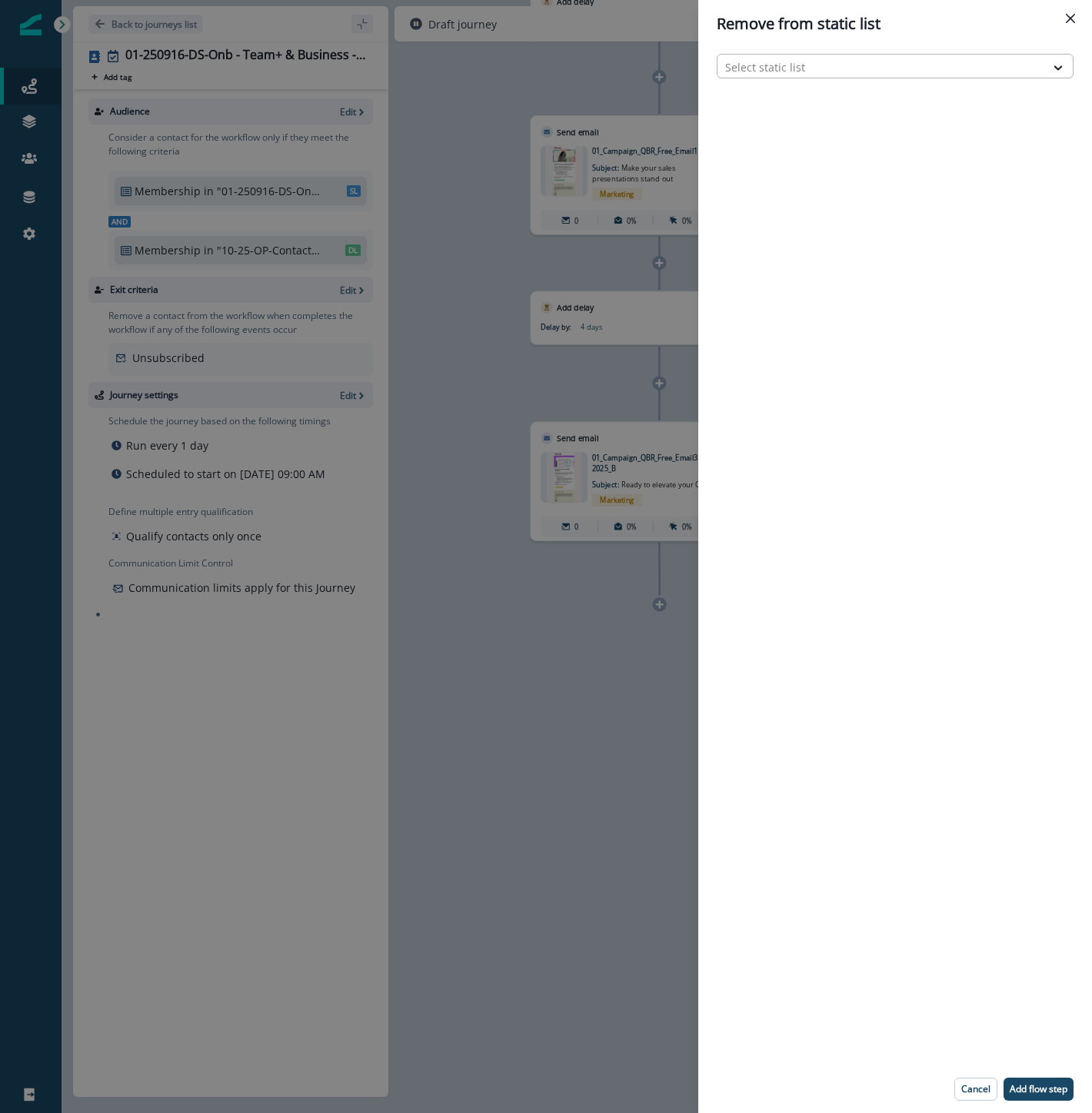
click at [827, 59] on div at bounding box center [881, 66] width 312 height 19
type input "*****"
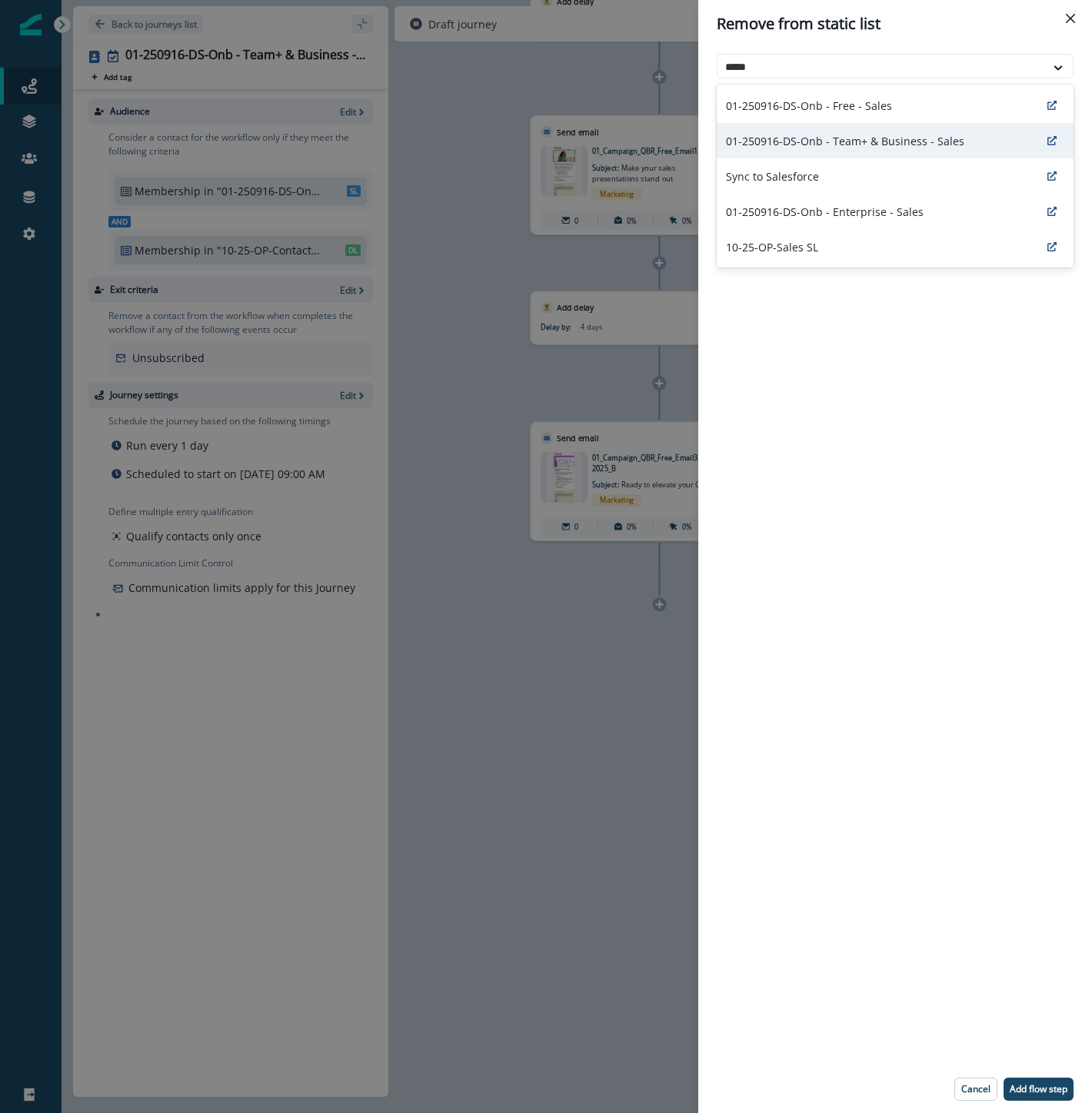
click at [854, 139] on p "01-250916-DS-Onb - Team+ & Business - Sales" at bounding box center [844, 141] width 238 height 16
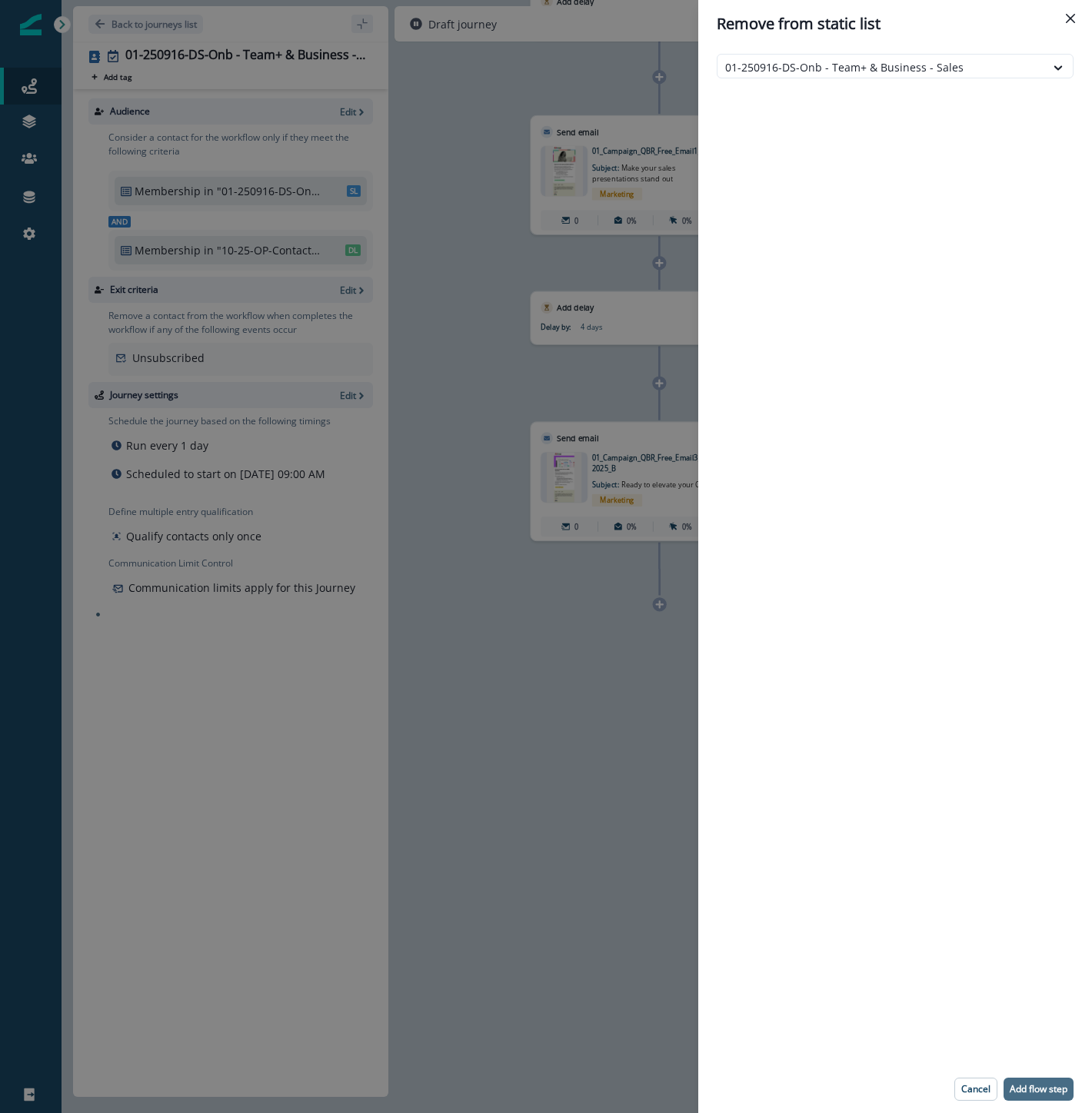
click at [1025, 1088] on p "Add flow step" at bounding box center [1038, 1088] width 57 height 11
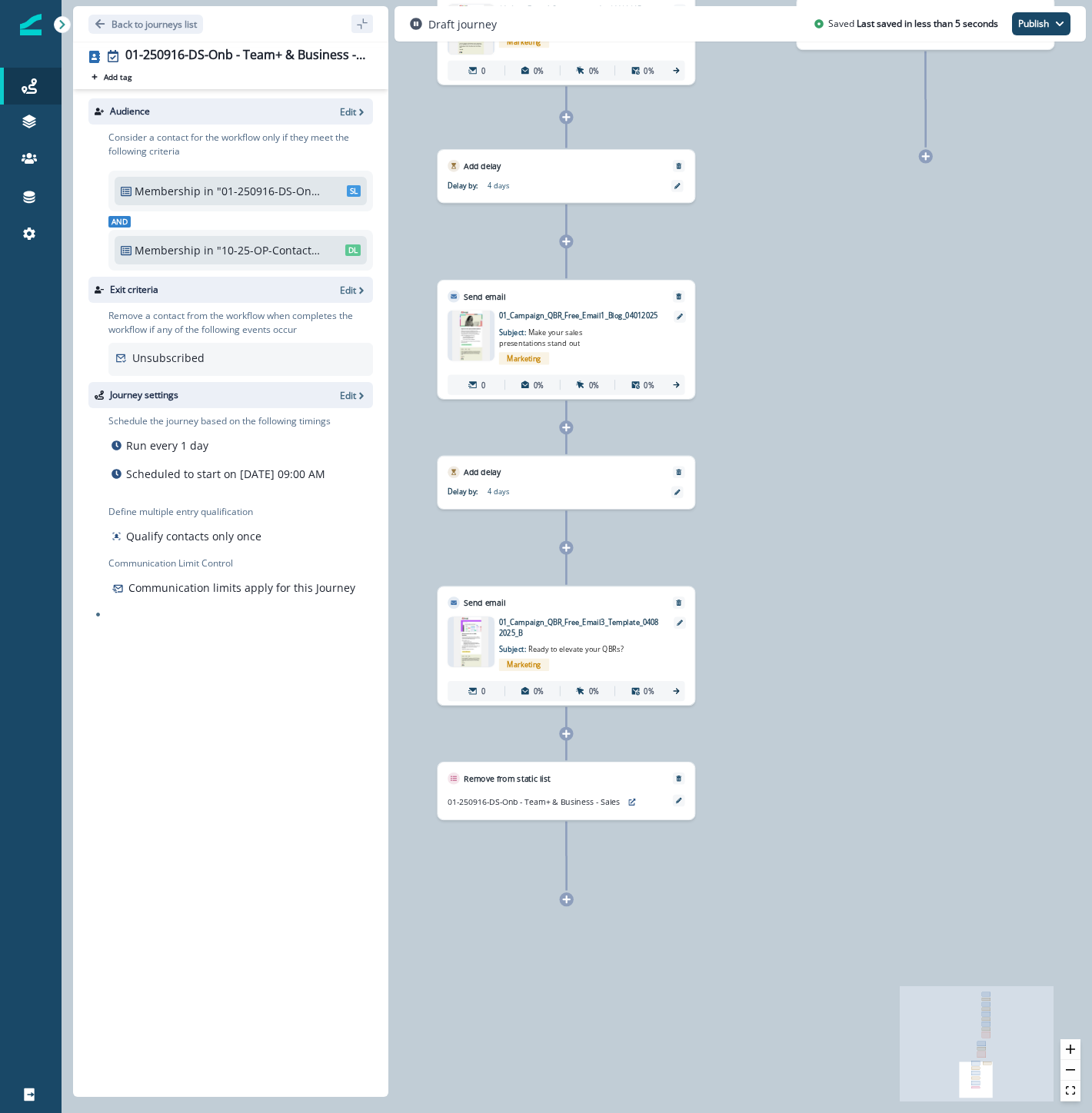
drag, startPoint x: 910, startPoint y: 424, endPoint x: 793, endPoint y: 509, distance: 144.6
click at [793, 509] on div "0 contact has entered the journey Send email Email asset changed, journey repor…" at bounding box center [577, 556] width 1031 height 1113
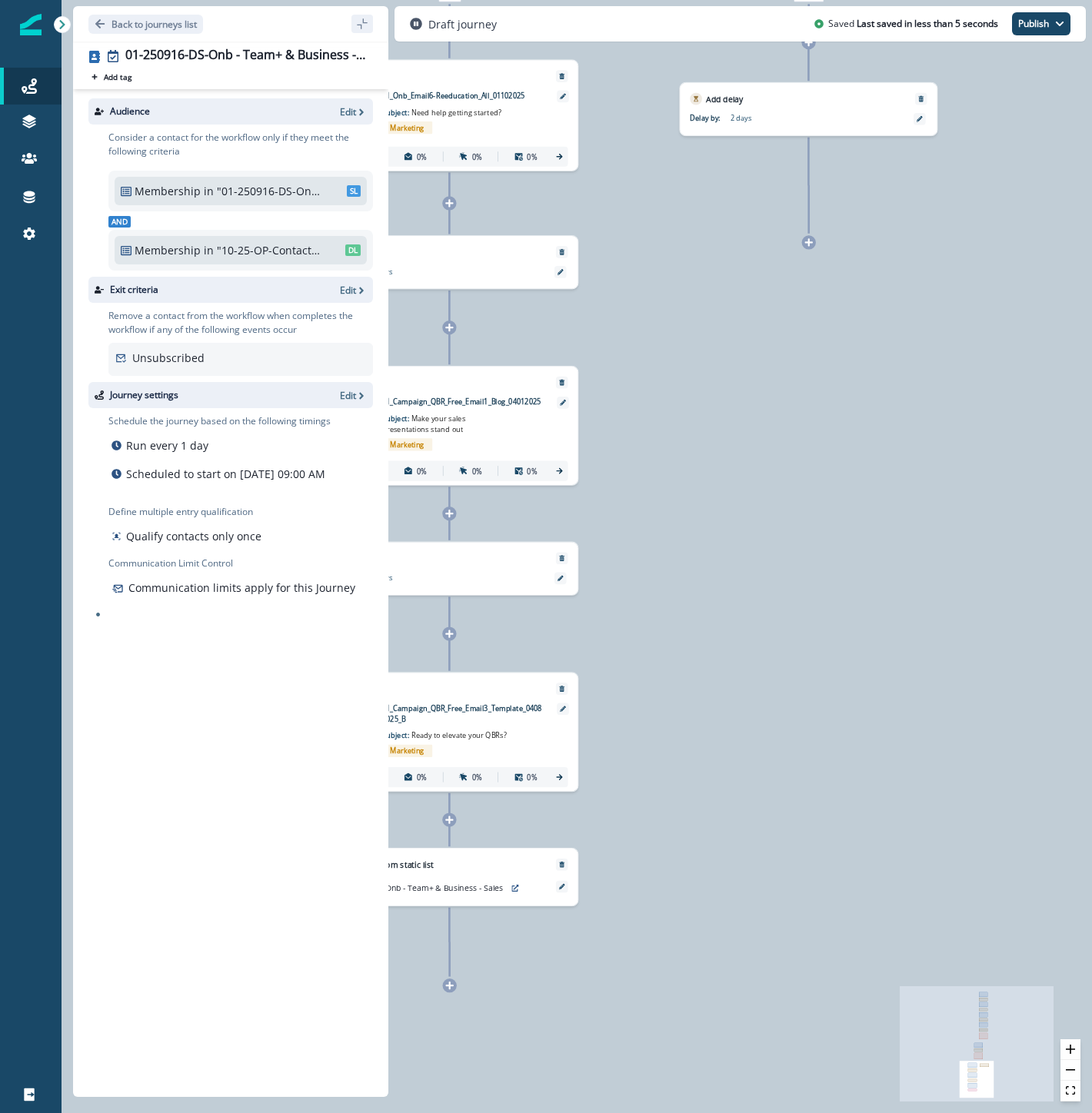
click at [808, 240] on icon at bounding box center [808, 241] width 7 height 7
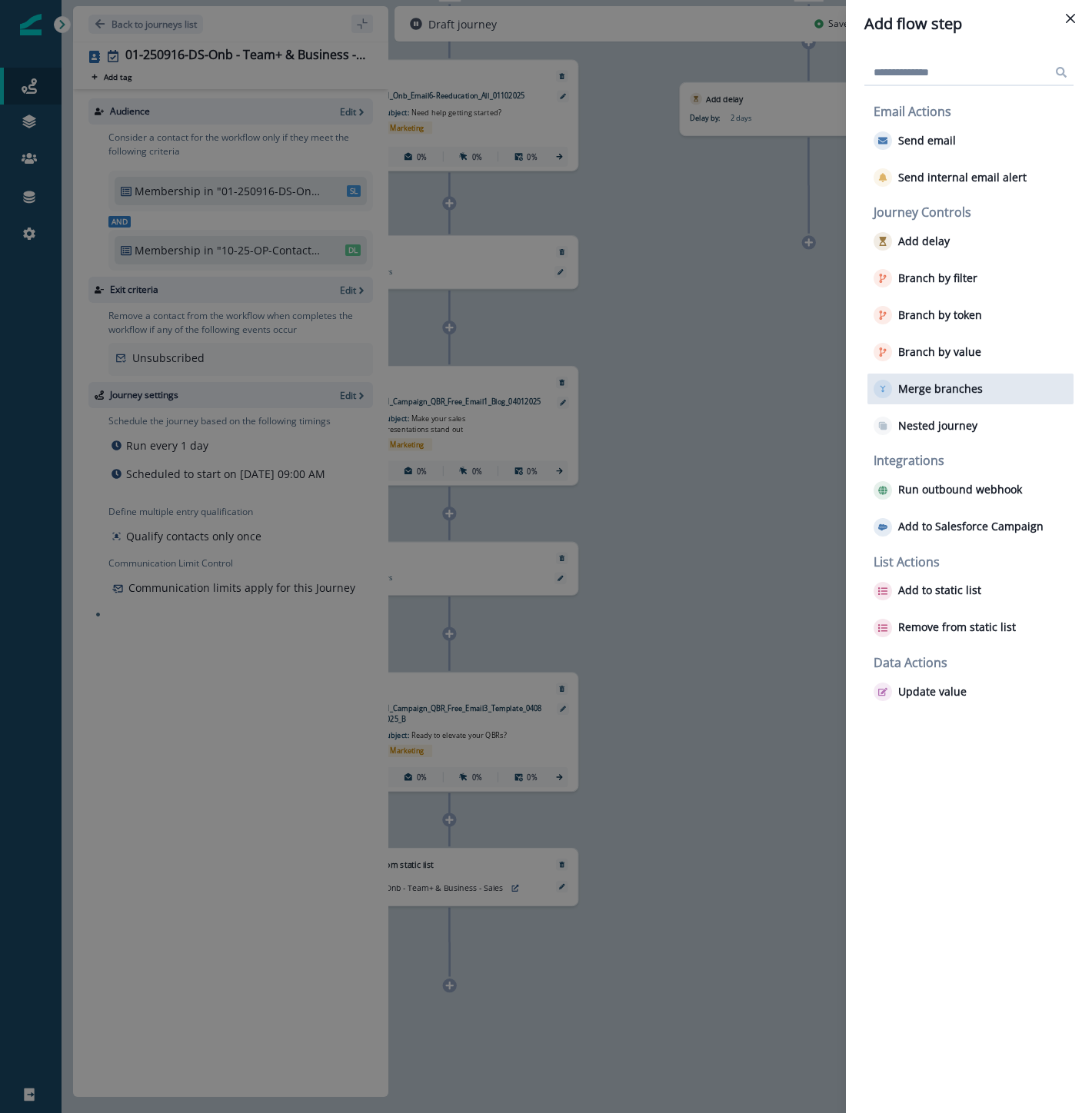
click at [933, 383] on p "Merge branches" at bounding box center [940, 389] width 84 height 13
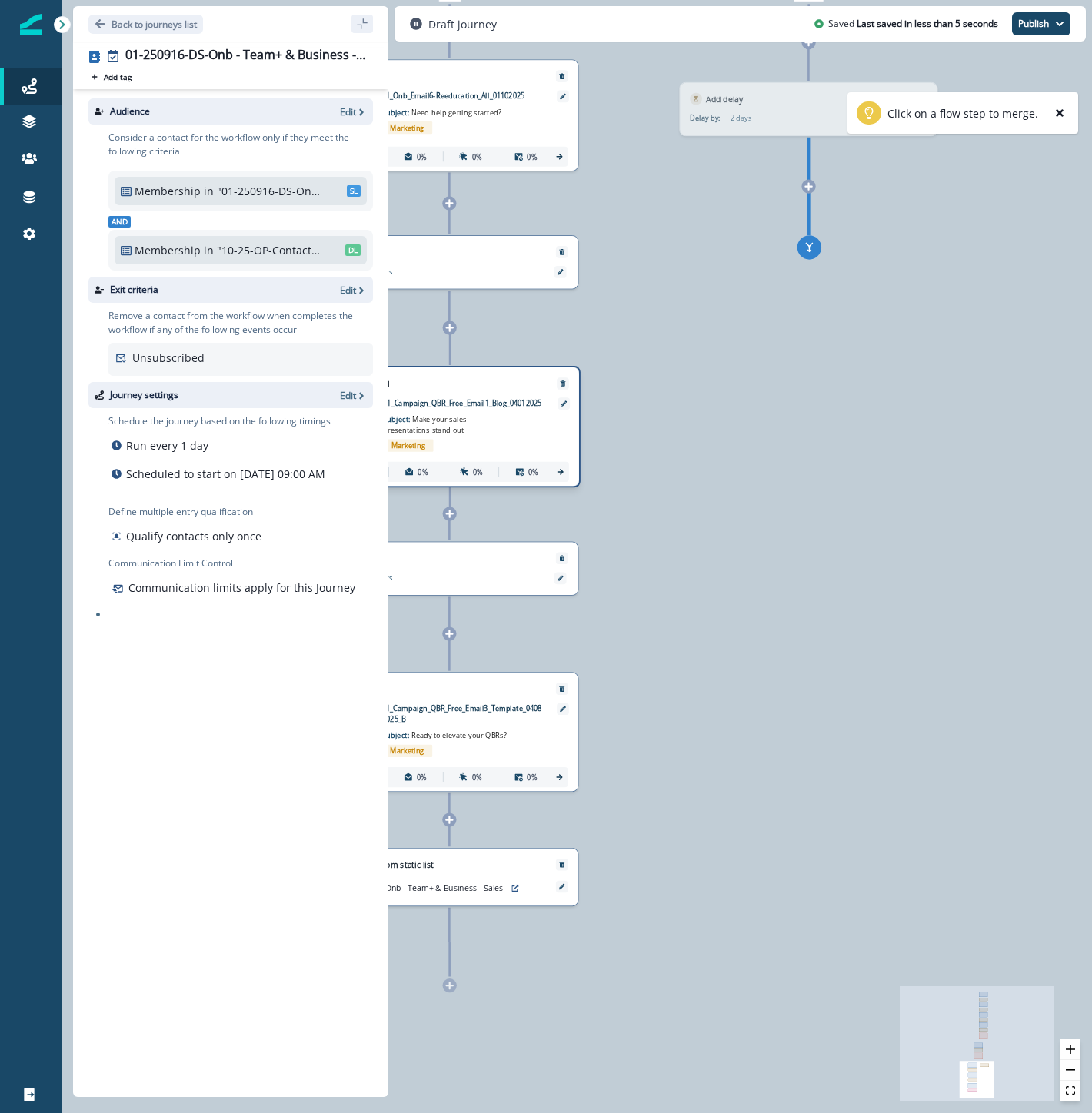
click at [513, 425] on div "Send email Email asset changed, journey reports will be subject to change This …" at bounding box center [451, 426] width 260 height 122
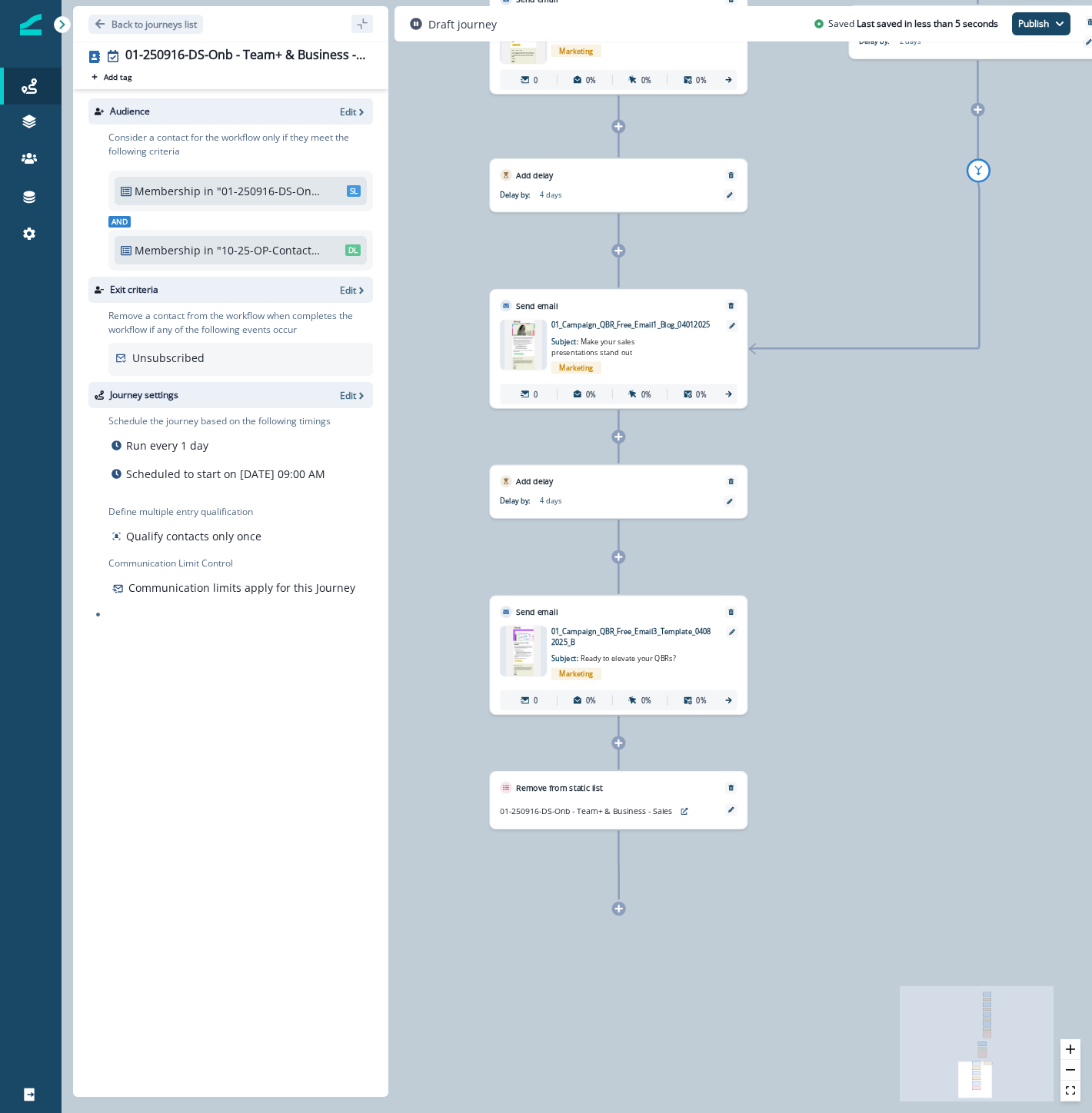
drag, startPoint x: 959, startPoint y: 729, endPoint x: 1004, endPoint y: 716, distance: 46.8
click at [1004, 716] on div "0 contact has entered the journey Send email Email asset changed, journey repor…" at bounding box center [577, 556] width 1031 height 1113
click at [1075, 1072] on button "zoom out" at bounding box center [1070, 1070] width 20 height 20
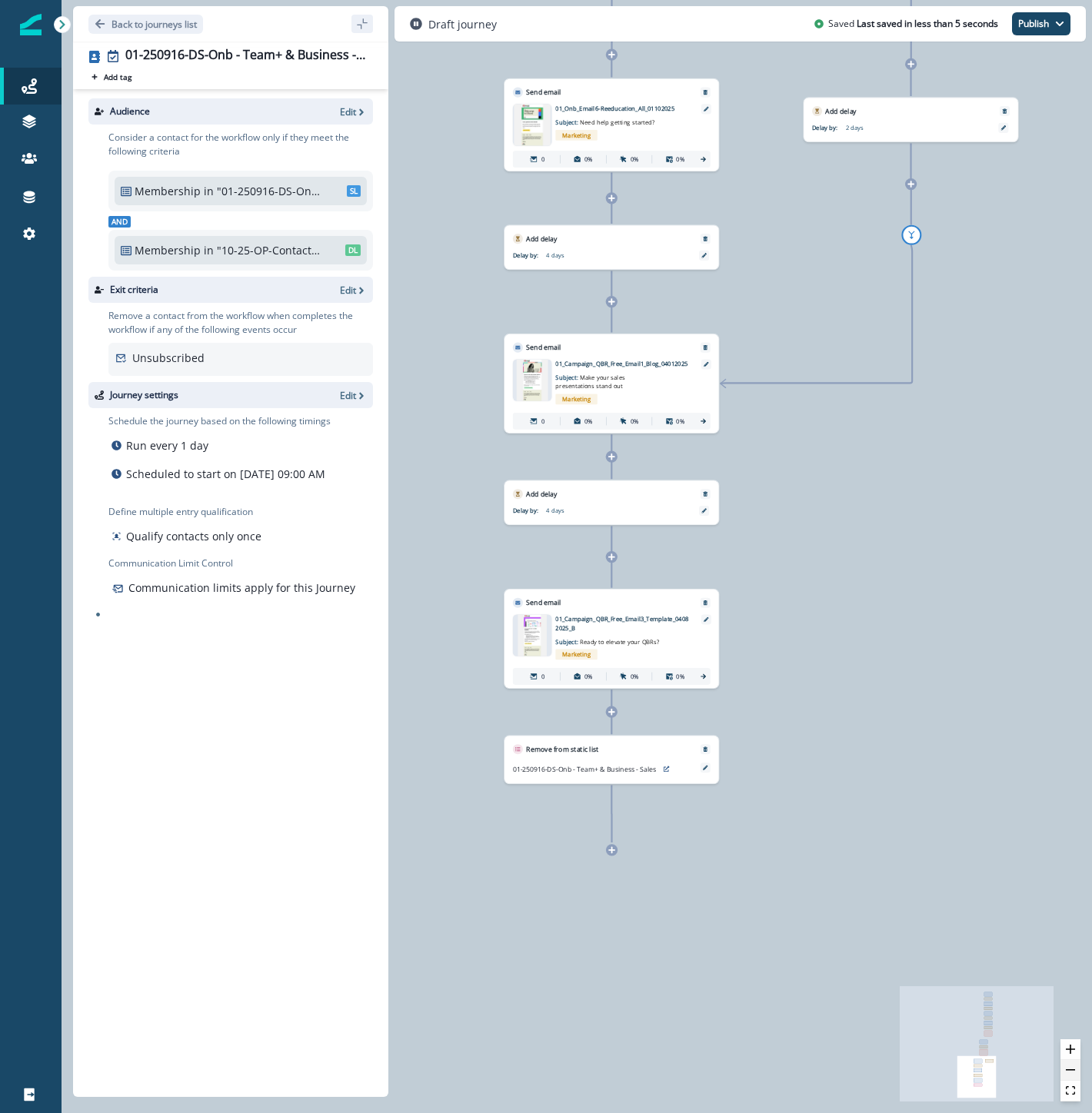
click at [1075, 1072] on button "zoom out" at bounding box center [1070, 1070] width 20 height 20
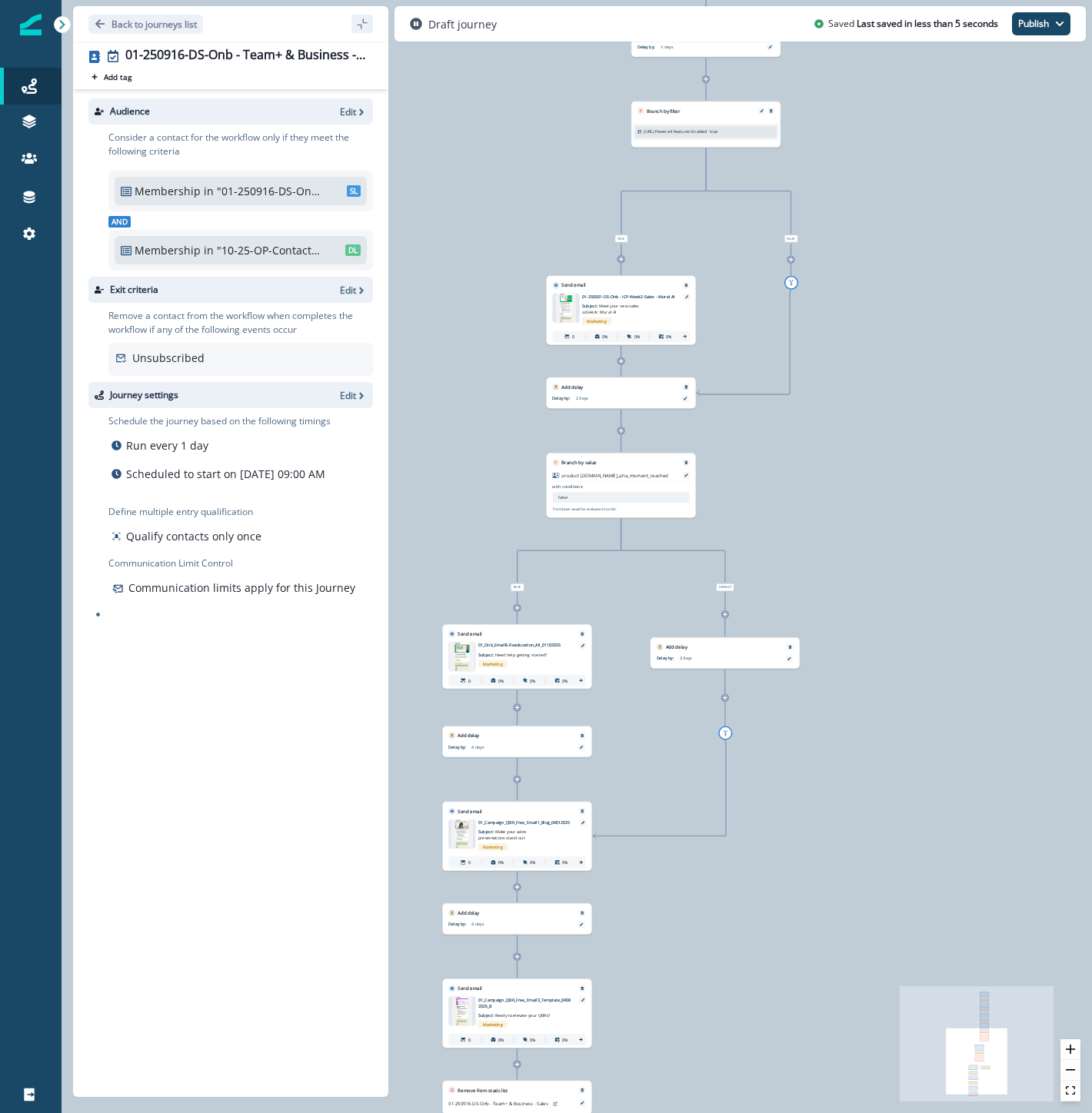
drag, startPoint x: 995, startPoint y: 612, endPoint x: 933, endPoint y: 778, distance: 177.2
click at [908, 1079] on div "0 contact has entered the journey Send email Email asset changed, journey repor…" at bounding box center [577, 556] width 1031 height 1113
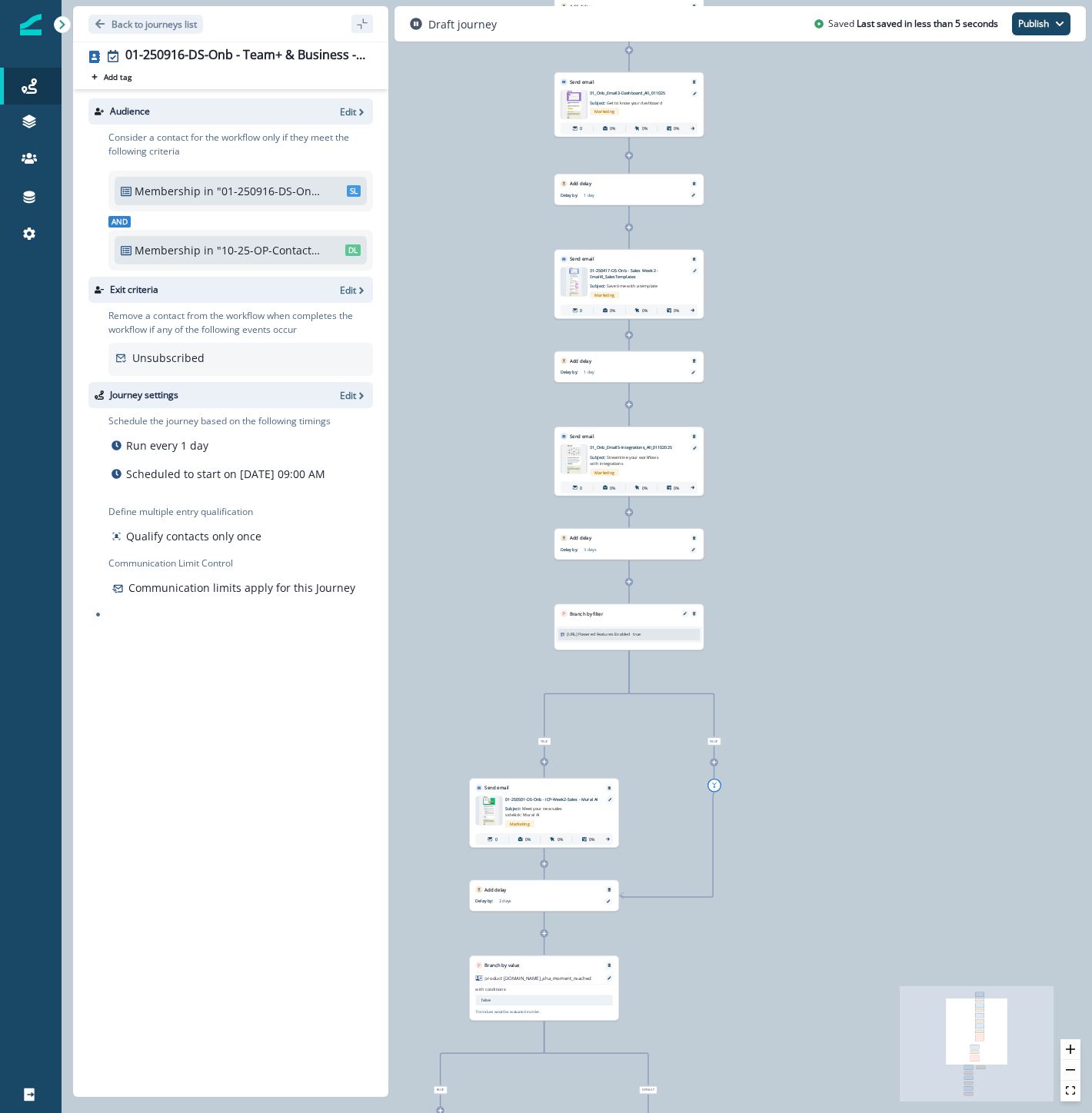
drag, startPoint x: 939, startPoint y: 431, endPoint x: 906, endPoint y: 725, distance: 295.8
click at [894, 820] on div "0 contact has entered the journey Send email Email asset changed, journey repor…" at bounding box center [577, 556] width 1031 height 1113
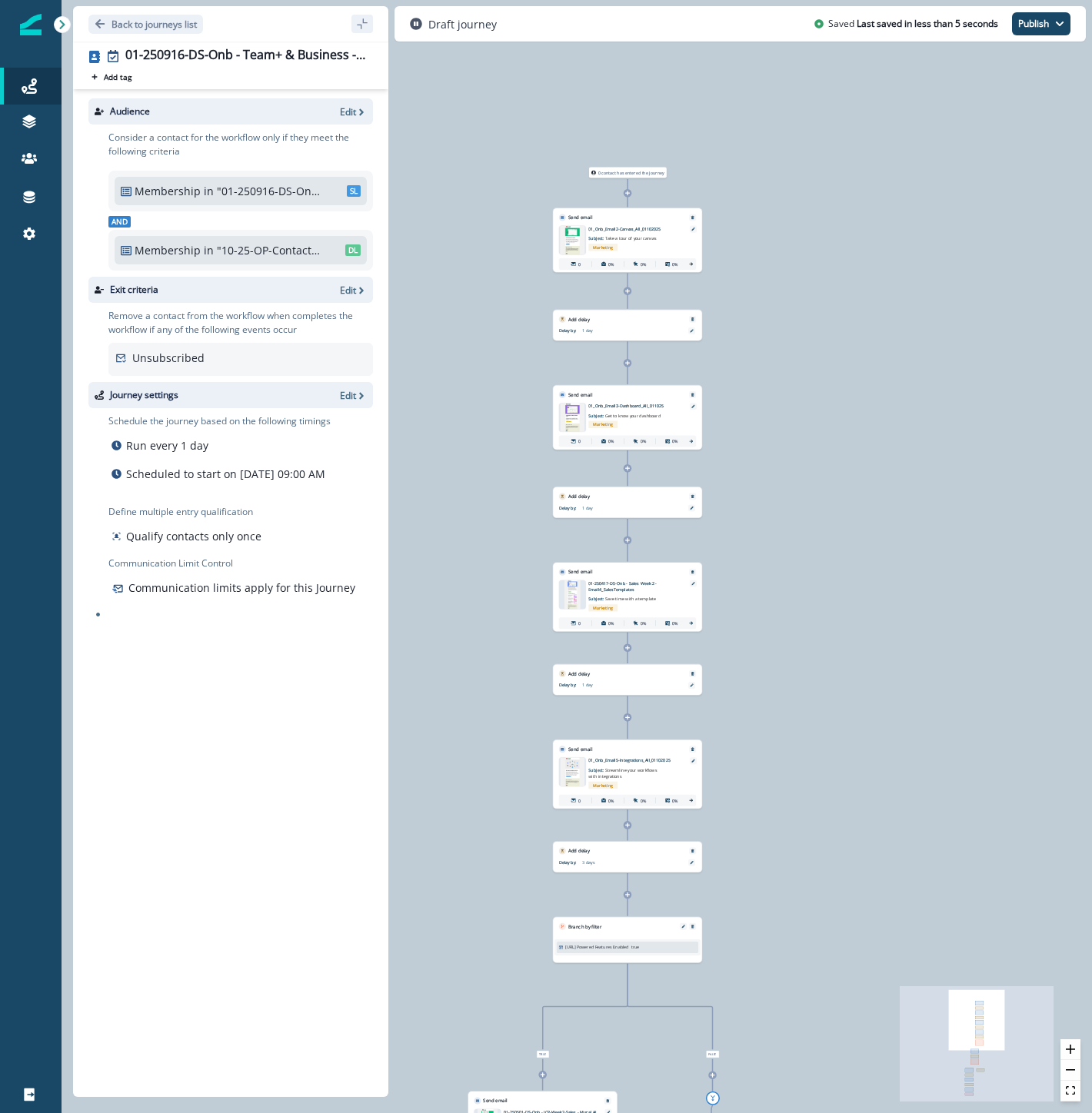
drag, startPoint x: 941, startPoint y: 408, endPoint x: 941, endPoint y: 571, distance: 163.0
click at [936, 769] on div "0 contact has entered the journey Send email Email asset changed, journey repor…" at bounding box center [577, 556] width 1031 height 1113
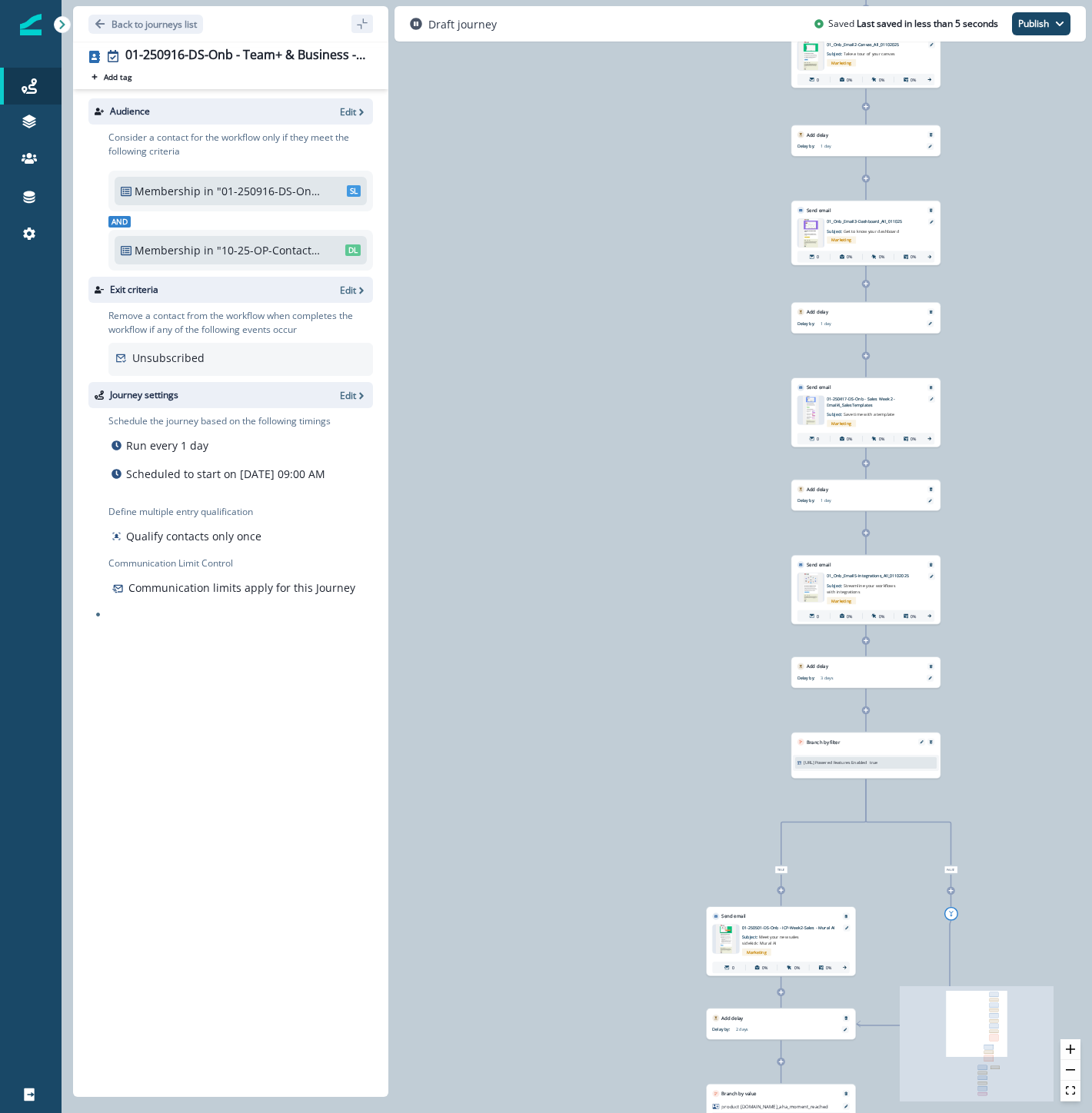
drag, startPoint x: 827, startPoint y: 743, endPoint x: 1070, endPoint y: 441, distance: 387.6
click at [1073, 441] on div "0 contact has entered the journey Send email Email asset changed, journey repor…" at bounding box center [577, 556] width 1031 height 1113
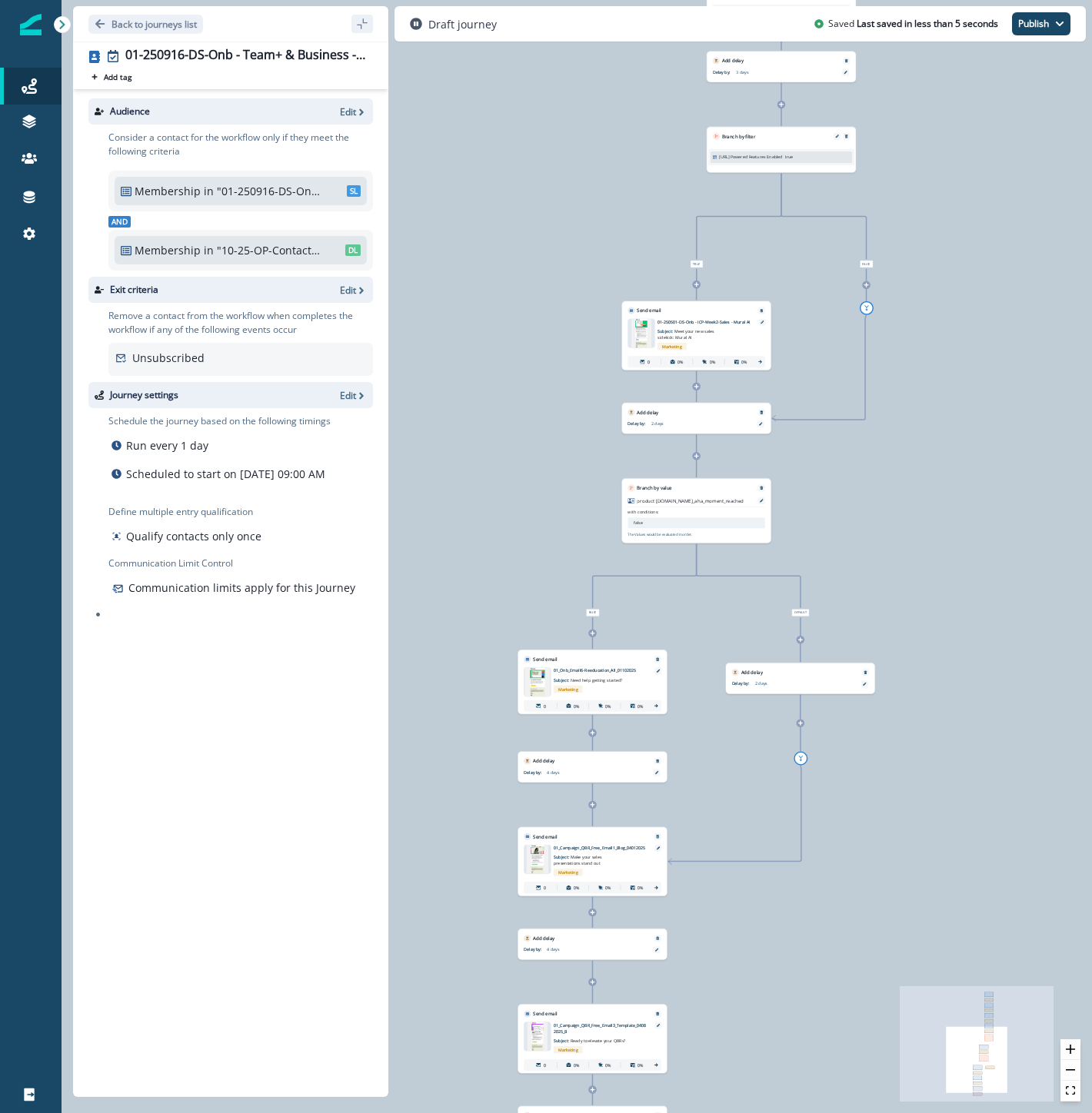
drag, startPoint x: 600, startPoint y: 701, endPoint x: 502, endPoint y: 159, distance: 550.8
click at [502, 159] on div "0 contact has entered the journey Send email Email asset changed, journey repor…" at bounding box center [577, 556] width 1031 height 1113
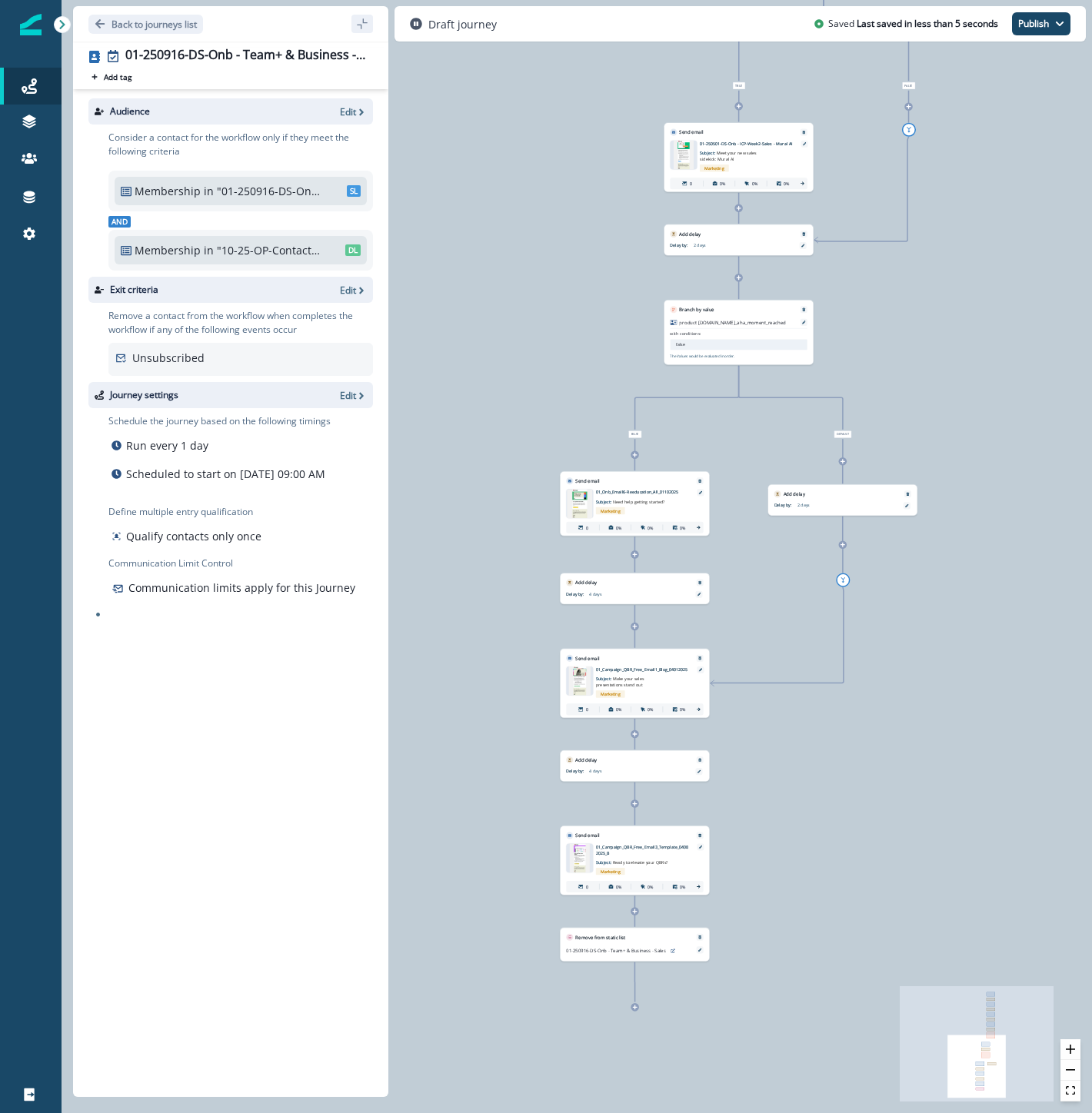
drag, startPoint x: 484, startPoint y: 538, endPoint x: 527, endPoint y: 360, distance: 183.1
click at [527, 360] on div "0 contact has entered the journey Send email Email asset changed, journey repor…" at bounding box center [577, 556] width 1031 height 1113
click at [263, 57] on div "01-250916-DS-Onb - Team+ & Business - Sales - ICP week 2 v1" at bounding box center [245, 56] width 241 height 17
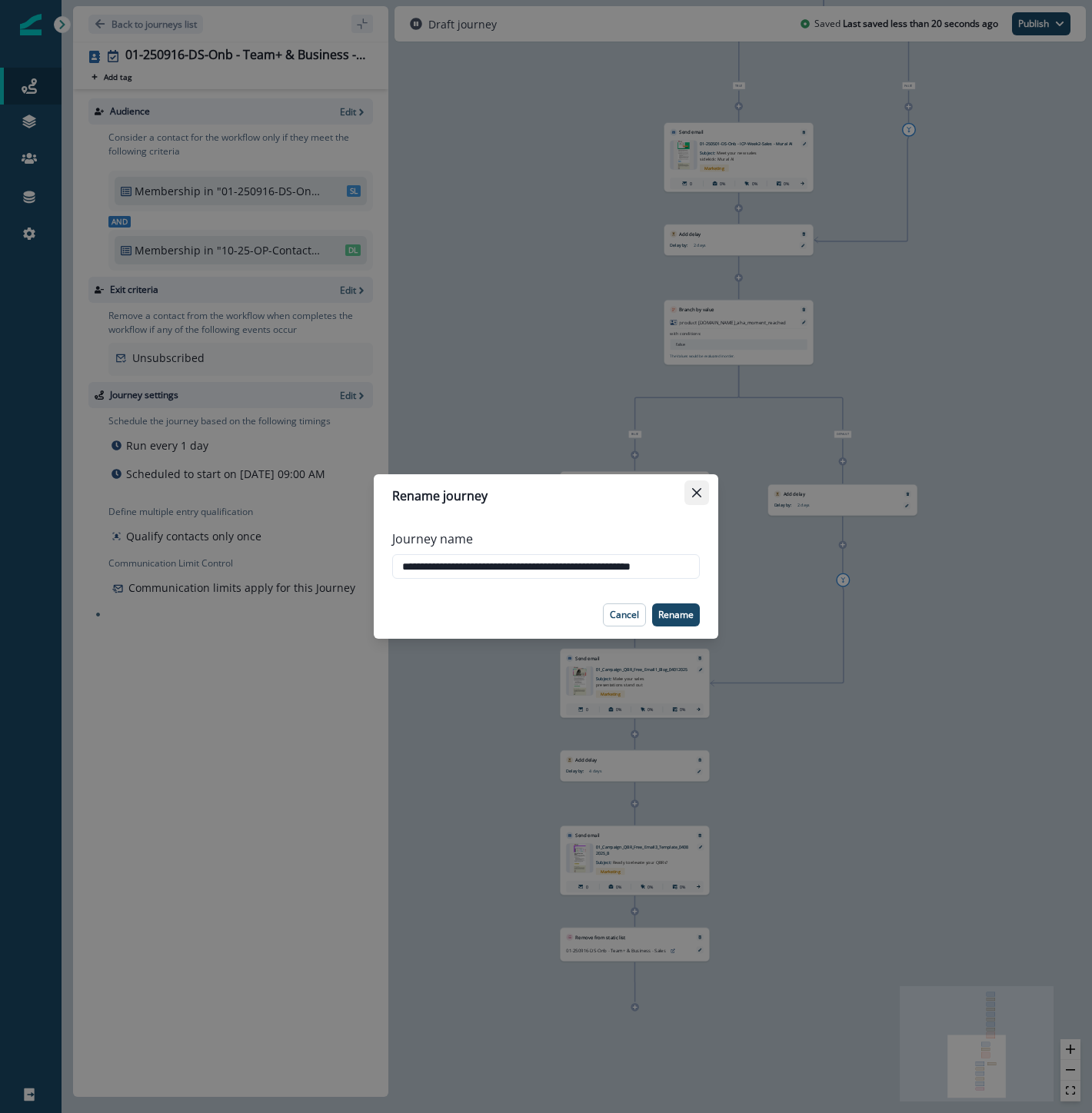
click at [699, 492] on icon "Close" at bounding box center [696, 492] width 9 height 9
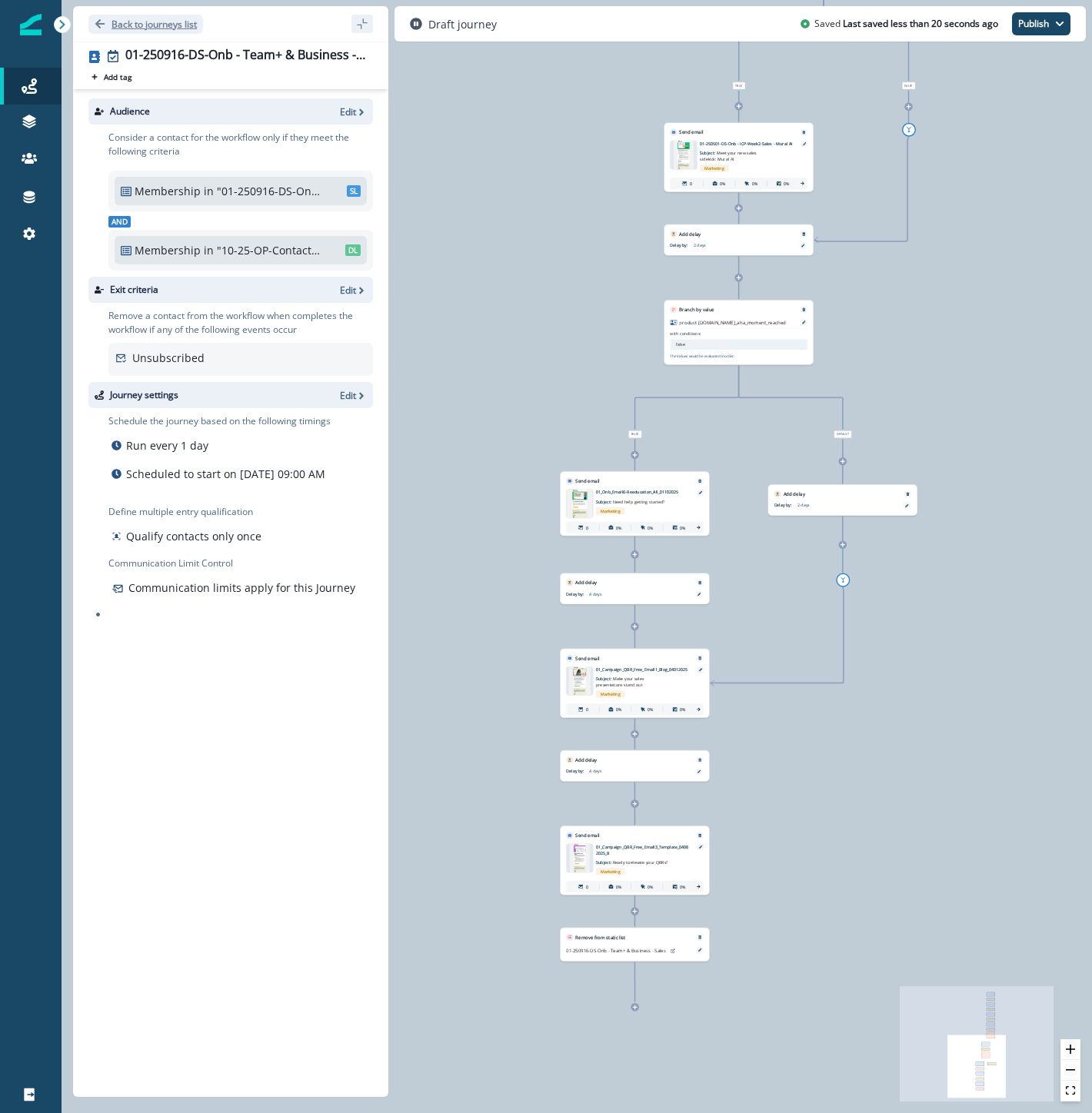
click at [143, 29] on p "Back to journeys list" at bounding box center [154, 25] width 85 height 13
